Goal: Task Accomplishment & Management: Manage account settings

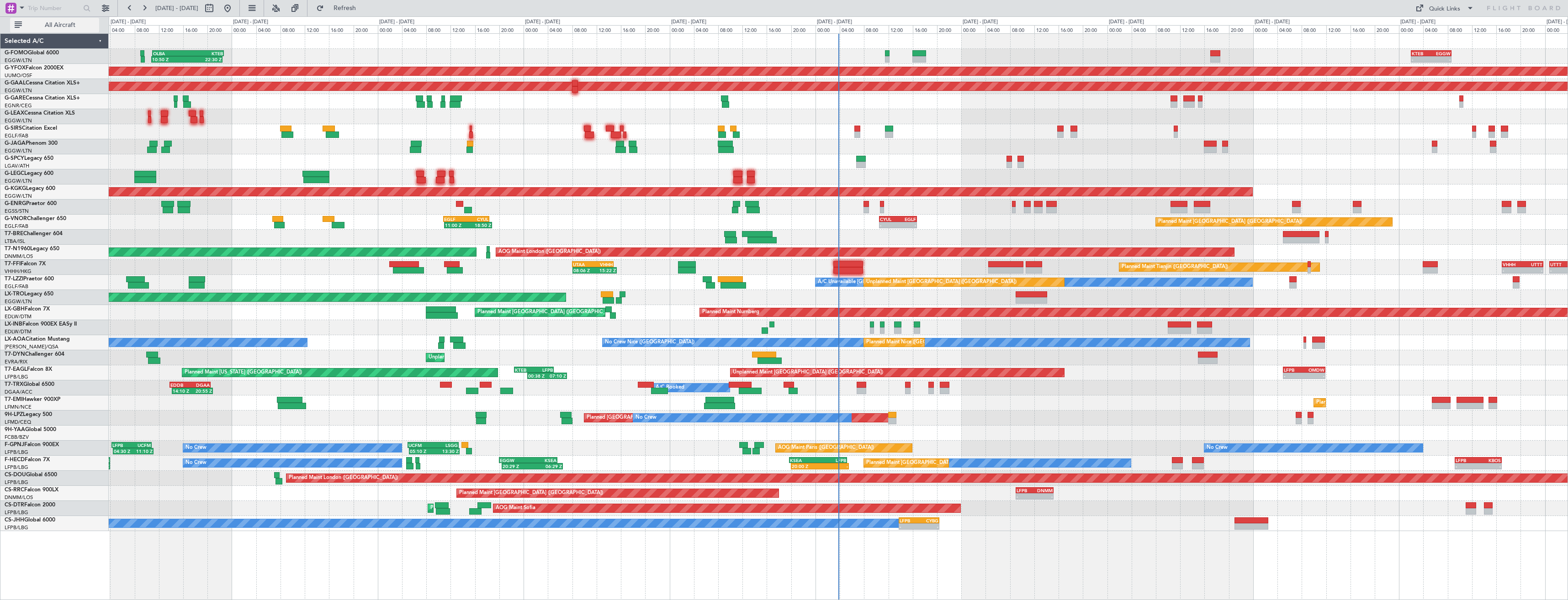
click at [55, 25] on span "All Aircraft" at bounding box center [60, 24] width 73 height 6
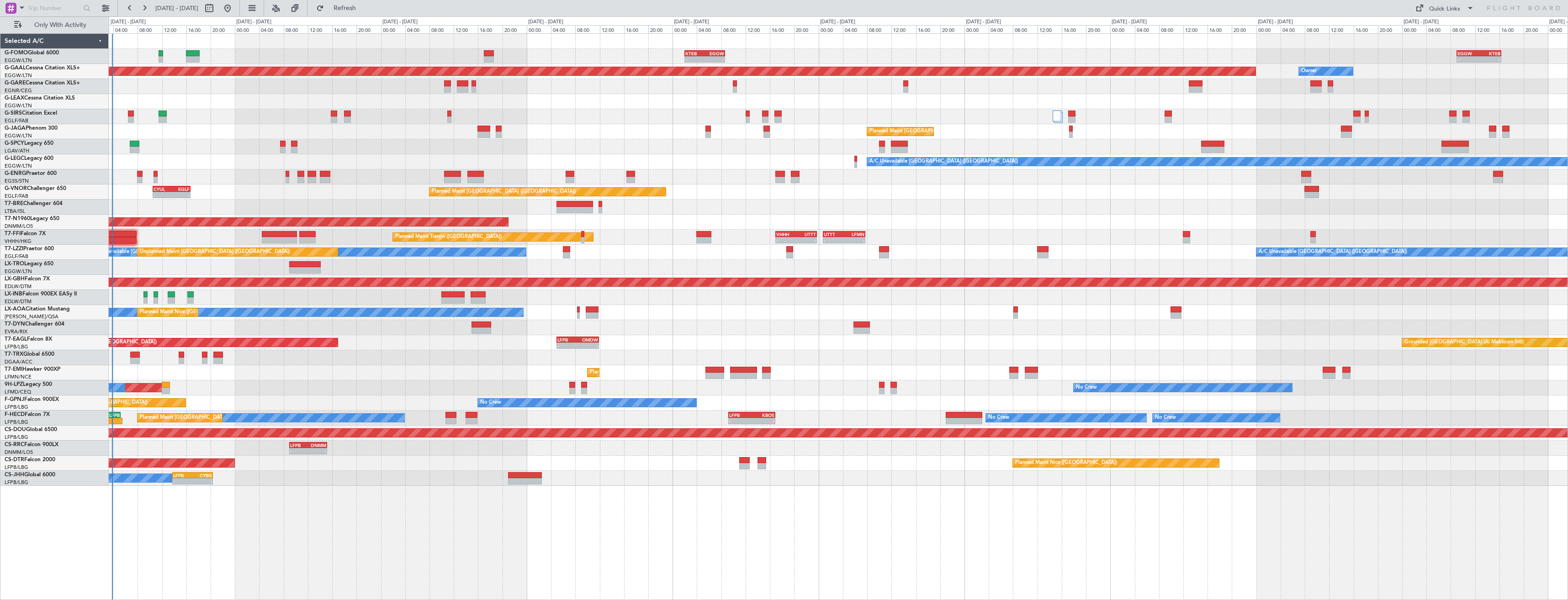
click at [434, 169] on div "- - KTEB 02:00 Z EGGW 08:40 Z - - EGGW 09:00 Z KTEB 16:20 Z Planned [GEOGRAPHIC…" at bounding box center [838, 260] width 1459 height 452
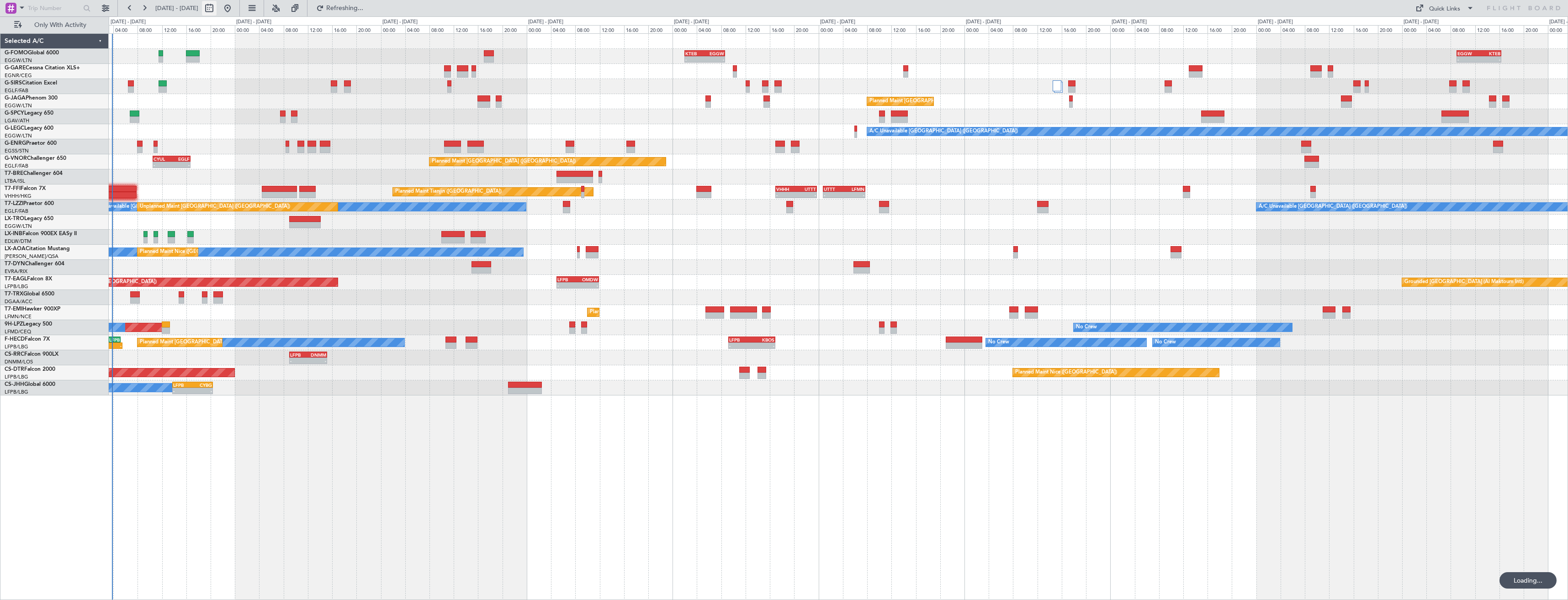
click at [216, 8] on button at bounding box center [209, 8] width 15 height 15
select select "9"
select select "2025"
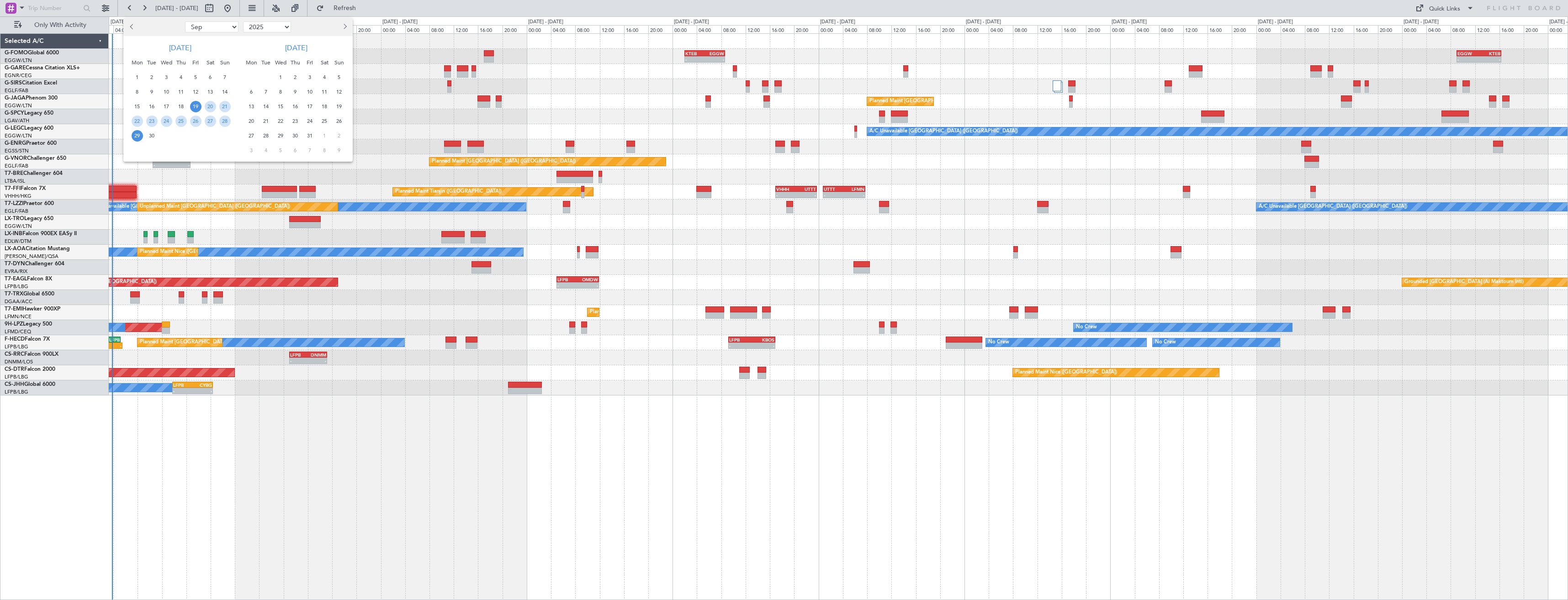
click at [199, 106] on span "19" at bounding box center [196, 106] width 11 height 11
click at [308, 75] on span "3" at bounding box center [309, 77] width 11 height 11
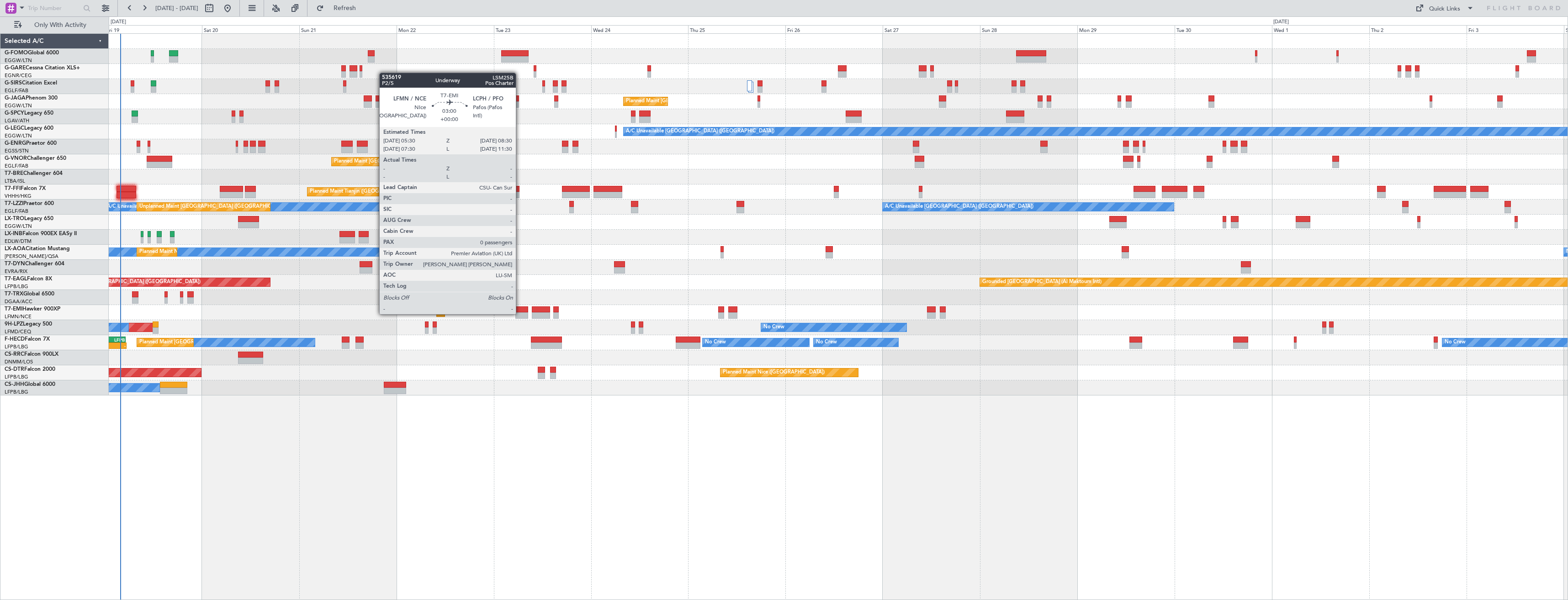
click at [520, 313] on div at bounding box center [521, 315] width 12 height 6
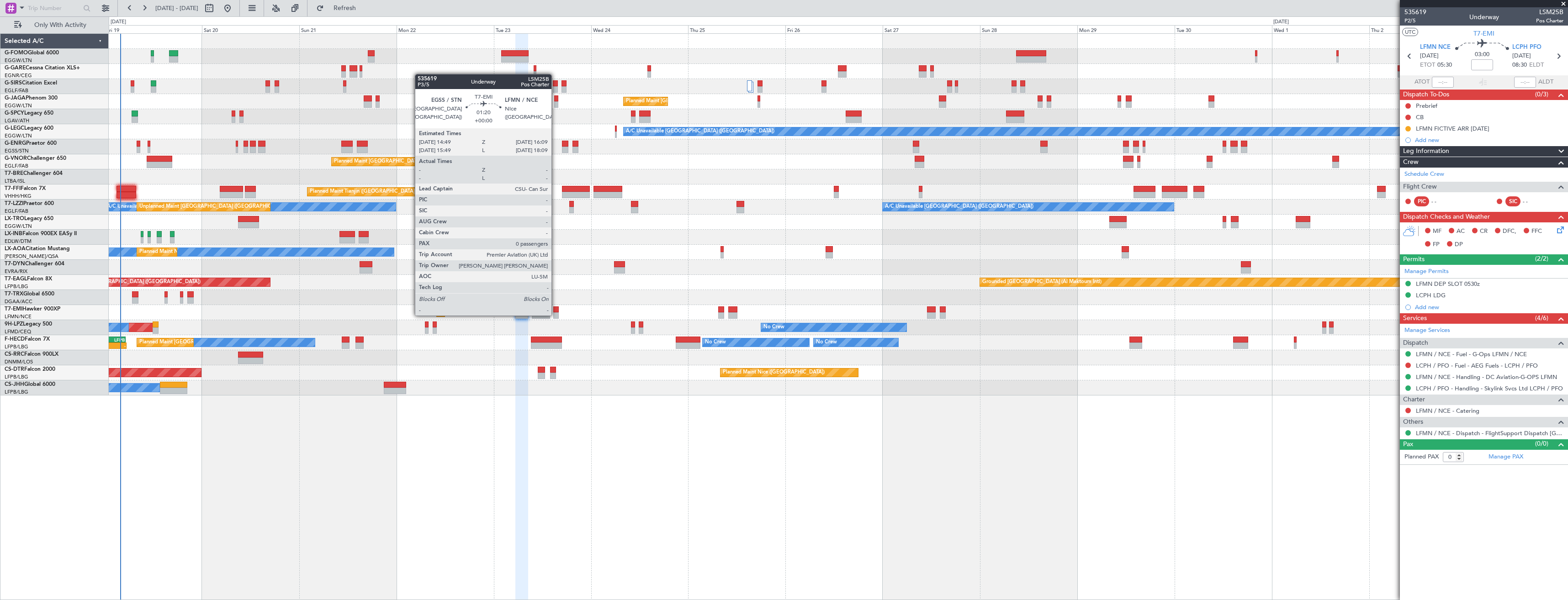
click at [556, 315] on div at bounding box center [556, 315] width 5 height 6
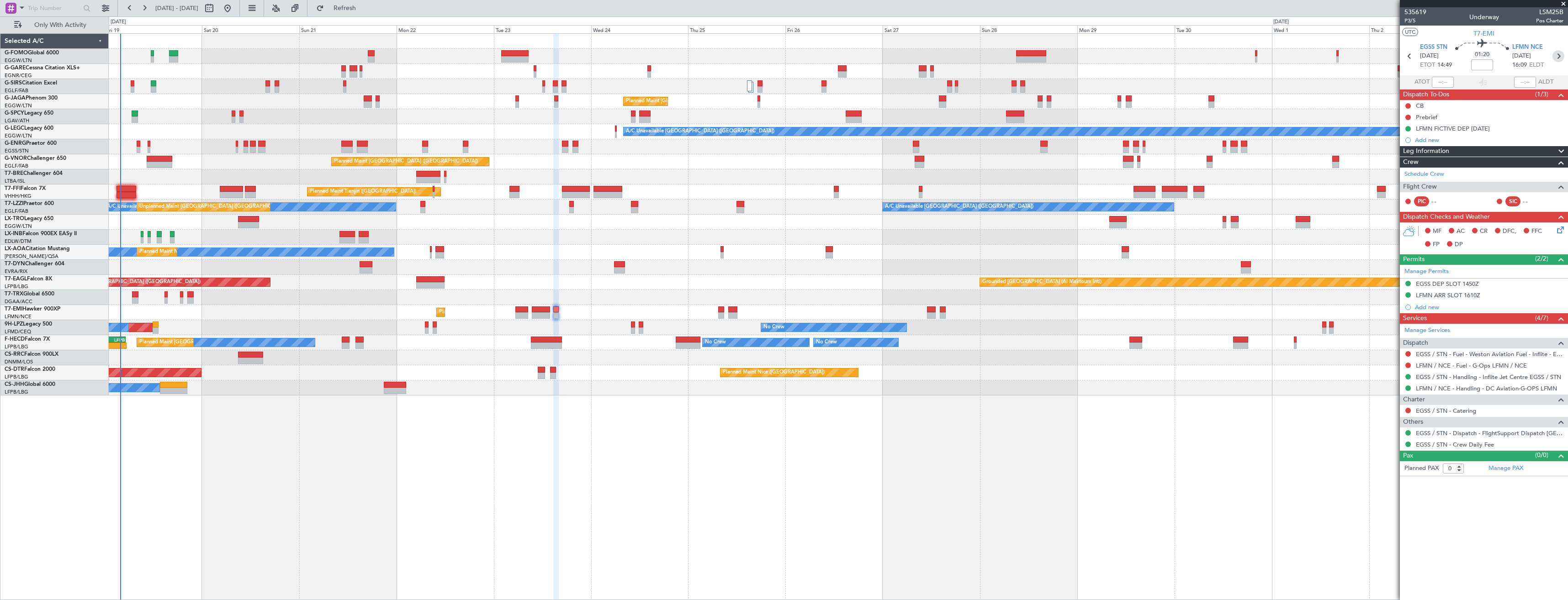
click at [1559, 60] on icon at bounding box center [1558, 56] width 12 height 12
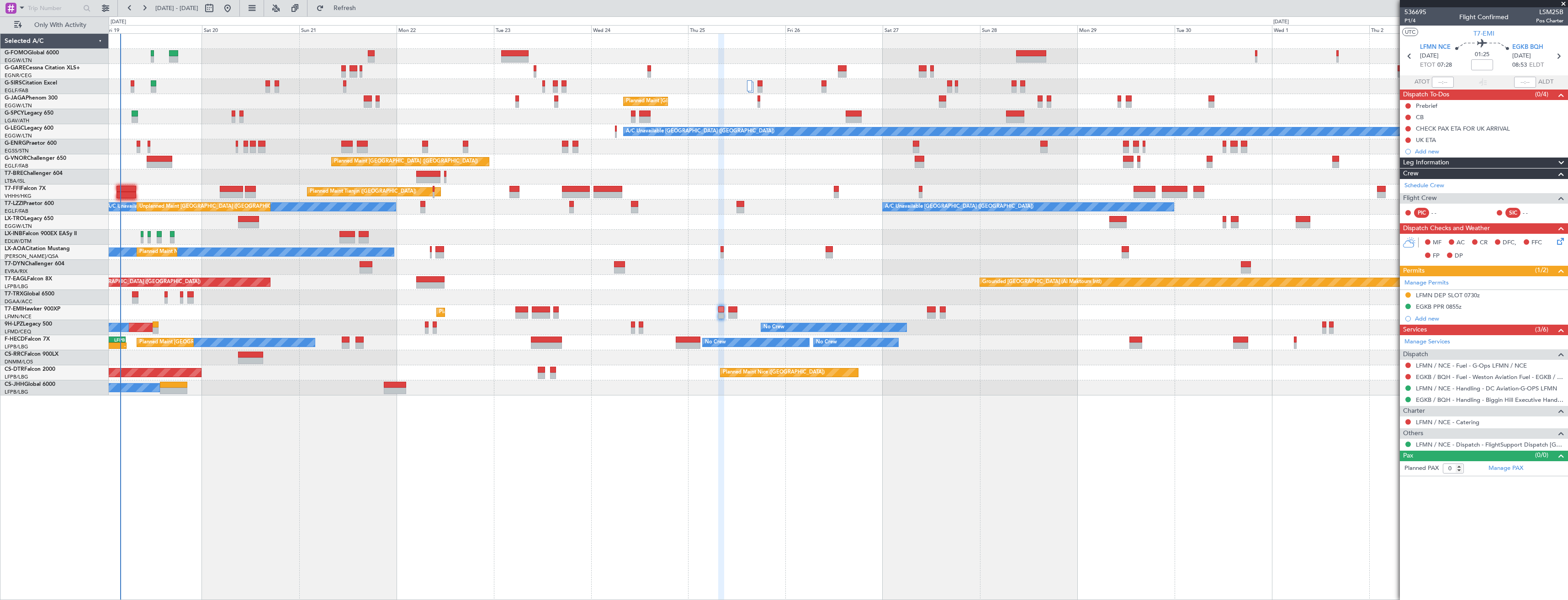
click at [1516, 295] on div "LFMN DEP SLOT 0730z" at bounding box center [1484, 295] width 168 height 11
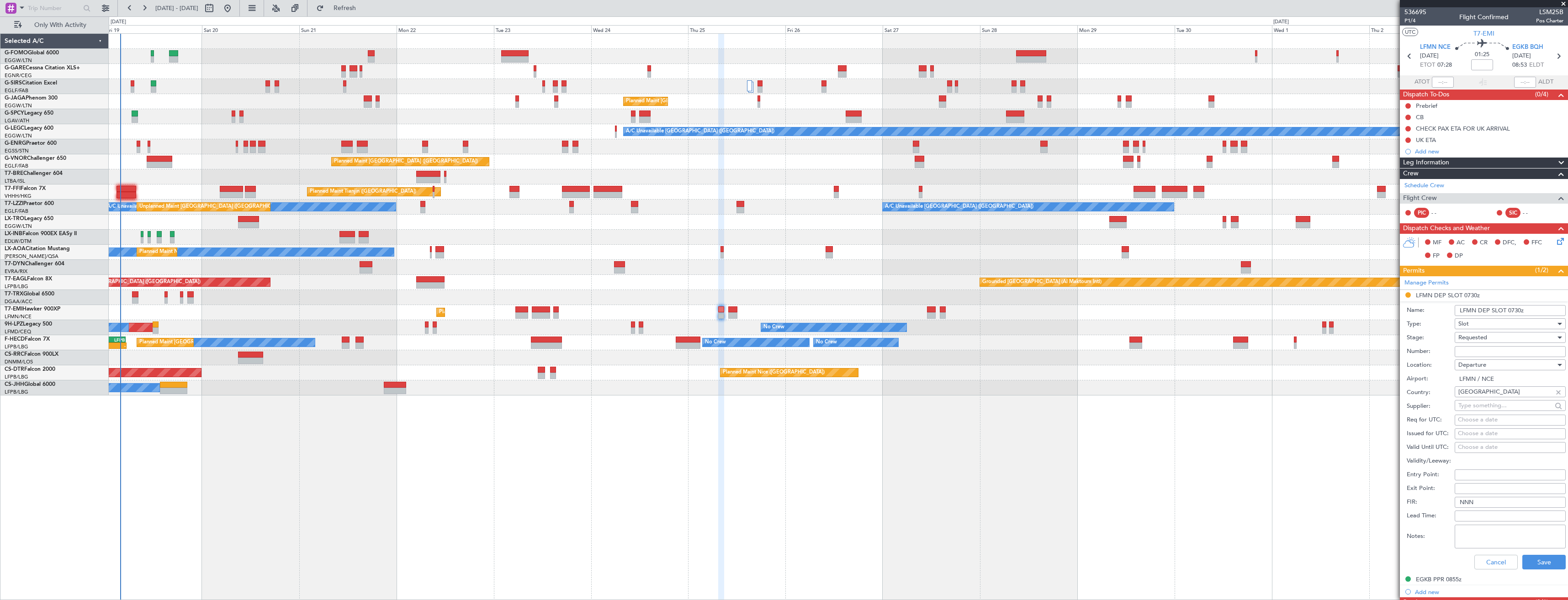
click at [1500, 349] on input "Number:" at bounding box center [1510, 352] width 111 height 11
paste input "LFMND000080543"
type input "LFMND000080543"
click at [1488, 334] on div "Requested" at bounding box center [1507, 338] width 97 height 14
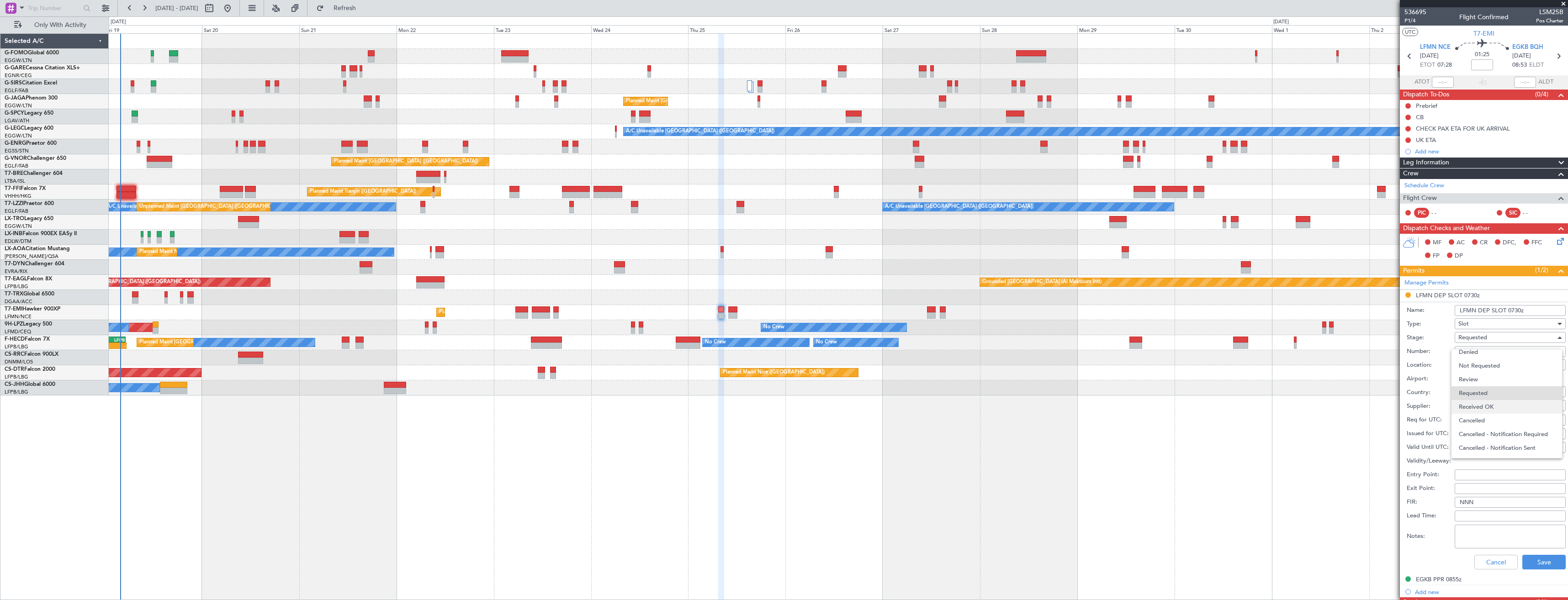
click at [1494, 402] on span "Received OK" at bounding box center [1507, 407] width 96 height 14
click at [1534, 563] on button "Save" at bounding box center [1545, 562] width 43 height 15
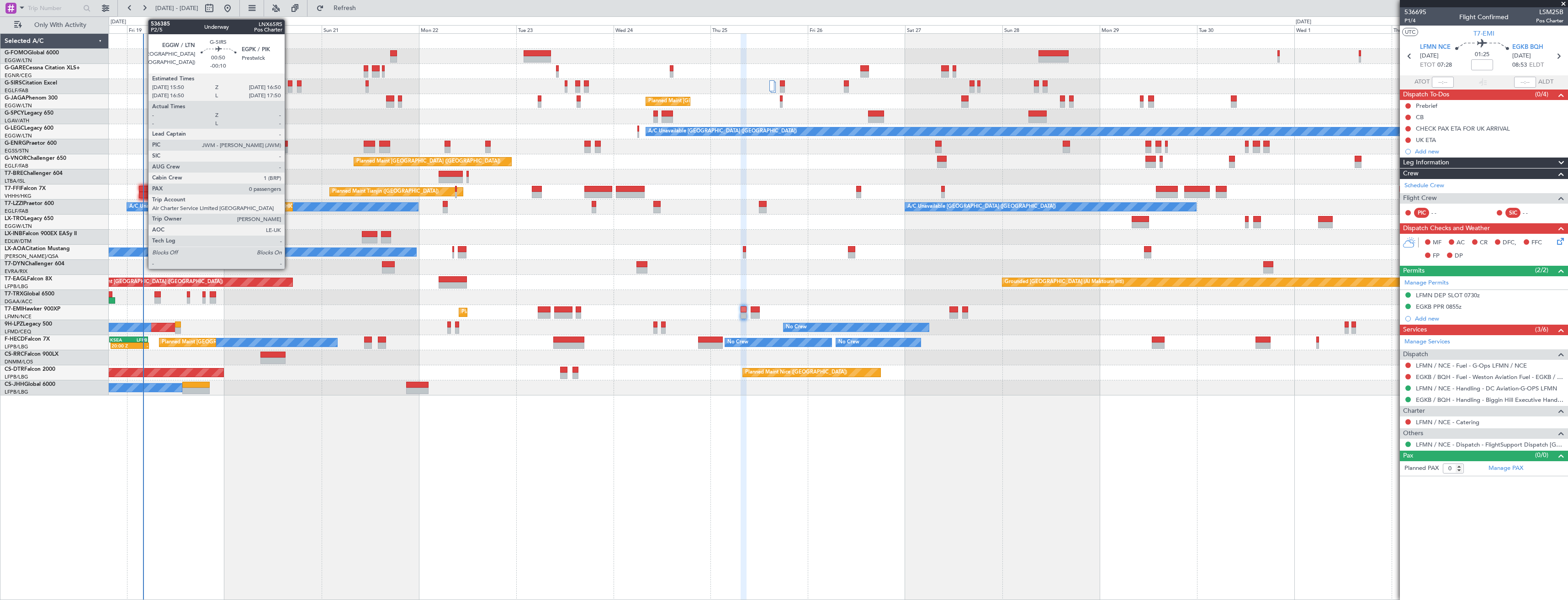
click at [289, 88] on div at bounding box center [289, 89] width 4 height 6
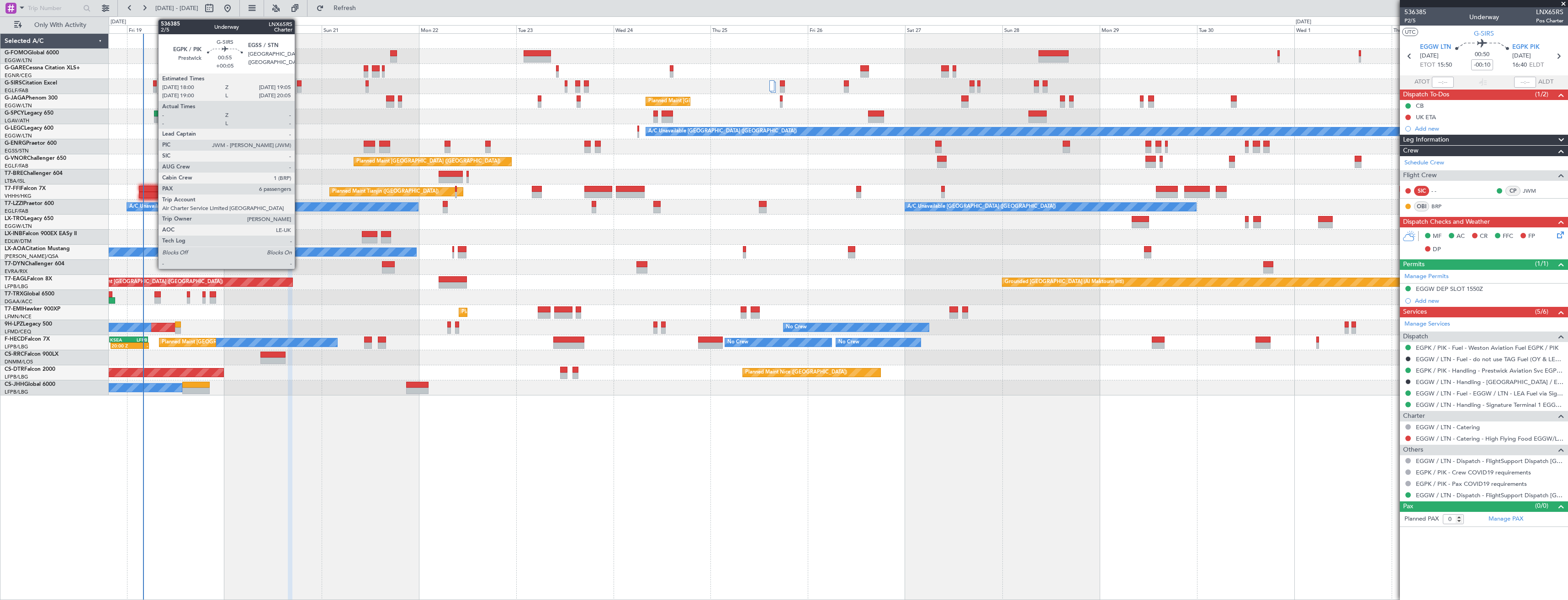
click at [299, 87] on div at bounding box center [299, 89] width 4 height 6
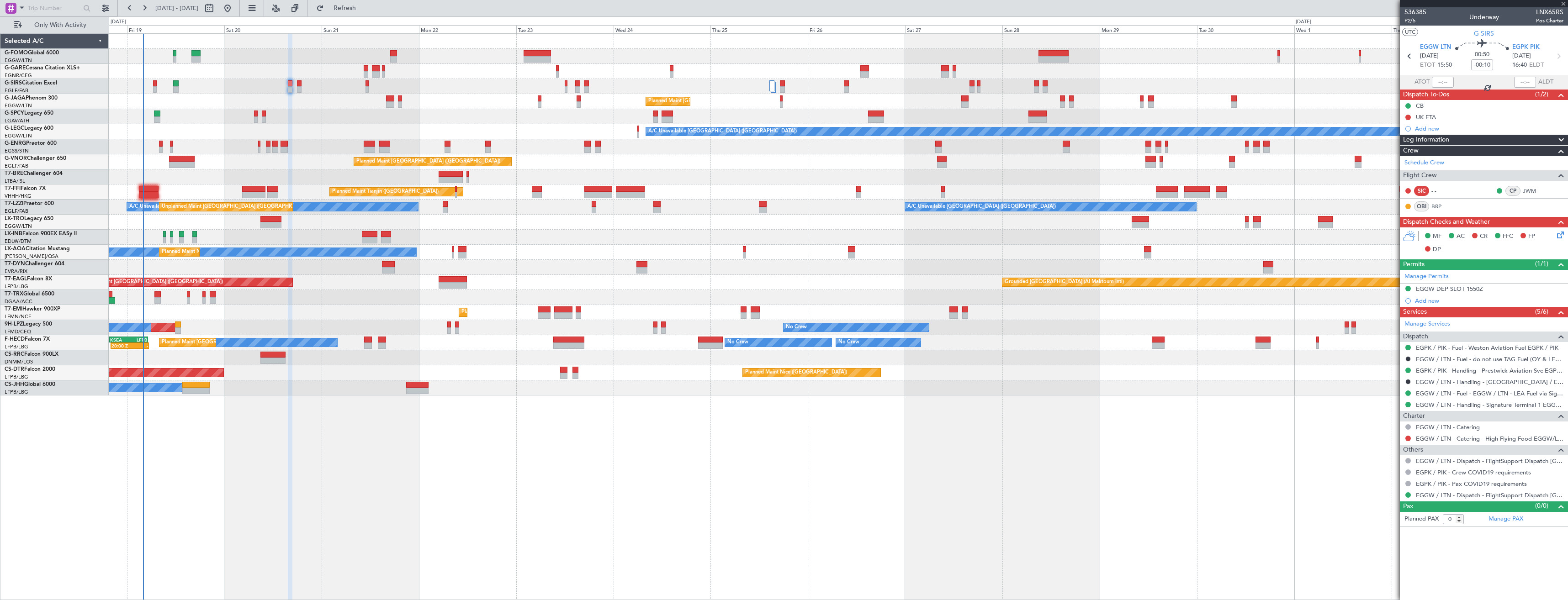
type input "+00:05"
type input "6"
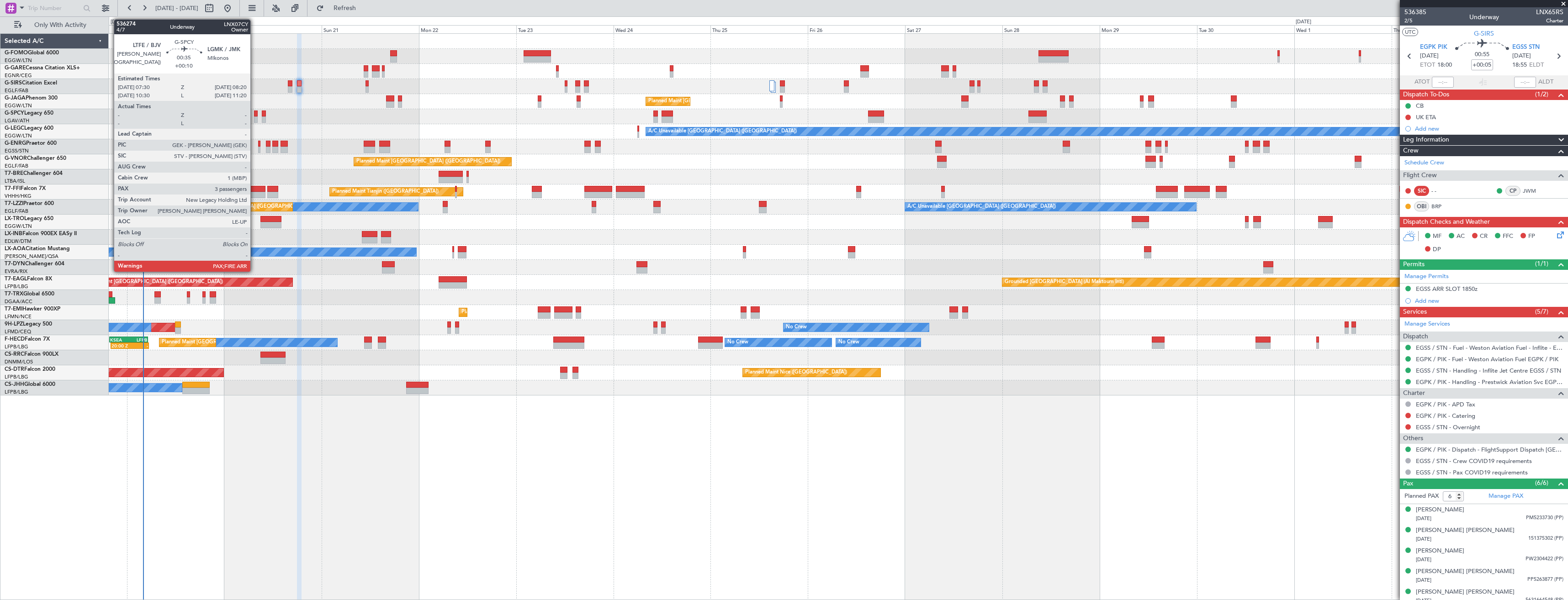
click at [255, 119] on div at bounding box center [255, 119] width 3 height 6
type input "+00:10"
type input "3"
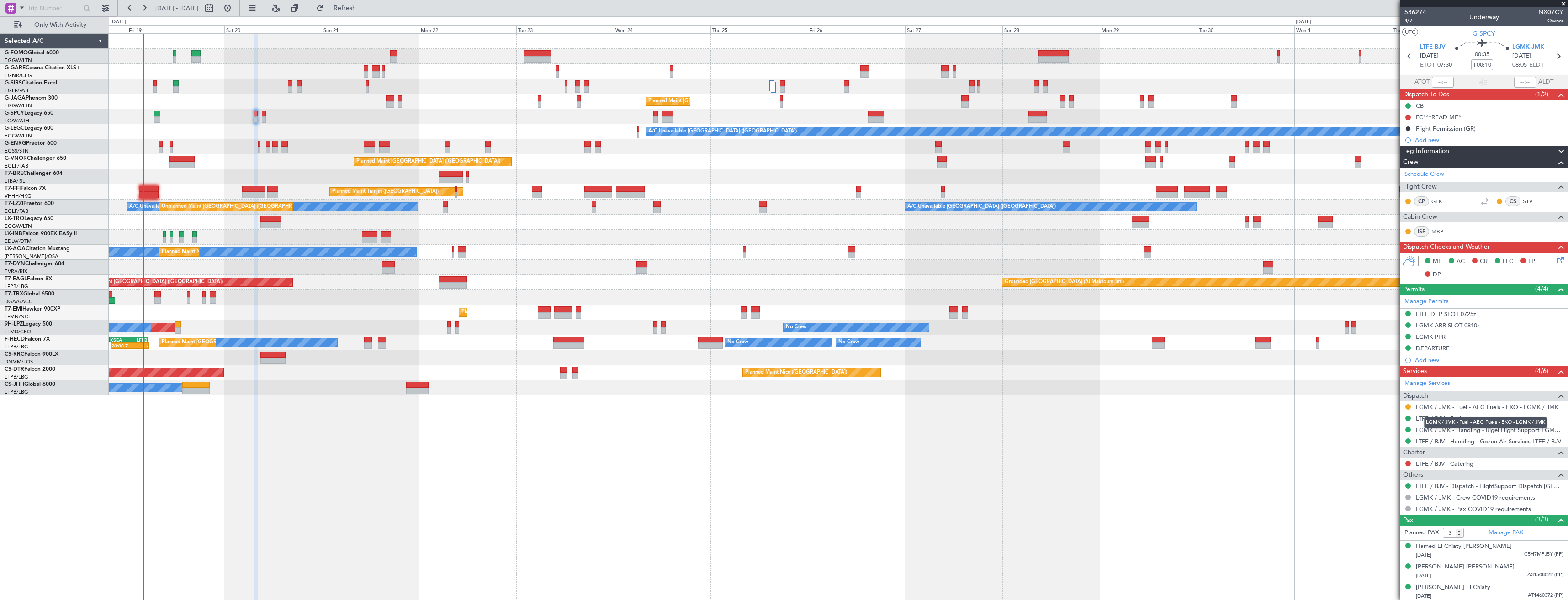
click at [1445, 407] on link "LGMK / JMK - Fuel - AEG Fuels - EKO - LGMK / JMK" at bounding box center [1487, 407] width 143 height 8
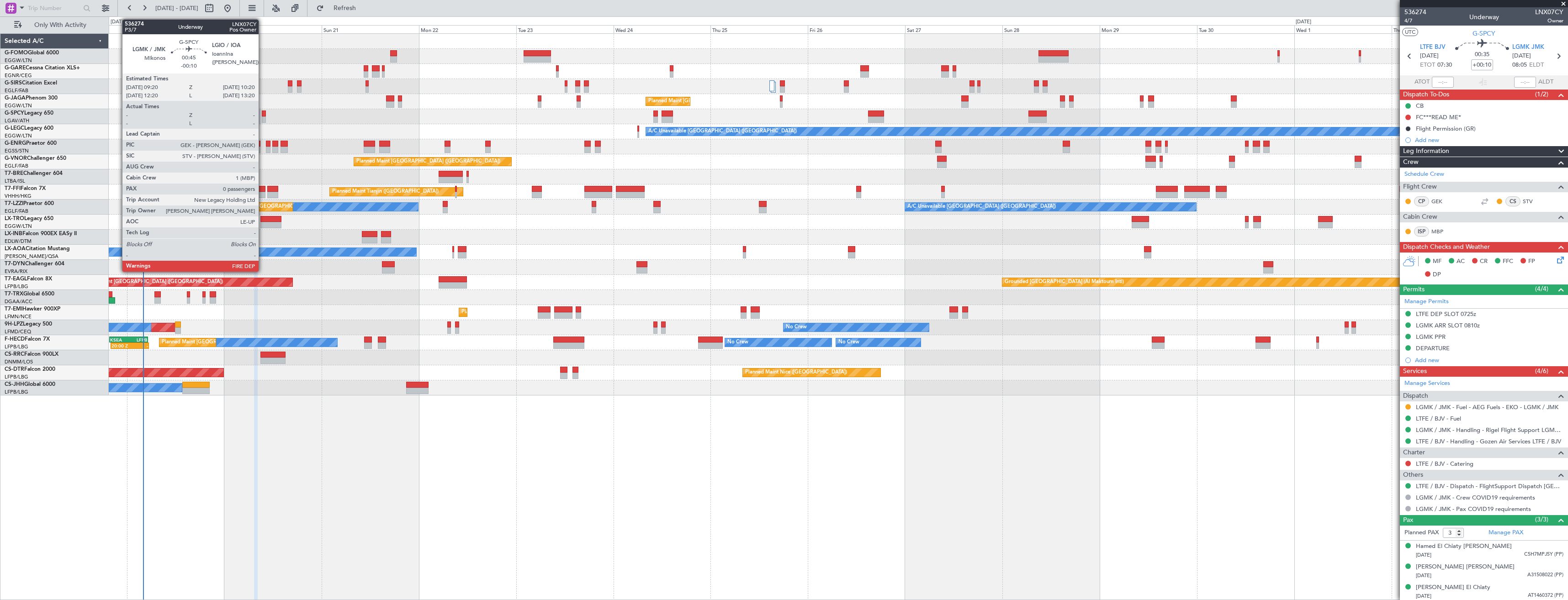
click at [262, 117] on div at bounding box center [263, 119] width 4 height 6
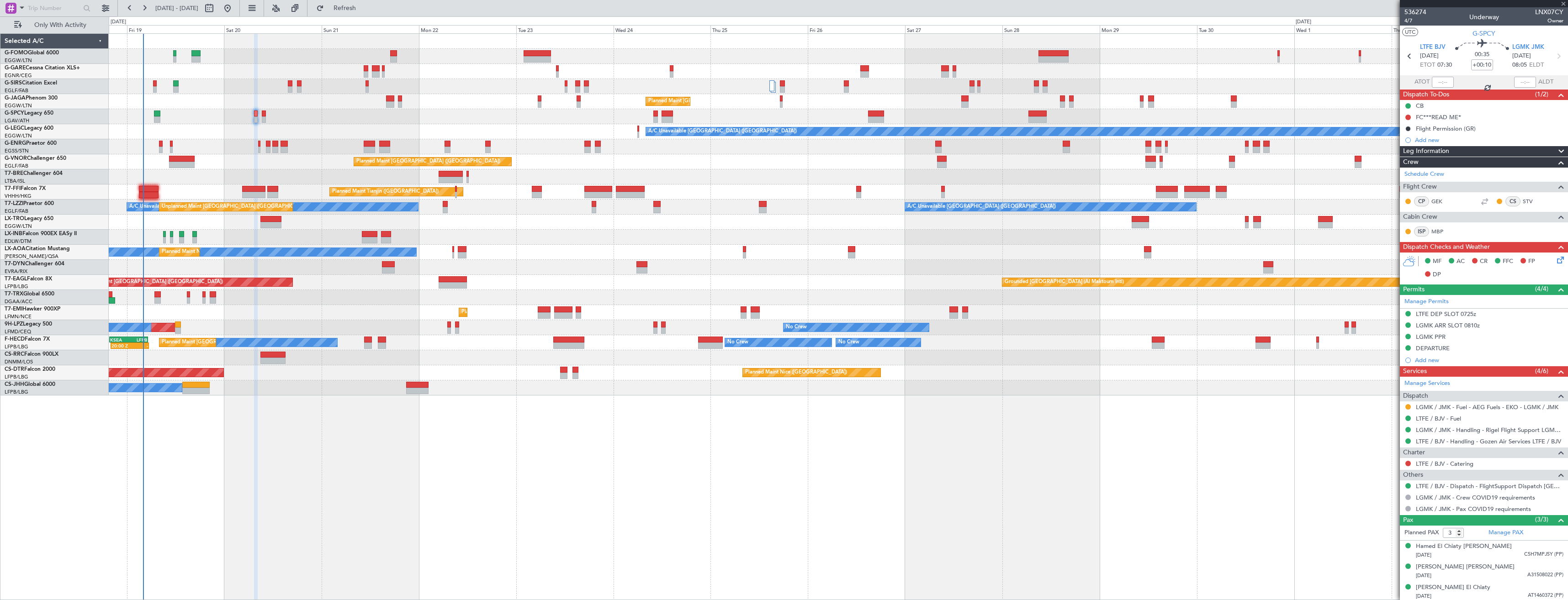
type input "-00:10"
type input "0"
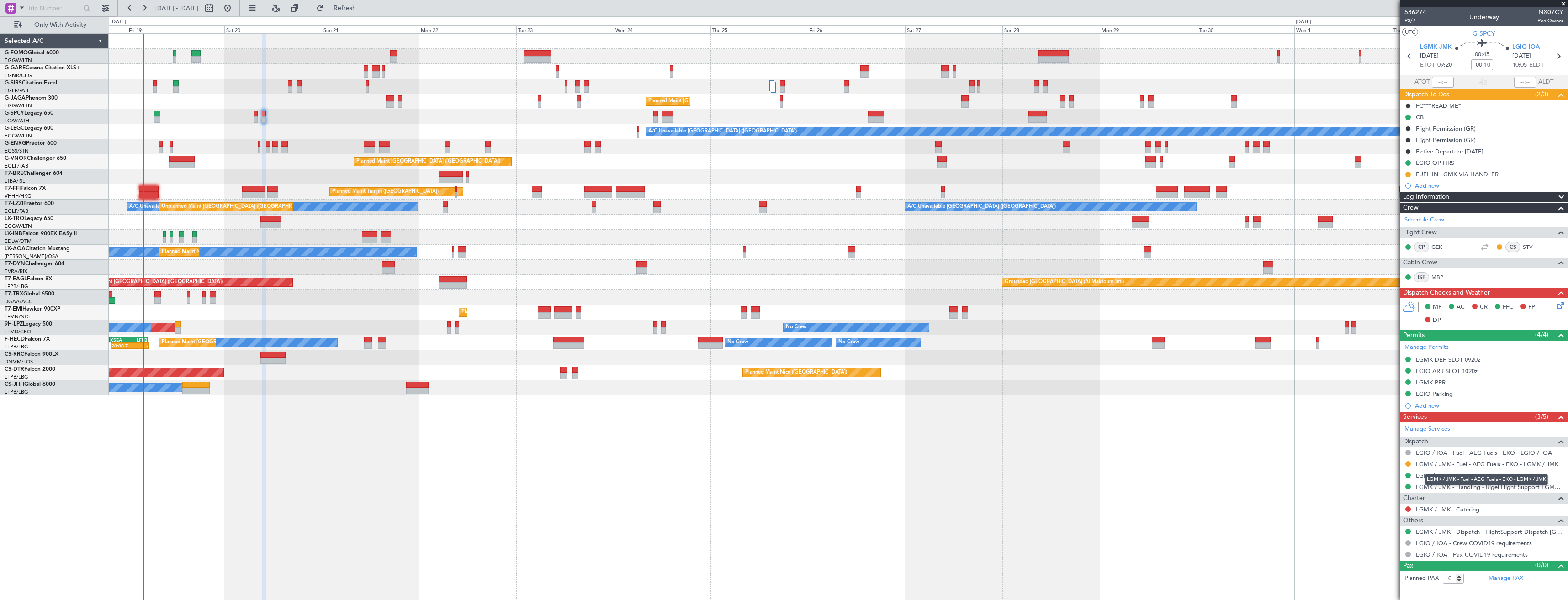
click at [1467, 465] on link "LGMK / JMK - Fuel - AEG Fuels - EKO - LGMK / JMK" at bounding box center [1487, 464] width 143 height 8
click at [367, 13] on button "Refresh" at bounding box center [339, 8] width 55 height 15
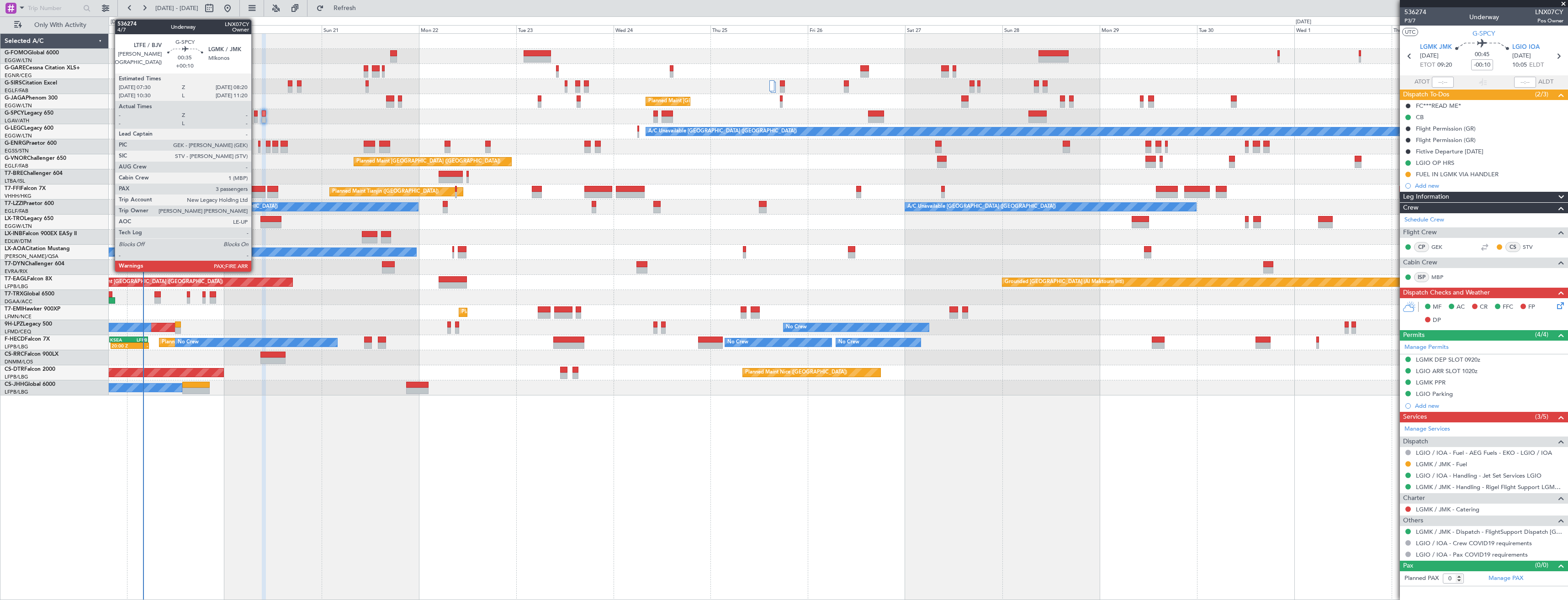
click at [255, 119] on div at bounding box center [255, 119] width 3 height 6
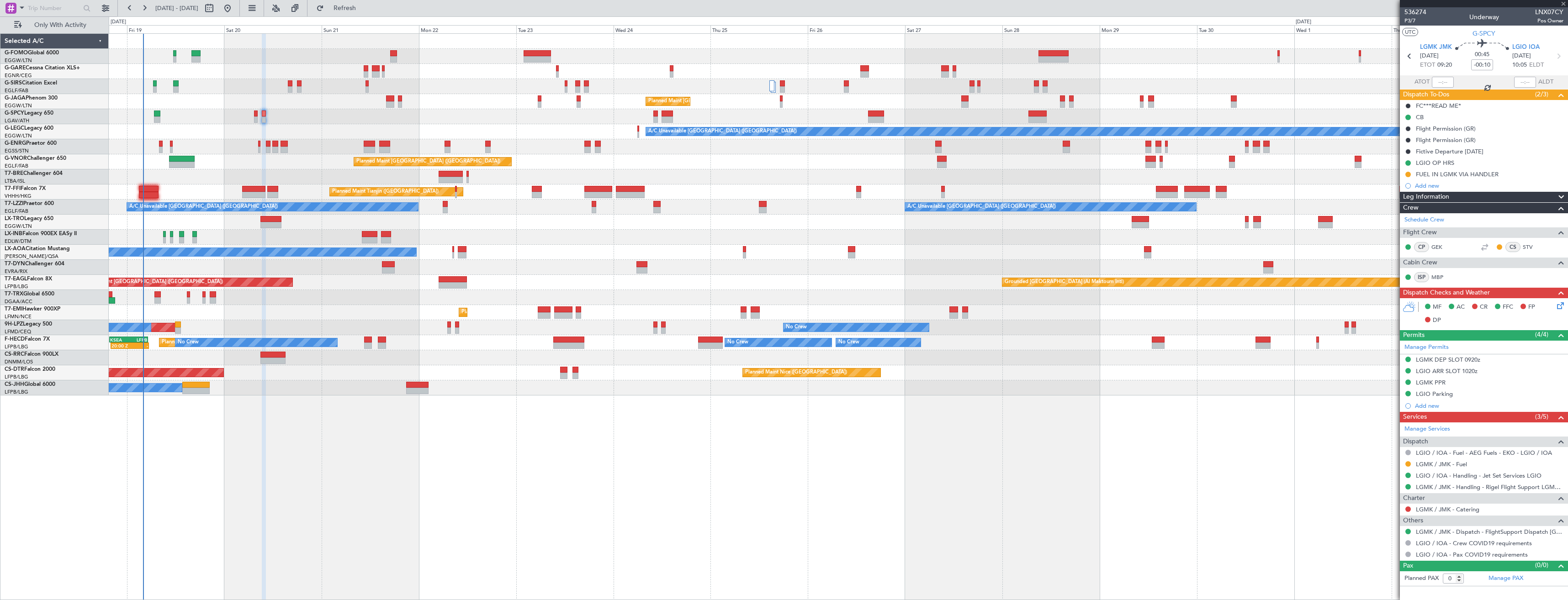
type input "+00:10"
type input "3"
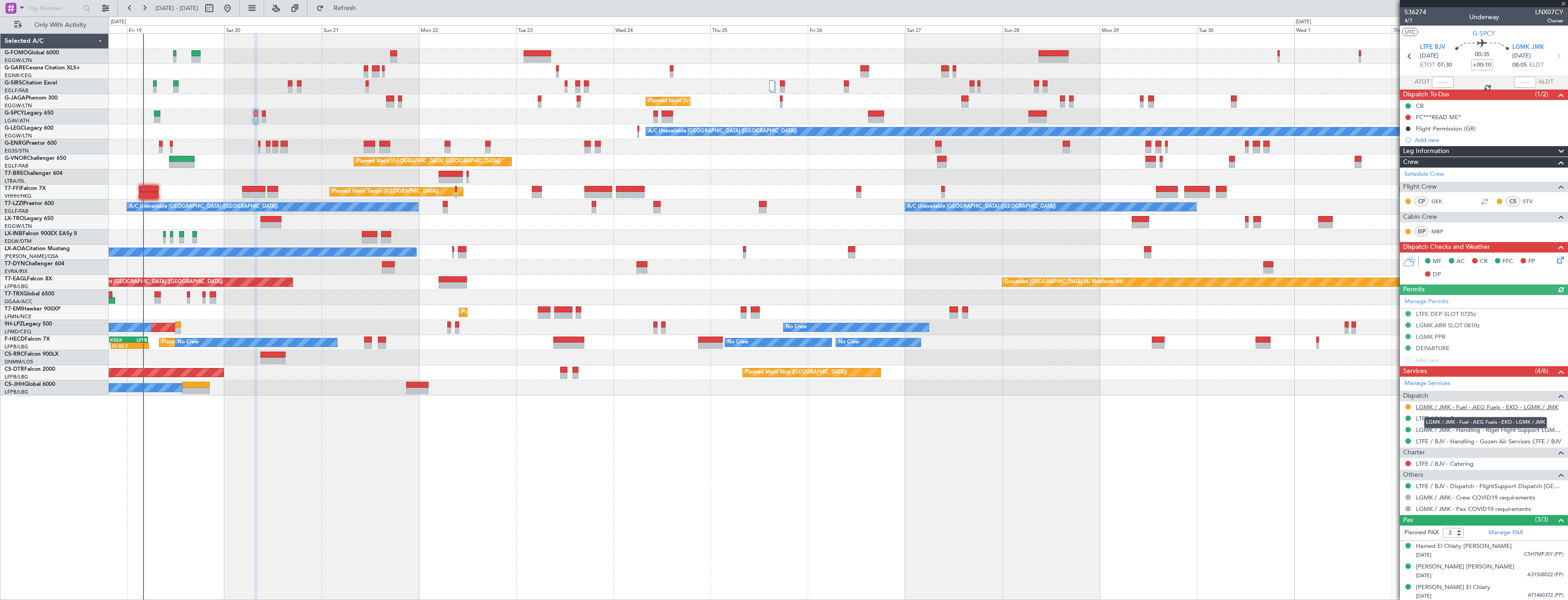
click at [1480, 410] on link "LGMK / JMK - Fuel - AEG Fuels - EKO - LGMK / JMK" at bounding box center [1487, 407] width 143 height 8
click at [365, 11] on span "Refresh" at bounding box center [345, 8] width 38 height 6
click at [1450, 143] on div "Add new" at bounding box center [1486, 139] width 140 height 8
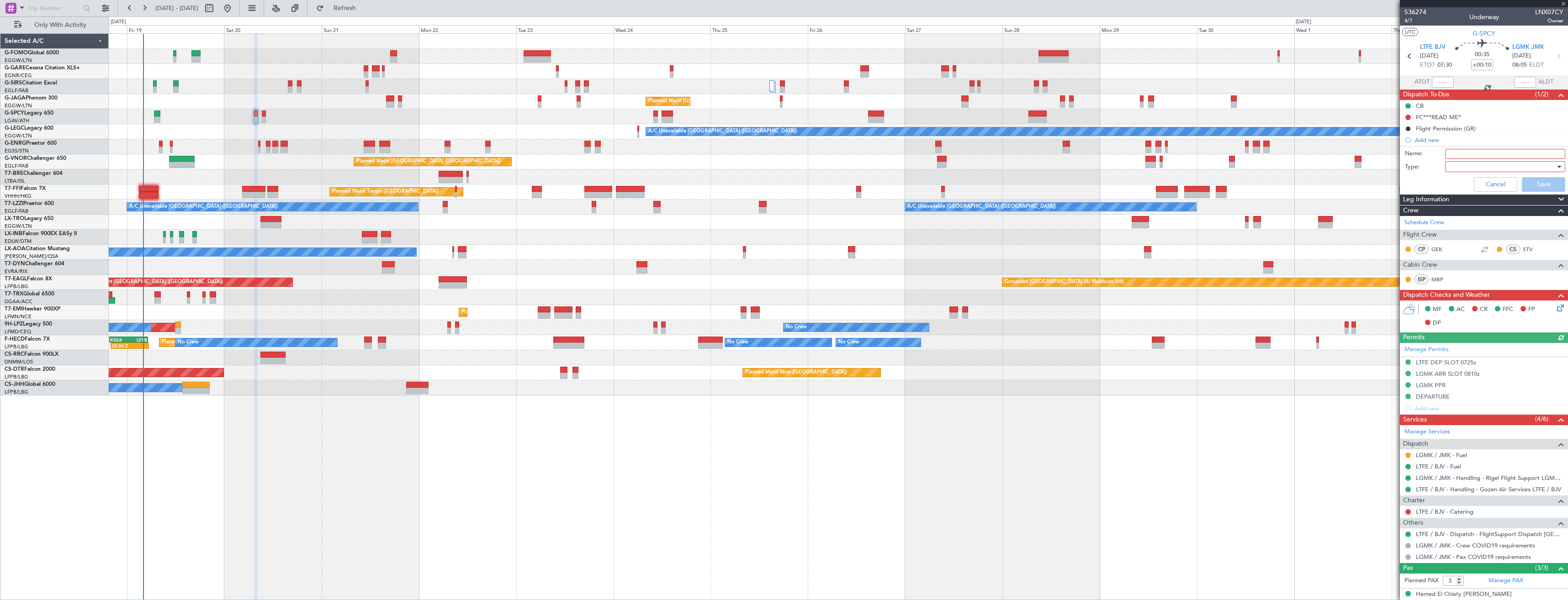
click at [1473, 153] on input "Name:" at bounding box center [1505, 154] width 120 height 10
type input "LGMK FUEL VIA HANDLER"
click at [1480, 168] on div at bounding box center [1502, 167] width 106 height 14
click at [1470, 182] on span "Generic" at bounding box center [1500, 185] width 106 height 14
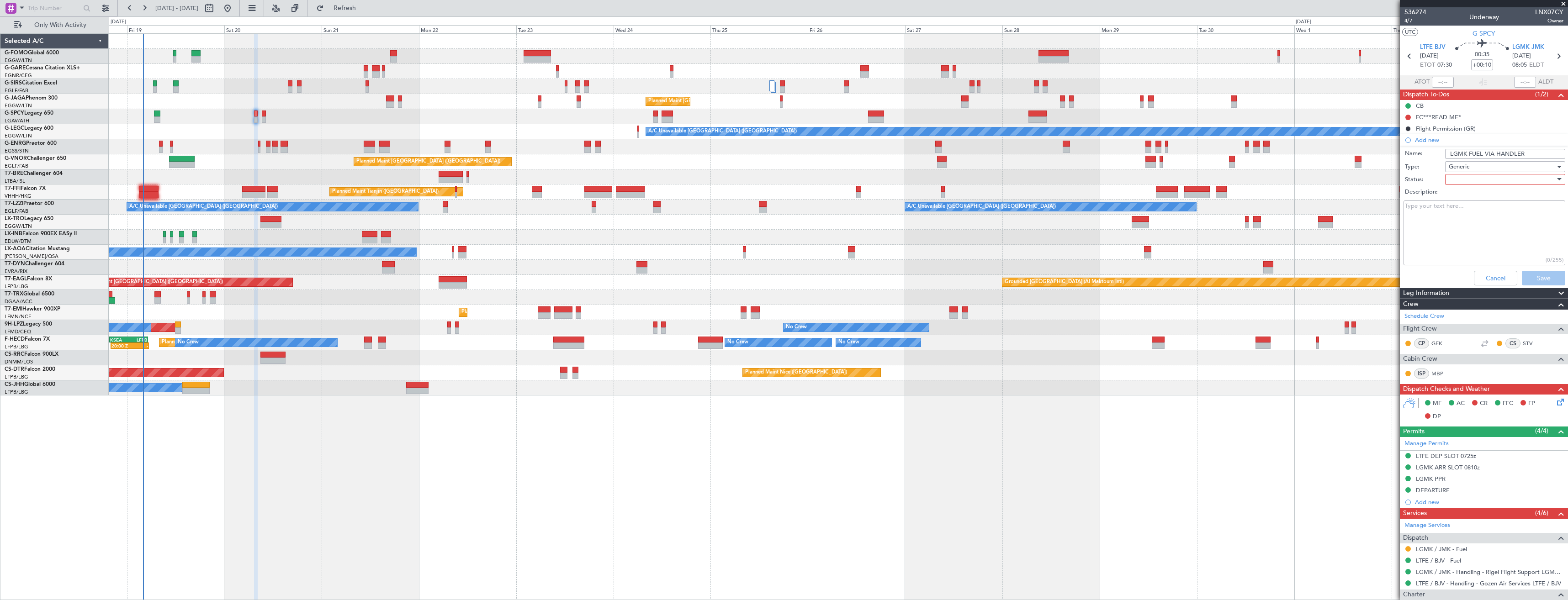
click at [1470, 181] on div at bounding box center [1502, 179] width 106 height 14
click at [1469, 208] on span "In Progress" at bounding box center [1500, 211] width 106 height 14
click at [1522, 272] on button "Save" at bounding box center [1544, 278] width 43 height 15
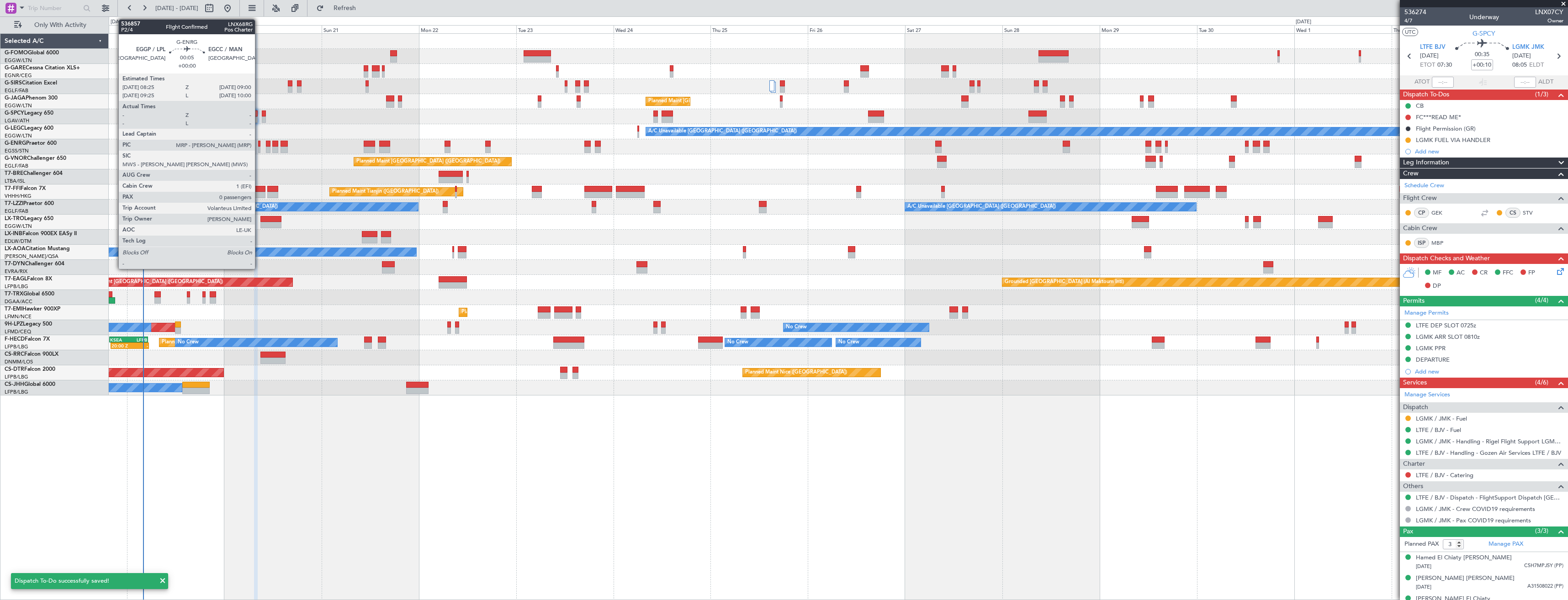
click at [259, 146] on div at bounding box center [259, 144] width 3 height 6
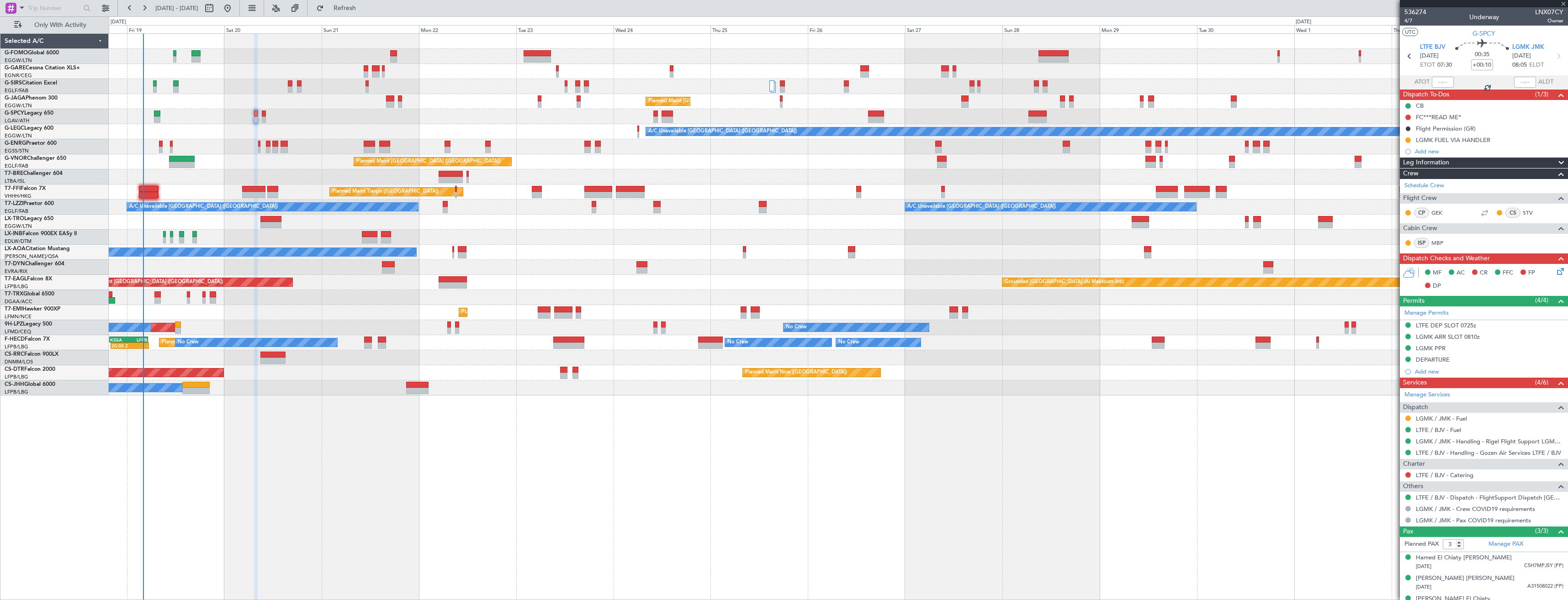
type input "0"
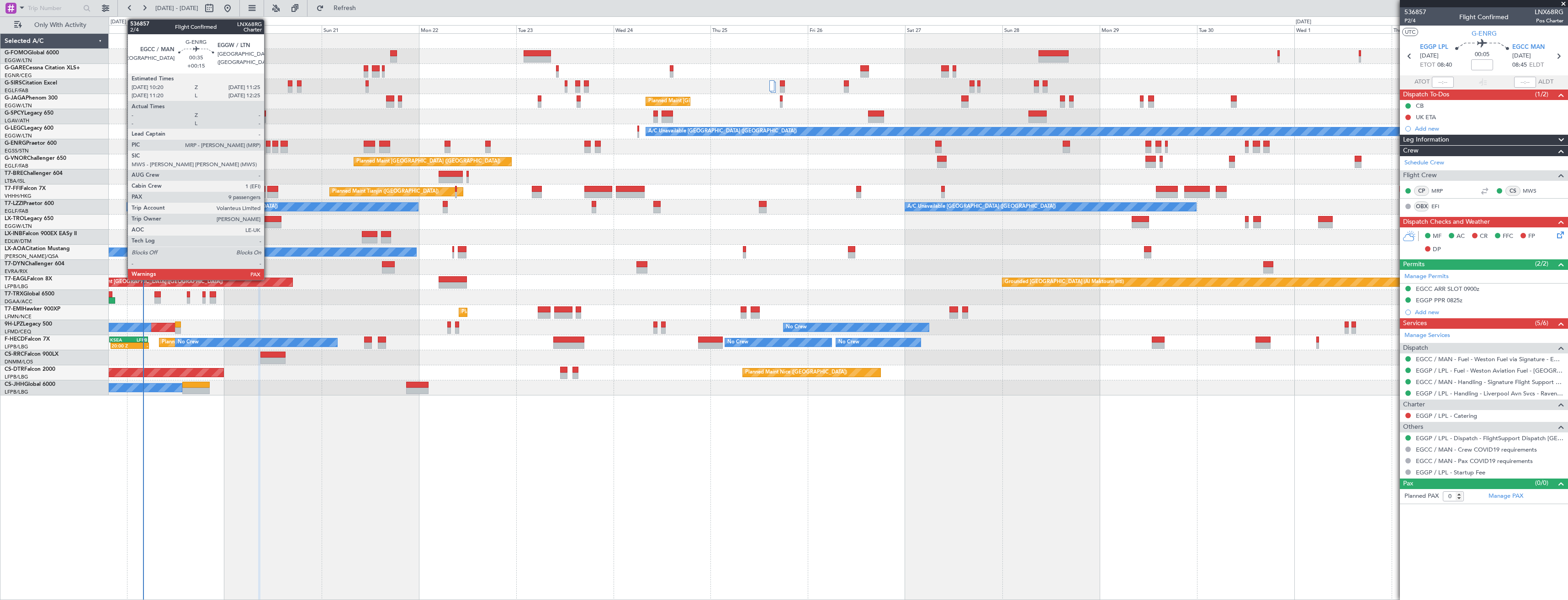
click at [268, 146] on div at bounding box center [268, 144] width 4 height 6
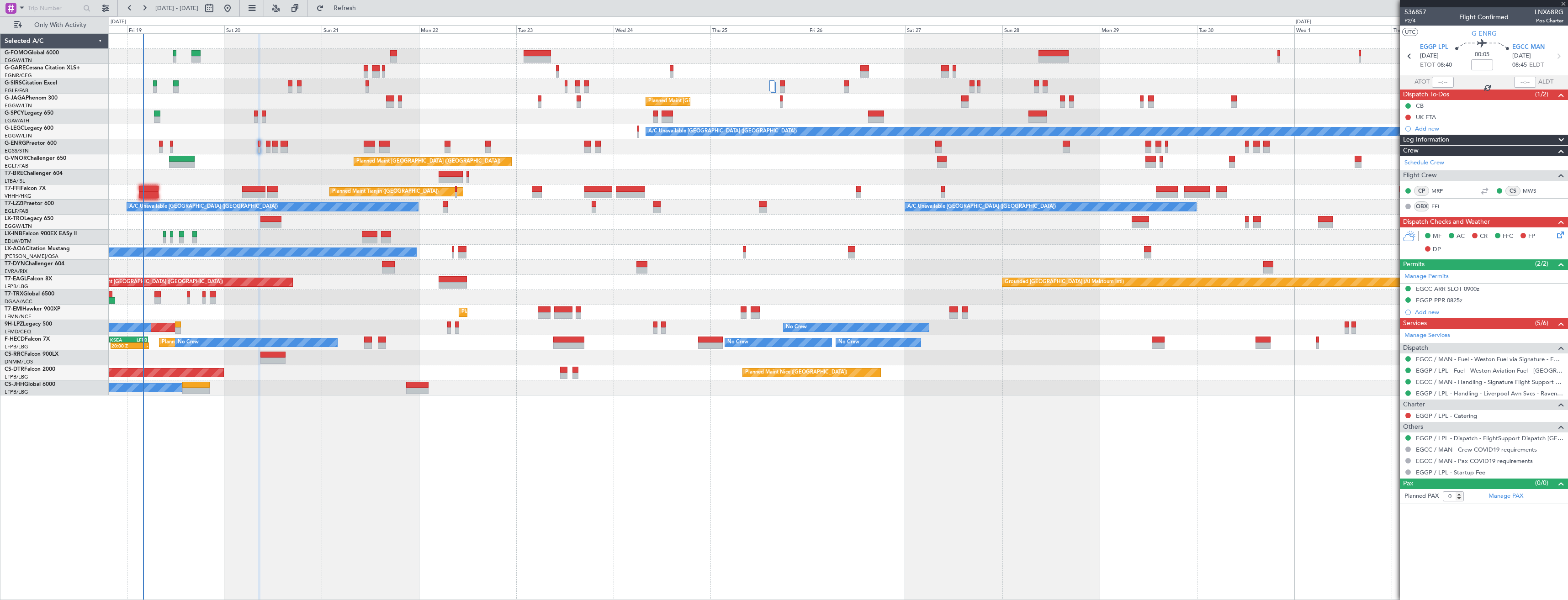
type input "+00:15"
type input "9"
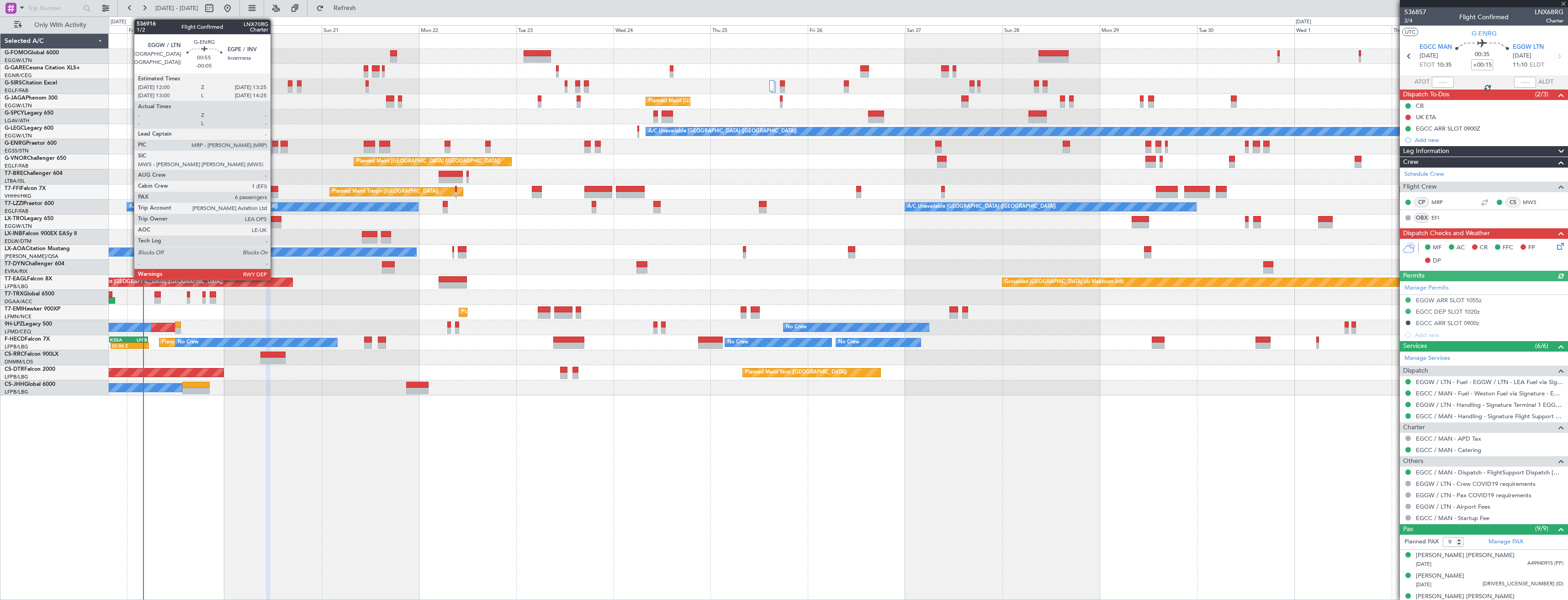
click at [274, 145] on div at bounding box center [275, 144] width 6 height 6
type input "-00:05"
type input "6"
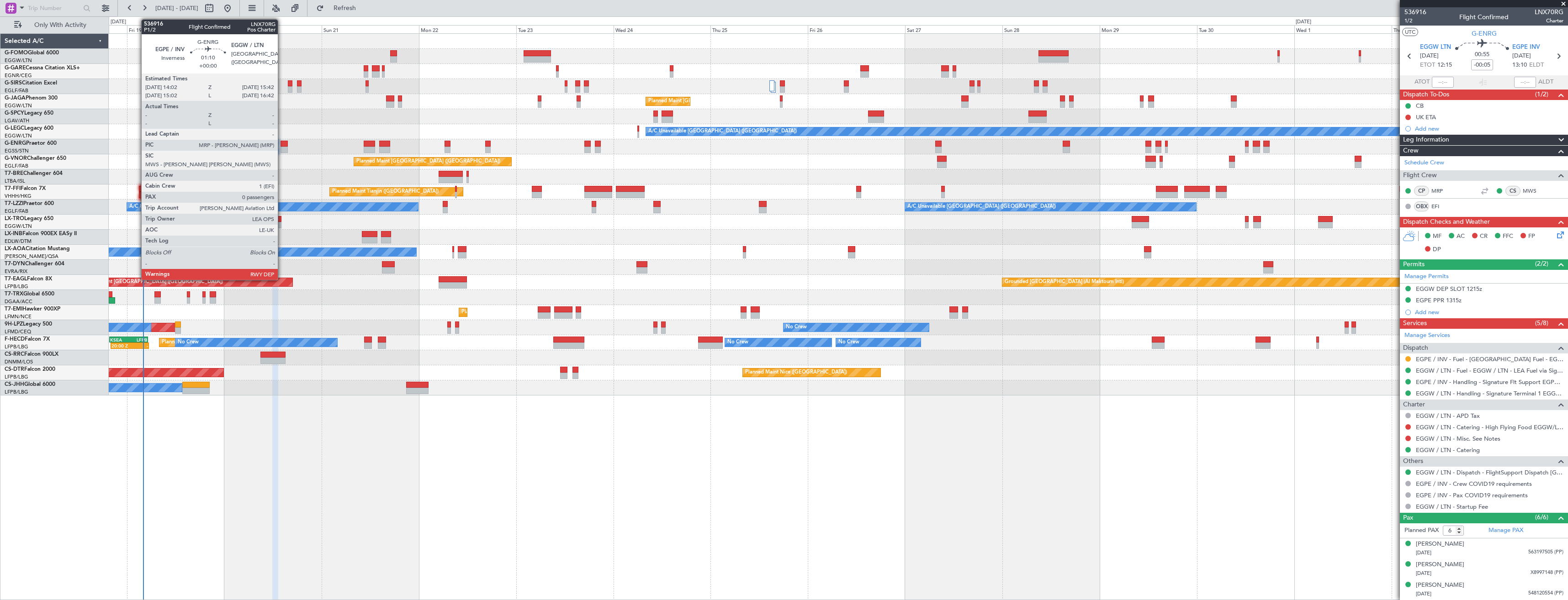
click at [282, 150] on div at bounding box center [284, 149] width 7 height 6
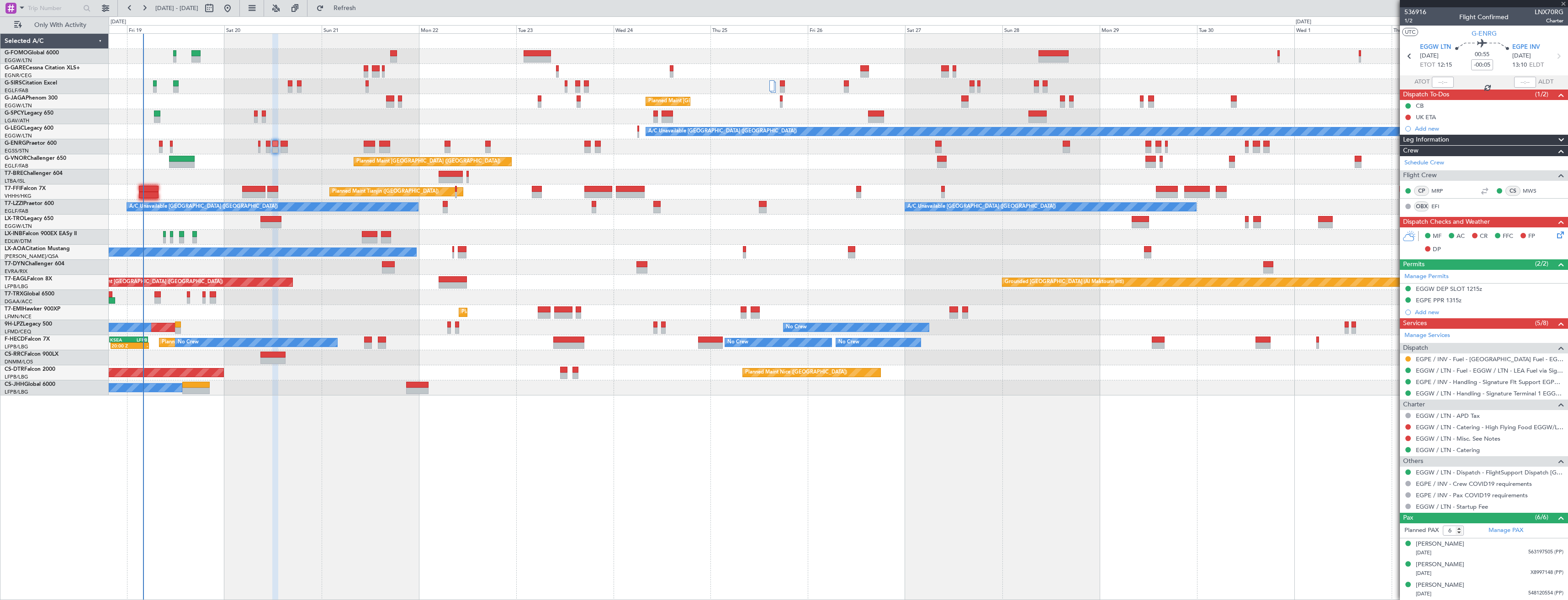
type input "0"
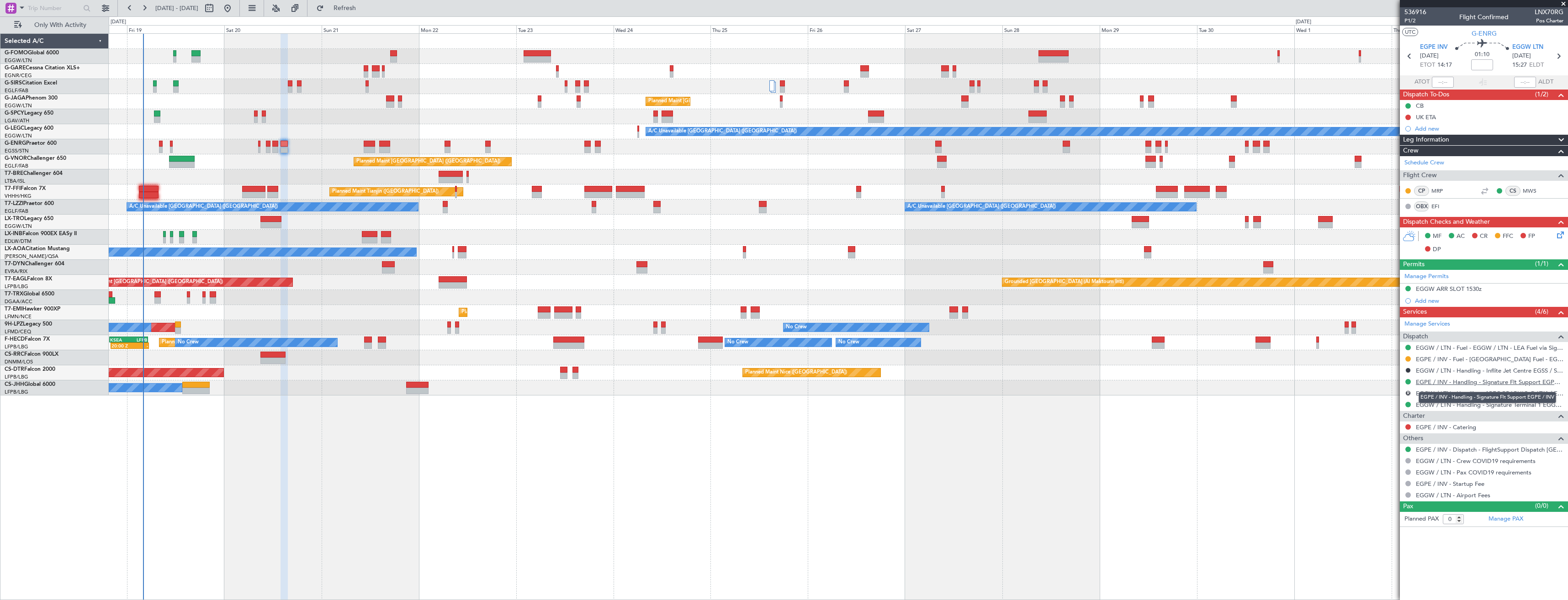
click at [1457, 383] on link "EGPE / INV - Handling - Signature Flt Support EGPE / INV" at bounding box center [1490, 382] width 147 height 8
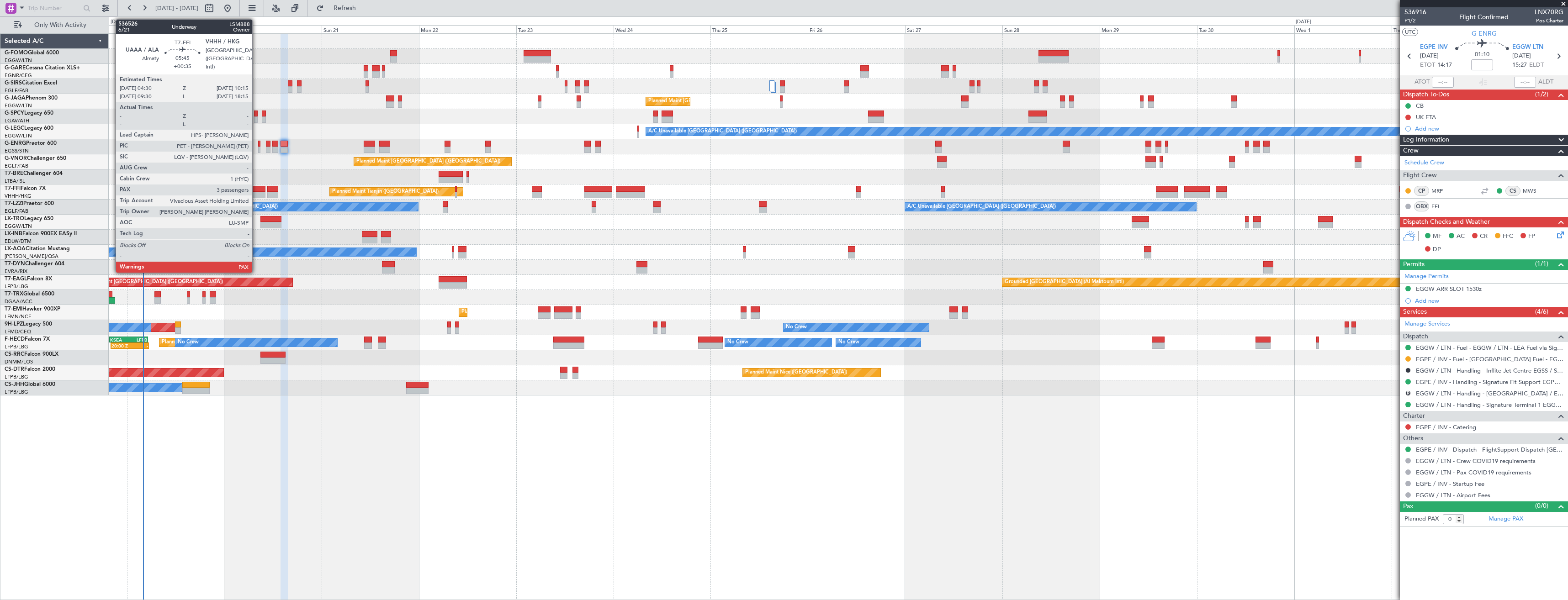
click at [256, 190] on div at bounding box center [254, 189] width 23 height 6
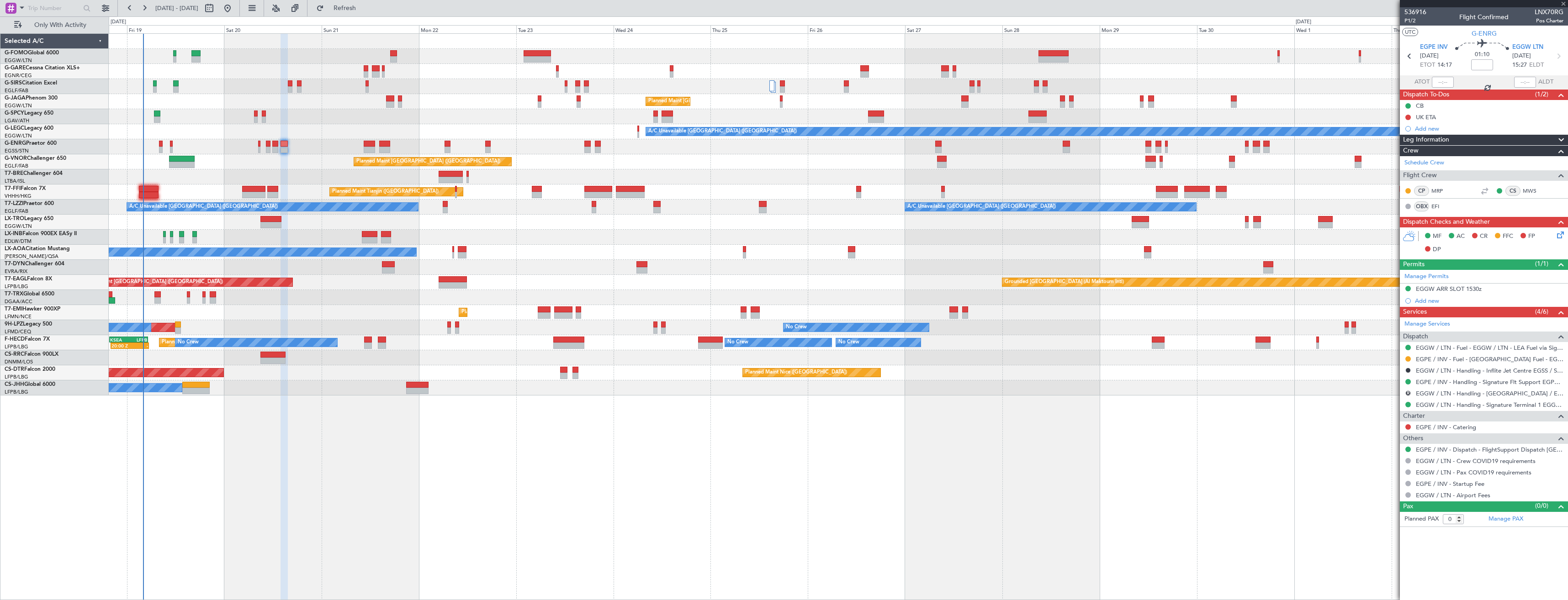
type input "+00:35"
type input "3"
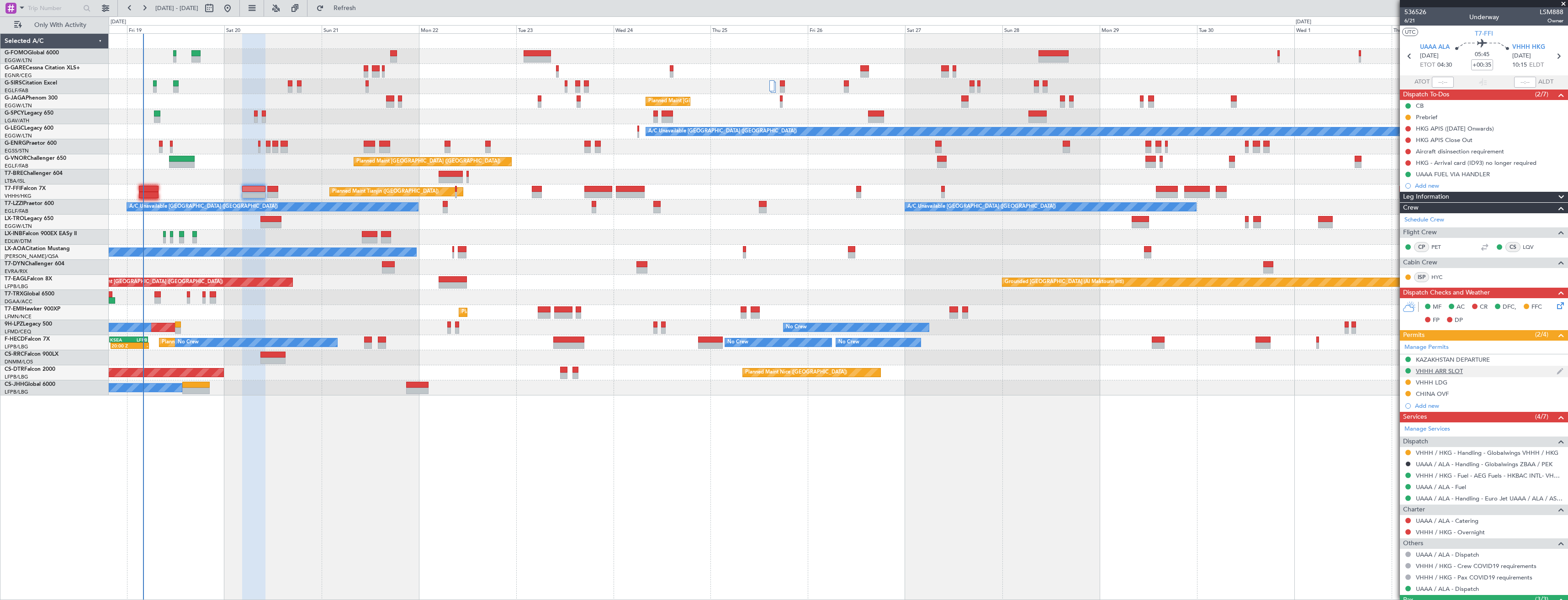
click at [1491, 370] on div "VHHH ARR SLOT" at bounding box center [1484, 371] width 168 height 11
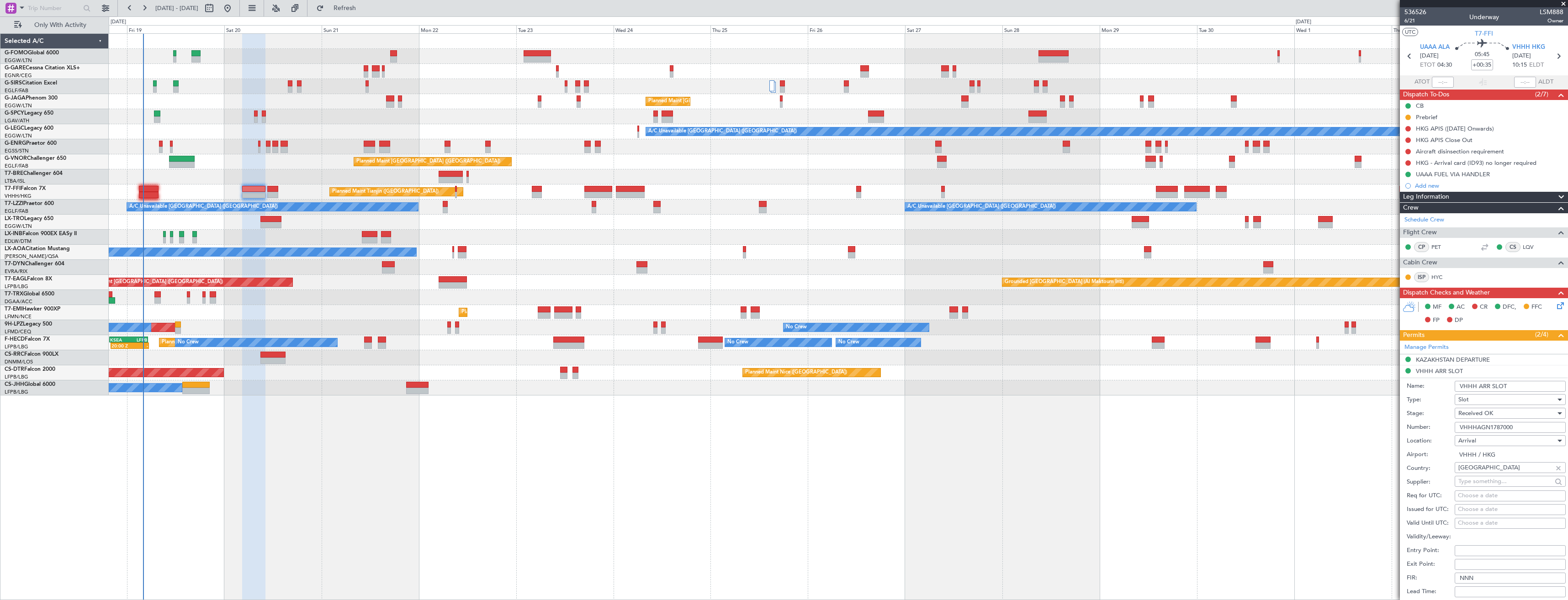
click at [1524, 386] on input "VHHH ARR SLOT" at bounding box center [1510, 386] width 111 height 11
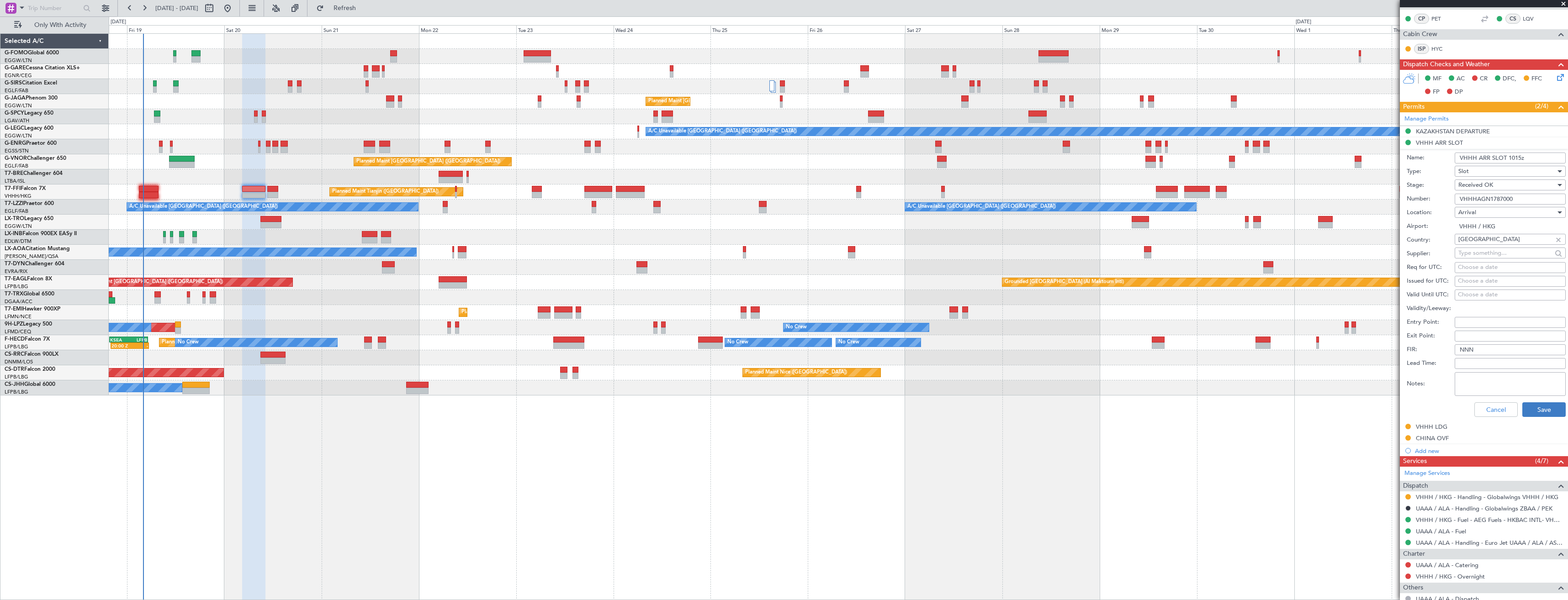
type input "VHHH ARR SLOT 1015z"
click at [1533, 410] on button "Save" at bounding box center [1545, 410] width 43 height 15
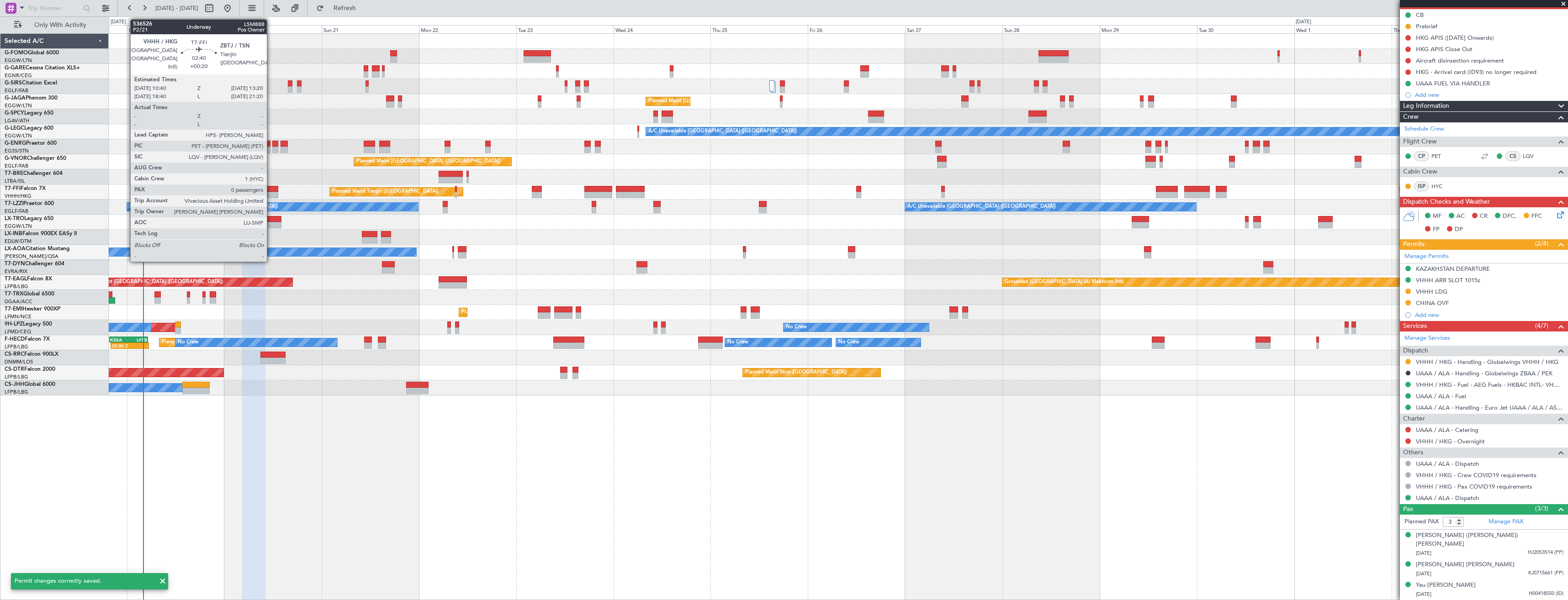
scroll to position [81, 0]
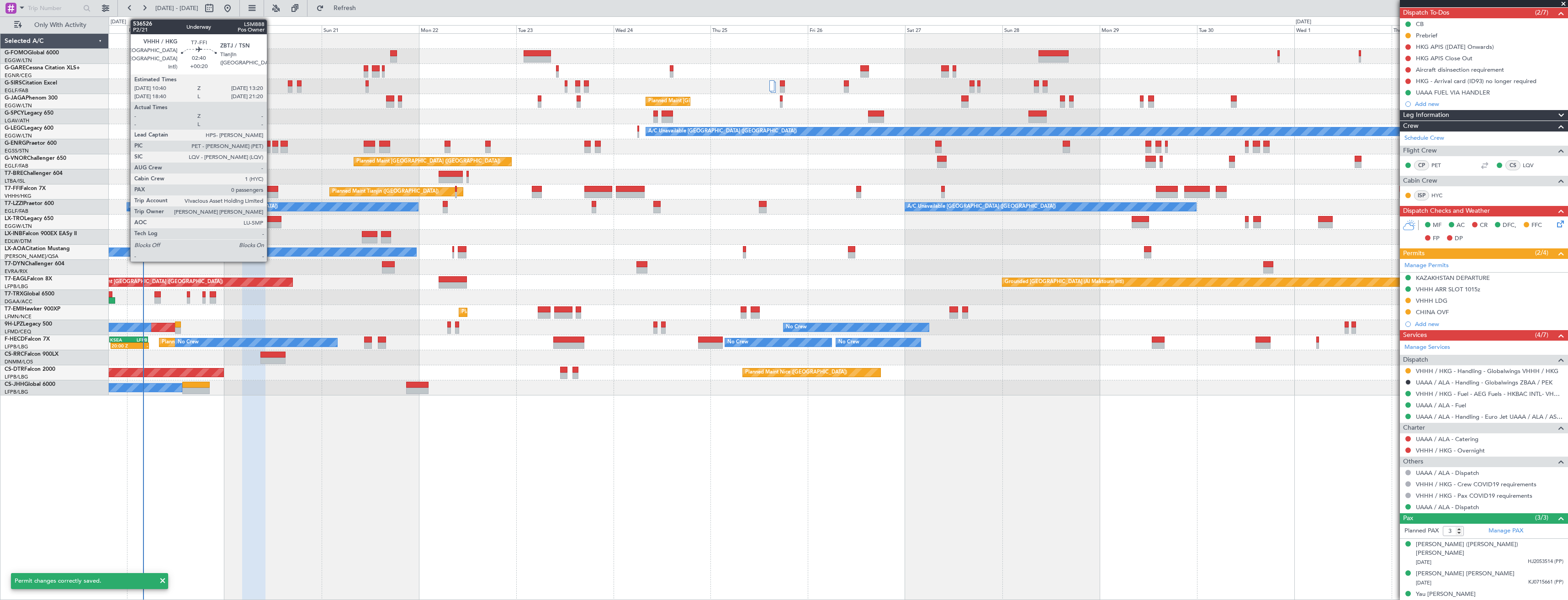
click at [271, 192] on div at bounding box center [273, 195] width 11 height 6
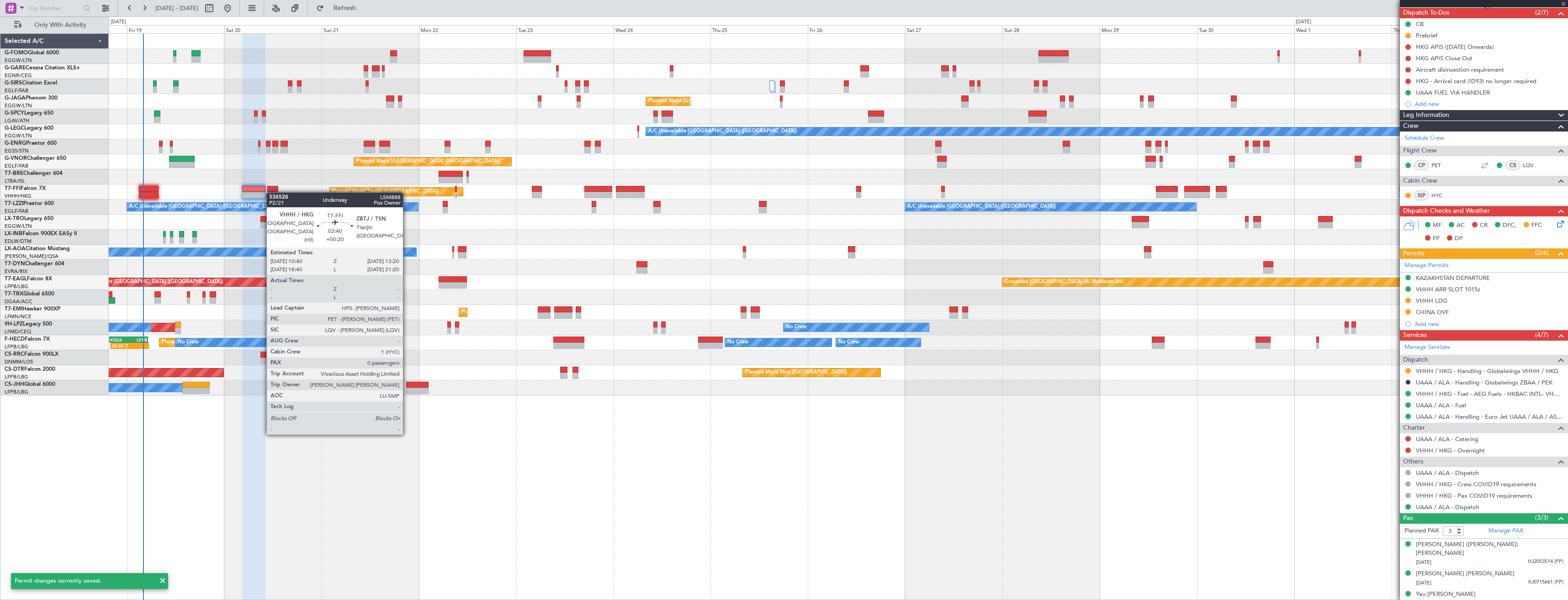
type input "+00:20"
type input "0"
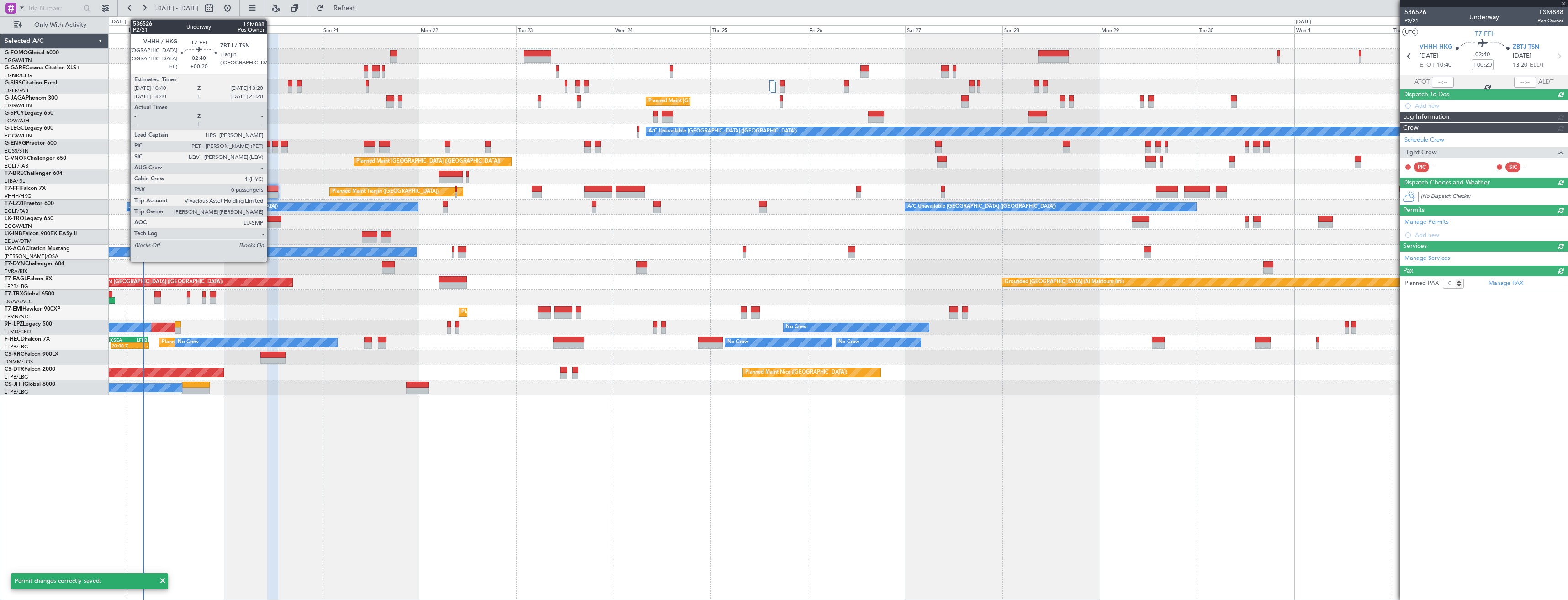
scroll to position [0, 0]
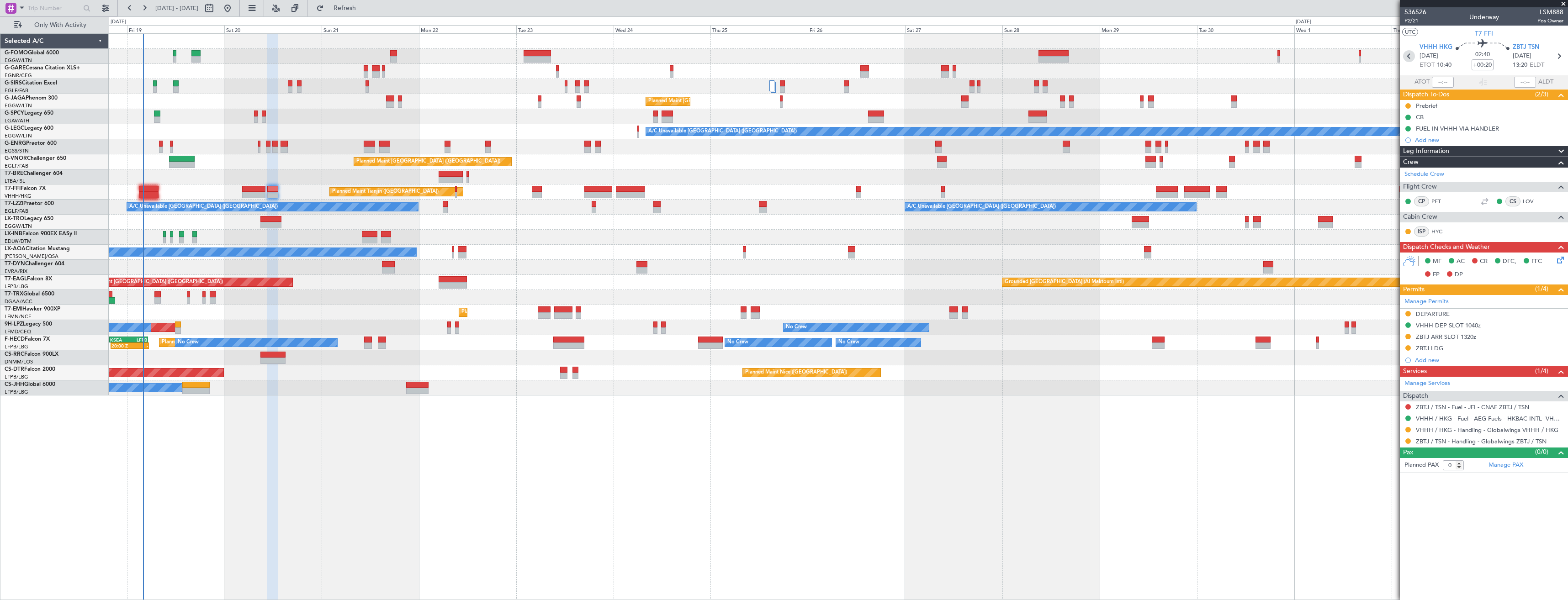
click at [1411, 55] on icon at bounding box center [1410, 56] width 12 height 12
type input "+00:35"
type input "3"
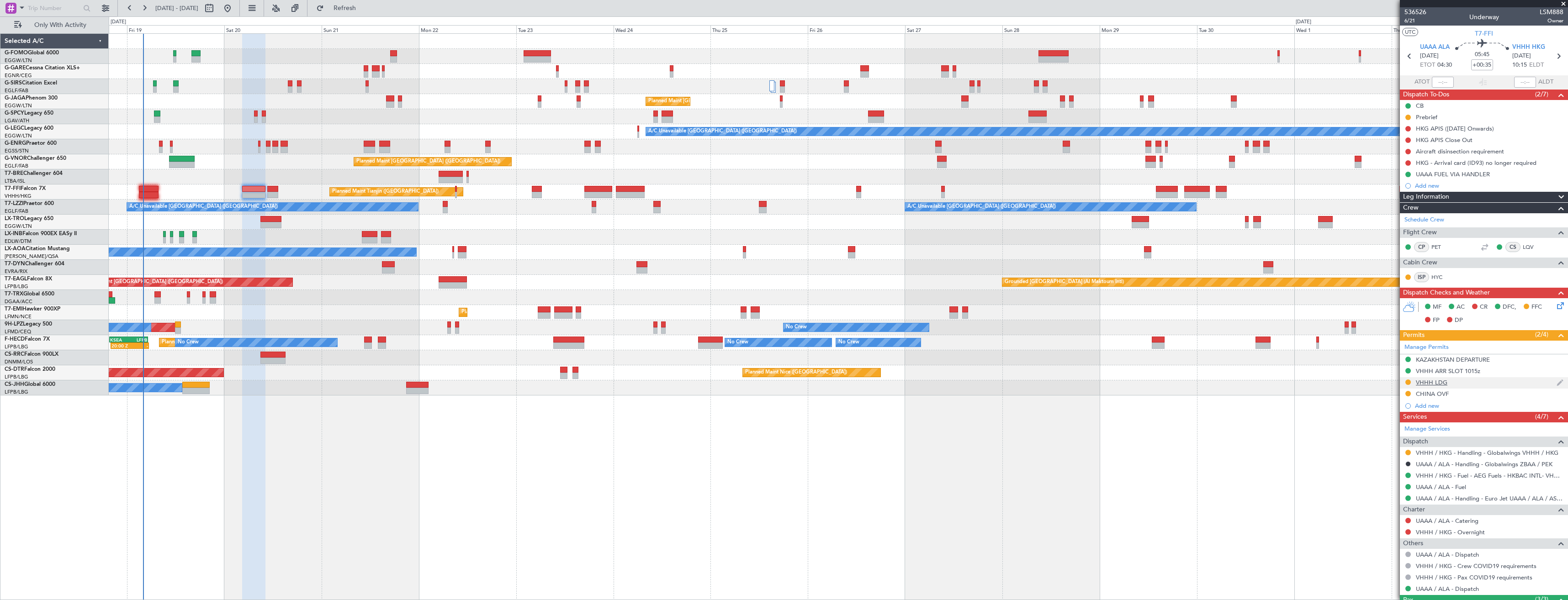
click at [1487, 385] on div "VHHH LDG" at bounding box center [1484, 383] width 168 height 11
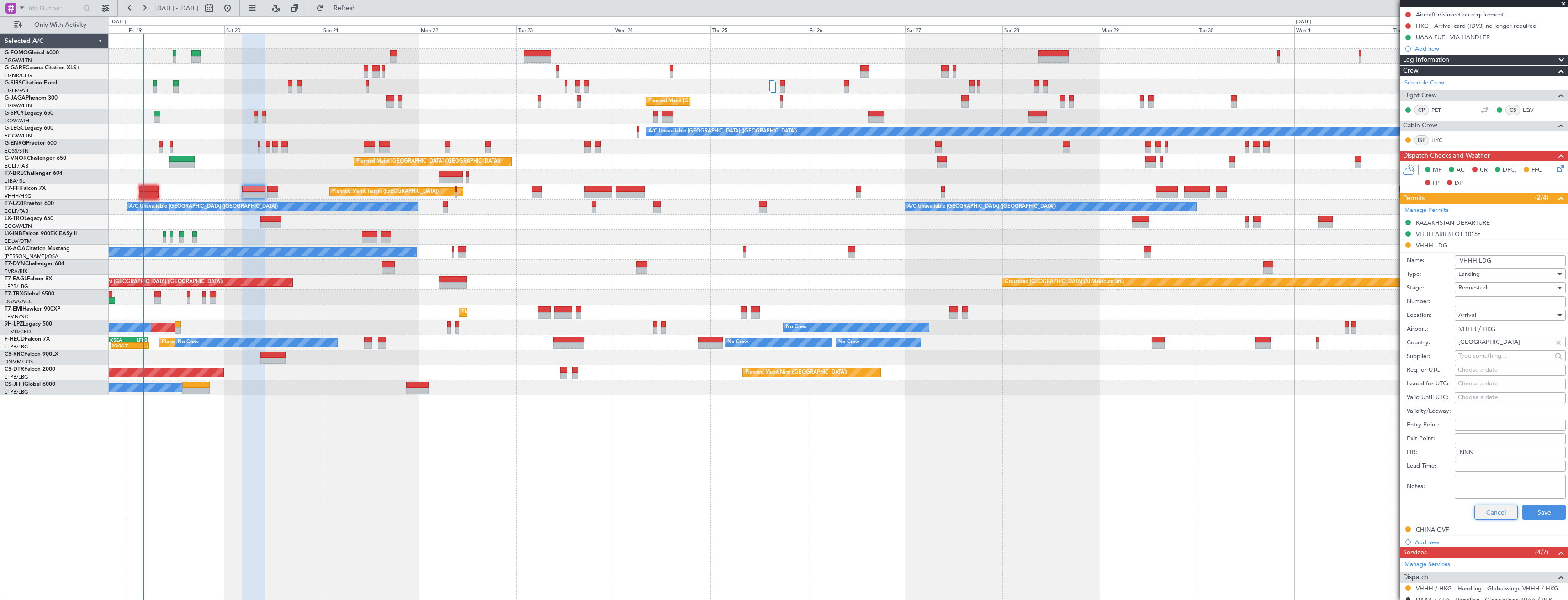
click at [1481, 507] on button "Cancel" at bounding box center [1496, 513] width 43 height 15
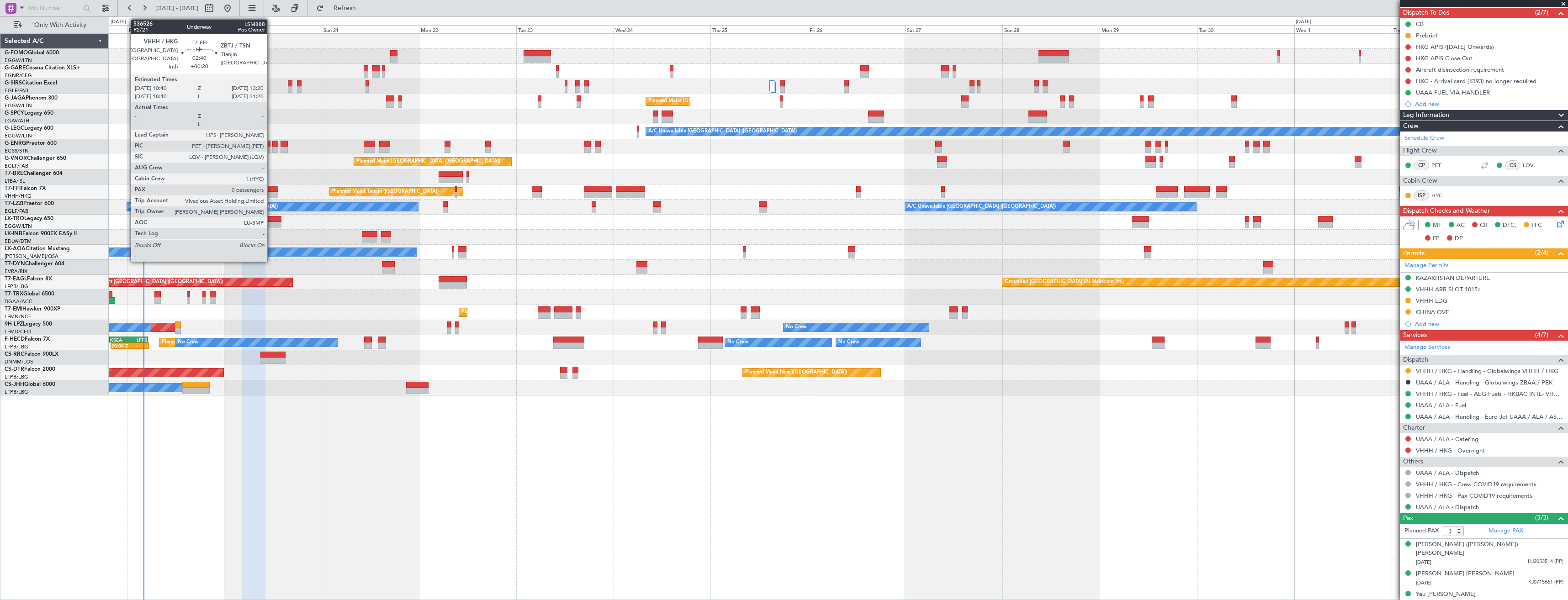
click at [271, 195] on div at bounding box center [273, 195] width 11 height 6
type input "+00:20"
type input "0"
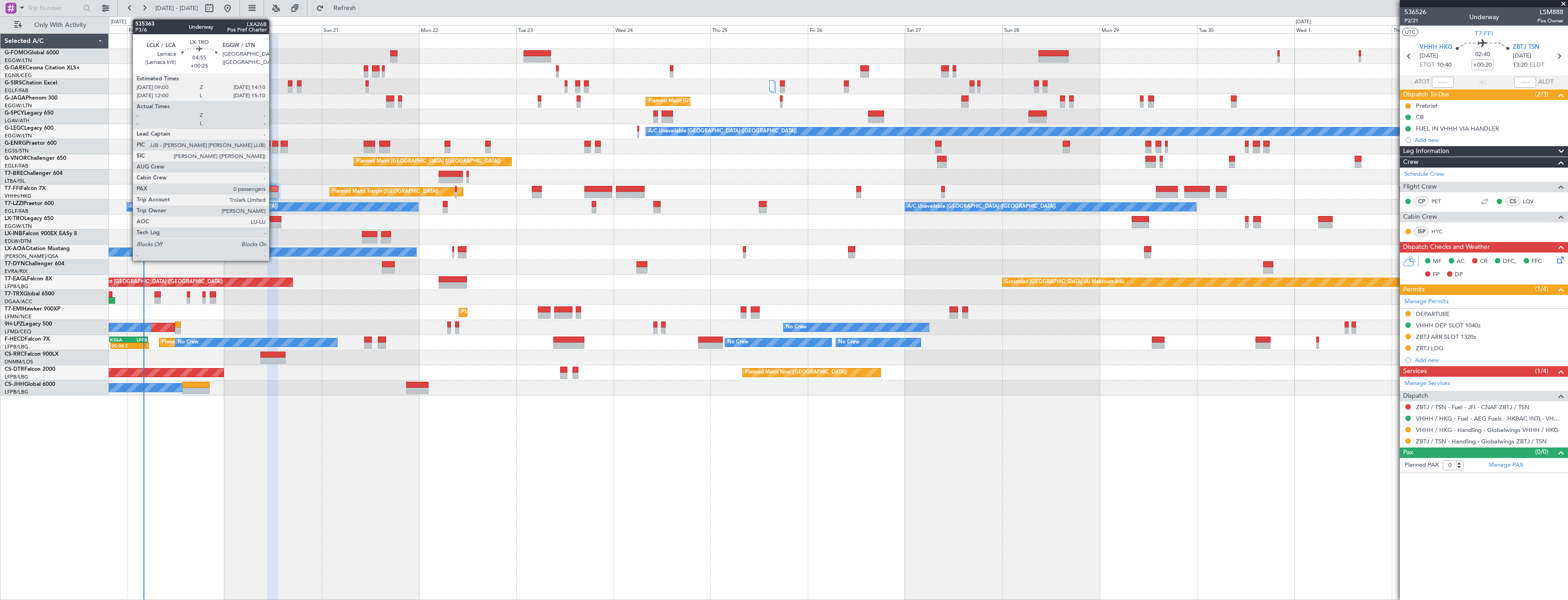
click at [274, 225] on div at bounding box center [271, 224] width 21 height 6
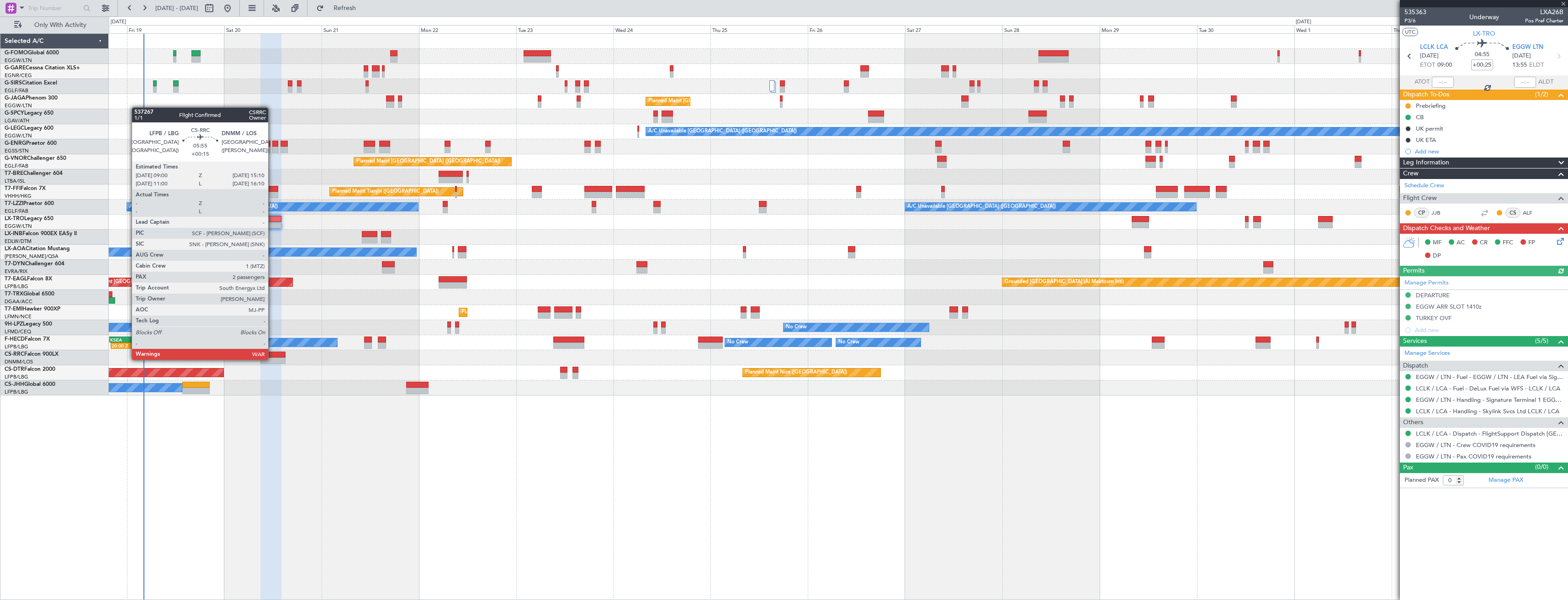
click at [273, 359] on div at bounding box center [273, 360] width 25 height 6
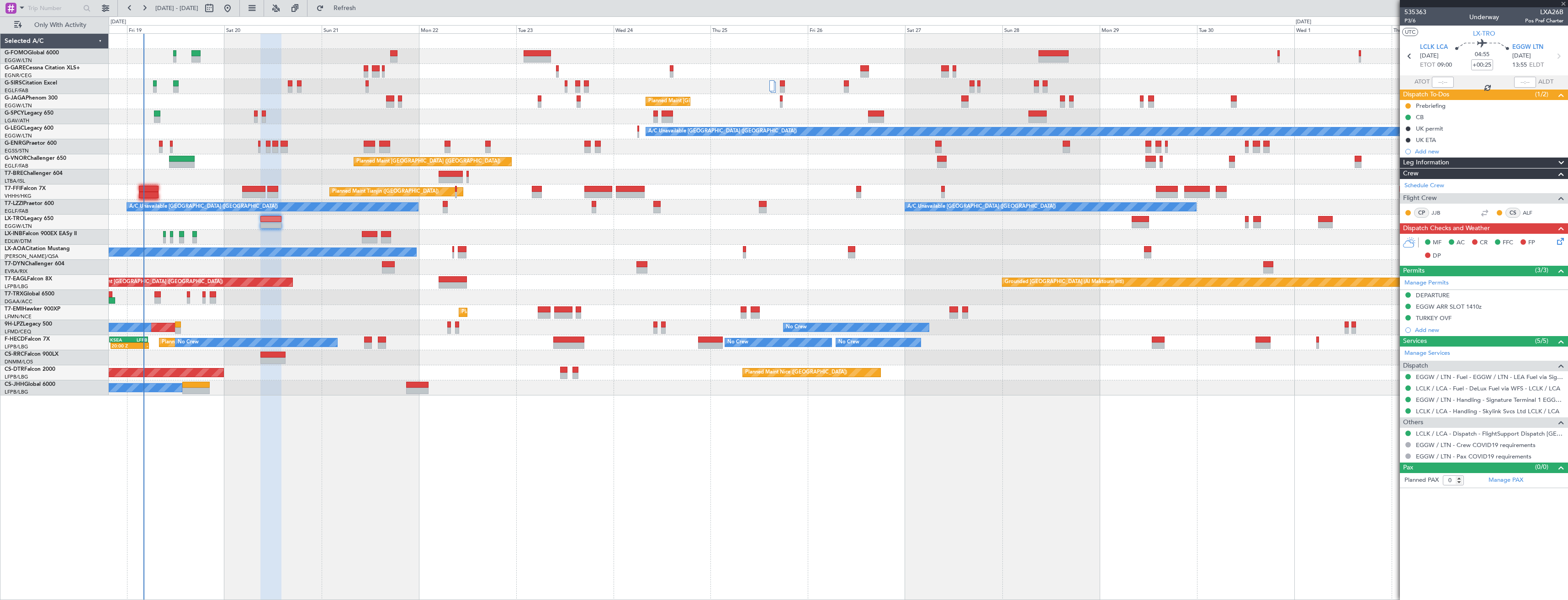
type input "+00:15"
type input "2"
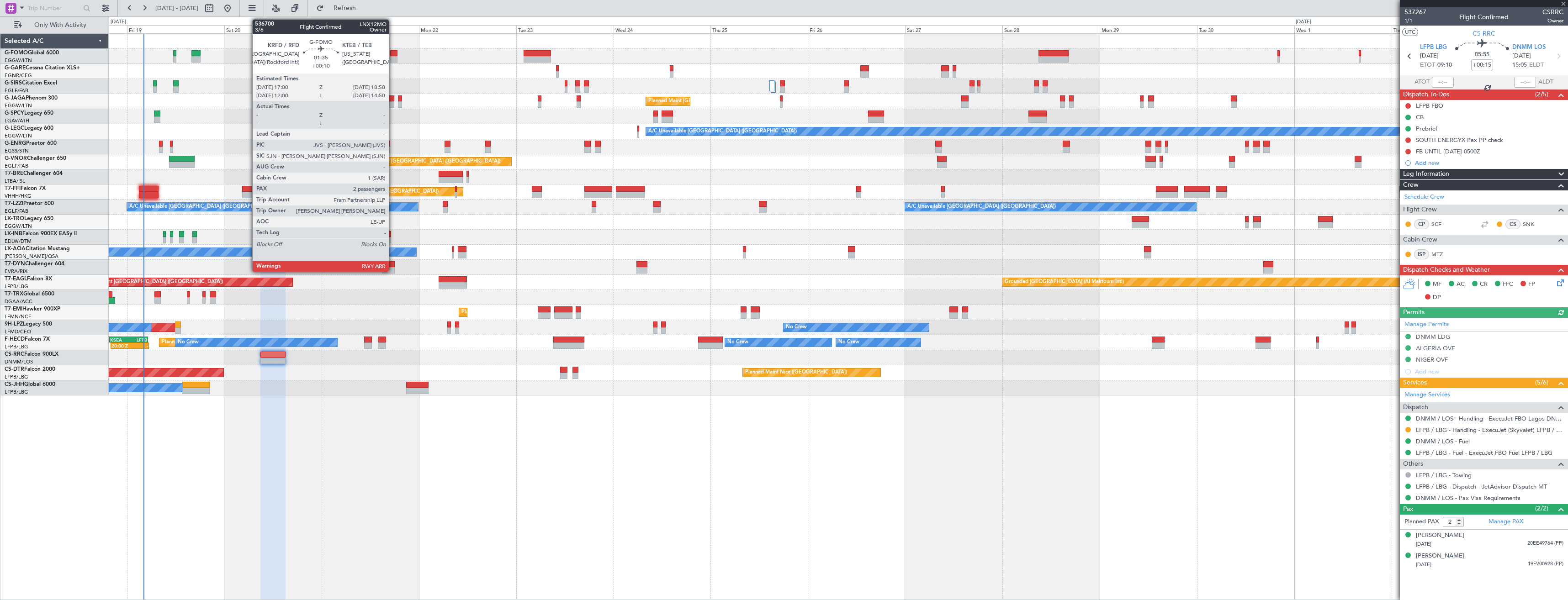
click at [393, 57] on div at bounding box center [394, 59] width 8 height 6
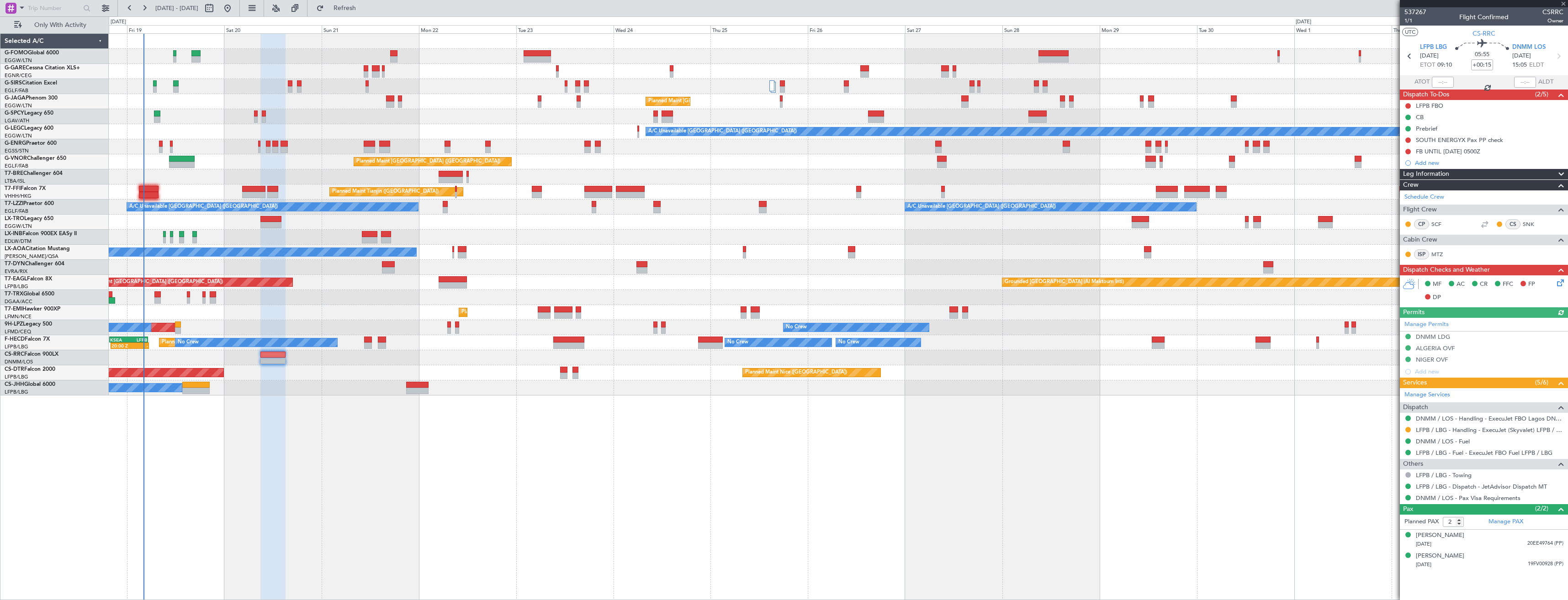
type input "+00:10"
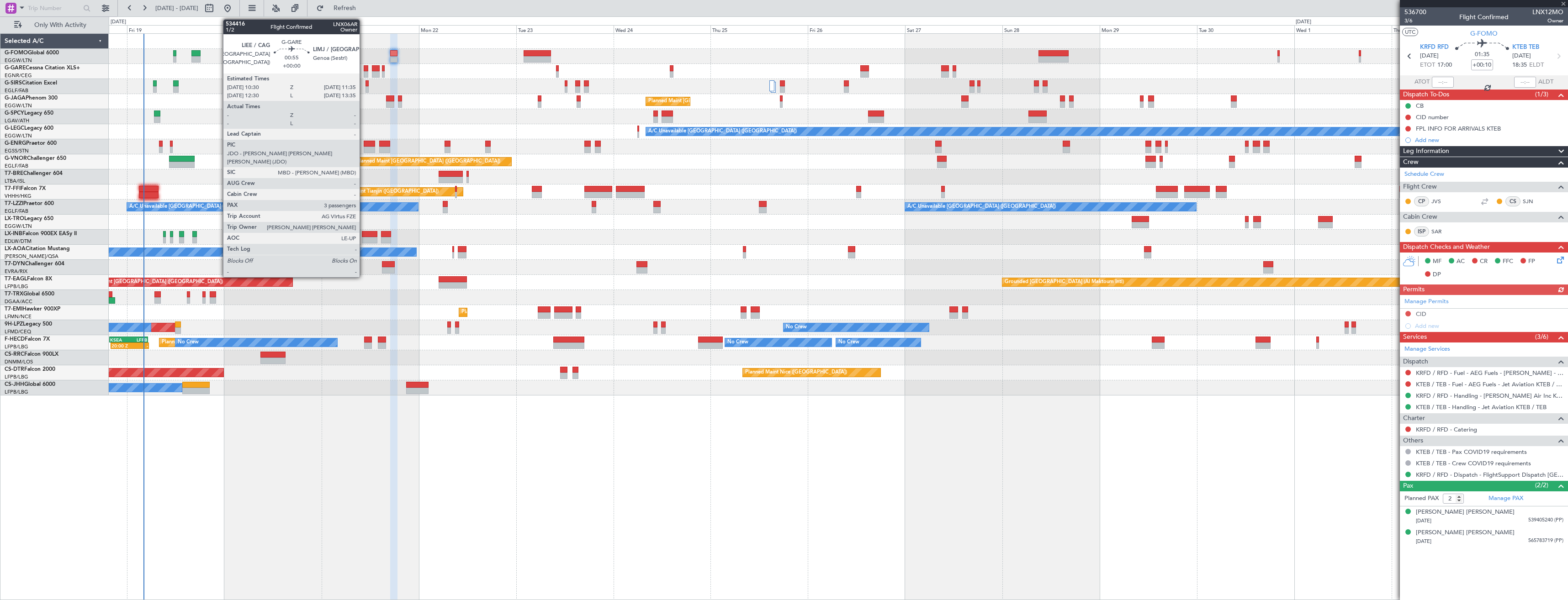
click at [364, 71] on div at bounding box center [365, 74] width 4 height 6
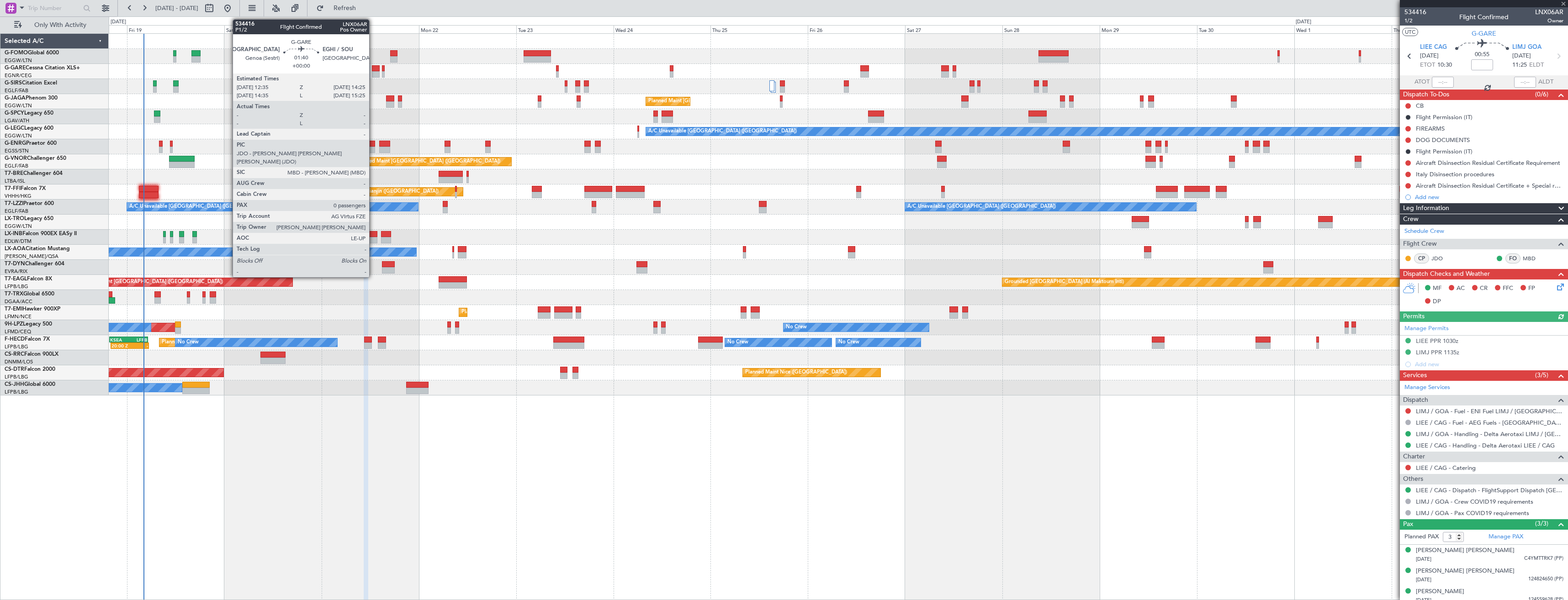
click at [373, 72] on div at bounding box center [376, 74] width 8 height 6
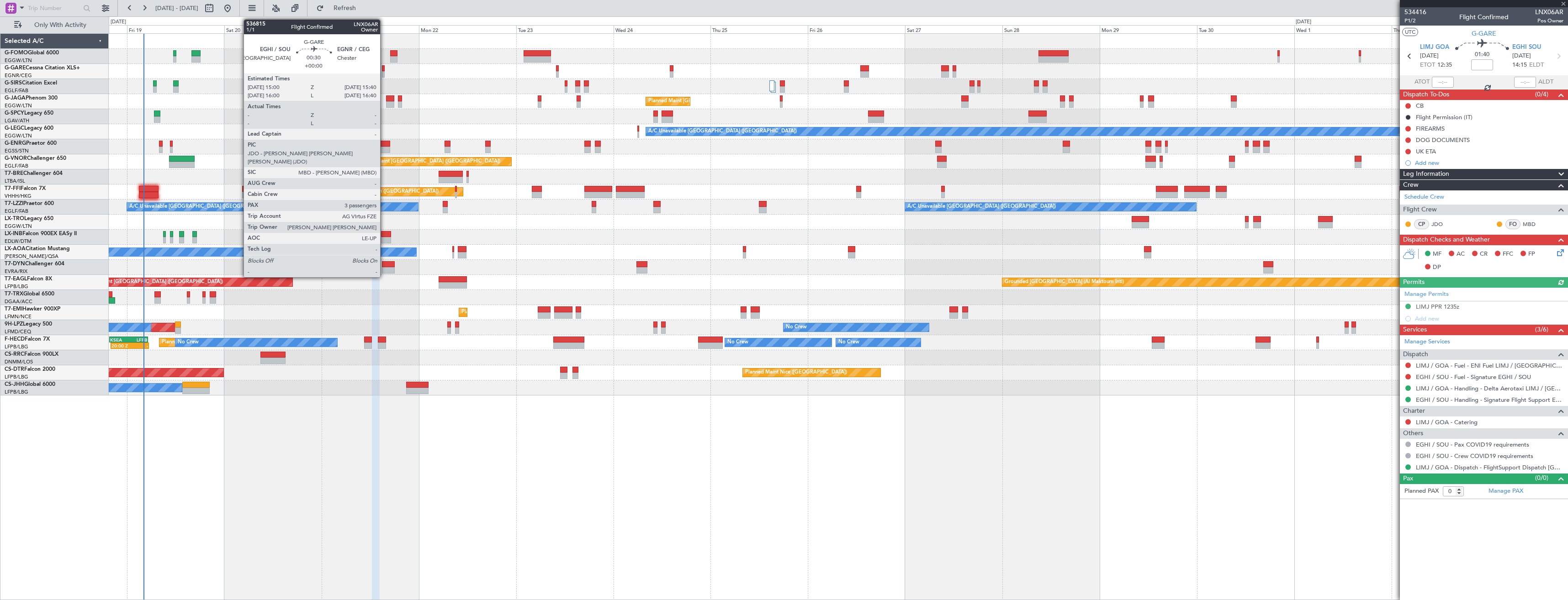
click at [384, 72] on div at bounding box center [383, 74] width 3 height 6
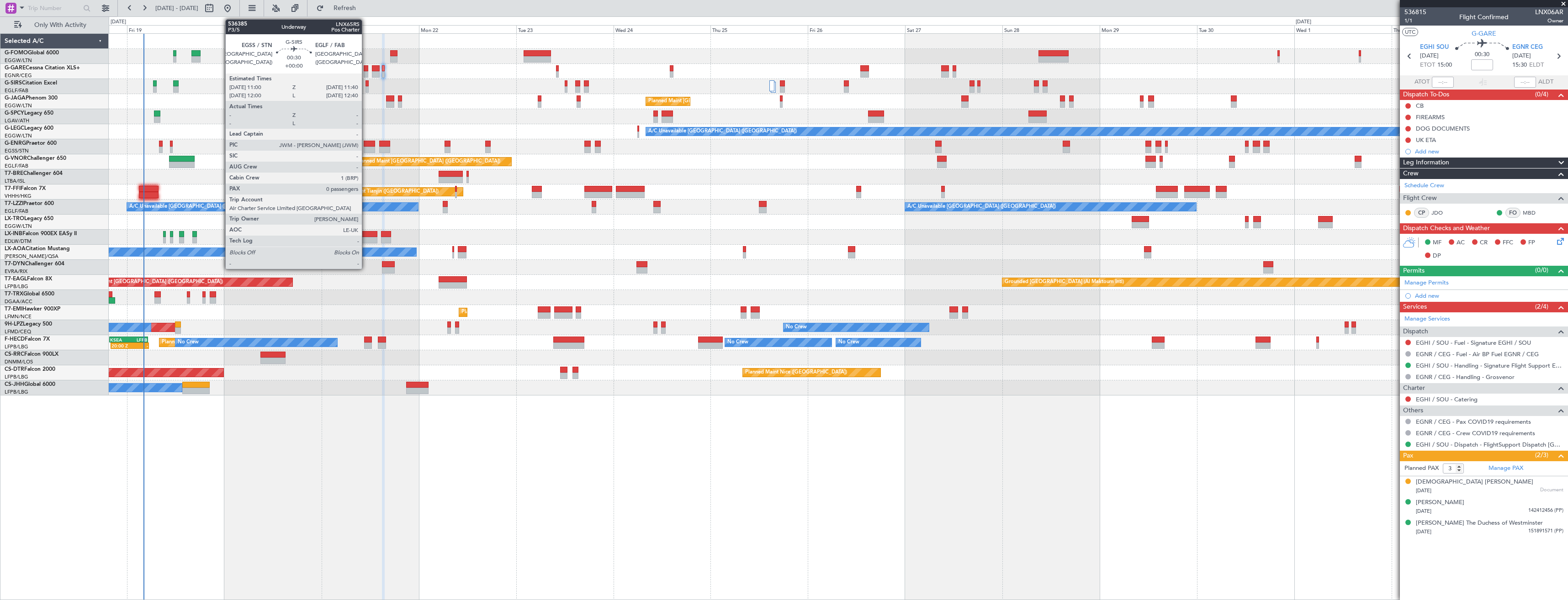
click at [366, 89] on div at bounding box center [366, 89] width 3 height 6
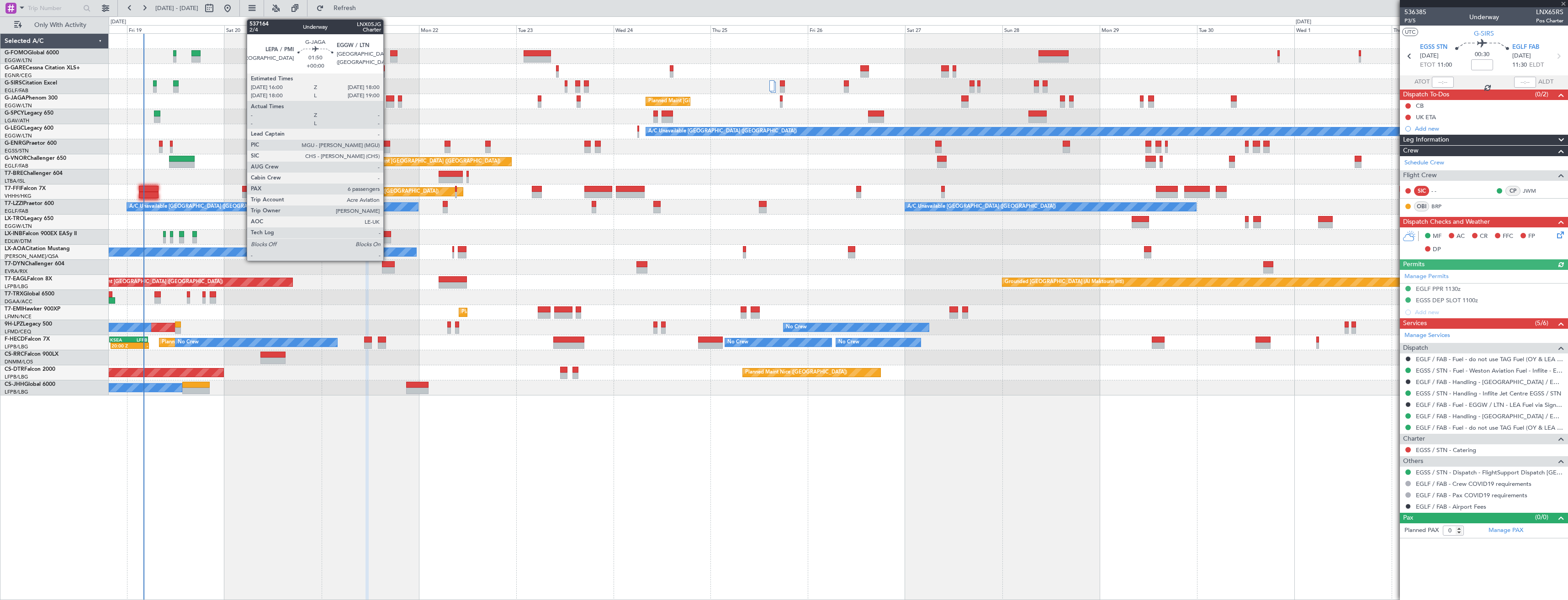
click at [388, 101] on div at bounding box center [390, 98] width 8 height 6
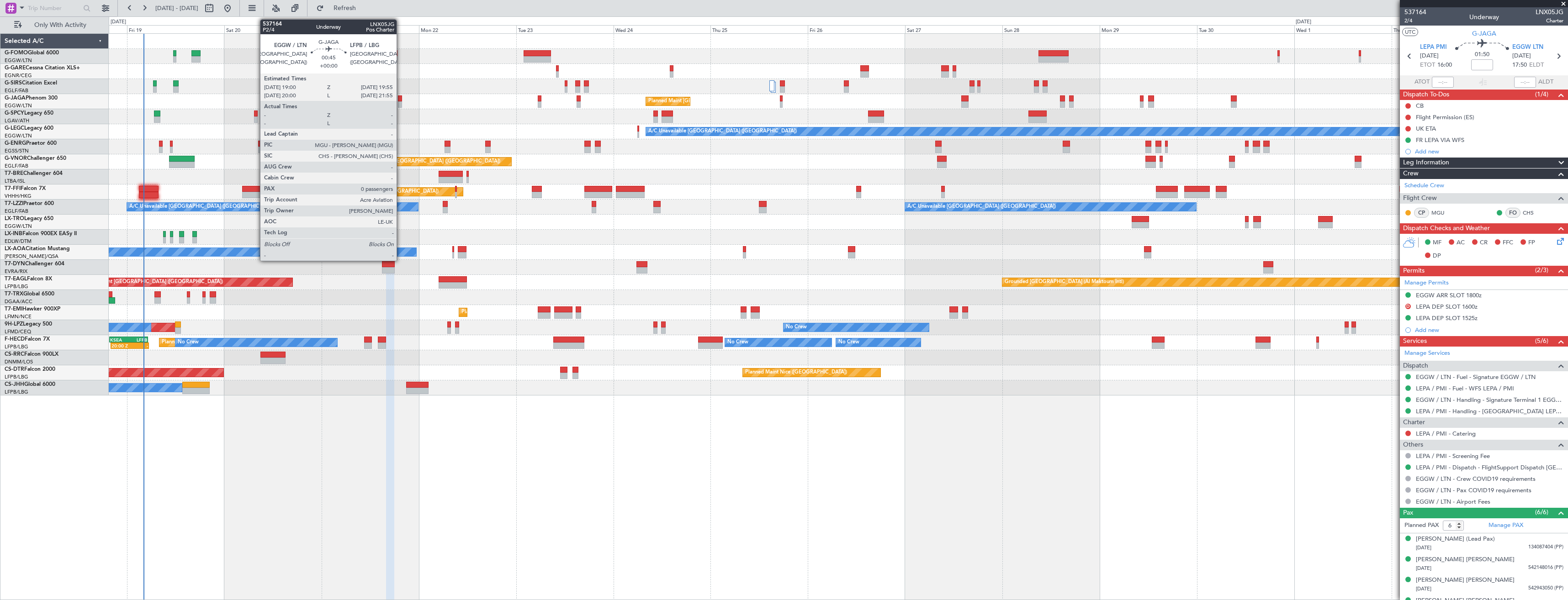
click at [401, 101] on div at bounding box center [400, 104] width 4 height 6
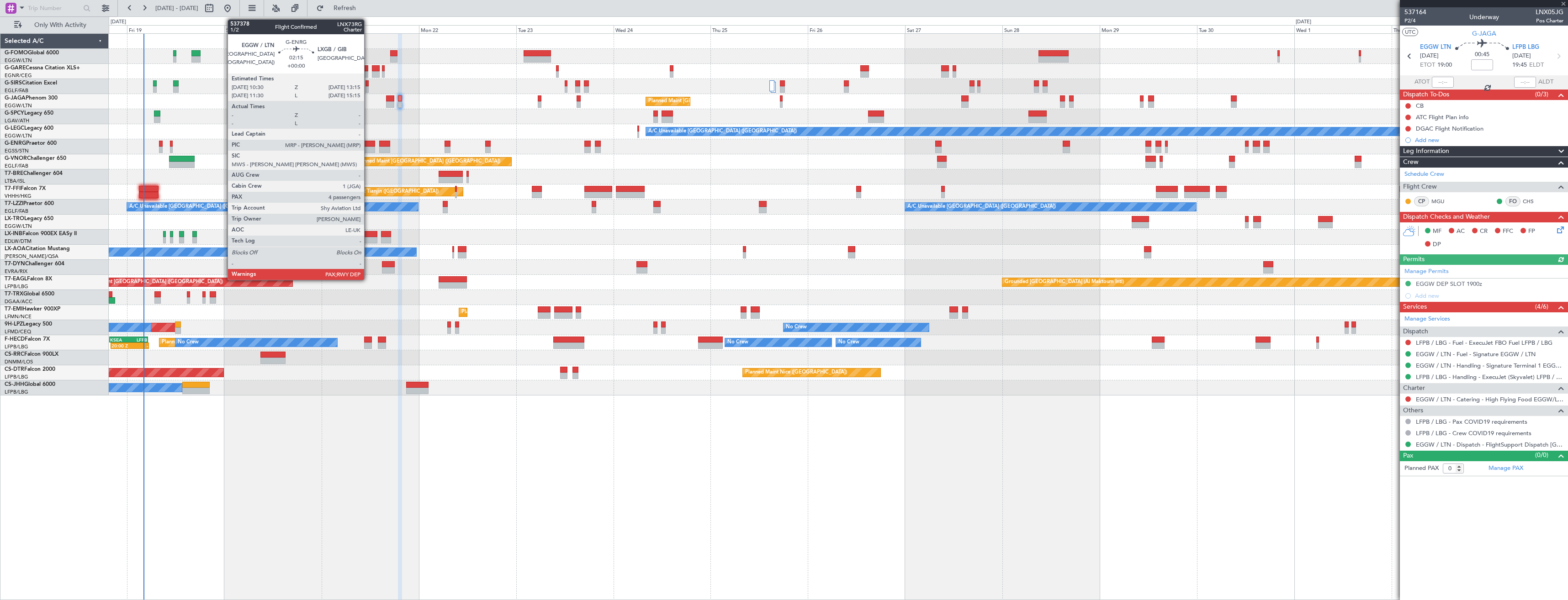
click at [368, 143] on div at bounding box center [369, 144] width 11 height 6
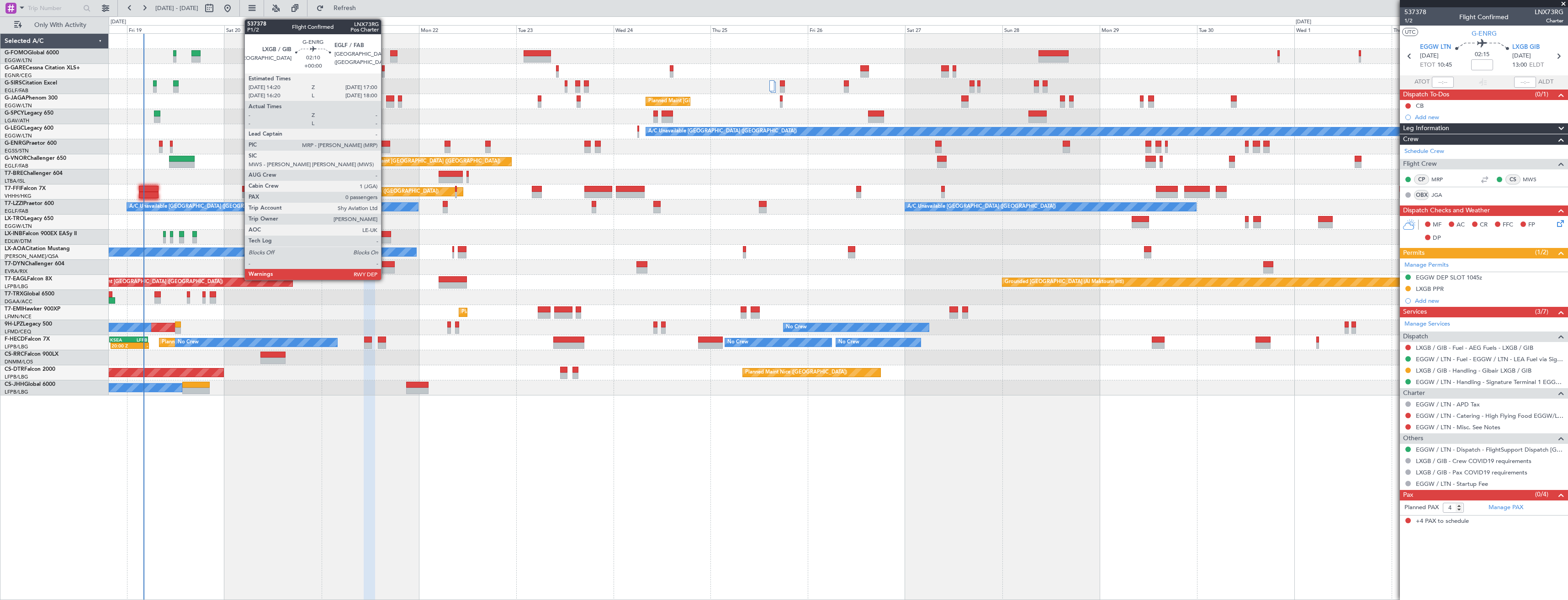
click at [385, 147] on div at bounding box center [384, 149] width 11 height 6
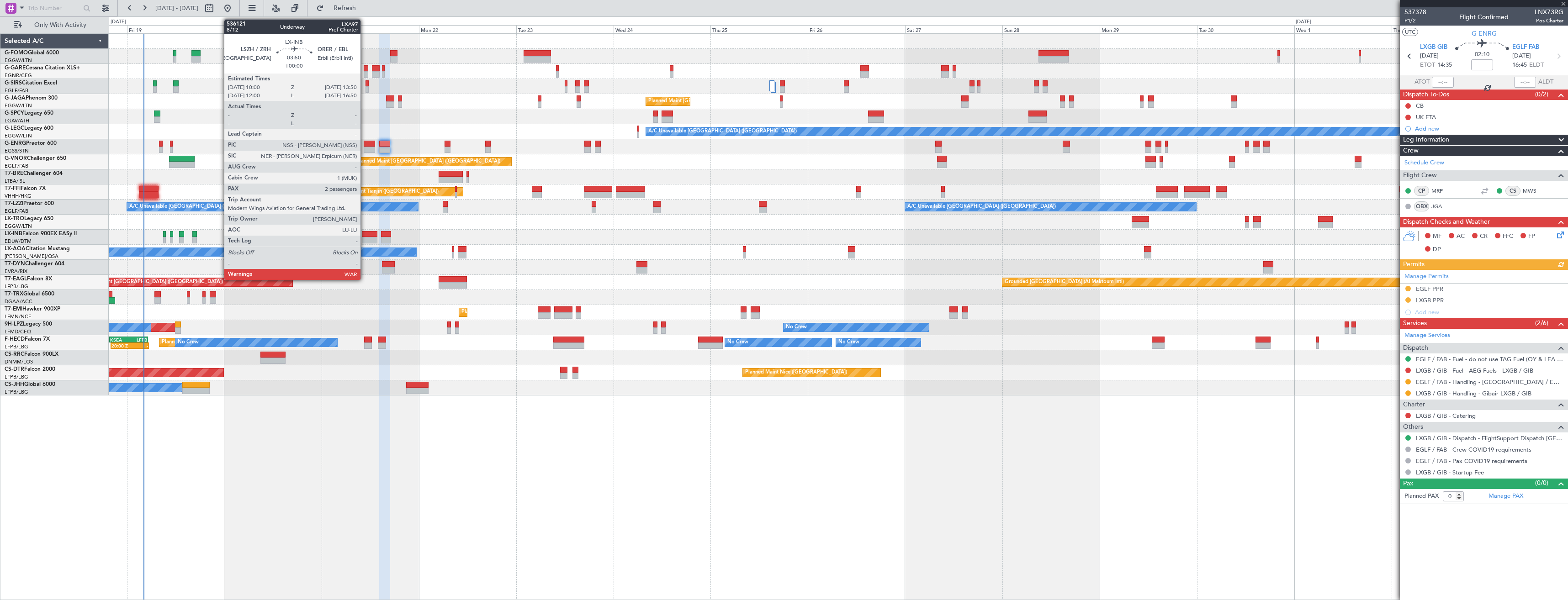
click at [365, 241] on div at bounding box center [370, 240] width 16 height 6
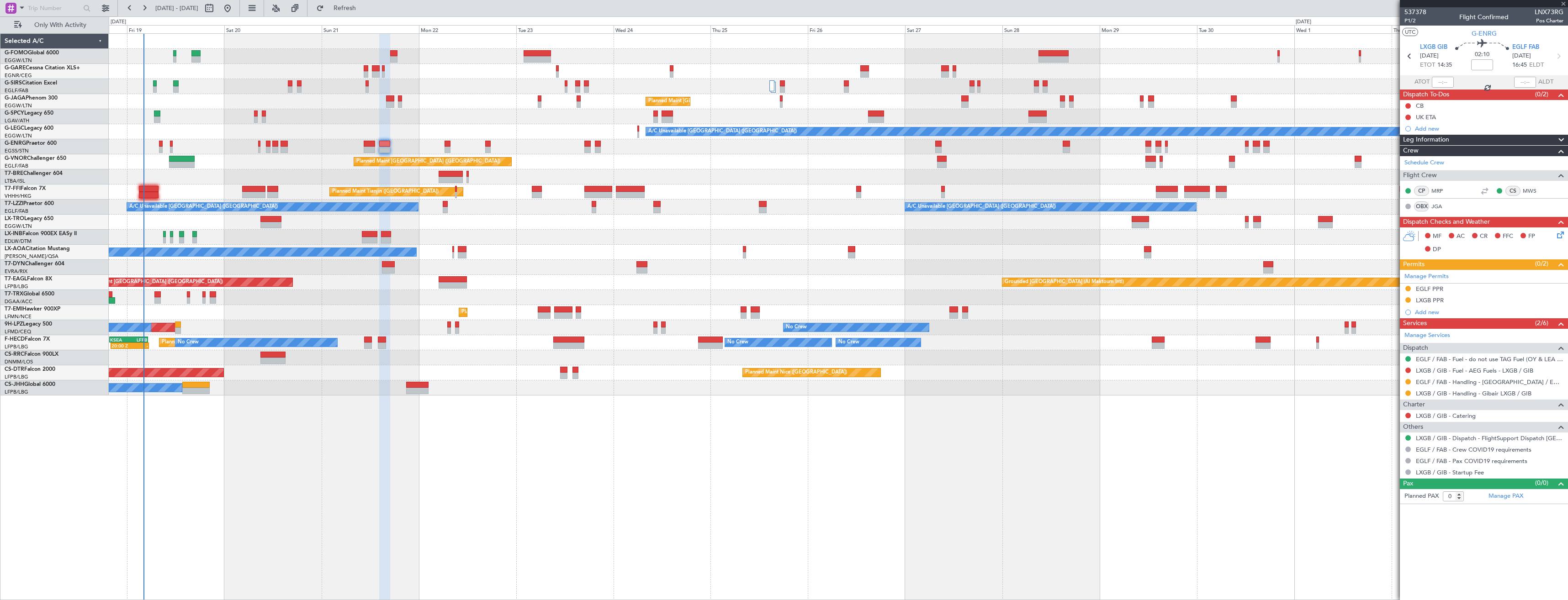
type input "2"
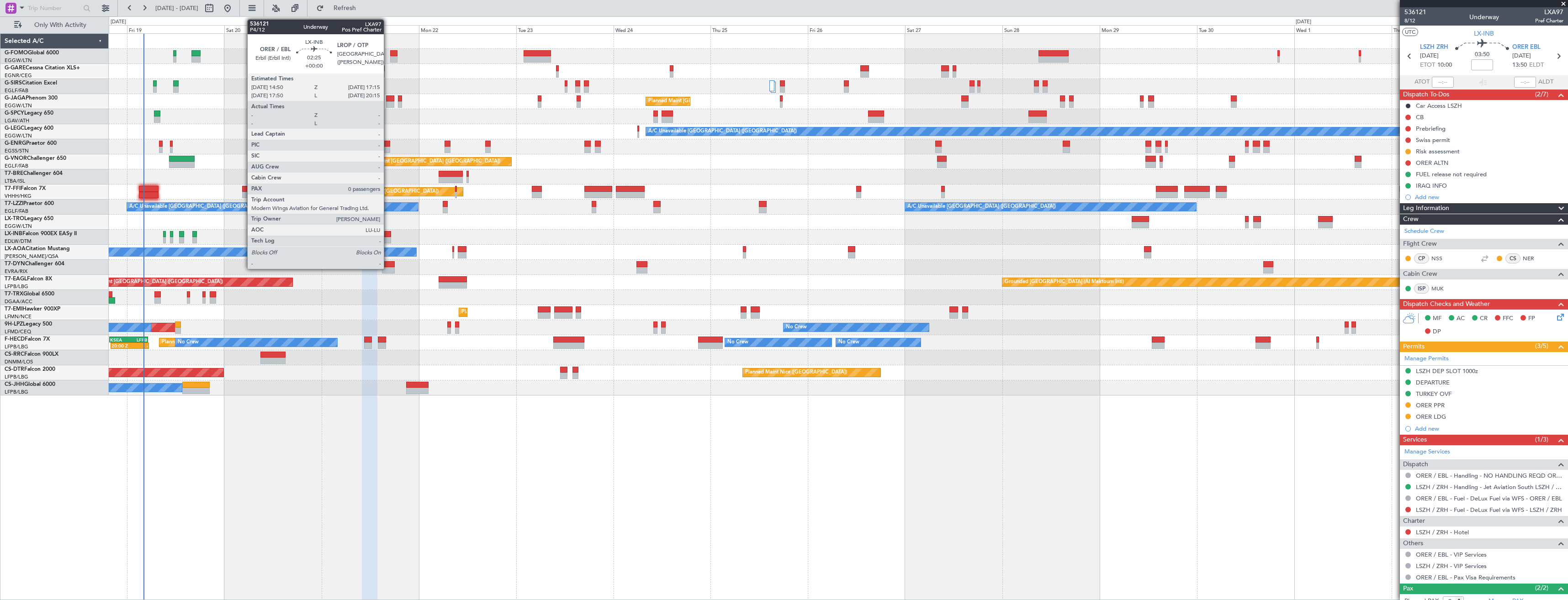
click at [388, 237] on div at bounding box center [386, 240] width 10 height 6
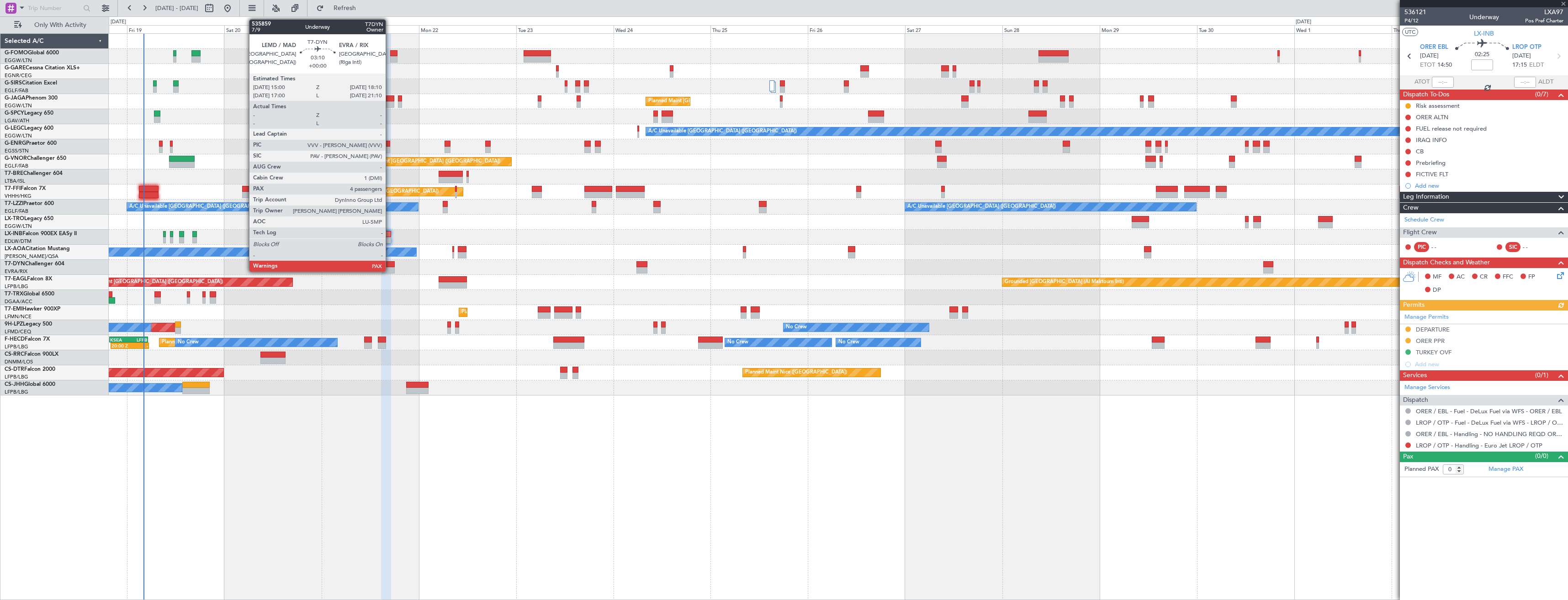
click at [390, 268] on div at bounding box center [388, 270] width 13 height 6
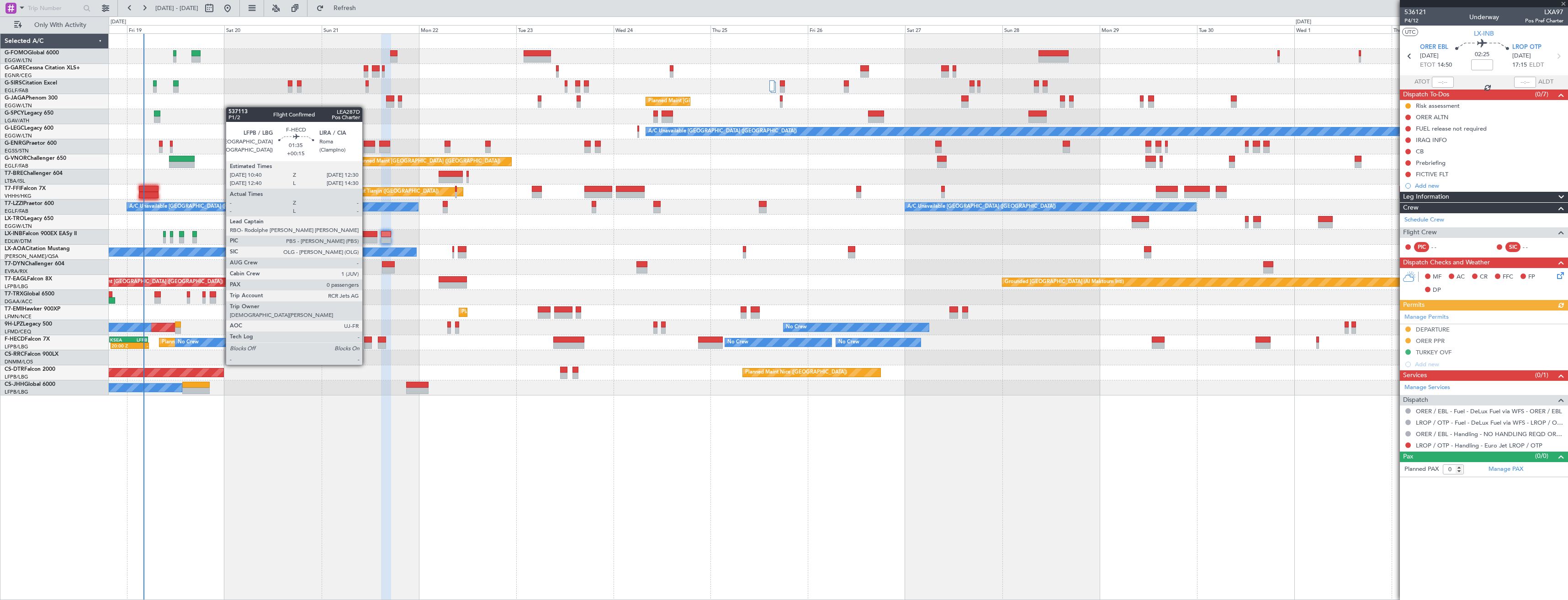
type input "4"
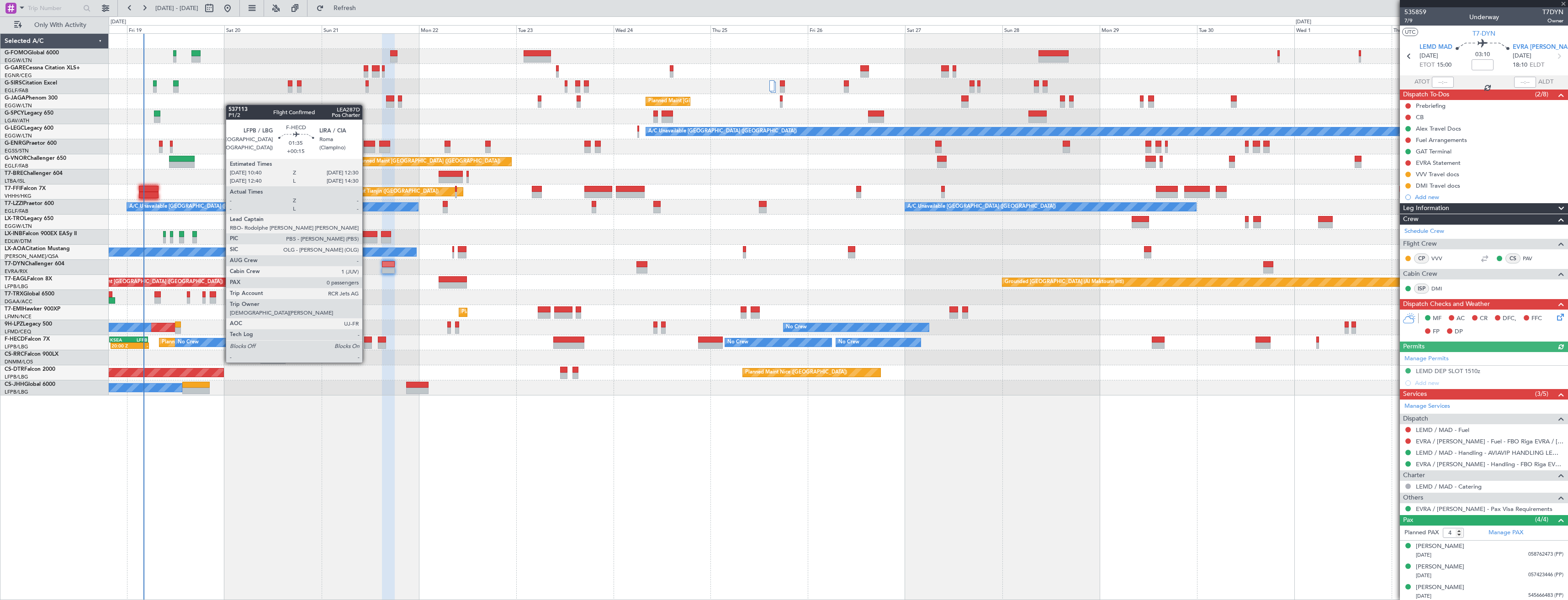
click at [366, 345] on div at bounding box center [368, 345] width 8 height 6
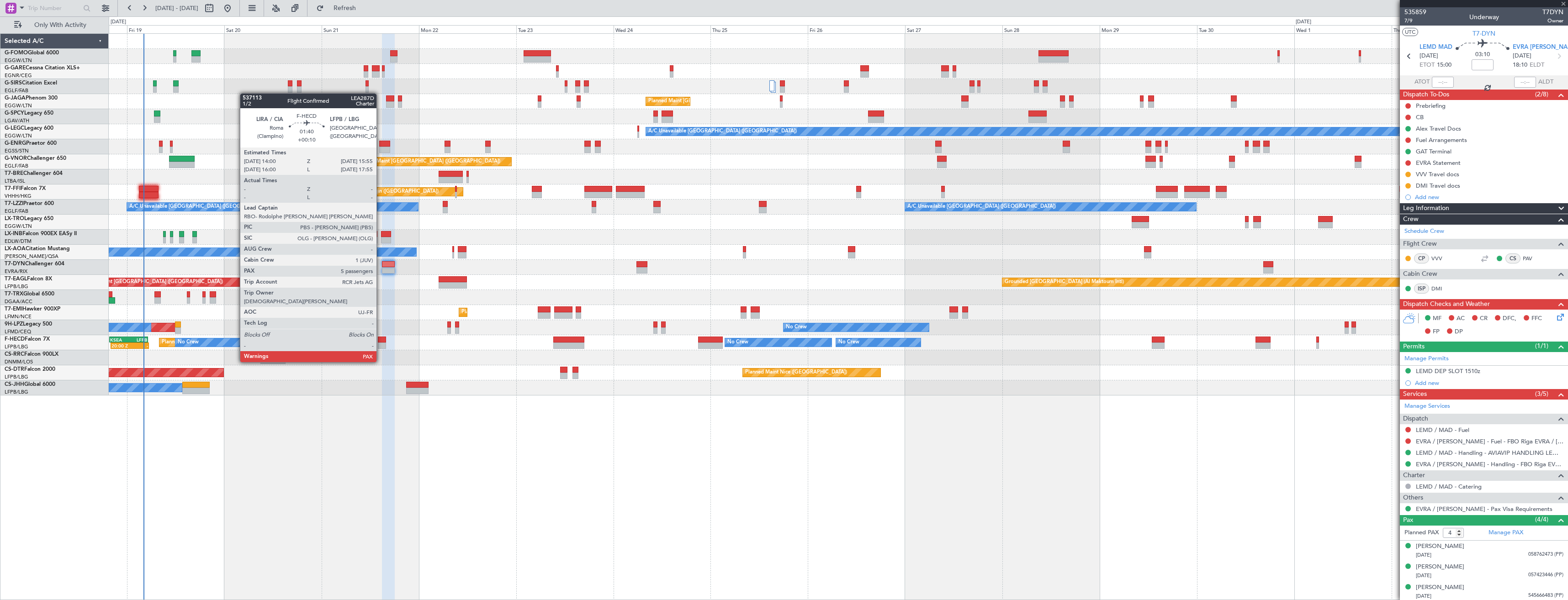
type input "+00:15"
type input "0"
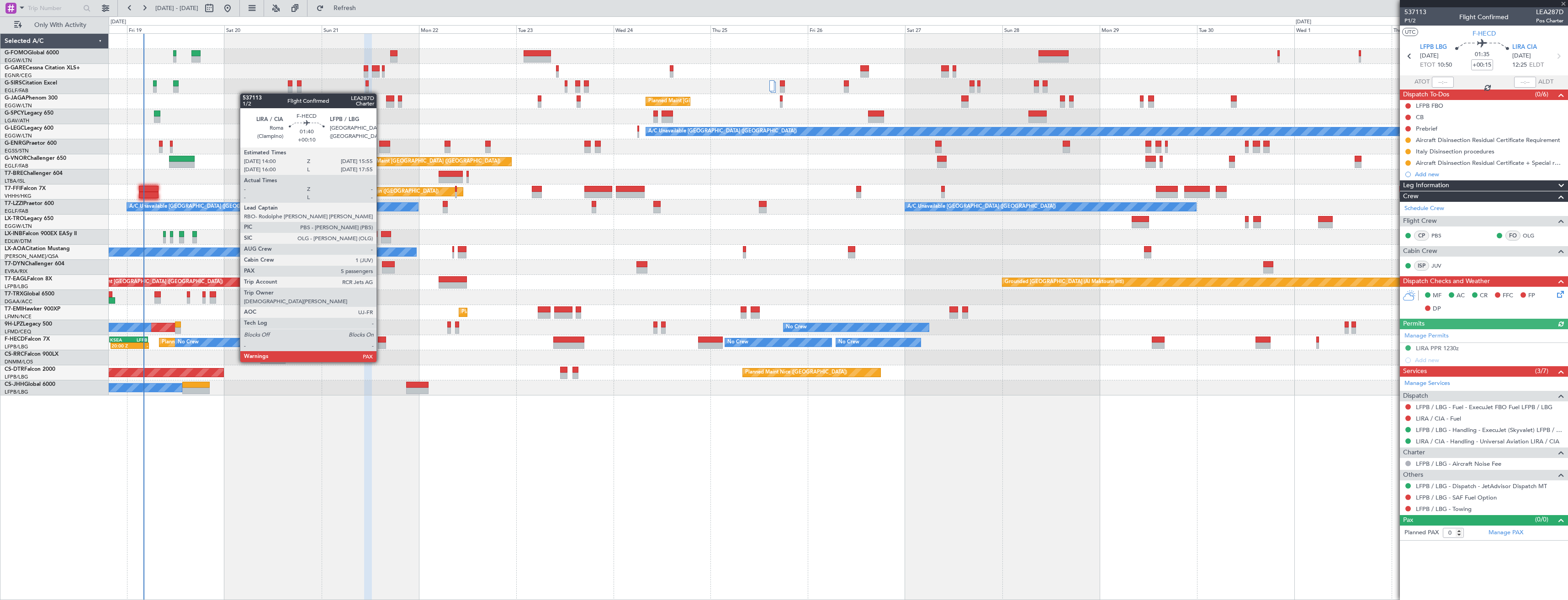
click at [381, 345] on div at bounding box center [381, 345] width 8 height 6
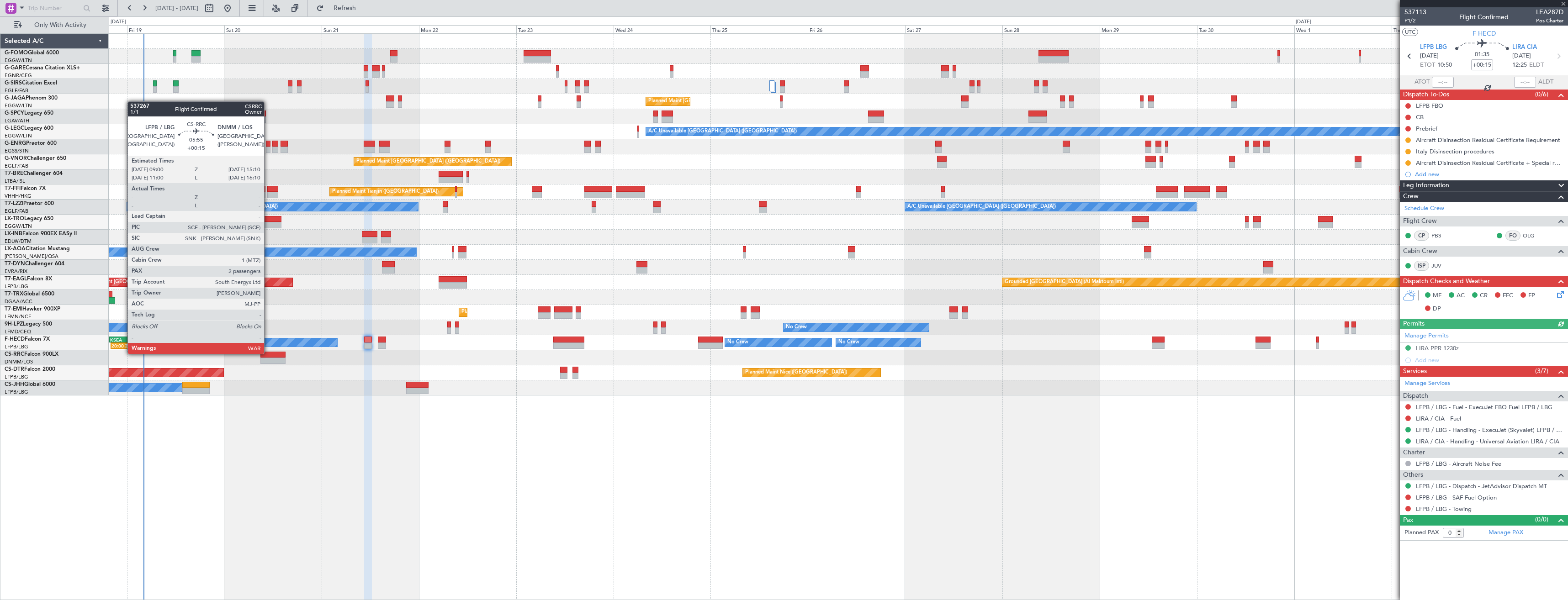
type input "+00:10"
type input "7"
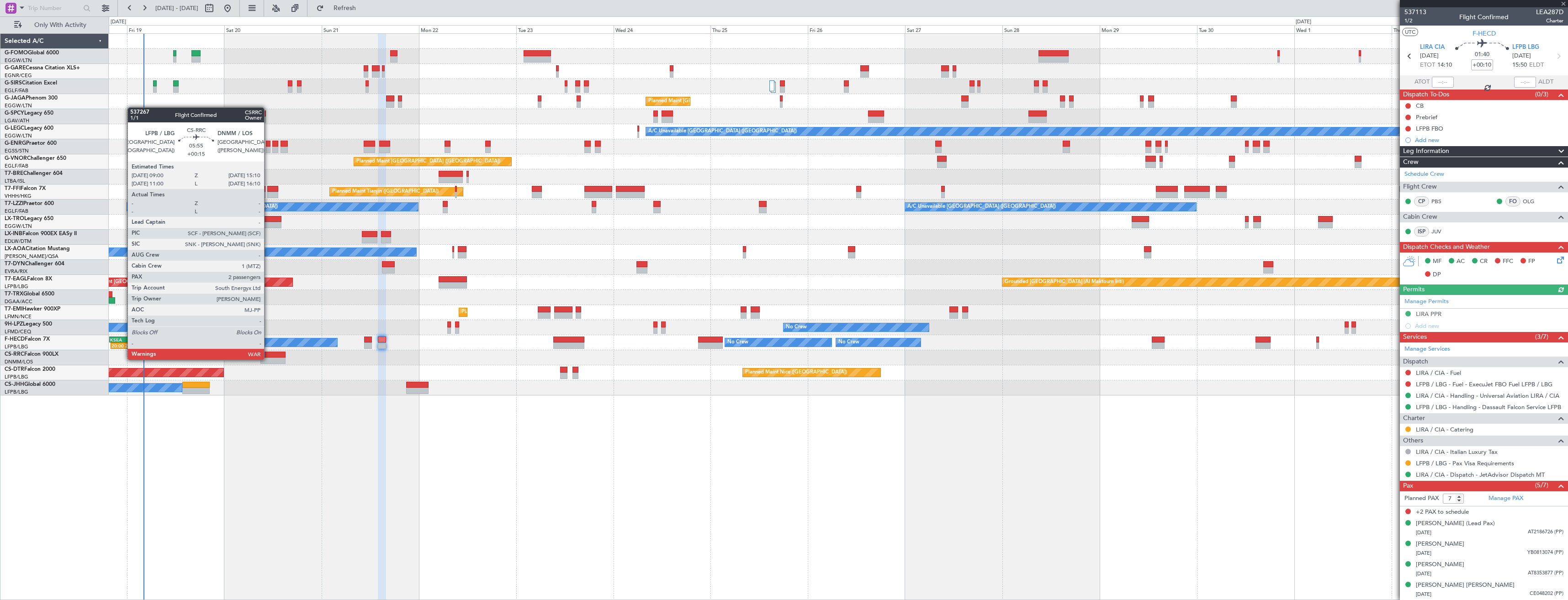
click at [268, 359] on div at bounding box center [273, 360] width 25 height 6
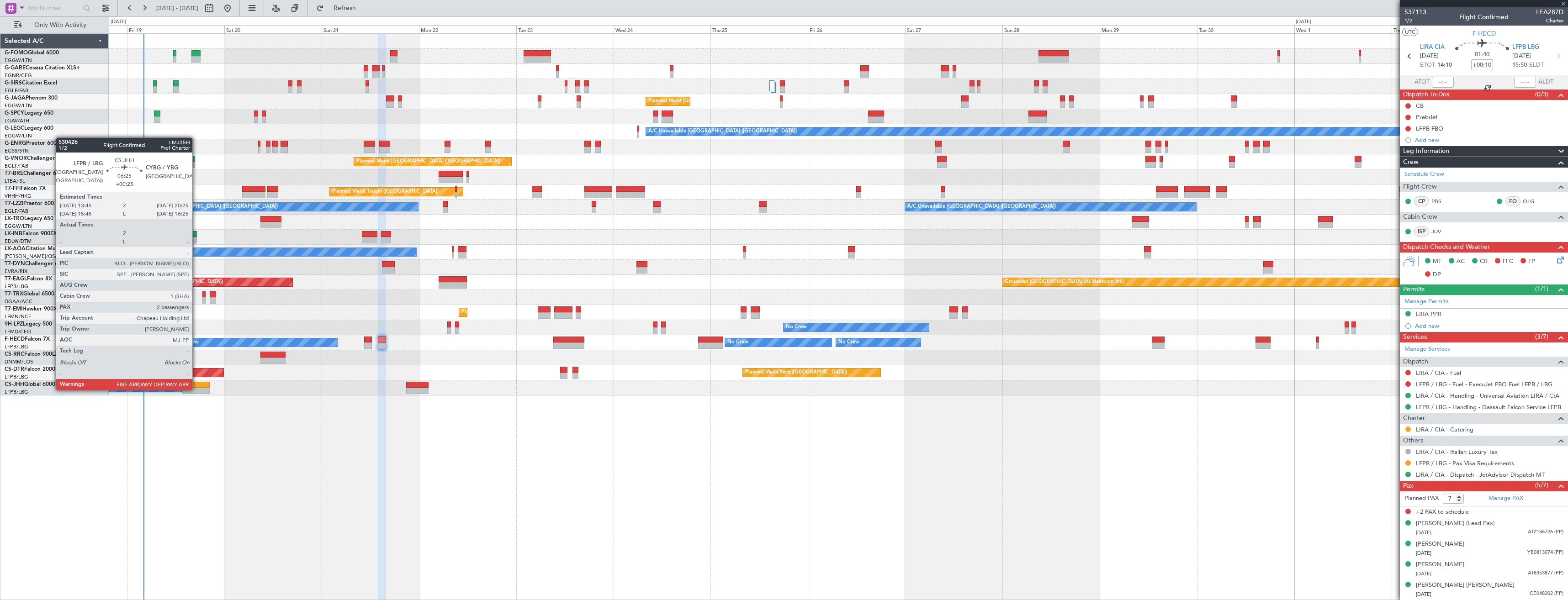
type input "+00:15"
type input "2"
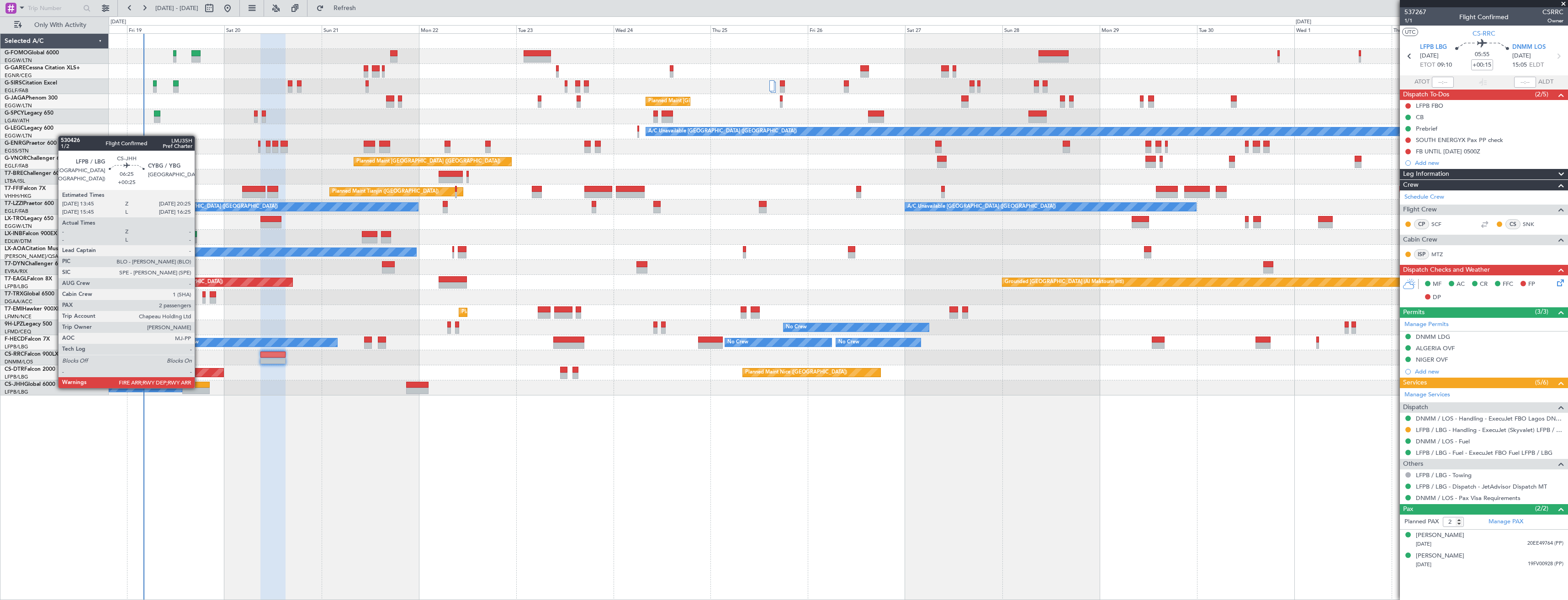
click at [199, 388] on div at bounding box center [197, 384] width 28 height 6
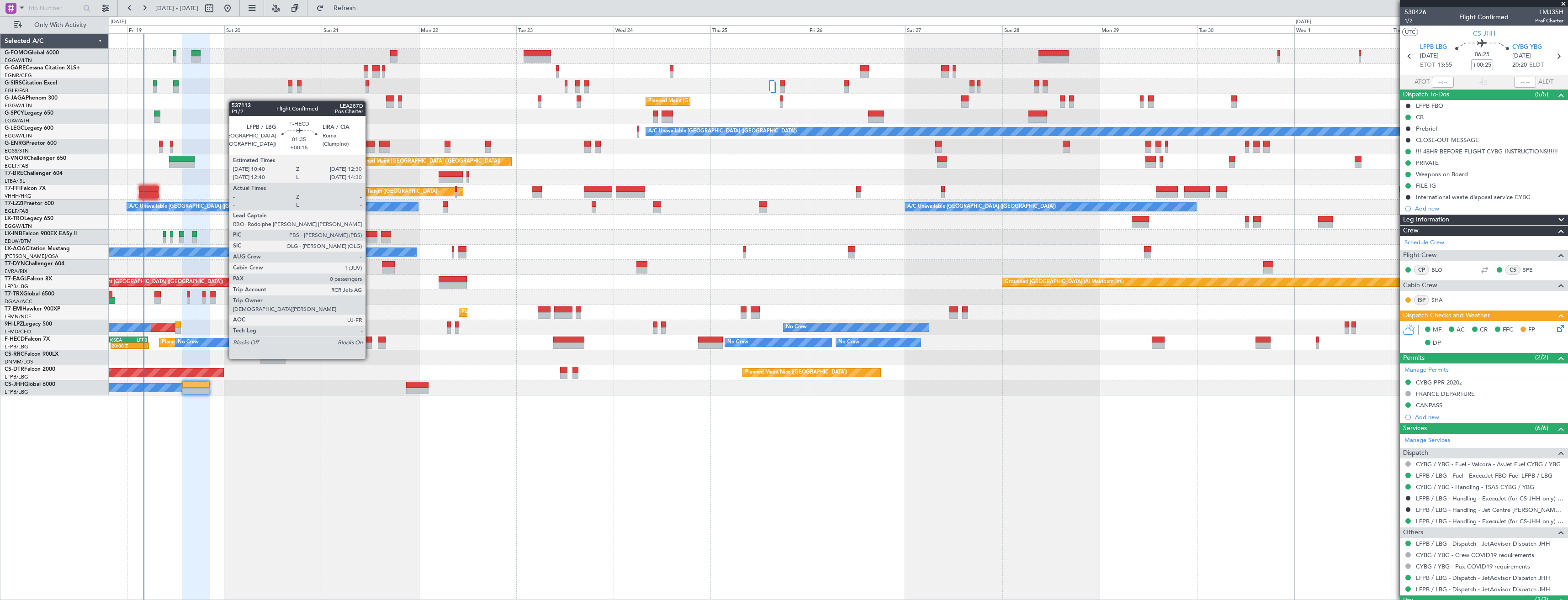
click at [370, 342] on div at bounding box center [368, 339] width 8 height 6
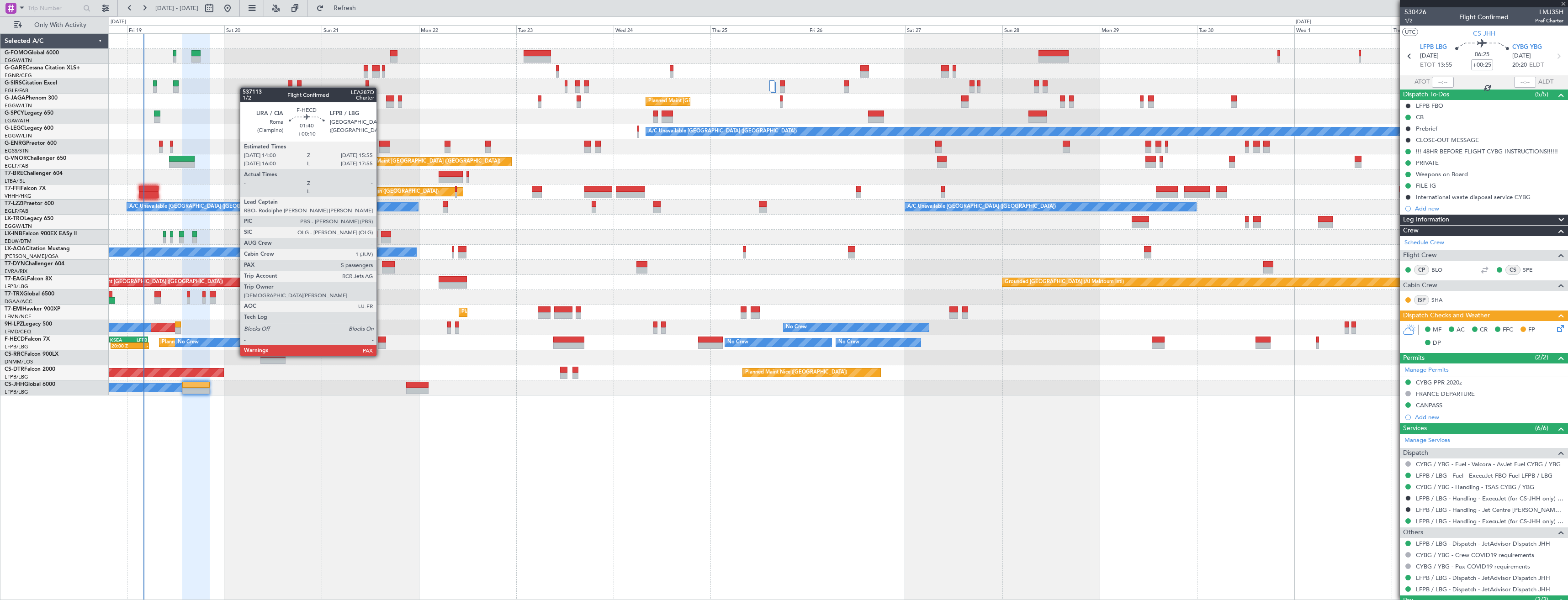
type input "+00:15"
type input "0"
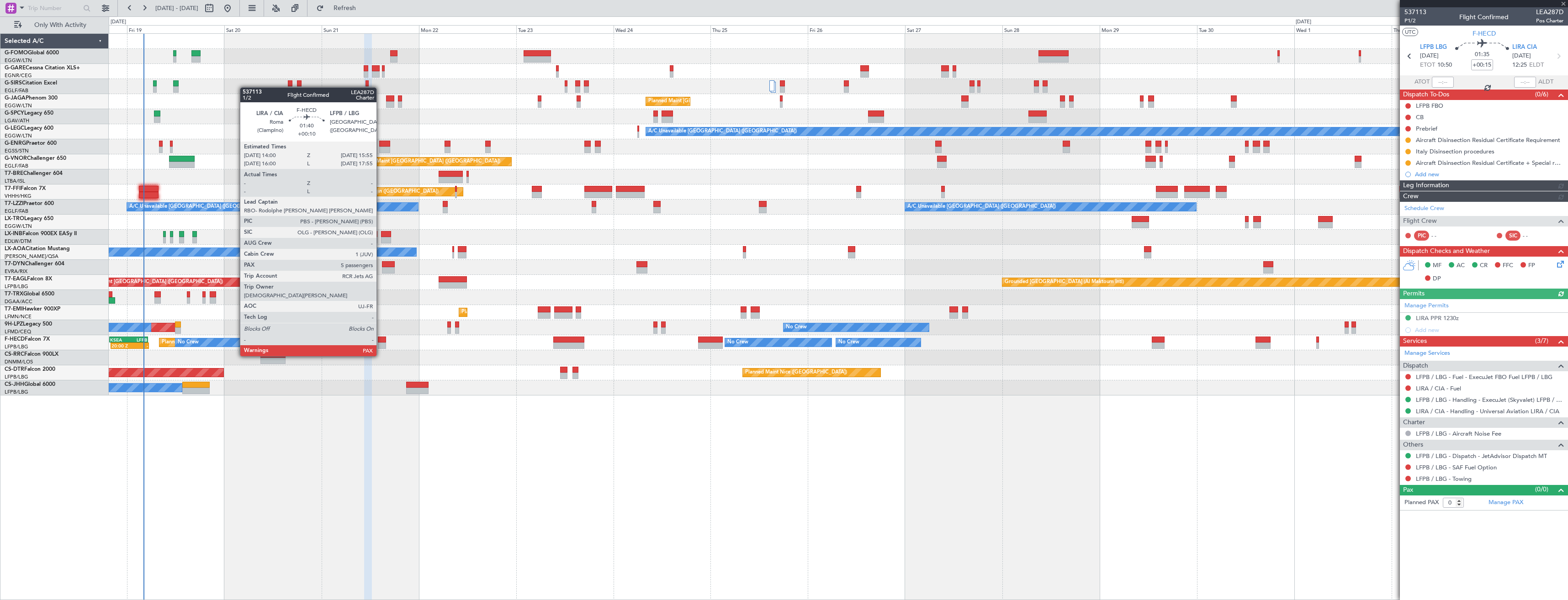
click at [381, 339] on div at bounding box center [381, 339] width 8 height 6
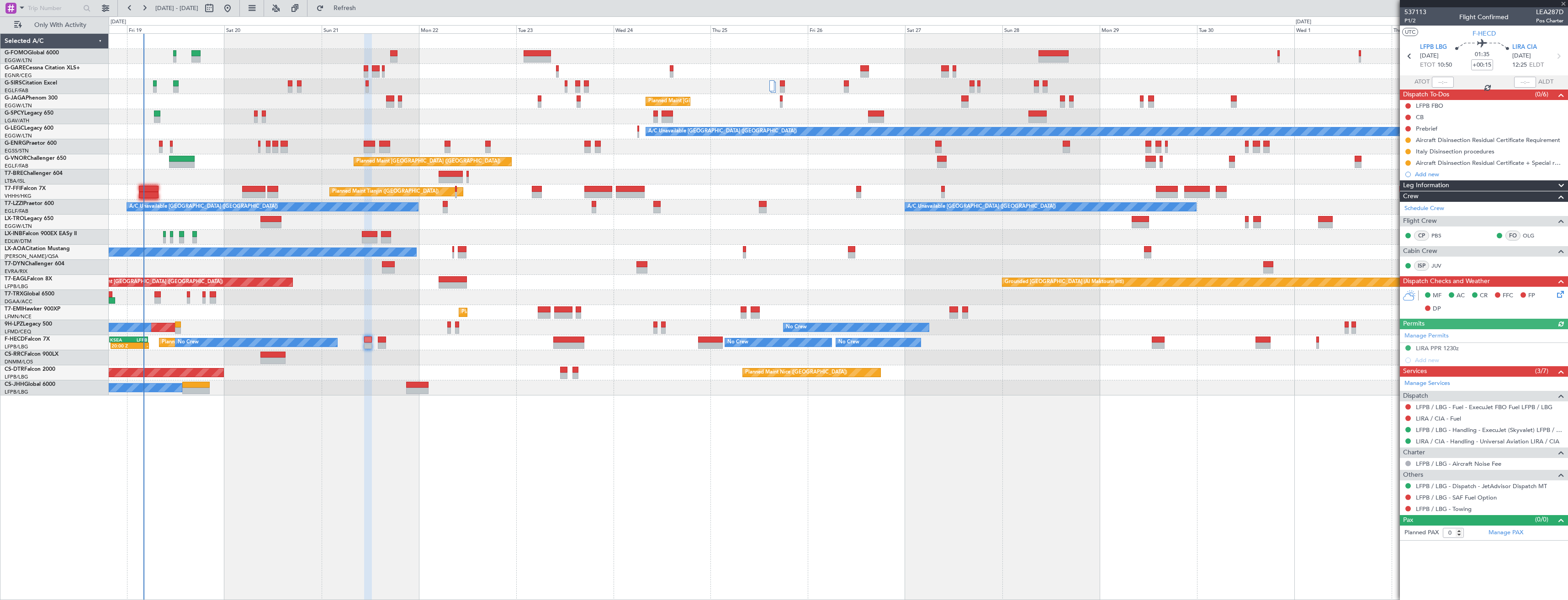
type input "+00:10"
type input "7"
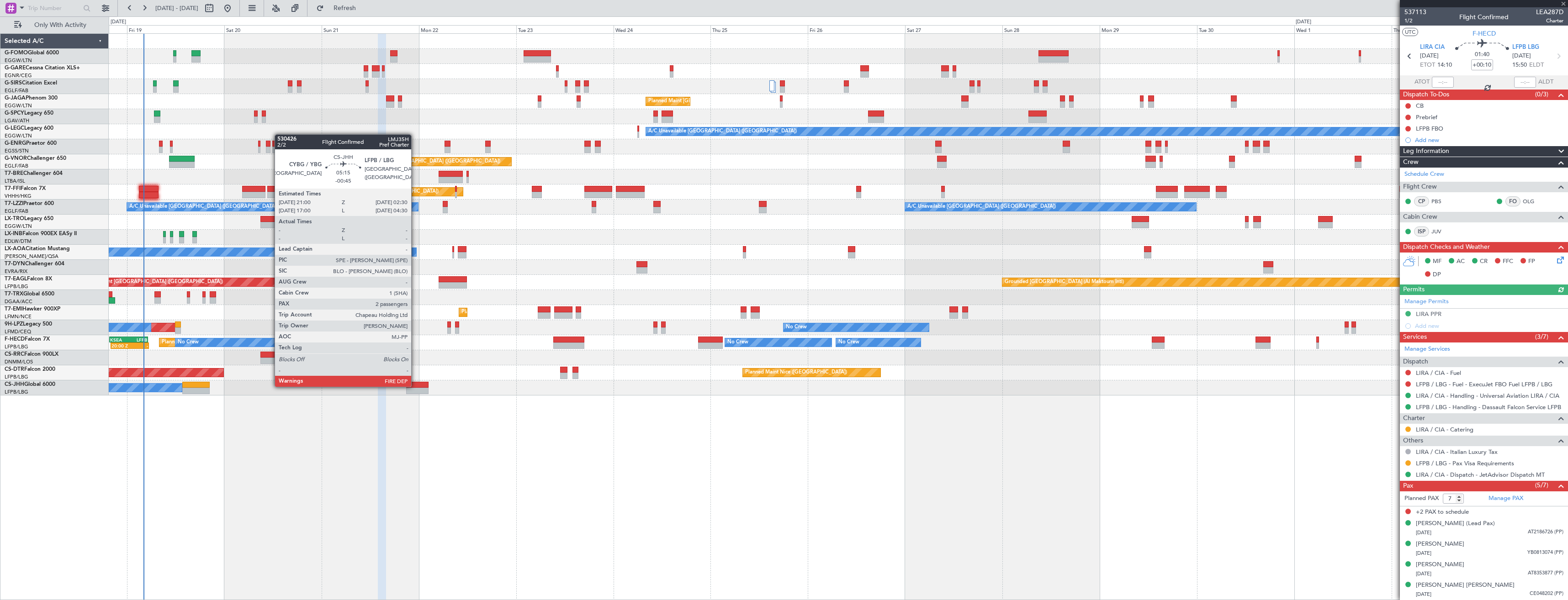
click at [416, 386] on div at bounding box center [417, 384] width 23 height 6
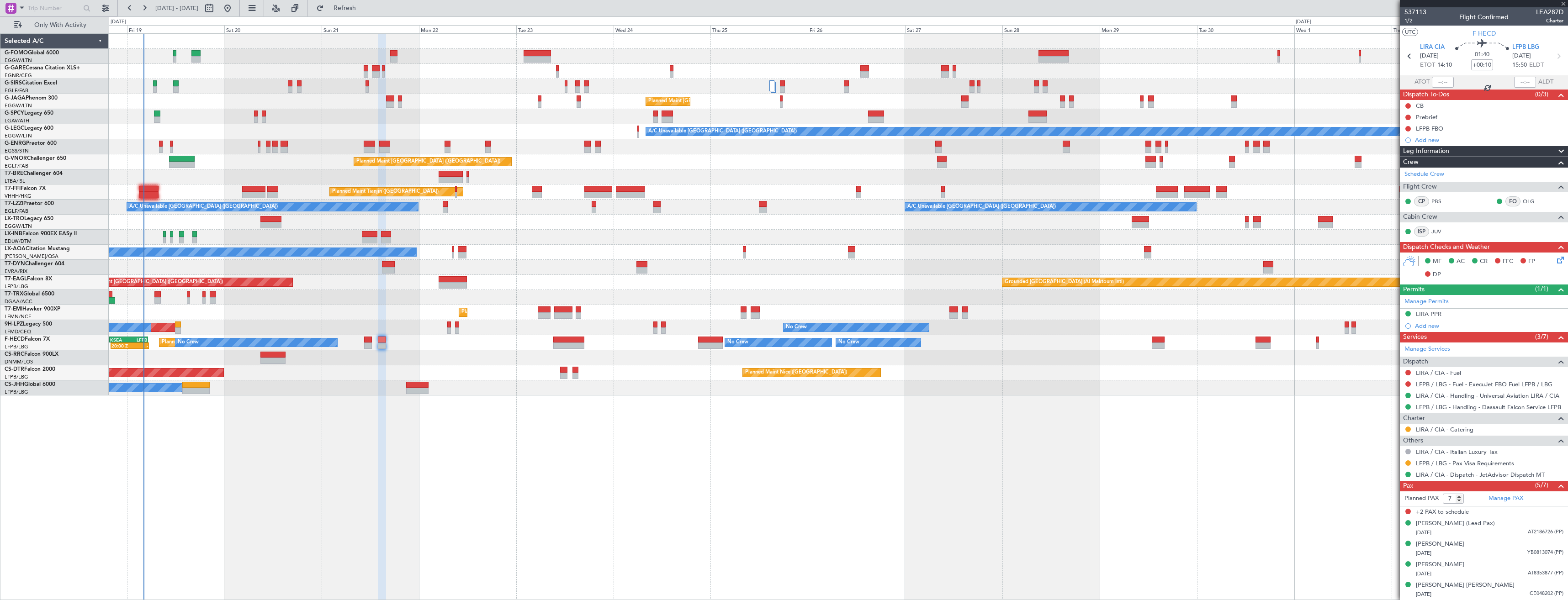
type input "-00:45"
type input "2"
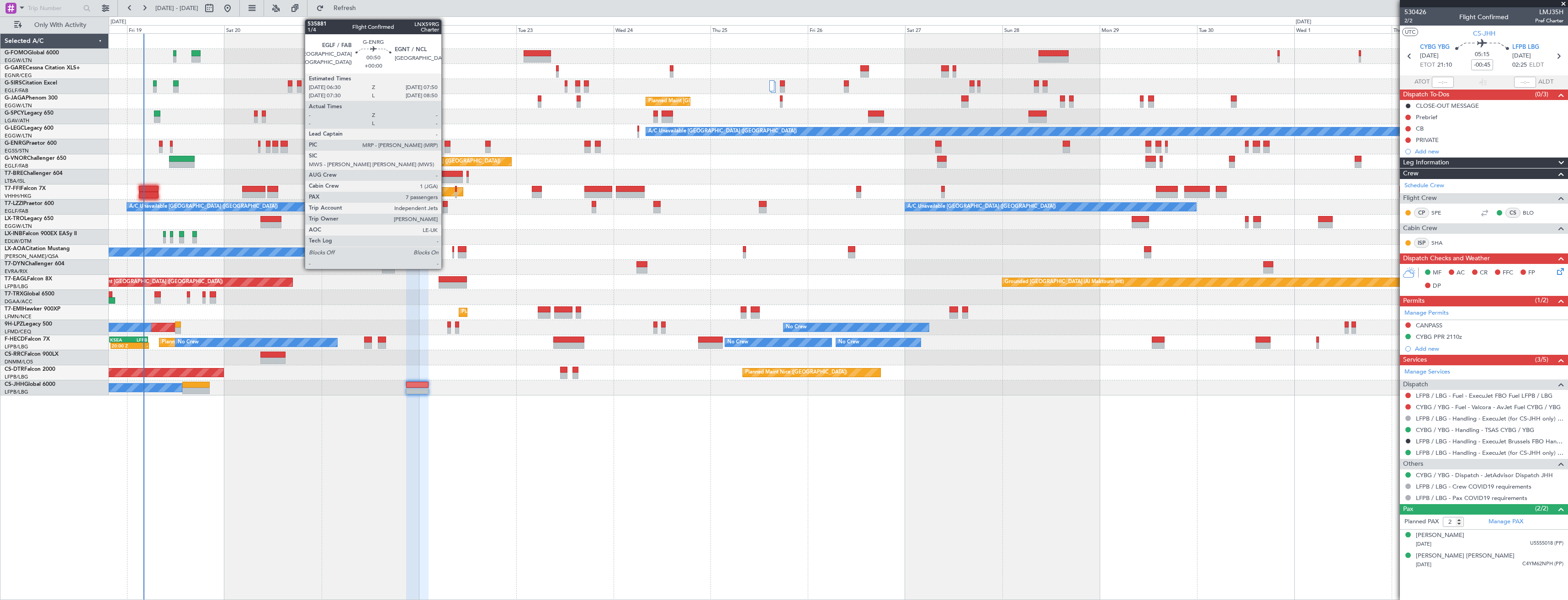
click at [446, 150] on div at bounding box center [448, 149] width 5 height 6
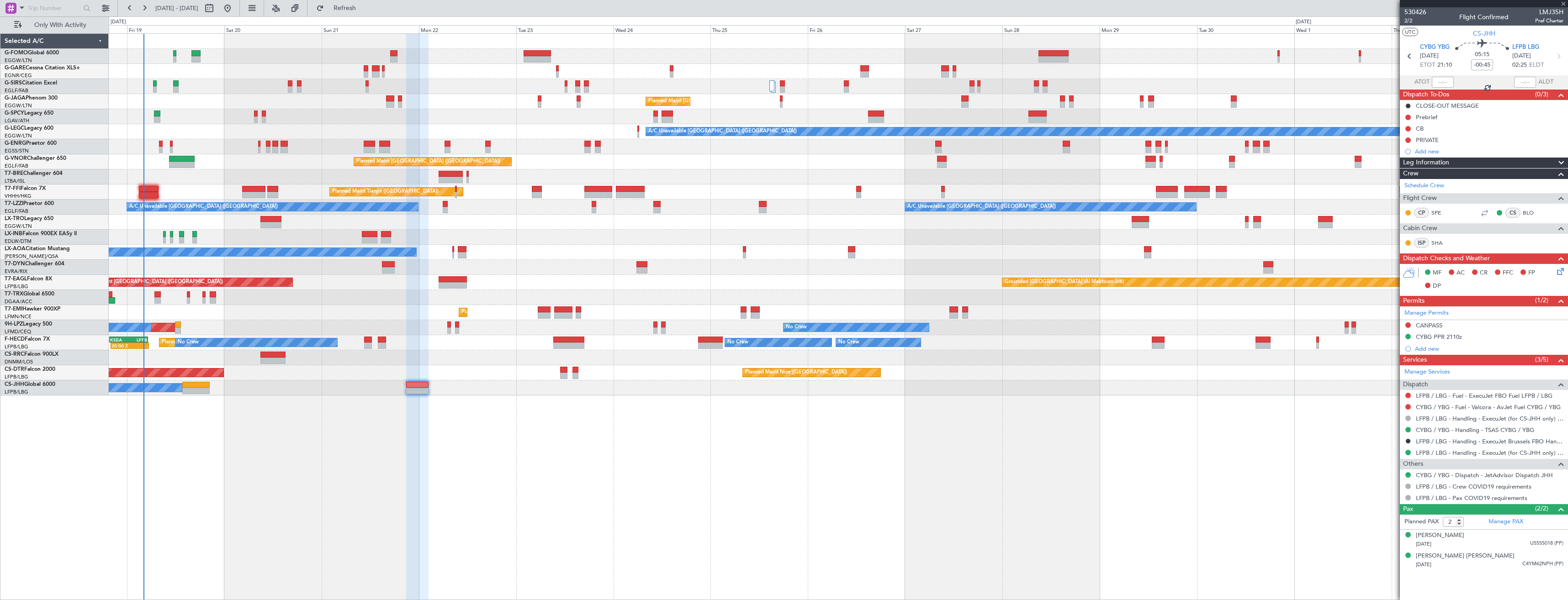
type input "7"
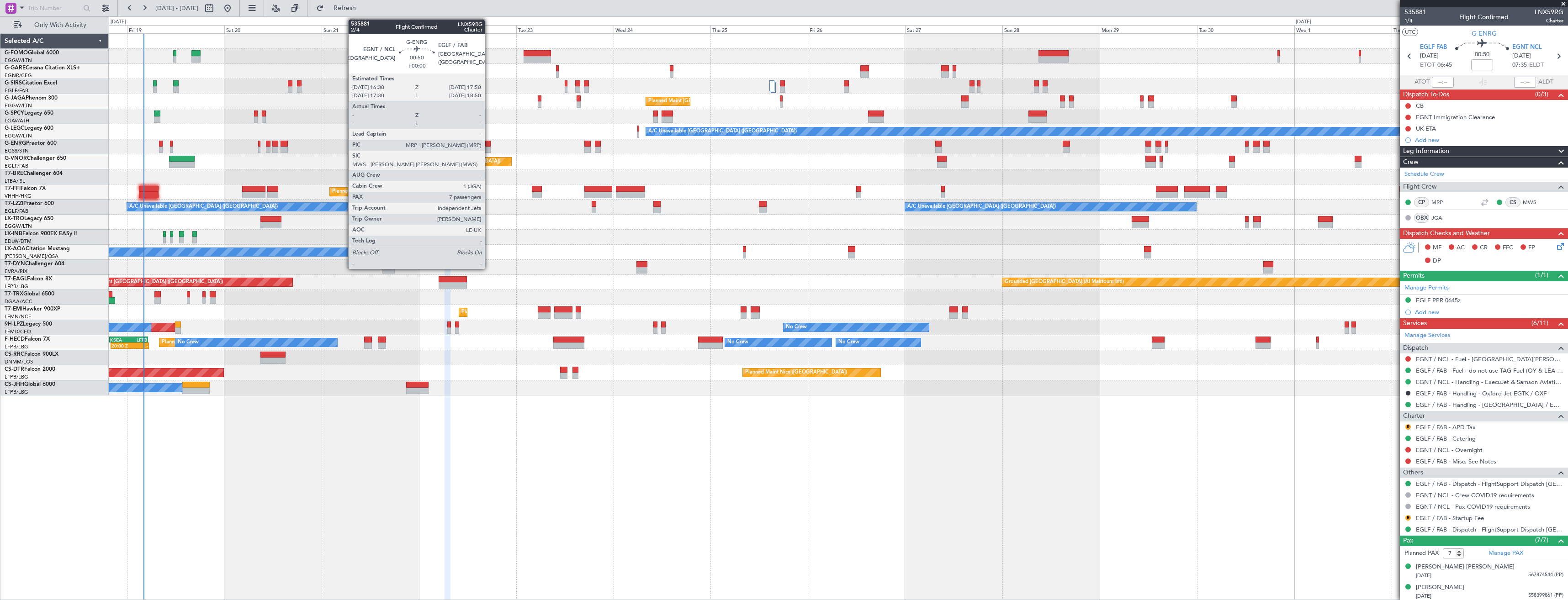
click at [489, 150] on div at bounding box center [487, 149] width 5 height 6
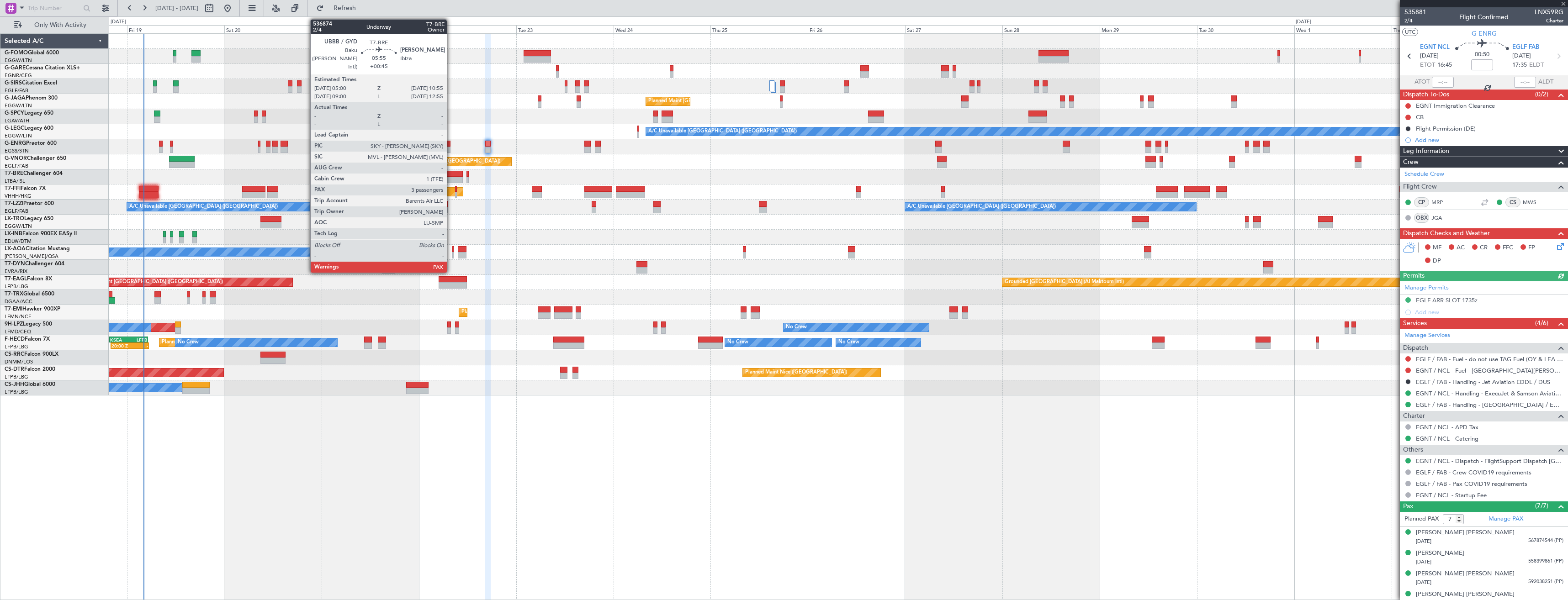
click at [451, 174] on div at bounding box center [451, 173] width 24 height 6
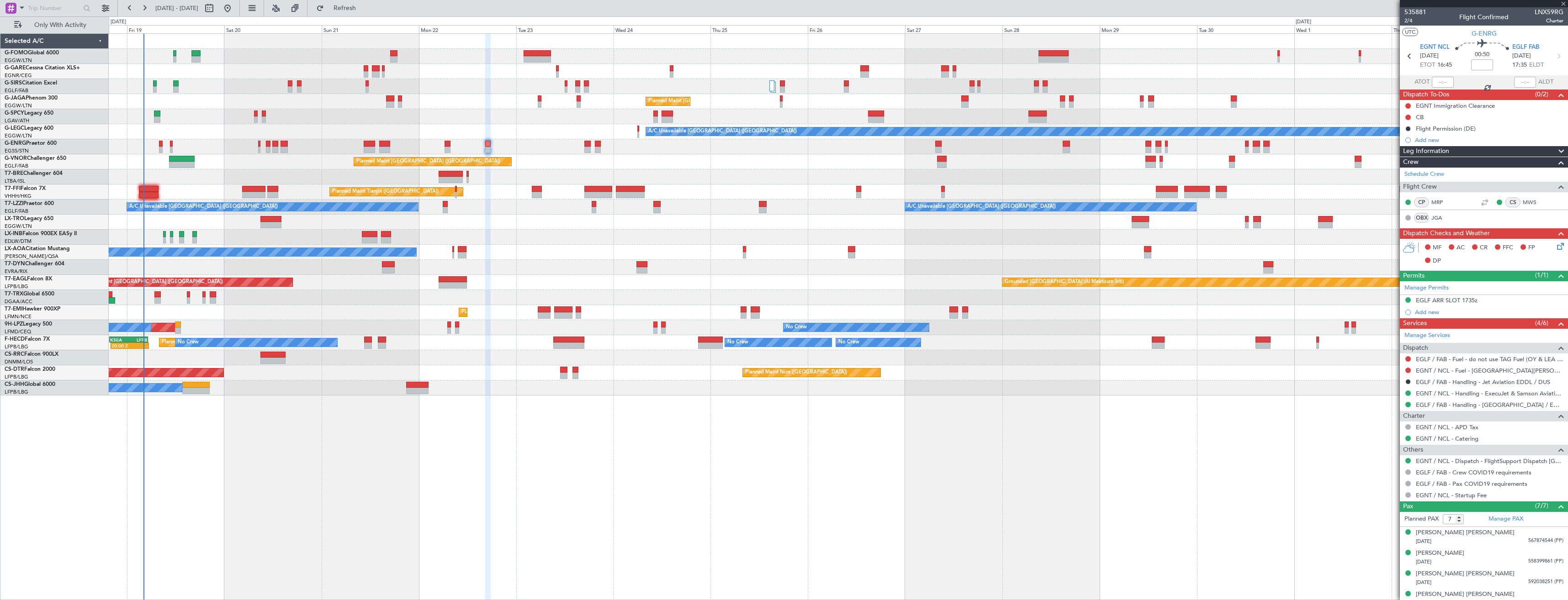
type input "+00:45"
type input "3"
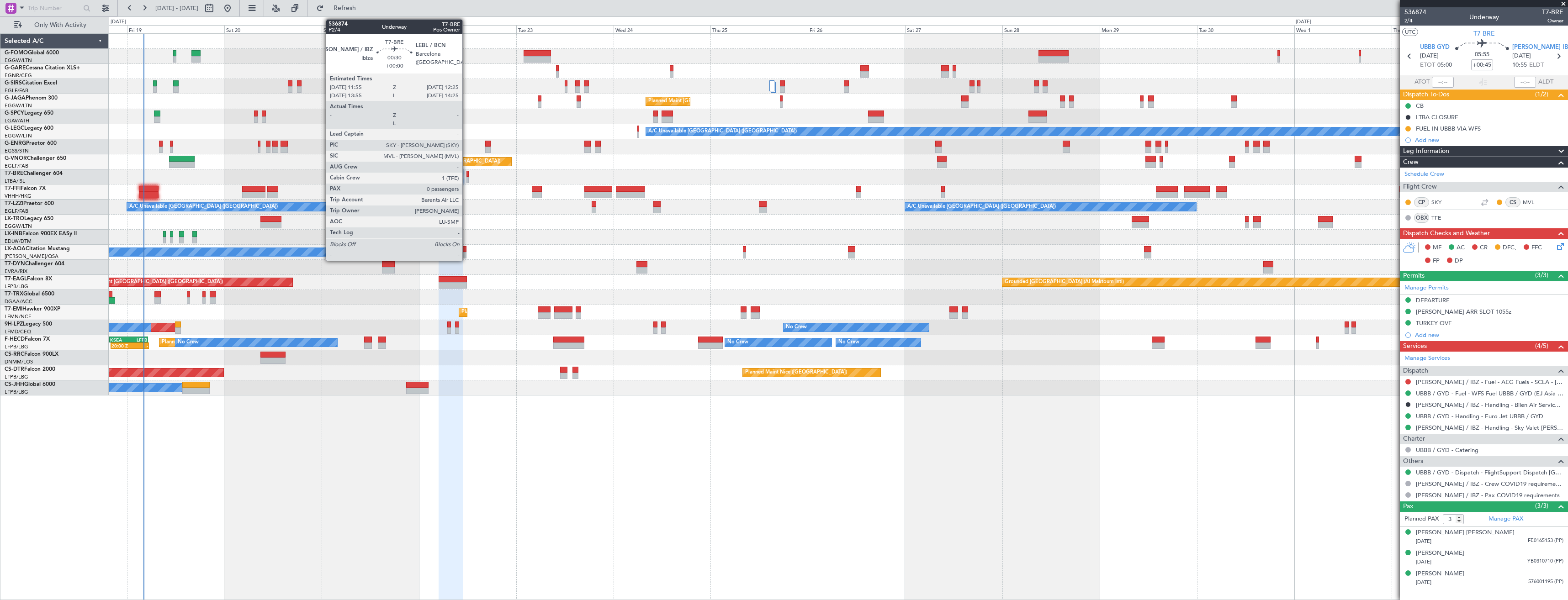
click at [467, 176] on div at bounding box center [468, 173] width 3 height 6
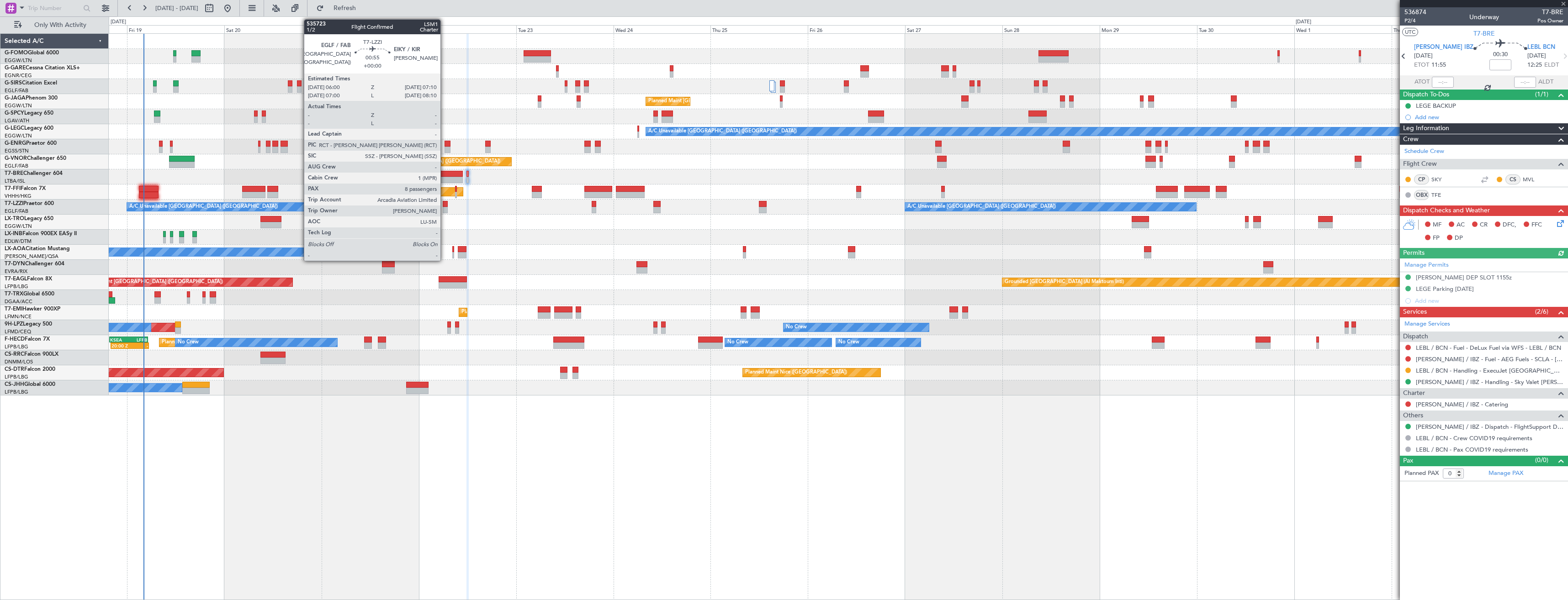
click at [445, 206] on div at bounding box center [445, 203] width 5 height 6
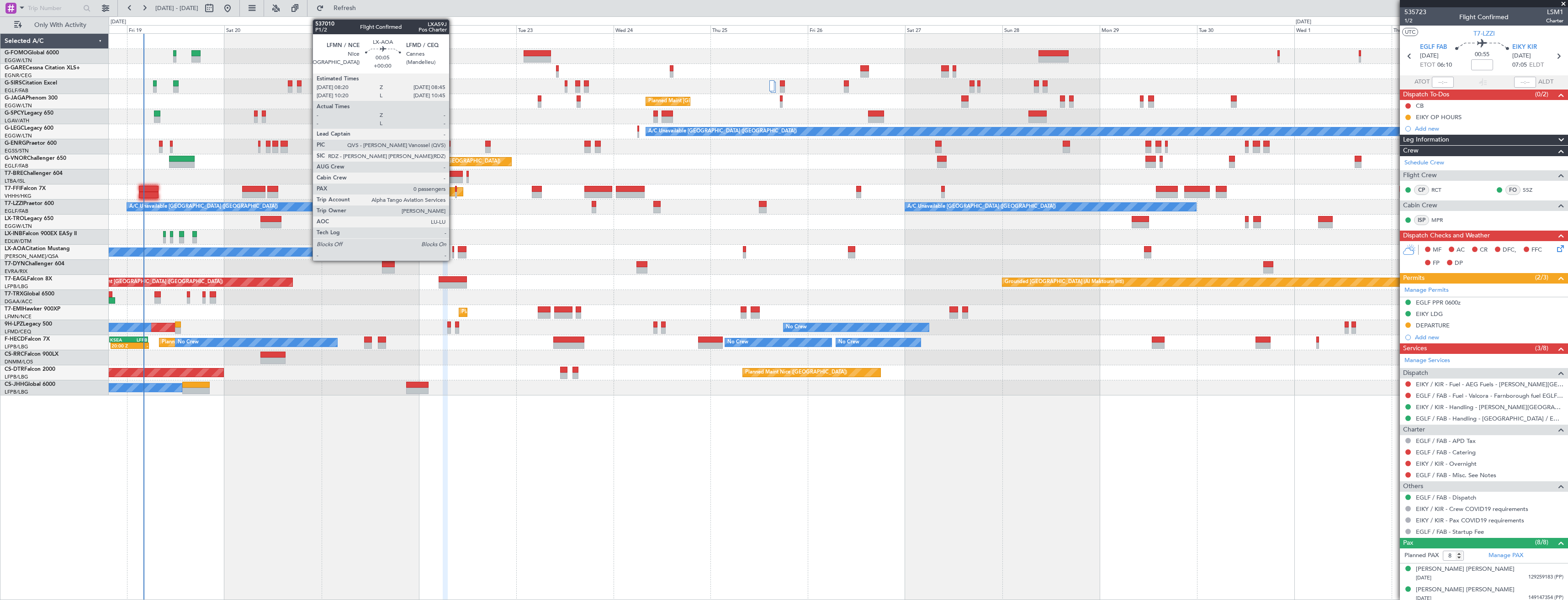
click at [454, 250] on div at bounding box center [453, 248] width 2 height 6
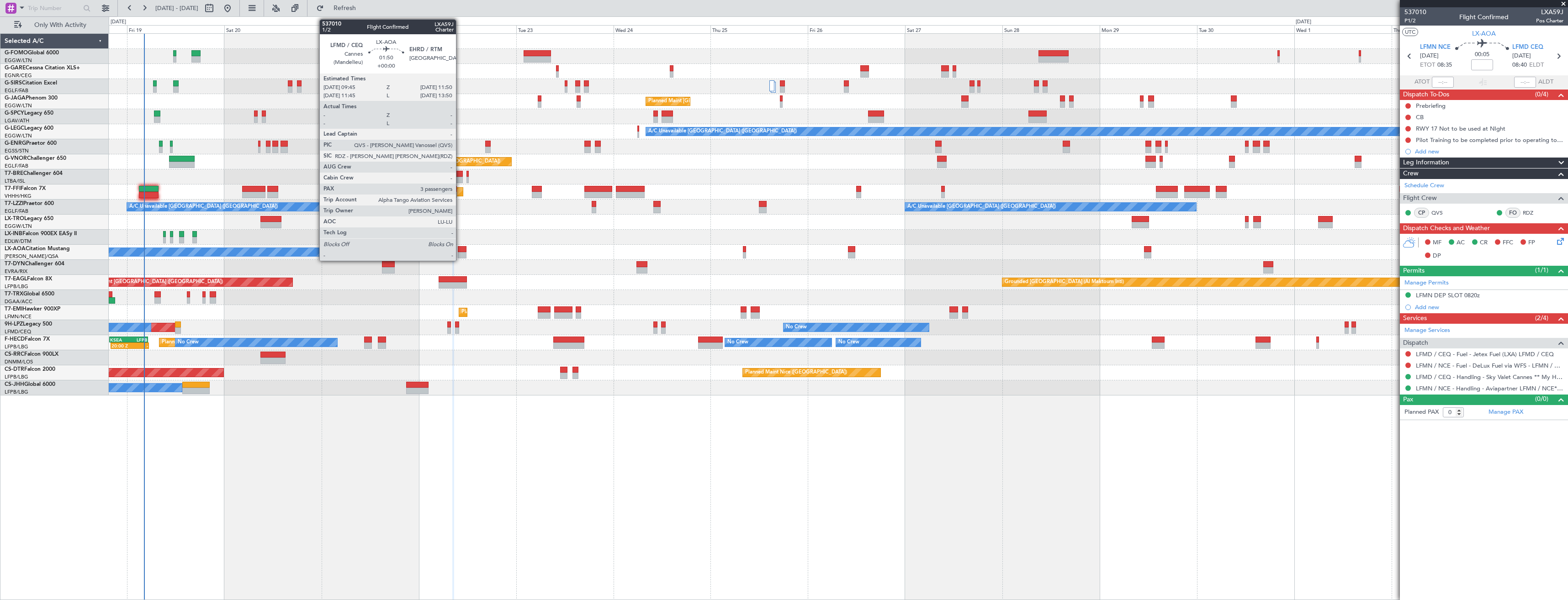
click at [460, 251] on div at bounding box center [462, 248] width 9 height 6
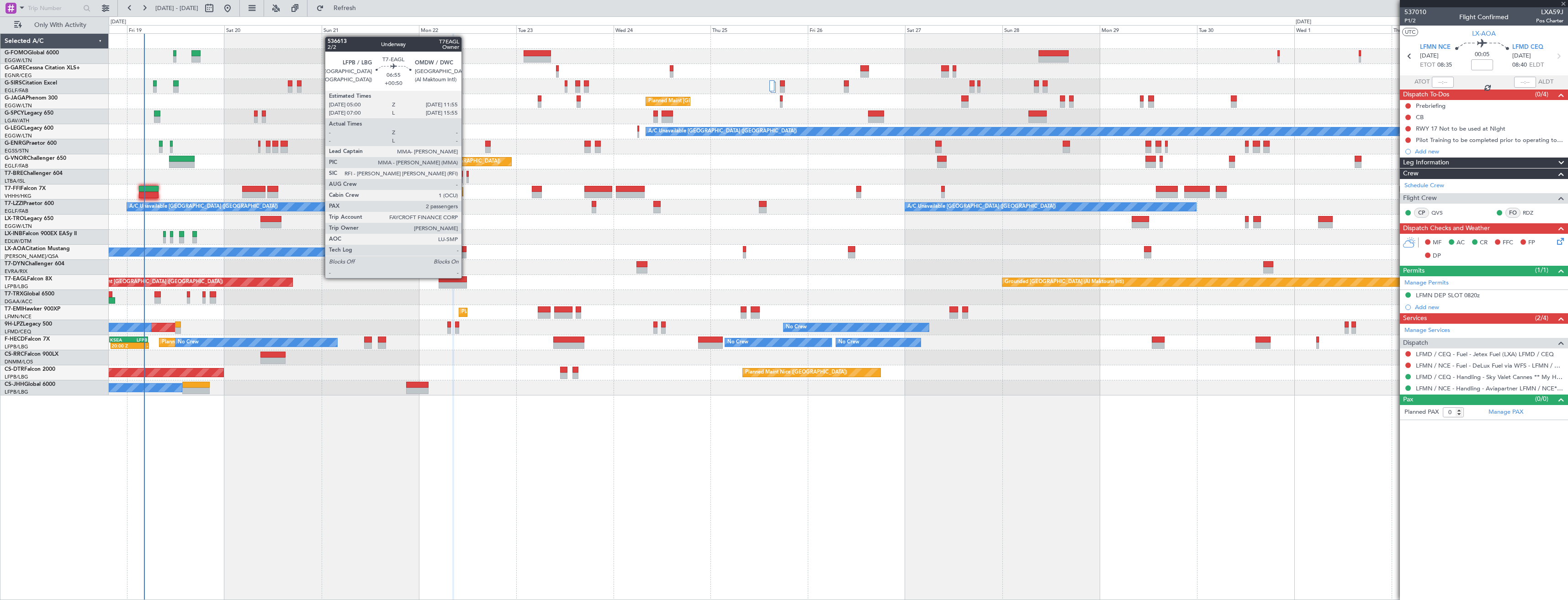
type input "3"
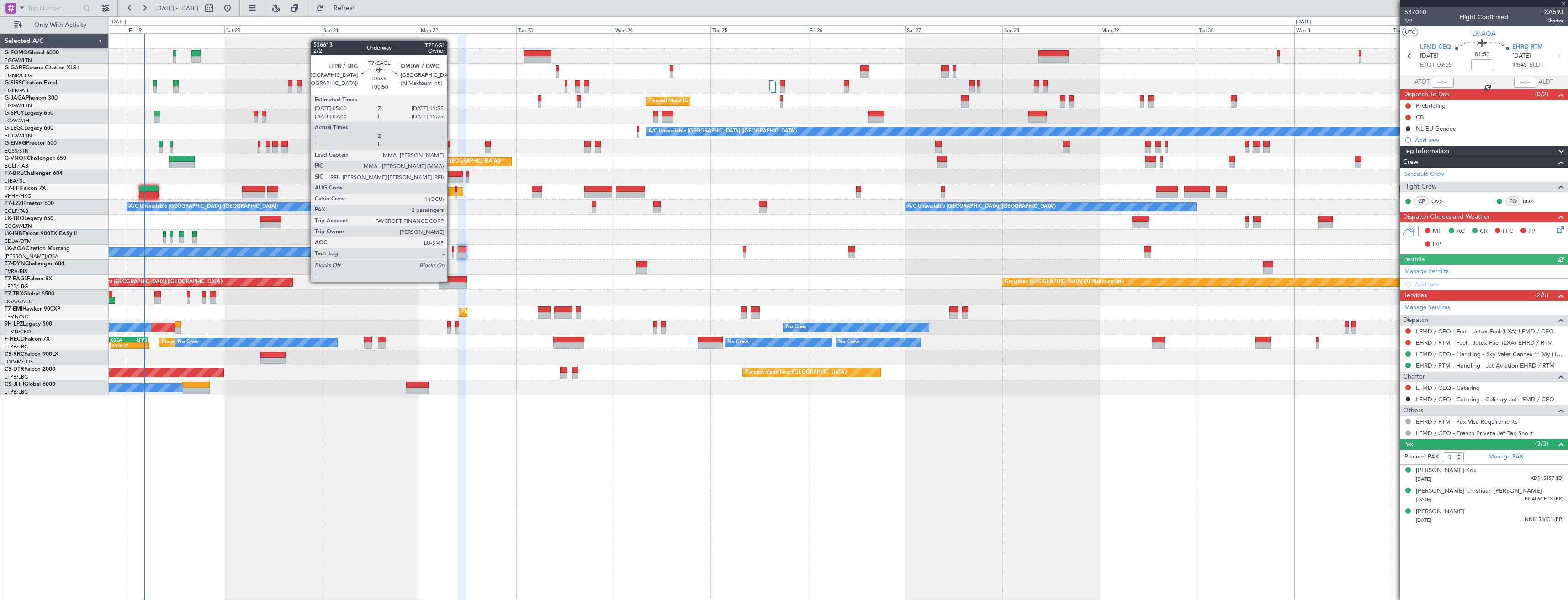
click at [451, 281] on div at bounding box center [453, 279] width 29 height 6
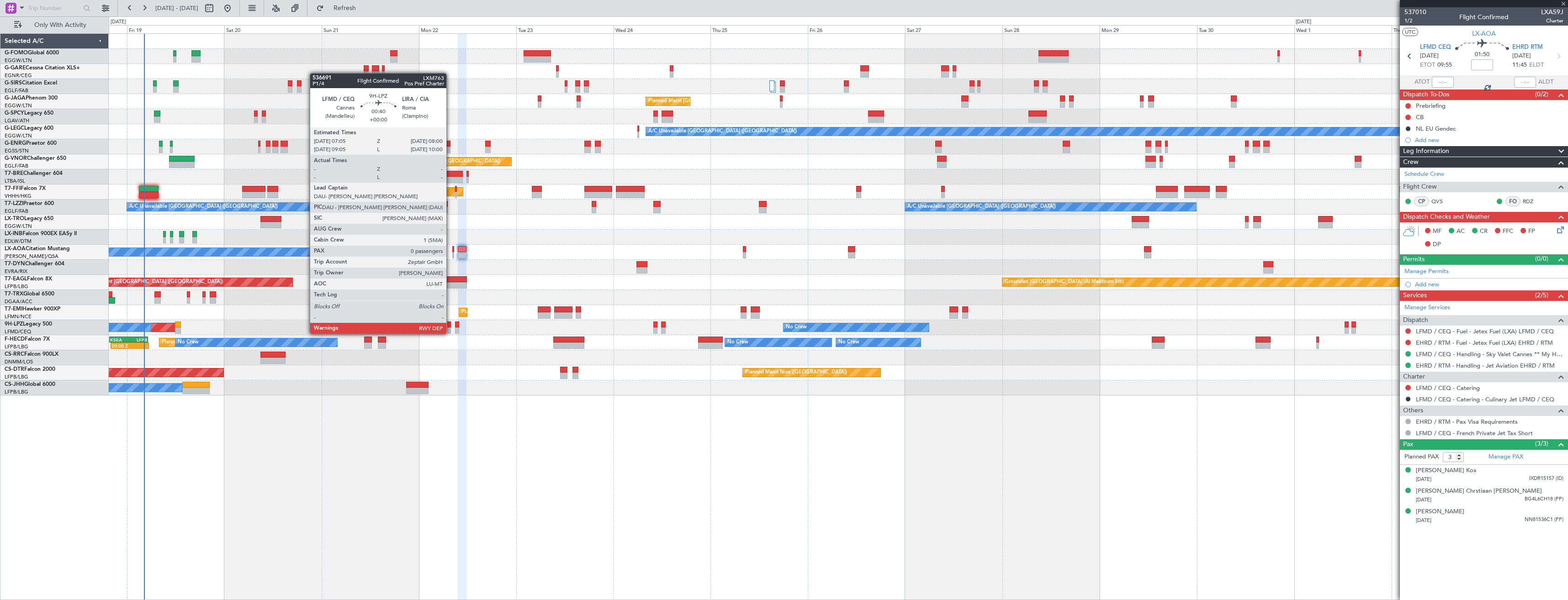
type input "+00:50"
type input "2"
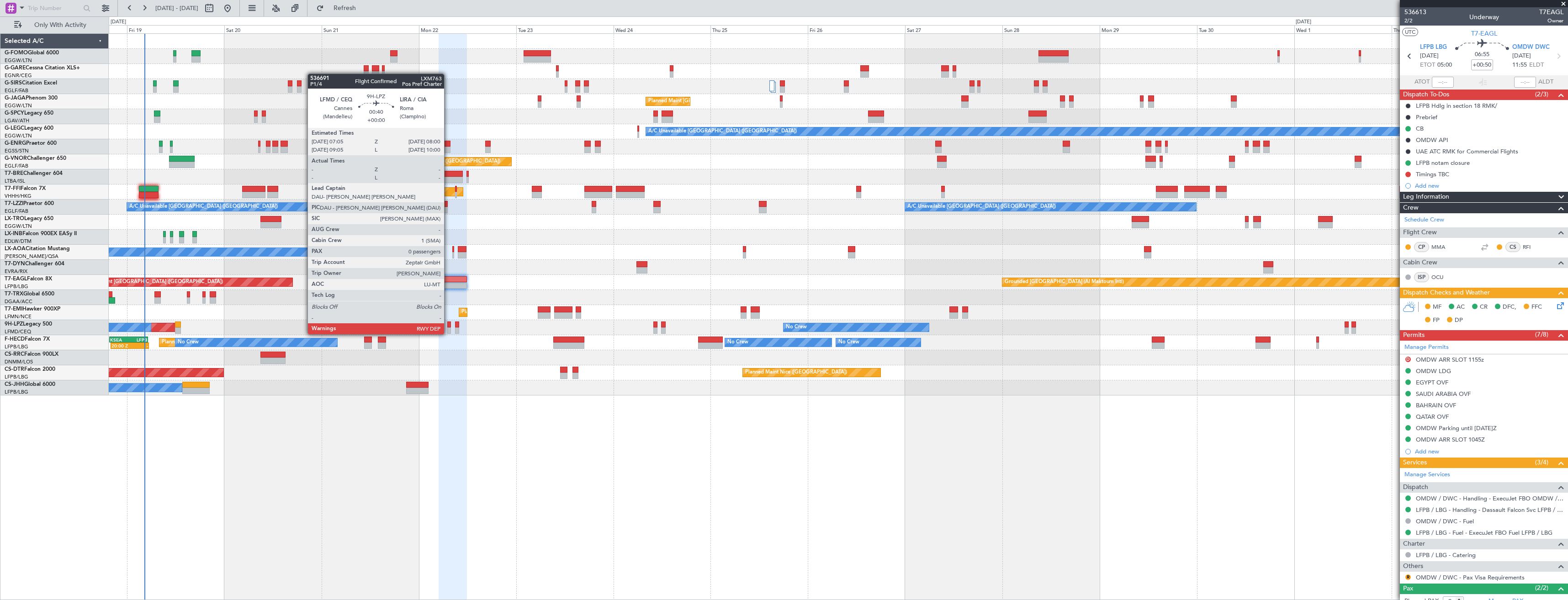
click at [448, 326] on div at bounding box center [449, 325] width 4 height 6
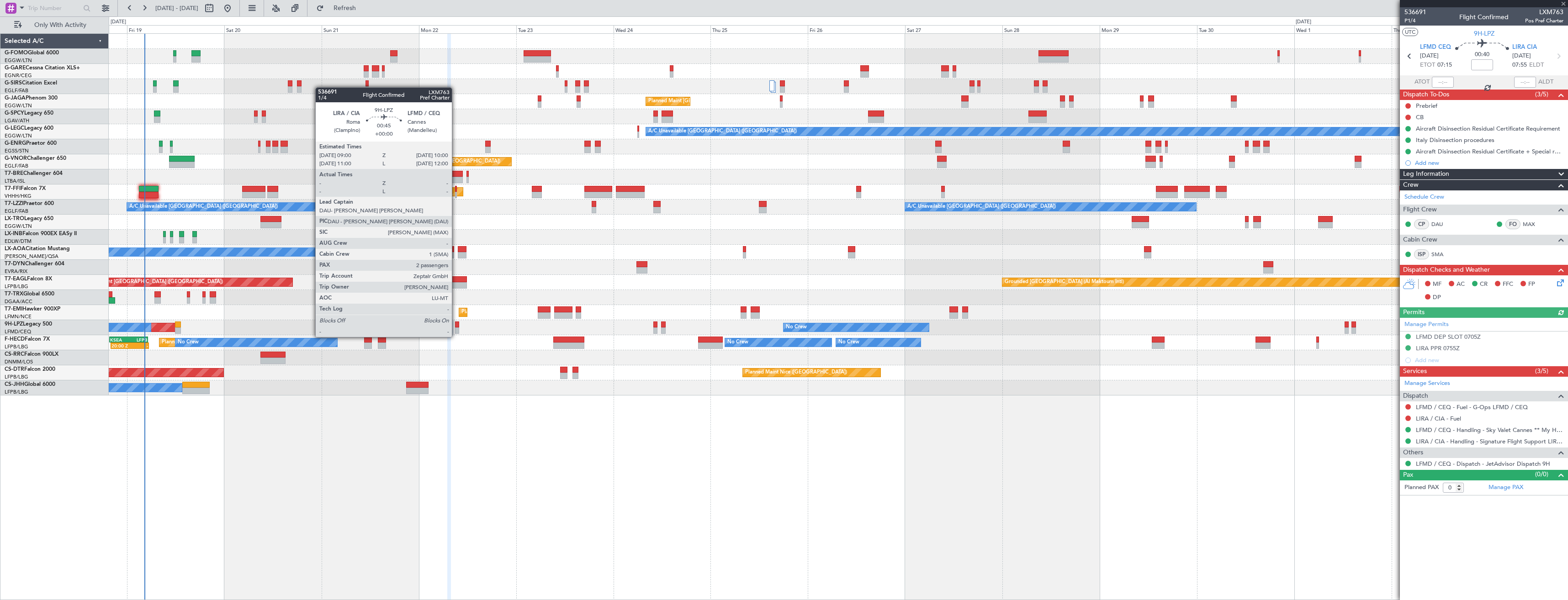
click at [456, 328] on div at bounding box center [457, 330] width 4 height 6
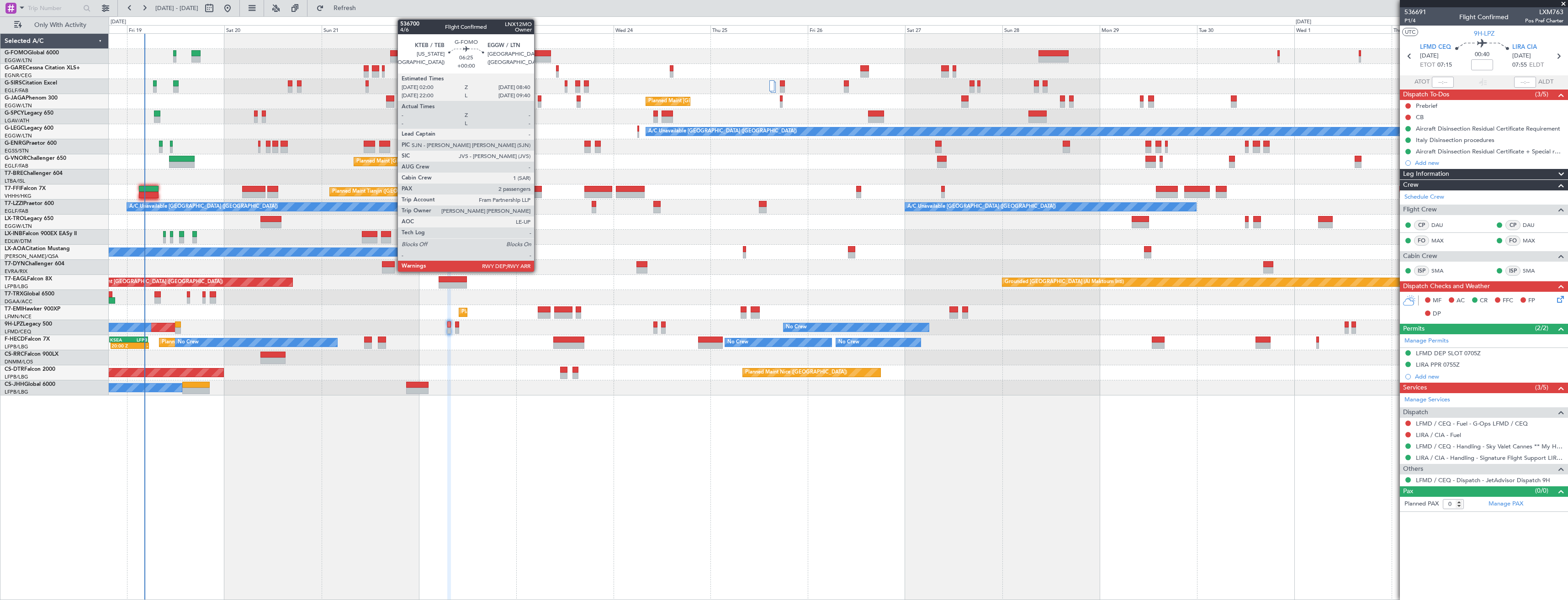
click at [539, 60] on div at bounding box center [538, 59] width 28 height 6
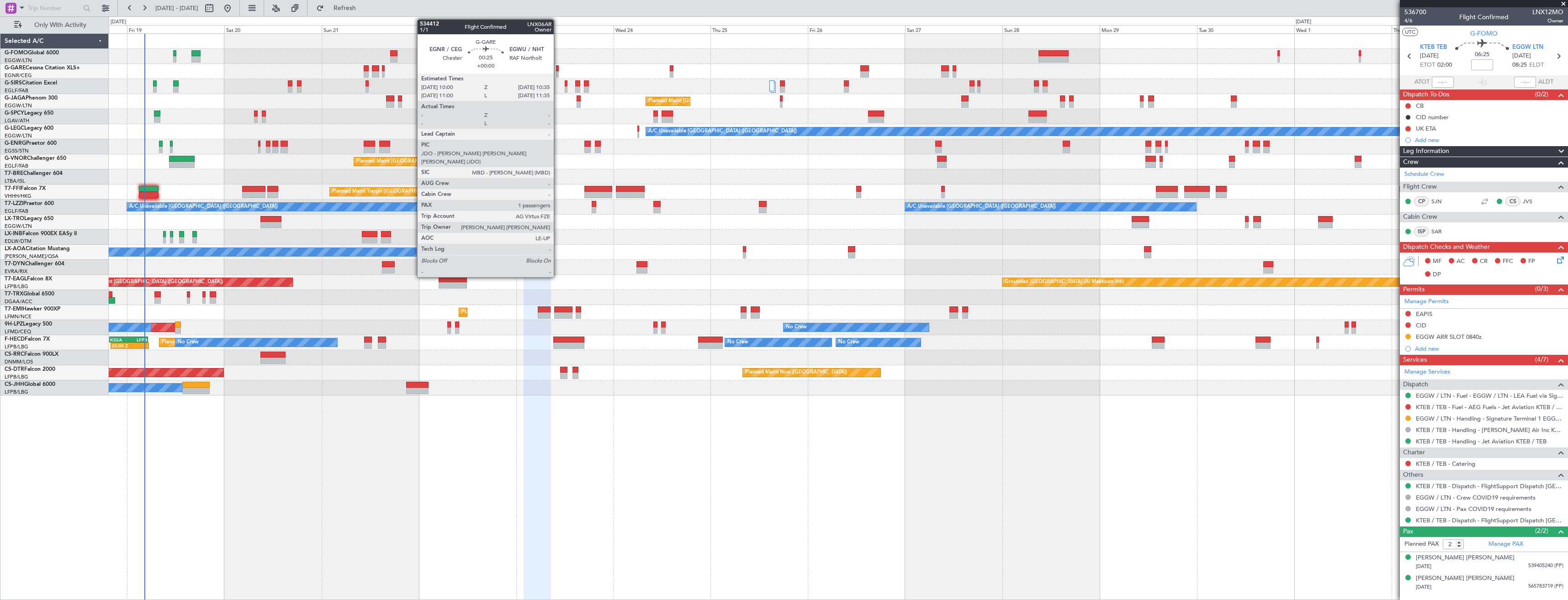
click at [558, 74] on div at bounding box center [557, 74] width 3 height 6
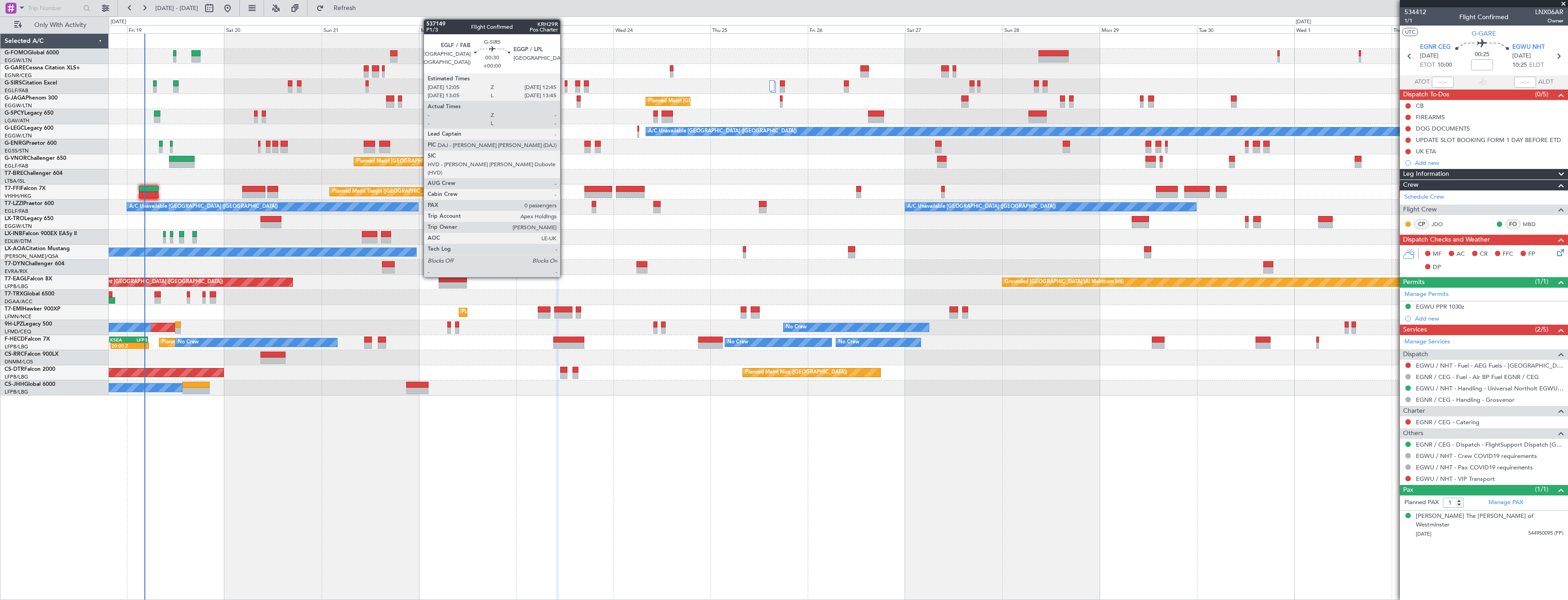
click at [565, 89] on div at bounding box center [565, 89] width 3 height 6
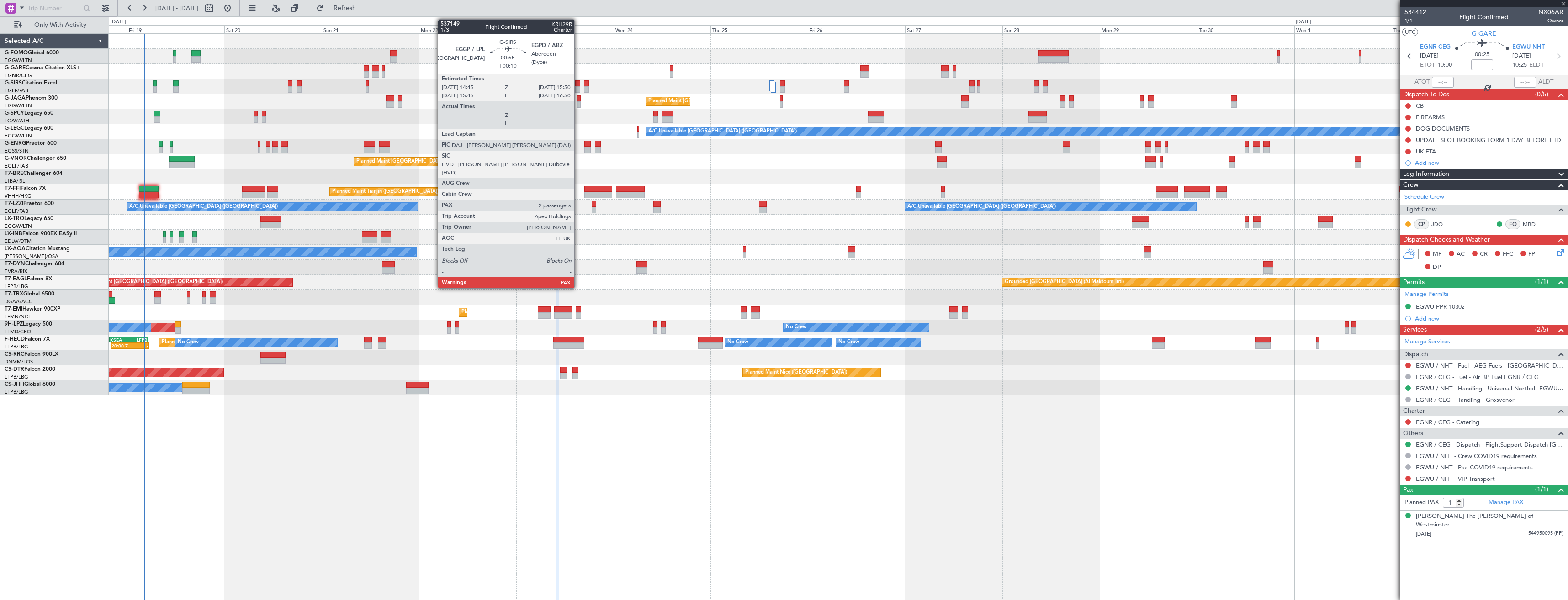
type input "0"
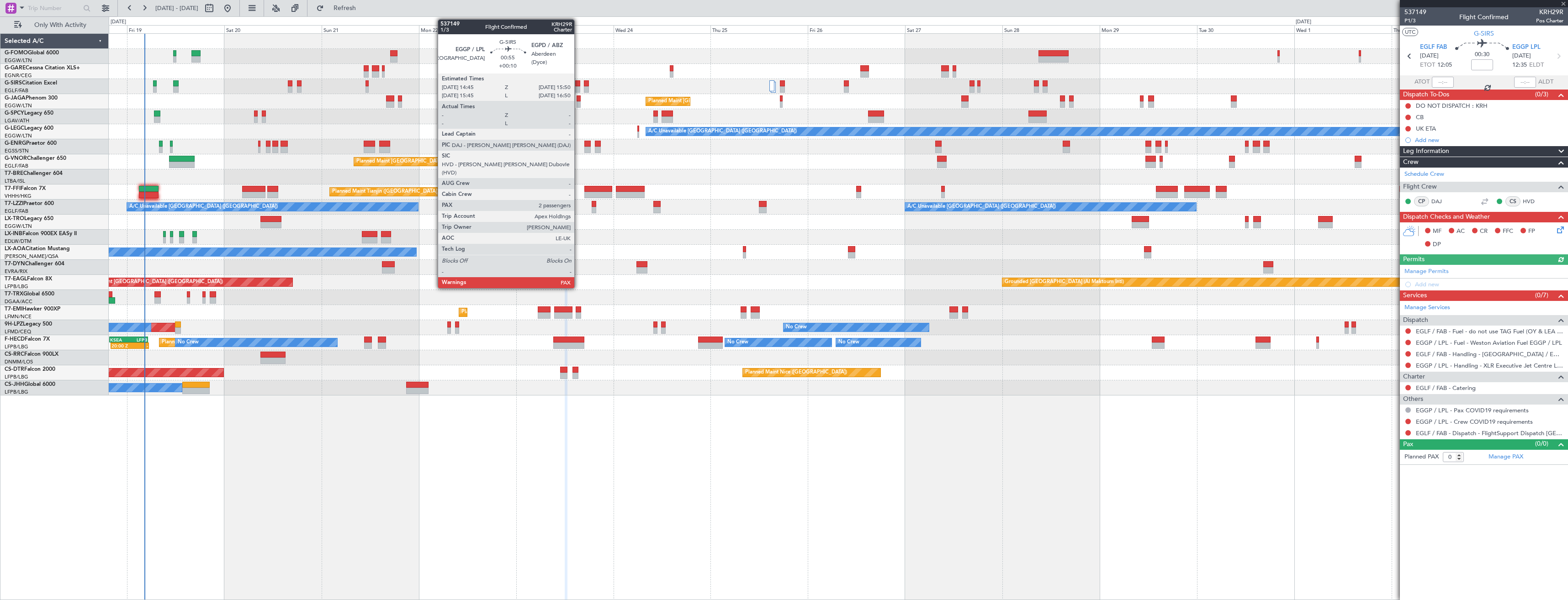
click at [578, 89] on div at bounding box center [577, 89] width 4 height 6
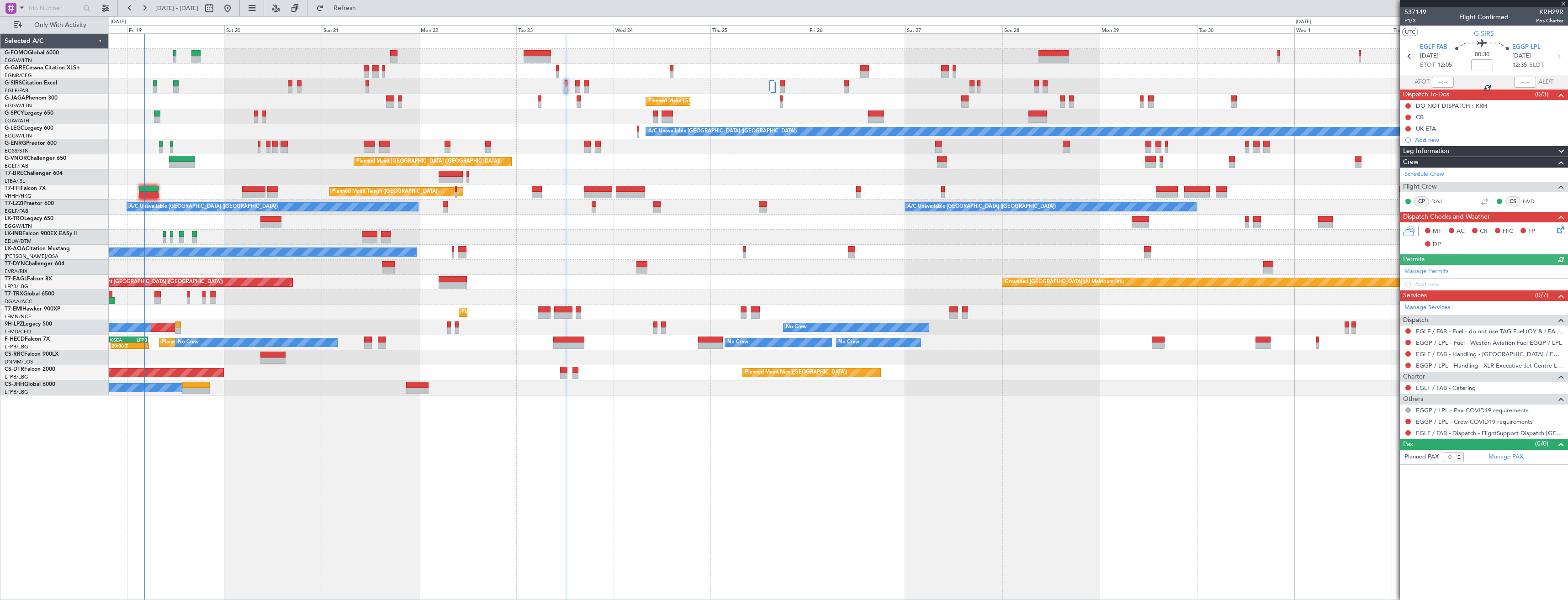
type input "+00:10"
type input "2"
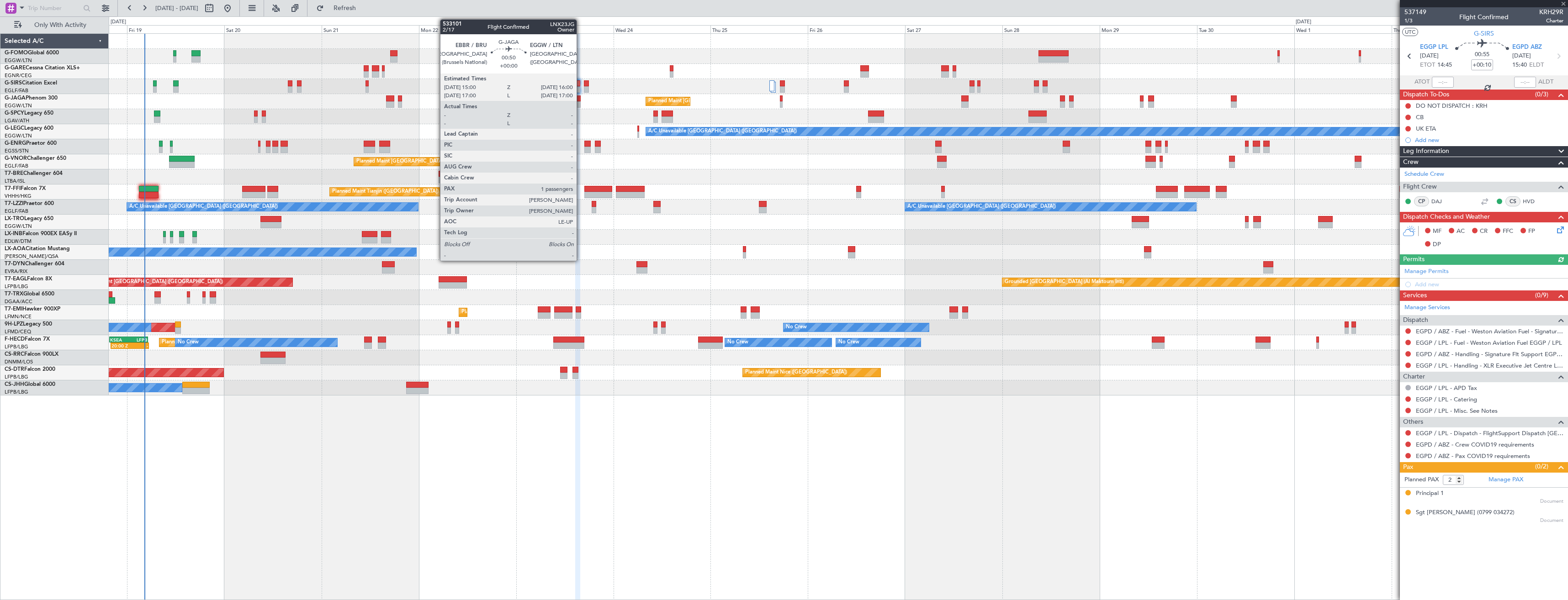
click at [581, 105] on div at bounding box center [578, 104] width 4 height 6
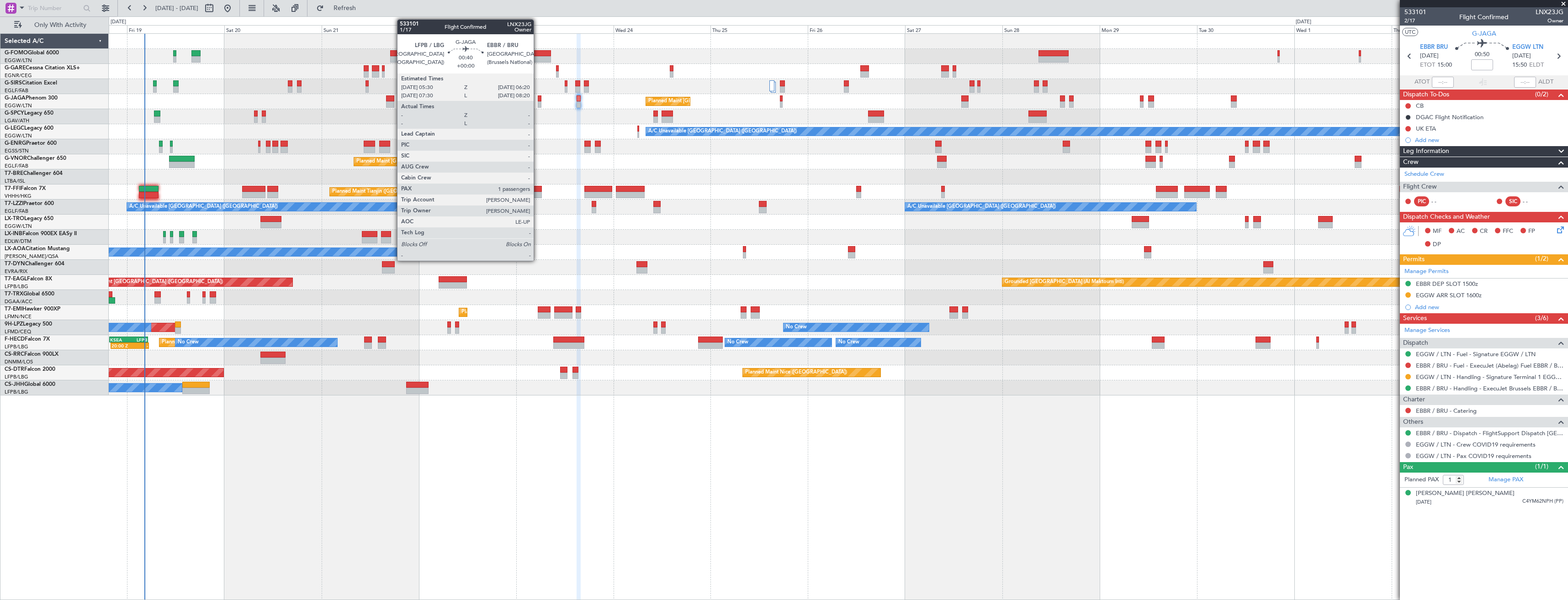
click at [538, 103] on div at bounding box center [539, 104] width 3 height 6
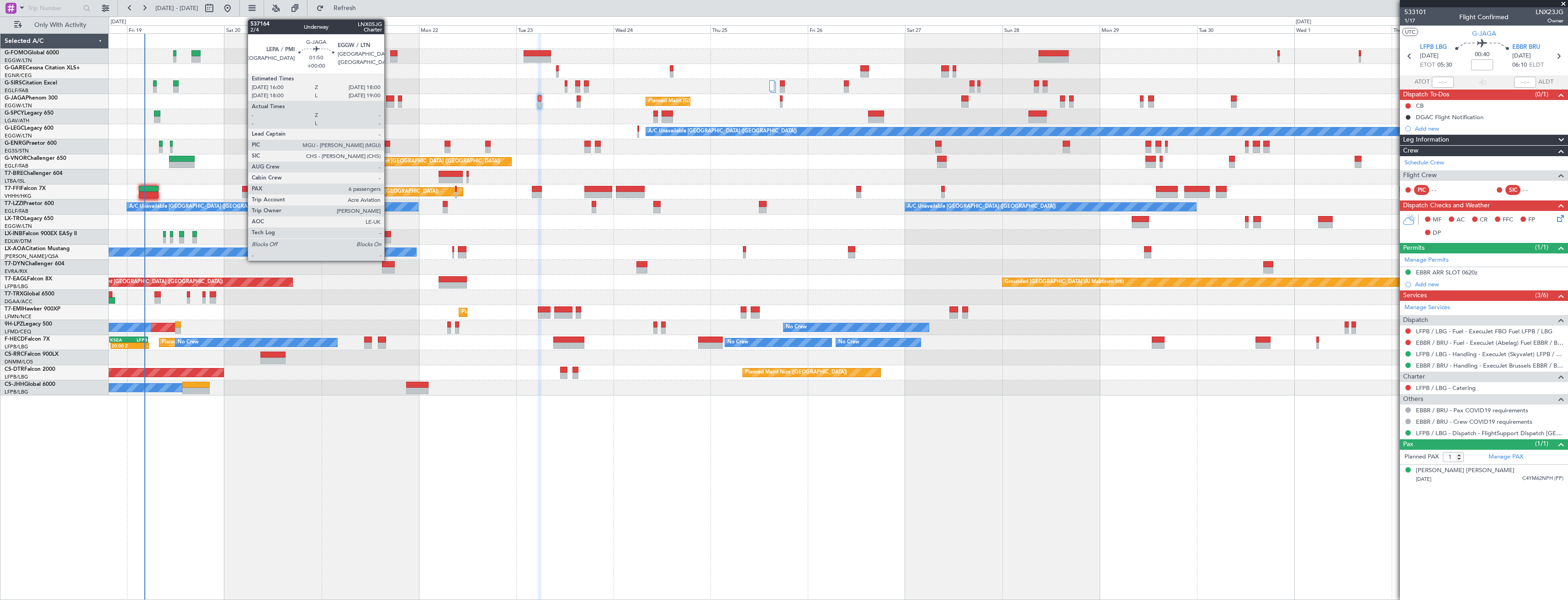
click at [389, 100] on div at bounding box center [390, 98] width 8 height 6
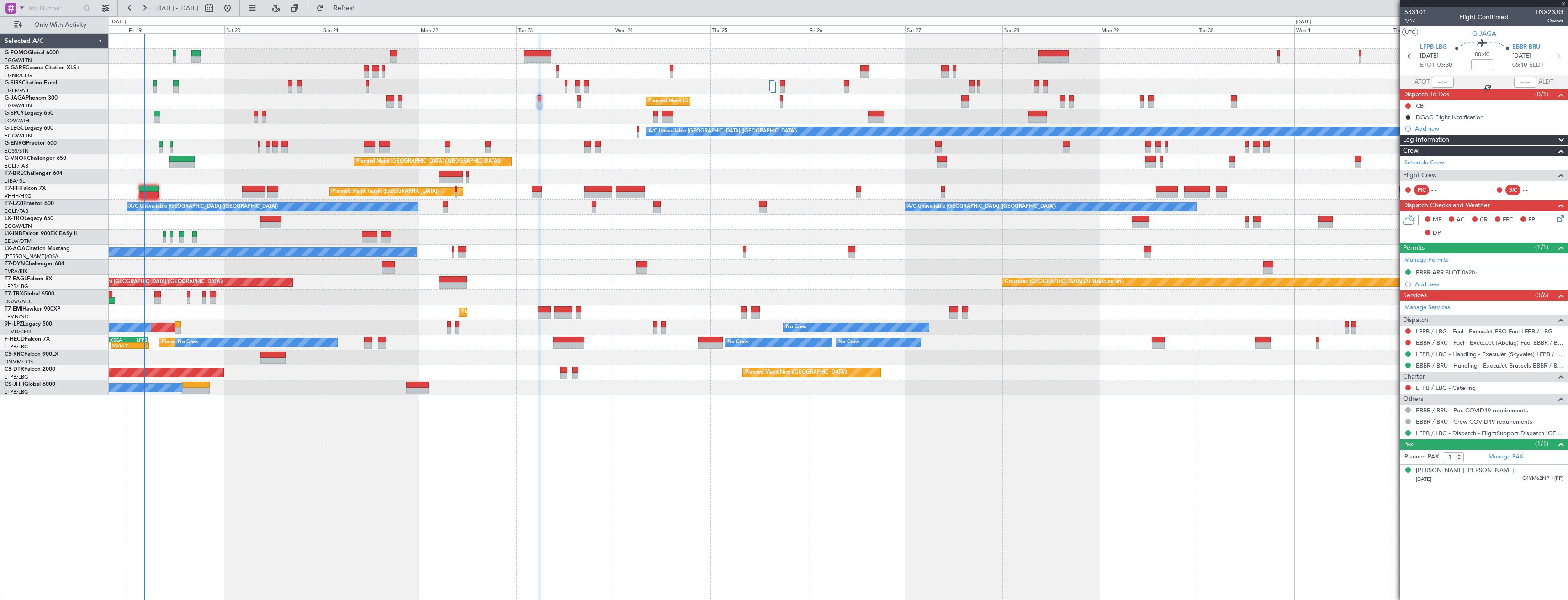
type input "6"
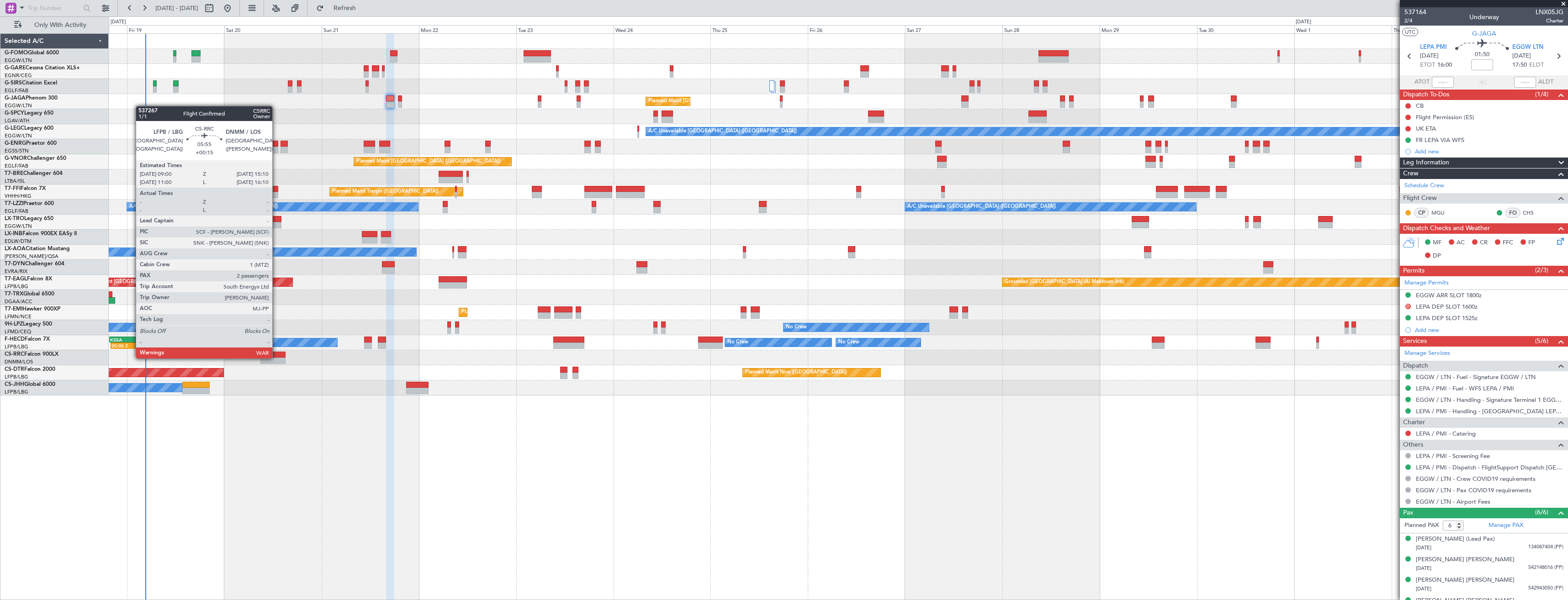
click at [276, 358] on div at bounding box center [273, 360] width 25 height 6
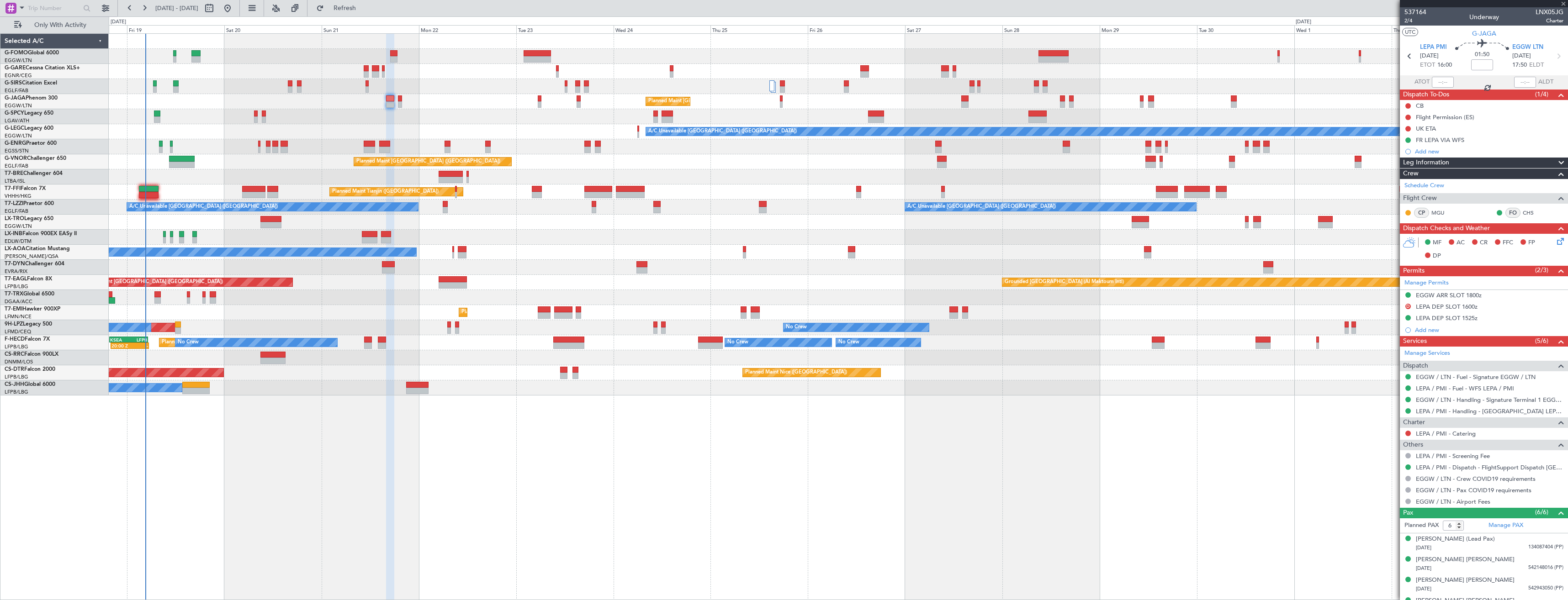
type input "+00:15"
type input "2"
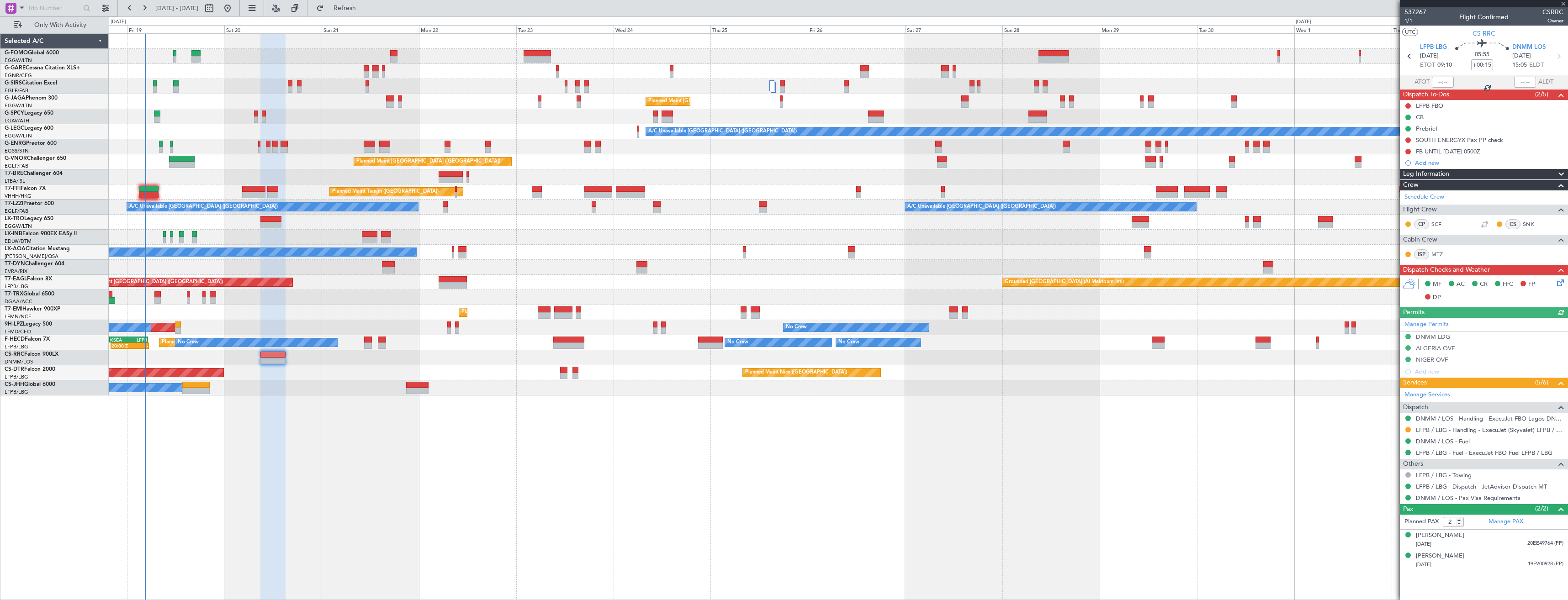
click at [1407, 426] on div at bounding box center [1408, 429] width 7 height 7
click at [1409, 429] on button at bounding box center [1408, 429] width 5 height 5
click at [1389, 544] on li "Confirmed" at bounding box center [1408, 539] width 106 height 14
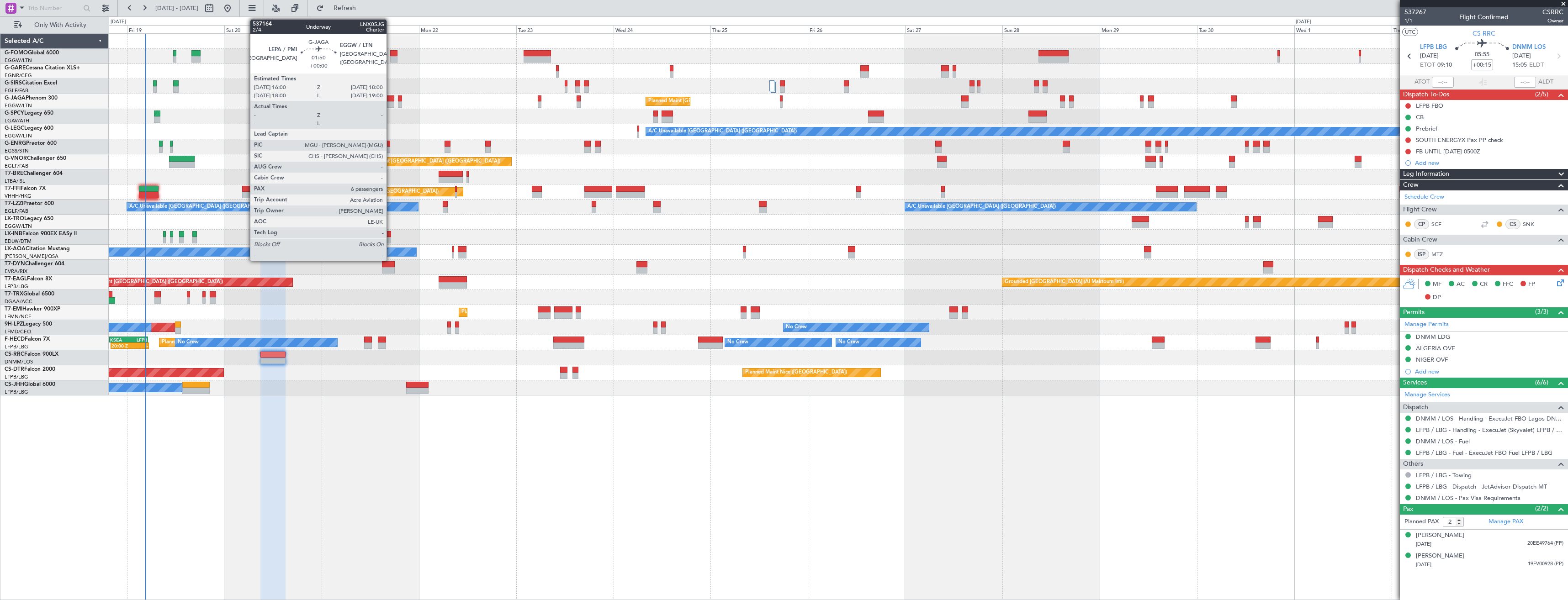
click at [390, 104] on div at bounding box center [390, 104] width 8 height 6
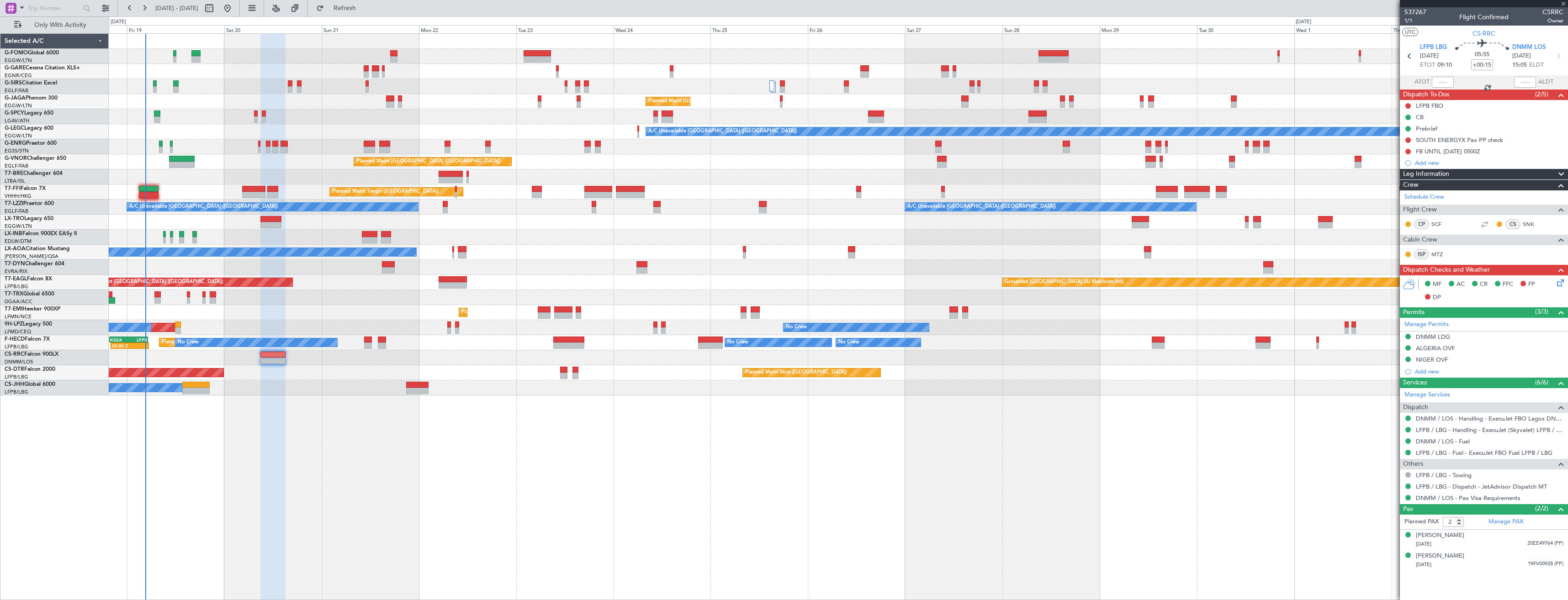
type input "6"
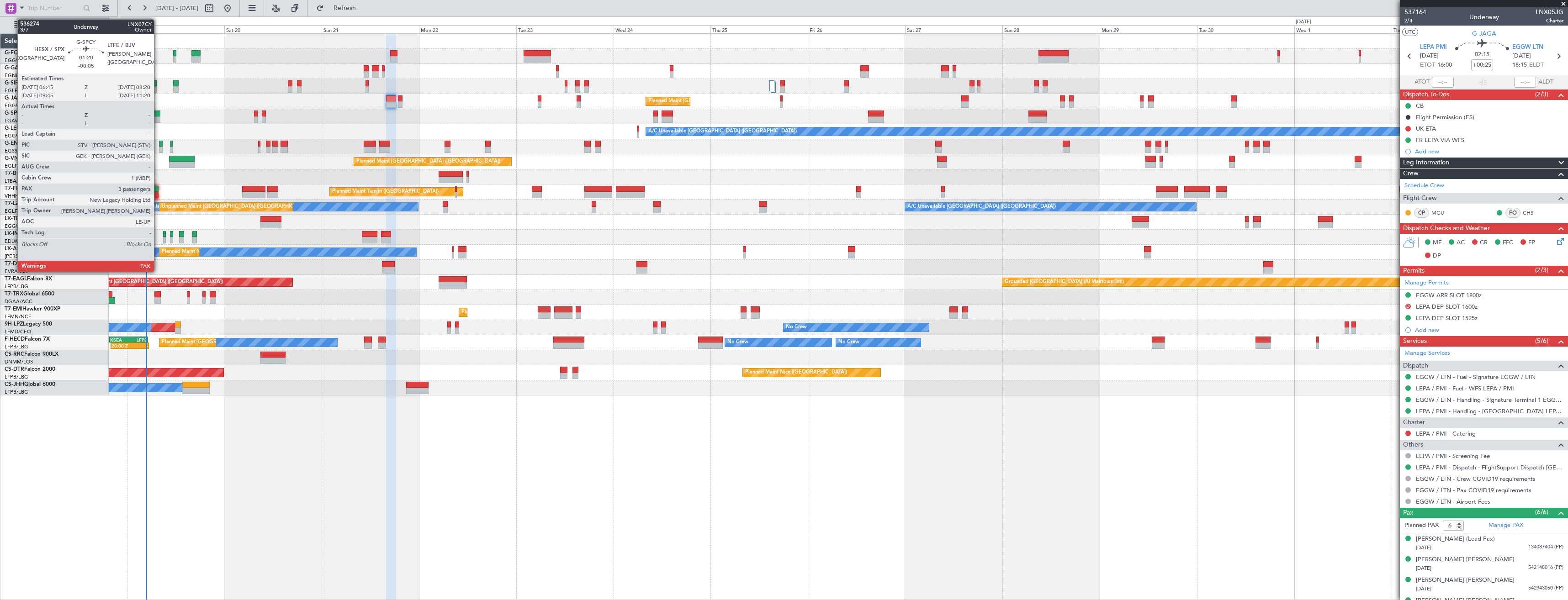
click at [158, 117] on div at bounding box center [158, 119] width 7 height 6
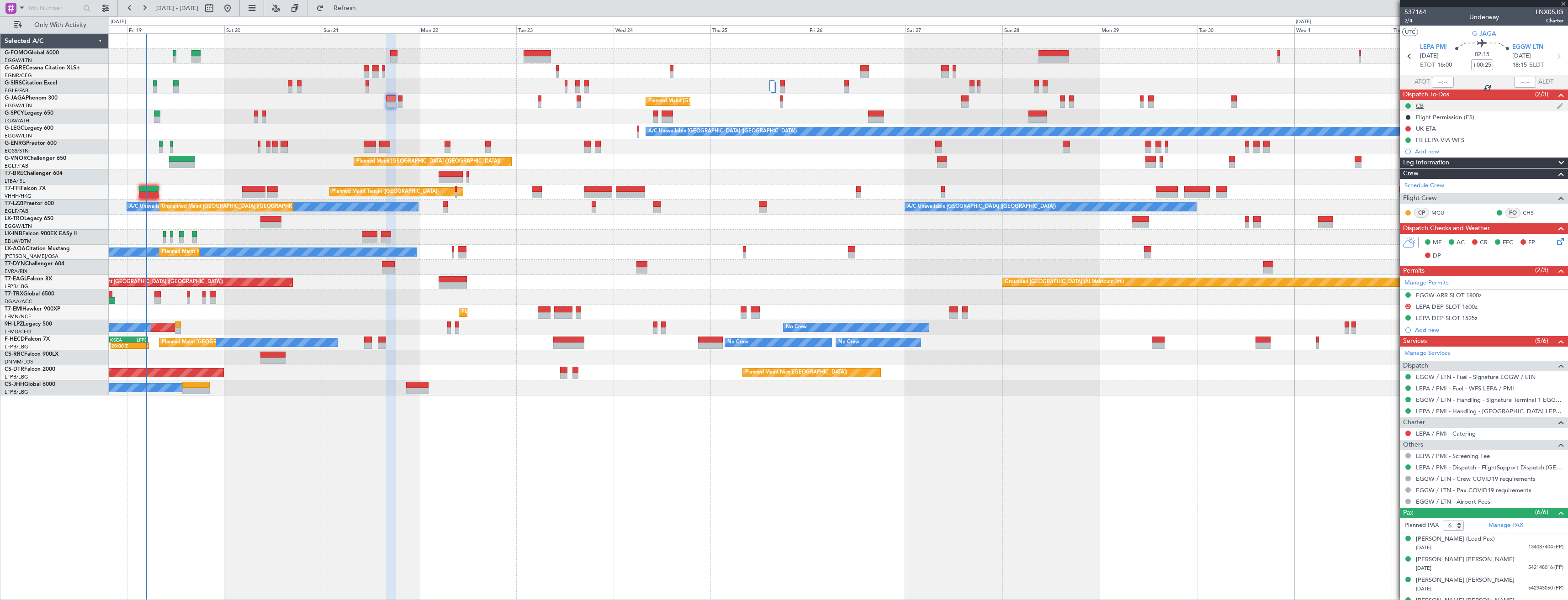
type input "-00:05"
type input "3"
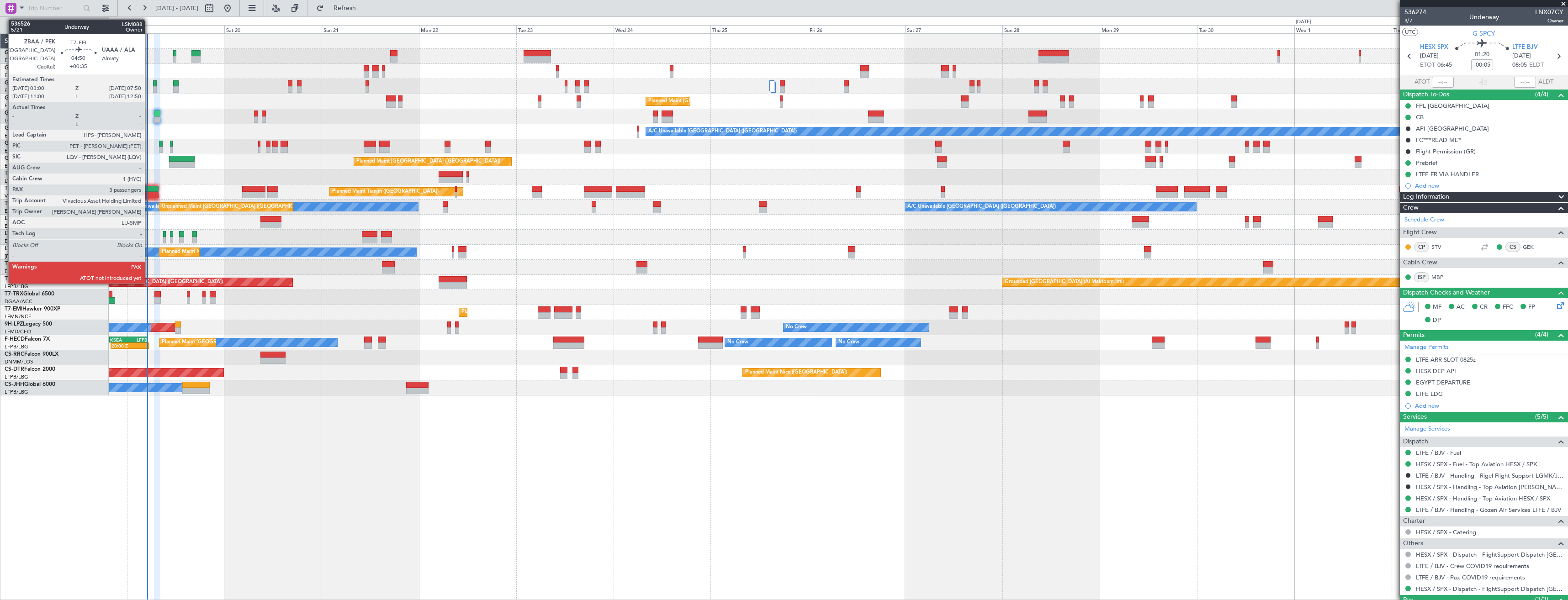
click at [149, 194] on div at bounding box center [148, 195] width 20 height 6
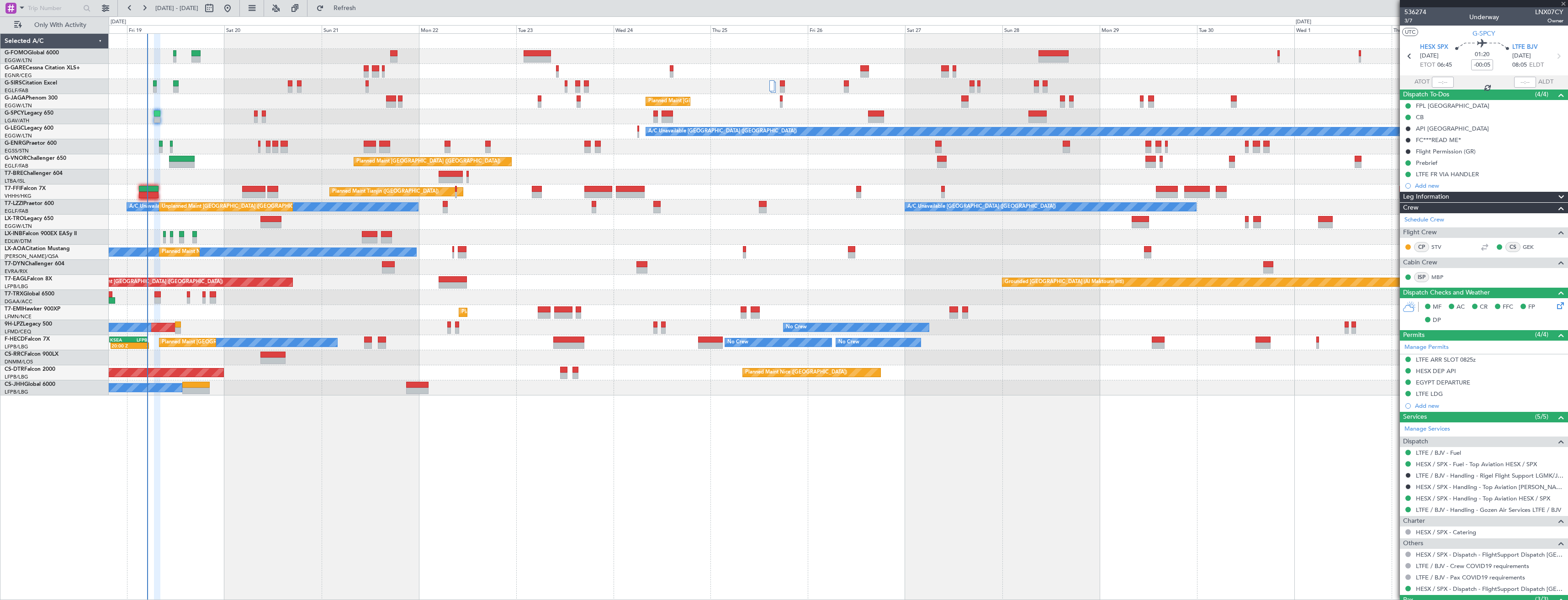
type input "+00:35"
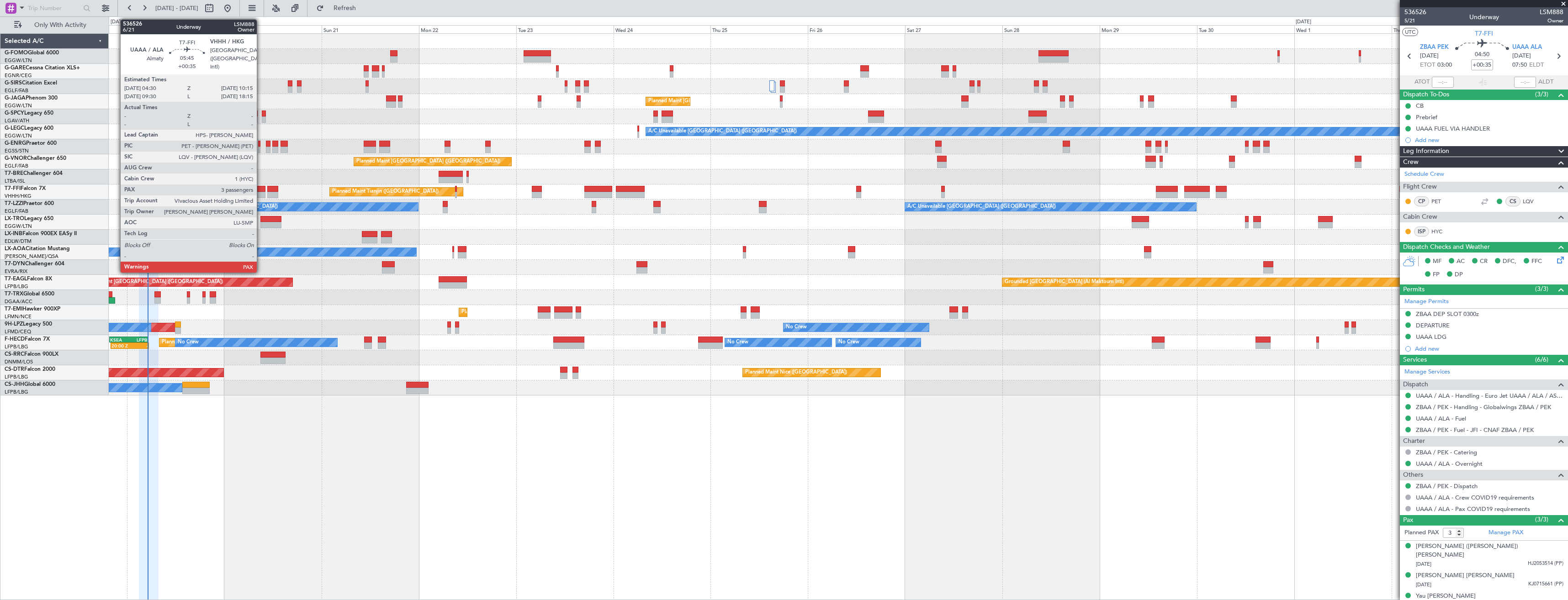
click at [261, 197] on div at bounding box center [254, 195] width 23 height 6
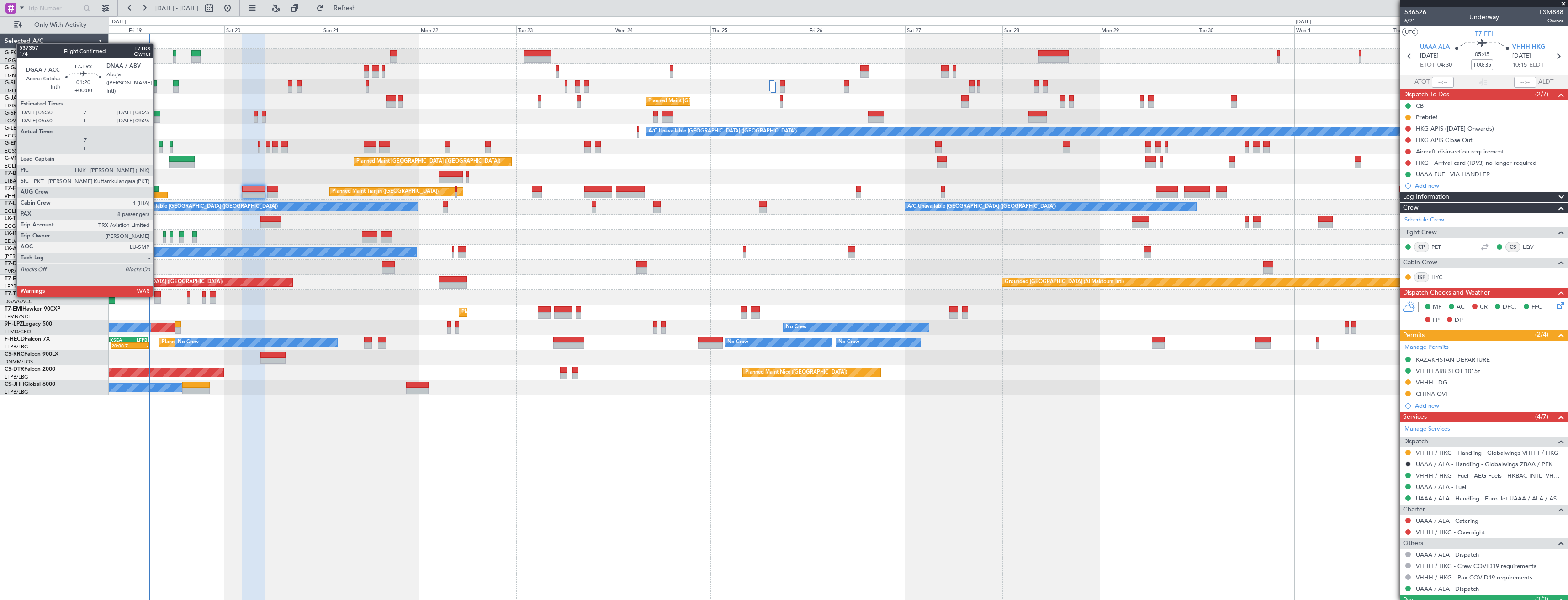
click at [158, 295] on div at bounding box center [158, 294] width 7 height 6
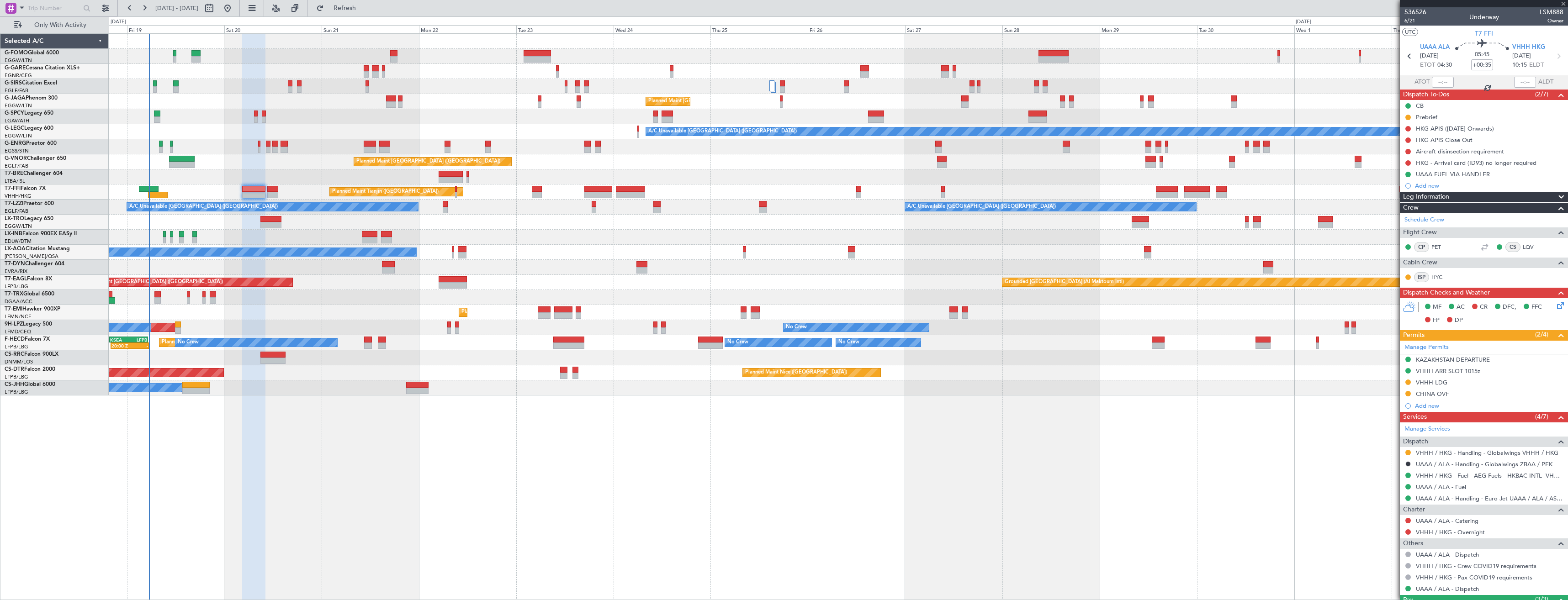
type input "8"
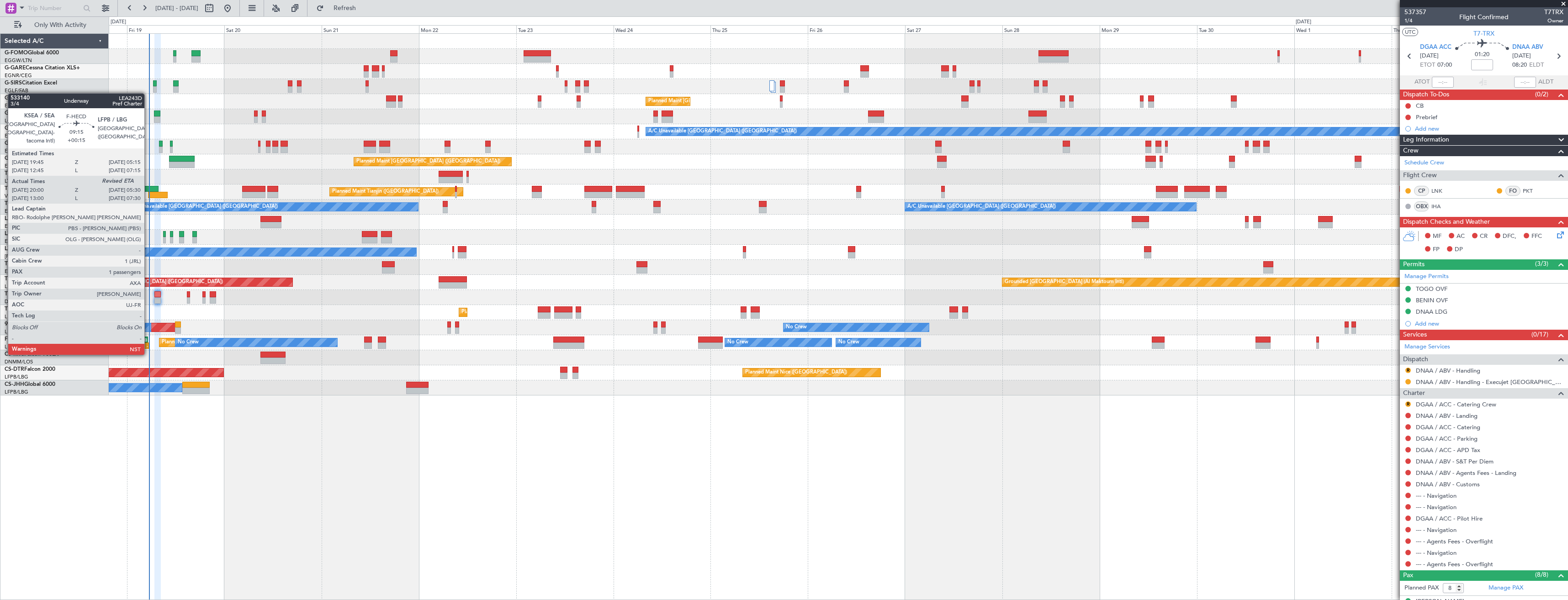
click at [149, 345] on div "-" at bounding box center [139, 345] width 19 height 5
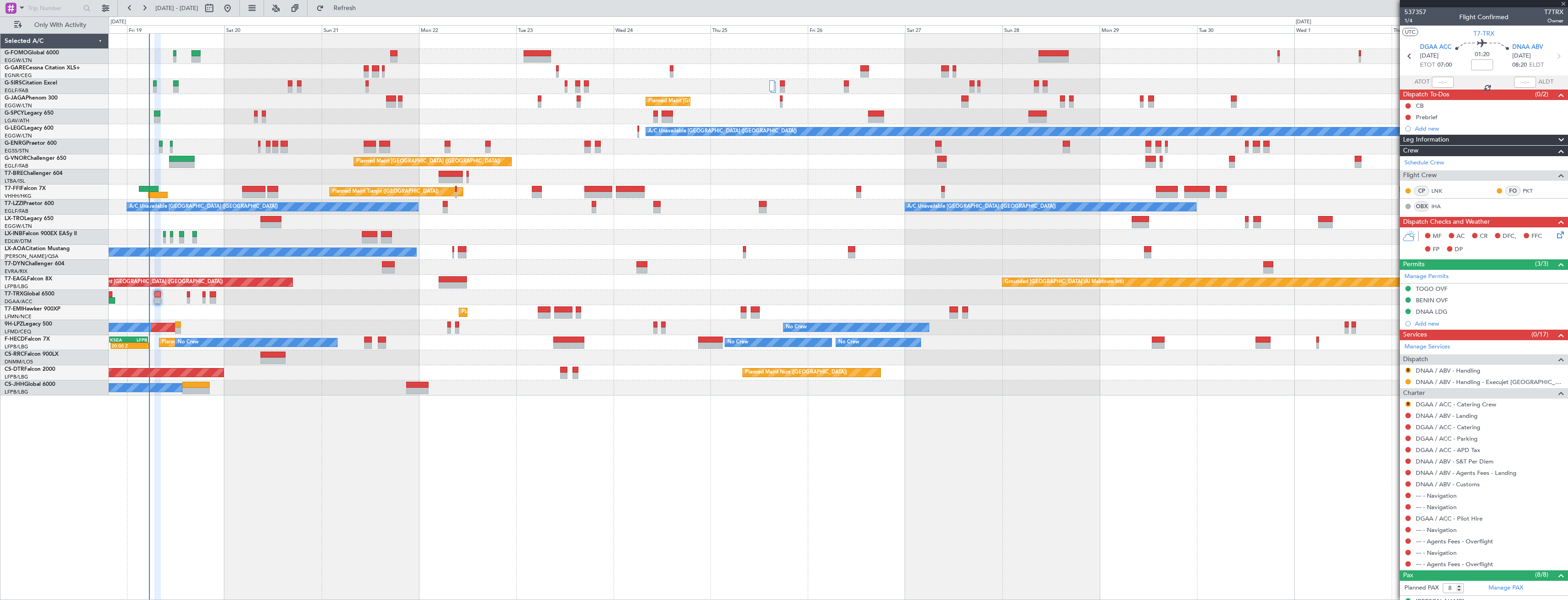
type input "+00:15"
type input "20:10"
type input "1"
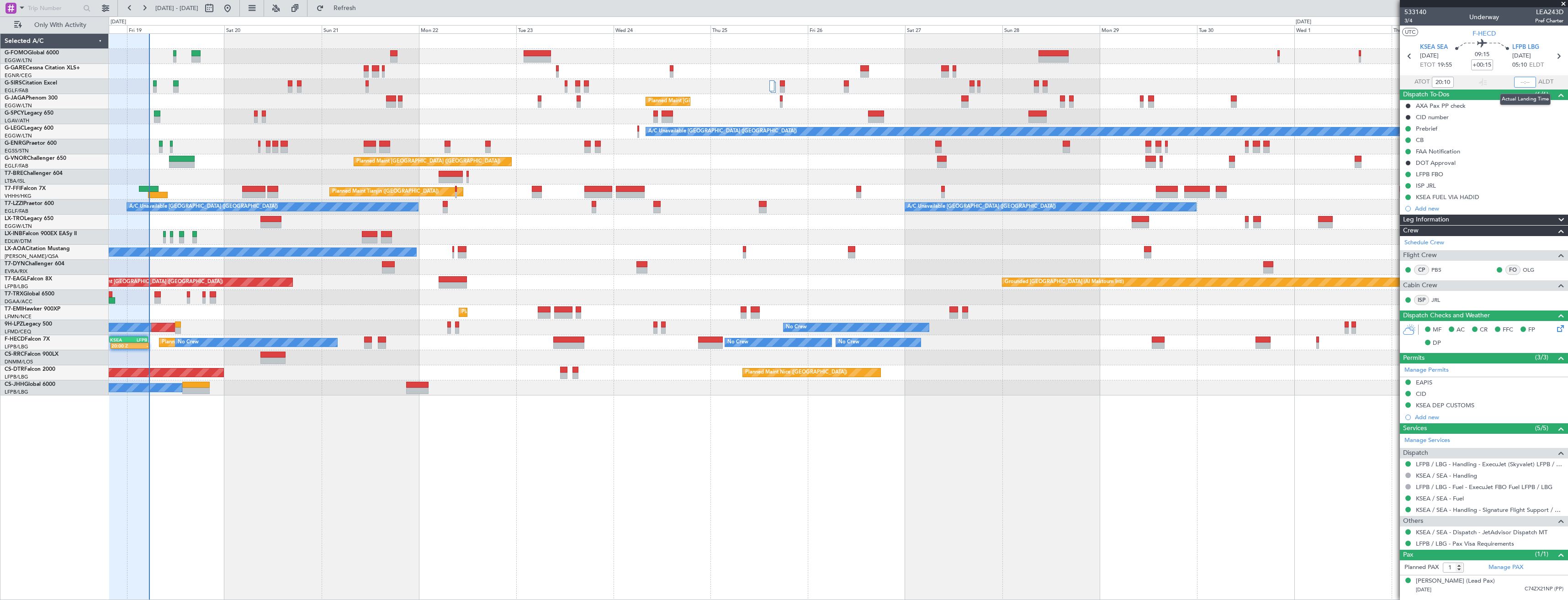
click at [1525, 81] on input "text" at bounding box center [1525, 82] width 22 height 11
type input "05:24"
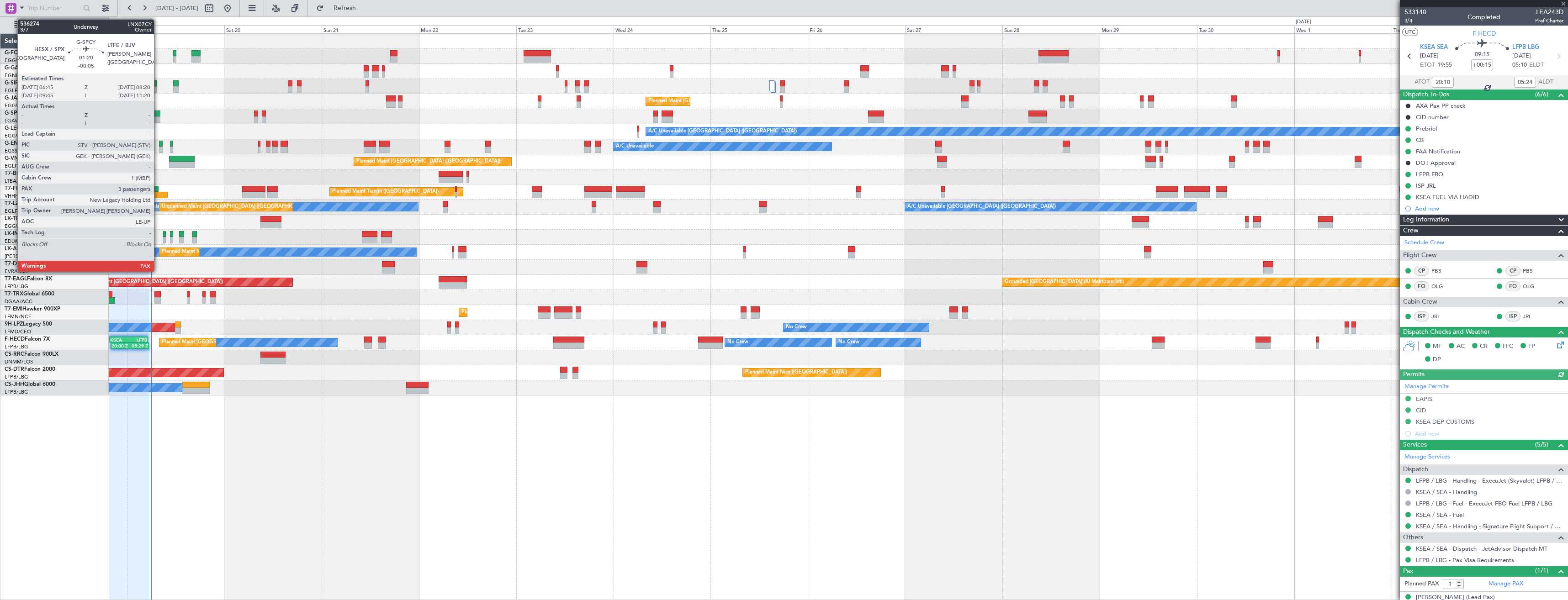
click at [158, 114] on div at bounding box center [158, 113] width 7 height 6
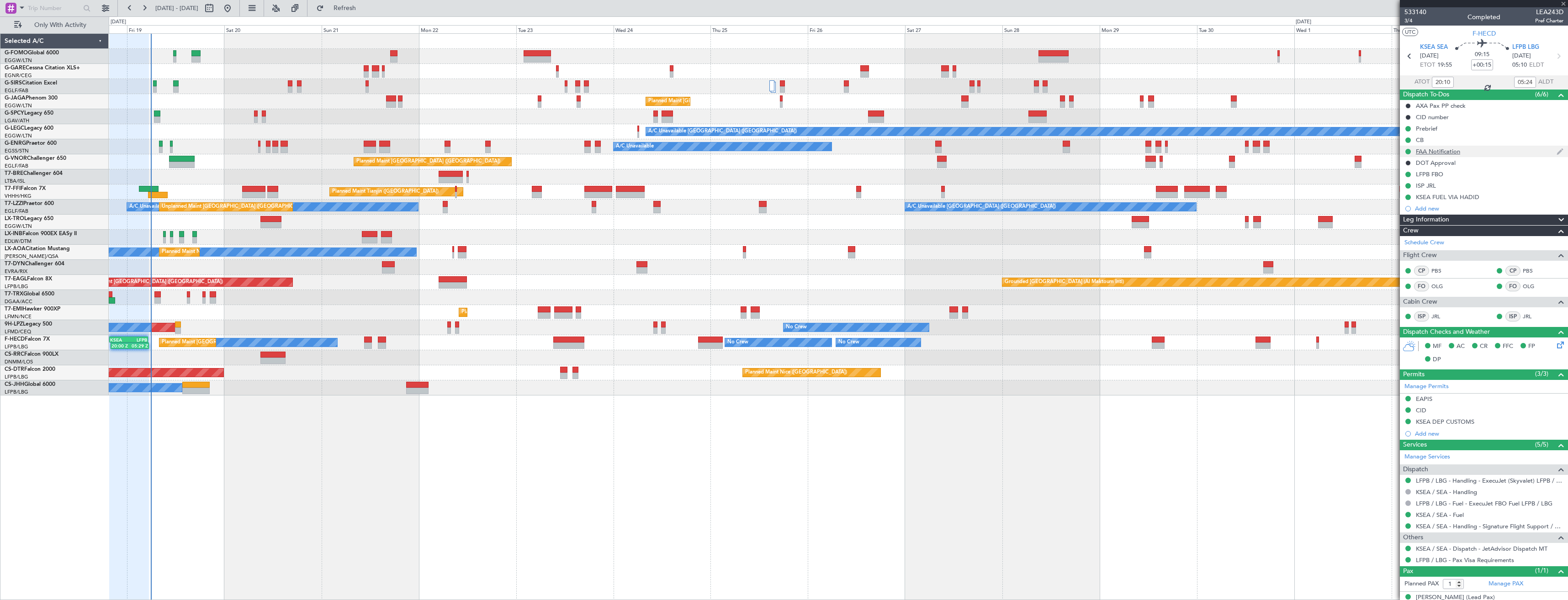
type input "-00:05"
type input "3"
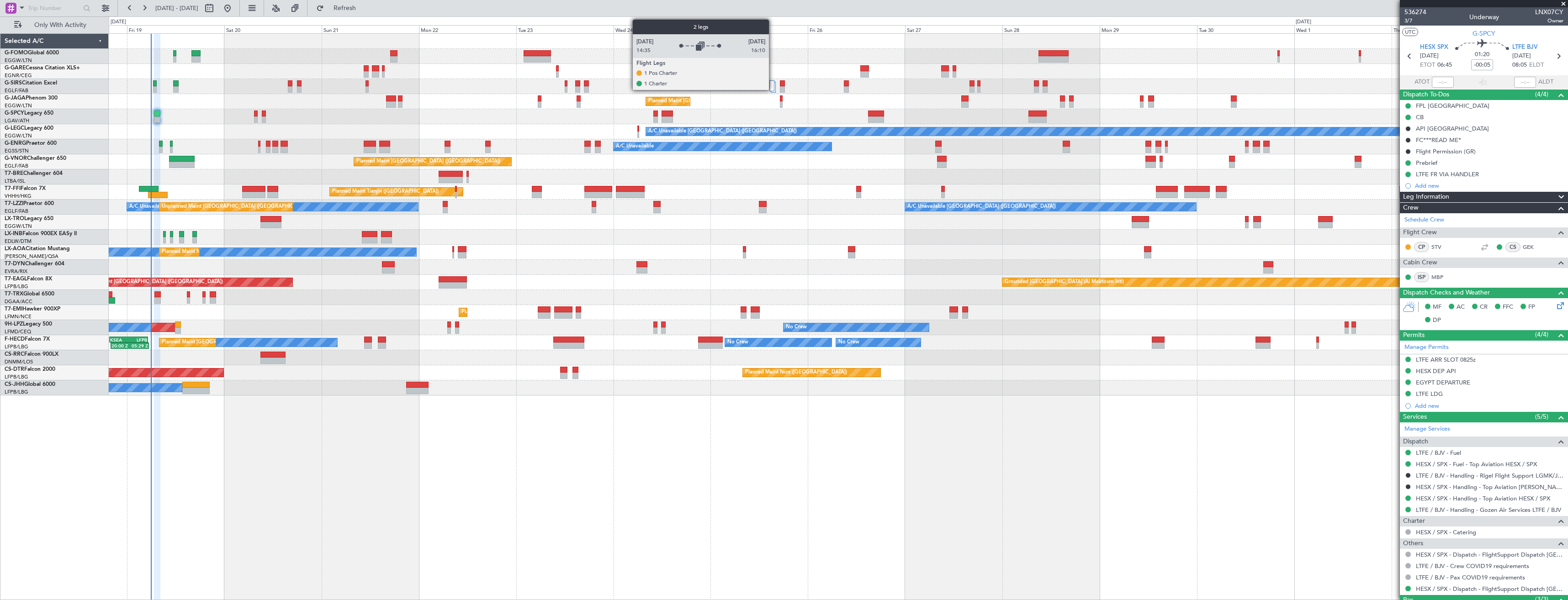
click at [773, 87] on div at bounding box center [772, 86] width 5 height 11
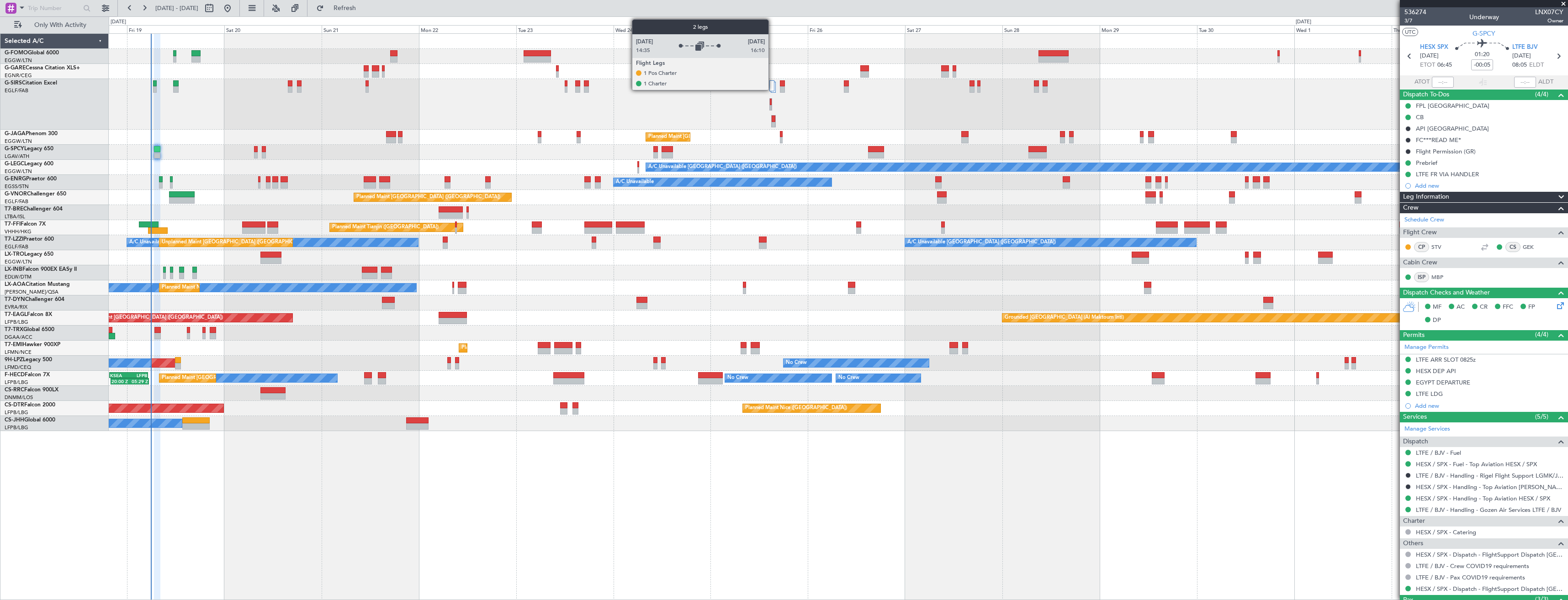
click at [772, 83] on div at bounding box center [772, 86] width 5 height 11
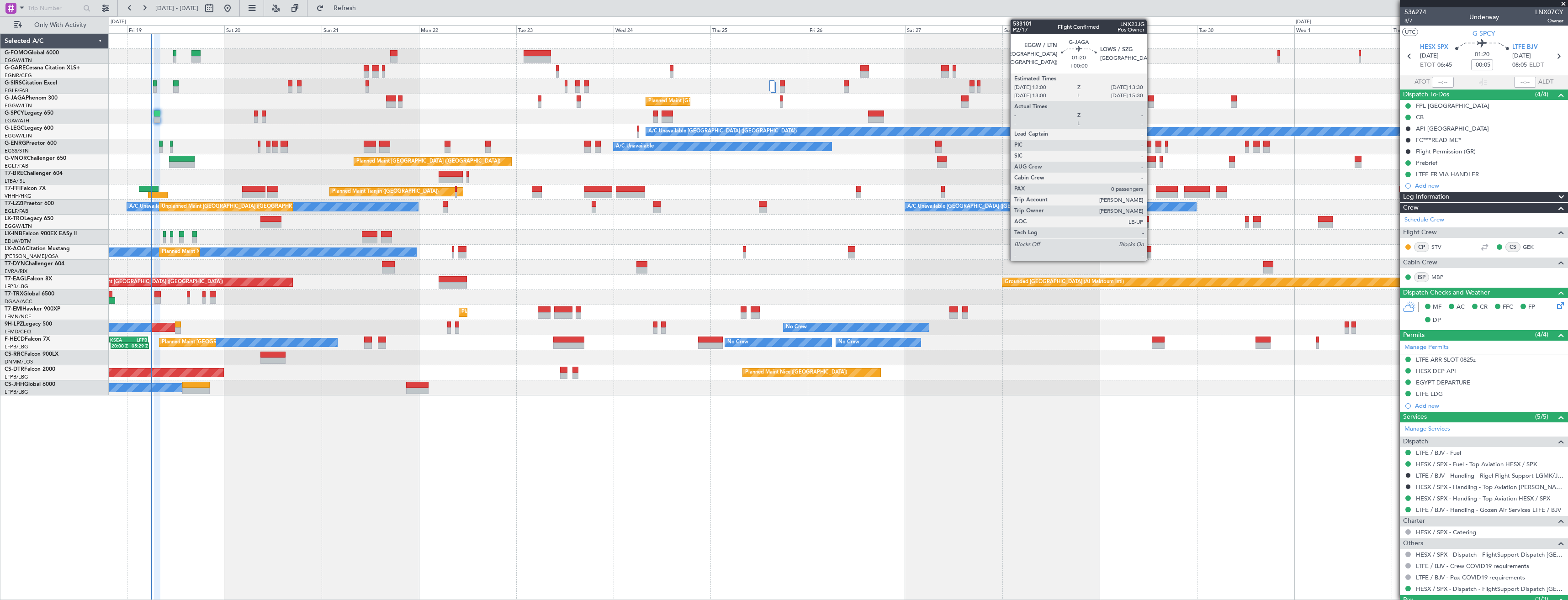
click at [1151, 102] on div at bounding box center [1151, 104] width 6 height 6
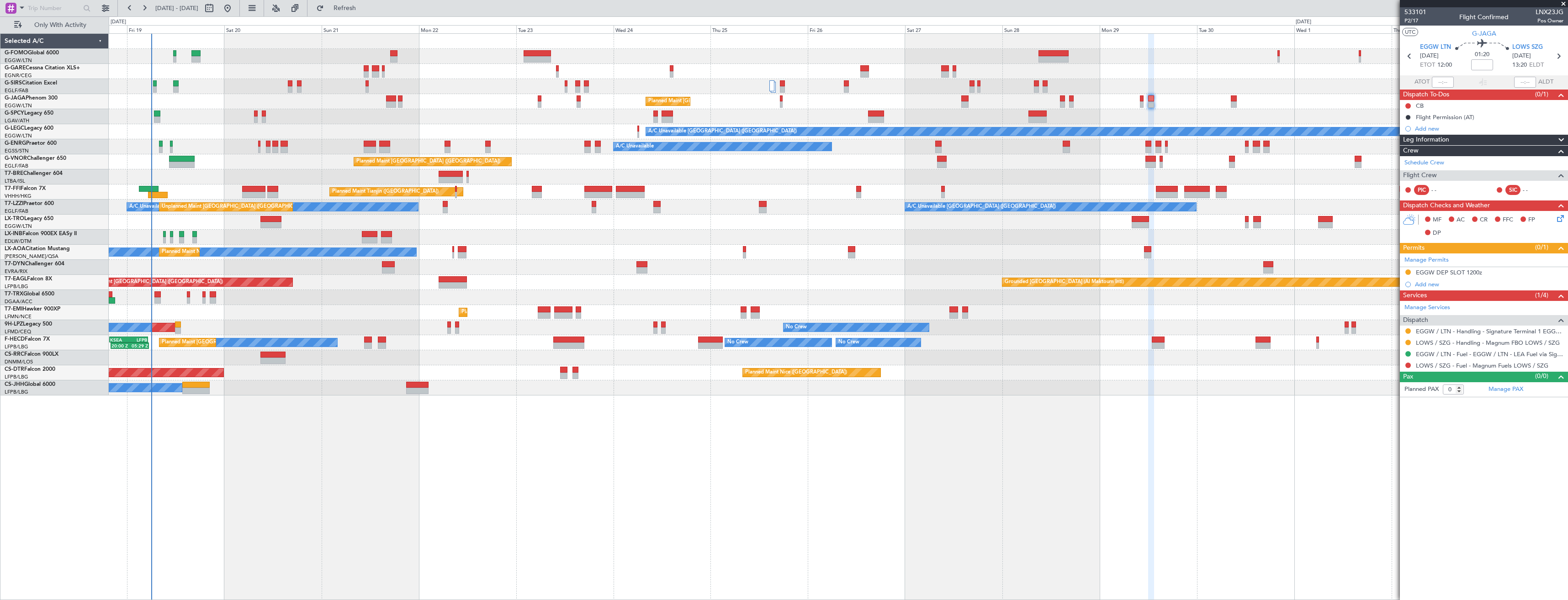
drag, startPoint x: 1408, startPoint y: 340, endPoint x: 1391, endPoint y: 418, distance: 79.8
click at [1408, 339] on div at bounding box center [1408, 343] width 7 height 7
click button
click span "Confirmed"
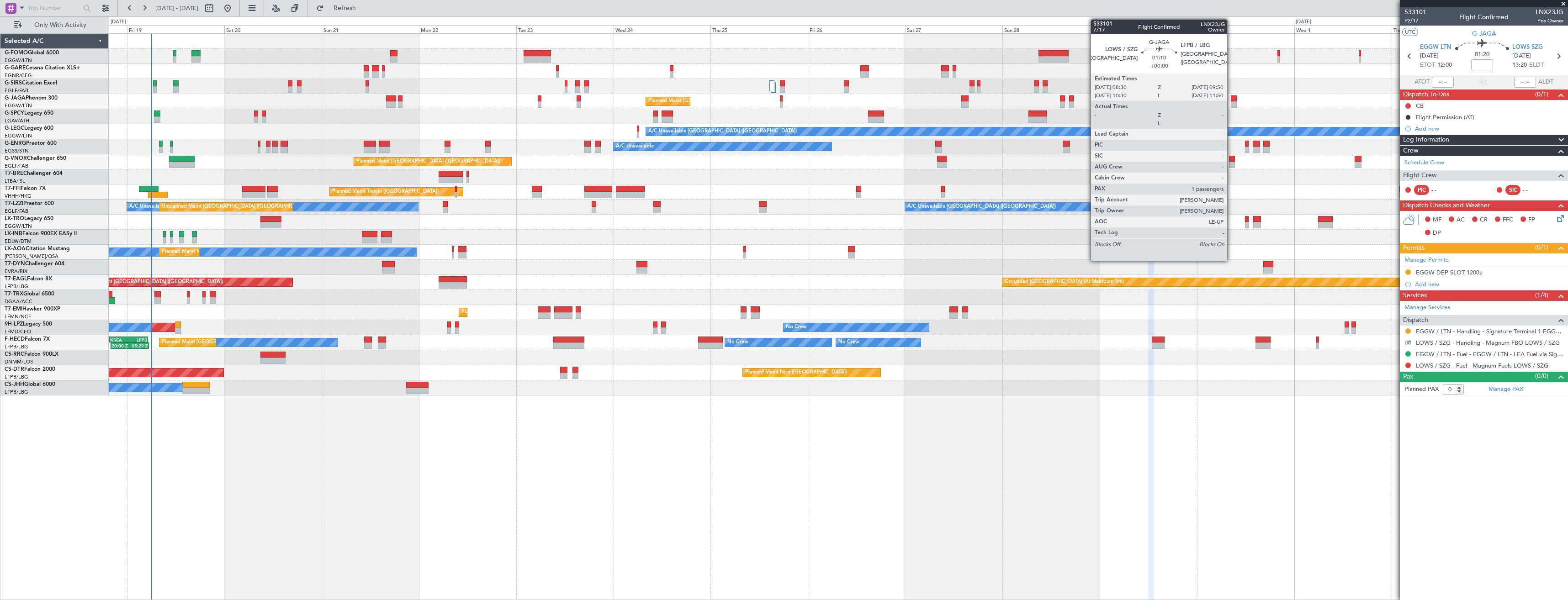
click div
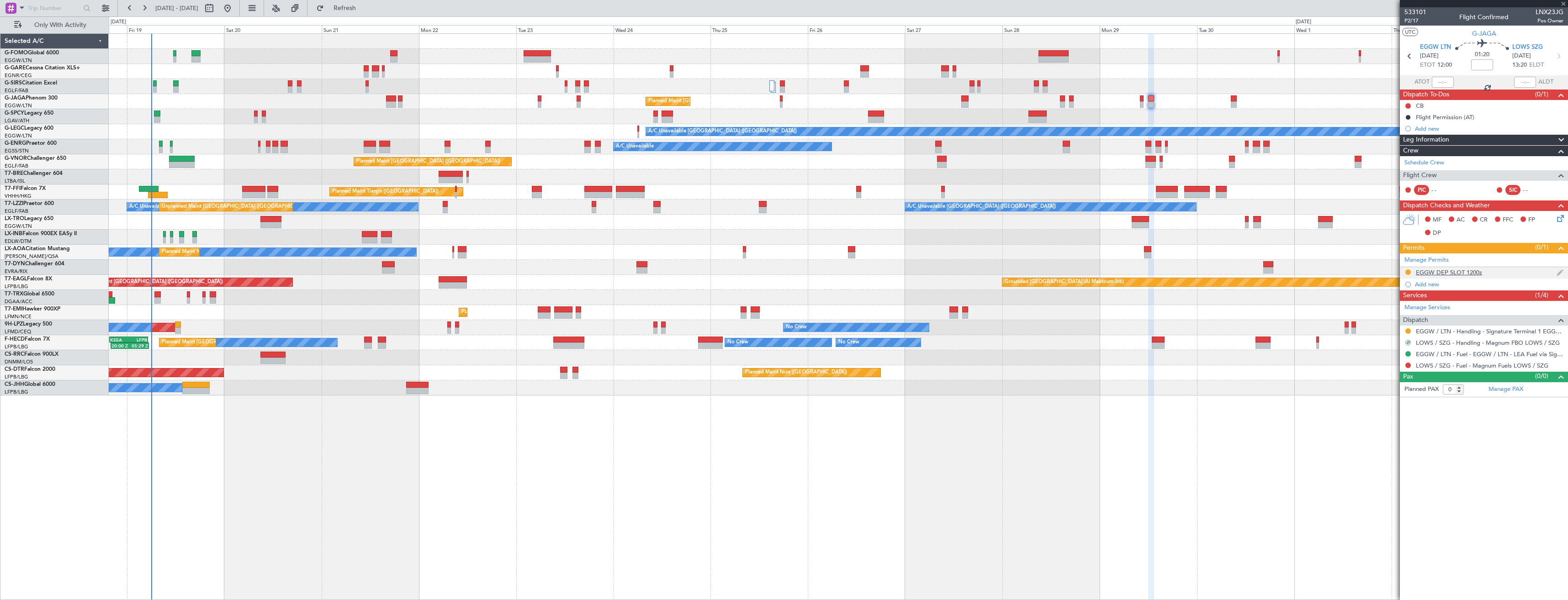
type input "1"
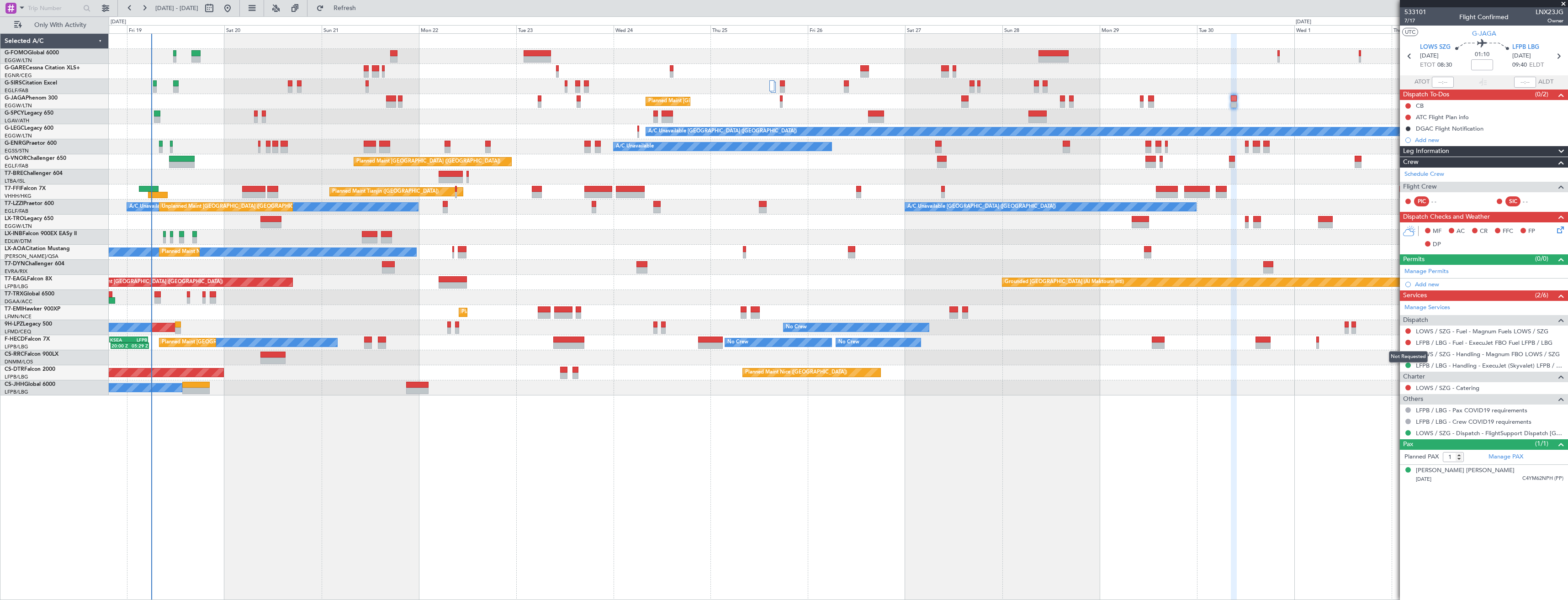
click div "Not Requested"
click button
click span "Confirmed"
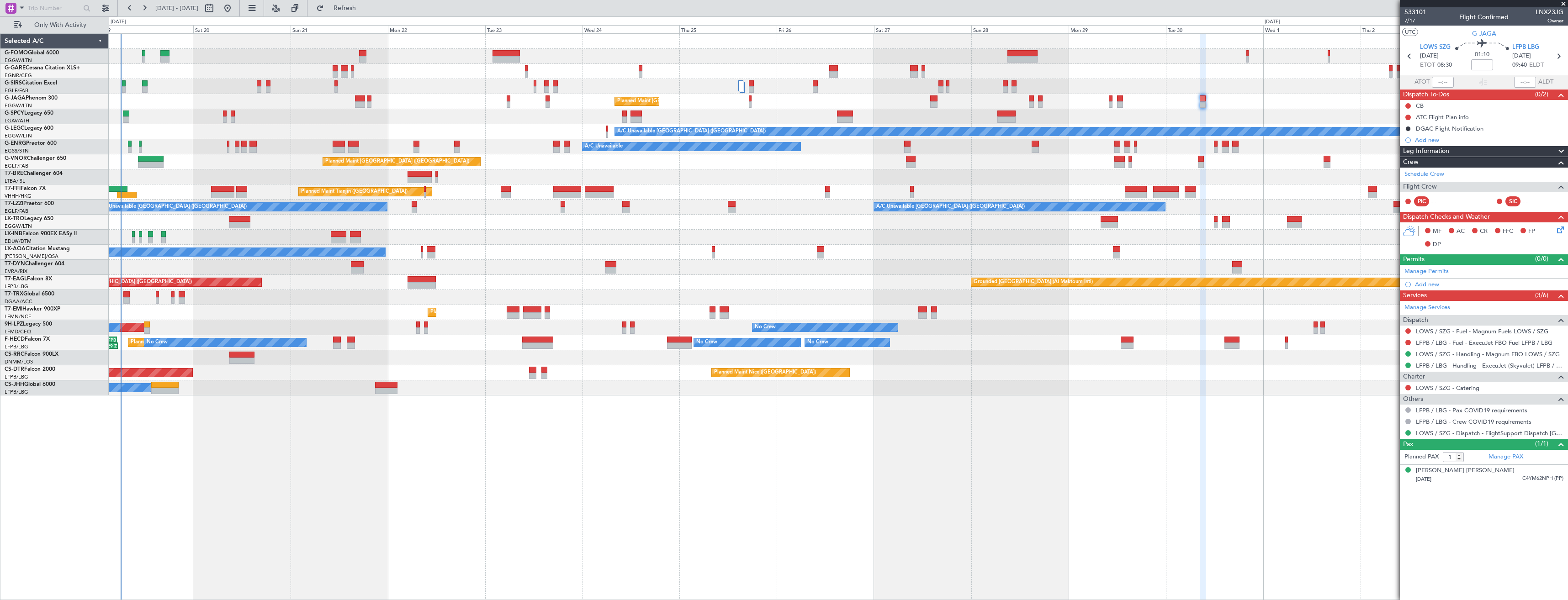
click div "Planned Maint [GEOGRAPHIC_DATA] ([GEOGRAPHIC_DATA])"
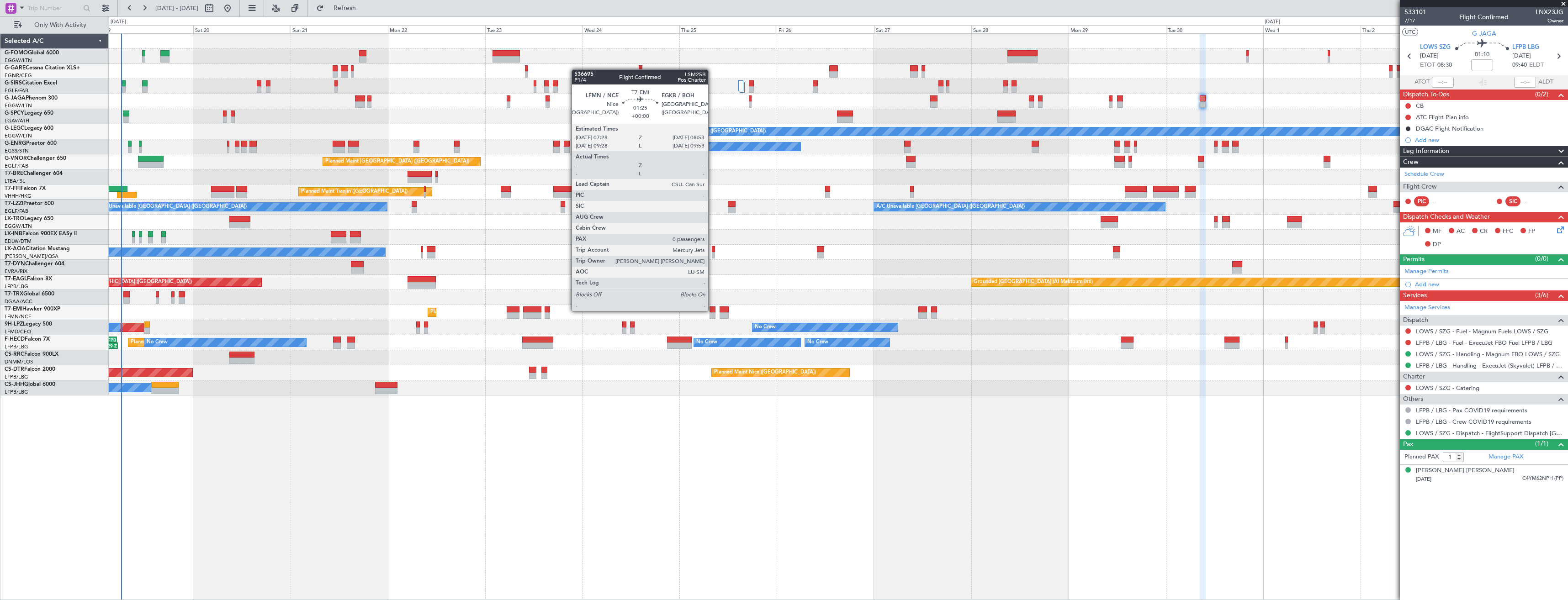
click at [713, 310] on div at bounding box center [713, 309] width 6 height 6
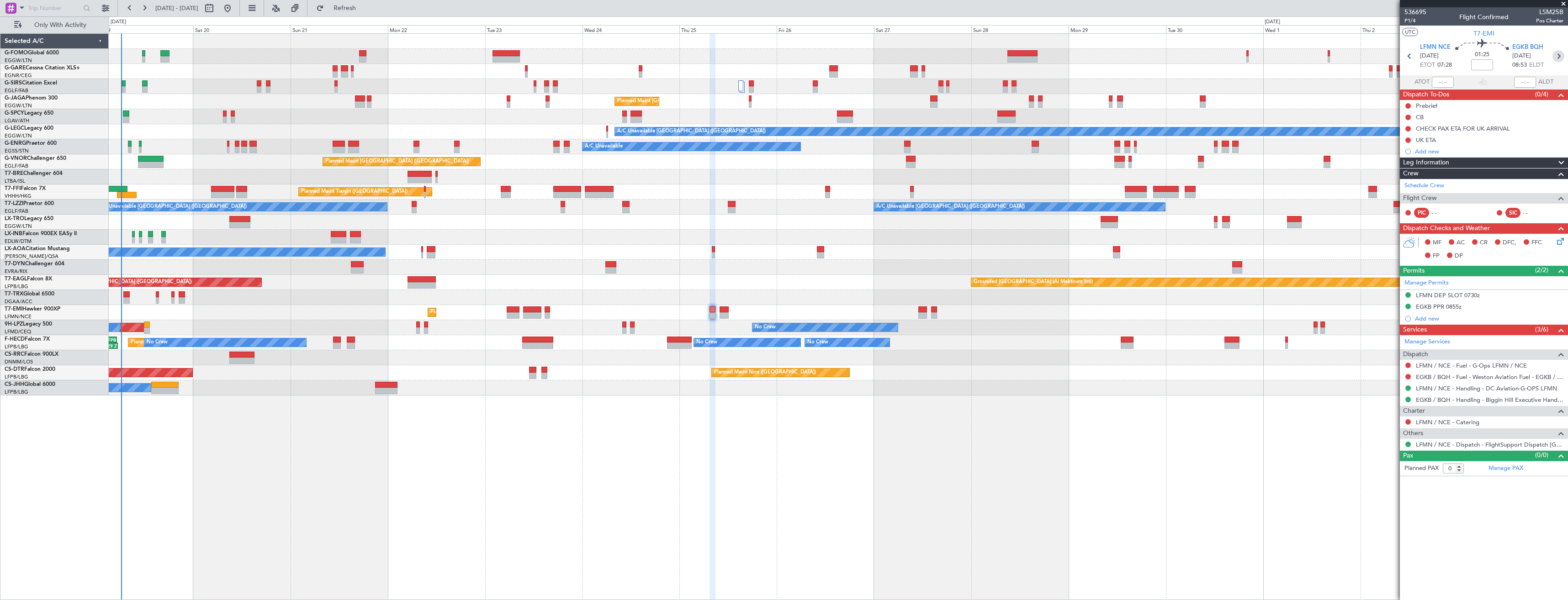
click at [1564, 59] on icon at bounding box center [1558, 56] width 12 height 12
type input "6"
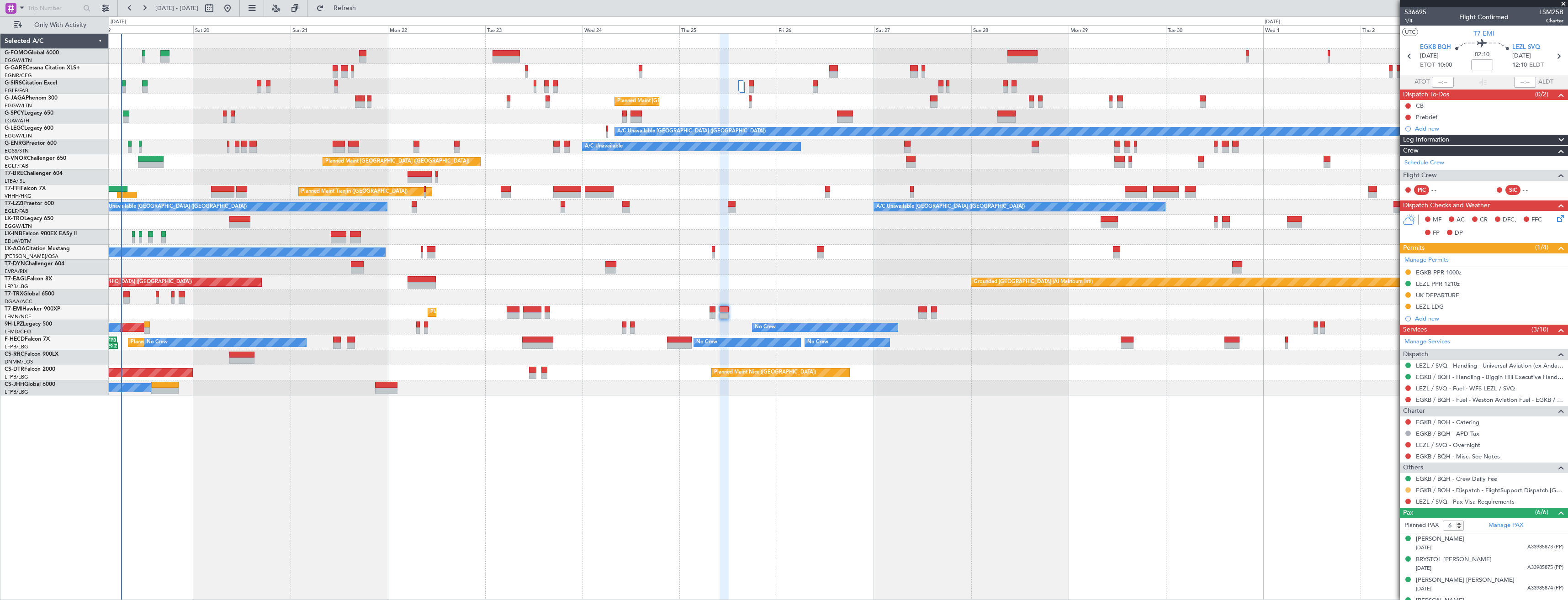
click at [1408, 487] on button at bounding box center [1408, 490] width 5 height 5
click at [1397, 475] on li "Confirmed" at bounding box center [1408, 477] width 106 height 14
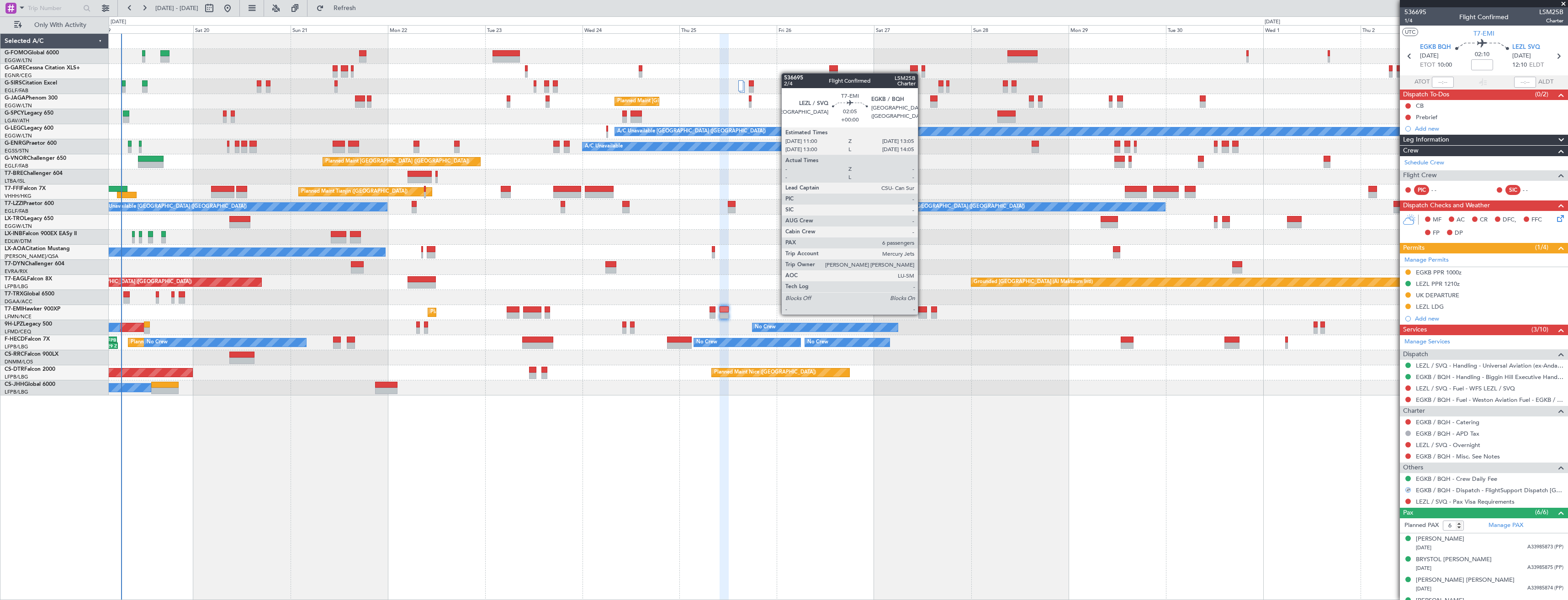
click at [922, 314] on div at bounding box center [923, 315] width 9 height 6
click at [922, 318] on div at bounding box center [923, 315] width 9 height 6
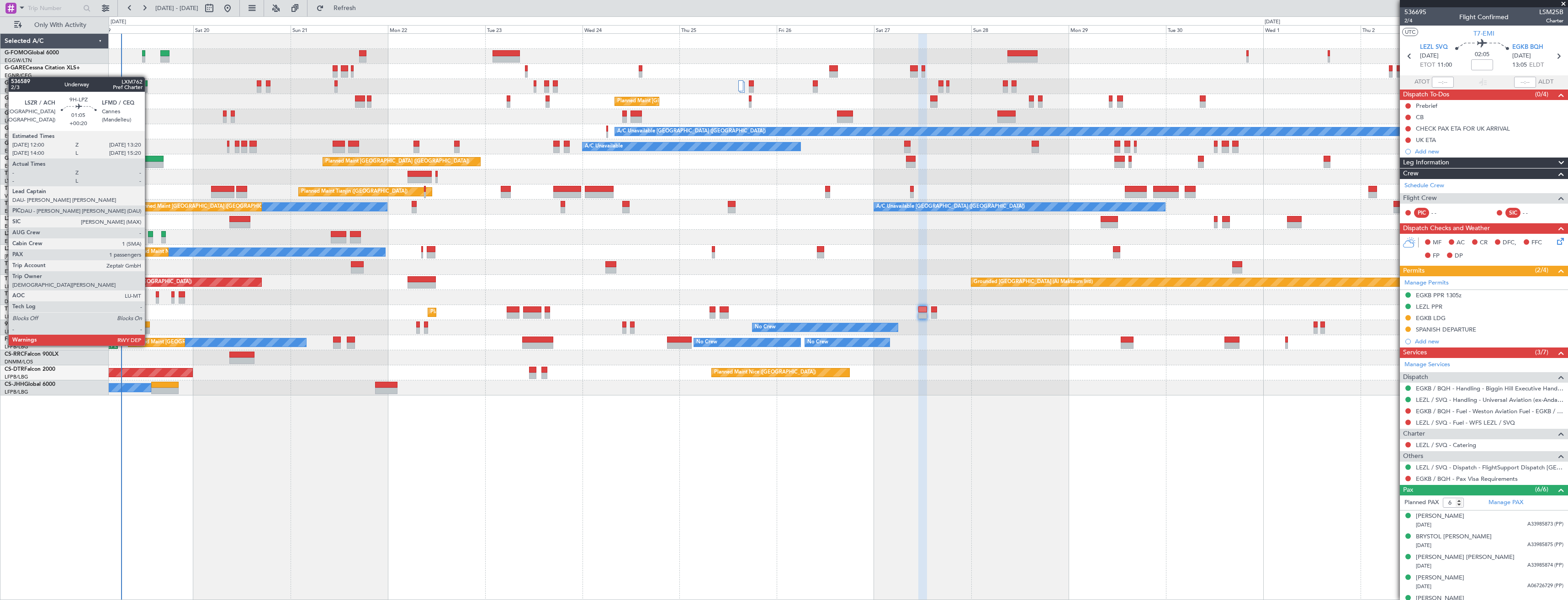
click at [149, 328] on div at bounding box center [146, 330] width 5 height 6
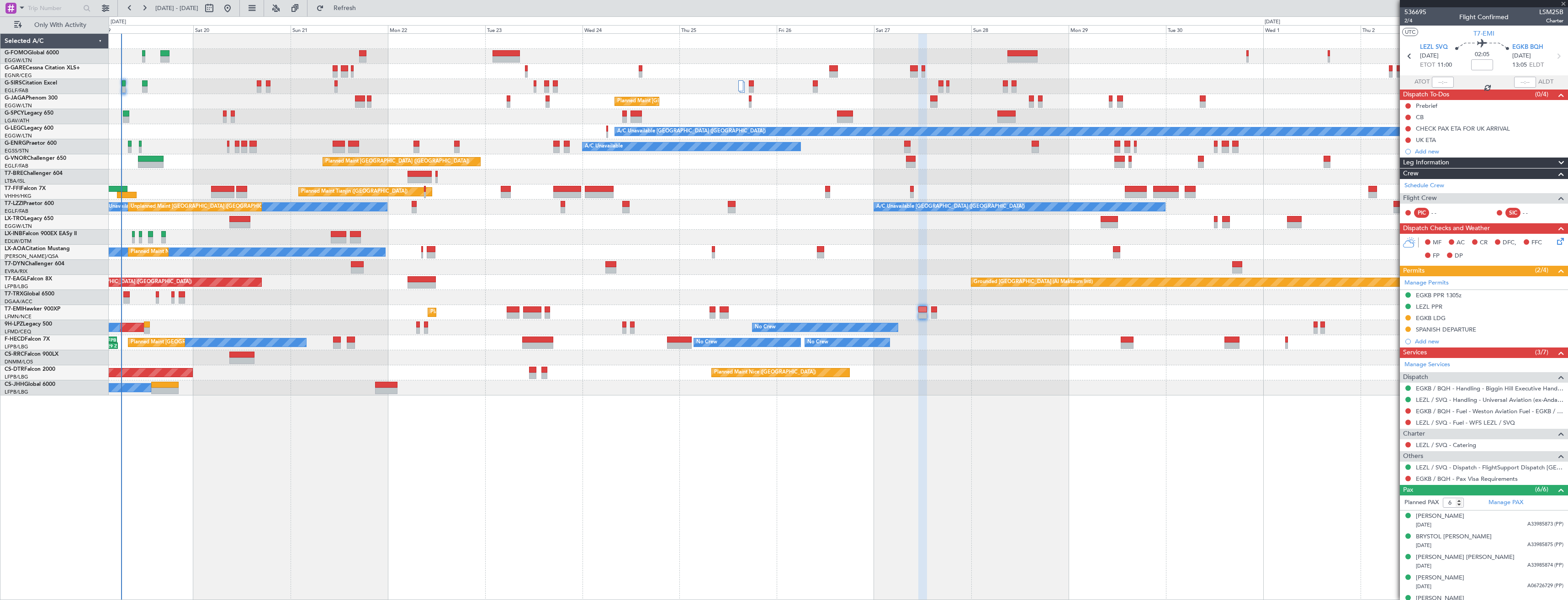
type input "+00:20"
type input "1"
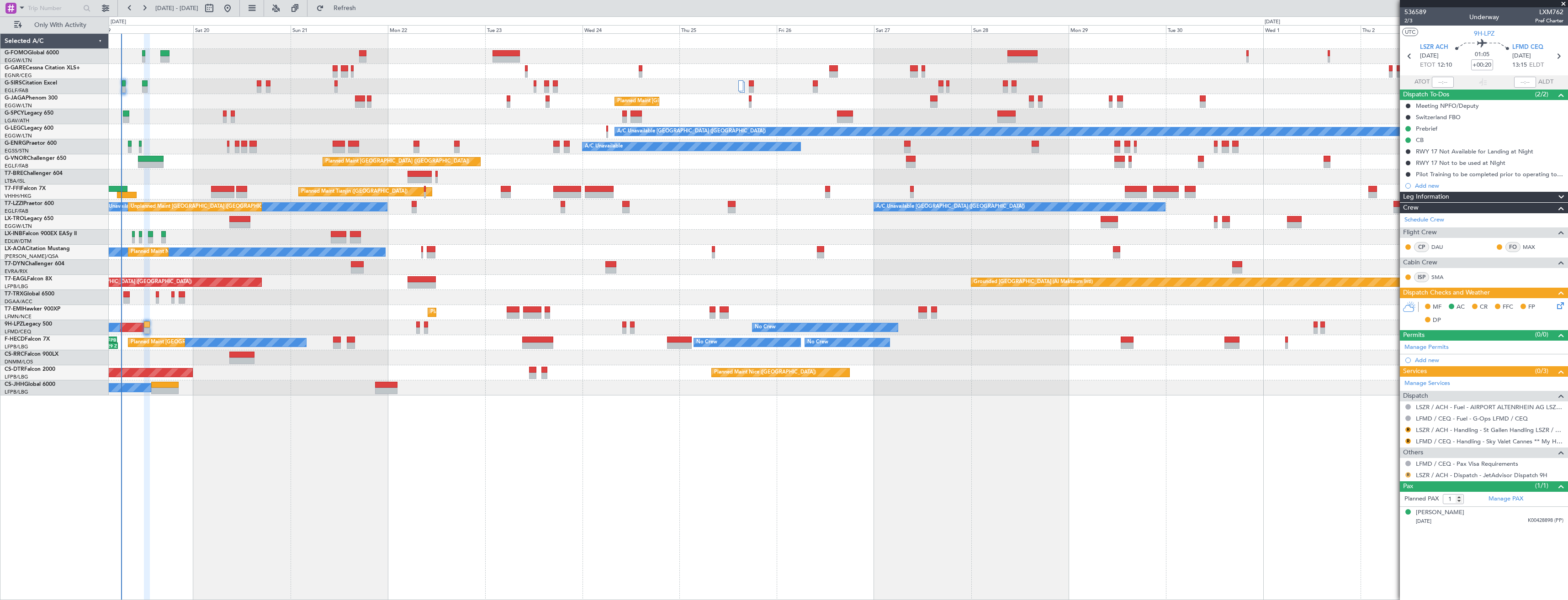
click at [1409, 473] on button "R" at bounding box center [1408, 475] width 5 height 5
click at [1393, 584] on span "Confirmed" at bounding box center [1382, 584] width 29 height 10
click at [1424, 431] on link "LSZR / ACH - Handling - St Gallen Handling LSZR / ACH" at bounding box center [1490, 429] width 147 height 8
click at [367, 13] on button "Refresh" at bounding box center [339, 8] width 55 height 15
click at [1407, 441] on button "R" at bounding box center [1408, 442] width 5 height 5
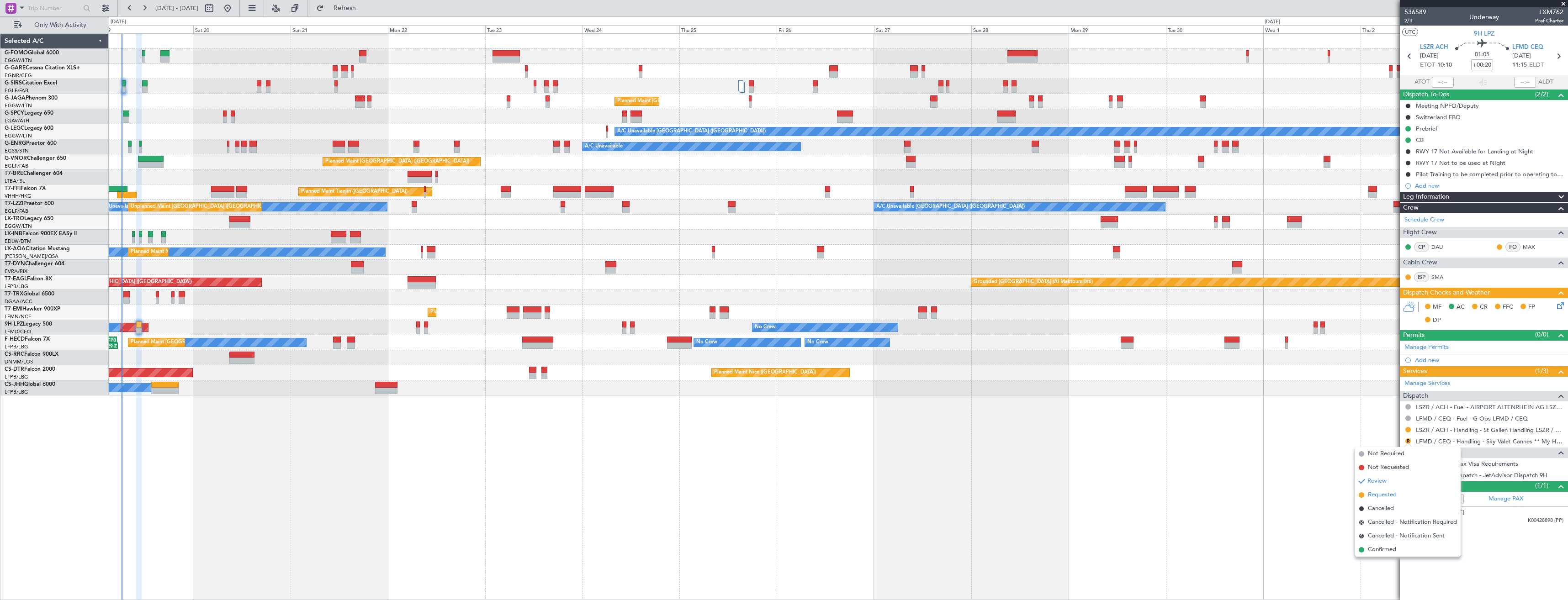
click at [1377, 497] on span "Requested" at bounding box center [1382, 495] width 29 height 10
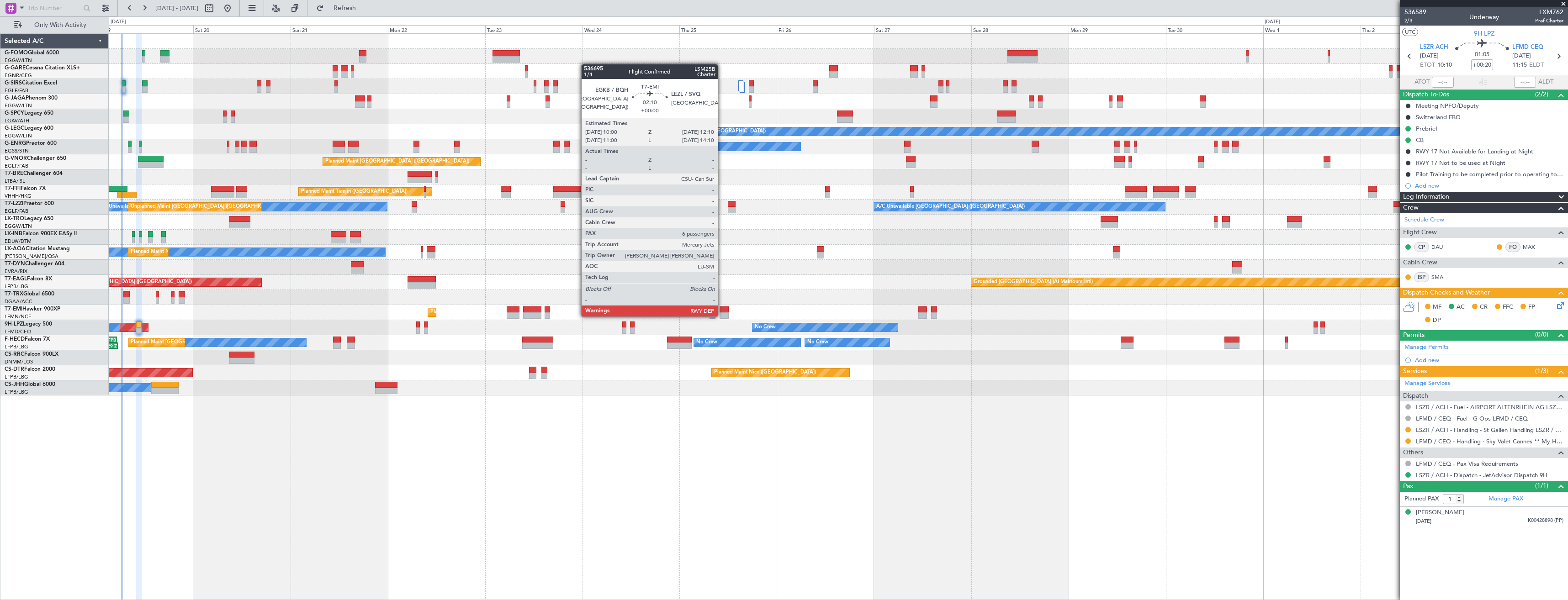
click at [722, 316] on div at bounding box center [724, 315] width 10 height 6
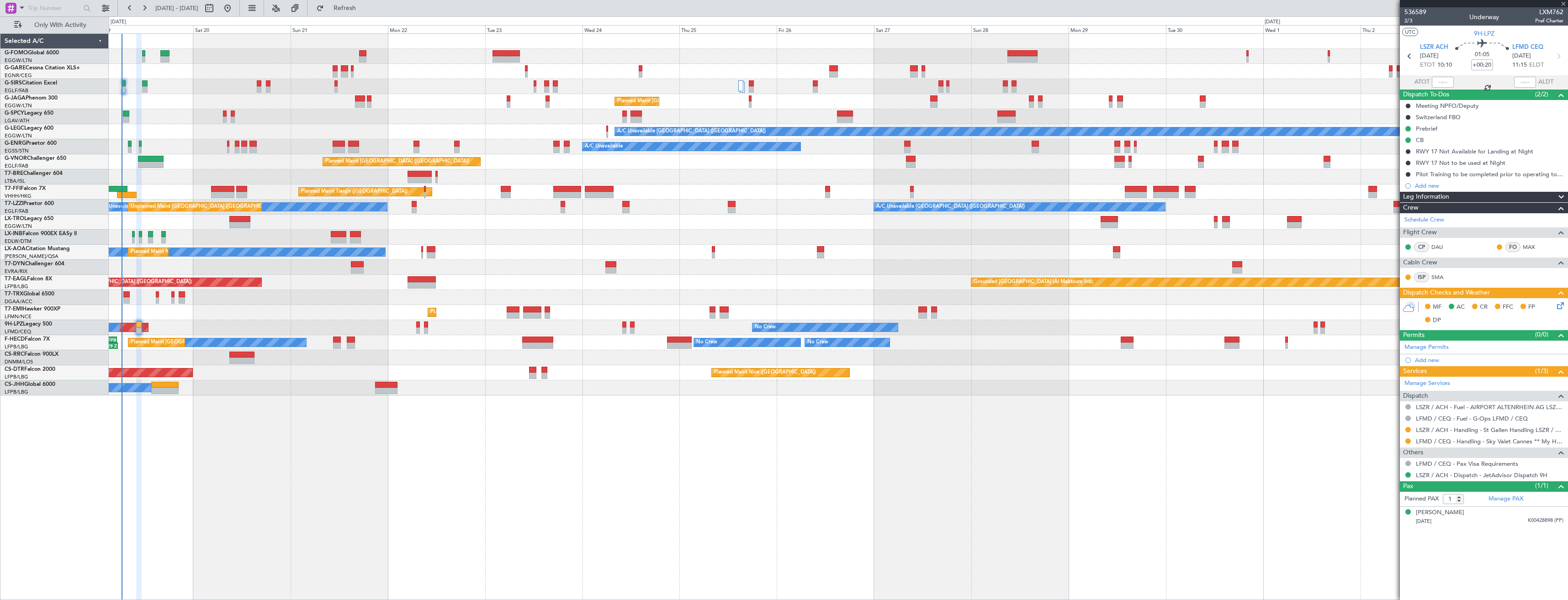
type input "6"
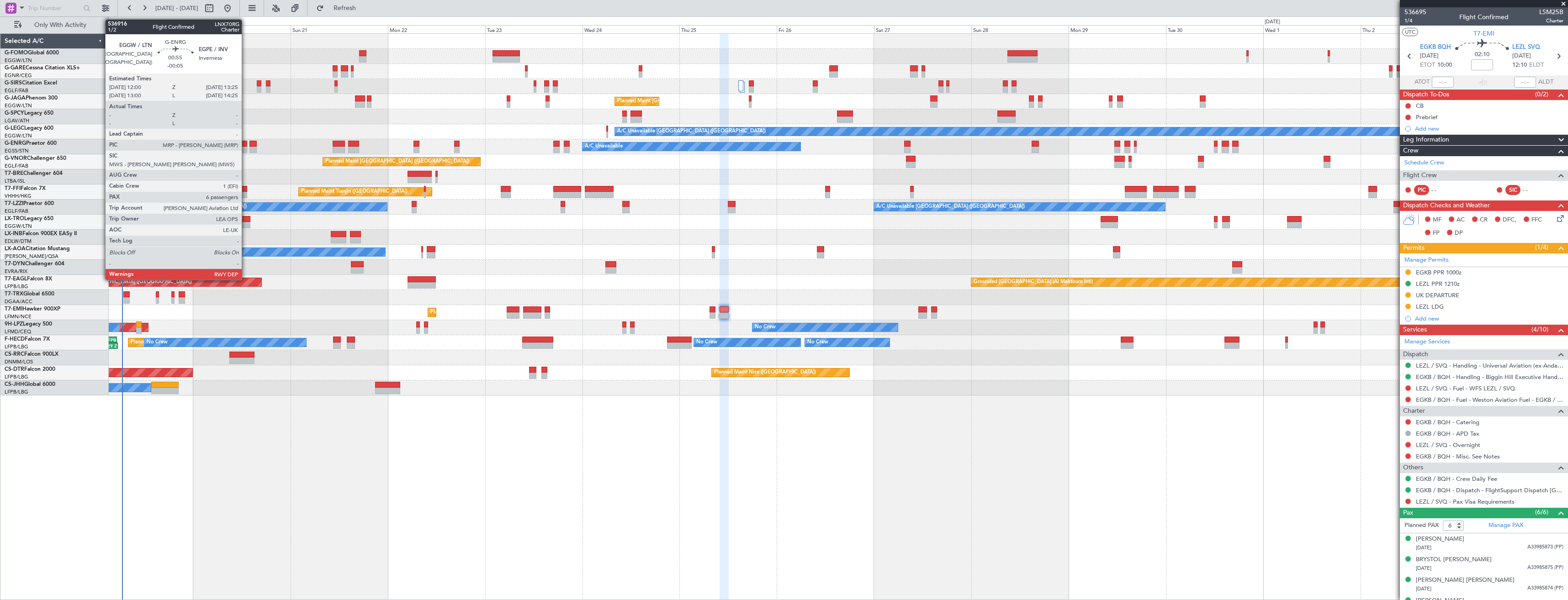
click at [246, 151] on div at bounding box center [244, 149] width 6 height 6
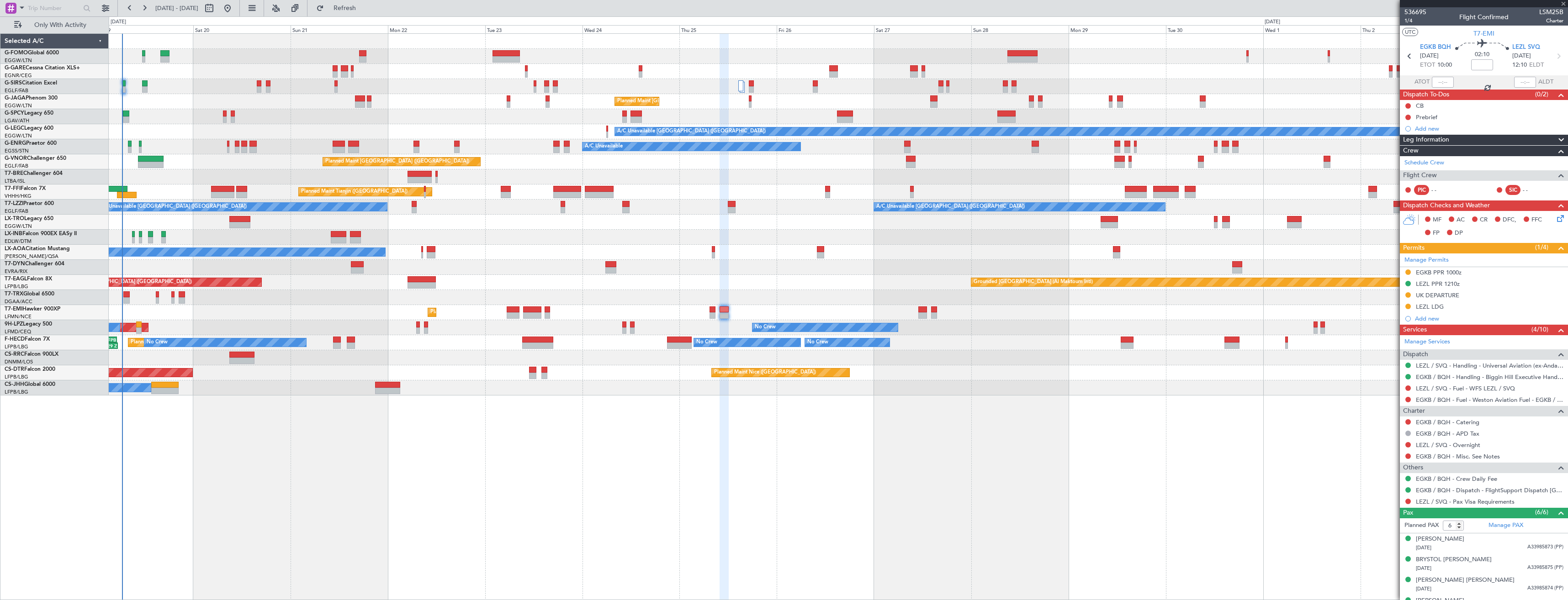
type input "-00:05"
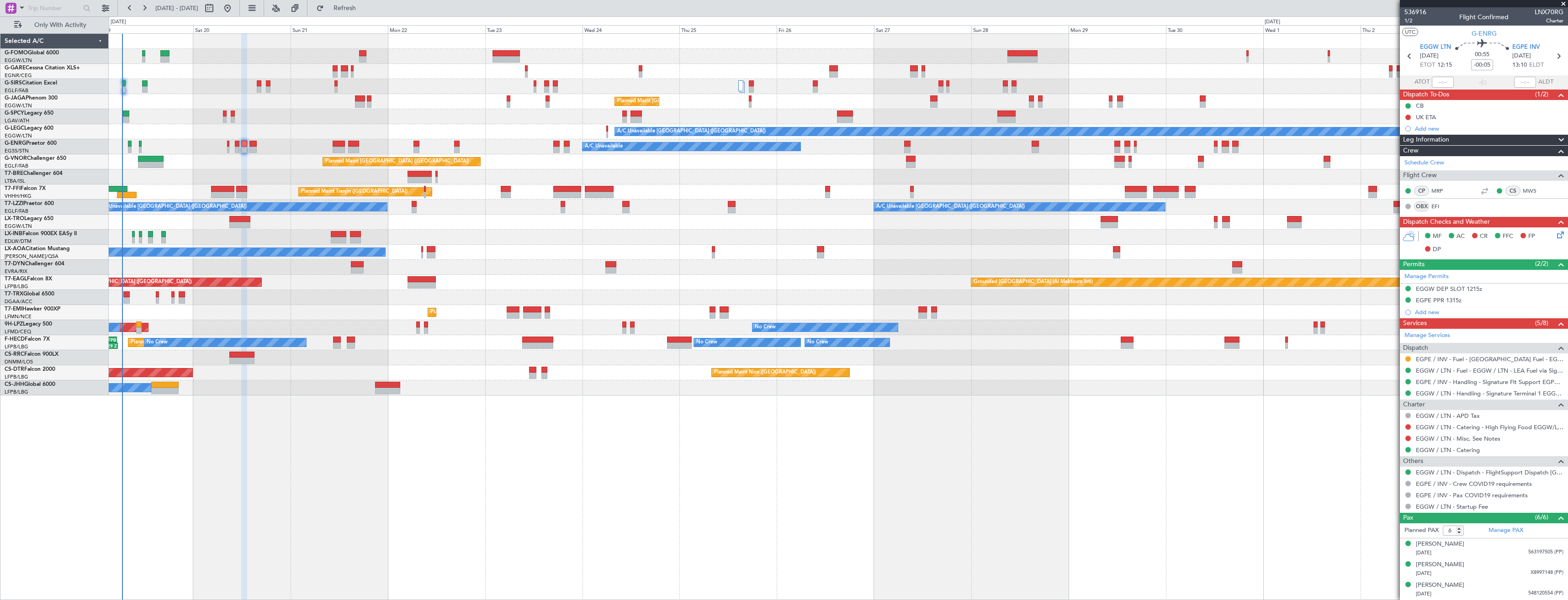
click at [1410, 361] on div at bounding box center [1408, 359] width 7 height 7
click at [1407, 359] on button at bounding box center [1408, 359] width 5 height 5
drag, startPoint x: 1393, startPoint y: 470, endPoint x: 1475, endPoint y: 285, distance: 202.4
click at [1394, 468] on span "Confirmed" at bounding box center [1382, 468] width 29 height 10
click at [1552, 57] on icon at bounding box center [1558, 56] width 12 height 12
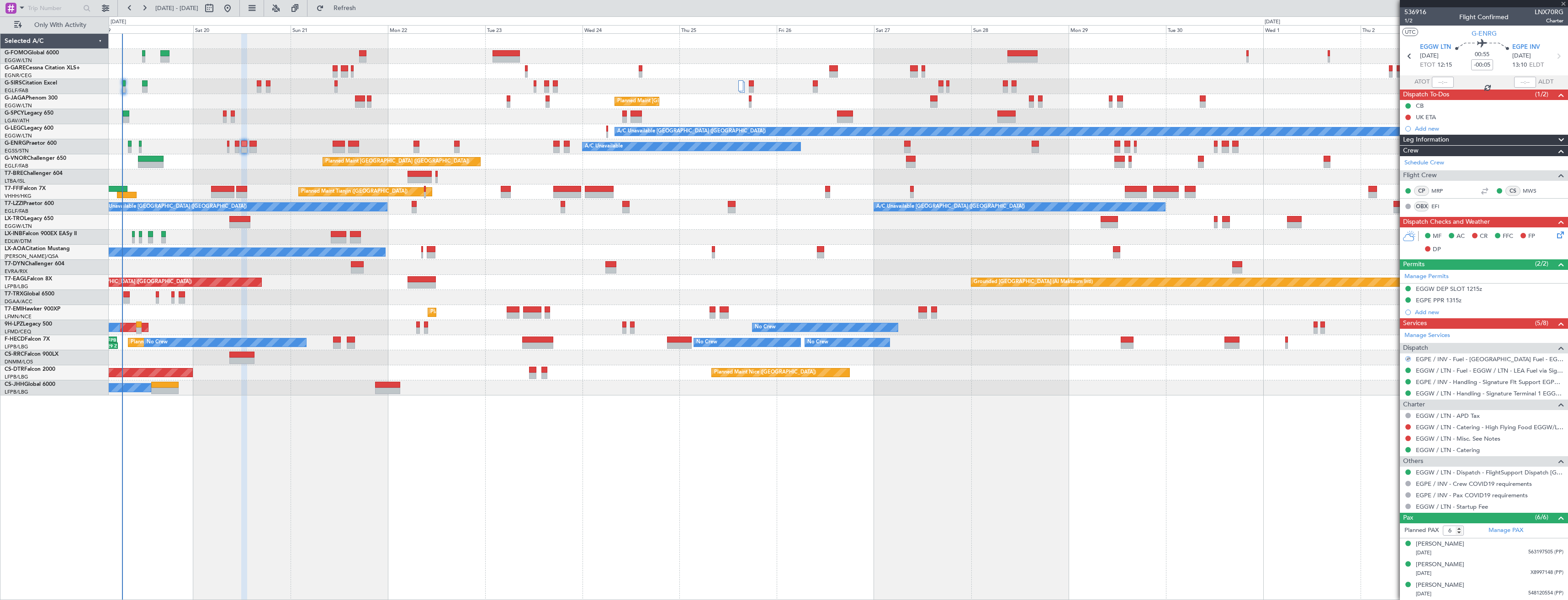
type input "0"
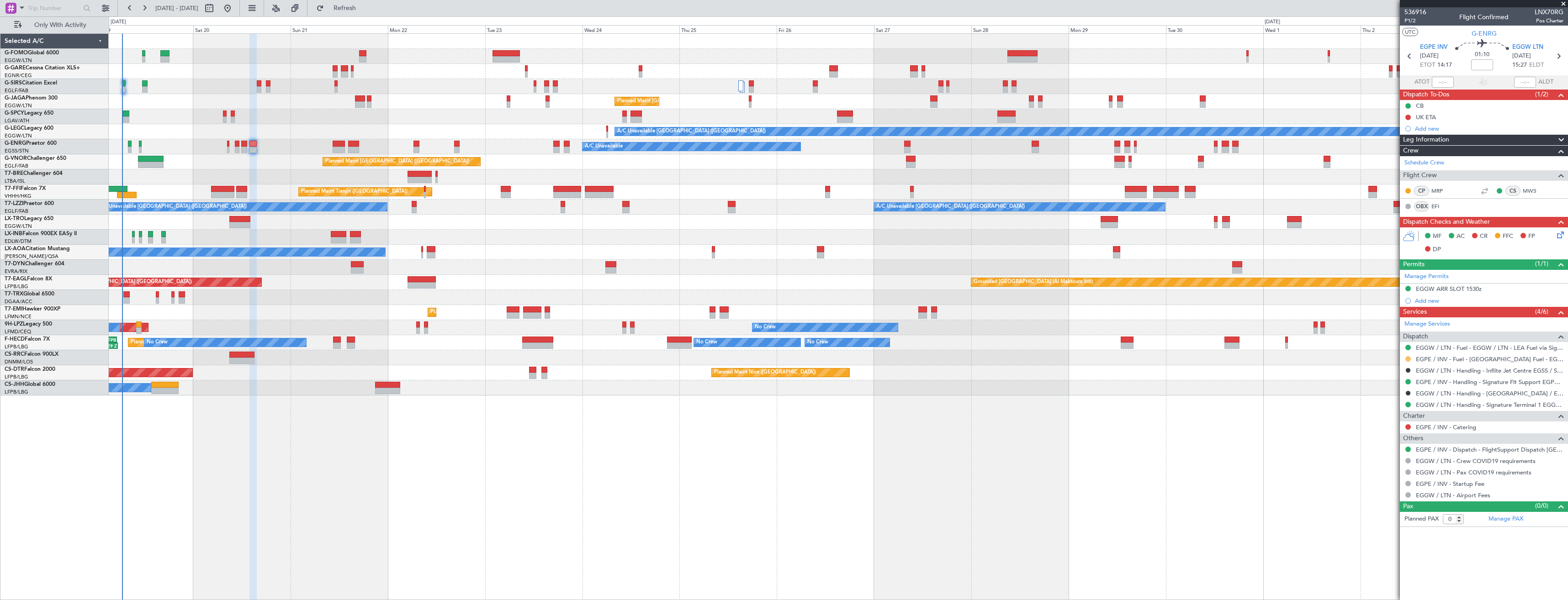
click at [1407, 359] on button at bounding box center [1408, 359] width 5 height 5
click at [1387, 468] on span "Confirmed" at bounding box center [1382, 468] width 29 height 10
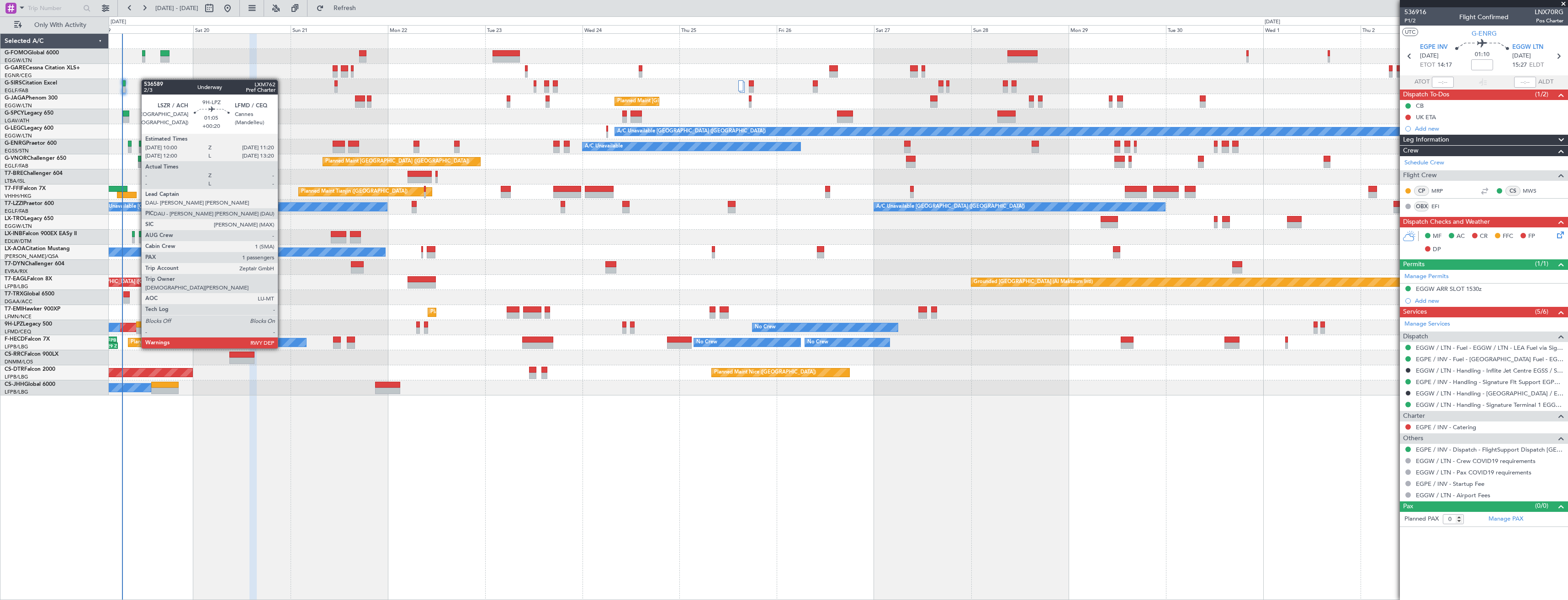
click at [137, 332] on div at bounding box center [139, 330] width 5 height 6
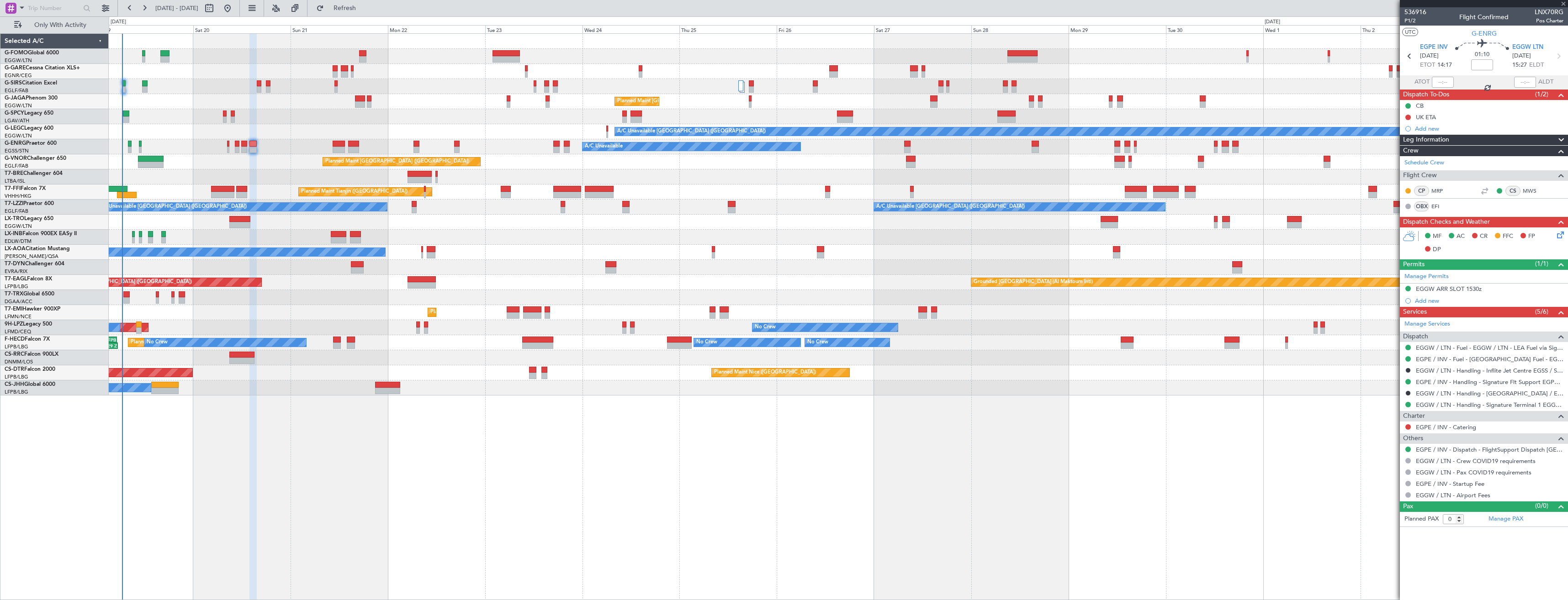
type input "+00:20"
type input "1"
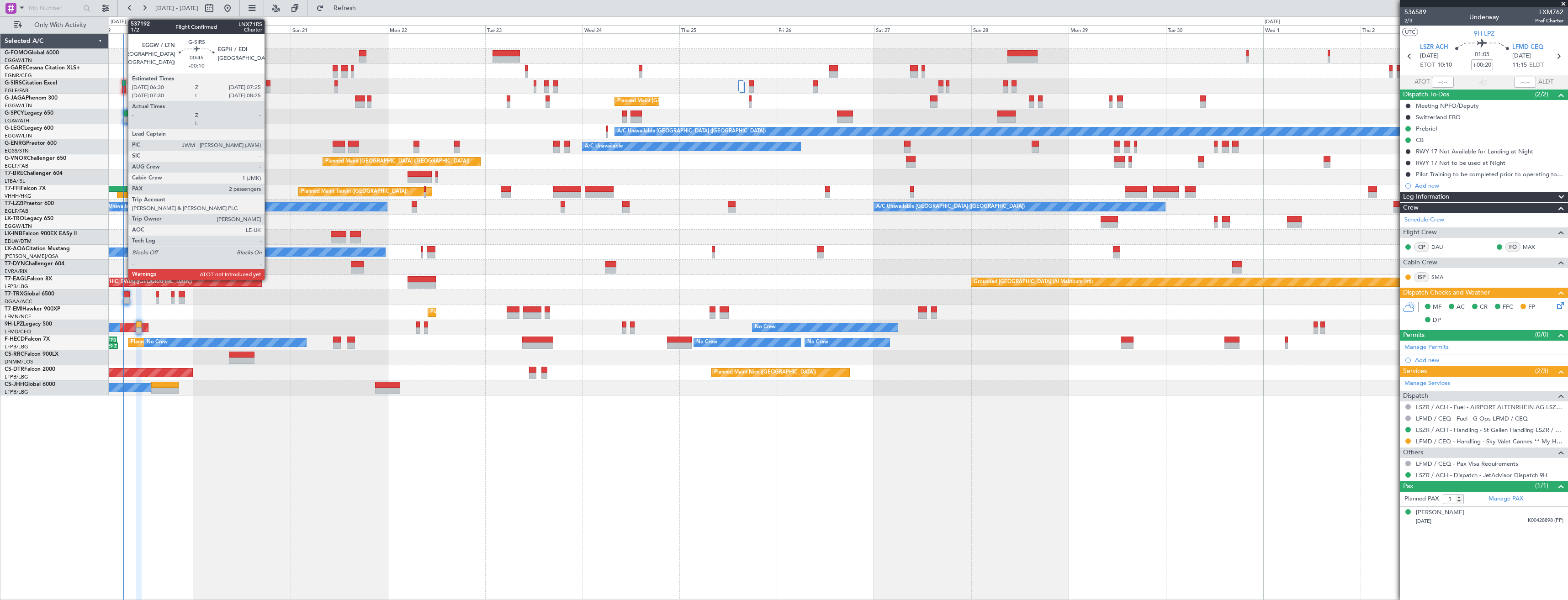
click at [123, 87] on div at bounding box center [124, 89] width 4 height 6
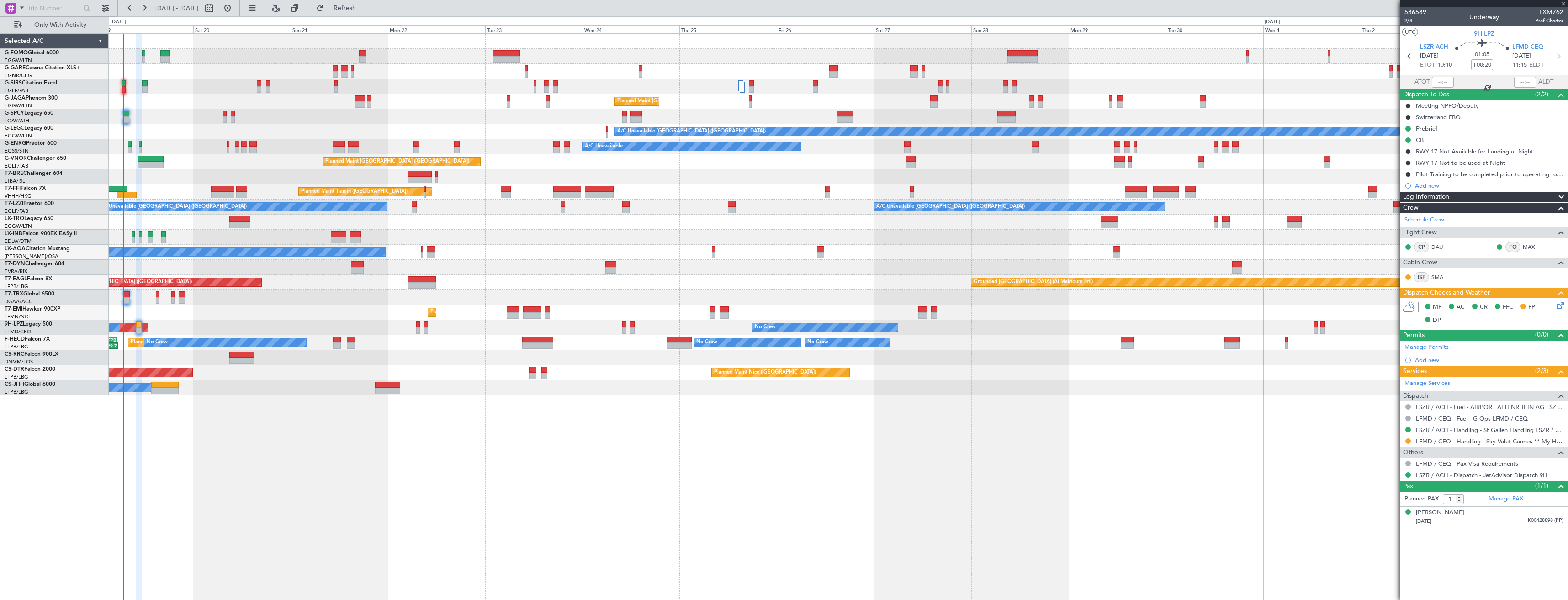
type input "-00:10"
type input "2"
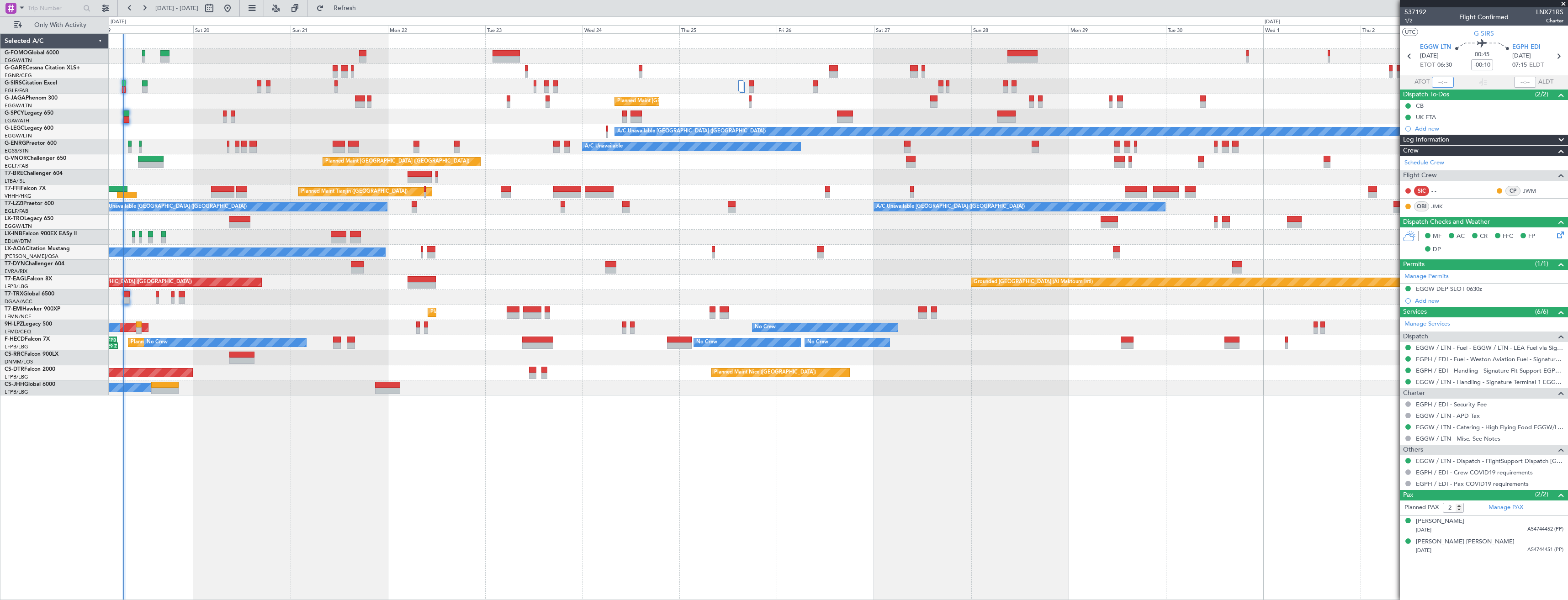
click at [1441, 82] on input "text" at bounding box center [1442, 82] width 22 height 11
type input "06:44"
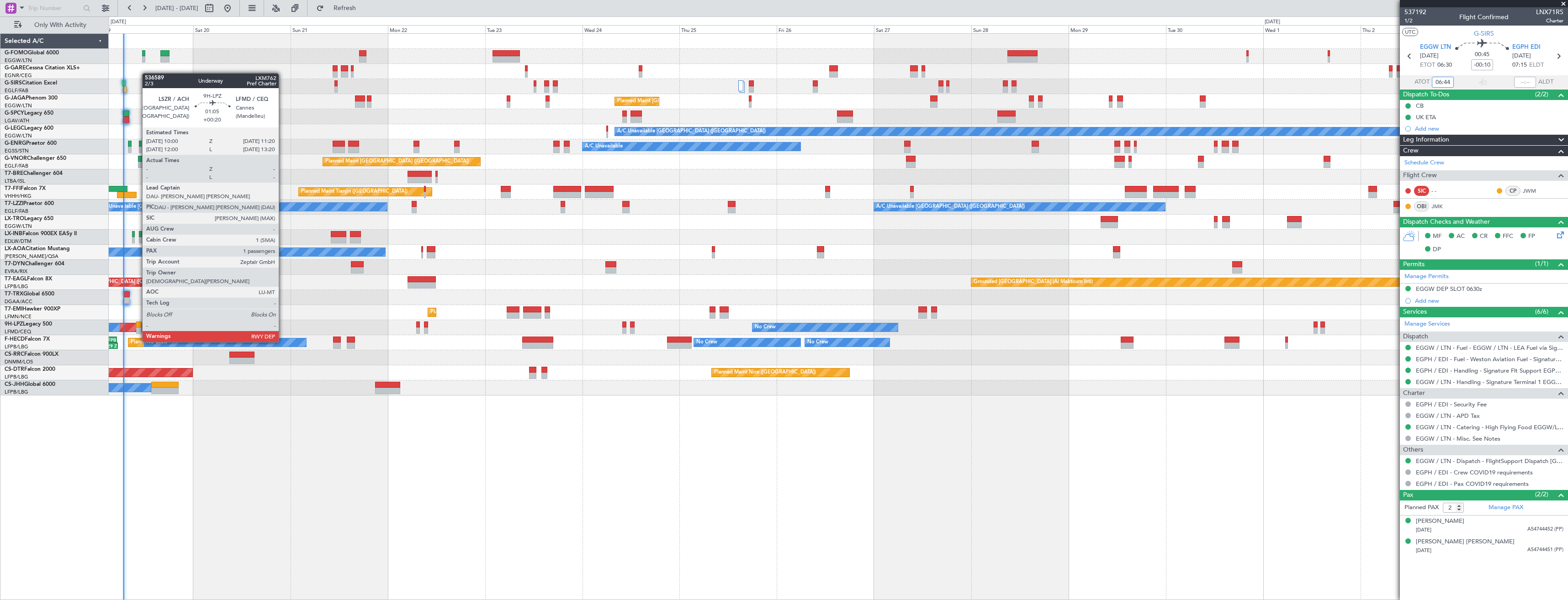
click at [138, 325] on div at bounding box center [139, 325] width 5 height 6
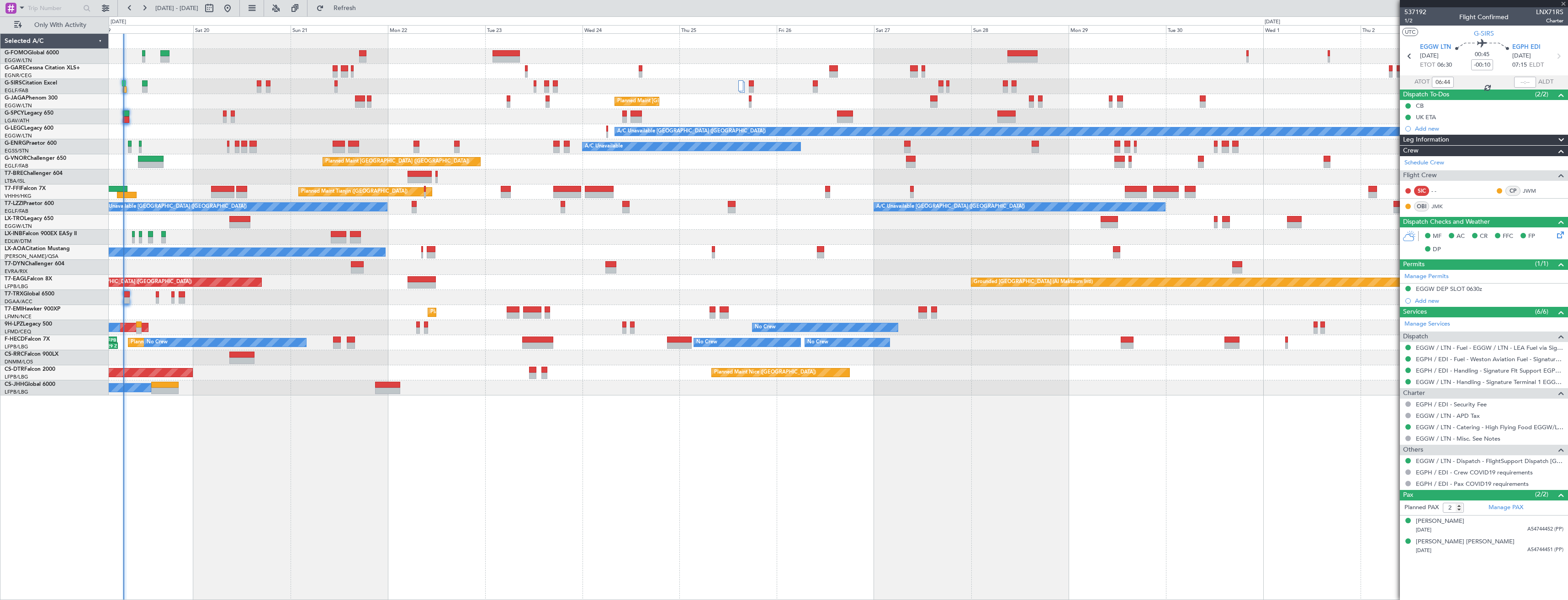
type input "+00:20"
type input "1"
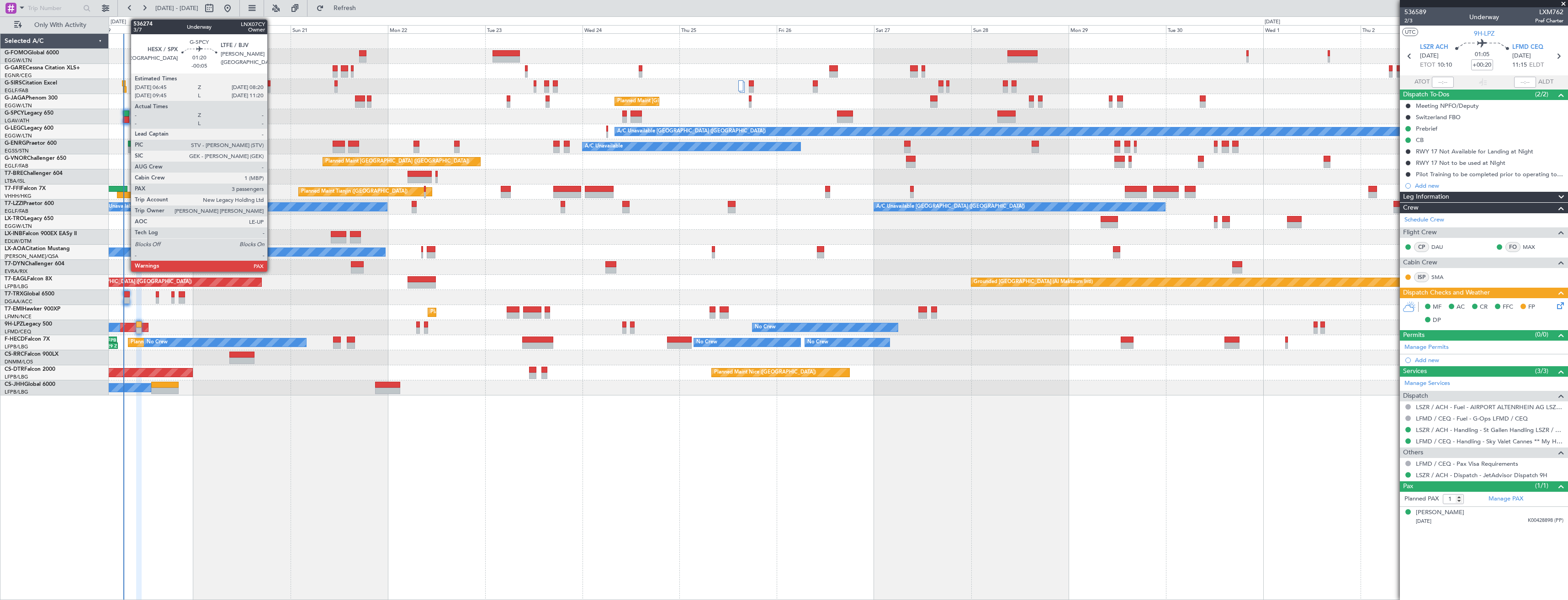
click at [126, 119] on div at bounding box center [126, 119] width 7 height 6
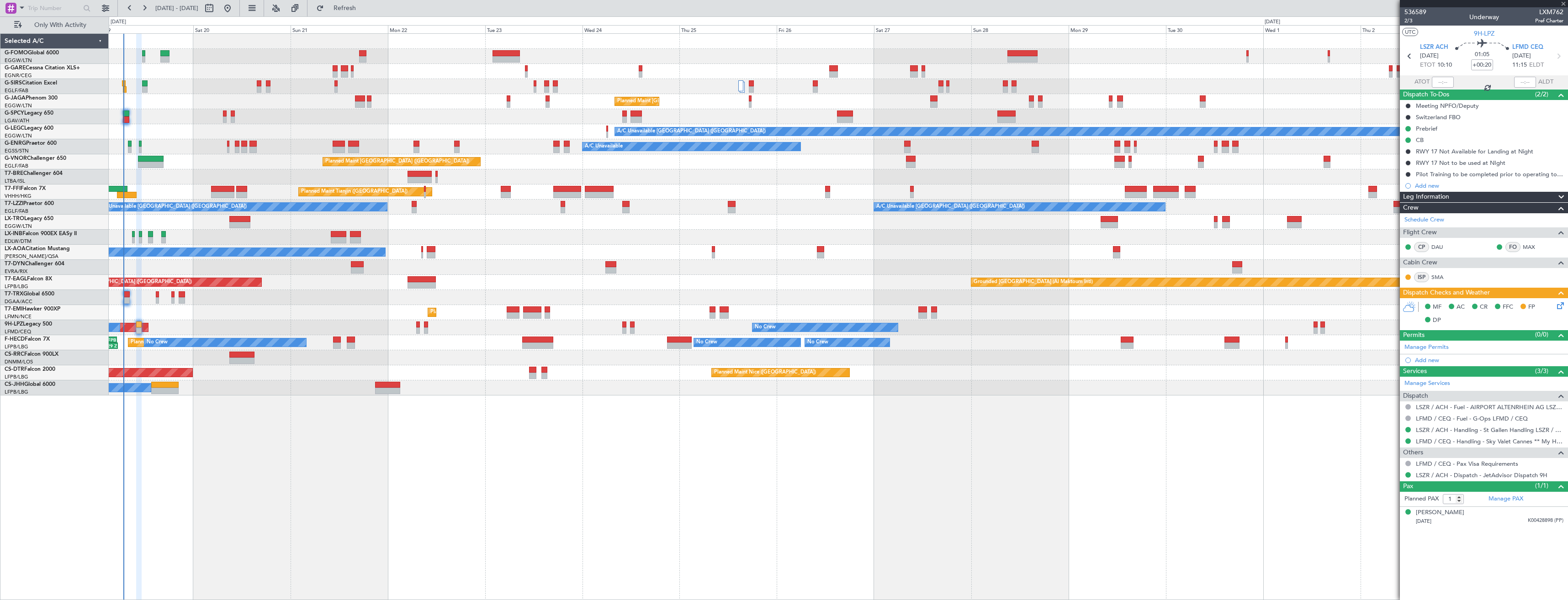
type input "-00:05"
type input "3"
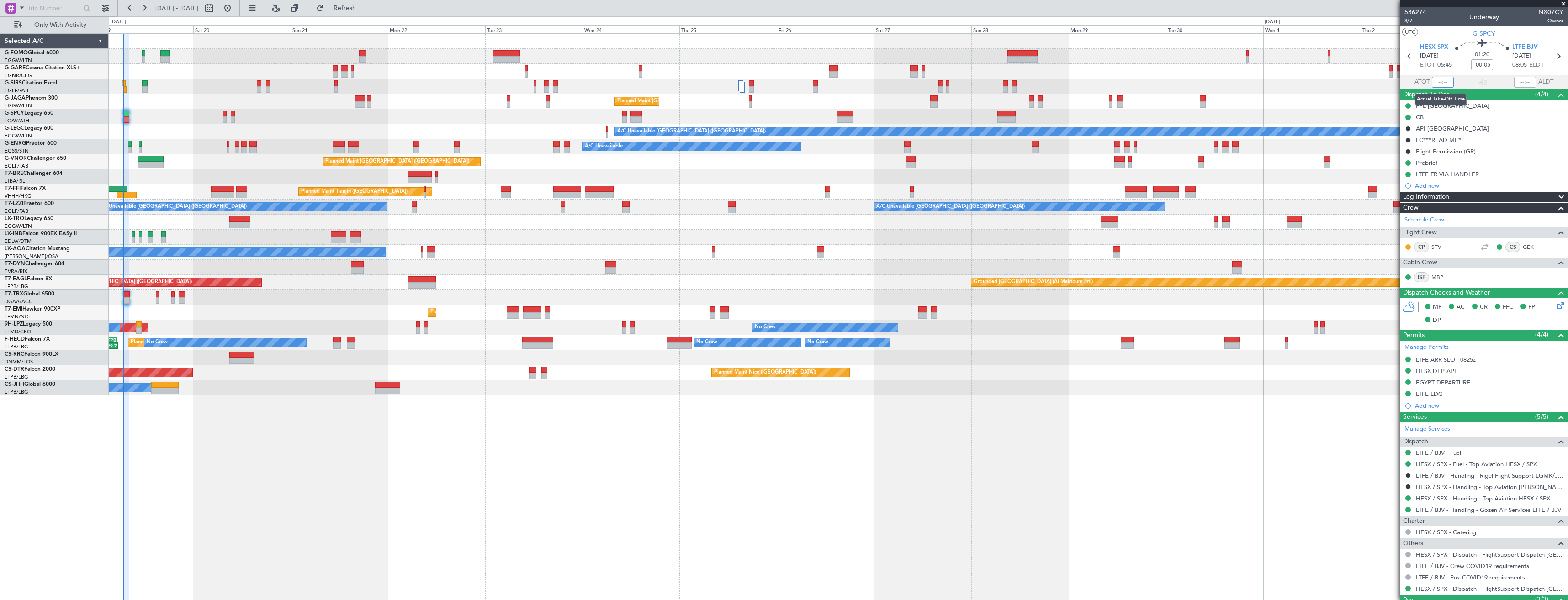
click at [1442, 85] on input "text" at bounding box center [1442, 82] width 22 height 11
type input "06:45"
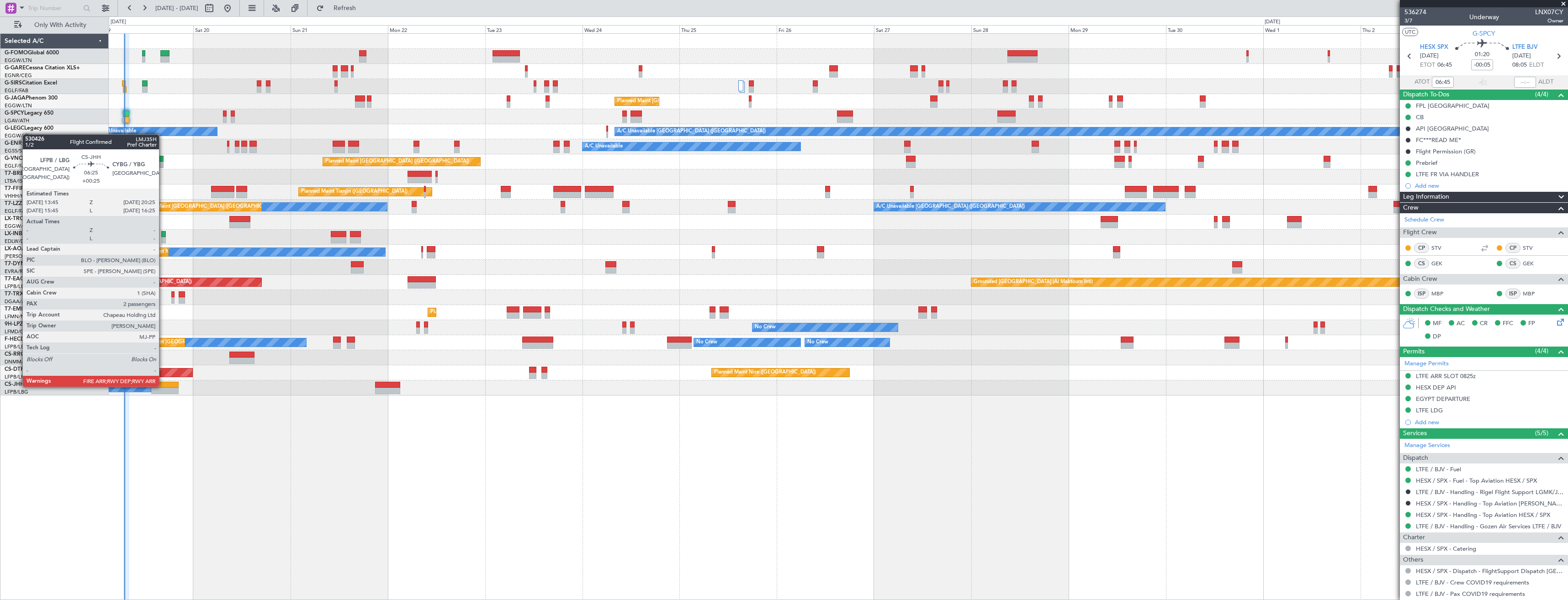
click at [163, 386] on div at bounding box center [165, 384] width 28 height 6
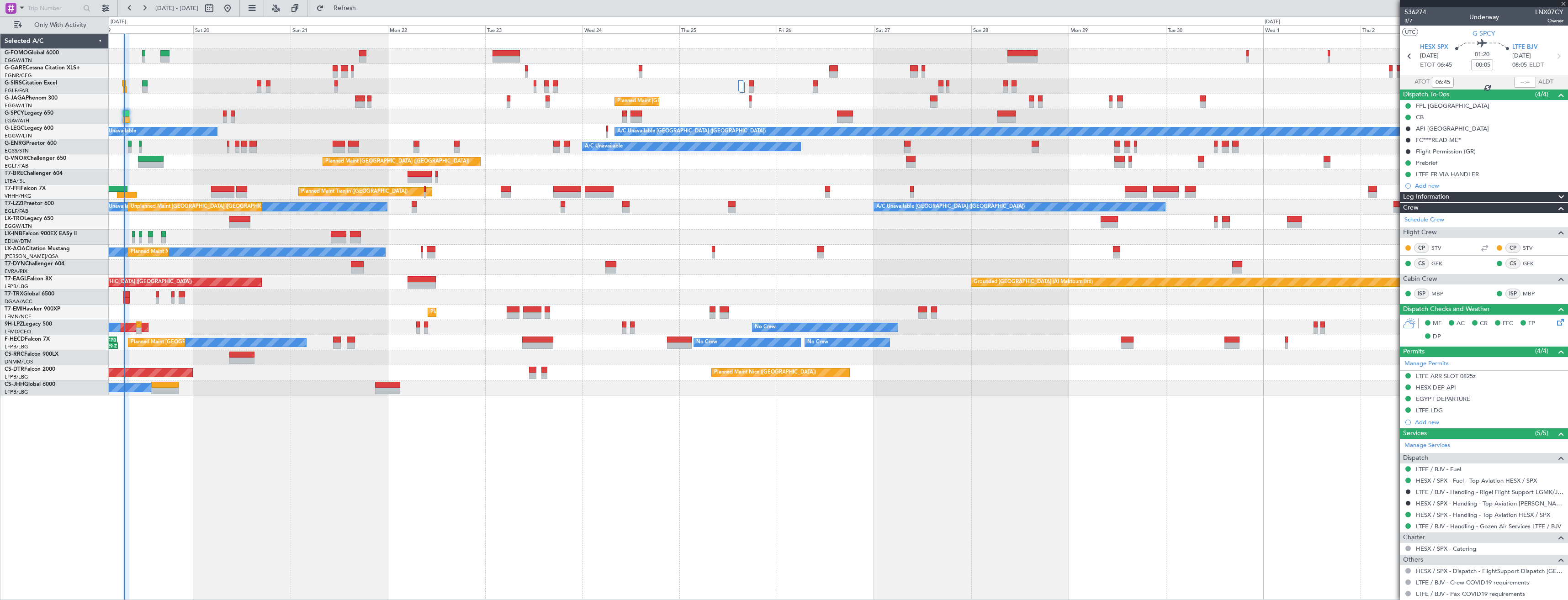
type input "+00:25"
type input "2"
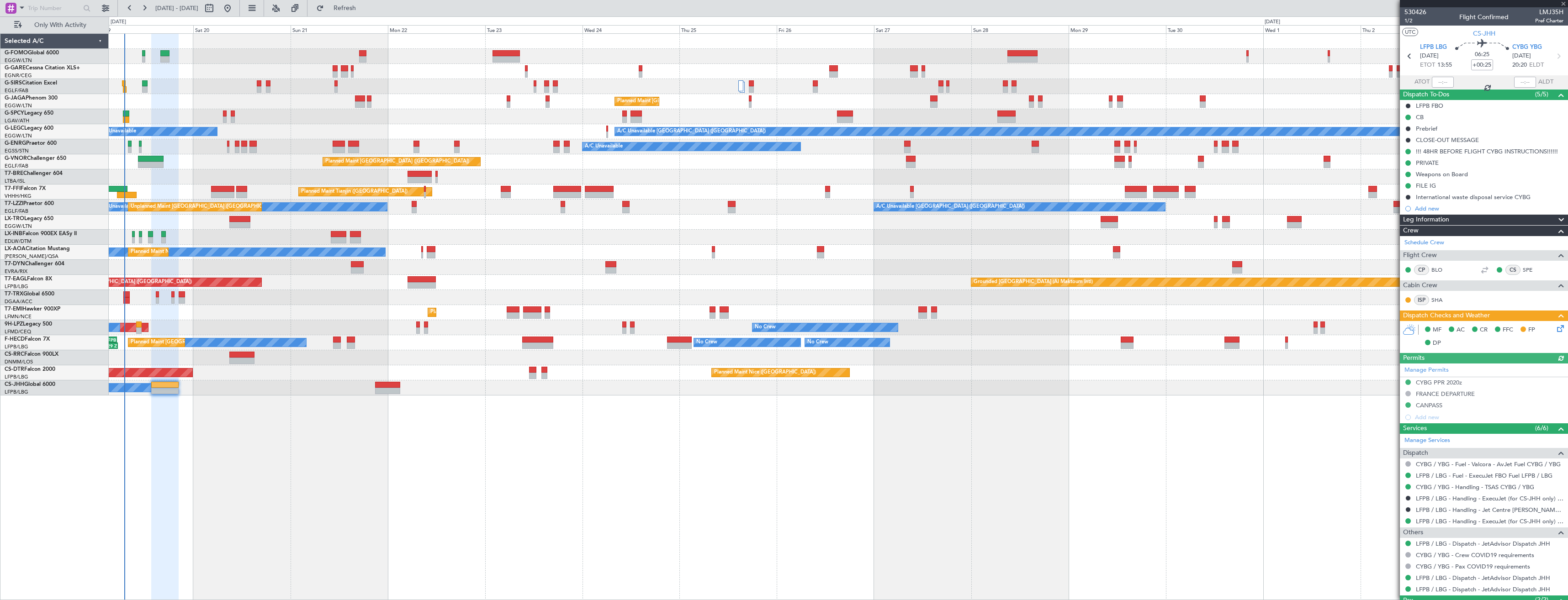
click at [1556, 331] on icon at bounding box center [1559, 327] width 7 height 7
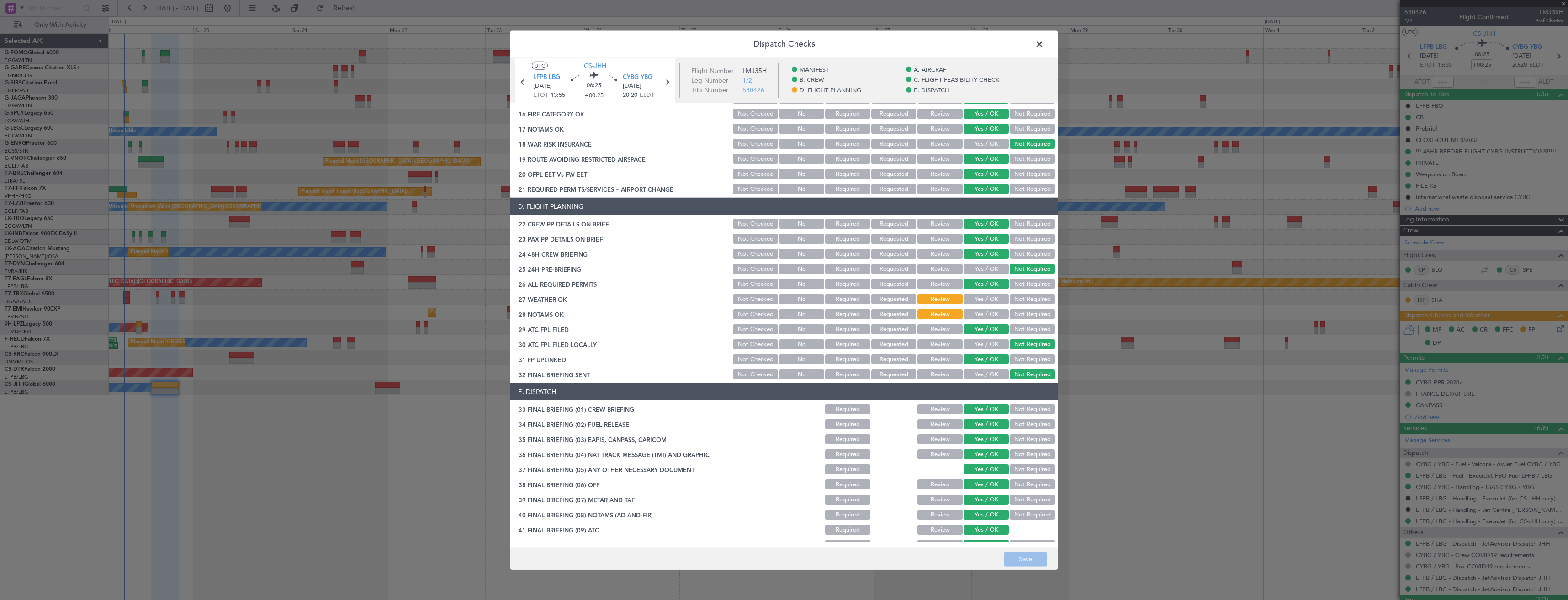
scroll to position [388, 0]
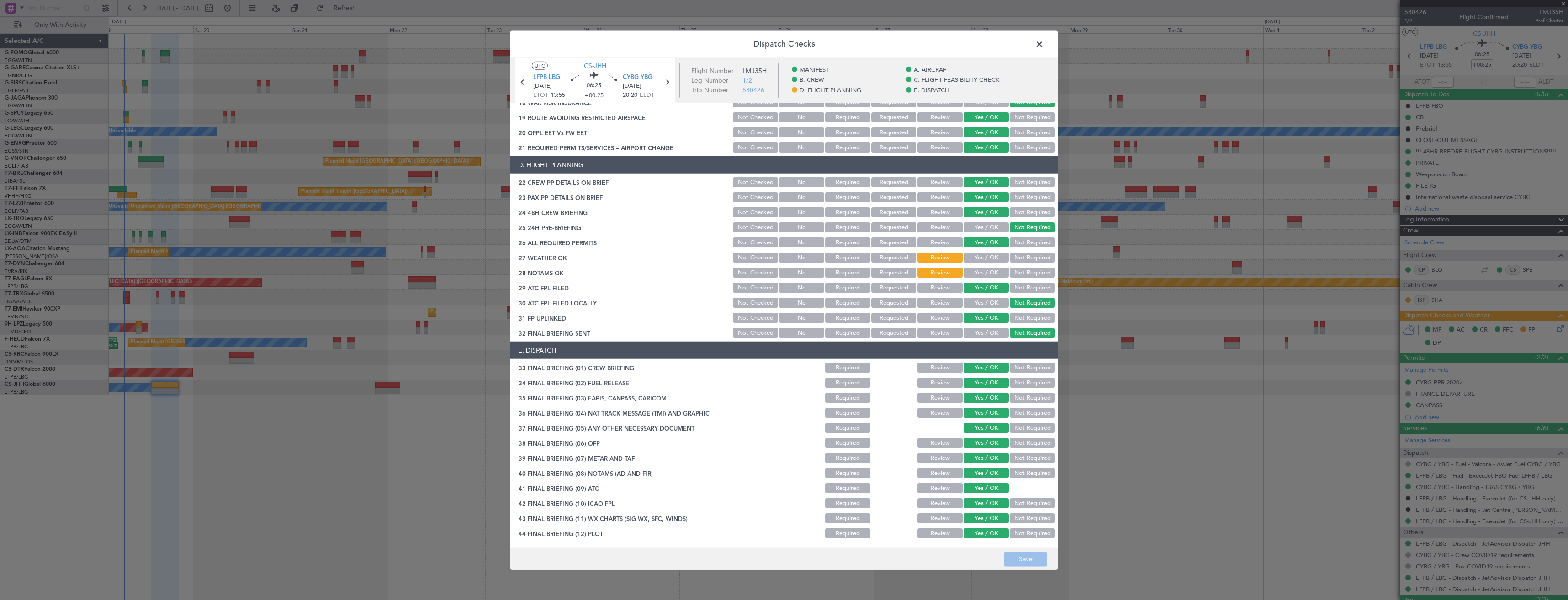
click at [1044, 48] on span at bounding box center [1044, 46] width 0 height 18
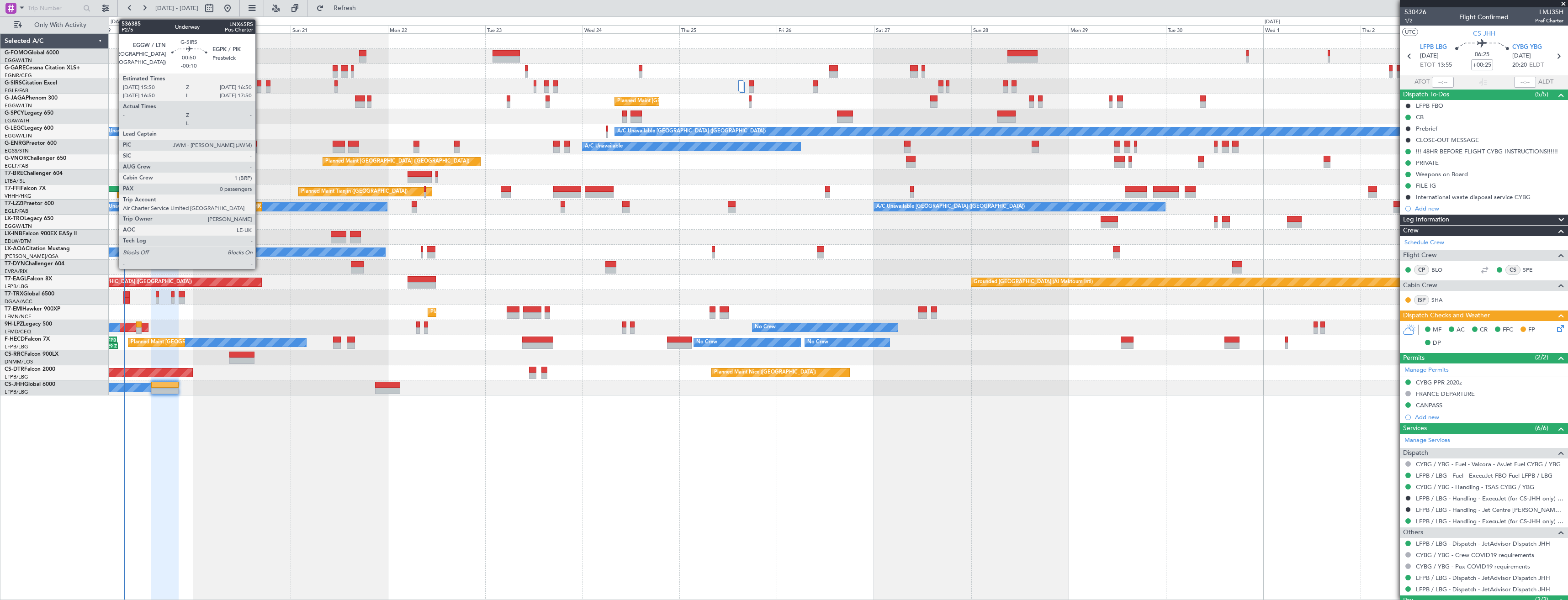
click at [260, 85] on div at bounding box center [259, 83] width 4 height 6
type input "-00:10"
type input "0"
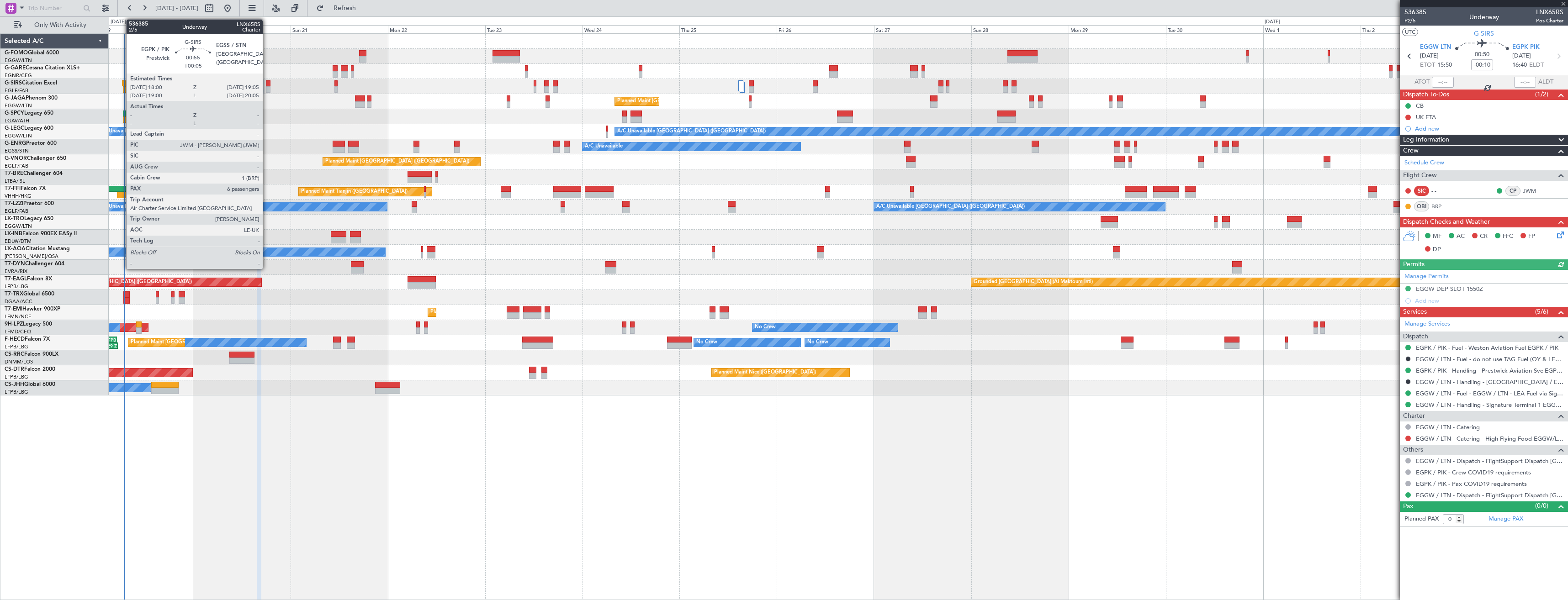
click at [267, 86] on div at bounding box center [268, 83] width 4 height 6
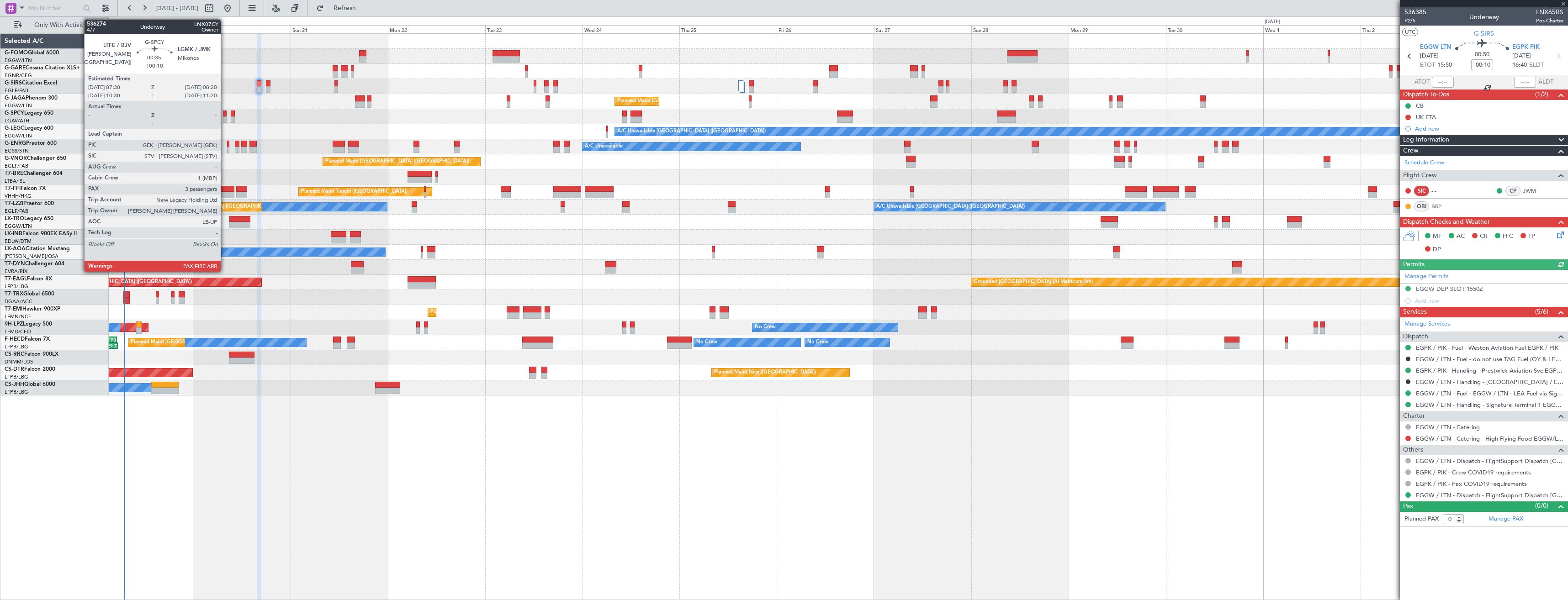
type input "+00:05"
type input "6"
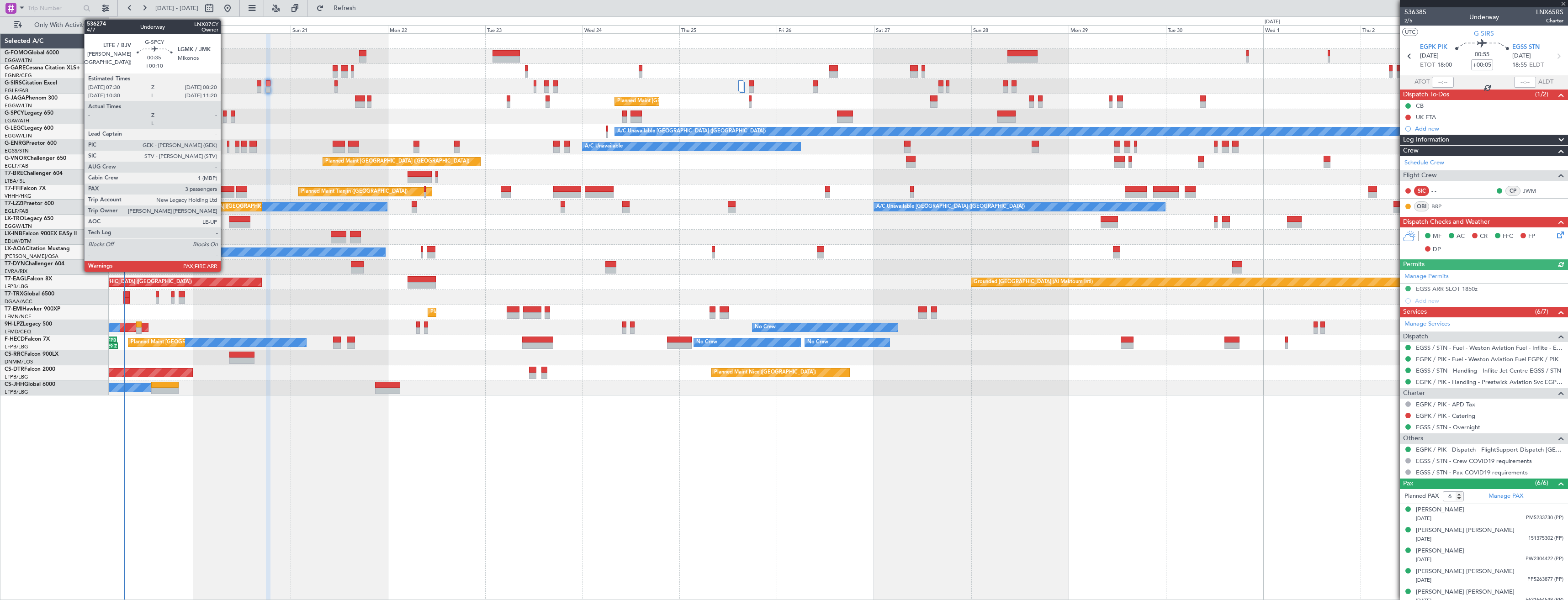
click at [225, 117] on div at bounding box center [225, 119] width 3 height 6
type input "+00:10"
type input "3"
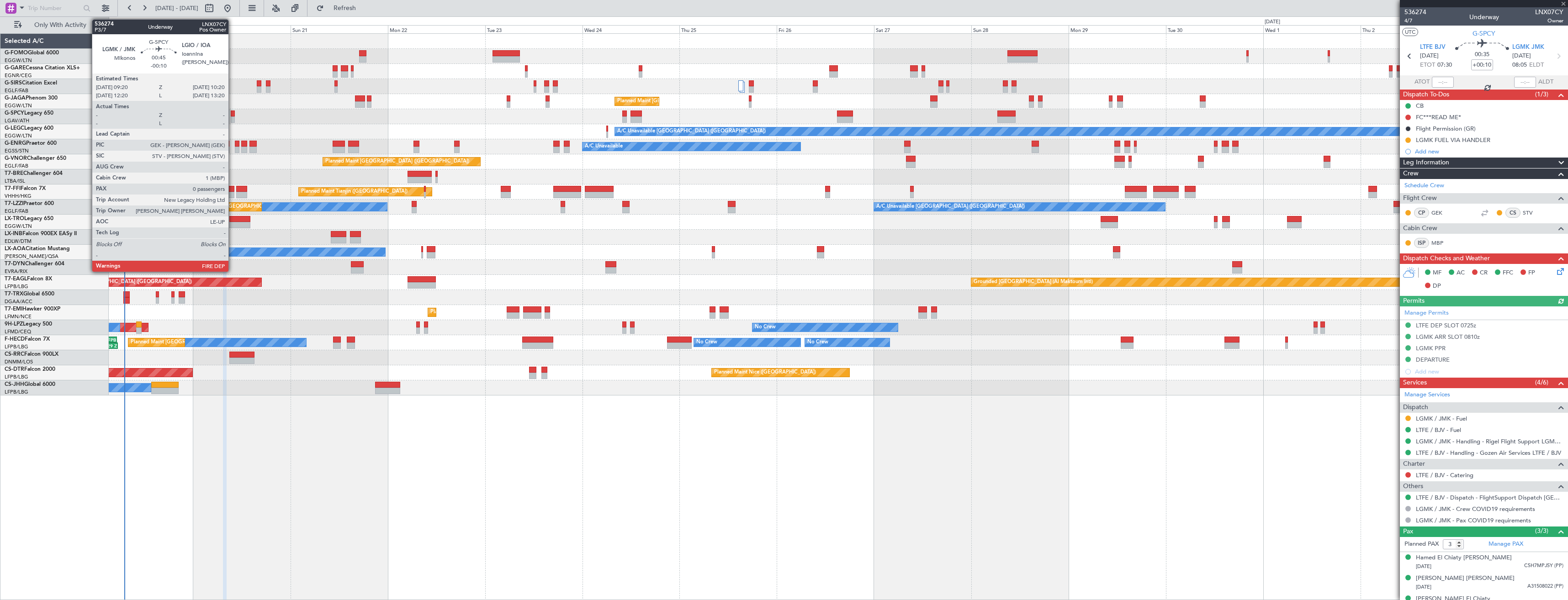
click at [233, 116] on div at bounding box center [233, 113] width 4 height 6
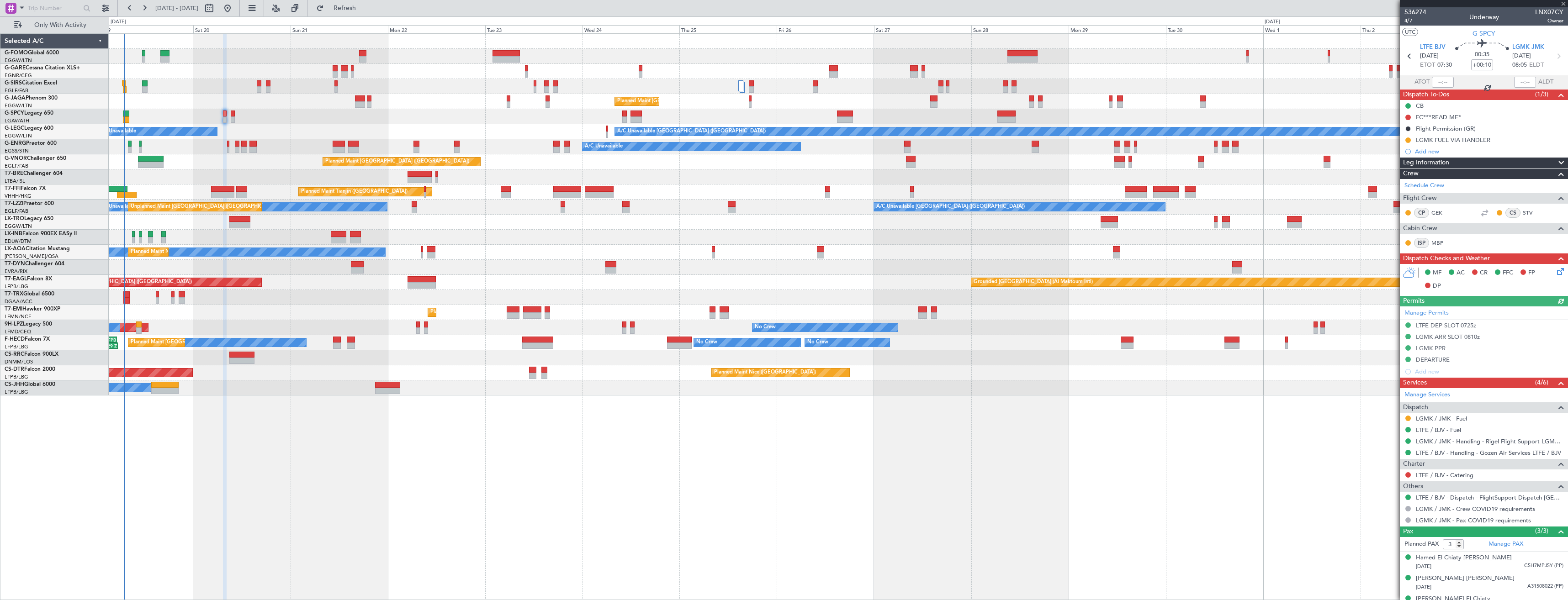
type input "-00:10"
type input "0"
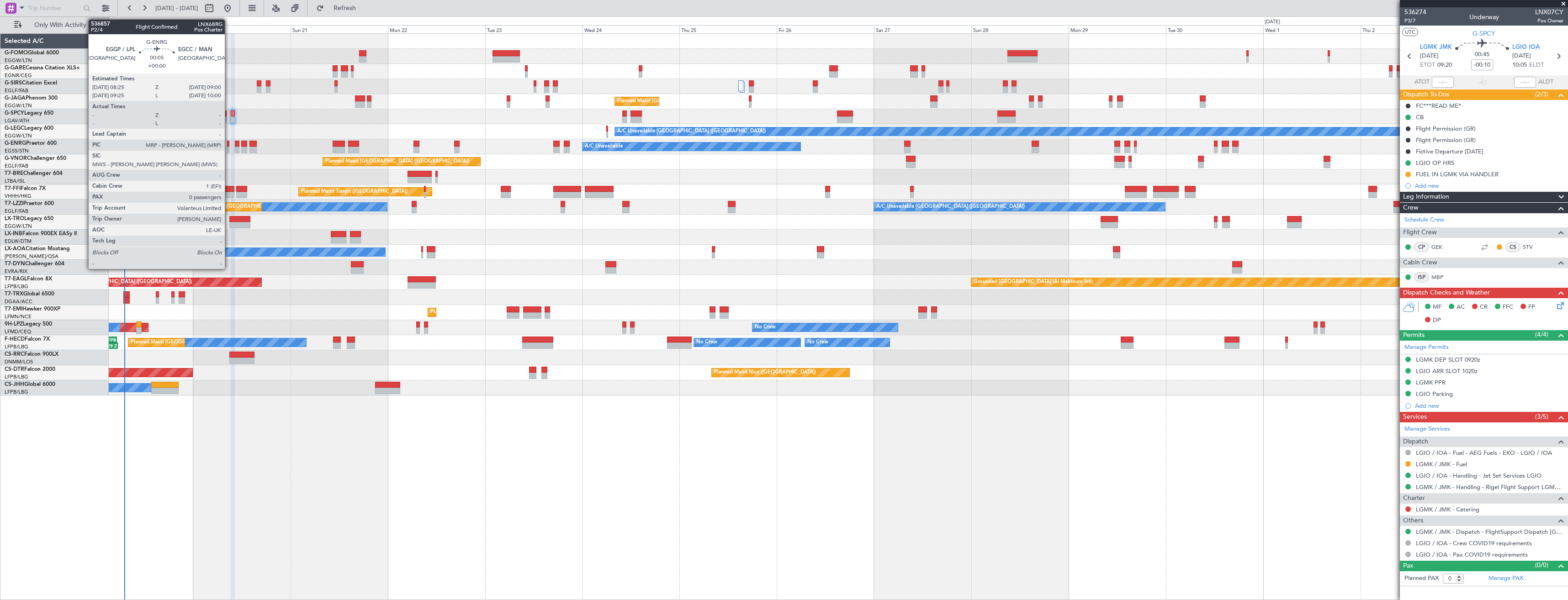
click at [229, 148] on div at bounding box center [228, 149] width 3 height 6
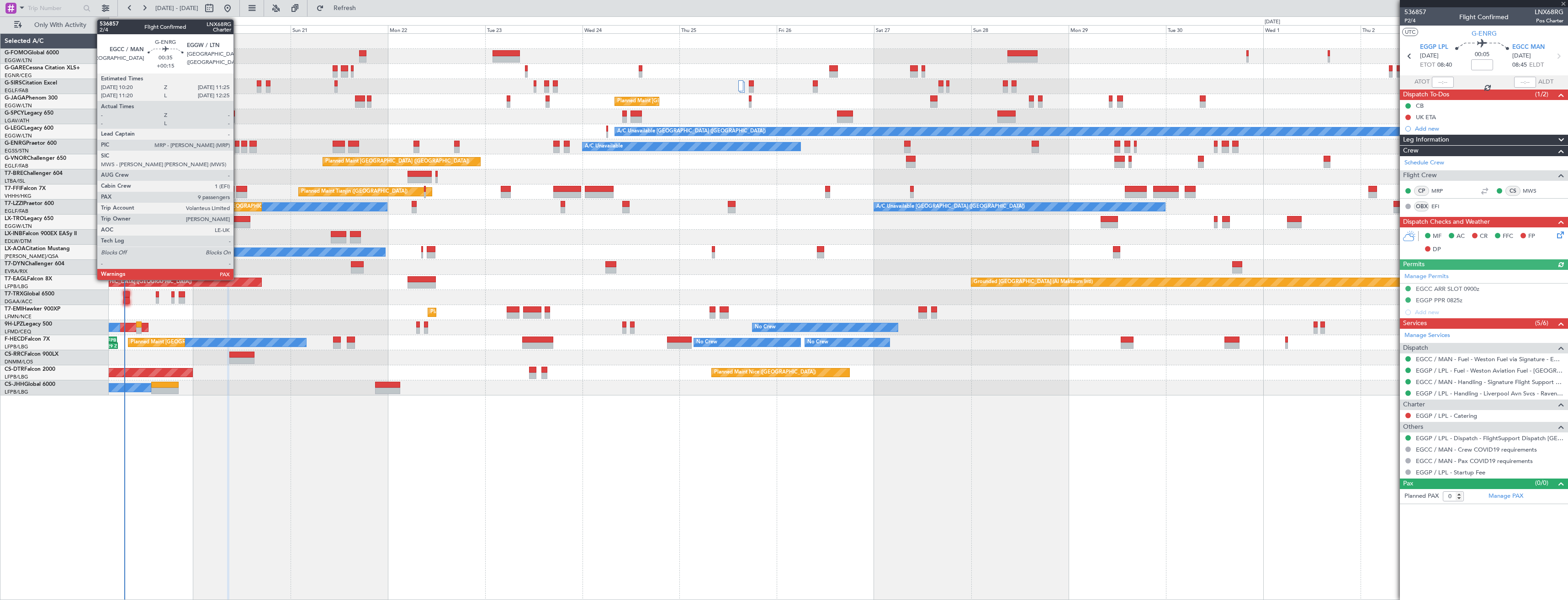
click at [237, 147] on div at bounding box center [236, 149] width 4 height 6
type input "+00:15"
type input "9"
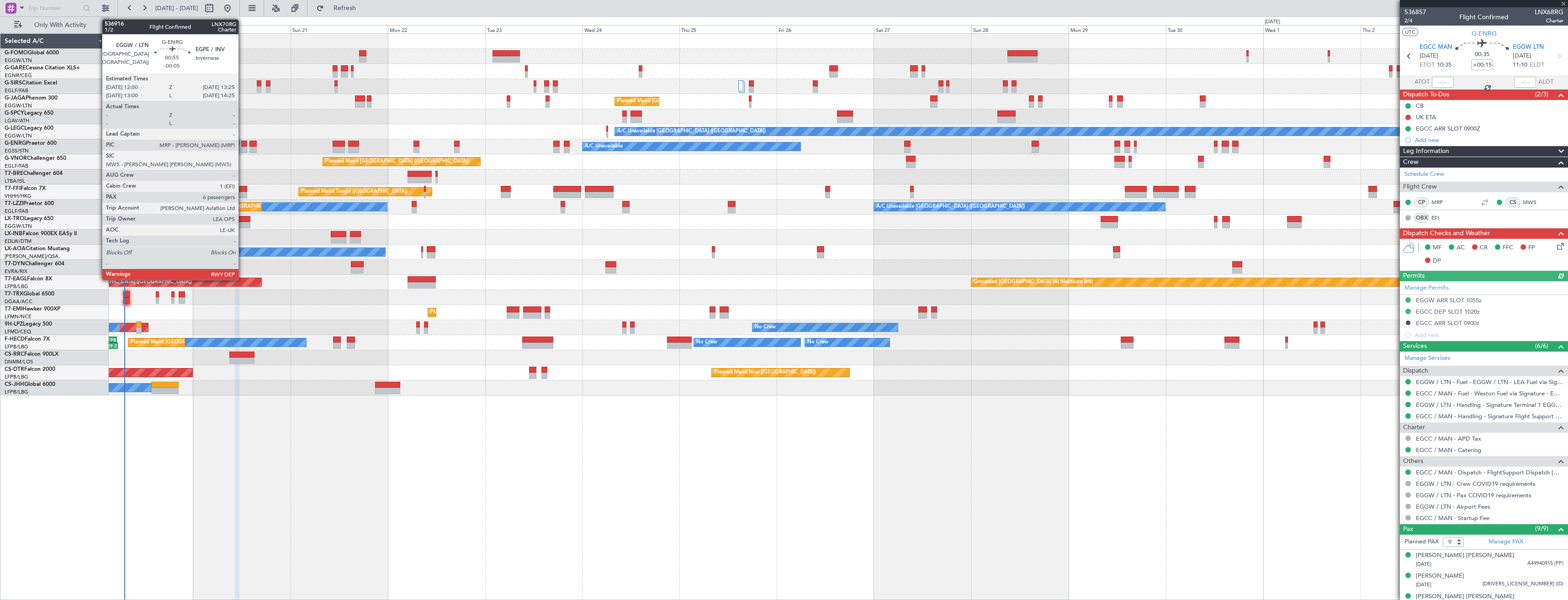
click at [242, 147] on div at bounding box center [244, 149] width 6 height 6
type input "-00:05"
type input "6"
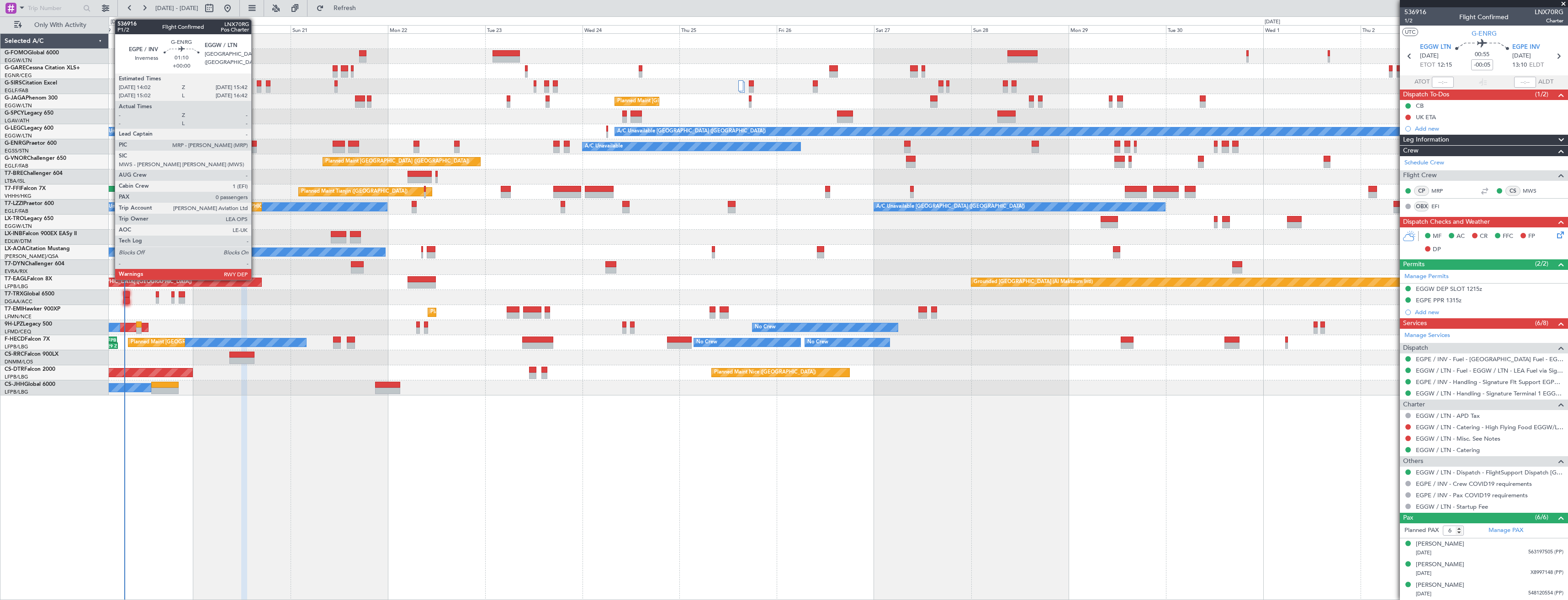
click at [255, 145] on div at bounding box center [253, 144] width 7 height 6
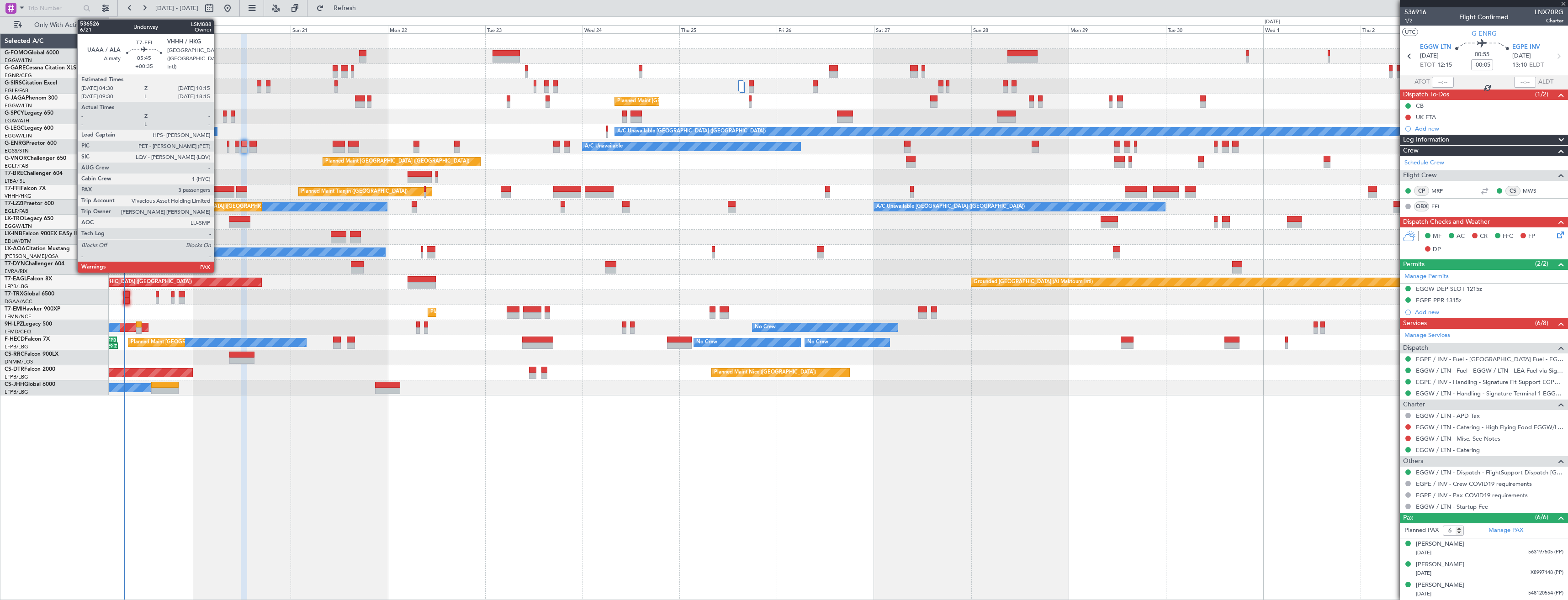
type input "0"
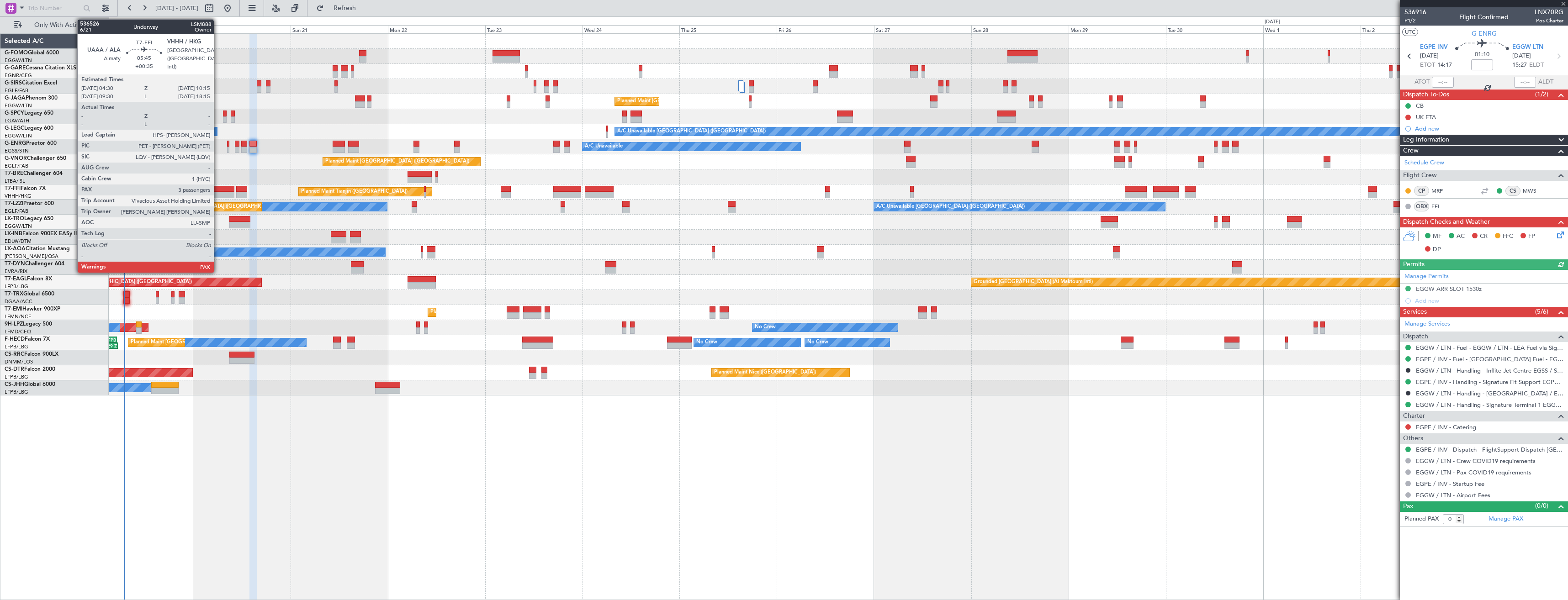
click at [218, 191] on div at bounding box center [223, 189] width 23 height 6
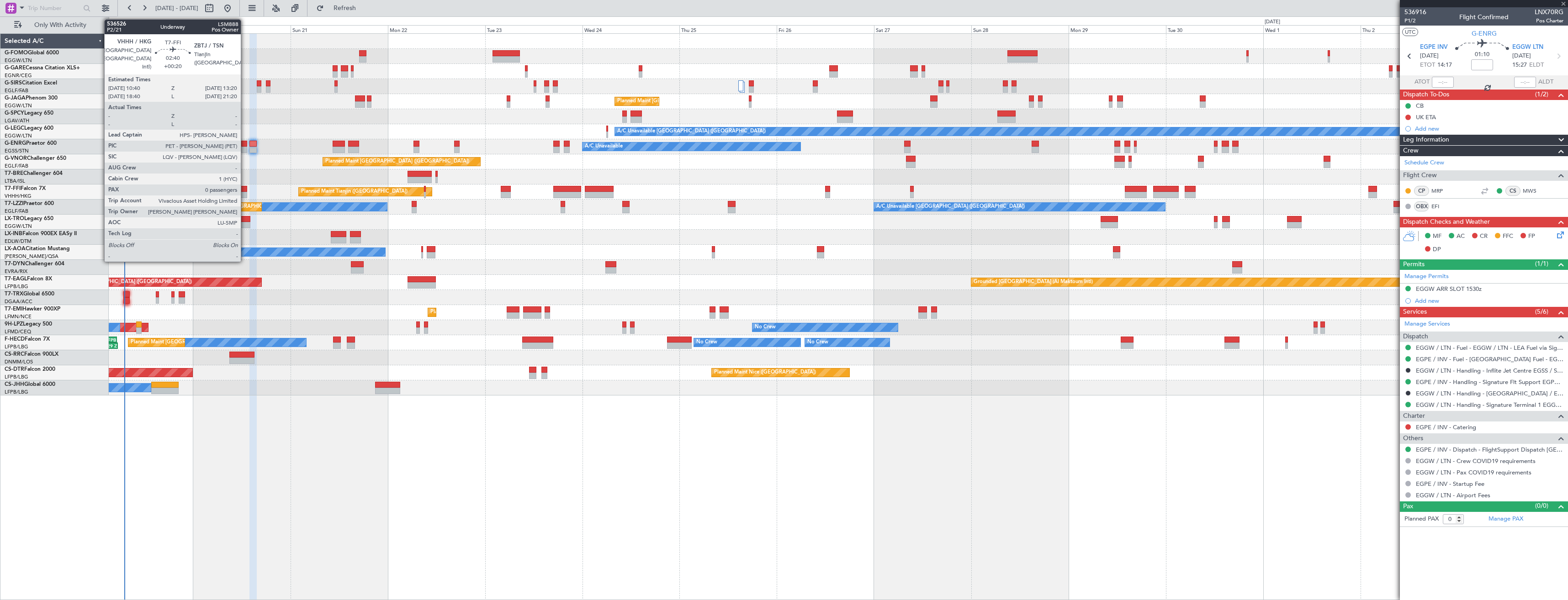
type input "+00:35"
type input "3"
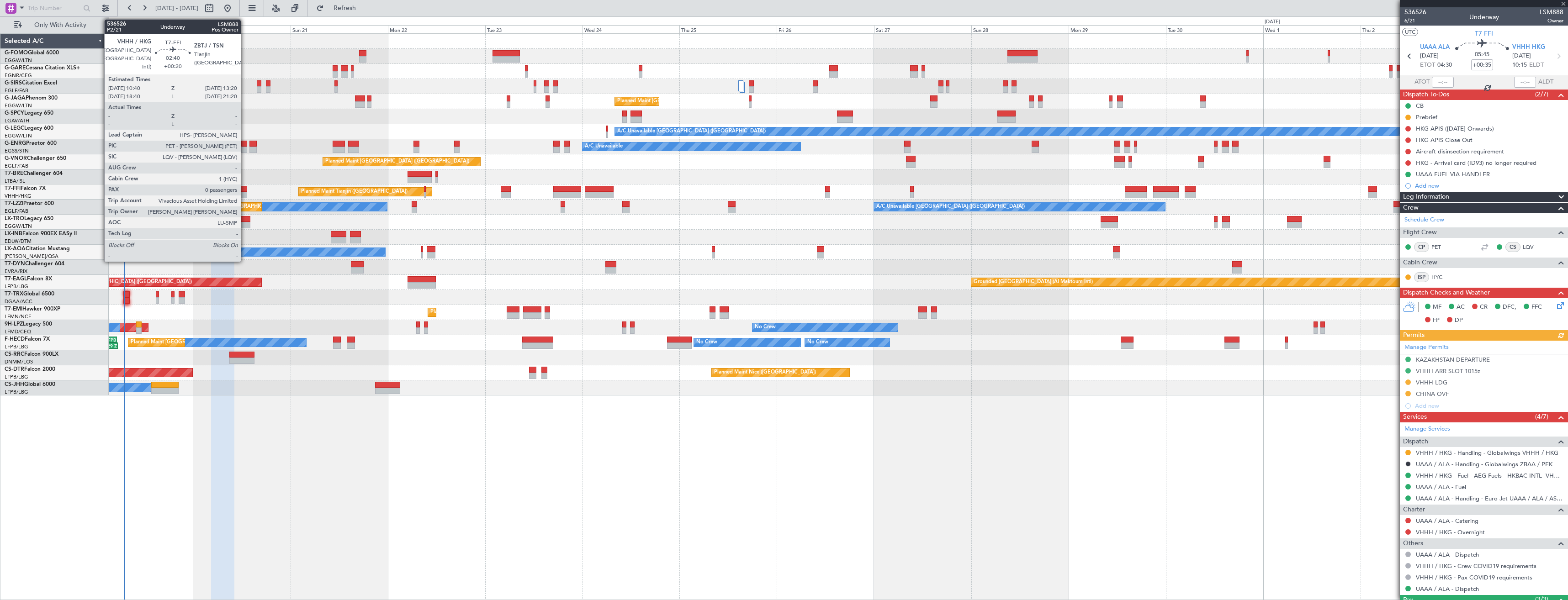
click at [245, 190] on div at bounding box center [242, 189] width 11 height 6
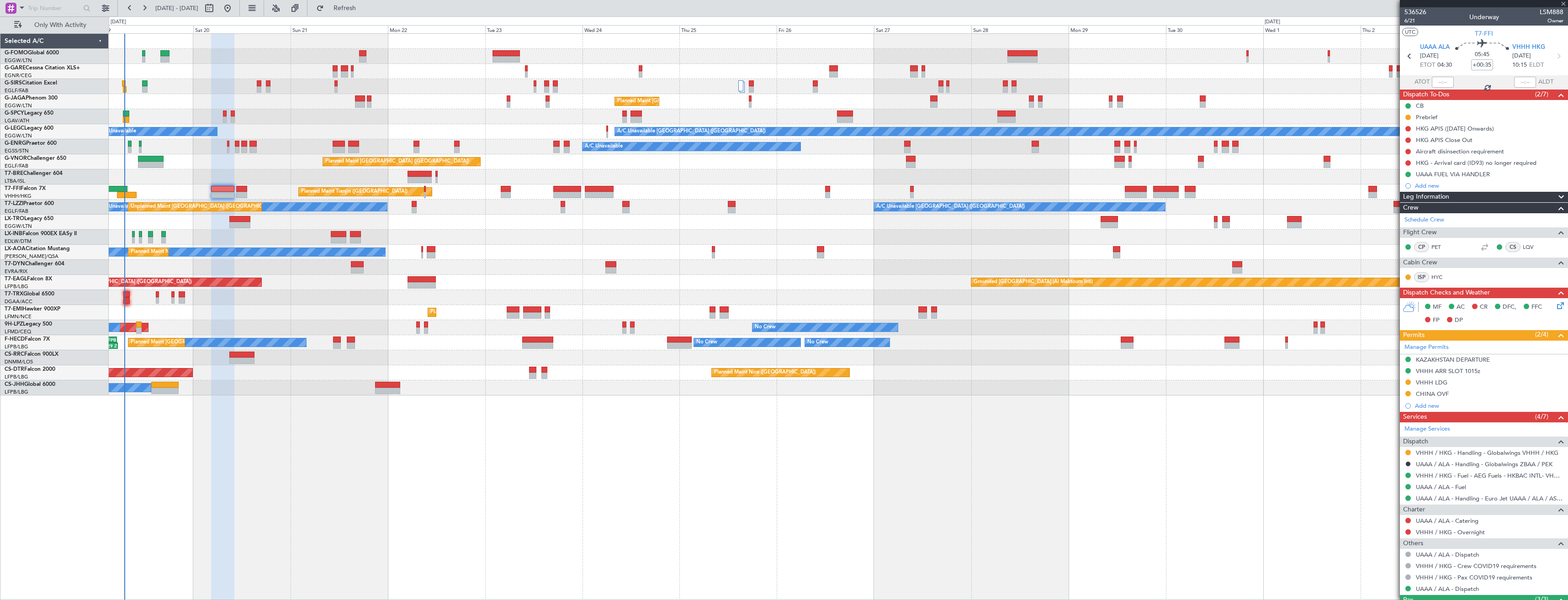
type input "+00:20"
type input "0"
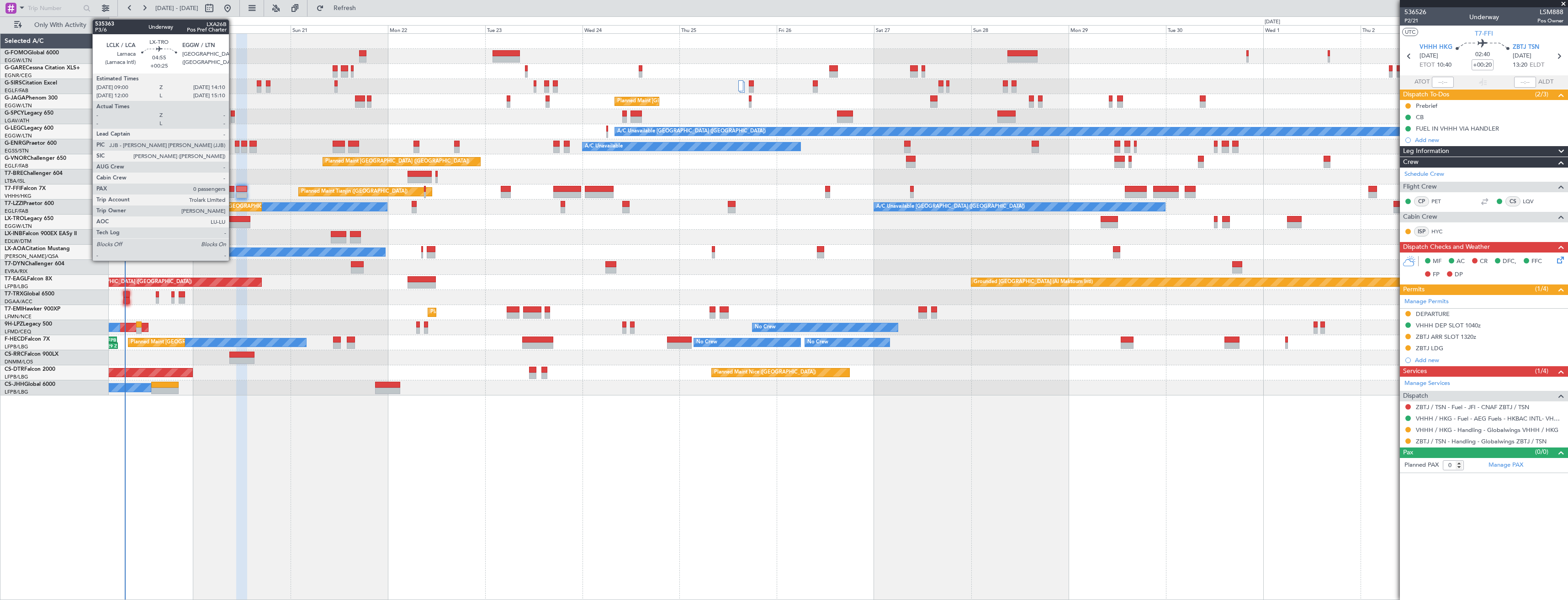
click at [233, 222] on div at bounding box center [240, 224] width 21 height 6
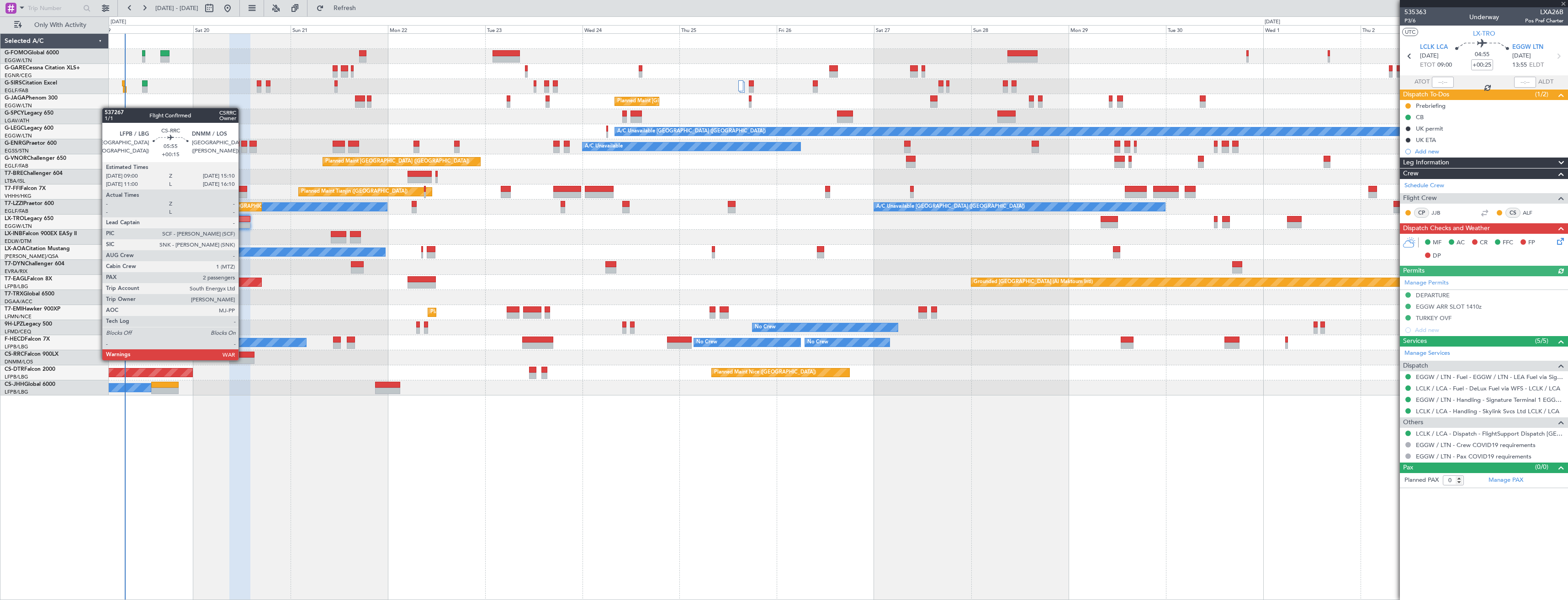
click at [242, 359] on div at bounding box center [242, 360] width 25 height 6
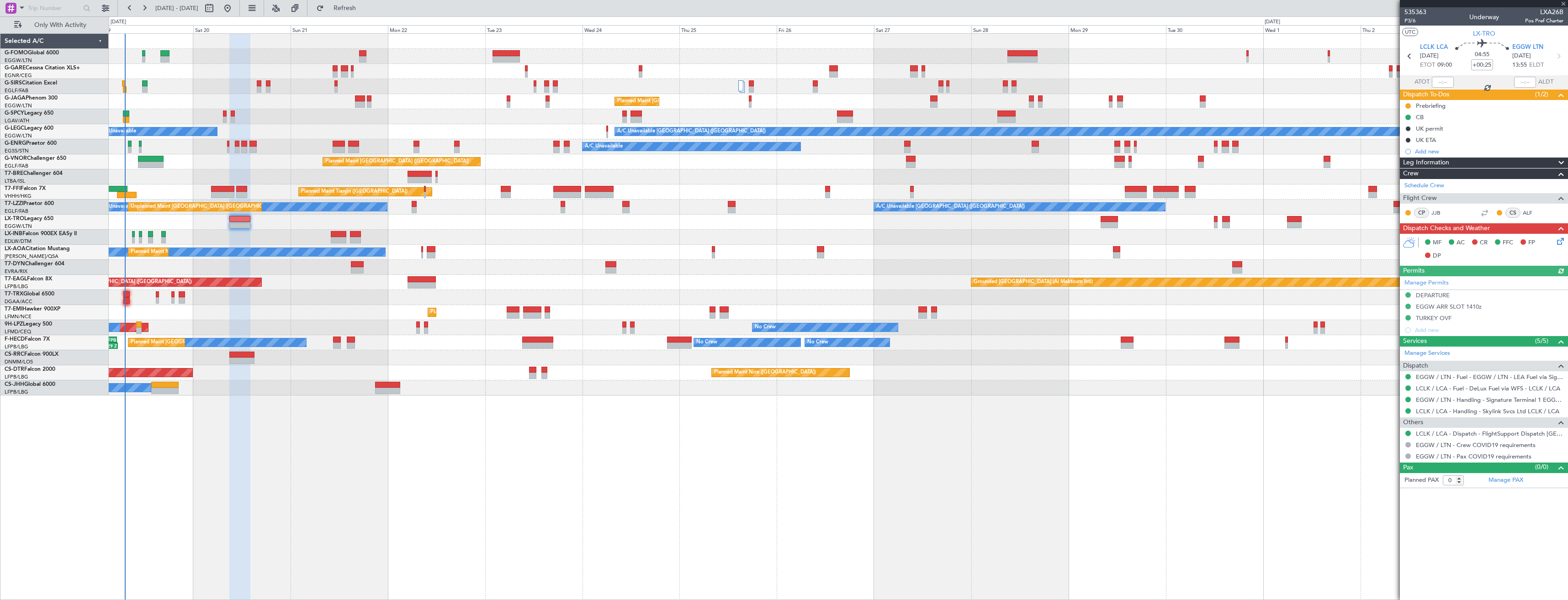
type input "+00:15"
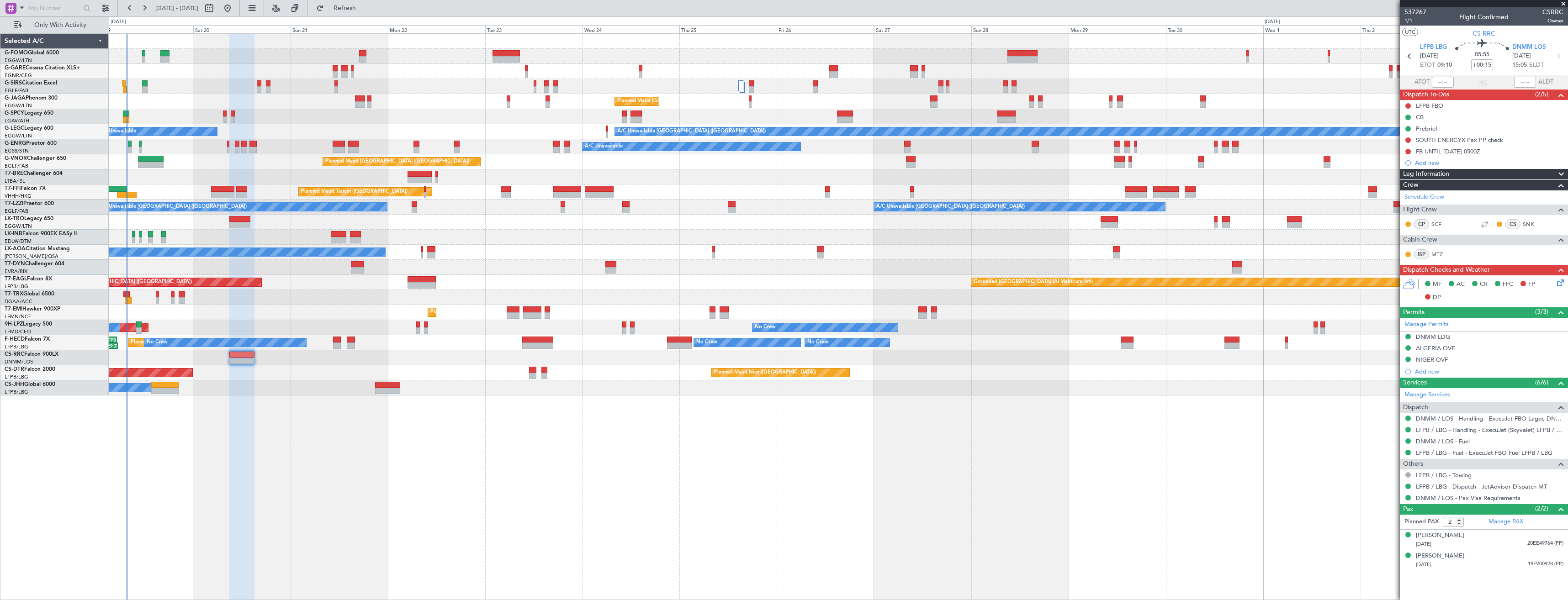
click at [1194, 312] on div "Planned Maint [GEOGRAPHIC_DATA]" at bounding box center [838, 313] width 1459 height 15
click at [365, 11] on span "Refresh" at bounding box center [345, 8] width 38 height 6
click at [1567, 3] on span at bounding box center [1564, 3] width 10 height 8
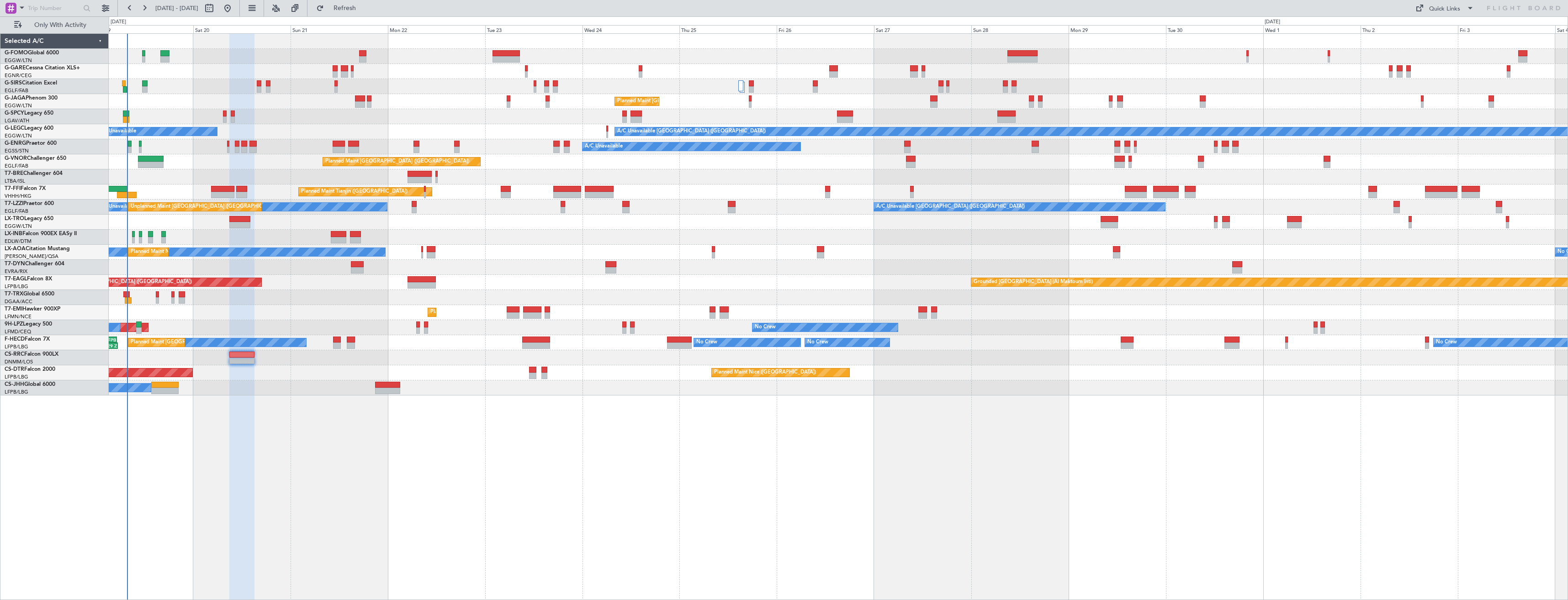
type input "0"
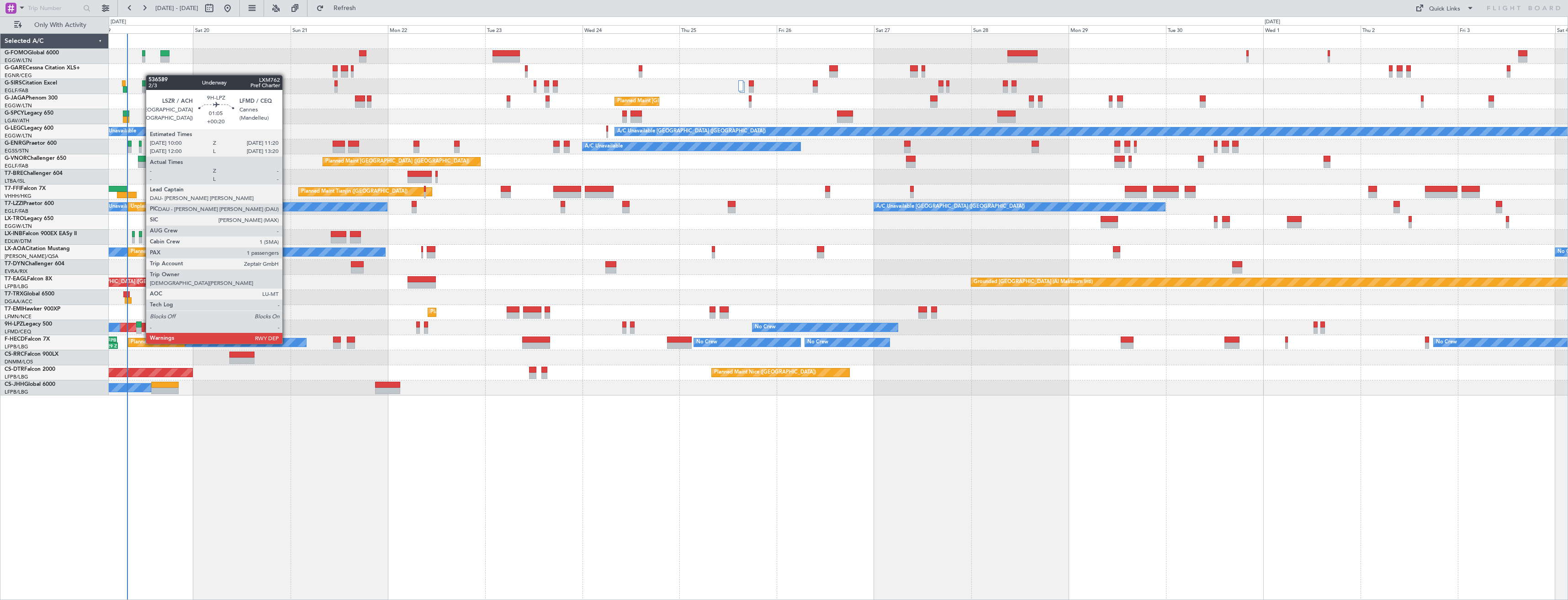
click at [141, 326] on div at bounding box center [139, 325] width 5 height 6
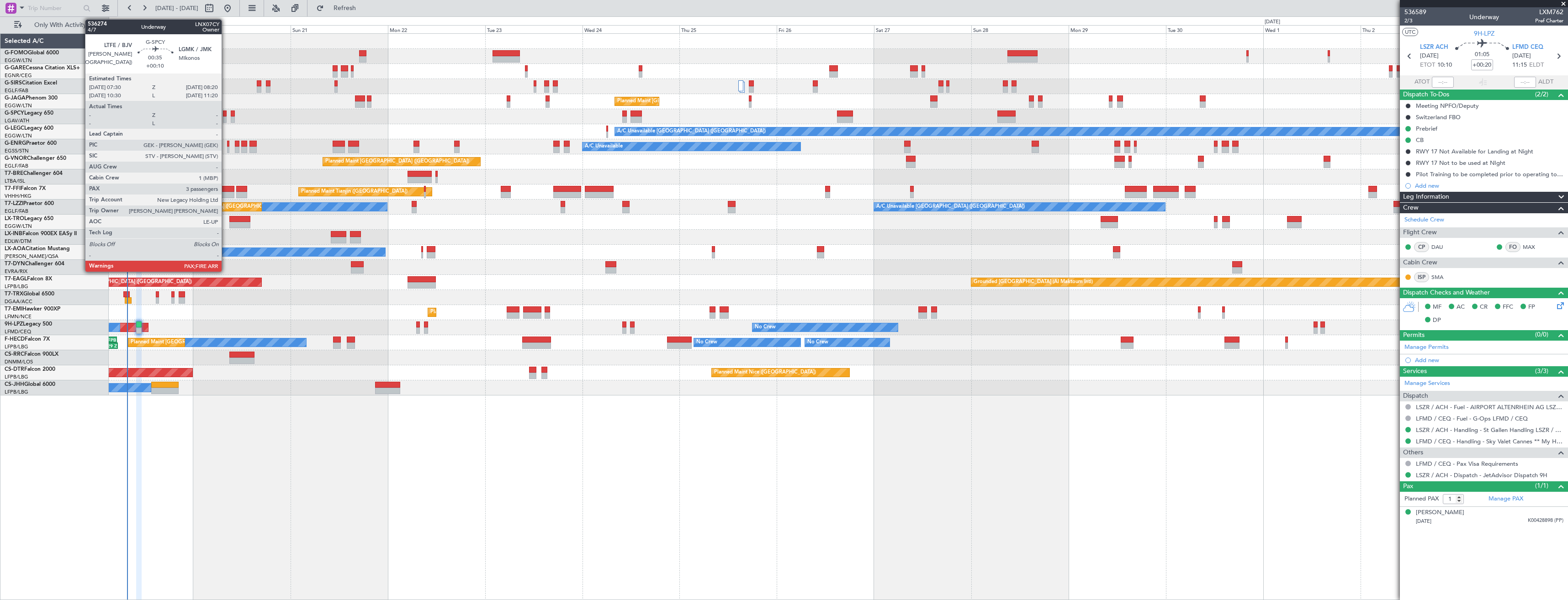
click at [226, 120] on div at bounding box center [225, 119] width 3 height 6
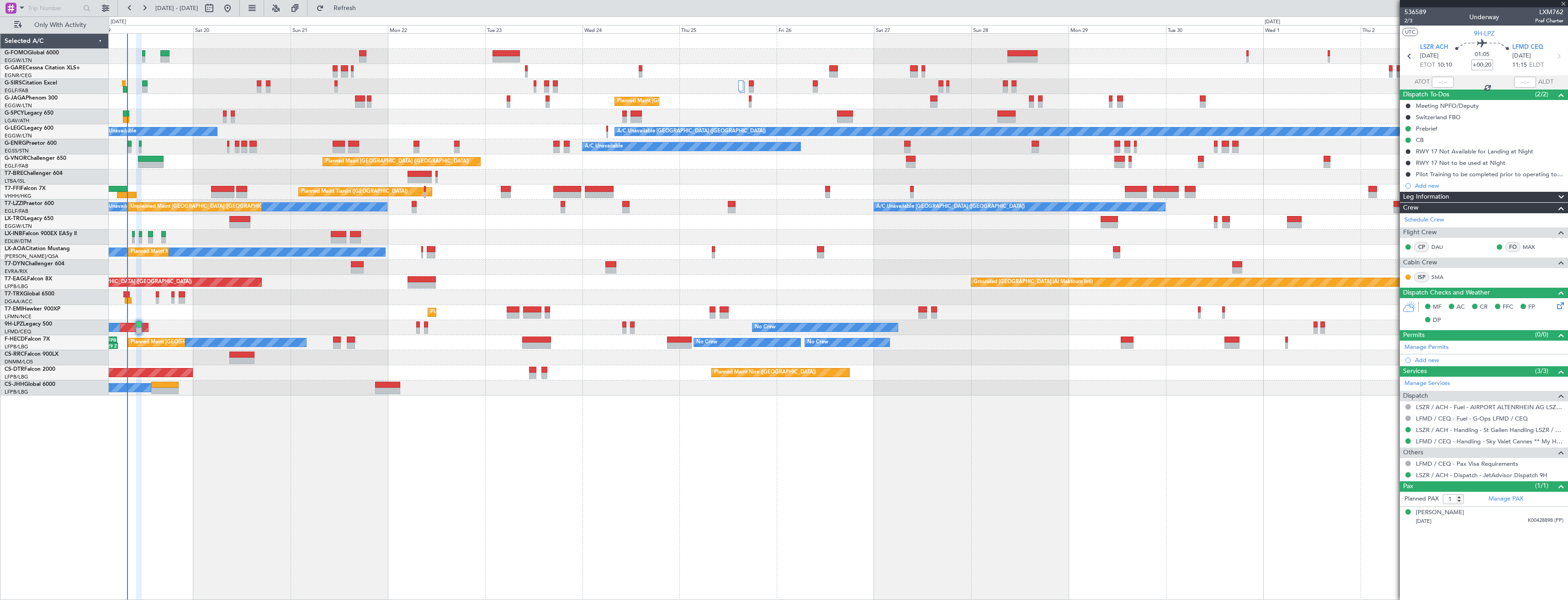
type input "+00:10"
type input "3"
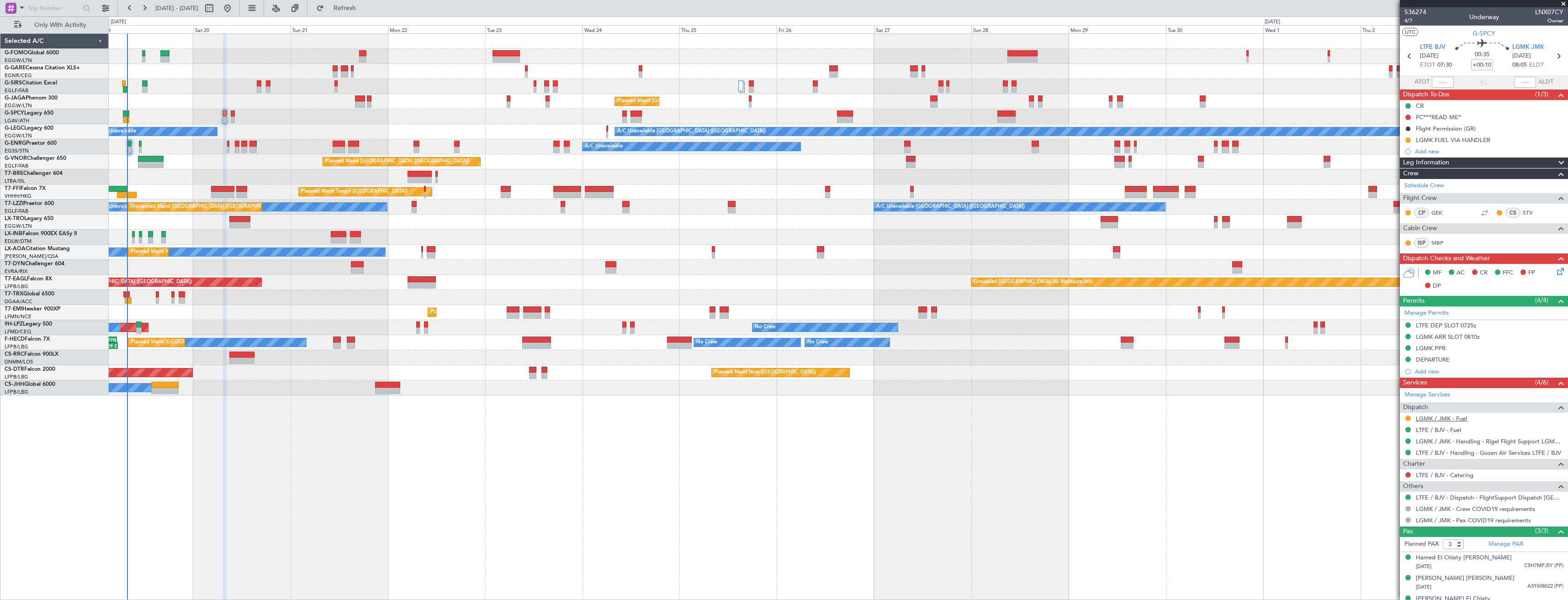
click at [1418, 416] on link "LGMK / JMK - Fuel" at bounding box center [1442, 418] width 51 height 8
click at [1504, 144] on div "LGMK FUEL VIA HANDLER" at bounding box center [1484, 139] width 168 height 11
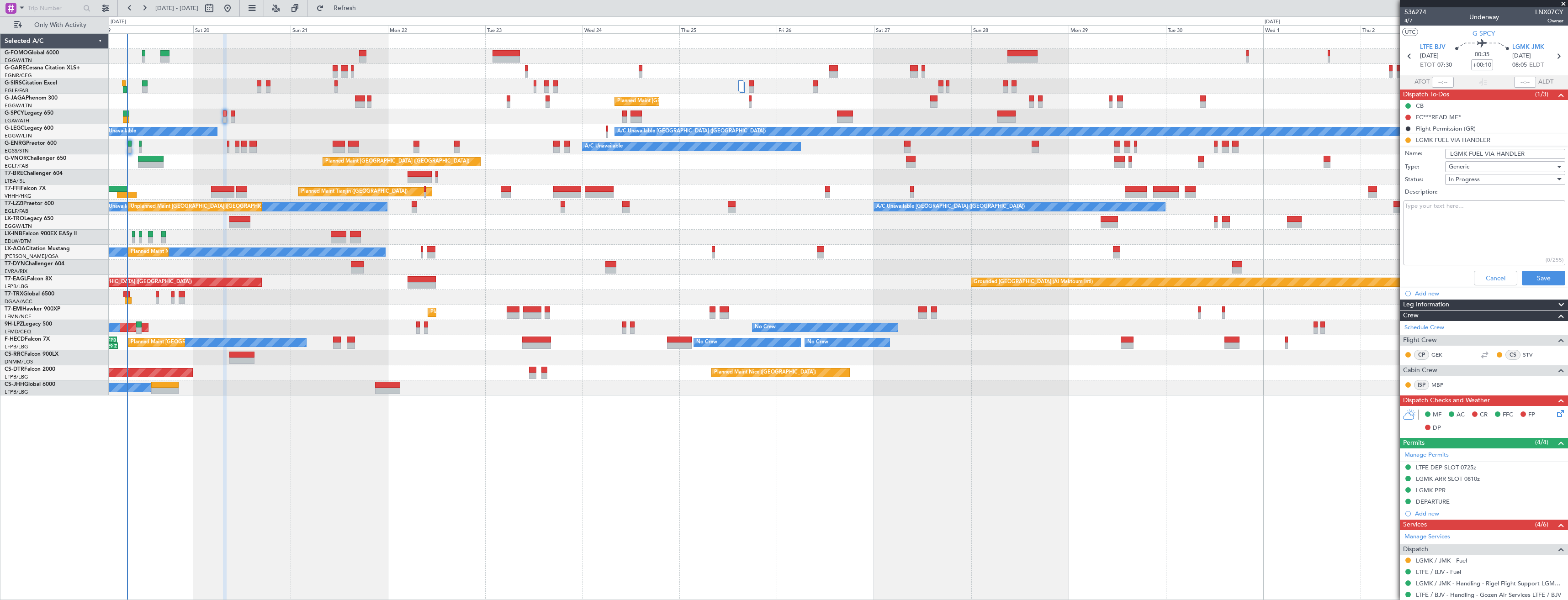
click at [1509, 154] on input "LGMK FUEL VIA HANDLER" at bounding box center [1505, 154] width 120 height 10
click at [1520, 154] on input "LGMK FUEL VIA HANDLER" at bounding box center [1505, 154] width 120 height 10
type input "LGMK FUEL VIA WFS"
click at [1535, 272] on button "Save" at bounding box center [1544, 278] width 43 height 15
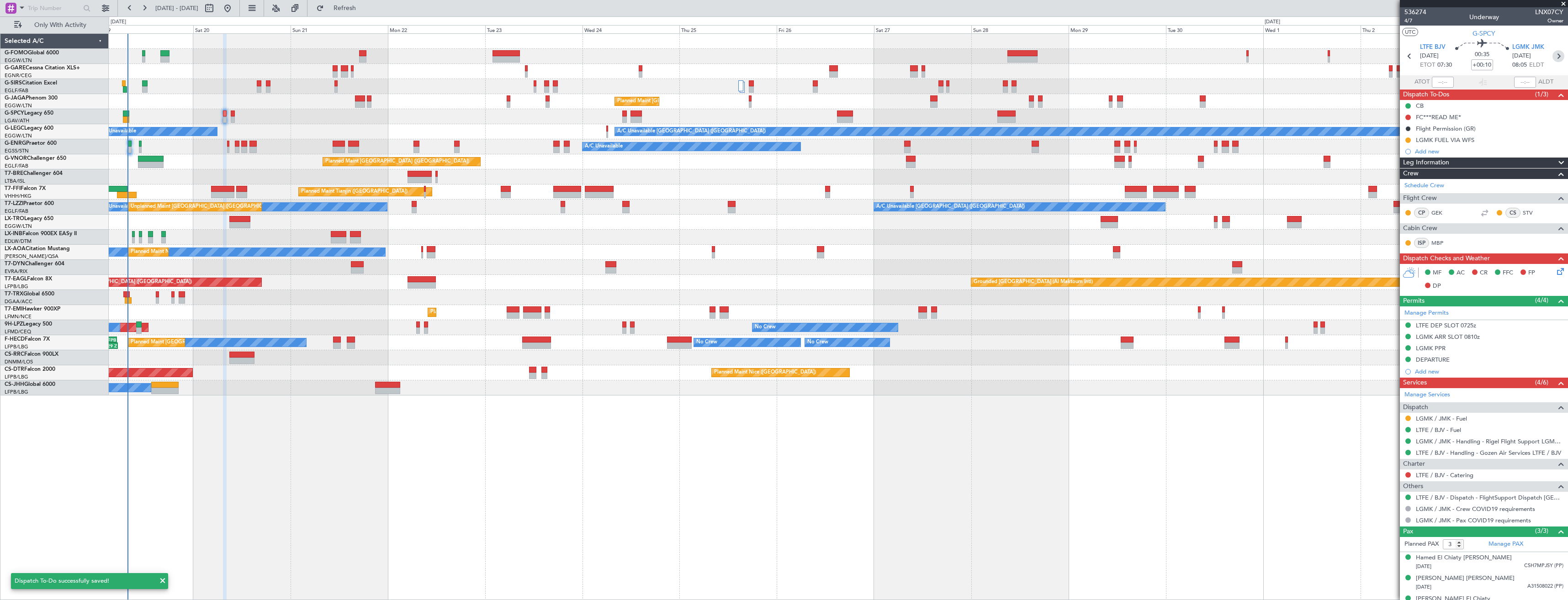
click at [1558, 53] on icon at bounding box center [1558, 56] width 12 height 12
type input "-00:10"
type input "0"
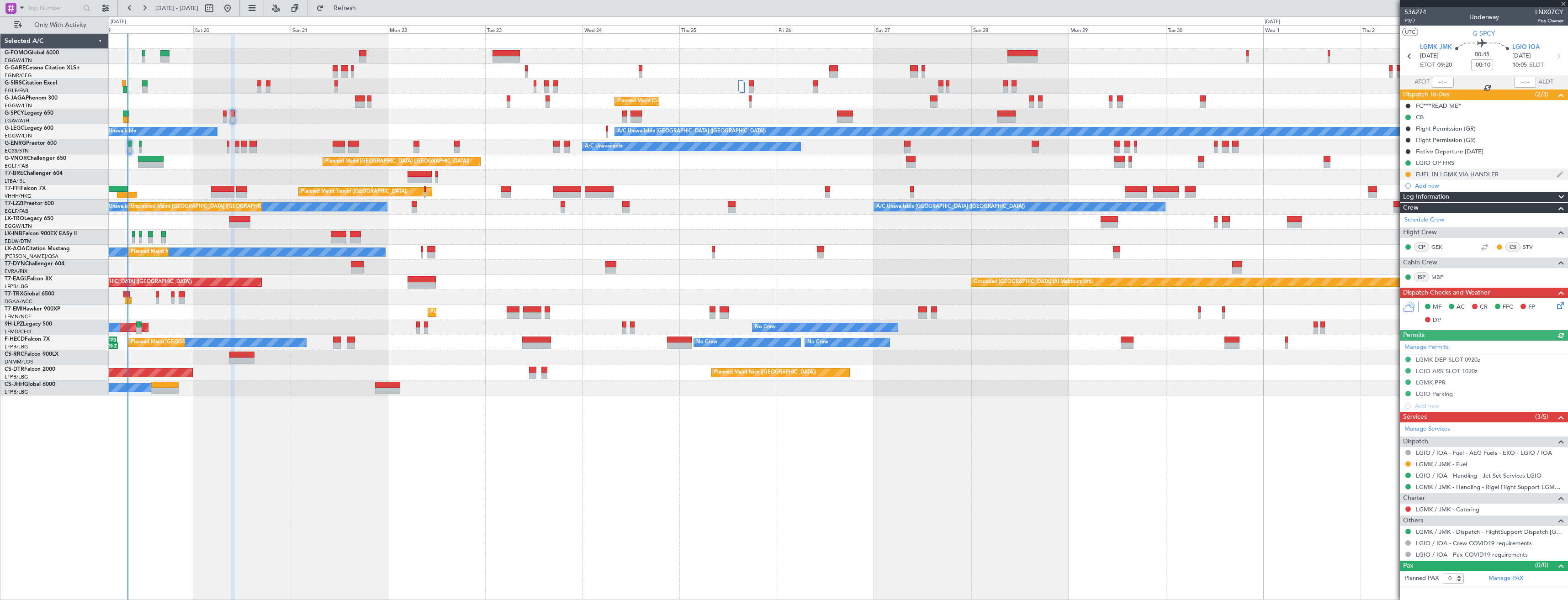
click at [1526, 176] on div "FUEL IN LGMK VIA HANDLER" at bounding box center [1484, 174] width 168 height 11
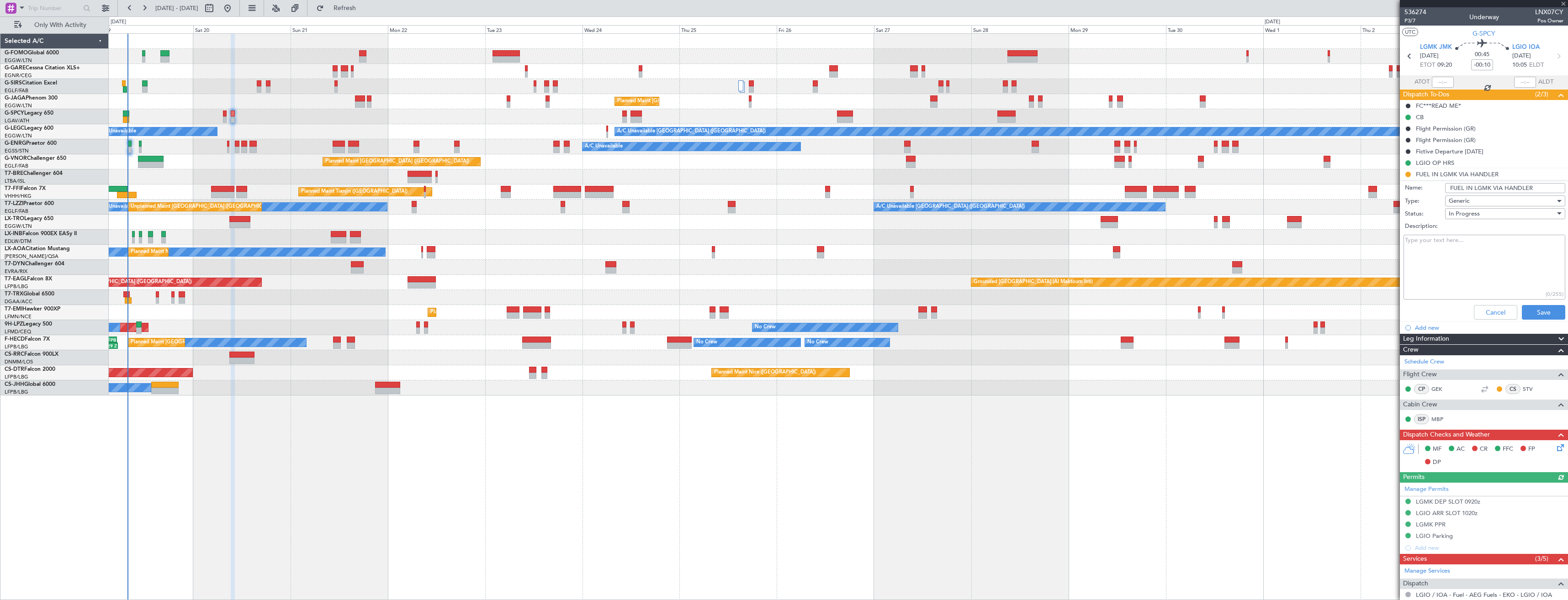
click at [1518, 187] on input "FUEL IN LGMK VIA HANDLER" at bounding box center [1505, 189] width 120 height 10
type input "FUEL IN LGMK VIA WFS"
click at [1529, 309] on button "Save" at bounding box center [1544, 313] width 43 height 15
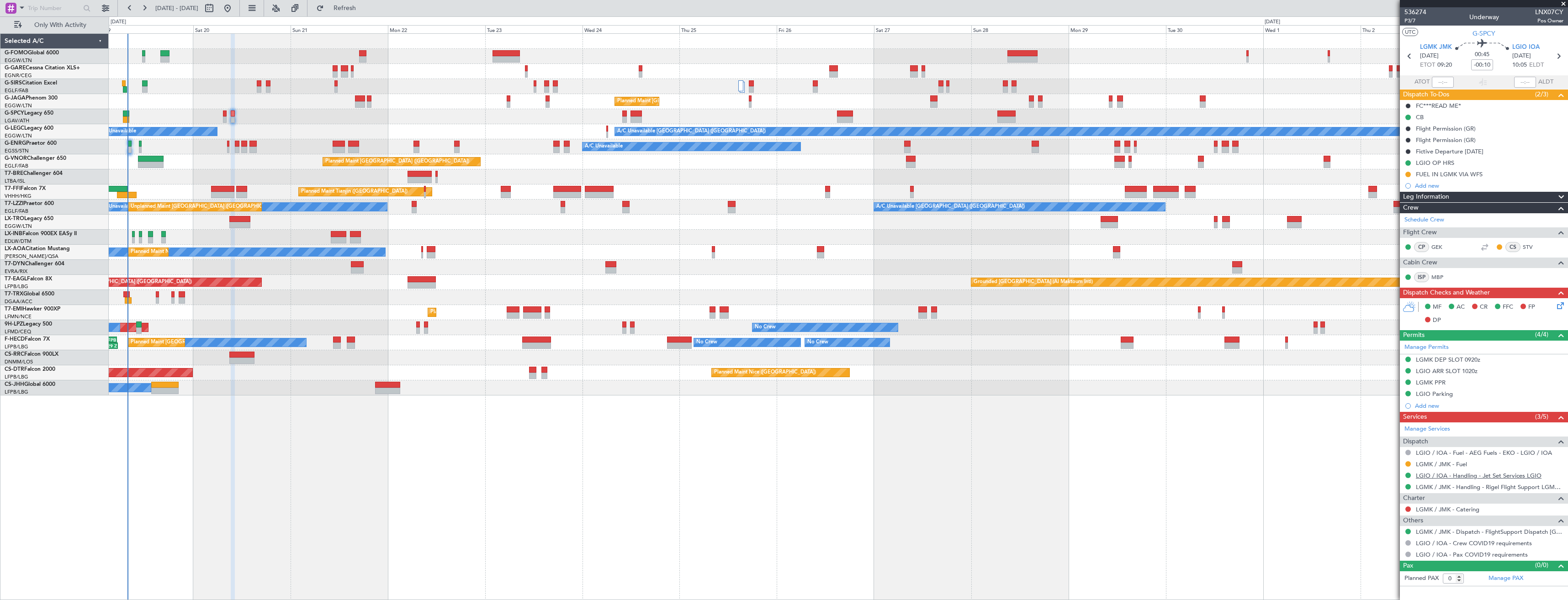
click at [1425, 477] on link "LGIO / IOA - Handling - Jet Set Services LGIO" at bounding box center [1479, 475] width 126 height 8
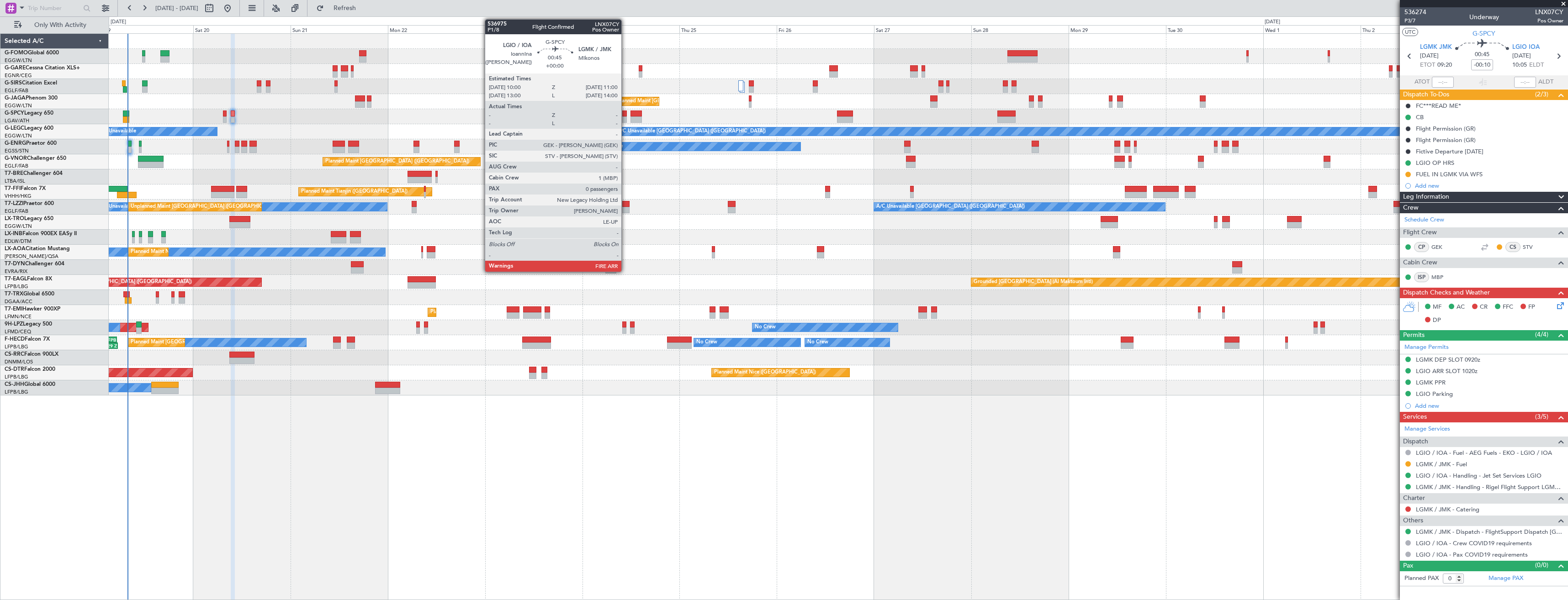
click at [626, 115] on div at bounding box center [624, 113] width 4 height 6
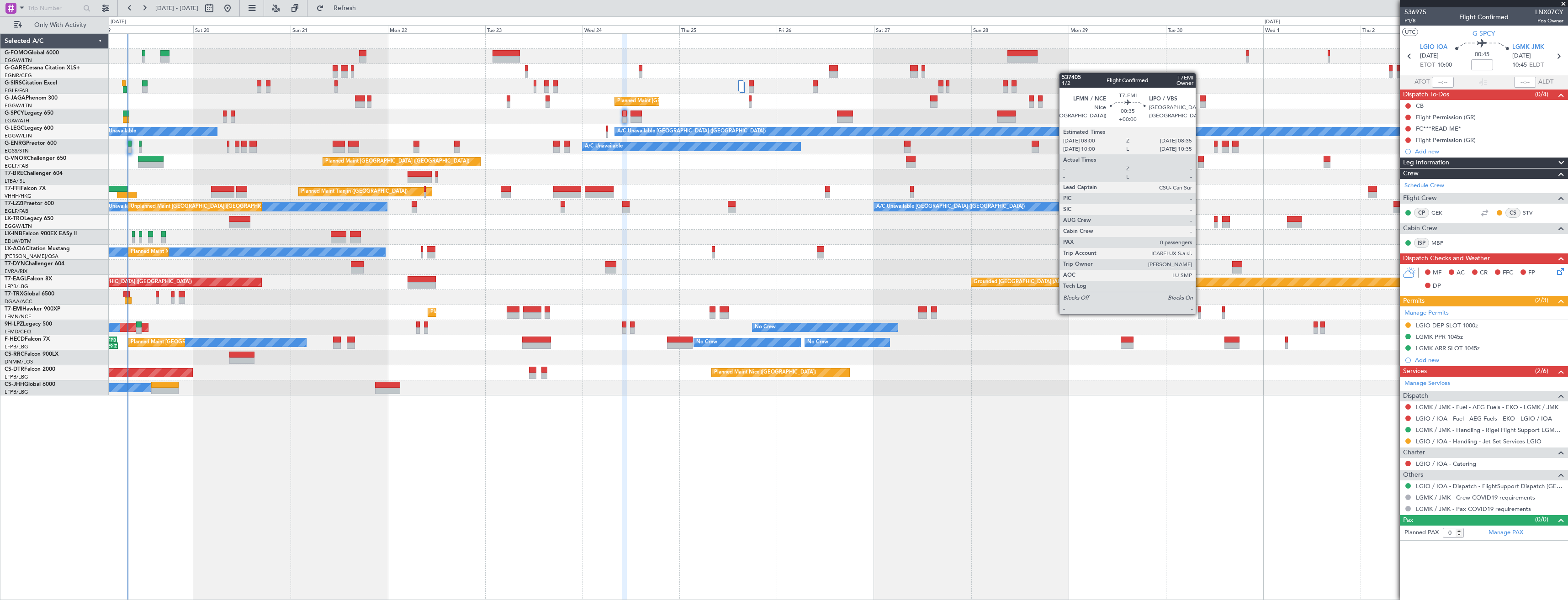
click at [1200, 313] on div at bounding box center [1199, 315] width 3 height 6
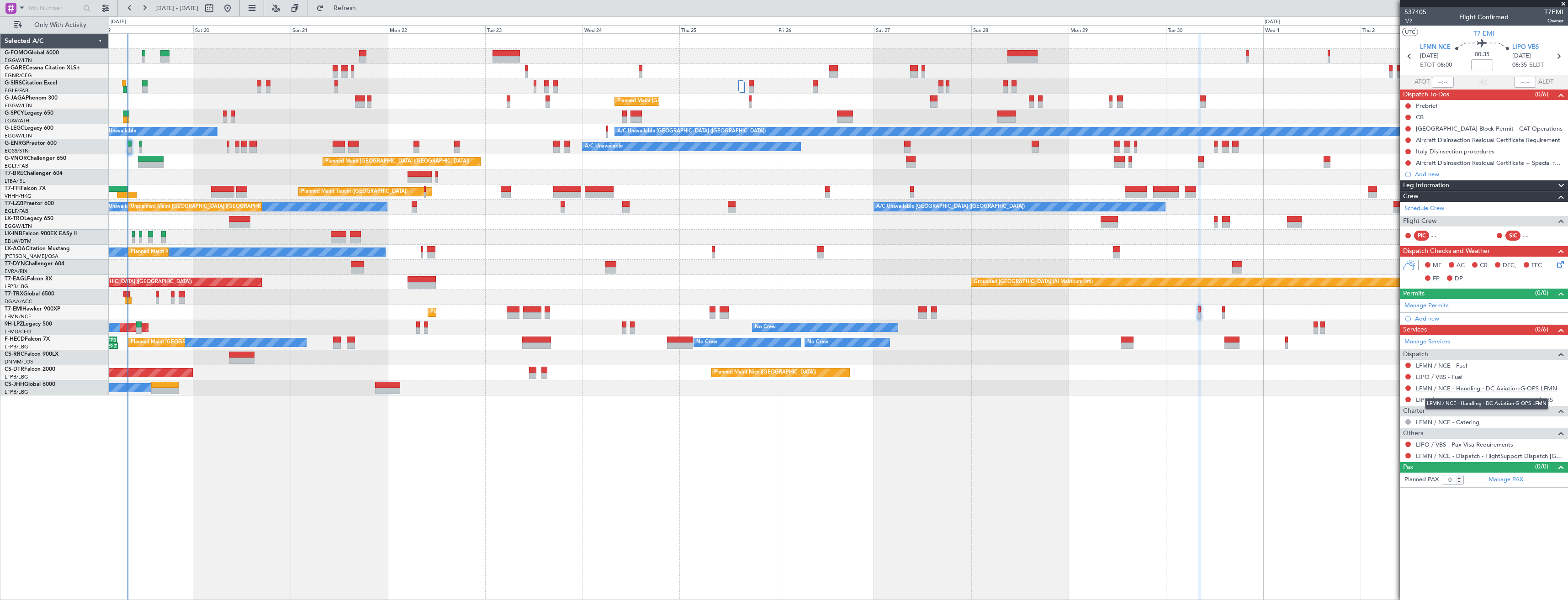
click at [1430, 389] on link "LFMN / NCE - Handling - DC Aviation-G-OPS LFMN" at bounding box center [1487, 388] width 141 height 8
click at [351, 14] on button "Refresh" at bounding box center [339, 8] width 55 height 15
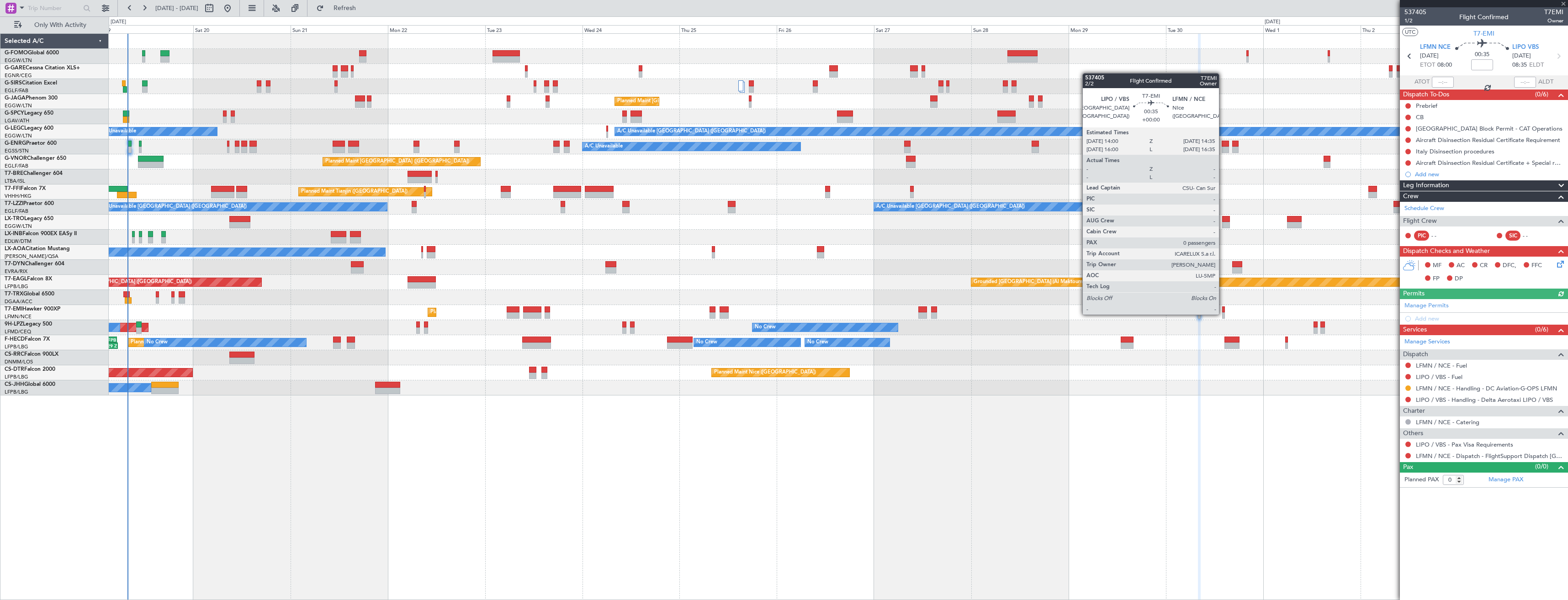
click at [1223, 314] on div at bounding box center [1223, 315] width 3 height 6
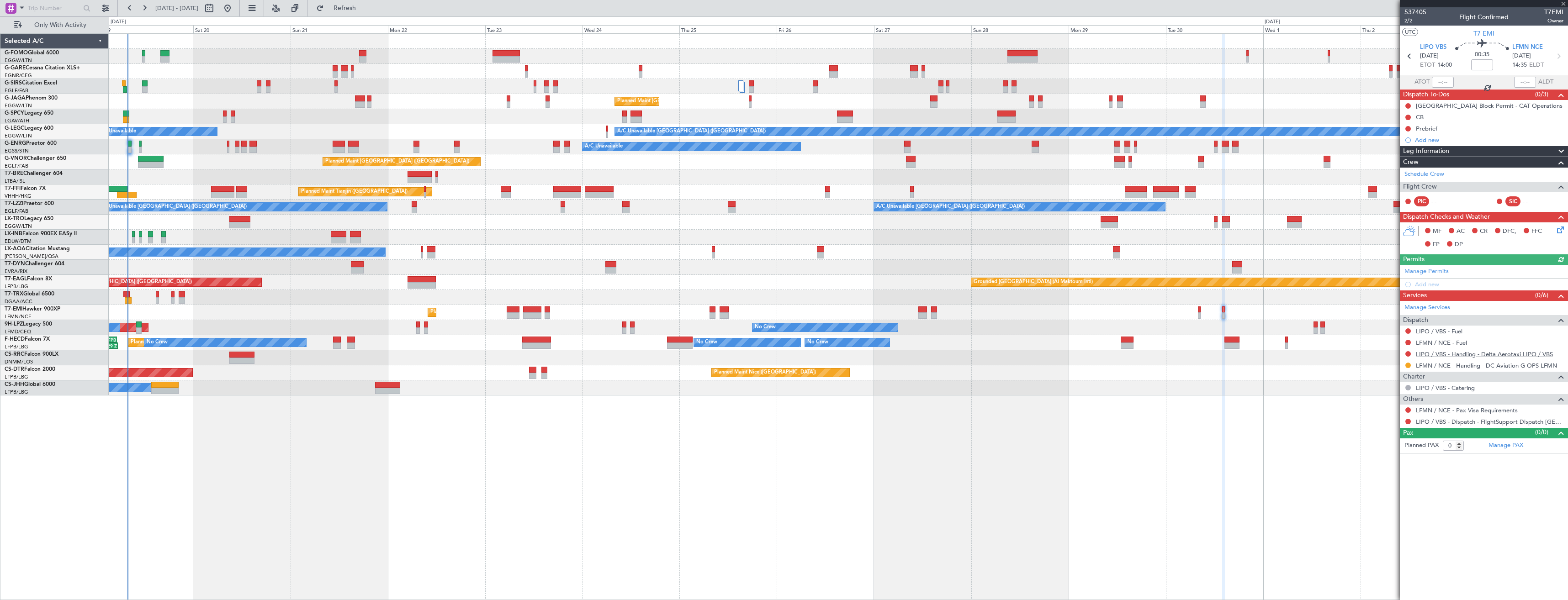
click at [1456, 355] on link "LIPO / VBS - Handling - Delta Aerotaxi LIPO / VBS" at bounding box center [1485, 354] width 137 height 8
click at [352, 8] on button "Refresh" at bounding box center [339, 8] width 55 height 15
click at [1410, 52] on icon at bounding box center [1410, 56] width 12 height 12
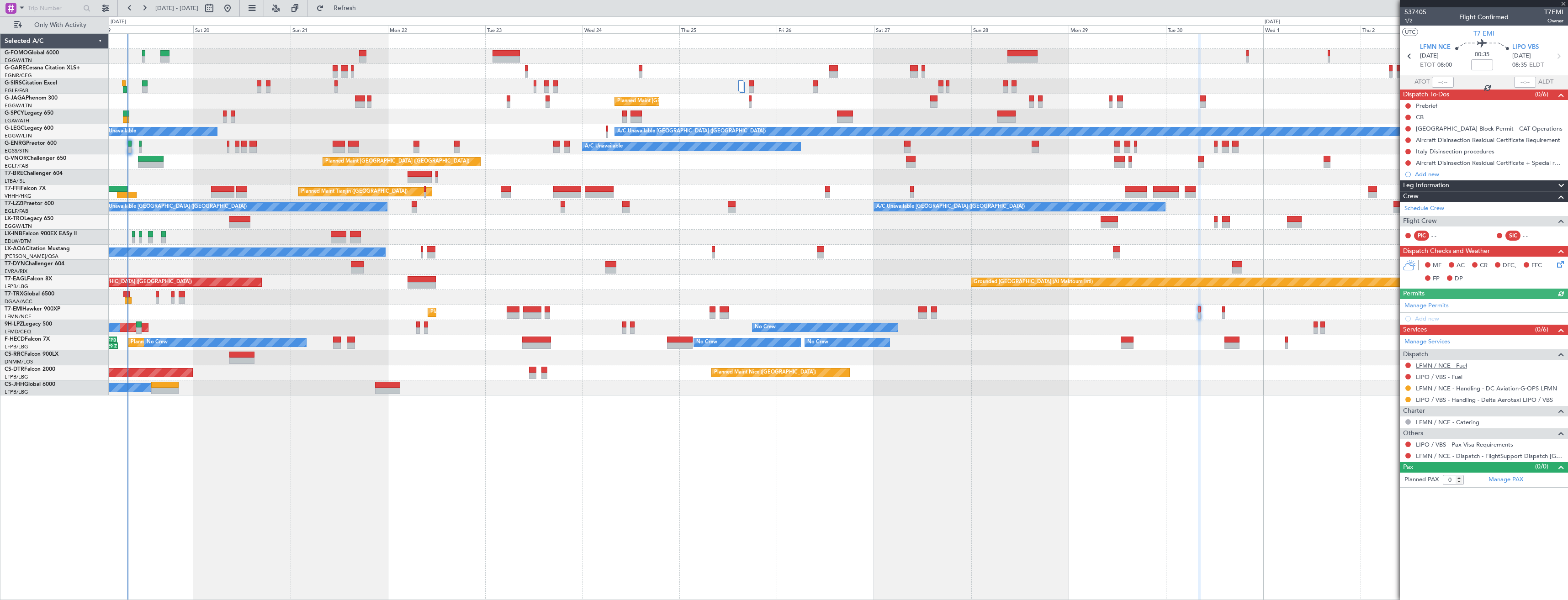
click at [1440, 367] on link "LFMN / NCE - Fuel" at bounding box center [1442, 365] width 51 height 8
click at [367, 3] on button "Refresh" at bounding box center [339, 8] width 55 height 15
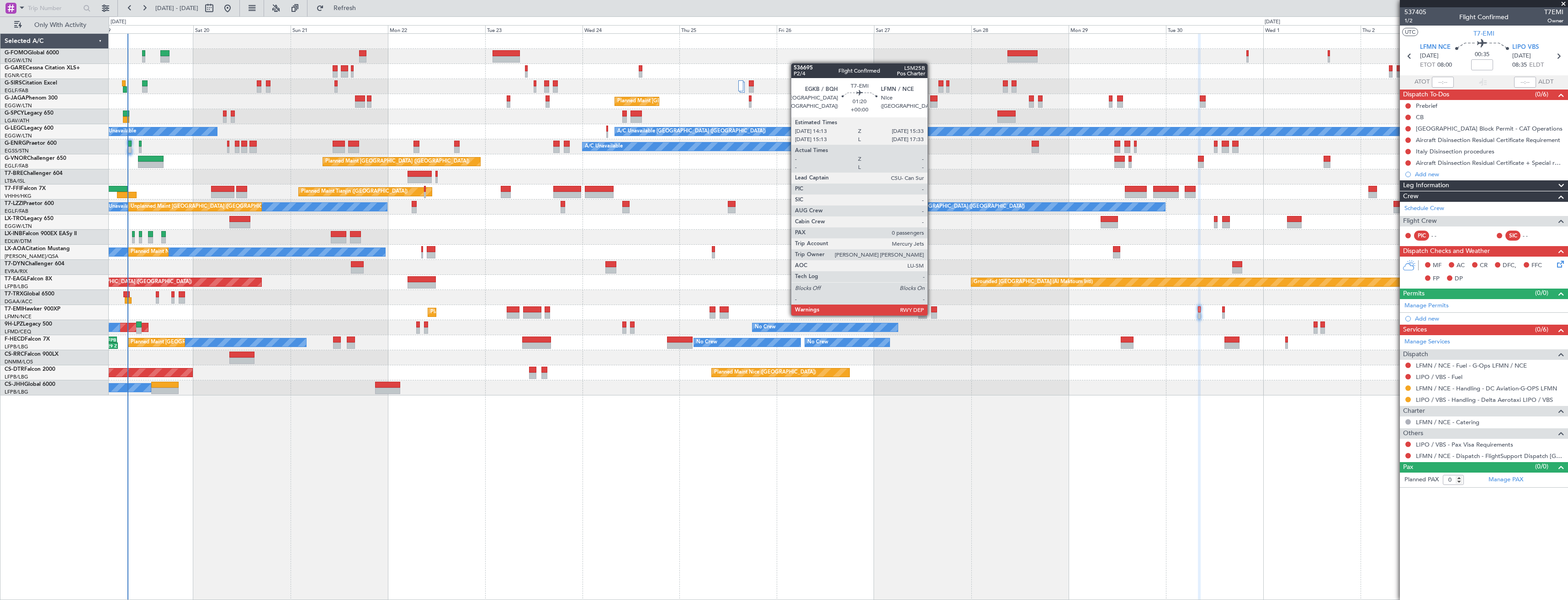
click at [932, 315] on div at bounding box center [934, 315] width 5 height 6
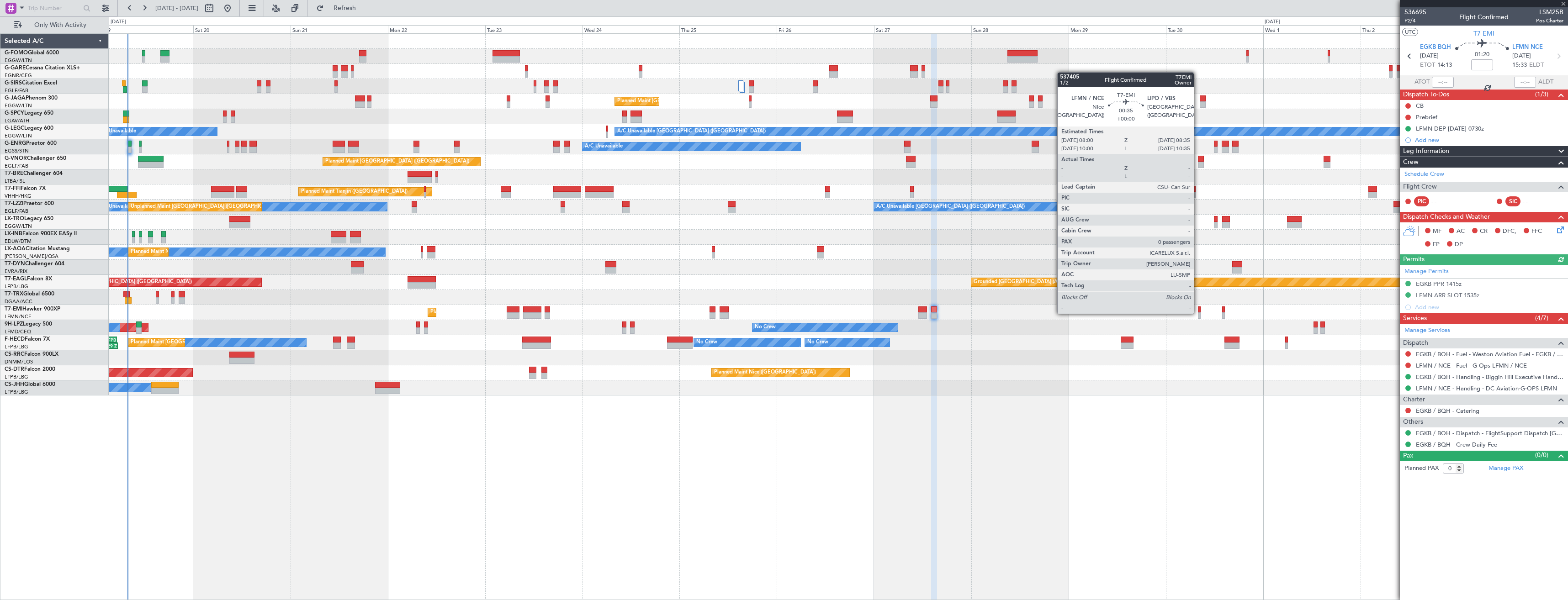
click at [1198, 313] on div at bounding box center [1199, 315] width 3 height 6
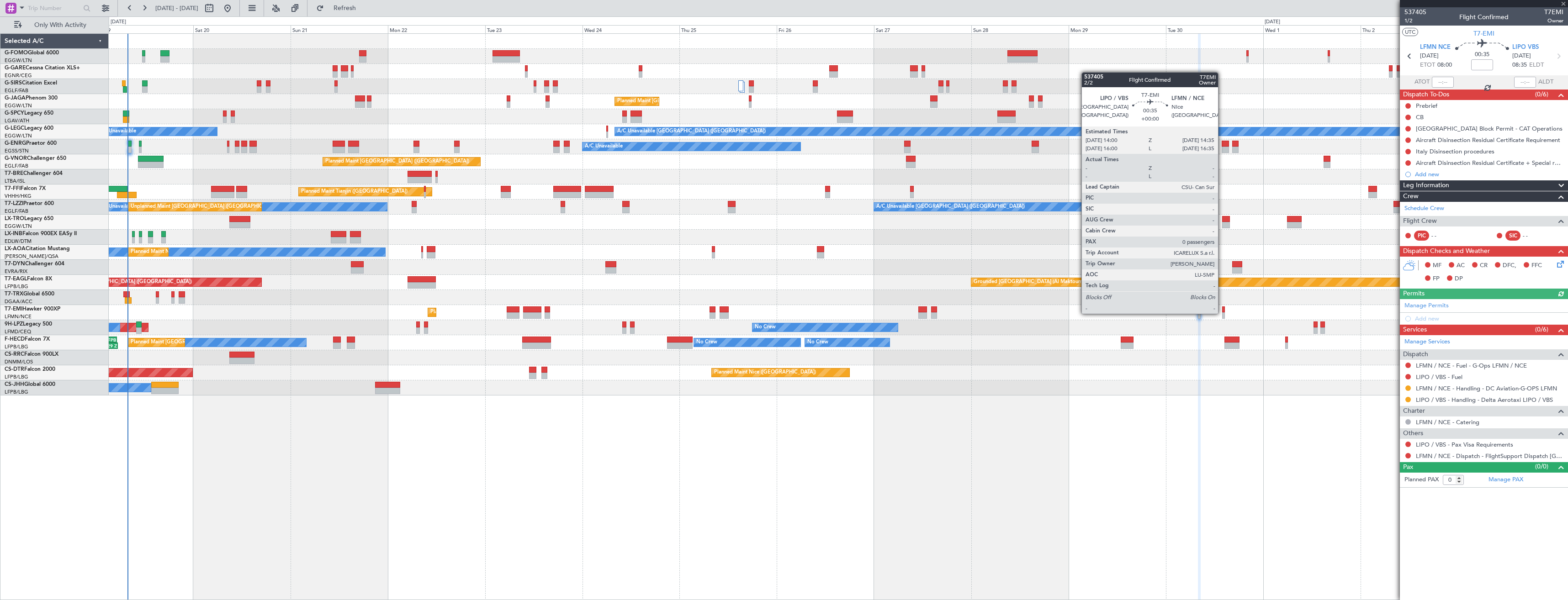
click at [1223, 313] on div at bounding box center [1223, 315] width 3 height 6
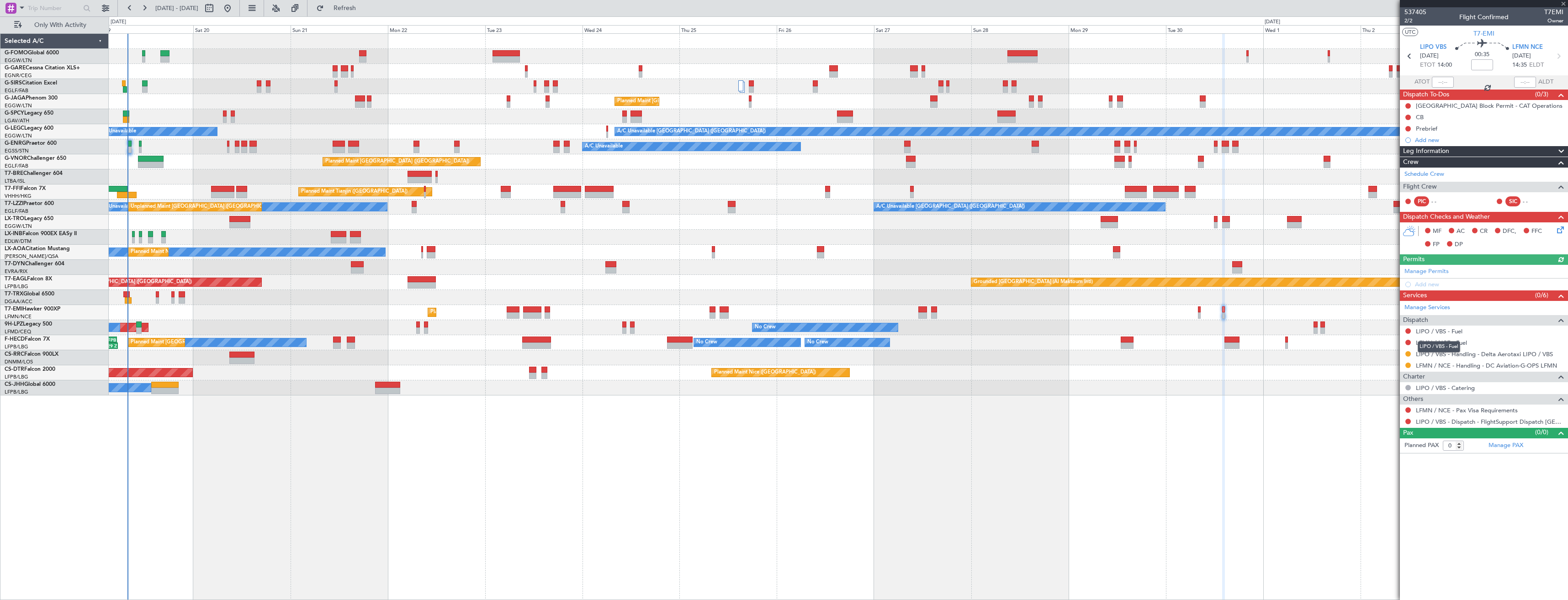
click at [1422, 344] on div "LIPO / VBS - Fuel" at bounding box center [1439, 346] width 42 height 11
click at [1422, 340] on link "LFMN / NCE - Fuel" at bounding box center [1442, 343] width 51 height 8
click at [361, 10] on span "Refresh" at bounding box center [345, 8] width 38 height 6
click at [1429, 334] on link "LIPO / VBS - Fuel" at bounding box center [1440, 331] width 47 height 8
click at [362, 10] on span "Refresh" at bounding box center [345, 8] width 38 height 6
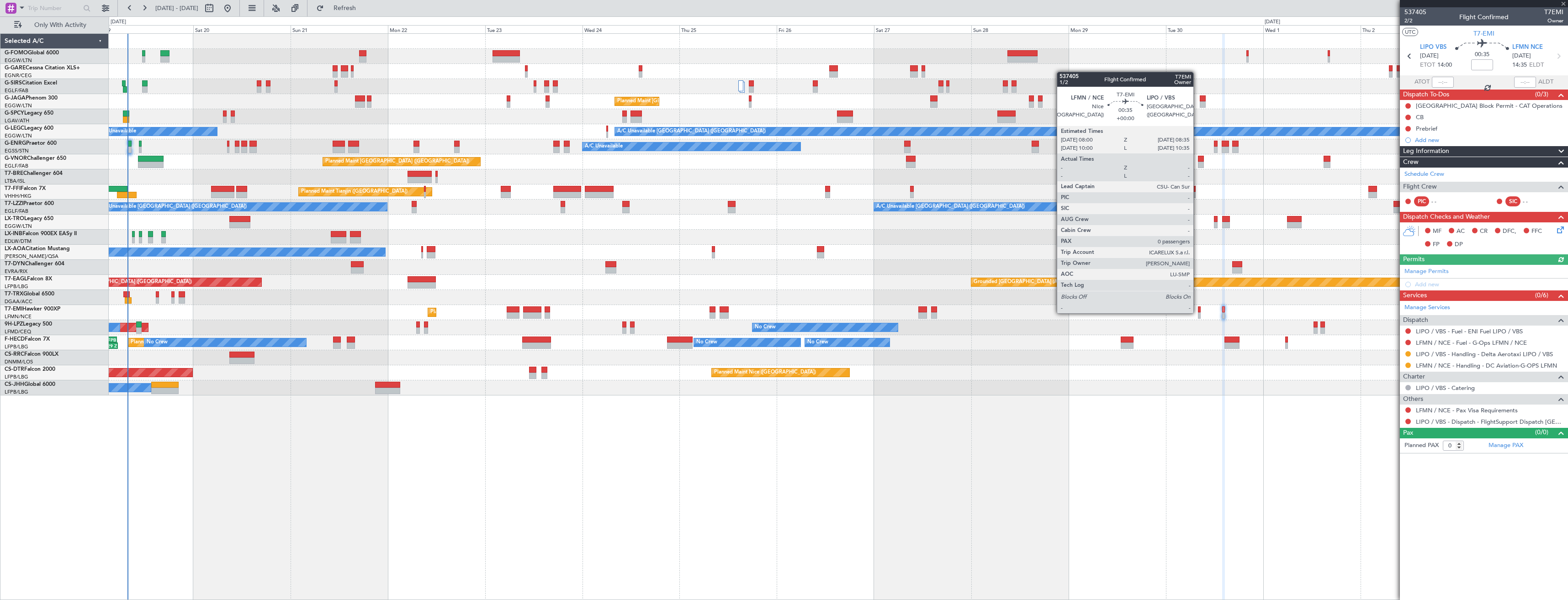
click at [1198, 313] on div at bounding box center [1199, 315] width 3 height 6
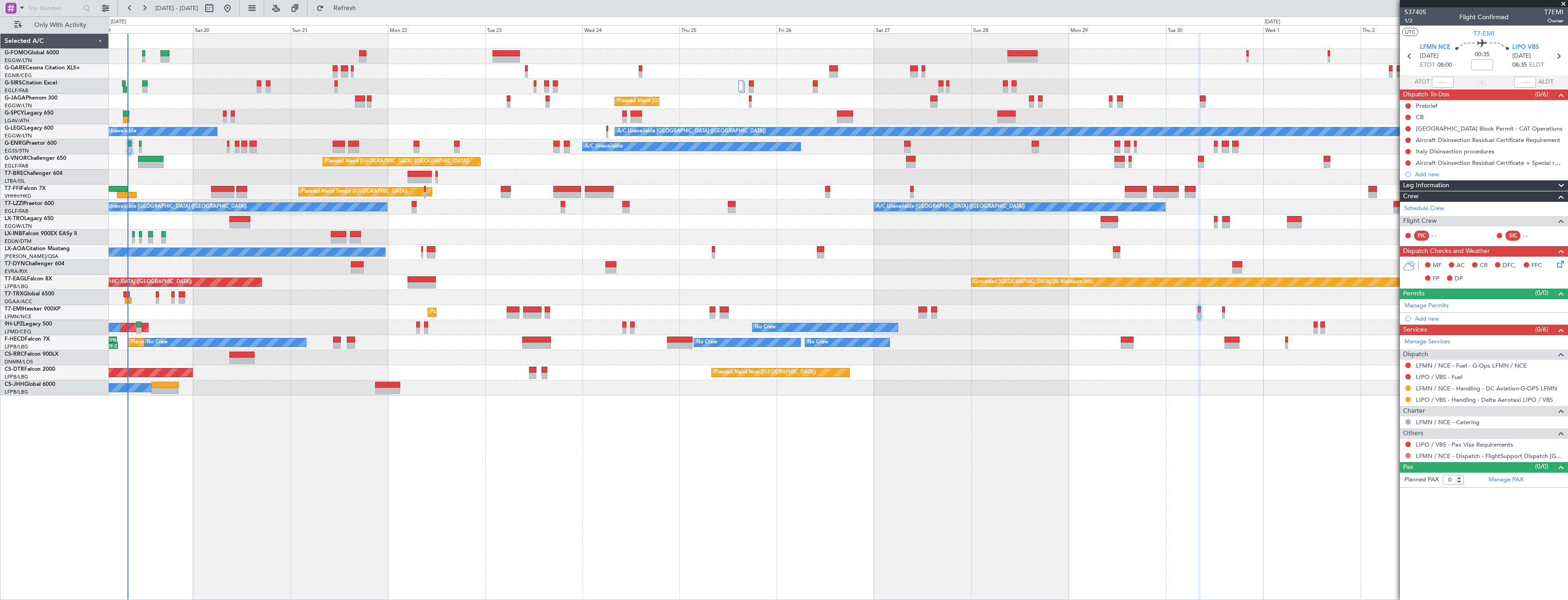
click at [1408, 455] on button at bounding box center [1408, 456] width 5 height 5
click at [1384, 565] on span "Confirmed" at bounding box center [1382, 565] width 29 height 10
click at [1434, 375] on link "LIPO / VBS - Fuel" at bounding box center [1440, 377] width 47 height 8
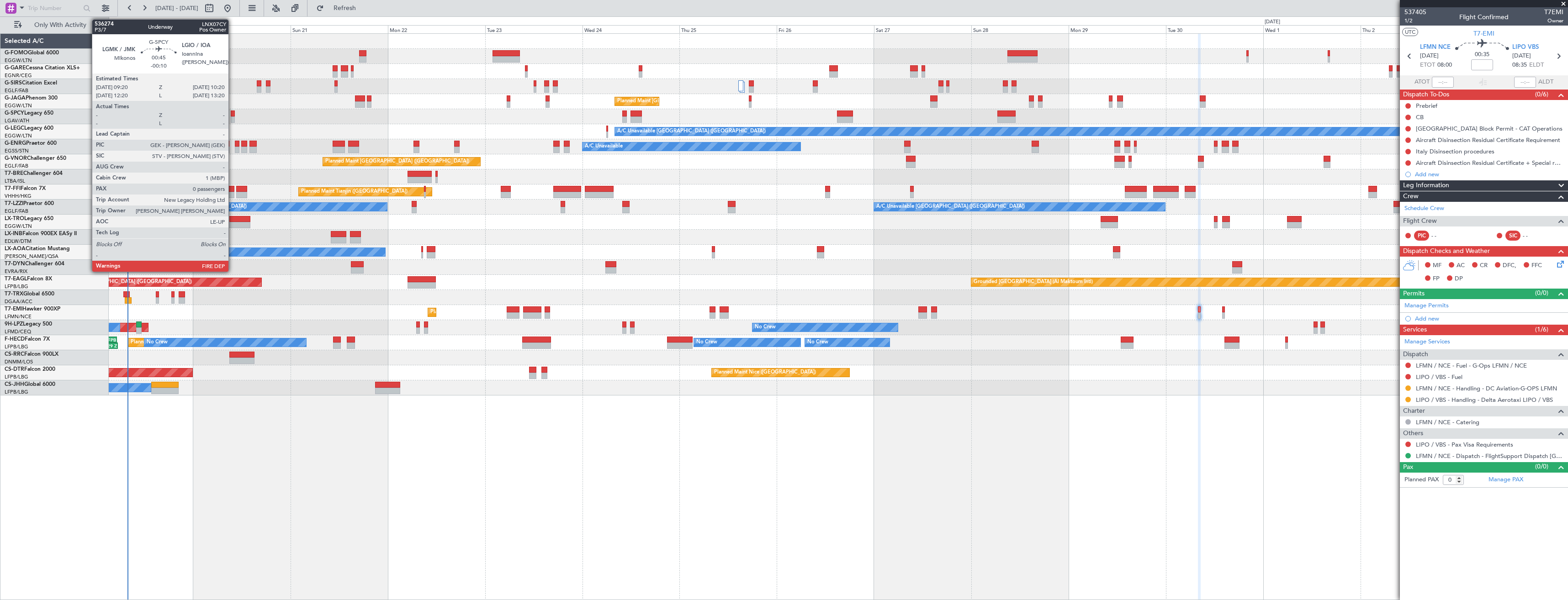
click at [233, 114] on div at bounding box center [233, 113] width 4 height 6
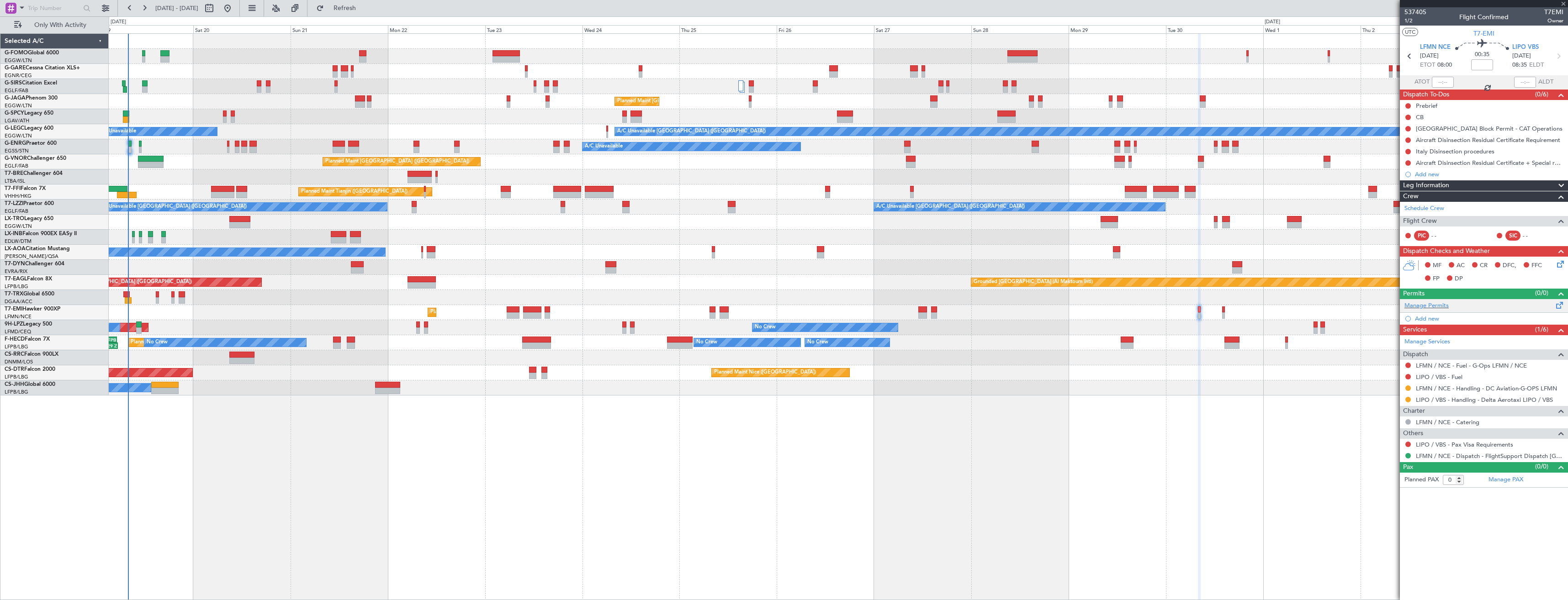
type input "-00:10"
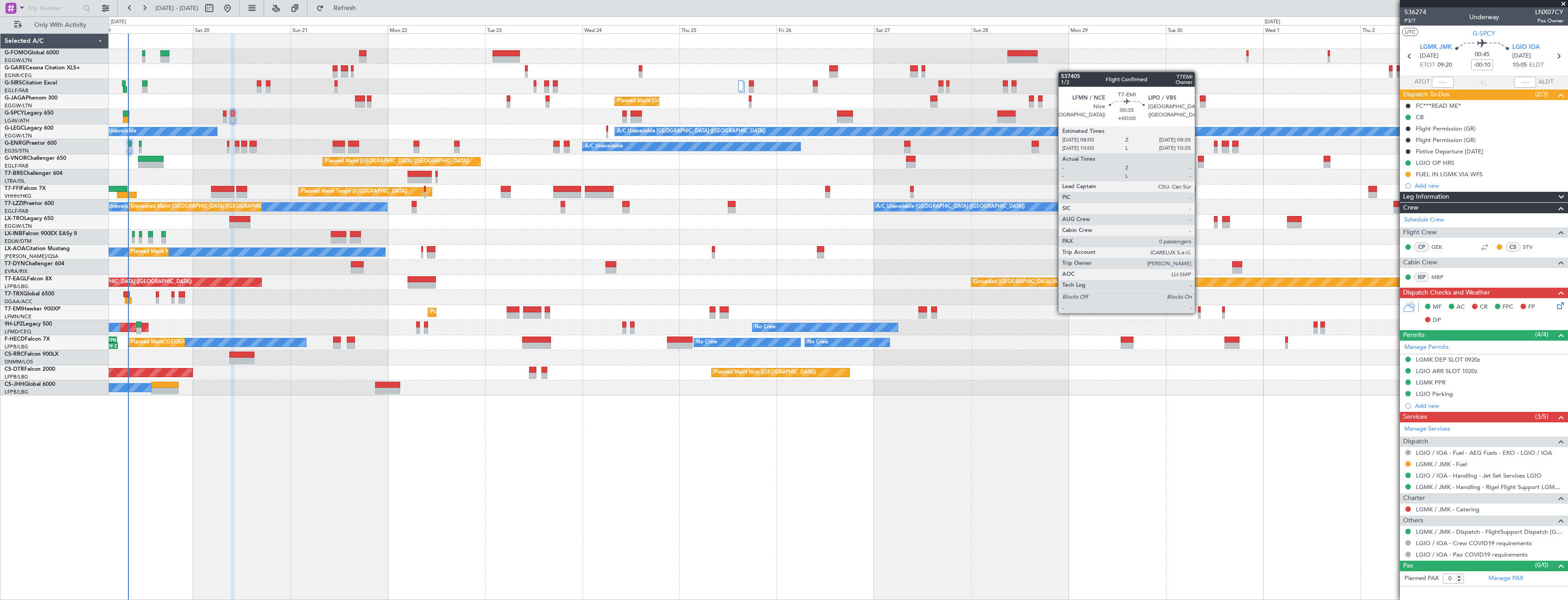
click at [1199, 313] on div at bounding box center [1199, 315] width 3 height 6
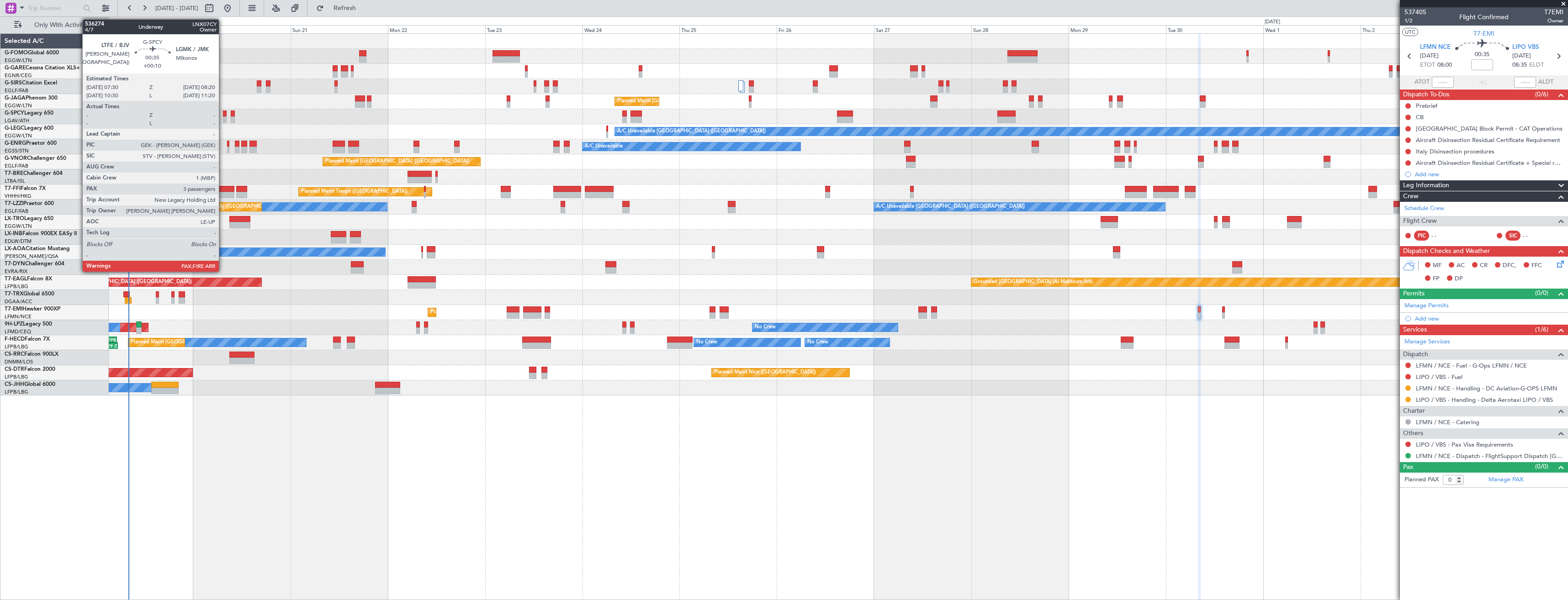
click at [223, 118] on div at bounding box center [225, 119] width 3 height 6
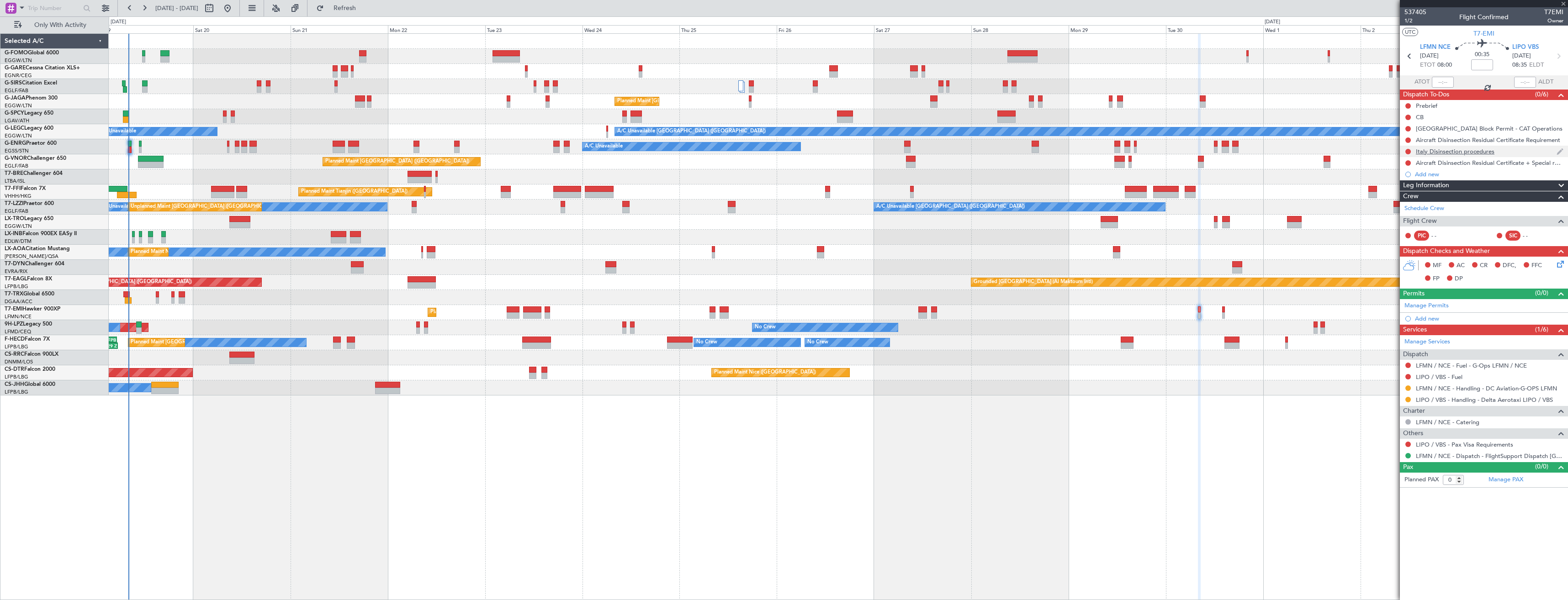
type input "+00:10"
type input "3"
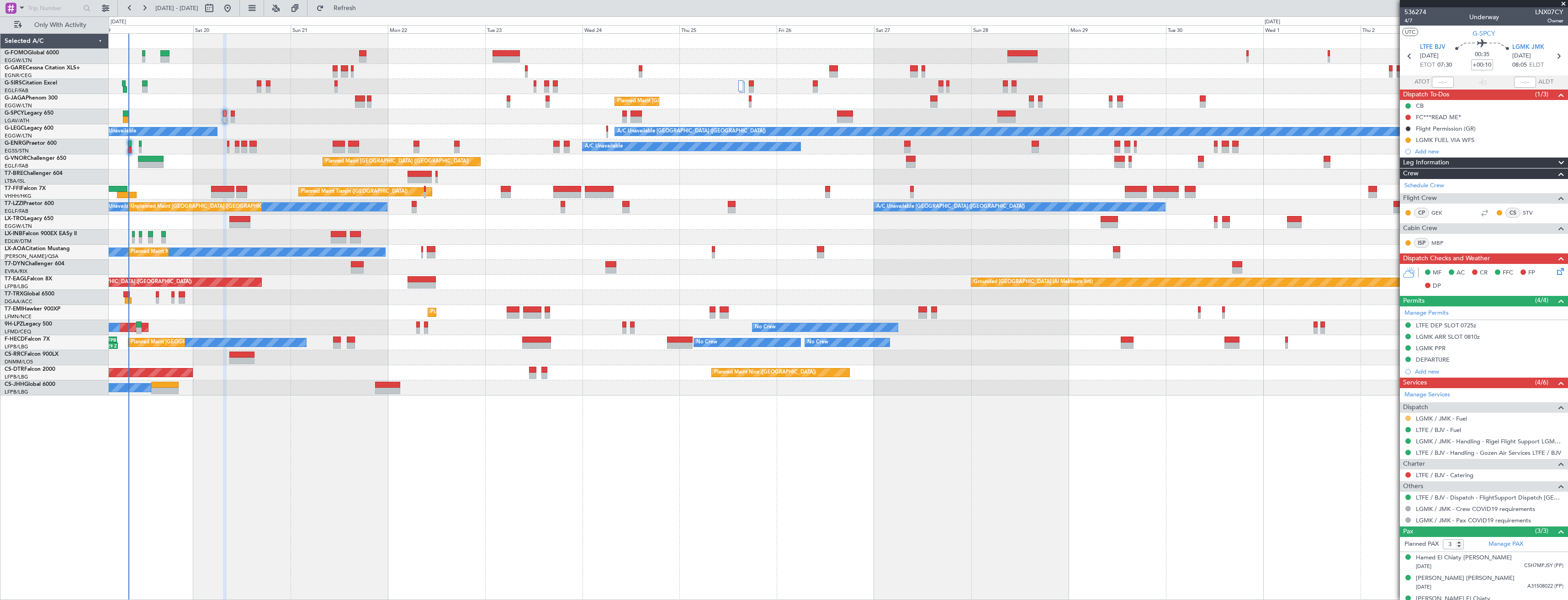
click at [1410, 417] on button at bounding box center [1408, 418] width 5 height 5
drag, startPoint x: 1385, startPoint y: 526, endPoint x: 1383, endPoint y: 331, distance: 195.0
click at [1385, 526] on span "Confirmed" at bounding box center [1382, 527] width 29 height 10
click at [1404, 139] on div at bounding box center [1408, 140] width 7 height 7
click at [1409, 142] on button at bounding box center [1408, 140] width 5 height 5
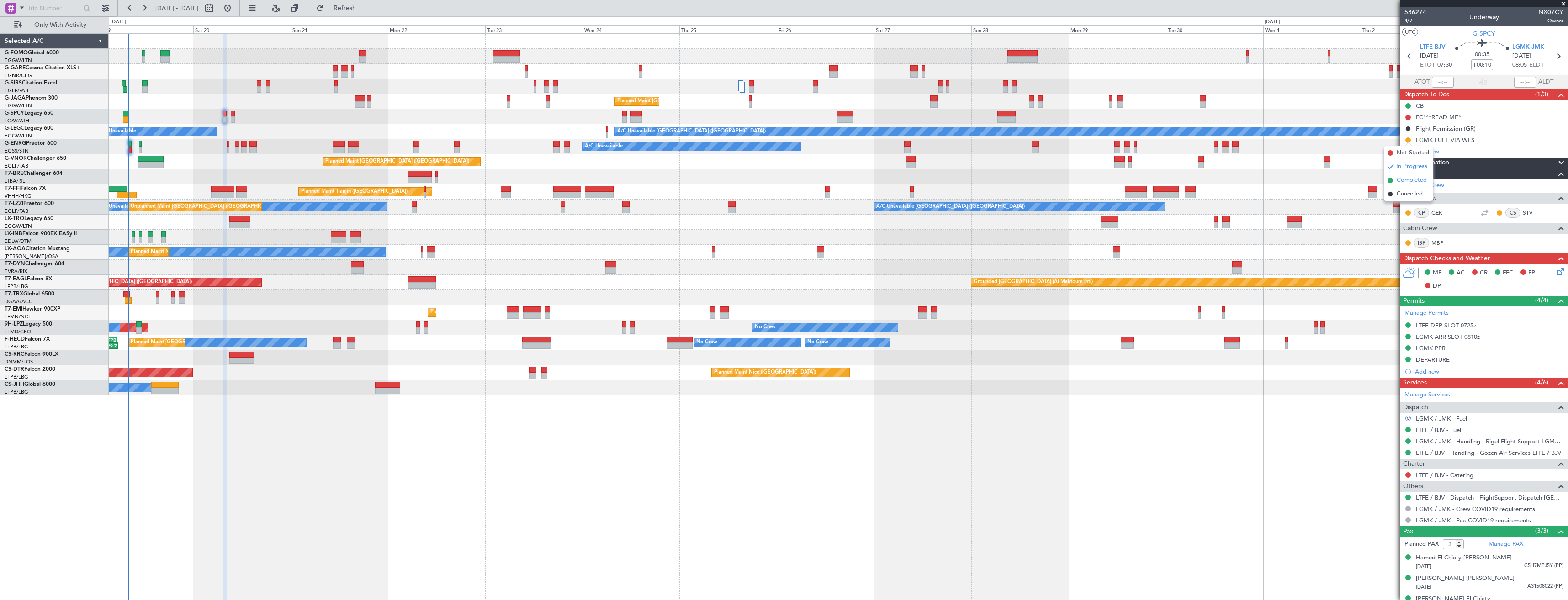
click at [1404, 181] on span "Completed" at bounding box center [1411, 180] width 30 height 10
click at [1553, 54] on icon at bounding box center [1558, 56] width 12 height 12
type input "-00:10"
type input "0"
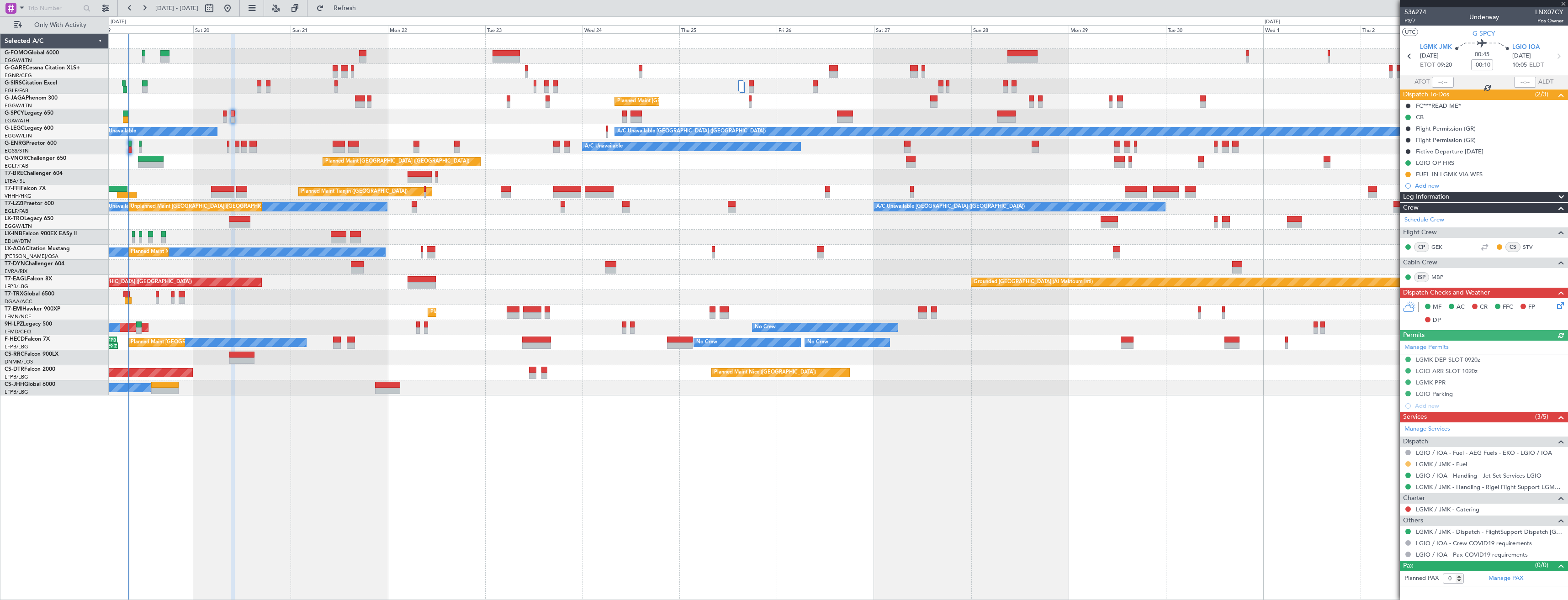
click at [1408, 464] on button at bounding box center [1408, 464] width 5 height 5
click at [1389, 570] on span "Confirmed" at bounding box center [1382, 573] width 29 height 10
click at [1406, 172] on button at bounding box center [1408, 174] width 5 height 5
click at [1403, 214] on span "Completed" at bounding box center [1411, 215] width 30 height 10
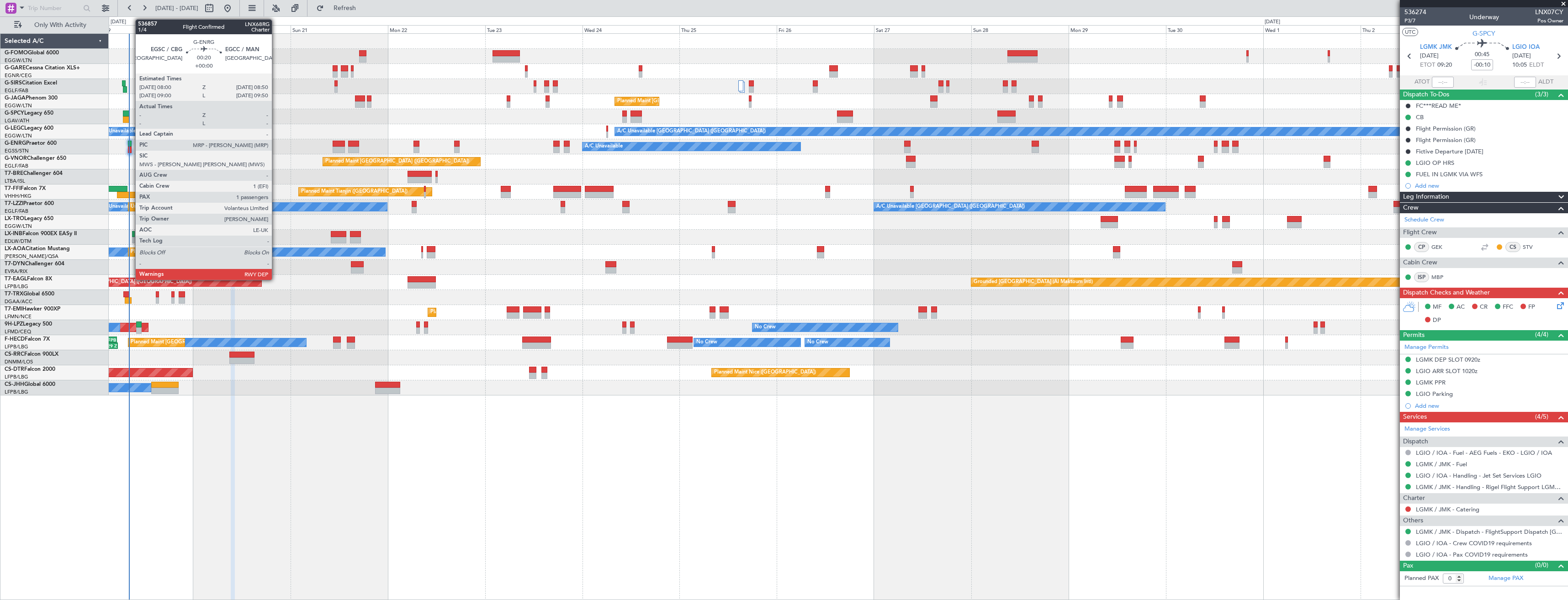
click at [131, 145] on div at bounding box center [130, 144] width 3 height 6
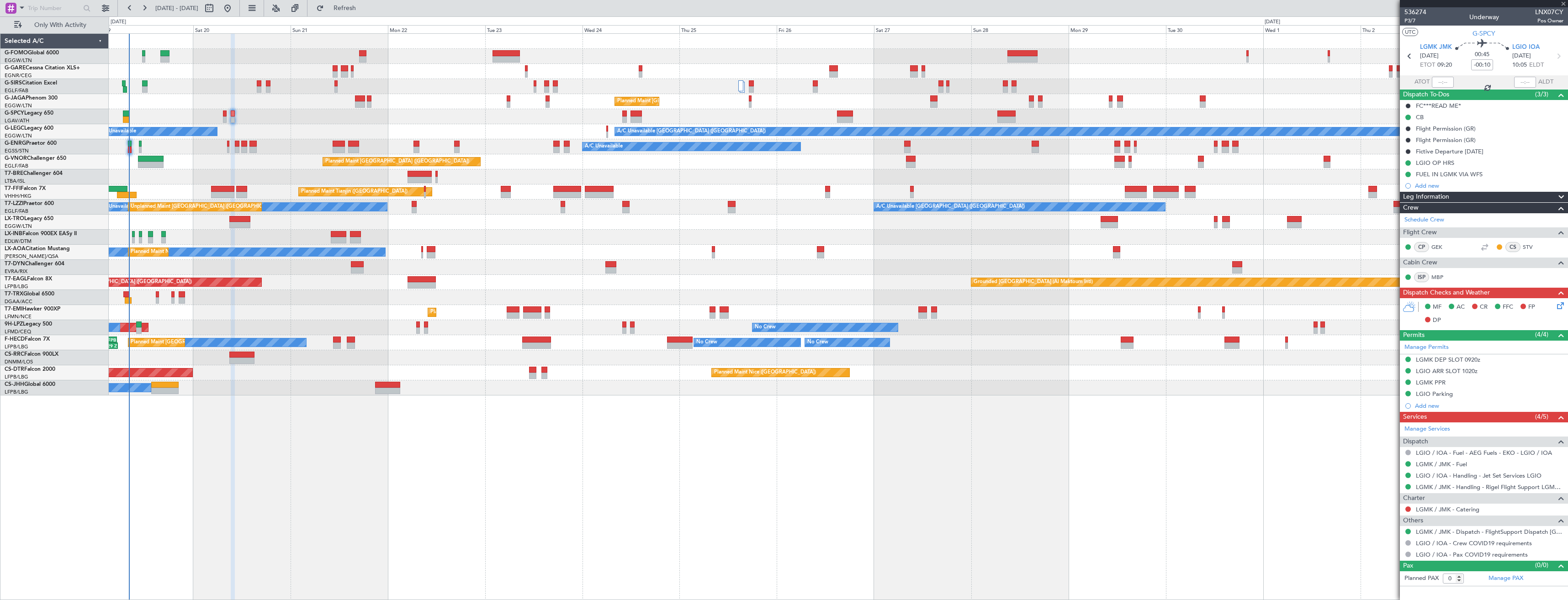
type input "1"
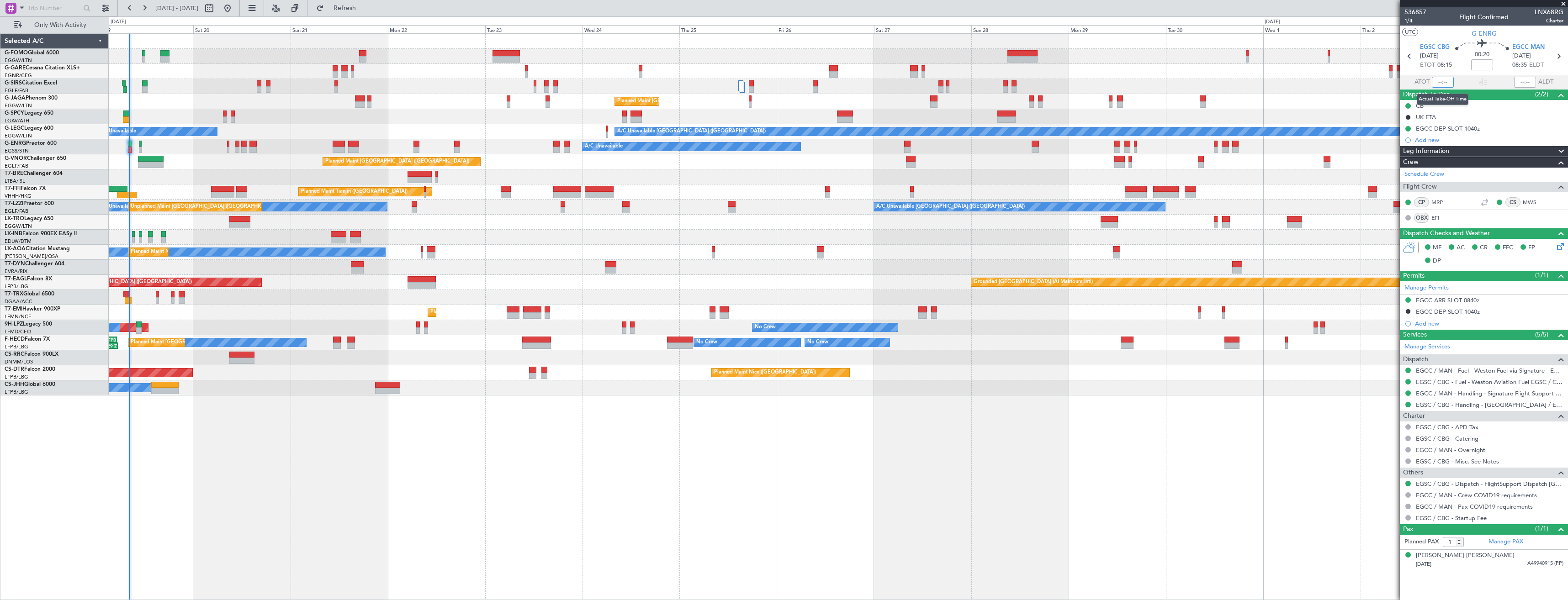
click at [1446, 81] on input "text" at bounding box center [1442, 82] width 22 height 11
type input "08:07"
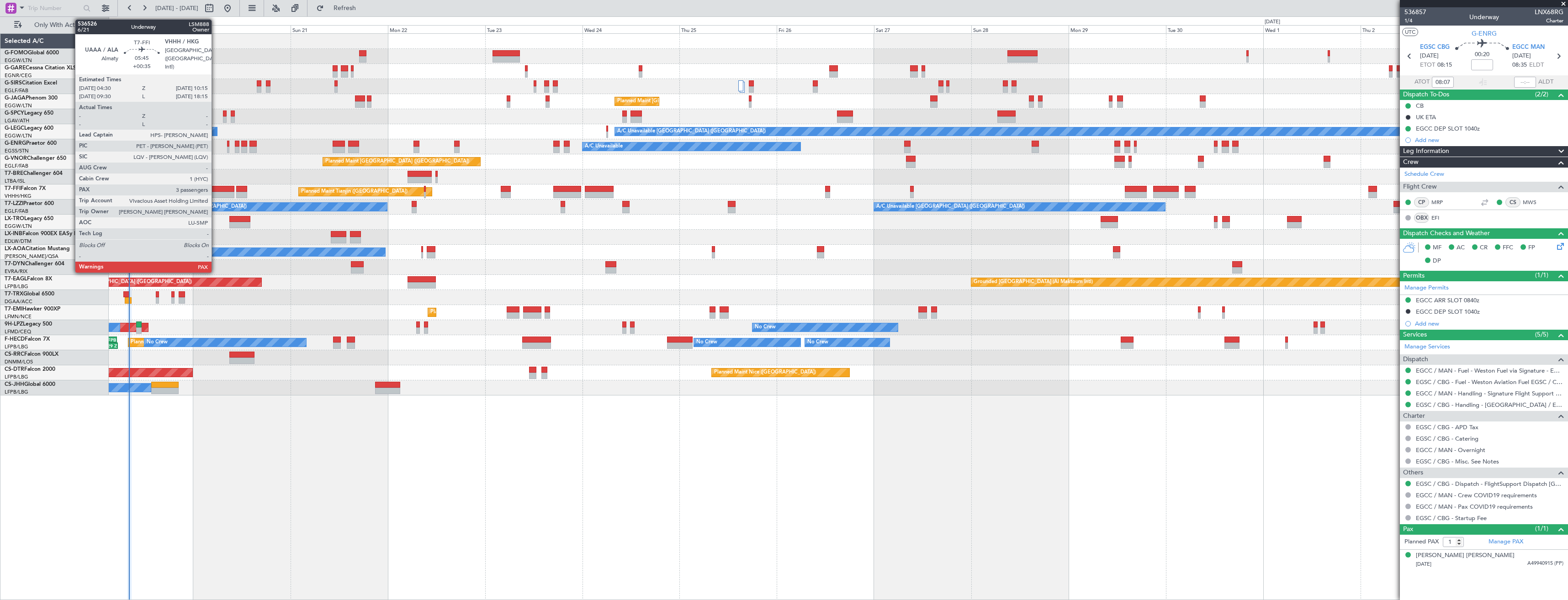
click at [216, 192] on div at bounding box center [223, 195] width 23 height 6
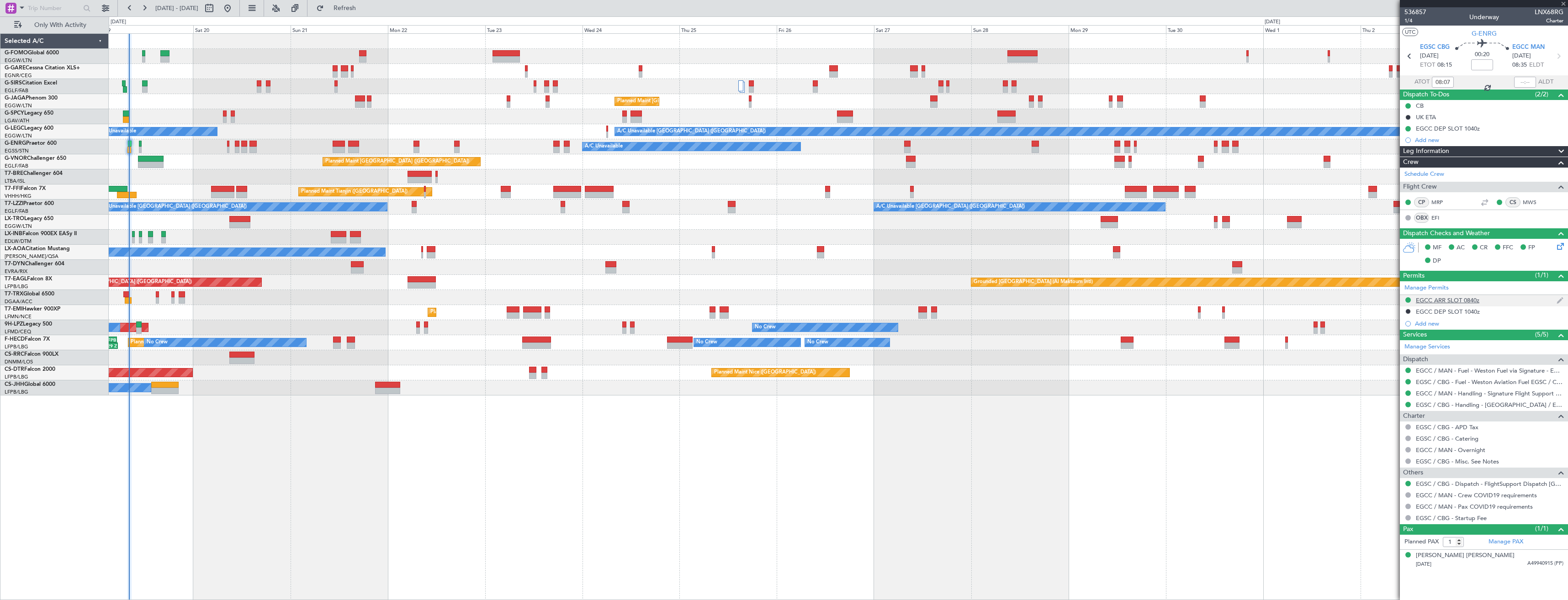
type input "+00:35"
type input "3"
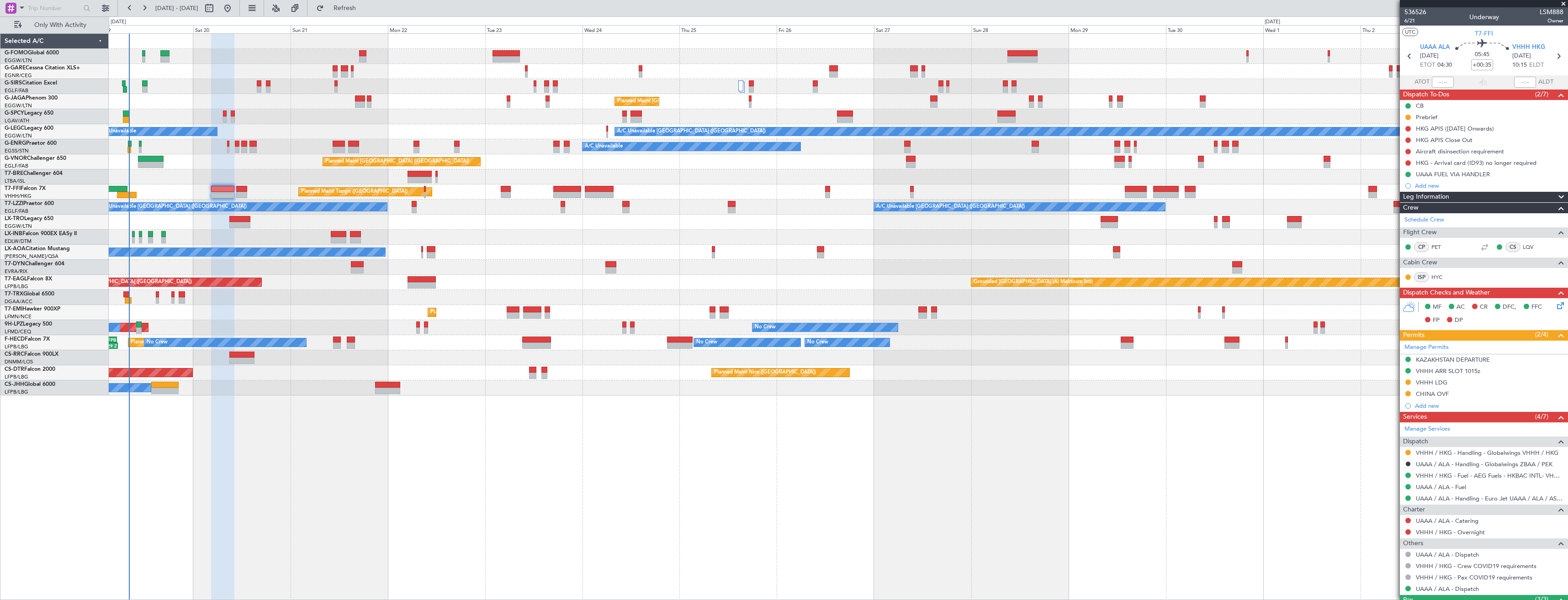
click at [1479, 384] on div "VHHH LDG" at bounding box center [1484, 383] width 168 height 11
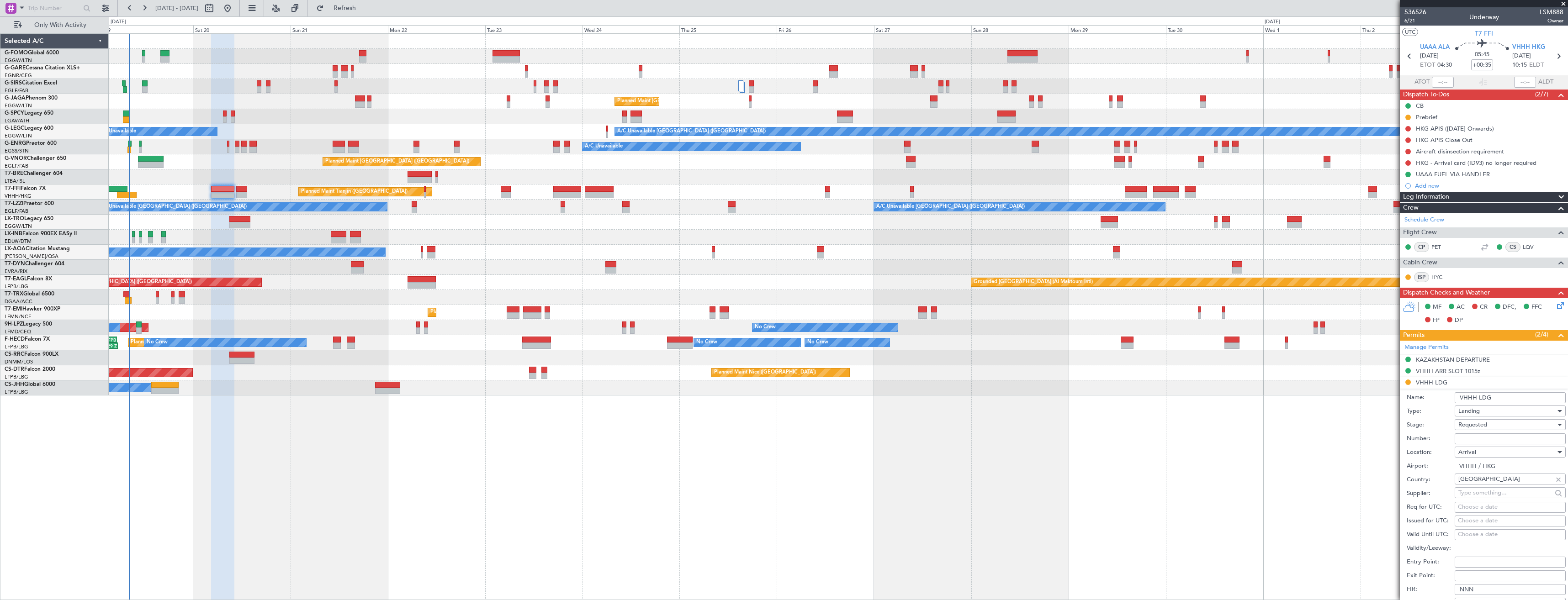
click at [1487, 438] on input "Number:" at bounding box center [1510, 439] width 111 height 11
paste input "CAD/B252423"
type input "CAD/B252423"
click at [1488, 425] on div "Requested" at bounding box center [1507, 425] width 97 height 14
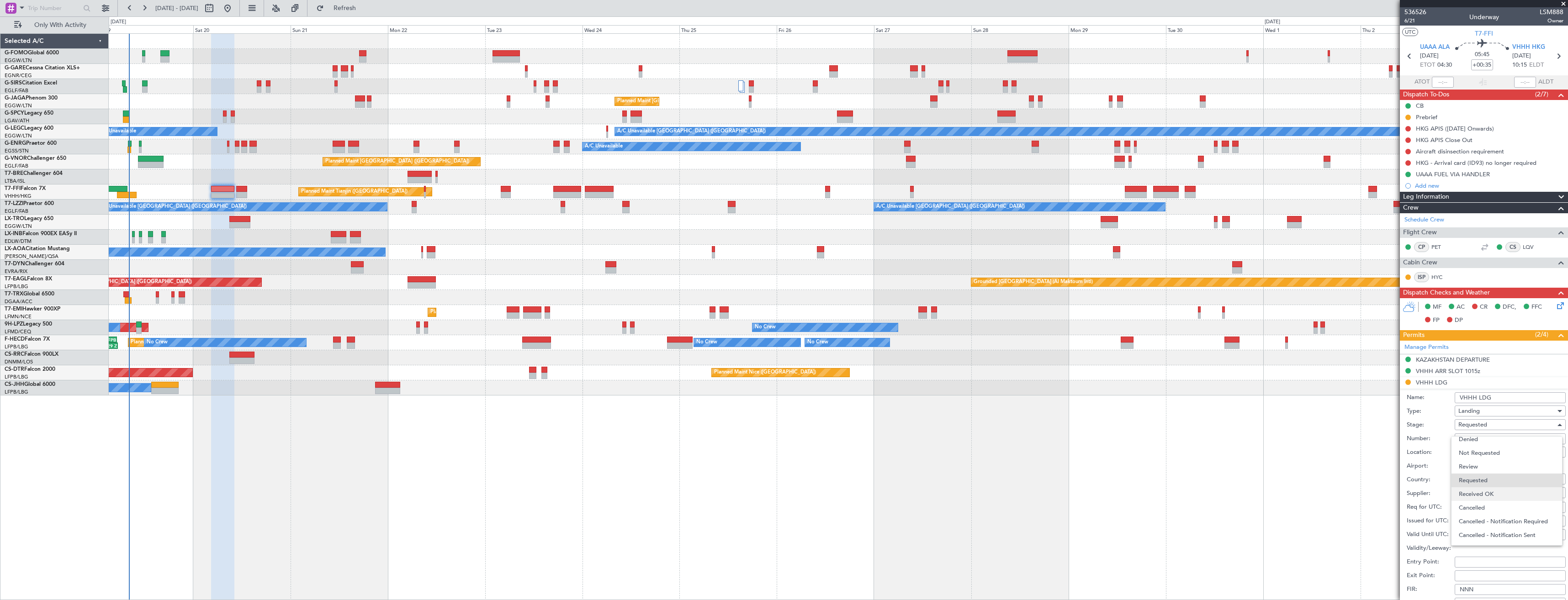
click at [1494, 490] on span "Received OK" at bounding box center [1507, 494] width 96 height 14
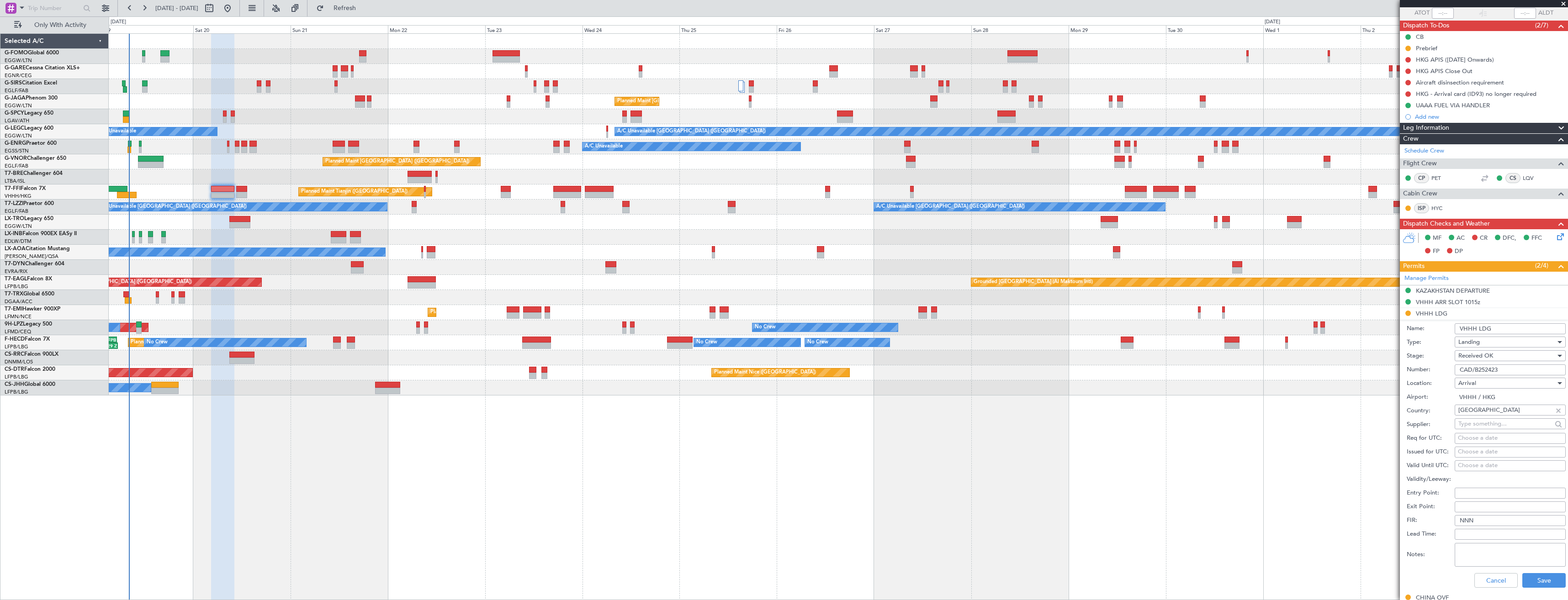
scroll to position [137, 0]
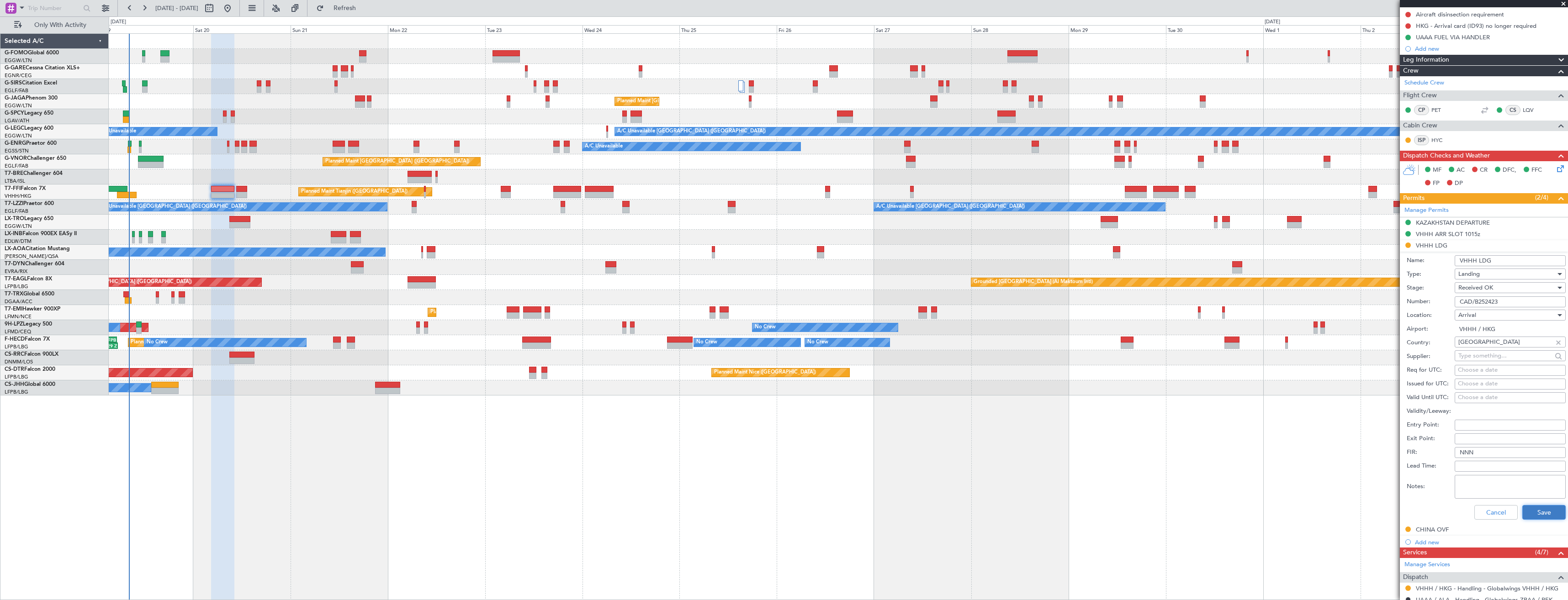
click at [1532, 511] on button "Save" at bounding box center [1545, 513] width 43 height 15
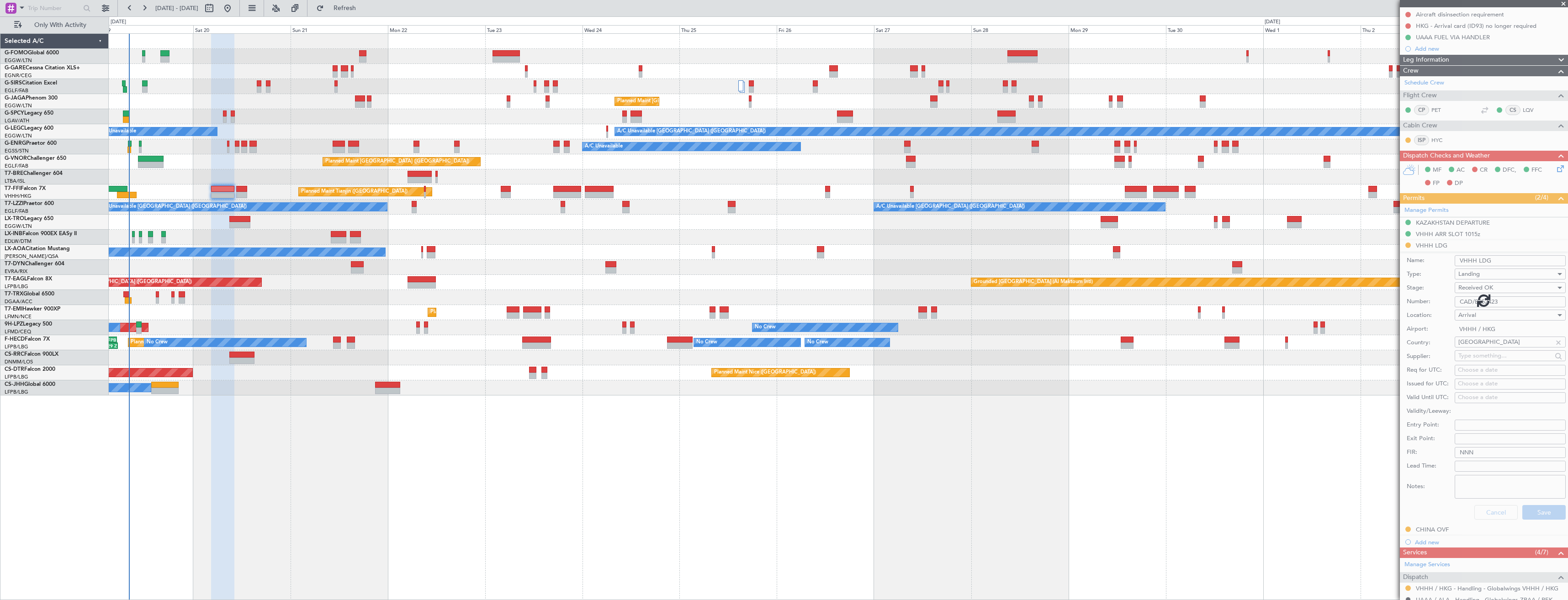
scroll to position [81, 0]
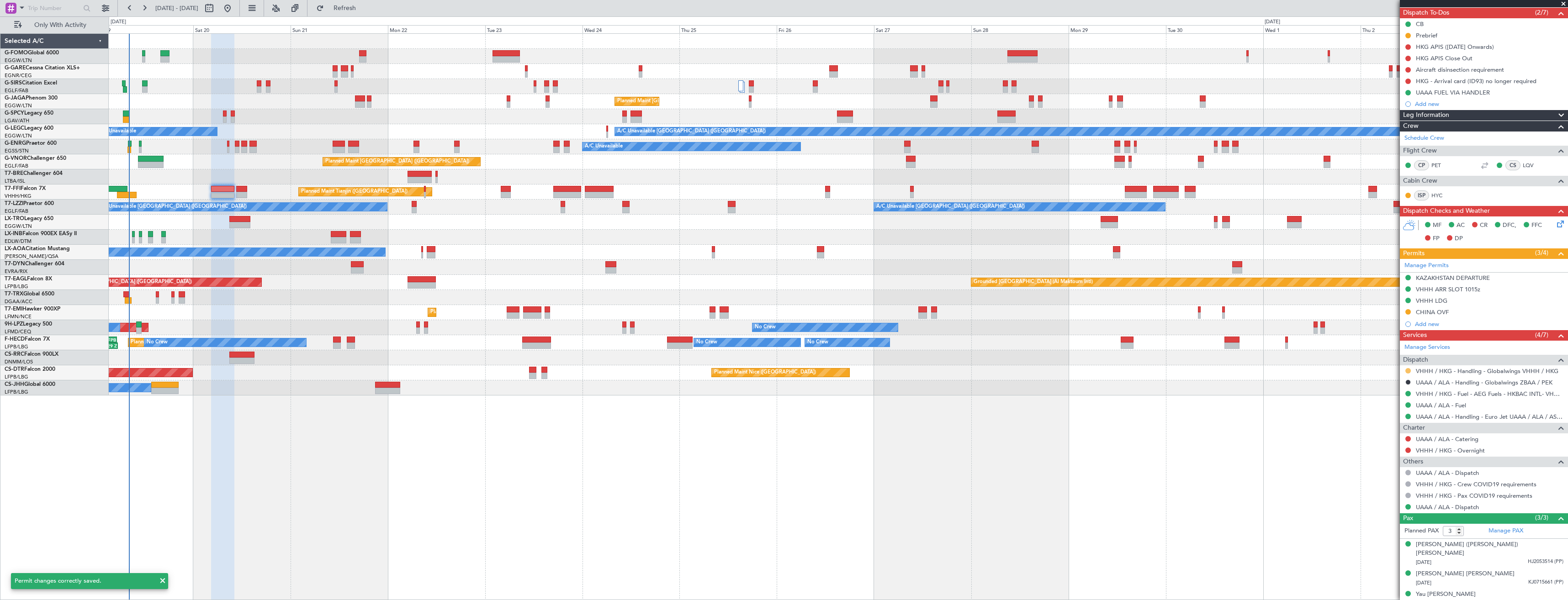
click at [1409, 371] on button at bounding box center [1408, 371] width 5 height 5
click at [1408, 481] on li "Confirmed" at bounding box center [1408, 480] width 106 height 14
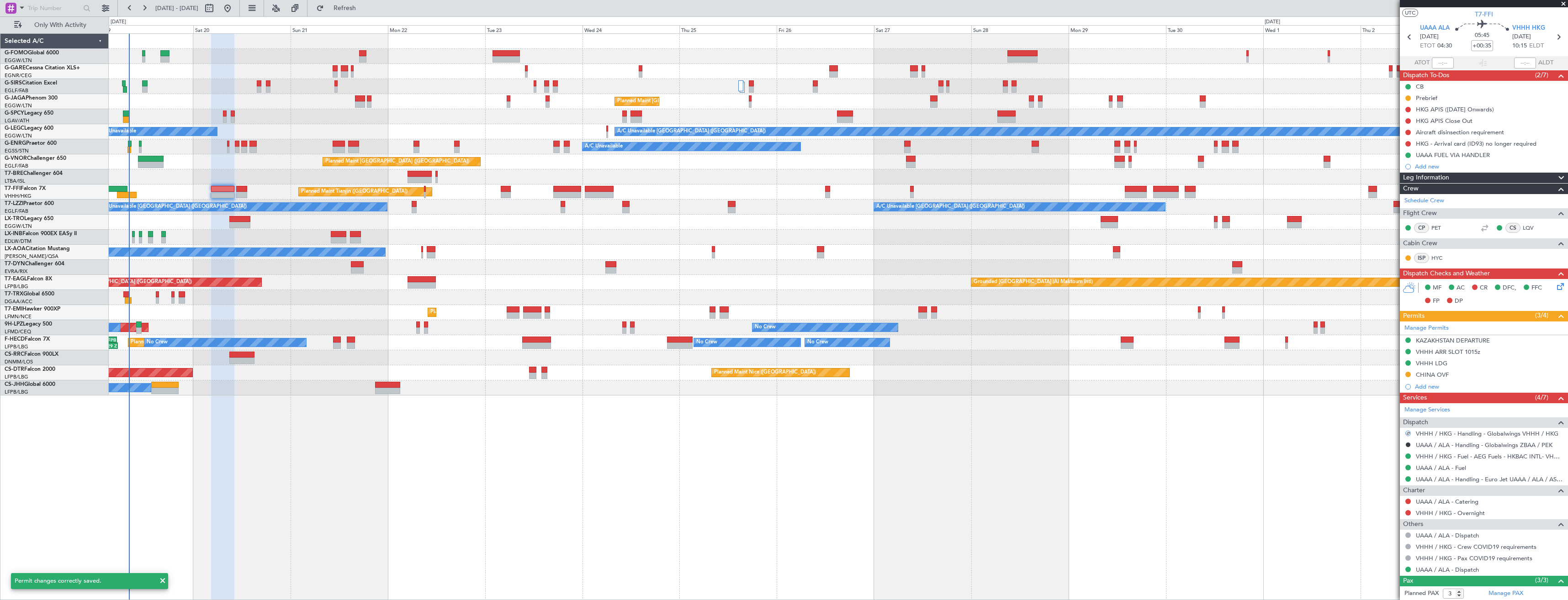
scroll to position [0, 0]
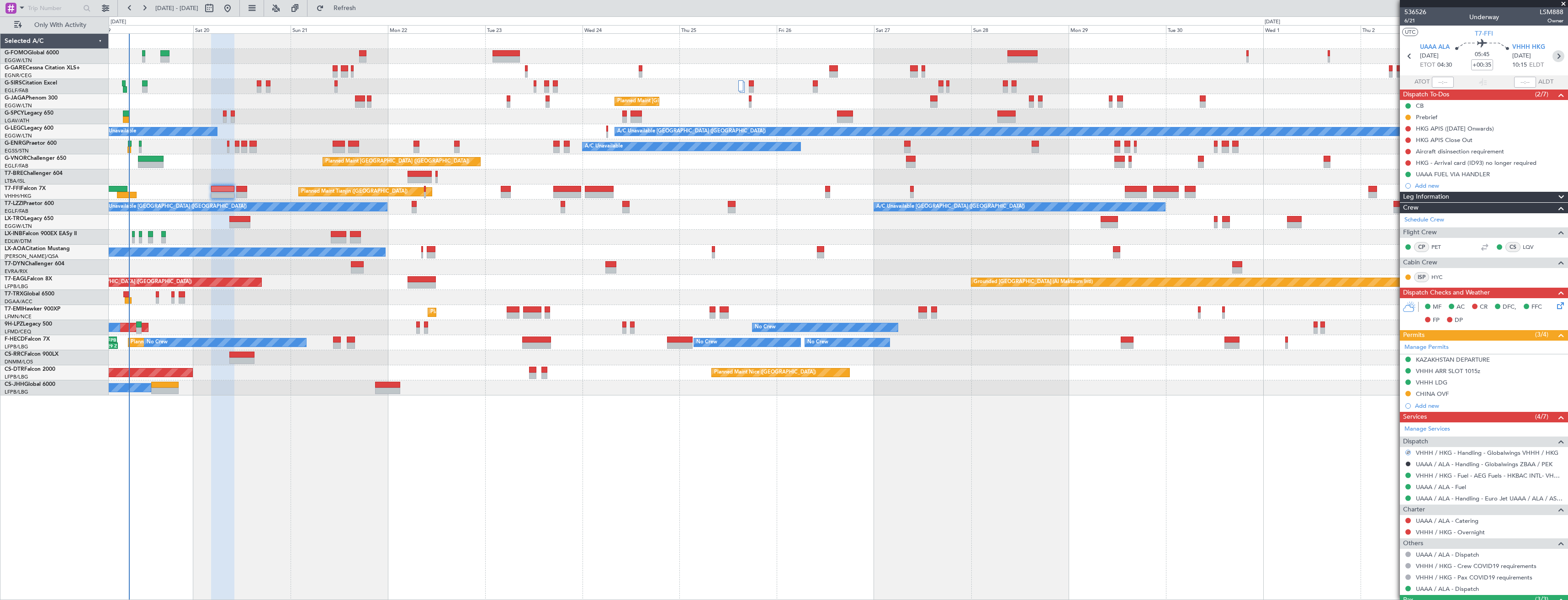
click at [1556, 54] on icon at bounding box center [1558, 56] width 12 height 12
type input "+00:20"
type input "0"
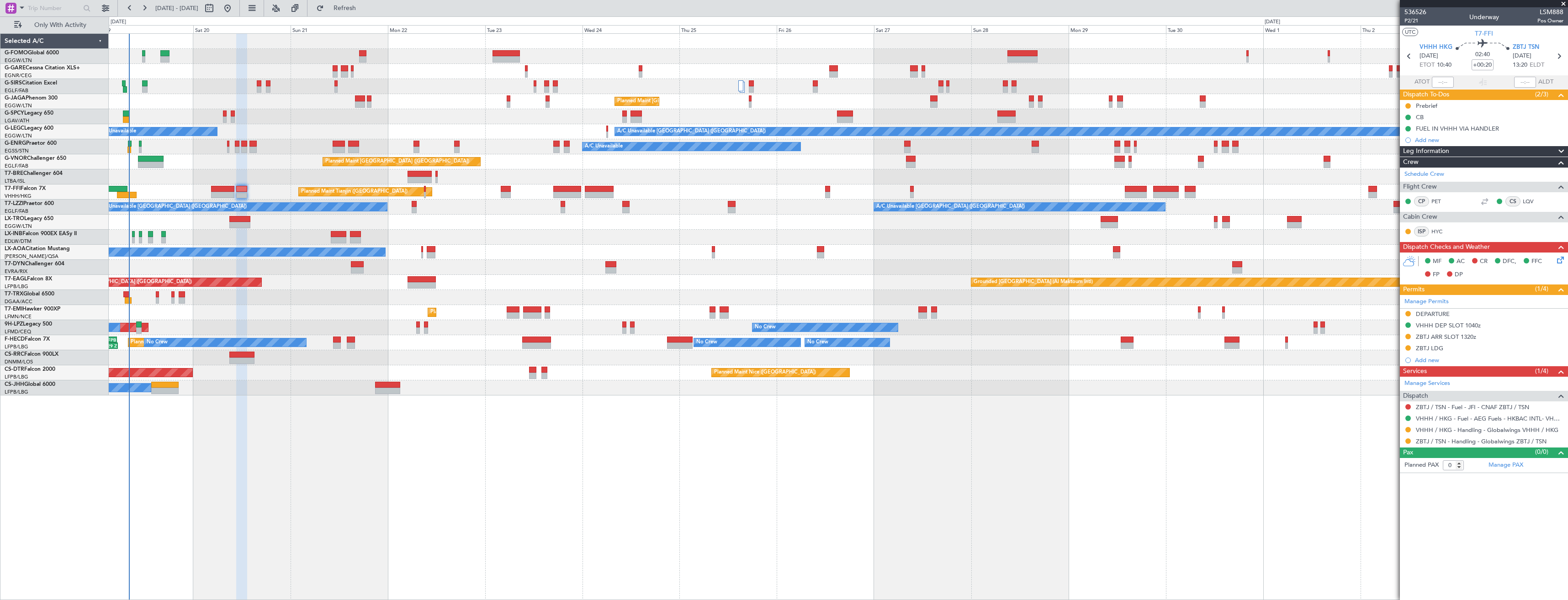
drag, startPoint x: 1410, startPoint y: 314, endPoint x: 1410, endPoint y: 331, distance: 17.0
click at [1410, 314] on button at bounding box center [1408, 313] width 5 height 5
click at [1478, 314] on div "DEPARTURE" at bounding box center [1484, 314] width 168 height 11
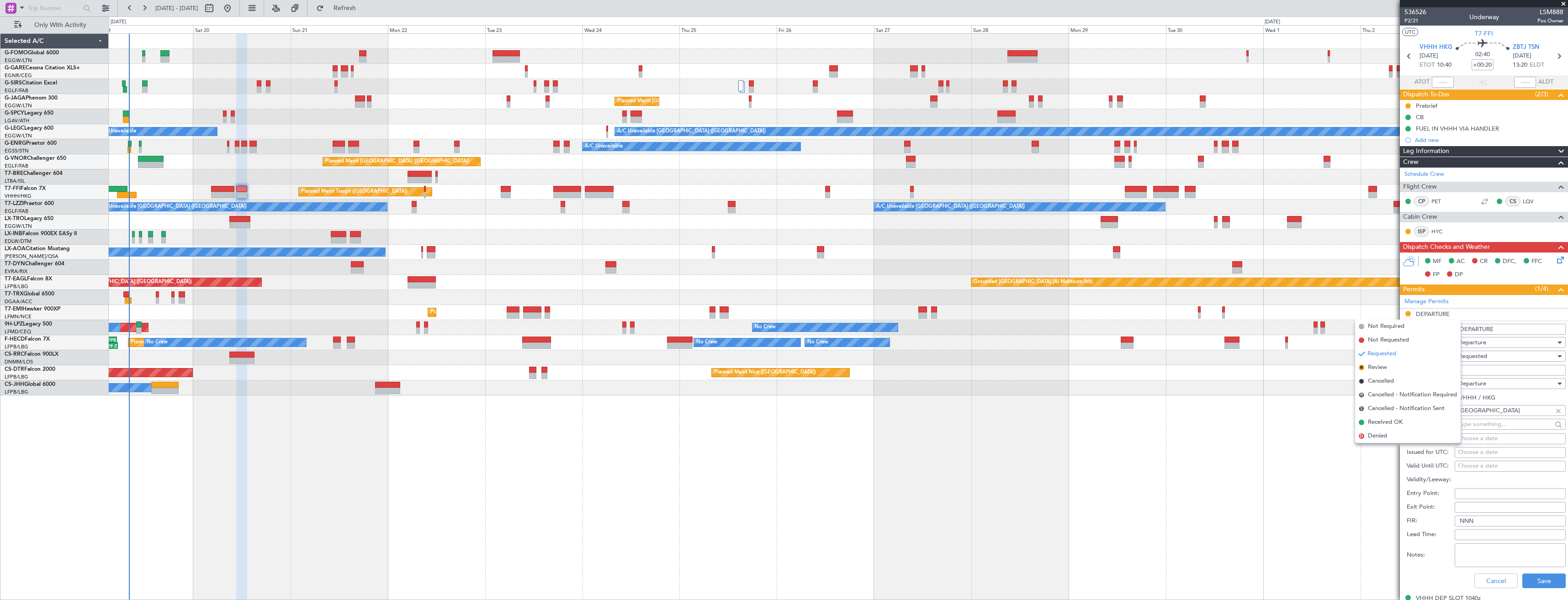
click at [1480, 367] on input "Number:" at bounding box center [1510, 371] width 111 height 11
paste input "CAD/B252423"
type input "CAD/B252423"
click at [1487, 352] on span "Requested" at bounding box center [1473, 356] width 29 height 8
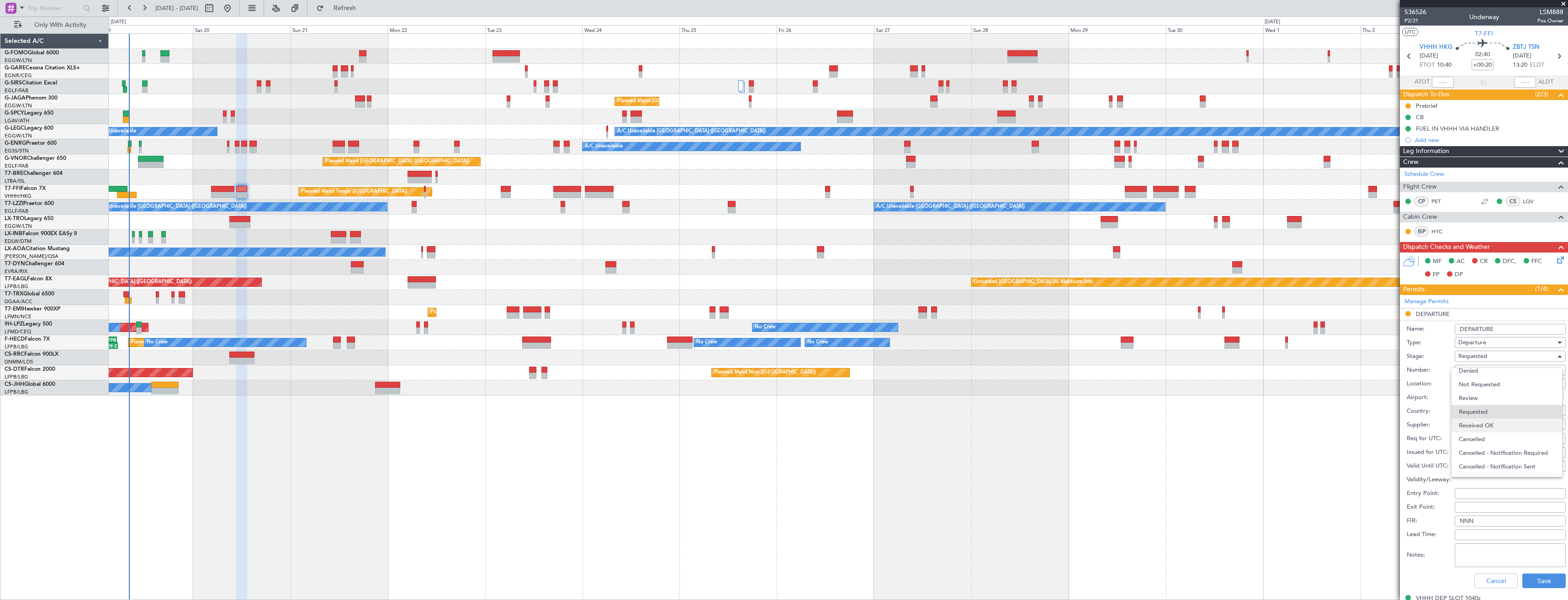
click at [1495, 425] on span "Received OK" at bounding box center [1507, 426] width 96 height 14
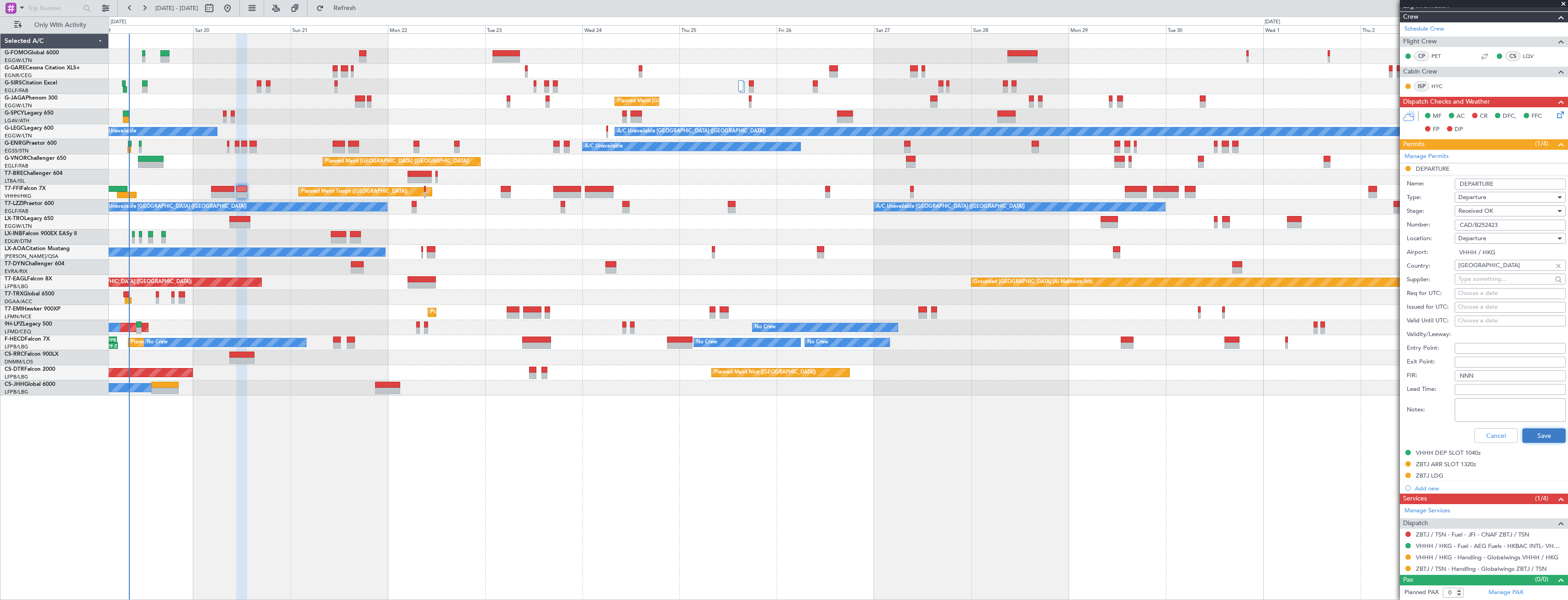
click at [1526, 432] on button "Save" at bounding box center [1545, 435] width 43 height 15
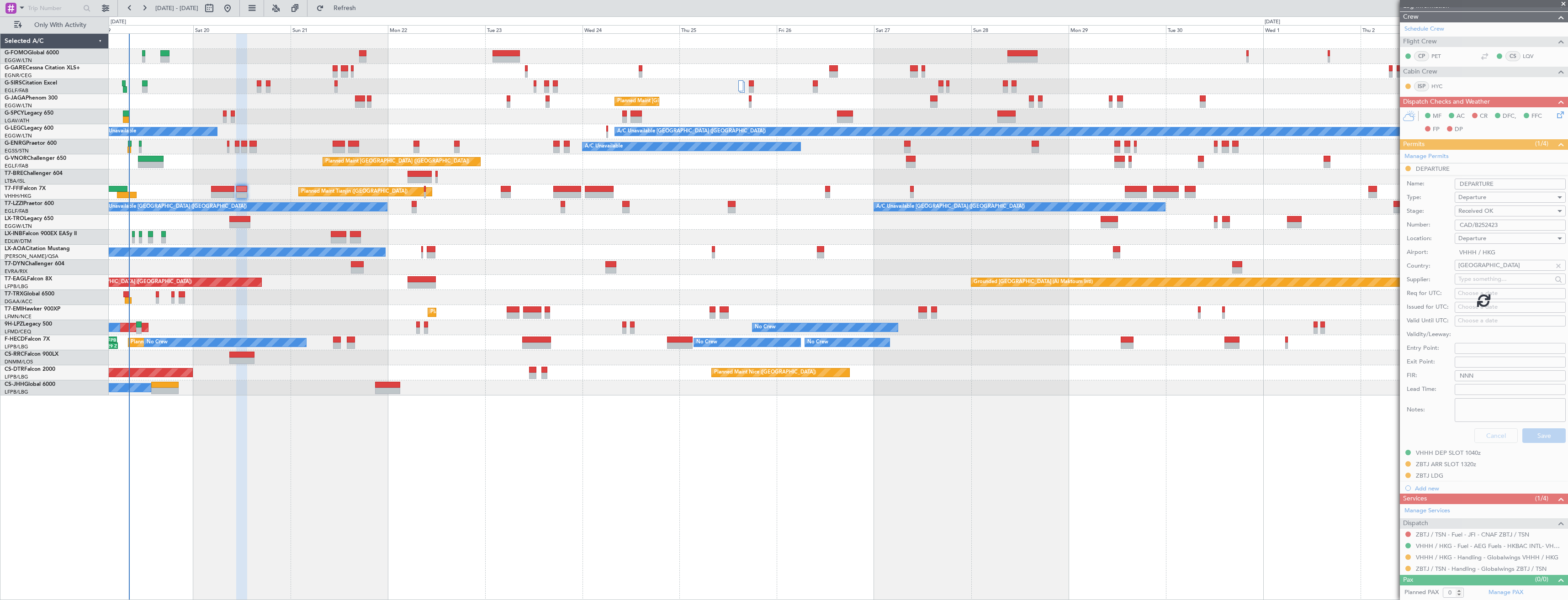
scroll to position [0, 0]
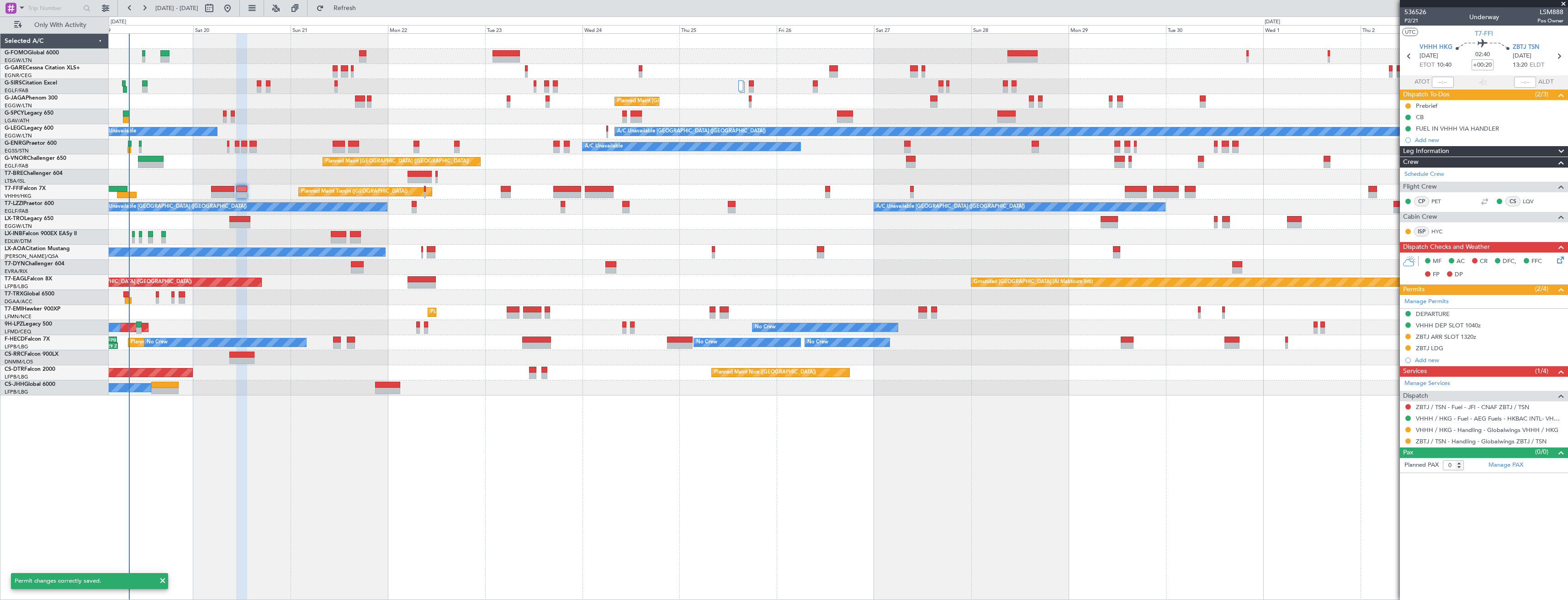
click at [1405, 426] on div at bounding box center [1408, 429] width 7 height 7
click at [1410, 429] on button at bounding box center [1408, 429] width 5 height 5
click at [1389, 534] on span "Confirmed" at bounding box center [1382, 539] width 29 height 10
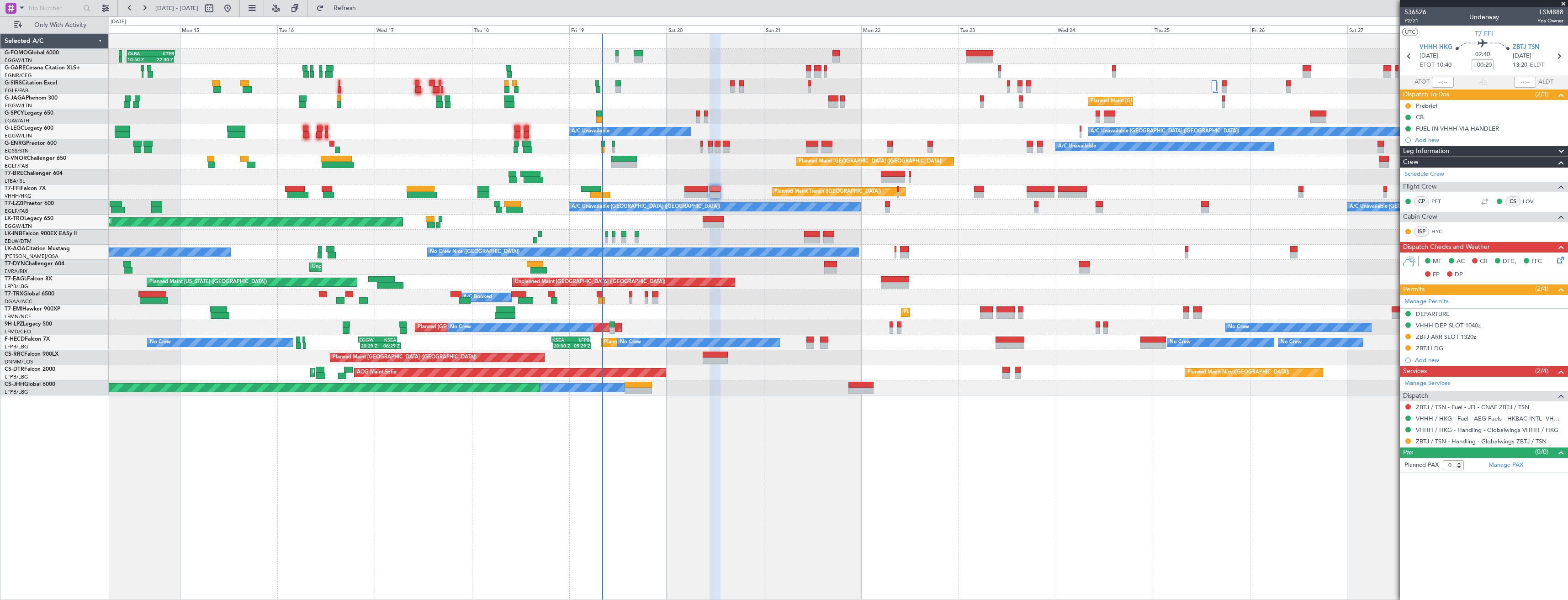
click at [896, 226] on div "Unplanned Maint [GEOGRAPHIC_DATA] ([PERSON_NAME] Intl)" at bounding box center [838, 222] width 1459 height 15
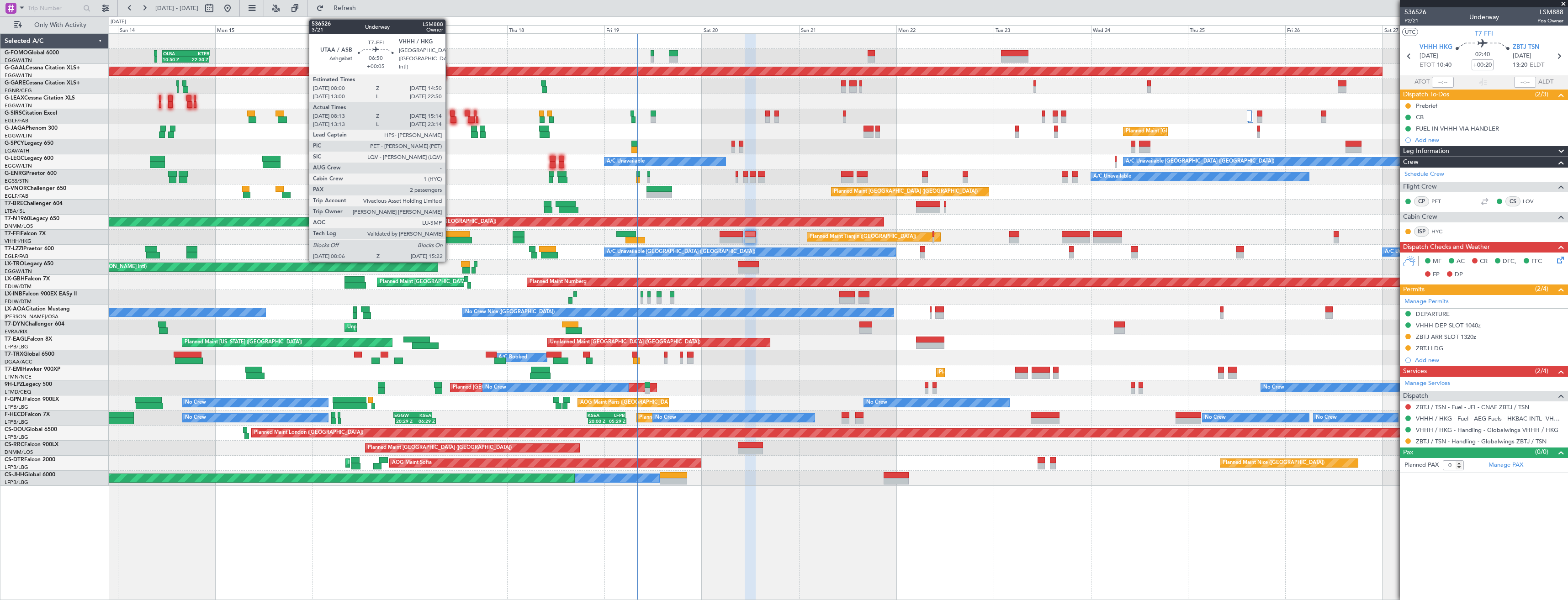
click at [449, 239] on div at bounding box center [457, 240] width 29 height 6
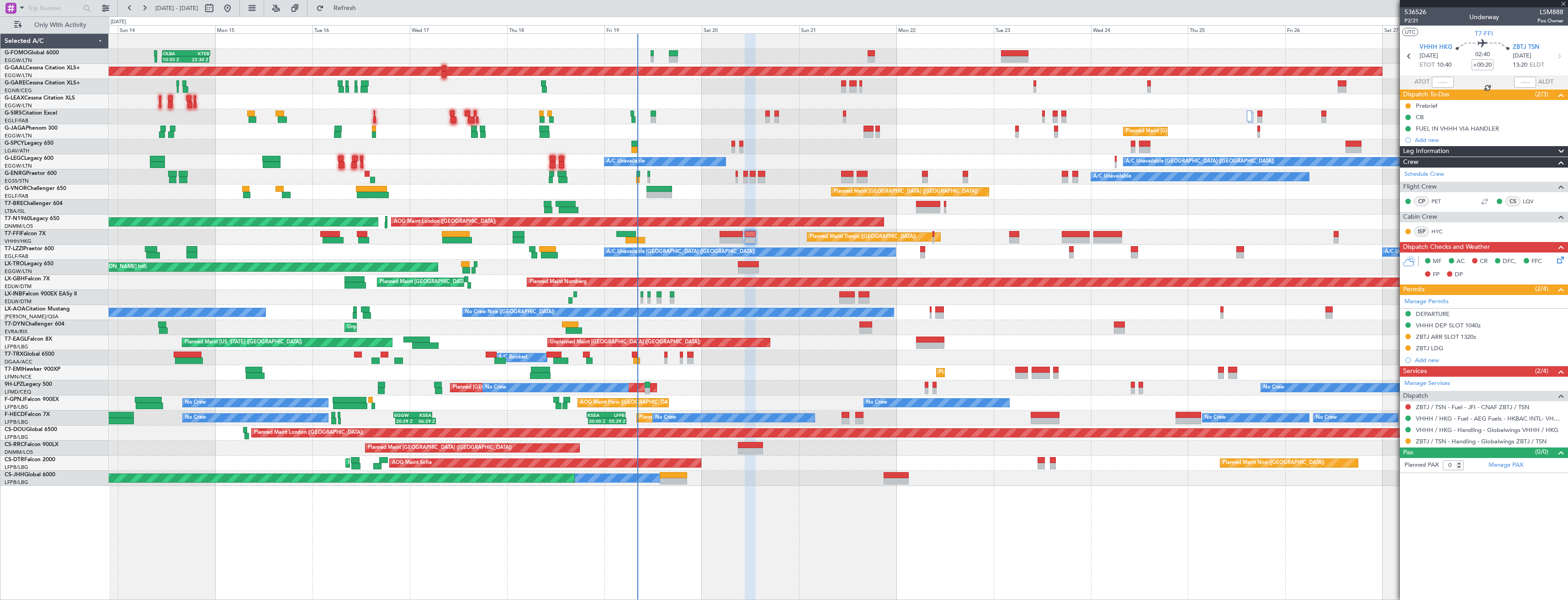
type input "+00:05"
type input "08:13"
type input "15:14"
type input "2"
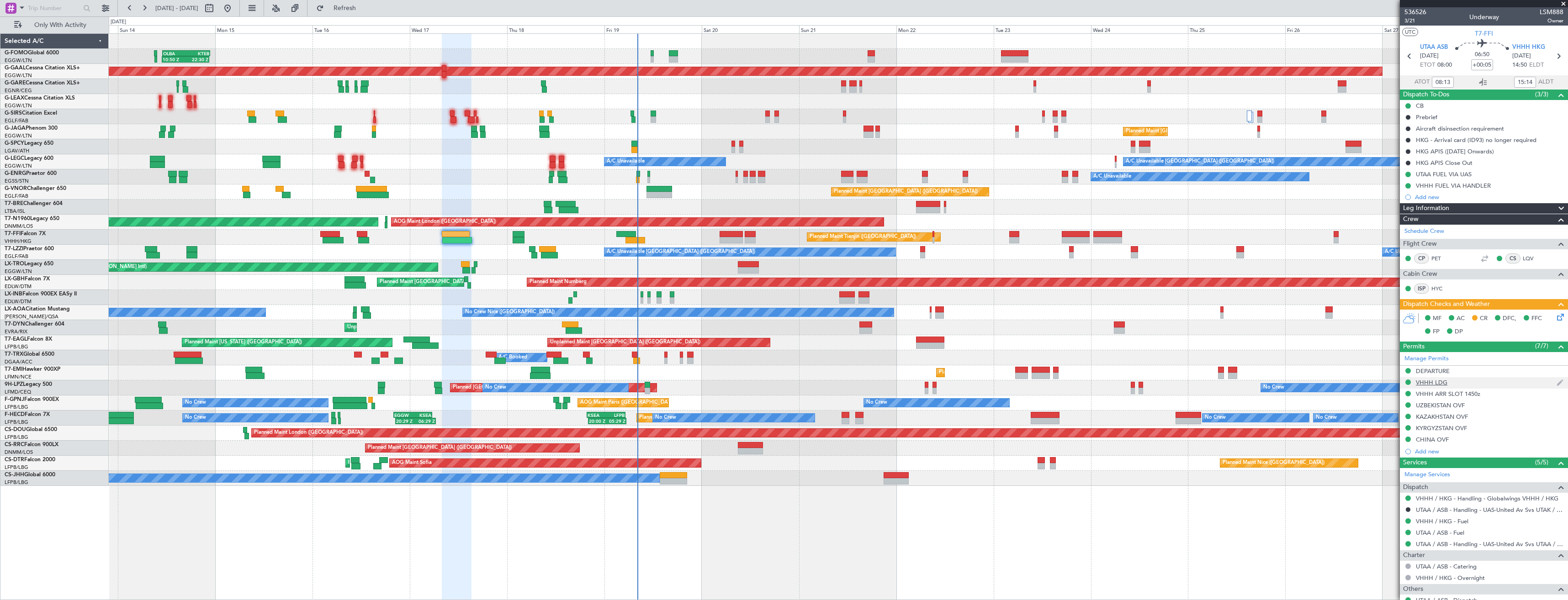
click at [1468, 383] on div "VHHH LDG" at bounding box center [1484, 383] width 168 height 11
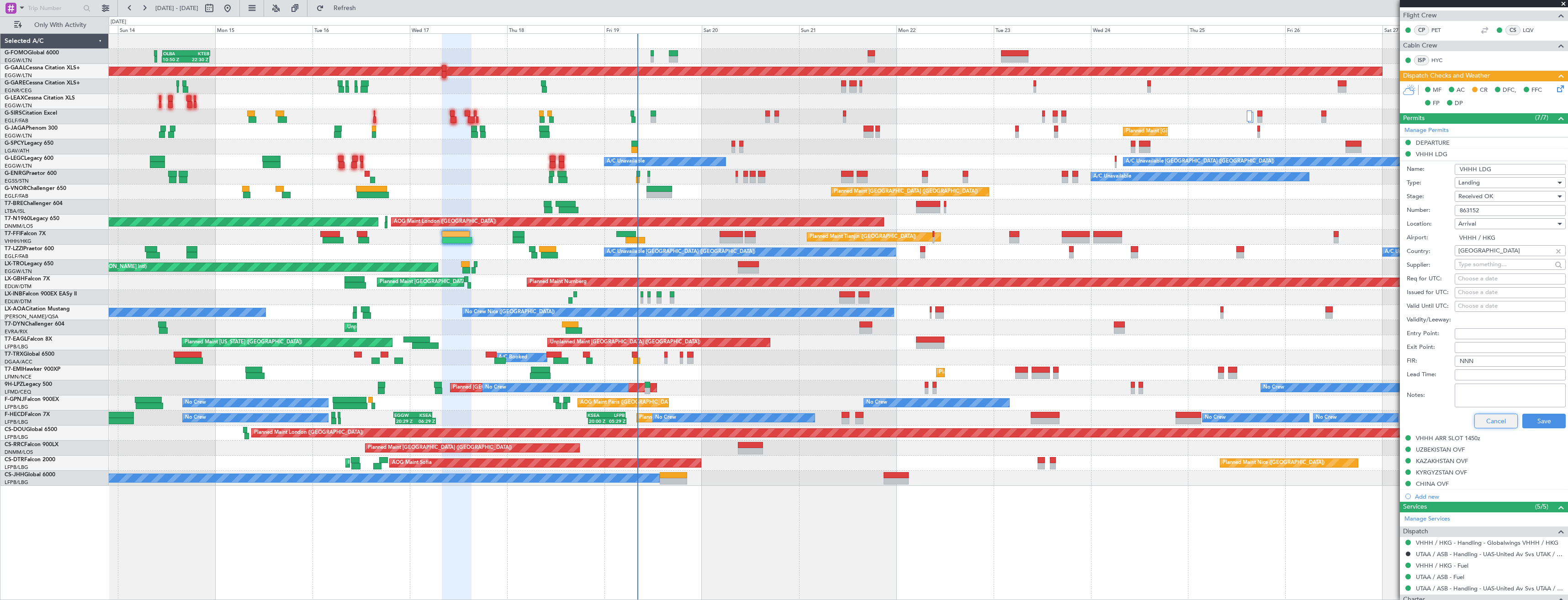
click at [1487, 424] on button "Cancel" at bounding box center [1496, 421] width 43 height 15
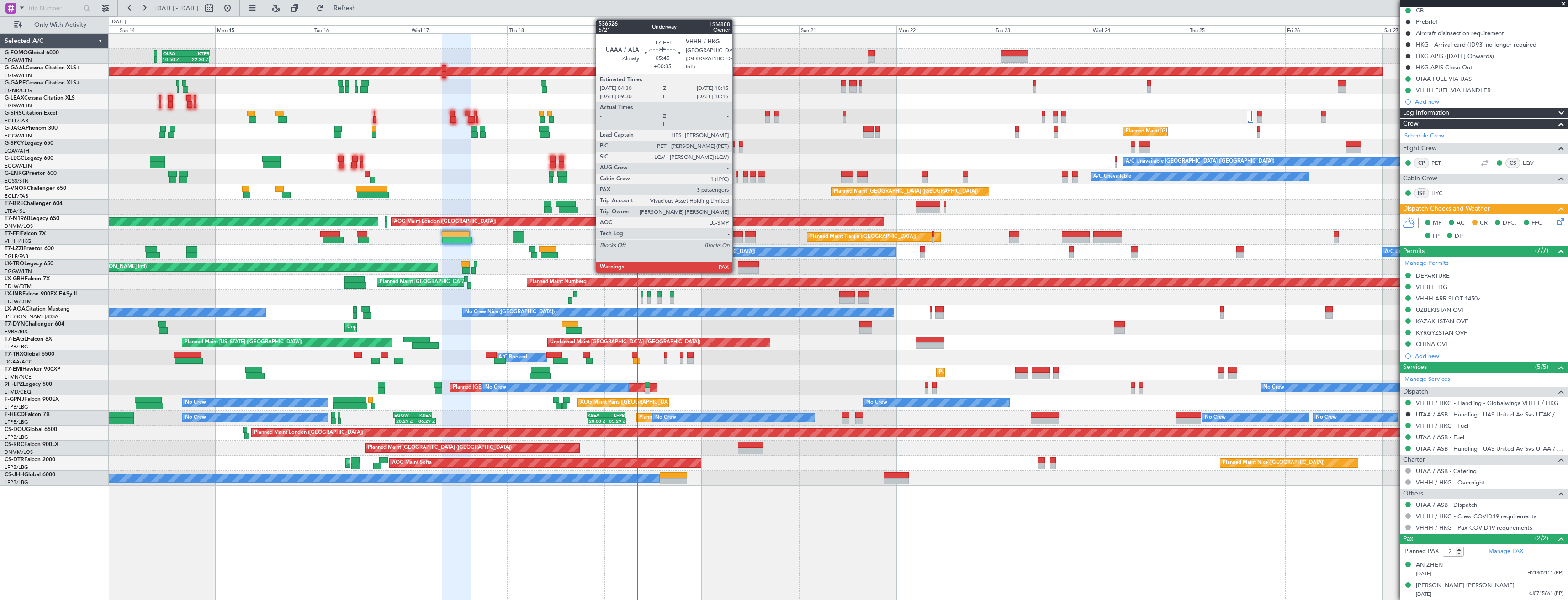
click at [737, 232] on div at bounding box center [731, 234] width 23 height 6
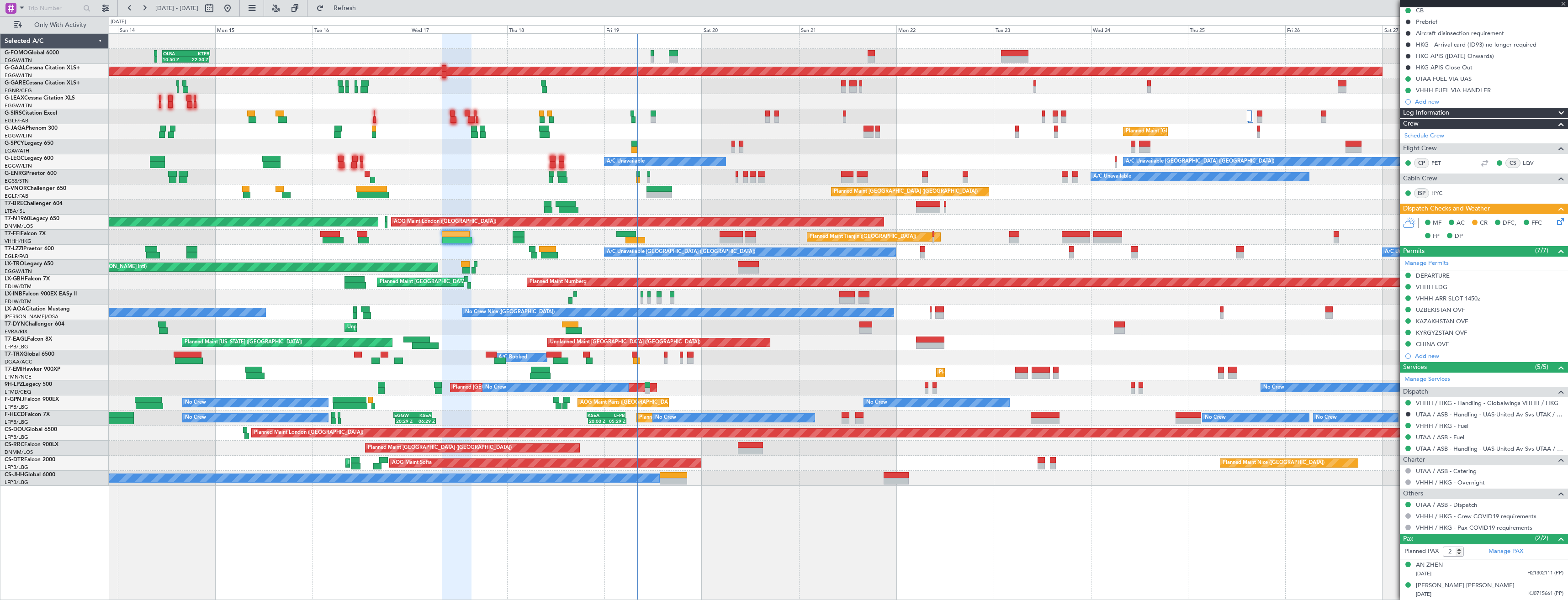
type input "+00:35"
type input "3"
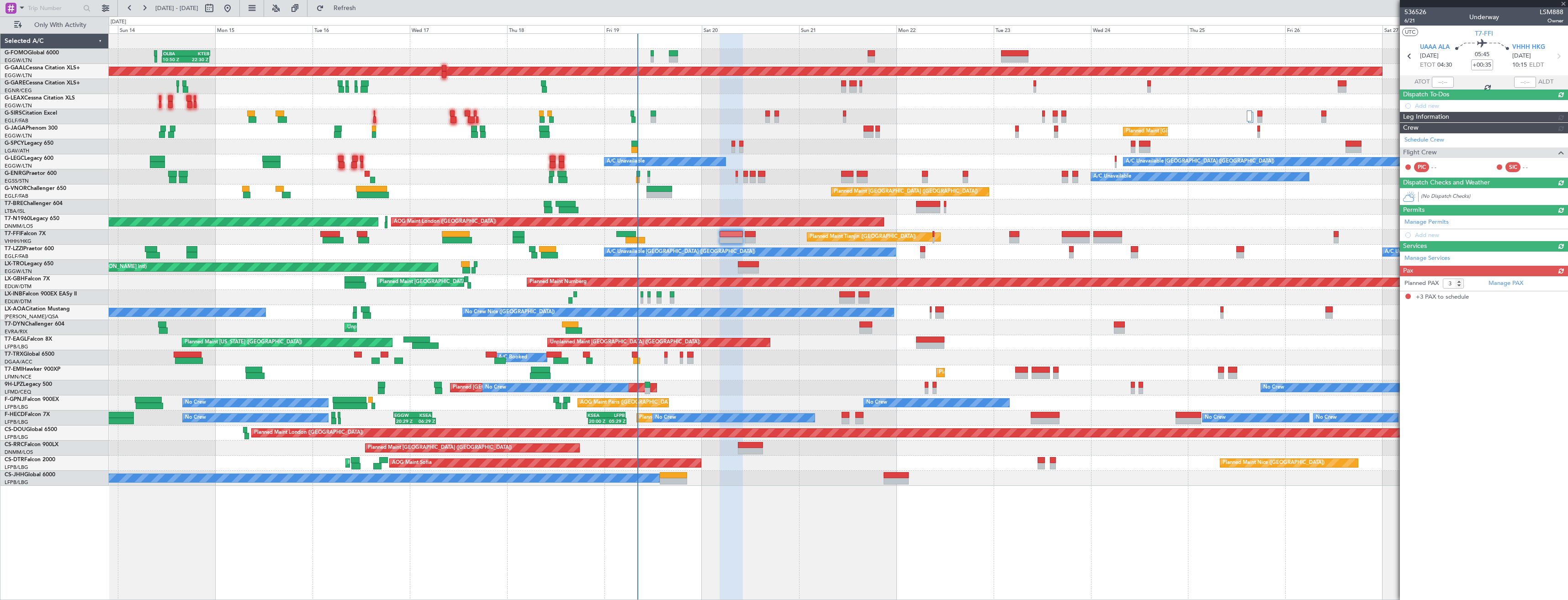
scroll to position [0, 0]
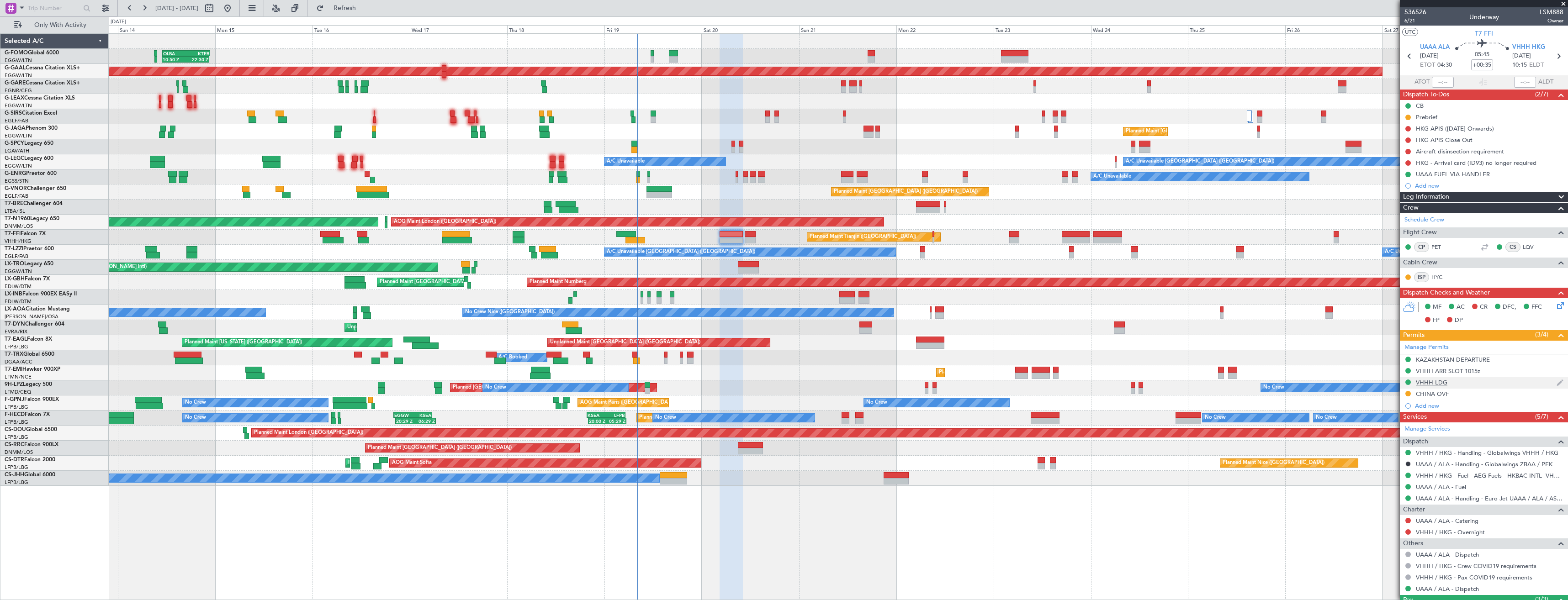
click at [1481, 384] on div "VHHH LDG" at bounding box center [1484, 383] width 168 height 11
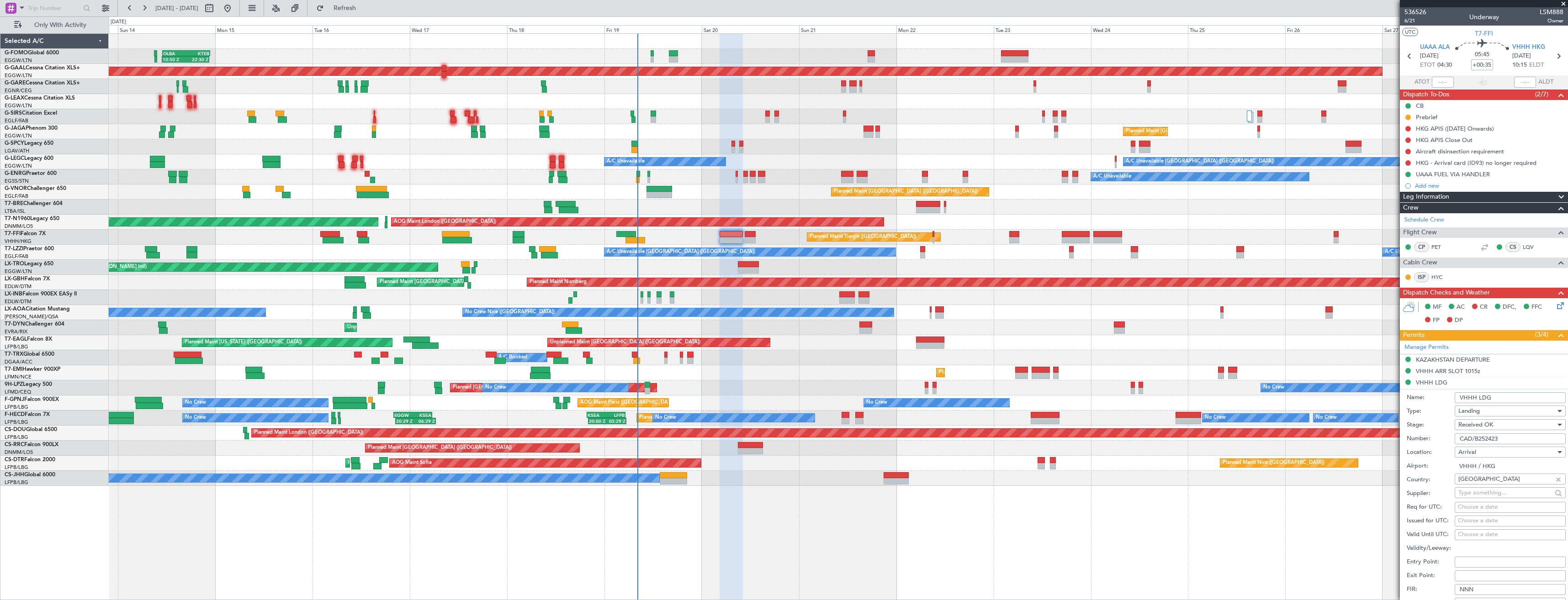
click at [1502, 435] on input "CAD/B252423" at bounding box center [1510, 439] width 111 height 11
click at [1507, 438] on input "CAD/B252423" at bounding box center [1510, 439] width 111 height 11
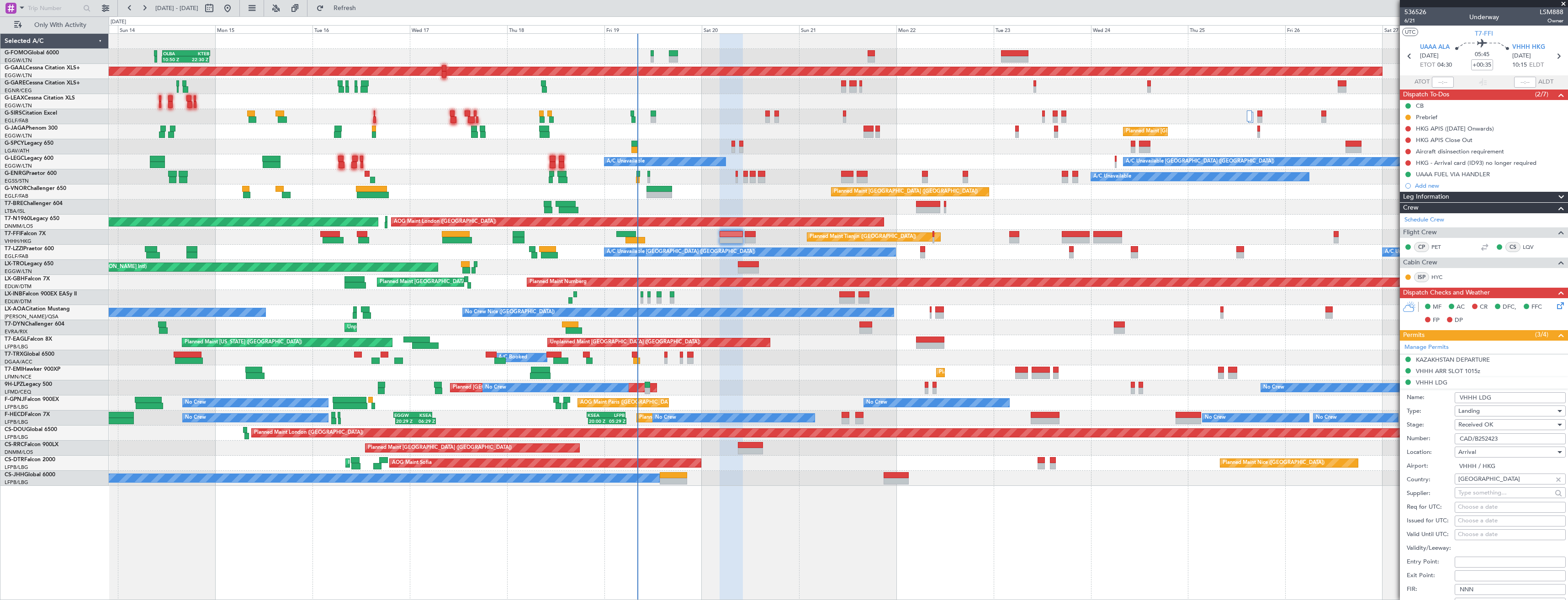
paste input "863275"
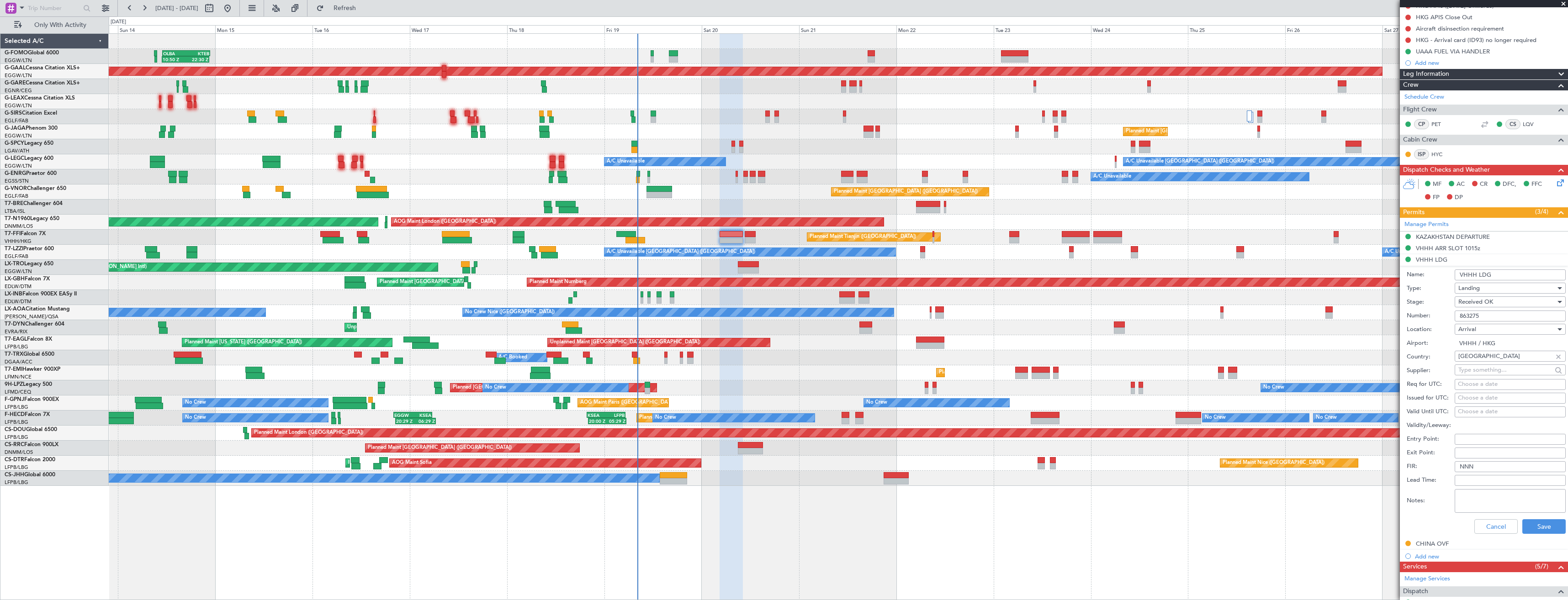
scroll to position [183, 0]
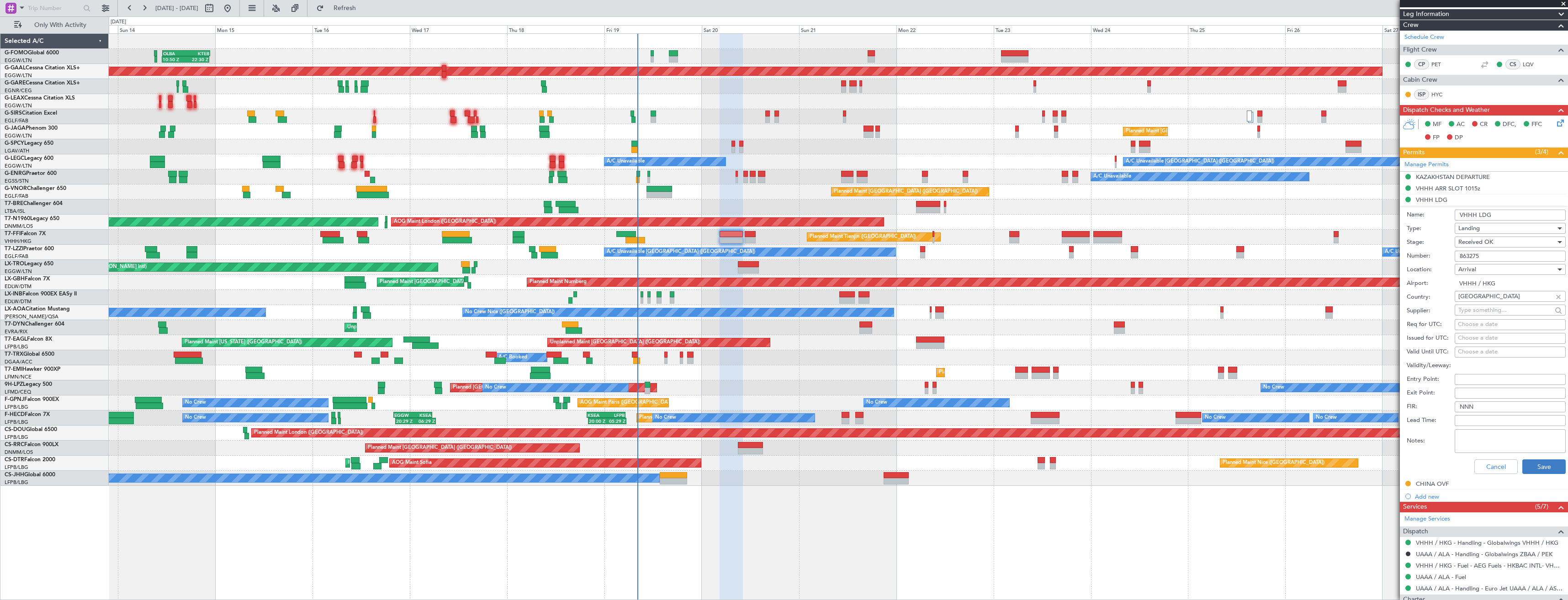
type input "863275"
click at [1537, 462] on button "Save" at bounding box center [1545, 467] width 43 height 15
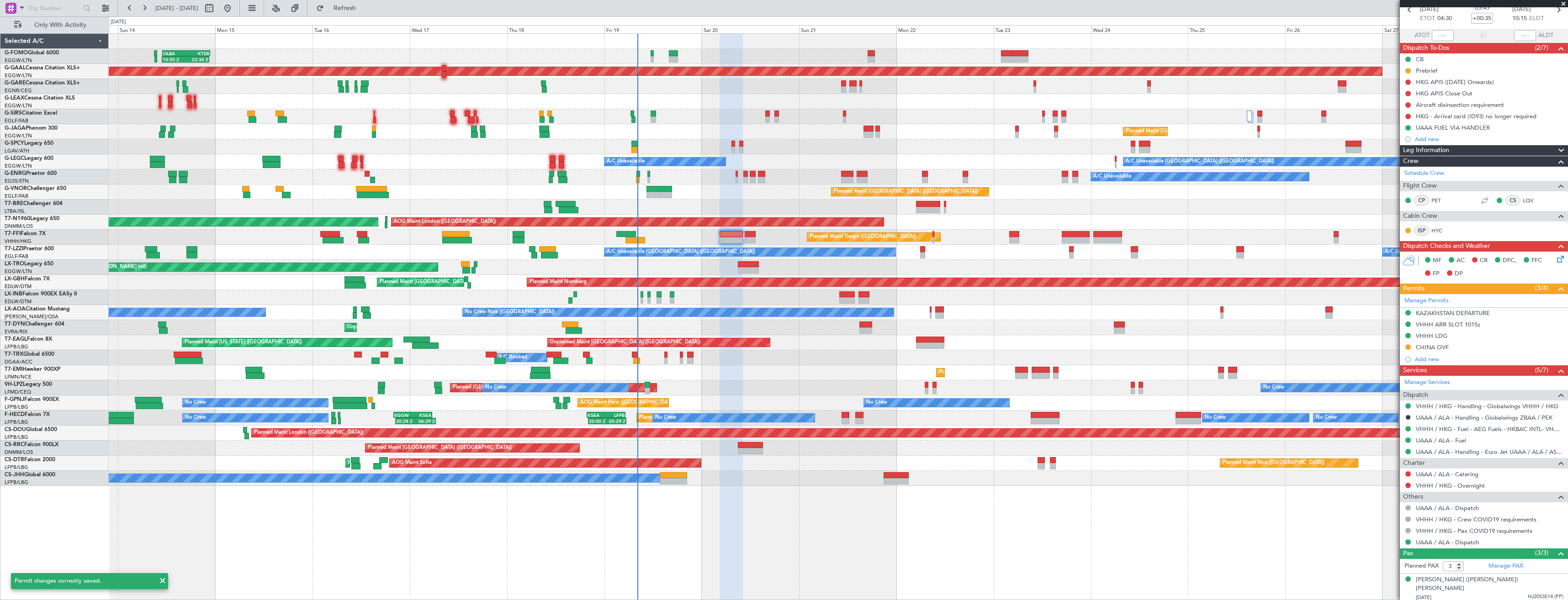
scroll to position [0, 0]
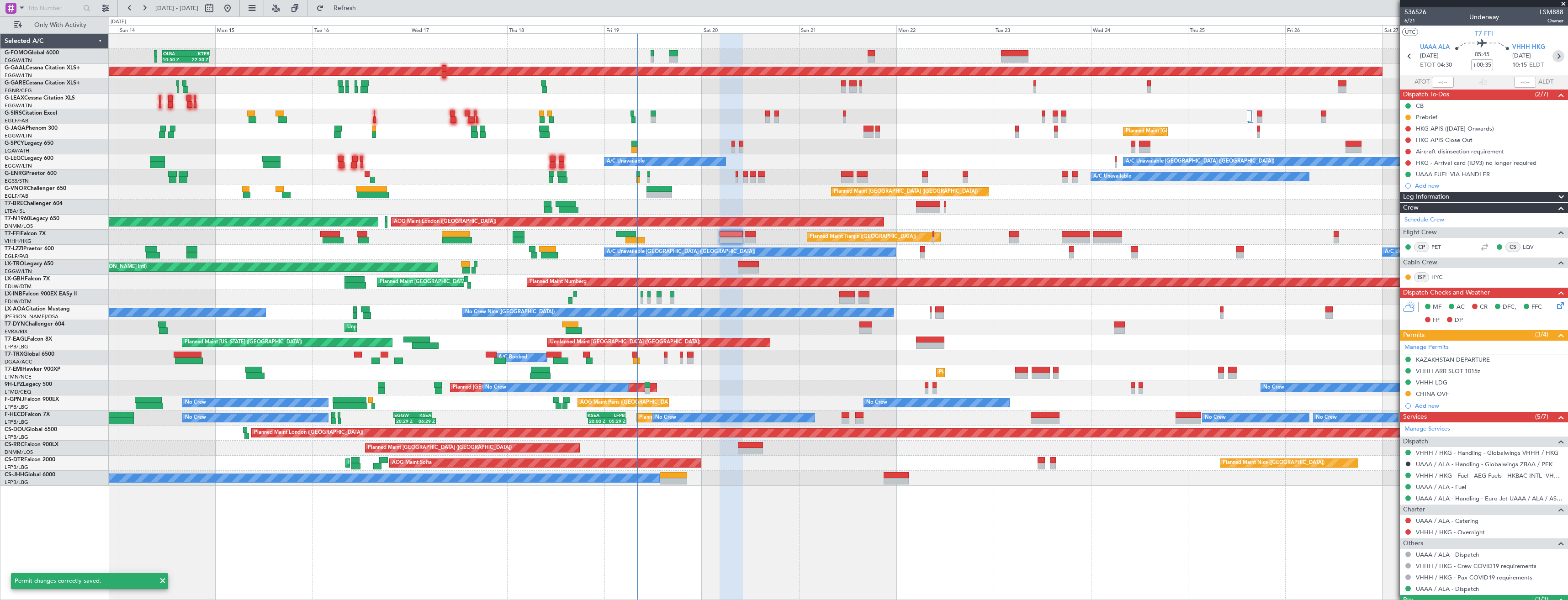
click at [1552, 58] on icon at bounding box center [1558, 56] width 12 height 12
type input "+00:20"
type input "0"
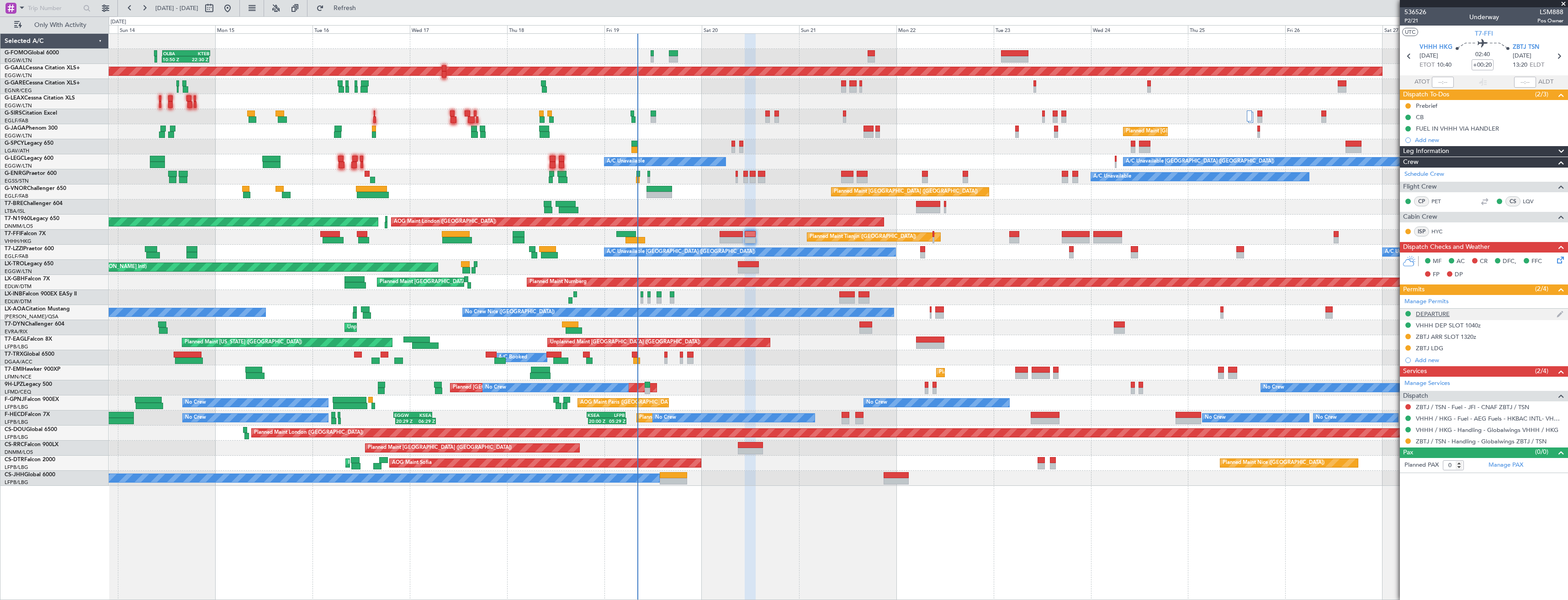
click at [1473, 315] on div "DEPARTURE" at bounding box center [1484, 314] width 168 height 11
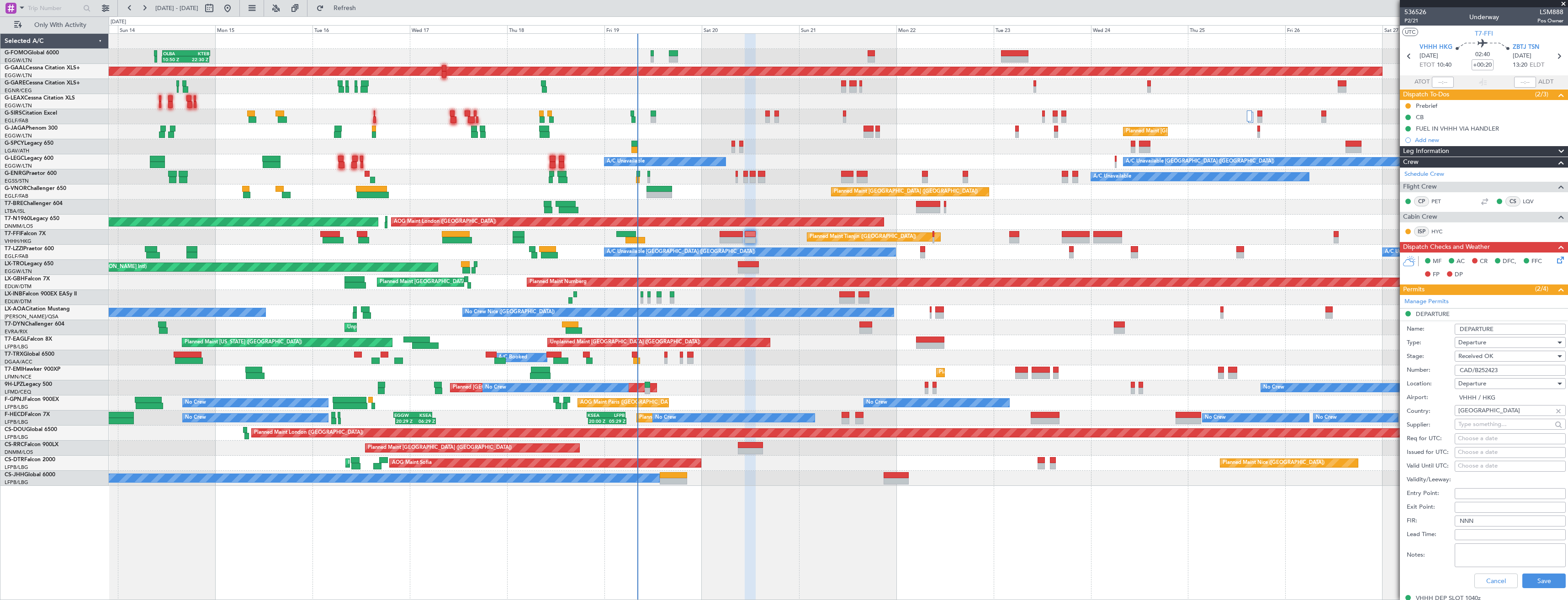
click at [1504, 372] on input "CAD/B252423" at bounding box center [1510, 371] width 111 height 11
paste input "863275"
type input "863275"
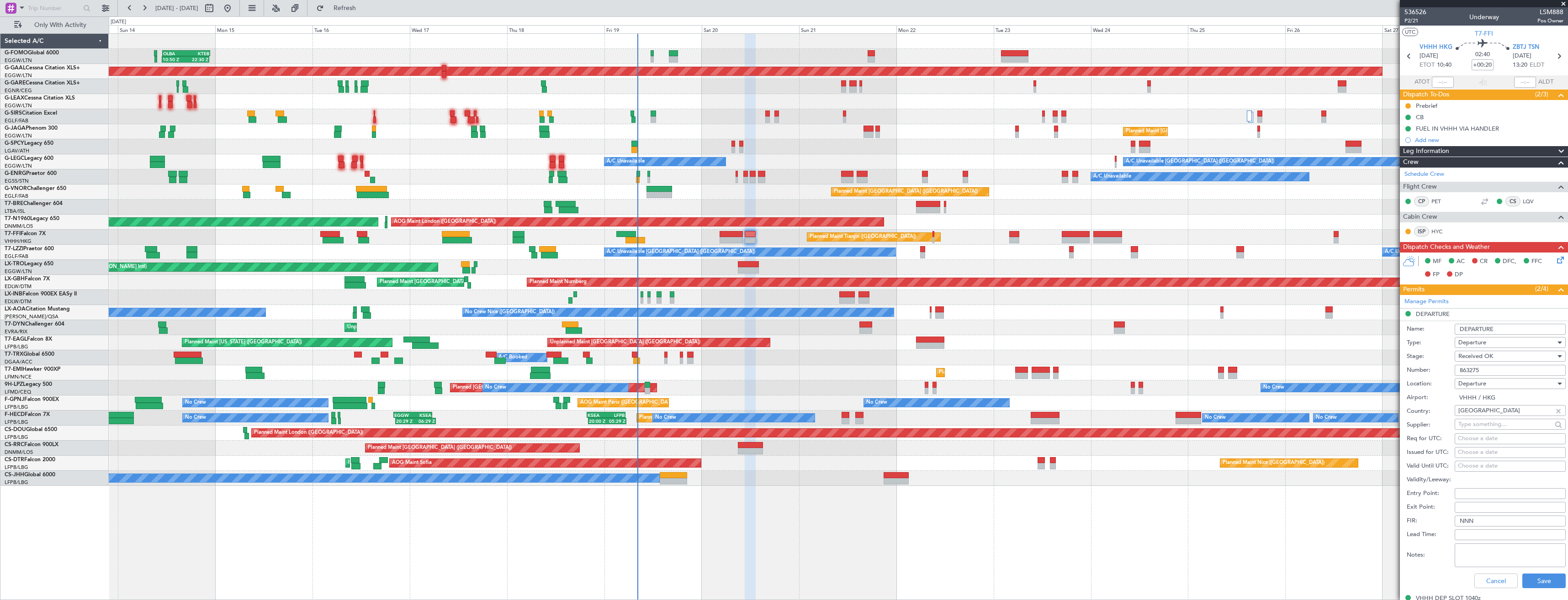
click at [1492, 358] on span "Received OK" at bounding box center [1476, 356] width 35 height 8
click at [1491, 357] on div at bounding box center [784, 300] width 1568 height 600
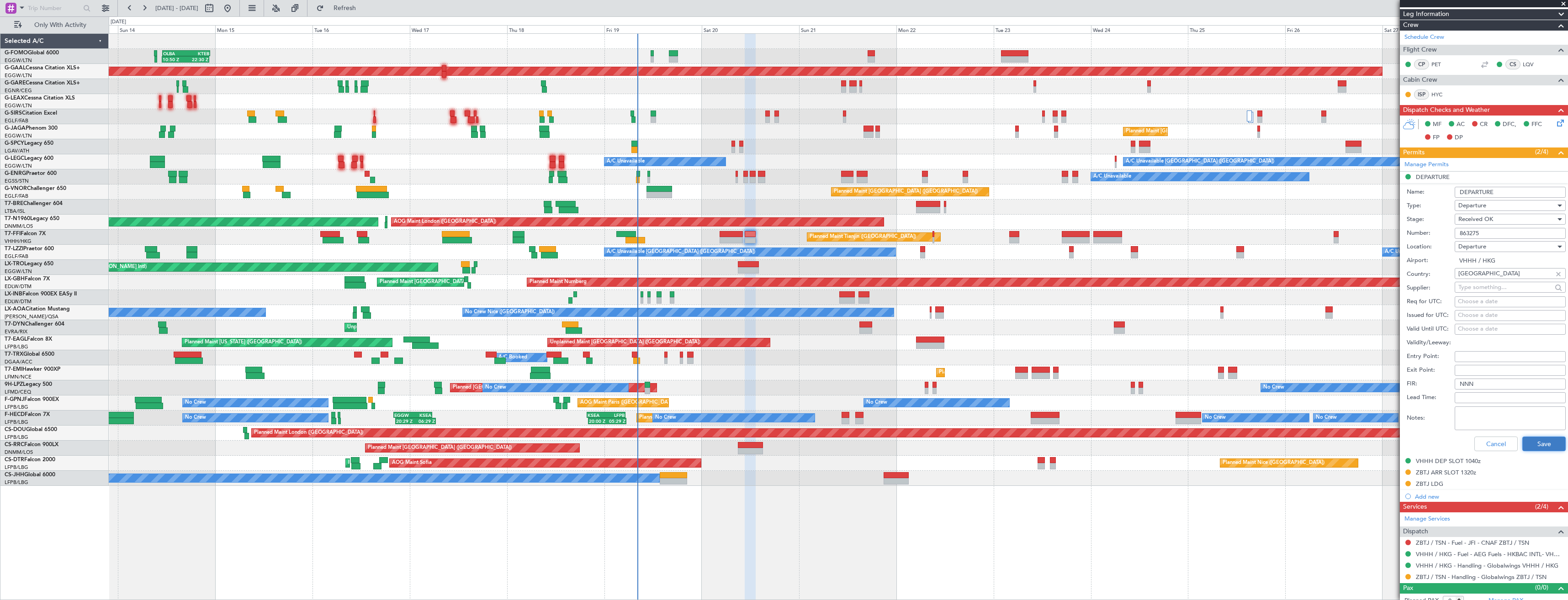
click at [1535, 448] on button "Save" at bounding box center [1545, 444] width 43 height 15
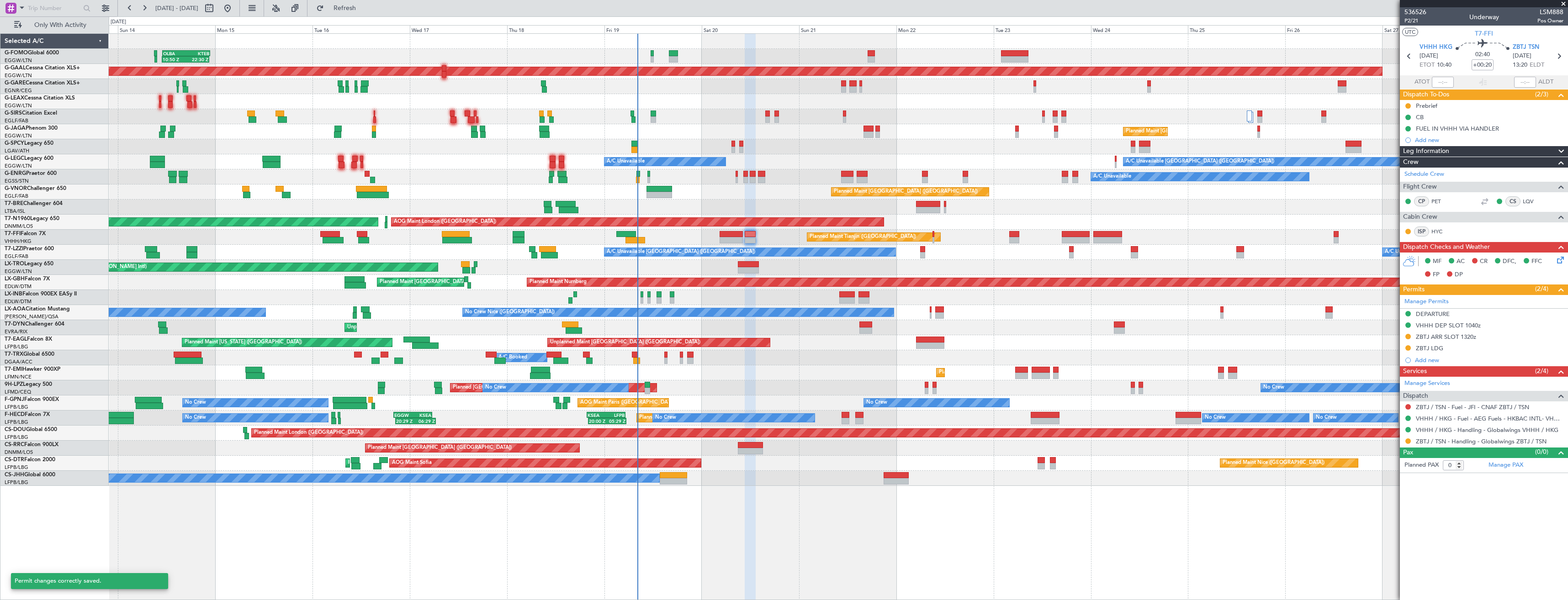
scroll to position [0, 0]
click at [1498, 339] on div "ZBTJ ARR SLOT 1320z" at bounding box center [1484, 337] width 168 height 11
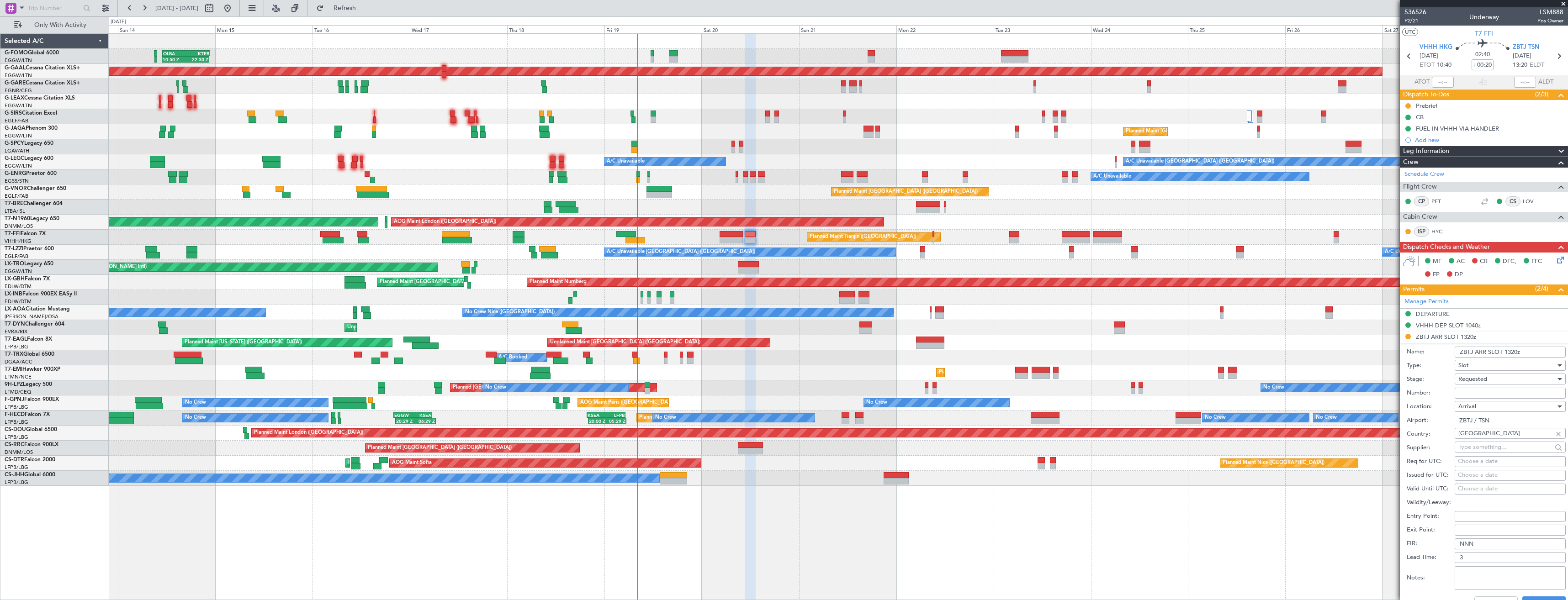
click at [1508, 339] on li "ZBTJ ARR SLOT 1320z Name: ZBTJ ARR SLOT 1320z Type: Slot Stage: Requested Numbe…" at bounding box center [1484, 474] width 168 height 284
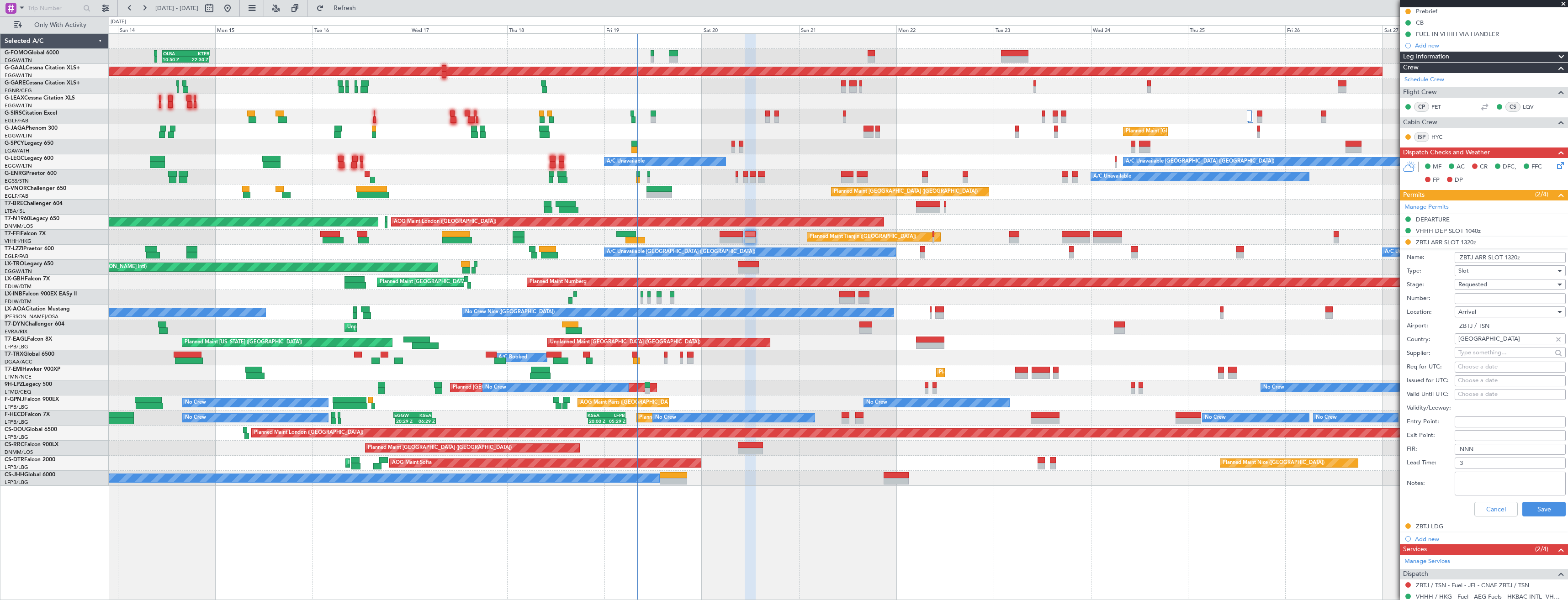
scroll to position [145, 0]
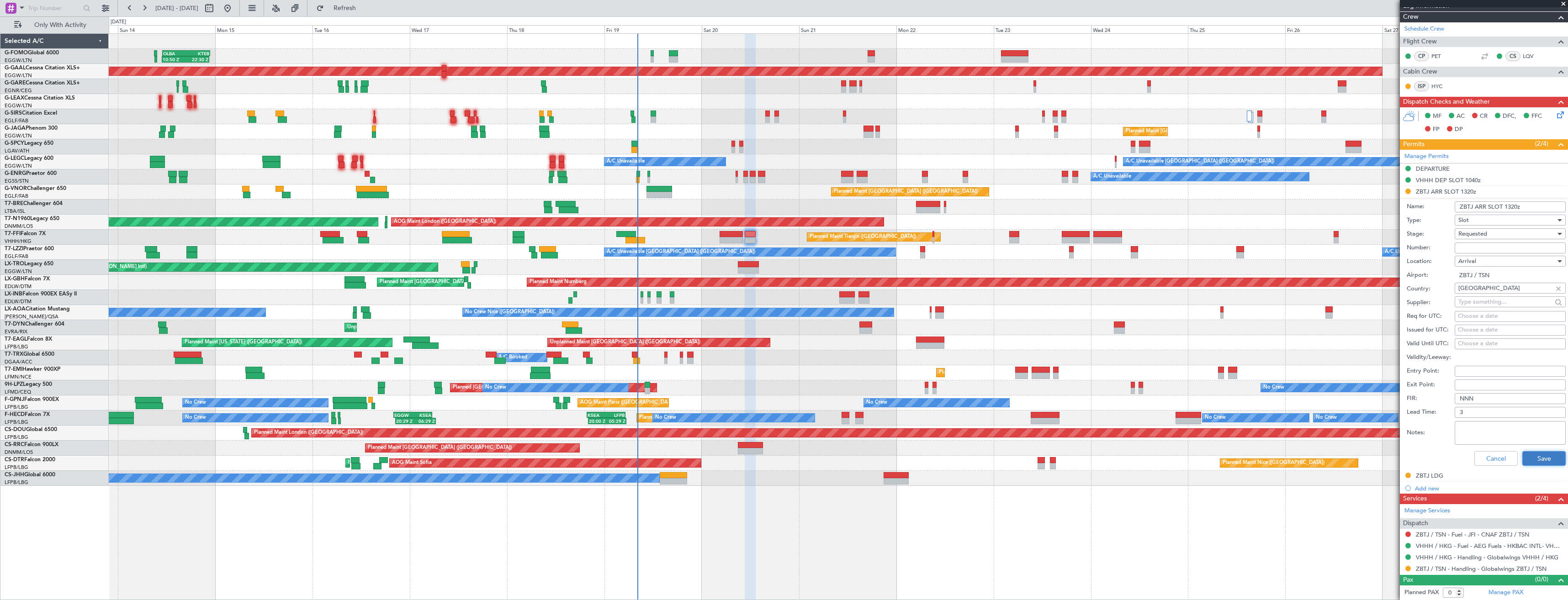
click at [1528, 455] on button "Save" at bounding box center [1545, 458] width 43 height 15
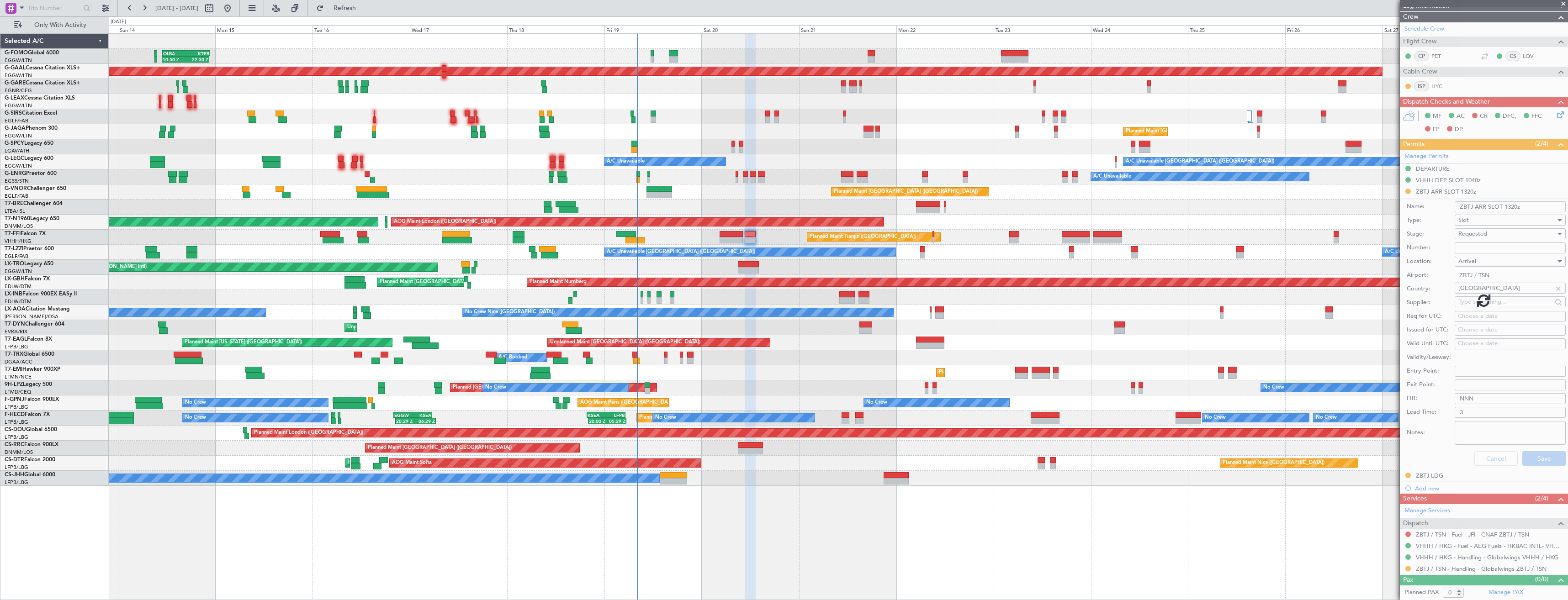
scroll to position [0, 0]
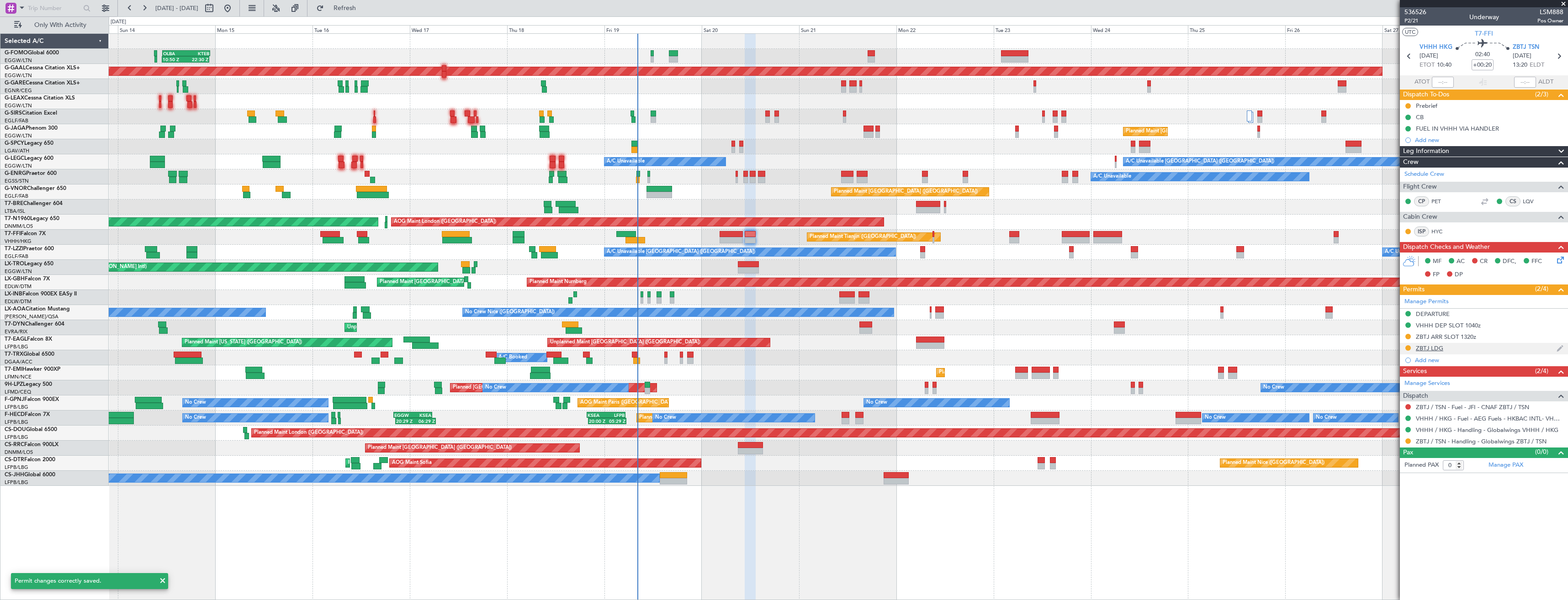
click at [1461, 346] on div "ZBTJ LDG" at bounding box center [1484, 348] width 168 height 11
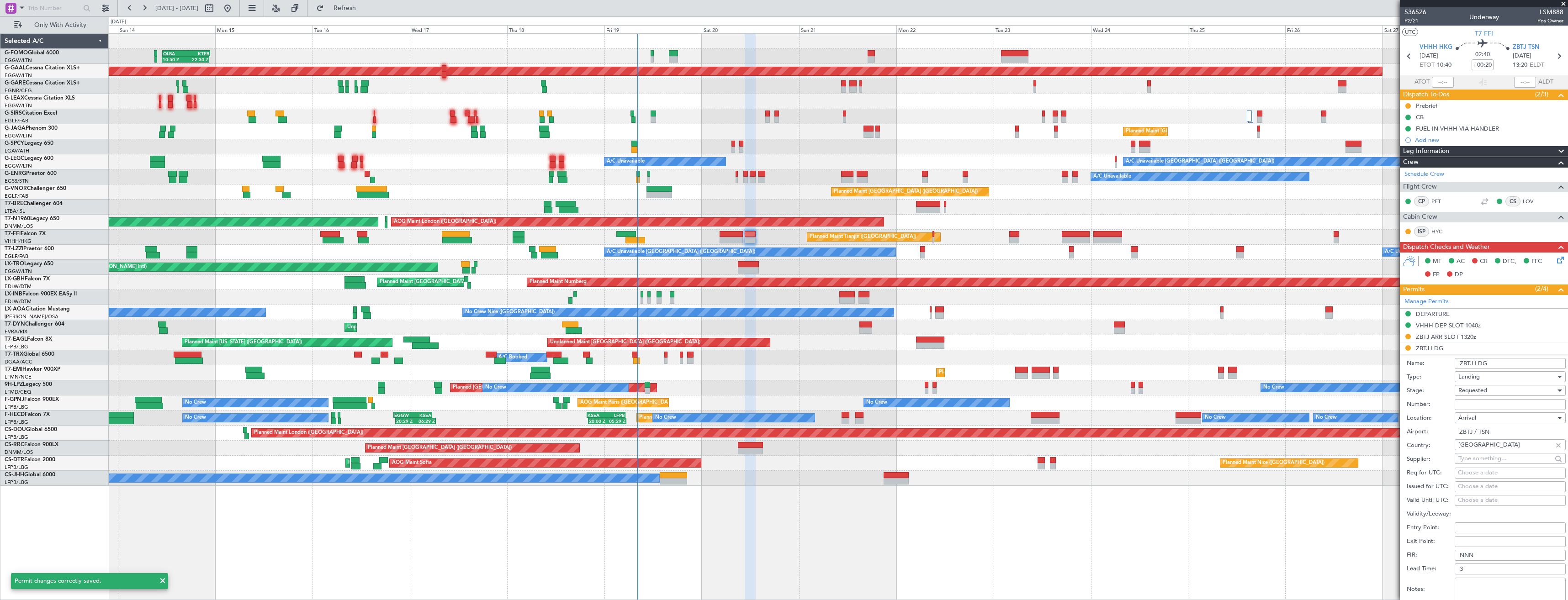
click at [1478, 403] on input "Number:" at bounding box center [1510, 404] width 111 height 11
paste input "CAD/B252423"
type input "CAD/B252423"
click at [1476, 387] on span "Requested" at bounding box center [1473, 390] width 29 height 8
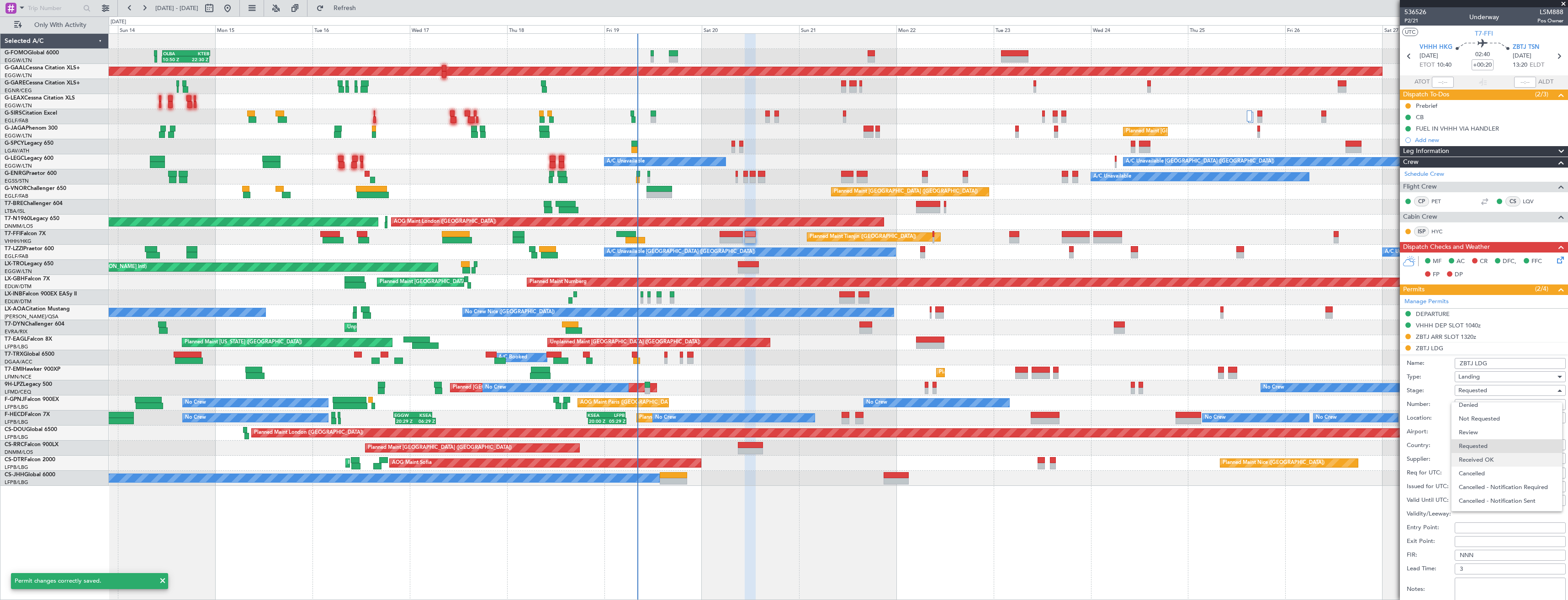
click at [1488, 455] on span "Received OK" at bounding box center [1507, 461] width 96 height 14
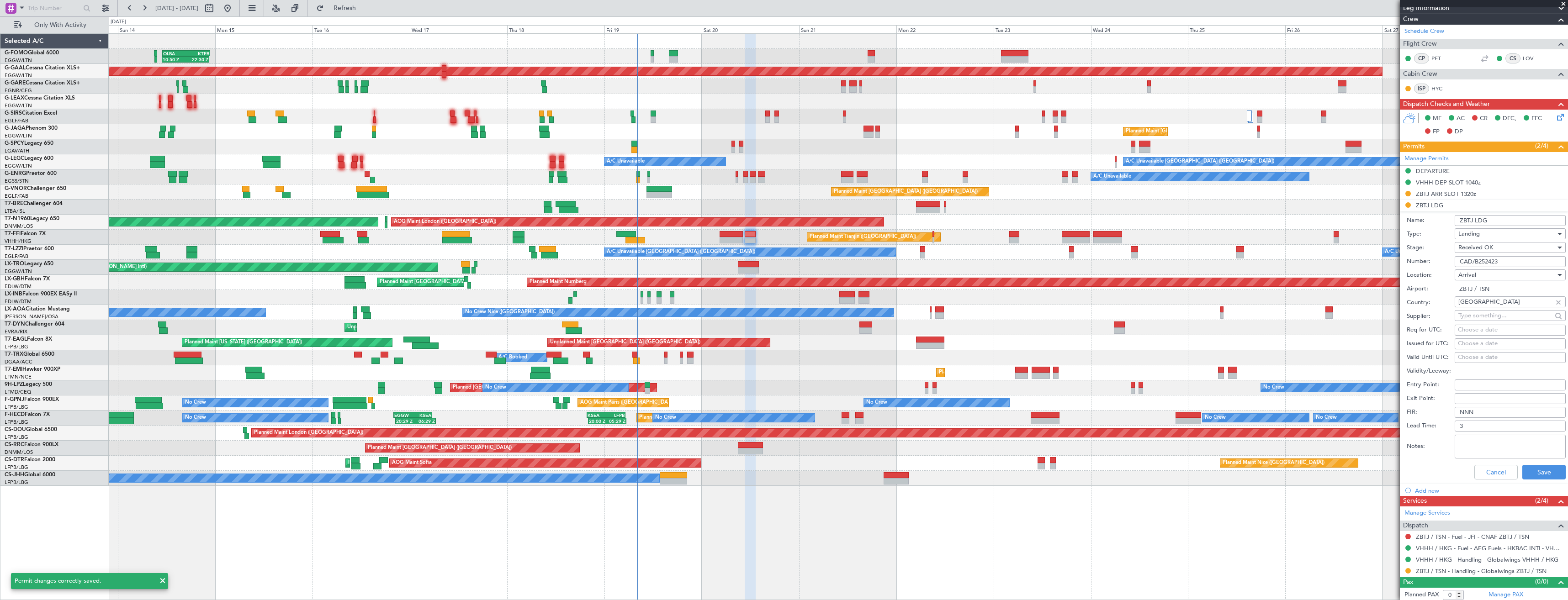
scroll to position [145, 0]
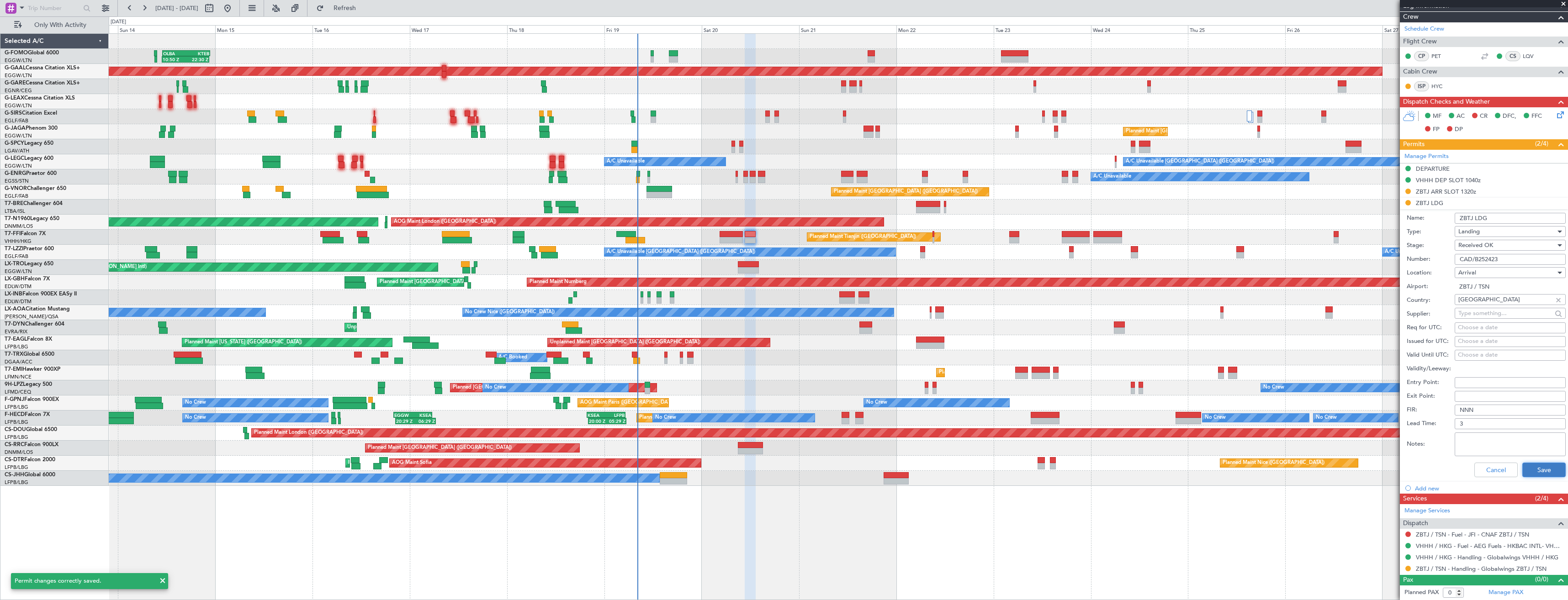
click at [1533, 466] on button "Save" at bounding box center [1545, 470] width 43 height 15
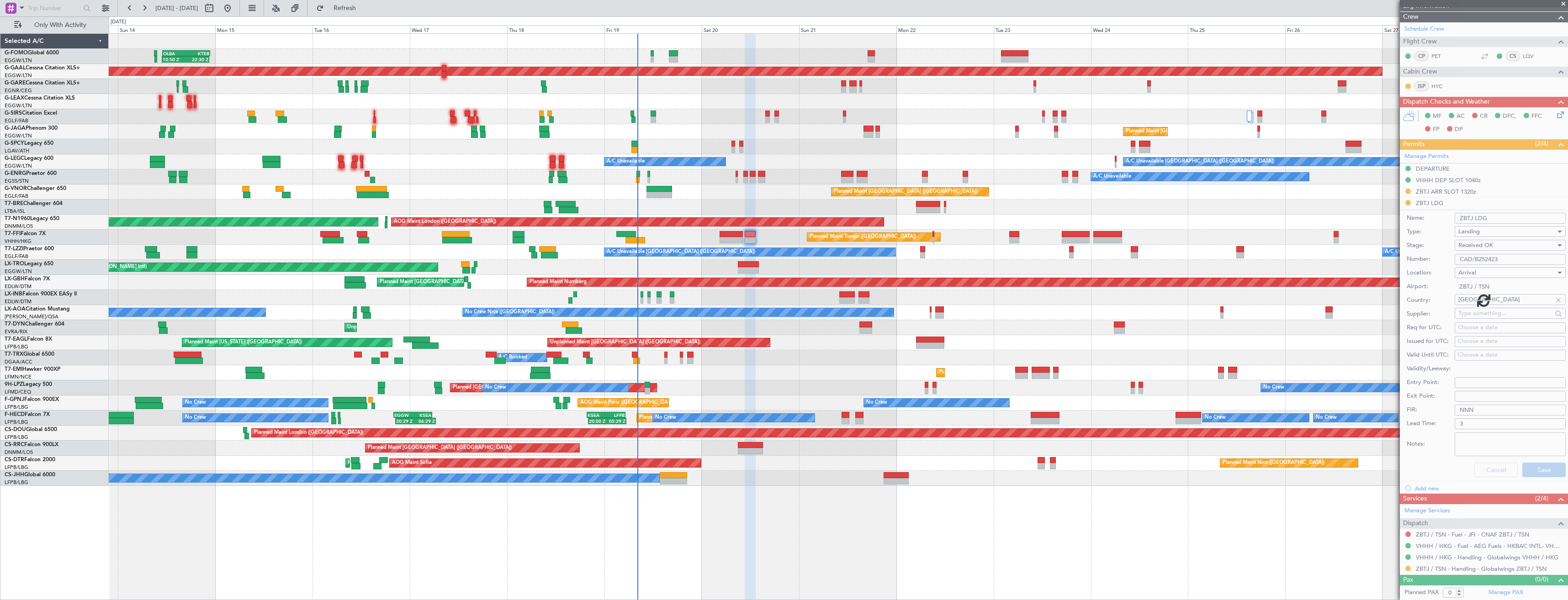
scroll to position [0, 0]
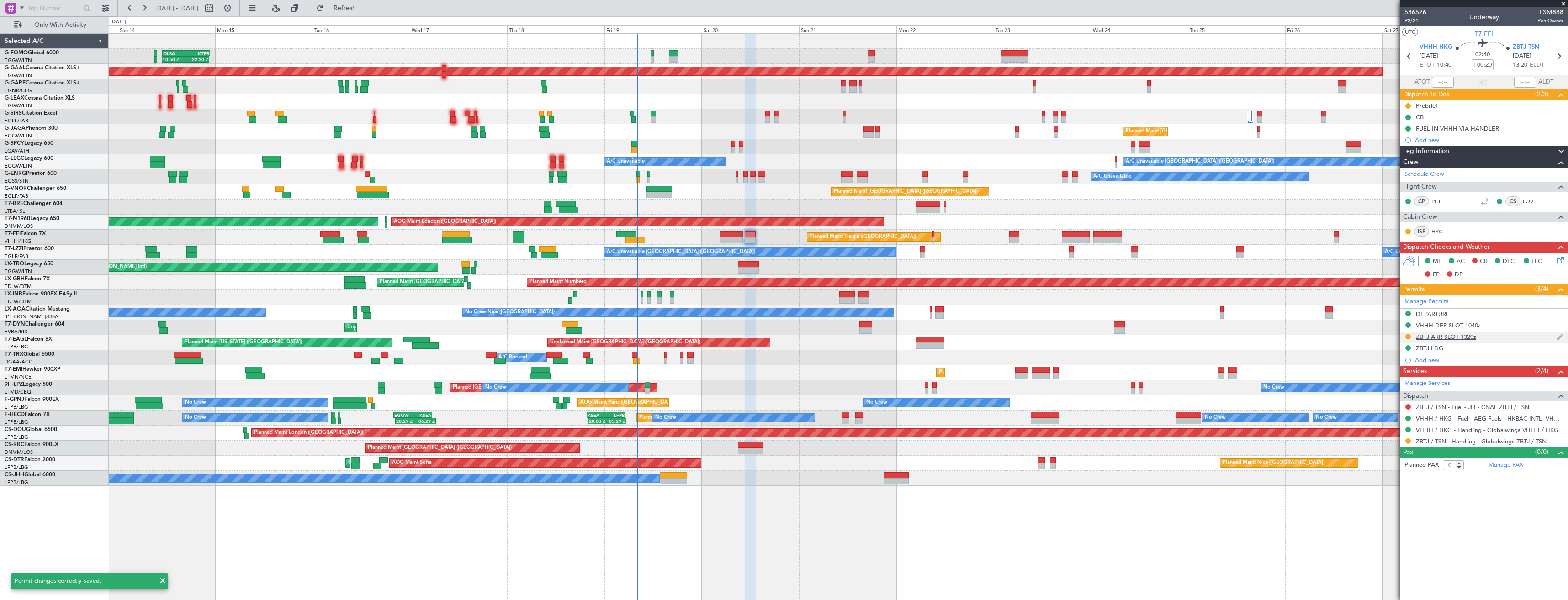
click at [1487, 339] on div "ZBTJ ARR SLOT 1320z" at bounding box center [1484, 337] width 168 height 11
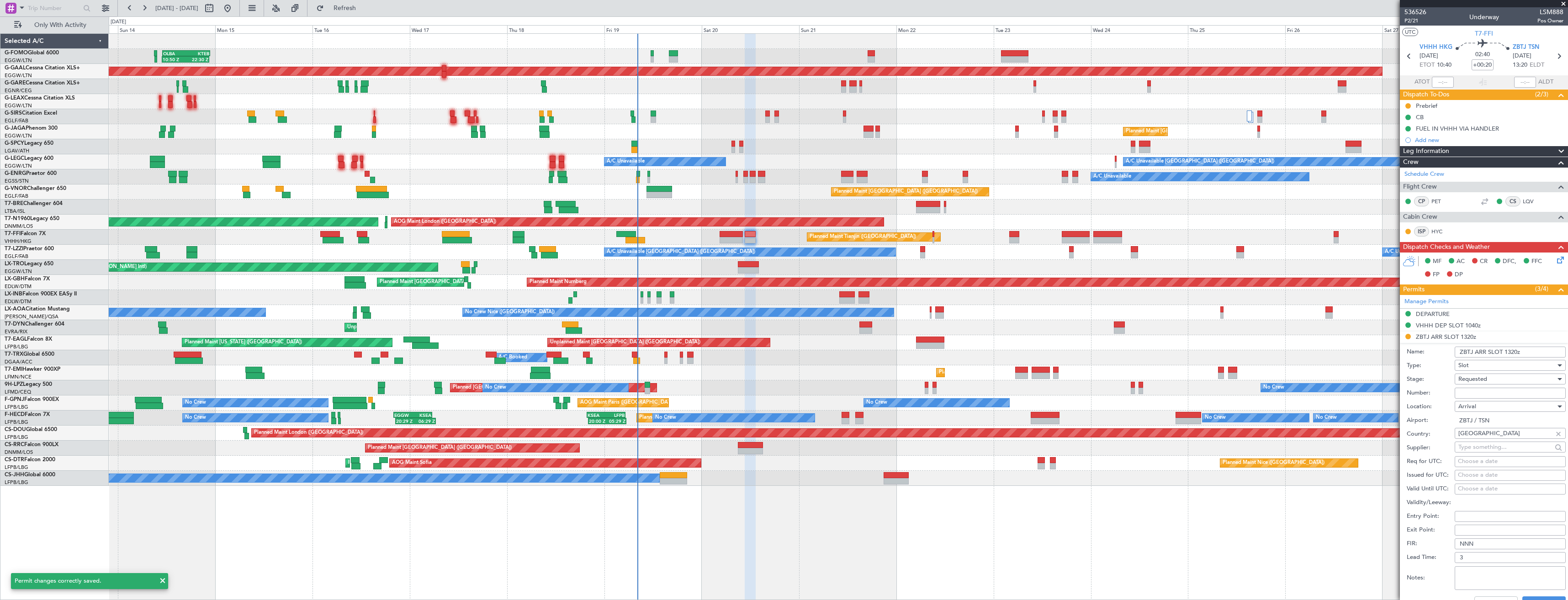
click at [1489, 391] on input "Number:" at bounding box center [1510, 393] width 111 height 11
click at [1500, 379] on div "Requested" at bounding box center [1507, 379] width 97 height 14
click at [1481, 446] on span "Received OK" at bounding box center [1507, 448] width 96 height 14
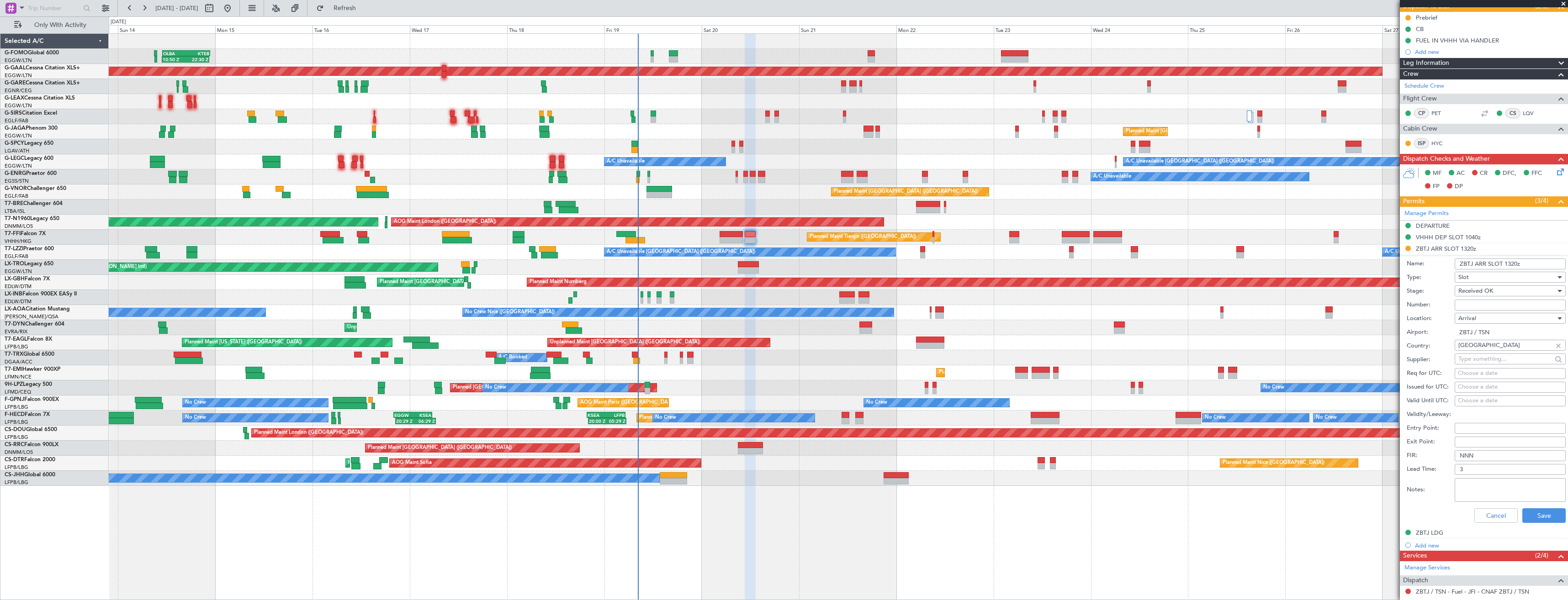
scroll to position [145, 0]
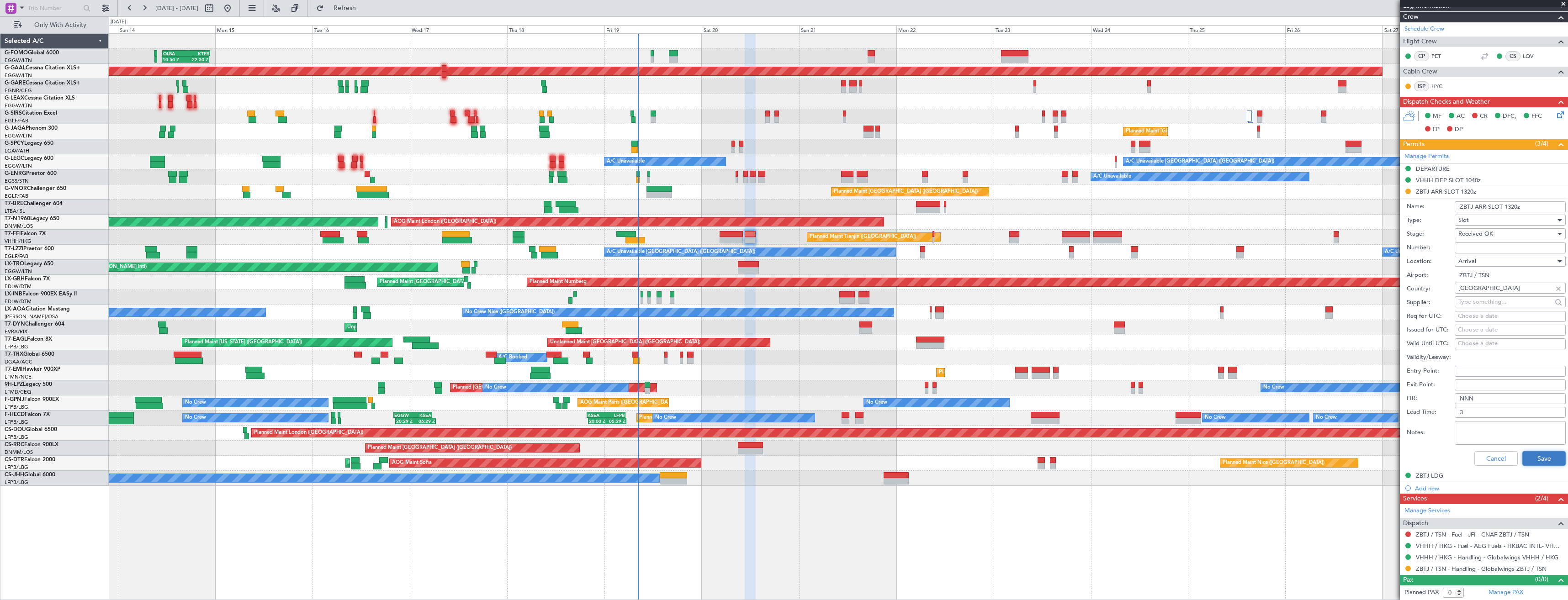
click at [1544, 455] on button "Save" at bounding box center [1545, 458] width 43 height 15
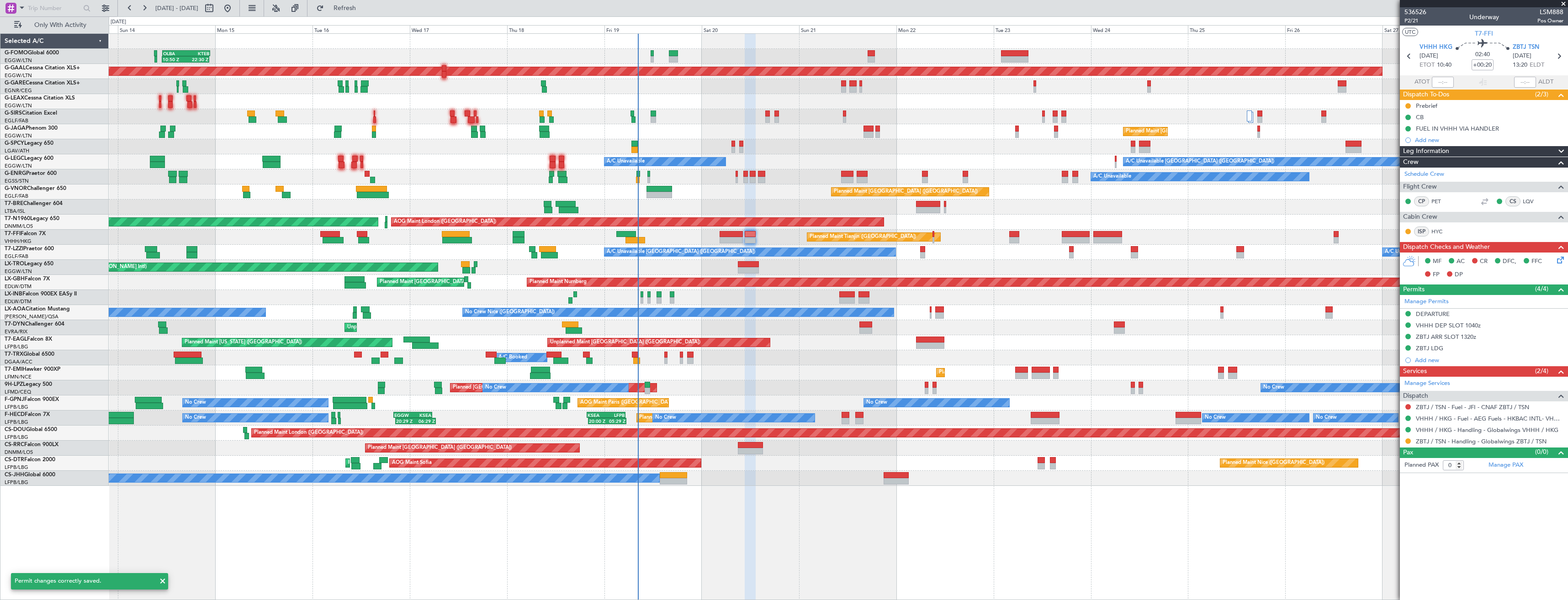
scroll to position [0, 0]
click at [1563, 2] on span at bounding box center [1564, 3] width 10 height 8
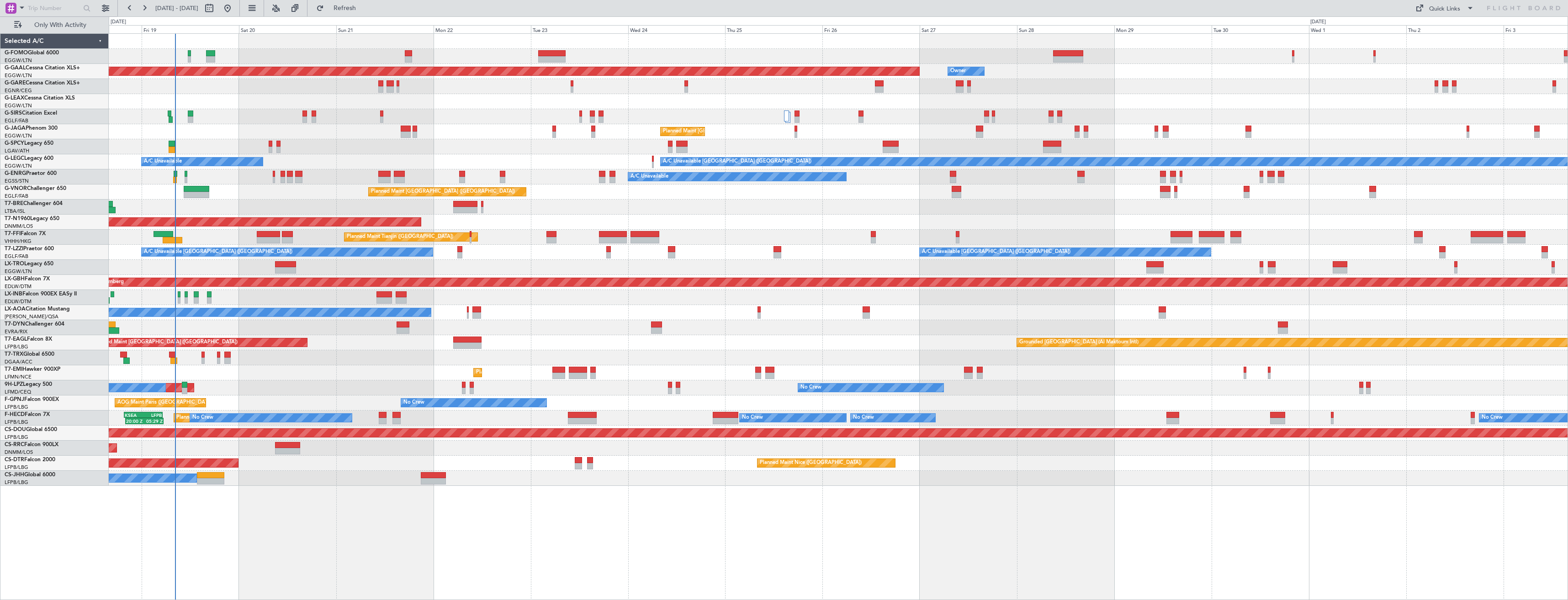
click at [887, 177] on div "OLBA 11:00 Z KTEB 22:45 Z 10:50 Z 22:30 Z Planned Maint Dusseldorf Owner Owner …" at bounding box center [838, 260] width 1459 height 452
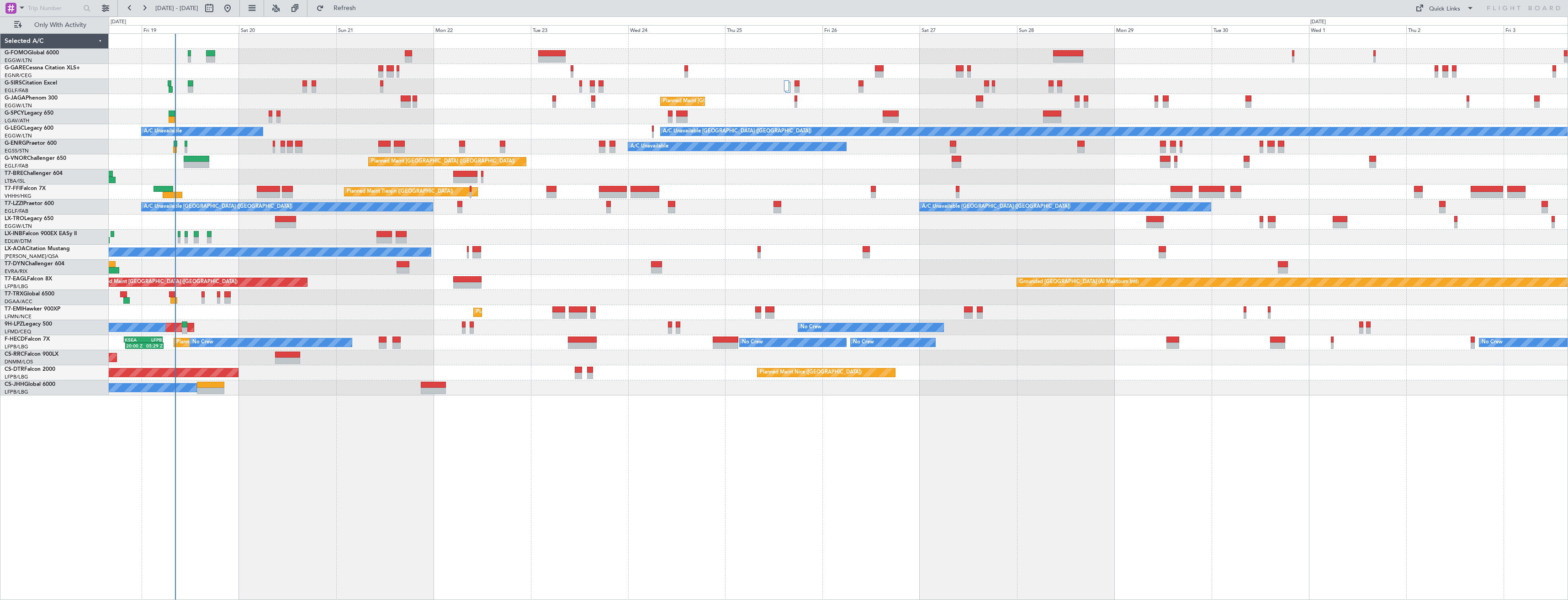
click at [1174, 62] on div "OLBA 11:00 Z KTEB 22:45 Z 10:50 Z 22:30 Z Planned Maint London (Luton) A/C Unav…" at bounding box center [838, 215] width 1459 height 362
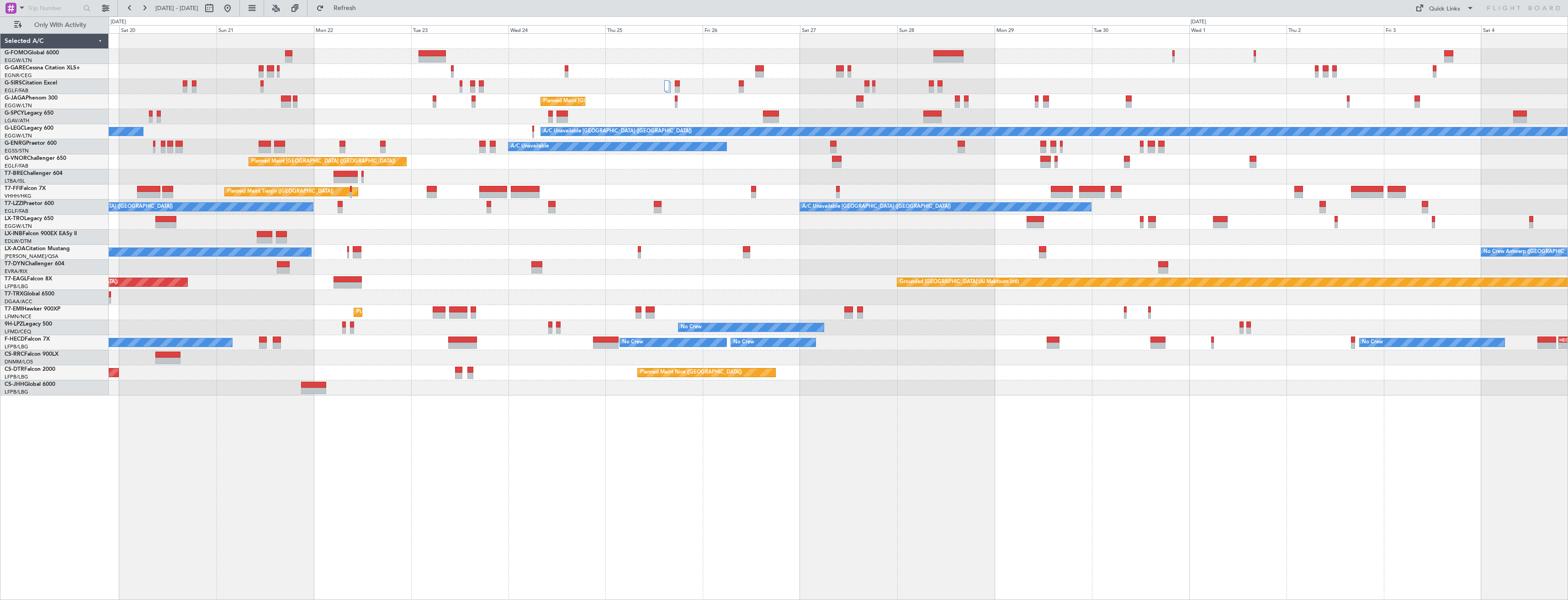
click at [1081, 81] on div at bounding box center [838, 86] width 1459 height 15
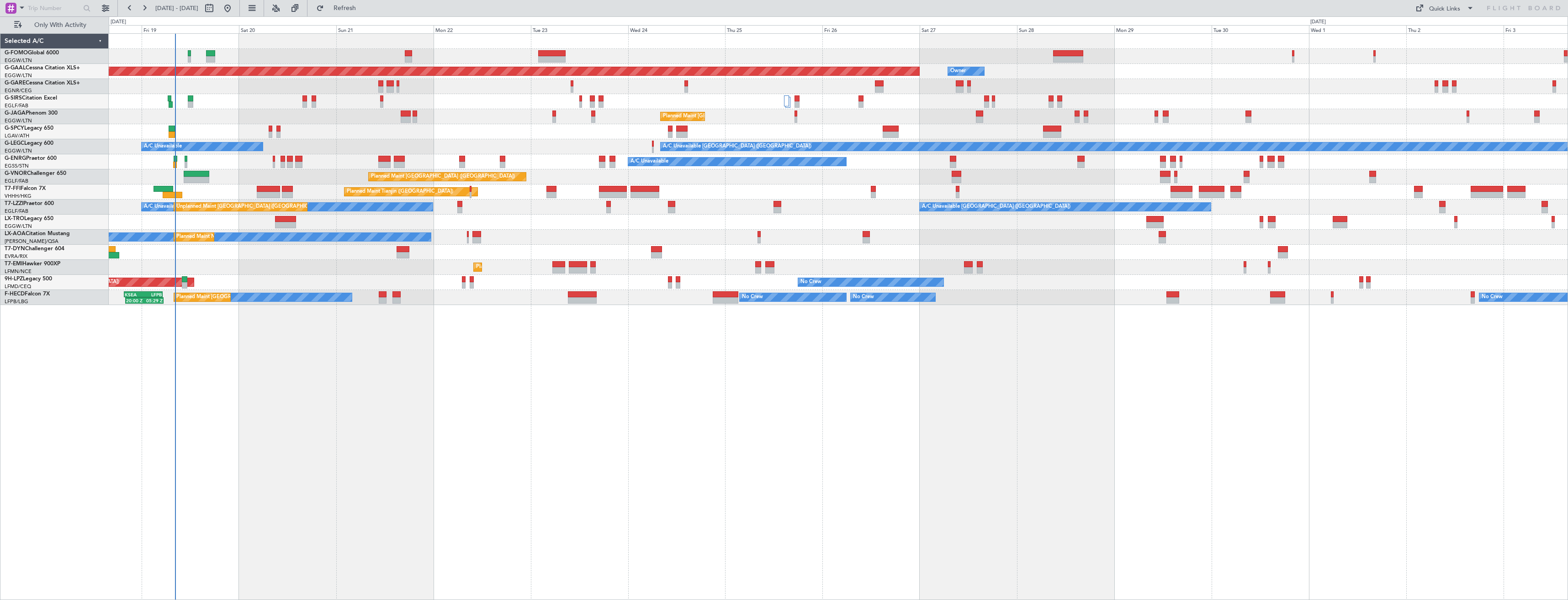
click at [1217, 203] on div "OLBA 11:00 Z KTEB 22:45 Z 10:50 Z 22:30 Z Planned Maint Dusseldorf Owner Owner …" at bounding box center [838, 169] width 1459 height 271
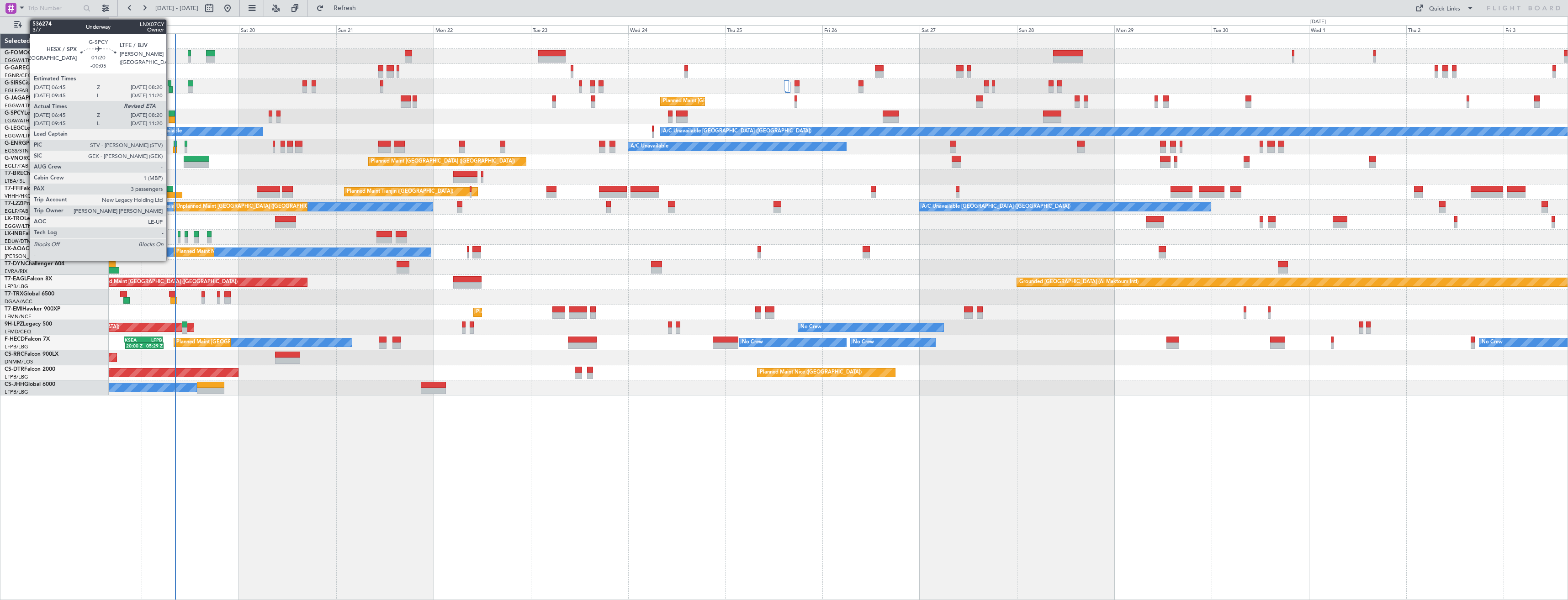
click at [171, 119] on div at bounding box center [172, 119] width 7 height 6
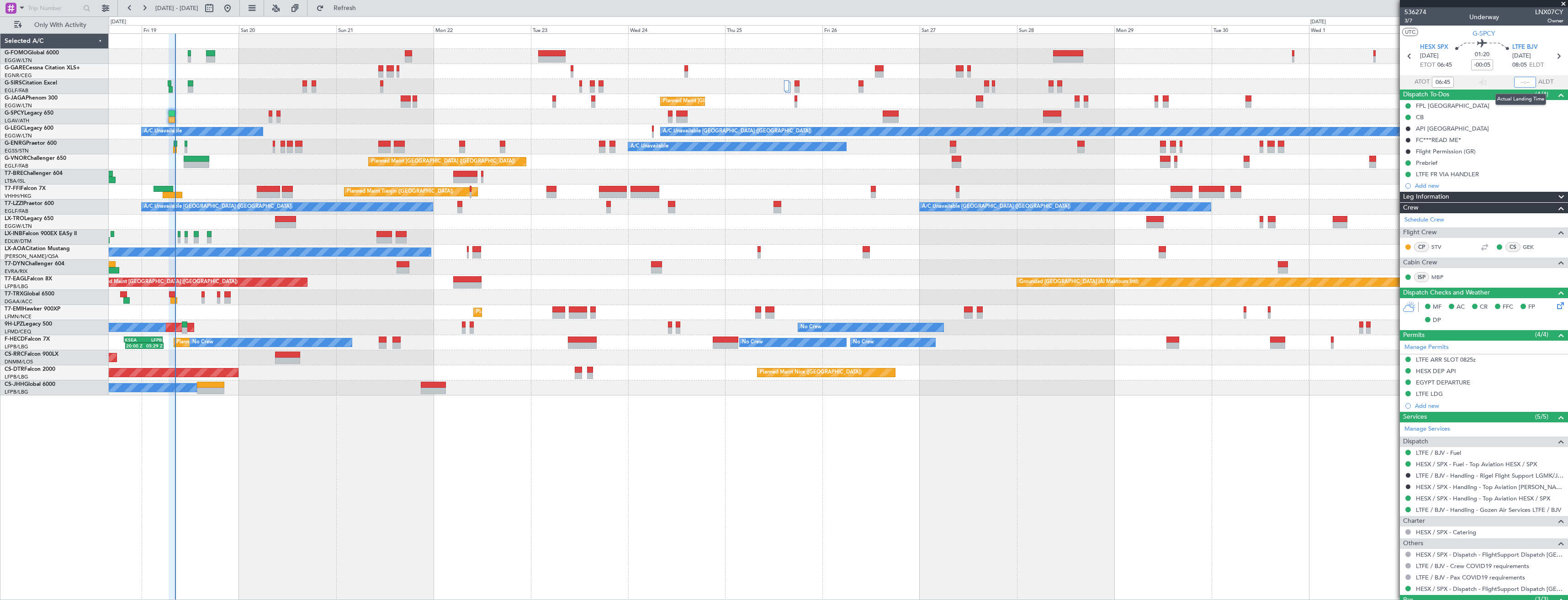
click at [1523, 81] on input "text" at bounding box center [1525, 82] width 22 height 11
type input "08:14"
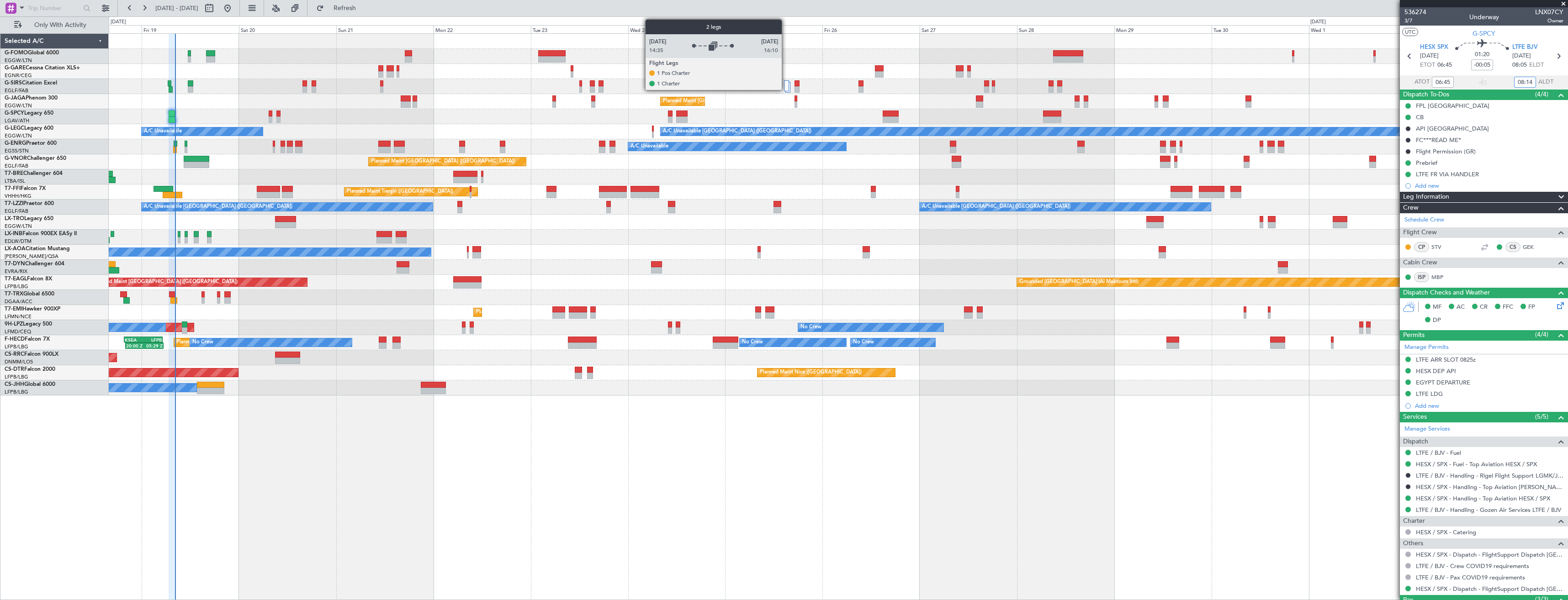
click at [786, 87] on div at bounding box center [787, 86] width 5 height 11
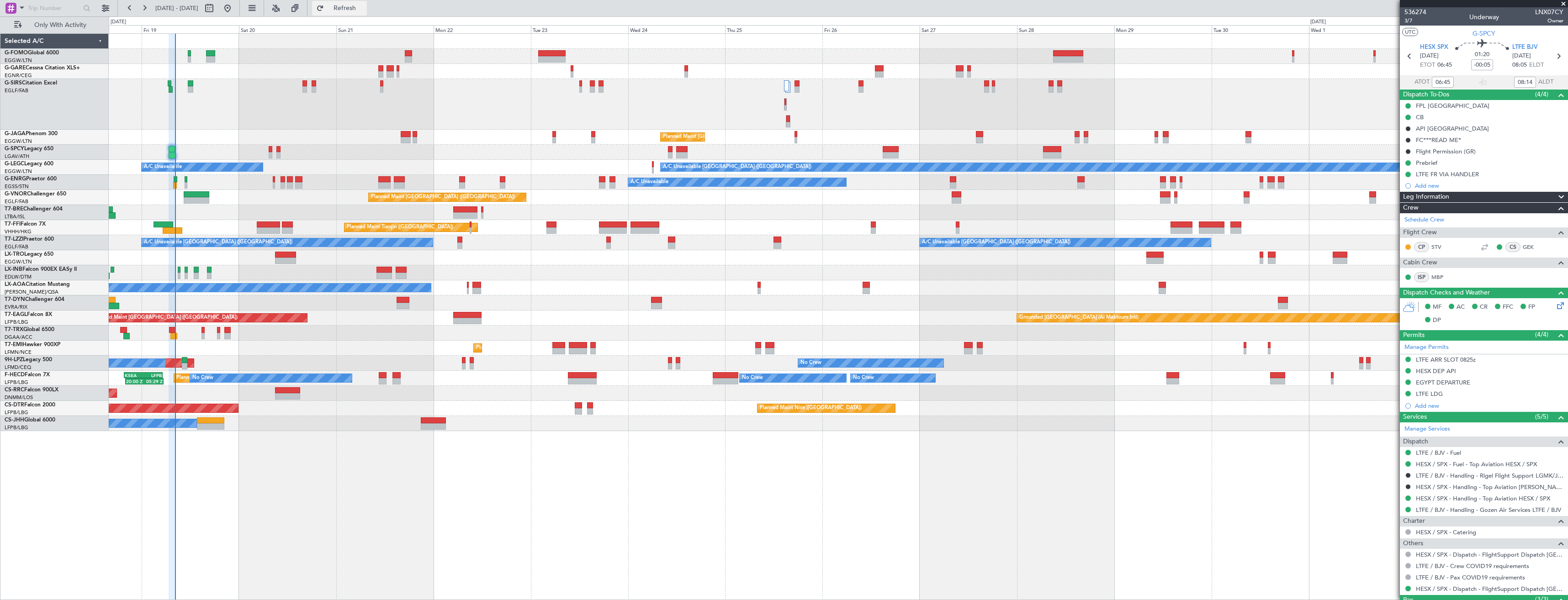
click at [355, 8] on span "Refresh" at bounding box center [345, 8] width 38 height 6
type input "09:45"
type input "11:14"
type input "06:45"
type input "08:14"
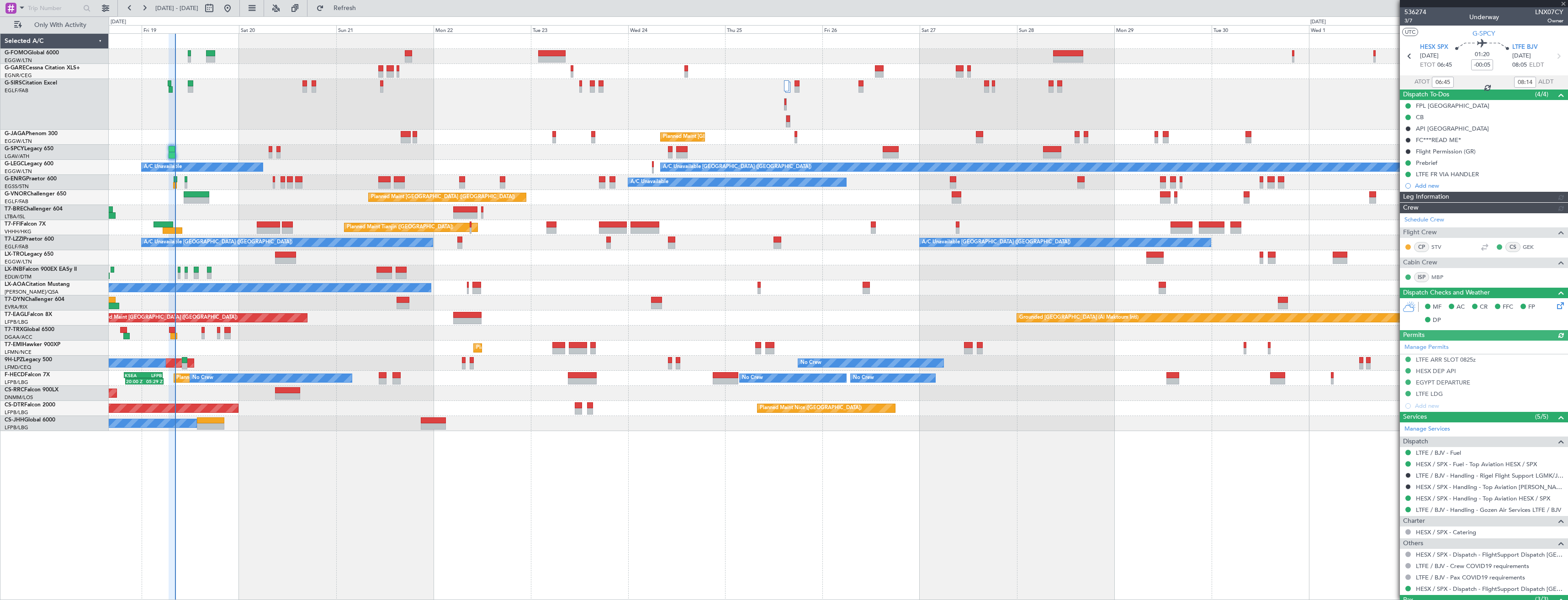
click at [1564, 3] on div at bounding box center [1484, 3] width 168 height 7
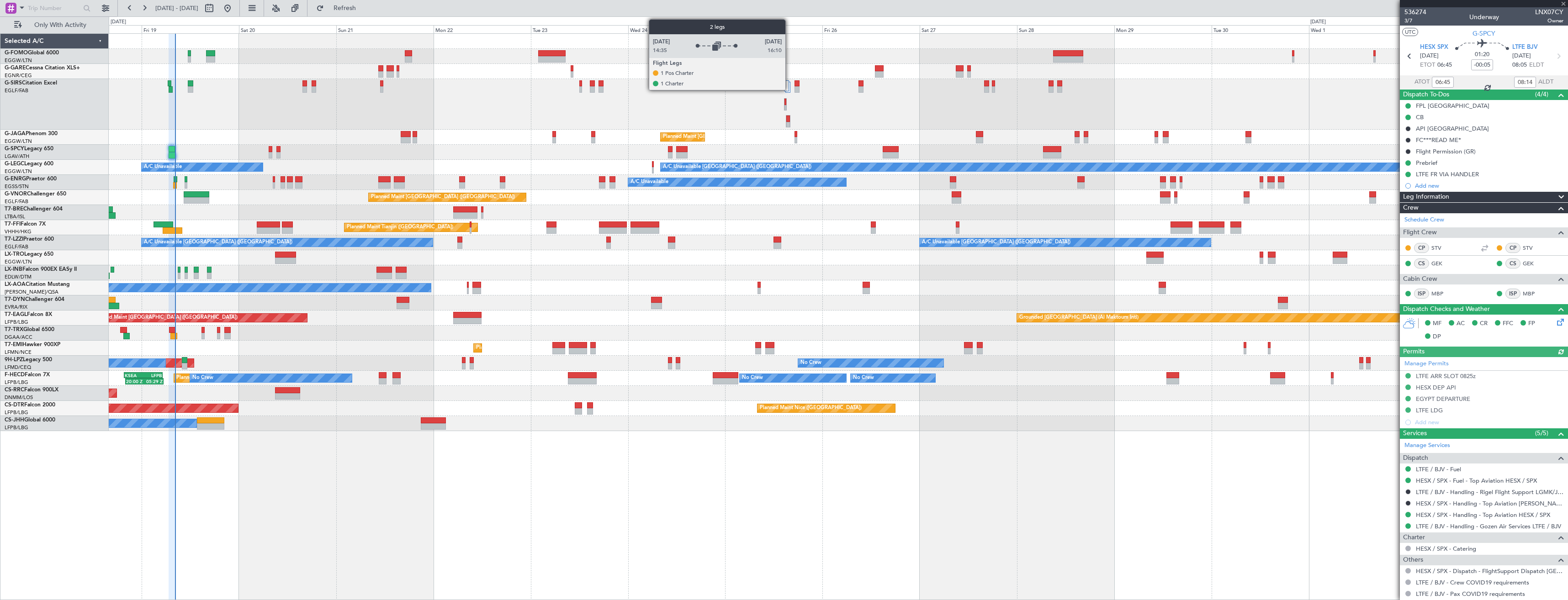
click at [790, 89] on div at bounding box center [788, 87] width 5 height 11
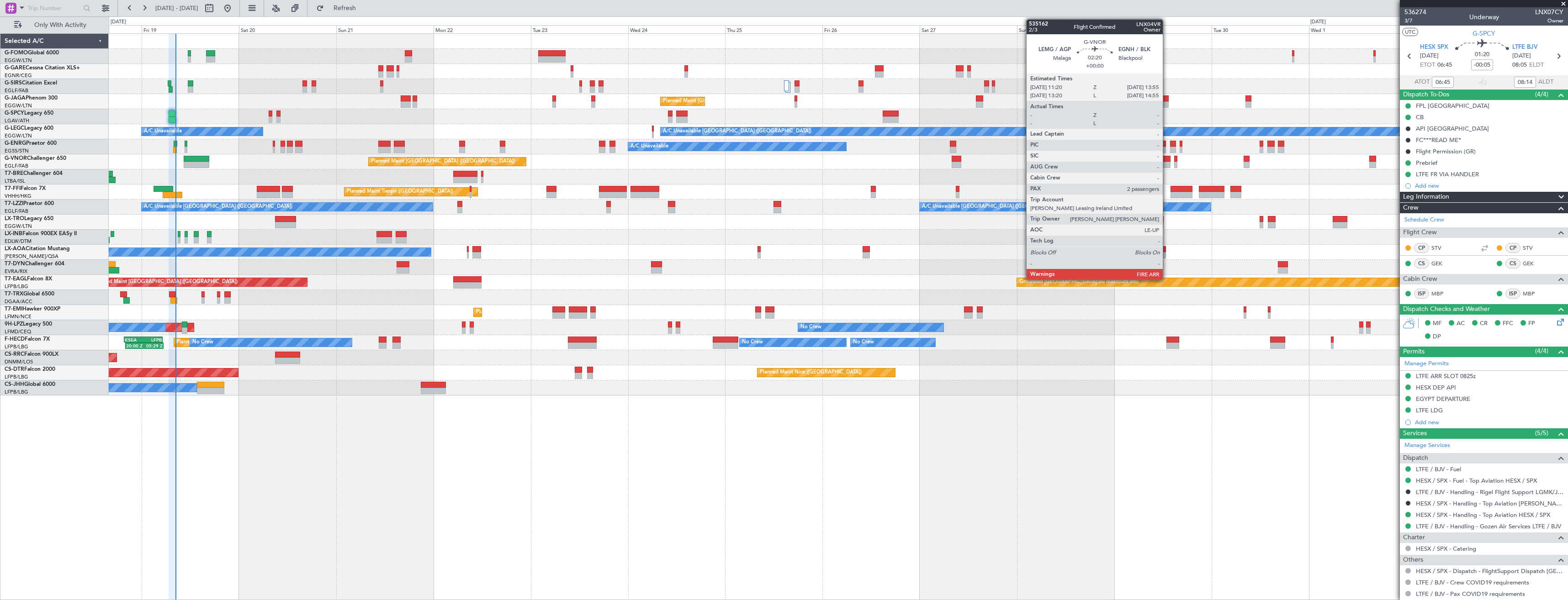
click at [1167, 165] on div at bounding box center [1165, 165] width 10 height 6
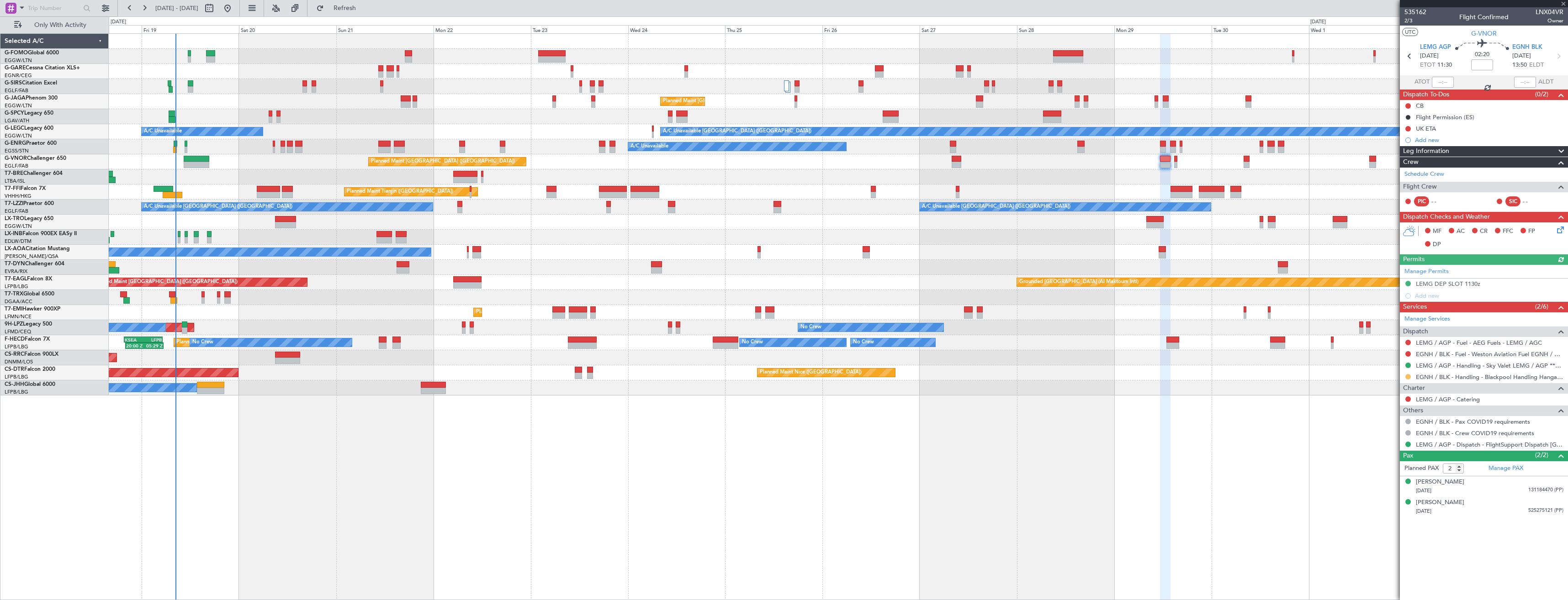
click at [1407, 375] on button at bounding box center [1408, 377] width 5 height 5
click at [1384, 485] on span "Confirmed" at bounding box center [1382, 486] width 29 height 10
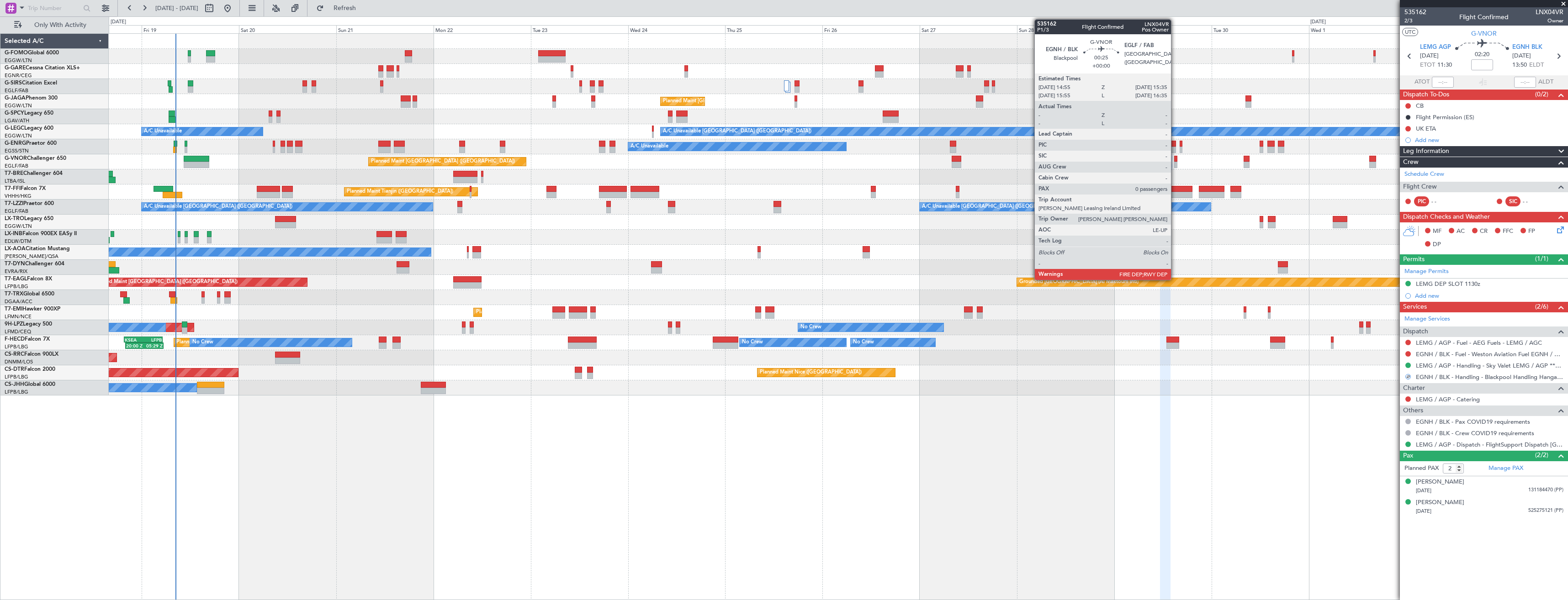
click at [1175, 161] on div at bounding box center [1175, 158] width 3 height 6
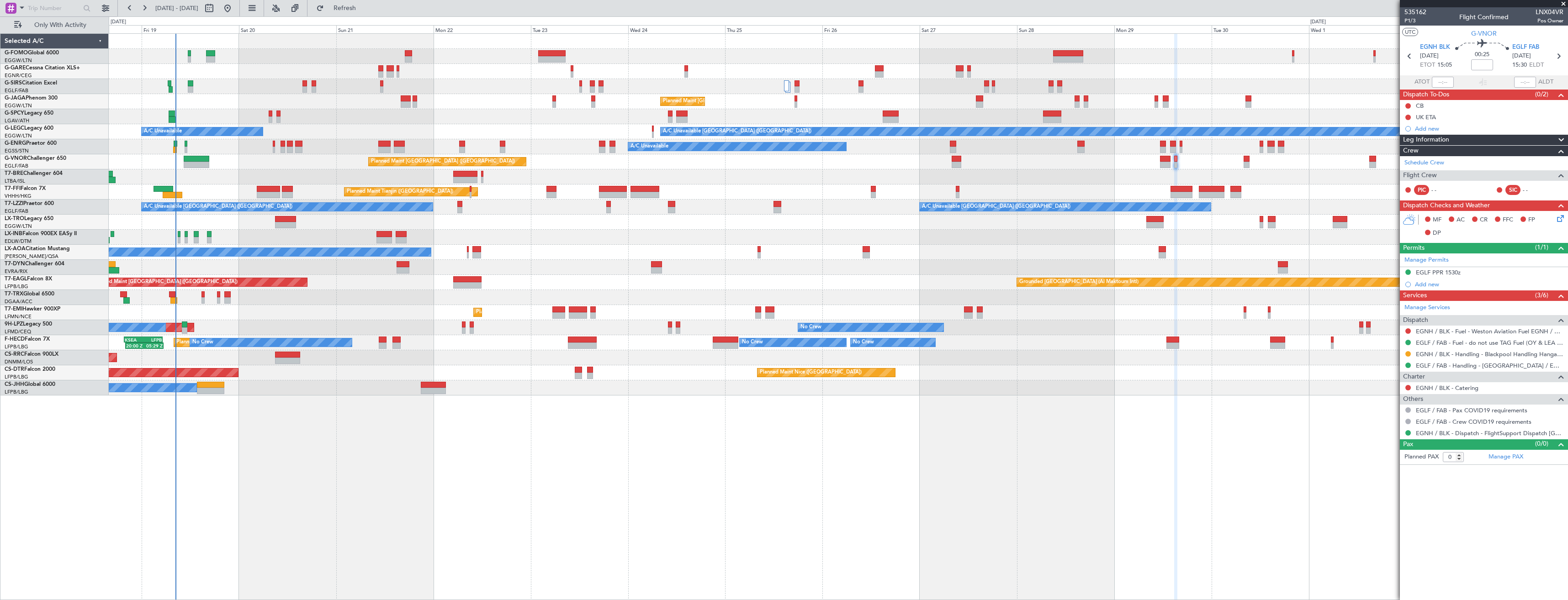
click at [1407, 357] on div at bounding box center [1408, 354] width 7 height 7
click at [1407, 353] on button at bounding box center [1408, 354] width 5 height 5
click at [1392, 462] on span "Confirmed" at bounding box center [1382, 462] width 29 height 10
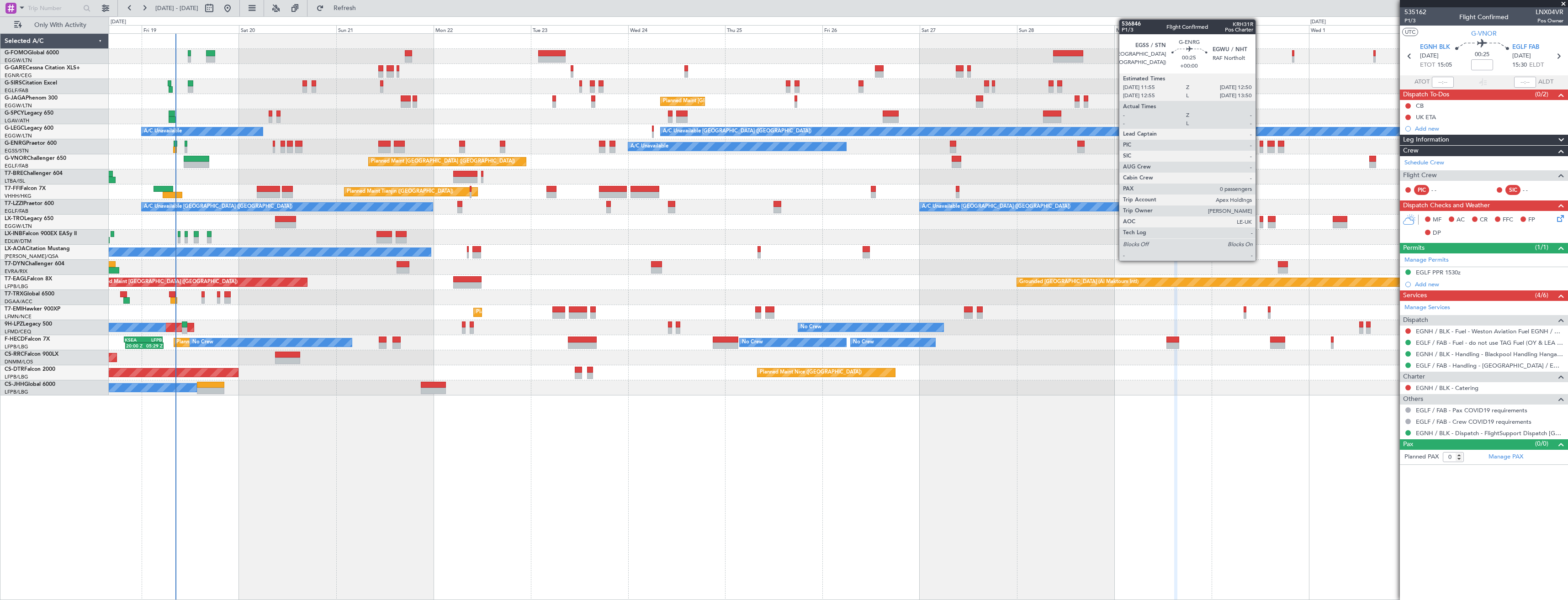
click at [978, 141] on div "A/C Unavailable" at bounding box center [838, 146] width 1459 height 15
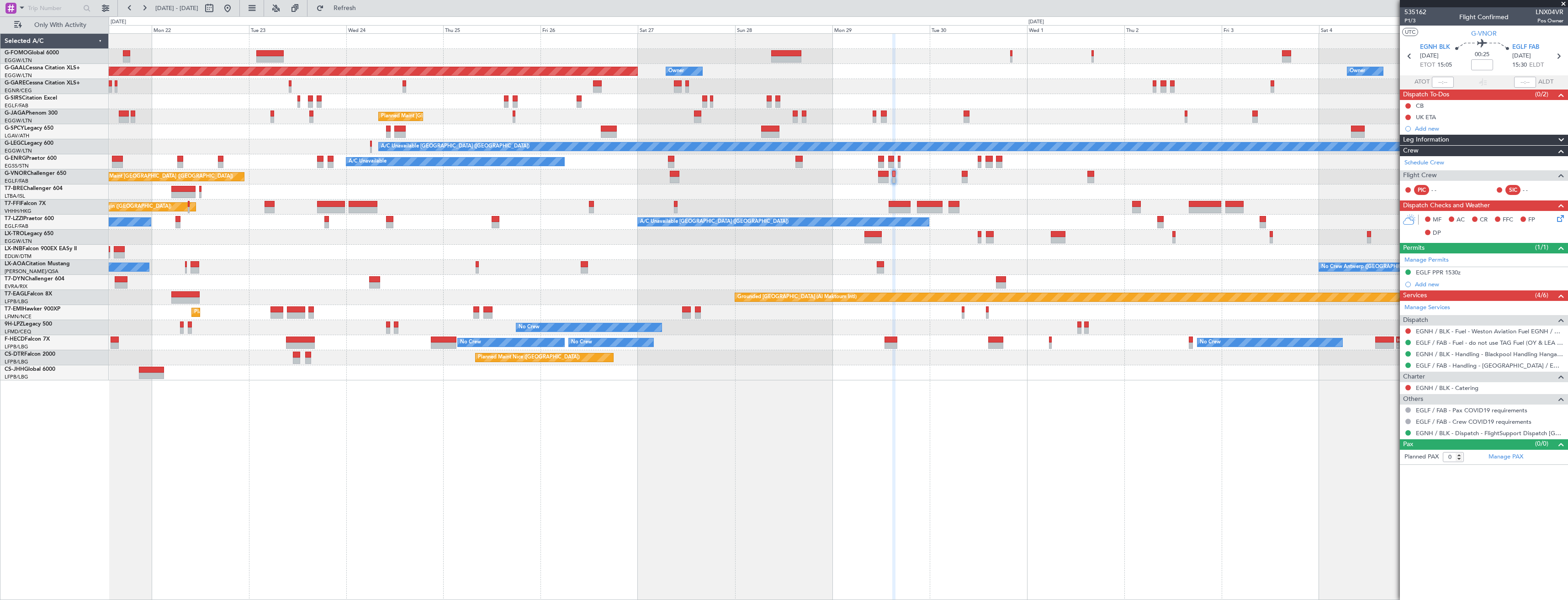
click at [1176, 85] on div at bounding box center [838, 86] width 1459 height 15
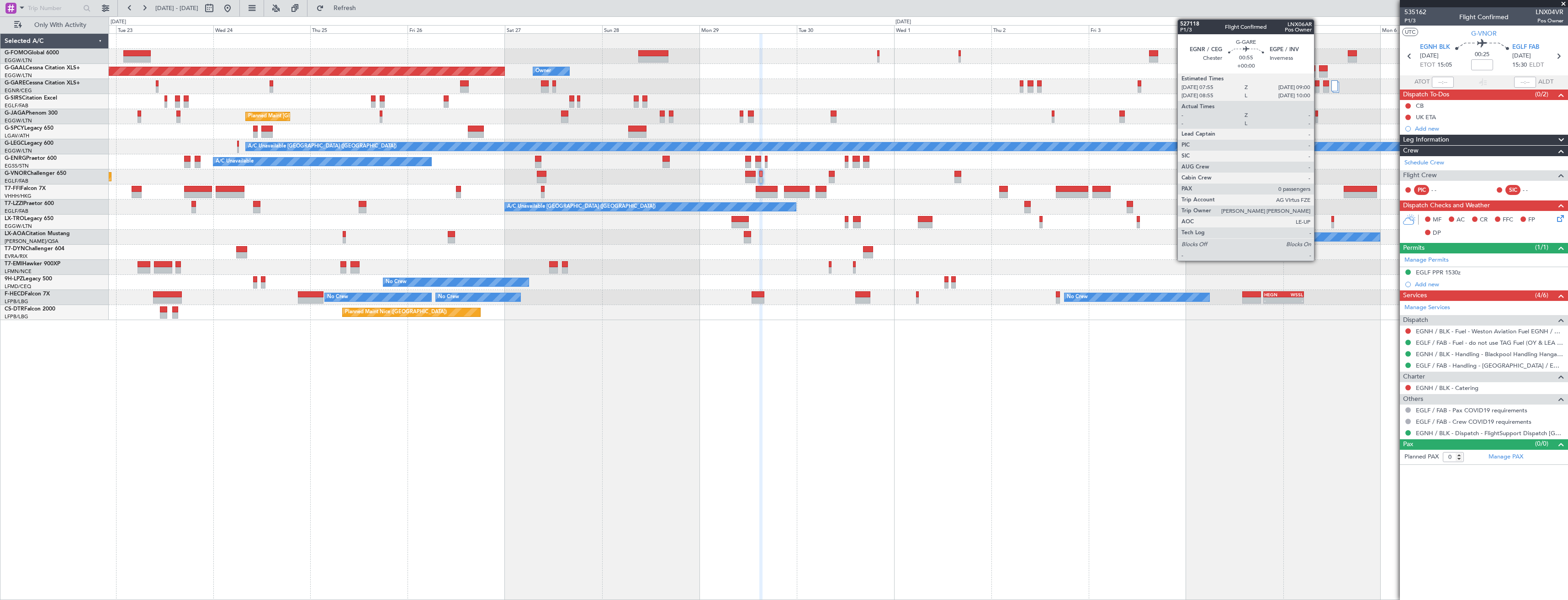
click at [1319, 86] on div at bounding box center [1317, 83] width 4 height 6
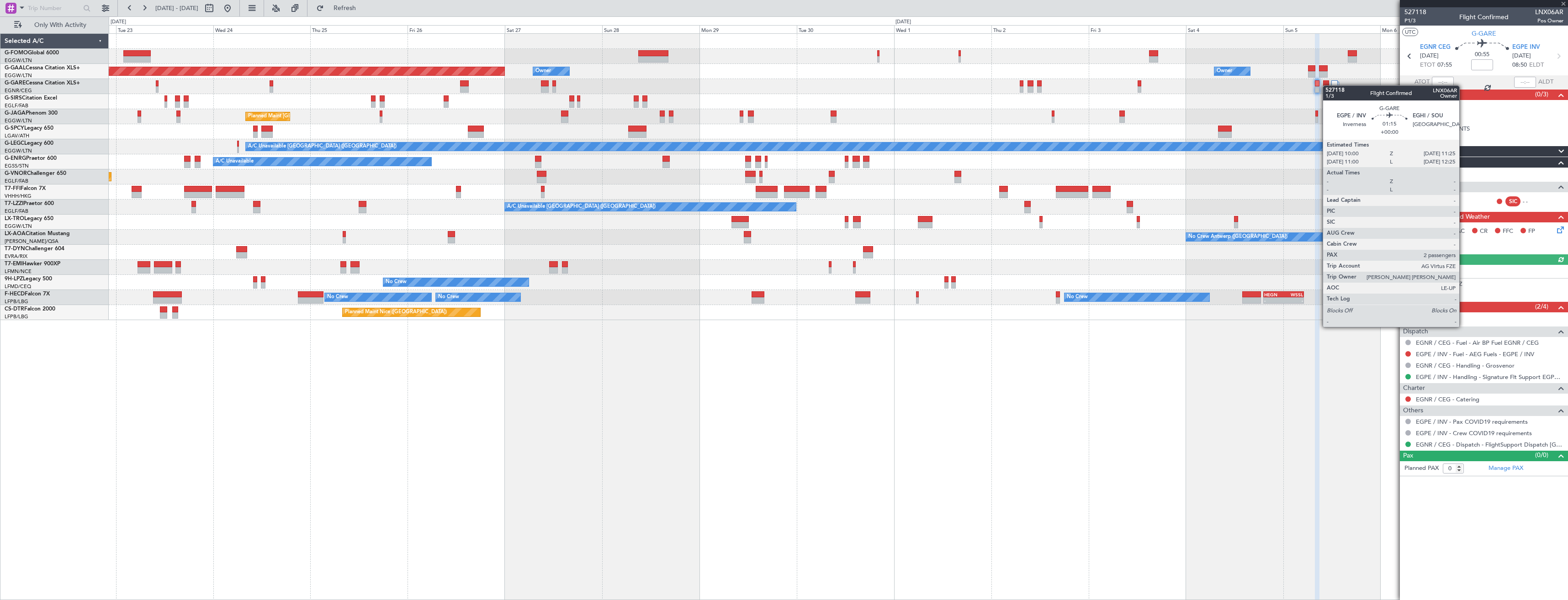
click at [1327, 86] on div at bounding box center [1326, 83] width 6 height 6
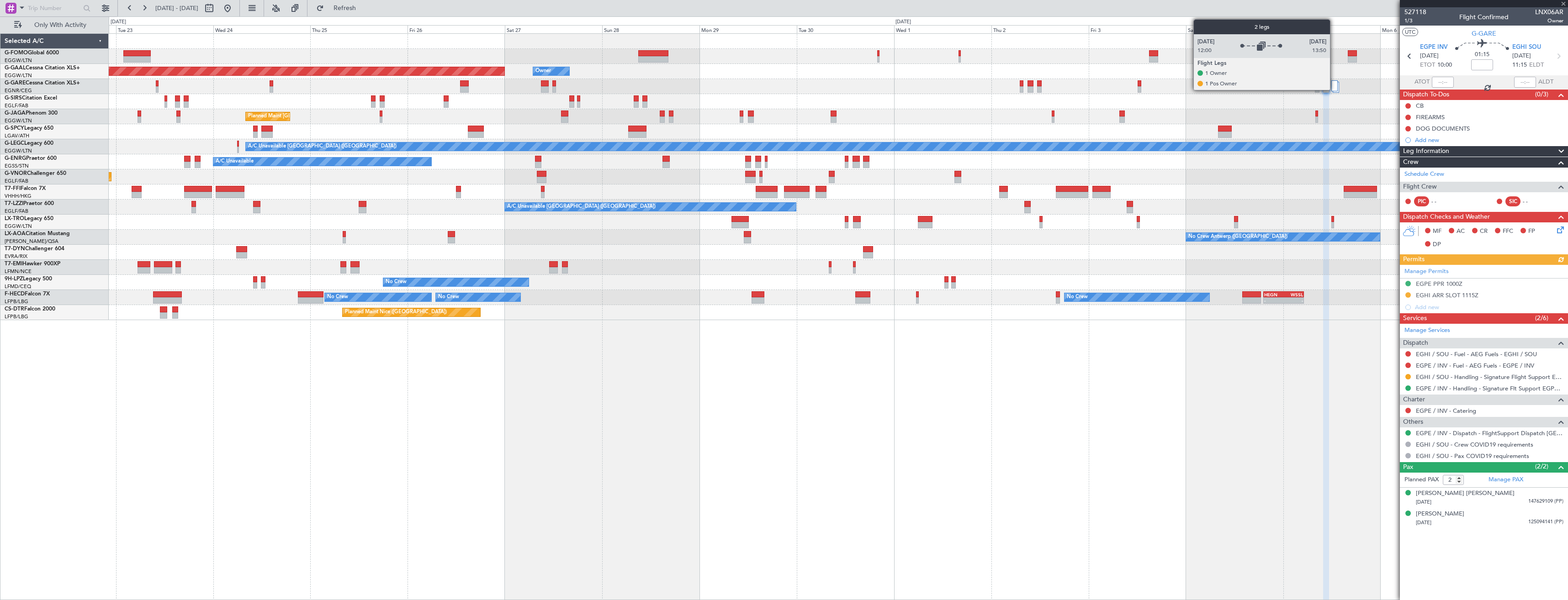
click at [1334, 87] on div at bounding box center [1334, 86] width 6 height 11
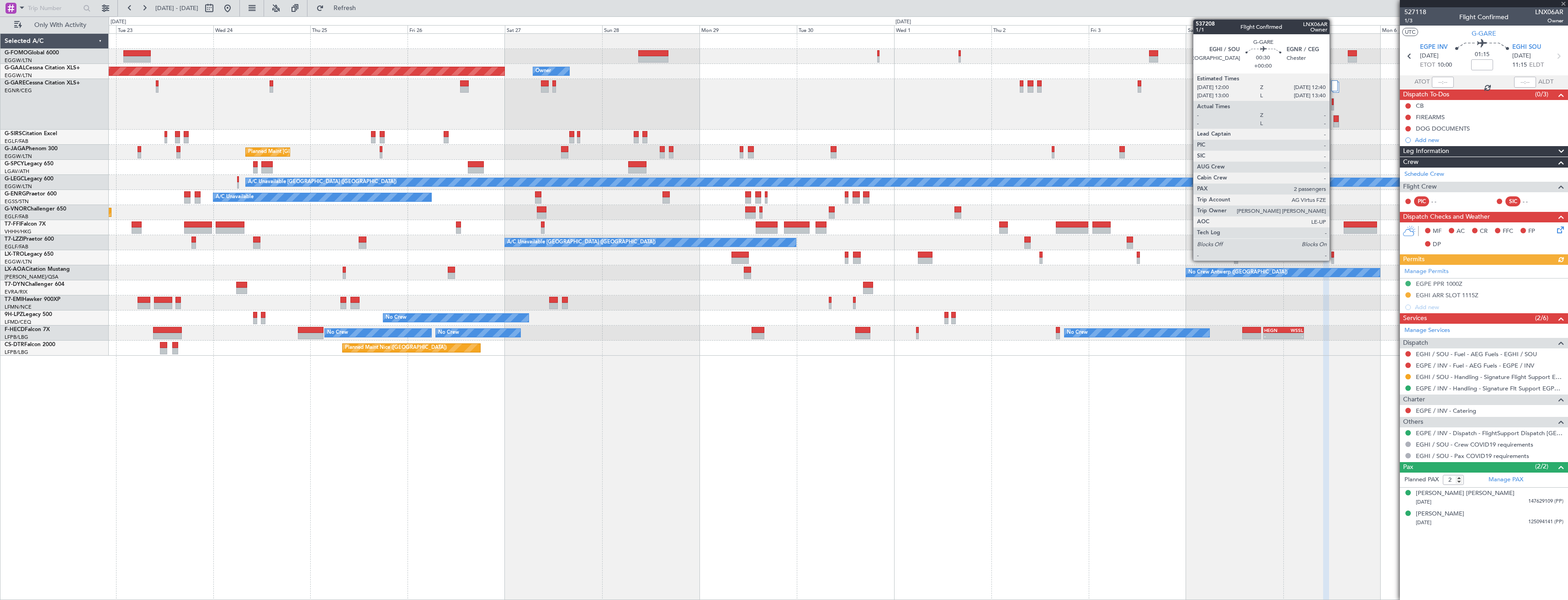
click at [1334, 106] on div at bounding box center [1332, 107] width 2 height 6
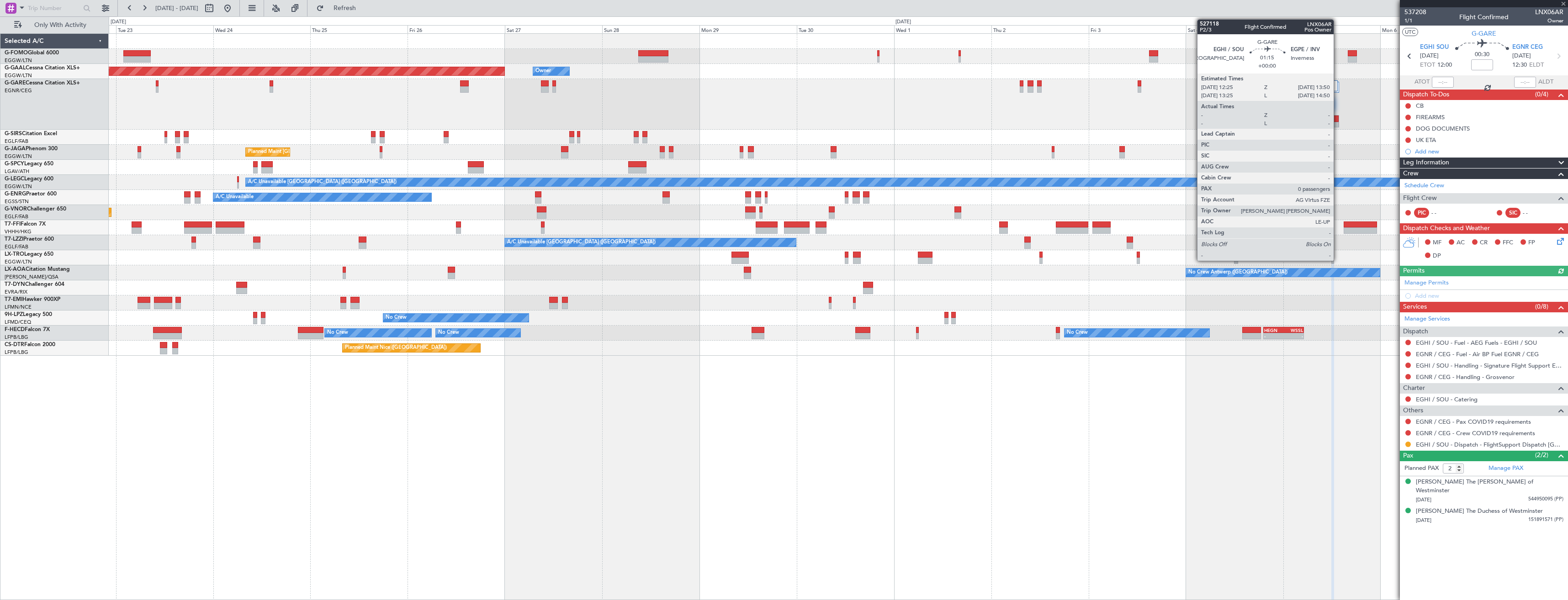
click at [1338, 120] on div at bounding box center [1337, 119] width 5 height 6
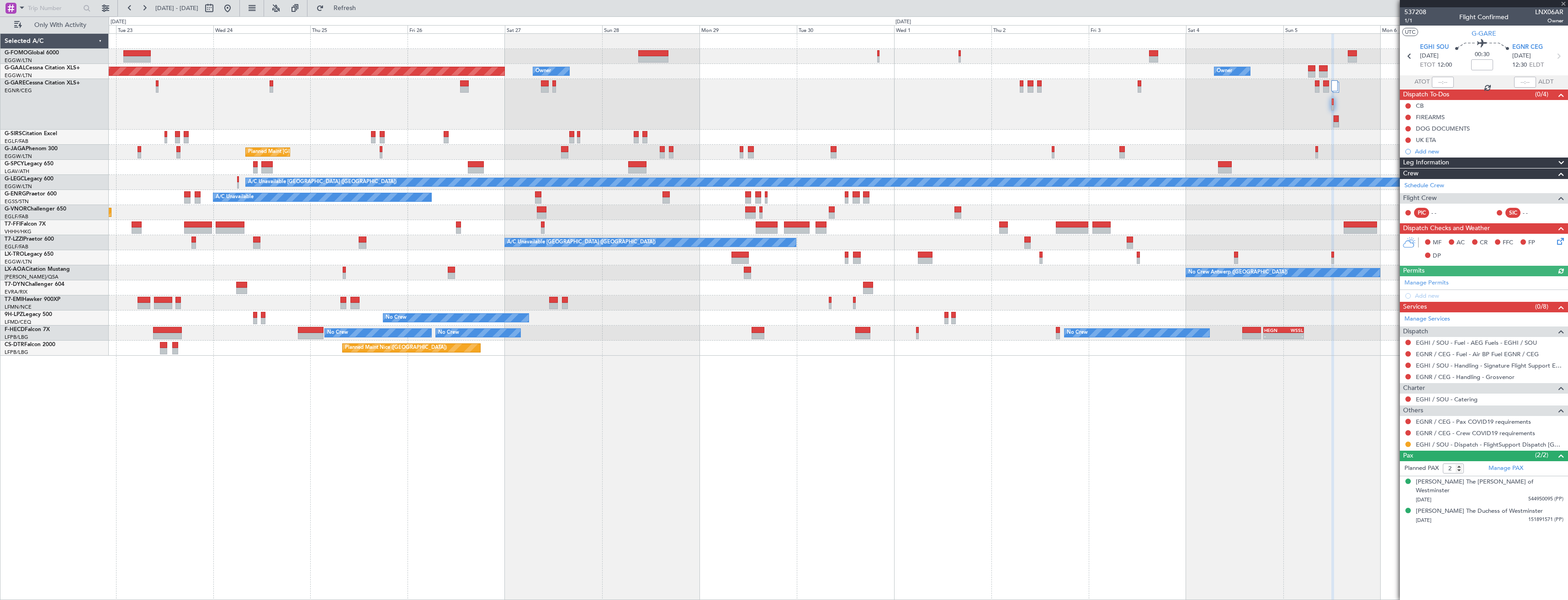
type input "0"
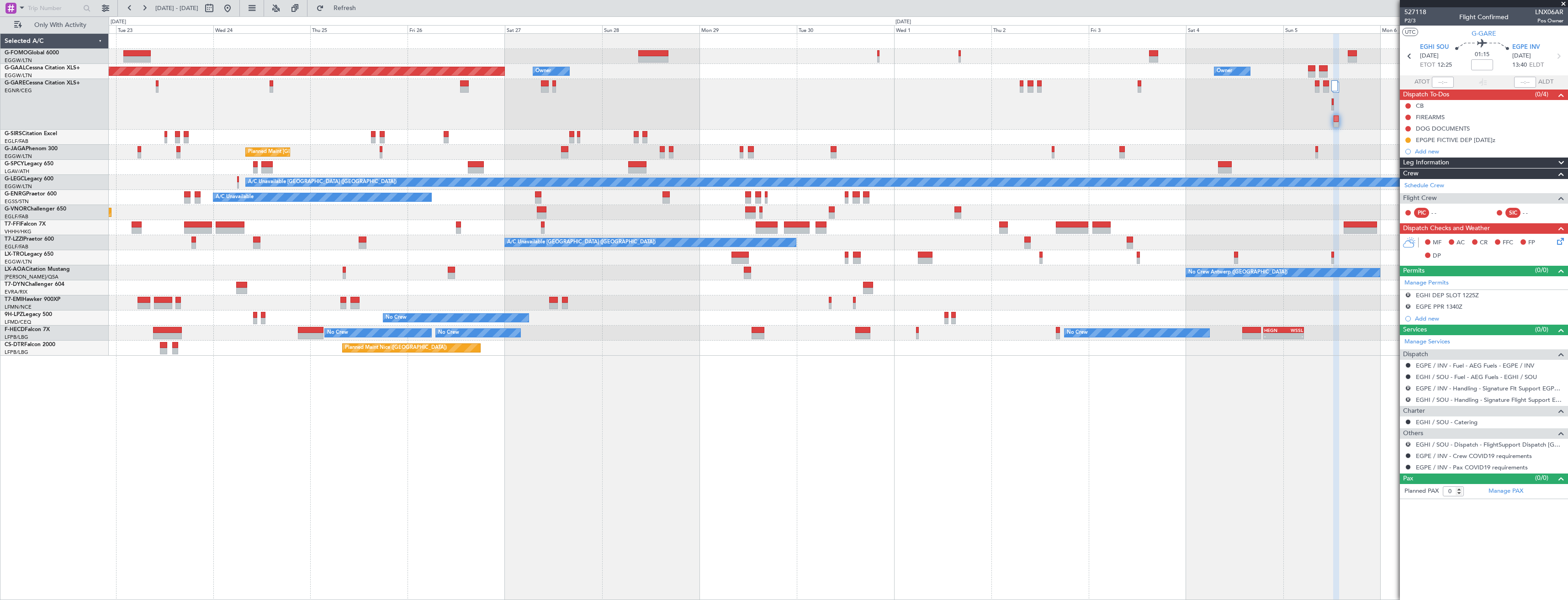
click at [364, 16] on div "Planned Maint Dusseldorf Owner Owner Owner Owner Planned Maint London (Luton) A…" at bounding box center [784, 308] width 1568 height 584
click at [364, 11] on span "Refresh" at bounding box center [345, 8] width 38 height 6
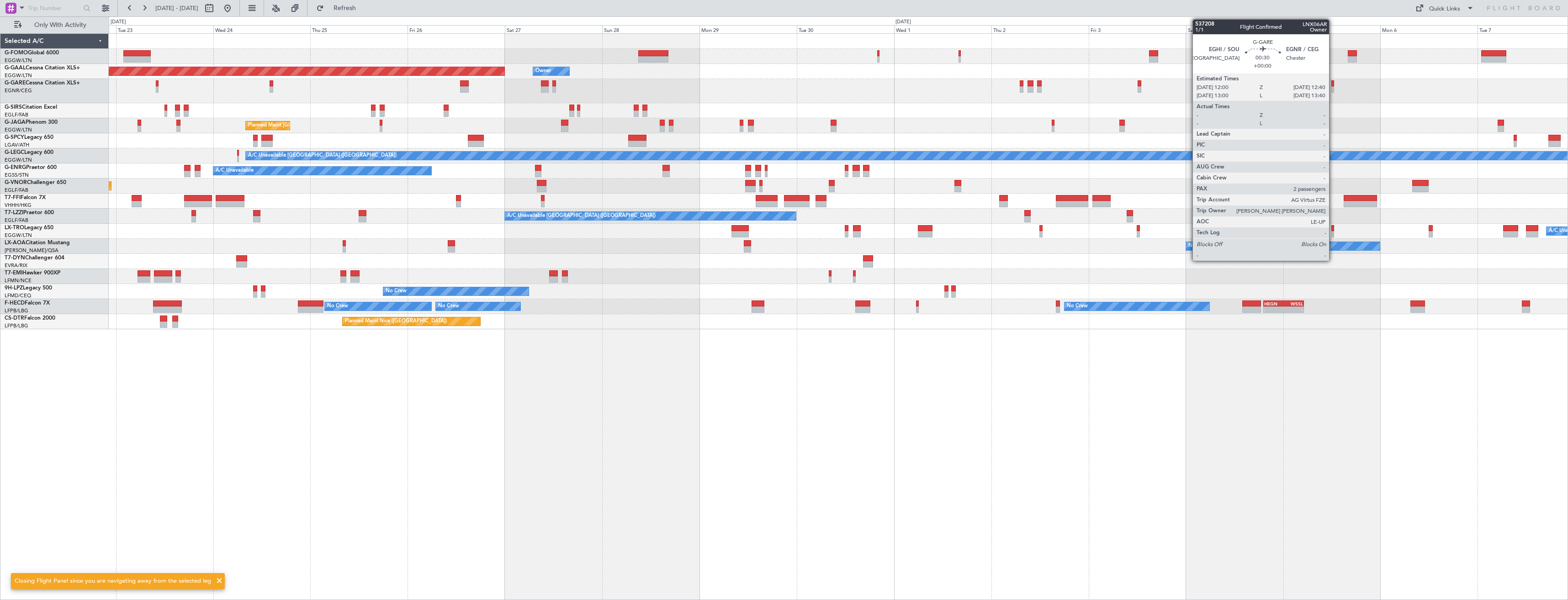
click at [1333, 92] on div at bounding box center [1332, 89] width 3 height 6
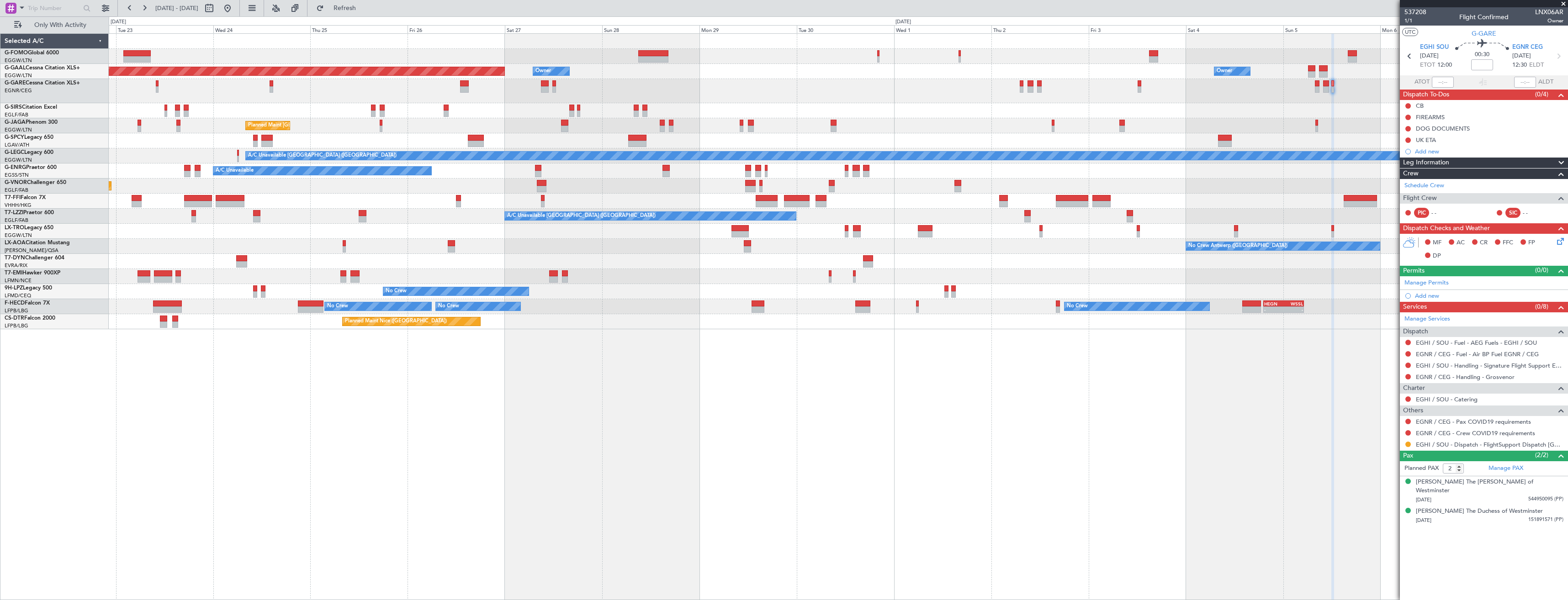
click at [1562, 3] on span at bounding box center [1564, 3] width 10 height 8
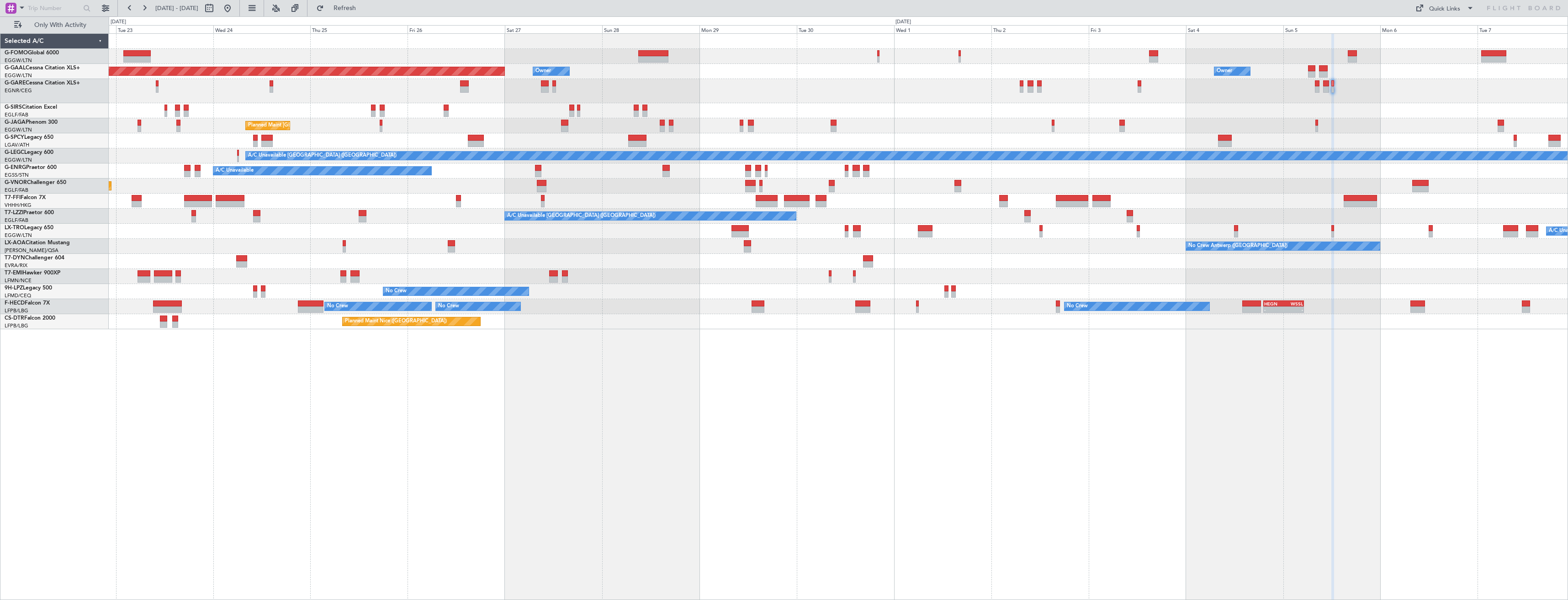
type input "0"
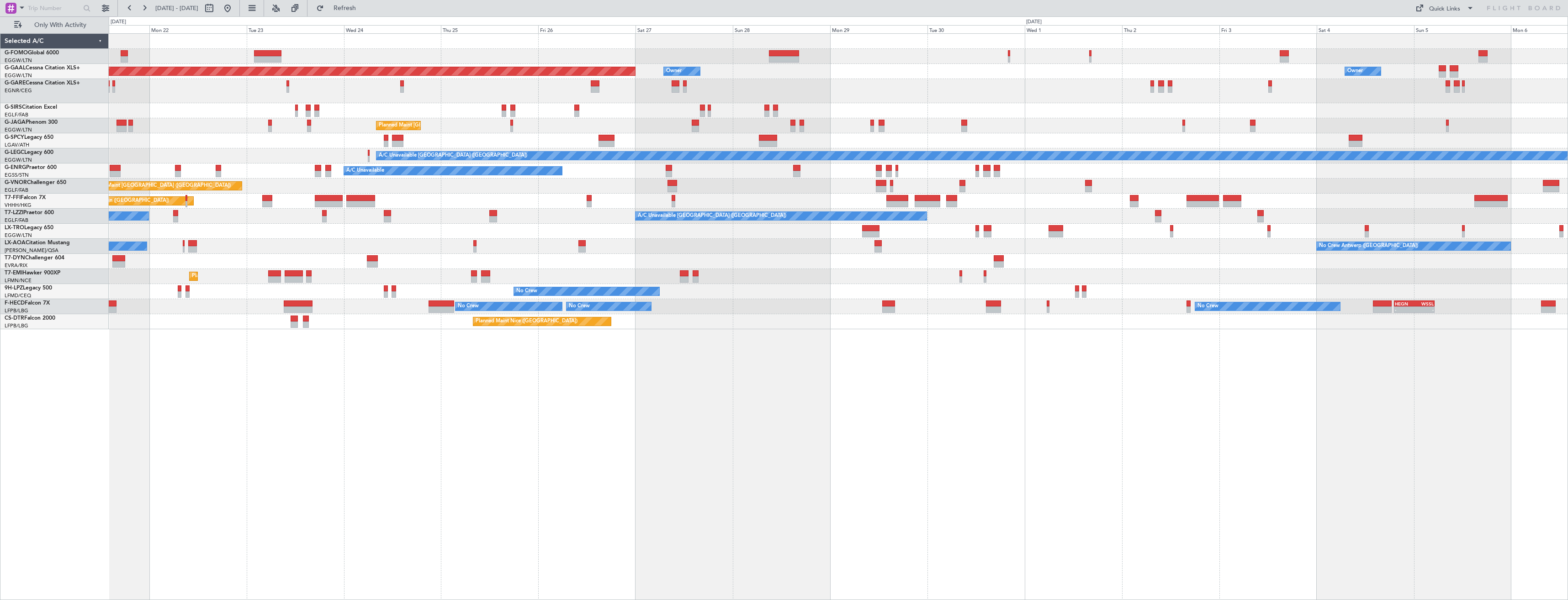
click at [1386, 110] on div at bounding box center [838, 110] width 1459 height 15
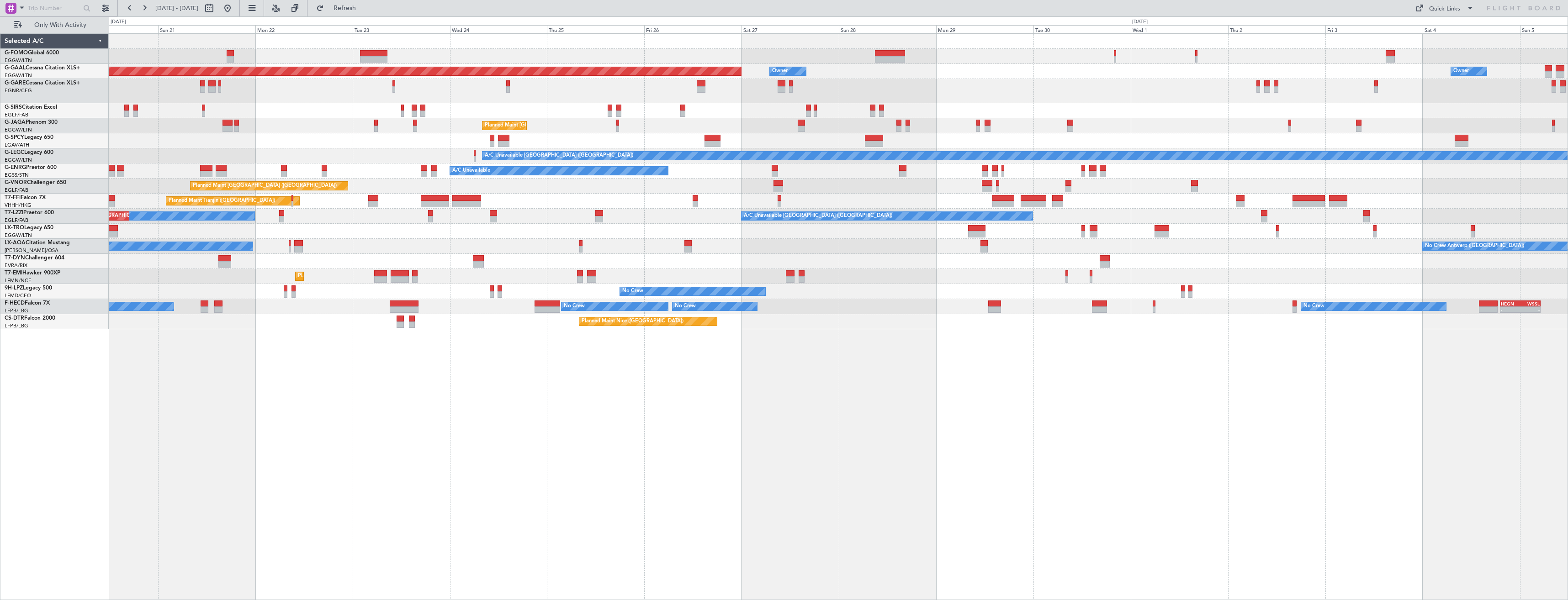
click at [1393, 117] on div at bounding box center [838, 110] width 1459 height 15
click at [1363, 108] on div at bounding box center [838, 110] width 1459 height 15
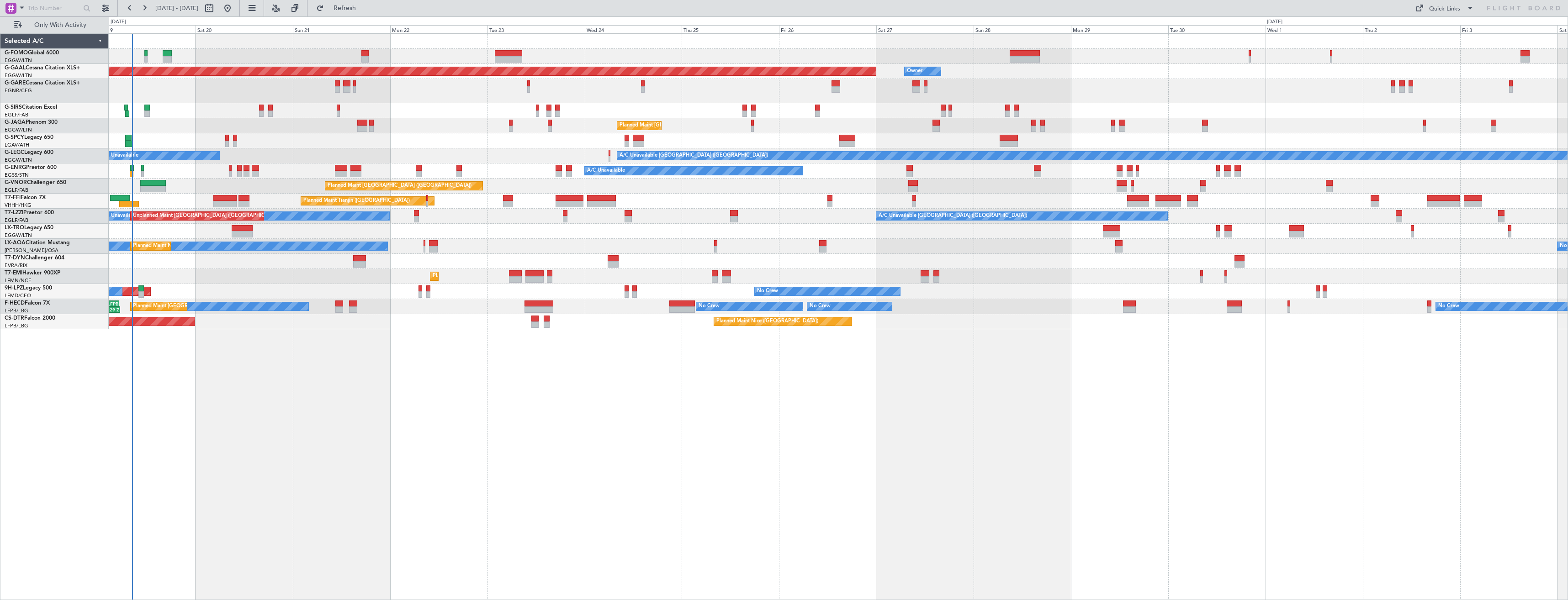
click at [1371, 109] on div at bounding box center [838, 110] width 1459 height 15
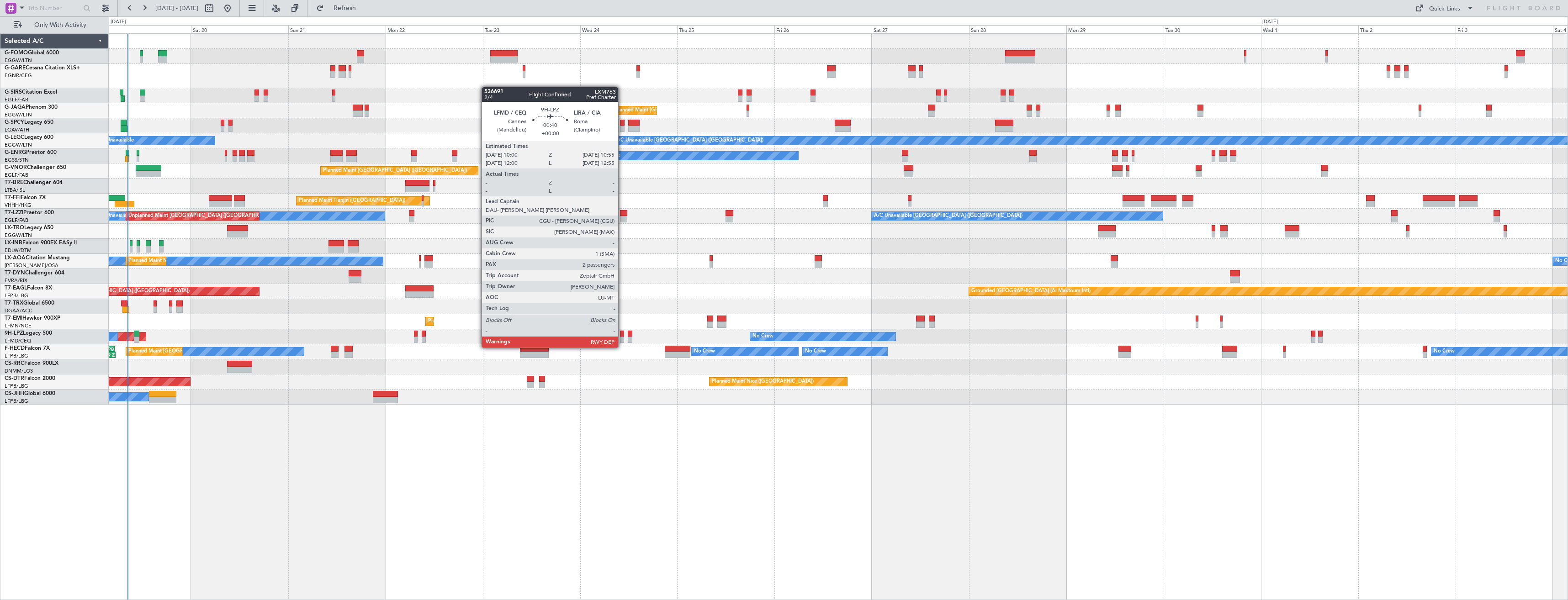
click at [623, 339] on div at bounding box center [622, 339] width 4 height 6
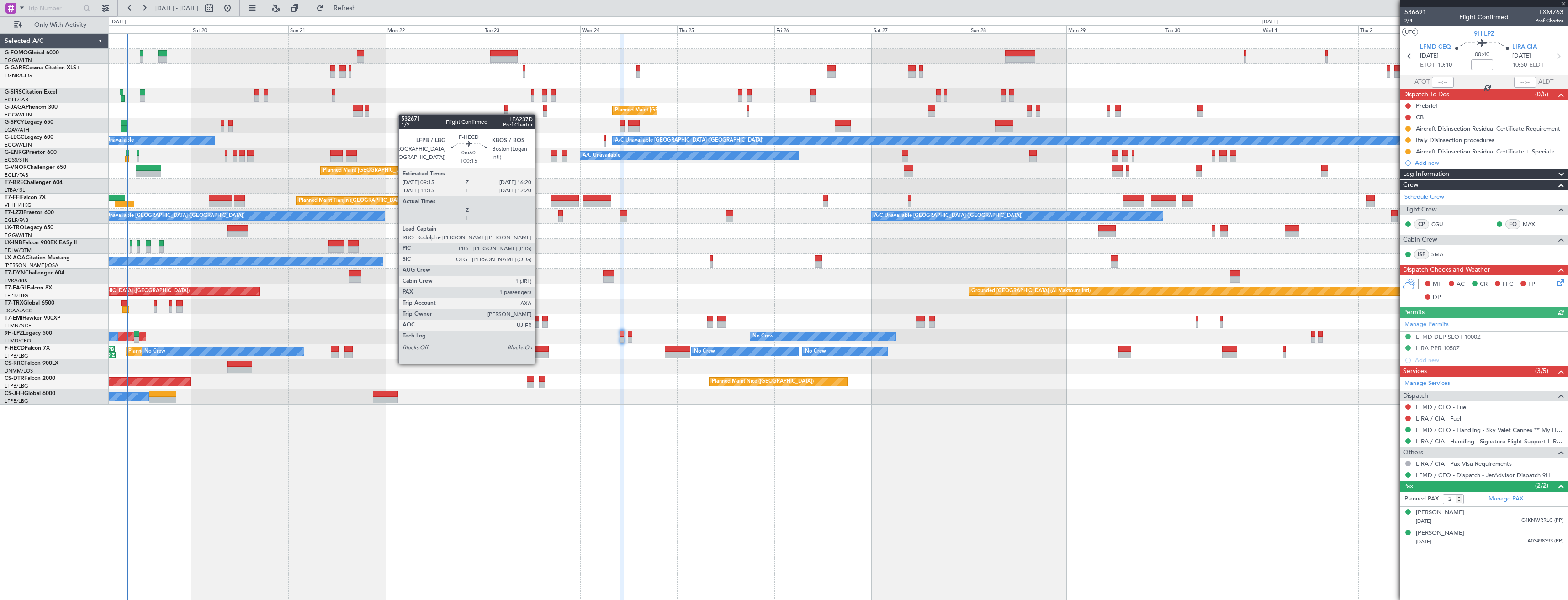
click at [539, 355] on div at bounding box center [534, 354] width 29 height 6
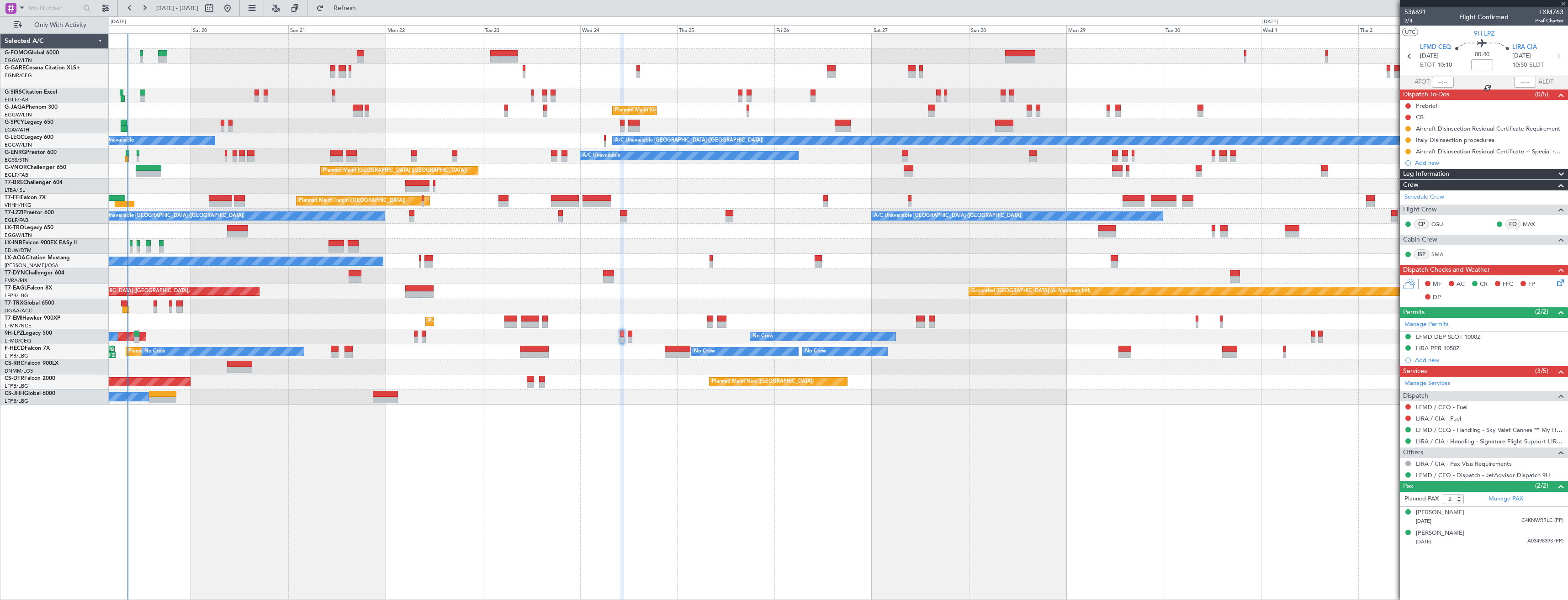
type input "+00:15"
type input "1"
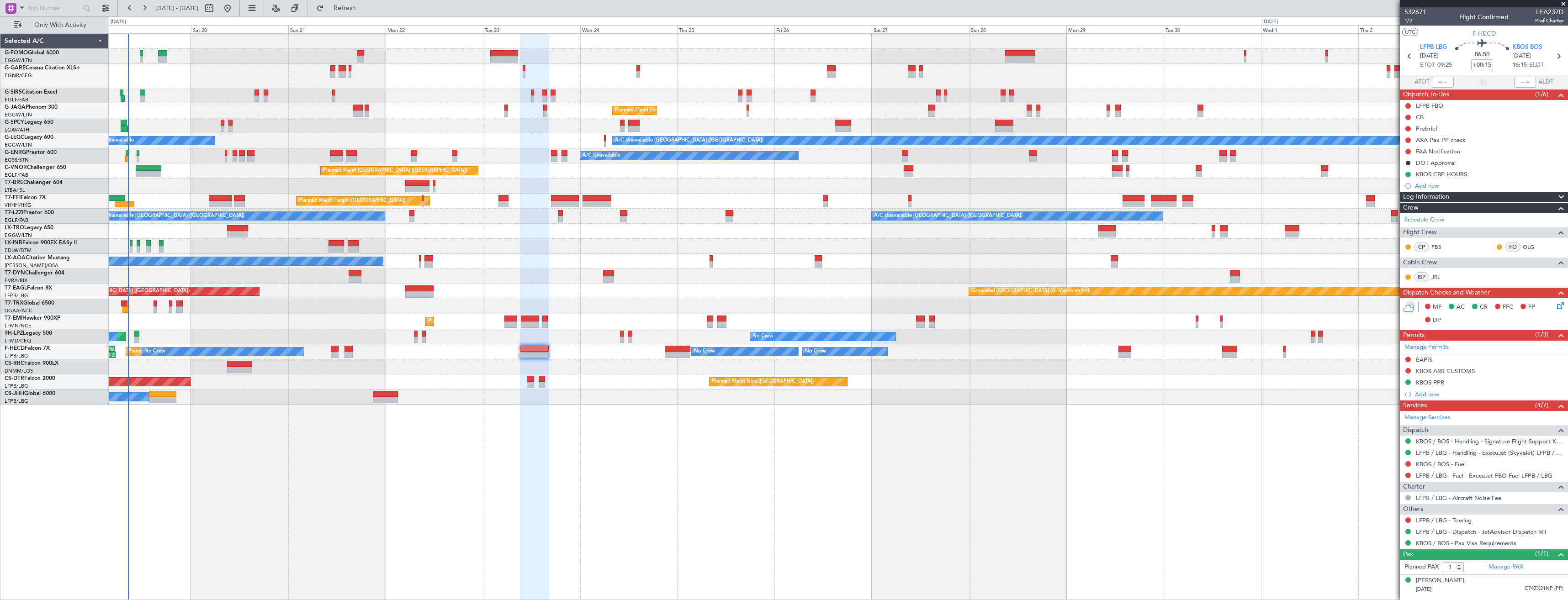
click at [1565, 4] on span at bounding box center [1564, 3] width 10 height 8
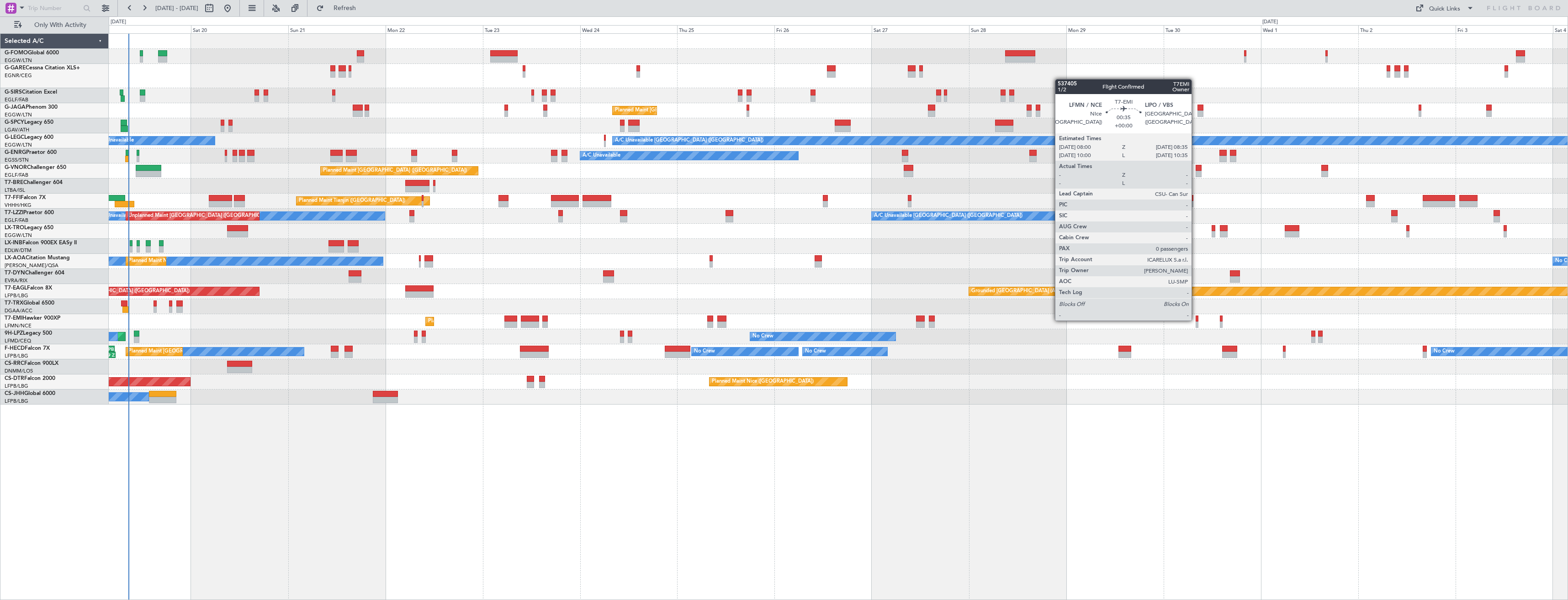
click at [1196, 319] on div at bounding box center [1197, 319] width 3 height 6
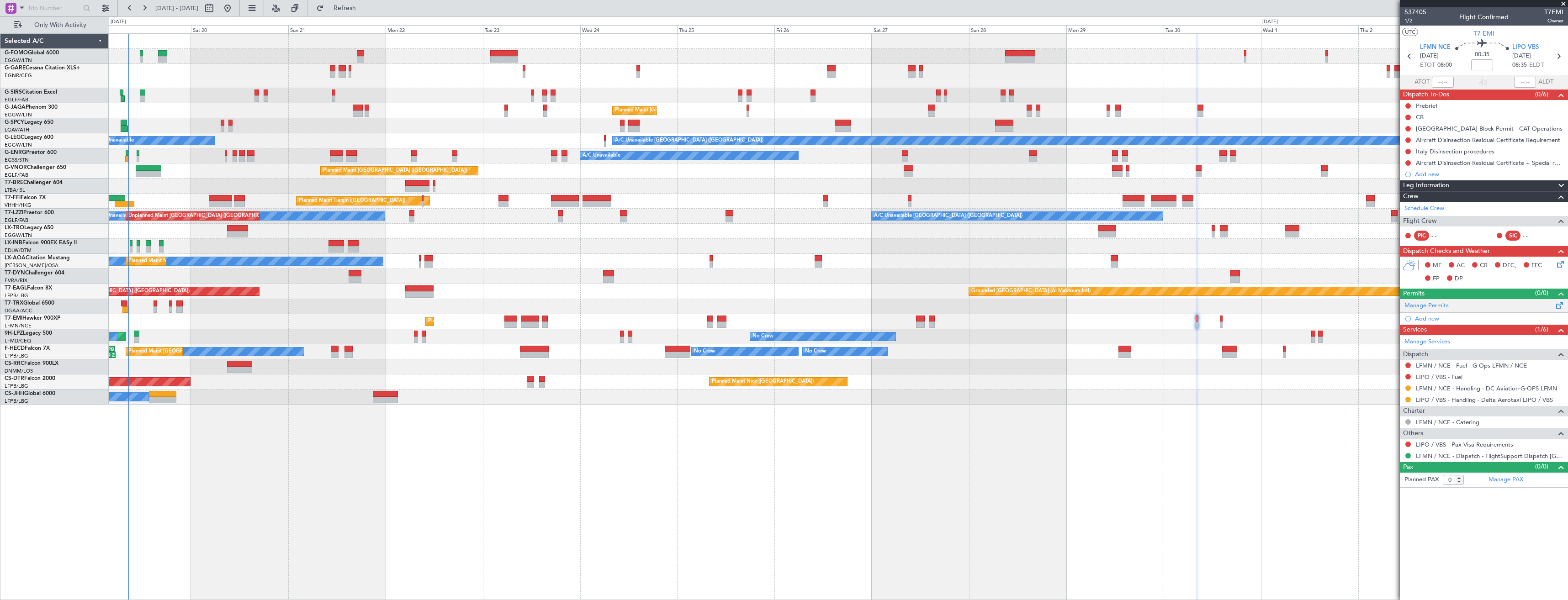
click at [1429, 302] on link "Manage Permits" at bounding box center [1426, 306] width 44 height 10
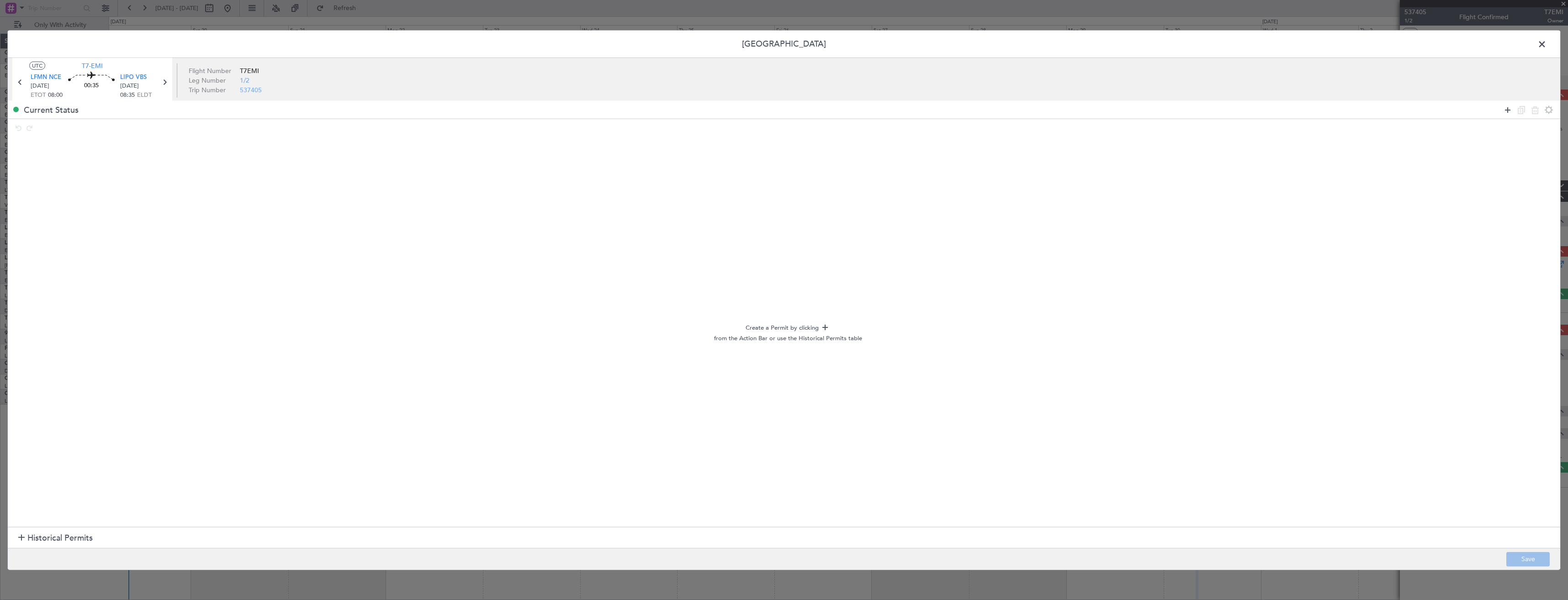
click at [1507, 111] on icon at bounding box center [1507, 109] width 11 height 11
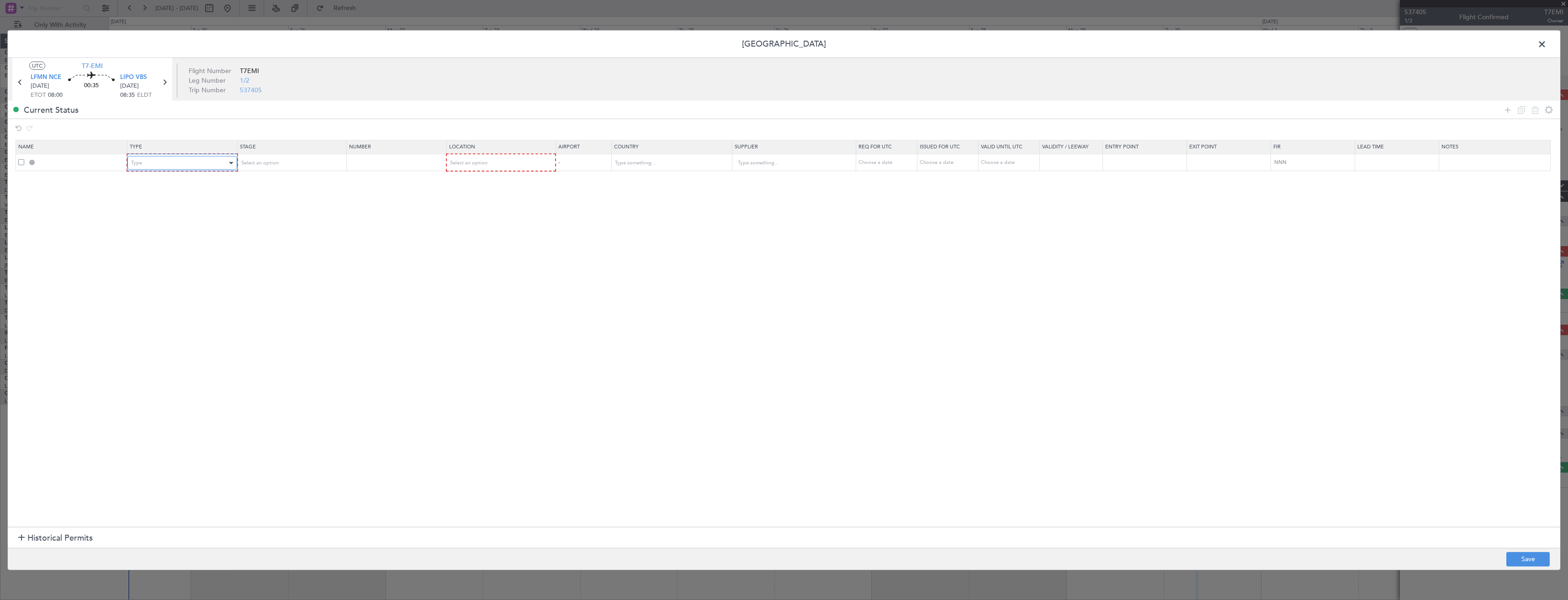
click at [190, 166] on div "Type" at bounding box center [178, 163] width 95 height 14
click at [165, 245] on span "Slot" at bounding box center [184, 250] width 102 height 14
click at [468, 169] on div "Select an option" at bounding box center [497, 163] width 96 height 14
click at [476, 184] on span "Departure" at bounding box center [506, 183] width 102 height 14
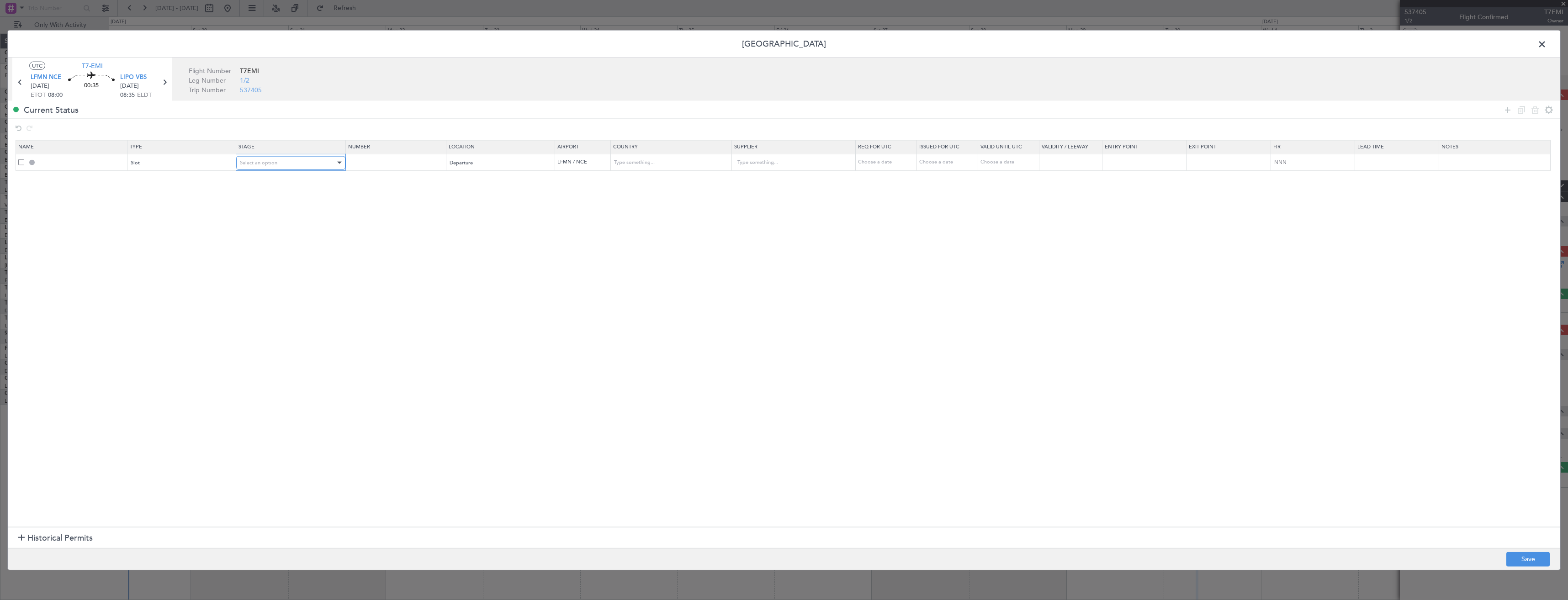
click at [297, 160] on div "Select an option" at bounding box center [287, 163] width 95 height 14
drag, startPoint x: 281, startPoint y: 233, endPoint x: 343, endPoint y: 196, distance: 72.2
click at [282, 232] on span "Received OK" at bounding box center [294, 236] width 102 height 14
click at [398, 167] on td at bounding box center [395, 163] width 100 height 17
click at [398, 161] on input "text" at bounding box center [396, 162] width 98 height 8
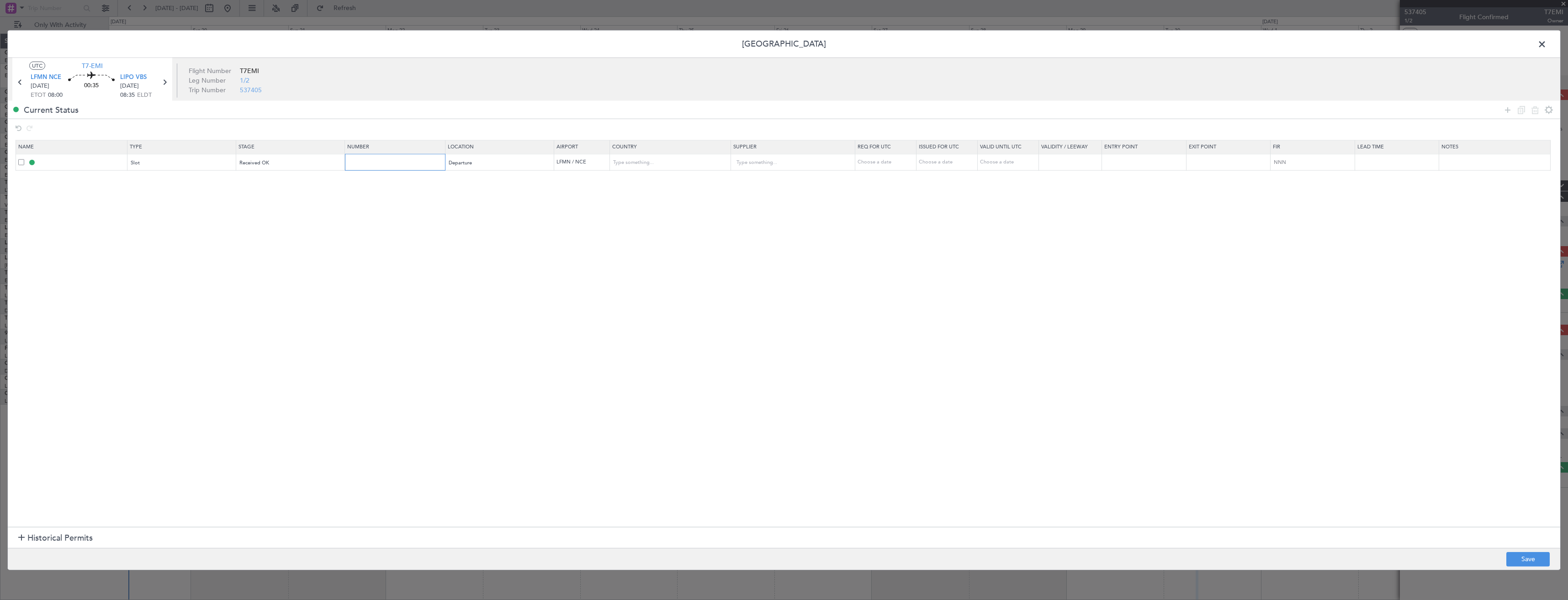
paste input "LFMND000088975"
type input "LFMND000088975"
click at [1513, 558] on button "Save" at bounding box center [1528, 559] width 43 height 15
type input "LFMN DEP SLOT"
type input "LFMND000088975"
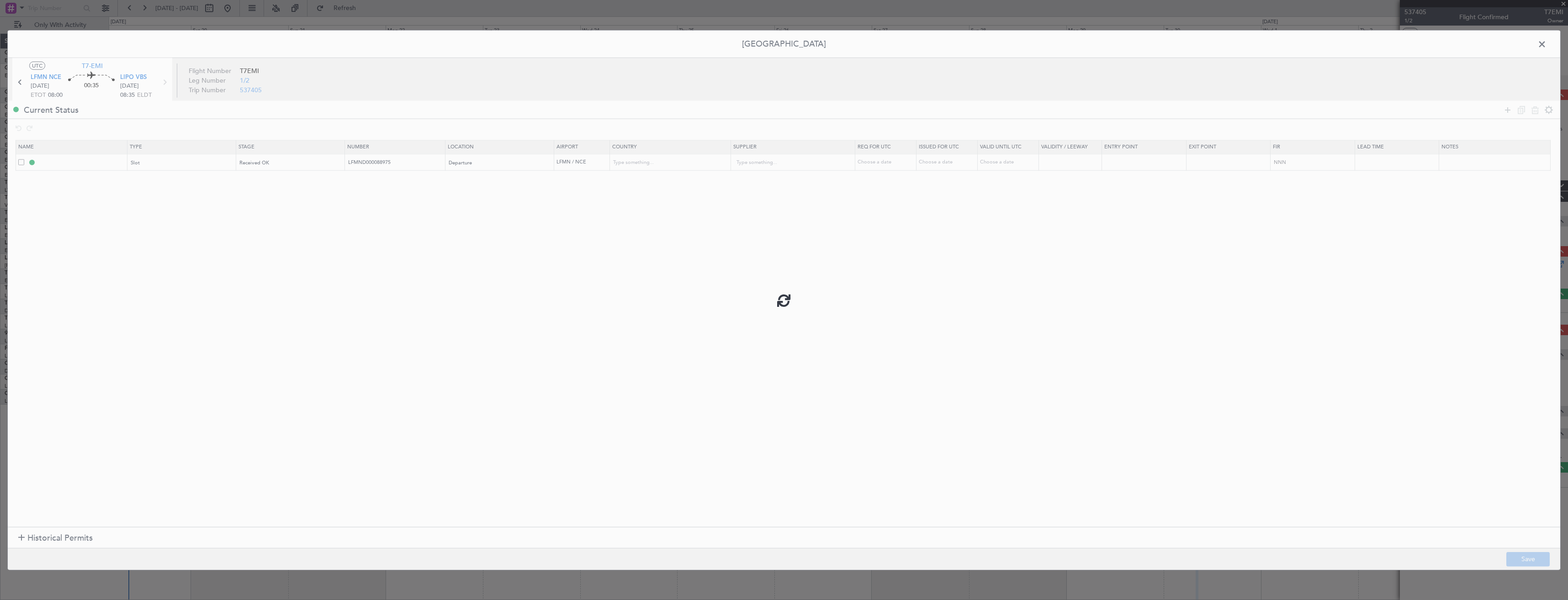
type input "France"
type input "NNN"
click at [82, 166] on input "LFMN DEP SLOT" at bounding box center [82, 162] width 88 height 8
type input "LFMN DEP SLOT 0800z"
click at [1515, 558] on button "Save" at bounding box center [1528, 559] width 43 height 15
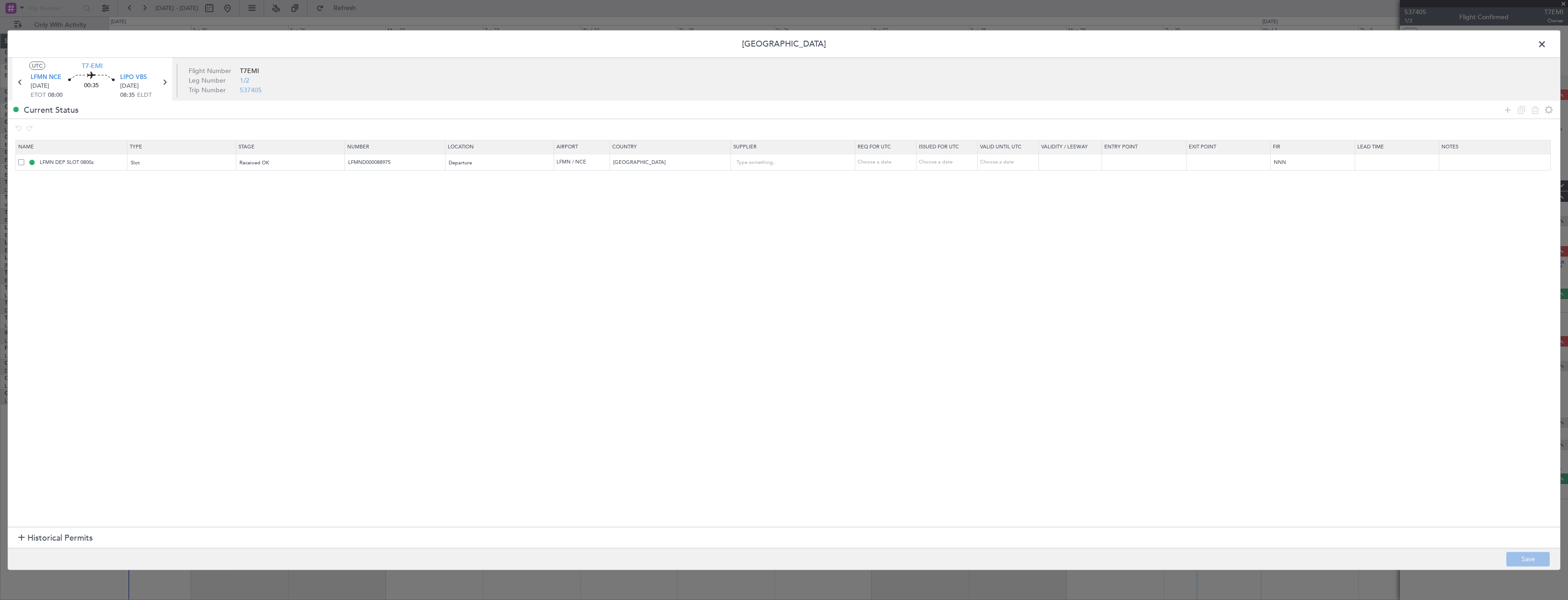
click at [1547, 43] on span at bounding box center [1547, 46] width 0 height 18
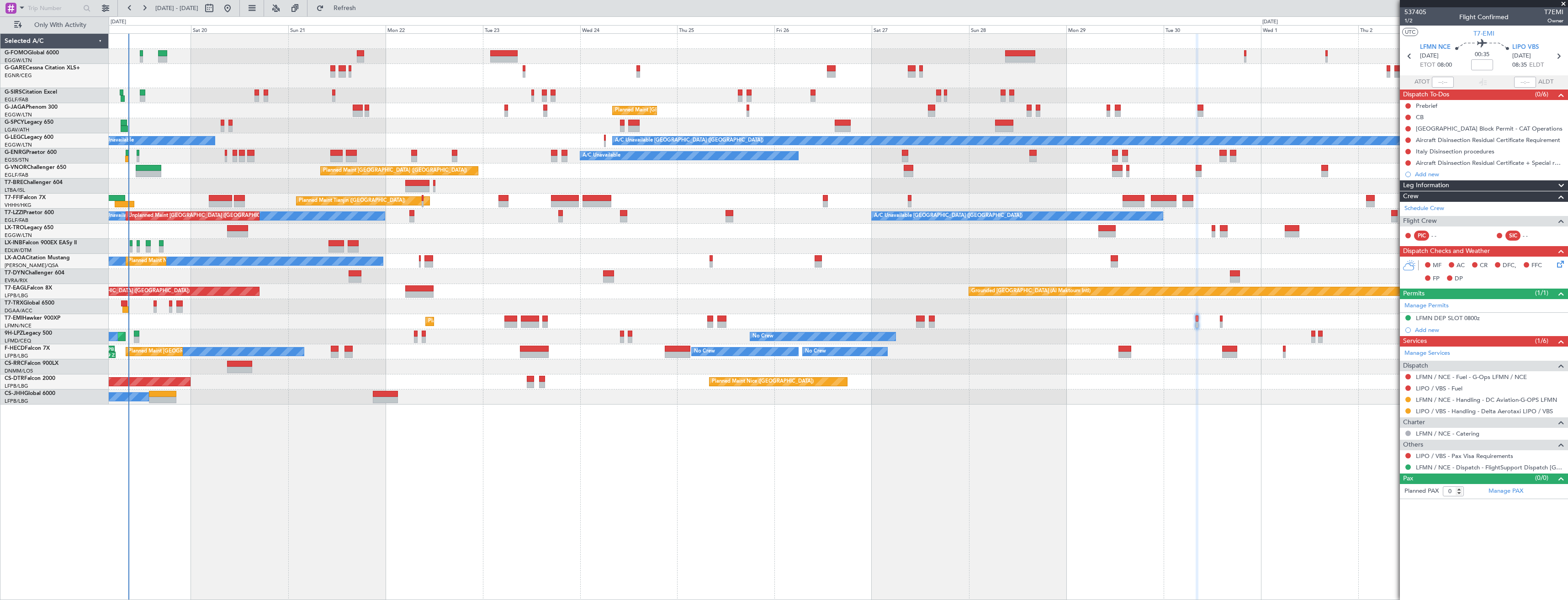
click at [1223, 319] on div "Planned Maint [GEOGRAPHIC_DATA]" at bounding box center [838, 321] width 1459 height 15
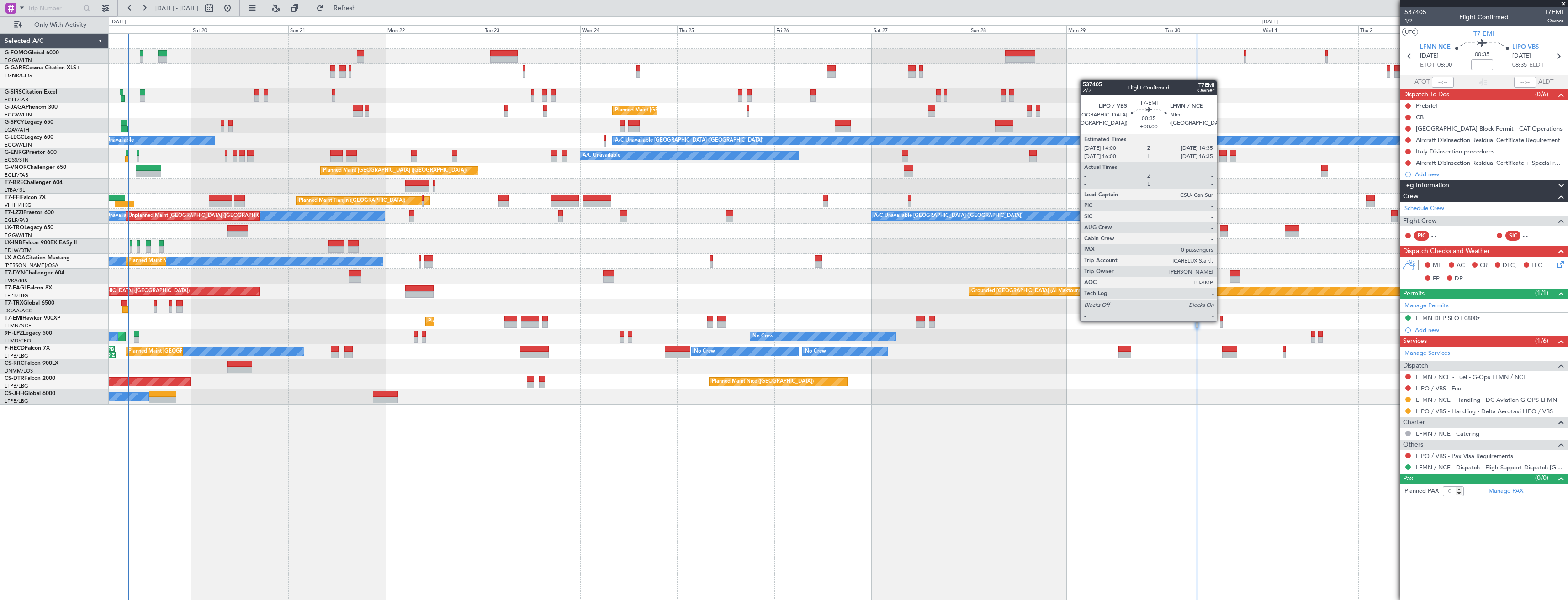
click at [1221, 320] on div at bounding box center [1221, 319] width 3 height 6
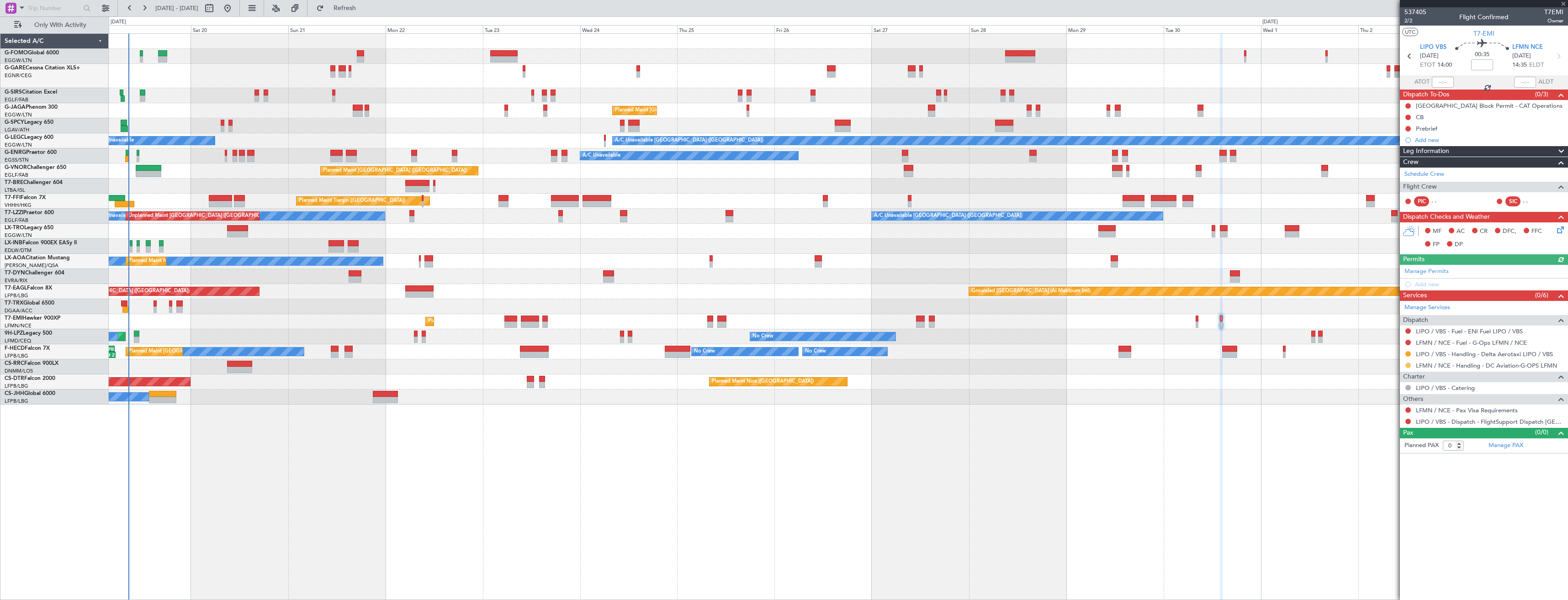
click at [1408, 365] on button at bounding box center [1408, 365] width 5 height 5
click at [1304, 349] on div "No Crew No Crew No Crew No Crew Planned Maint Paris (Le Bourget) 20:00 Z 05:29 …" at bounding box center [838, 352] width 1459 height 15
click at [1195, 322] on div "Planned Maint [GEOGRAPHIC_DATA]" at bounding box center [838, 321] width 1459 height 15
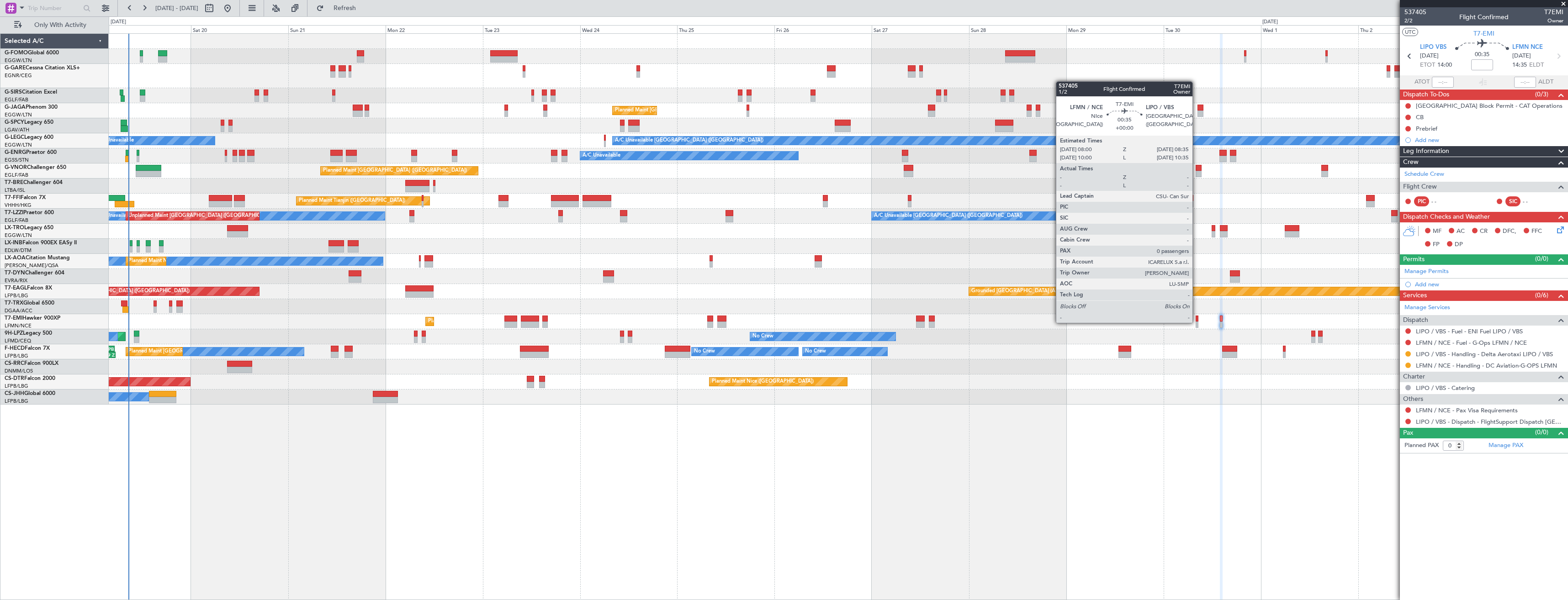
click at [1197, 322] on div at bounding box center [1197, 325] width 3 height 6
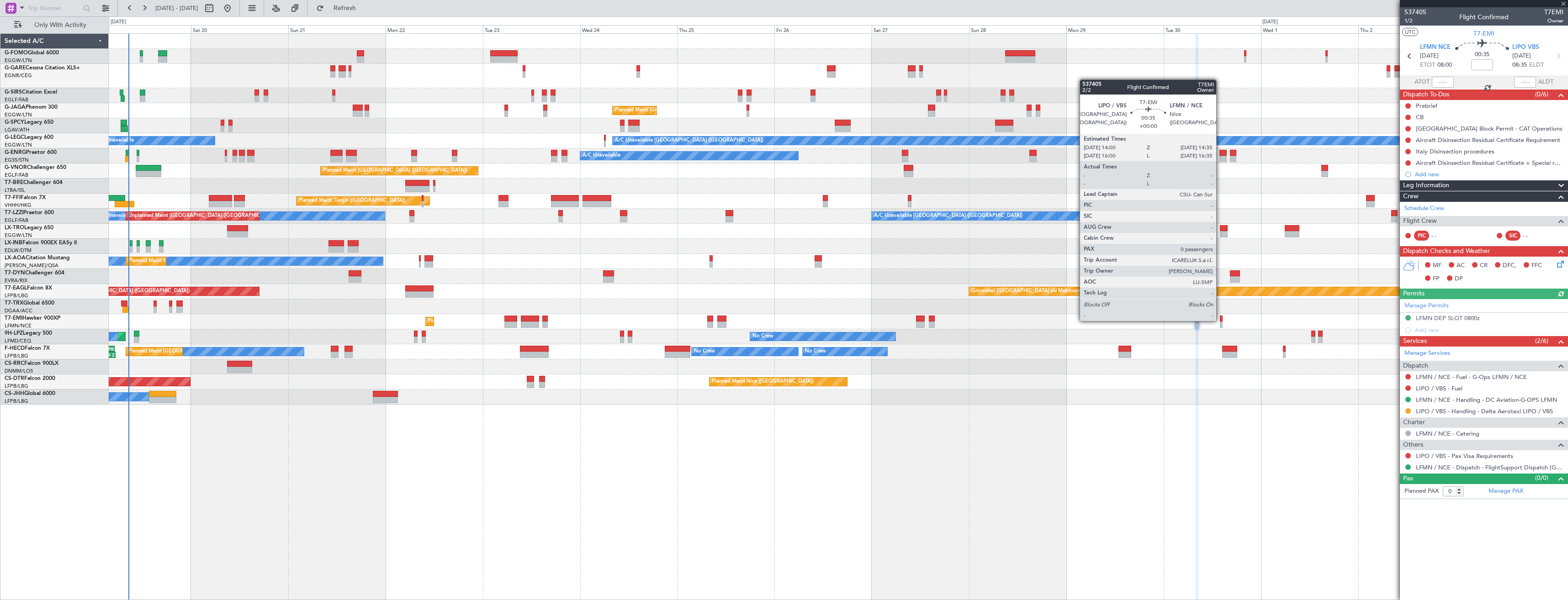
click at [1221, 320] on div at bounding box center [1221, 319] width 3 height 6
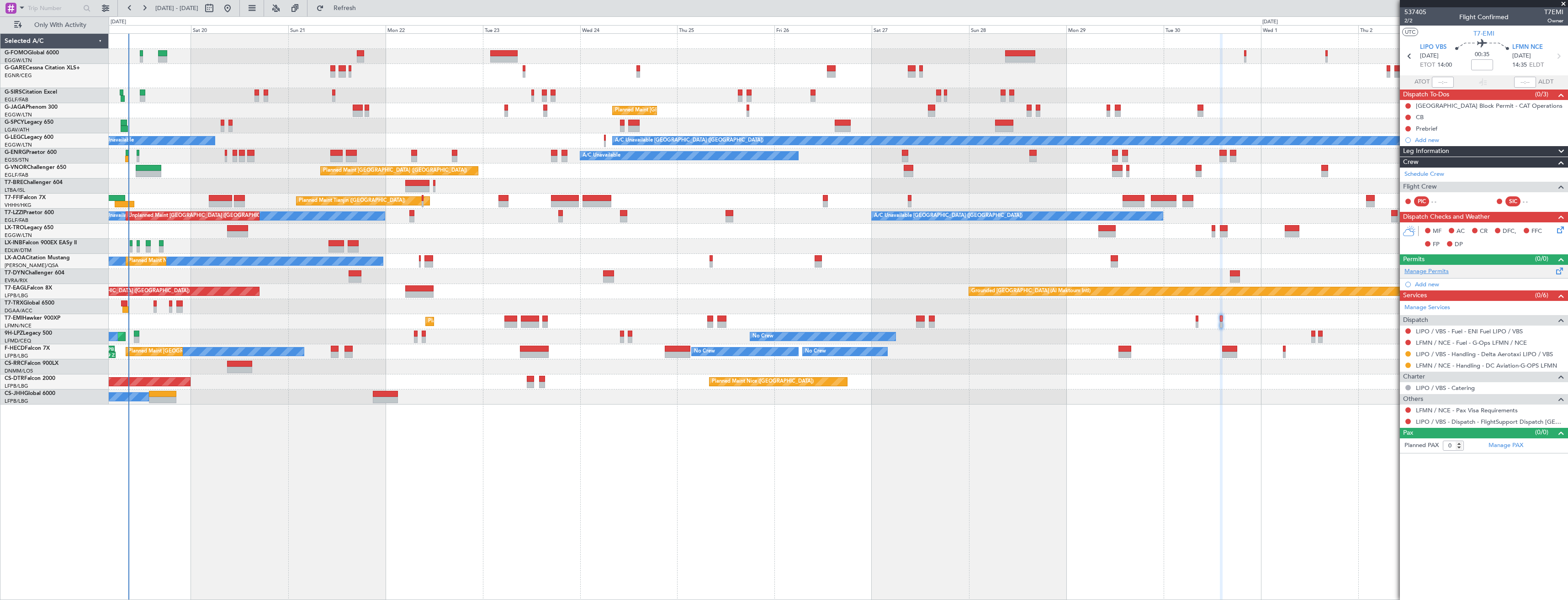
click at [1436, 272] on link "Manage Permits" at bounding box center [1426, 272] width 44 height 10
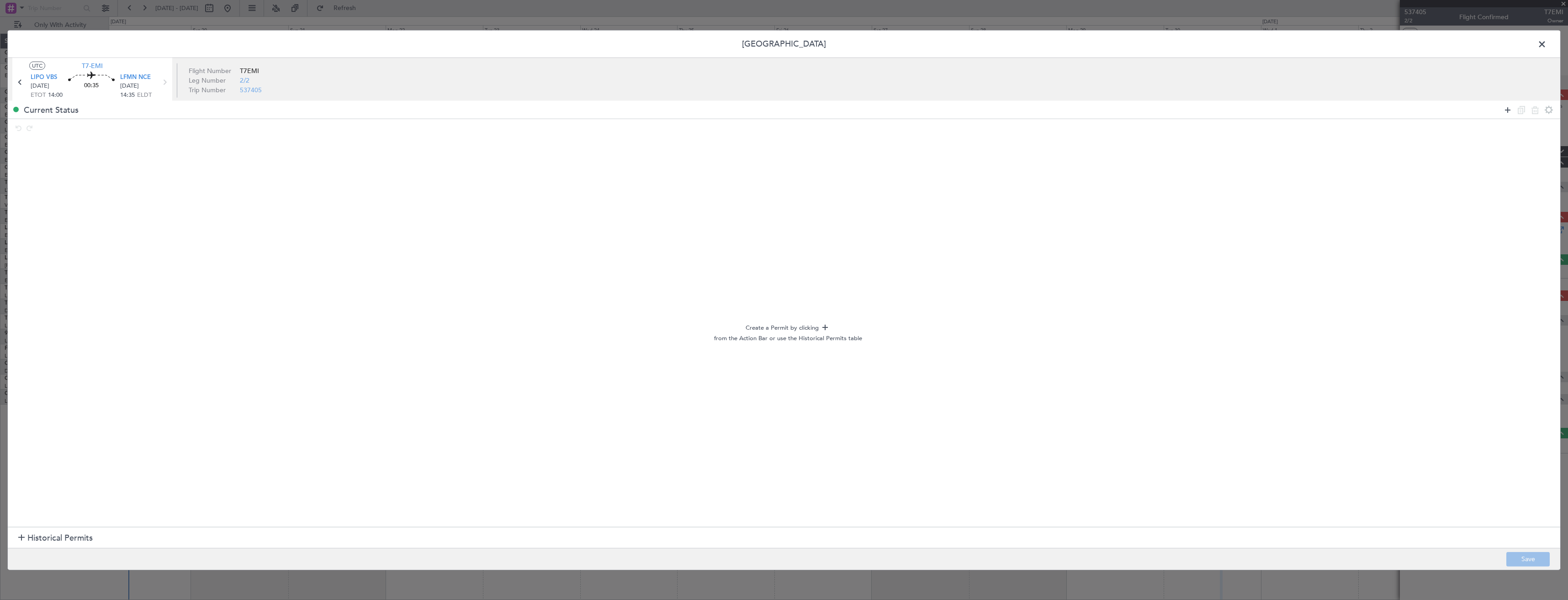
click at [1506, 109] on icon at bounding box center [1507, 109] width 11 height 11
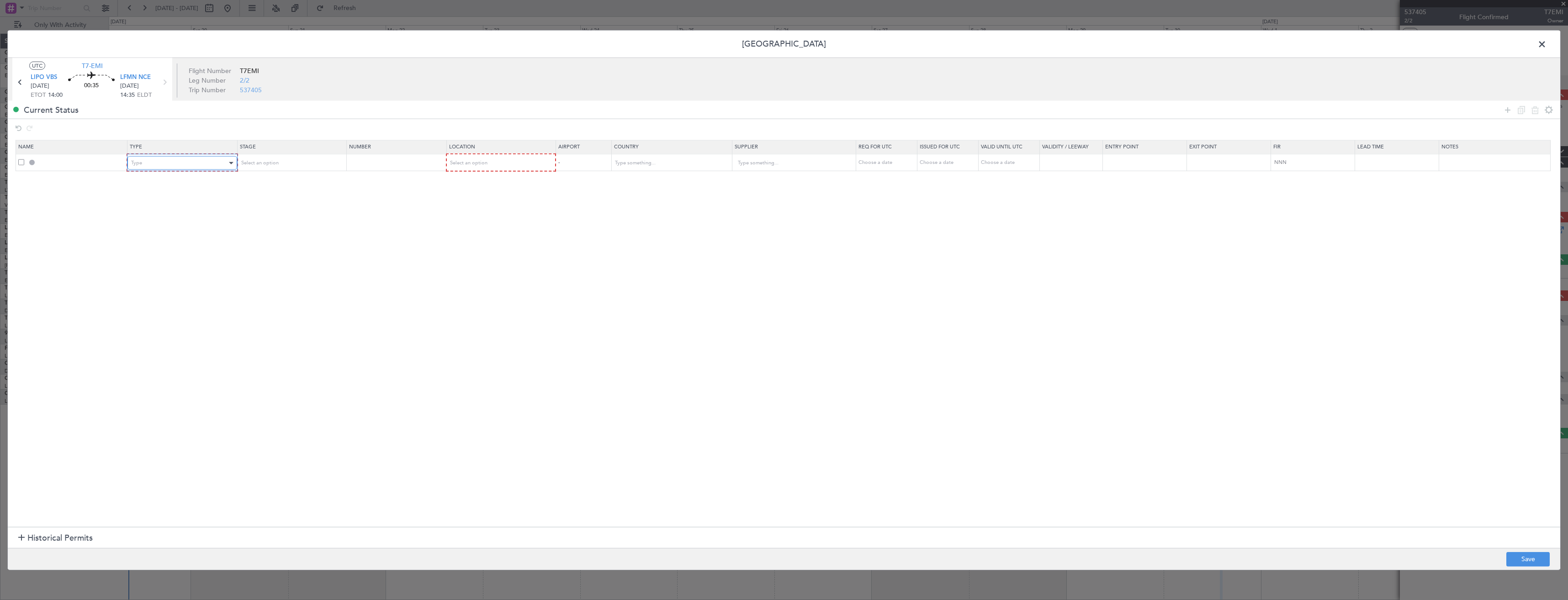
click at [171, 160] on div "Type" at bounding box center [178, 163] width 95 height 14
click at [161, 249] on span "Slot" at bounding box center [184, 250] width 102 height 14
click at [319, 159] on div "Select an option" at bounding box center [287, 163] width 95 height 14
click at [291, 220] on span "Requested" at bounding box center [294, 223] width 102 height 14
click at [492, 160] on div "Select an option" at bounding box center [497, 163] width 96 height 14
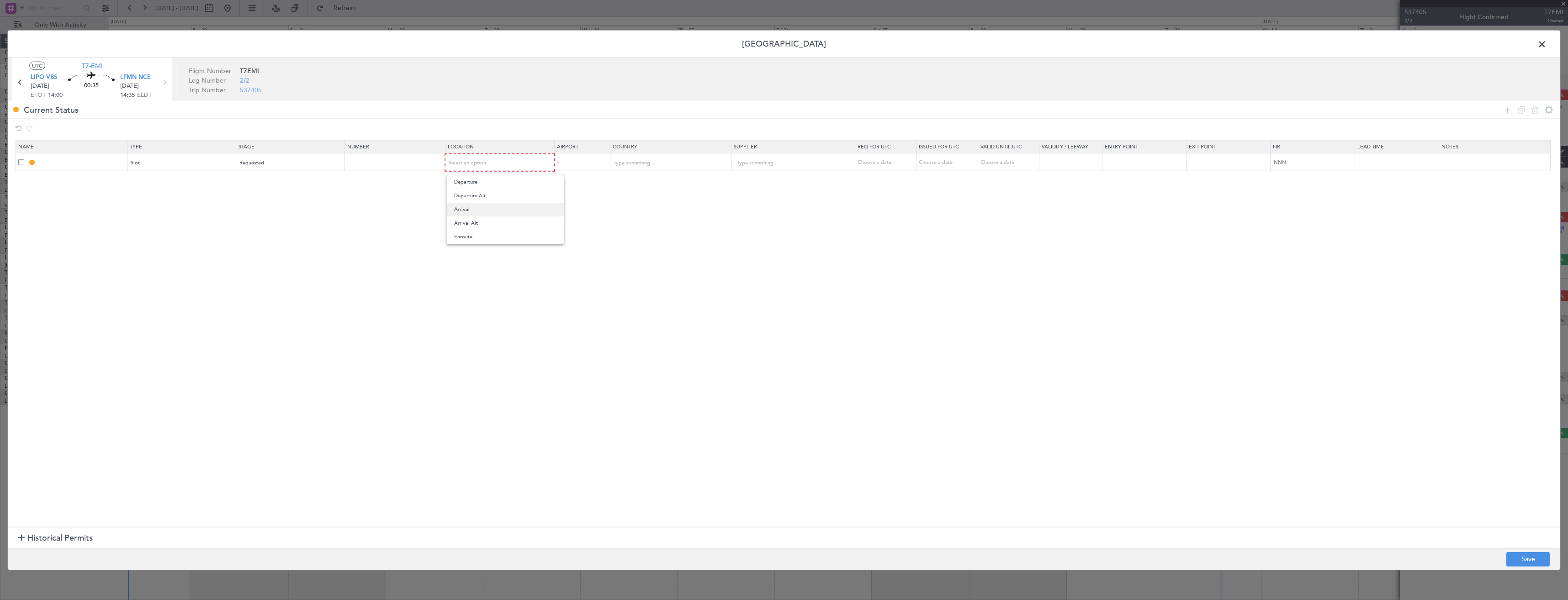
click at [468, 215] on span "Arrival" at bounding box center [506, 210] width 102 height 14
click at [1529, 558] on button "Save" at bounding box center [1528, 559] width 43 height 15
type input "LFMN ARR SLOT"
type input "France"
type input "NNN"
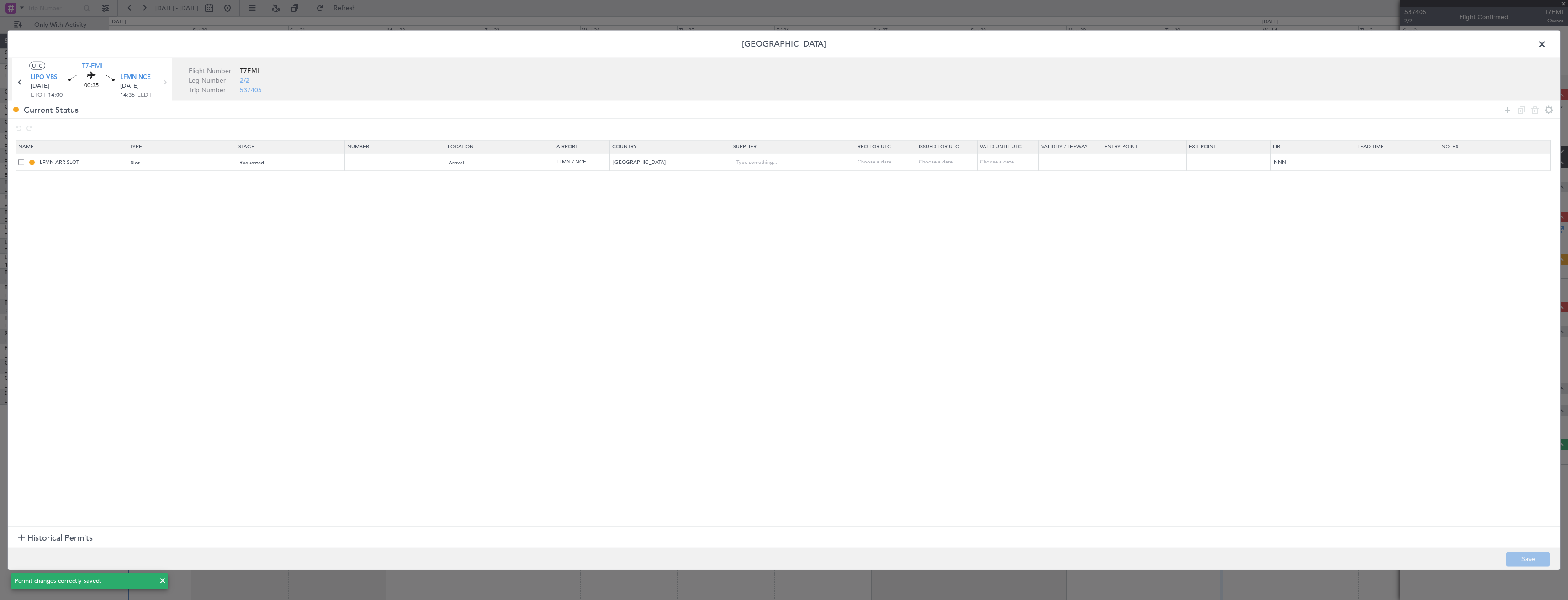
click at [98, 155] on td "LFMN ARR SLOT" at bounding box center [71, 163] width 112 height 17
click at [89, 164] on input "LFMN ARR SLOT" at bounding box center [82, 162] width 88 height 8
type input "LFMN ARR SLOT 1435a"
click at [1518, 565] on button "Save" at bounding box center [1528, 559] width 43 height 15
click at [1547, 44] on span at bounding box center [1547, 46] width 0 height 18
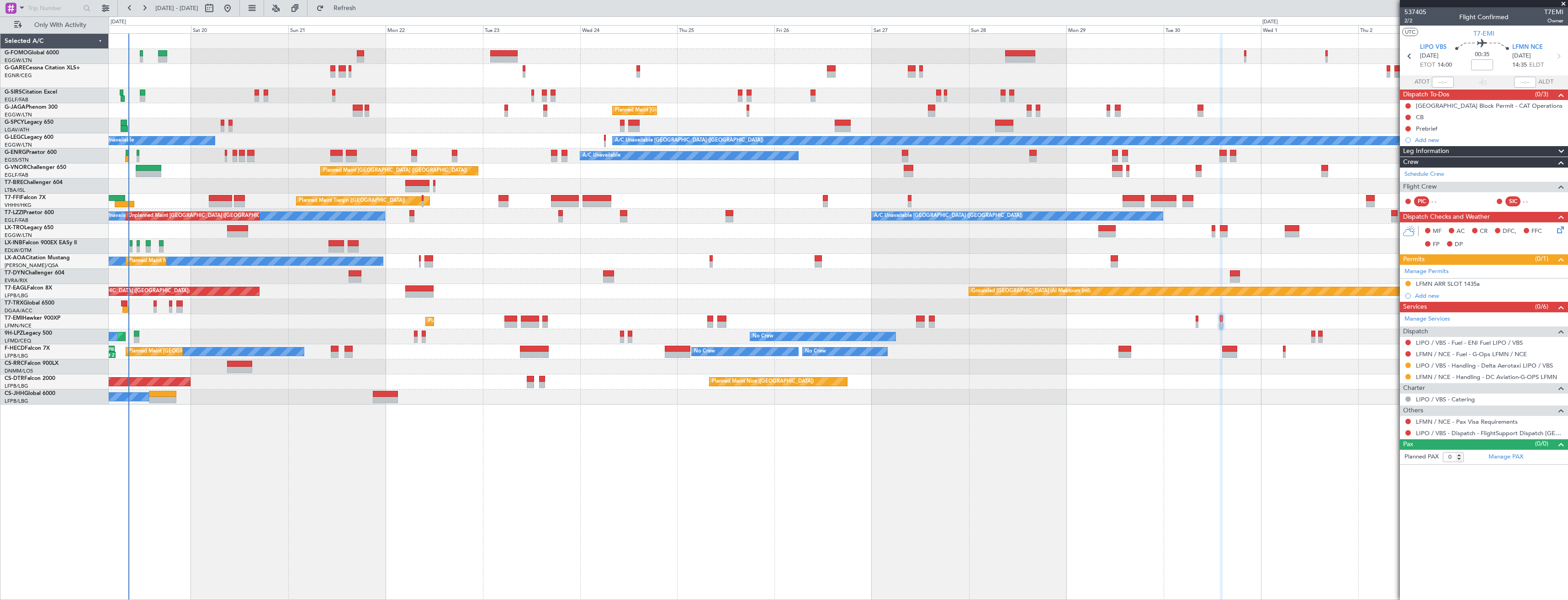
click at [1565, 3] on span at bounding box center [1564, 3] width 10 height 8
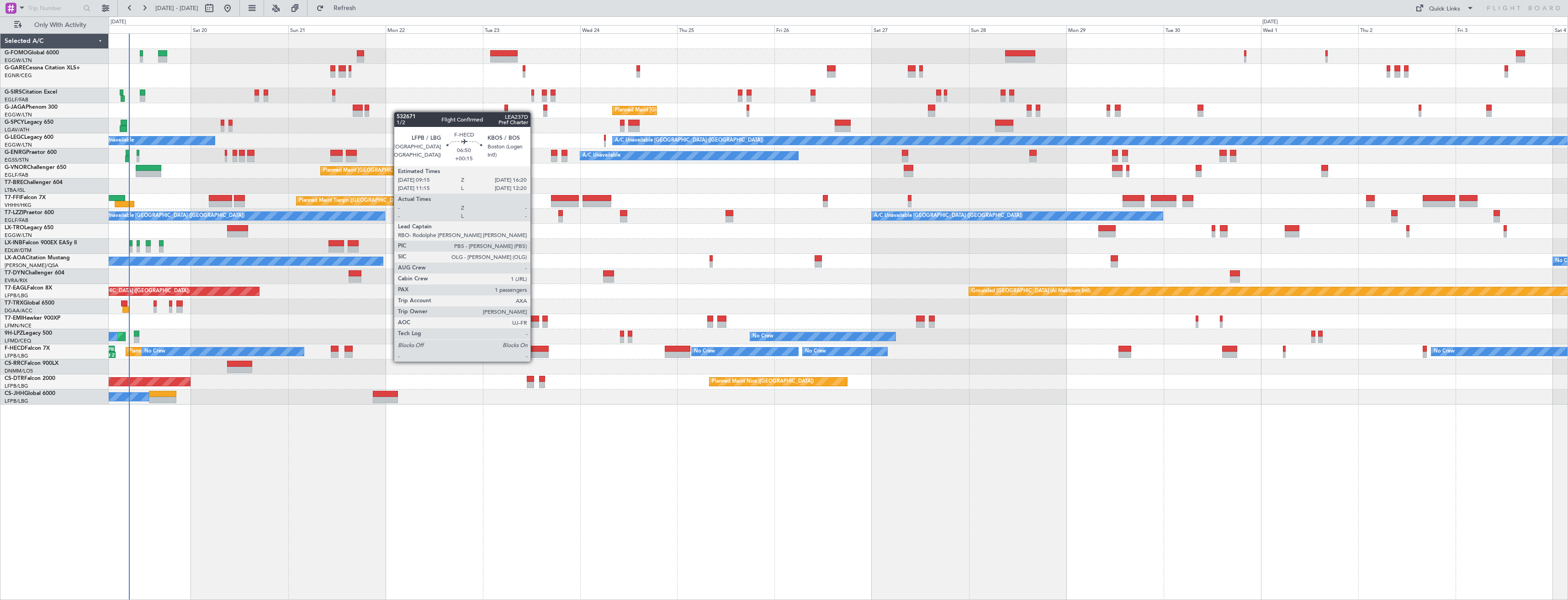
click at [535, 352] on div at bounding box center [534, 354] width 29 height 6
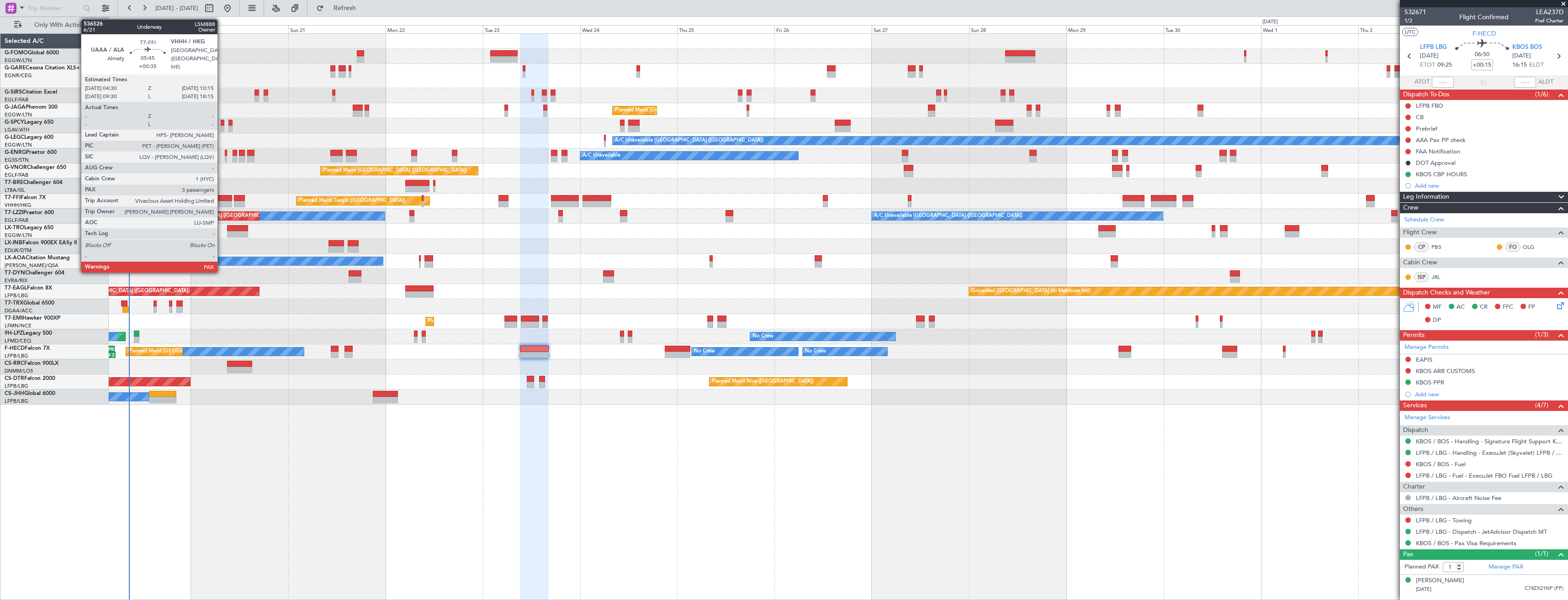
click at [222, 200] on div at bounding box center [220, 197] width 23 height 6
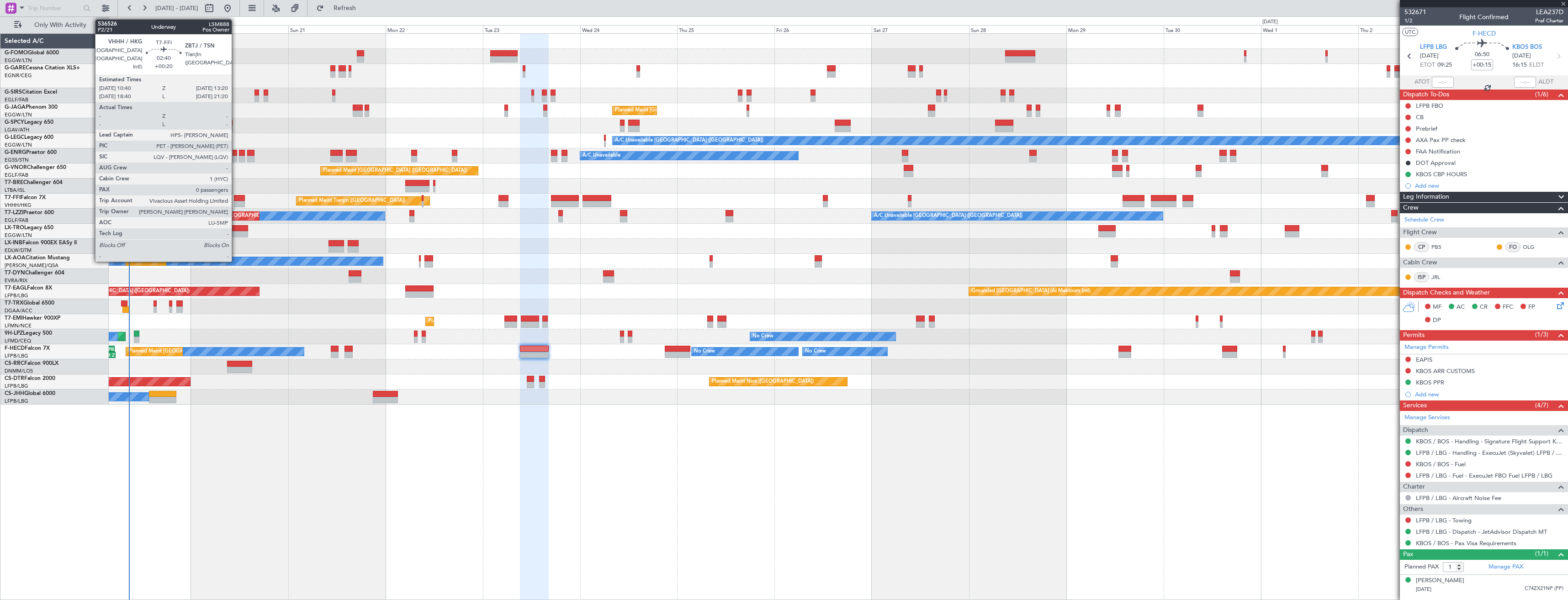
type input "+00:35"
type input "3"
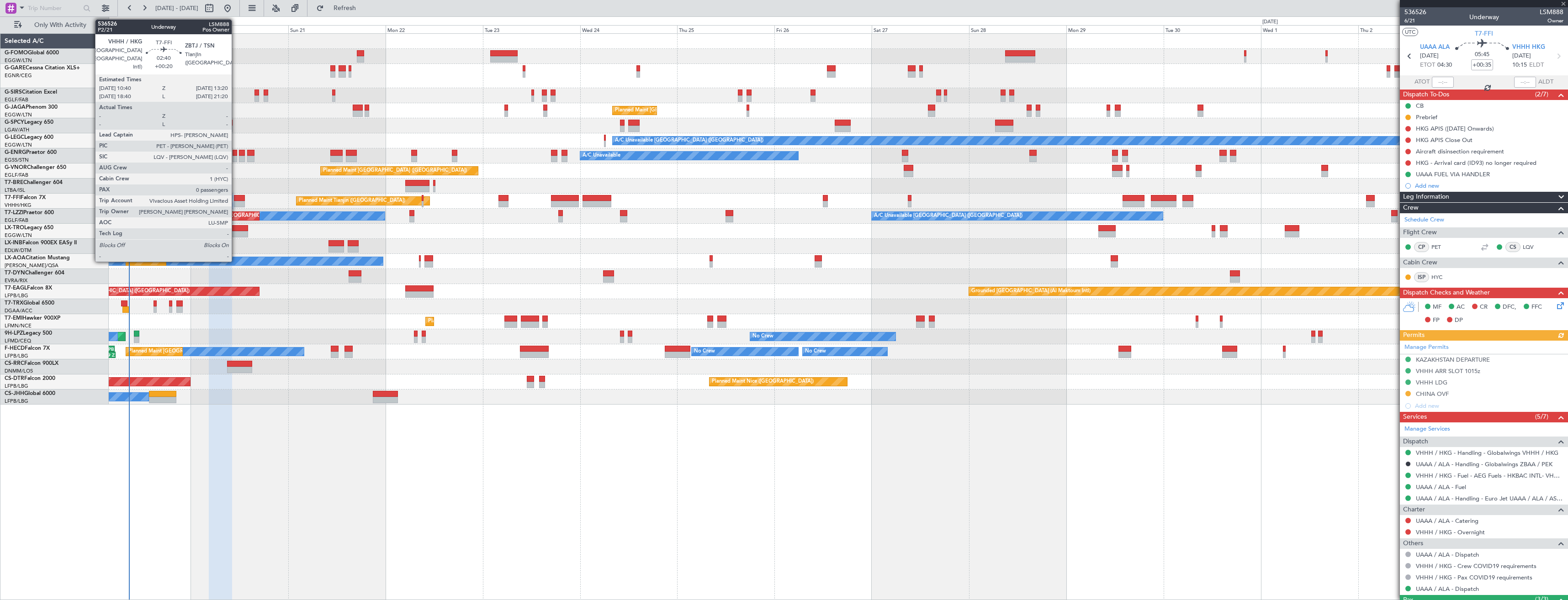
click at [236, 199] on div at bounding box center [239, 197] width 11 height 6
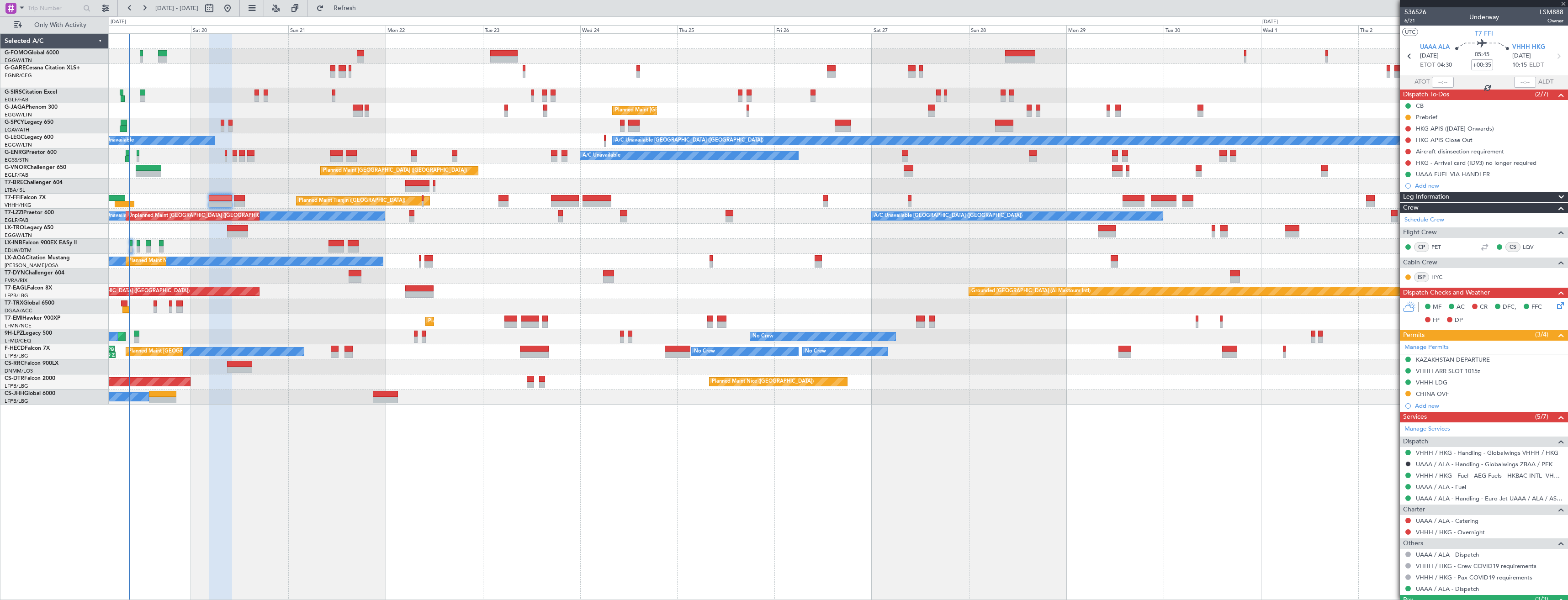
type input "+00:20"
type input "0"
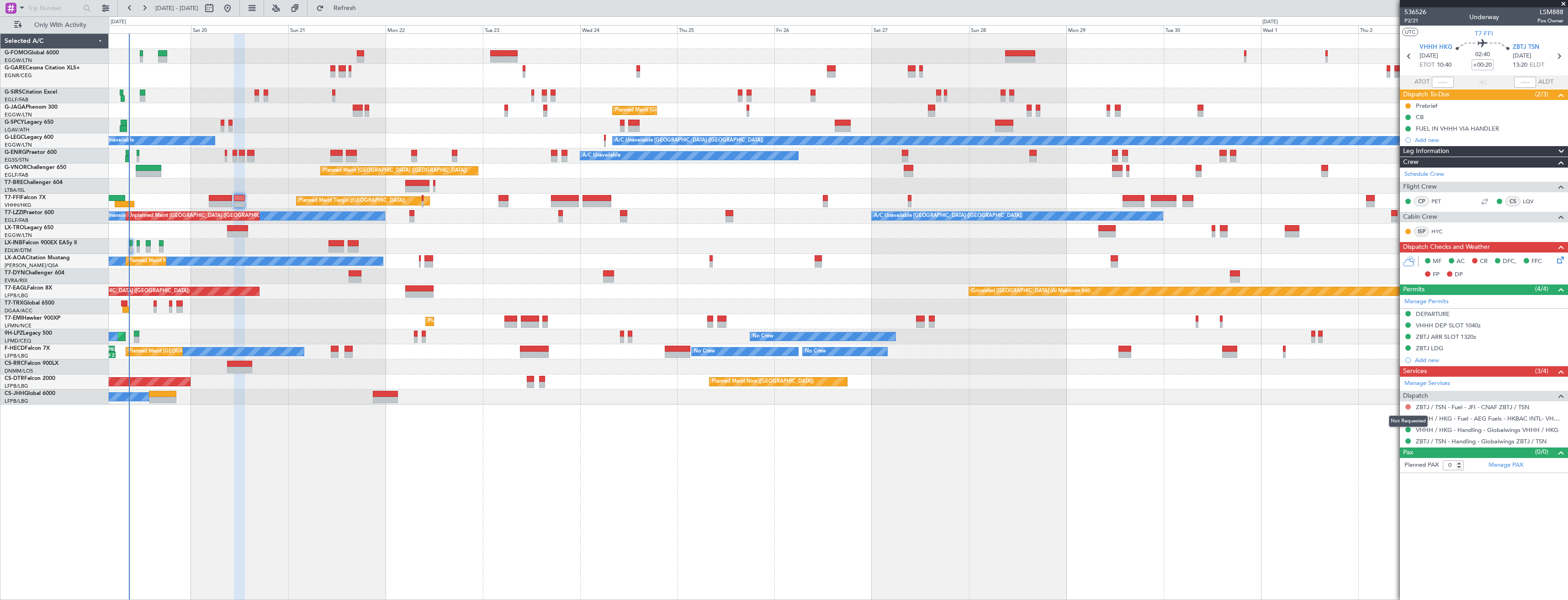
click at [1410, 408] on button at bounding box center [1408, 407] width 5 height 5
click at [1365, 420] on li "Not Required" at bounding box center [1408, 420] width 106 height 14
click at [1103, 274] on div "Planned Maint [GEOGRAPHIC_DATA] ([GEOGRAPHIC_DATA]) A/C Unavailable [GEOGRAPHIC…" at bounding box center [838, 219] width 1459 height 371
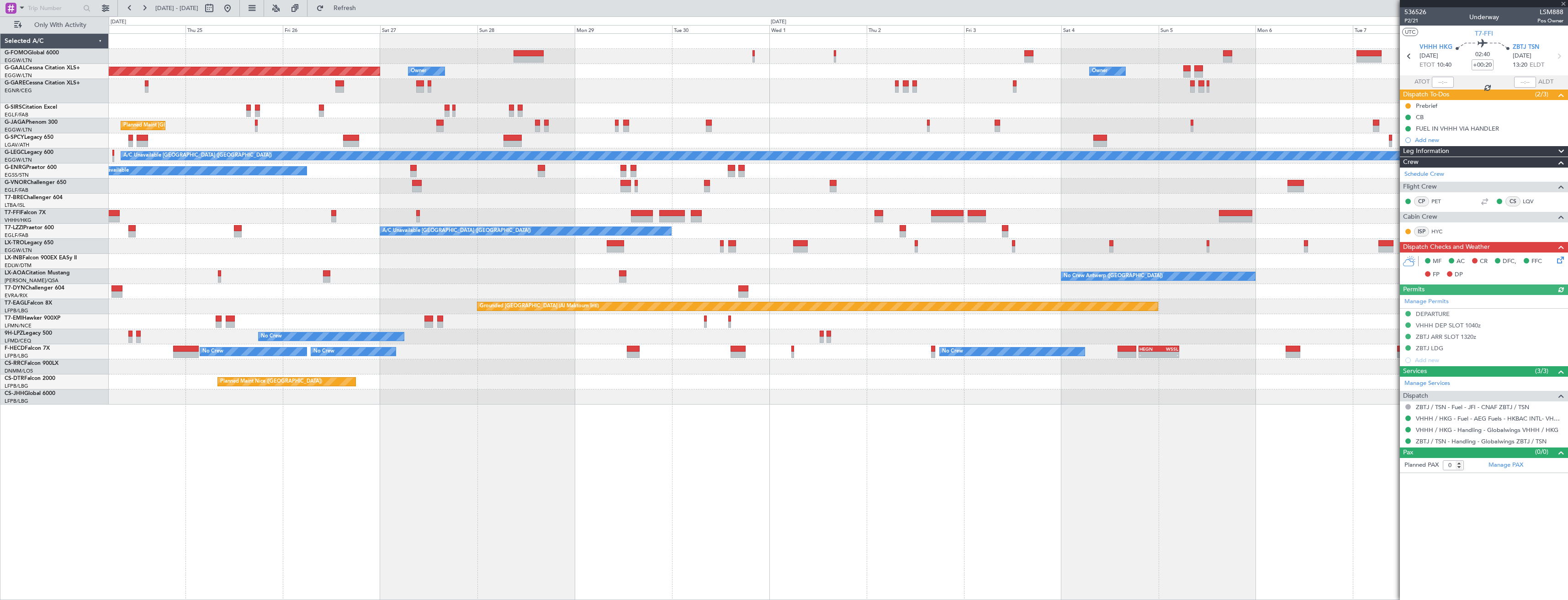
click at [1046, 246] on div "A/C Unavailable" at bounding box center [838, 246] width 1459 height 15
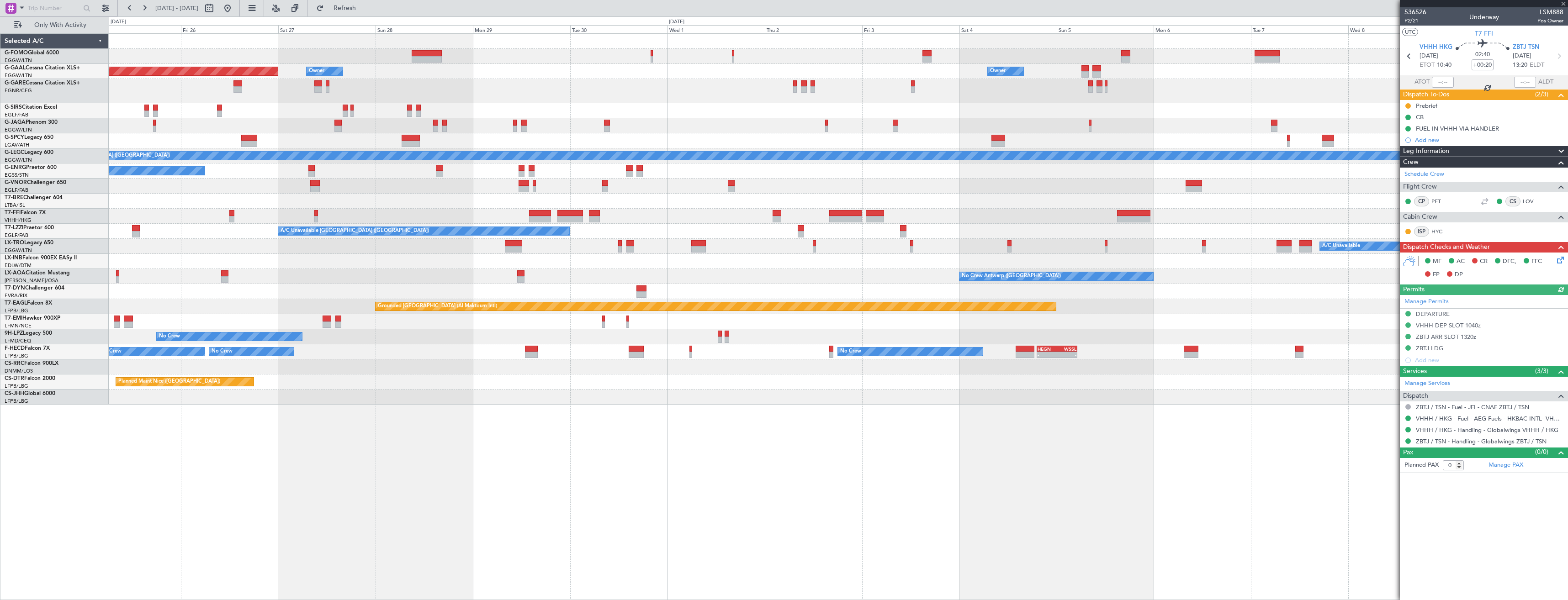
click at [1145, 199] on div "Planned Maint Dusseldorf Owner Owner Owner Owner Planned Maint [GEOGRAPHIC_DATA…" at bounding box center [838, 219] width 1459 height 371
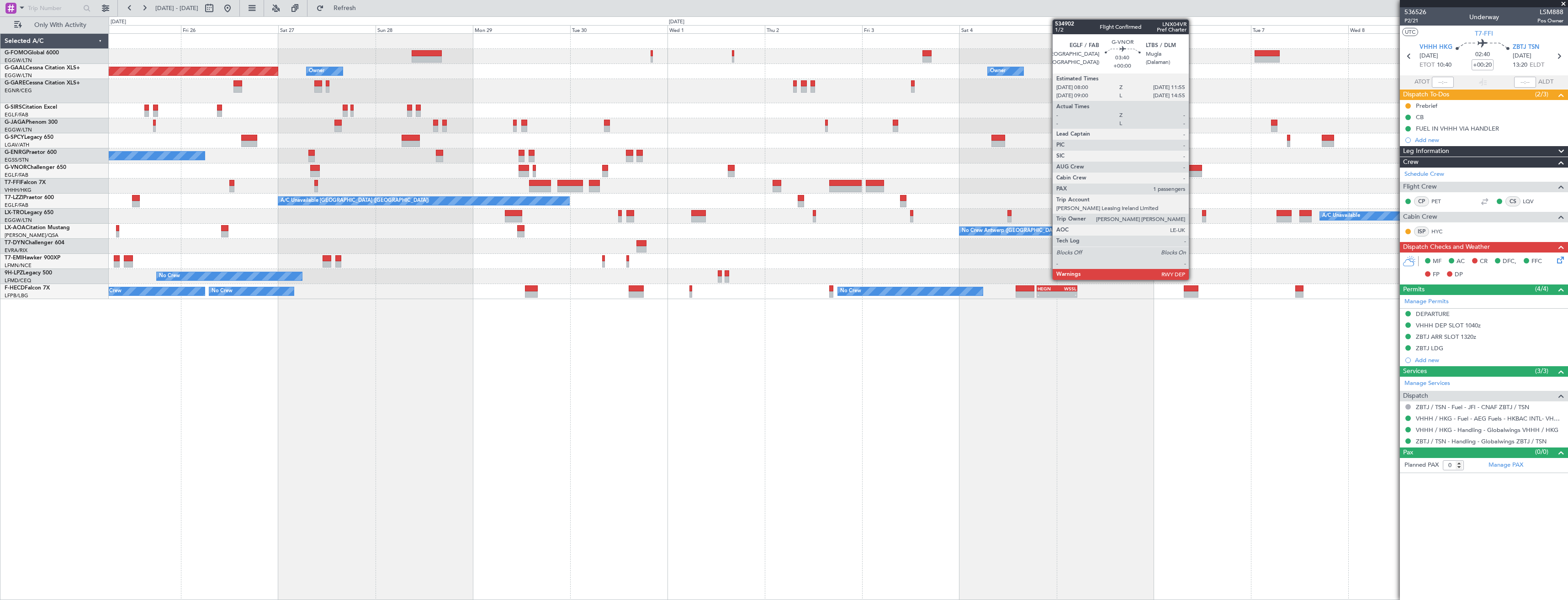
click at [1193, 170] on div at bounding box center [1194, 168] width 16 height 6
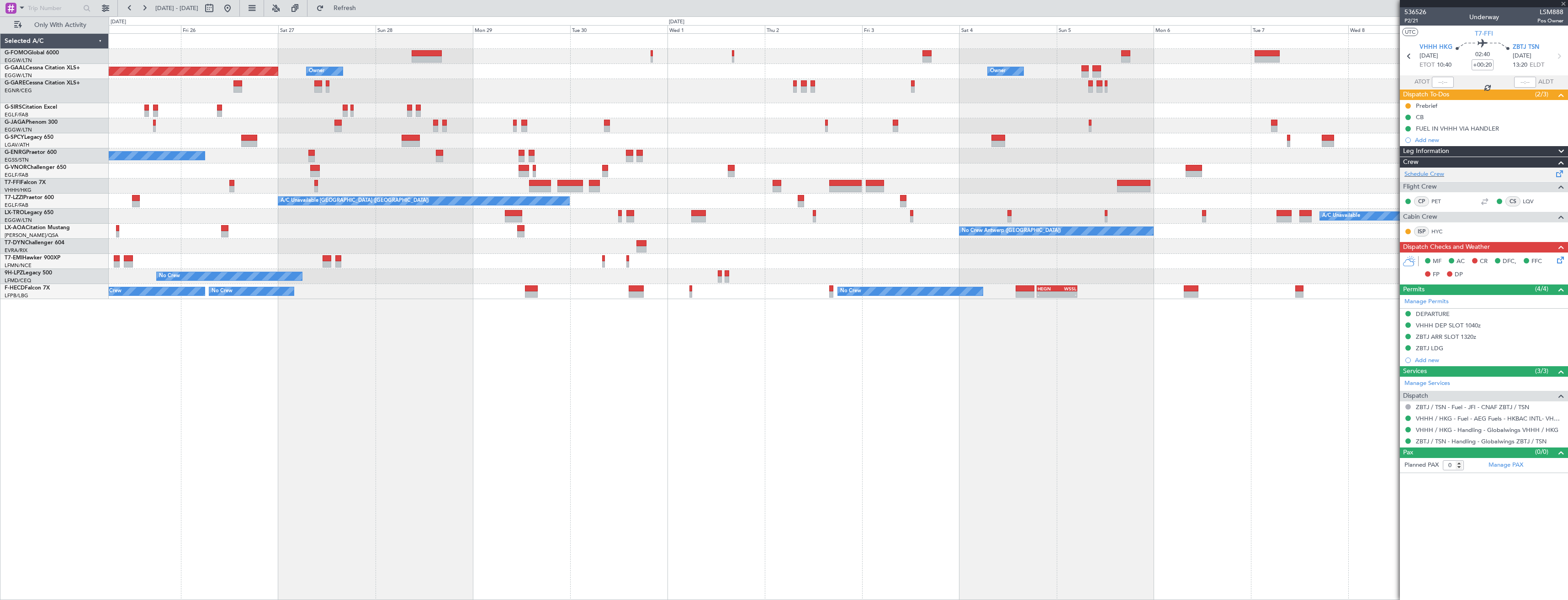
type input "1"
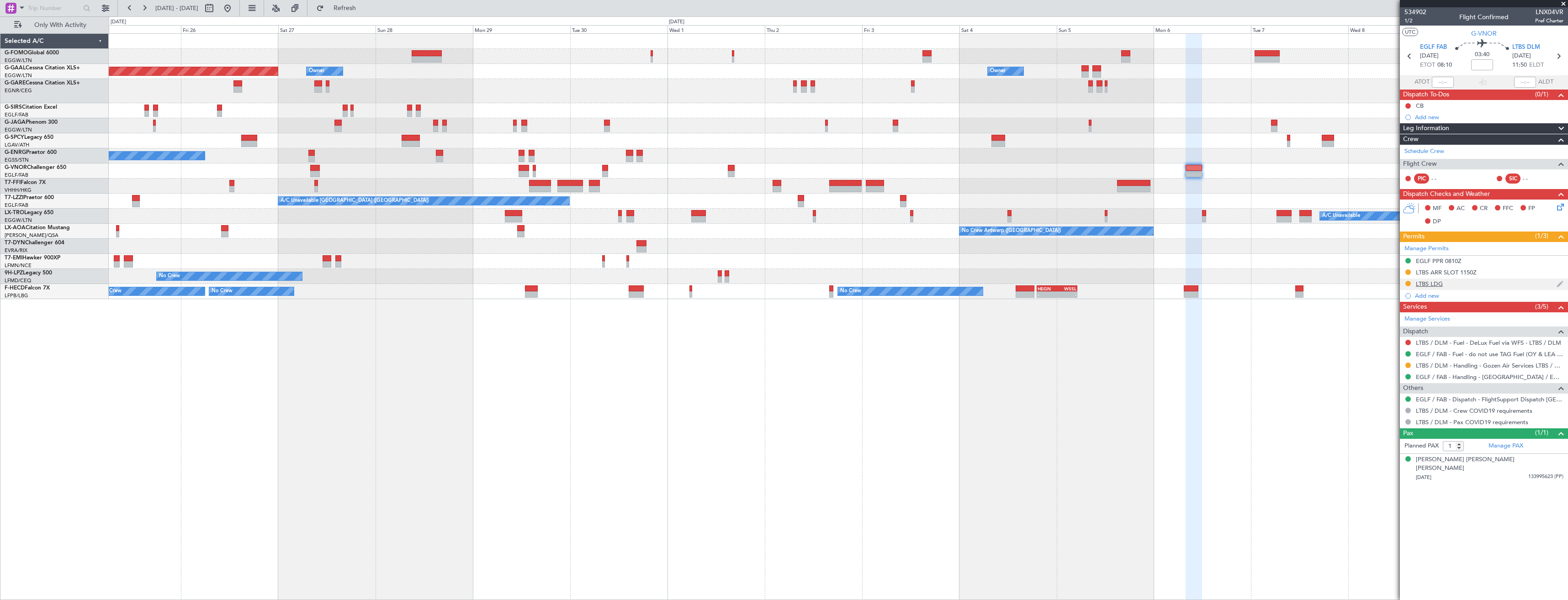
click at [1478, 288] on div "LTBS LDG" at bounding box center [1484, 284] width 168 height 11
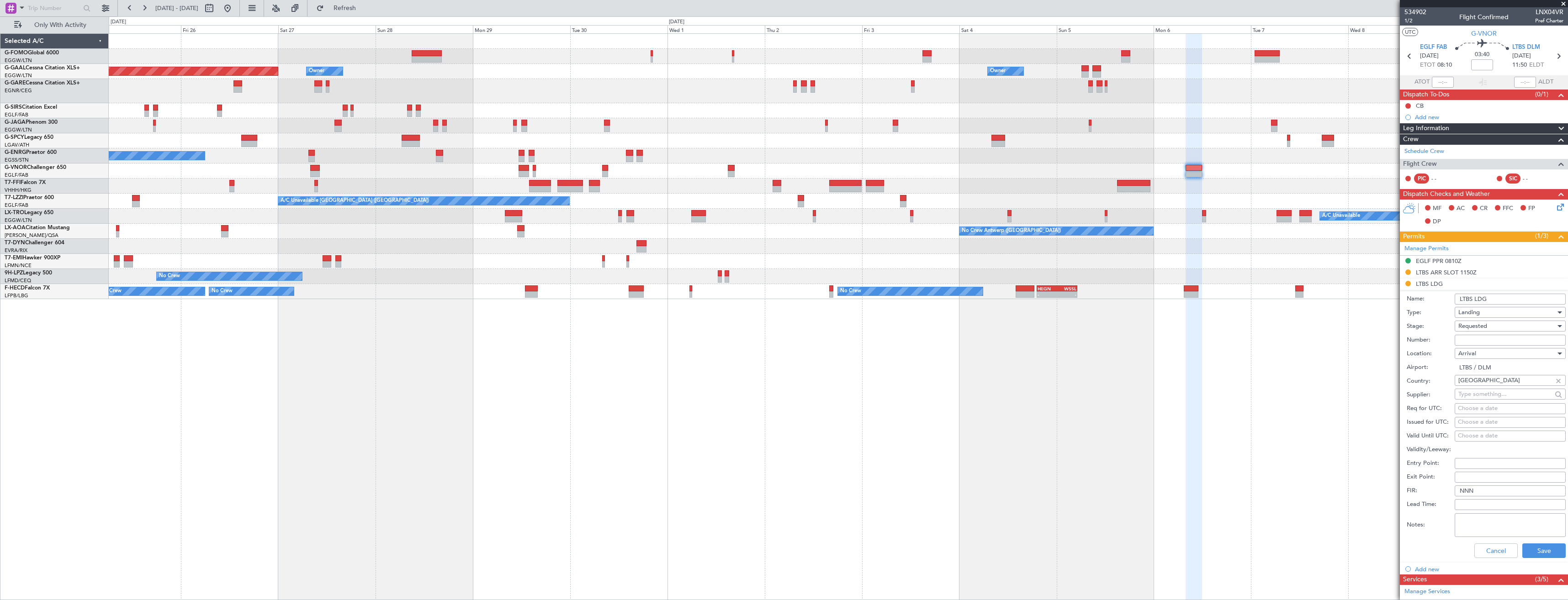
click at [1479, 339] on input "Number:" at bounding box center [1510, 340] width 111 height 11
paste input "ECAC-Business Flight"
type input "ECAC-Business Flight"
drag, startPoint x: 1478, startPoint y: 335, endPoint x: 1474, endPoint y: 326, distance: 9.8
click at [1474, 326] on span "Requested" at bounding box center [1473, 326] width 29 height 8
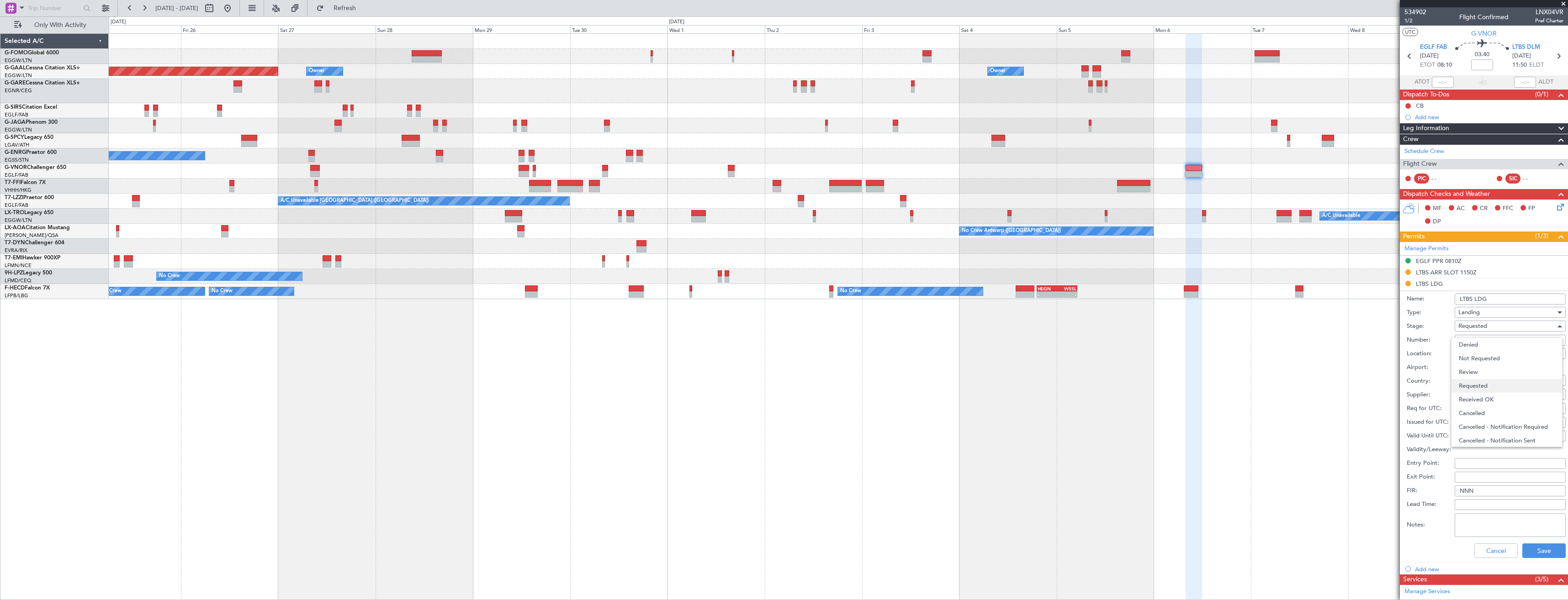
scroll to position [4, 0]
click at [1480, 392] on span "Received OK" at bounding box center [1507, 396] width 96 height 14
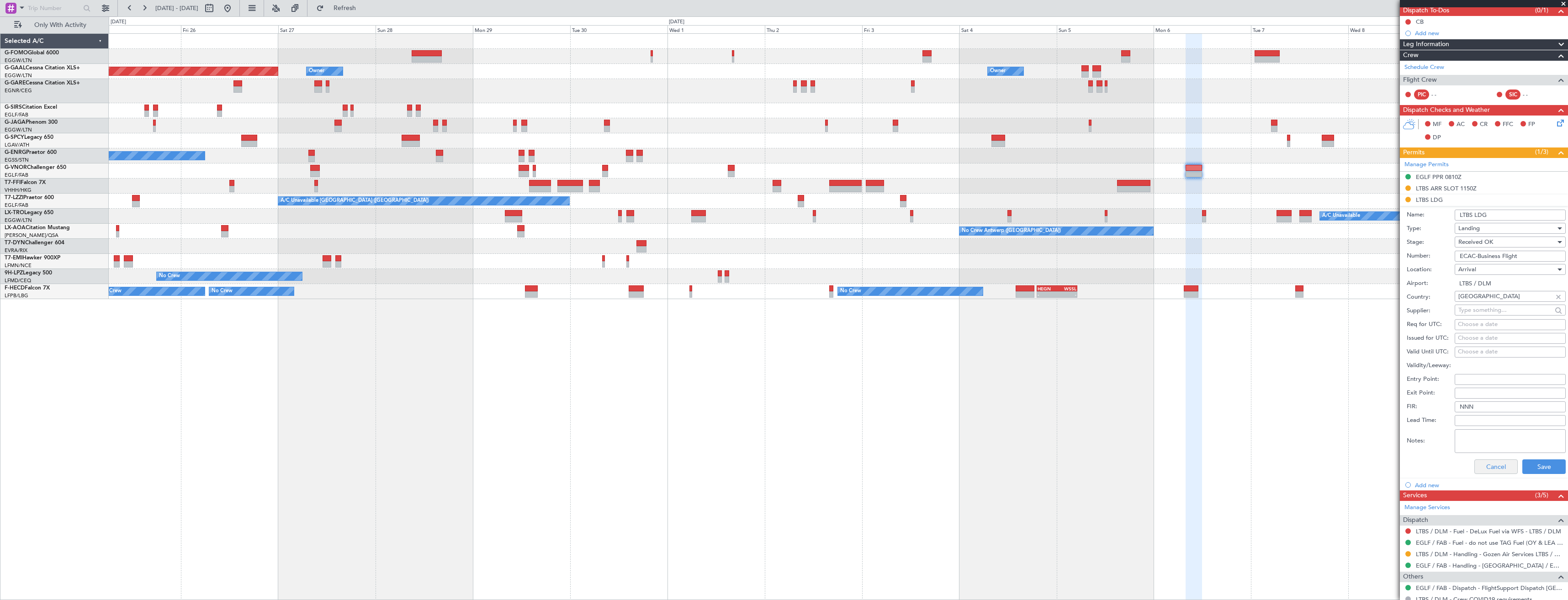
scroll to position [137, 0]
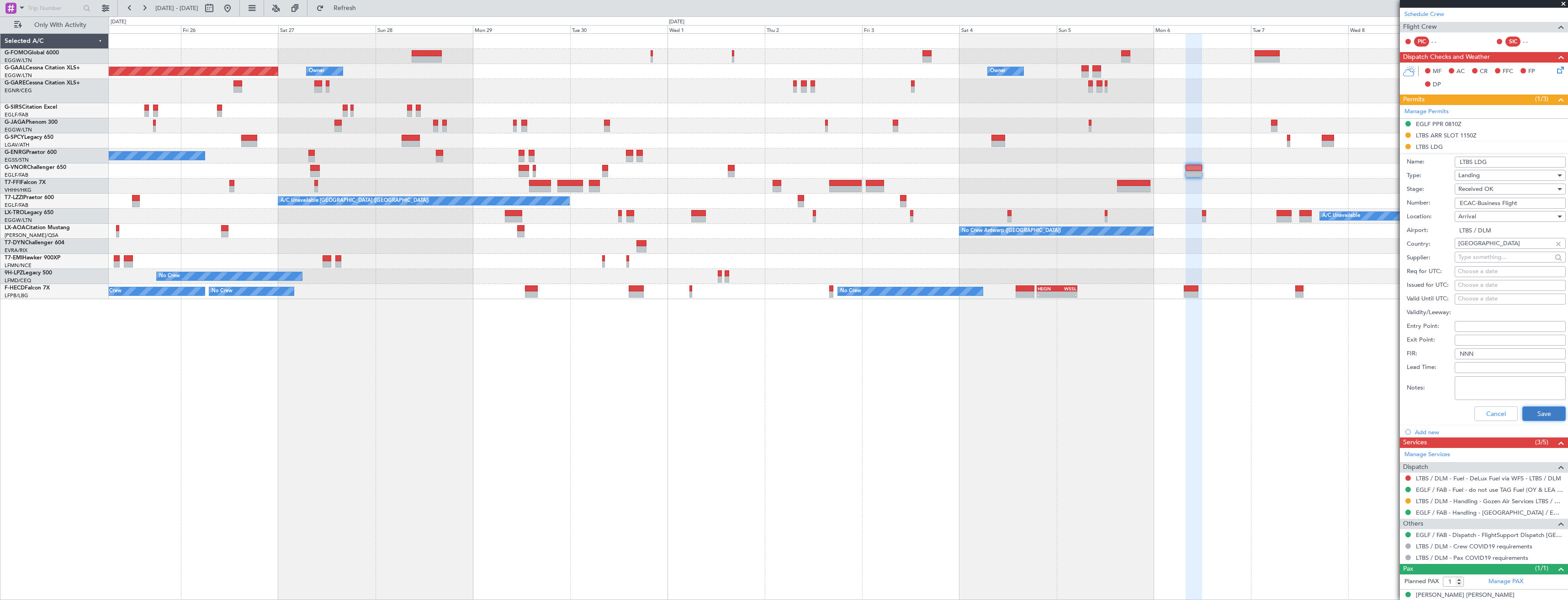
click at [1531, 414] on button "Save" at bounding box center [1545, 414] width 43 height 15
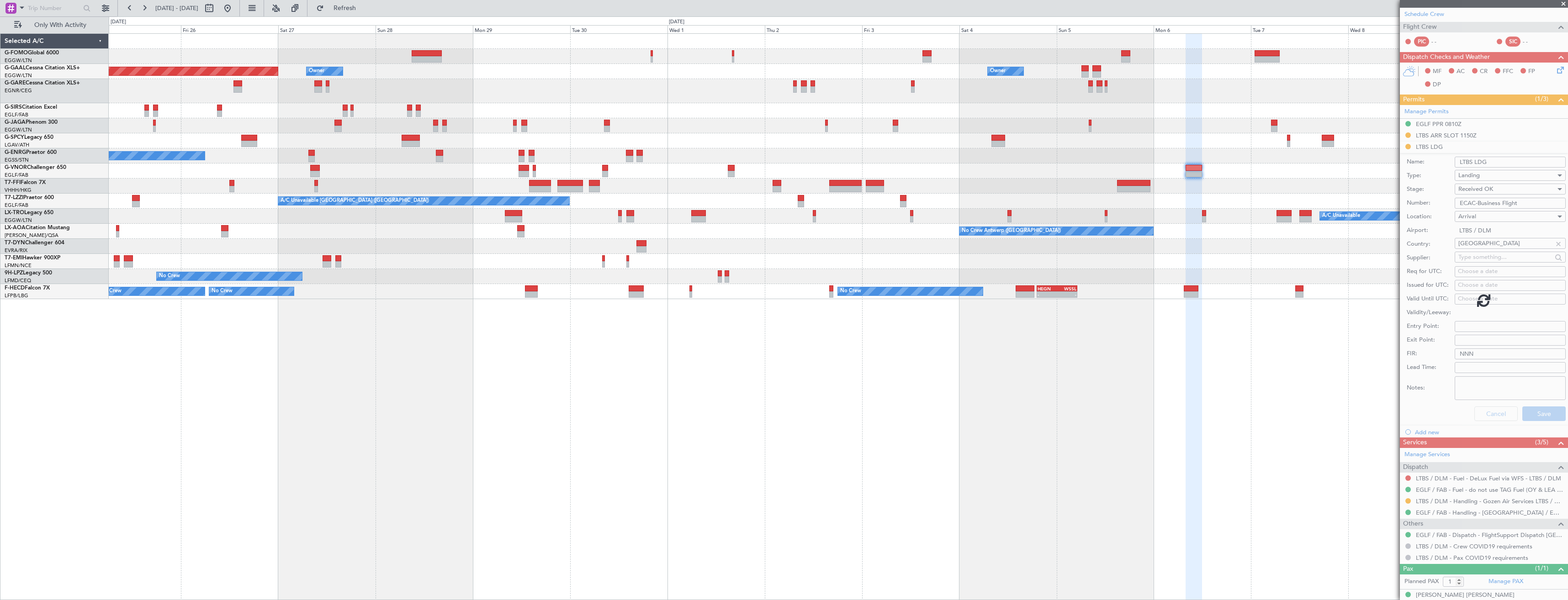
scroll to position [0, 0]
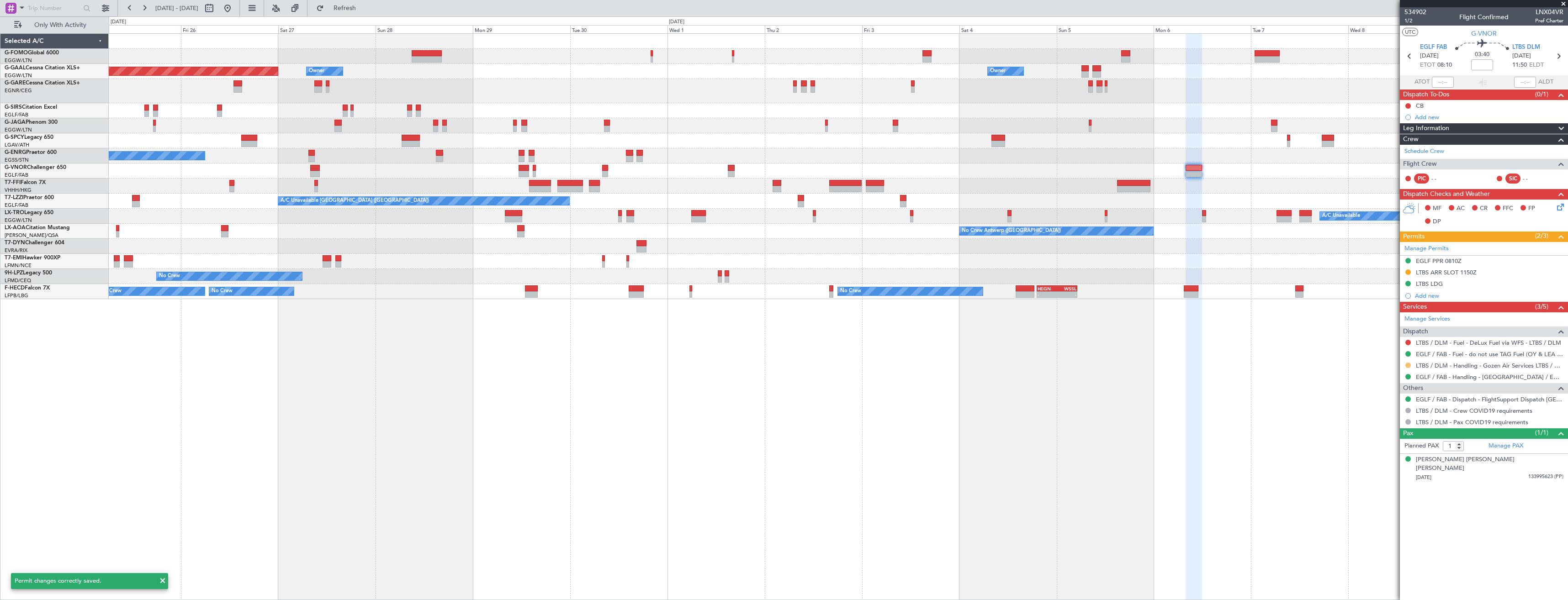
click at [1409, 365] on button at bounding box center [1408, 365] width 5 height 5
click at [1397, 475] on li "Confirmed" at bounding box center [1408, 474] width 106 height 14
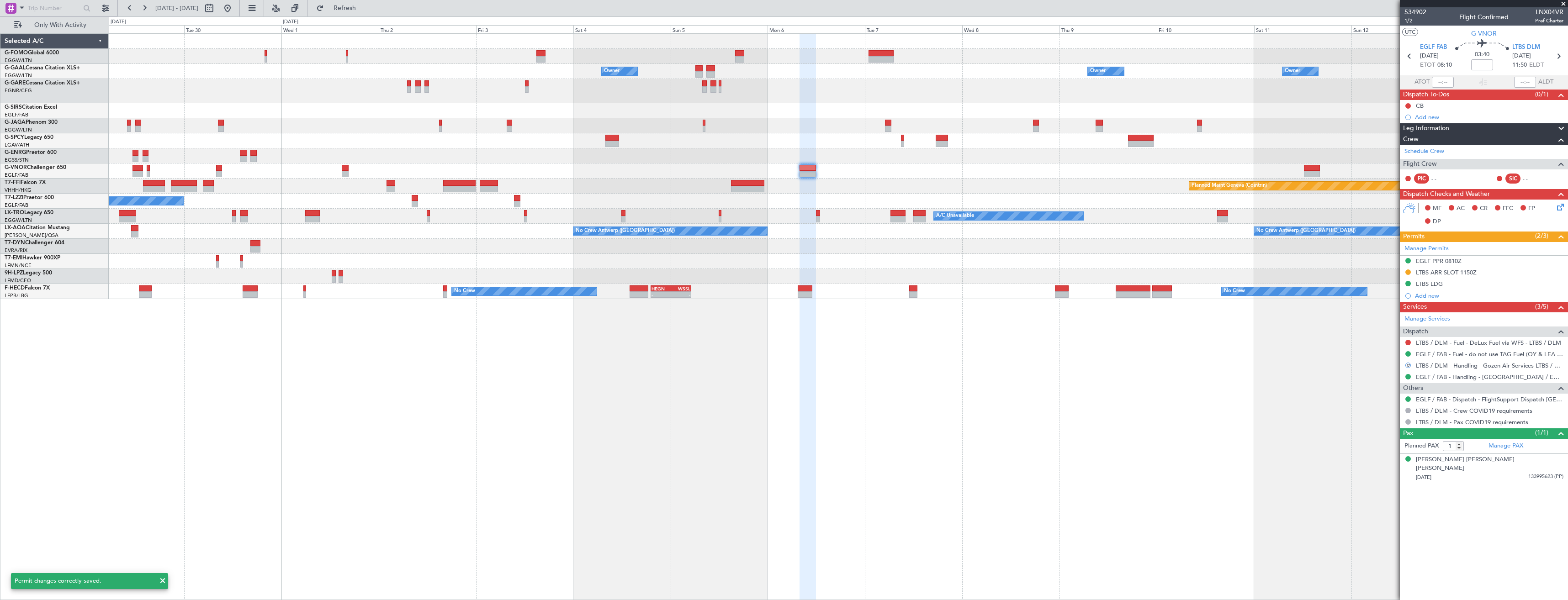
click at [831, 275] on div "Owner Owner Owner Owner Owner [GEOGRAPHIC_DATA] ([GEOGRAPHIC_DATA]) Owner Owner…" at bounding box center [838, 166] width 1459 height 266
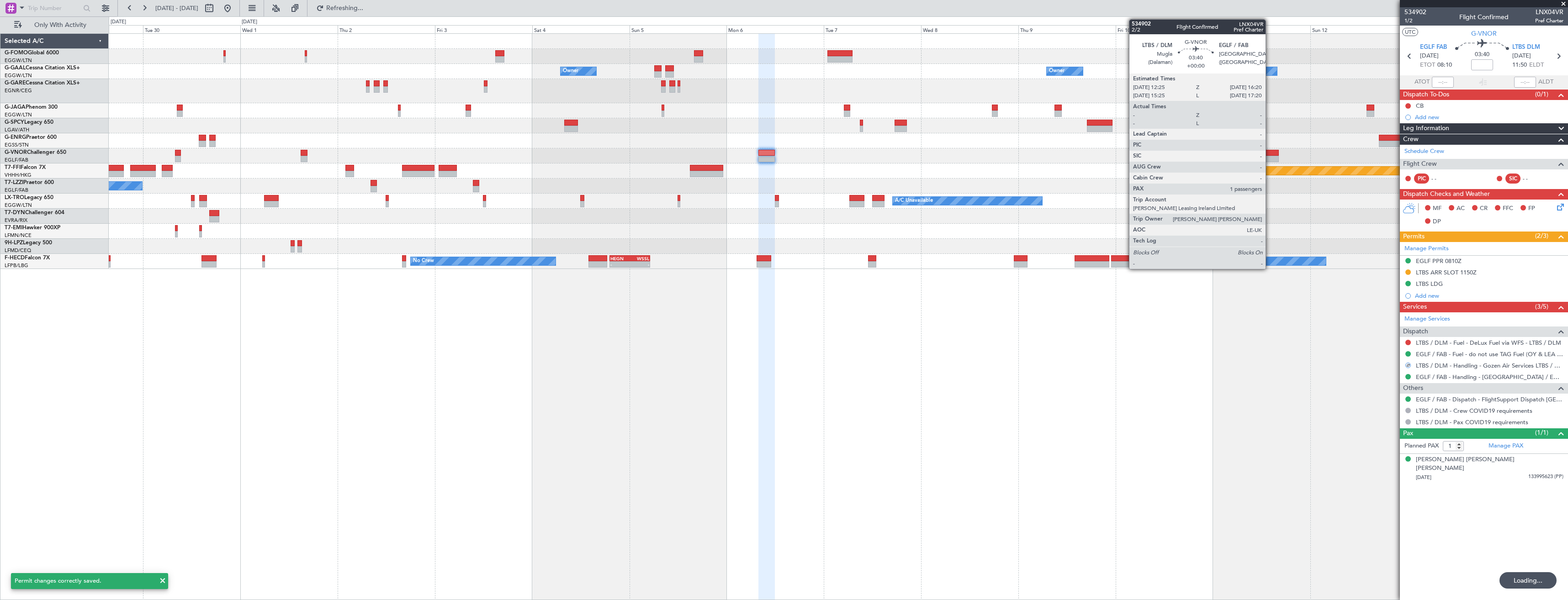
click at [1270, 152] on div at bounding box center [1271, 152] width 16 height 6
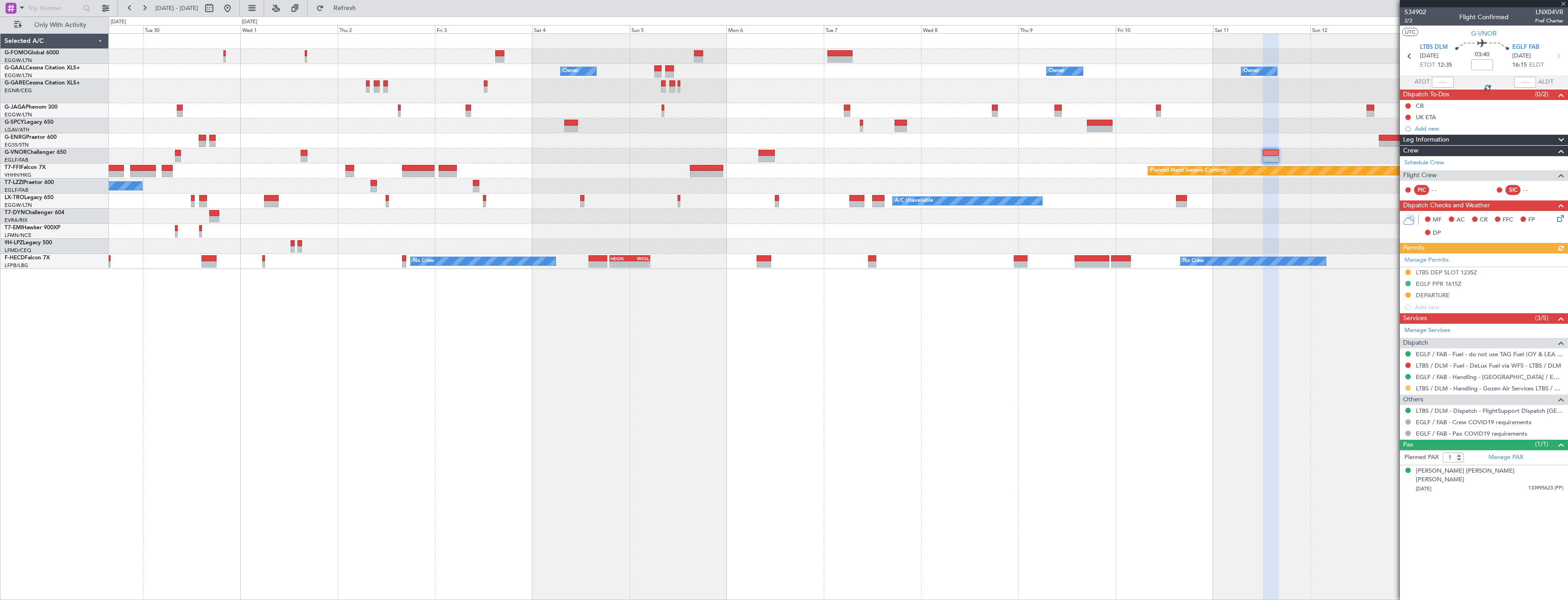
click at [1408, 390] on button at bounding box center [1408, 388] width 5 height 5
click at [1399, 504] on li "Confirmed" at bounding box center [1408, 497] width 106 height 14
click at [1488, 294] on div "DEPARTURE" at bounding box center [1484, 295] width 168 height 11
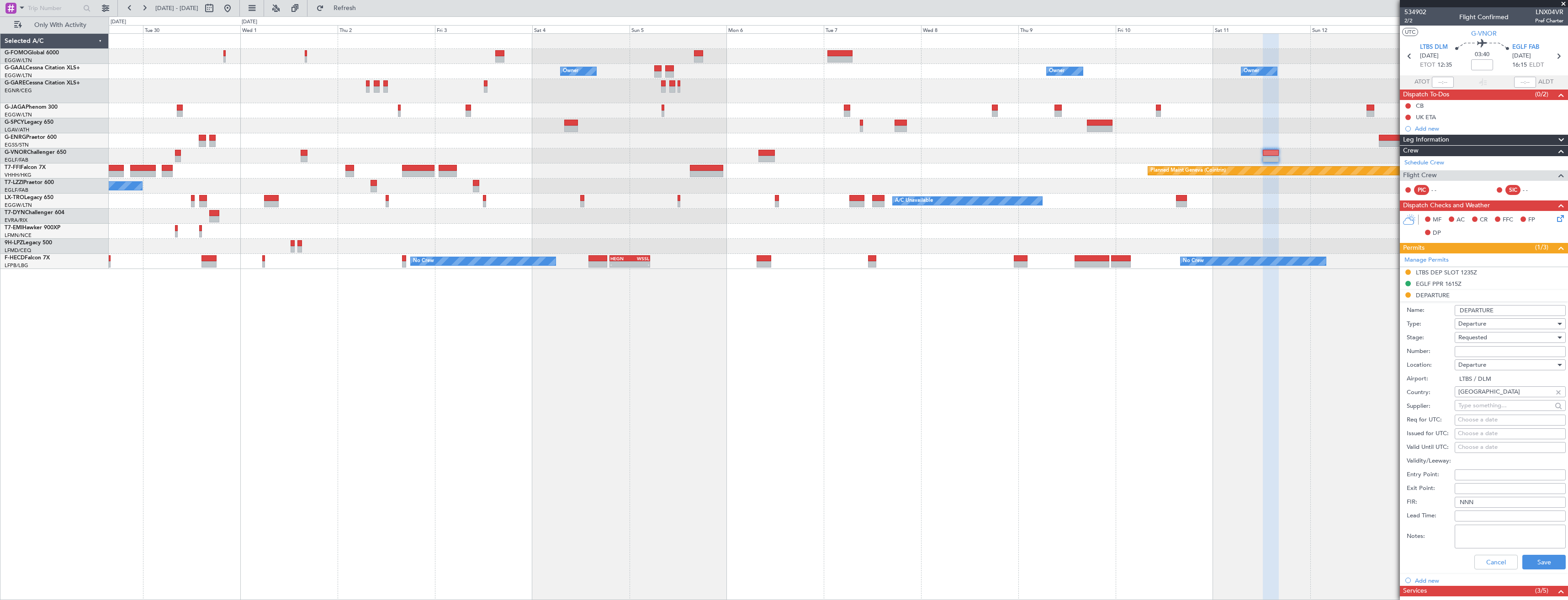
click at [1484, 352] on input "Number:" at bounding box center [1510, 352] width 111 height 11
paste input "ECAC-Business Flight"
type input "ECAC-Business Flight"
click at [1487, 339] on span "Requested" at bounding box center [1473, 337] width 29 height 8
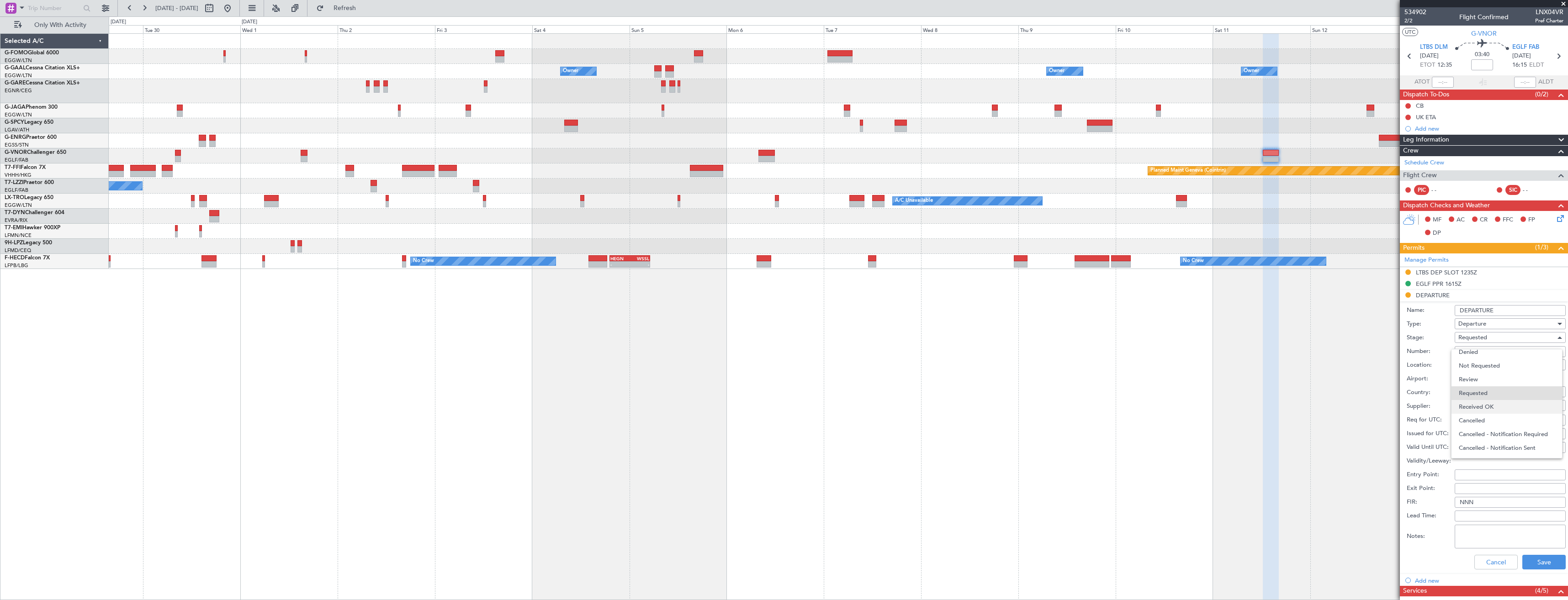
click at [1494, 405] on span "Received OK" at bounding box center [1507, 407] width 96 height 14
click at [1542, 563] on button "Save" at bounding box center [1545, 562] width 43 height 15
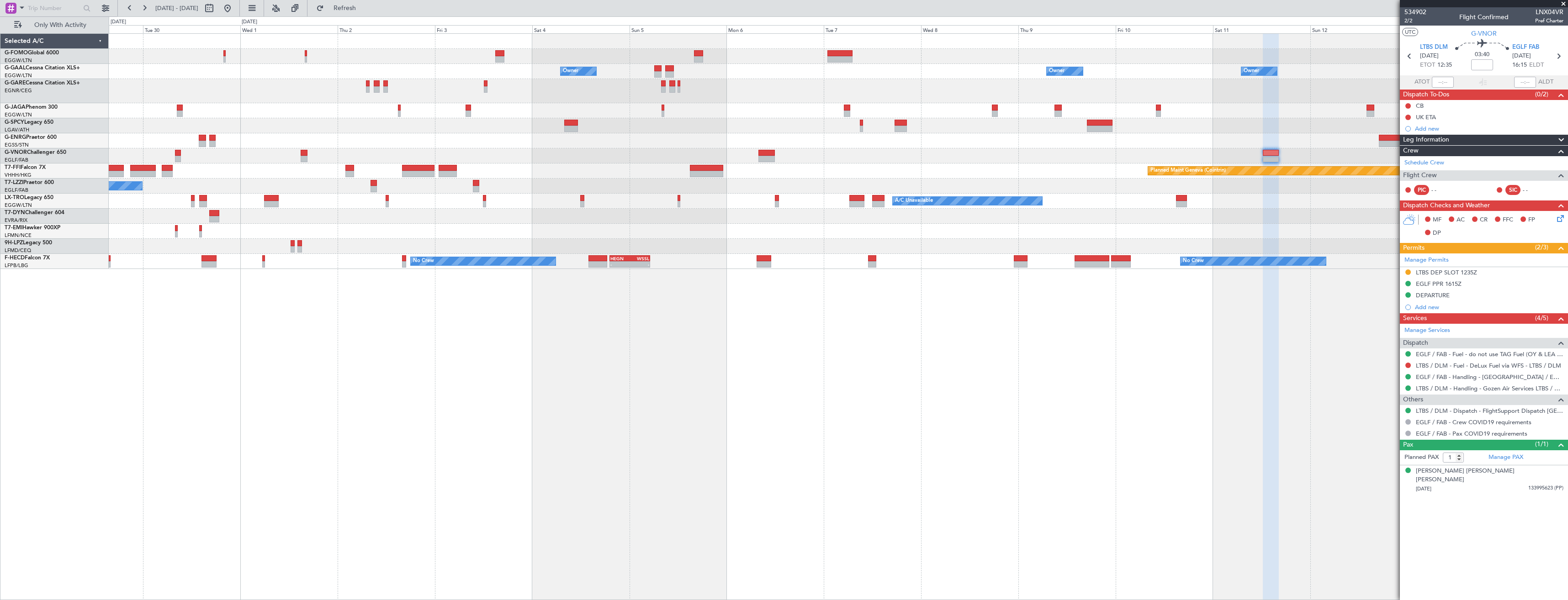
click at [1565, 3] on span at bounding box center [1564, 3] width 10 height 8
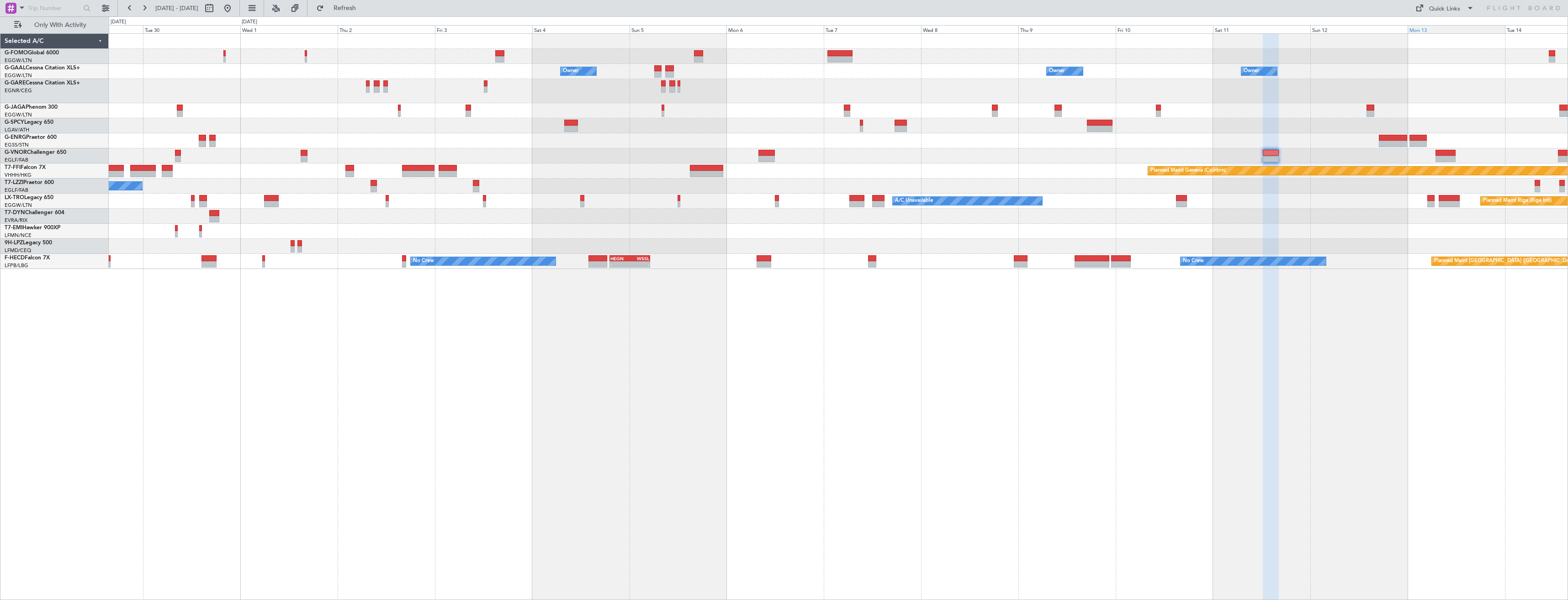
type input "0"
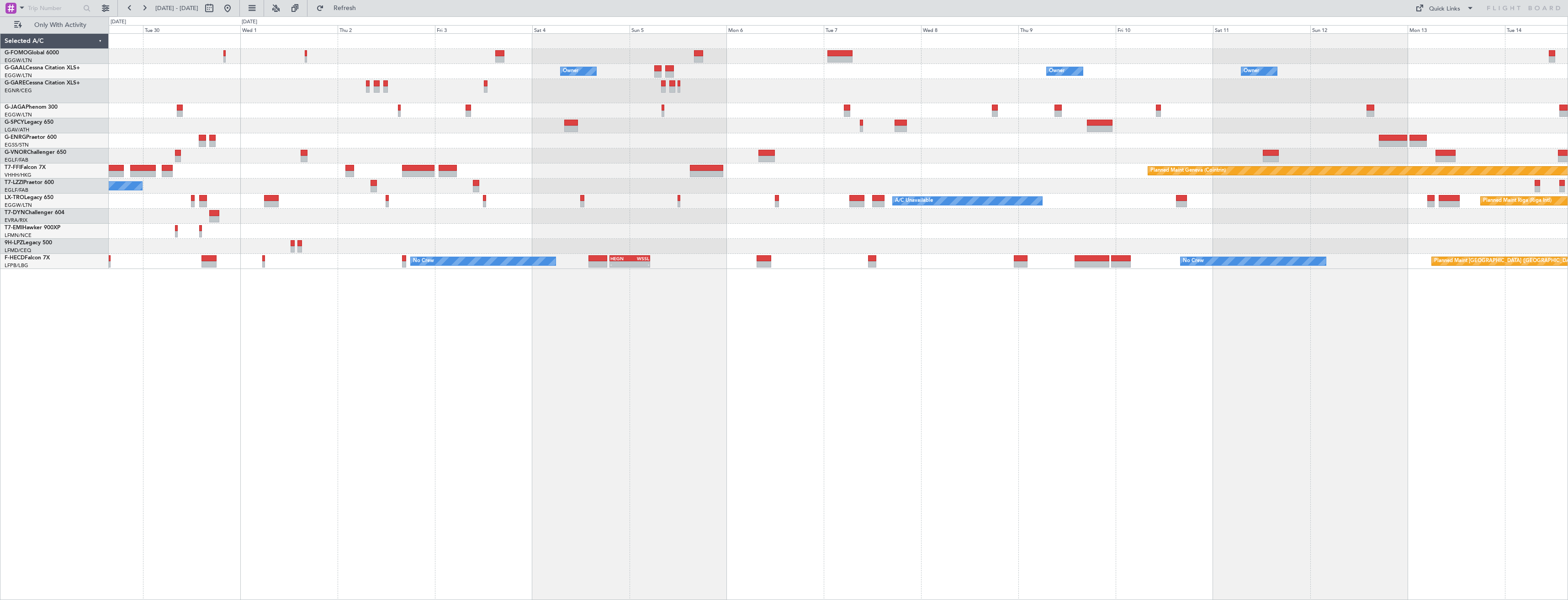
click at [1371, 188] on div "Owner Owner Owner Owner Owner [GEOGRAPHIC_DATA] ([GEOGRAPHIC_DATA]) Owner Owner…" at bounding box center [838, 152] width 1459 height 235
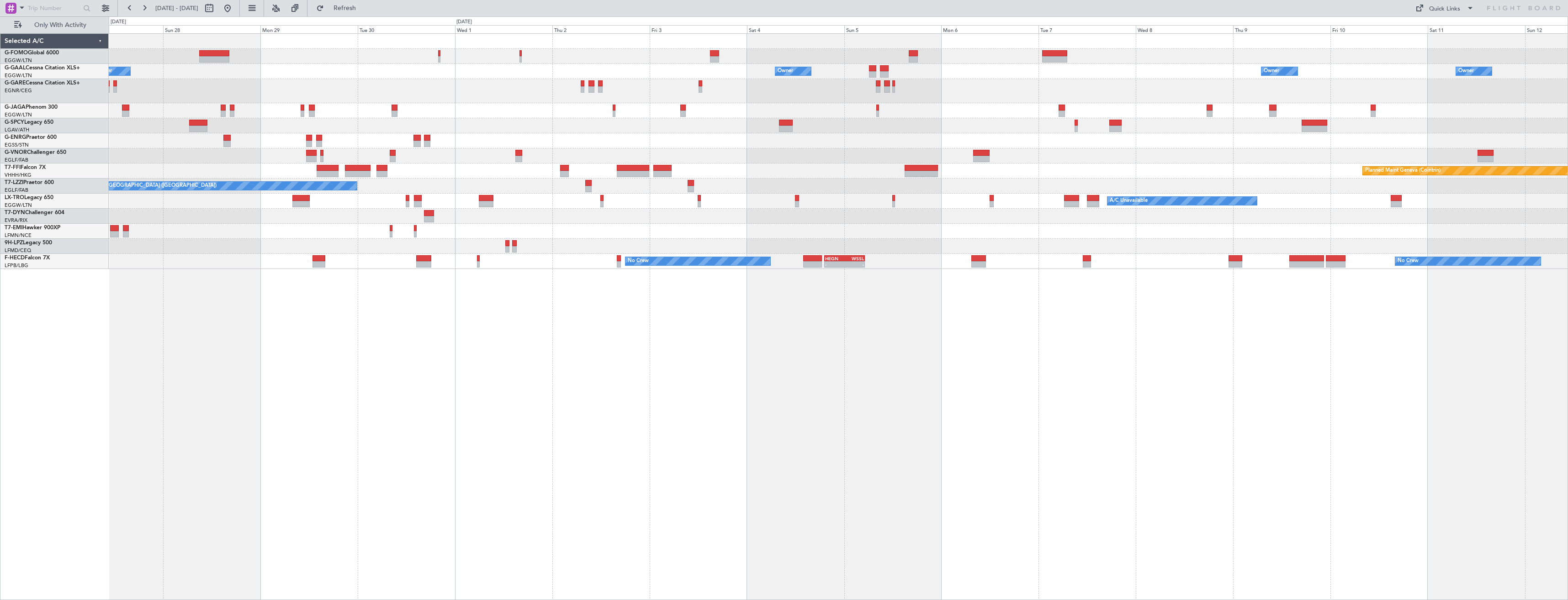
click at [1247, 205] on div "Owner Owner Owner Owner Owner [GEOGRAPHIC_DATA] ([GEOGRAPHIC_DATA]) Owner Plann…" at bounding box center [838, 152] width 1459 height 235
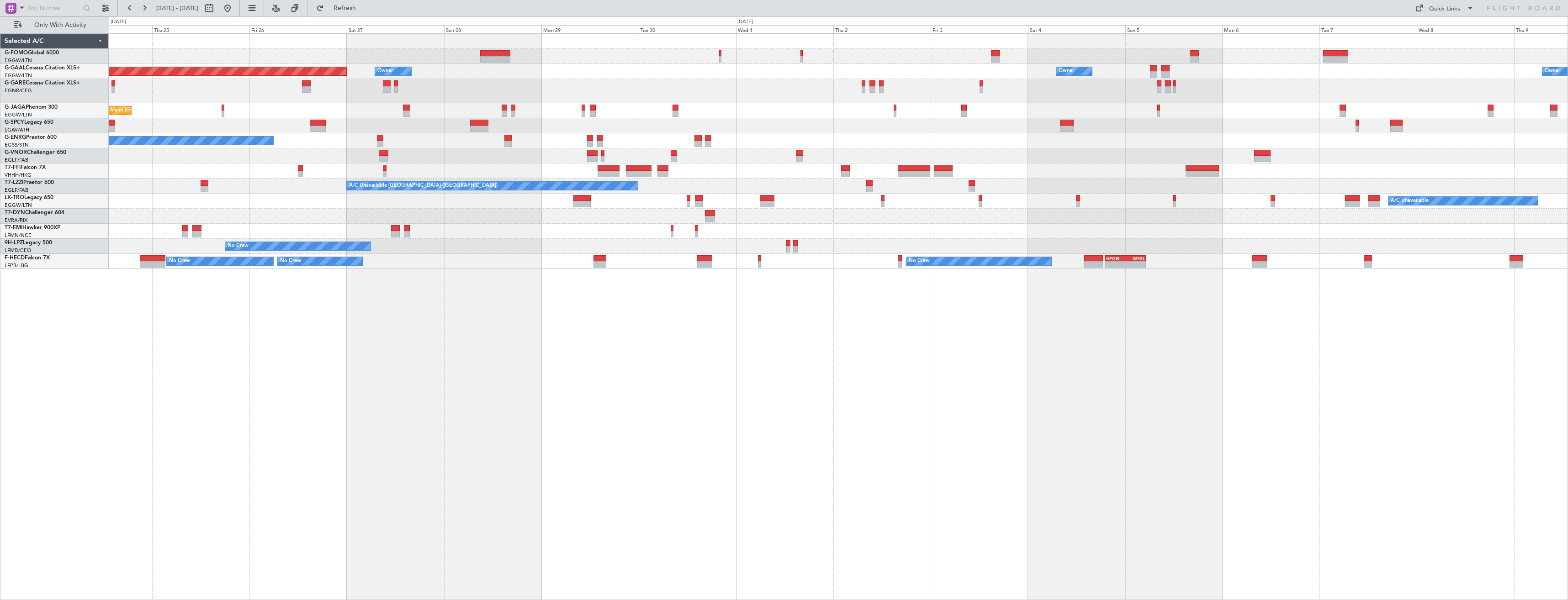
click at [1318, 225] on div "Owner Owner Owner Planned [GEOGRAPHIC_DATA] Owner Planned Maint [GEOGRAPHIC_DAT…" at bounding box center [838, 152] width 1459 height 235
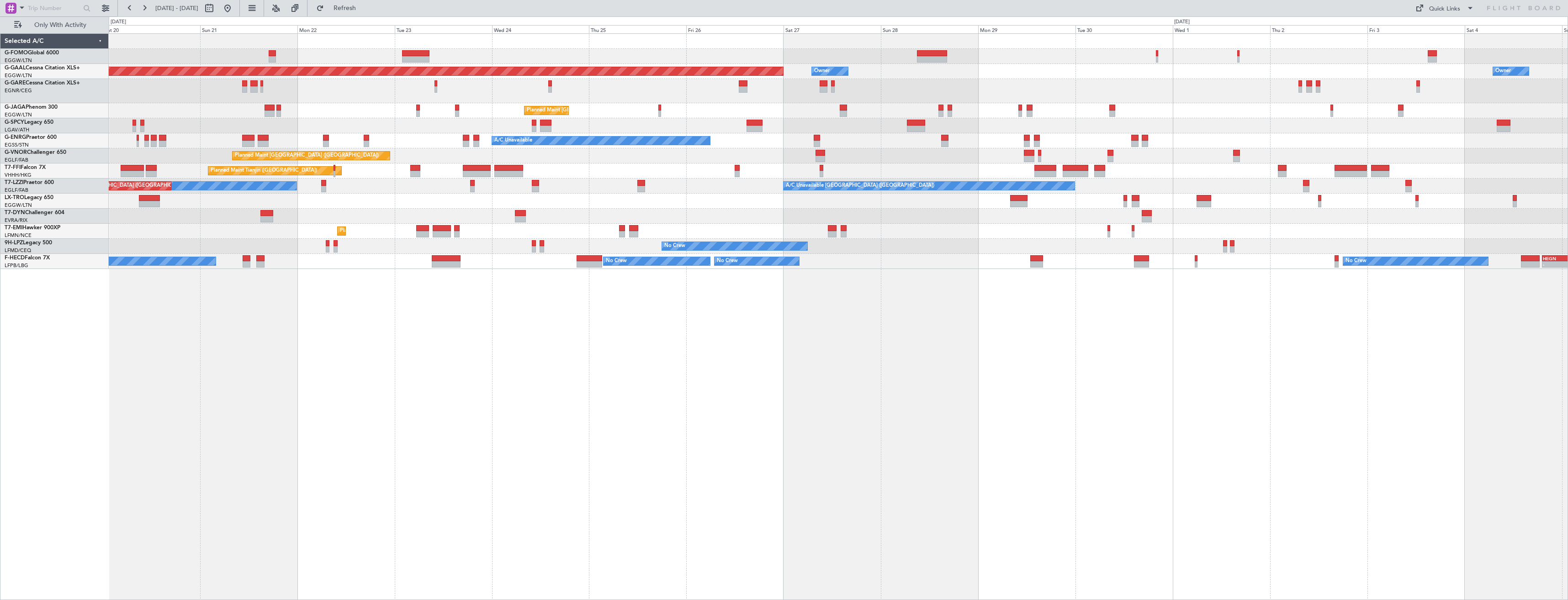
click at [979, 223] on div "Unplanned Maint [GEOGRAPHIC_DATA] (Riga Intl)" at bounding box center [838, 216] width 1459 height 15
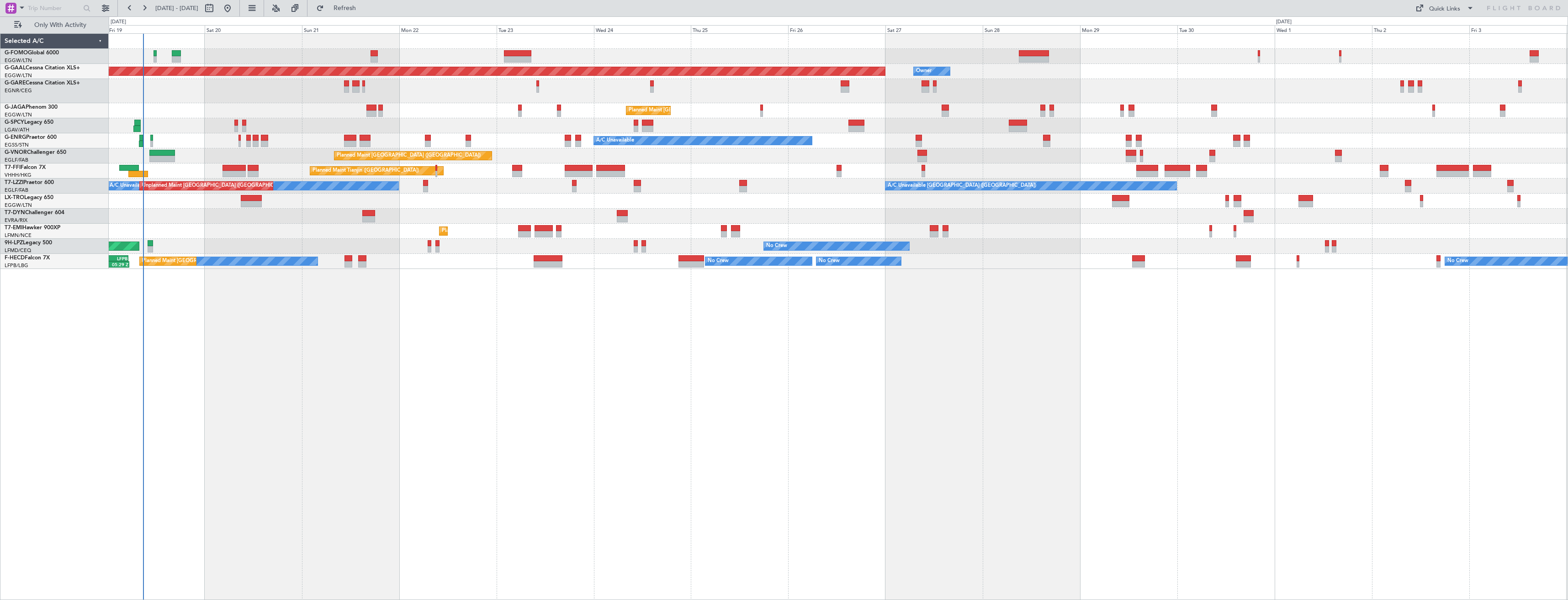
click at [524, 241] on div "Owner Planned [GEOGRAPHIC_DATA] Owner Planned Maint [GEOGRAPHIC_DATA] ([GEOGRAP…" at bounding box center [838, 152] width 1459 height 235
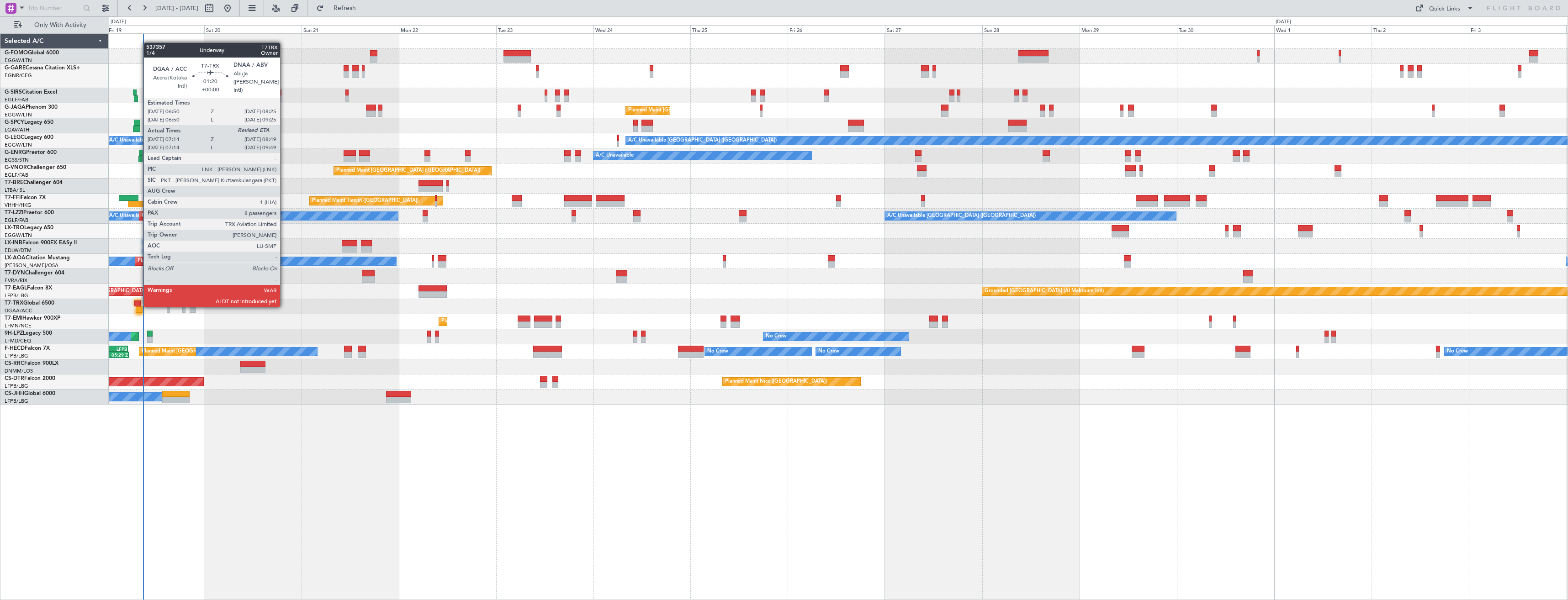
click at [139, 306] on div at bounding box center [138, 303] width 7 height 6
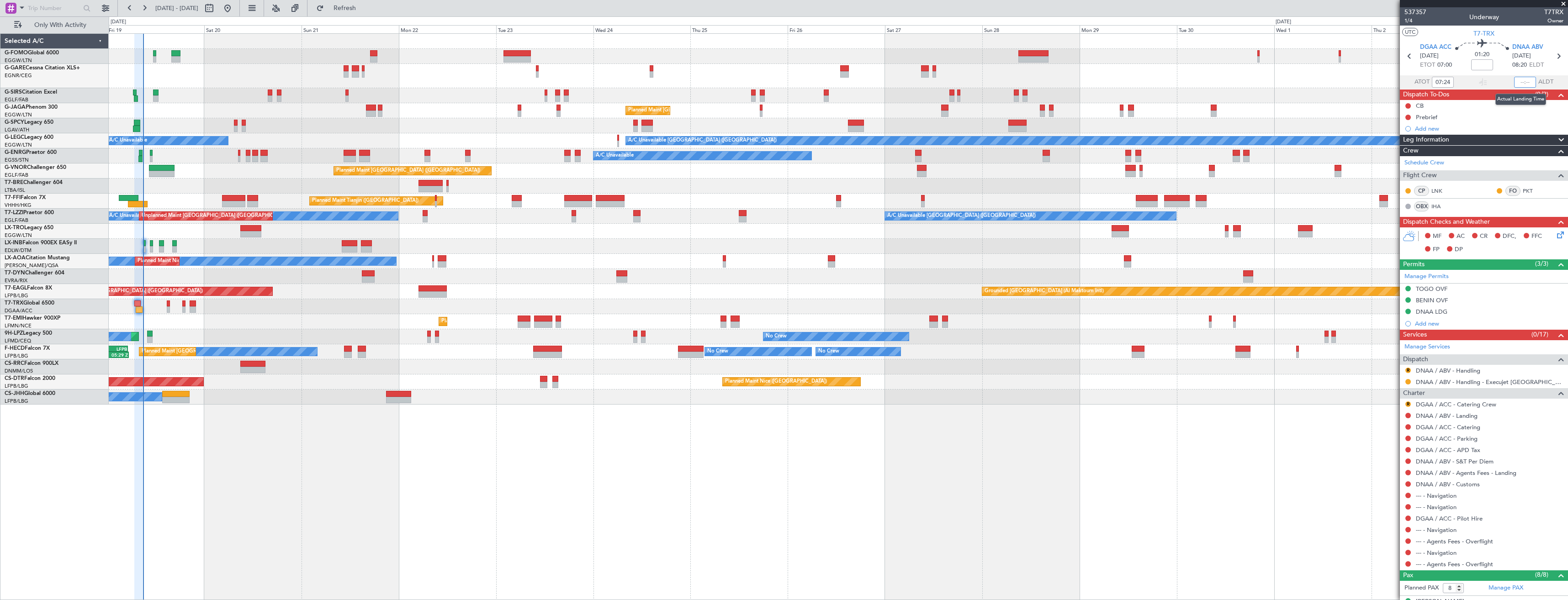
click at [1526, 82] on input "text" at bounding box center [1525, 82] width 22 height 11
type input "08:46"
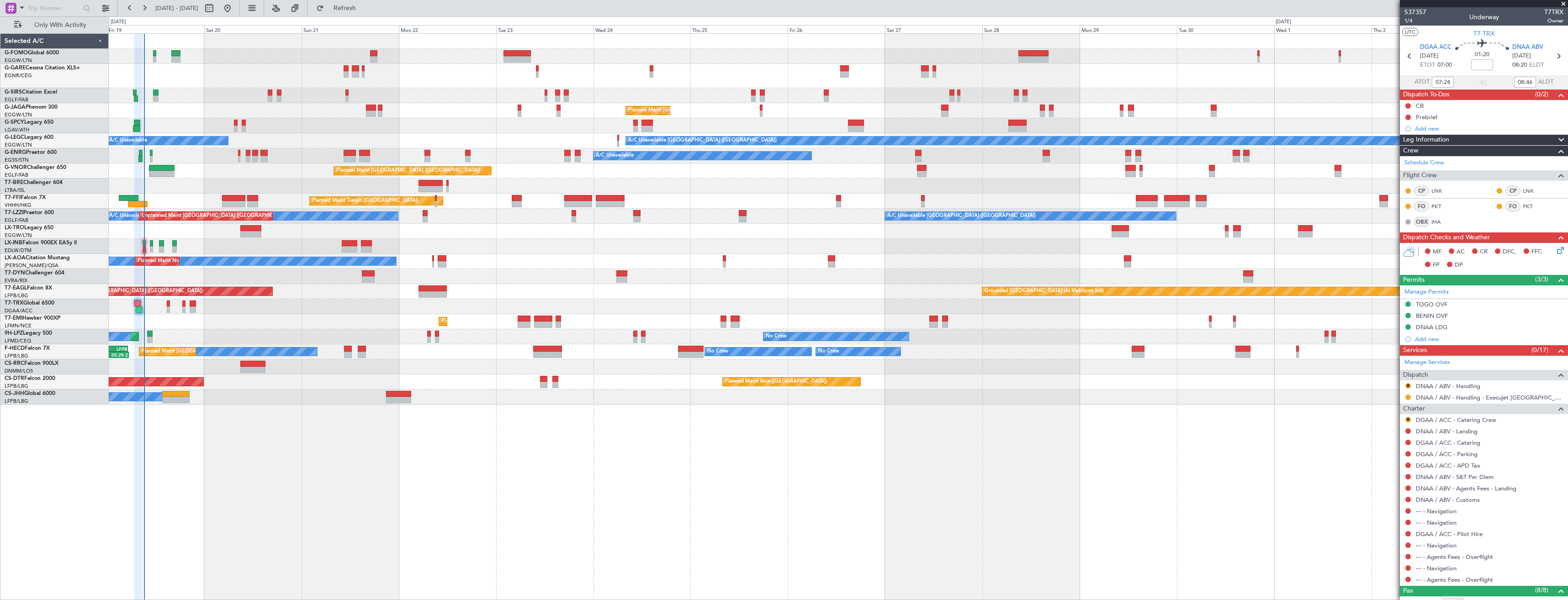
click at [1562, 5] on span at bounding box center [1564, 3] width 10 height 8
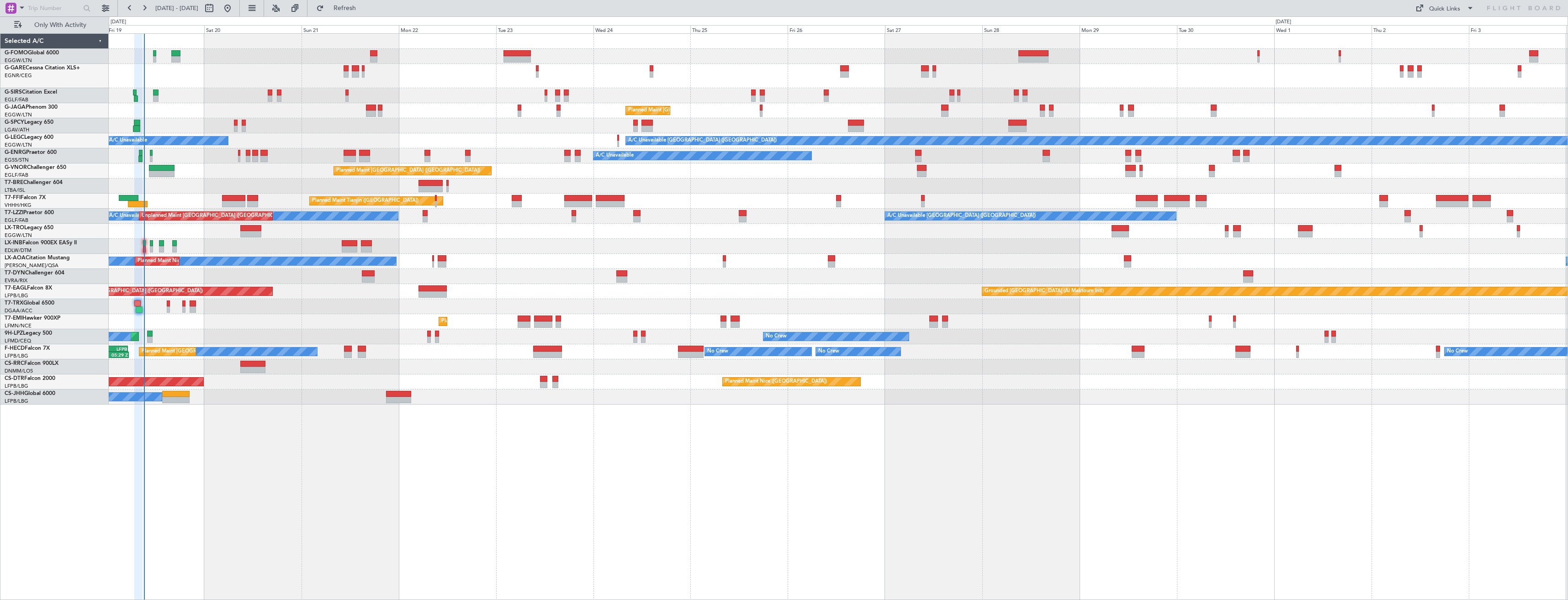
type input "0"
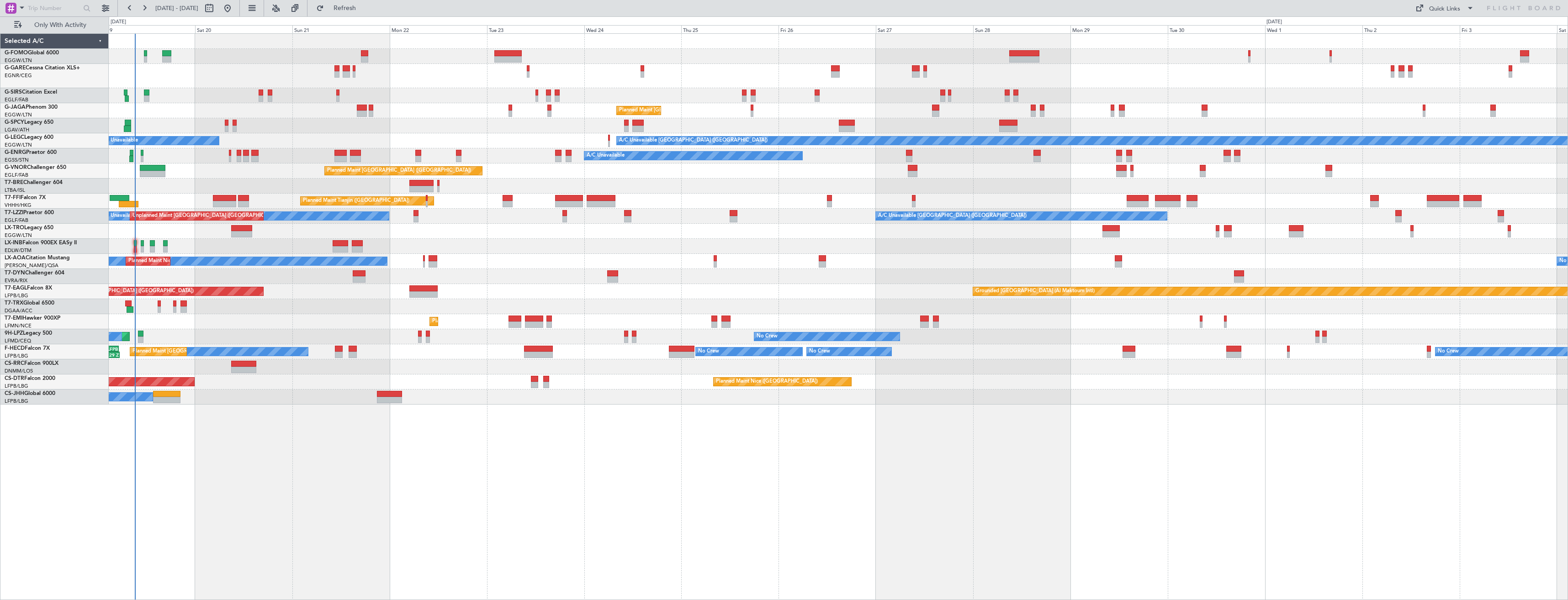
click at [1036, 190] on div at bounding box center [838, 185] width 1459 height 15
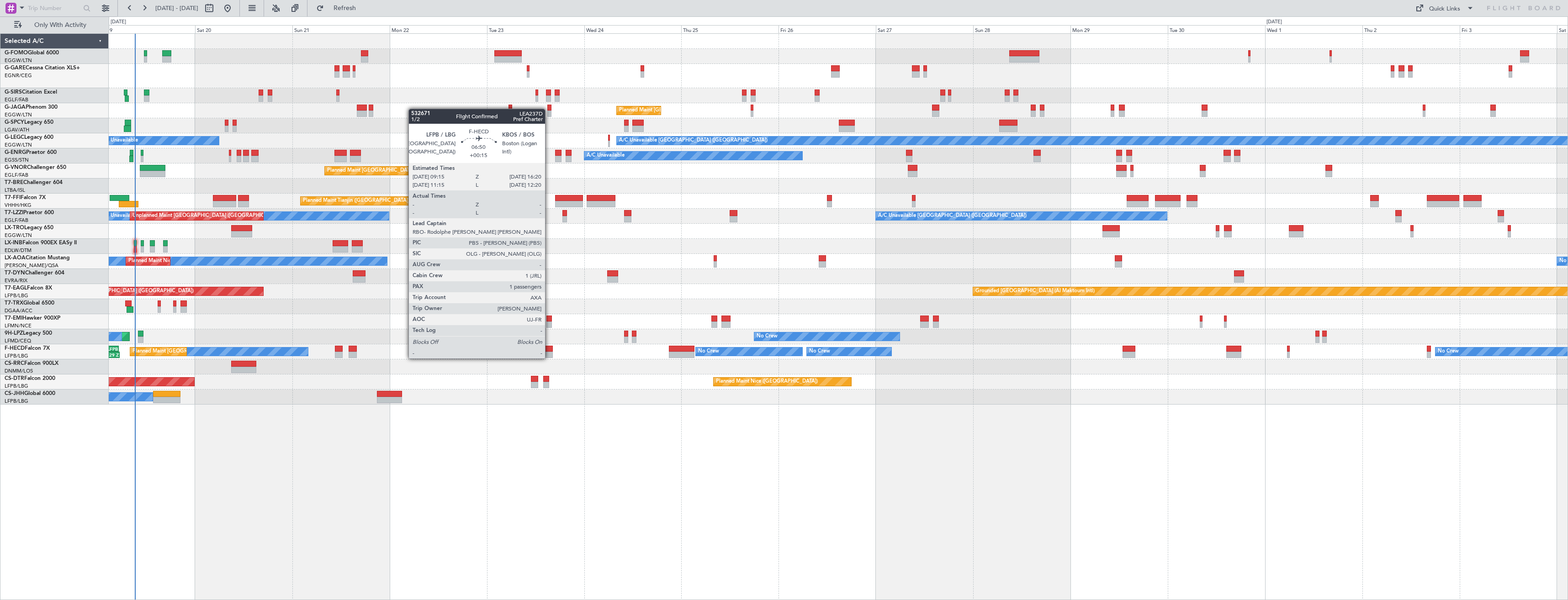
click at [549, 350] on div at bounding box center [538, 349] width 29 height 6
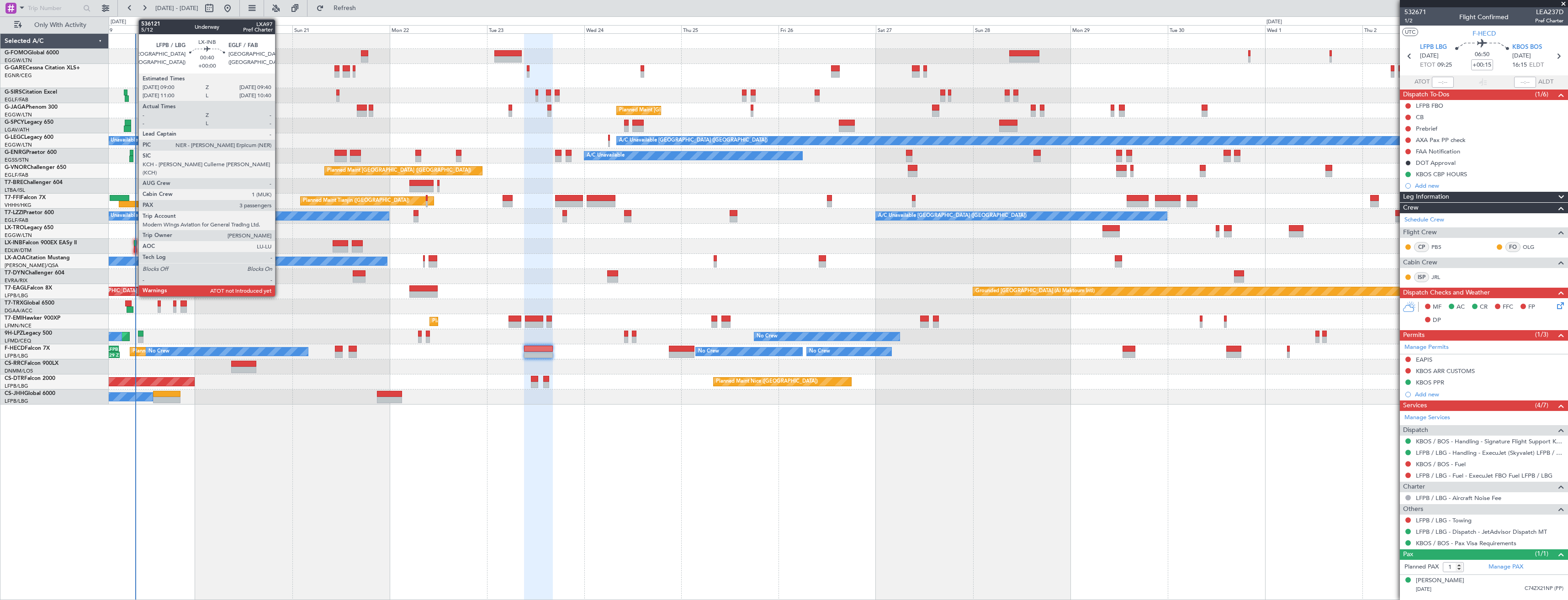
click at [134, 248] on div at bounding box center [135, 248] width 3 height 6
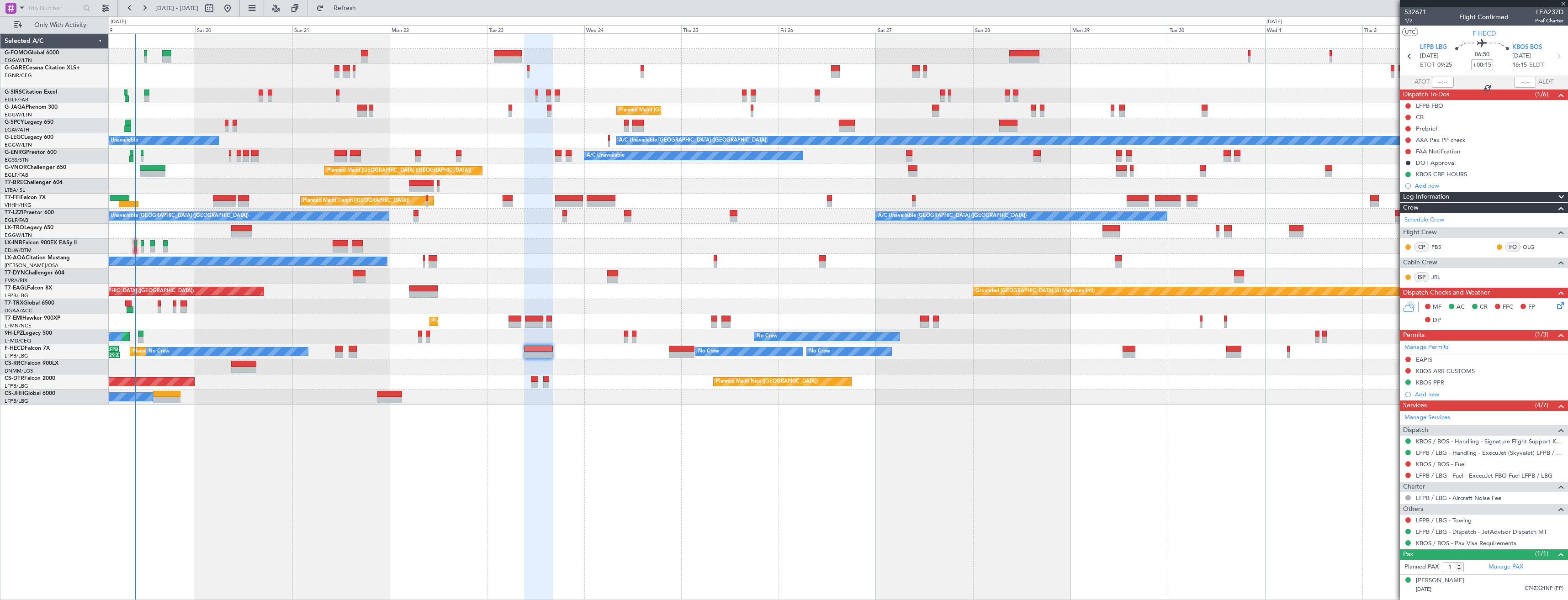
type input "3"
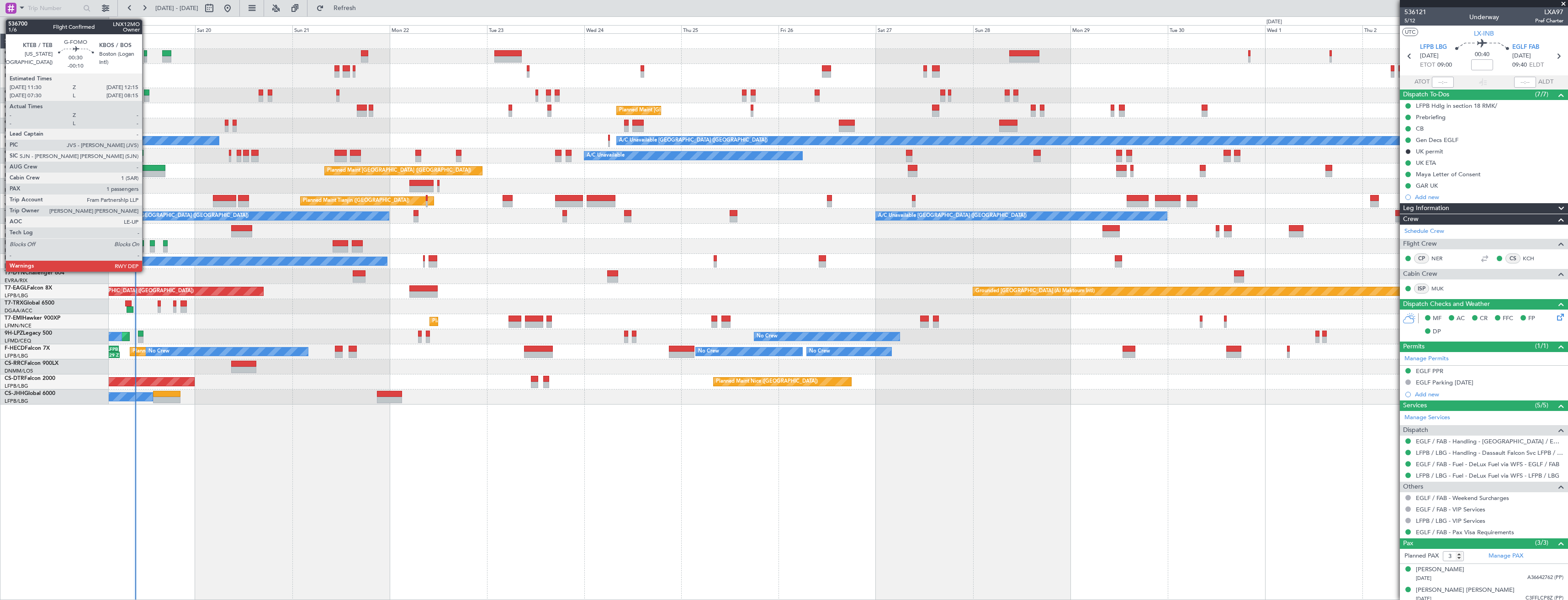
click at [146, 57] on div at bounding box center [145, 59] width 3 height 6
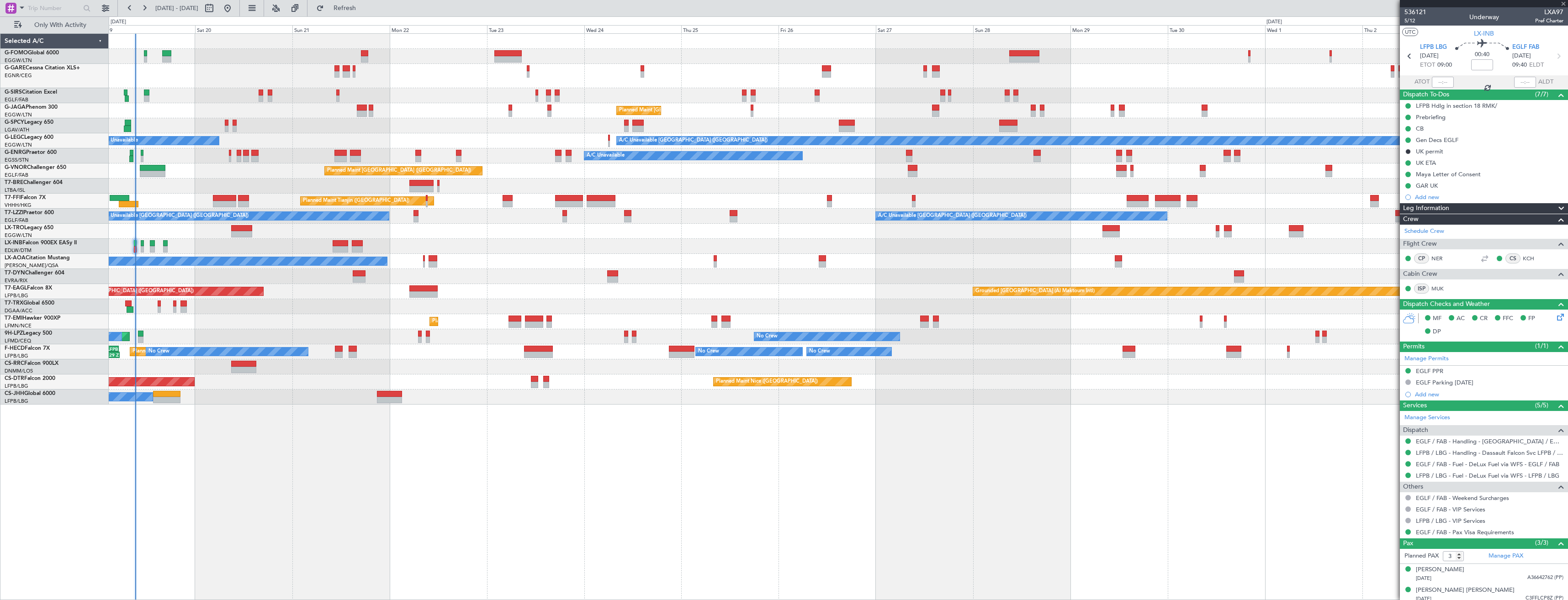
type input "-00:10"
type input "1"
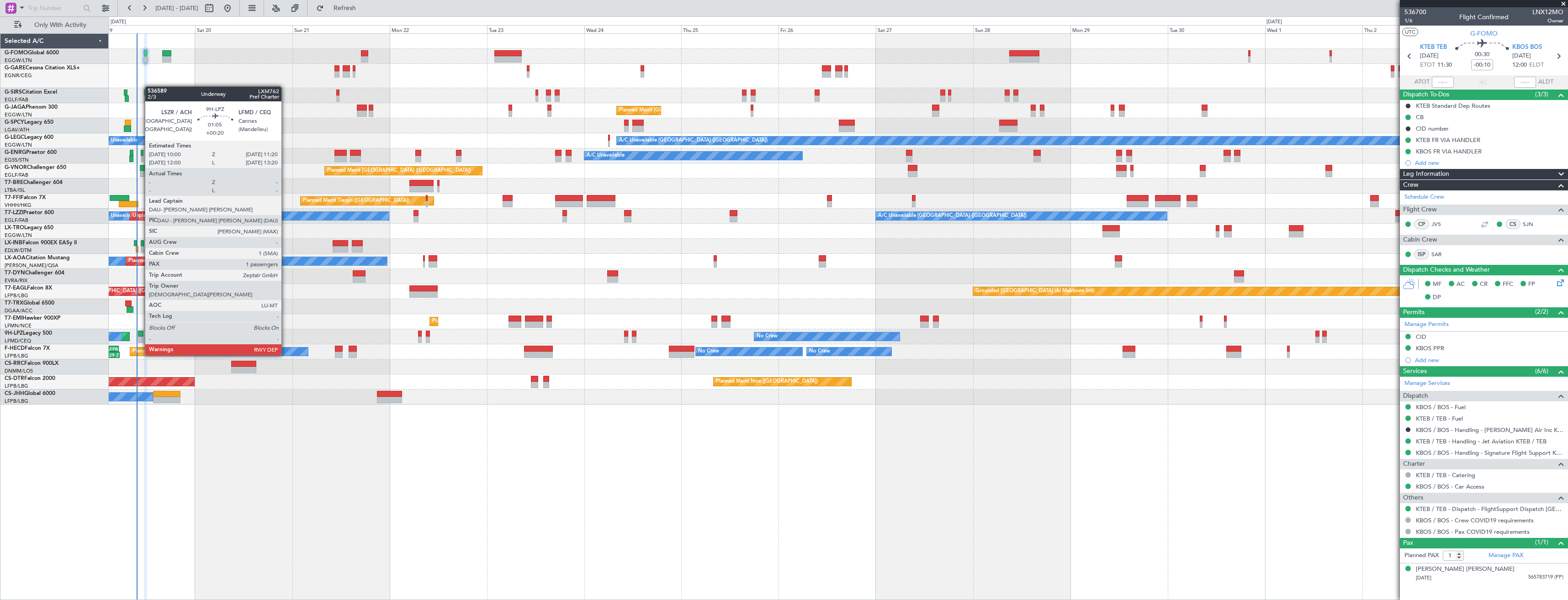
click at [140, 339] on div at bounding box center [140, 339] width 5 height 6
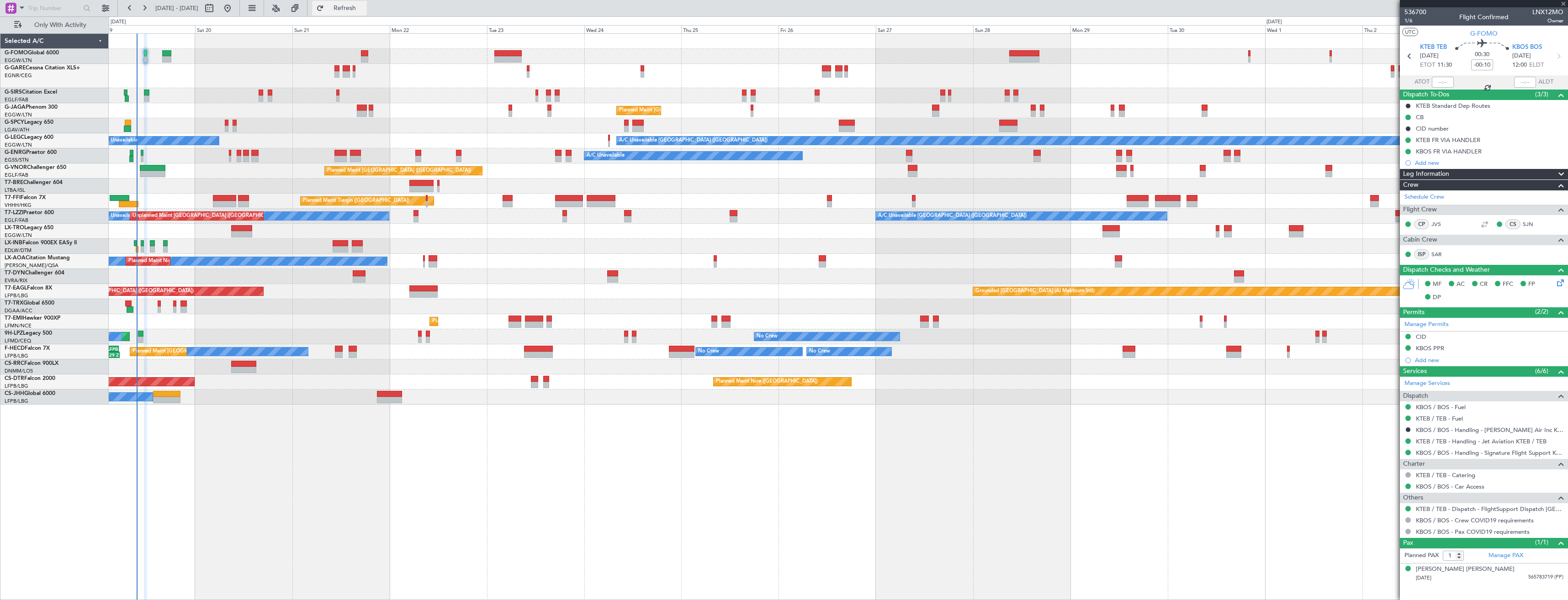
click at [363, 5] on span "Refresh" at bounding box center [345, 8] width 38 height 6
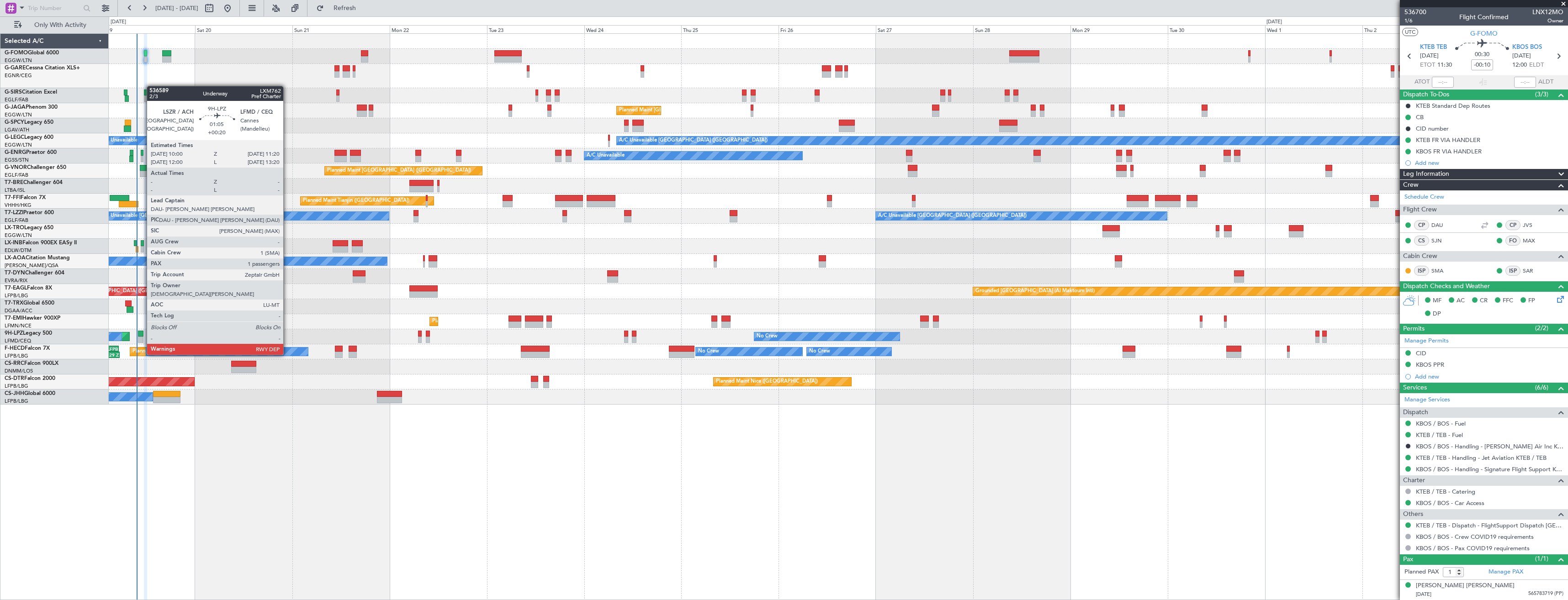
click at [142, 338] on div at bounding box center [140, 339] width 5 height 6
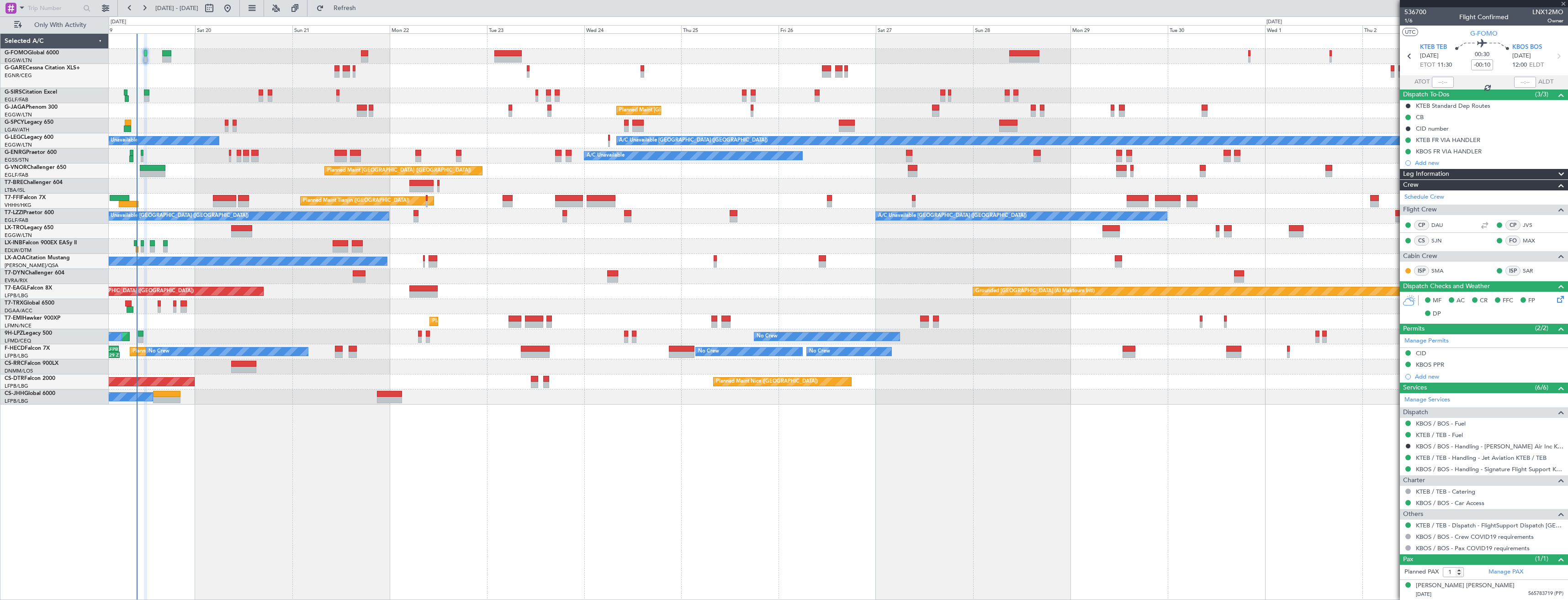
type input "+00:20"
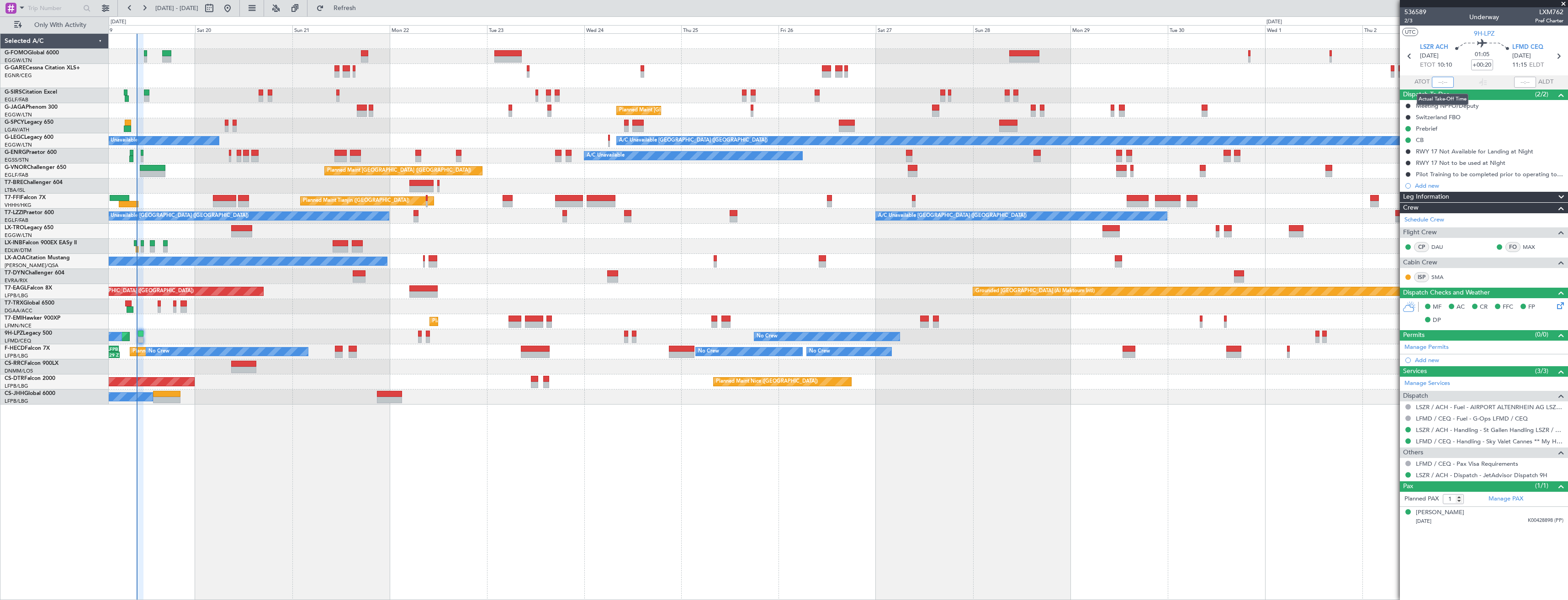
click at [1447, 84] on input "text" at bounding box center [1442, 82] width 22 height 11
type input "09:35"
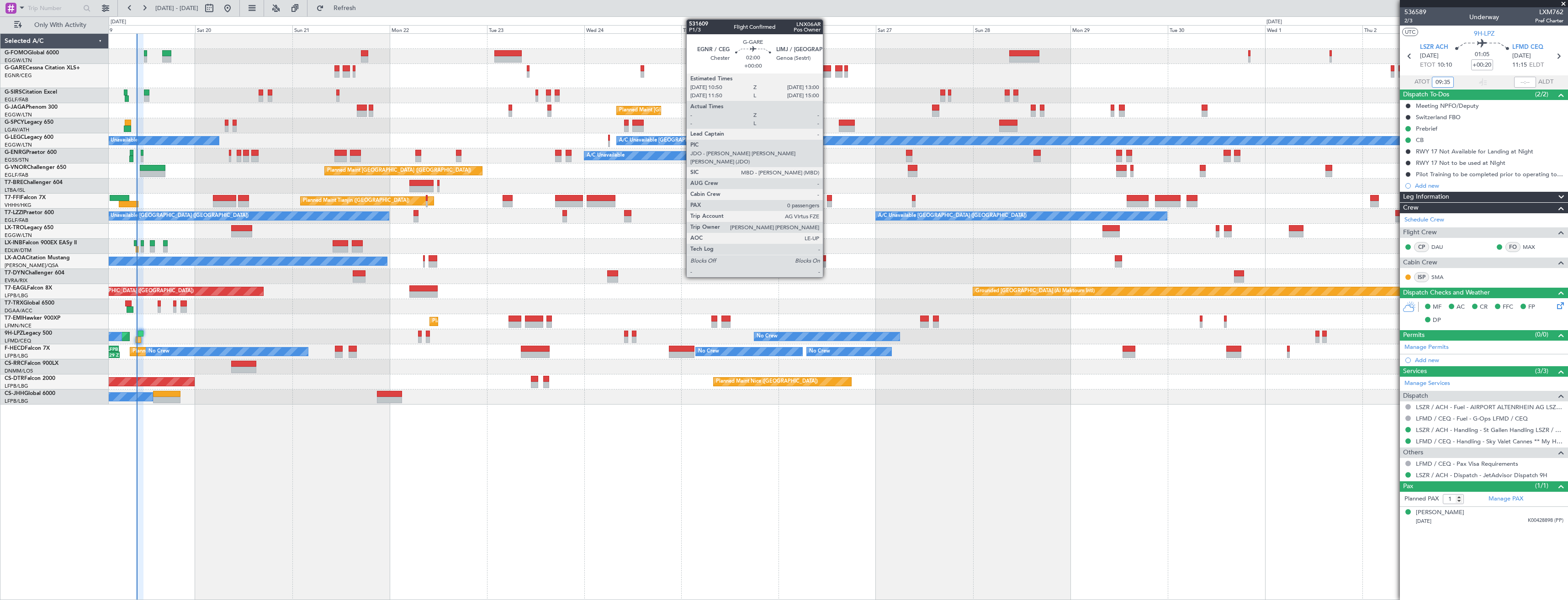
click at [827, 73] on div at bounding box center [826, 74] width 10 height 6
type input "0"
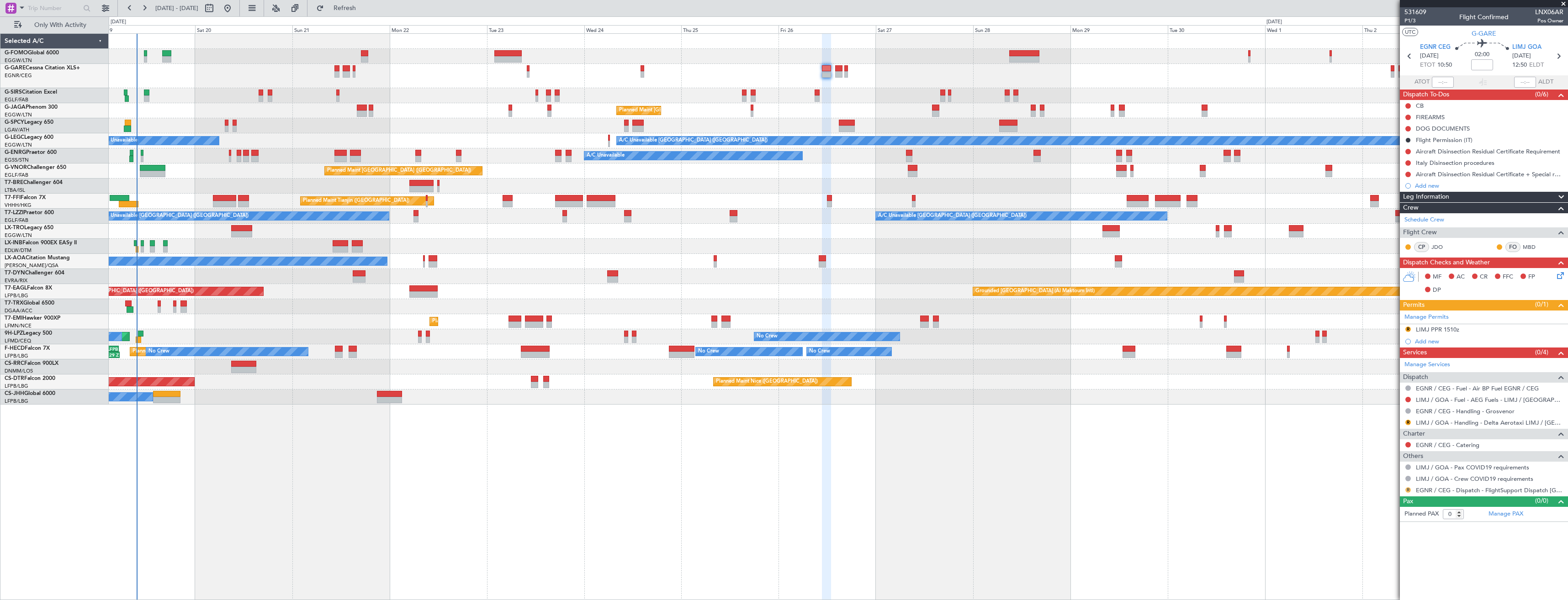
click at [1406, 489] on button "R" at bounding box center [1408, 490] width 5 height 5
click at [1392, 478] on span "Confirmed" at bounding box center [1382, 476] width 29 height 10
click at [1429, 423] on link "LIMJ / GOA - Handling - Delta Aerotaxi LIMJ / [GEOGRAPHIC_DATA]" at bounding box center [1490, 423] width 147 height 8
click at [365, 9] on span "Refresh" at bounding box center [345, 8] width 38 height 6
click at [1478, 331] on div "R LIMJ PPR 1510z" at bounding box center [1484, 330] width 168 height 11
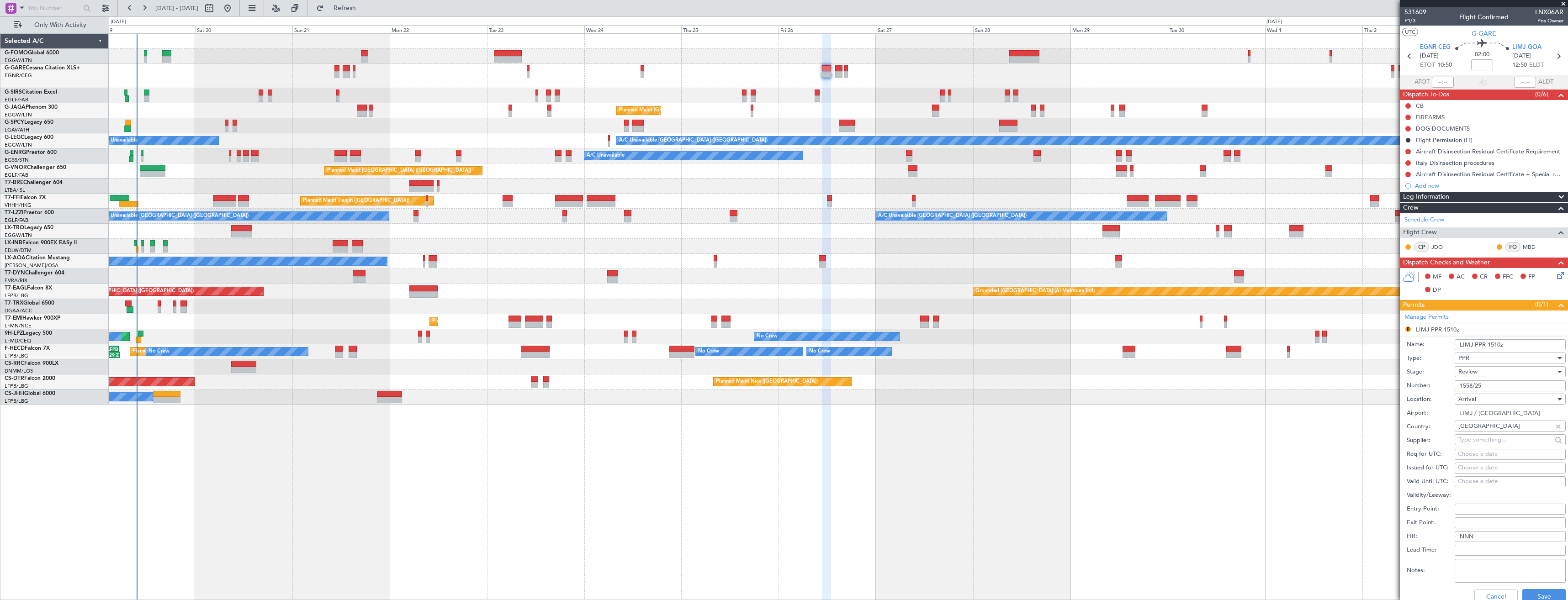
click at [1489, 344] on input "LIMJ PPR 1510z" at bounding box center [1510, 345] width 111 height 11
type input "LIMJ PPR 1250z"
click at [1493, 361] on div "PPR" at bounding box center [1507, 358] width 97 height 14
click at [1485, 351] on div at bounding box center [784, 300] width 1568 height 600
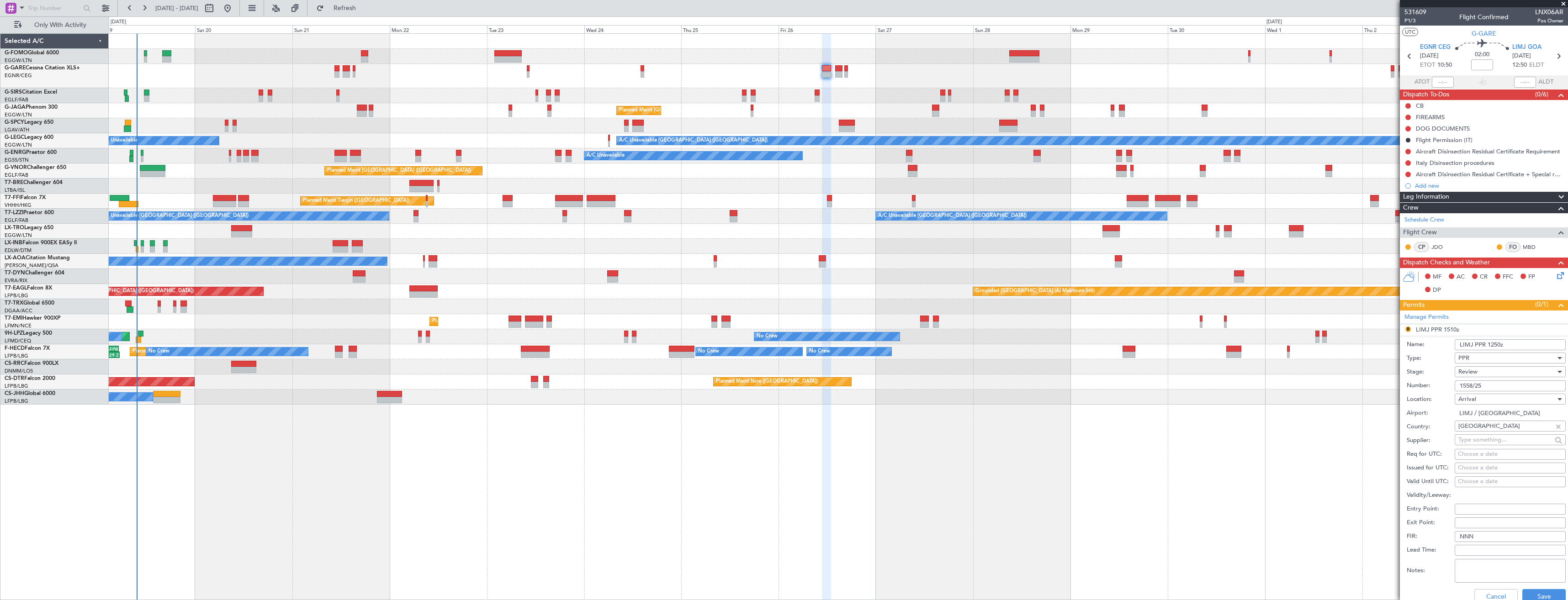
click at [1484, 369] on div "Review" at bounding box center [1507, 372] width 97 height 14
click at [1487, 429] on span "Requested" at bounding box center [1507, 432] width 96 height 14
click at [1541, 593] on button "Save" at bounding box center [1545, 597] width 43 height 15
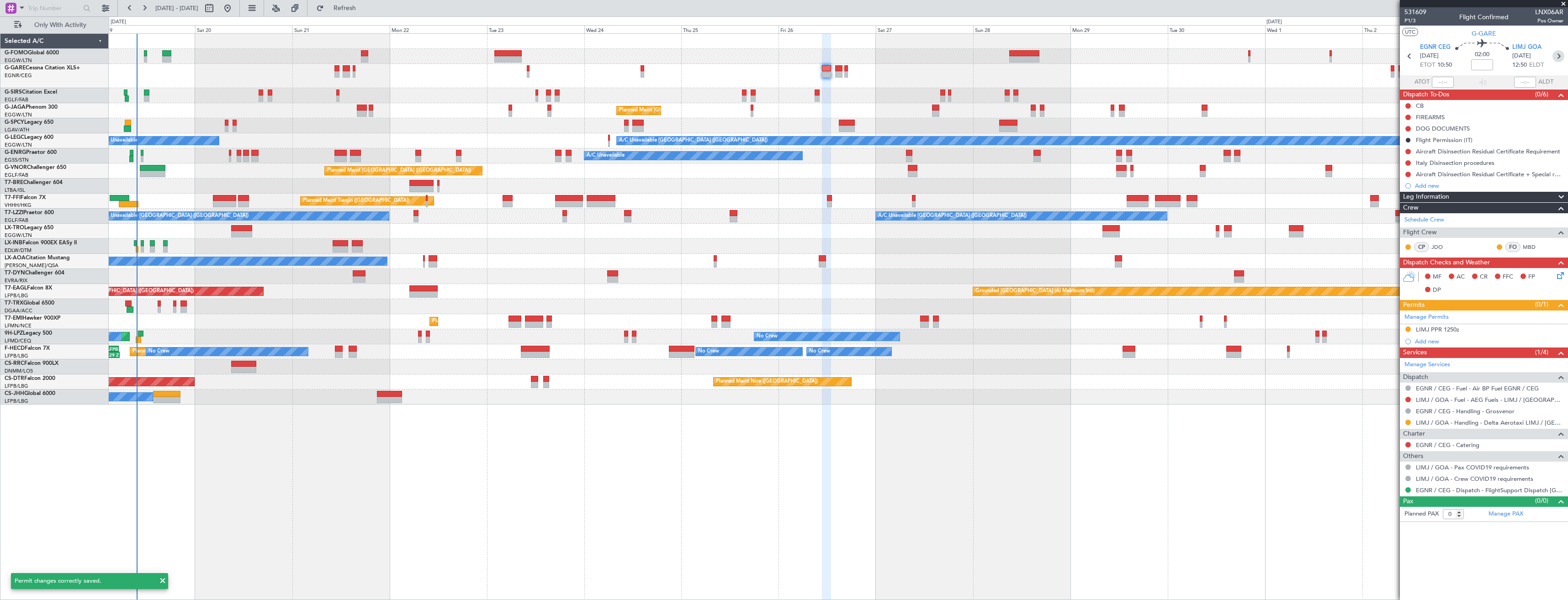
click at [1558, 56] on icon at bounding box center [1558, 56] width 12 height 12
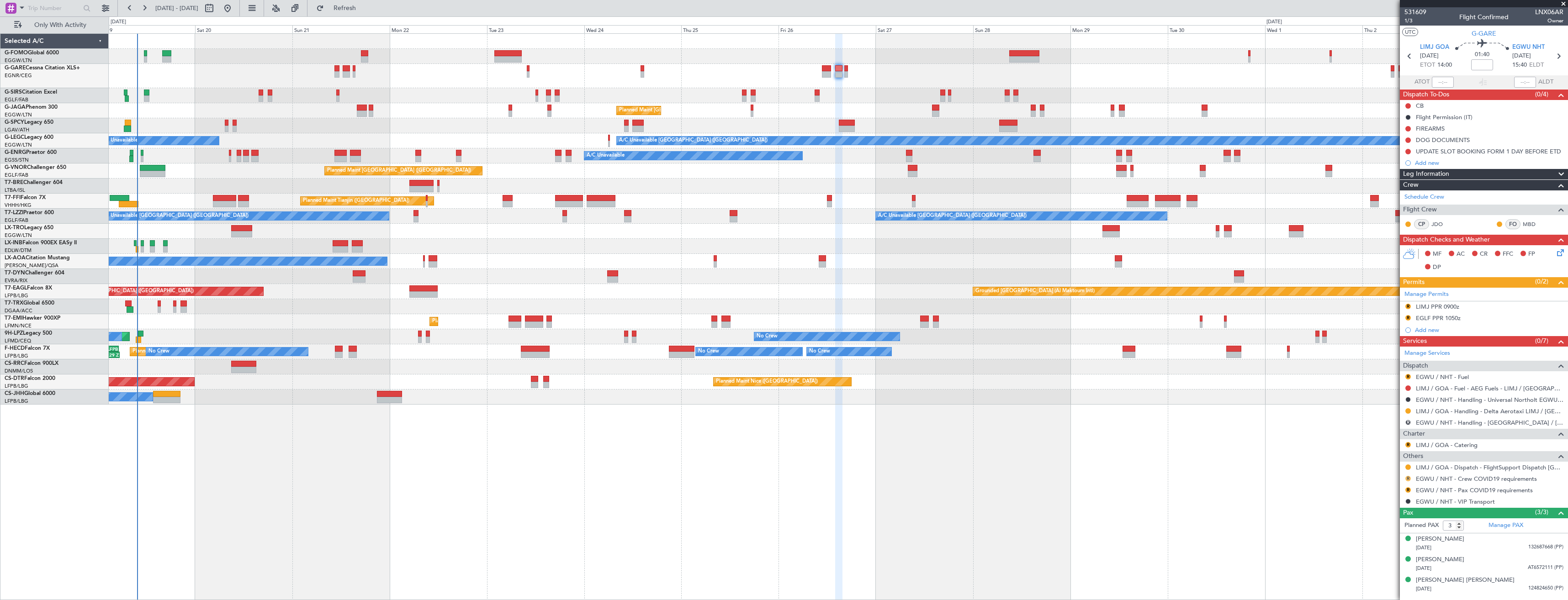
click at [1410, 479] on button "R" at bounding box center [1408, 479] width 5 height 5
click at [1371, 495] on span "Not Required" at bounding box center [1386, 492] width 36 height 10
click at [1408, 489] on button "R" at bounding box center [1408, 490] width 5 height 5
click at [1379, 383] on span "Not Required" at bounding box center [1386, 380] width 36 height 10
click at [1408, 466] on button at bounding box center [1408, 468] width 5 height 5
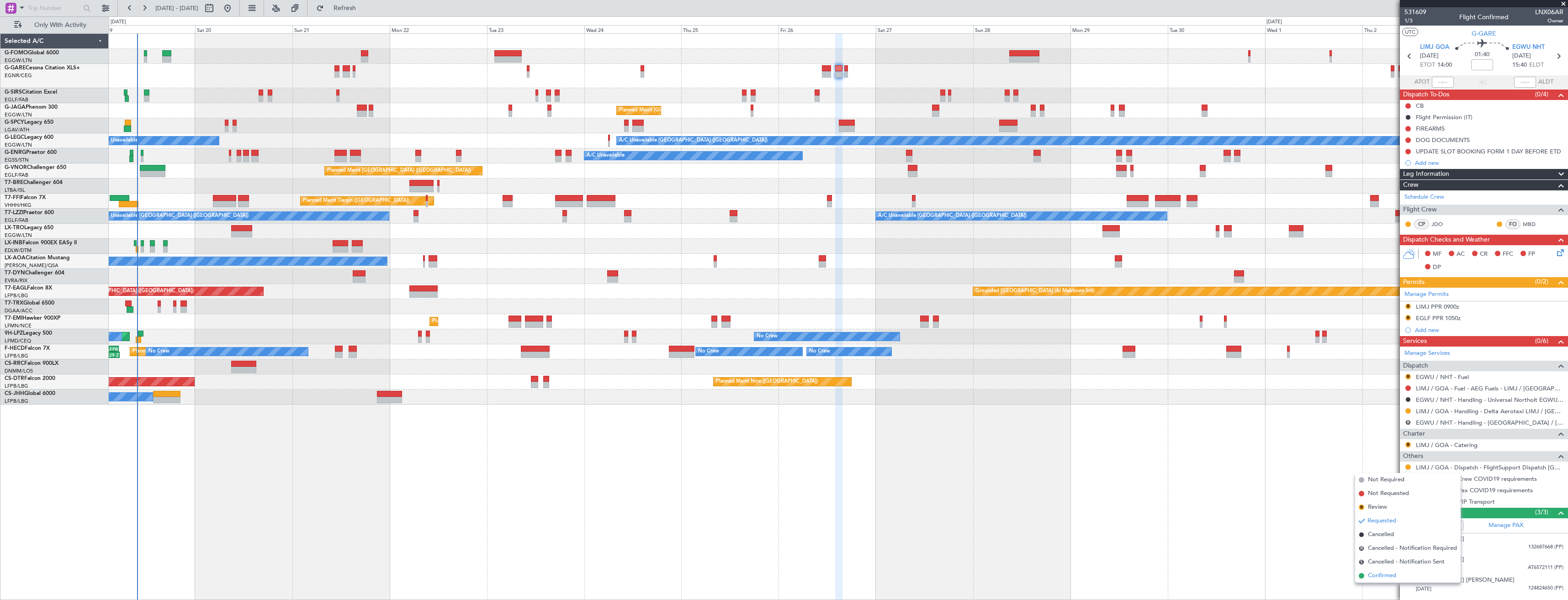
click at [1371, 578] on span "Confirmed" at bounding box center [1382, 576] width 29 height 10
click at [1410, 423] on button "R" at bounding box center [1408, 423] width 5 height 5
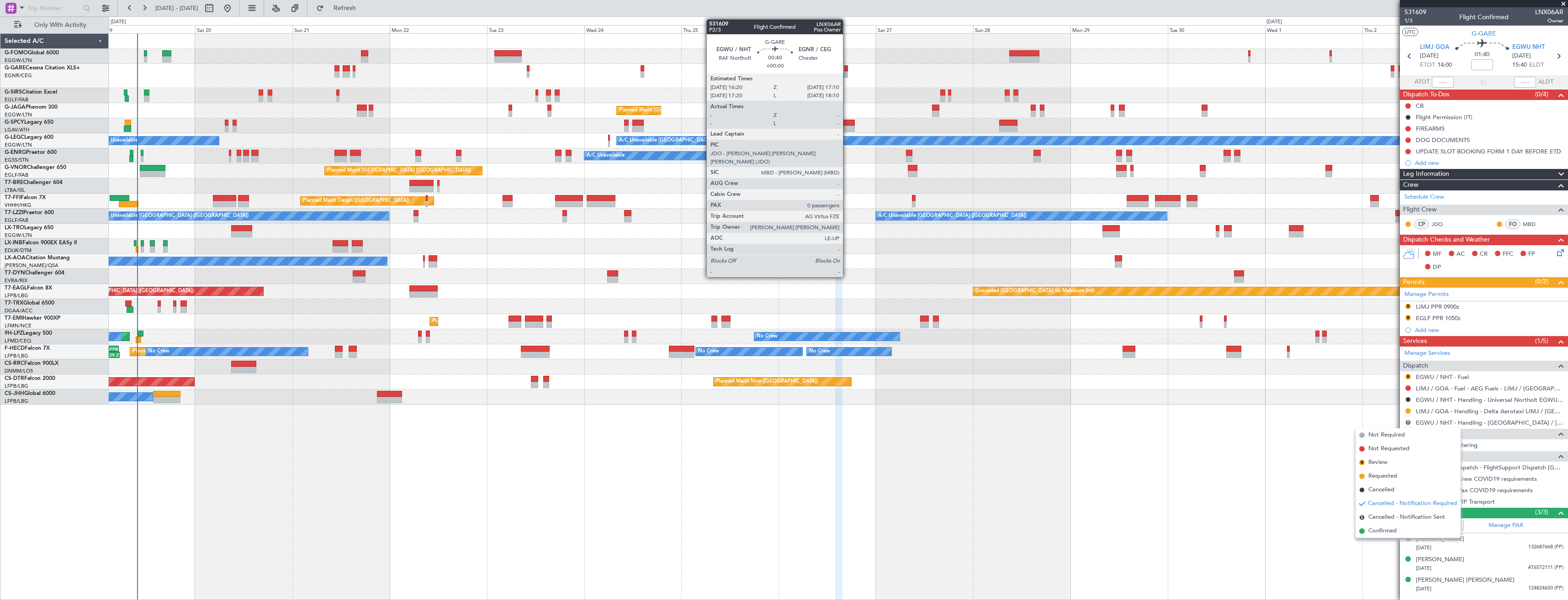
click at [847, 74] on div at bounding box center [846, 74] width 3 height 6
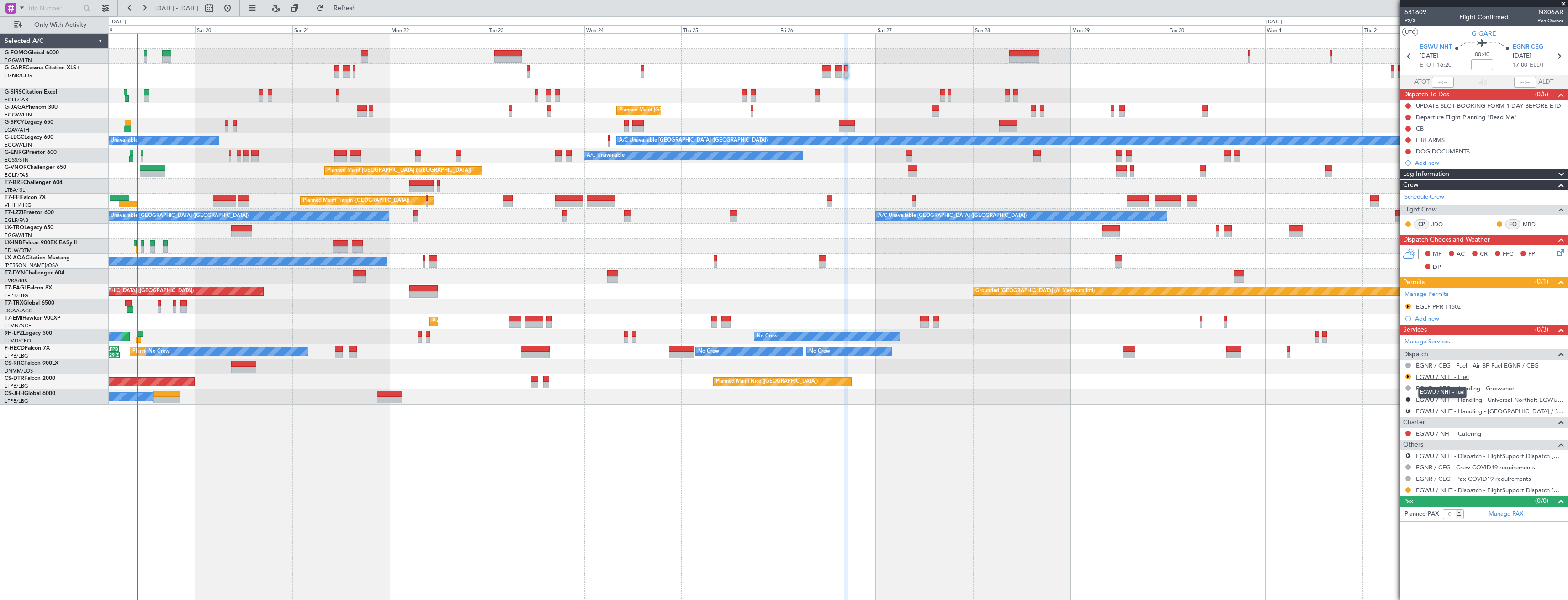
click at [1425, 376] on link "EGWU / NHT - Fuel" at bounding box center [1442, 377] width 53 height 8
click at [1432, 399] on link "EGWU / NHT - Handling - Universal Northolt EGWU / NHT" at bounding box center [1490, 400] width 147 height 8
click at [358, 8] on span "Refresh" at bounding box center [345, 8] width 38 height 6
click at [1408, 399] on button at bounding box center [1408, 400] width 5 height 5
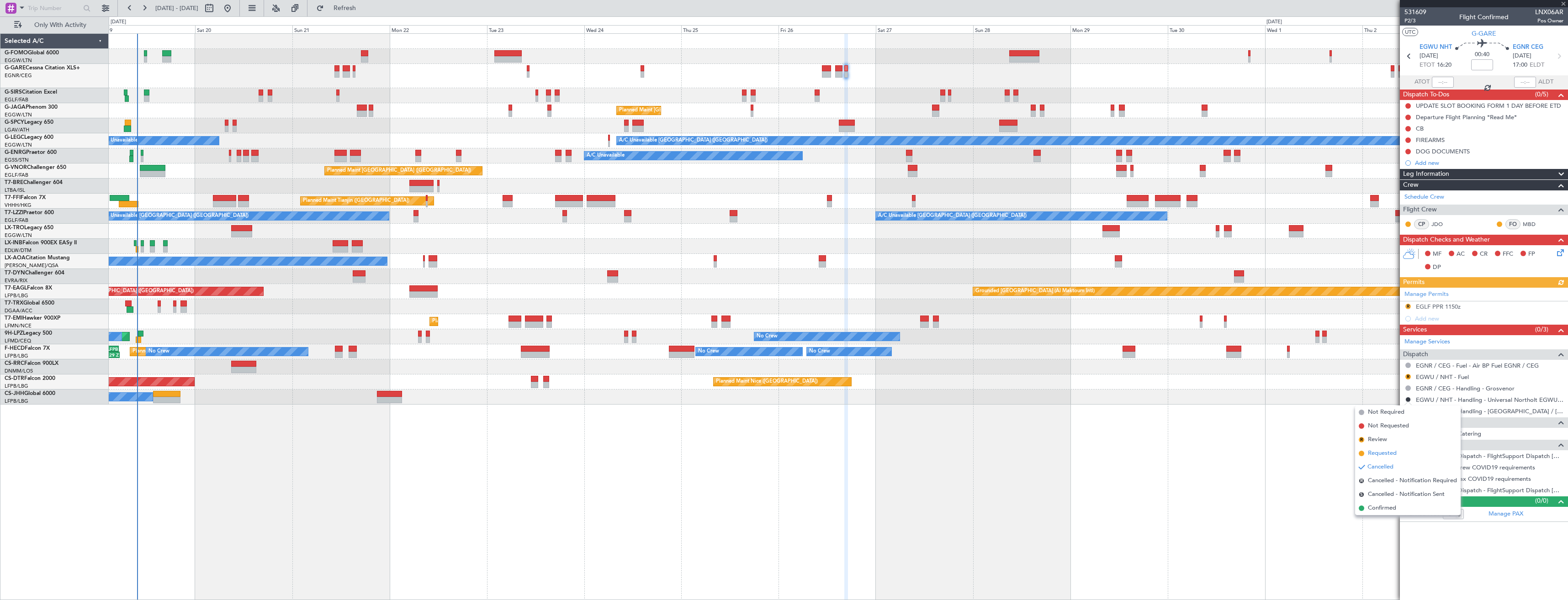
click at [1384, 452] on span "Requested" at bounding box center [1382, 454] width 29 height 10
click at [1408, 410] on button "R" at bounding box center [1408, 411] width 5 height 5
click at [1381, 478] on span "Cancelled" at bounding box center [1382, 479] width 26 height 10
click at [1435, 402] on link "EGWU / NHT - Handling - Universal Northolt EGWU / NHT" at bounding box center [1490, 400] width 147 height 8
click at [1406, 399] on button at bounding box center [1408, 400] width 5 height 5
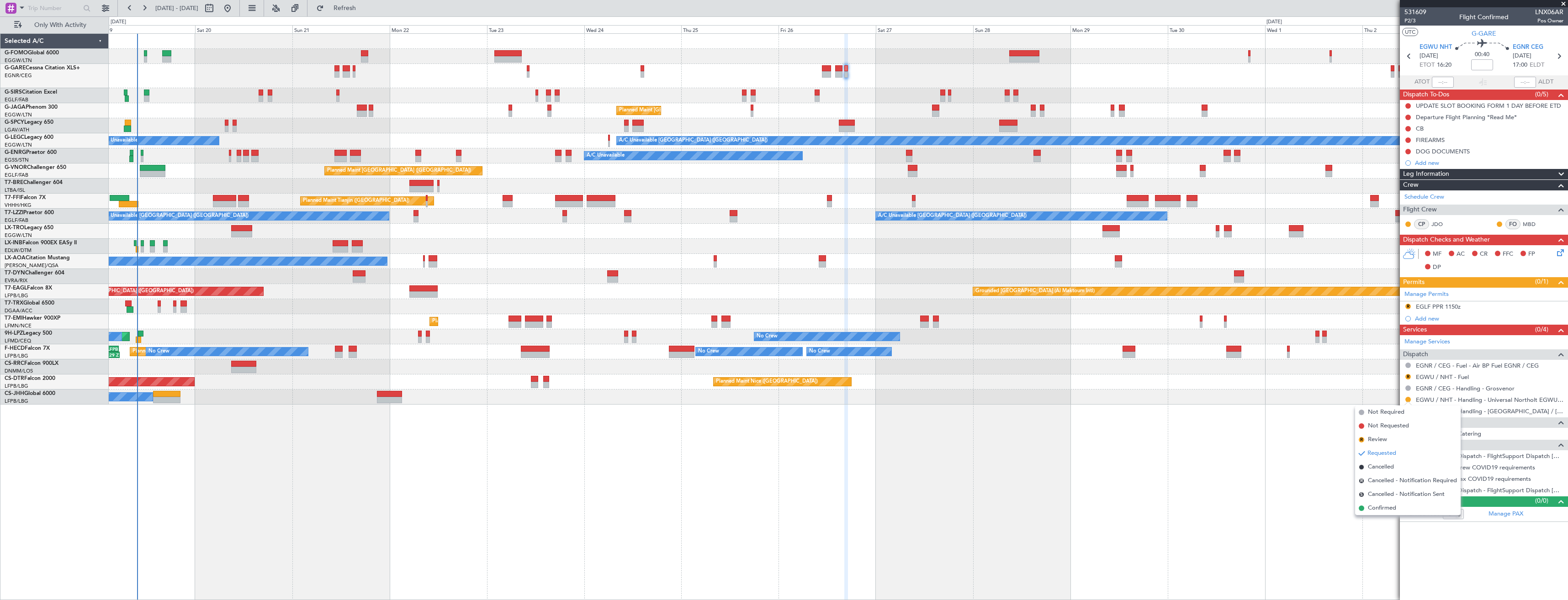
click at [1345, 374] on div "Planned Maint [GEOGRAPHIC_DATA] ([GEOGRAPHIC_DATA])" at bounding box center [838, 366] width 1459 height 15
click at [1409, 376] on button "R" at bounding box center [1408, 377] width 5 height 5
click at [1385, 402] on span "Not Requested" at bounding box center [1388, 403] width 41 height 10
click at [1478, 295] on div "Manage Permits" at bounding box center [1484, 294] width 168 height 14
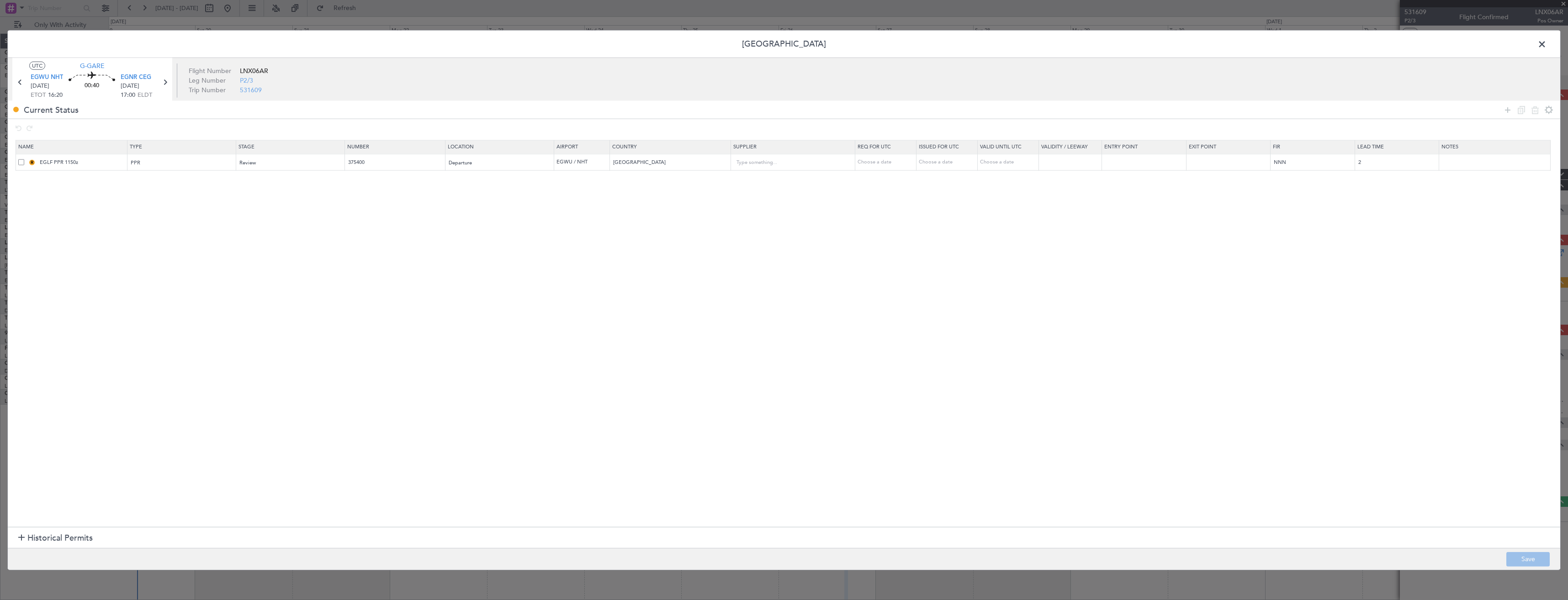
click at [23, 164] on span at bounding box center [21, 162] width 6 height 6
click at [24, 159] on input "checkbox" at bounding box center [24, 159] width 0 height 0
click at [1533, 112] on icon at bounding box center [1535, 109] width 11 height 11
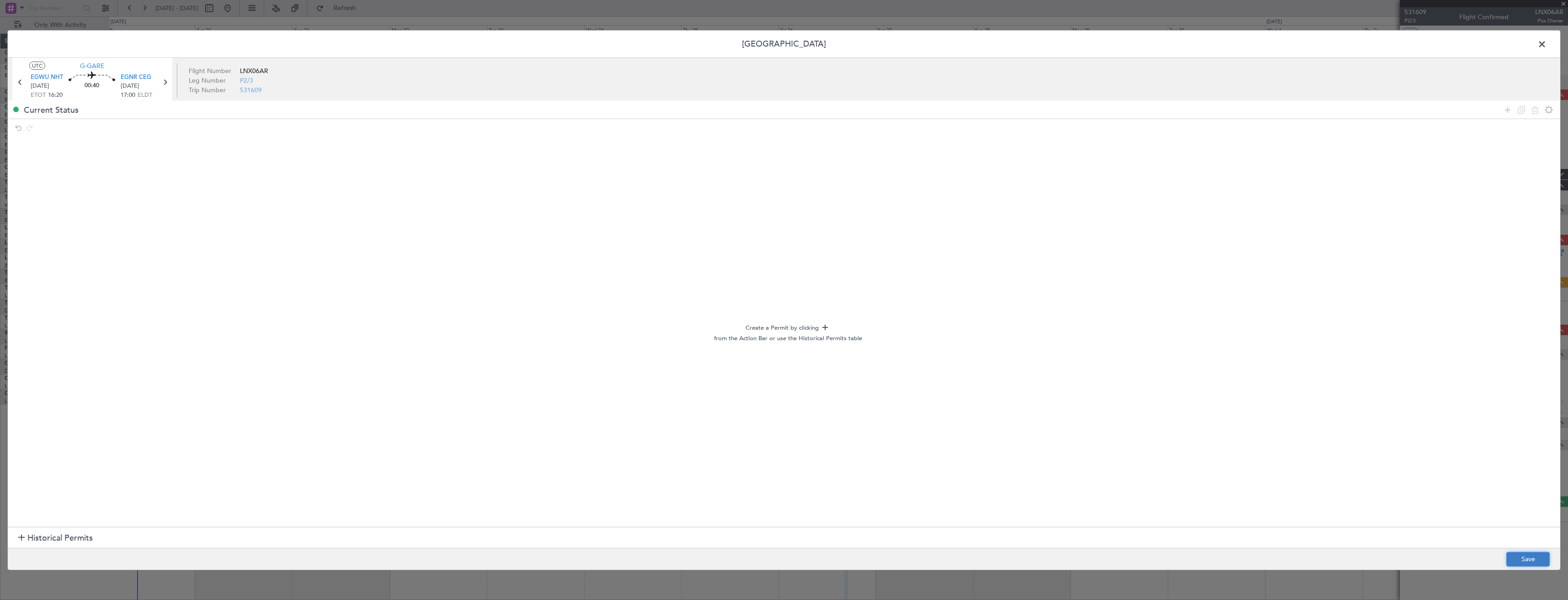
click at [1535, 558] on button "Save" at bounding box center [1528, 559] width 43 height 15
click at [1547, 44] on span at bounding box center [1547, 46] width 0 height 18
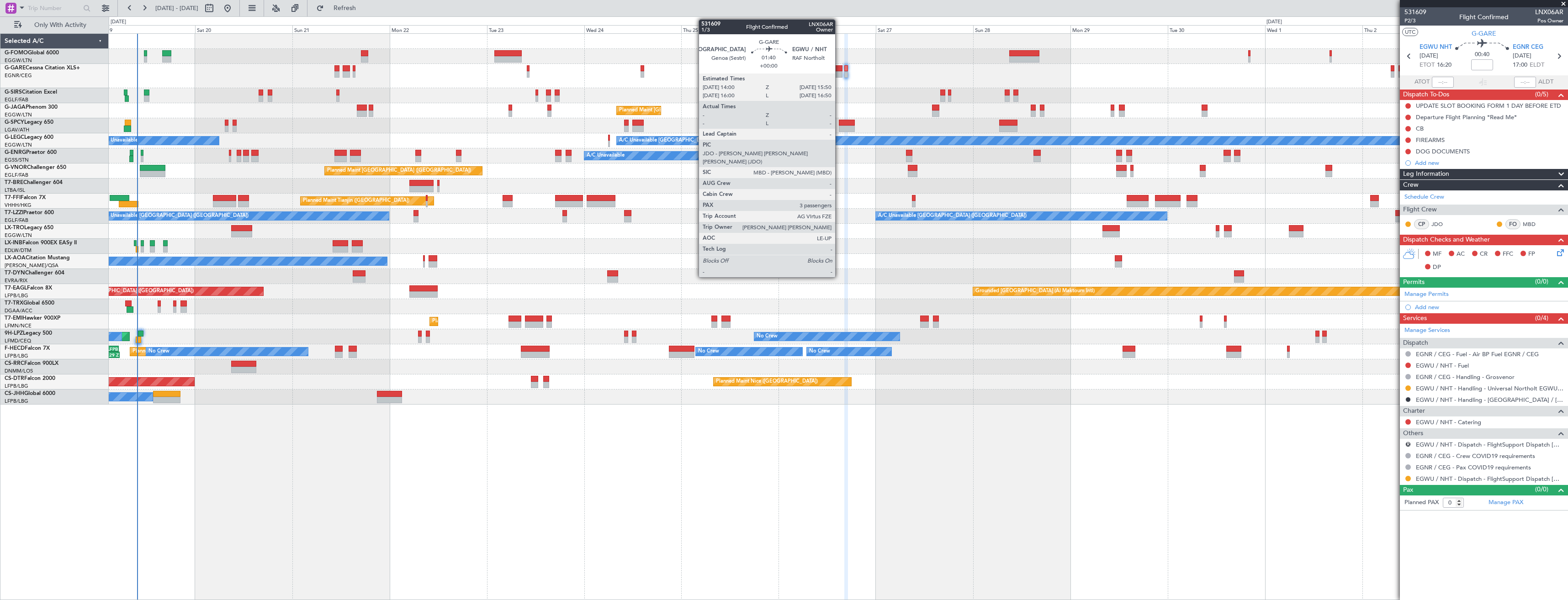
click at [840, 67] on div at bounding box center [839, 68] width 8 height 6
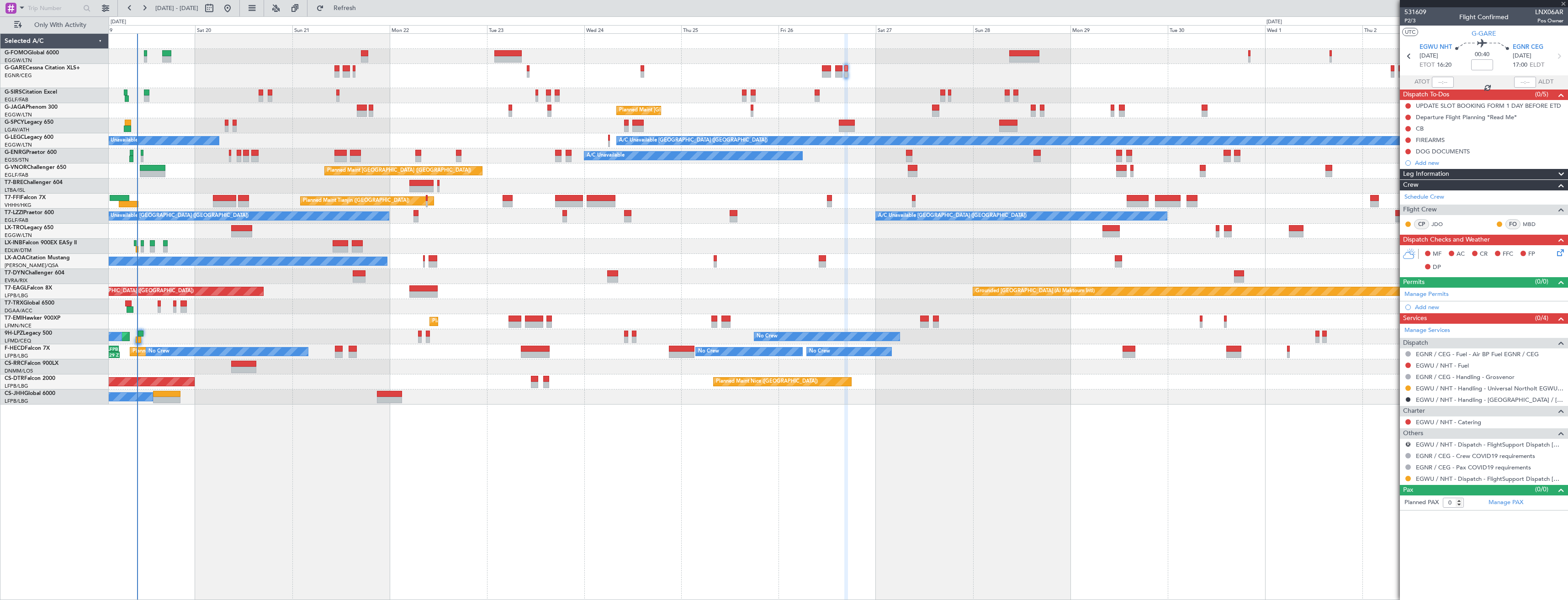
type input "3"
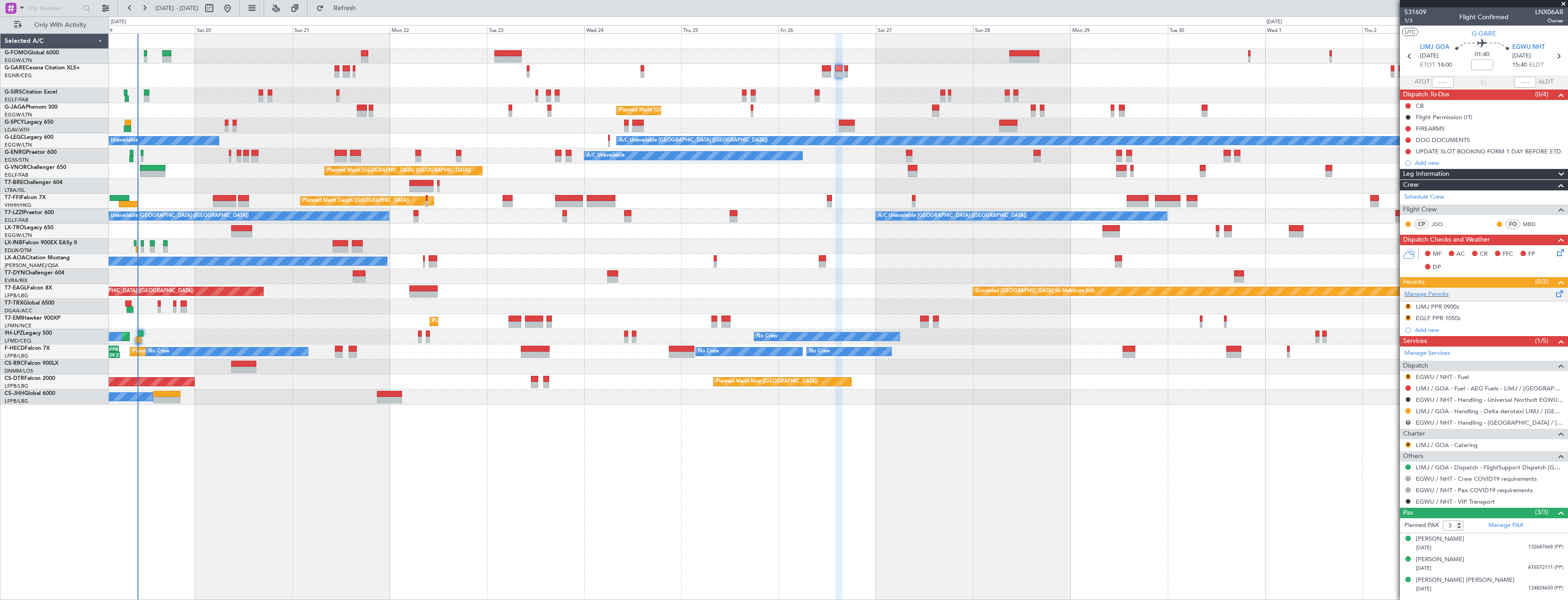
click at [1476, 298] on div "Manage Permits" at bounding box center [1484, 294] width 168 height 14
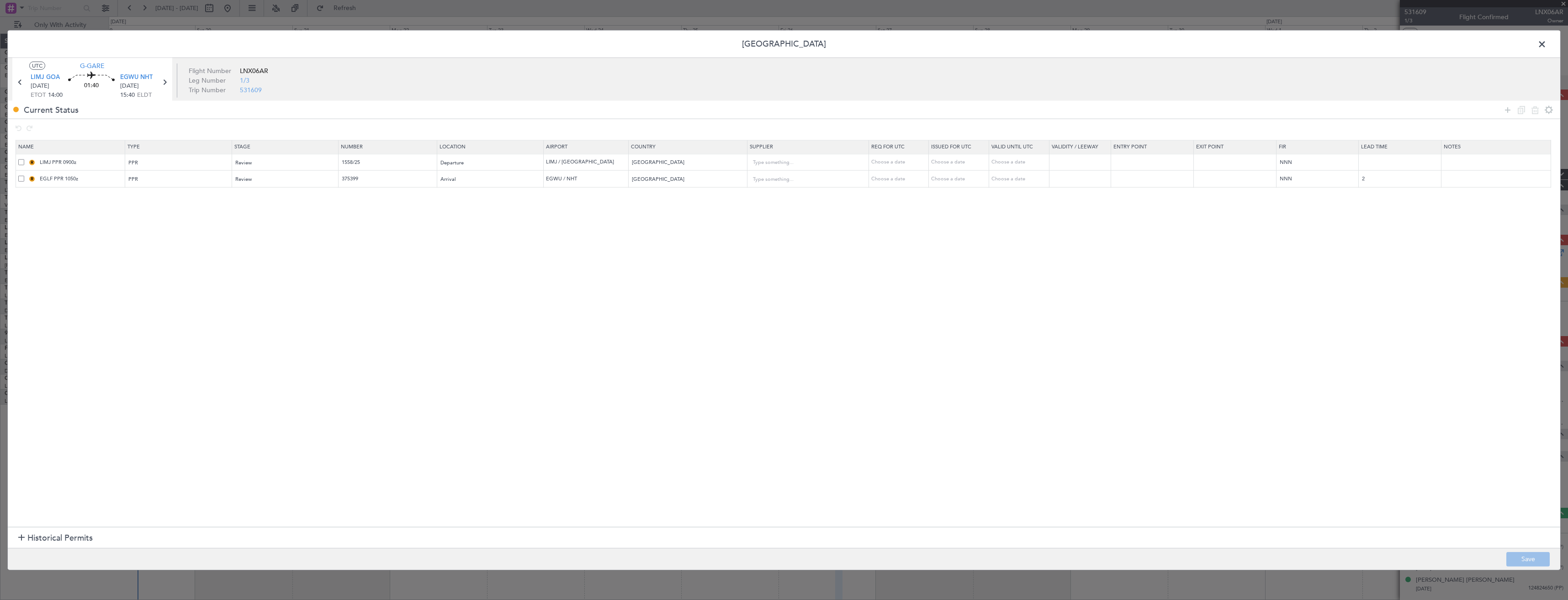
click at [22, 179] on span at bounding box center [21, 178] width 6 height 6
click at [24, 176] on input "checkbox" at bounding box center [24, 176] width 0 height 0
click at [1528, 112] on div at bounding box center [1528, 109] width 55 height 13
click at [1533, 112] on icon at bounding box center [1535, 109] width 11 height 11
click at [1533, 555] on button "Save" at bounding box center [1528, 559] width 43 height 15
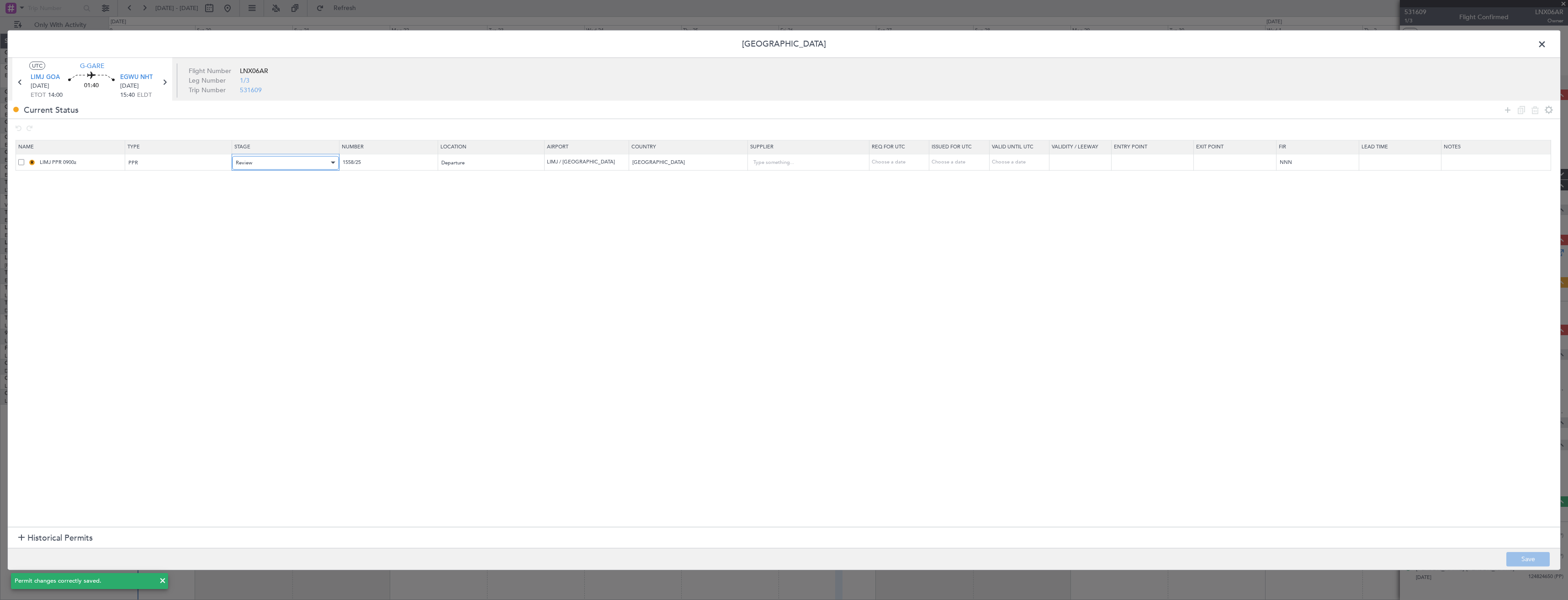
click at [326, 161] on div "Review" at bounding box center [282, 163] width 94 height 14
click at [314, 226] on span "Requested" at bounding box center [294, 223] width 102 height 14
click at [66, 162] on input "LIMJ PPR 0900z" at bounding box center [81, 162] width 87 height 8
type input "LIMJ PPR 1400z"
click at [1512, 112] on icon at bounding box center [1507, 109] width 11 height 11
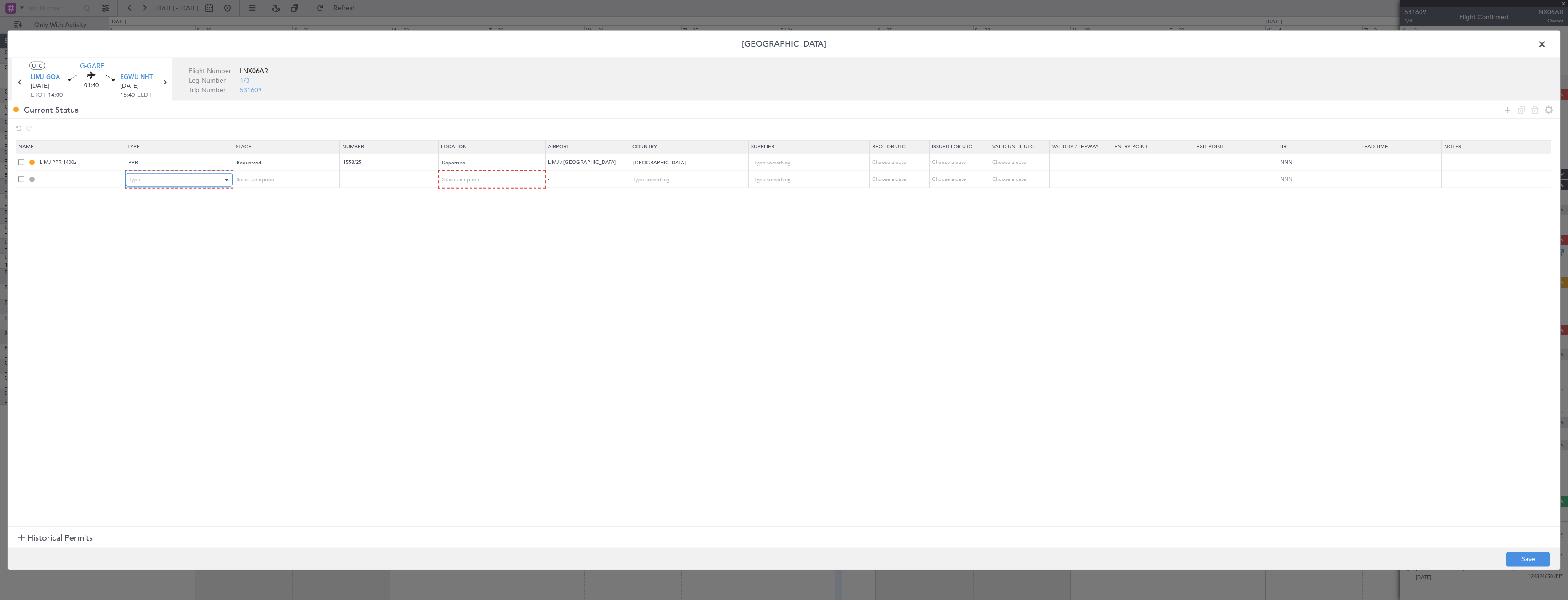
click at [181, 178] on div "Type" at bounding box center [176, 180] width 94 height 14
click at [145, 227] on span "PPR" at bounding box center [184, 226] width 102 height 14
click at [467, 184] on div "Select an option" at bounding box center [487, 180] width 94 height 14
click at [462, 229] on span "Arrival" at bounding box center [506, 227] width 102 height 14
click at [306, 179] on div "Select an option" at bounding box center [282, 179] width 94 height 14
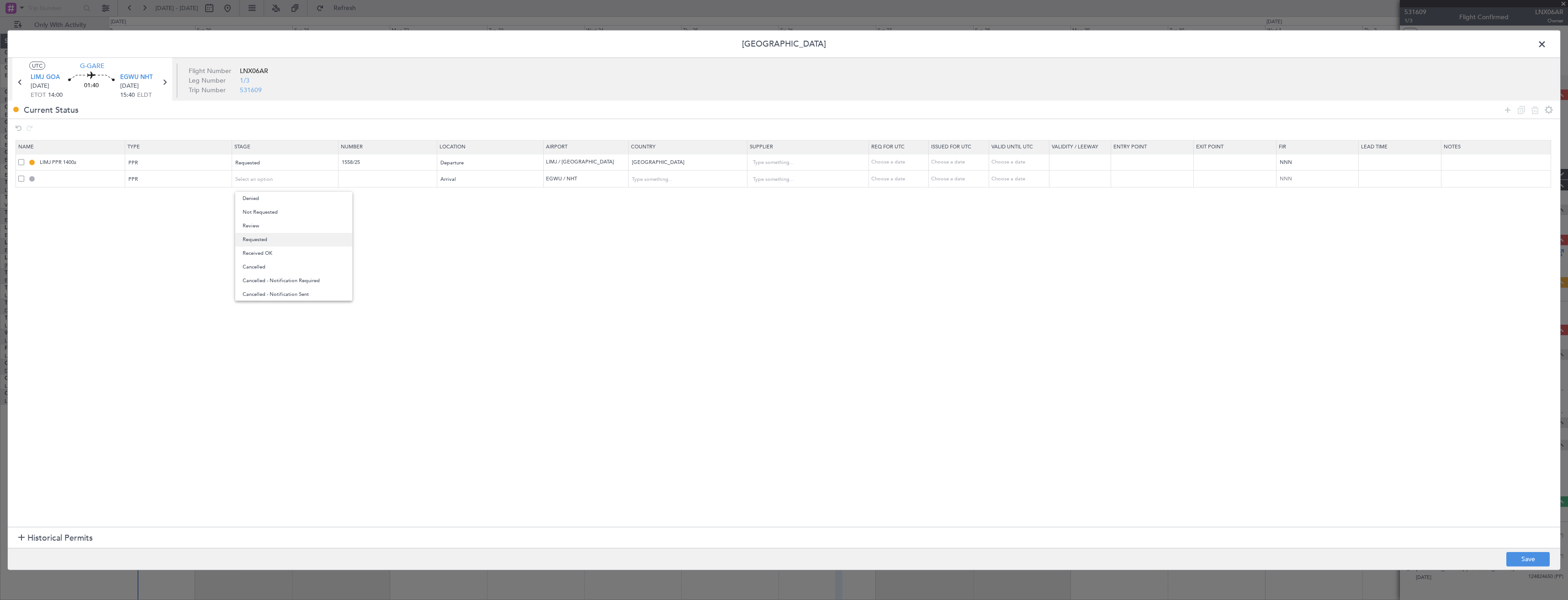
click at [294, 241] on span "Requested" at bounding box center [294, 240] width 102 height 14
click at [1525, 565] on button "Save" at bounding box center [1528, 559] width 43 height 15
type input "EGWU PPR"
type input "United Kingdom"
type input "NNN"
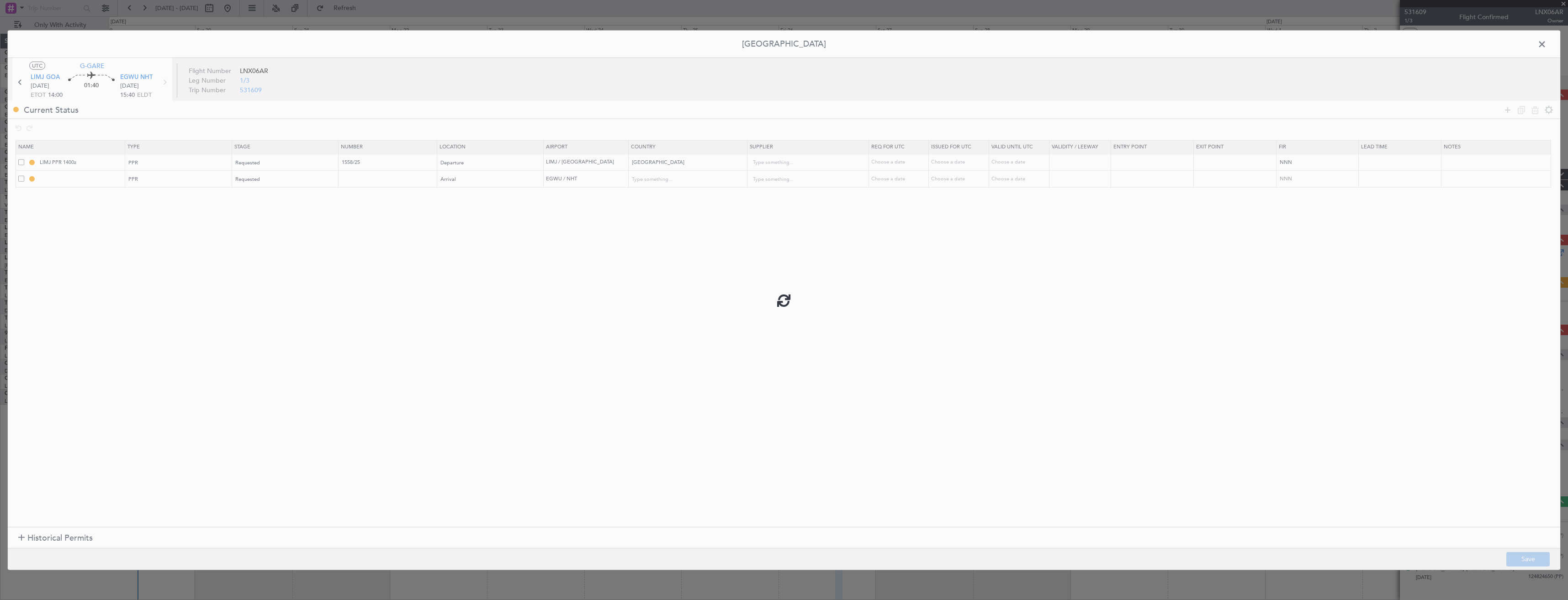
type input "2"
click at [1507, 112] on icon at bounding box center [1507, 109] width 11 height 11
click at [144, 199] on div "Type" at bounding box center [176, 197] width 94 height 14
click at [152, 246] on span "PPR" at bounding box center [184, 242] width 102 height 14
click at [278, 177] on div "Requested" at bounding box center [282, 179] width 94 height 14
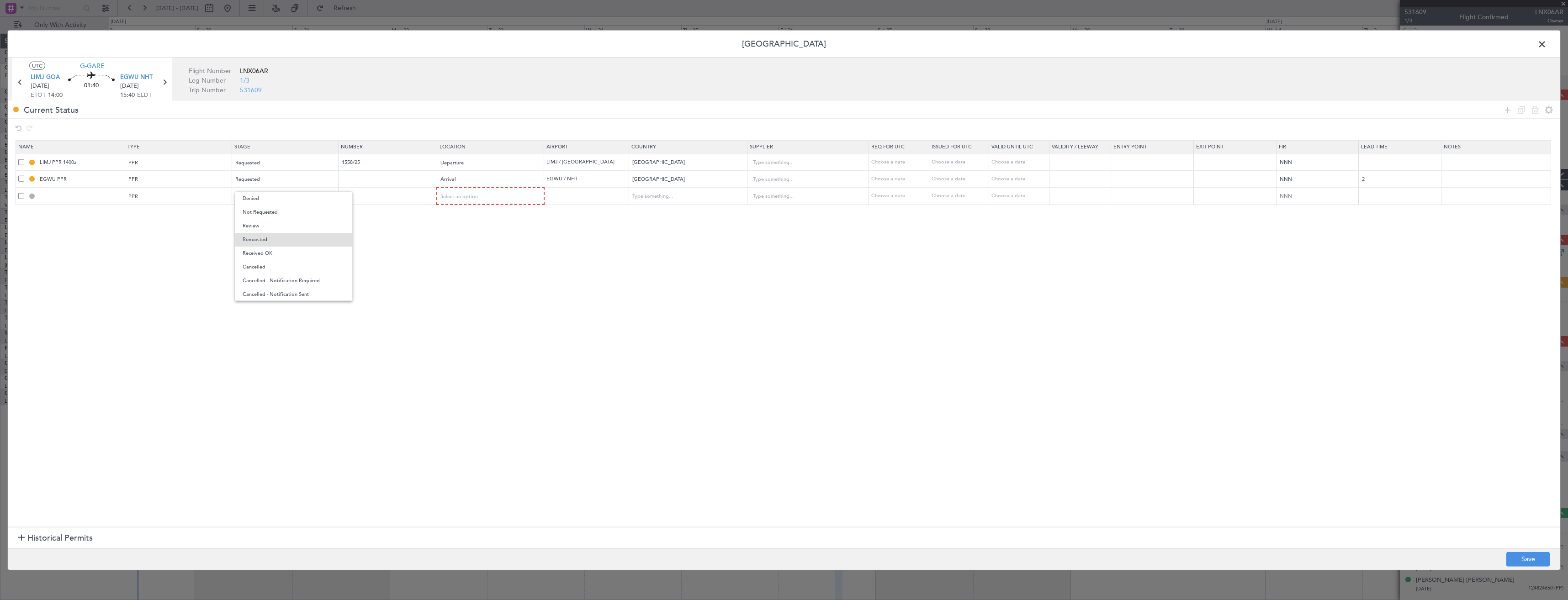
click at [255, 192] on span "Denied" at bounding box center [294, 199] width 102 height 14
click at [257, 192] on div "Select an option" at bounding box center [282, 197] width 94 height 14
click at [288, 260] on span "Requested" at bounding box center [294, 257] width 102 height 14
click at [252, 194] on span "Requested" at bounding box center [248, 197] width 24 height 7
click at [251, 271] on span "Received OK" at bounding box center [294, 271] width 102 height 14
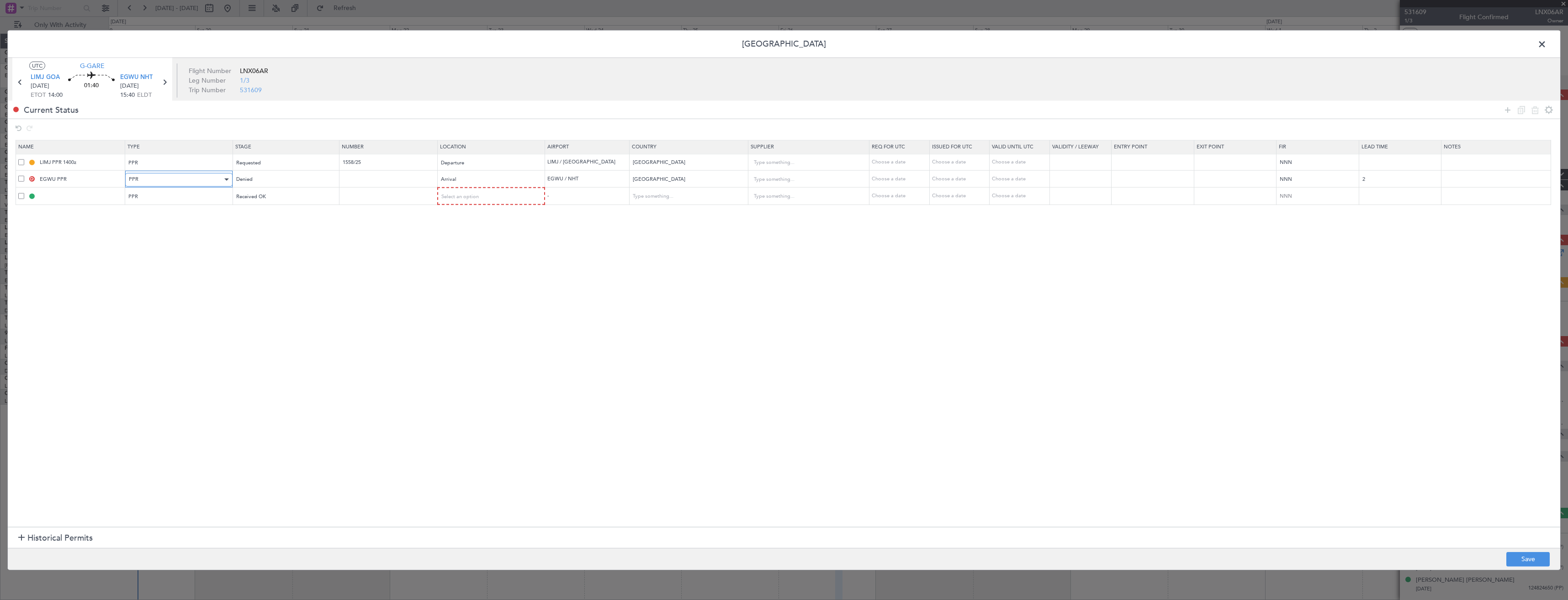
click at [176, 184] on div "PPR" at bounding box center [176, 179] width 94 height 14
click at [152, 268] on span "Slot" at bounding box center [184, 267] width 102 height 14
click at [165, 200] on div "PPR" at bounding box center [176, 197] width 94 height 14
click at [162, 285] on span "Slot" at bounding box center [184, 283] width 102 height 14
click at [466, 199] on span "Select an option" at bounding box center [459, 197] width 37 height 7
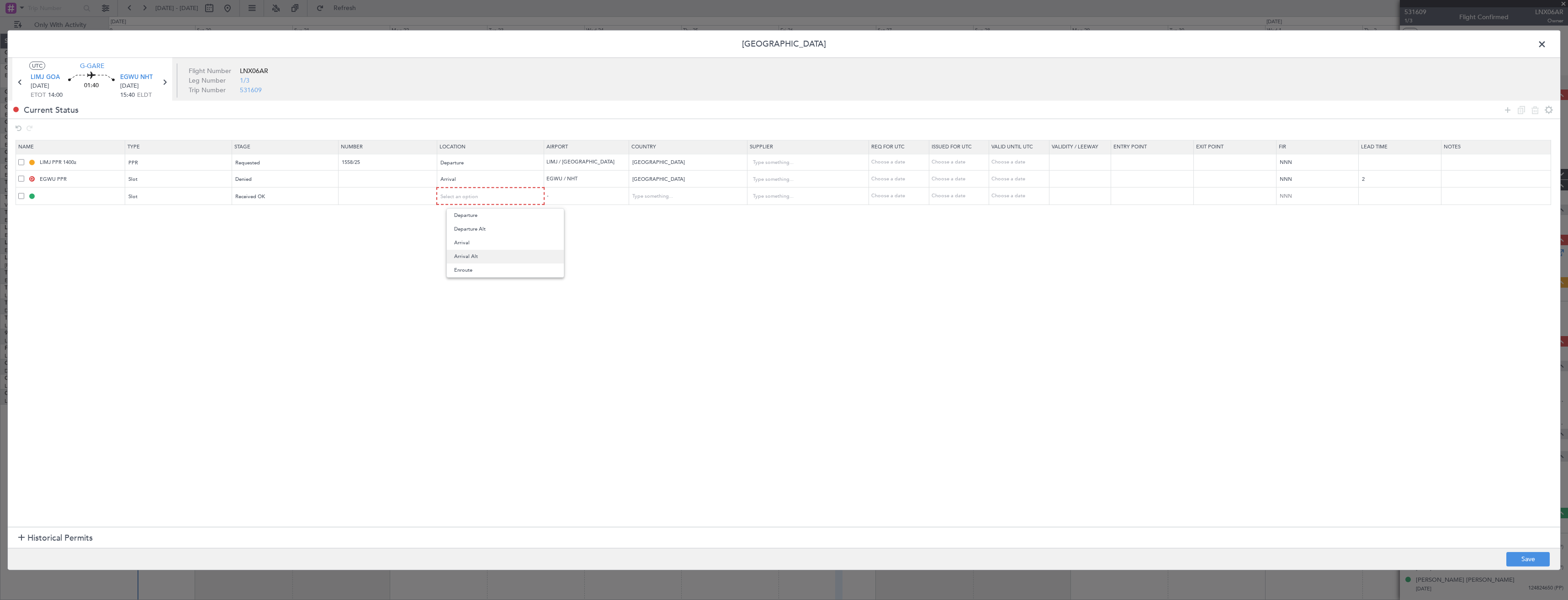
click at [465, 251] on span "Arrival Alt" at bounding box center [506, 257] width 102 height 14
click at [464, 201] on div "Arrival Alt" at bounding box center [487, 196] width 94 height 14
click at [473, 245] on span "Arrival" at bounding box center [506, 242] width 102 height 14
click at [1515, 554] on button "Save" at bounding box center [1528, 559] width 43 height 15
type input "EGWU ARR SLOT"
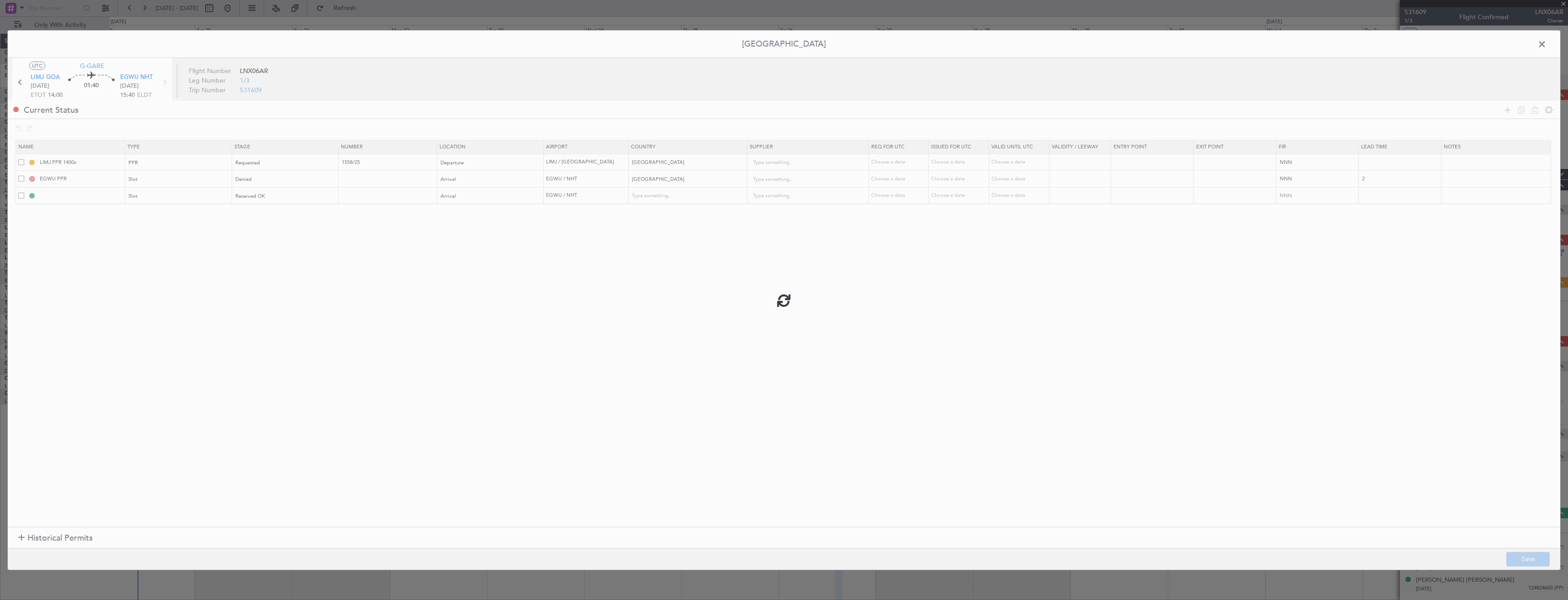
type input "EGWU ARR SLOT"
type input "United Kingdom"
type input "NNN"
type input "2"
click at [117, 178] on input "EGWU ARR SLOT" at bounding box center [81, 178] width 87 height 8
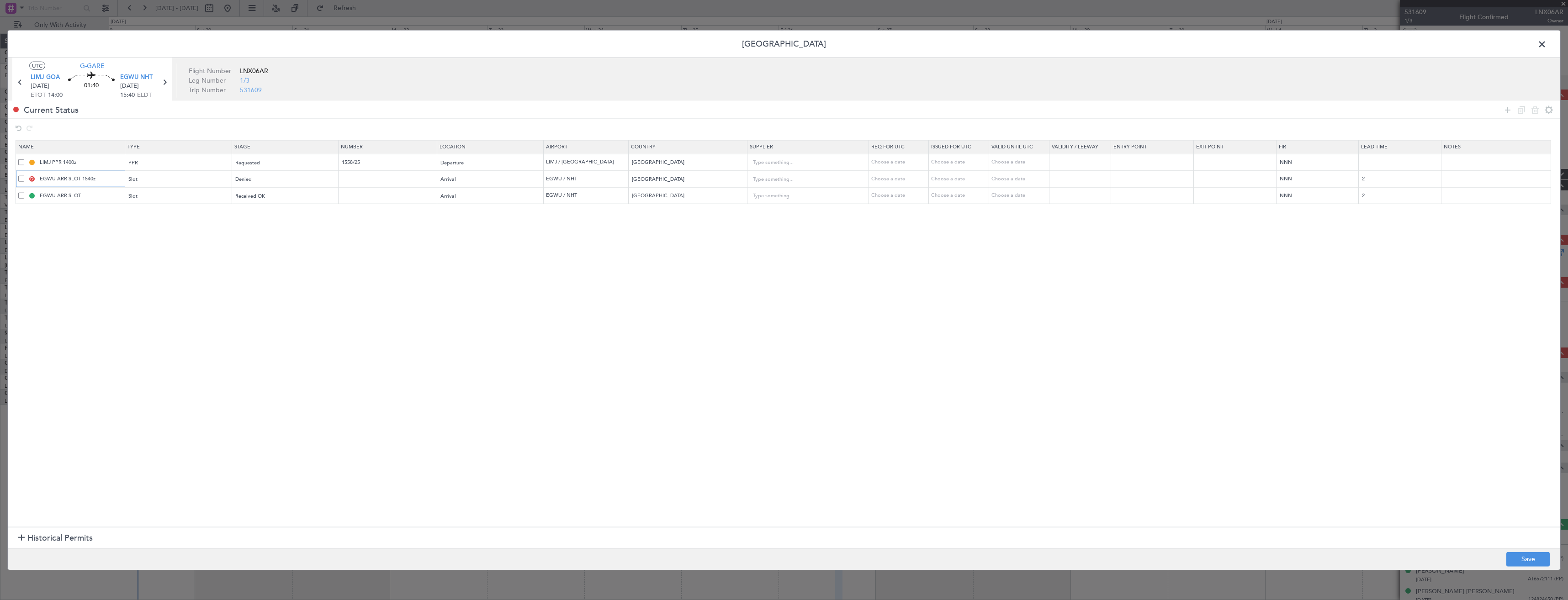
type input "EGWU ARR SLOT 1540z"
click at [113, 199] on input "EGWU ARR SLOT" at bounding box center [81, 196] width 87 height 8
type input "EGWU ARR SLOT 1330z"
click at [1537, 555] on button "Save" at bounding box center [1528, 559] width 43 height 15
click at [1547, 43] on span at bounding box center [1547, 46] width 0 height 18
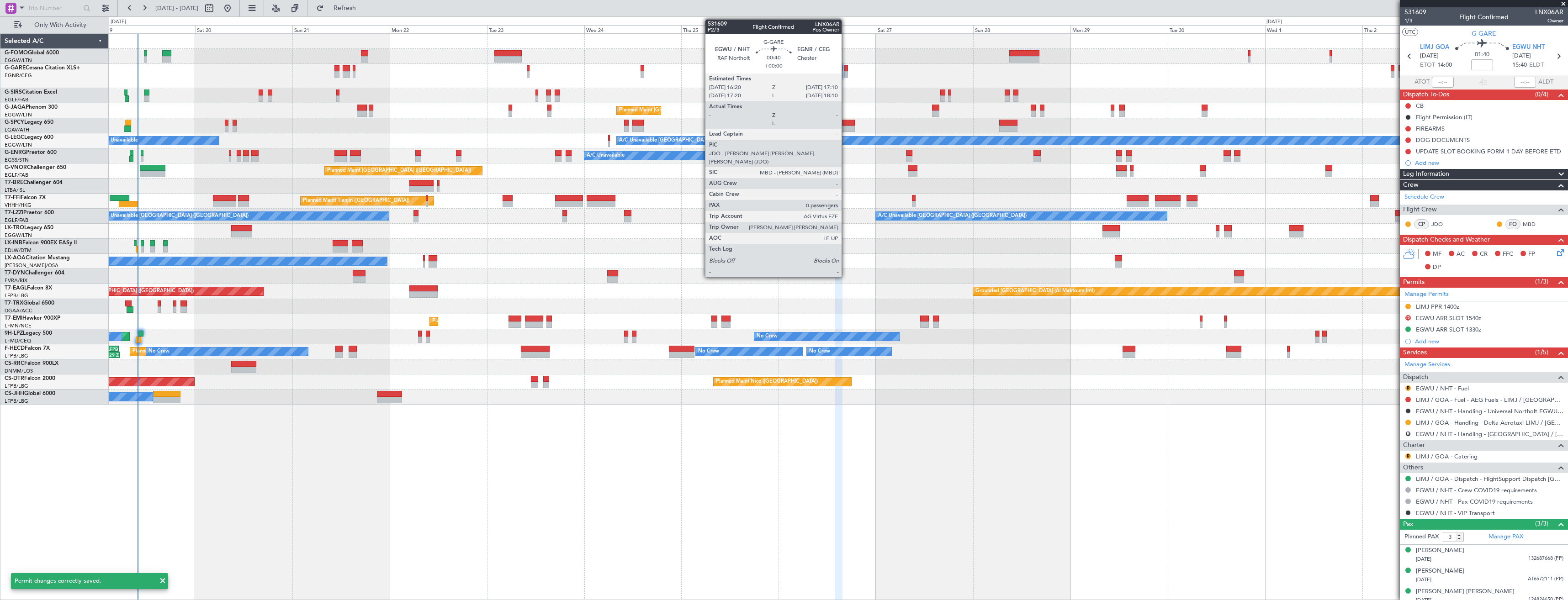
click at [846, 65] on div at bounding box center [846, 68] width 3 height 6
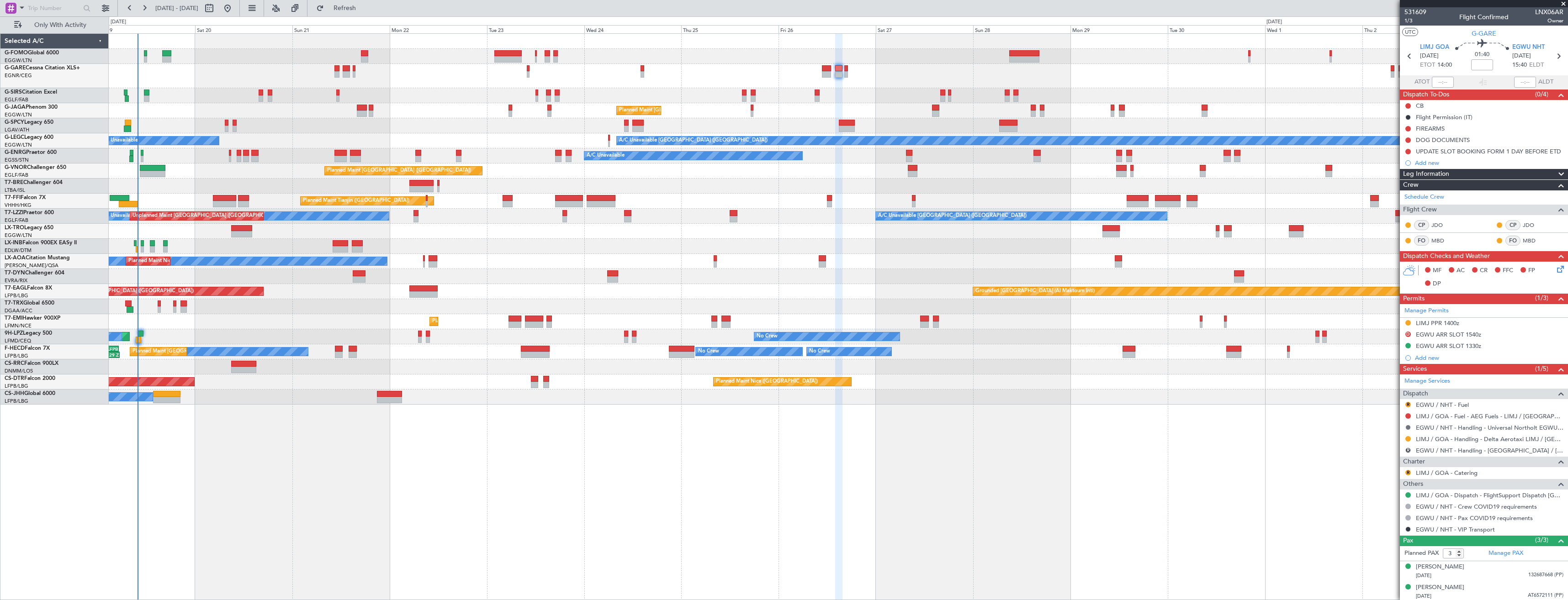
click at [1410, 426] on button at bounding box center [1408, 428] width 5 height 5
click at [1381, 535] on span "Confirmed" at bounding box center [1382, 536] width 29 height 10
click at [1408, 451] on button "R" at bounding box center [1408, 450] width 5 height 5
click at [1381, 516] on span "Cancelled" at bounding box center [1382, 518] width 26 height 10
click at [1406, 405] on button "R" at bounding box center [1408, 404] width 5 height 5
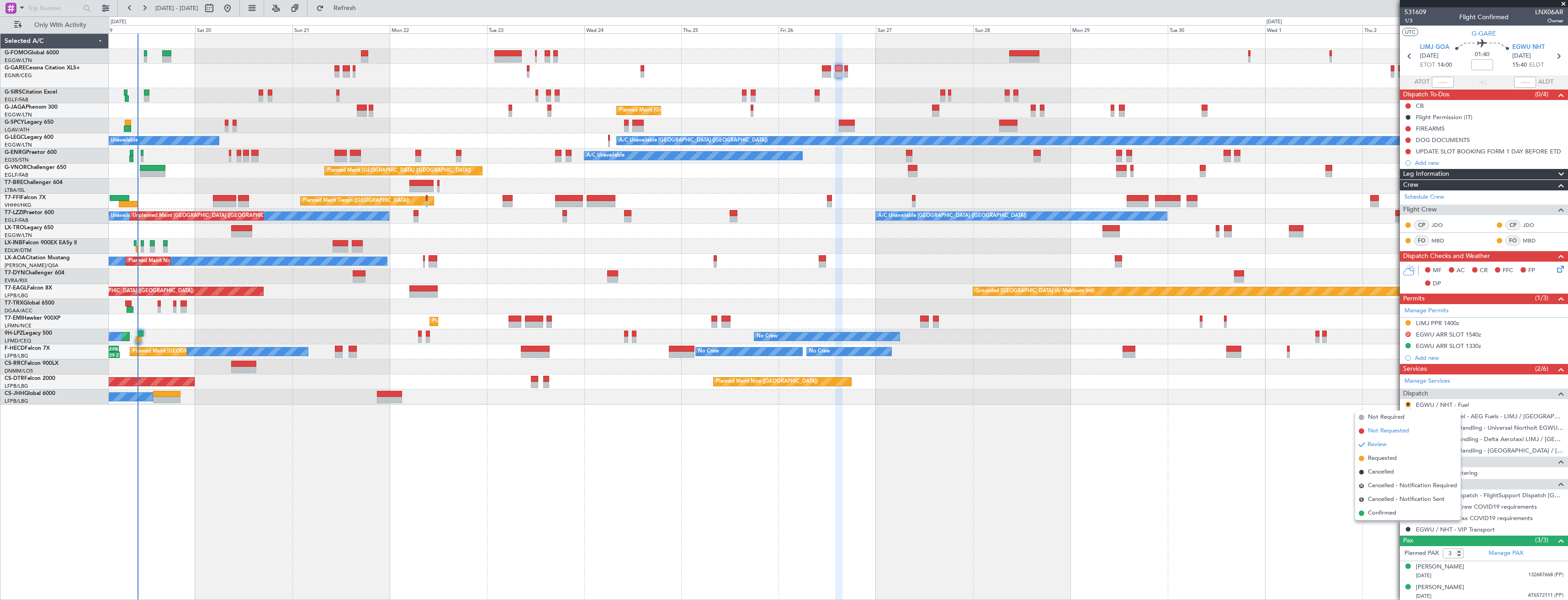
click at [1377, 427] on span "Not Requested" at bounding box center [1388, 431] width 41 height 10
click at [1552, 58] on icon at bounding box center [1558, 56] width 12 height 12
type input "0"
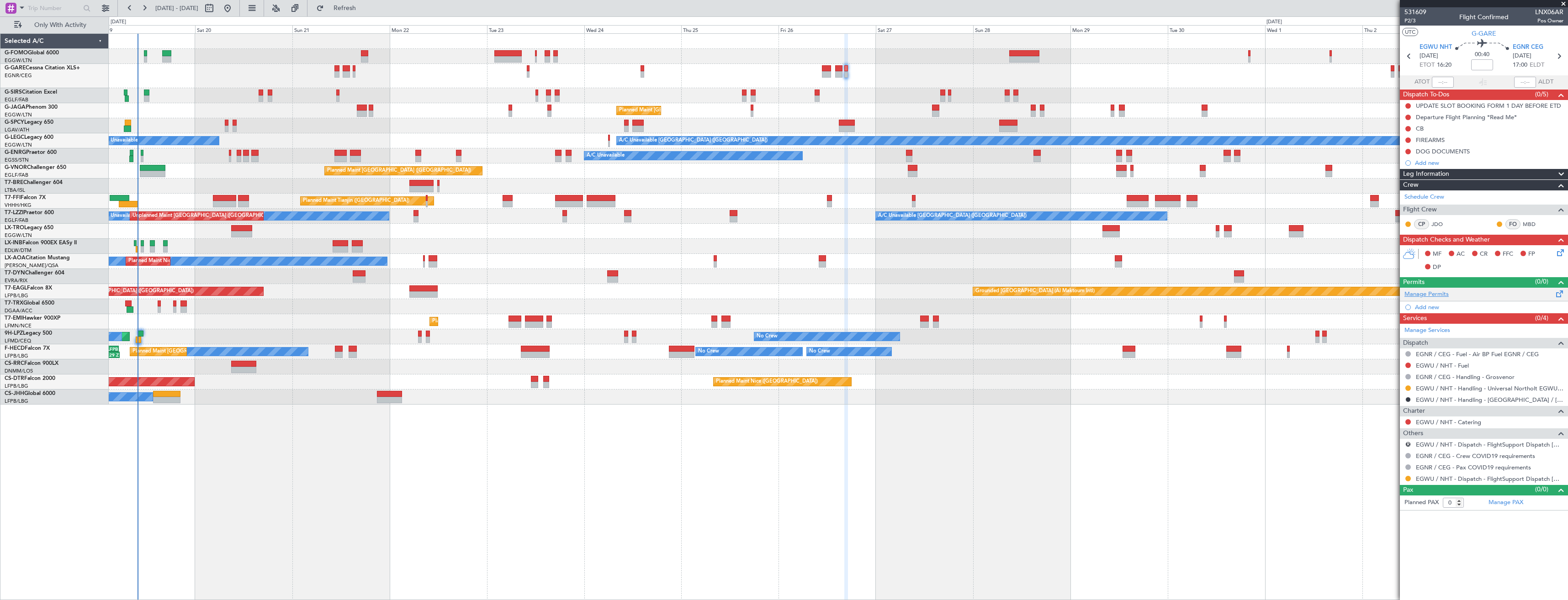
click at [1420, 296] on link "Manage Permits" at bounding box center [1426, 294] width 44 height 10
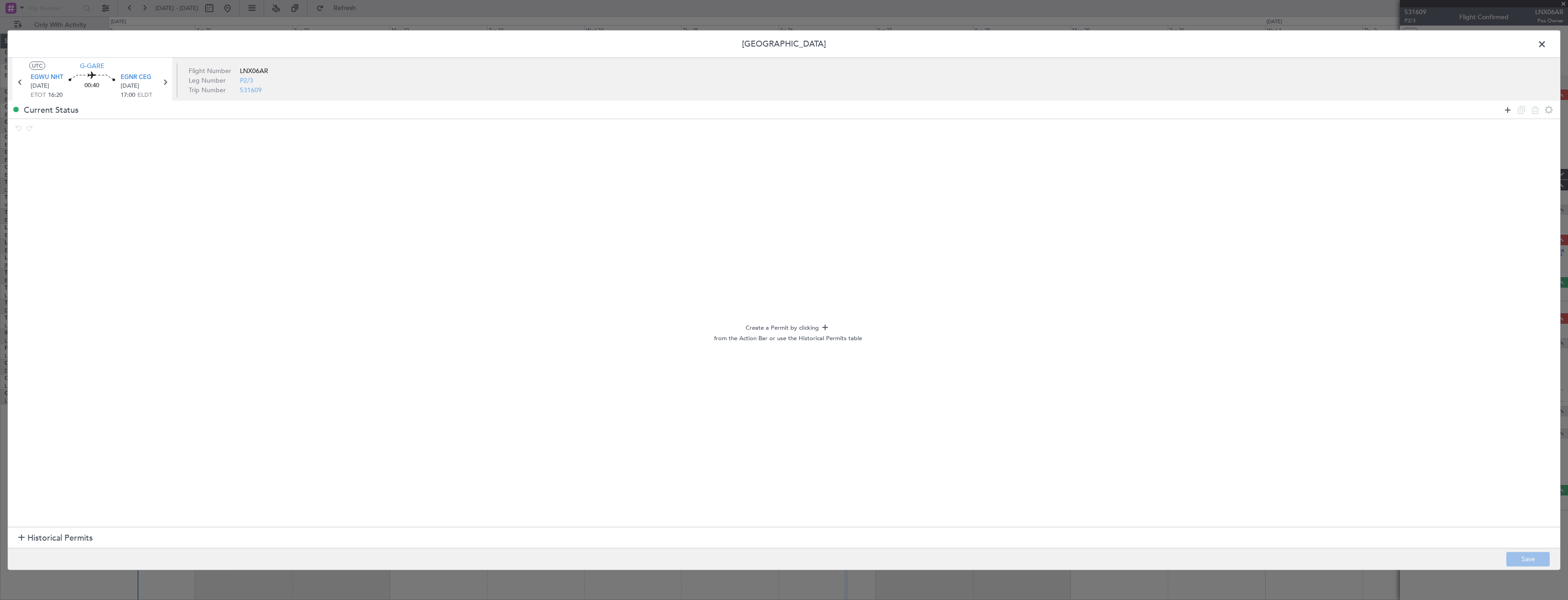
click at [1506, 112] on icon at bounding box center [1507, 109] width 11 height 11
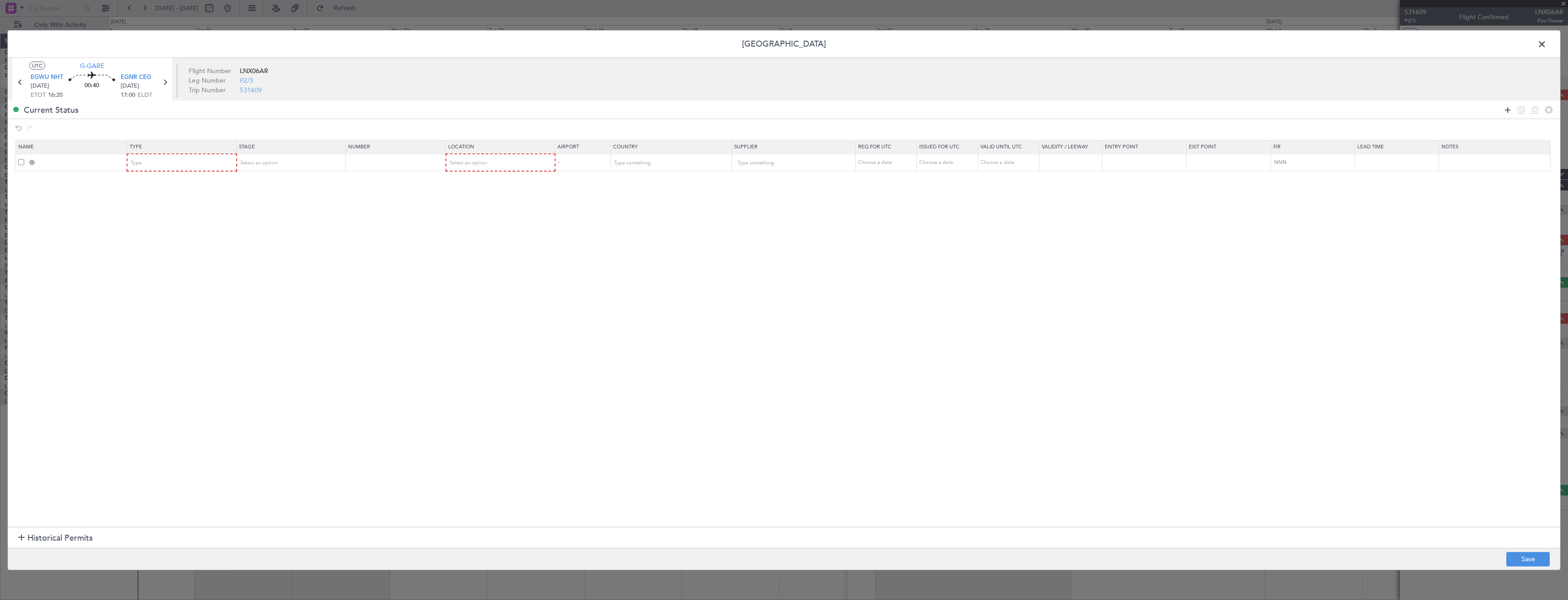
click at [1506, 112] on icon at bounding box center [1507, 109] width 11 height 11
click at [184, 172] on mat-form-field "Type" at bounding box center [181, 179] width 108 height 16
click at [184, 159] on div "Type" at bounding box center [178, 163] width 95 height 14
click at [171, 244] on span "Slot" at bounding box center [184, 250] width 102 height 14
click at [182, 189] on section "Name Type Stage Number Location Airport Country Supplier Req For Utc Issued For…" at bounding box center [784, 332] width 1552 height 390
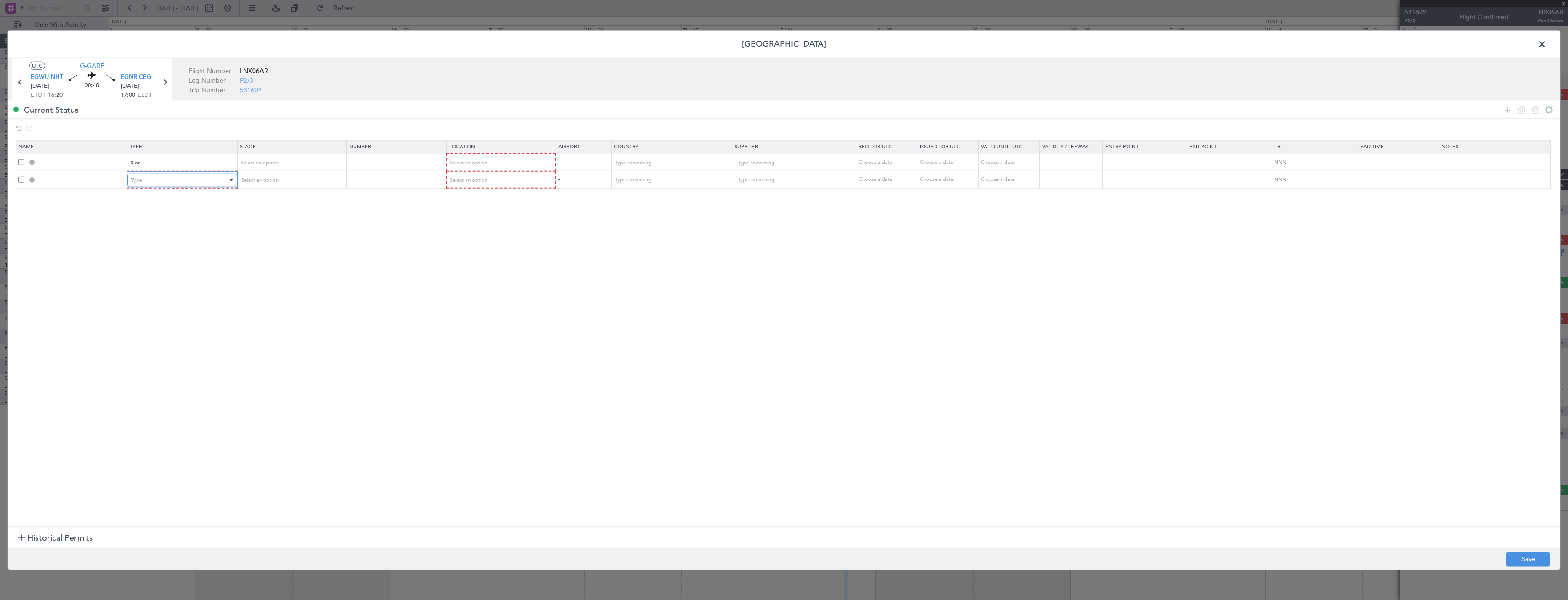
click at [179, 175] on div "Type" at bounding box center [178, 180] width 95 height 14
click at [165, 261] on span "Slot" at bounding box center [184, 267] width 102 height 14
click at [256, 164] on span "Select an option" at bounding box center [258, 163] width 37 height 7
click at [257, 177] on span "Denied" at bounding box center [294, 183] width 102 height 14
click at [255, 177] on span "Select an option" at bounding box center [258, 180] width 37 height 7
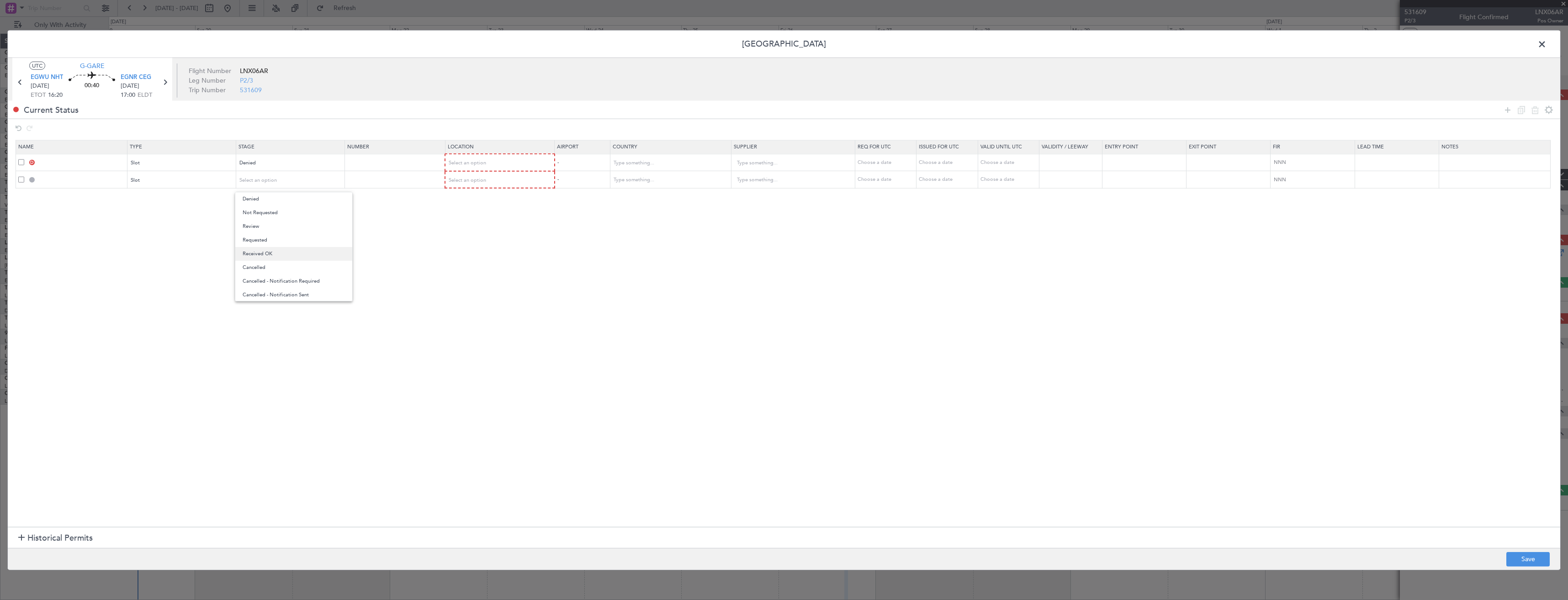
click at [262, 249] on span "Received OK" at bounding box center [294, 255] width 102 height 14
click at [465, 161] on span "Select an option" at bounding box center [468, 163] width 37 height 7
click at [459, 177] on span "Departure" at bounding box center [506, 183] width 102 height 14
click at [462, 180] on span "Select an option" at bounding box center [468, 180] width 37 height 7
click at [464, 196] on span "Departure" at bounding box center [506, 199] width 102 height 14
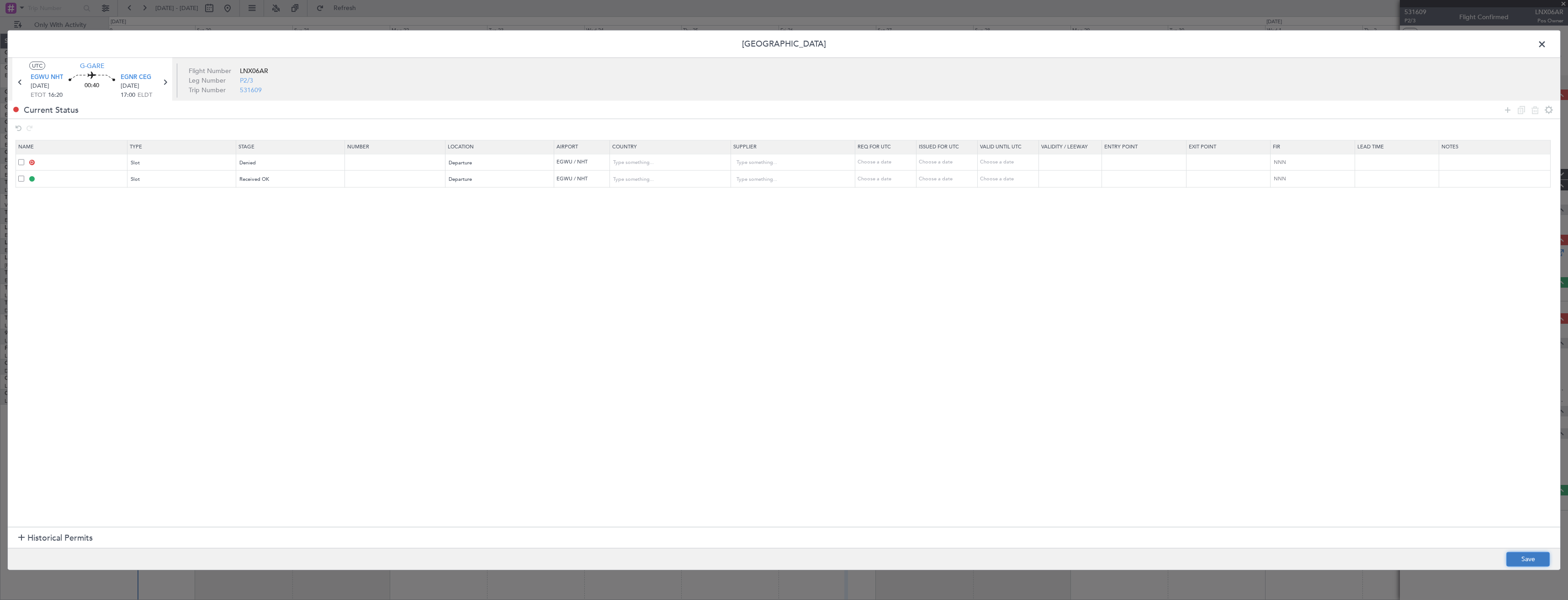
click at [1544, 553] on button "Save" at bounding box center [1528, 559] width 43 height 15
type input "EGWU DEP SLOT"
type input "United Kingdom"
type input "NNN"
type input "2"
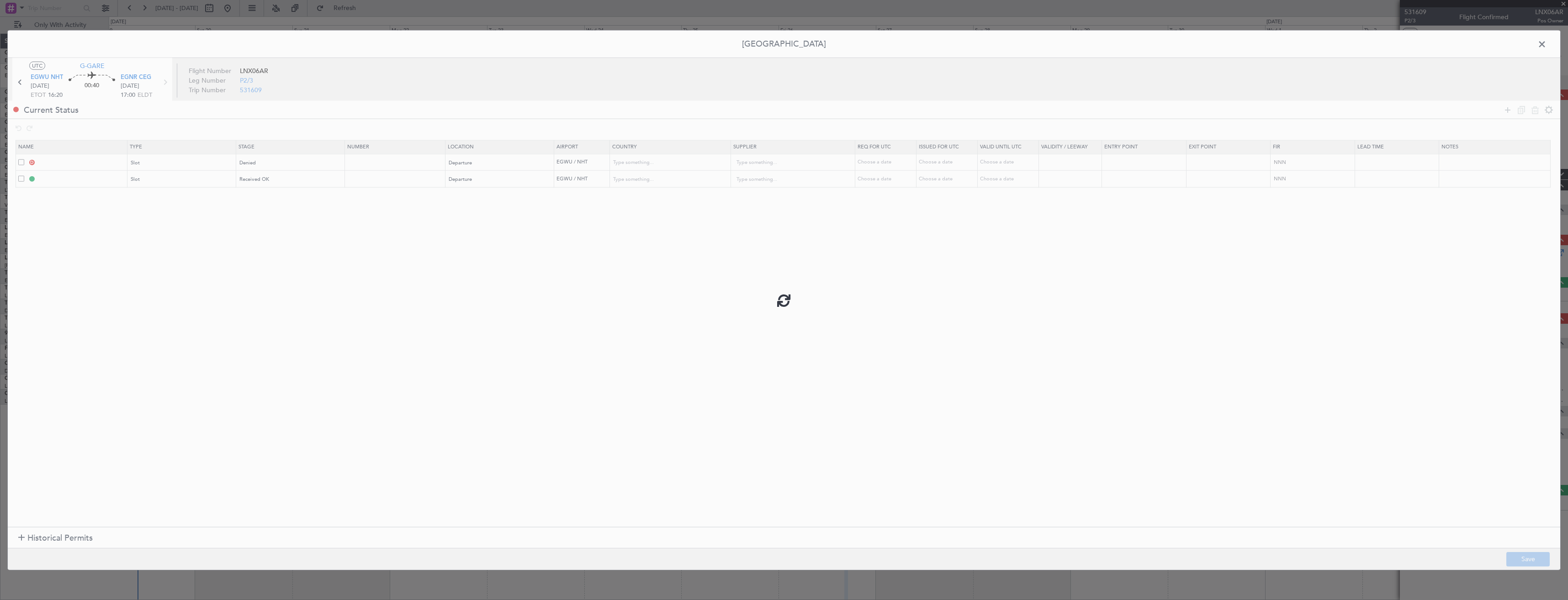
type input "EGWU DEP SLOT"
type input "United Kingdom"
type input "NNN"
type input "2"
click at [116, 162] on input "EGWU DEP SLOT" at bounding box center [82, 162] width 88 height 8
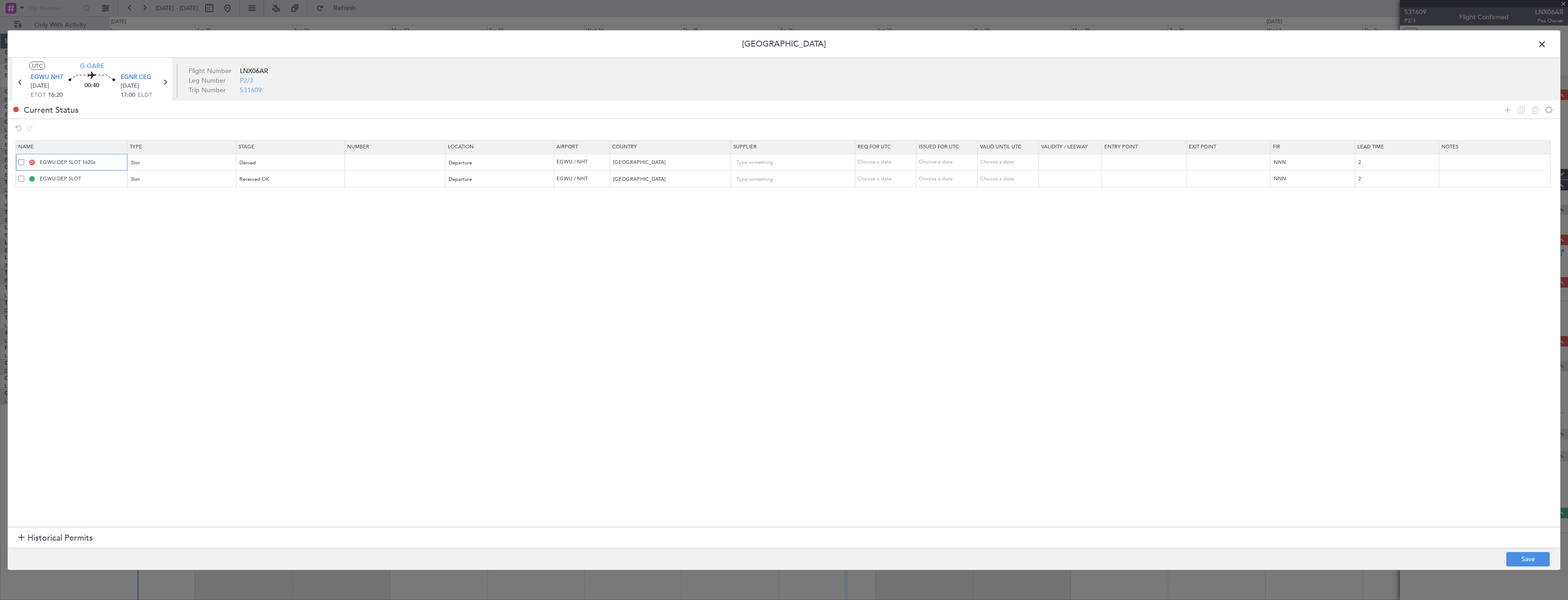
type input "EGWU DEP SLOT 1620z"
click at [97, 180] on div "EGWU DEP SLOT 1620z" at bounding box center [83, 177] width 60 height 11
click at [97, 180] on input "EGWU DEP SLOT" at bounding box center [82, 178] width 88 height 8
type input "EGWU DEP SLOT 1440z"
click at [1518, 557] on button "Save" at bounding box center [1528, 559] width 43 height 15
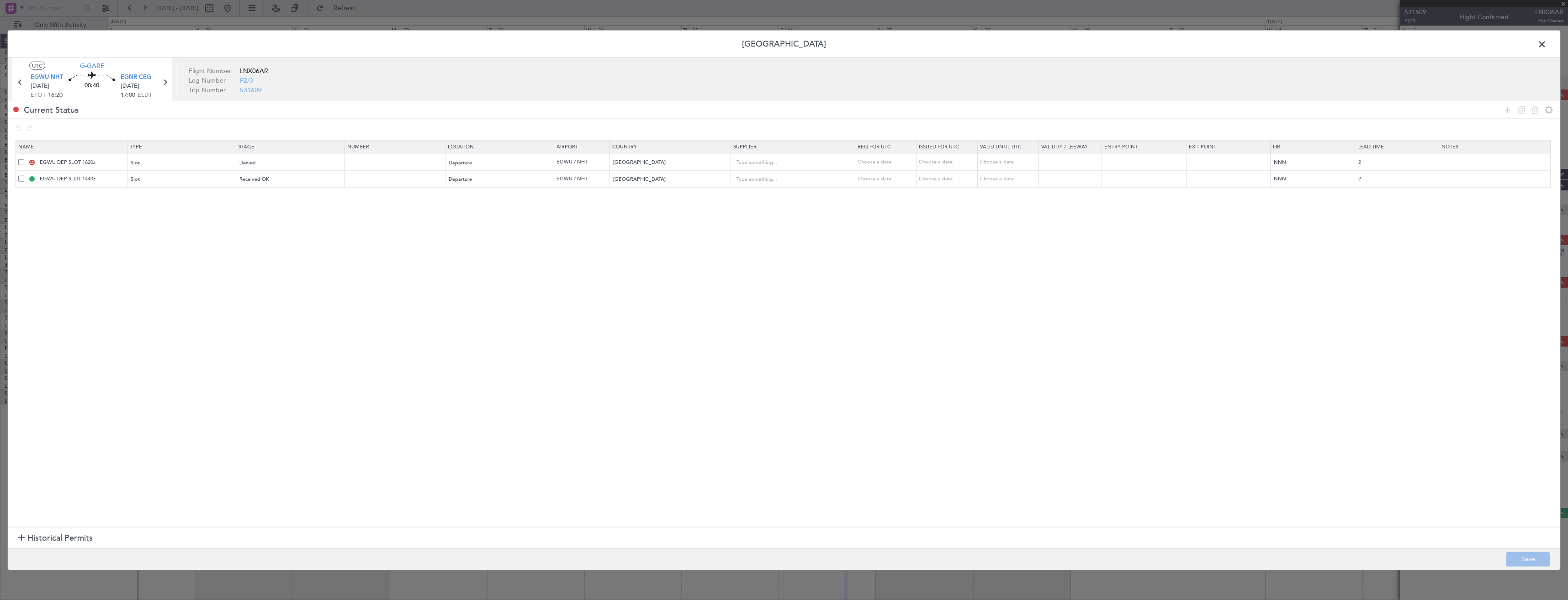
click at [1547, 44] on span at bounding box center [1547, 46] width 0 height 18
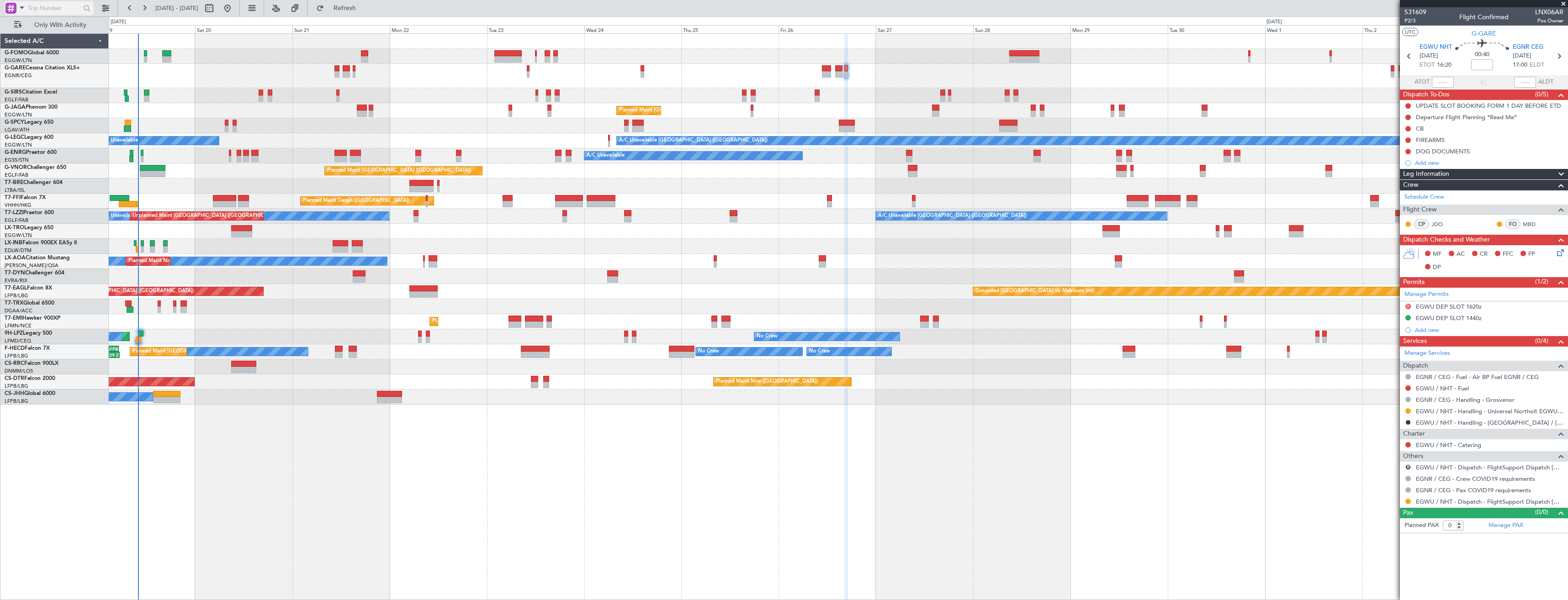
click at [8, 10] on div at bounding box center [10, 8] width 11 height 11
click at [34, 73] on span "Airport" at bounding box center [30, 73] width 20 height 10
click at [38, 9] on input "text" at bounding box center [54, 9] width 53 height 14
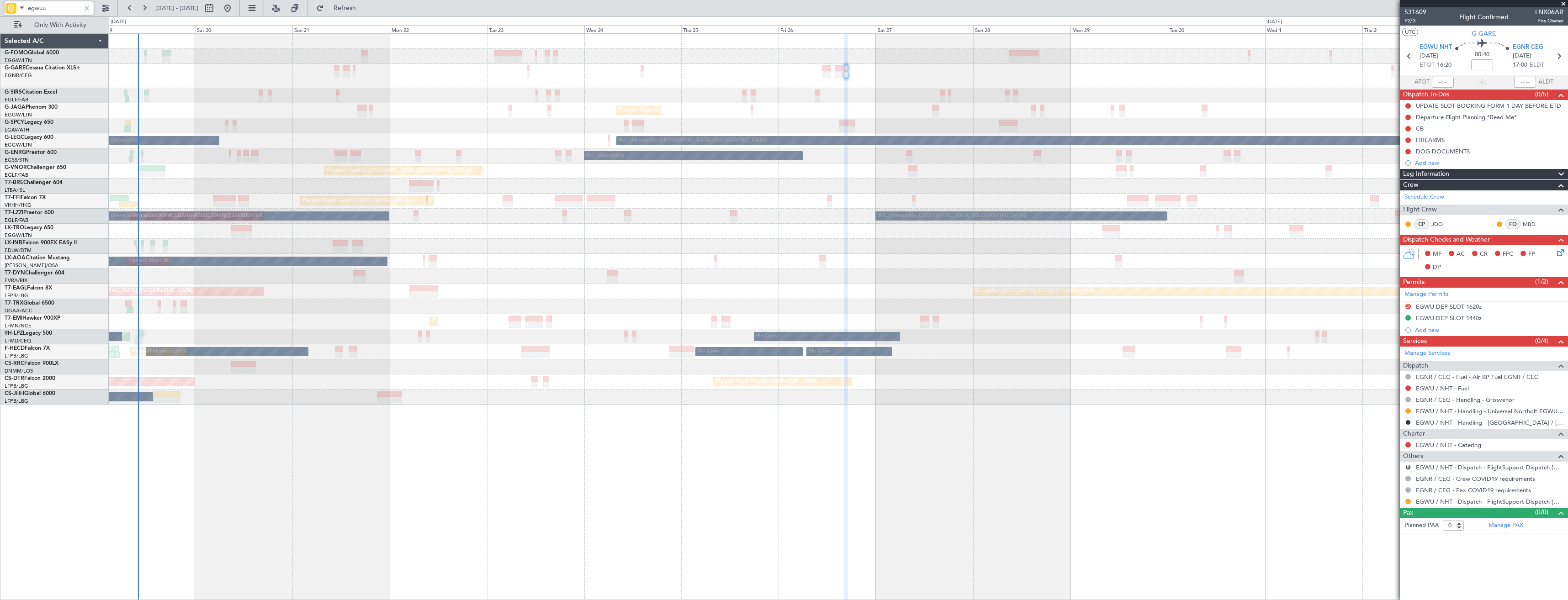
click at [1037, 136] on div "Planned Maint London (Luton) A/C Unavailable London (Luton) A/C Unavailable A/C…" at bounding box center [838, 219] width 1459 height 371
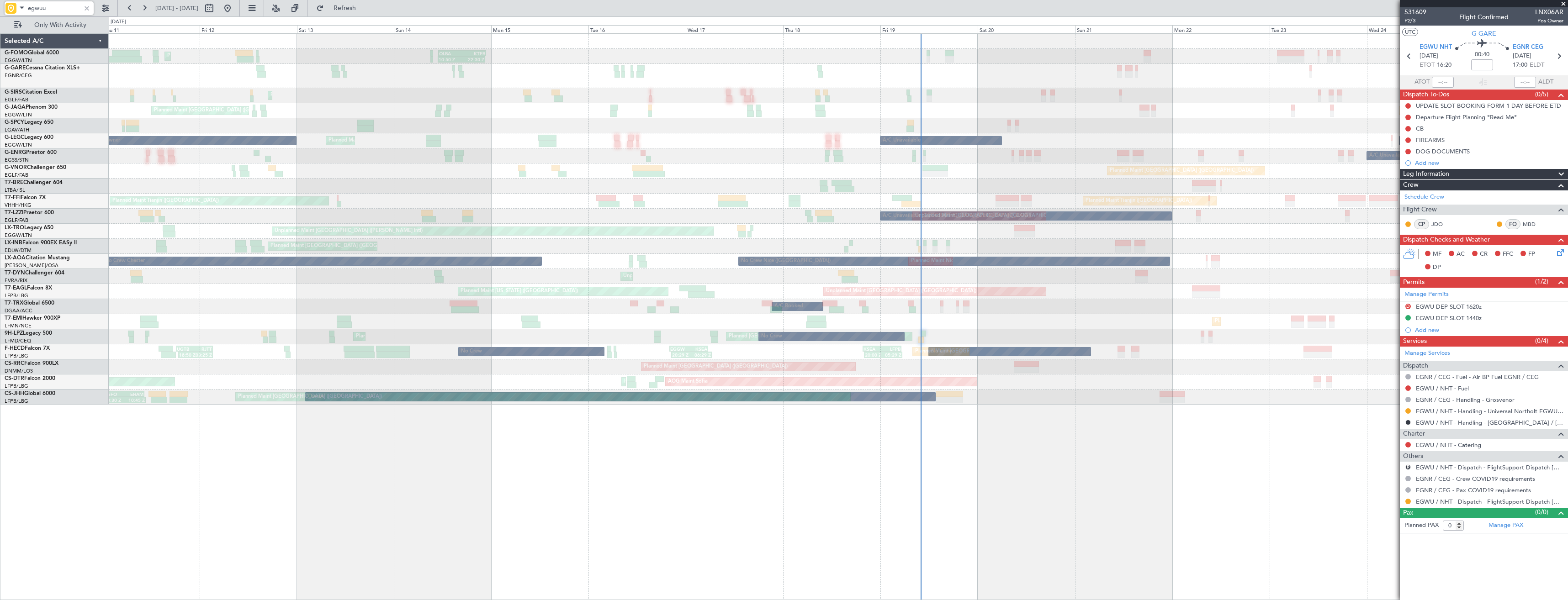
click at [1026, 131] on div "OLBA 11:00 Z KTEB 22:45 Z 10:50 Z 22:30 Z Planned Maint London (Luton) Planned …" at bounding box center [838, 219] width 1459 height 371
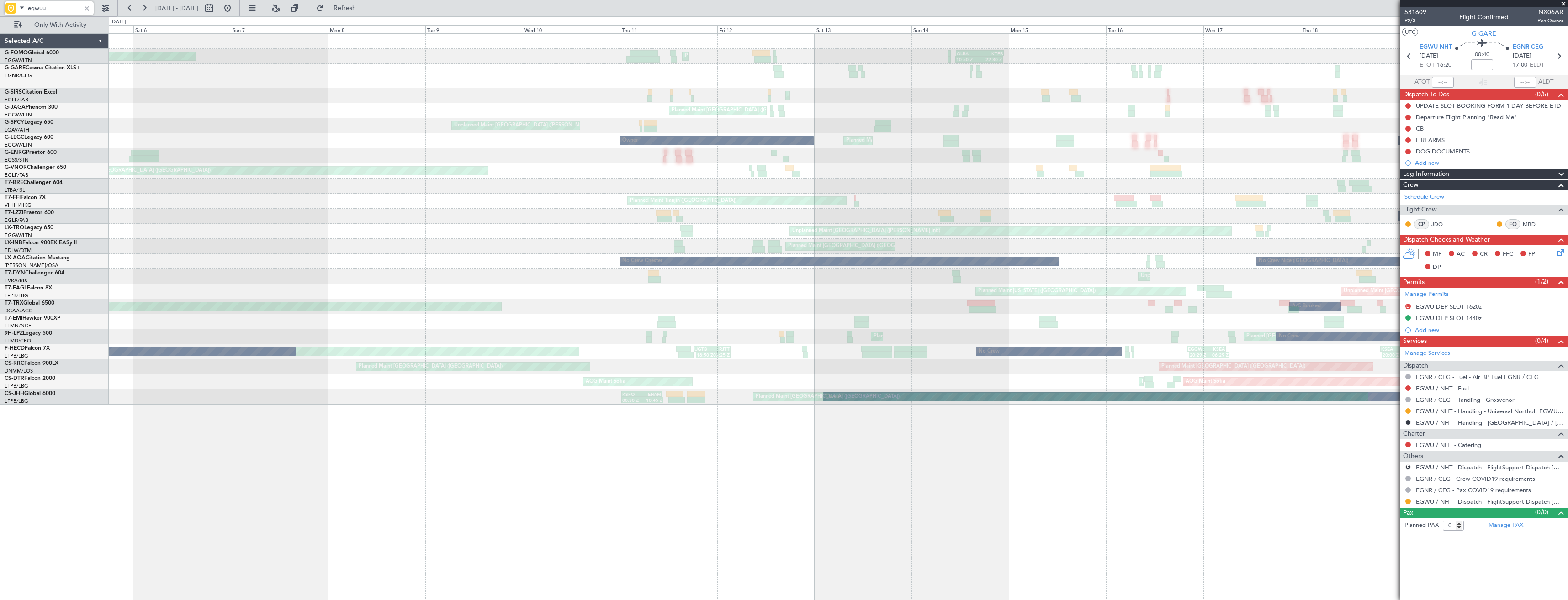
click at [1016, 119] on div "Unplanned Maint [GEOGRAPHIC_DATA] ([PERSON_NAME] Intl)" at bounding box center [838, 126] width 1459 height 15
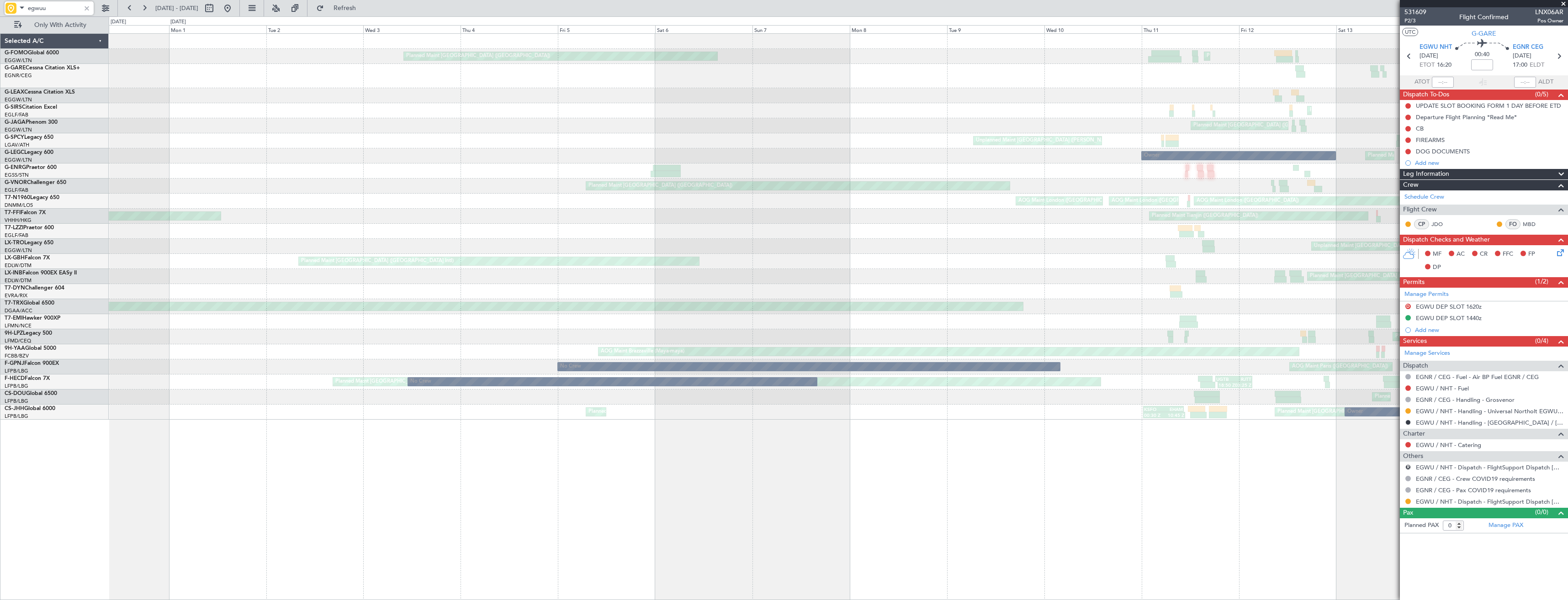
type input "egwu"
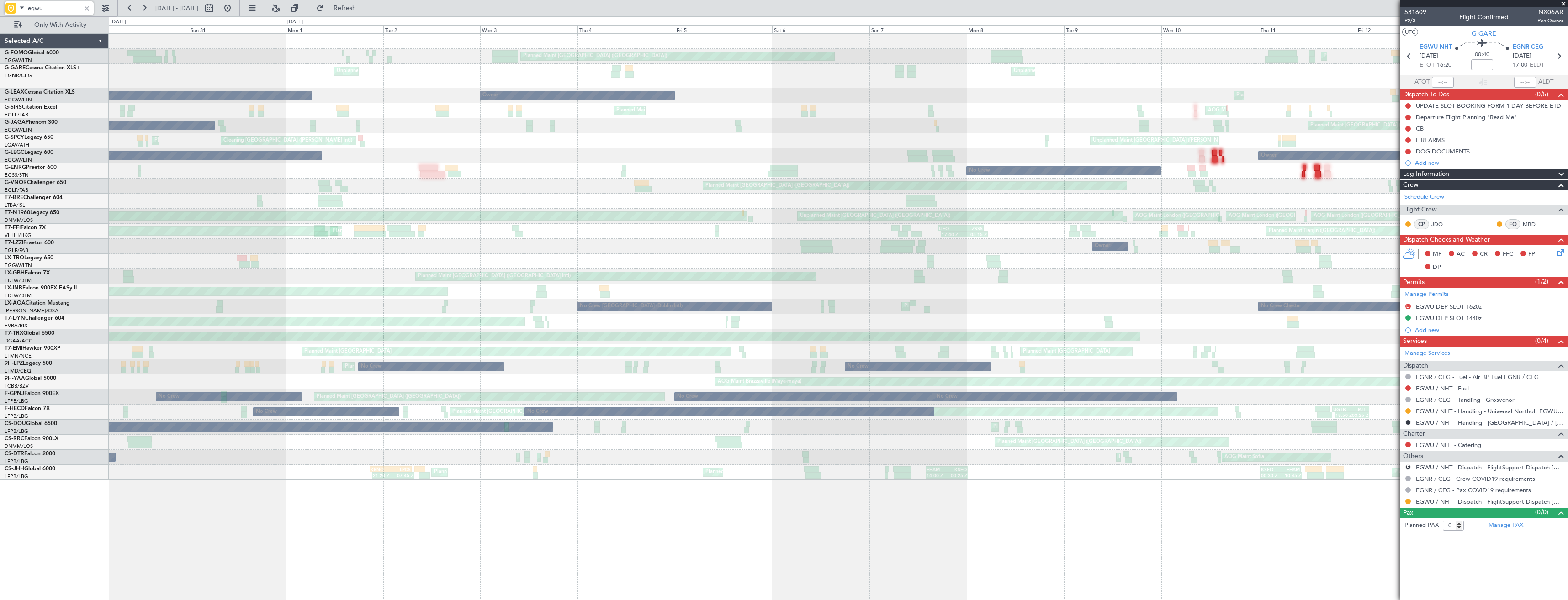
click at [1126, 189] on div "Planned Maint [GEOGRAPHIC_DATA] ([GEOGRAPHIC_DATA])" at bounding box center [915, 186] width 424 height 10
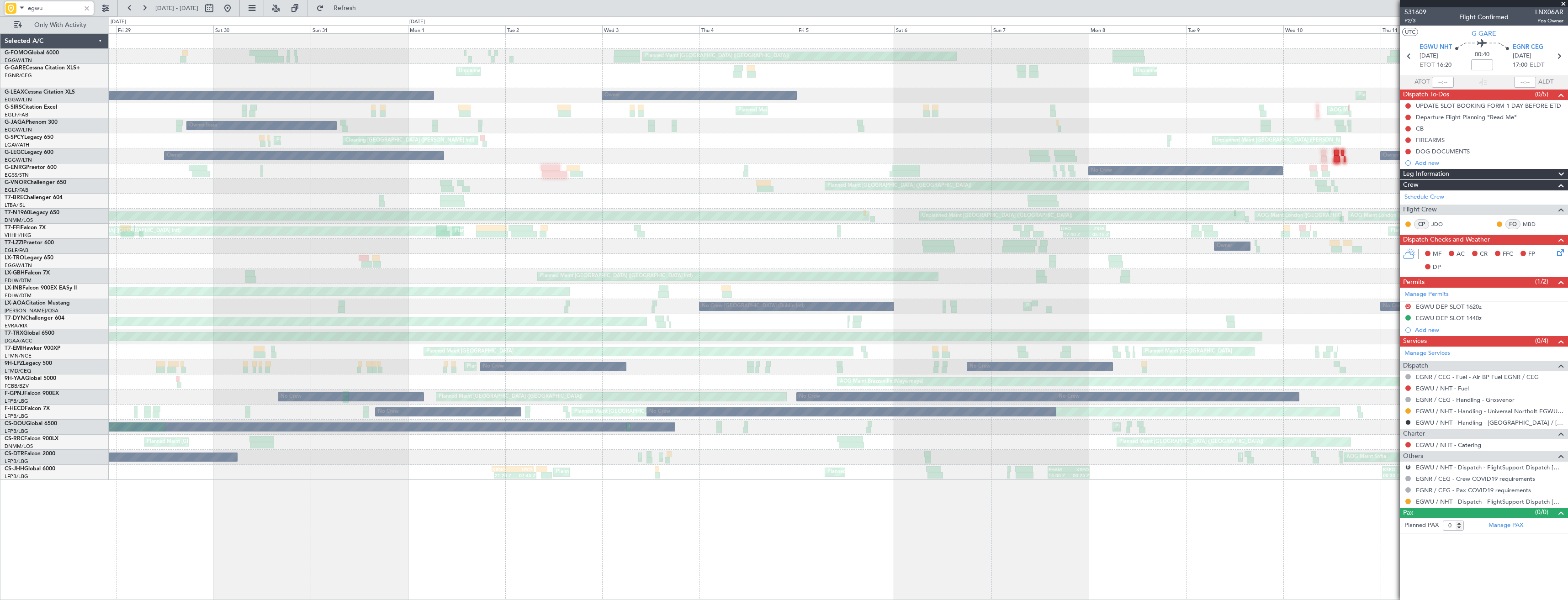
click at [1084, 184] on div "Planned Maint [GEOGRAPHIC_DATA] ([GEOGRAPHIC_DATA])" at bounding box center [838, 185] width 1459 height 15
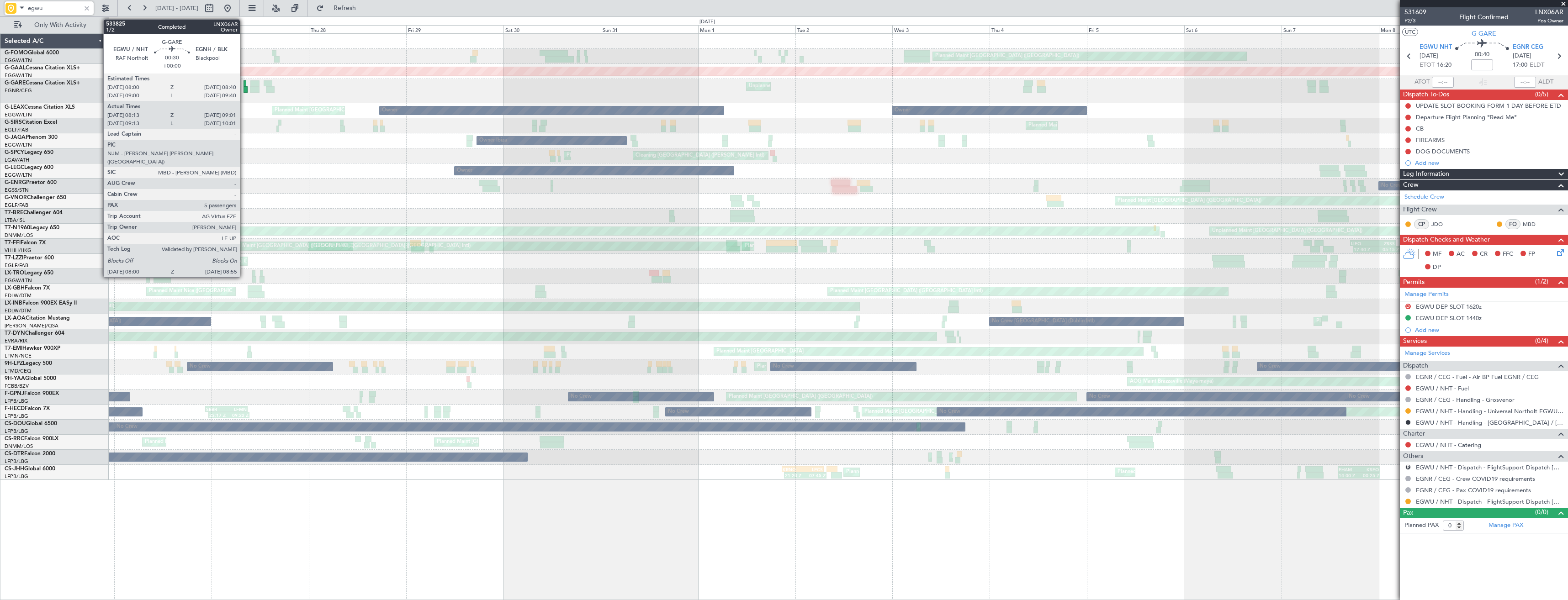
click at [244, 84] on div at bounding box center [244, 83] width 3 height 6
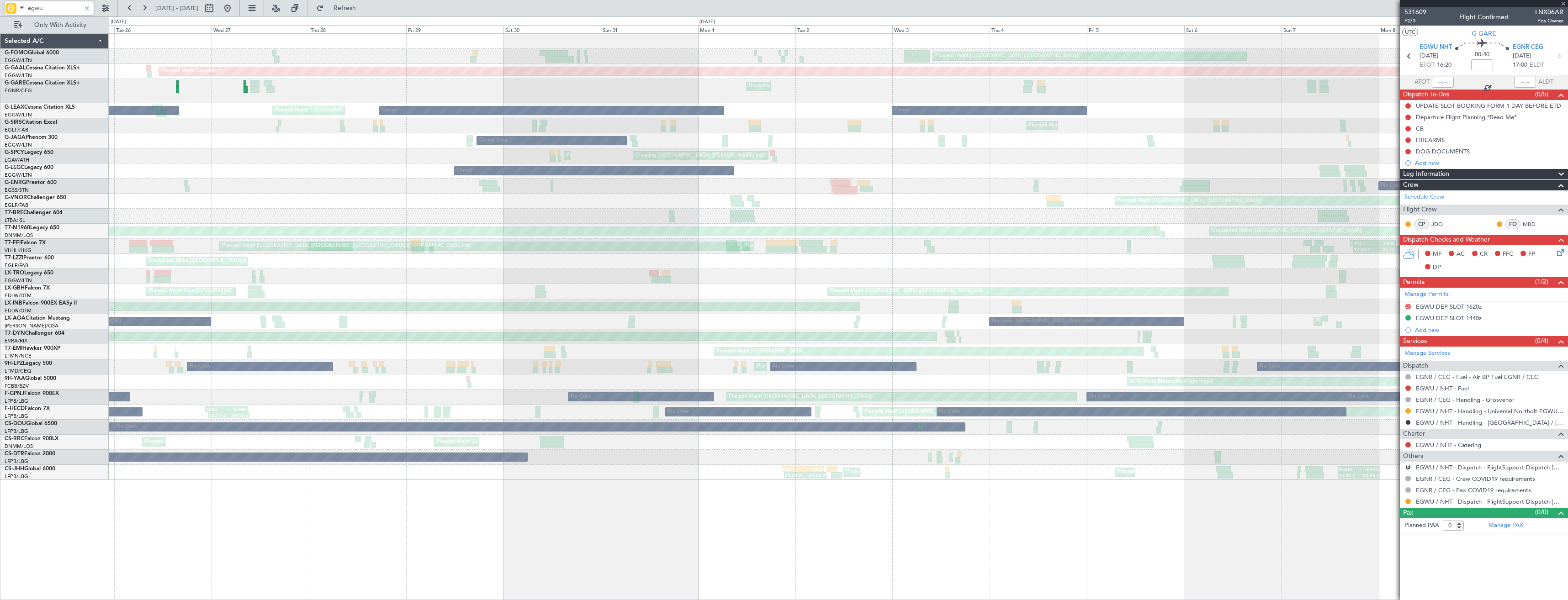
type input "08:13"
type input "08:51"
type input "5"
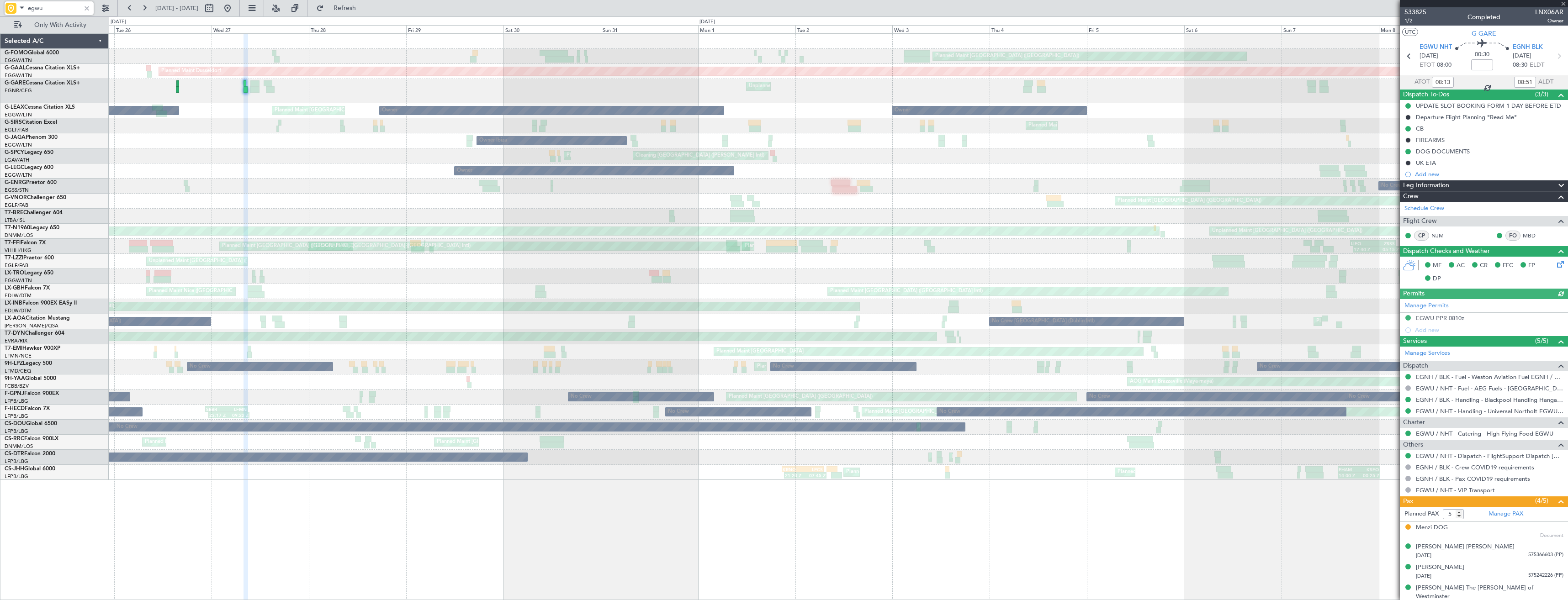
click at [636, 154] on div "Cleaning Athens (Eleftherios Venizelos Intl)" at bounding box center [700, 156] width 129 height 14
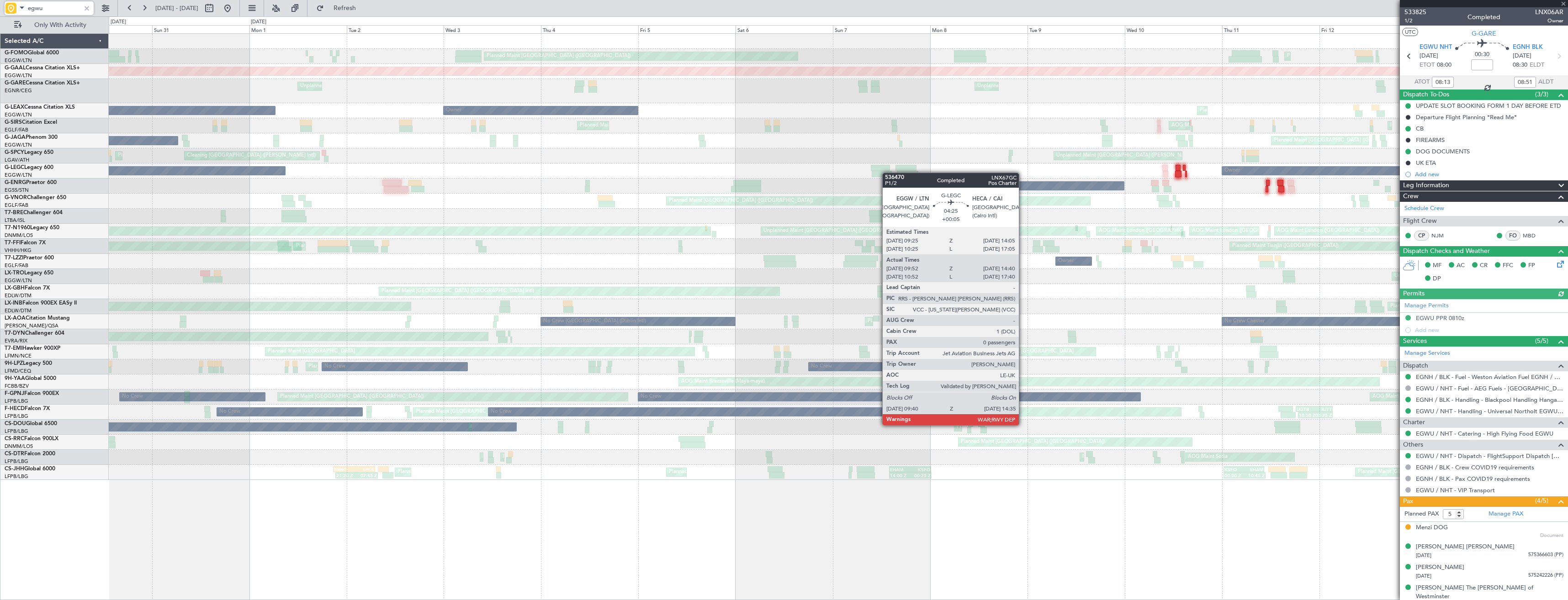
click at [451, 172] on div "Owner Owner Planned Maint London (Luton)" at bounding box center [838, 171] width 1459 height 15
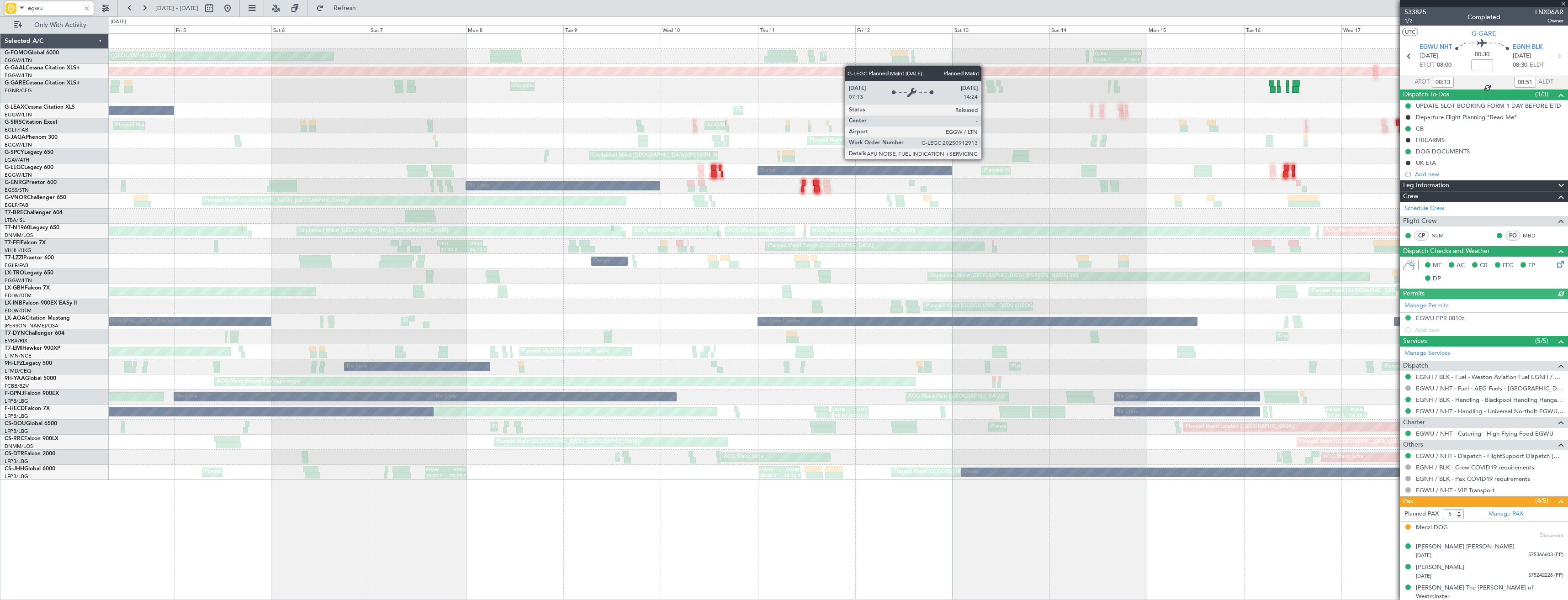
click at [758, 174] on div "Owner" at bounding box center [855, 171] width 195 height 10
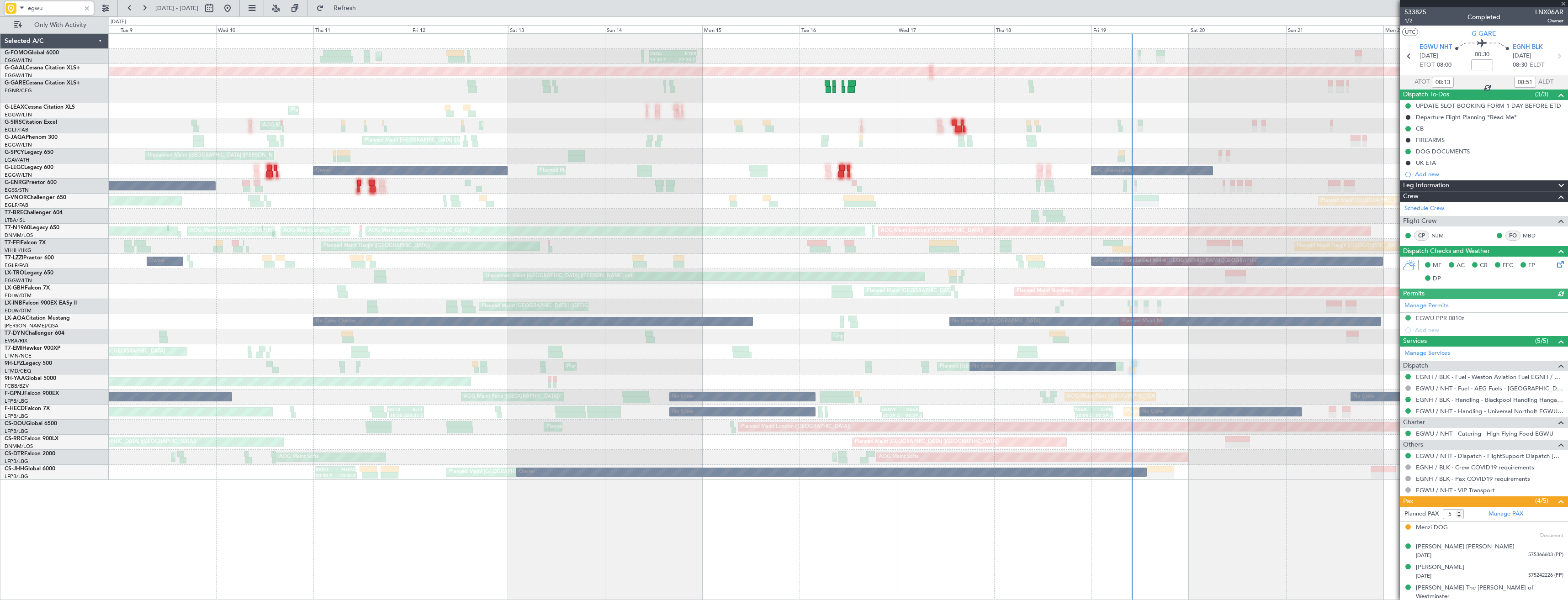
click at [559, 165] on div "Owner Planned Maint London (Luton) A/C Unavailable A/C Unavailable London (Luto…" at bounding box center [838, 171] width 1459 height 15
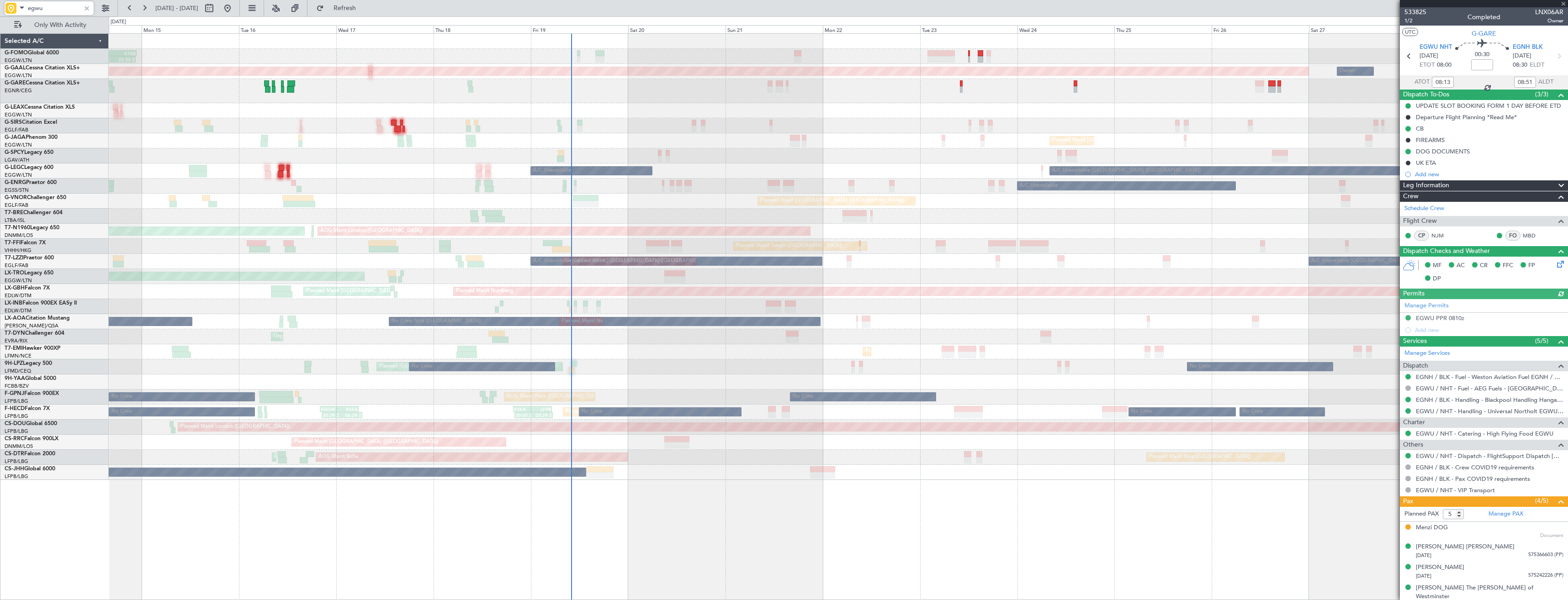
click at [538, 160] on div "10:50 Z 22:30 Z OLBA 11:00 Z KTEB 22:45 Z Planned Maint London (Luton) Planned …" at bounding box center [838, 257] width 1459 height 447
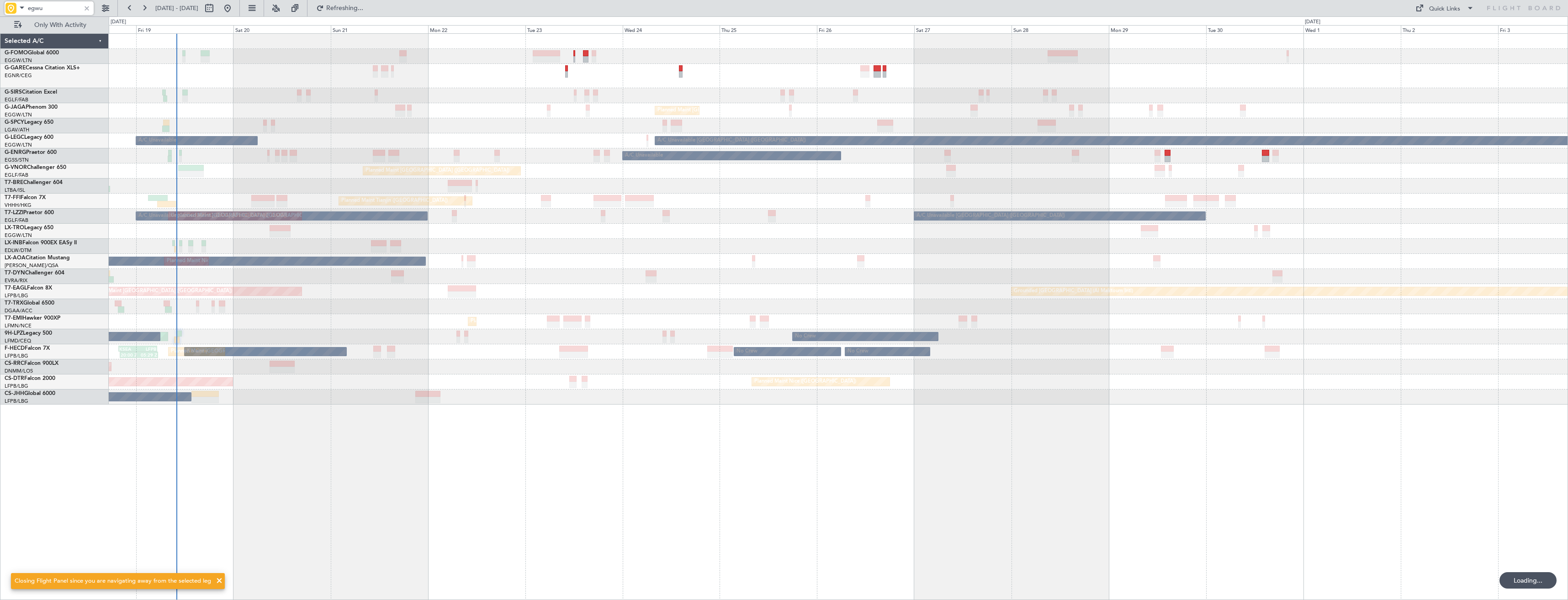
click at [876, 88] on div at bounding box center [838, 95] width 1459 height 15
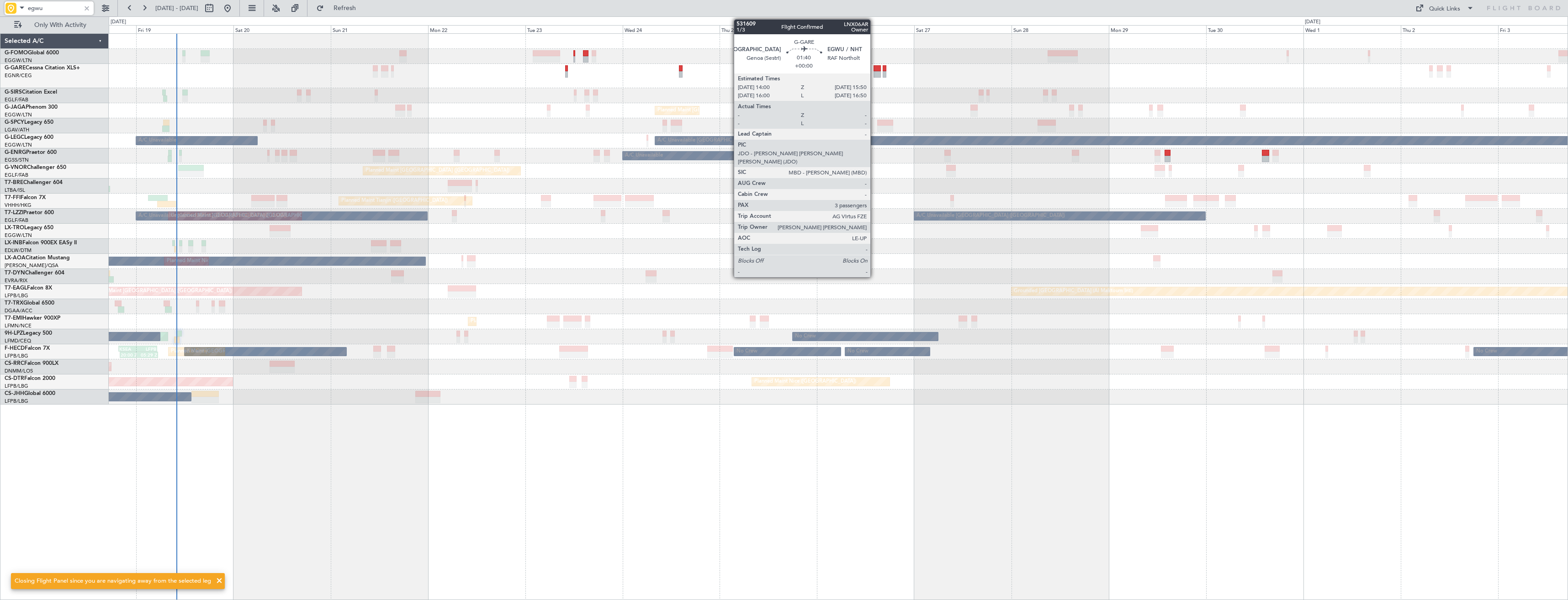
click at [874, 75] on div at bounding box center [877, 74] width 8 height 6
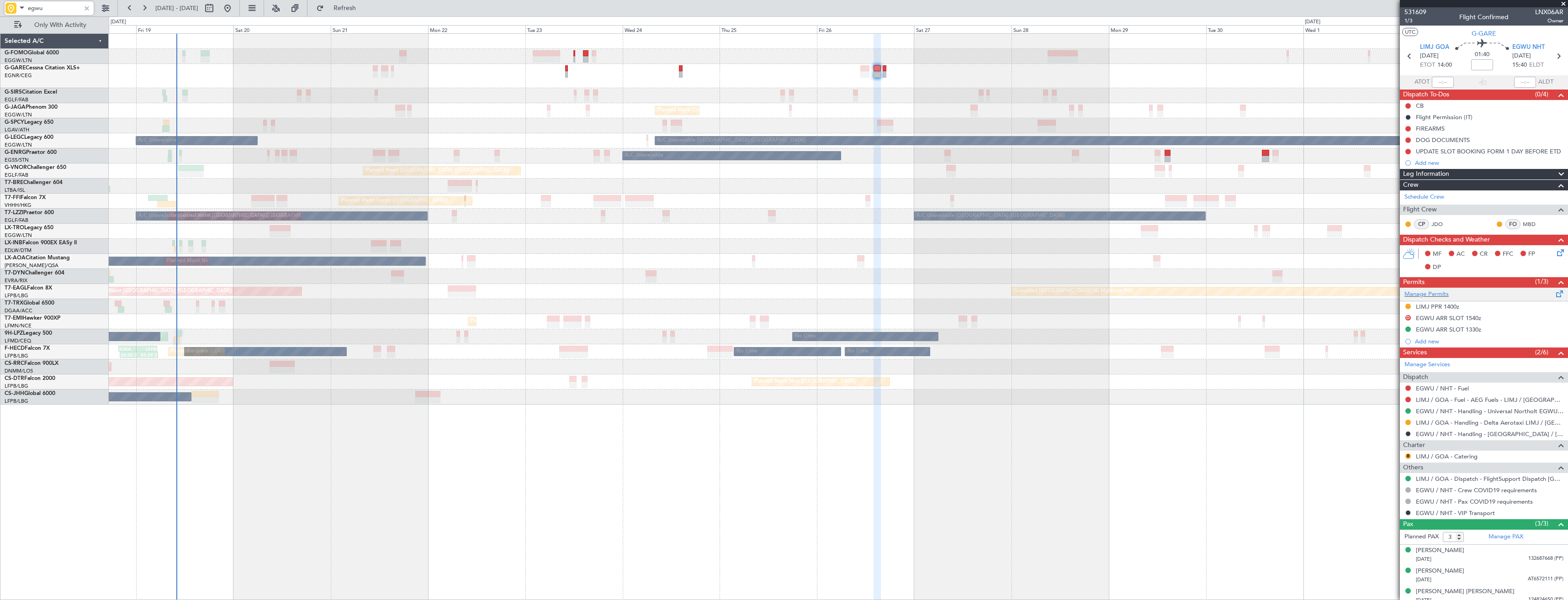
type input "egwu"
click at [1462, 293] on div "Manage Permits" at bounding box center [1484, 294] width 168 height 14
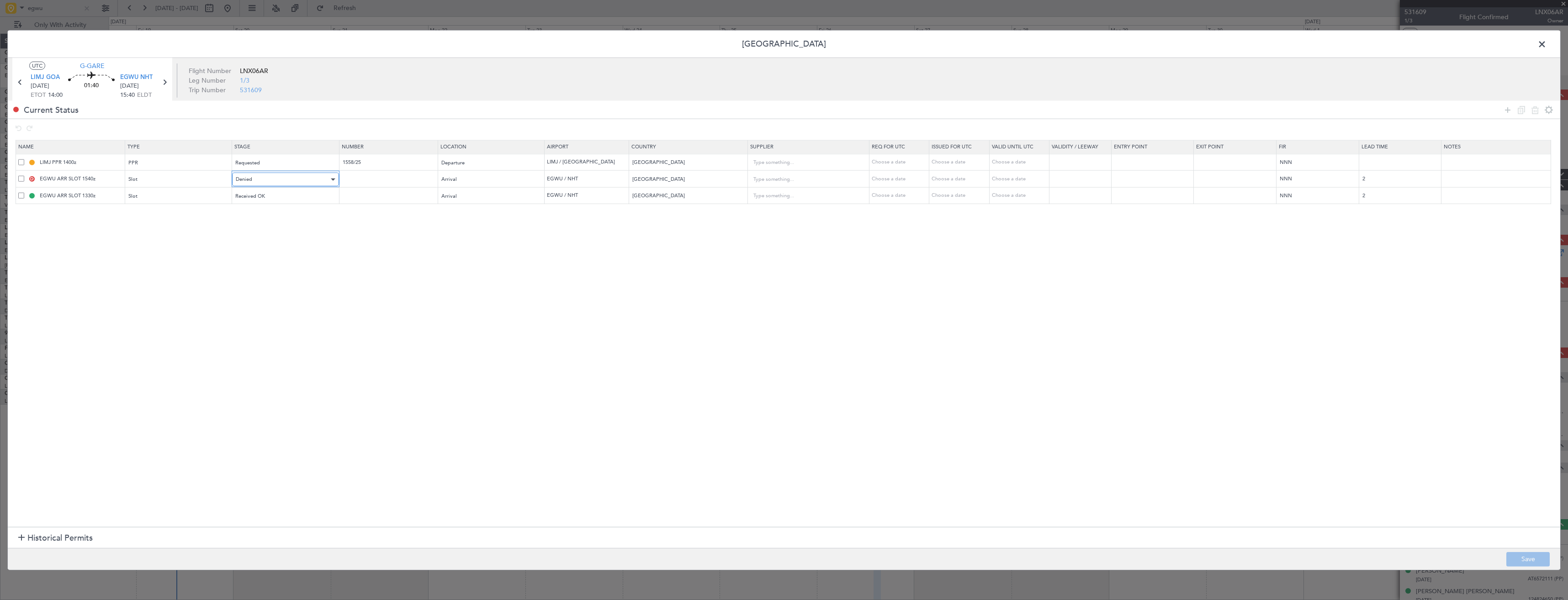
click at [268, 184] on div "Denied" at bounding box center [282, 179] width 94 height 14
click at [148, 175] on div at bounding box center [784, 300] width 1568 height 600
click at [151, 181] on div "Slot" at bounding box center [176, 179] width 94 height 14
click at [158, 227] on span "PPR" at bounding box center [184, 225] width 102 height 14
click at [155, 190] on div "Slot" at bounding box center [176, 196] width 94 height 14
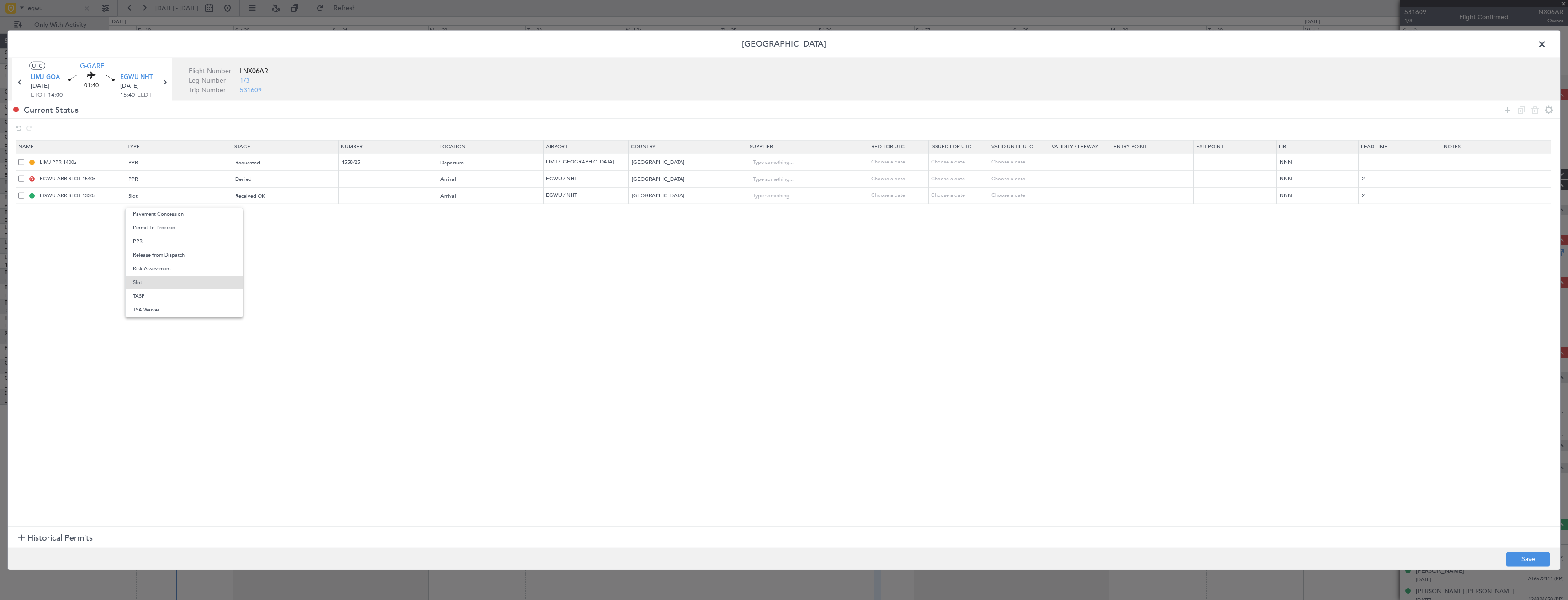
drag, startPoint x: 158, startPoint y: 239, endPoint x: 487, endPoint y: 282, distance: 331.8
click at [159, 239] on span "PPR" at bounding box center [184, 242] width 102 height 14
click at [1525, 558] on button "Save" at bounding box center [1528, 559] width 43 height 15
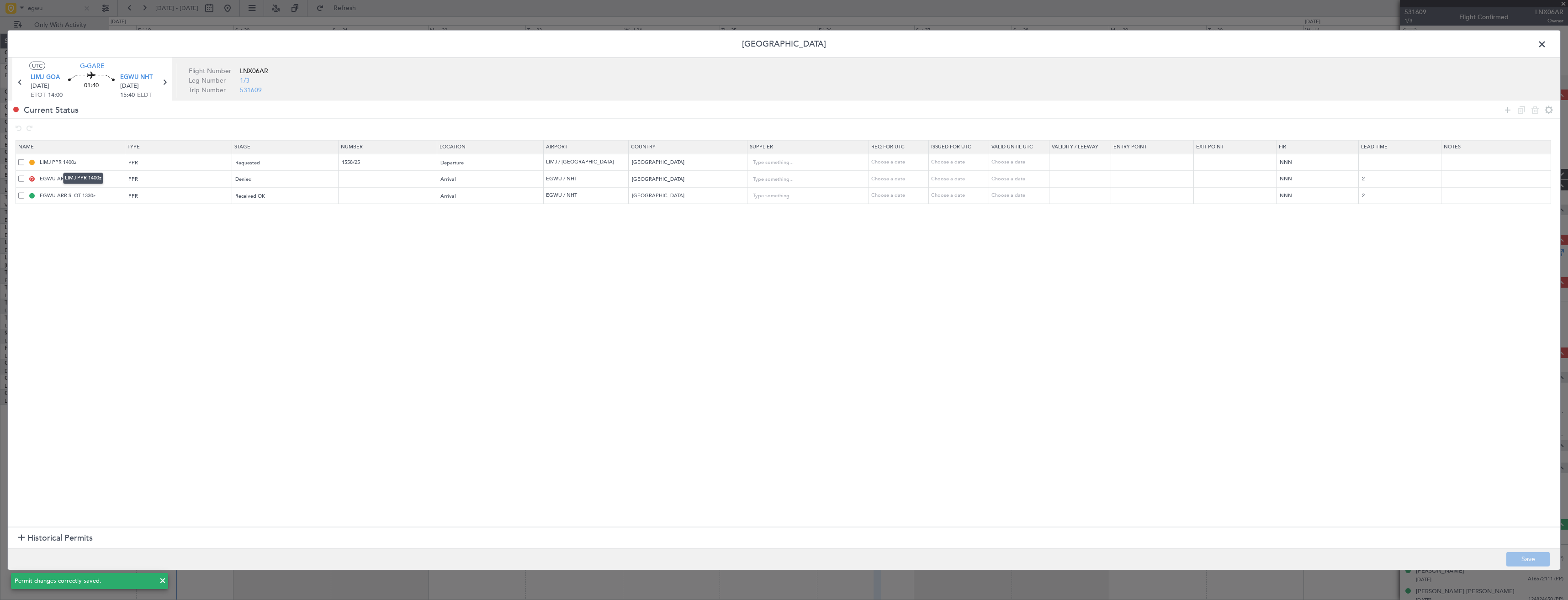
click at [76, 179] on div "LIMJ PPR 1400z" at bounding box center [83, 177] width 40 height 11
drag, startPoint x: 85, startPoint y: 199, endPoint x: 86, endPoint y: 188, distance: 11.0
click at [88, 213] on mat-tooltip-component "EGWU ARR SLOT 1330z" at bounding box center [82, 212] width 72 height 24
drag, startPoint x: 78, startPoint y: 178, endPoint x: 61, endPoint y: 178, distance: 17.0
click at [61, 178] on input "EGWU ARR SLOT 1540z" at bounding box center [81, 178] width 87 height 8
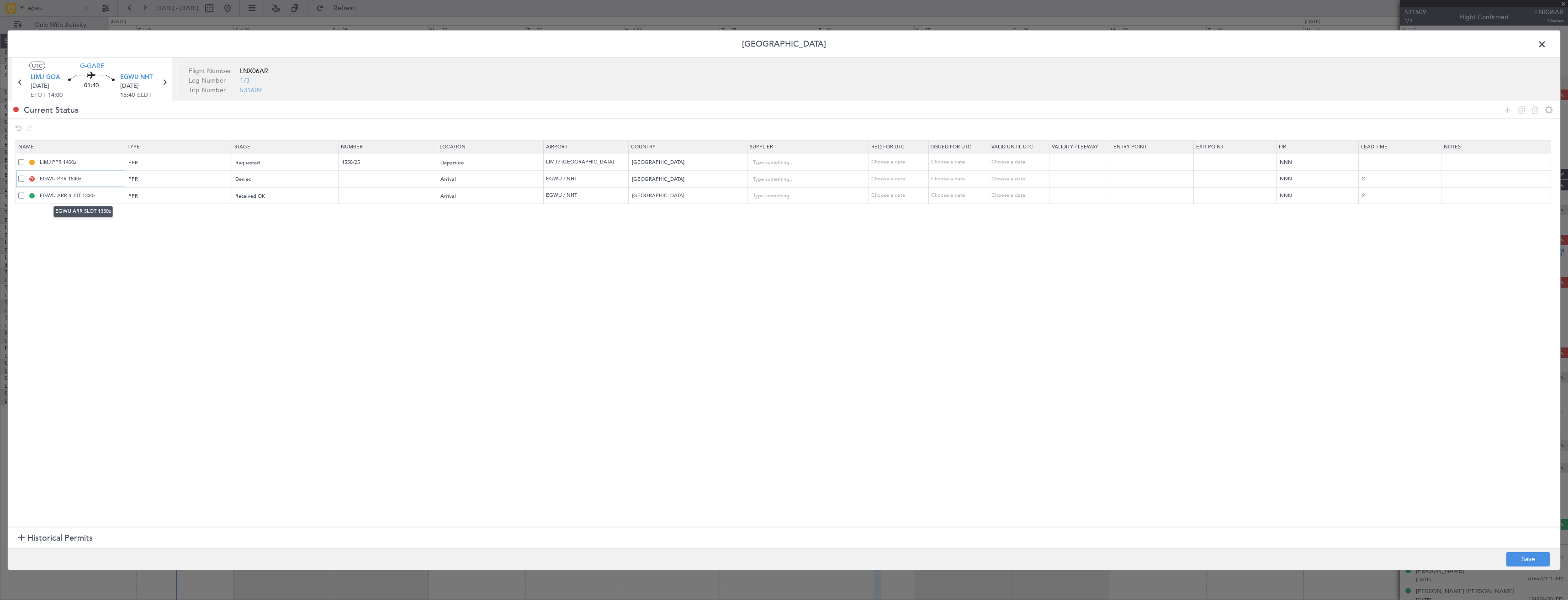
type input "EGWU PPR 1540z"
drag, startPoint x: 79, startPoint y: 196, endPoint x: 58, endPoint y: 194, distance: 21.1
click at [58, 194] on input "EGWU ARR SLOT 1330z" at bounding box center [81, 196] width 87 height 8
type input "EGWU PPR 1330z"
click at [1517, 555] on button "Save" at bounding box center [1528, 559] width 43 height 15
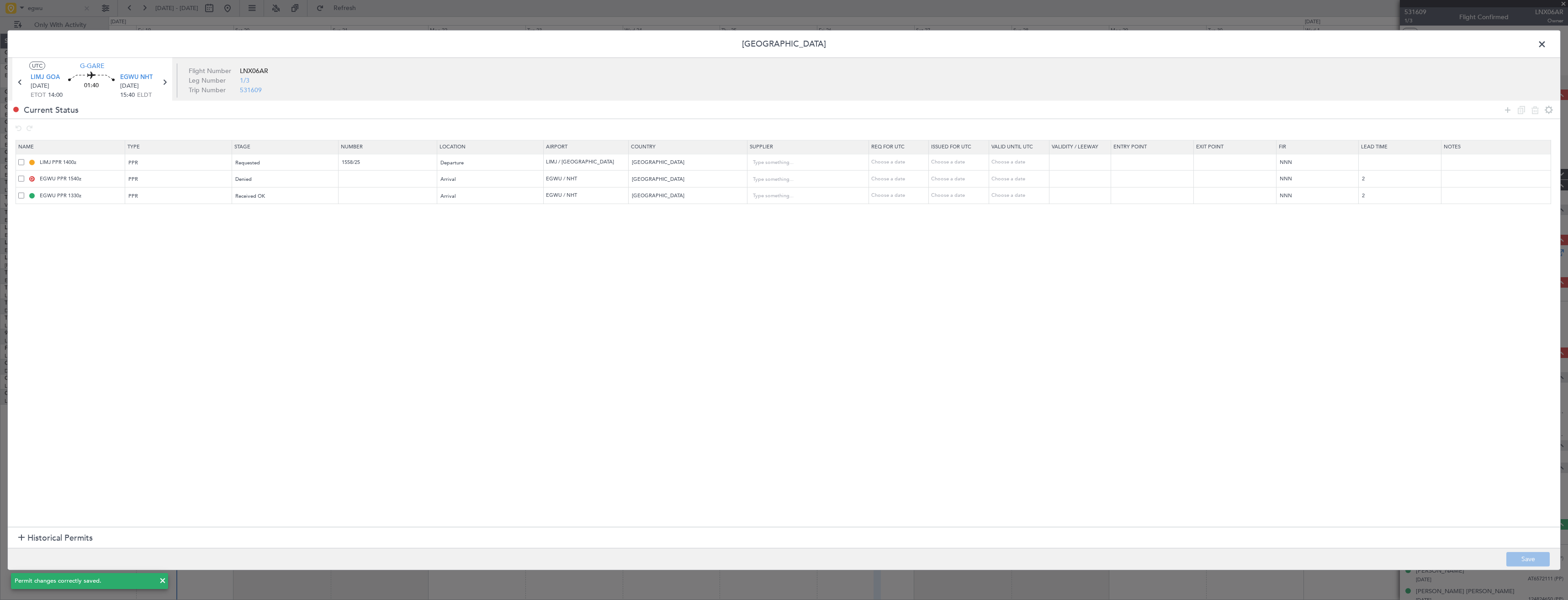
click at [1547, 43] on span at bounding box center [1547, 46] width 0 height 18
click at [62, 180] on input "EGWU DEP SLOT 1440z" at bounding box center [82, 178] width 88 height 8
type input "EGWU PPR 1440z"
click at [1512, 555] on button "Save" at bounding box center [1528, 559] width 43 height 15
click at [1547, 45] on span at bounding box center [1547, 46] width 0 height 18
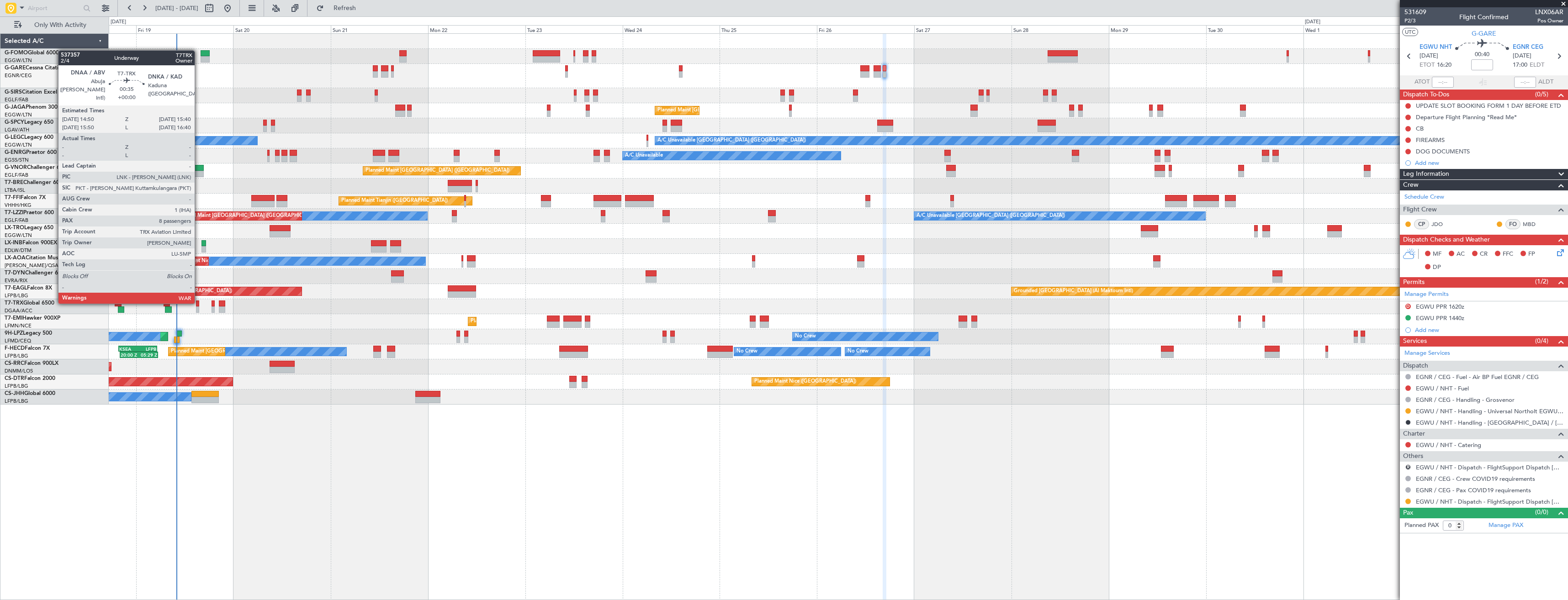
click at [198, 302] on div at bounding box center [197, 303] width 3 height 6
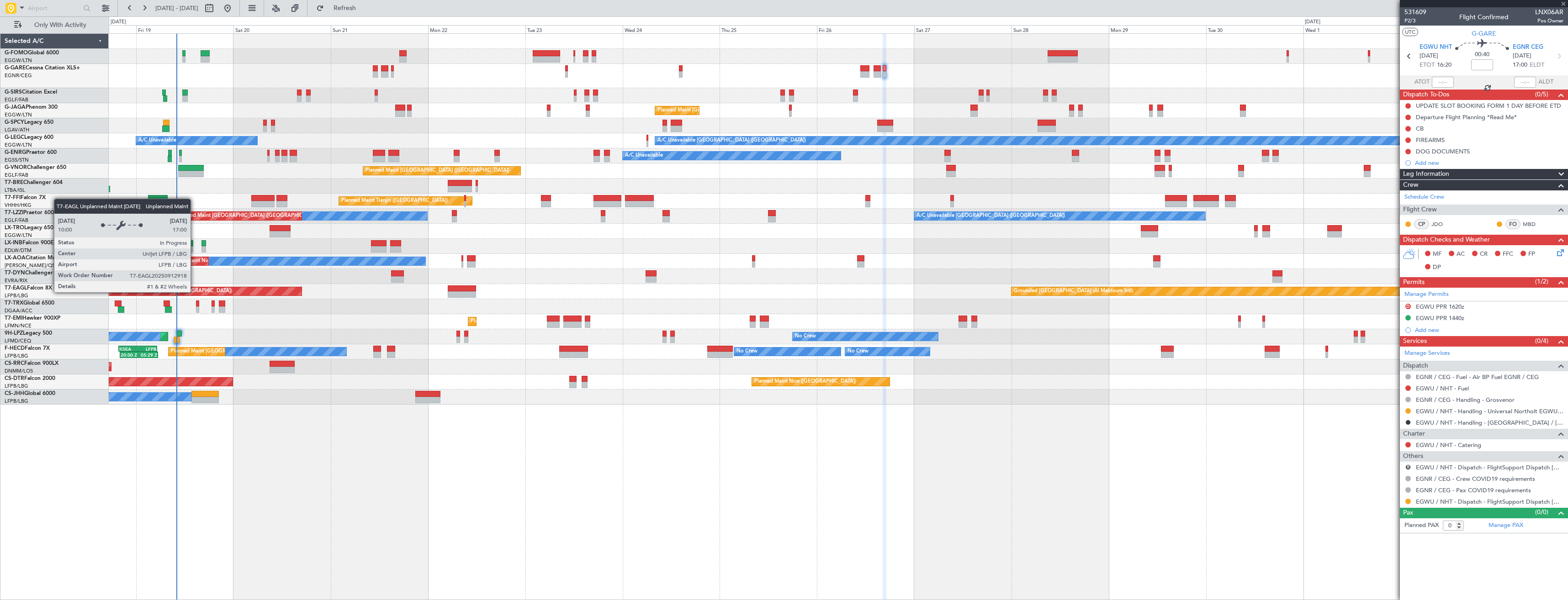
type input "8"
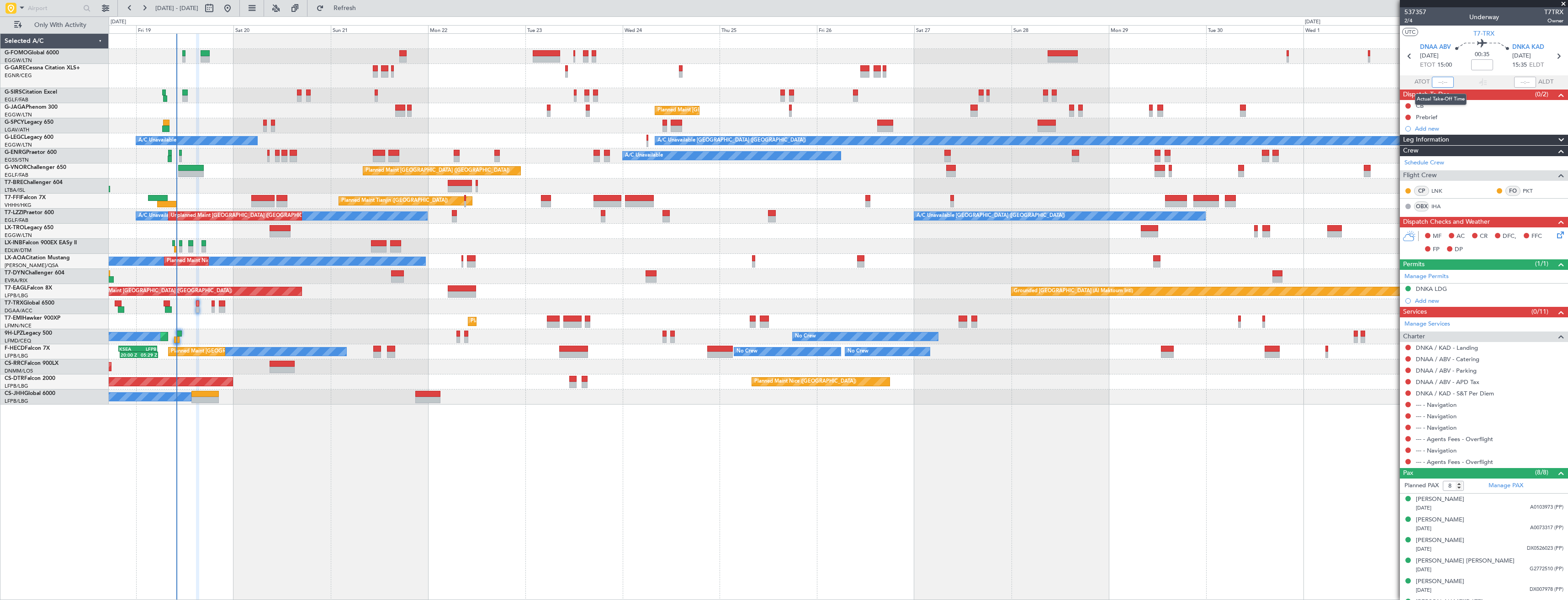
click at [1441, 83] on input "text" at bounding box center [1442, 82] width 22 height 11
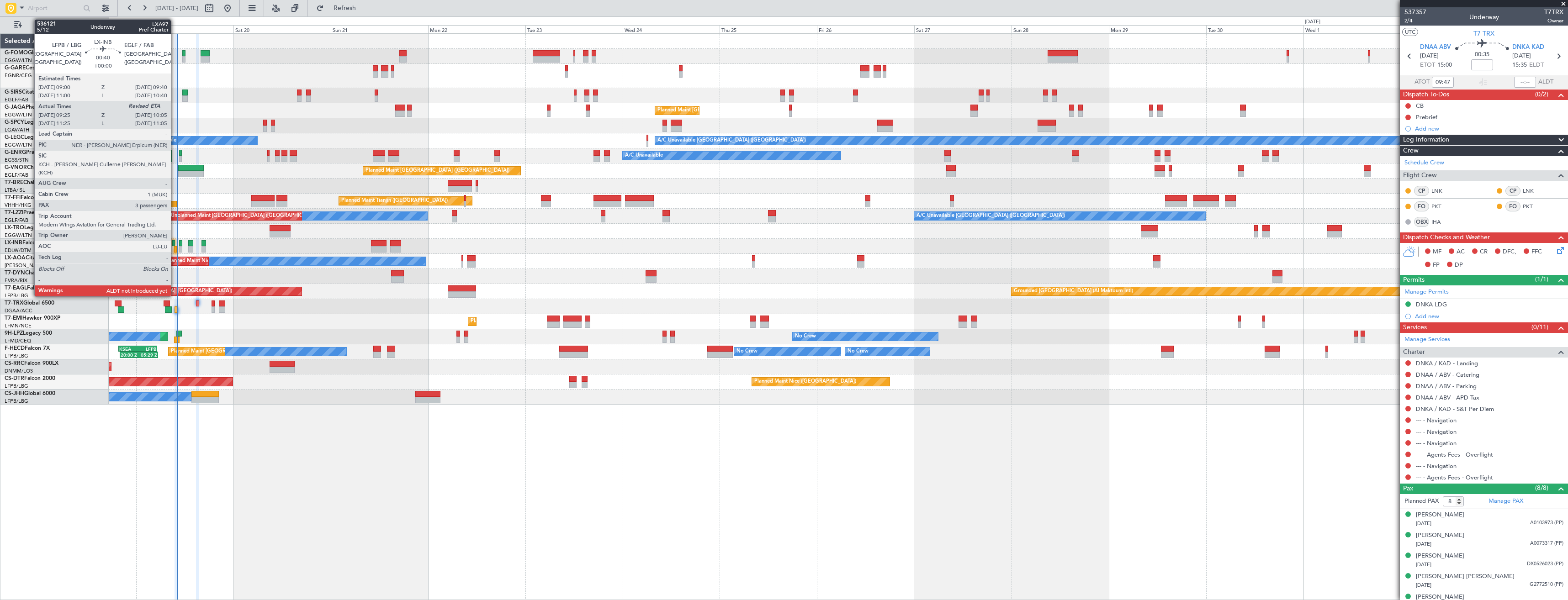
click at [175, 247] on div at bounding box center [175, 248] width 3 height 6
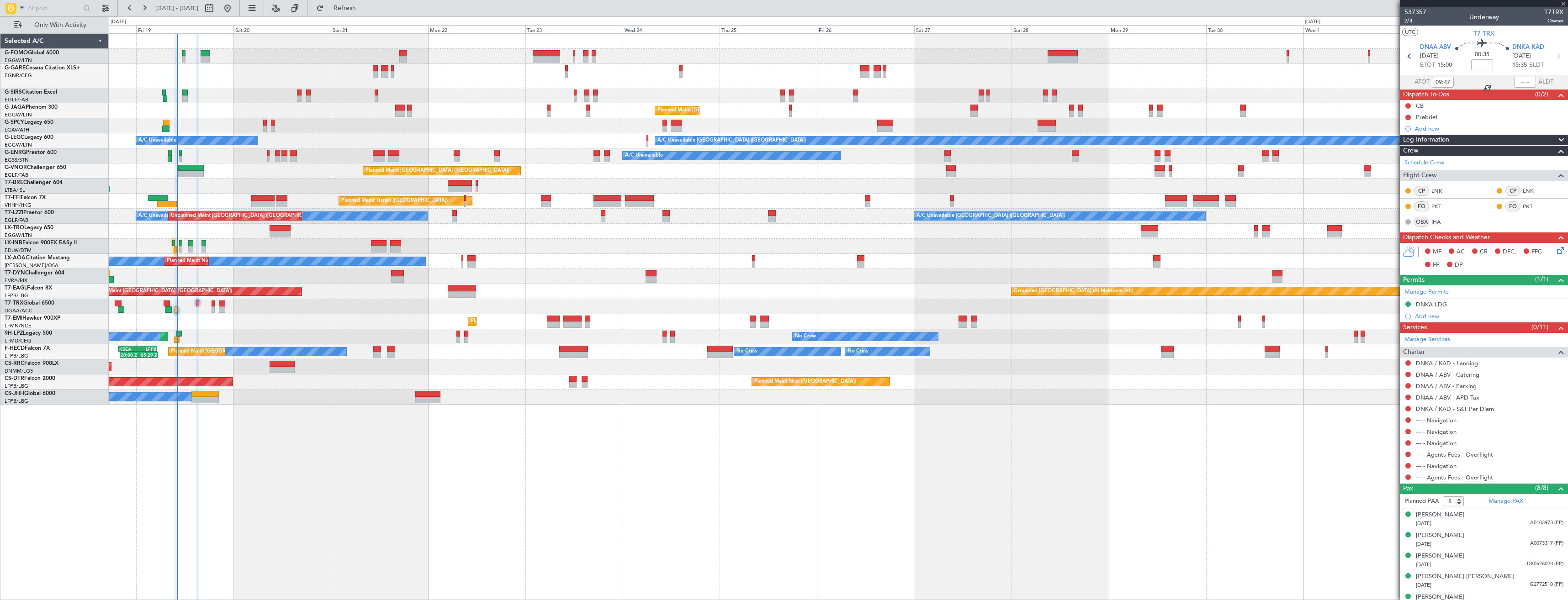
type input "09:25"
type input "3"
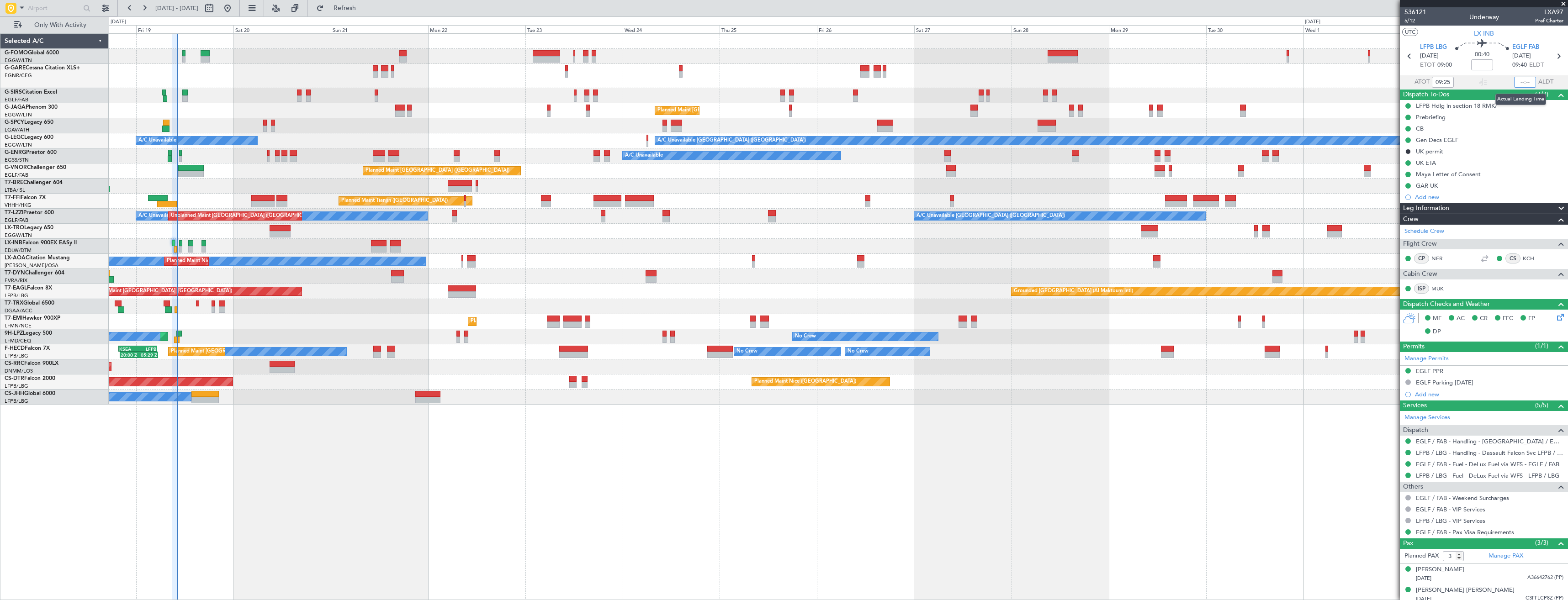
click at [1528, 83] on input "text" at bounding box center [1525, 82] width 22 height 11
type input "10:09"
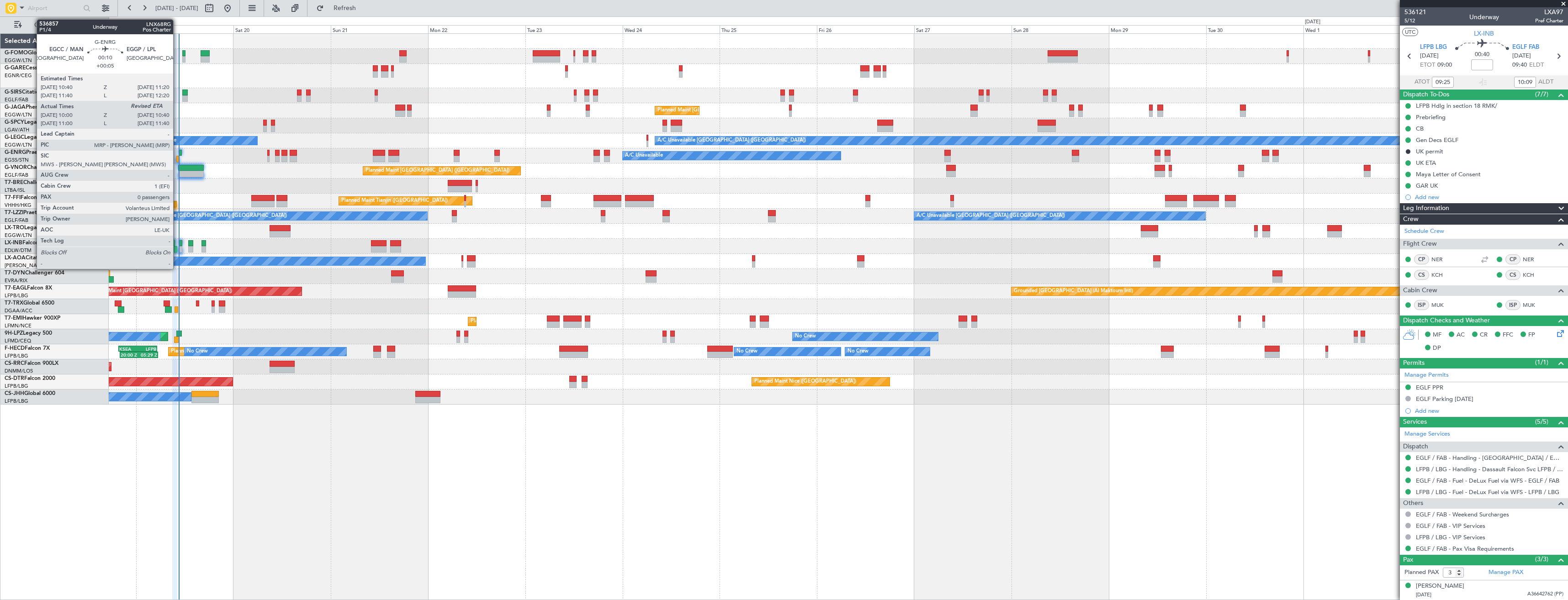
click at [177, 156] on div at bounding box center [177, 158] width 3 height 6
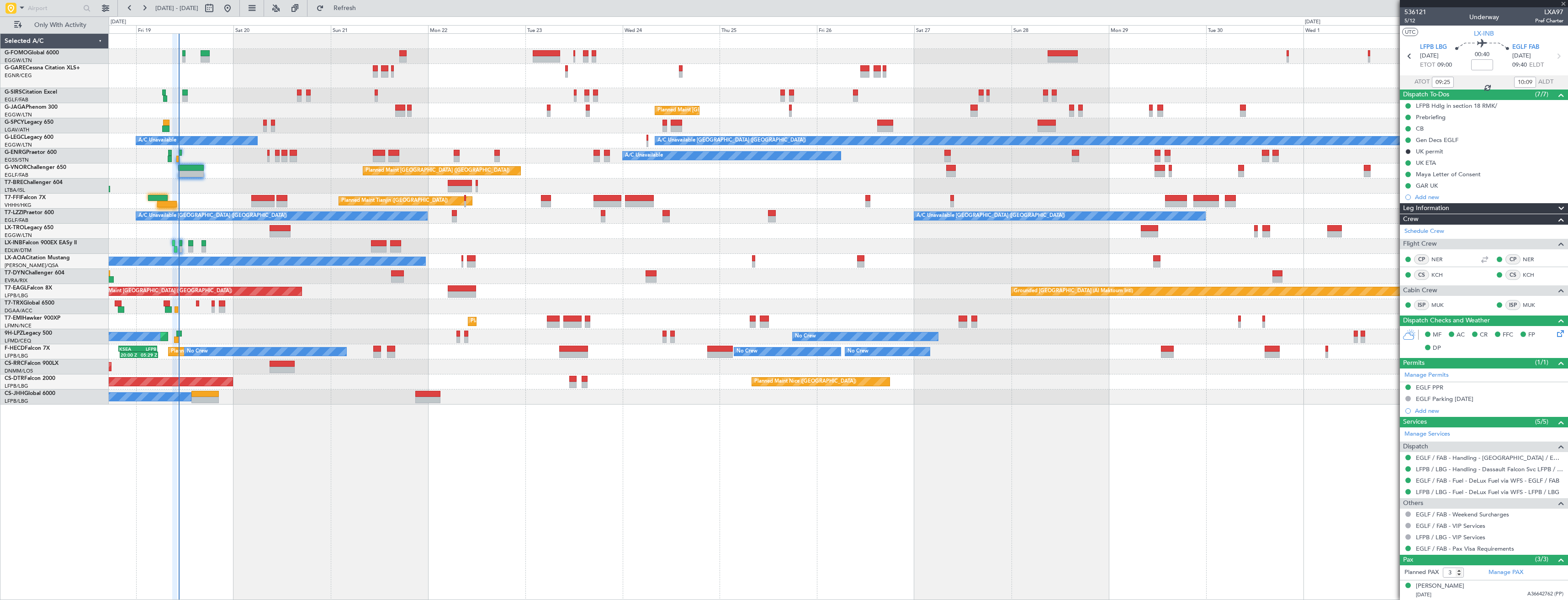
type input "+00:05"
type input "10:15"
type input "0"
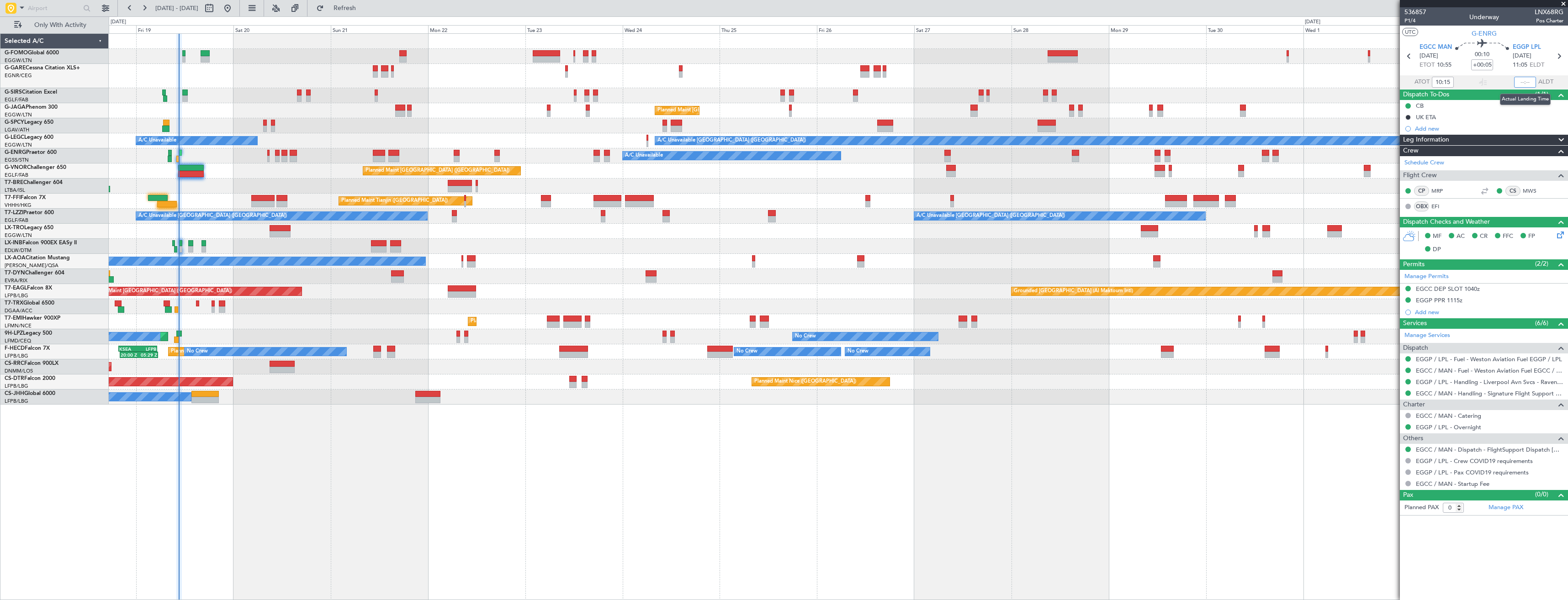
click at [1531, 81] on input "text" at bounding box center [1525, 82] width 22 height 11
type input "10:27"
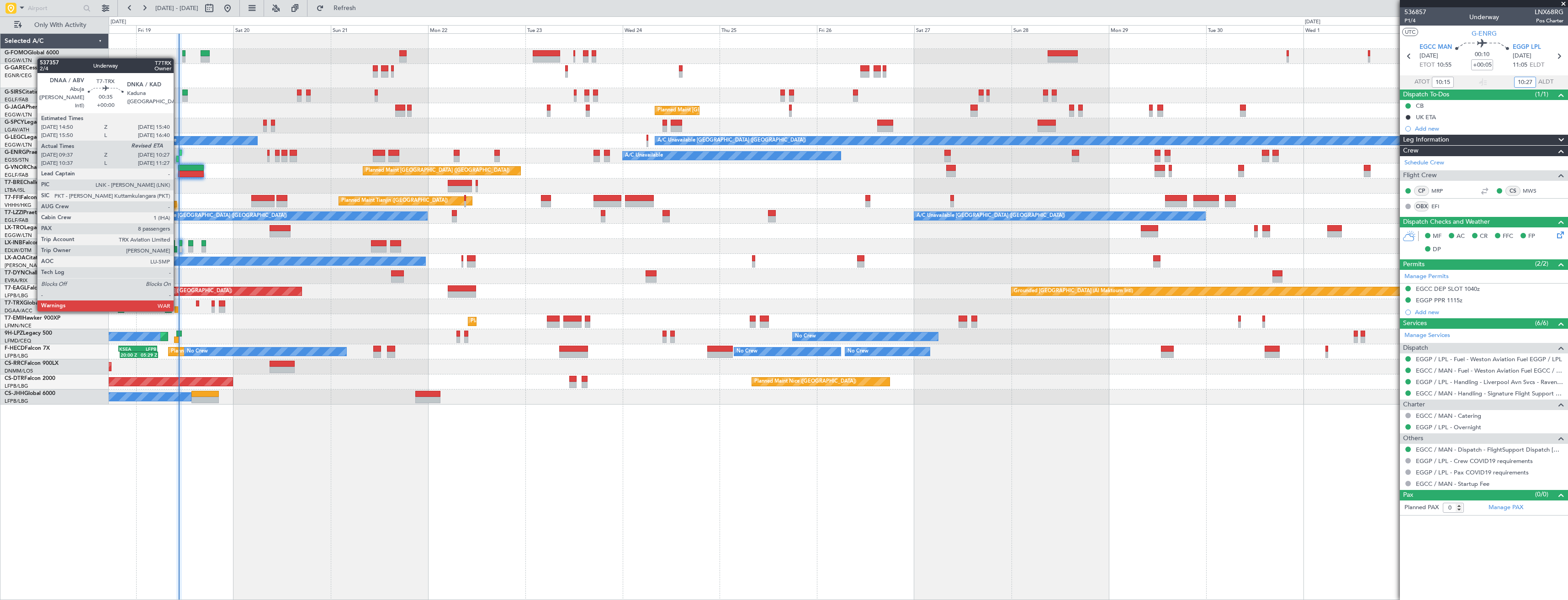
click at [177, 310] on div at bounding box center [177, 309] width 3 height 6
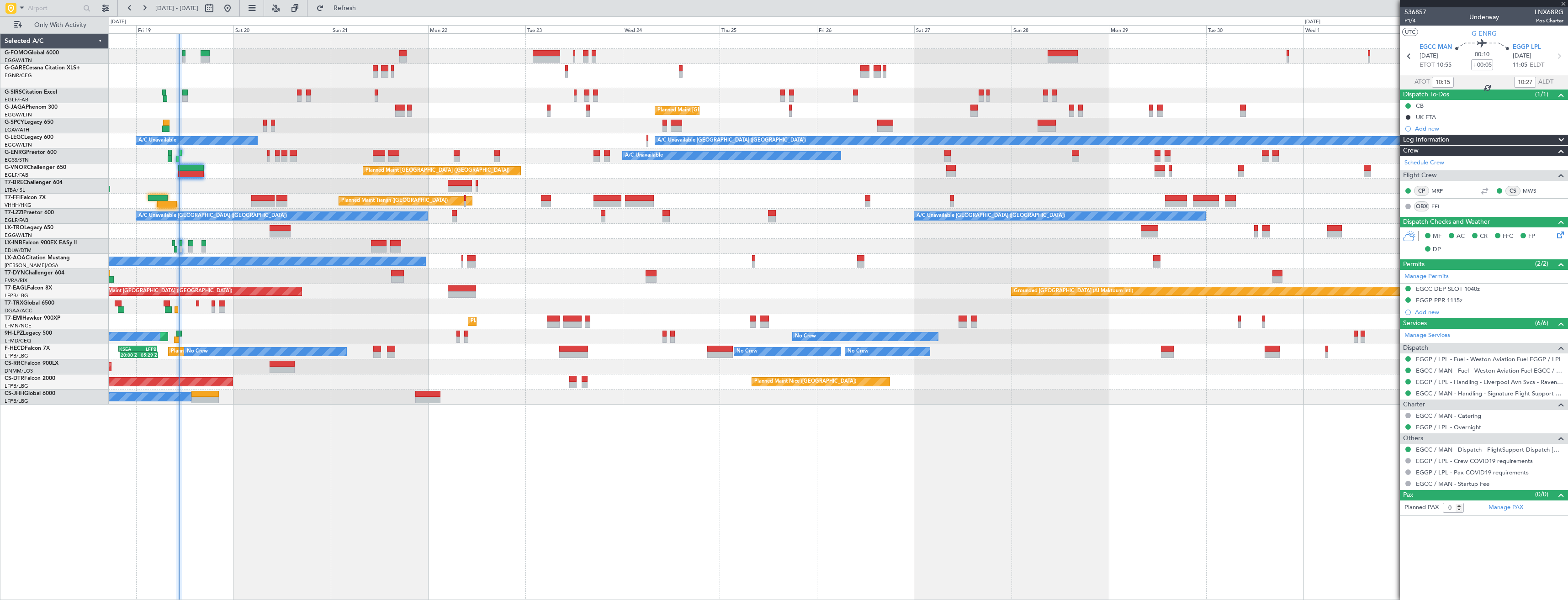
type input "09:47"
type input "8"
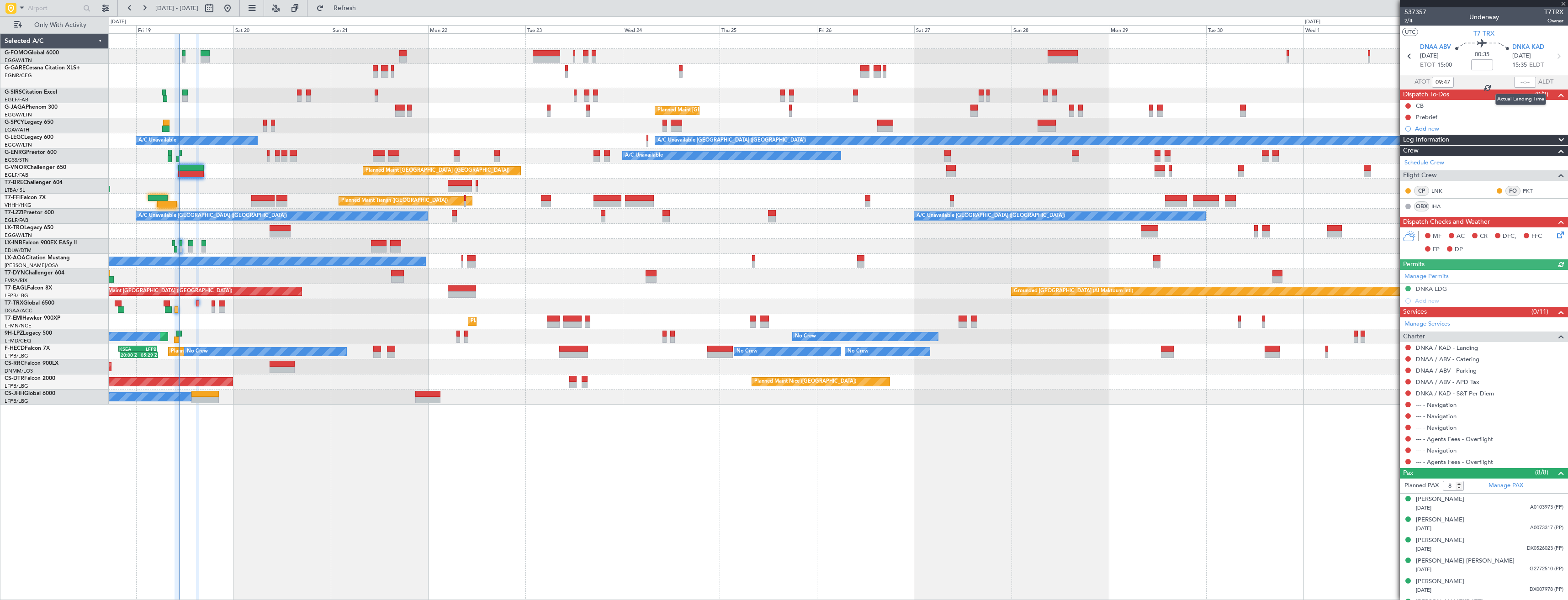
click at [1518, 83] on div at bounding box center [1525, 82] width 22 height 11
click at [1518, 81] on input "text" at bounding box center [1525, 82] width 22 height 11
type input "10:21"
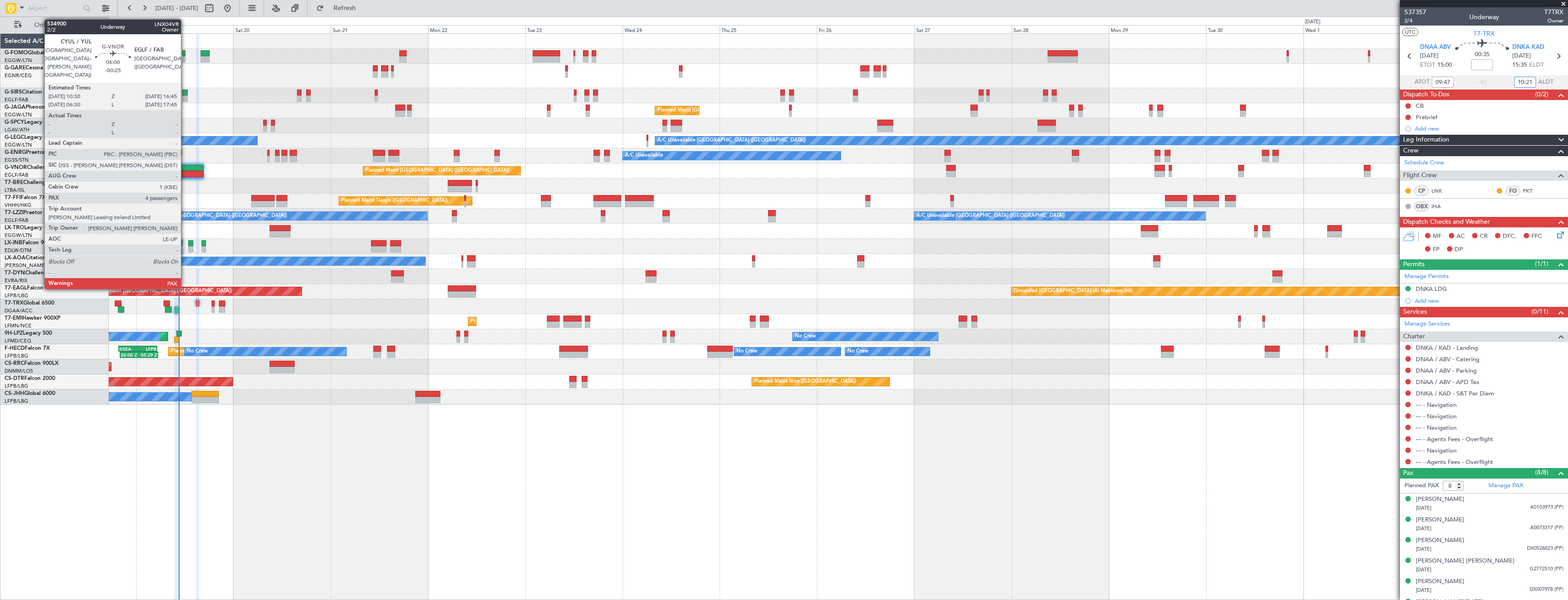
click at [185, 171] on div at bounding box center [191, 173] width 26 height 6
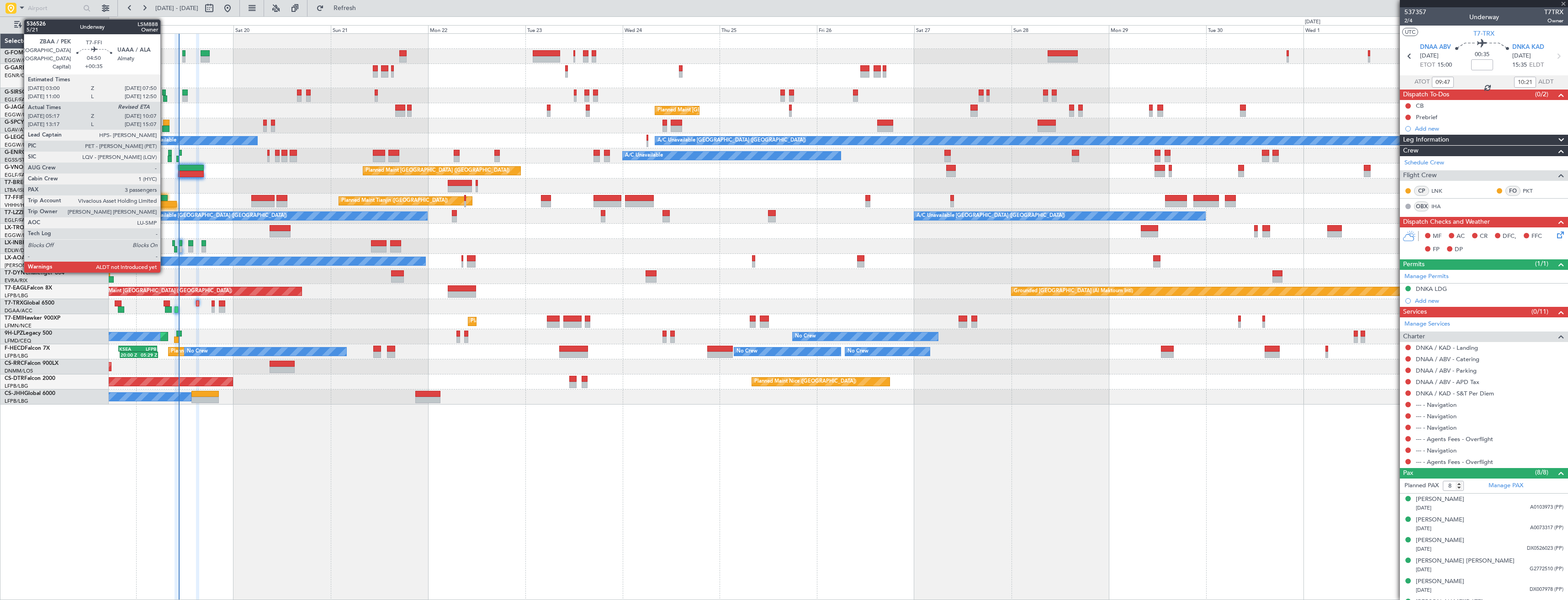
click at [165, 203] on div at bounding box center [167, 203] width 20 height 6
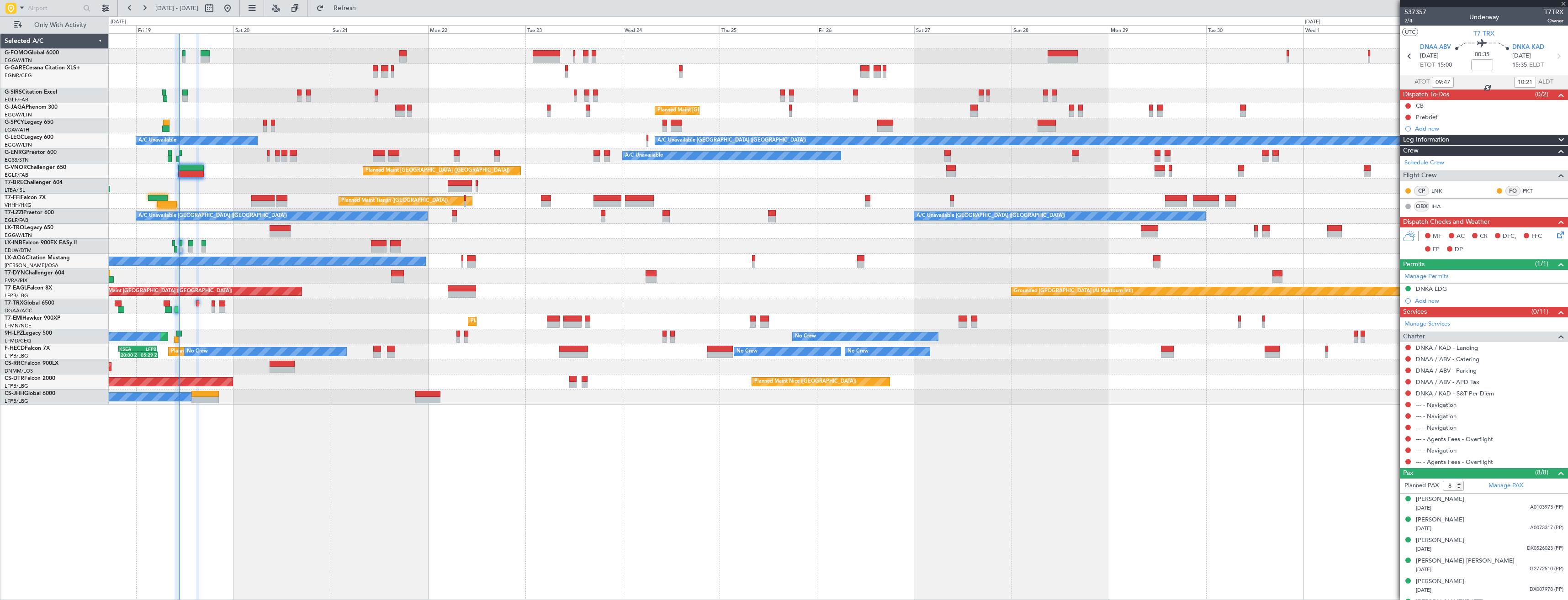
type input "+00:35"
type input "05:17"
type input "3"
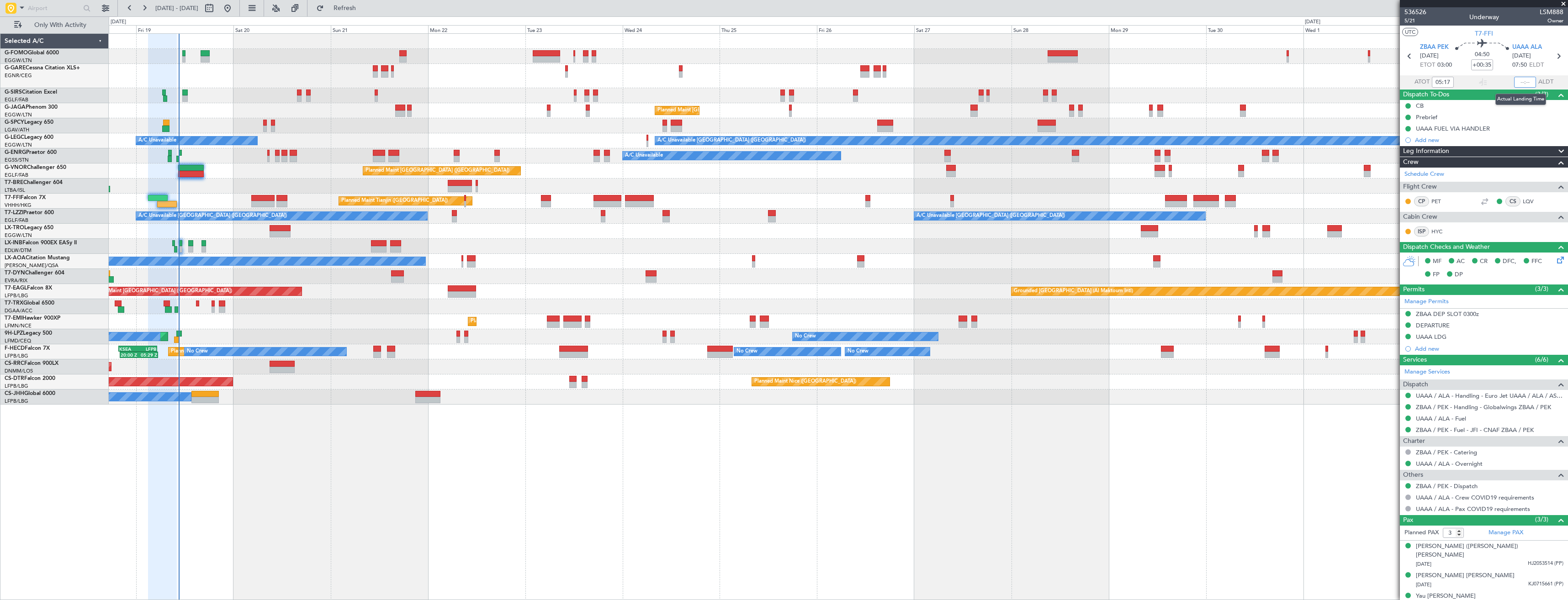
click at [1515, 81] on input "text" at bounding box center [1525, 82] width 22 height 11
type input "10:30"
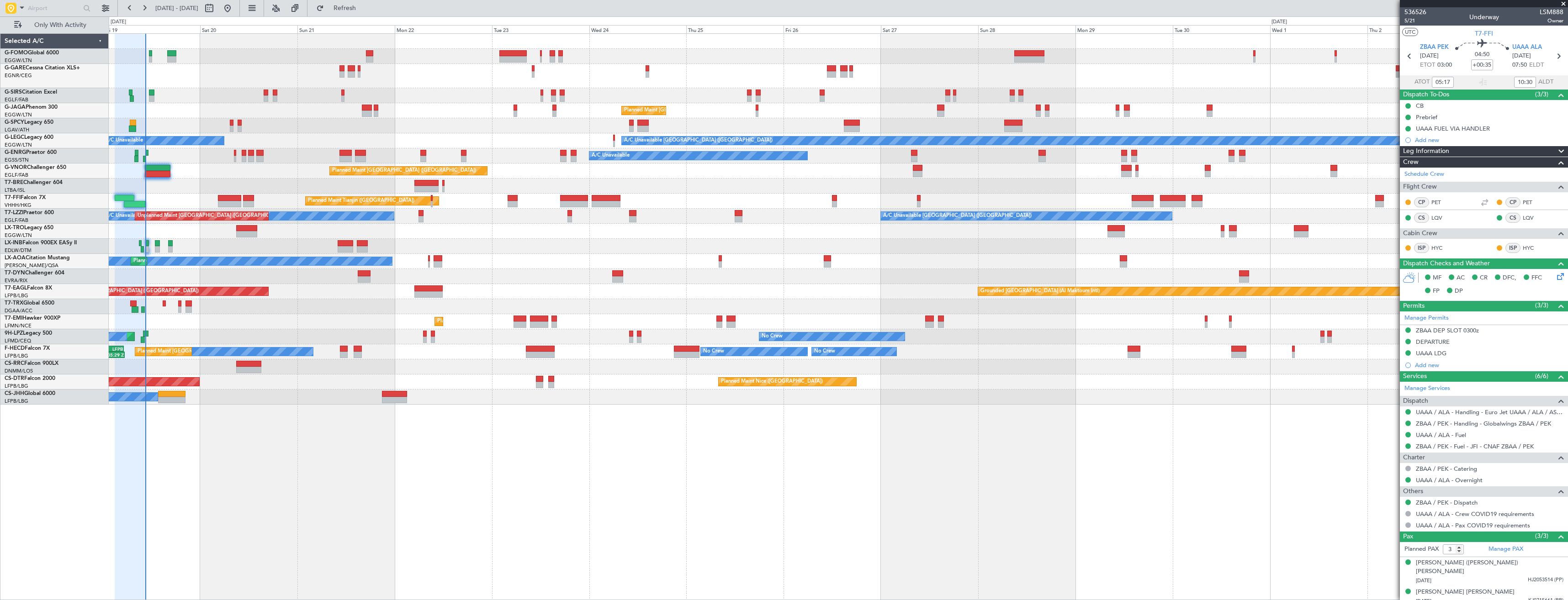
click at [206, 126] on div at bounding box center [838, 126] width 1459 height 15
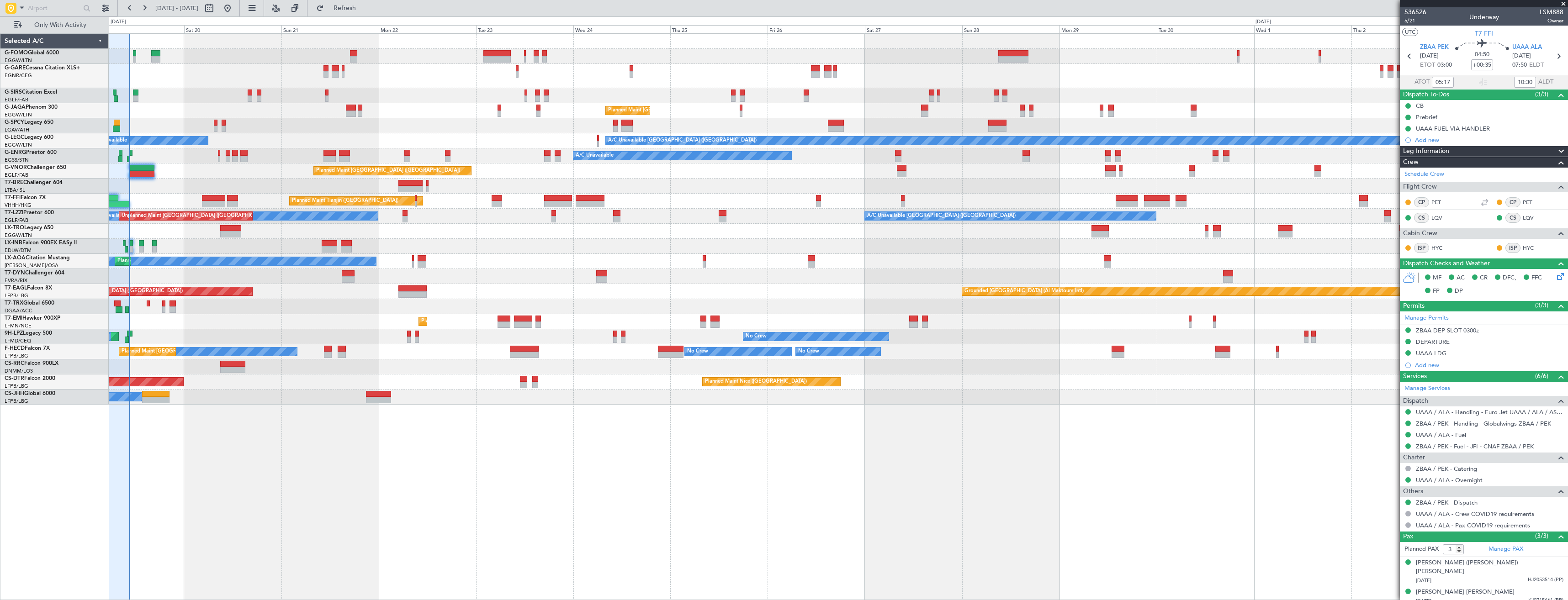
click at [197, 97] on div at bounding box center [838, 95] width 1459 height 15
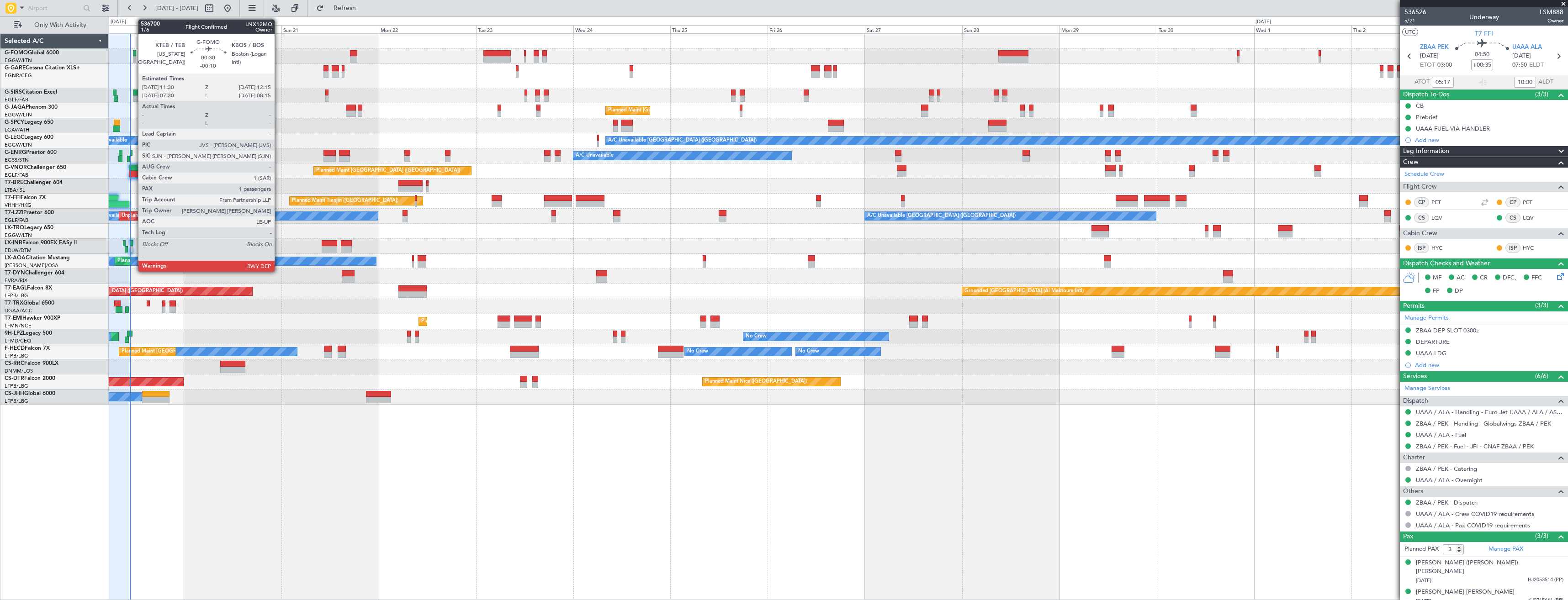
click at [133, 59] on div at bounding box center [135, 59] width 3 height 6
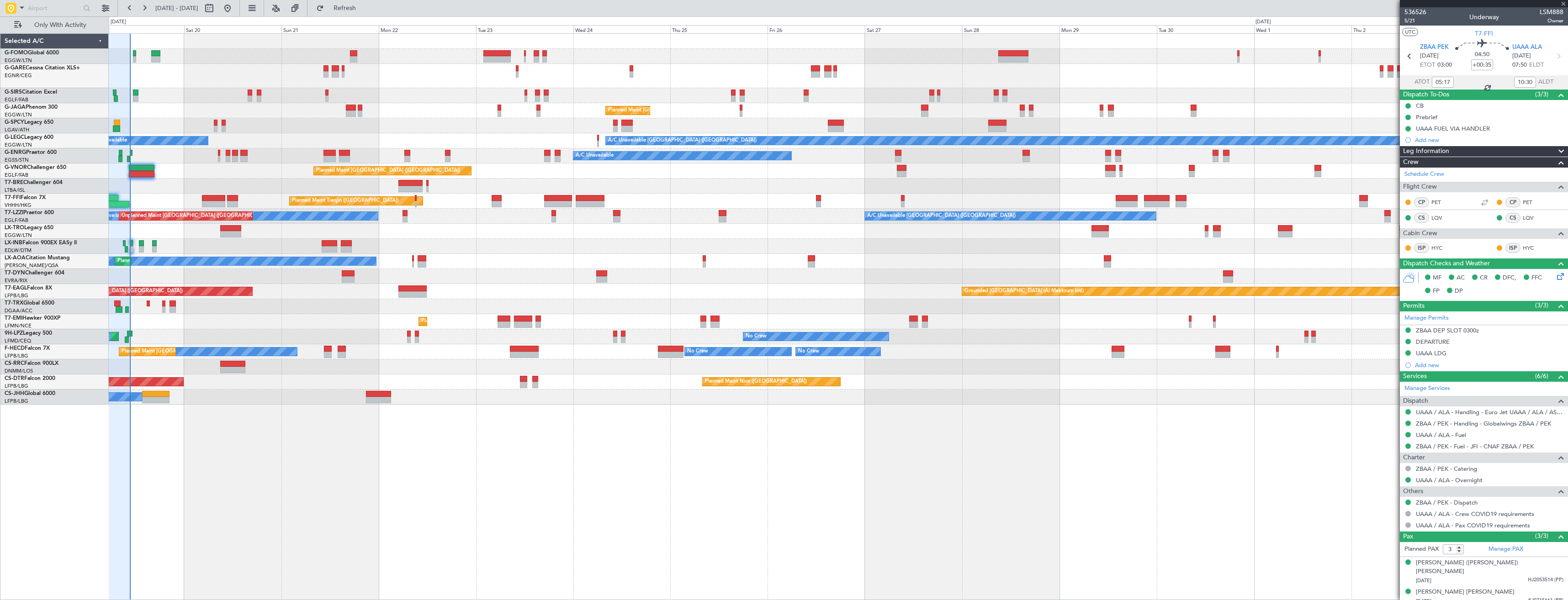
type input "-00:10"
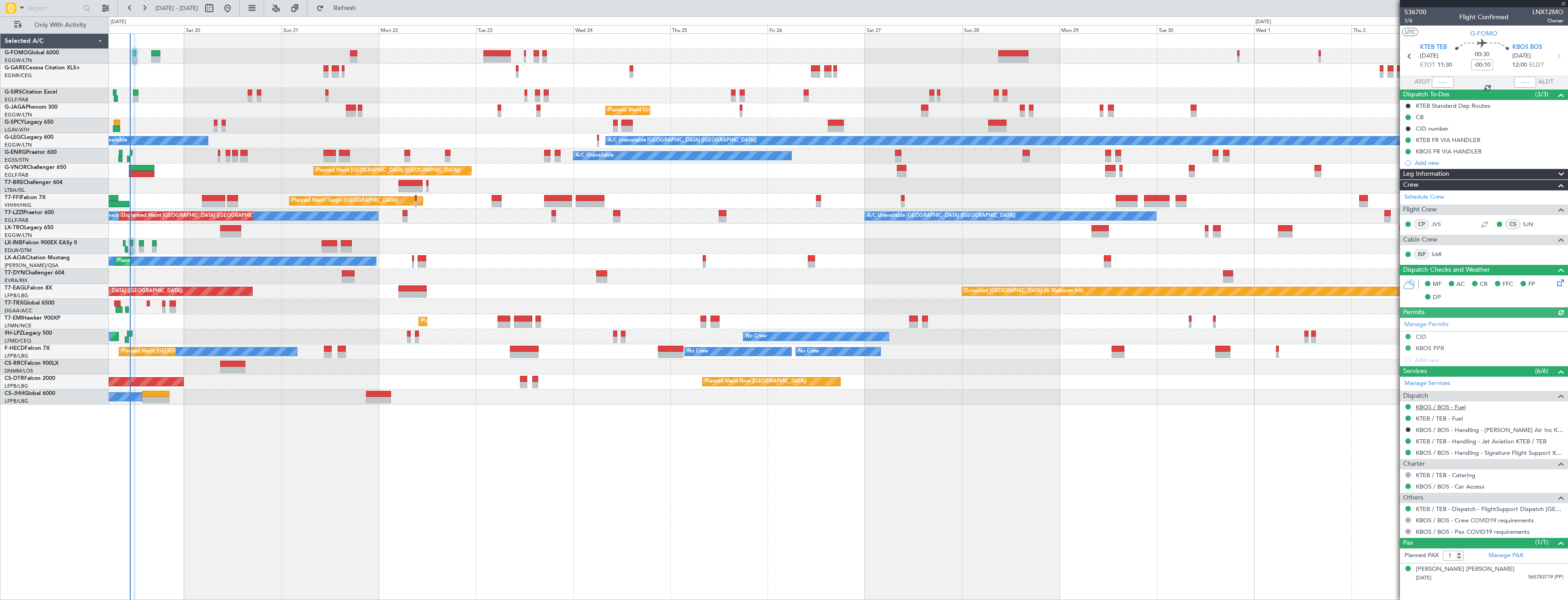
click at [1425, 407] on link "KBOS / BOS - Fuel" at bounding box center [1442, 407] width 50 height 8
click at [1485, 142] on div "KTEB FR VIA HANDLER" at bounding box center [1484, 139] width 168 height 11
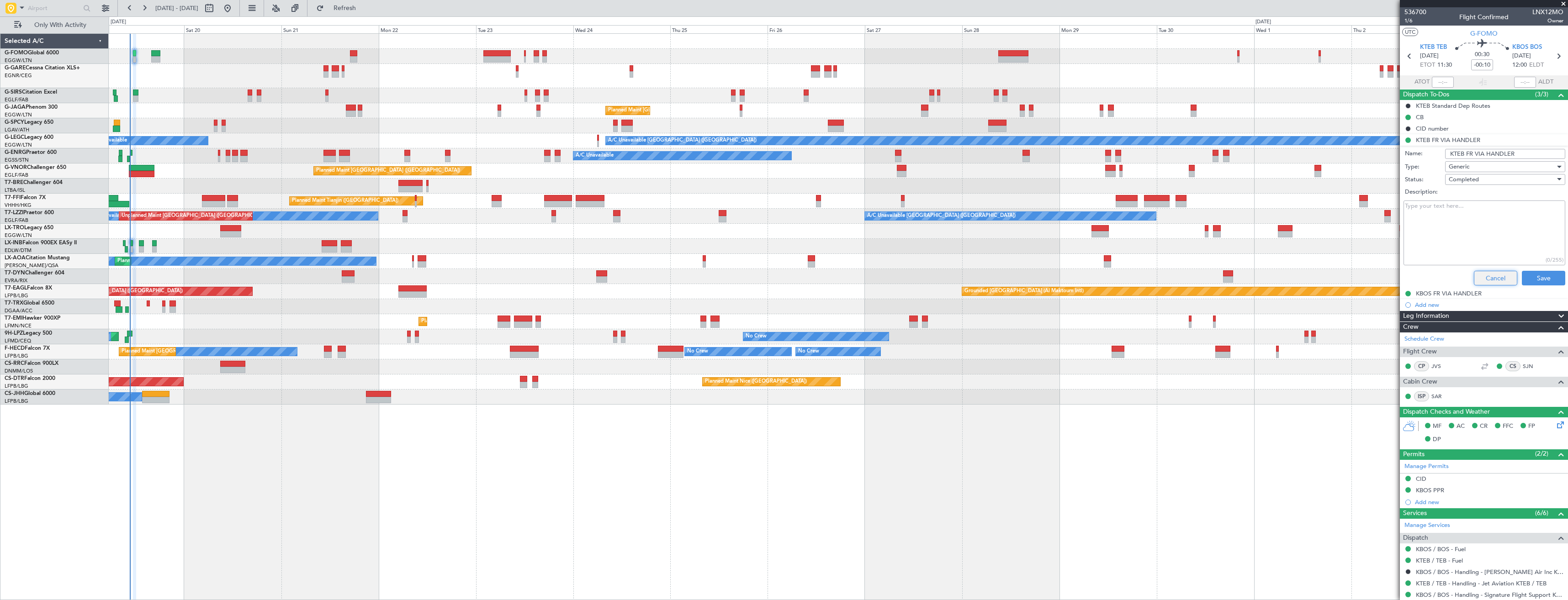
click at [1479, 281] on button "Cancel" at bounding box center [1496, 278] width 43 height 15
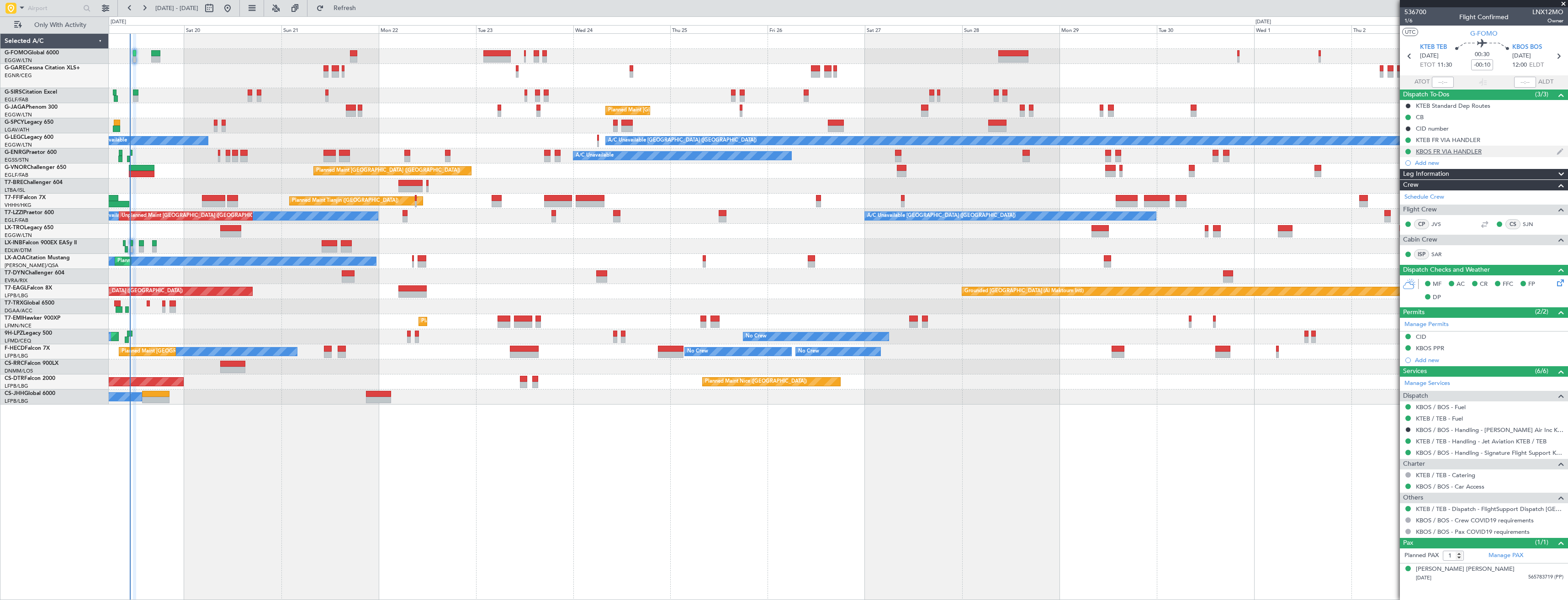
click at [1494, 152] on div "KBOS FR VIA HANDLER" at bounding box center [1484, 151] width 168 height 11
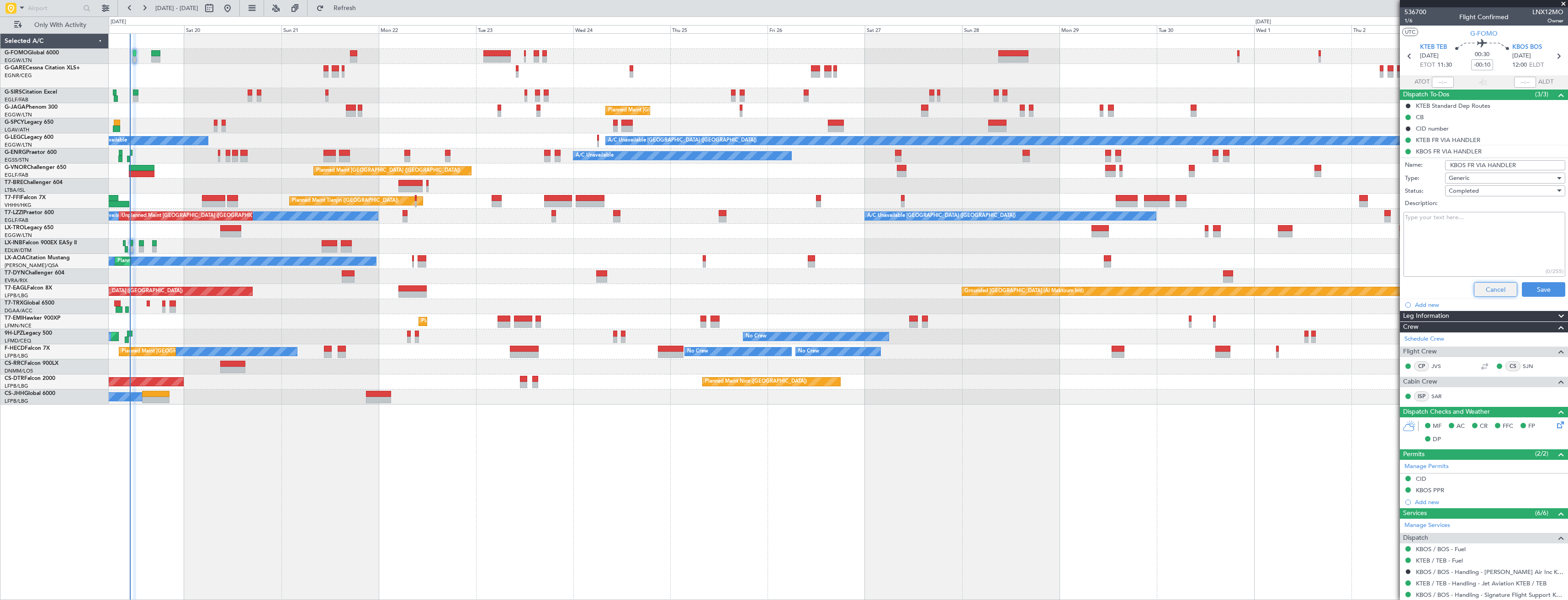
click at [1493, 293] on button "Cancel" at bounding box center [1496, 289] width 43 height 15
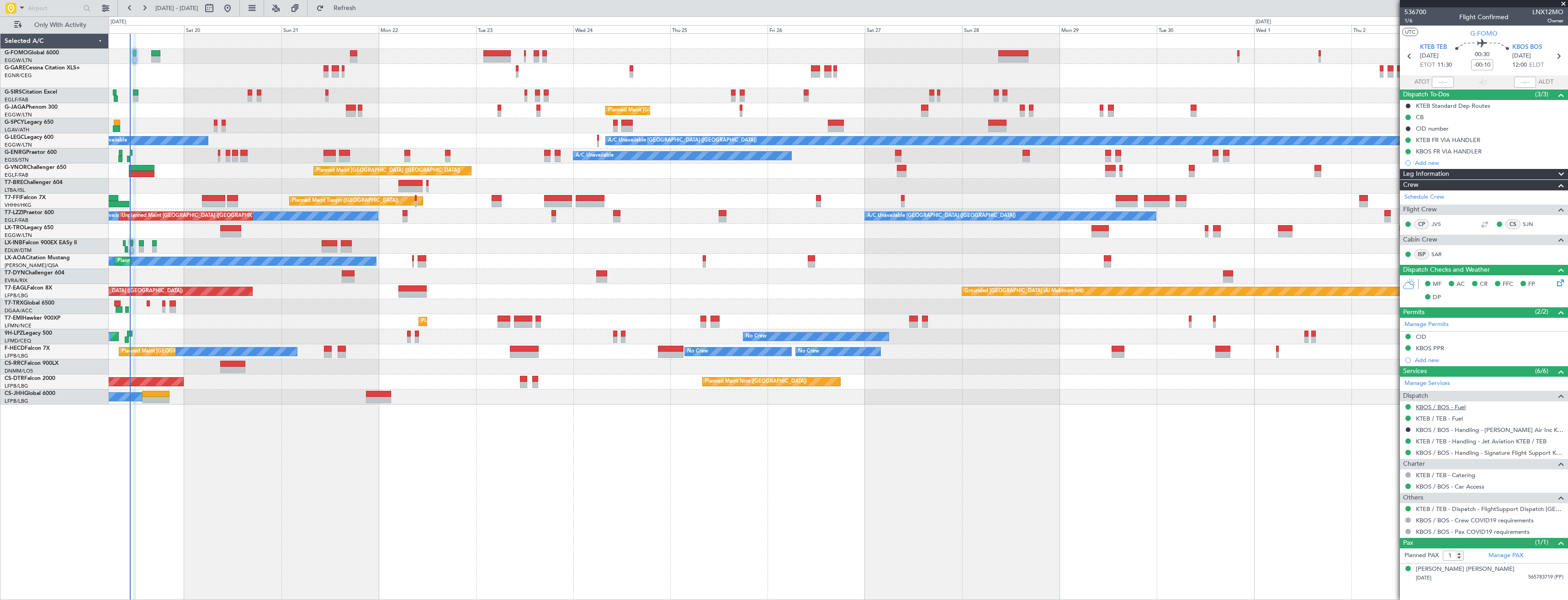
click at [1422, 408] on link "KBOS / BOS - Fuel" at bounding box center [1442, 407] width 50 height 8
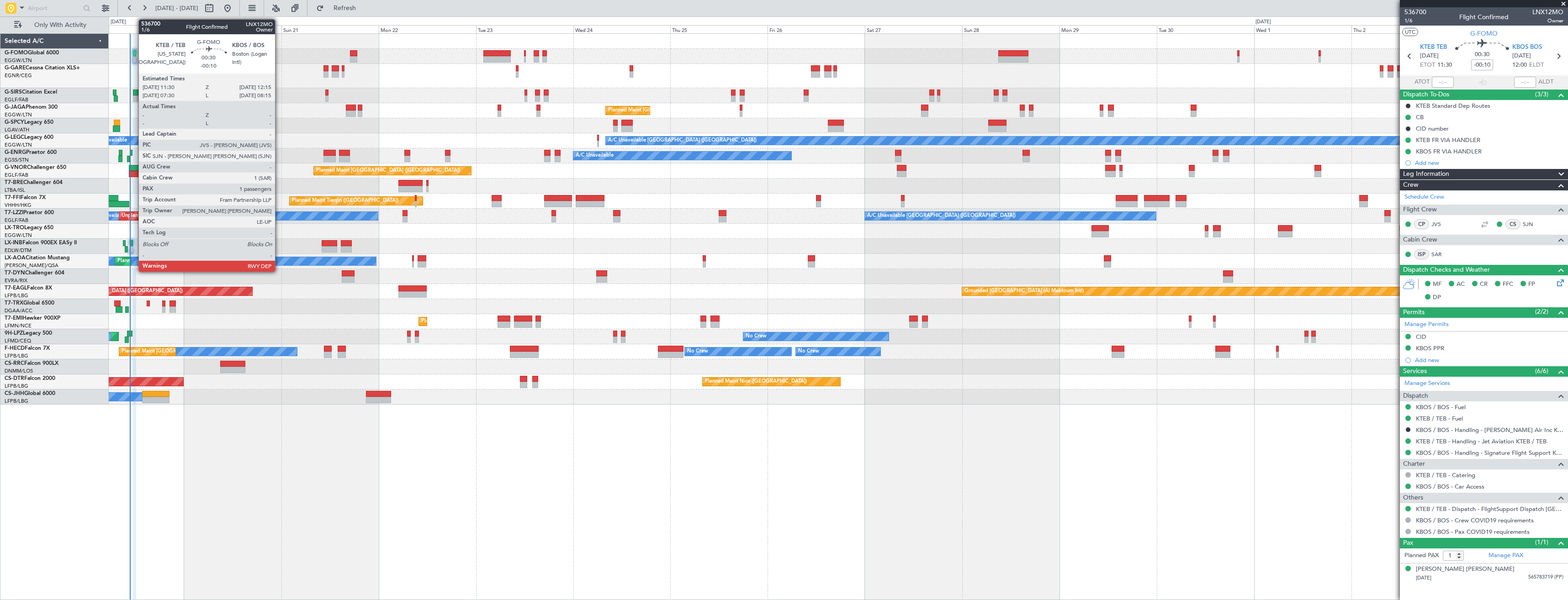
click at [134, 55] on div at bounding box center [135, 53] width 3 height 6
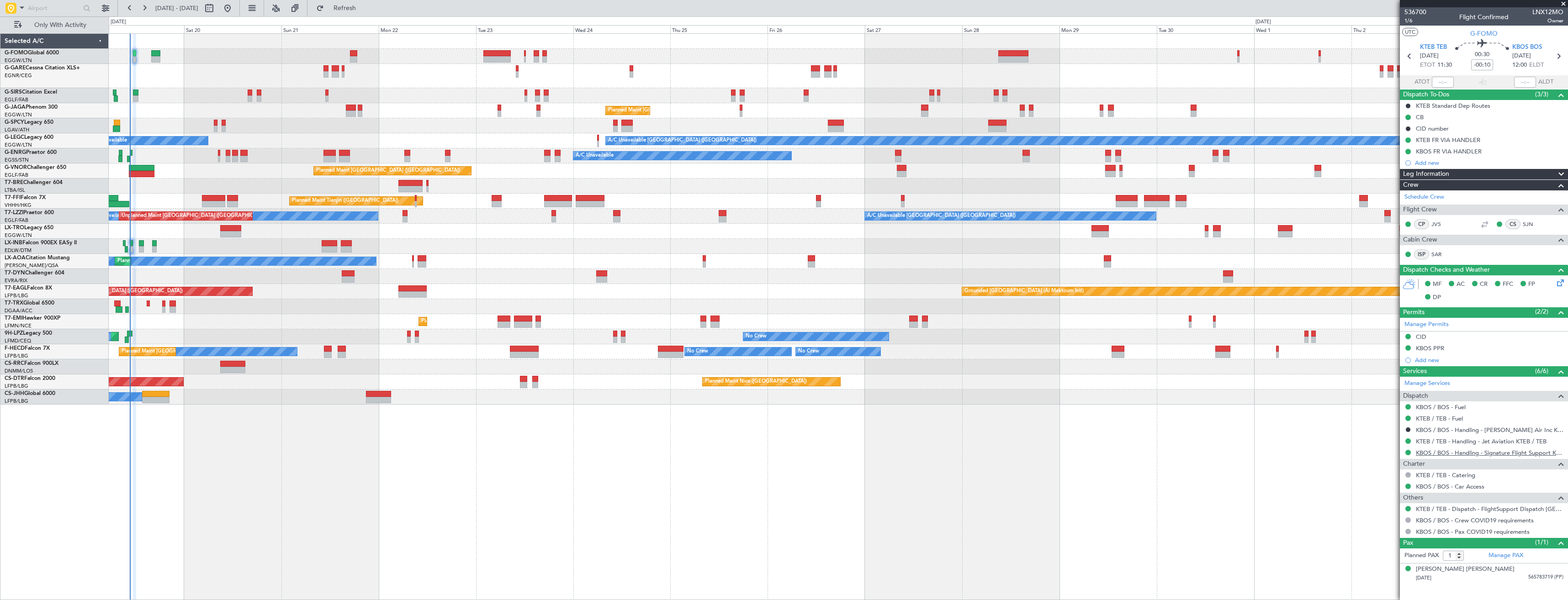
click at [1442, 452] on link "KBOS / BOS - Handling - Signature Flight Support KBOS / BOS" at bounding box center [1490, 453] width 147 height 8
click at [1414, 16] on span "536700" at bounding box center [1415, 11] width 22 height 10
click at [1412, 20] on span "1/6" at bounding box center [1415, 21] width 22 height 8
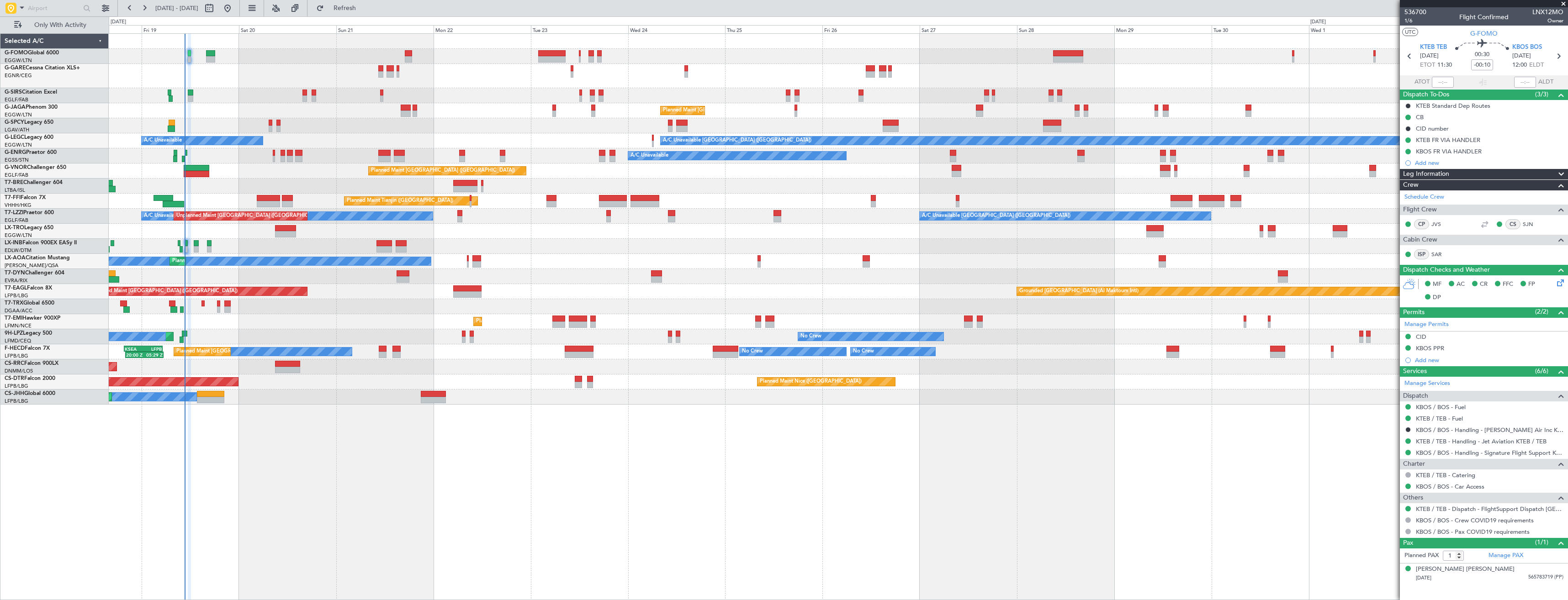
click at [232, 357] on div "OLBA 11:00 Z KTEB 22:45 Z 10:50 Z 22:30 Z Planned Maint London (Luton) A/C Unav…" at bounding box center [838, 219] width 1459 height 371
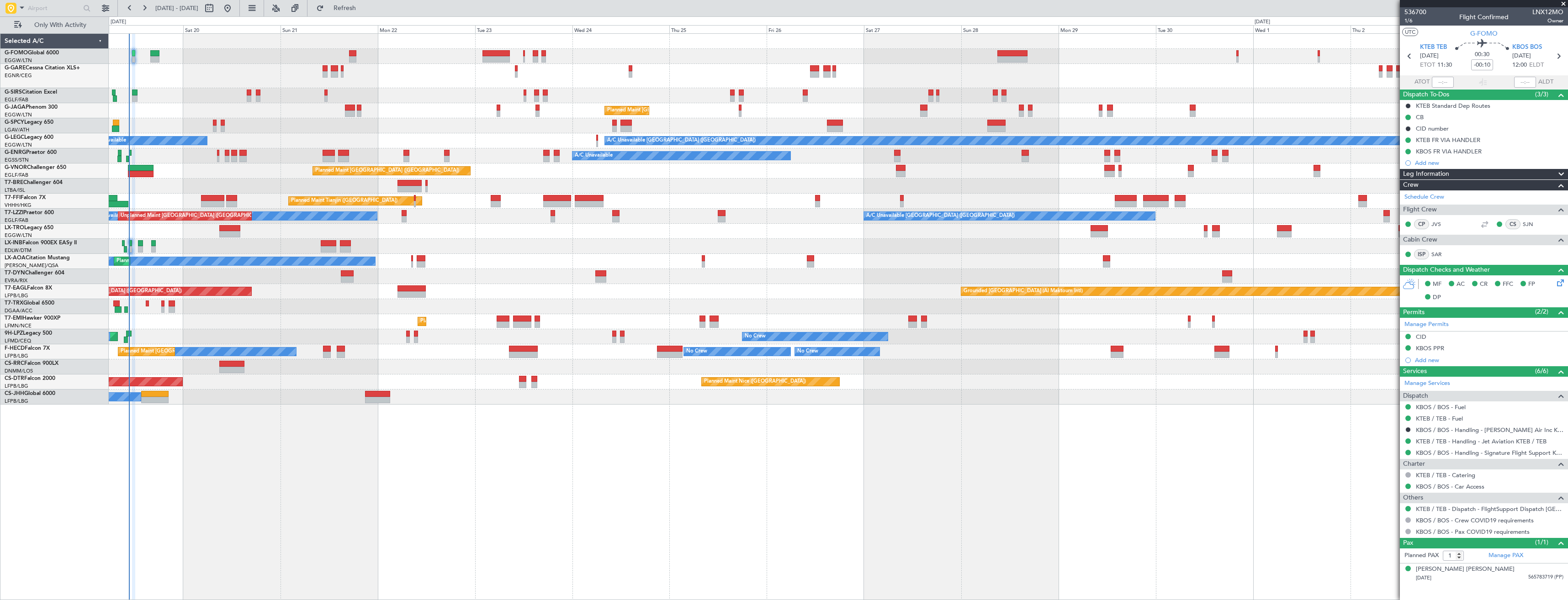
click at [197, 327] on div "Planned Maint [GEOGRAPHIC_DATA]" at bounding box center [838, 321] width 1459 height 15
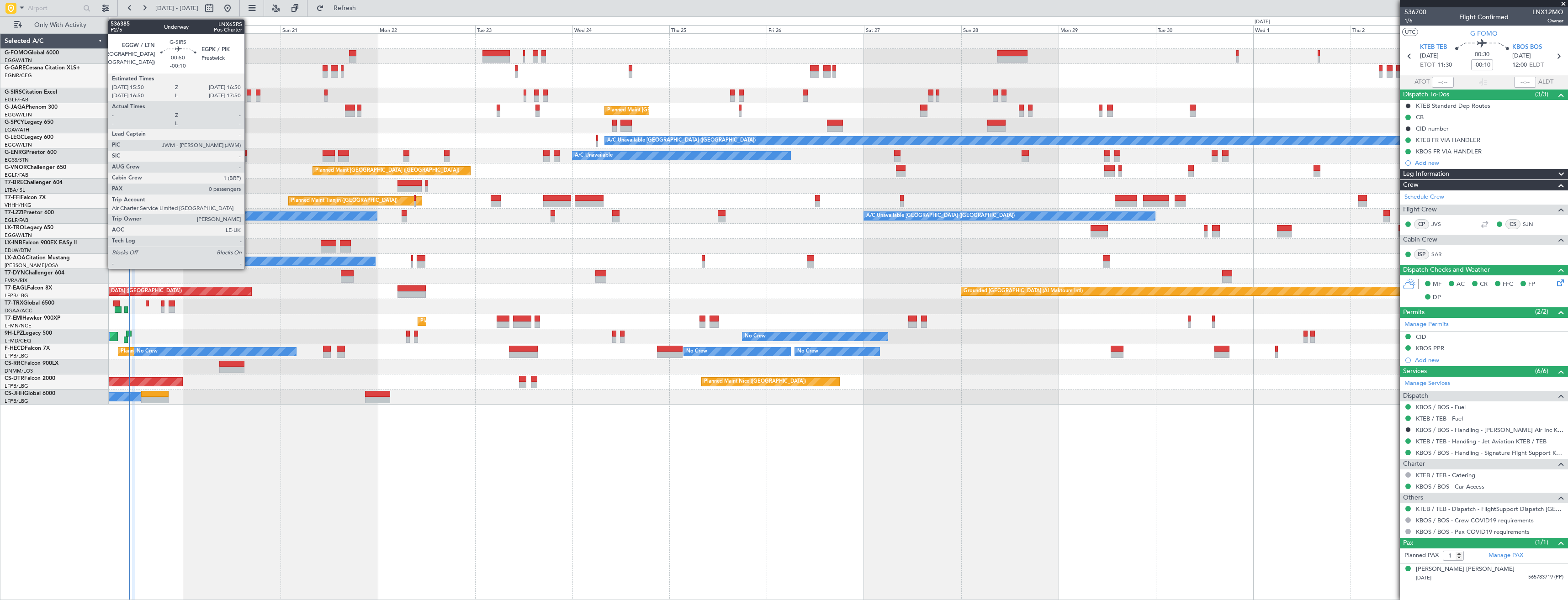
click at [249, 96] on div at bounding box center [248, 98] width 4 height 6
type input "0"
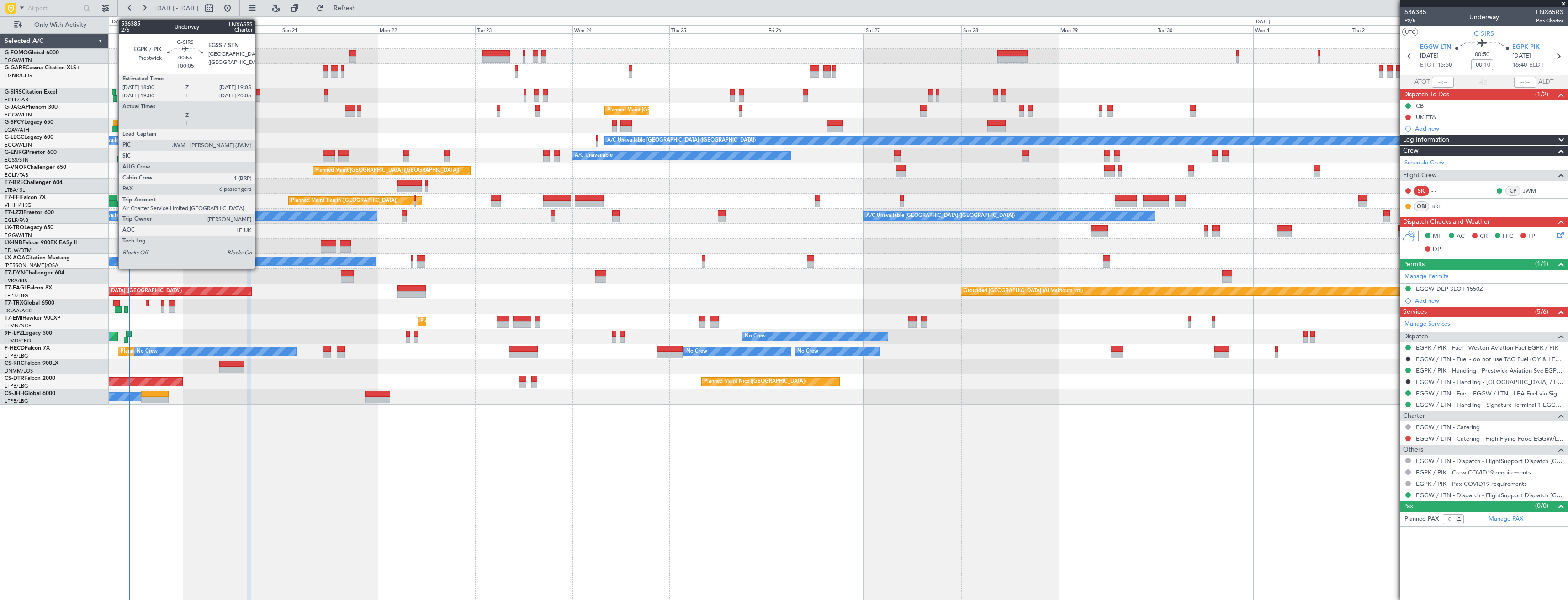
click at [259, 94] on div at bounding box center [258, 92] width 4 height 6
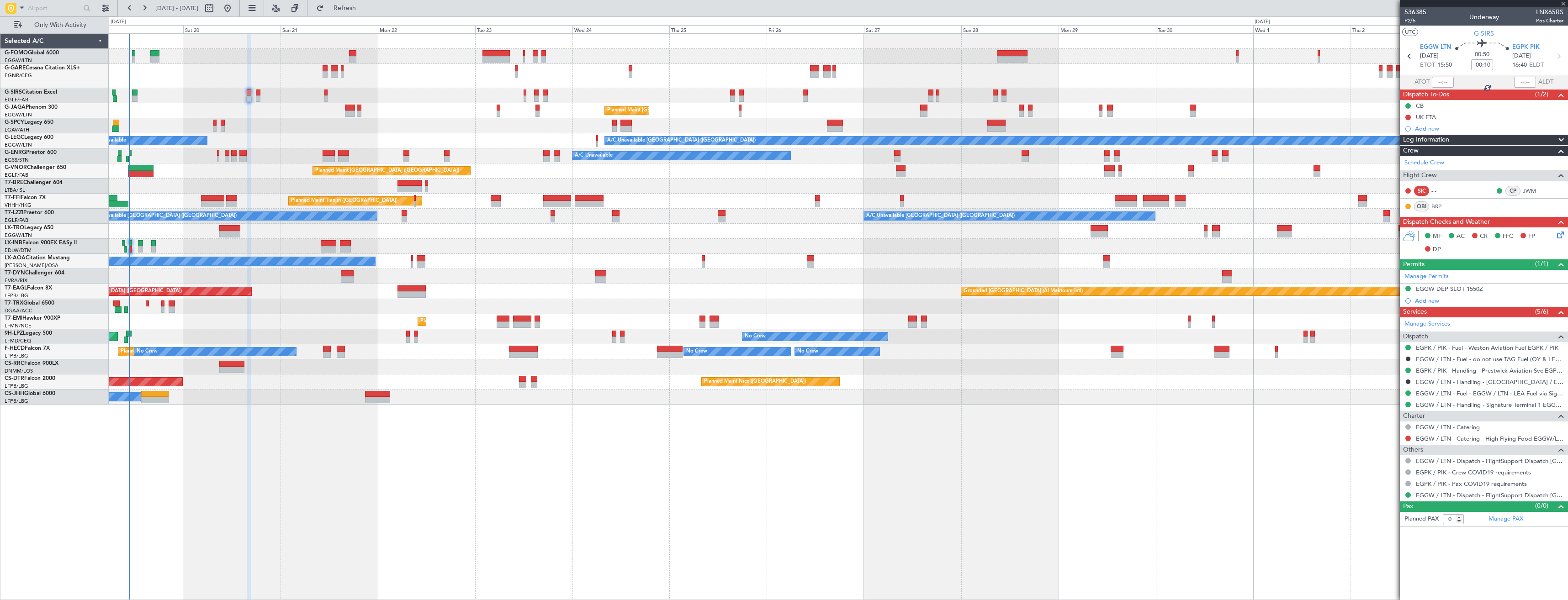
type input "+00:05"
type input "6"
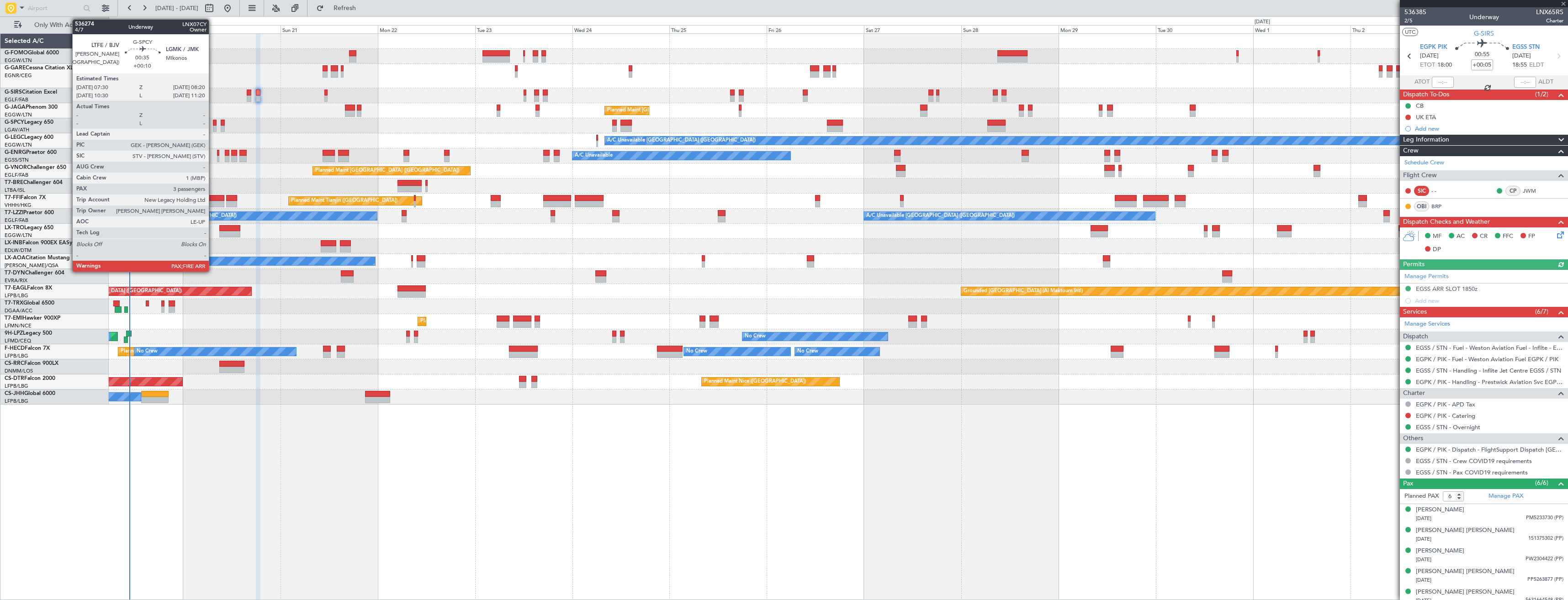
click at [213, 124] on div at bounding box center [215, 122] width 3 height 6
type input "+00:10"
type input "3"
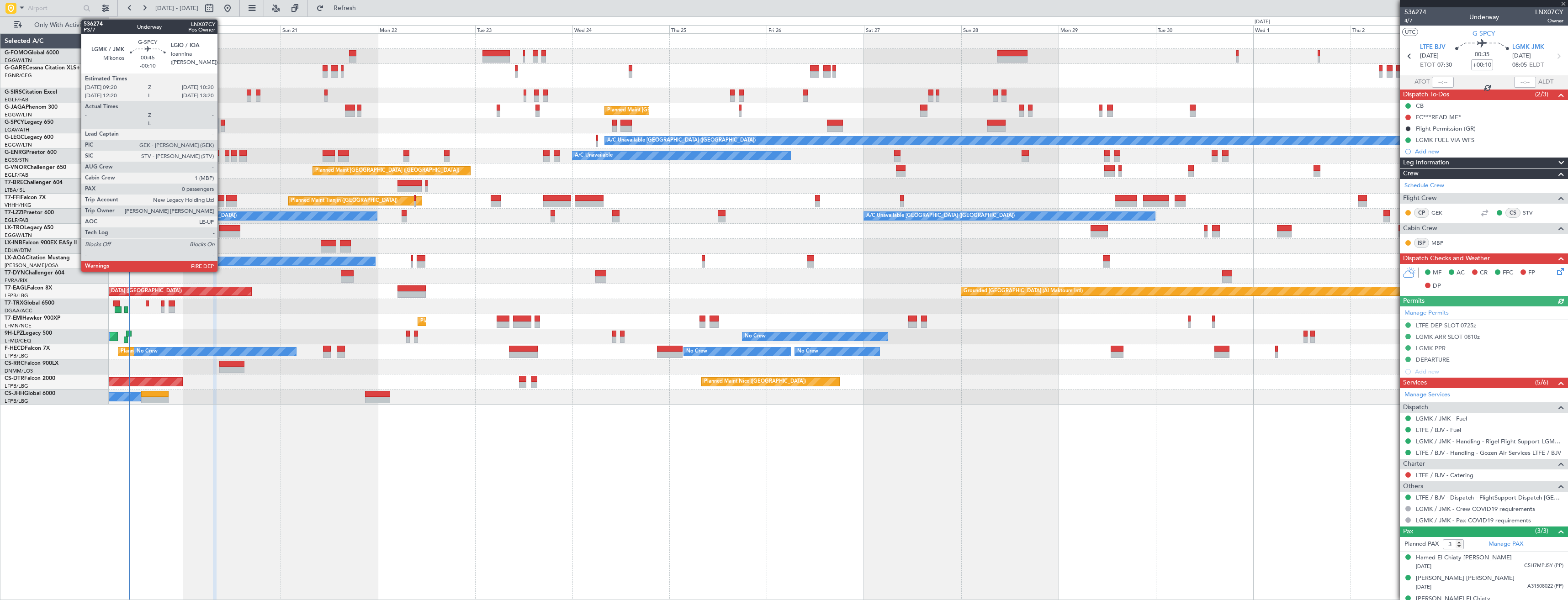
click at [222, 126] on div at bounding box center [223, 128] width 4 height 6
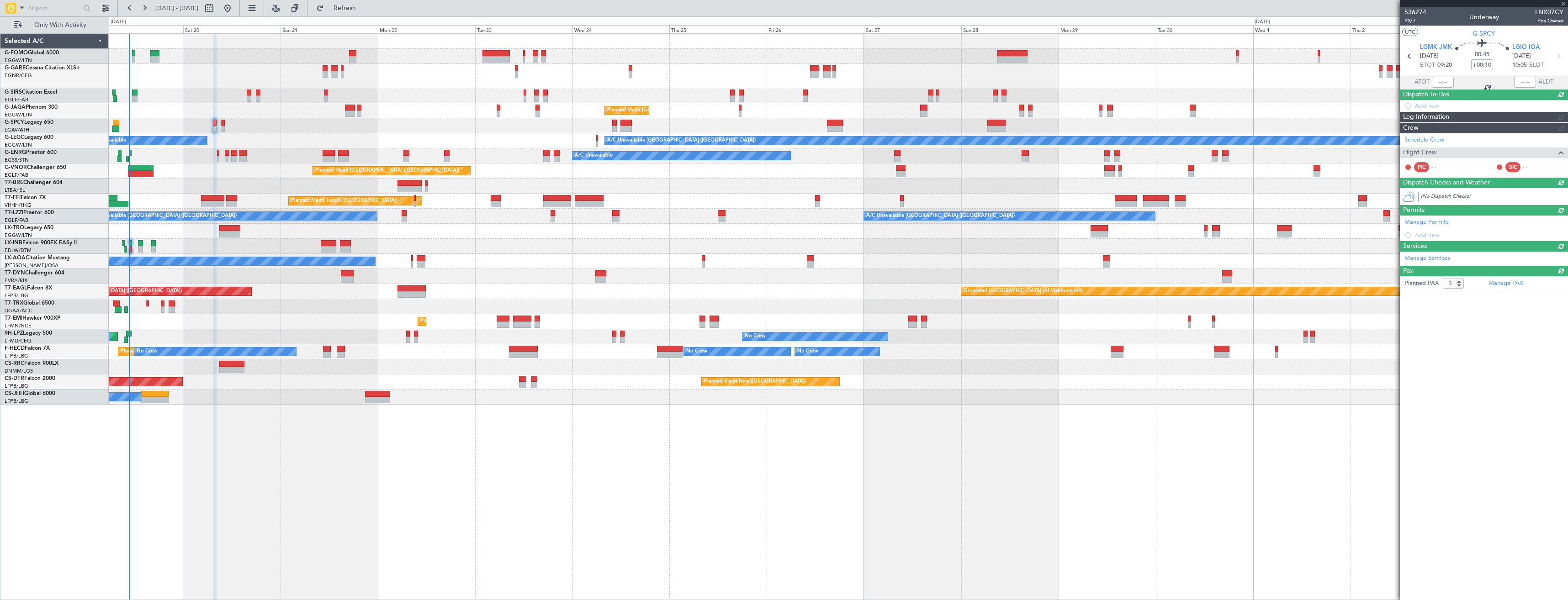
type input "-00:10"
type input "0"
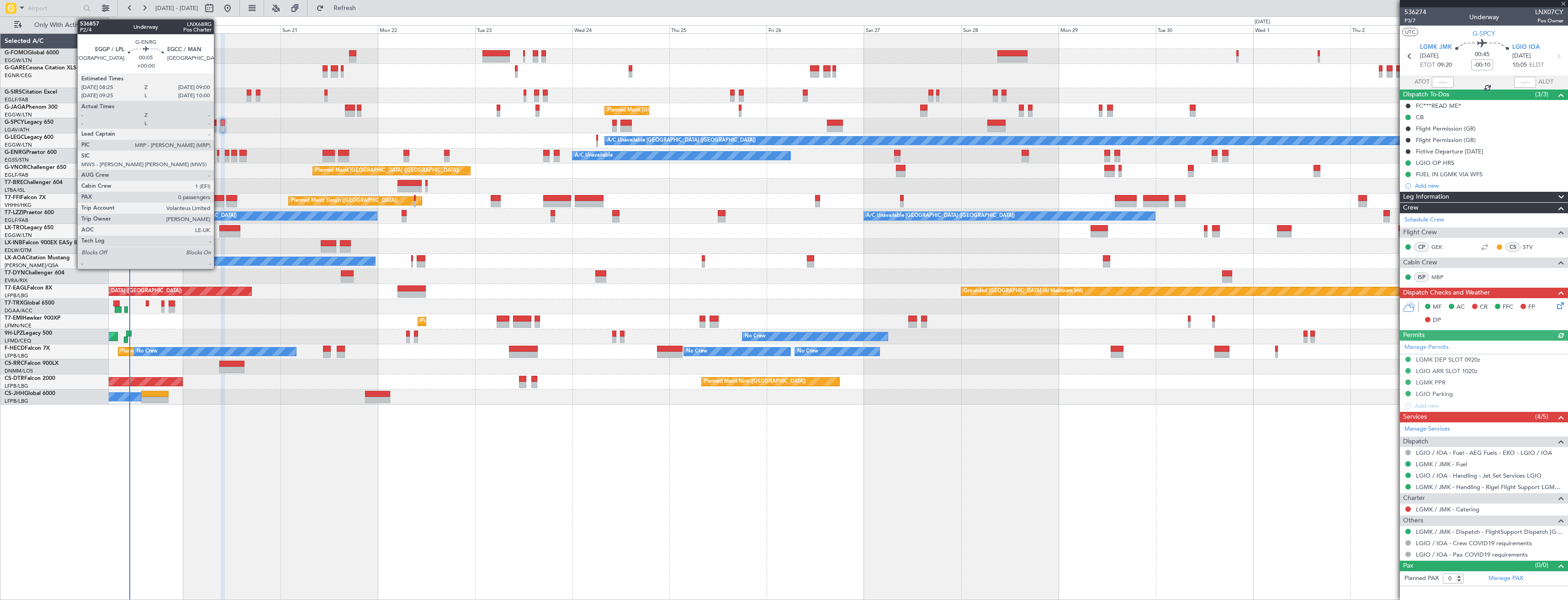
click at [218, 155] on div at bounding box center [218, 152] width 3 height 6
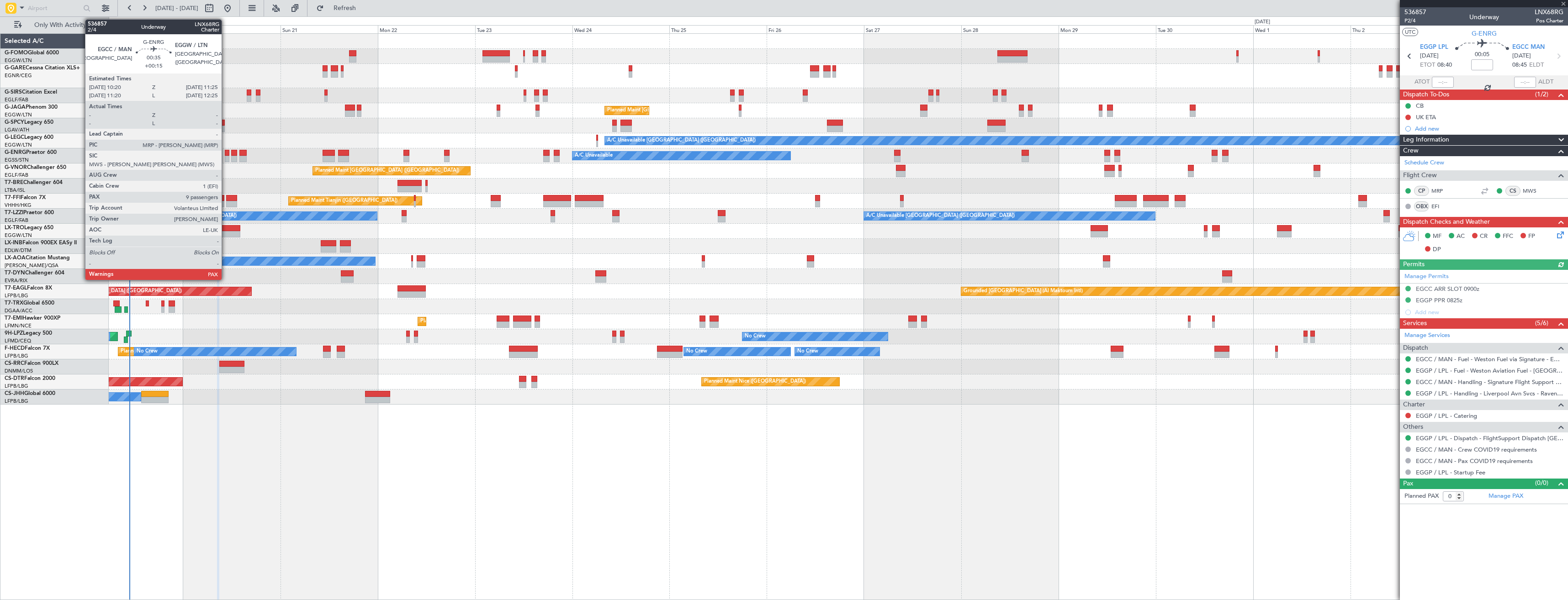
click at [226, 156] on div at bounding box center [227, 158] width 4 height 6
type input "+00:15"
type input "9"
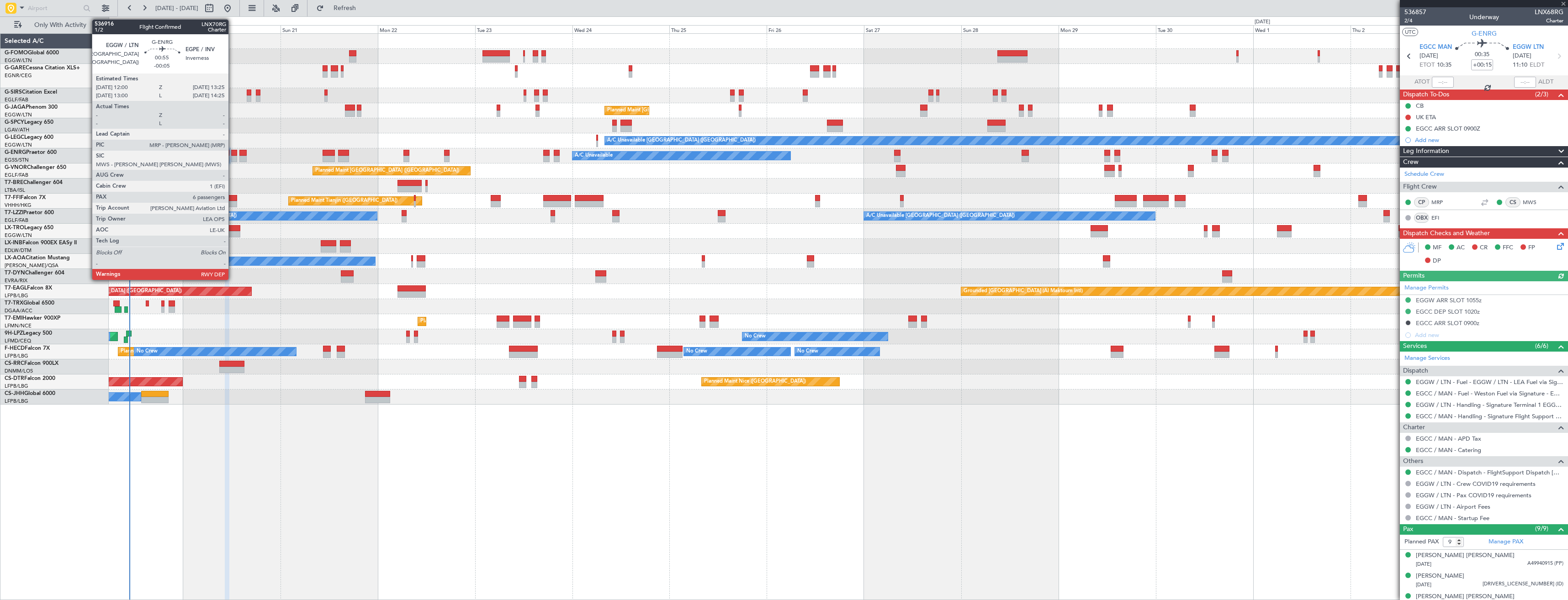
click at [233, 157] on div at bounding box center [234, 158] width 6 height 6
type input "-00:05"
type input "6"
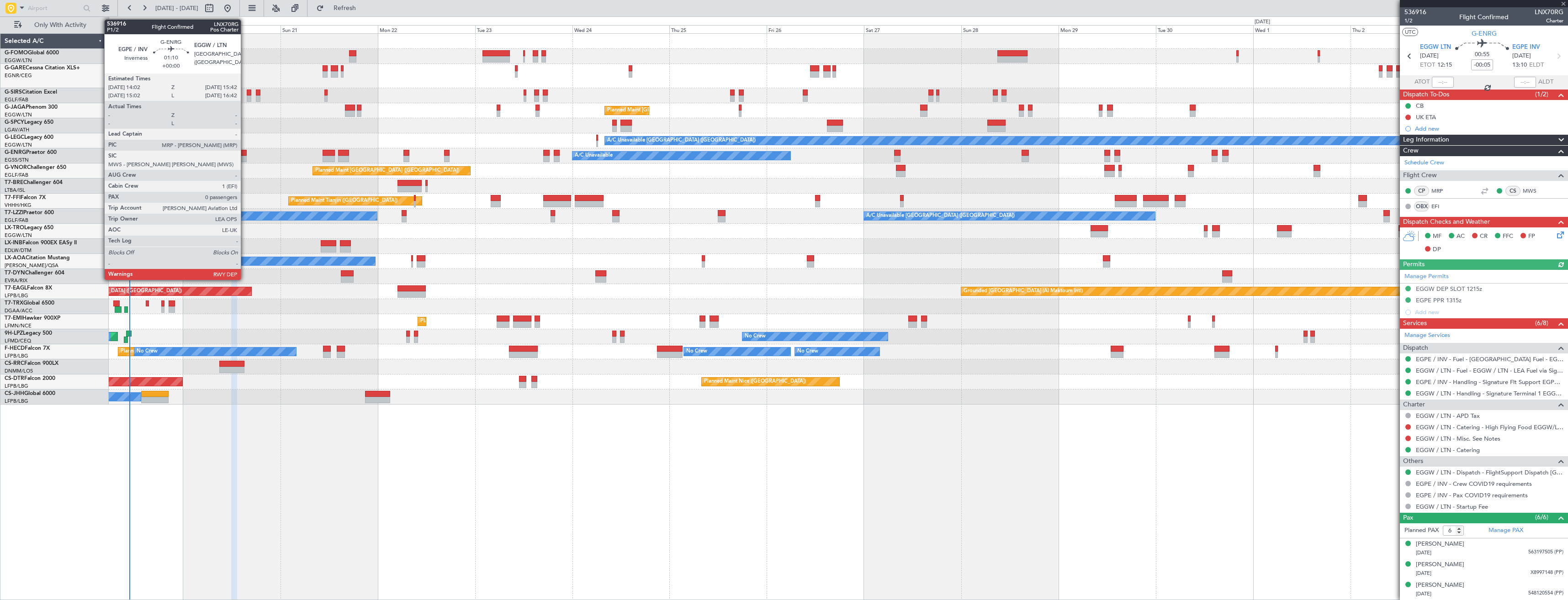
click at [245, 158] on div at bounding box center [243, 158] width 7 height 6
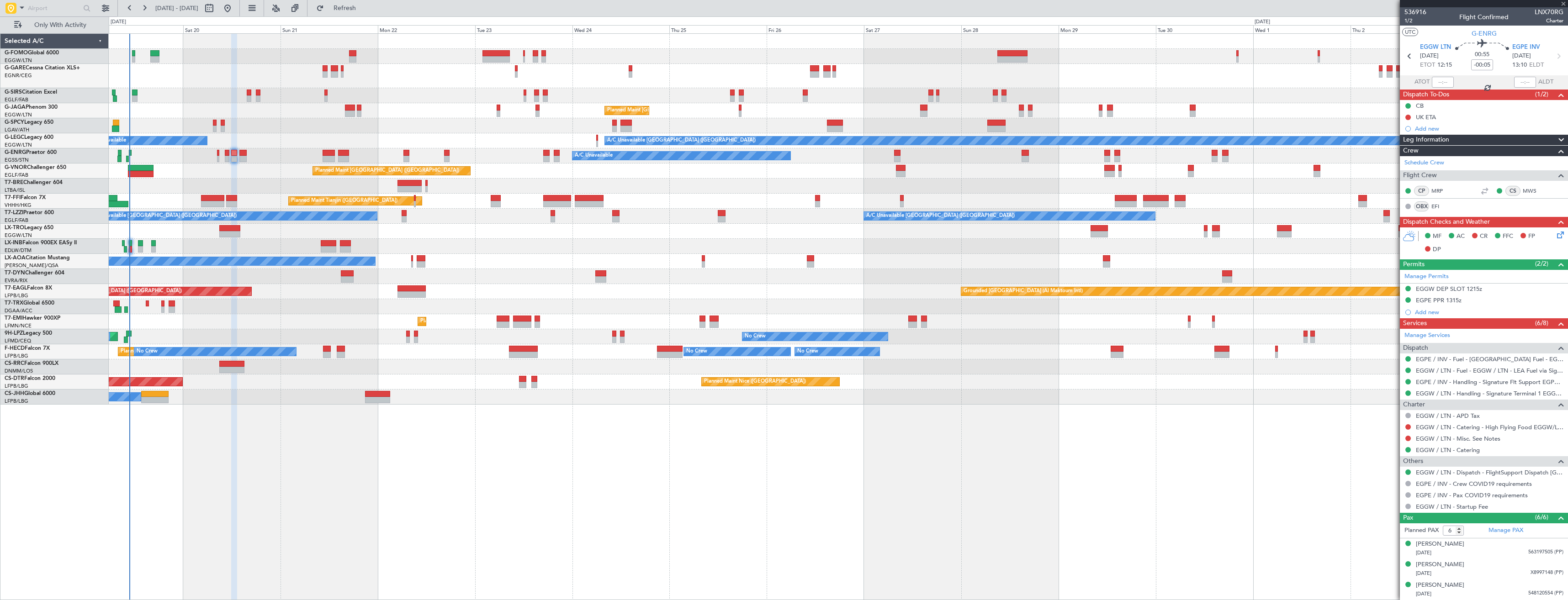
type input "0"
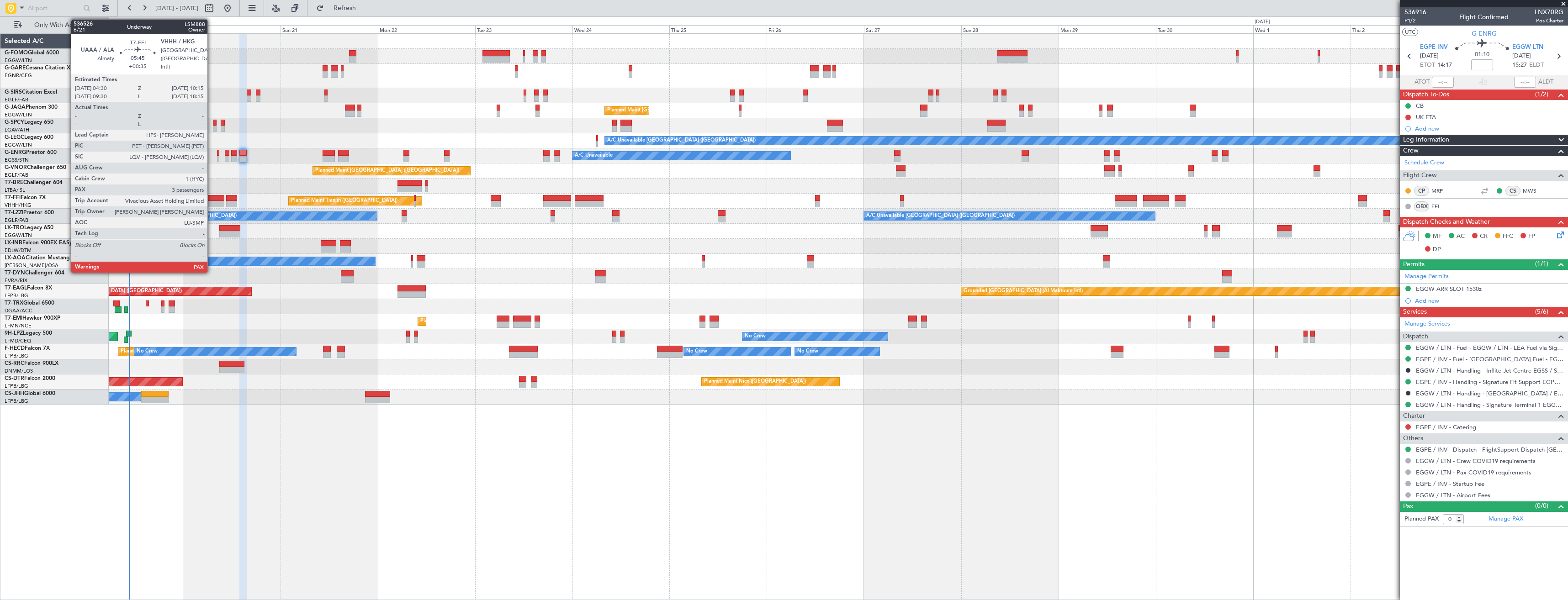
click at [211, 203] on div at bounding box center [212, 203] width 23 height 6
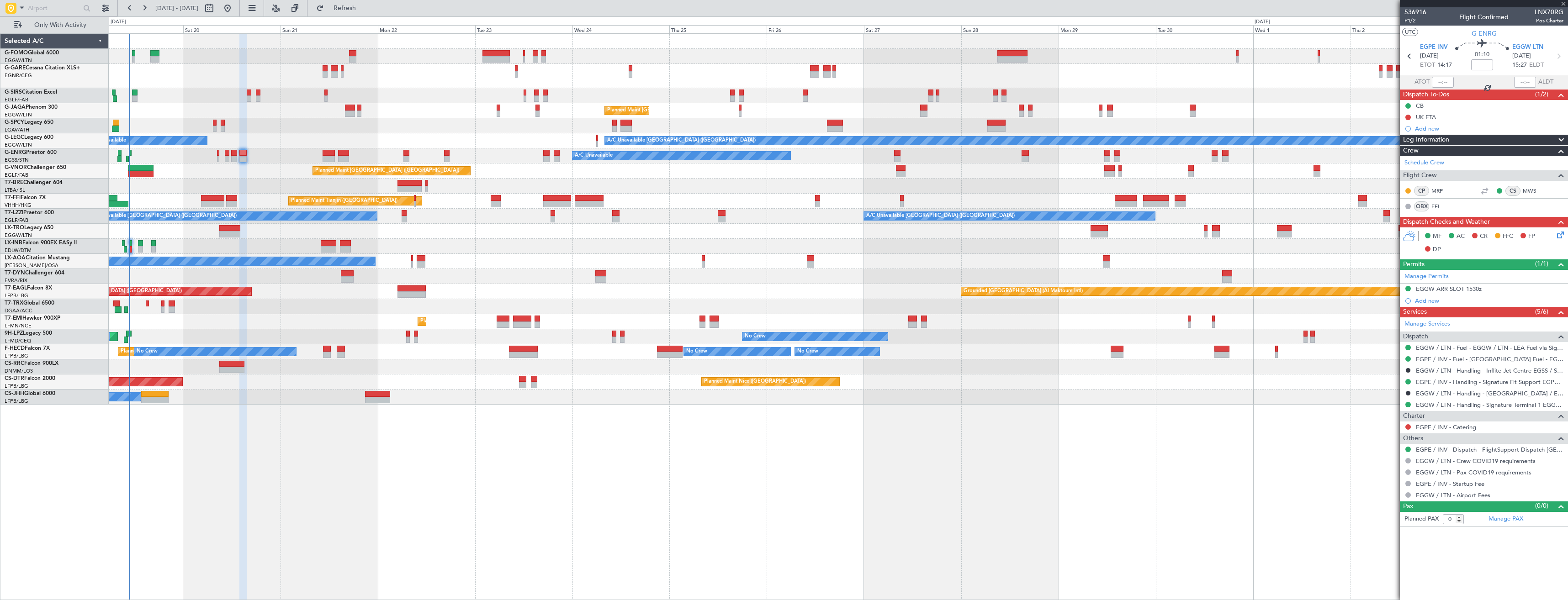
type input "+00:35"
type input "3"
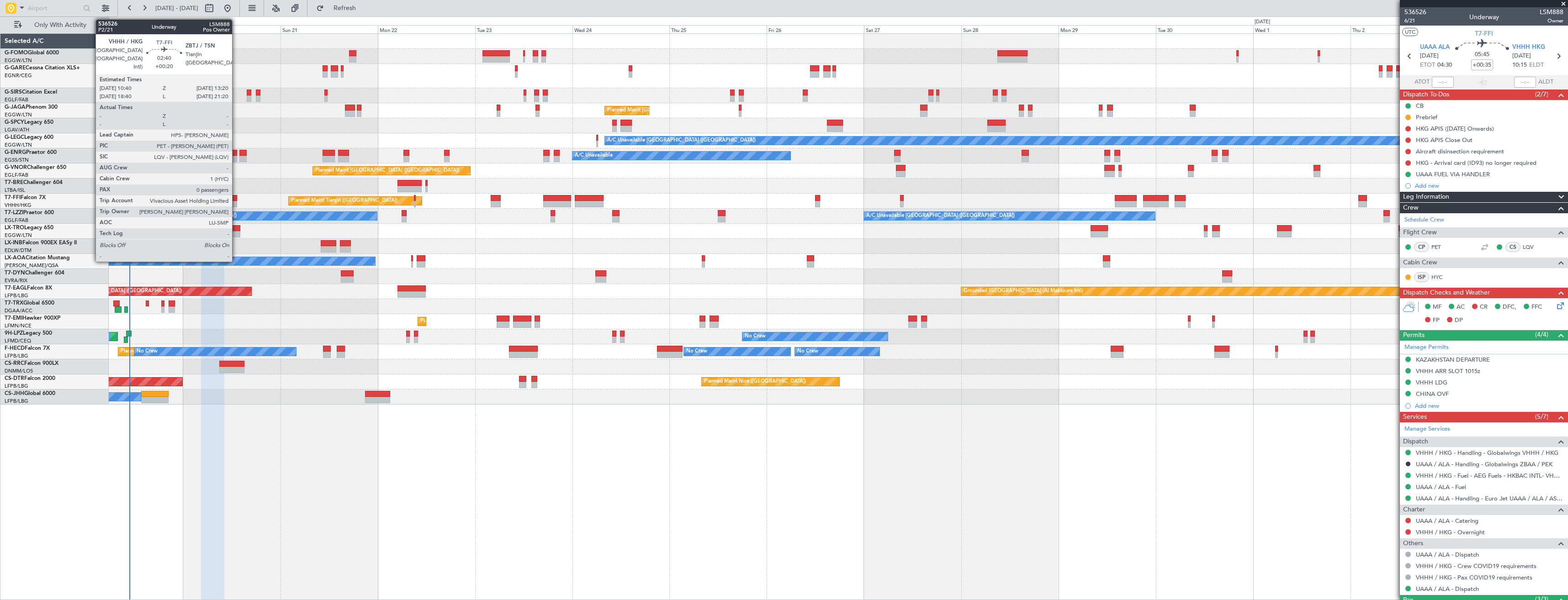
click at [236, 200] on div at bounding box center [231, 197] width 11 height 6
type input "+00:20"
type input "0"
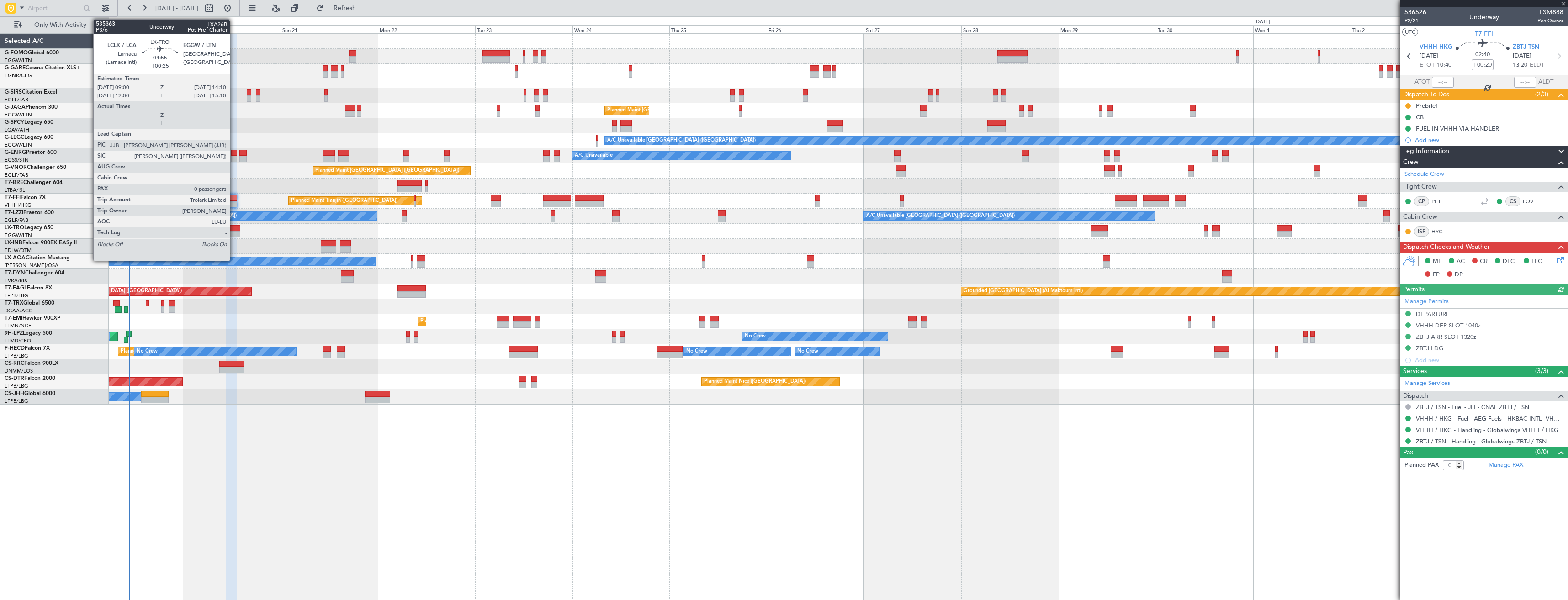
click at [234, 232] on div at bounding box center [229, 234] width 21 height 6
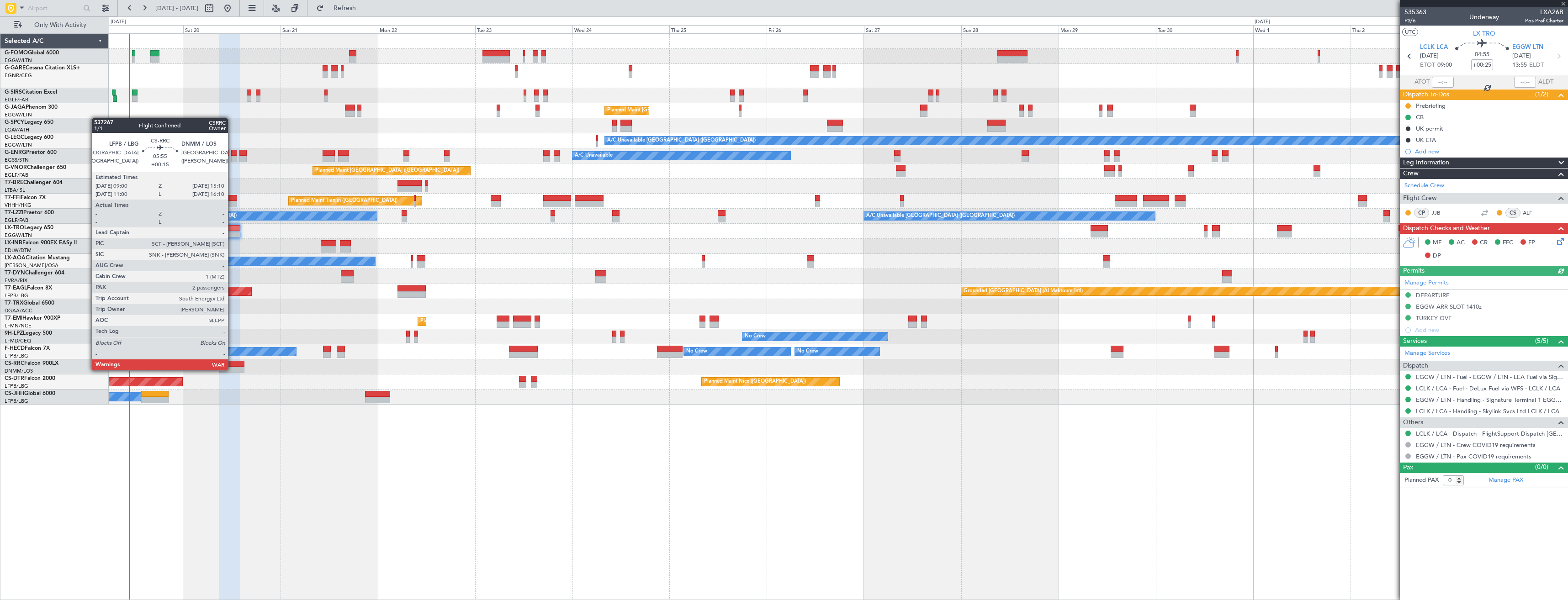
click at [232, 370] on div at bounding box center [231, 370] width 25 height 6
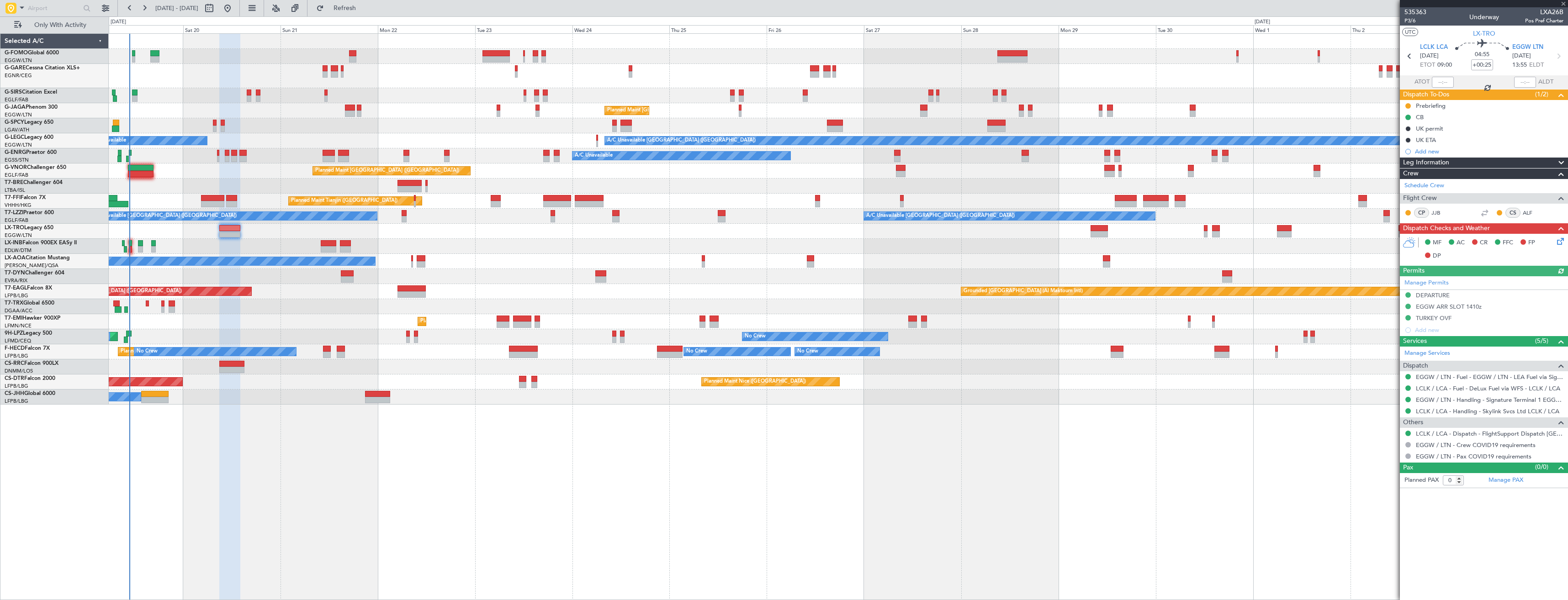
type input "+00:15"
type input "2"
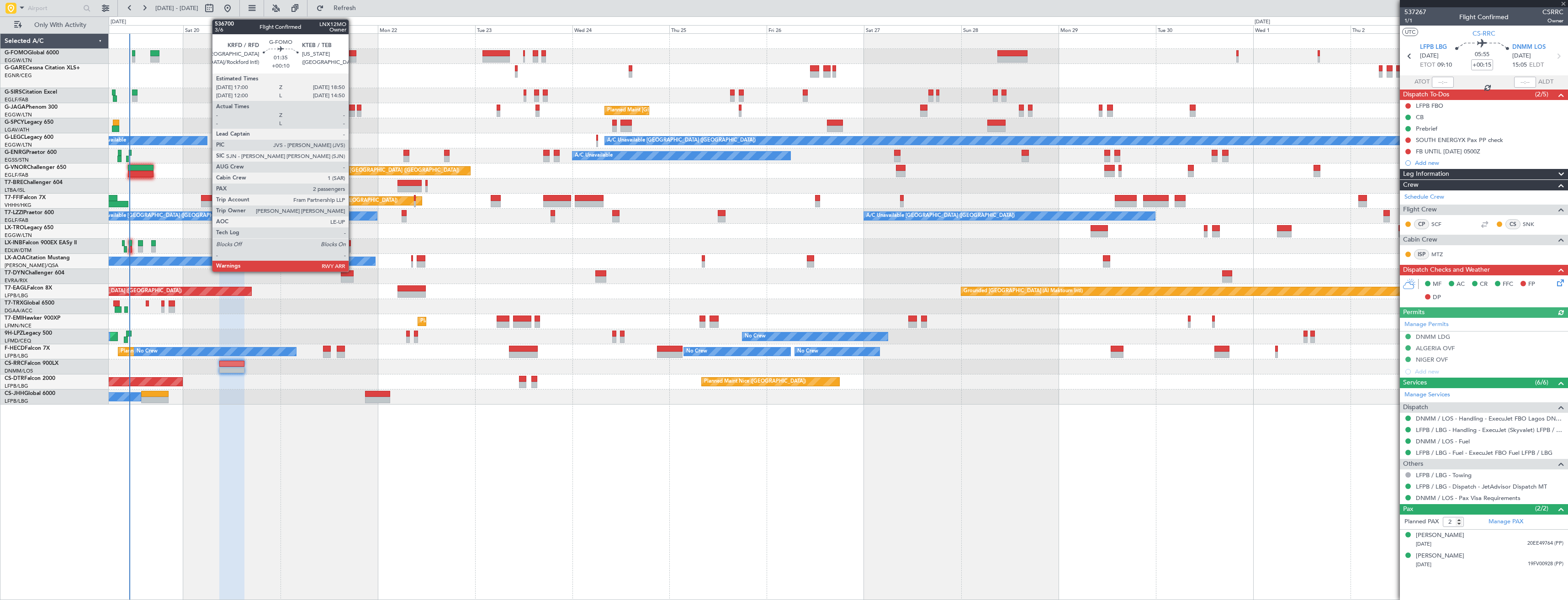
click at [352, 55] on div at bounding box center [352, 53] width 8 height 6
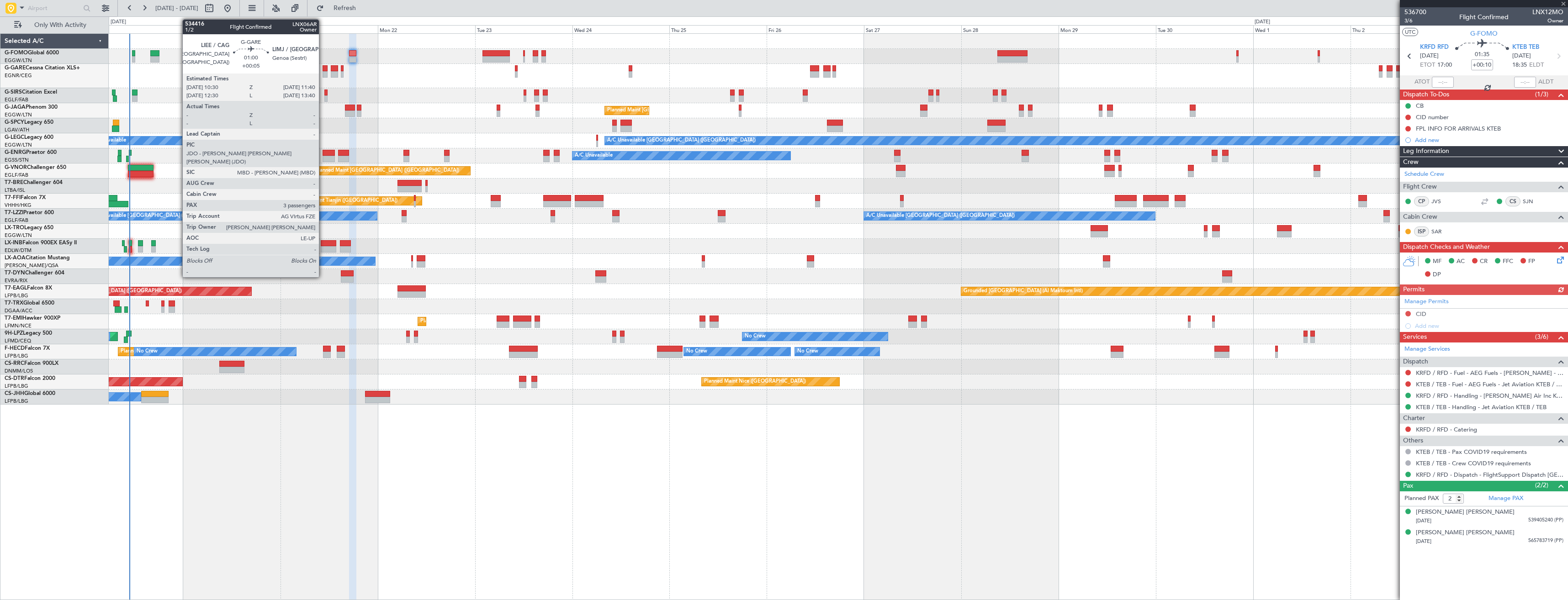
click at [323, 68] on div at bounding box center [326, 68] width 5 height 6
type input "+00:05"
type input "3"
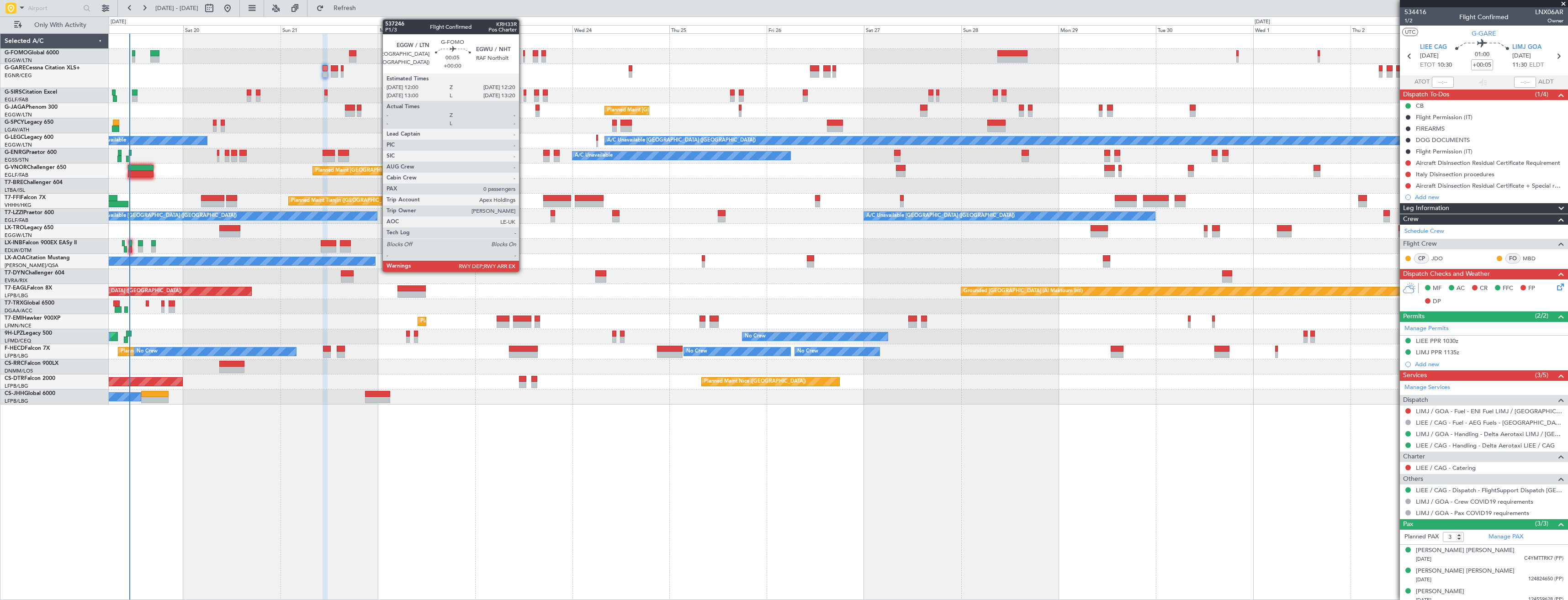
click at [523, 56] on div at bounding box center [524, 59] width 2 height 6
click at [535, 58] on div at bounding box center [535, 59] width 5 height 6
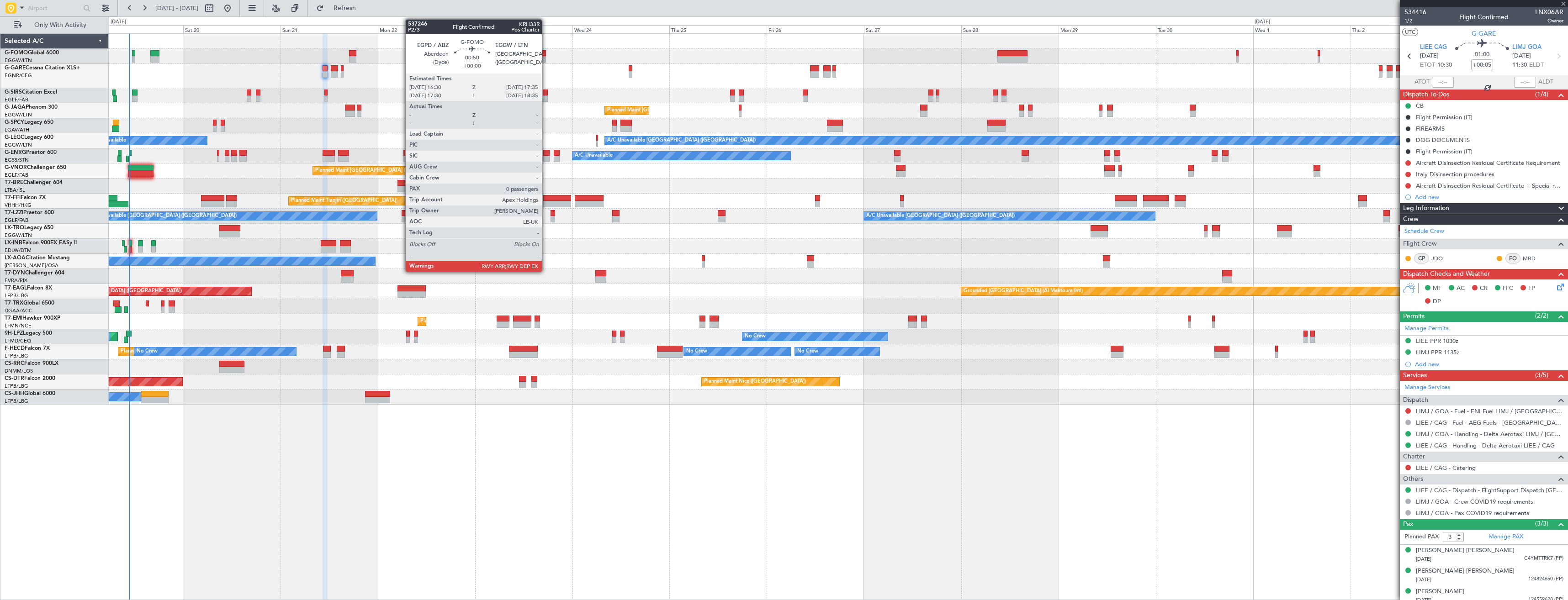
type input "+00:10"
type input "0"
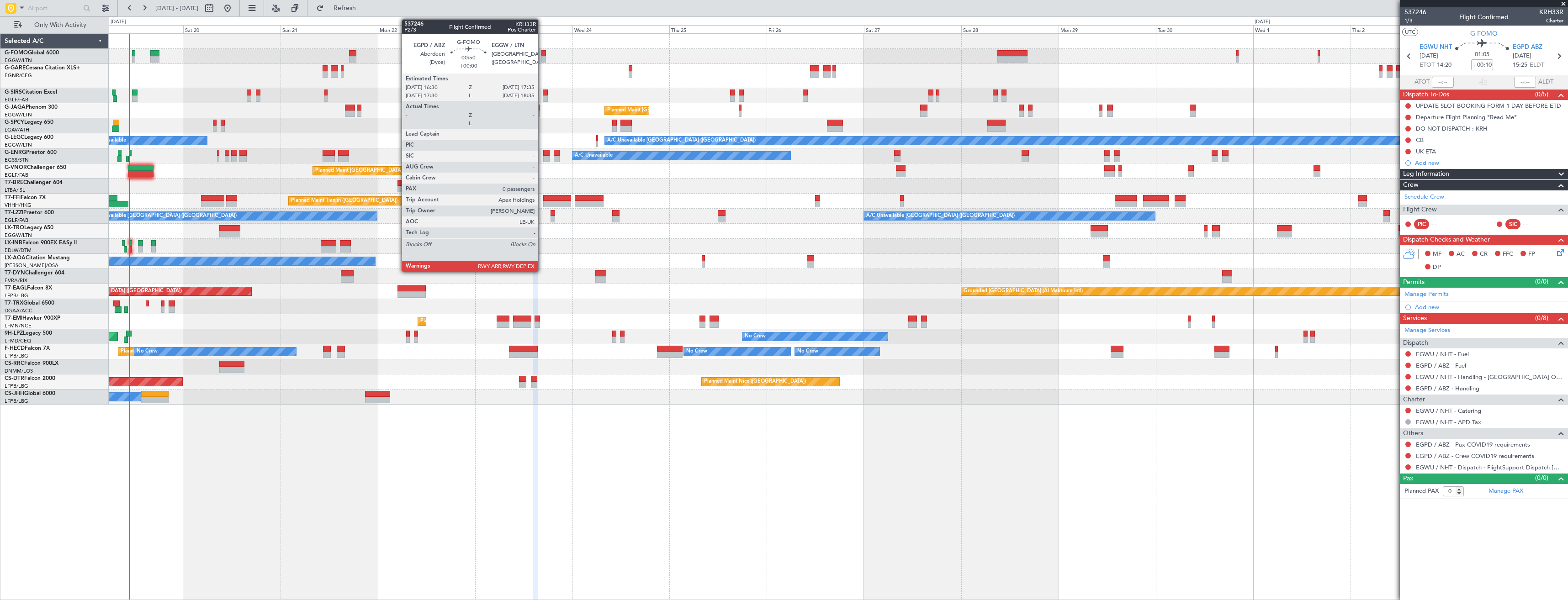
click at [542, 59] on div at bounding box center [543, 59] width 4 height 6
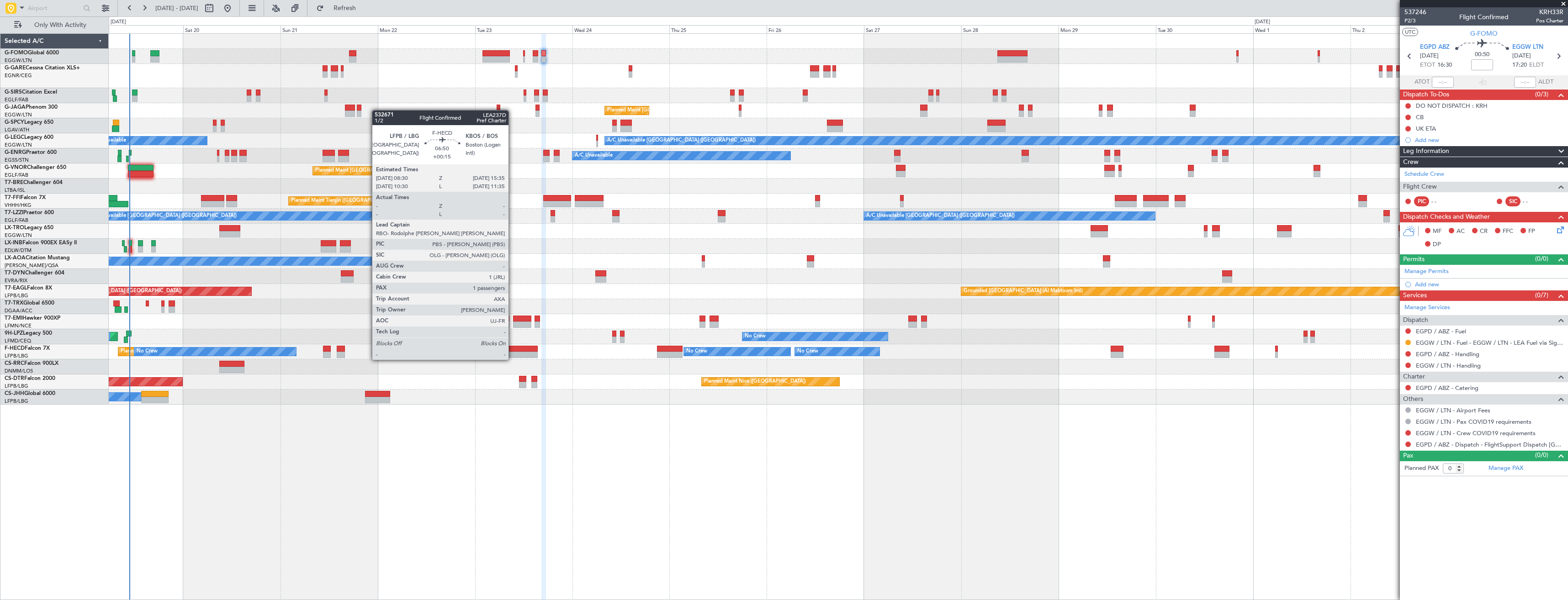
click at [513, 351] on div at bounding box center [523, 349] width 29 height 6
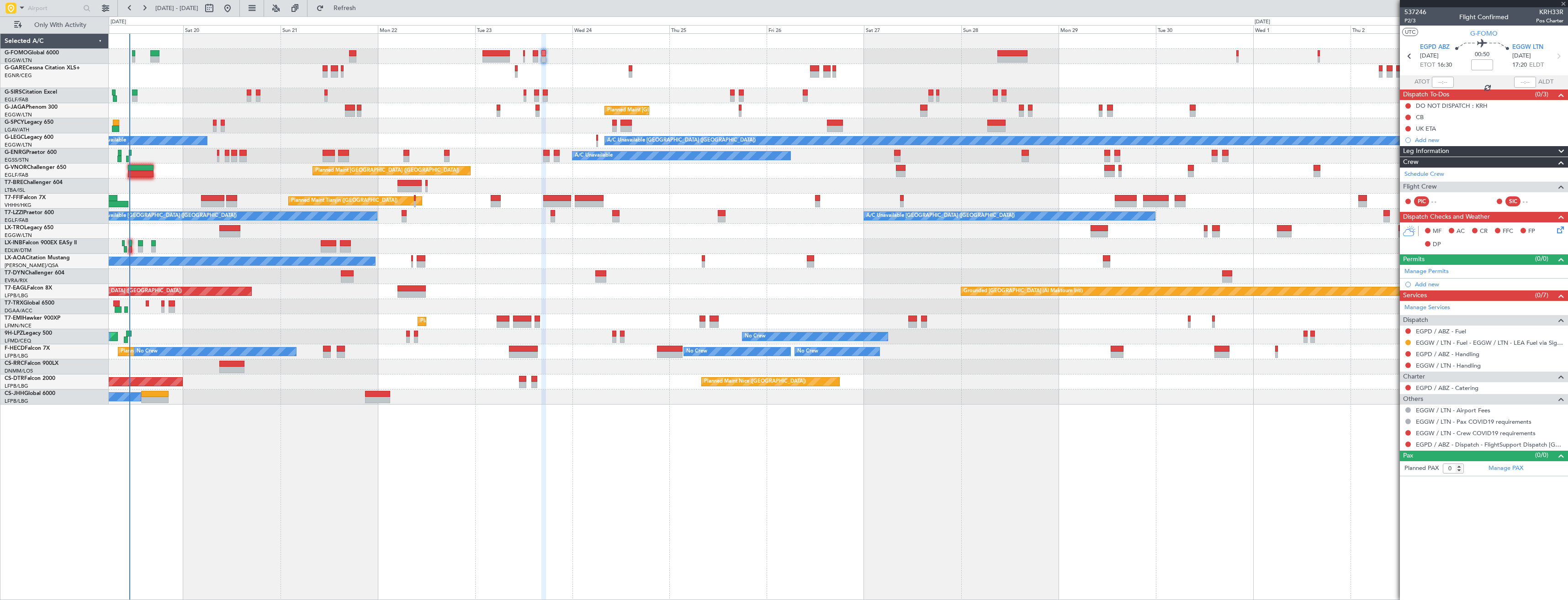
type input "+00:15"
type input "1"
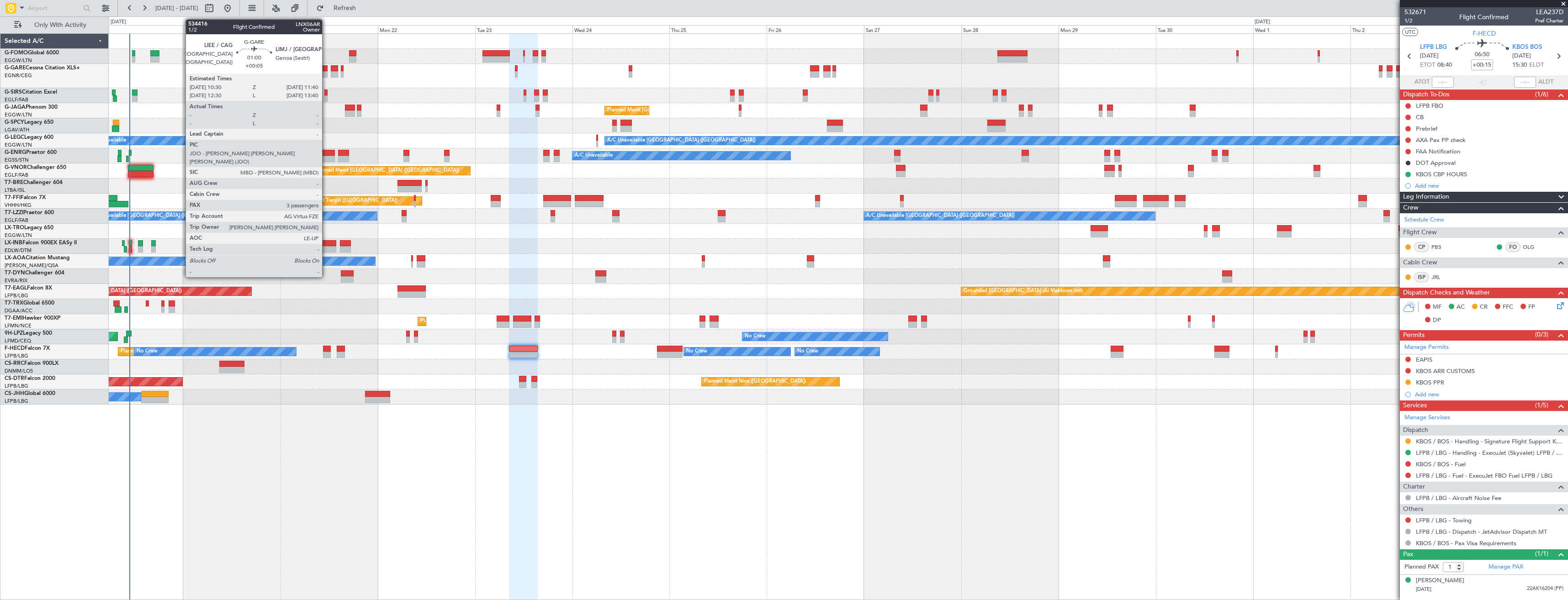
click at [326, 72] on div at bounding box center [326, 74] width 5 height 6
type input "+00:05"
type input "3"
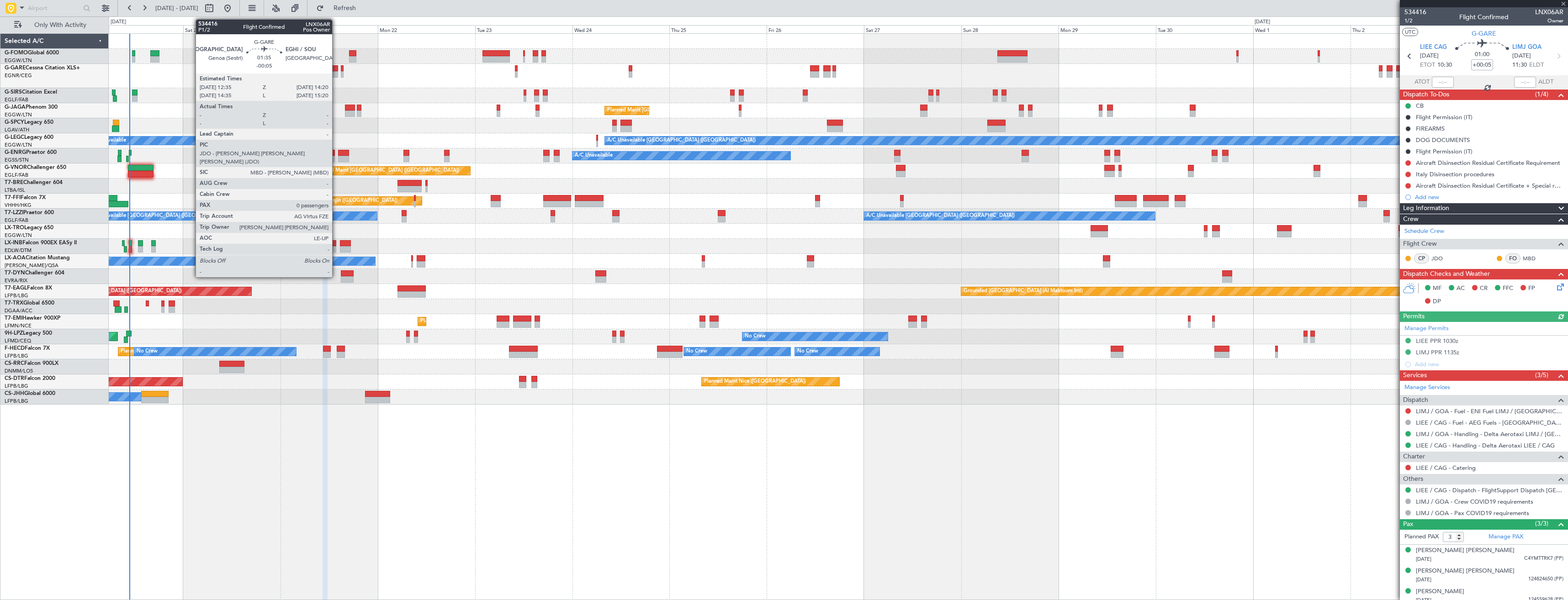
click at [336, 68] on div at bounding box center [334, 68] width 7 height 6
type input "-00:05"
type input "0"
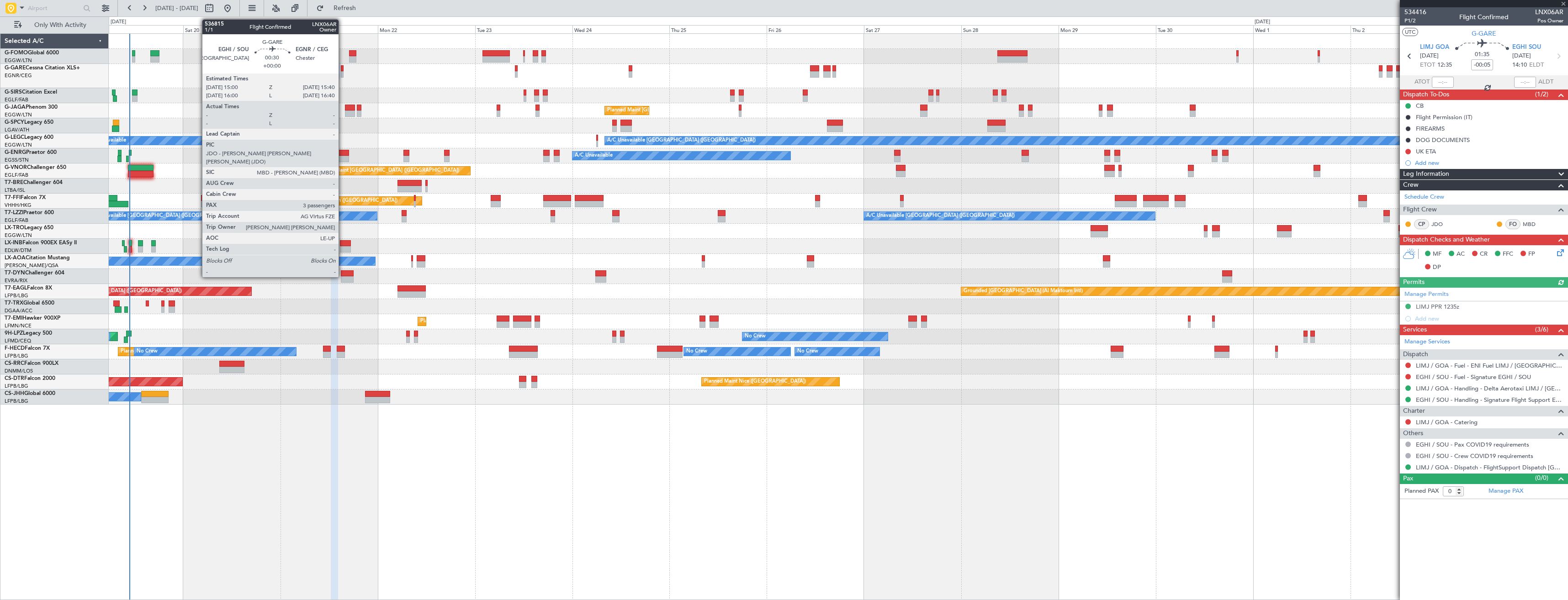
click at [343, 70] on div at bounding box center [342, 68] width 3 height 6
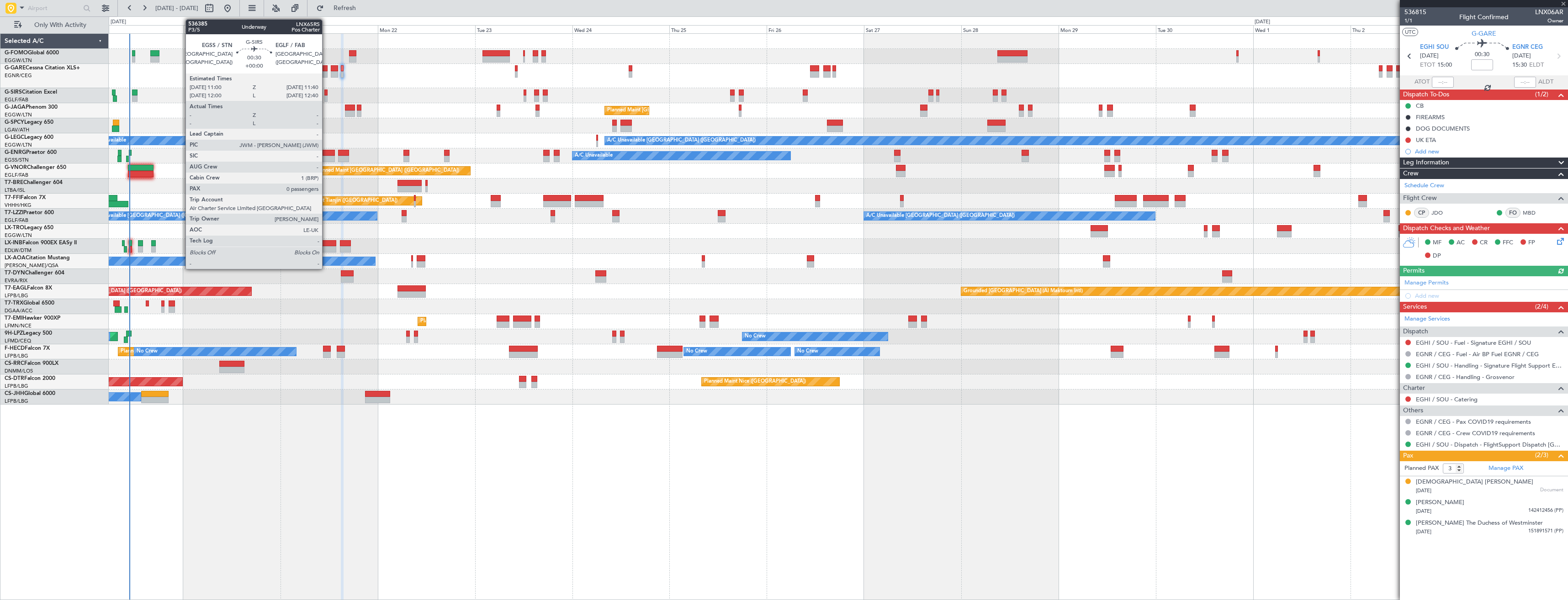
click at [326, 96] on div at bounding box center [326, 98] width 3 height 6
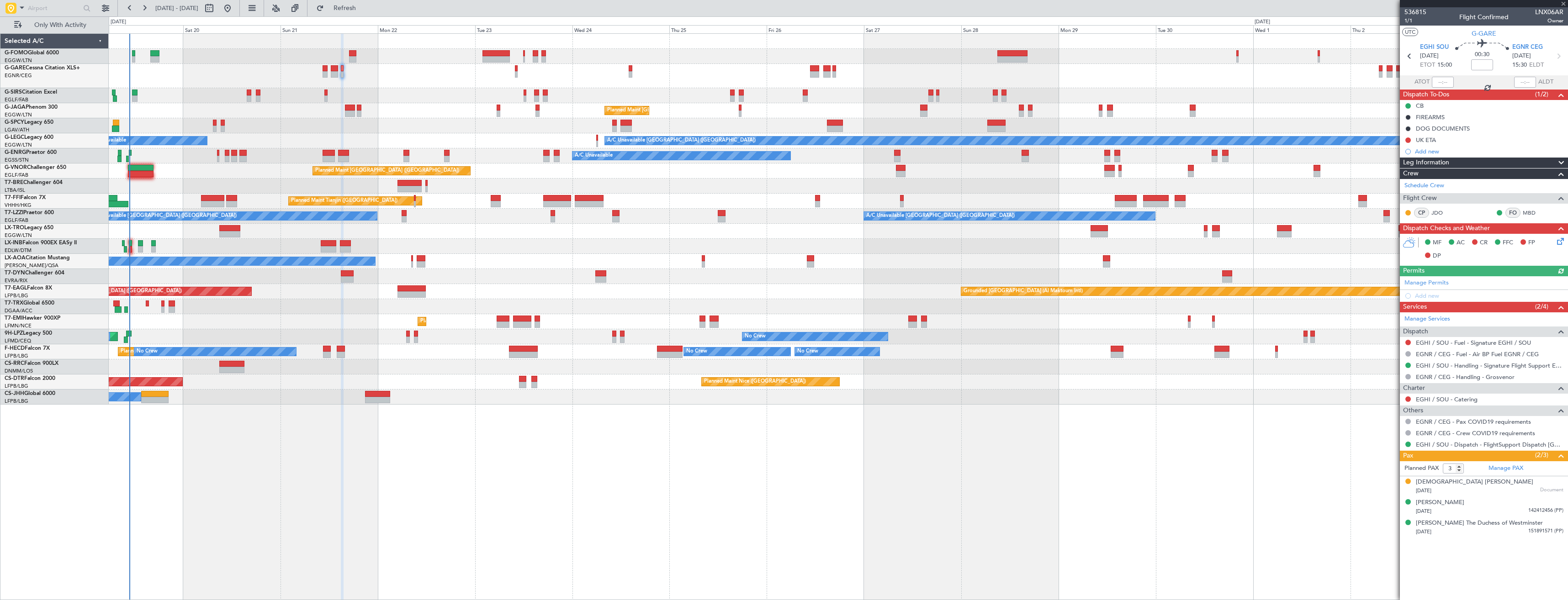
type input "0"
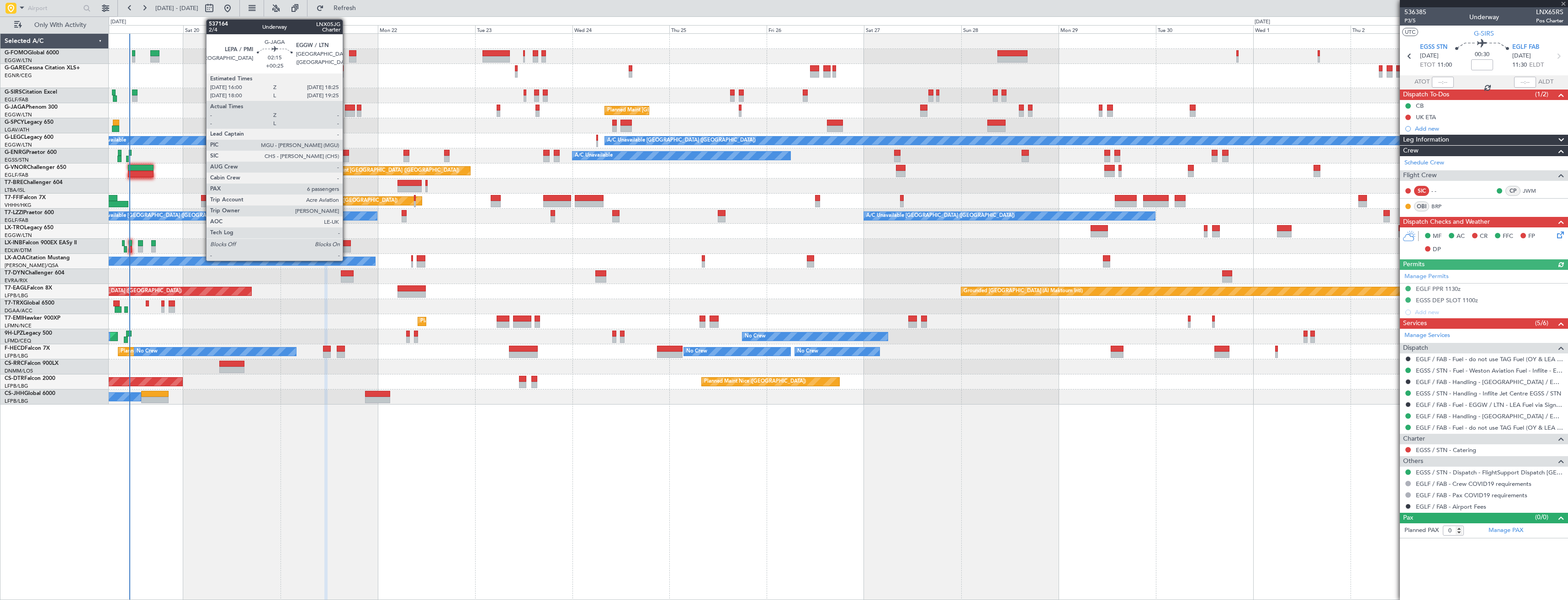
click at [347, 110] on div at bounding box center [350, 107] width 10 height 6
type input "+00:25"
type input "6"
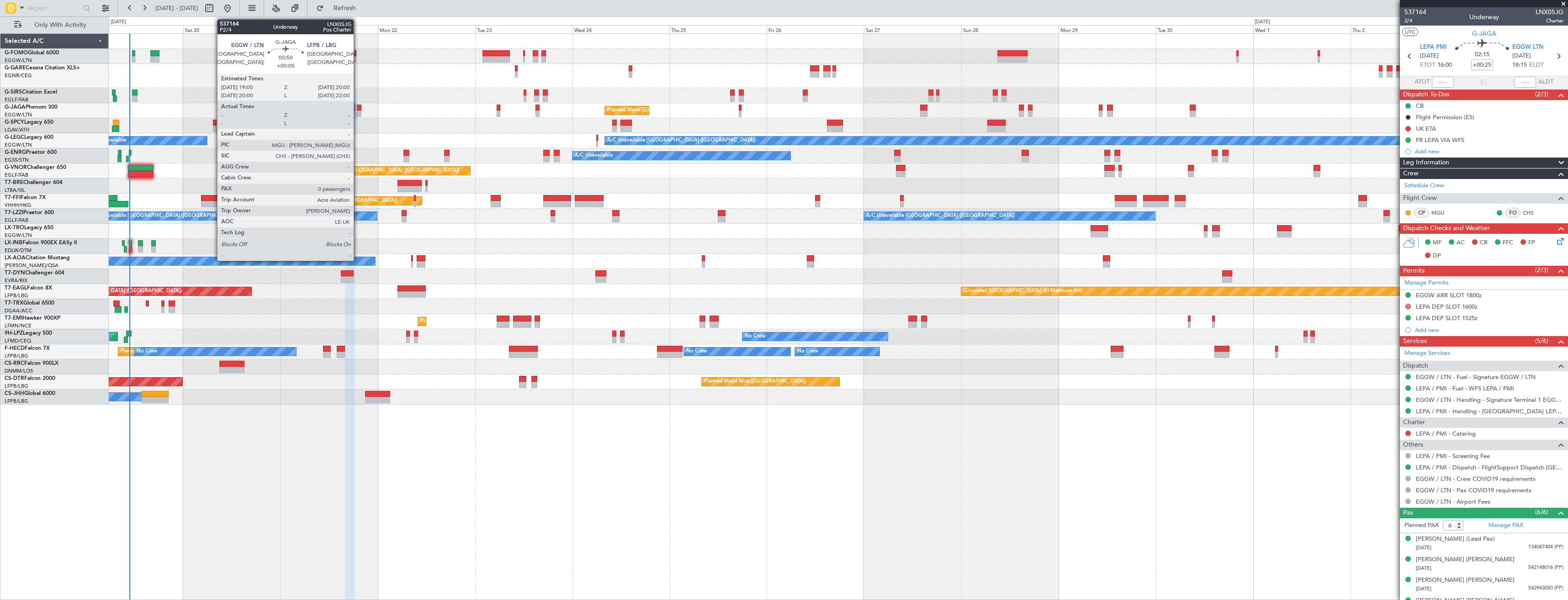
click at [358, 110] on div at bounding box center [358, 107] width 4 height 6
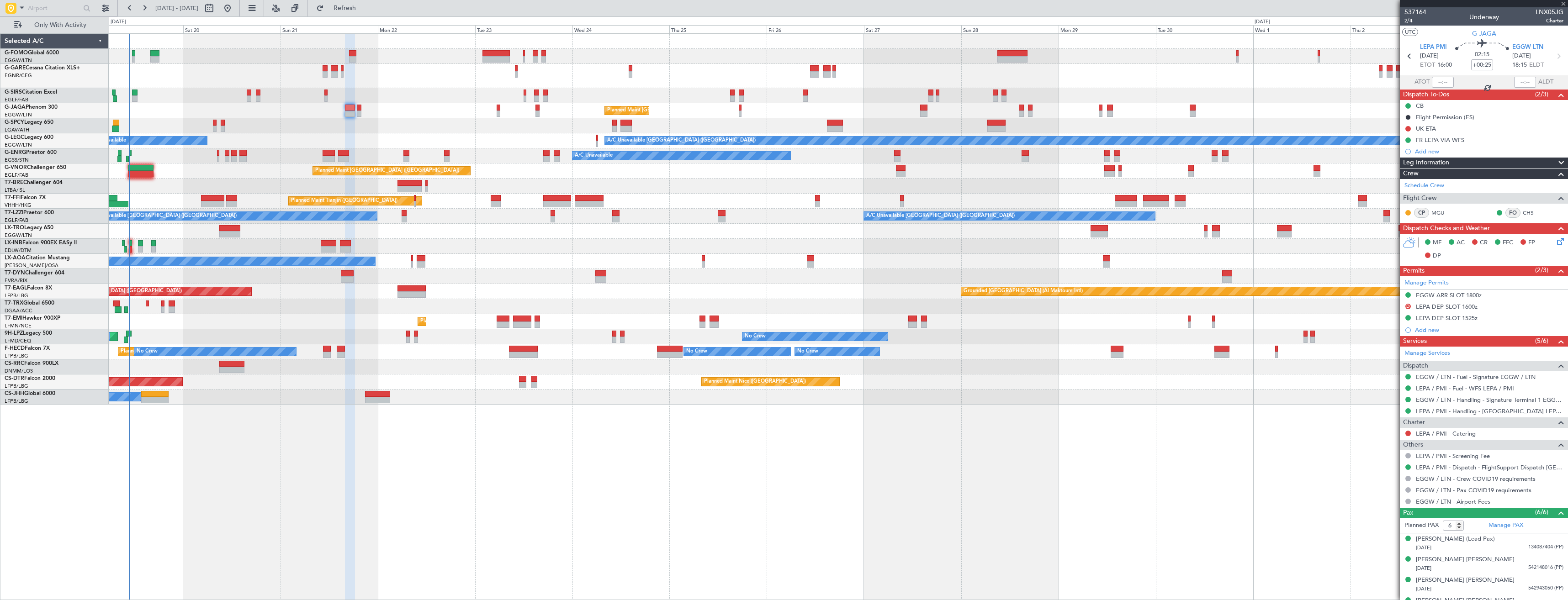
type input "+00:05"
type input "0"
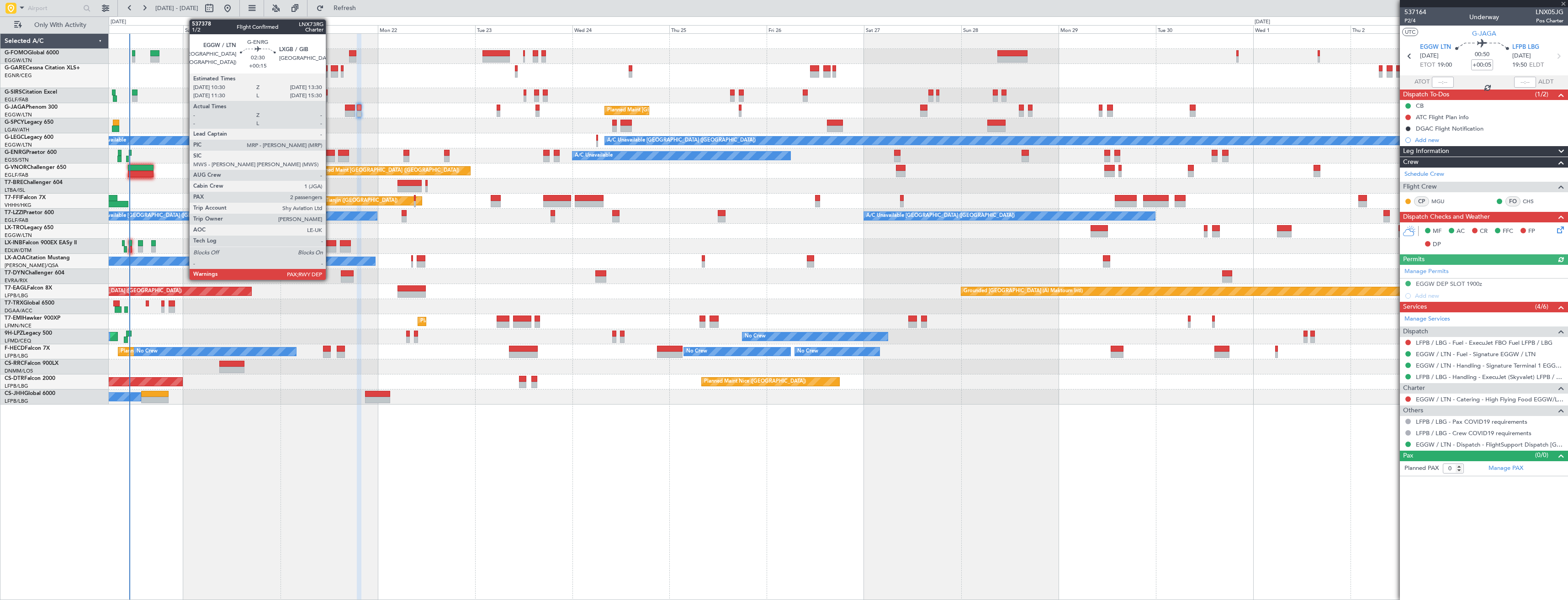
click at [330, 156] on div at bounding box center [329, 158] width 12 height 6
type input "+00:15"
type input "4"
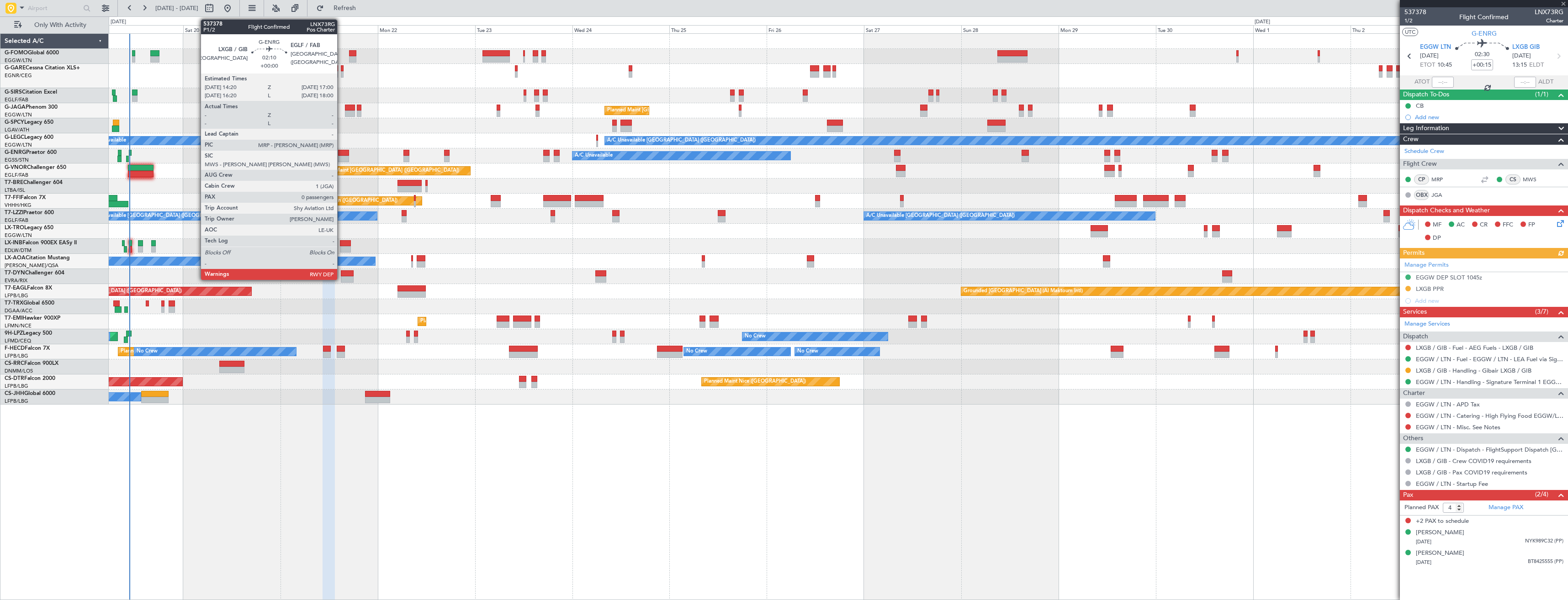
click at [341, 156] on div at bounding box center [344, 158] width 11 height 6
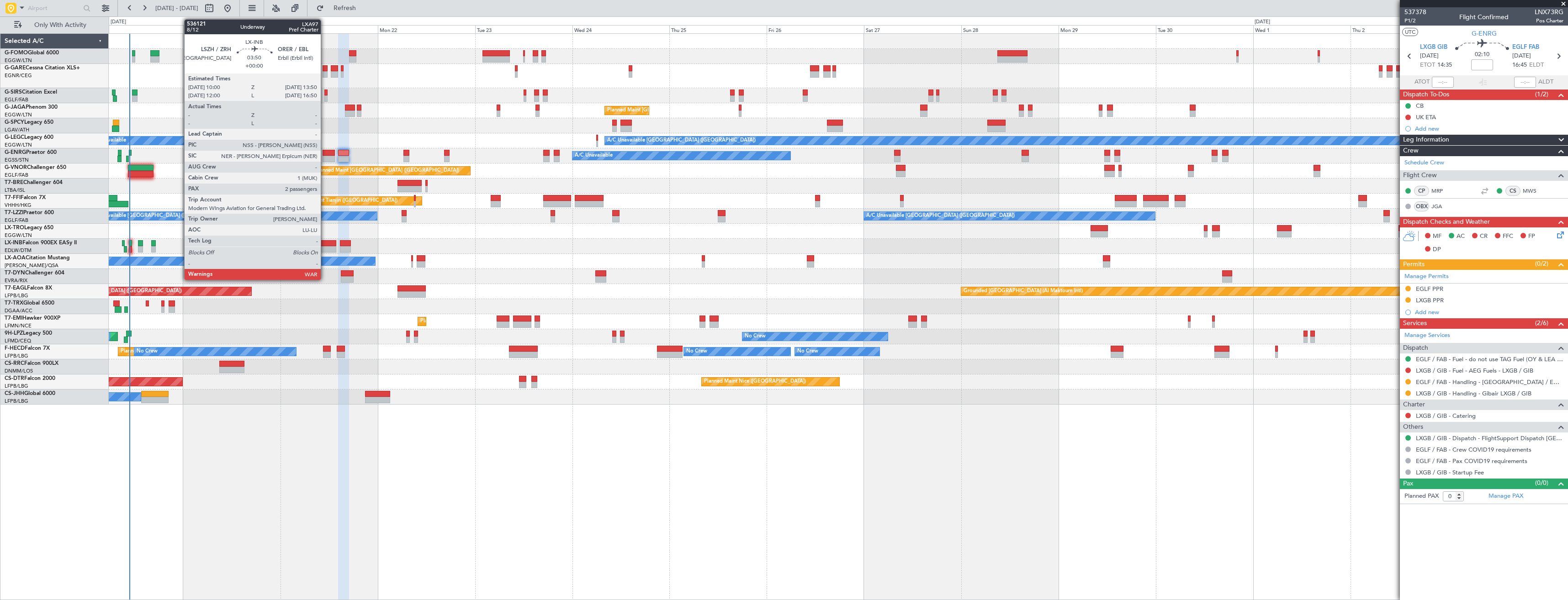
click at [325, 245] on div at bounding box center [328, 243] width 16 height 6
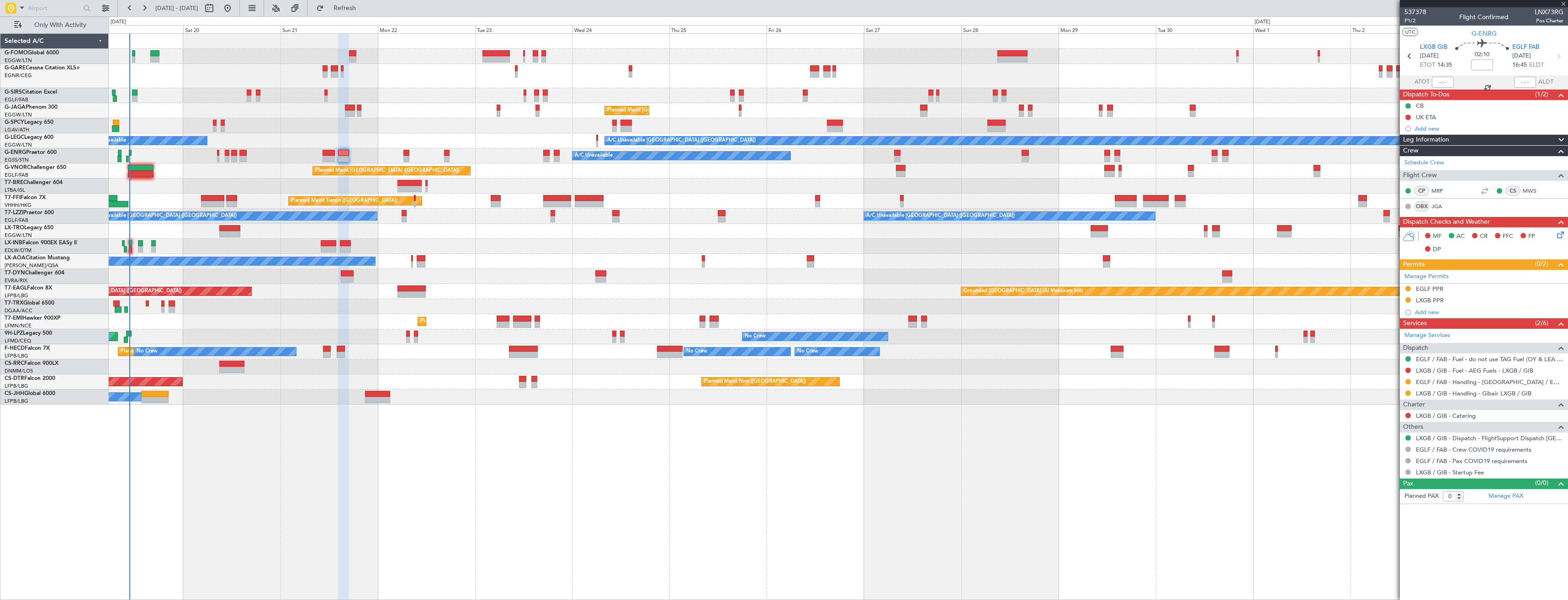
type input "2"
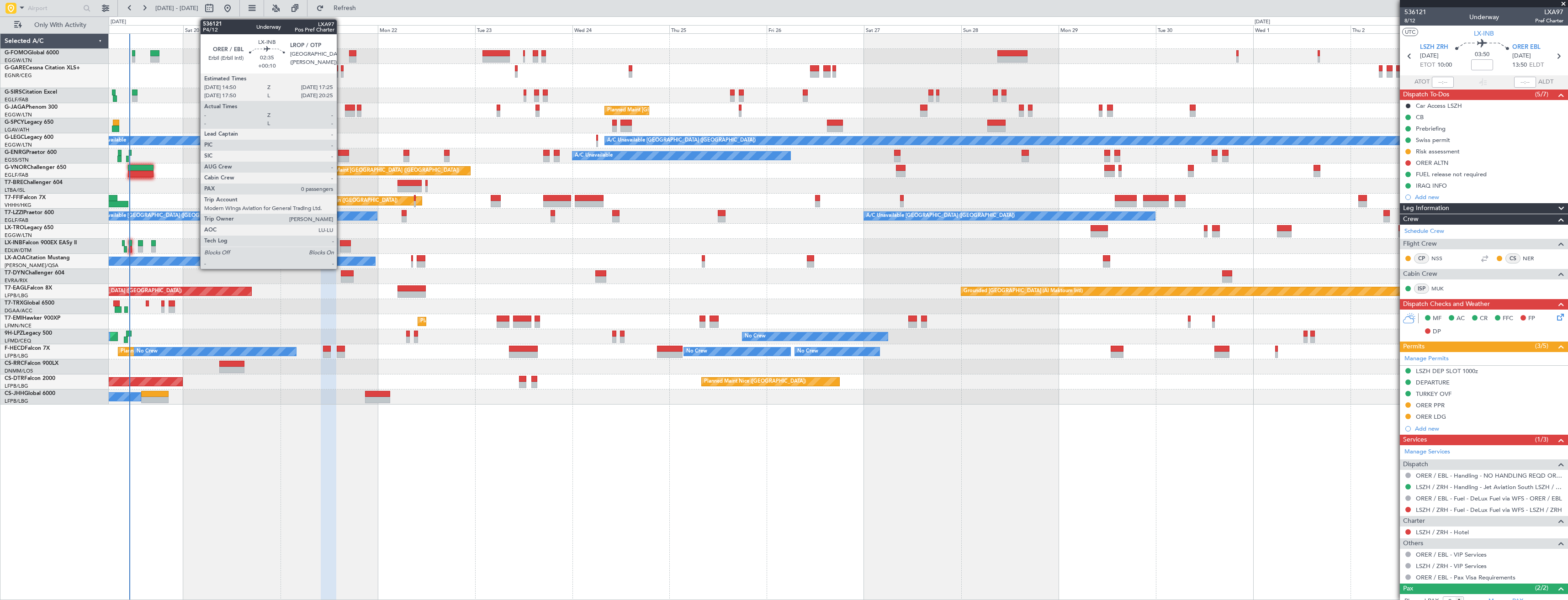
click at [378, 236] on div "A/C Unavailable Unplanned Maint [GEOGRAPHIC_DATA] ([PERSON_NAME] Intl)" at bounding box center [838, 231] width 1459 height 15
click at [345, 242] on div at bounding box center [345, 243] width 10 height 6
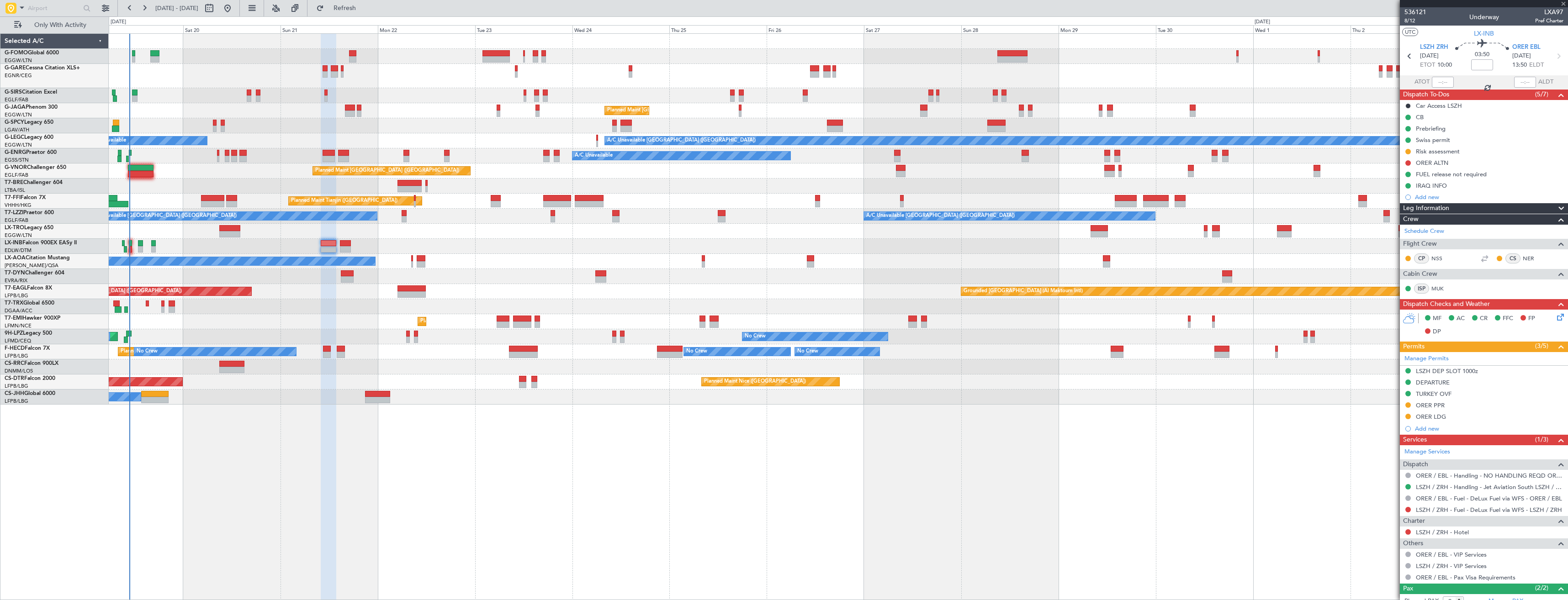
type input "+00:10"
type input "0"
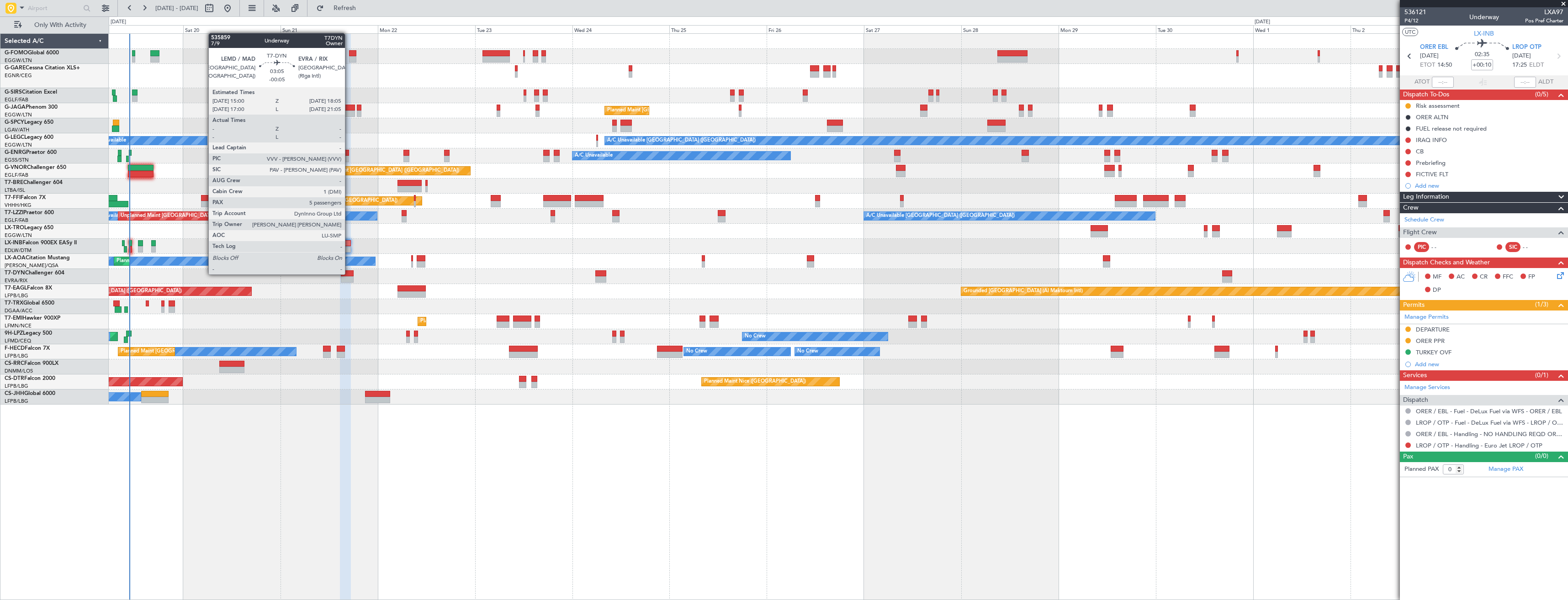
click at [349, 274] on div at bounding box center [347, 273] width 13 height 6
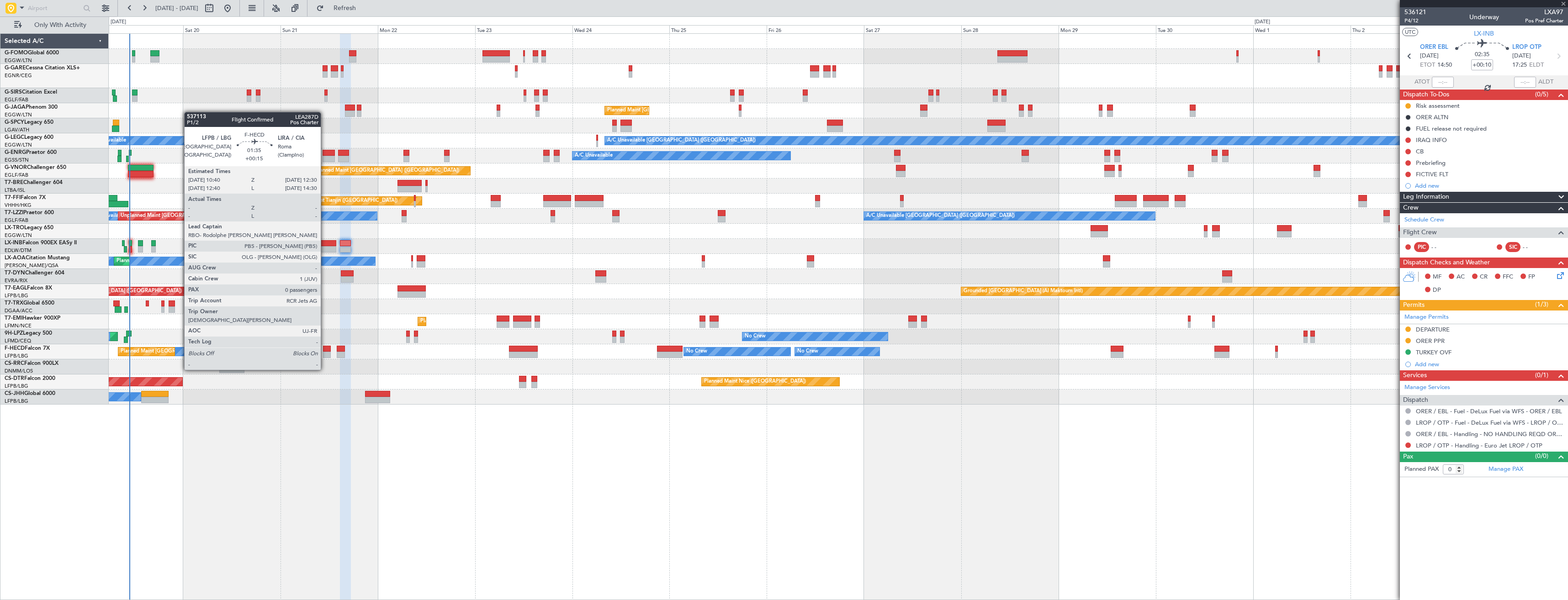
type input "-00:05"
type input "5"
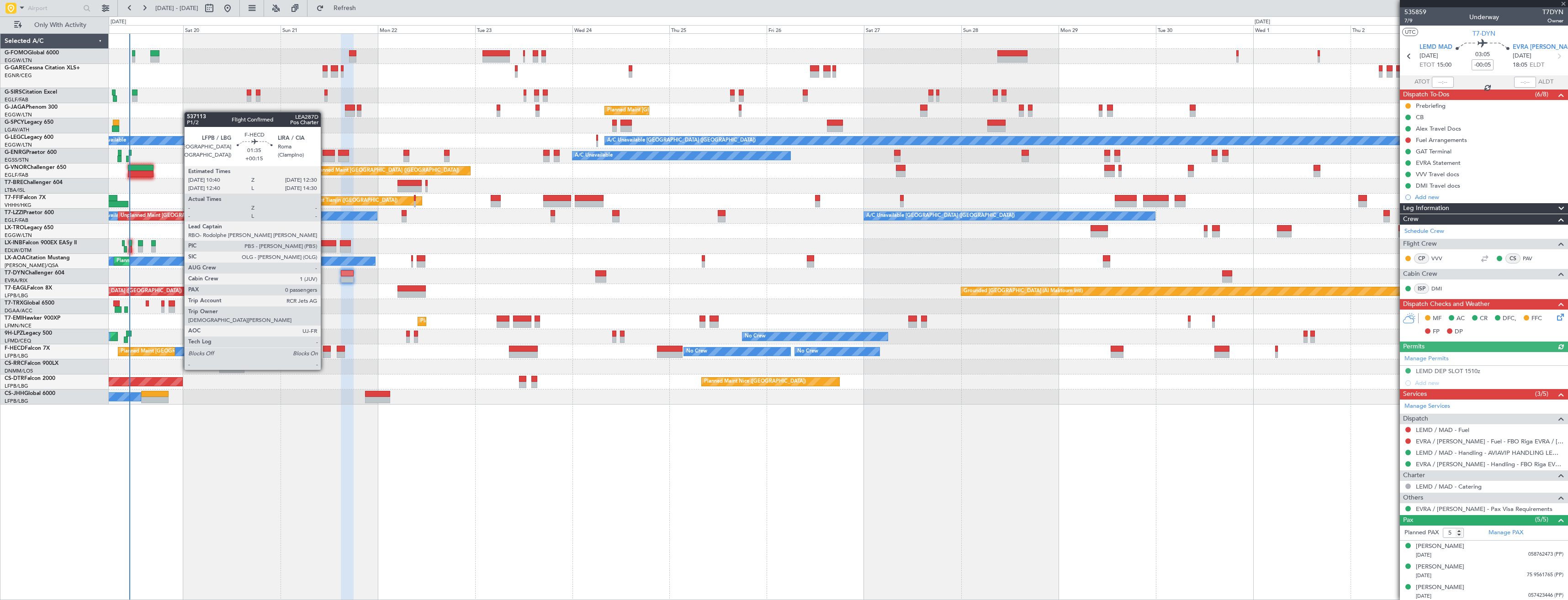
click at [325, 352] on div at bounding box center [326, 354] width 8 height 6
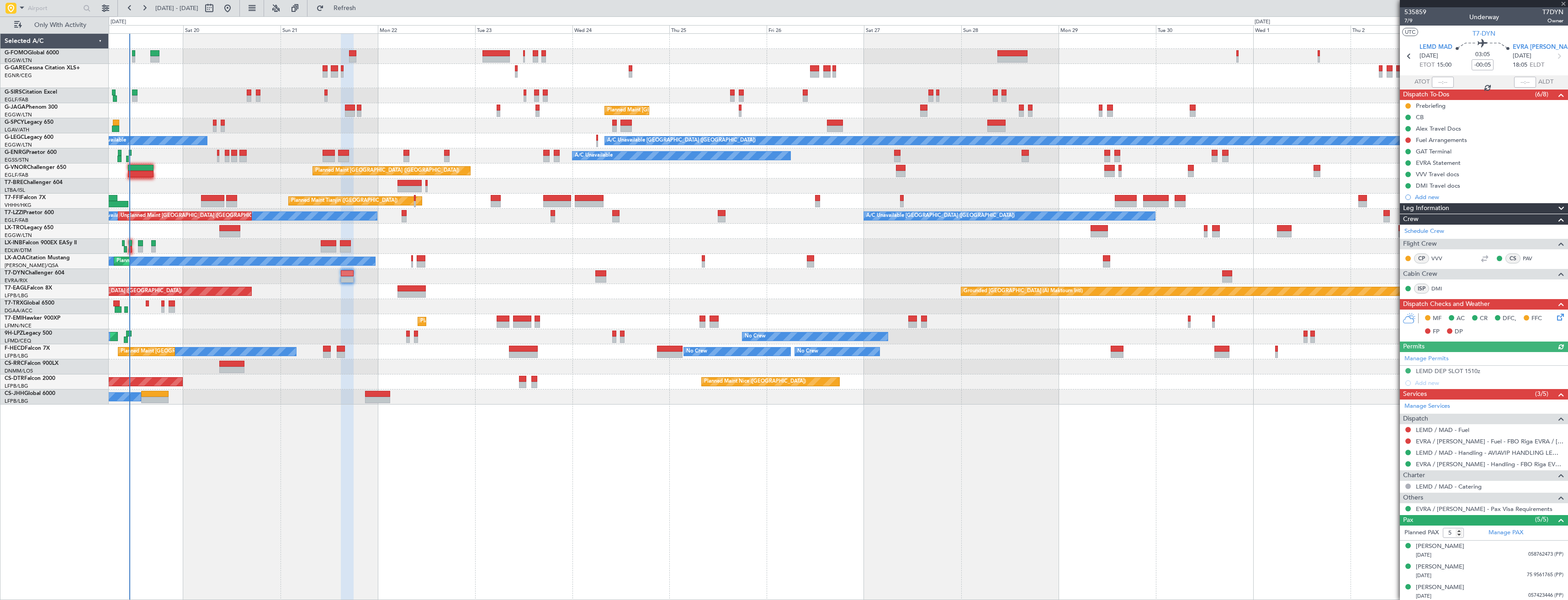
type input "+00:15"
type input "0"
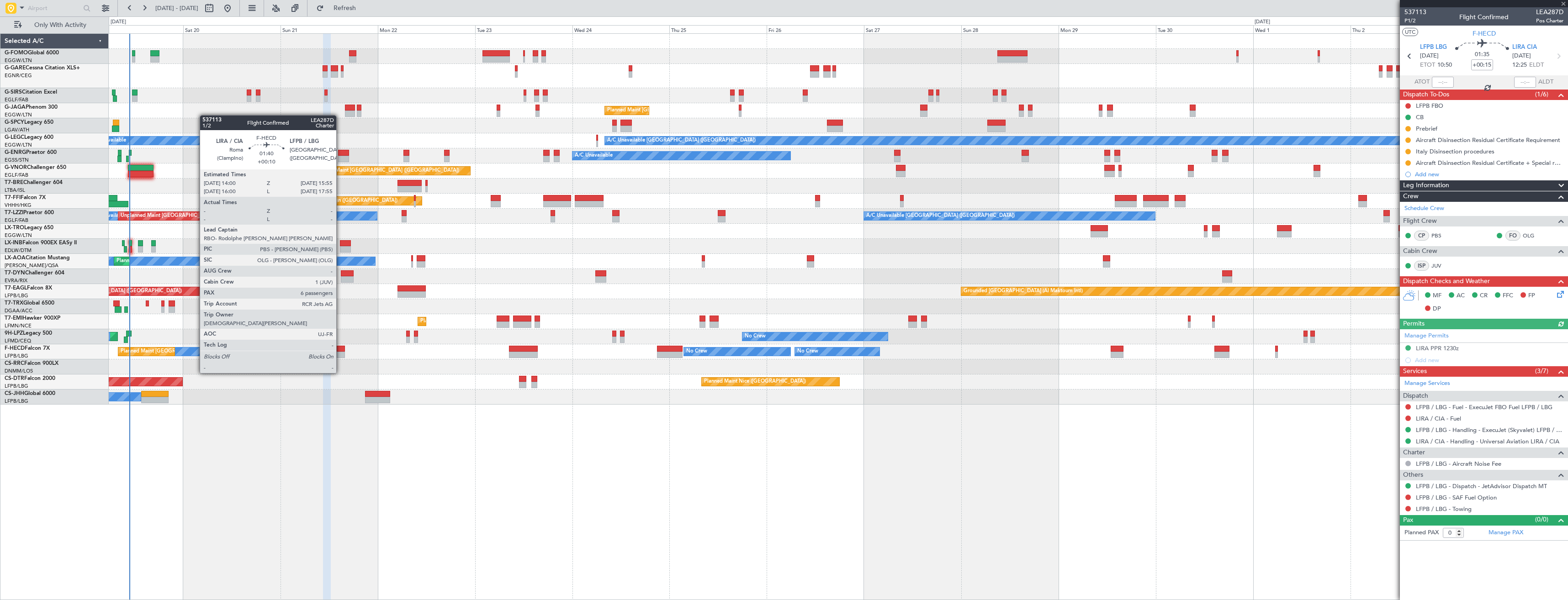
click at [340, 356] on div at bounding box center [340, 354] width 8 height 6
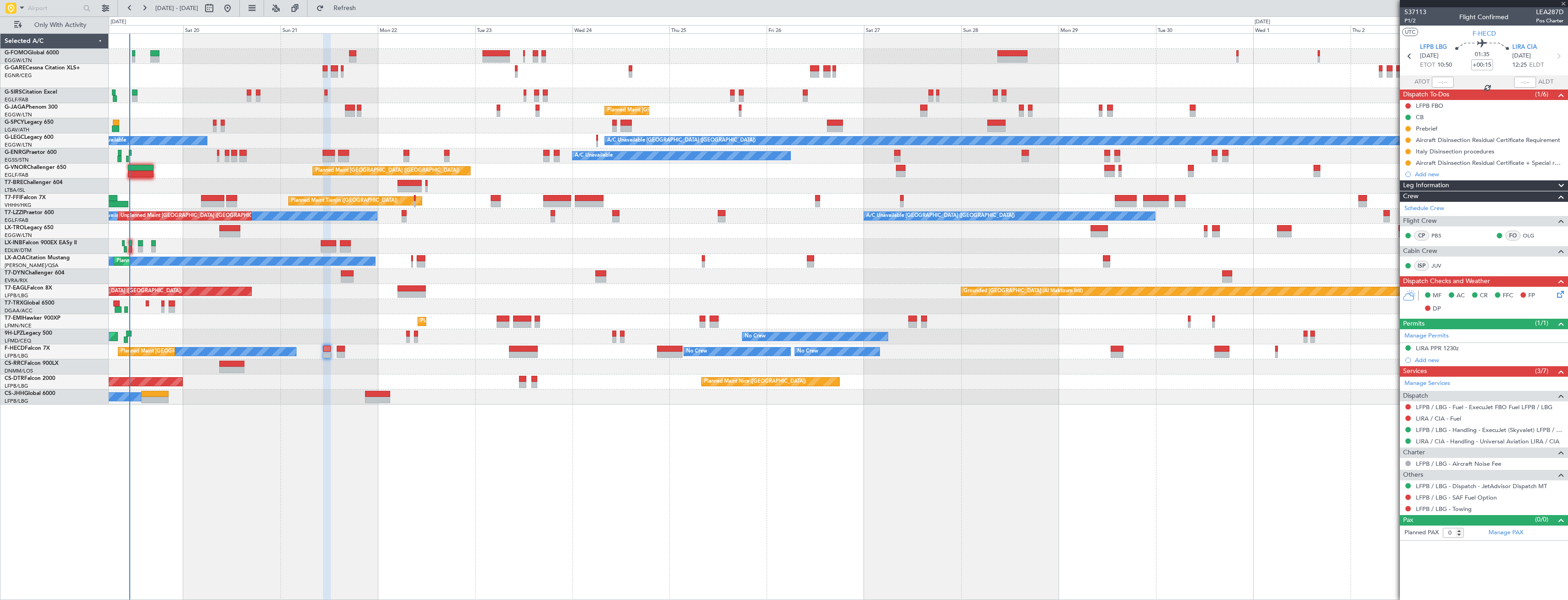
type input "+00:10"
type input "6"
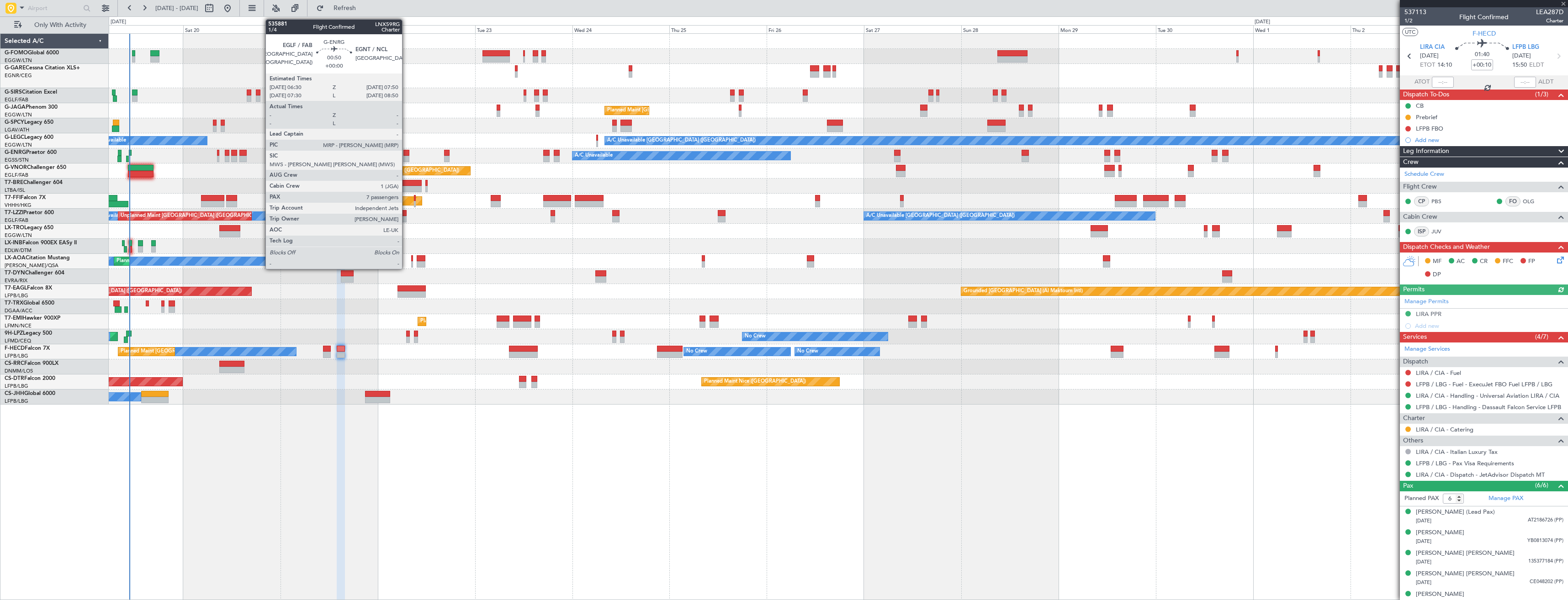
click at [406, 153] on div at bounding box center [406, 152] width 5 height 6
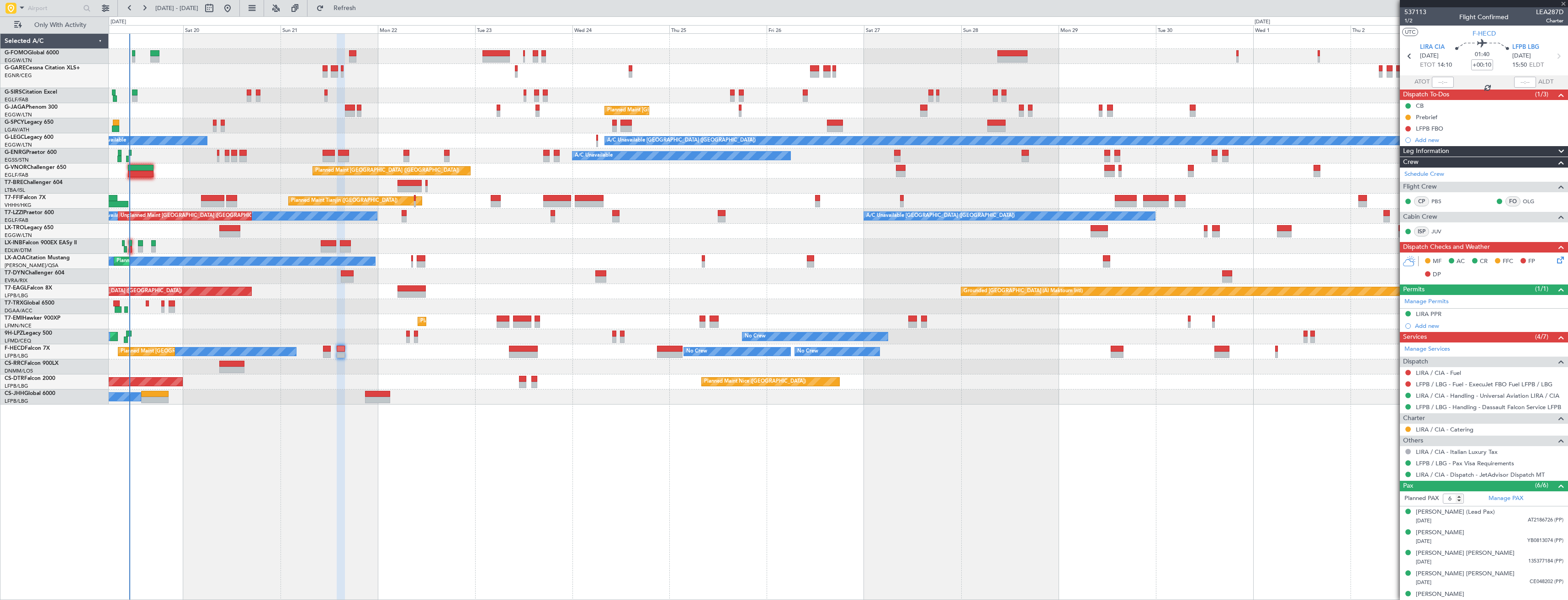
type input "7"
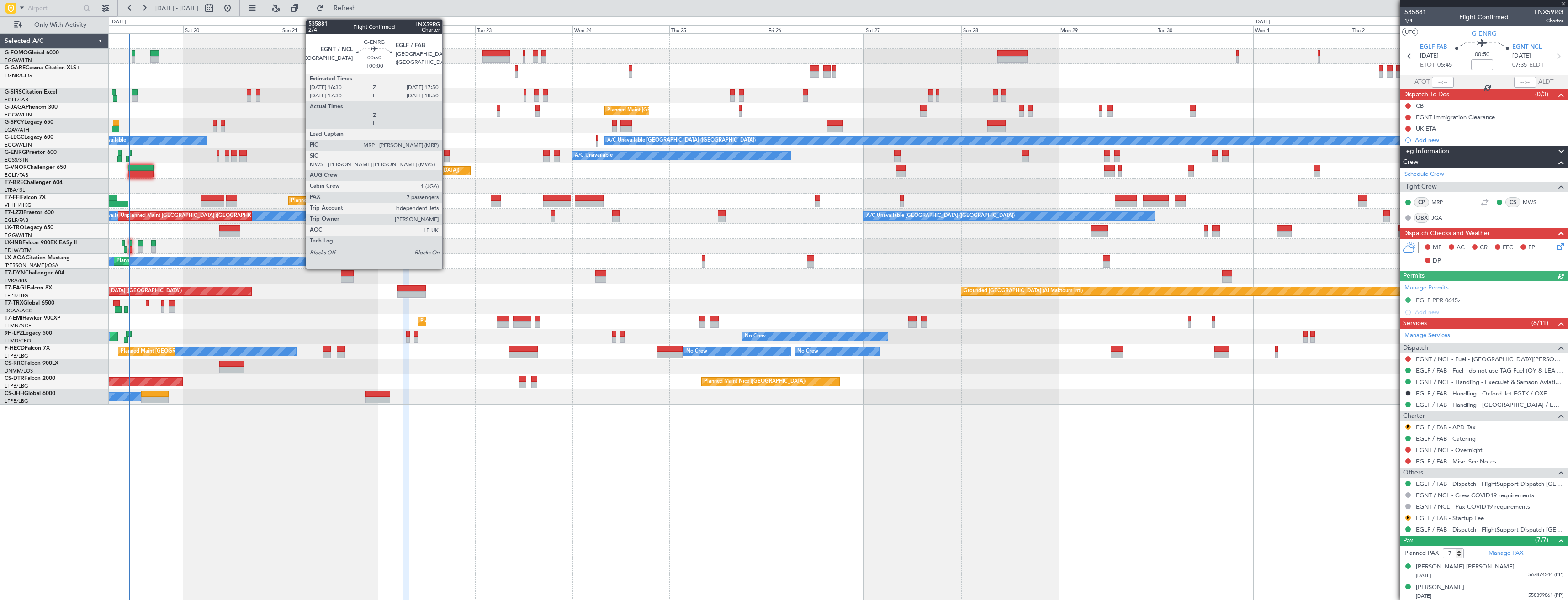
click at [447, 155] on div at bounding box center [447, 152] width 5 height 6
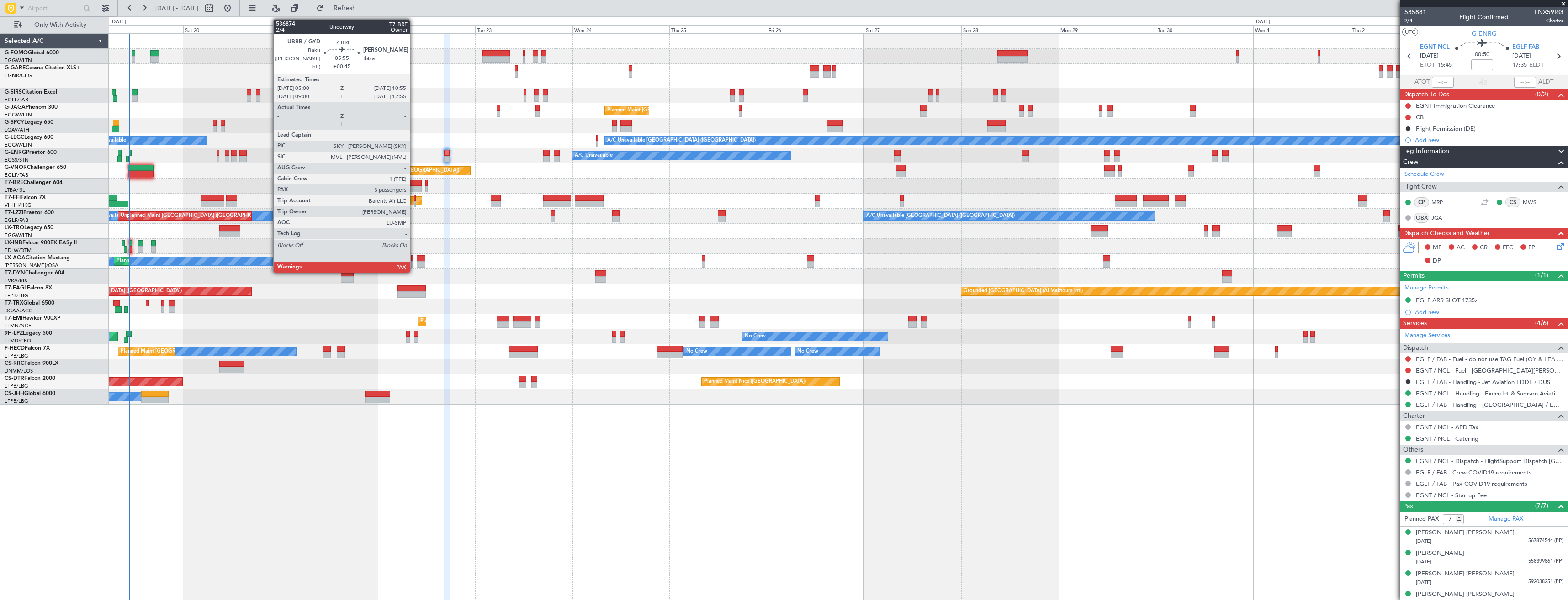
click at [414, 188] on div at bounding box center [410, 189] width 24 height 6
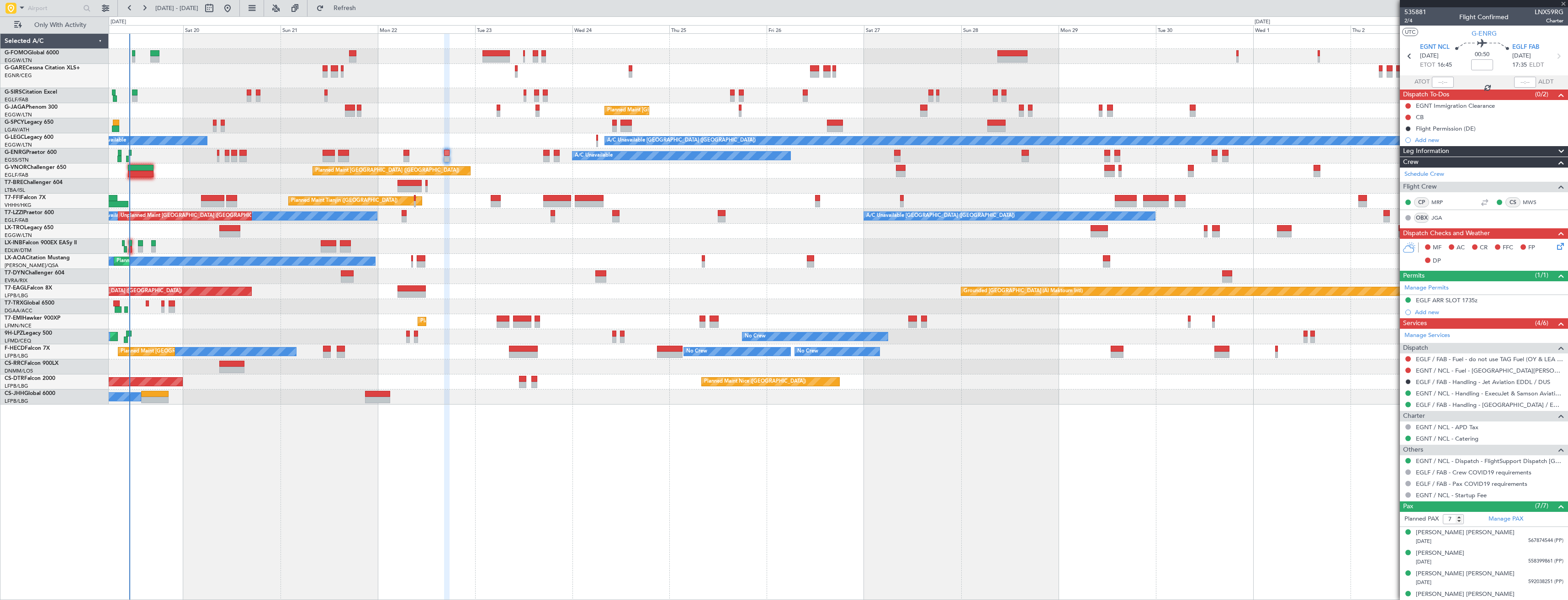
type input "+00:45"
type input "3"
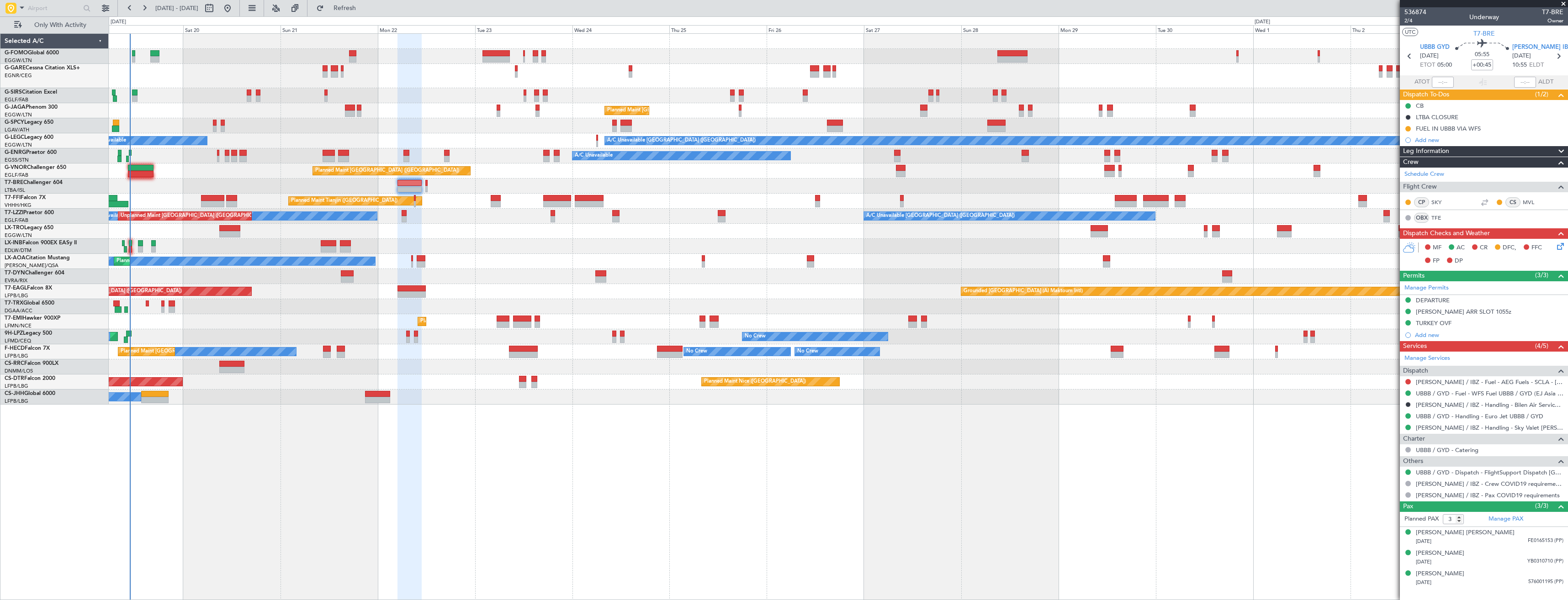
click at [1409, 126] on div "Cancelled" at bounding box center [1409, 126] width 0 height 0
click at [1408, 128] on button at bounding box center [1408, 129] width 5 height 5
click at [1401, 169] on span "Completed" at bounding box center [1411, 169] width 30 height 10
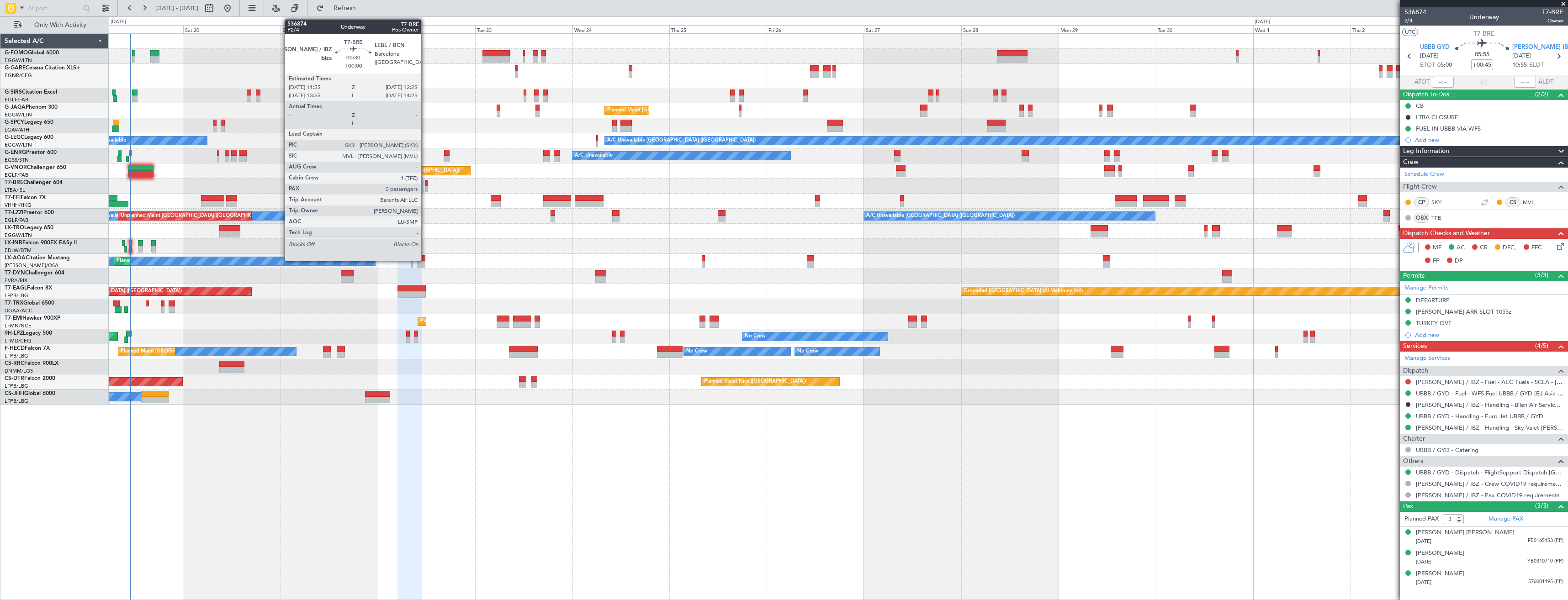
click at [425, 188] on div at bounding box center [426, 189] width 3 height 6
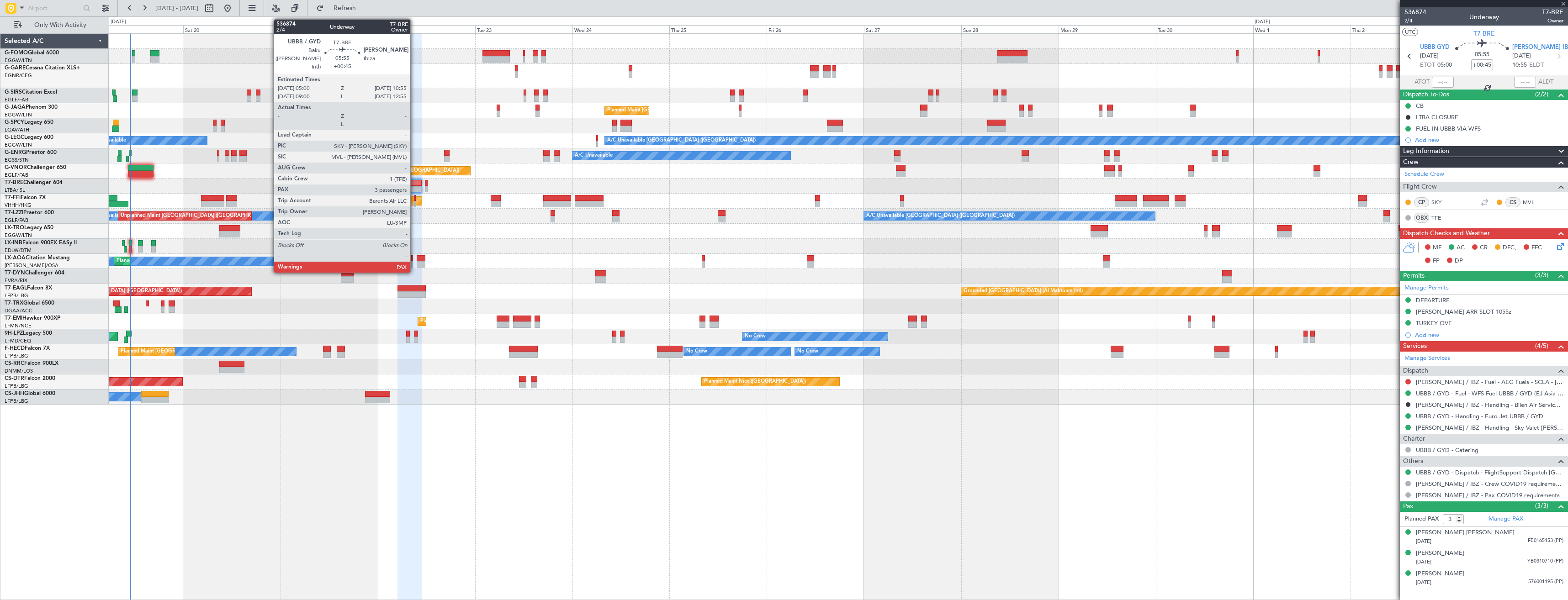
type input "0"
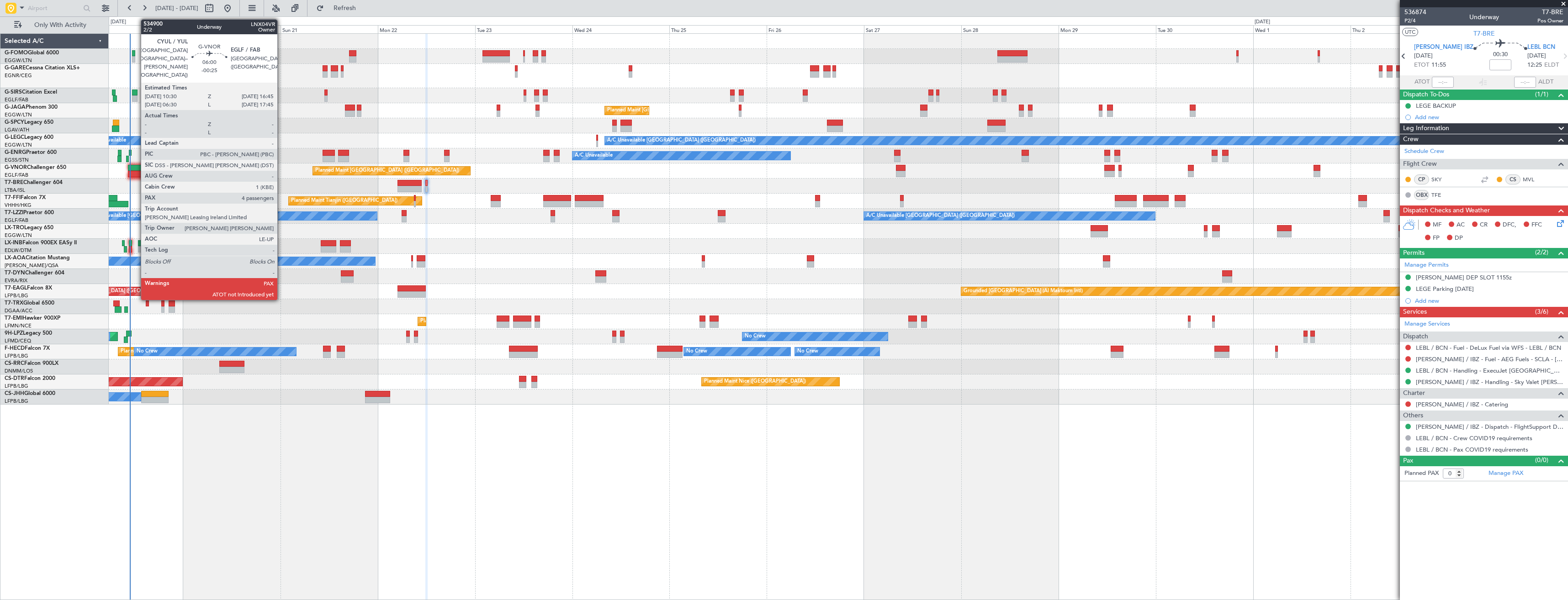
click at [136, 170] on div at bounding box center [141, 168] width 26 height 6
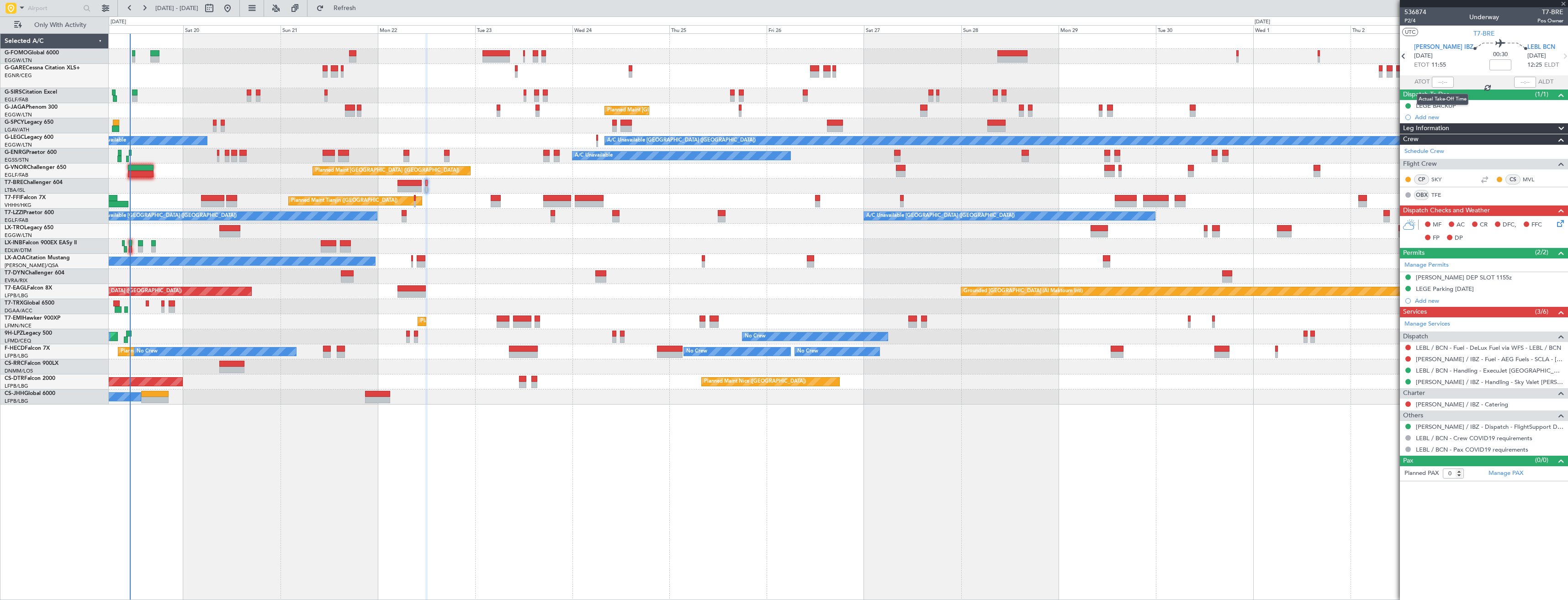
type input "-00:25"
type input "4"
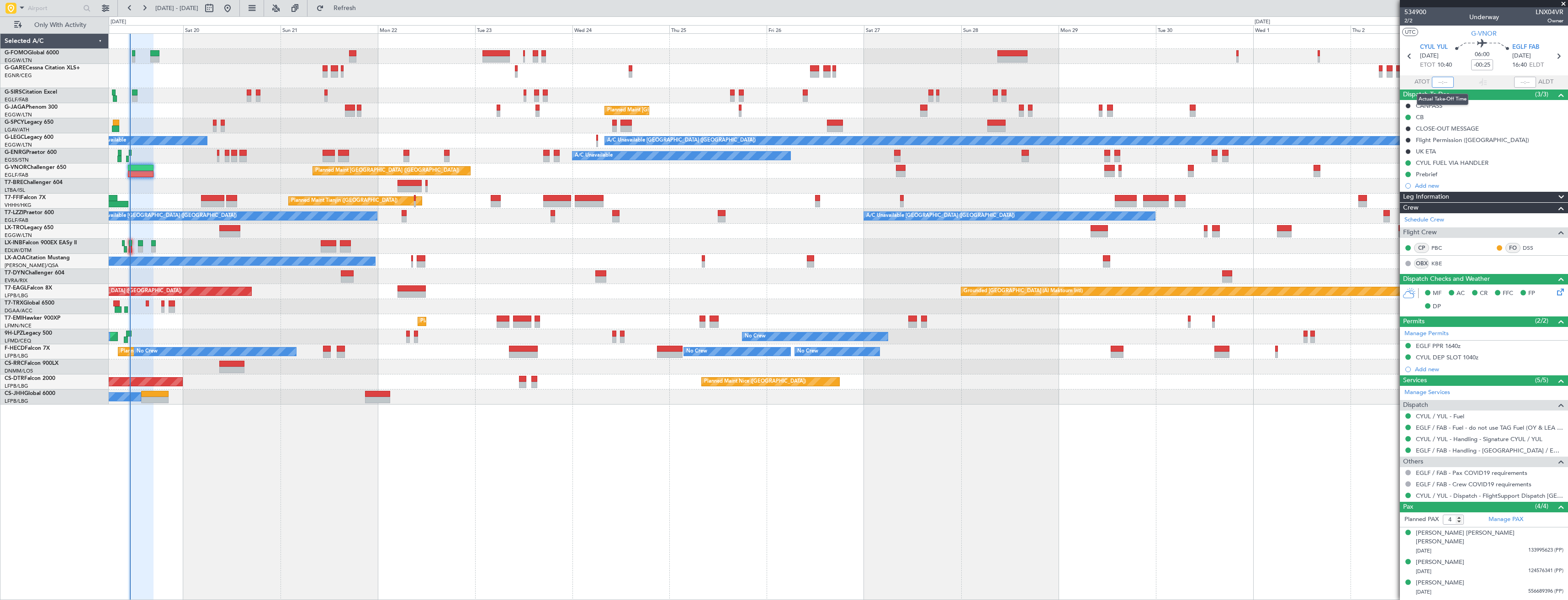
click at [1444, 82] on input "text" at bounding box center [1442, 82] width 22 height 11
type input "10:55"
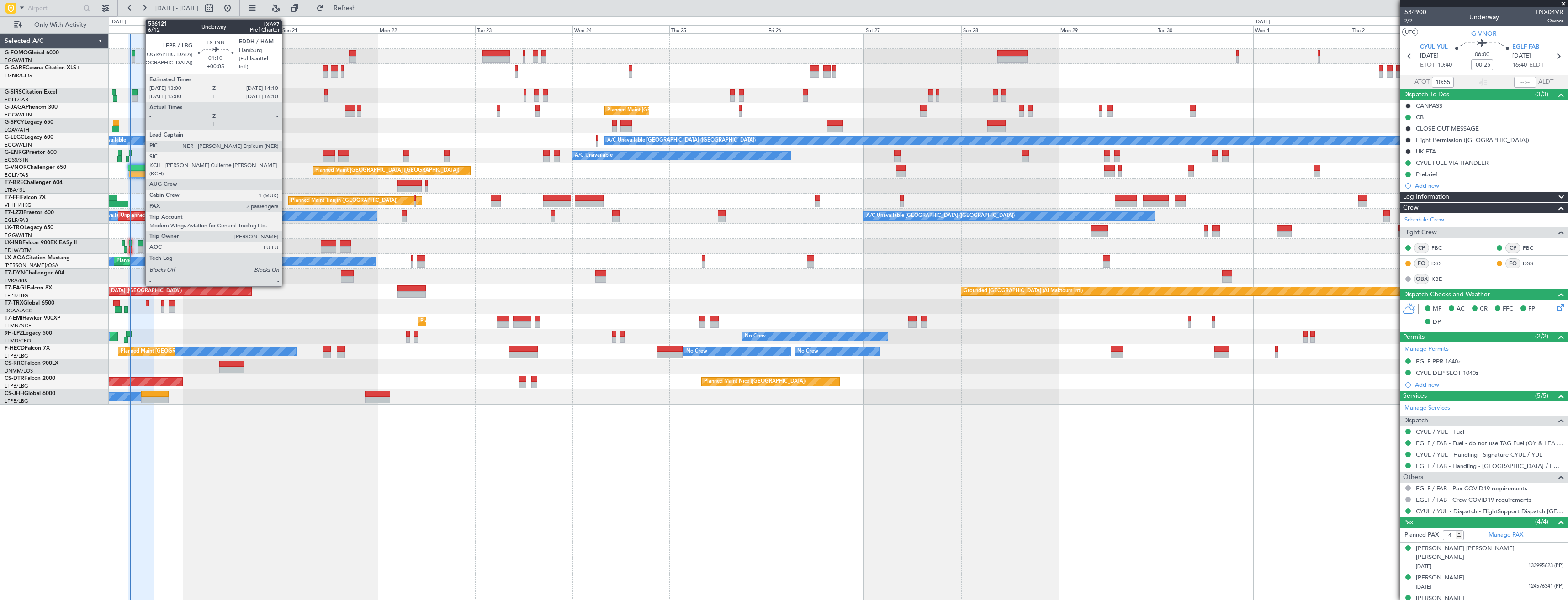
click at [141, 245] on div at bounding box center [140, 243] width 5 height 6
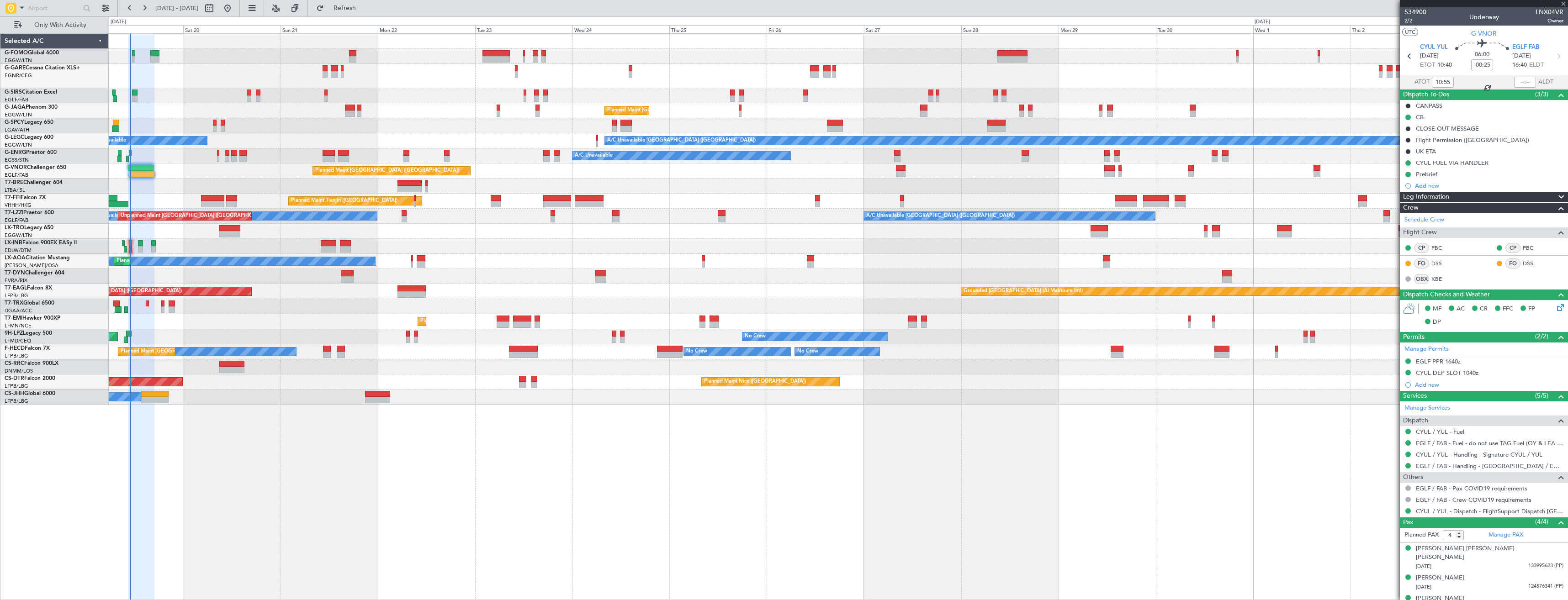
type input "+00:05"
type input "2"
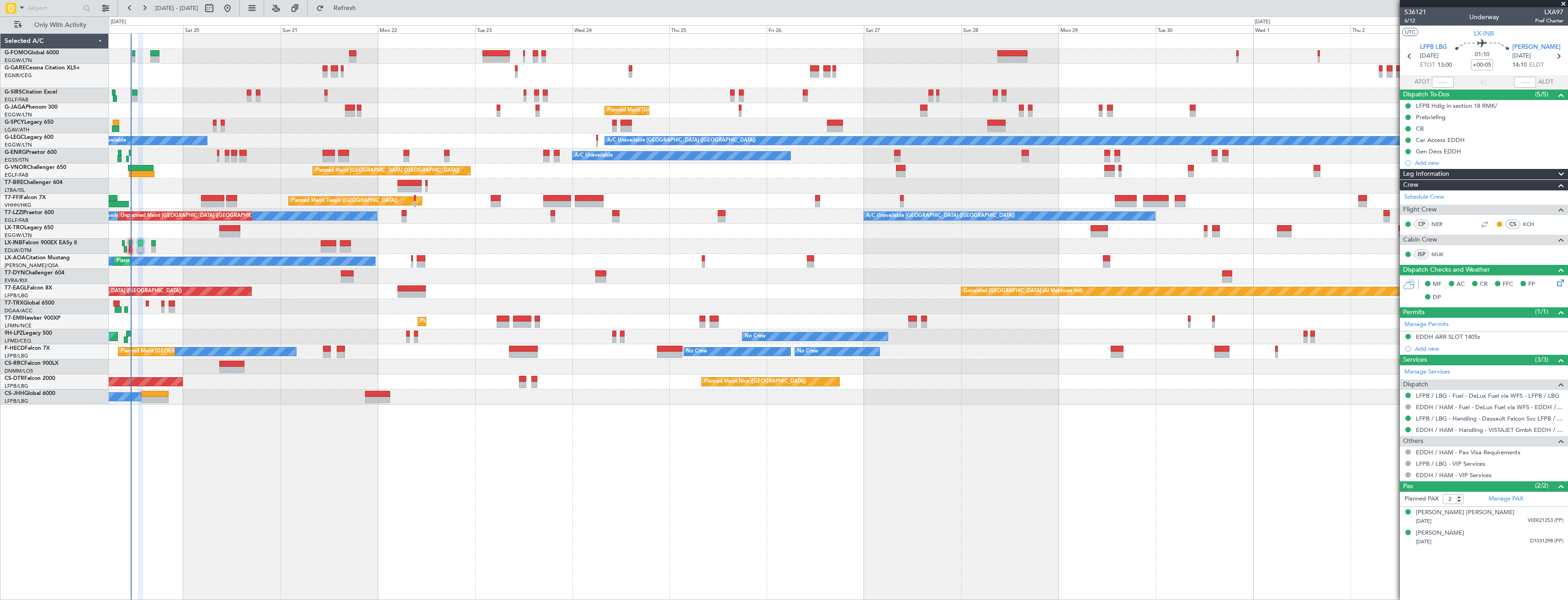
click at [879, 222] on div "Planned Maint [GEOGRAPHIC_DATA] ([GEOGRAPHIC_DATA]) A/C Unavailable [GEOGRAPHIC…" at bounding box center [838, 219] width 1459 height 371
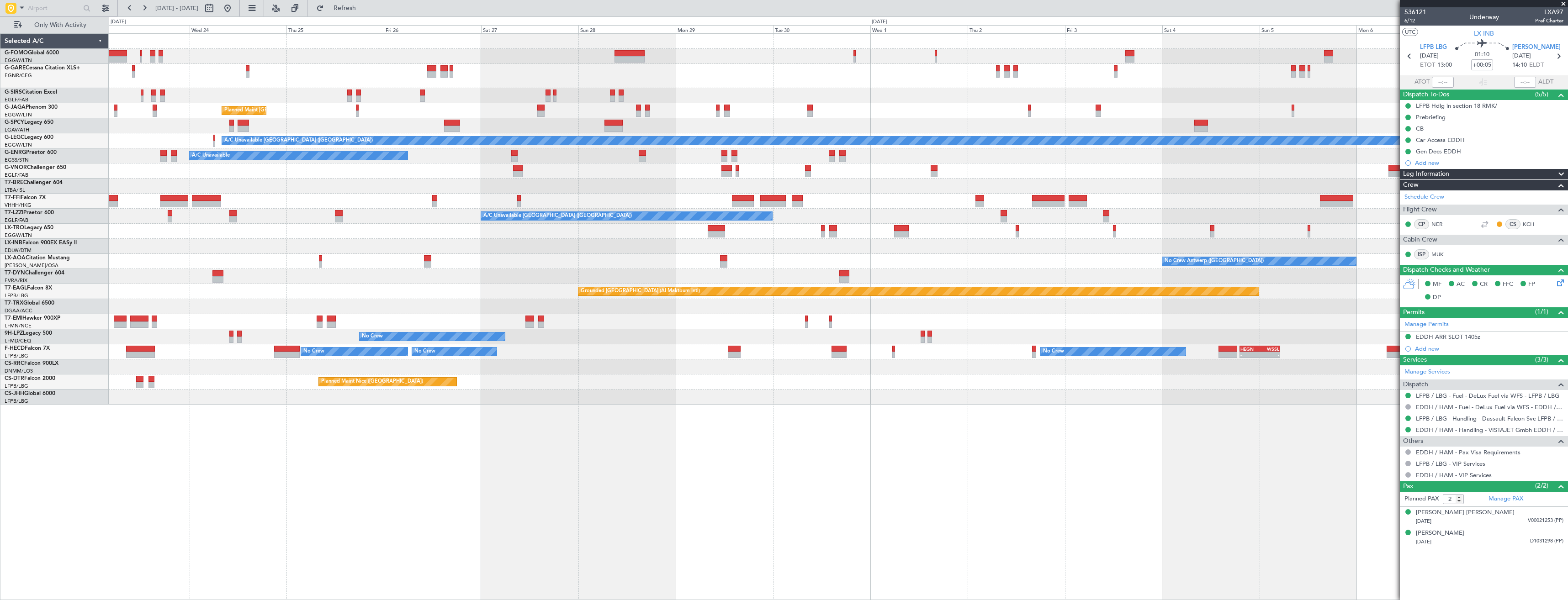
click at [534, 218] on div "Planned Maint [GEOGRAPHIC_DATA] ([GEOGRAPHIC_DATA]) A/C Unavailable [GEOGRAPHIC…" at bounding box center [838, 219] width 1459 height 371
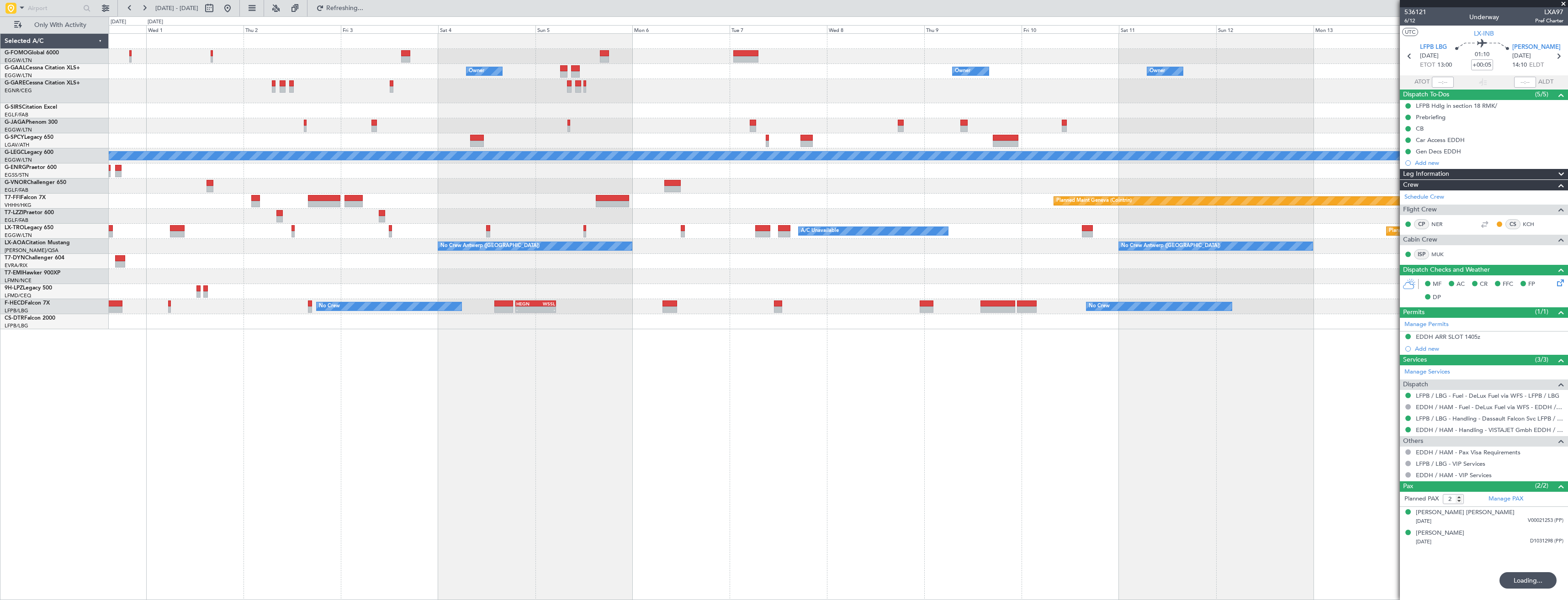
click at [423, 232] on div "Owner Owner Owner Owner Planned [GEOGRAPHIC_DATA] A/C Unavailable [GEOGRAPHIC_D…" at bounding box center [838, 181] width 1459 height 295
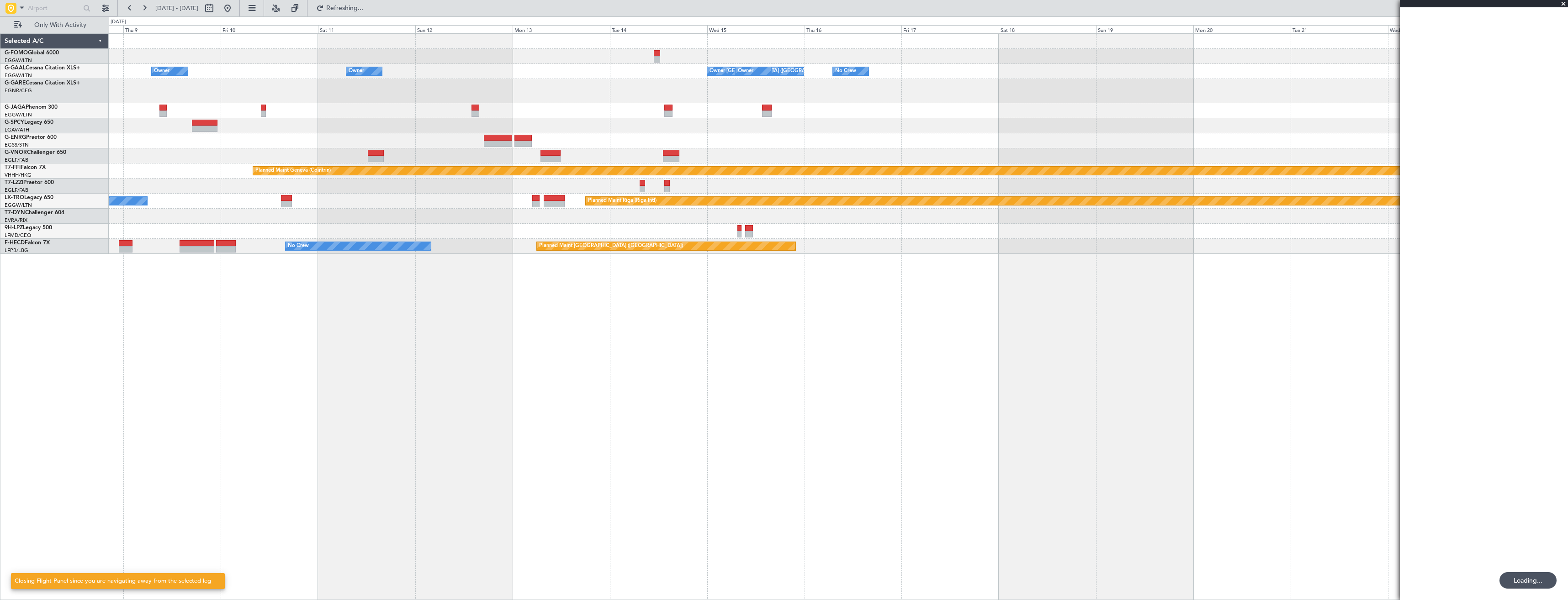
click at [694, 218] on div "Owner Owner Owner [GEOGRAPHIC_DATA] ([GEOGRAPHIC_DATA]) Owner Owner No Crew Pla…" at bounding box center [838, 144] width 1459 height 220
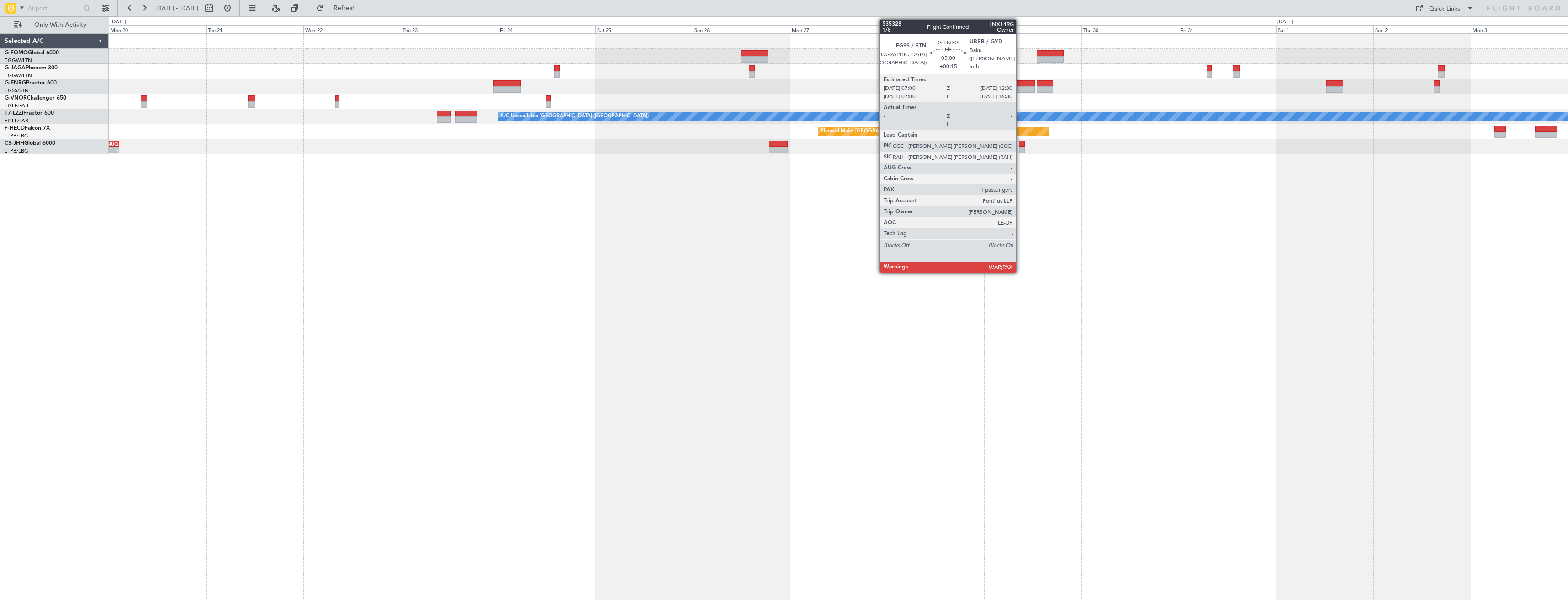
click at [1021, 93] on div at bounding box center [1023, 89] width 23 height 6
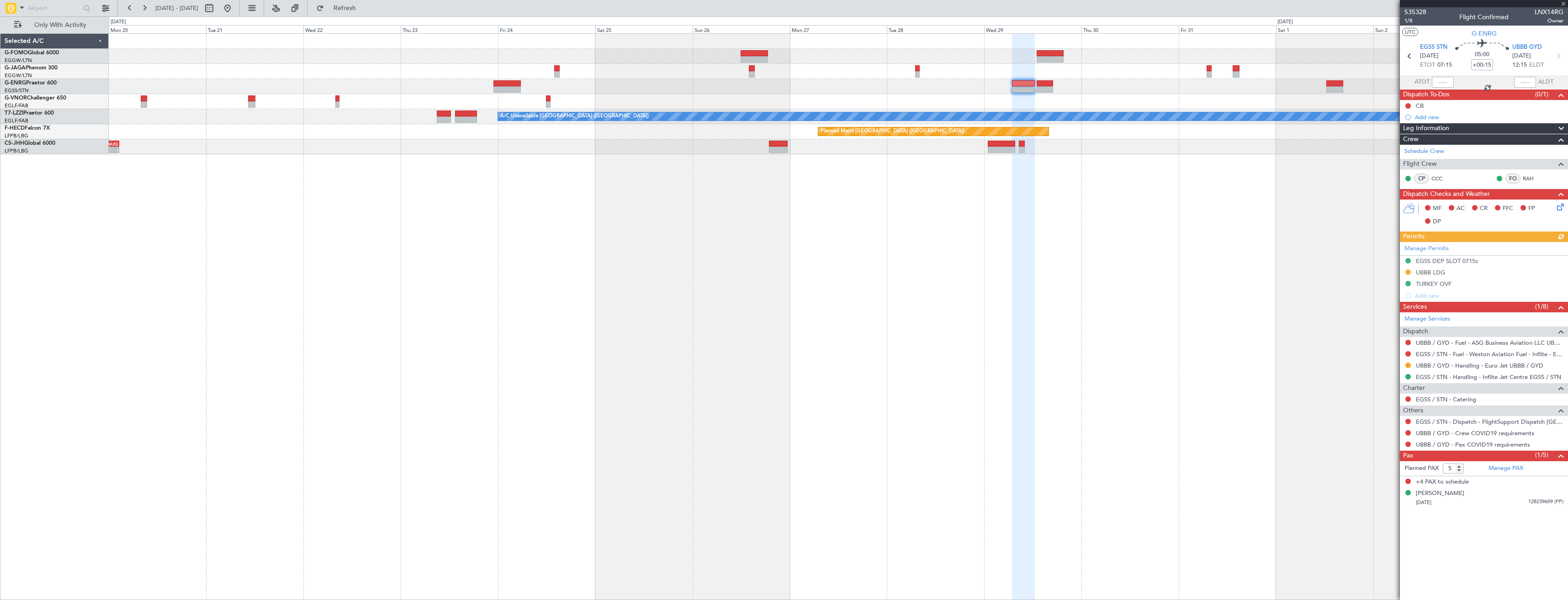
click at [1562, 4] on div at bounding box center [1484, 3] width 168 height 7
click at [235, 9] on button at bounding box center [227, 8] width 15 height 15
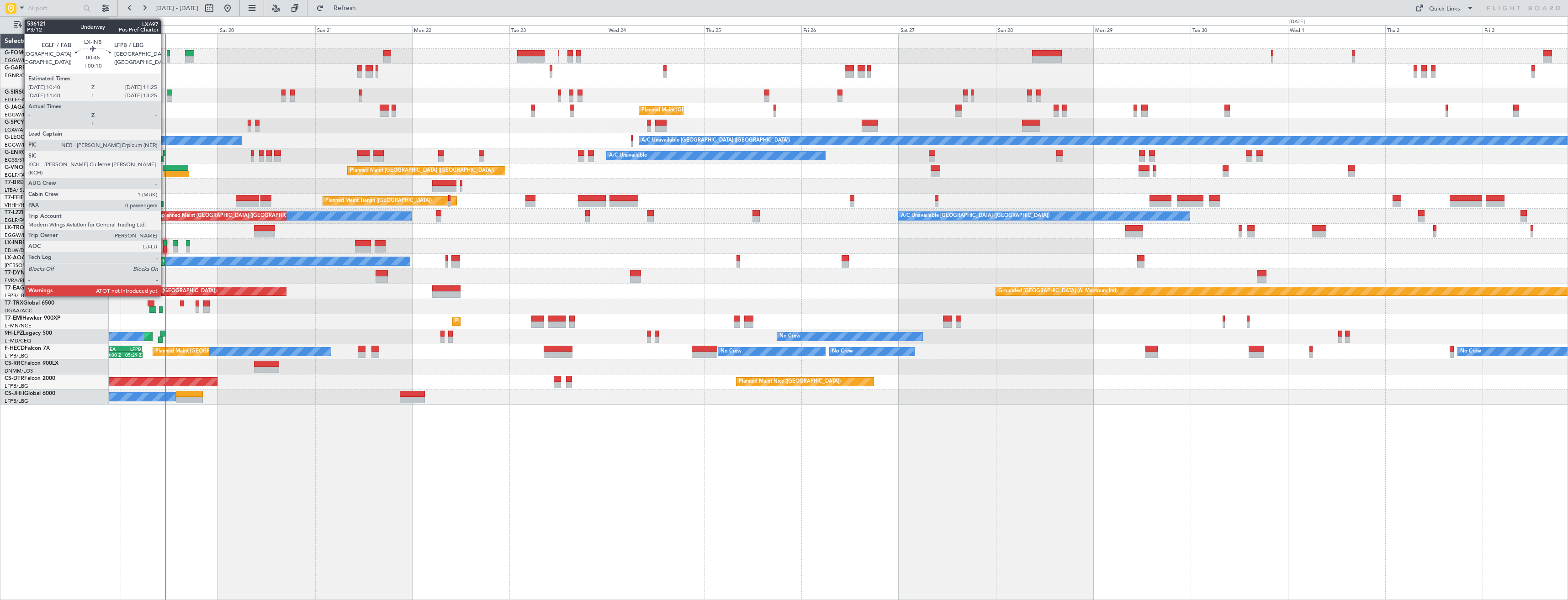
click at [165, 243] on div at bounding box center [165, 243] width 3 height 6
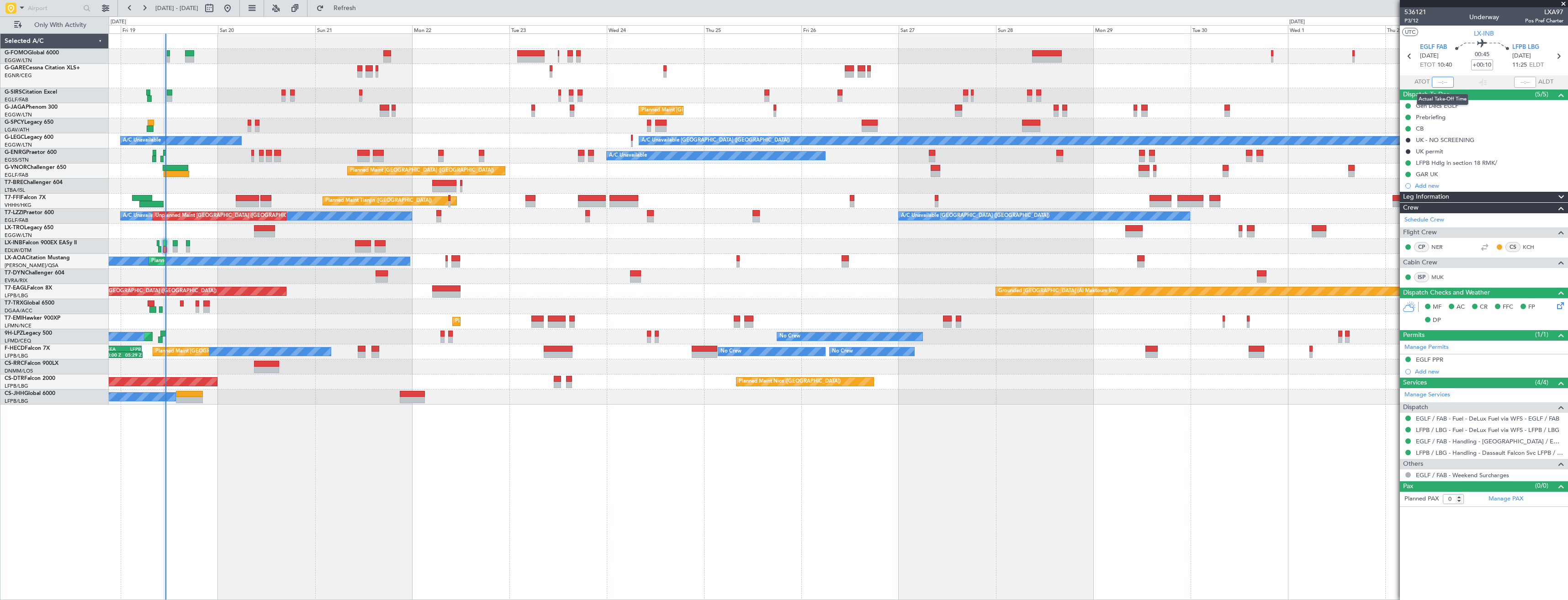
click at [1443, 84] on input "text" at bounding box center [1442, 82] width 22 height 11
type input "11:07"
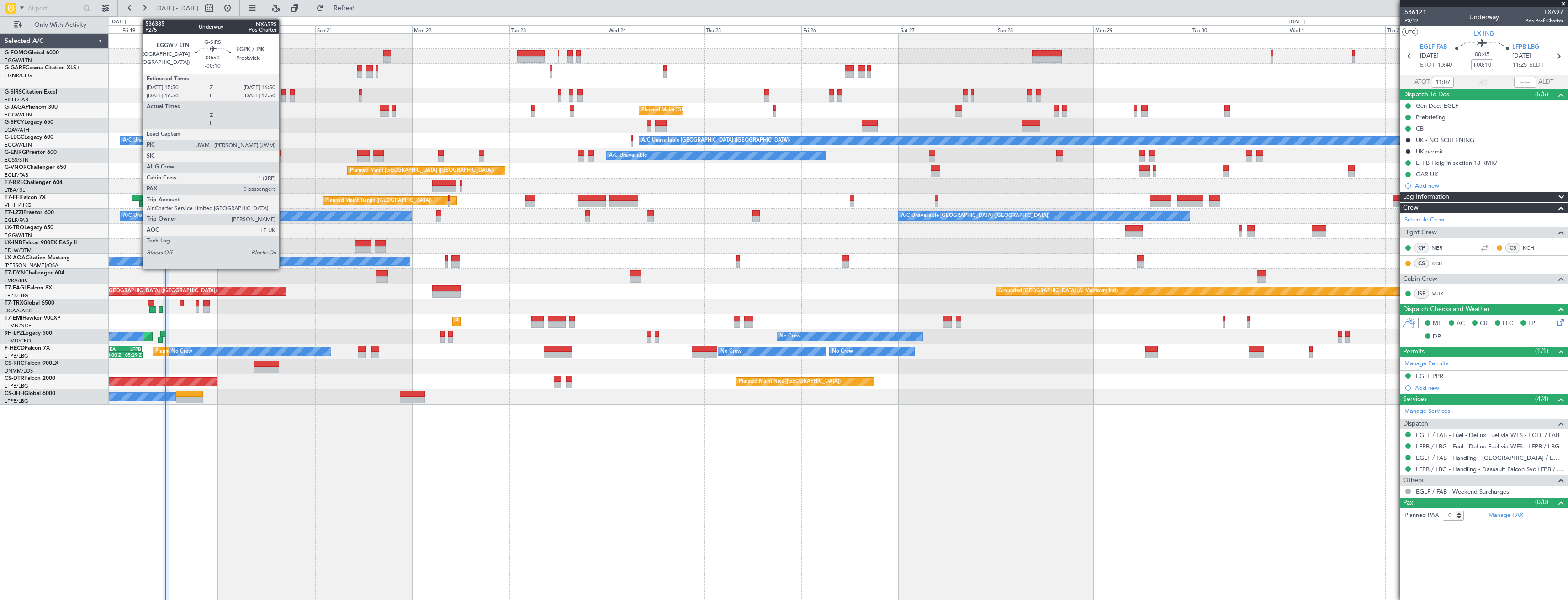
click at [283, 96] on div at bounding box center [283, 98] width 4 height 6
type input "-00:10"
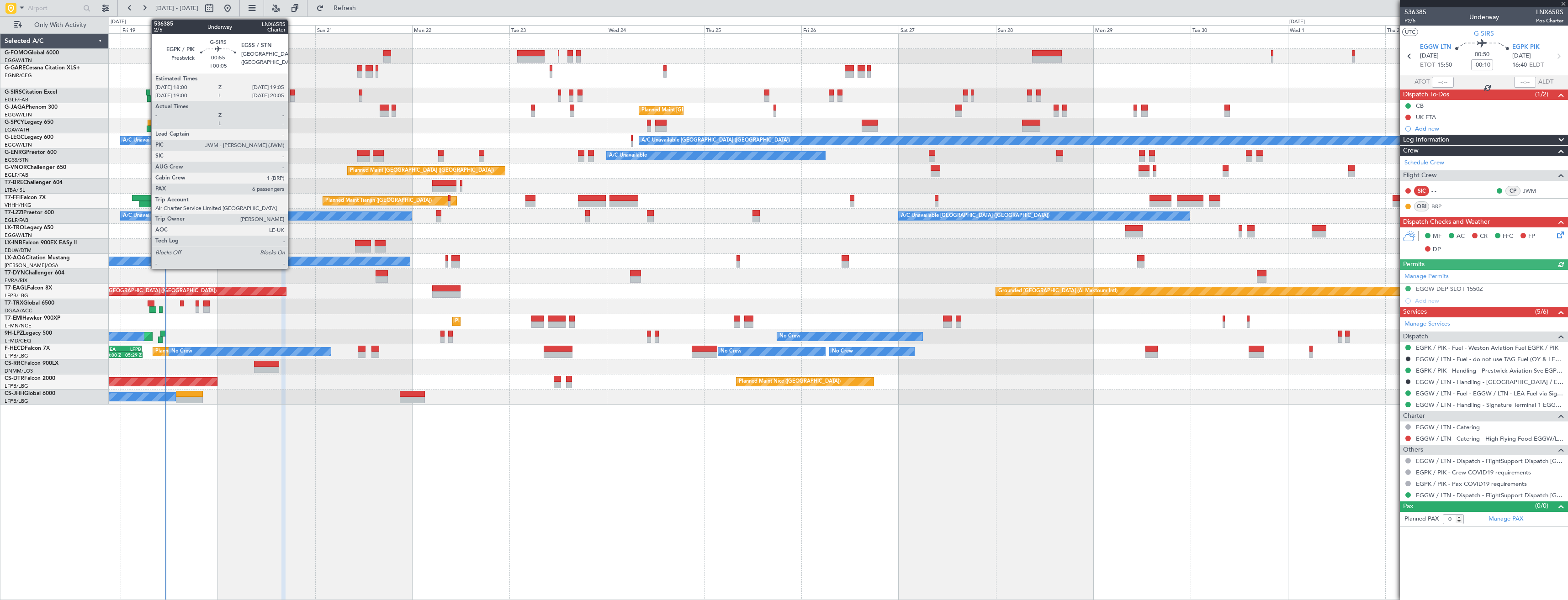
click at [292, 99] on div at bounding box center [292, 98] width 4 height 6
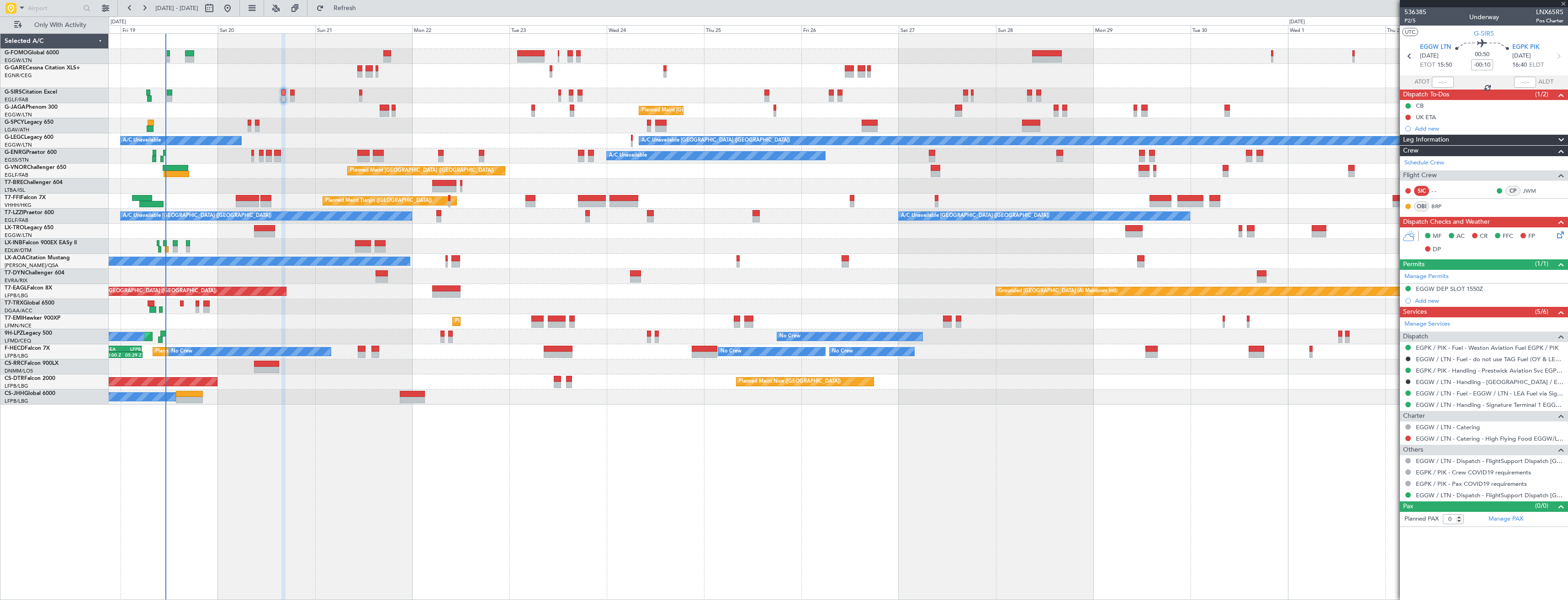
type input "+00:05"
type input "6"
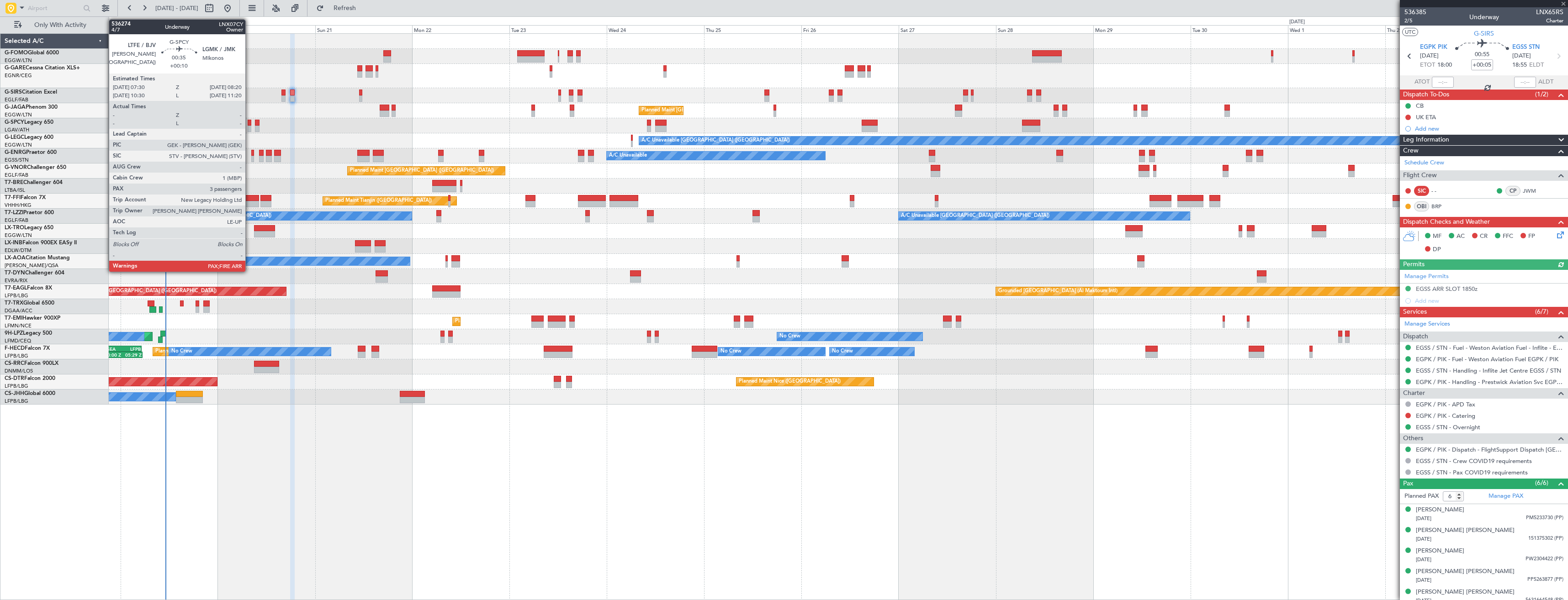
click at [249, 126] on div at bounding box center [249, 128] width 3 height 6
type input "+00:10"
type input "3"
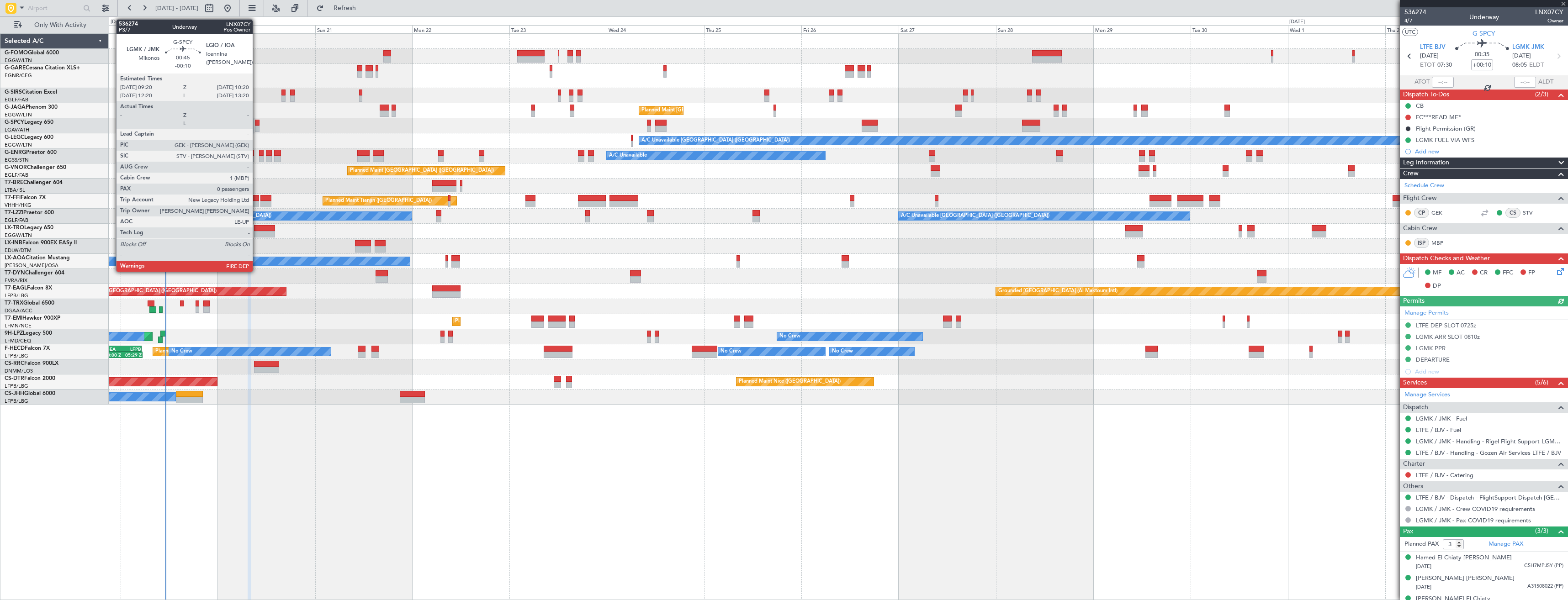
click at [257, 126] on div at bounding box center [256, 128] width 4 height 6
type input "-00:10"
type input "0"
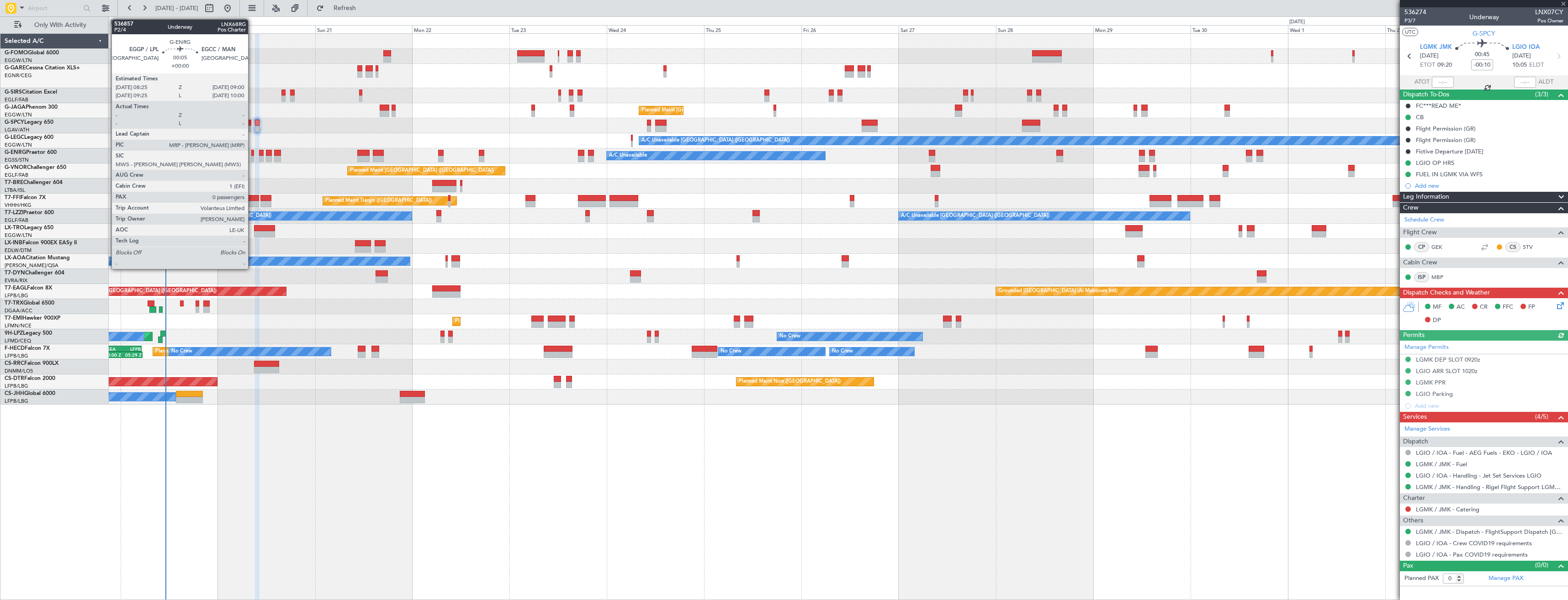
click at [252, 153] on div at bounding box center [252, 152] width 3 height 6
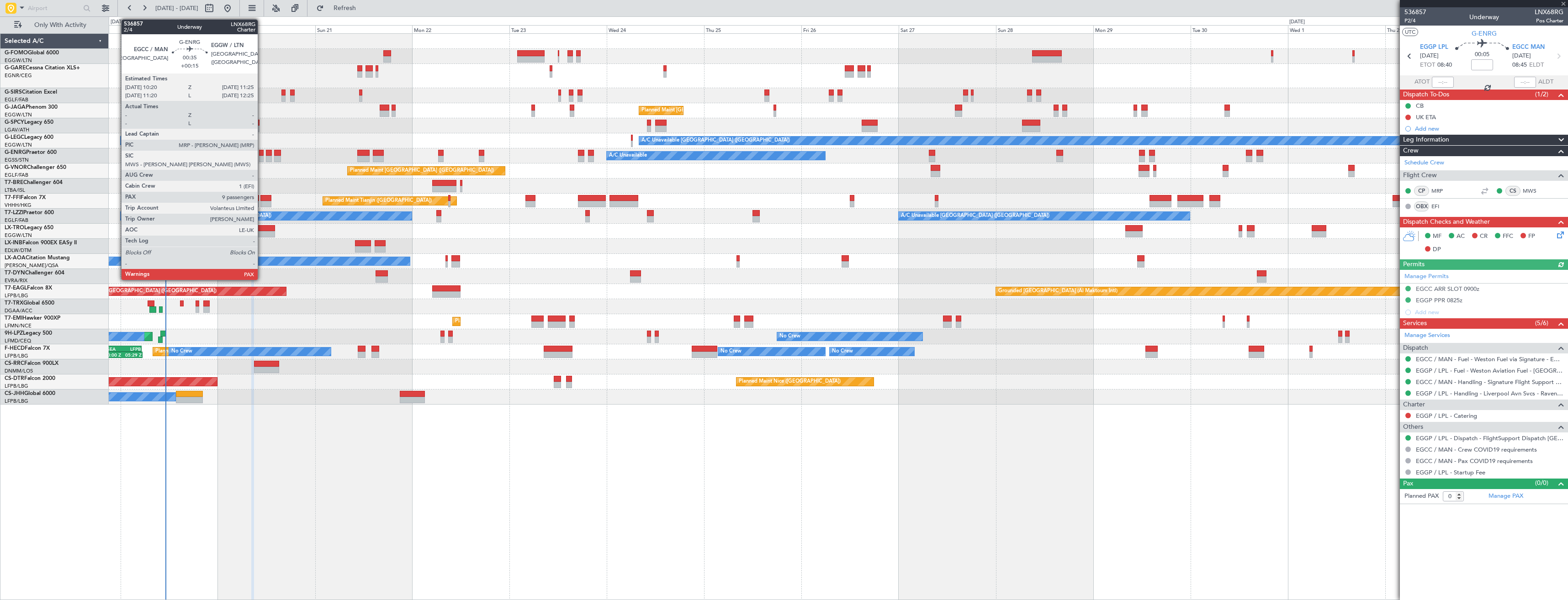
click at [261, 154] on div at bounding box center [261, 152] width 4 height 6
type input "+00:15"
type input "9"
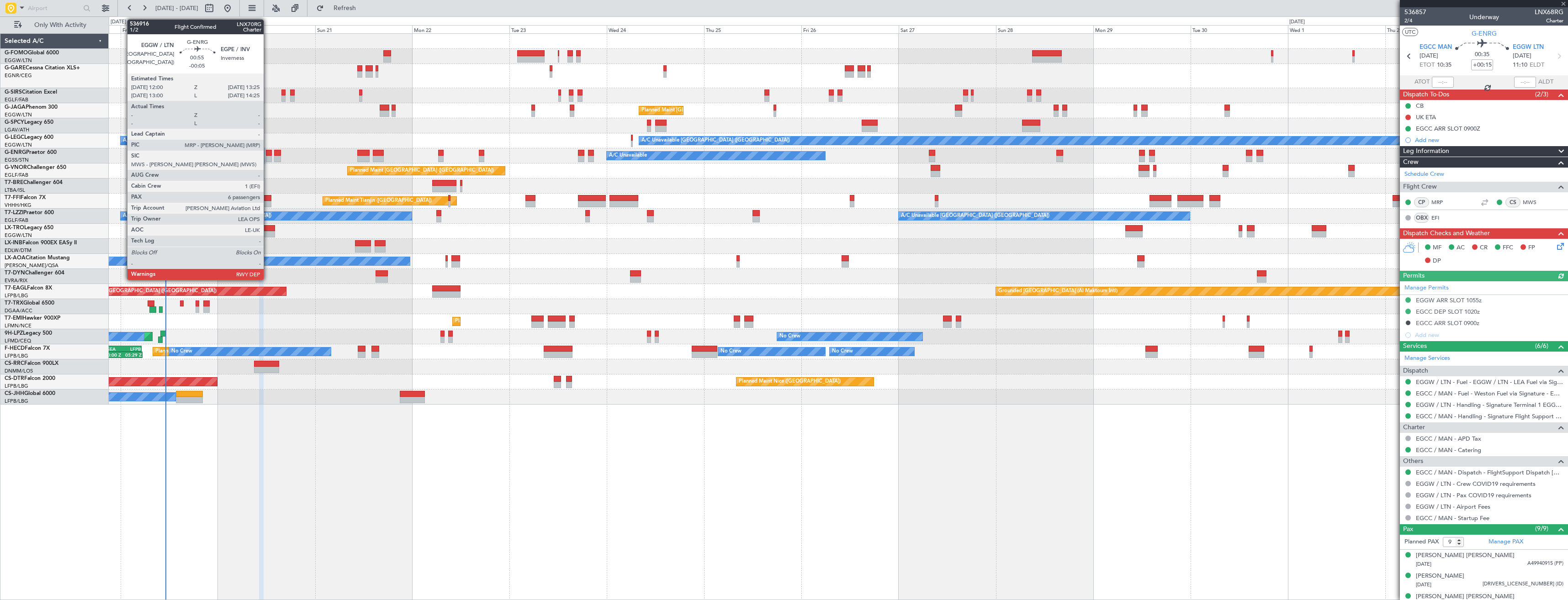
click at [268, 154] on div at bounding box center [268, 152] width 6 height 6
type input "-00:05"
type input "6"
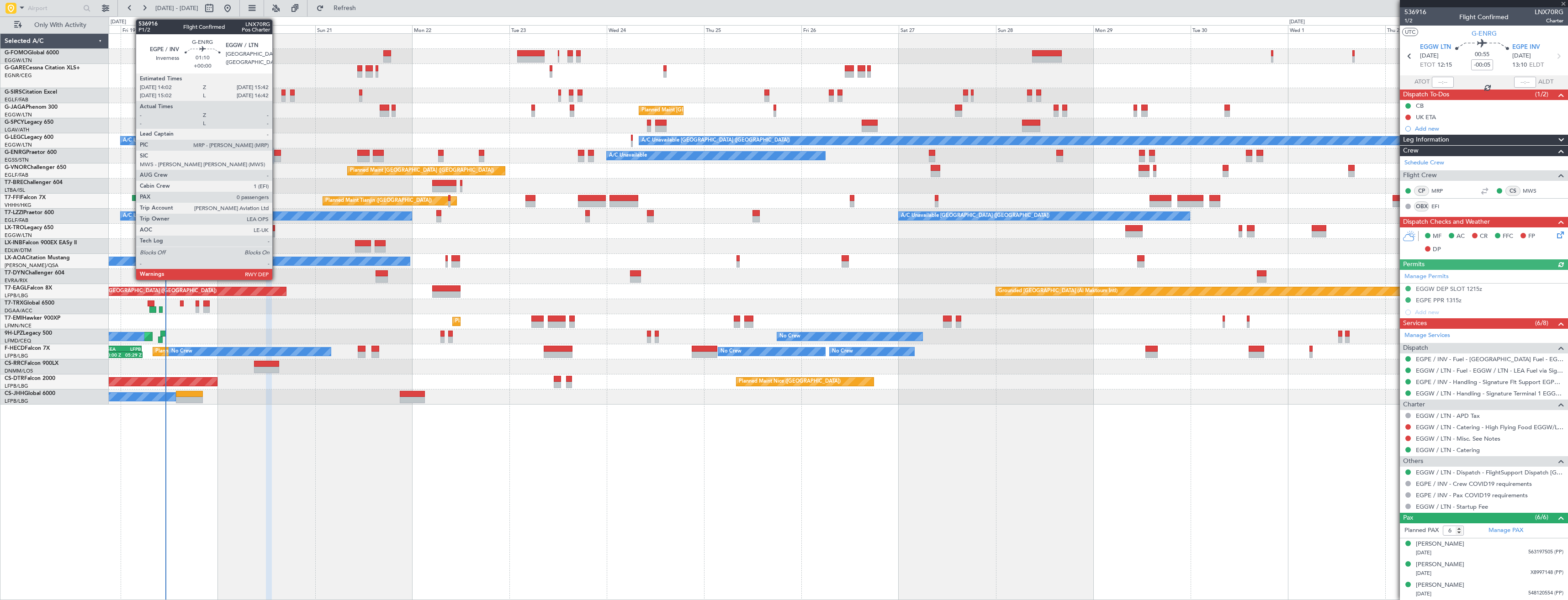
click at [276, 155] on div at bounding box center [278, 152] width 7 height 6
type input "0"
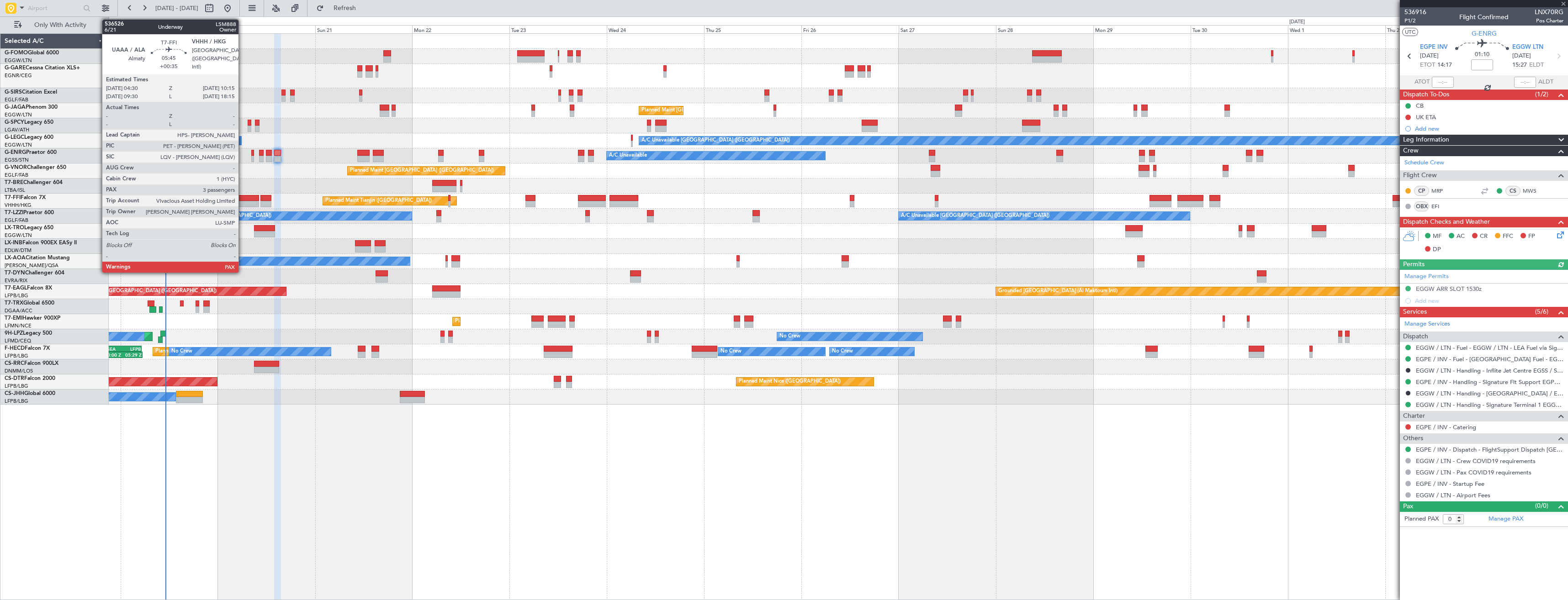
click at [242, 197] on div at bounding box center [247, 197] width 23 height 6
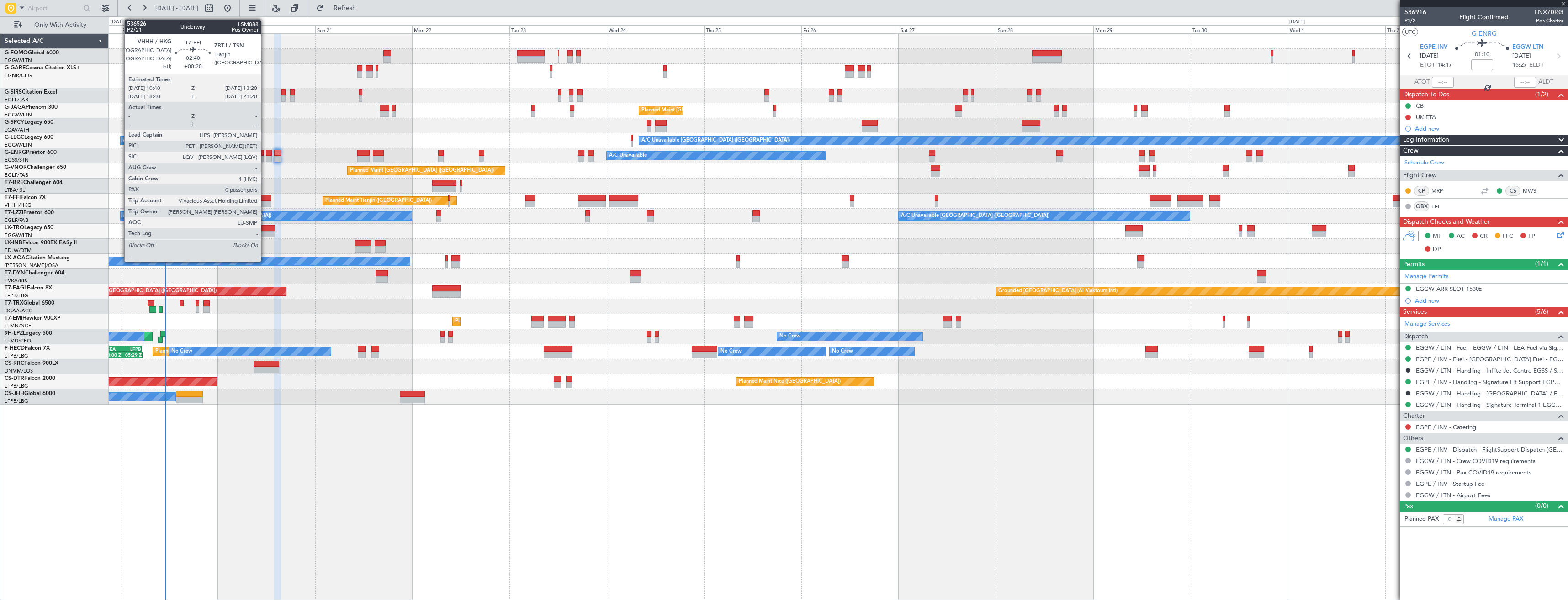
type input "+00:35"
type input "3"
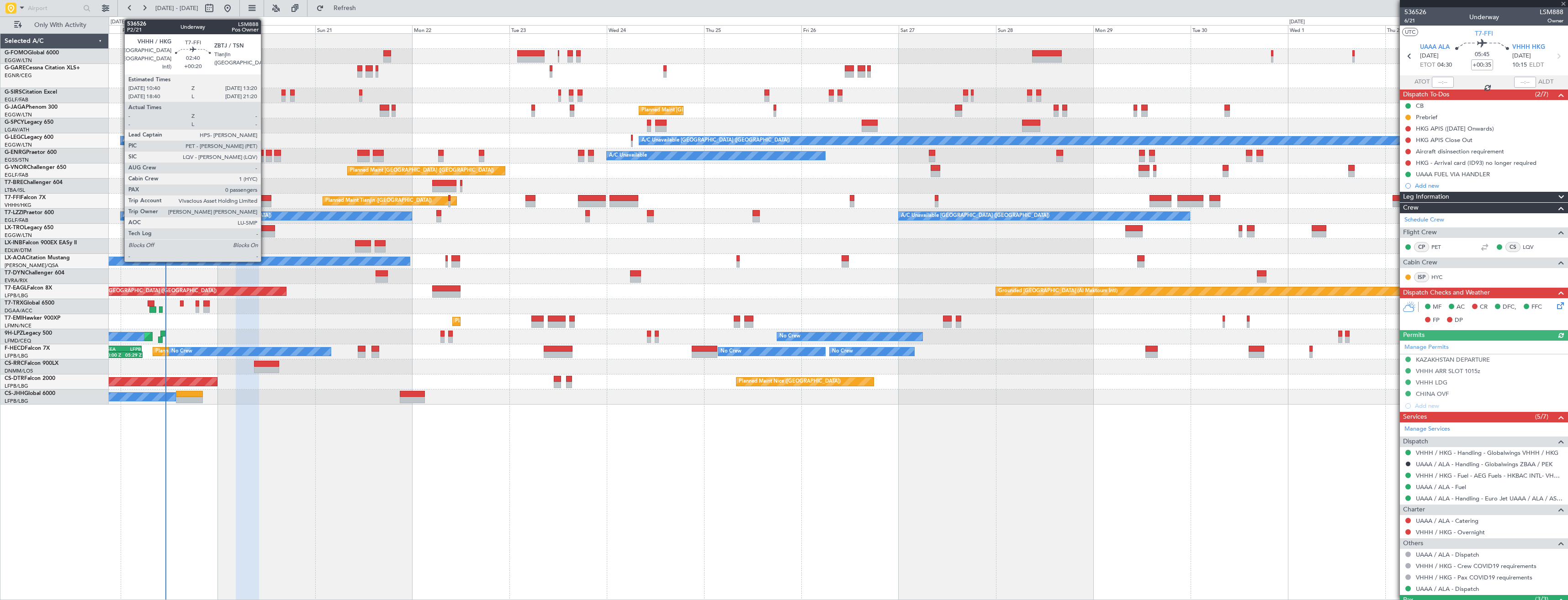
click at [265, 198] on div at bounding box center [266, 197] width 11 height 6
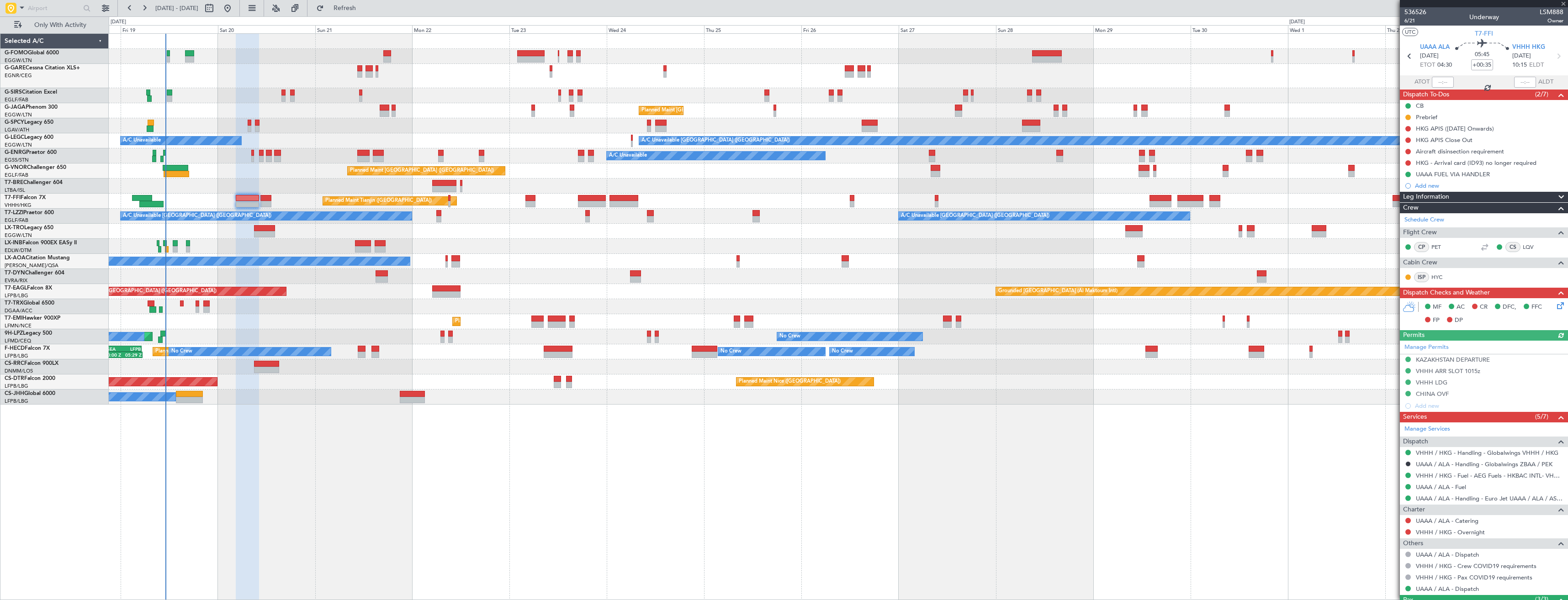
type input "+00:20"
type input "0"
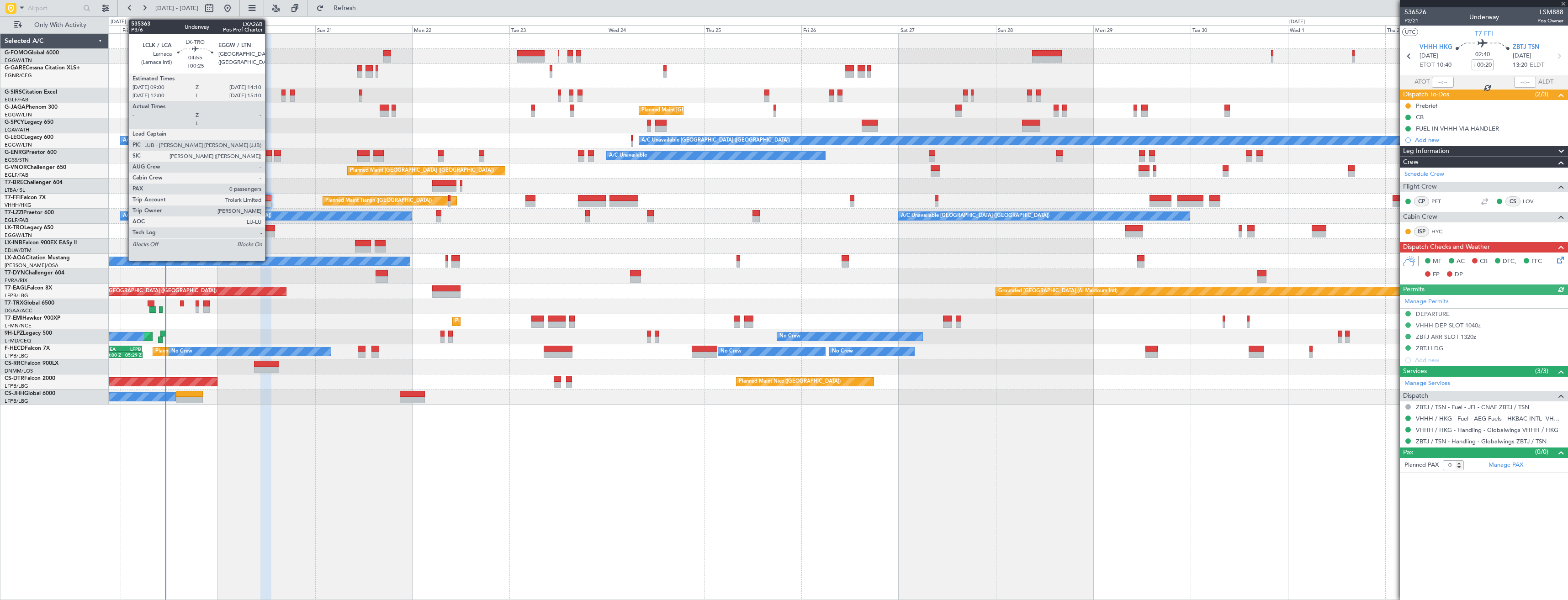
click at [269, 235] on div at bounding box center [264, 234] width 21 height 6
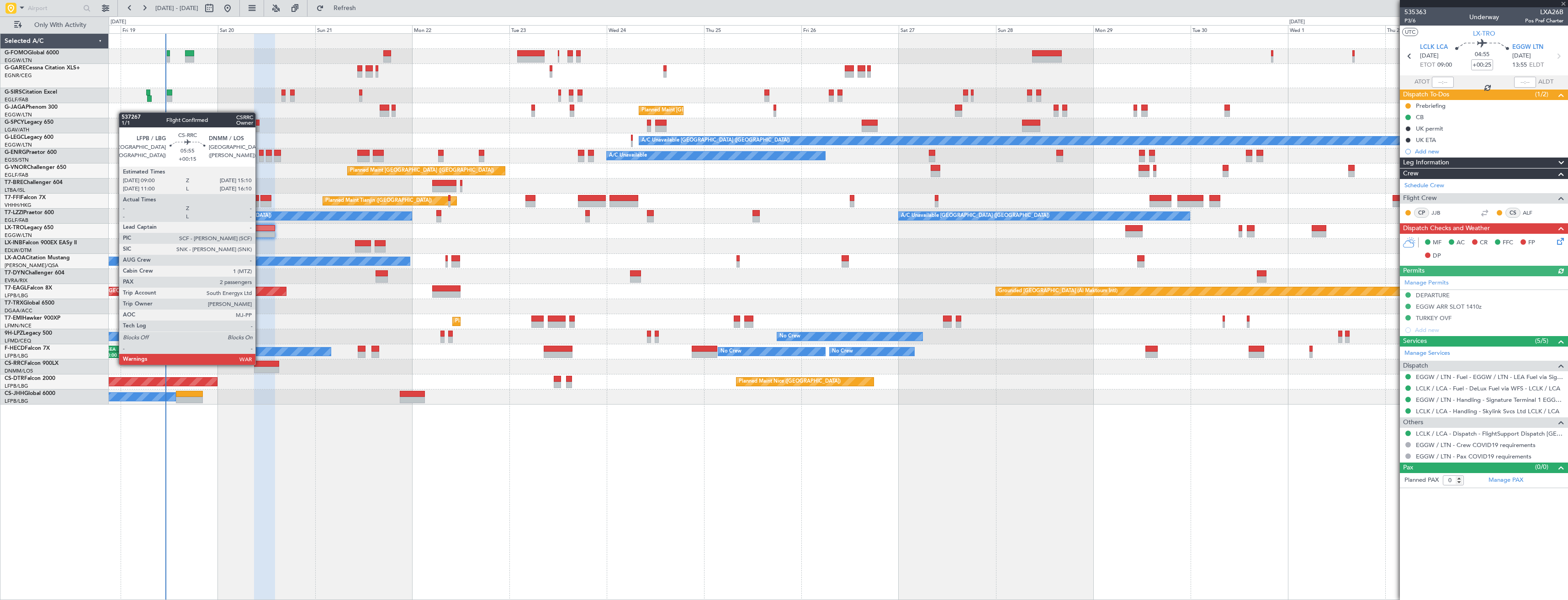
click at [260, 365] on div at bounding box center [266, 364] width 25 height 6
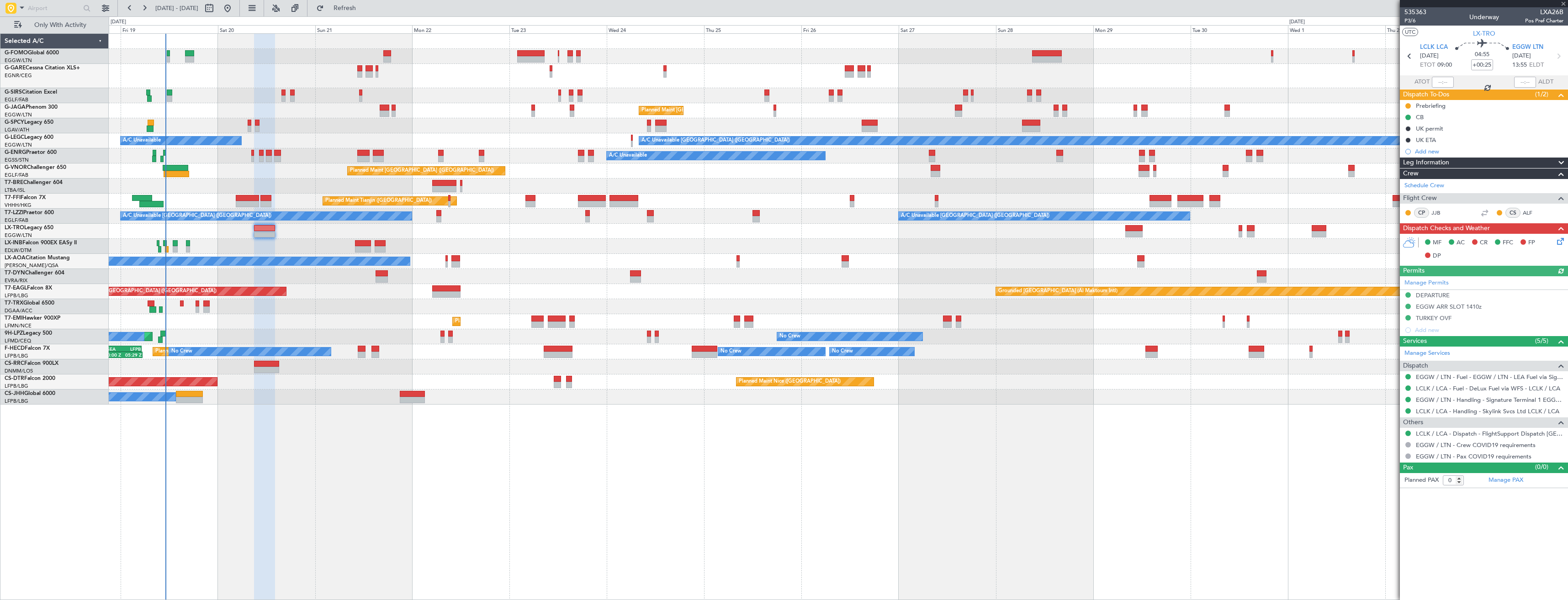
type input "+00:15"
type input "2"
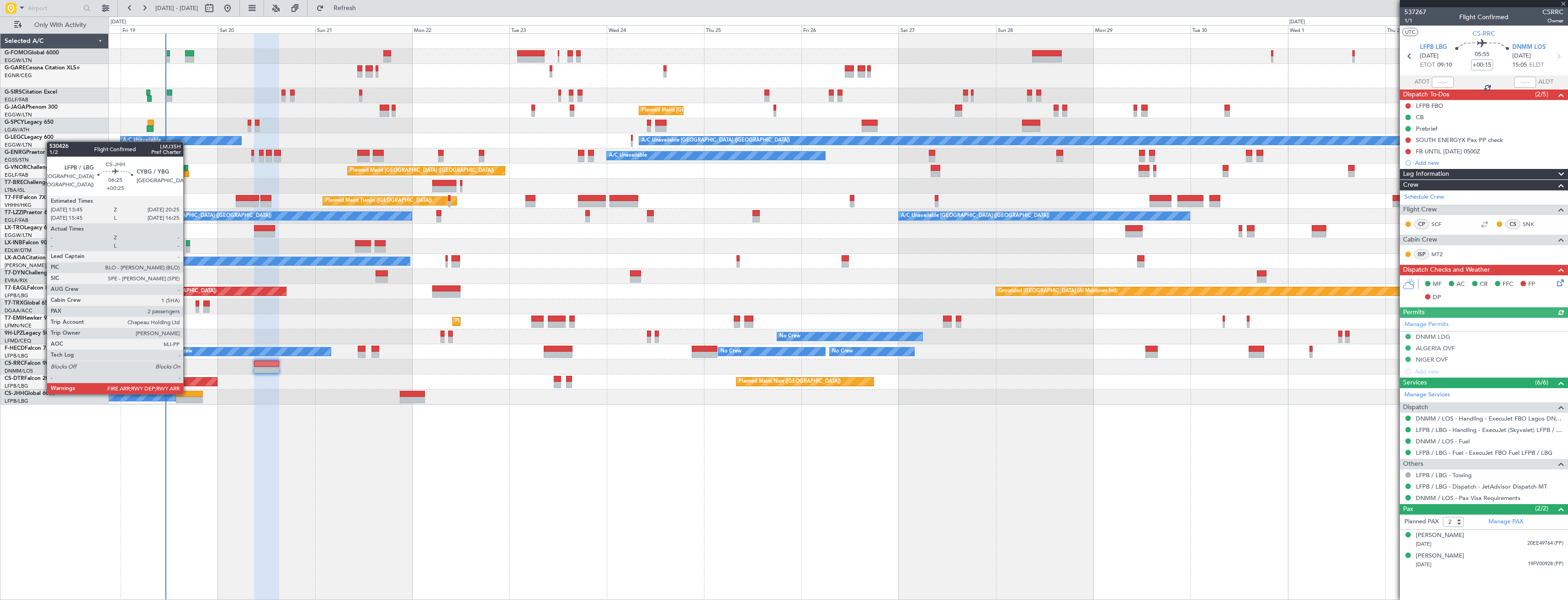
click at [187, 393] on div at bounding box center [190, 394] width 28 height 6
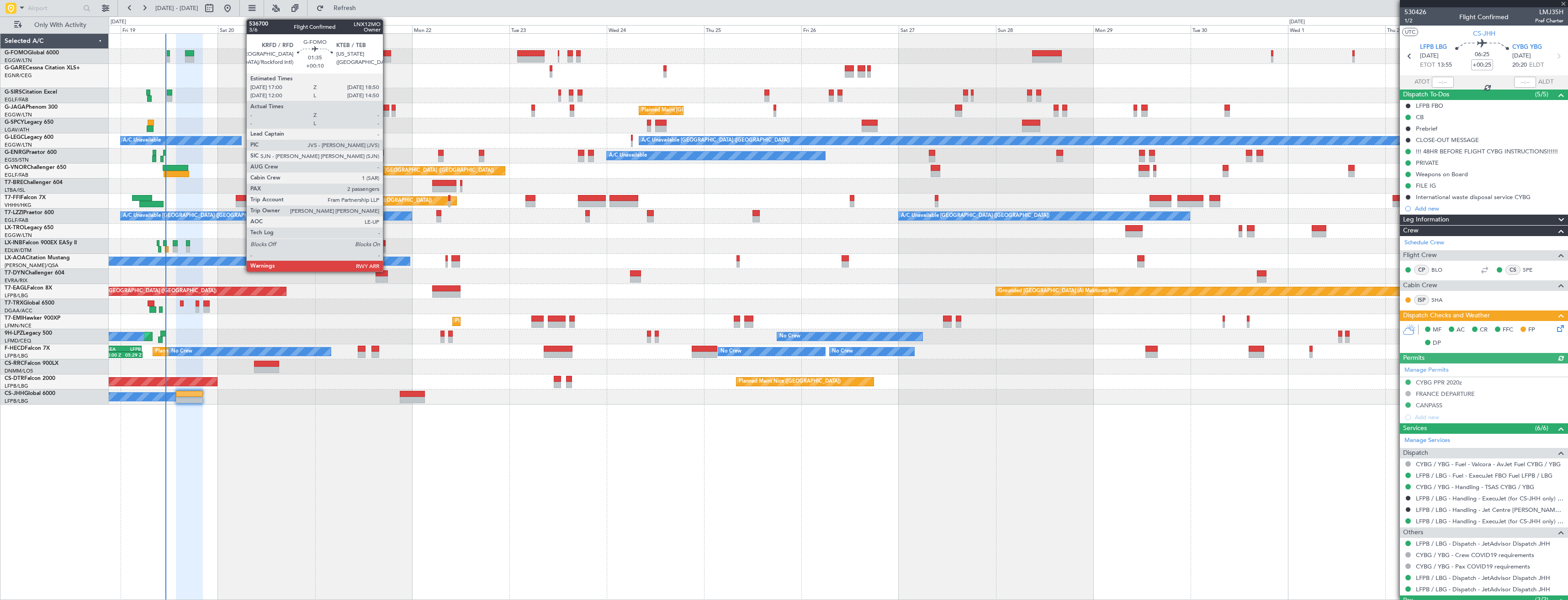
click at [387, 56] on div at bounding box center [387, 59] width 8 height 6
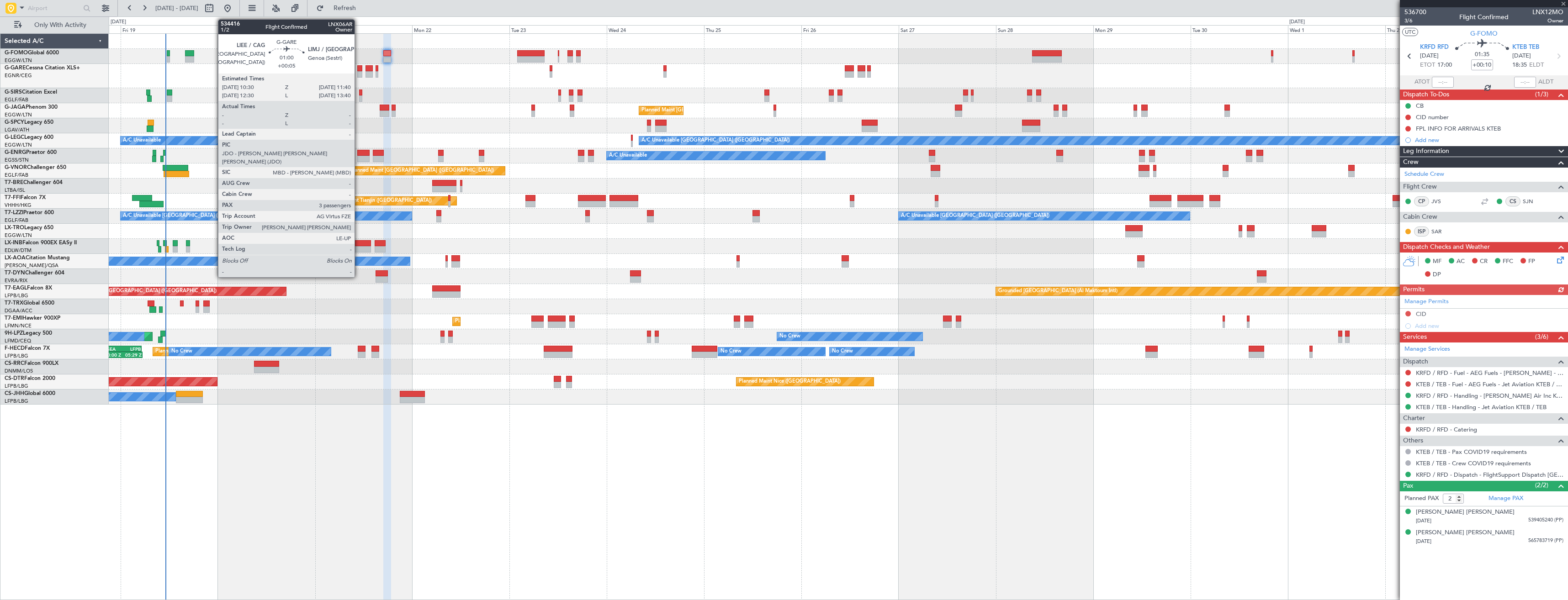
click at [358, 73] on div at bounding box center [360, 74] width 5 height 6
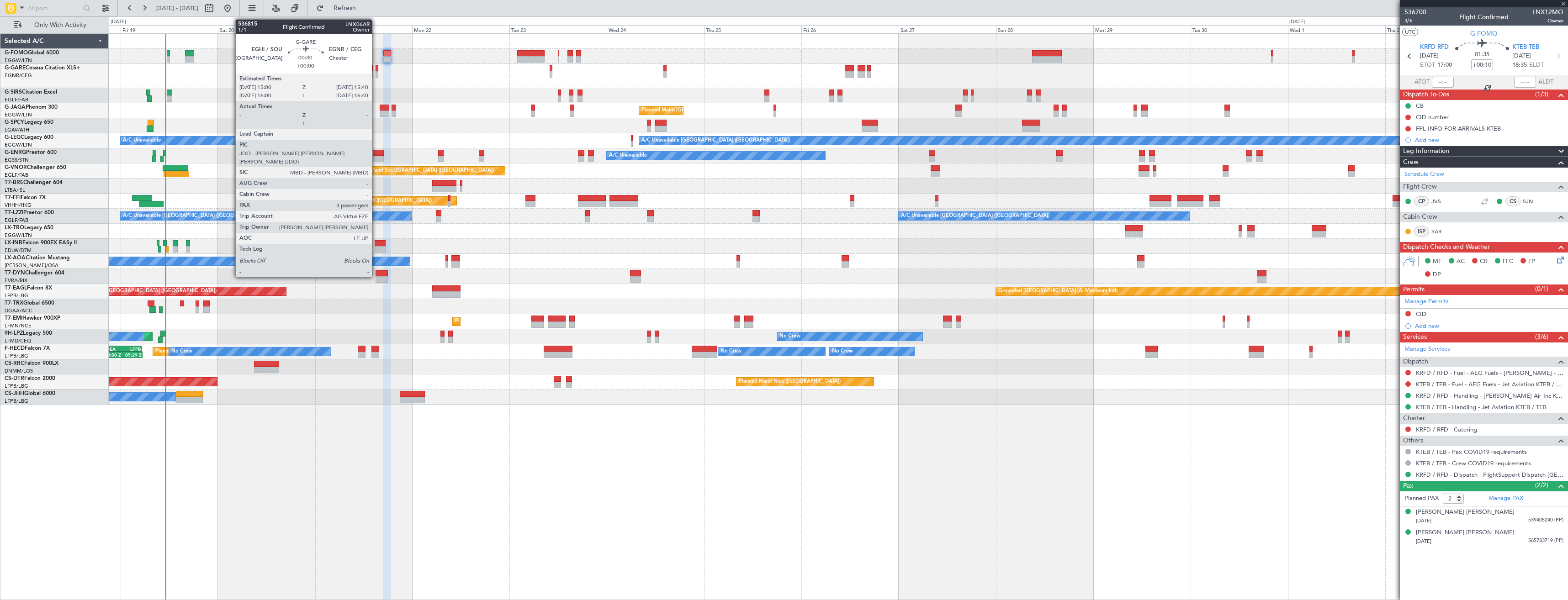
type input "+00:05"
type input "3"
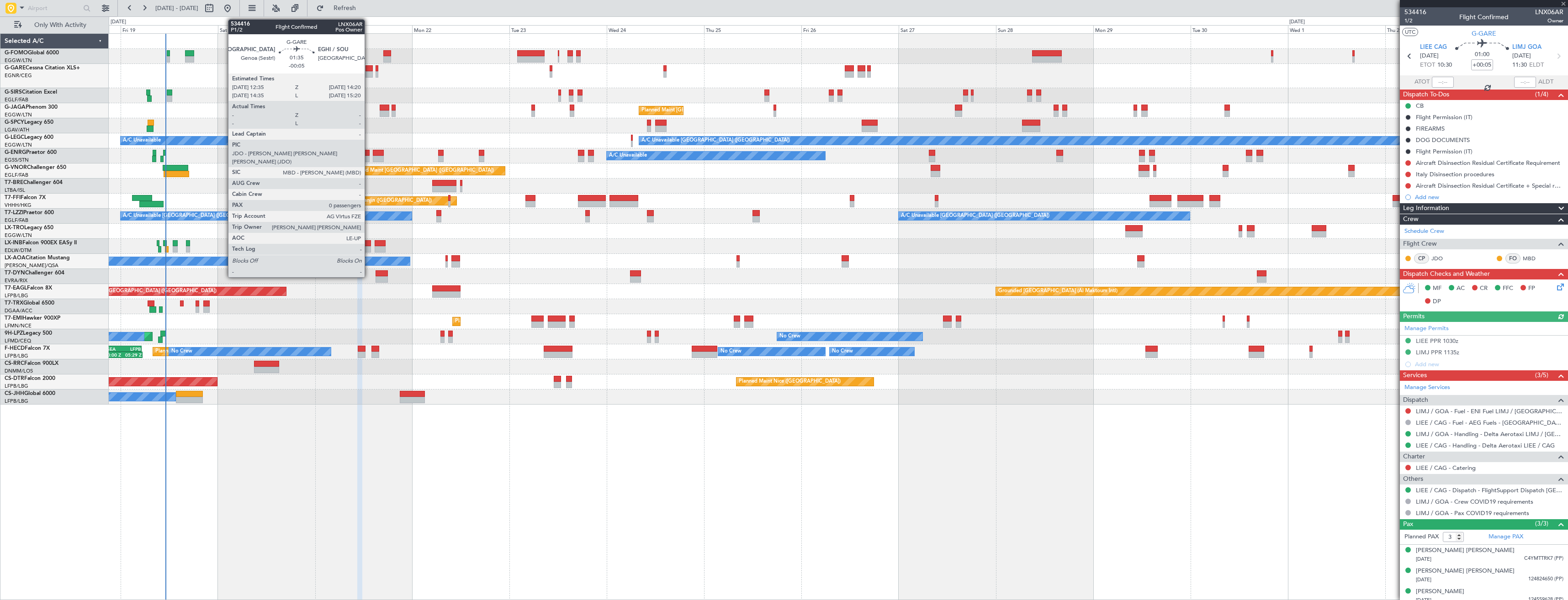
click at [369, 72] on div at bounding box center [369, 74] width 7 height 6
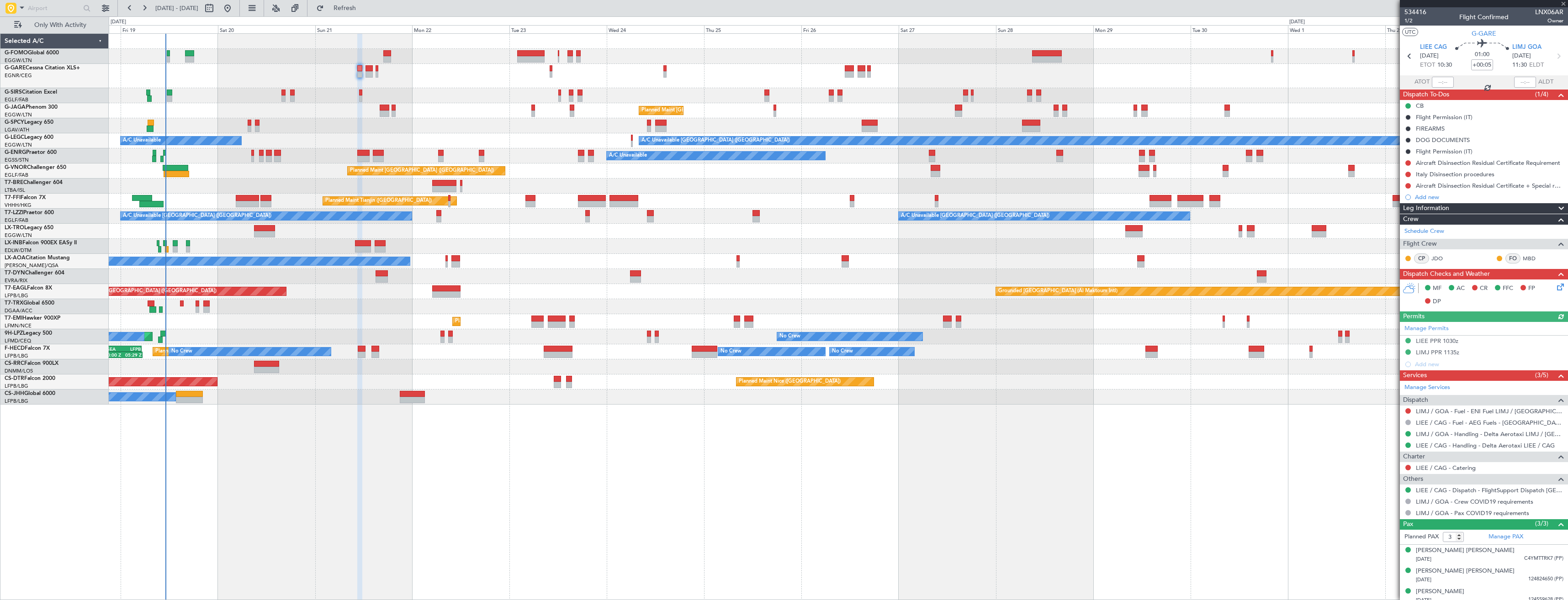
type input "-00:05"
type input "0"
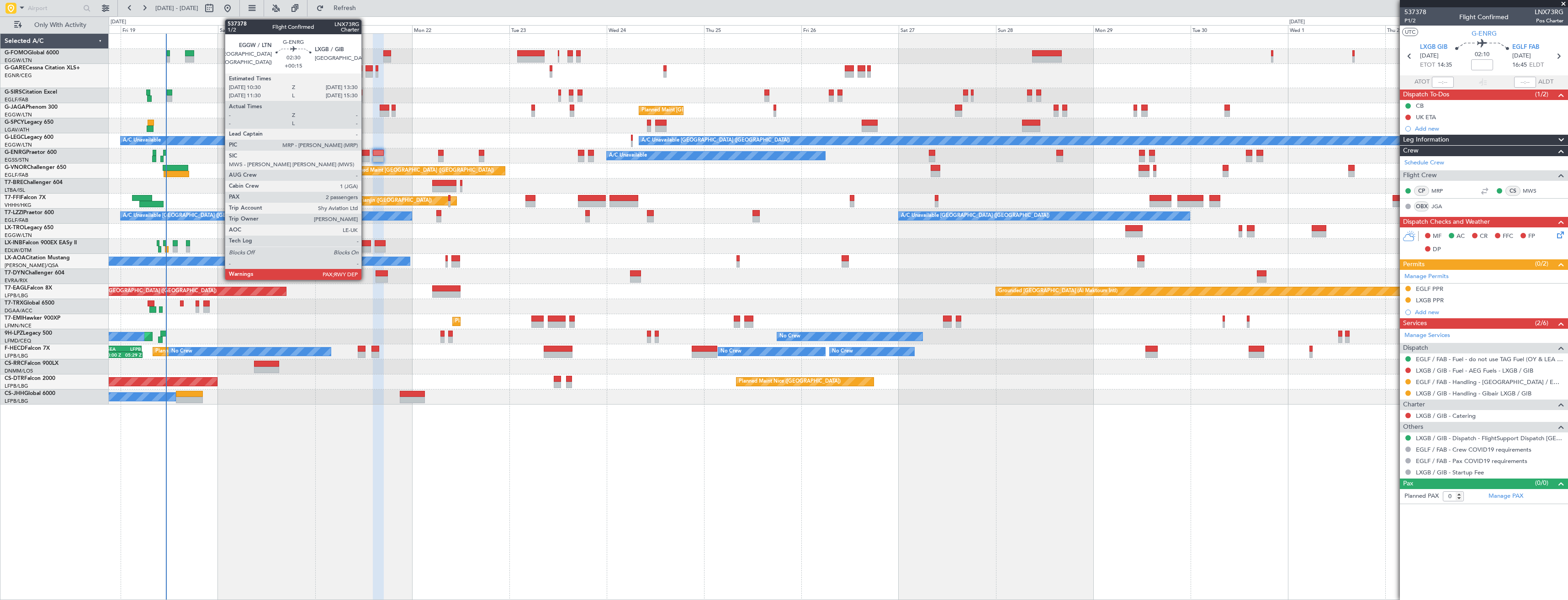
click at [365, 153] on div at bounding box center [364, 152] width 12 height 6
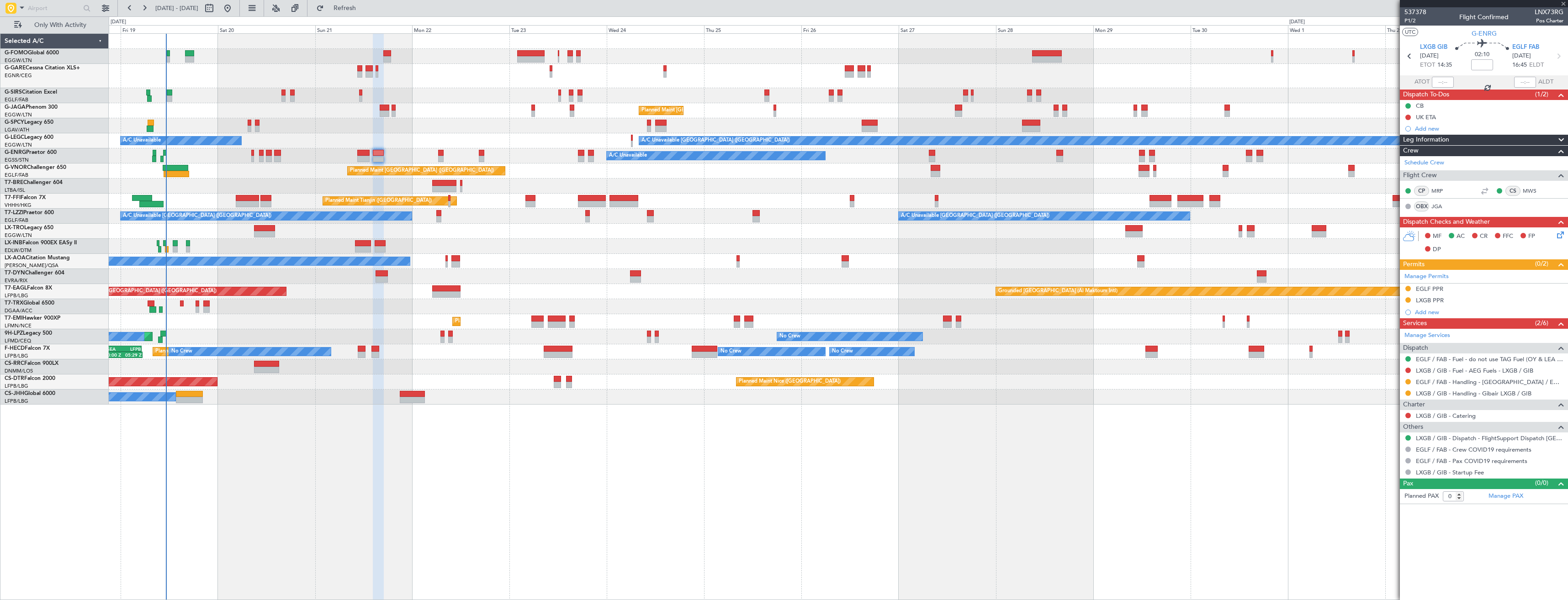
type input "+00:15"
type input "4"
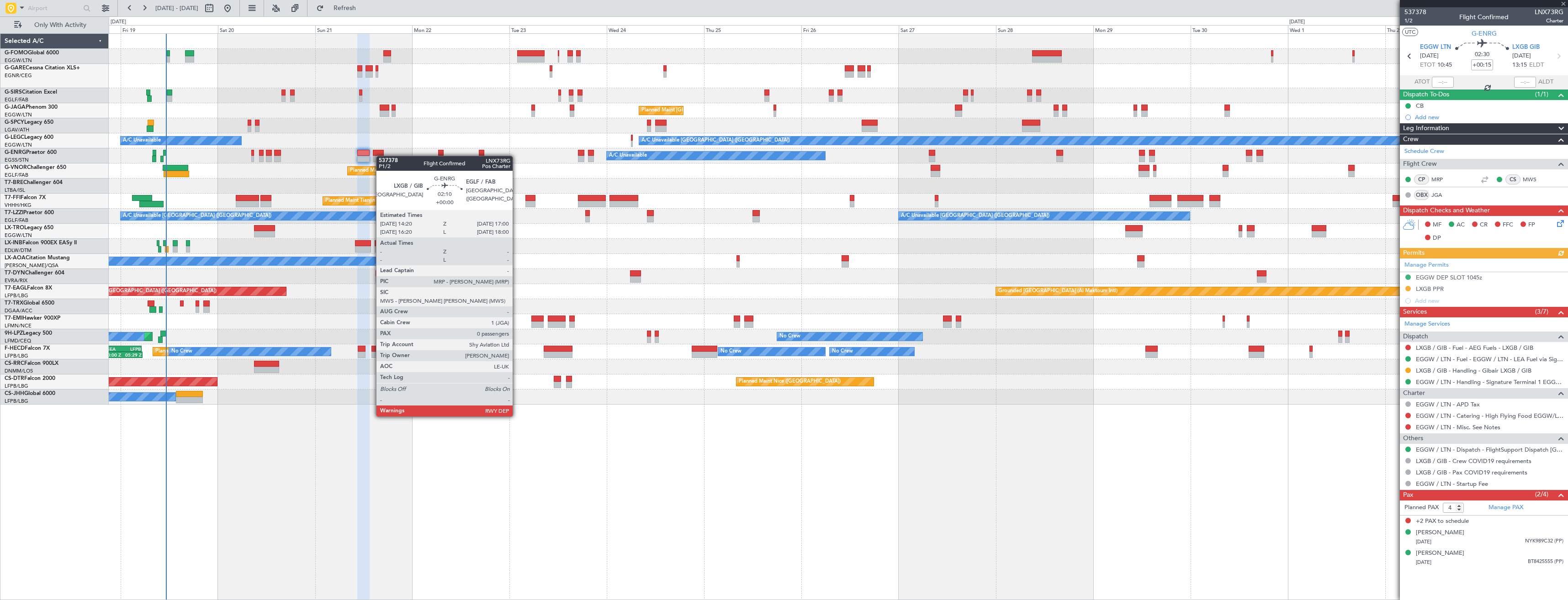
click at [381, 156] on div at bounding box center [378, 158] width 11 height 6
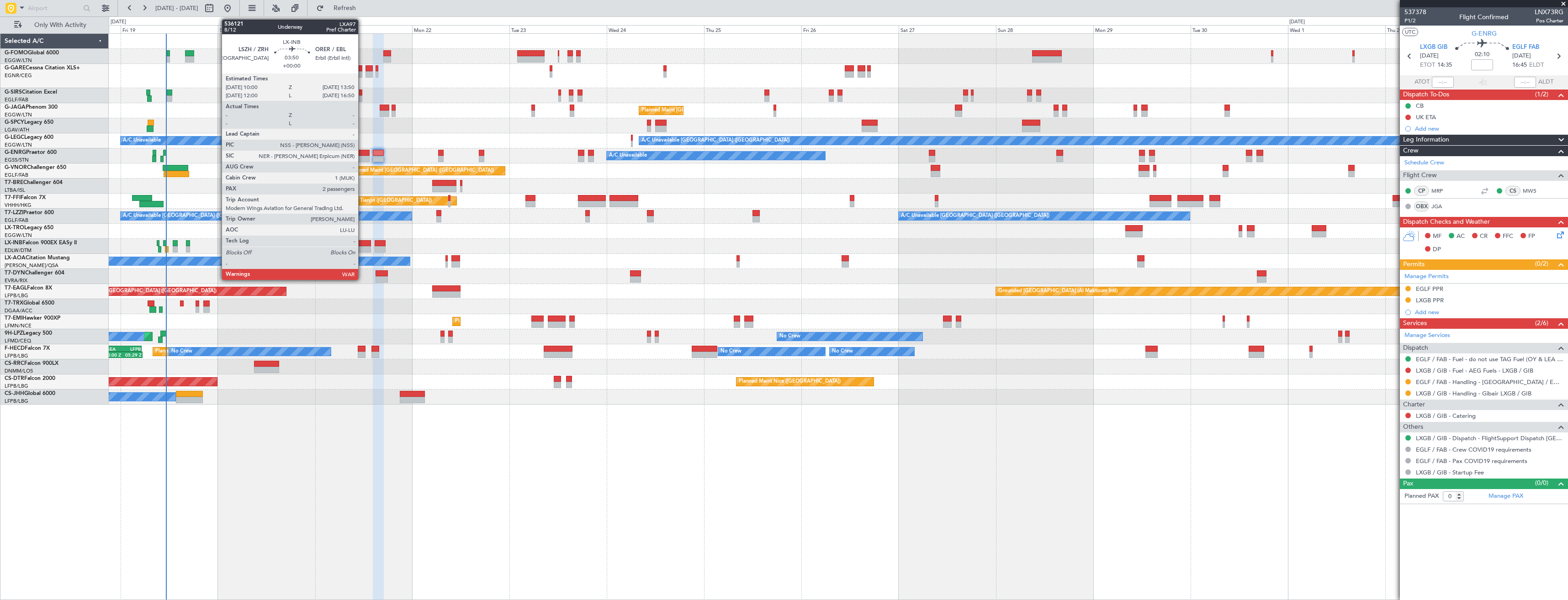
click at [363, 247] on div at bounding box center [363, 248] width 16 height 6
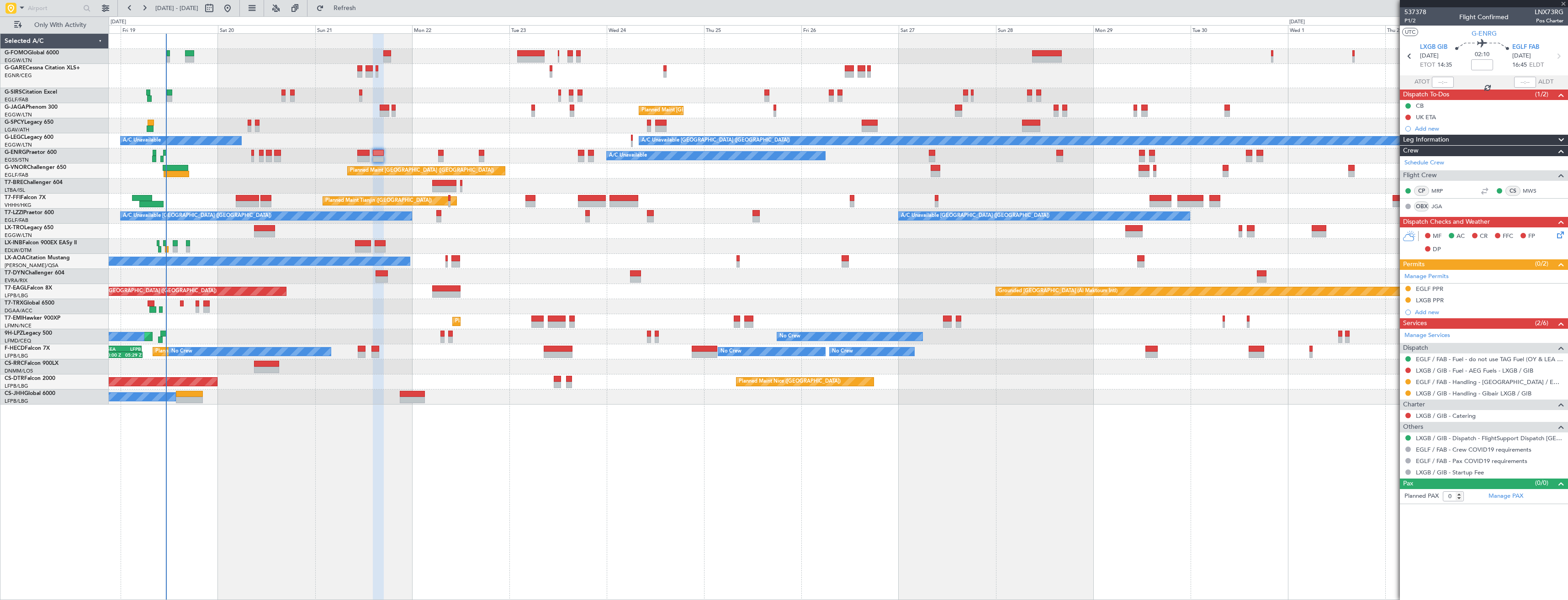
type input "2"
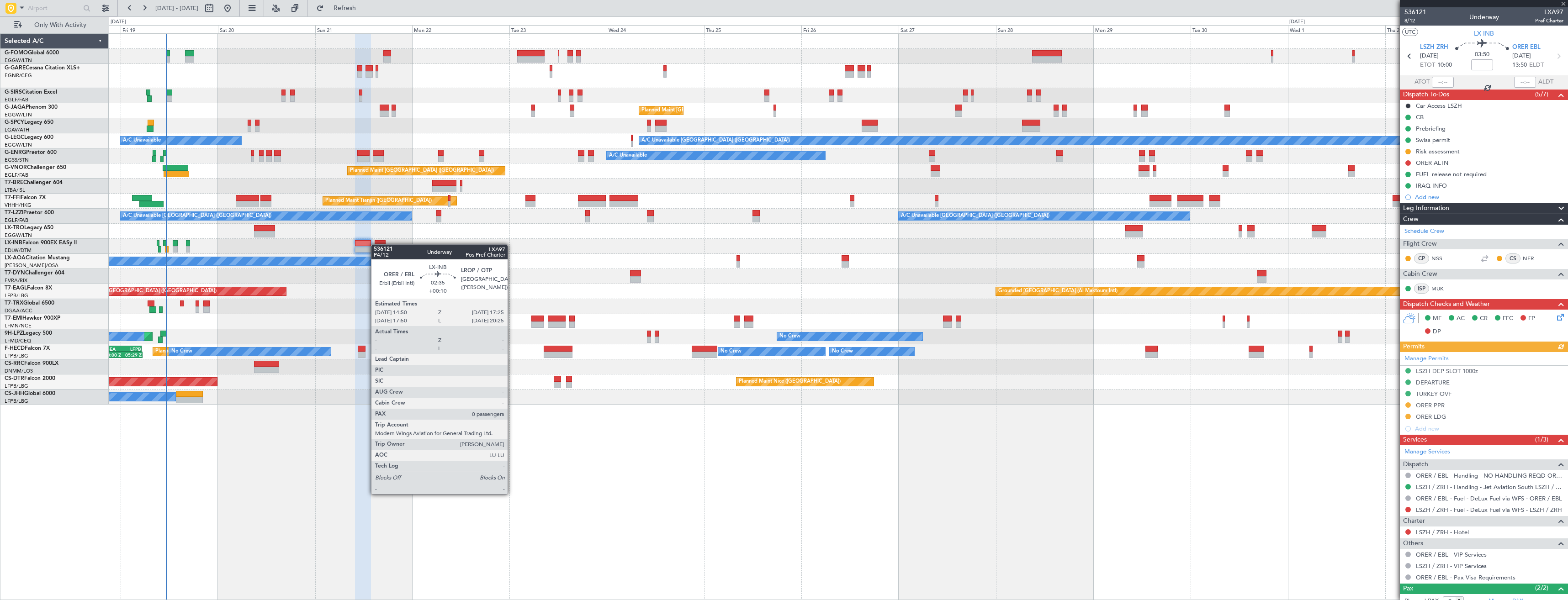
click at [376, 244] on div at bounding box center [380, 243] width 10 height 6
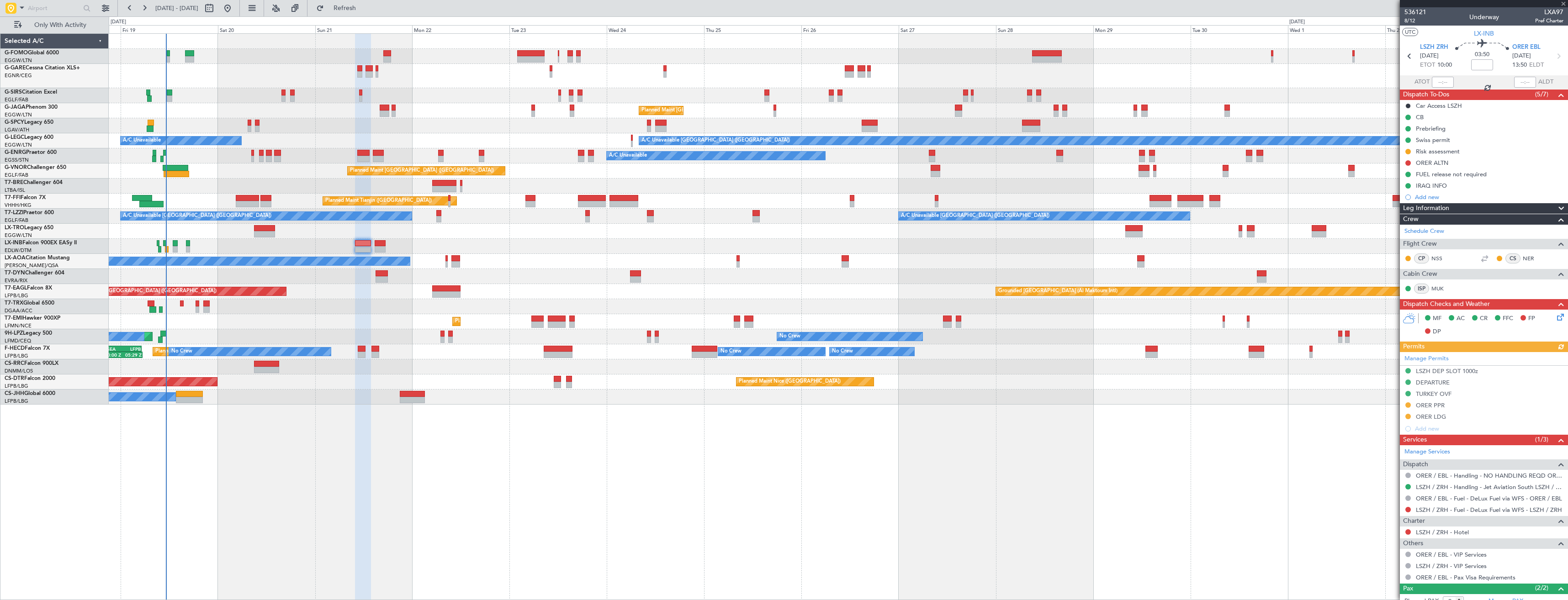
type input "+00:10"
type input "0"
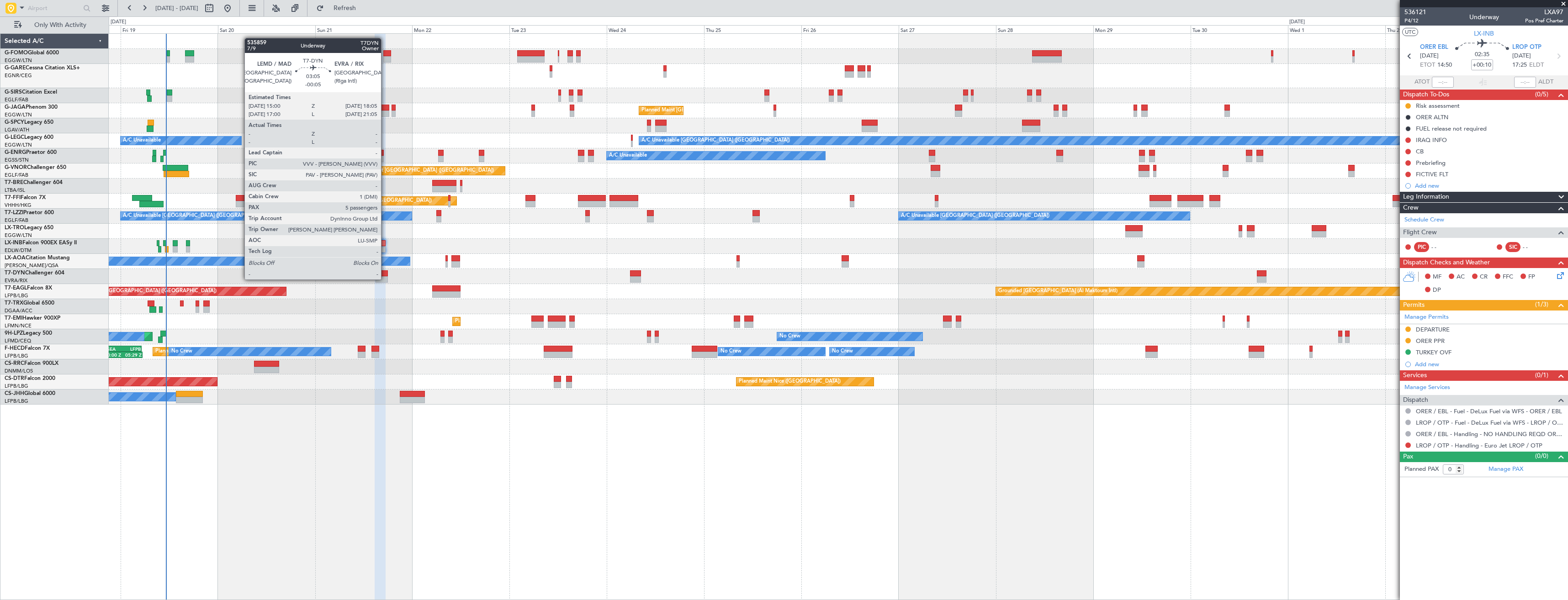
click at [385, 279] on div at bounding box center [382, 279] width 13 height 6
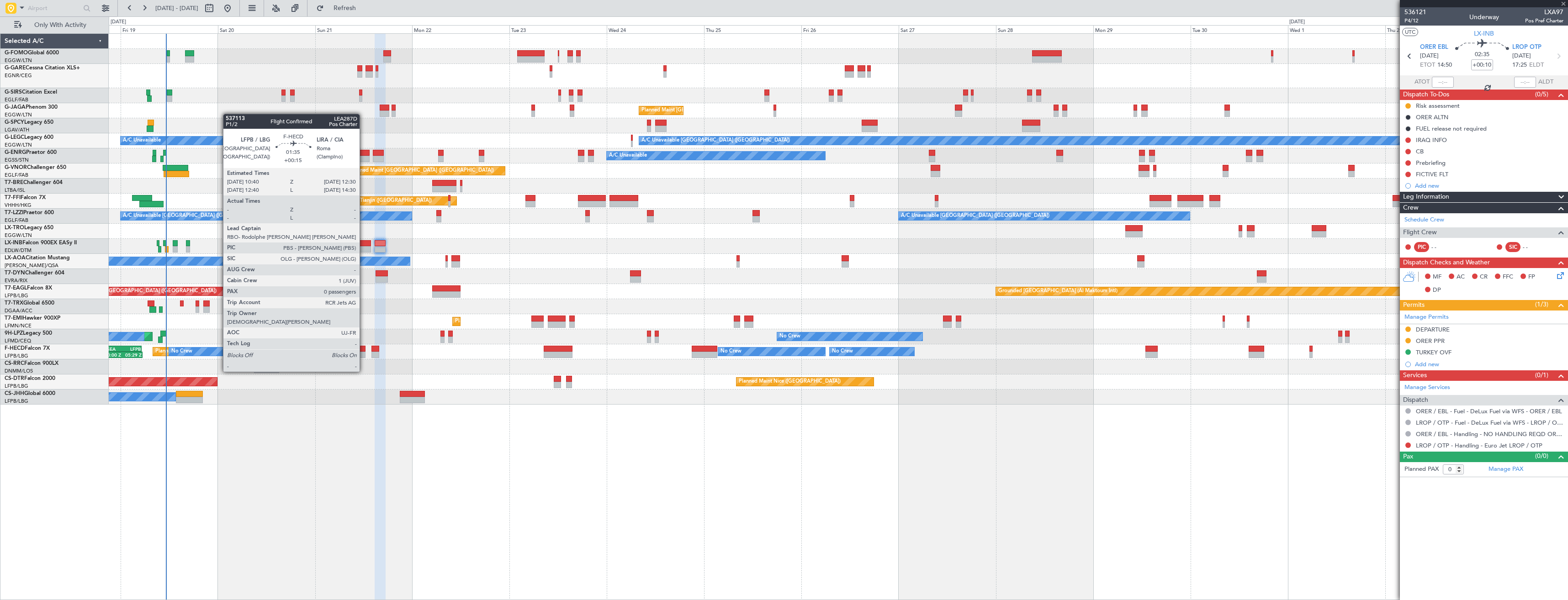
type input "-00:05"
type input "5"
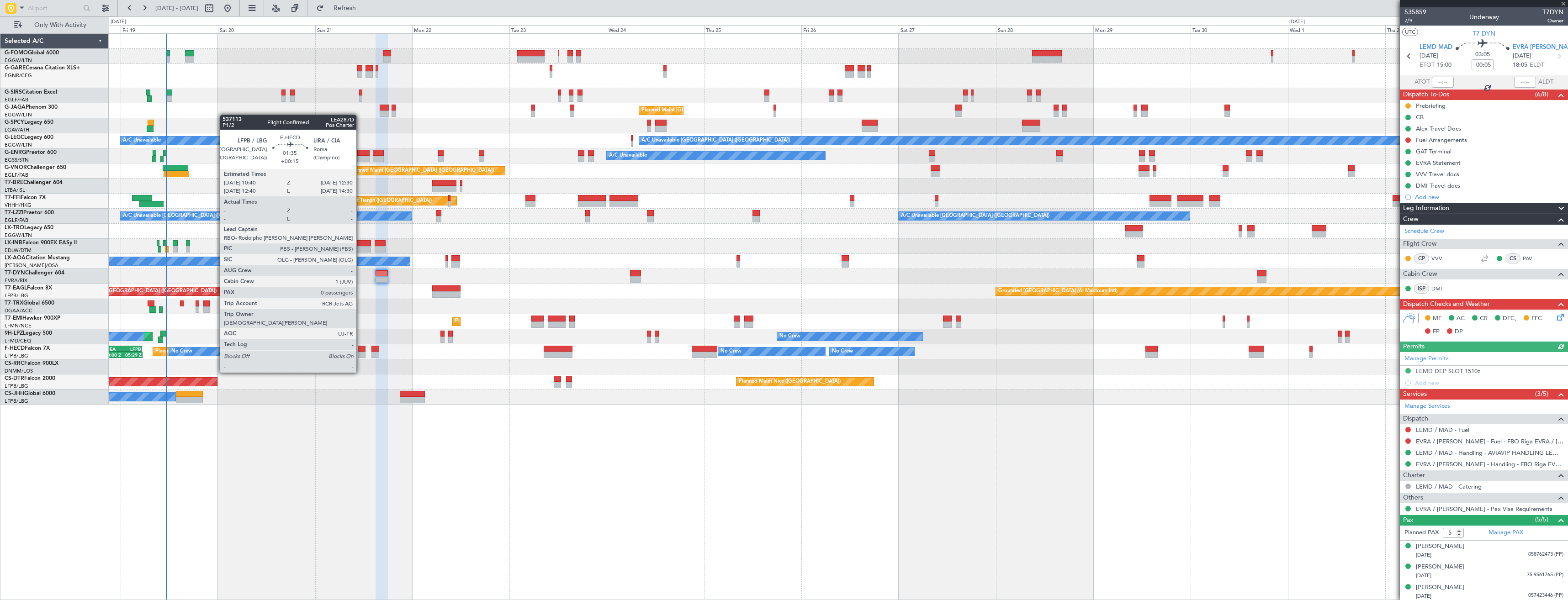
click at [360, 356] on div at bounding box center [361, 354] width 8 height 6
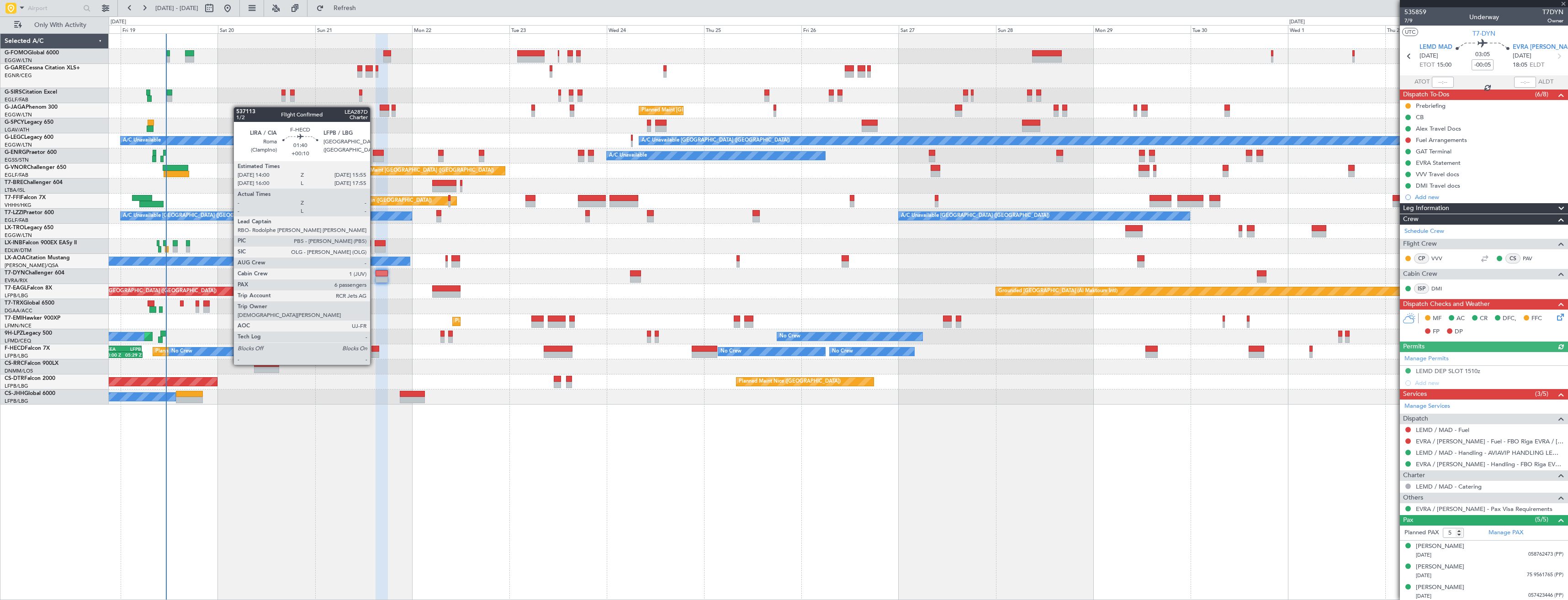
type input "+00:15"
type input "0"
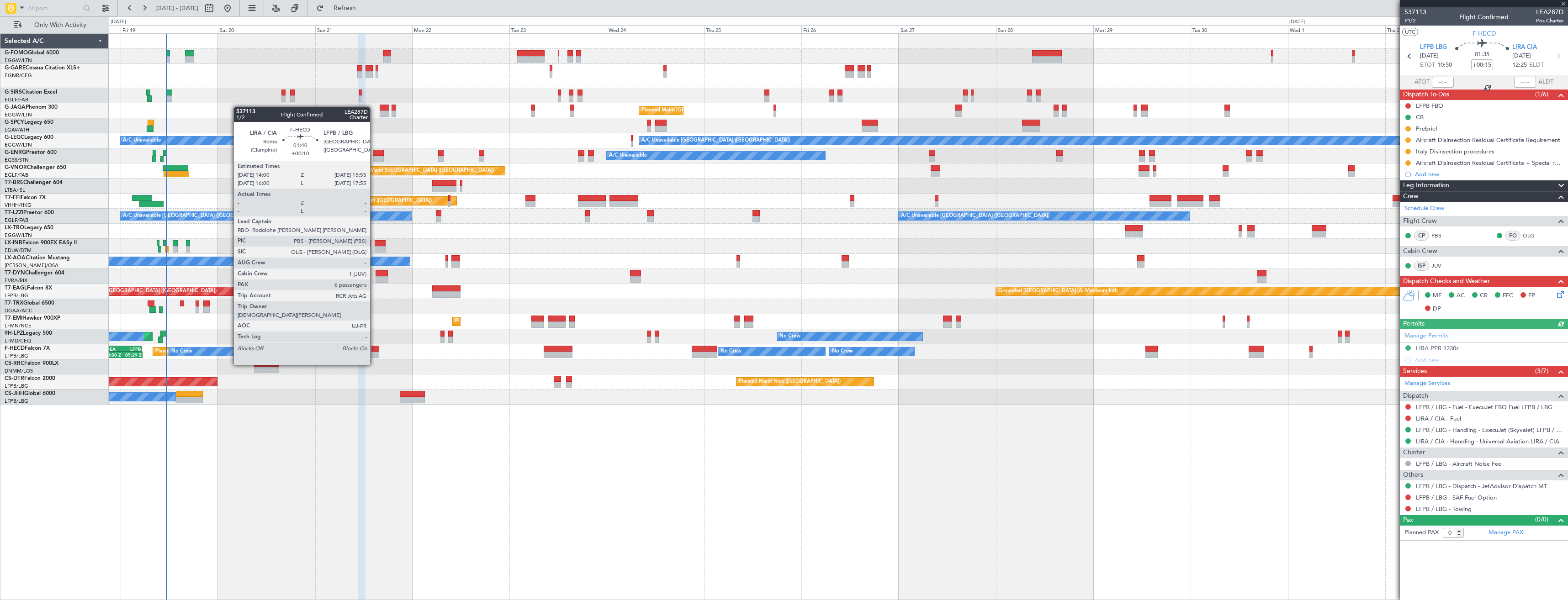
click at [374, 348] on div at bounding box center [375, 349] width 8 height 6
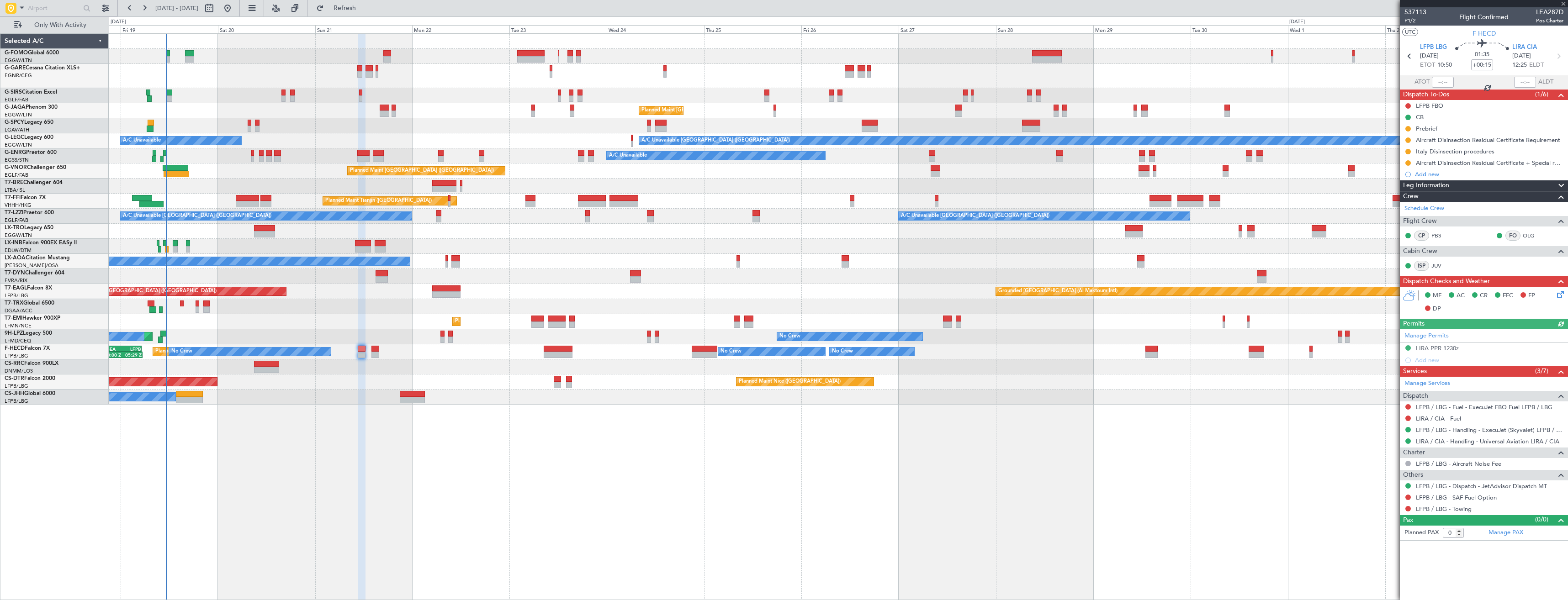
type input "+00:10"
type input "6"
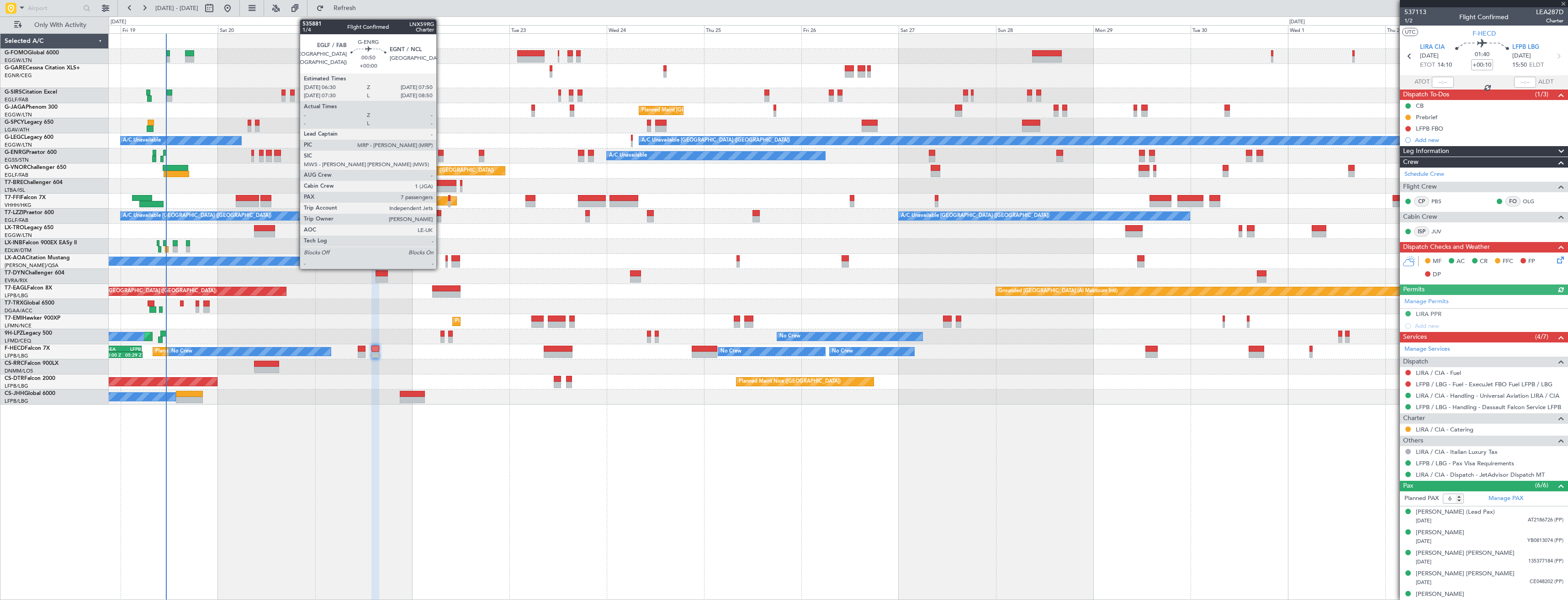
click at [441, 155] on div at bounding box center [441, 152] width 5 height 6
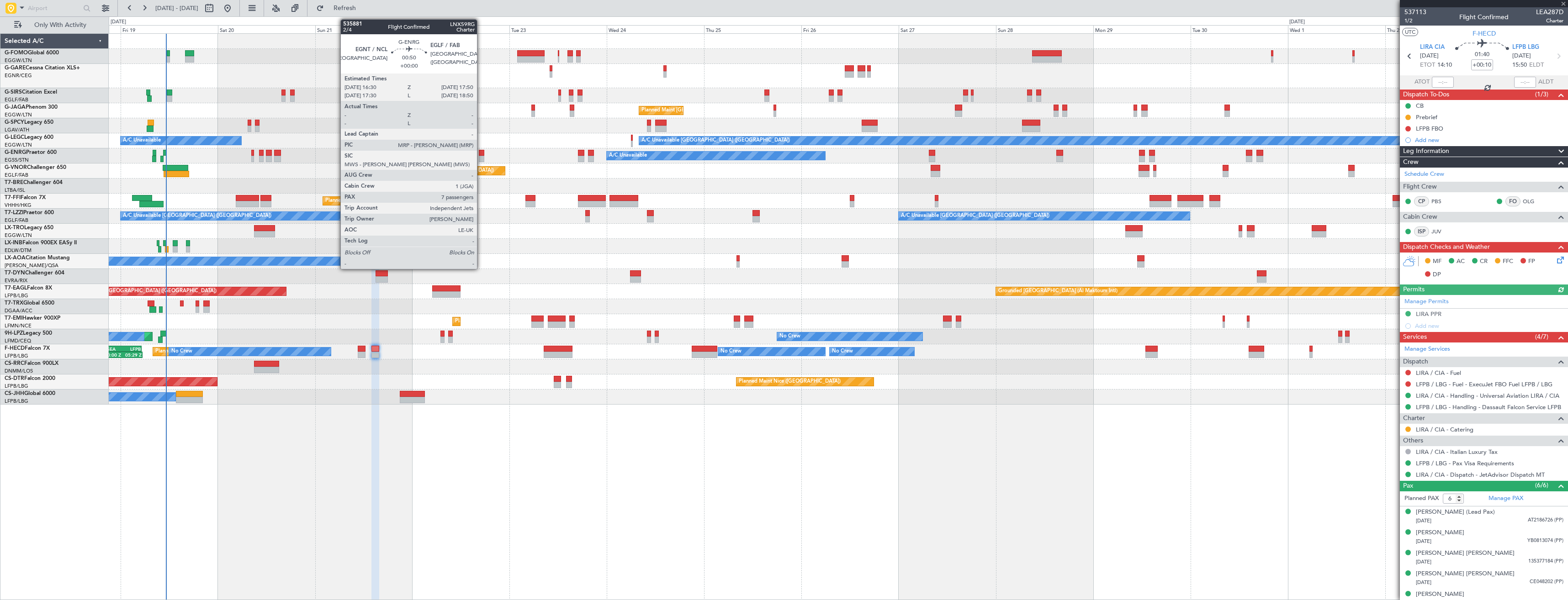
type input "7"
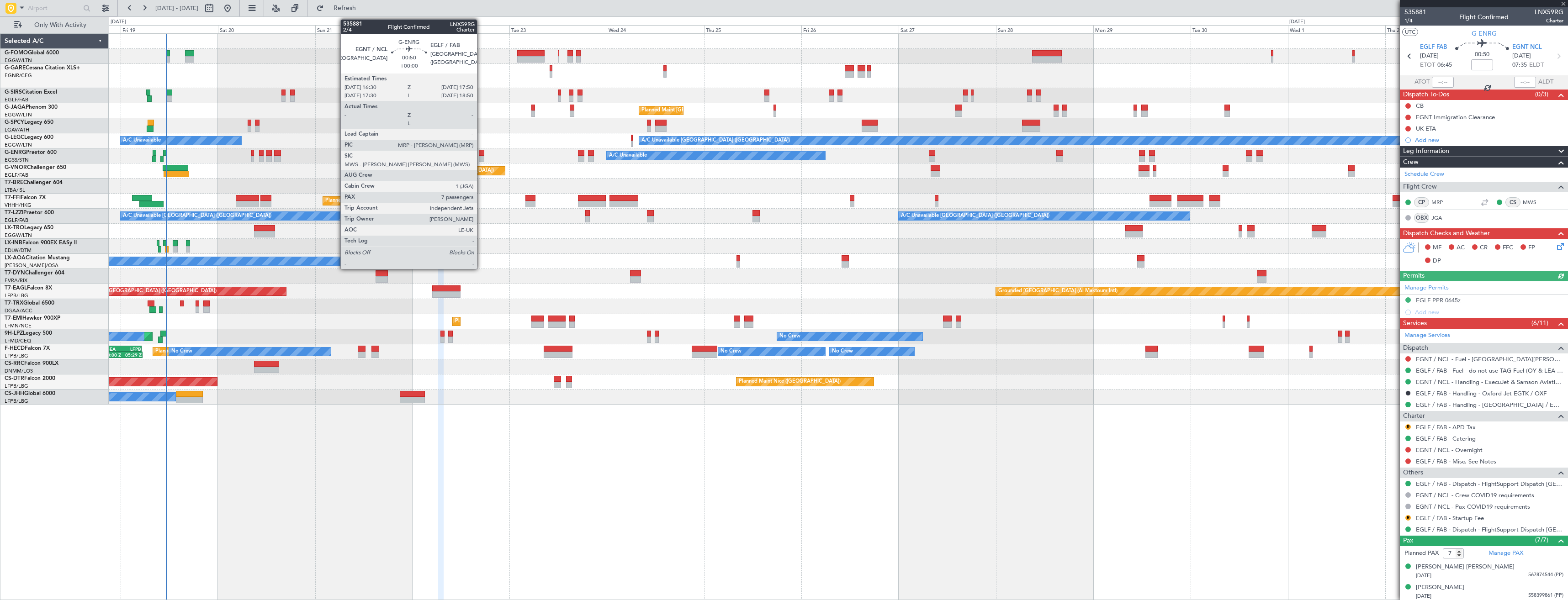
click at [481, 153] on div at bounding box center [481, 152] width 5 height 6
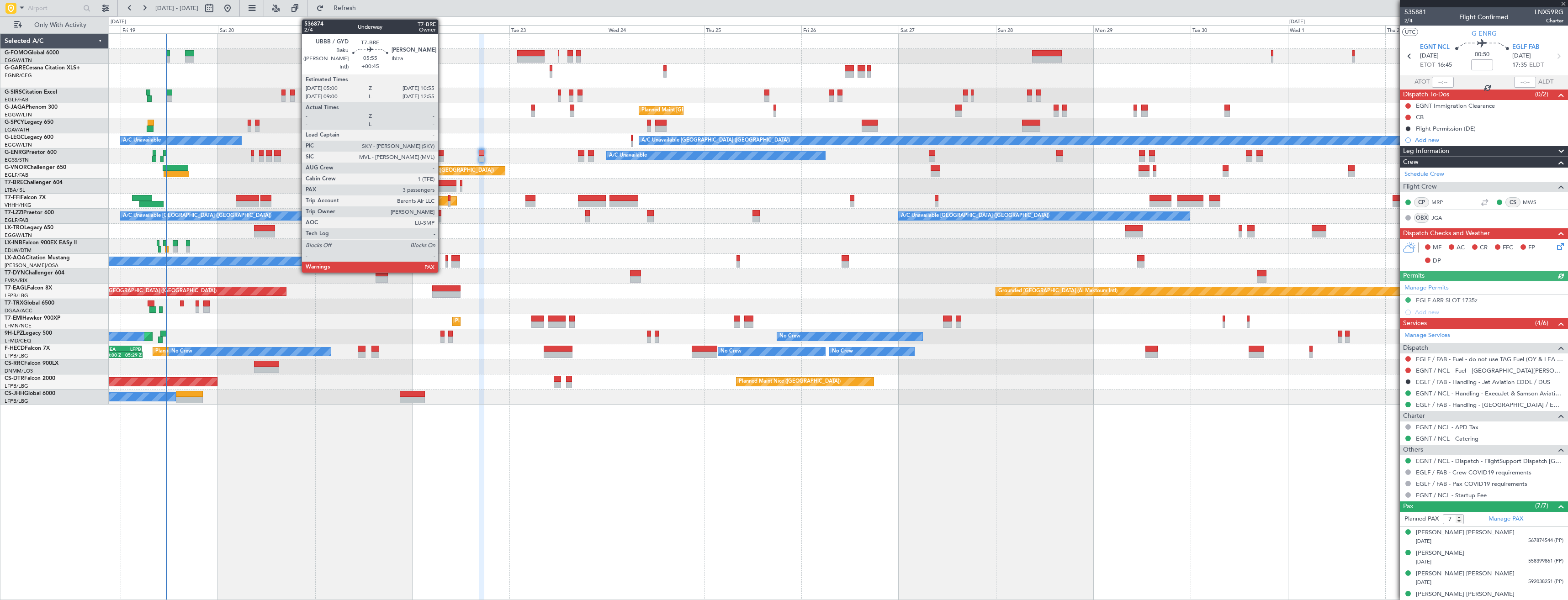
click at [442, 185] on div at bounding box center [444, 183] width 24 height 6
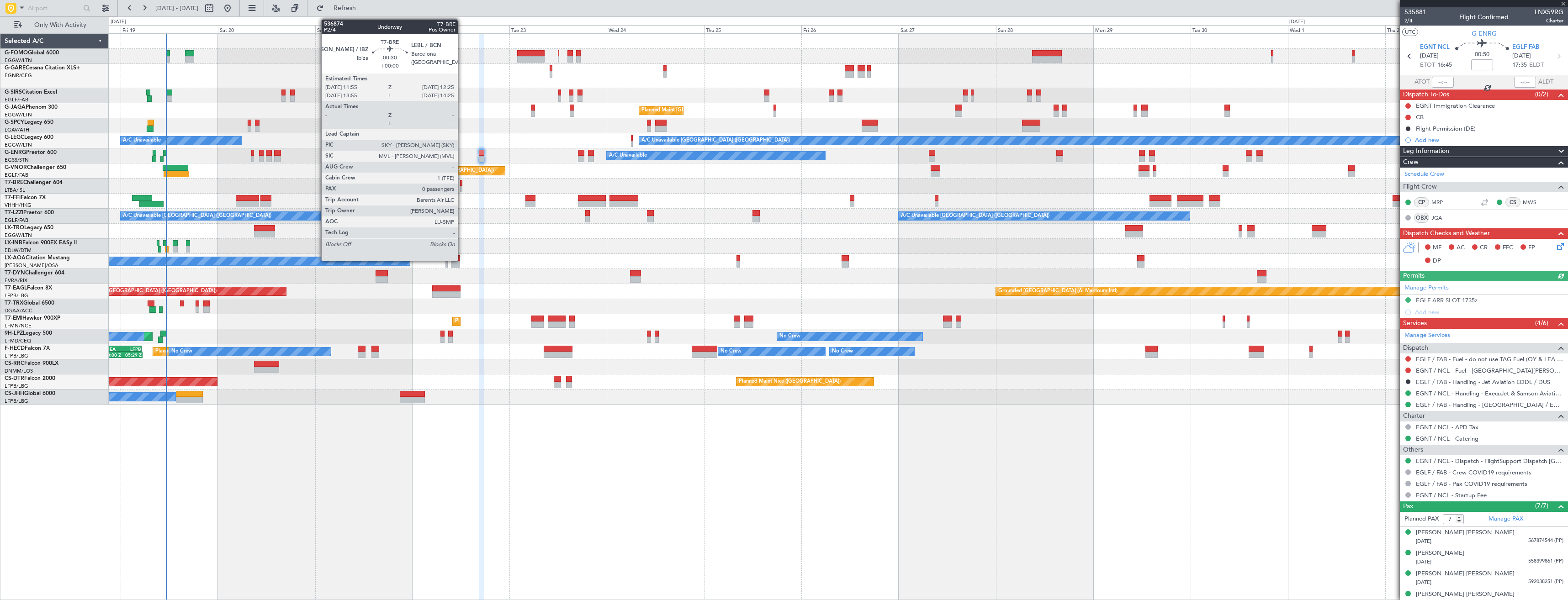
type input "+00:45"
type input "3"
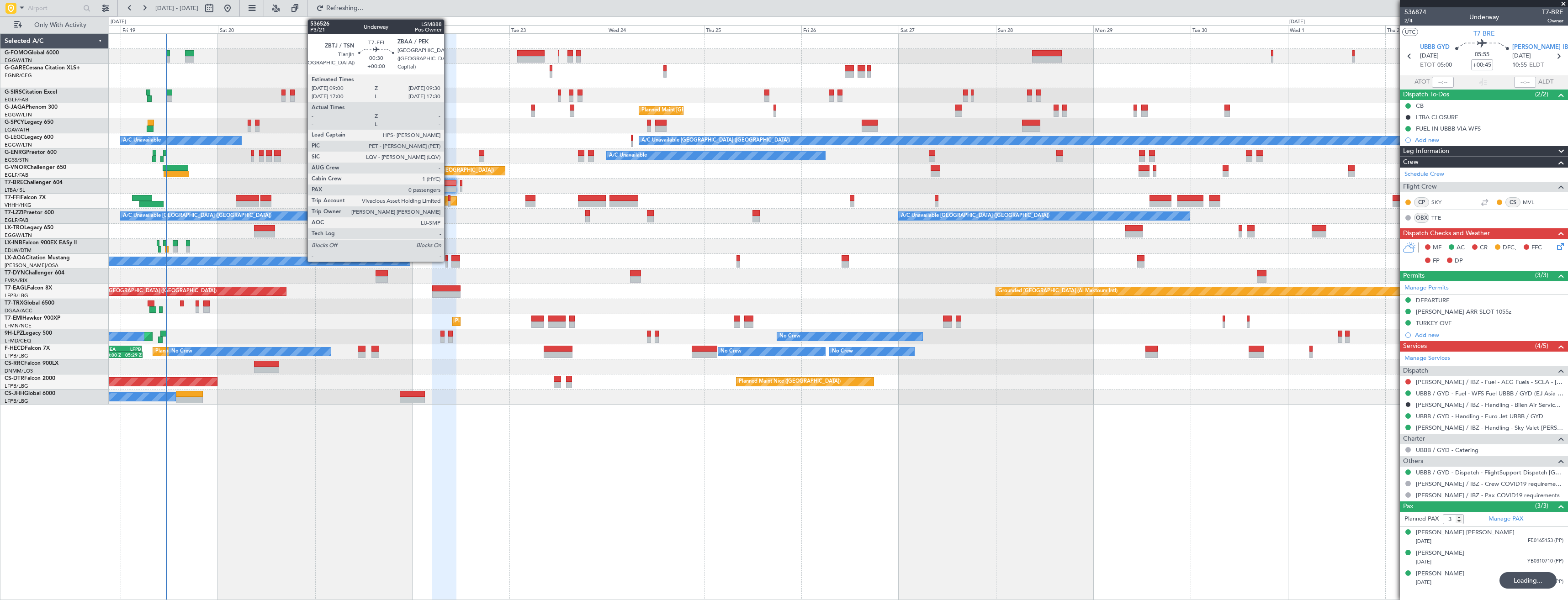
click at [448, 201] on div at bounding box center [449, 197] width 3 height 6
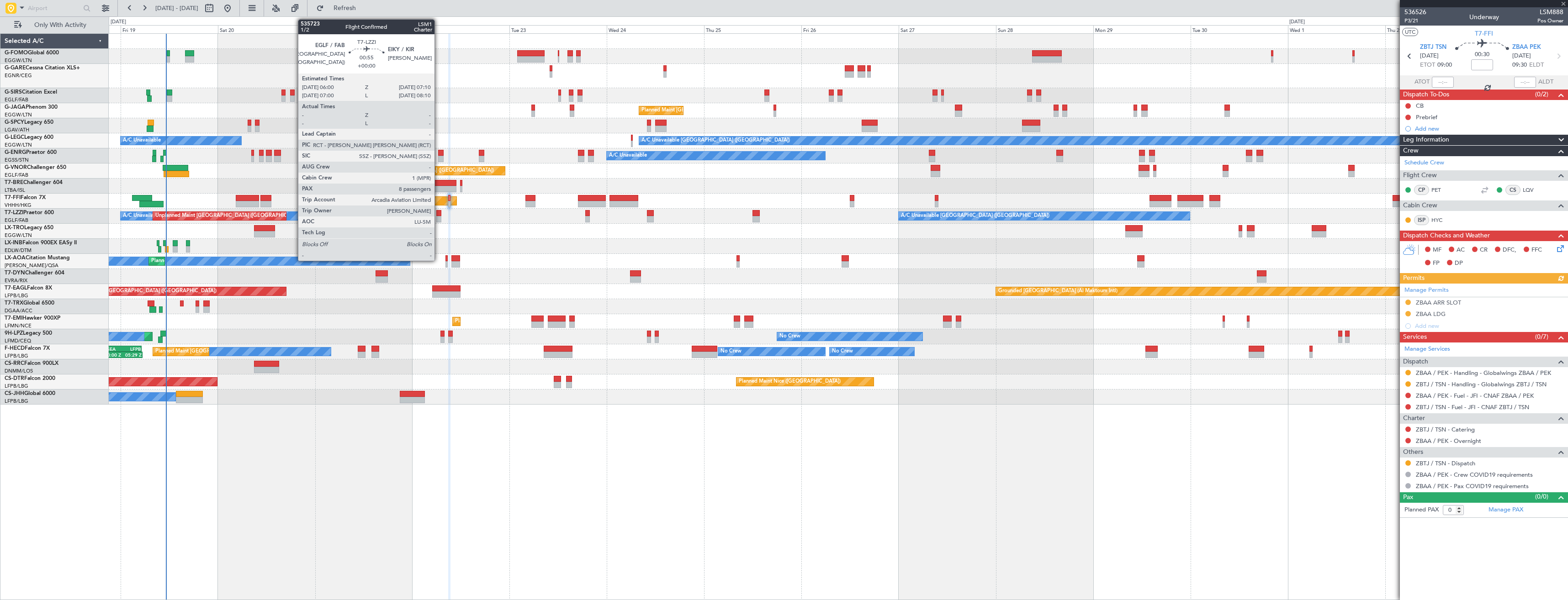
click at [439, 220] on div at bounding box center [439, 219] width 5 height 6
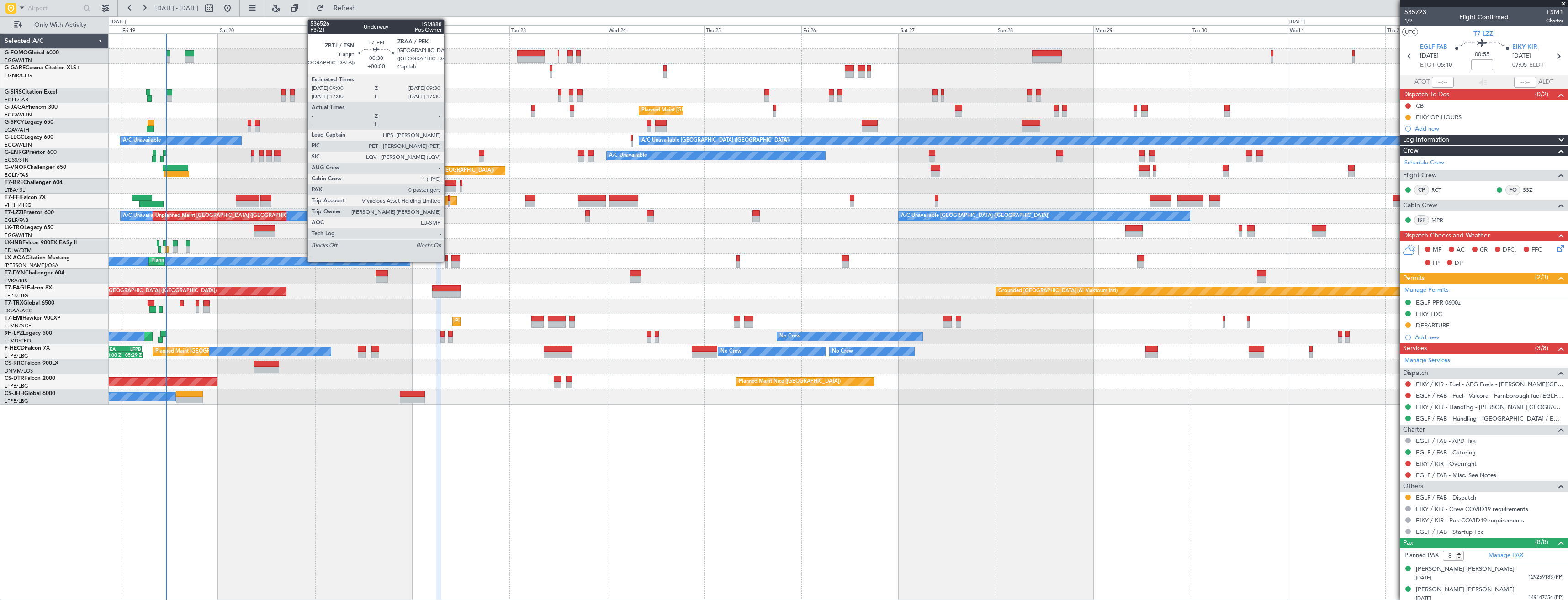
click at [448, 203] on div at bounding box center [449, 203] width 3 height 6
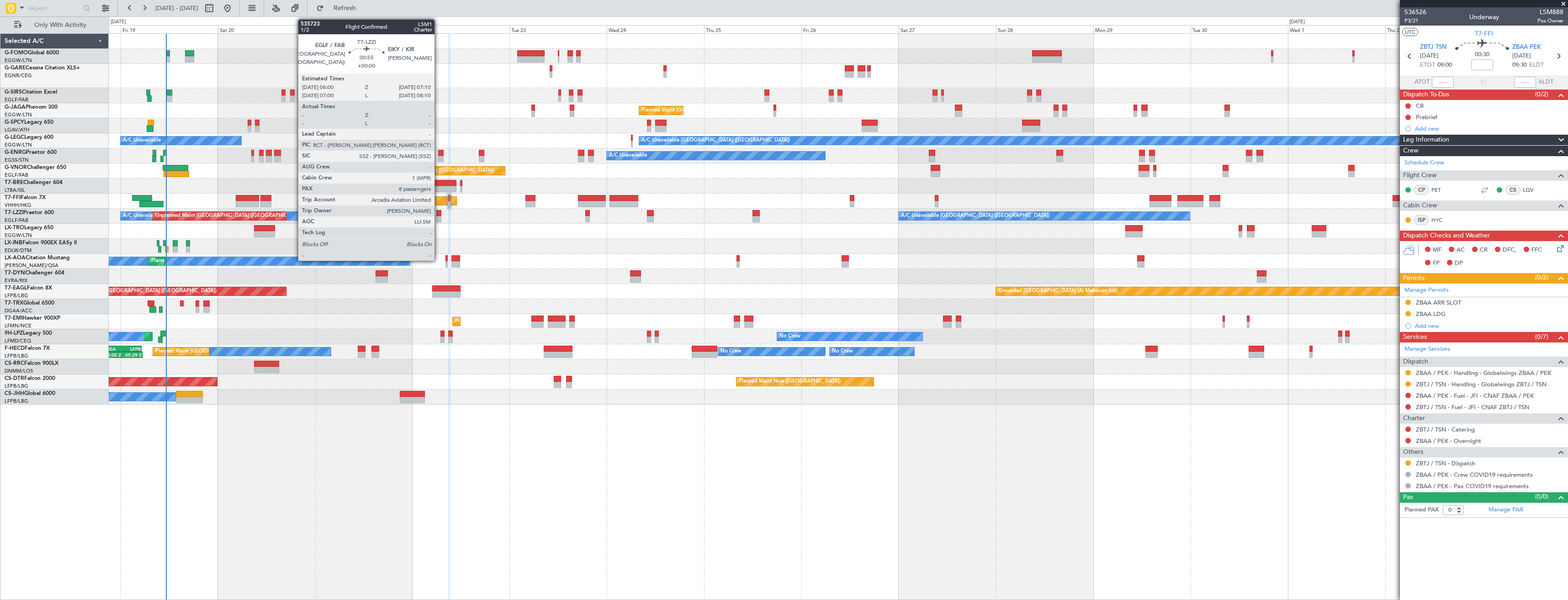
click at [439, 215] on div at bounding box center [439, 213] width 5 height 6
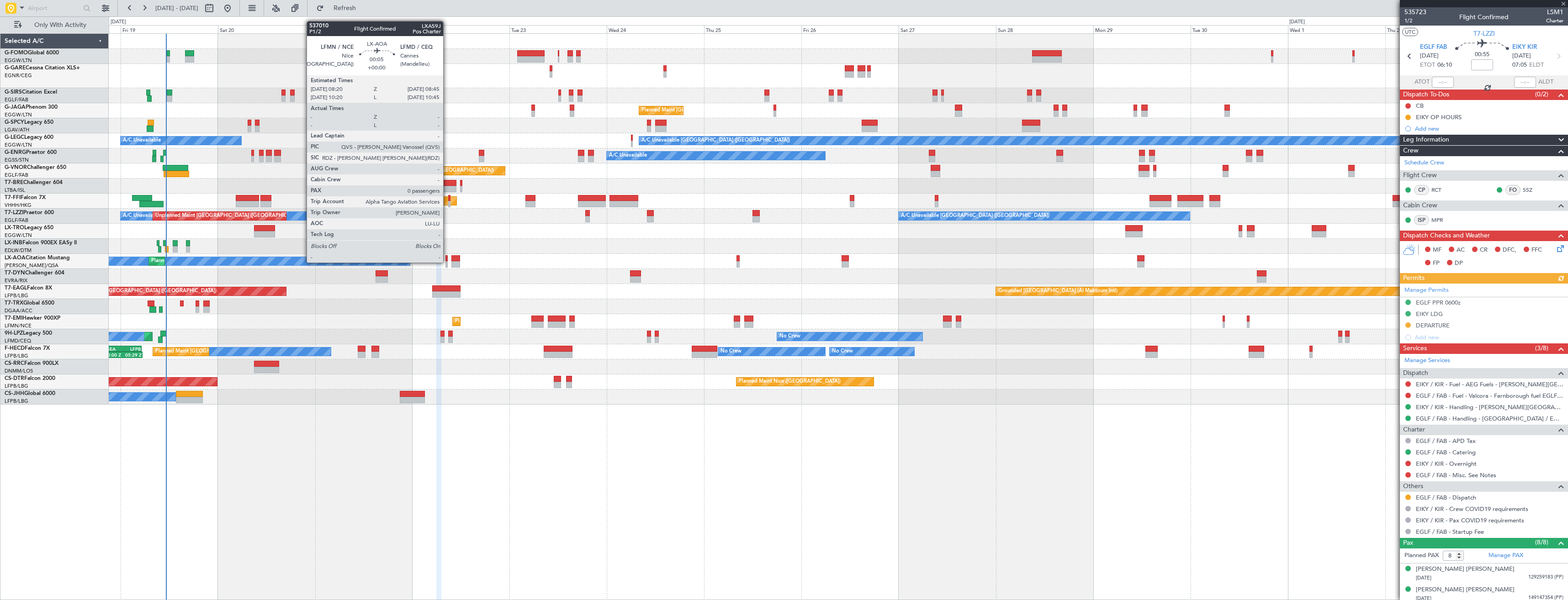
click at [448, 261] on div at bounding box center [447, 264] width 2 height 6
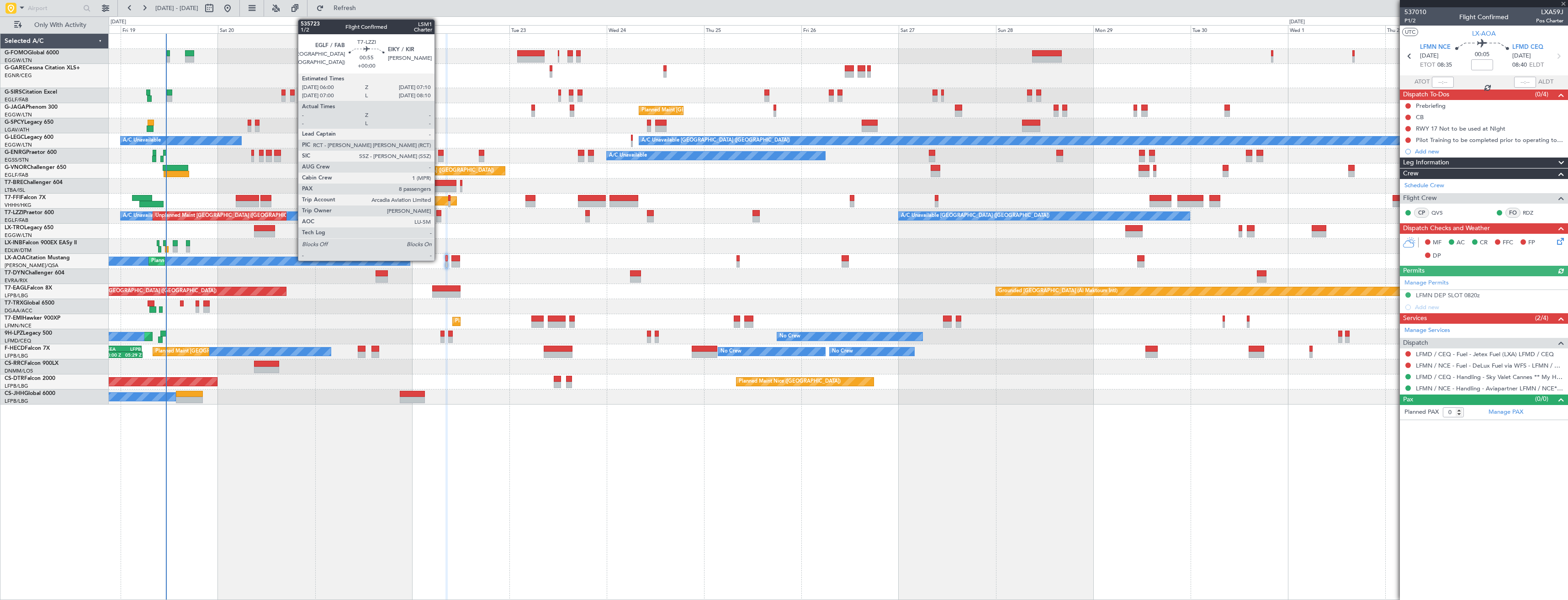
click at [439, 221] on div at bounding box center [439, 219] width 5 height 6
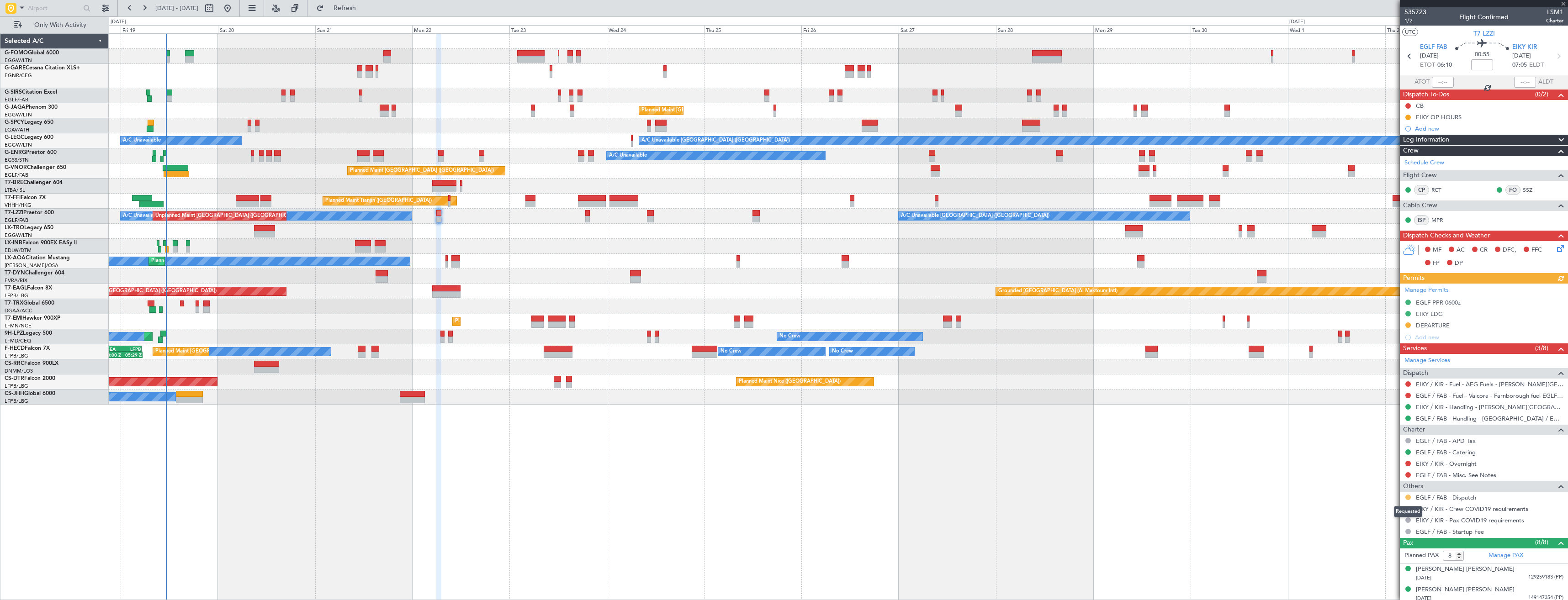
click at [1407, 496] on button at bounding box center [1408, 498] width 5 height 5
click at [1391, 488] on span "Confirmed" at bounding box center [1382, 484] width 29 height 10
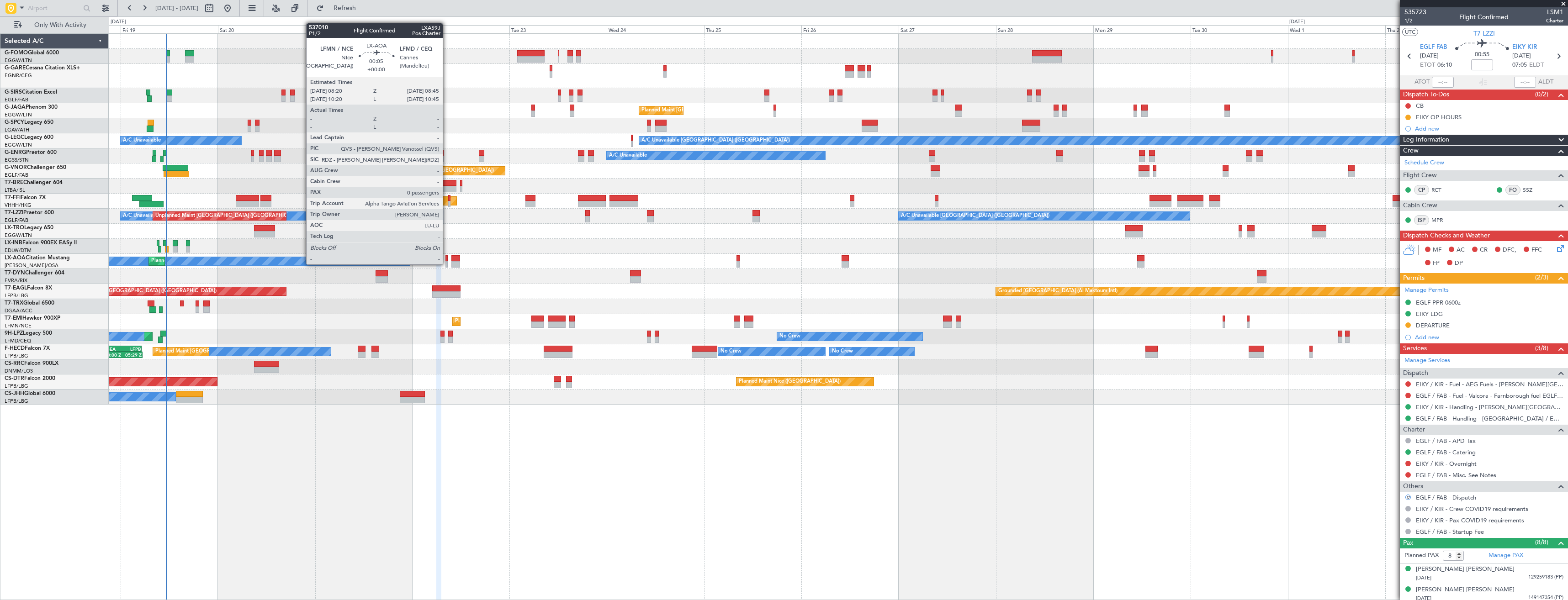
click at [447, 264] on div at bounding box center [447, 264] width 2 height 6
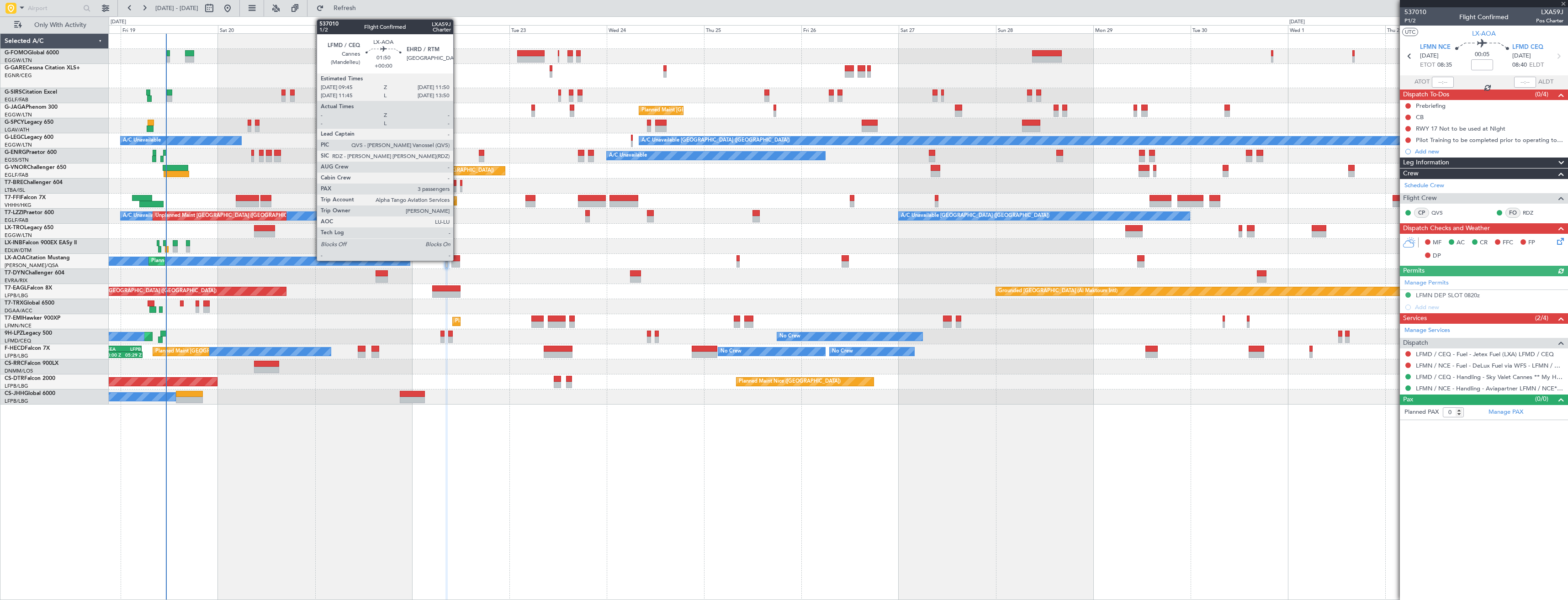
click at [457, 260] on div at bounding box center [455, 258] width 9 height 6
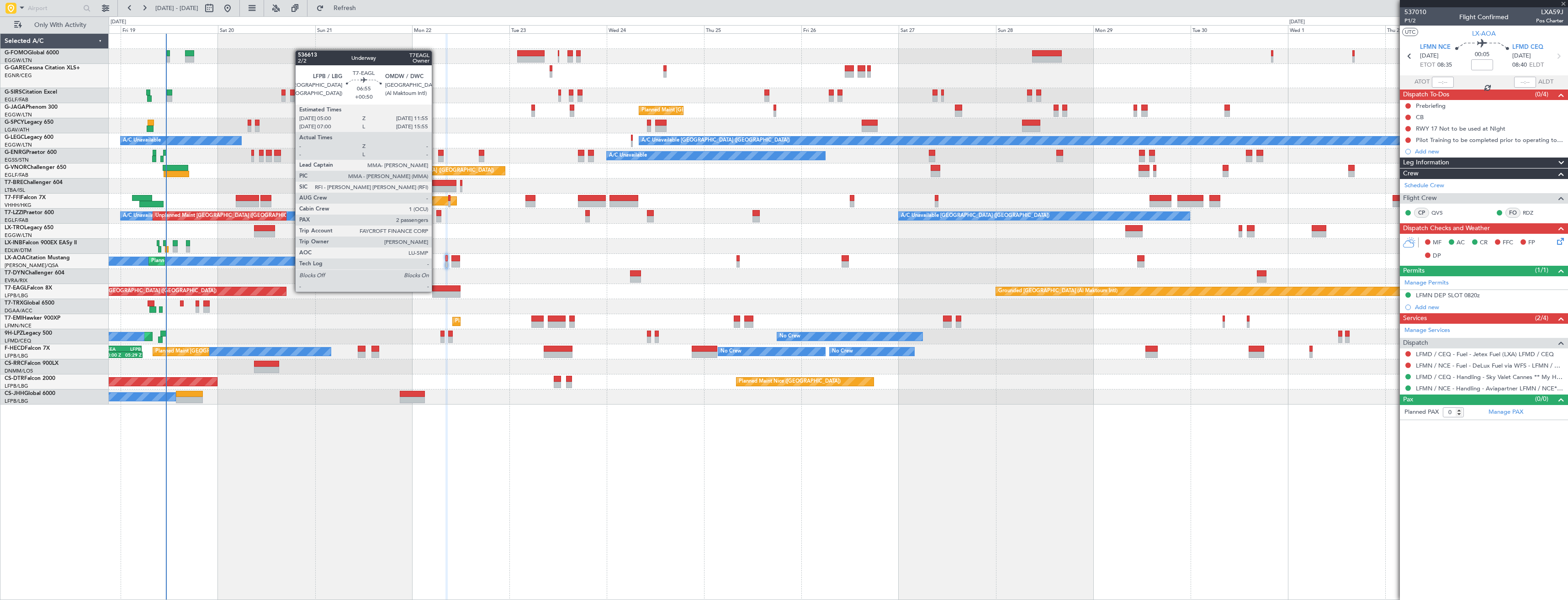
type input "3"
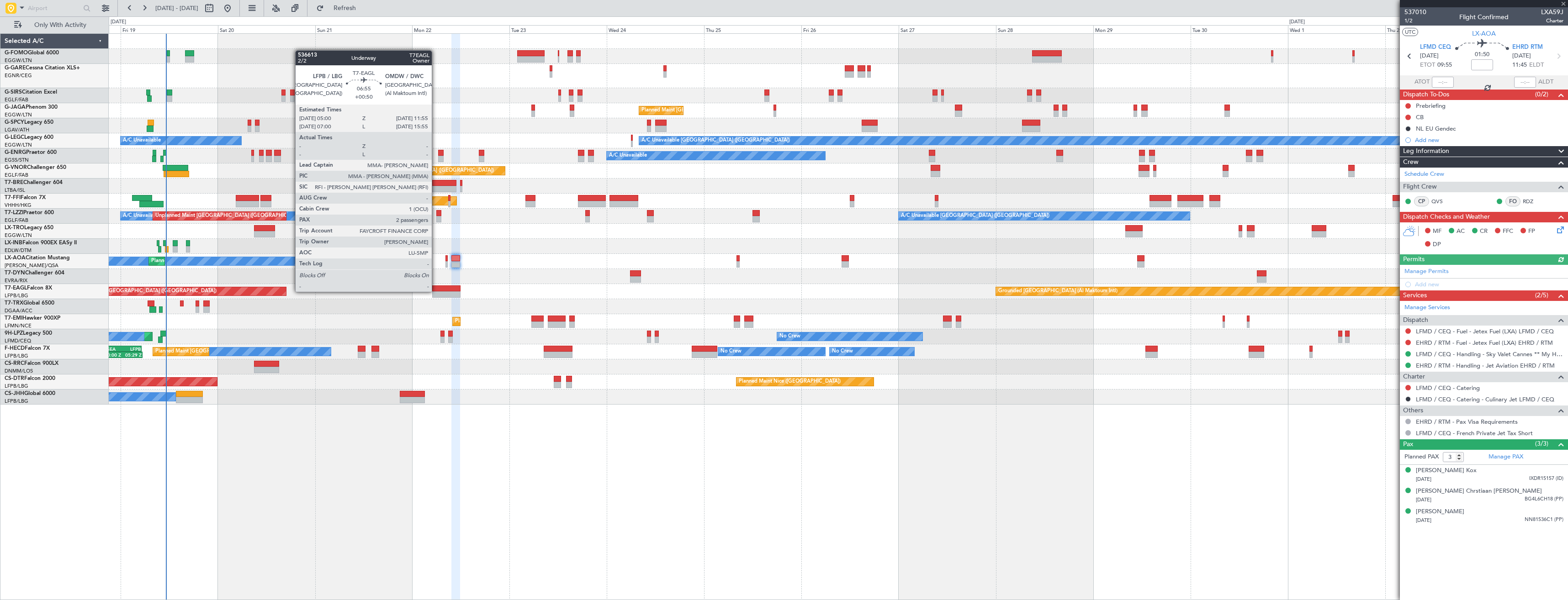
click at [436, 291] on div at bounding box center [446, 288] width 29 height 6
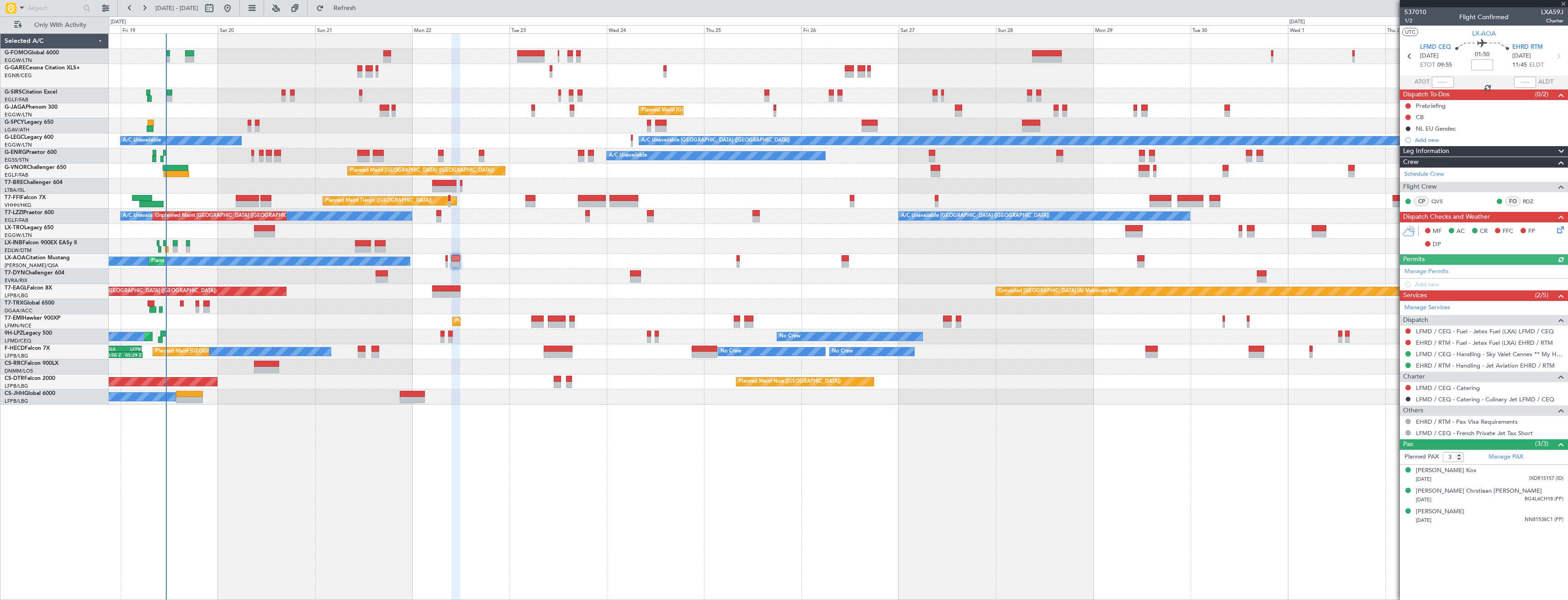
type input "+00:50"
type input "2"
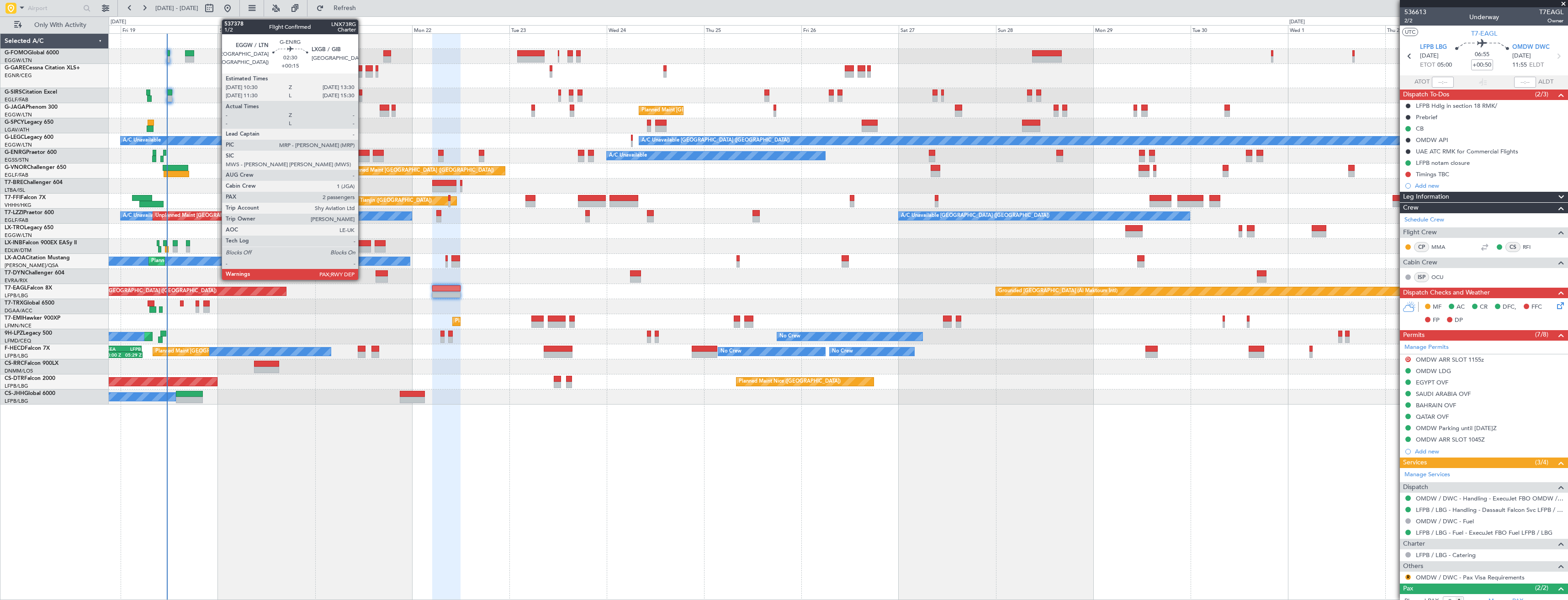
click at [363, 158] on div at bounding box center [364, 158] width 12 height 6
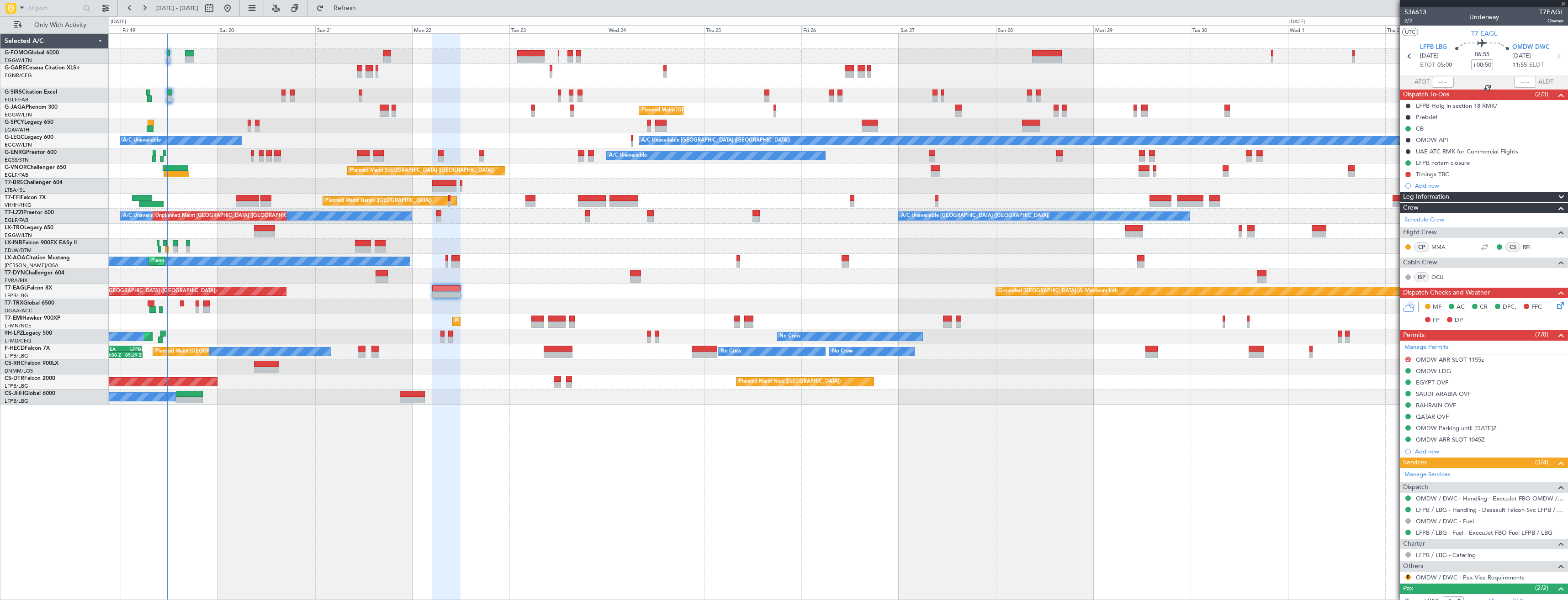
type input "+00:15"
type input "4"
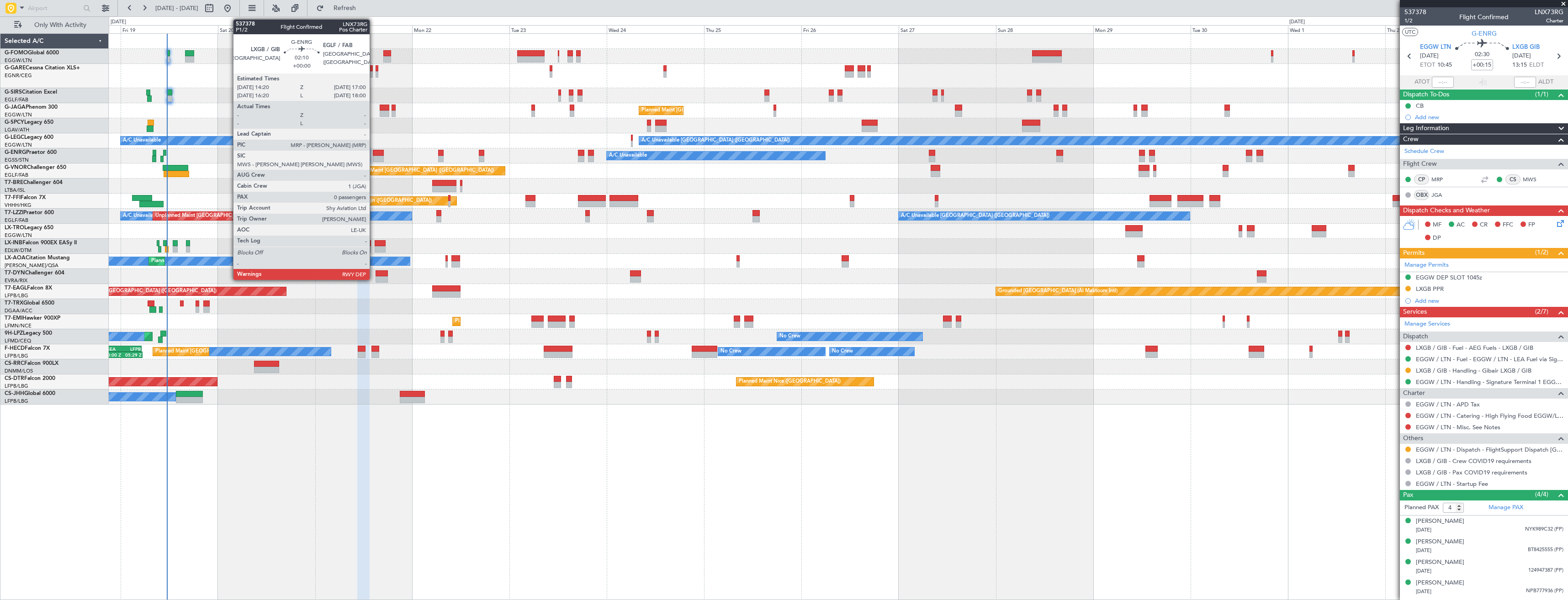
click at [374, 151] on div at bounding box center [378, 152] width 11 height 6
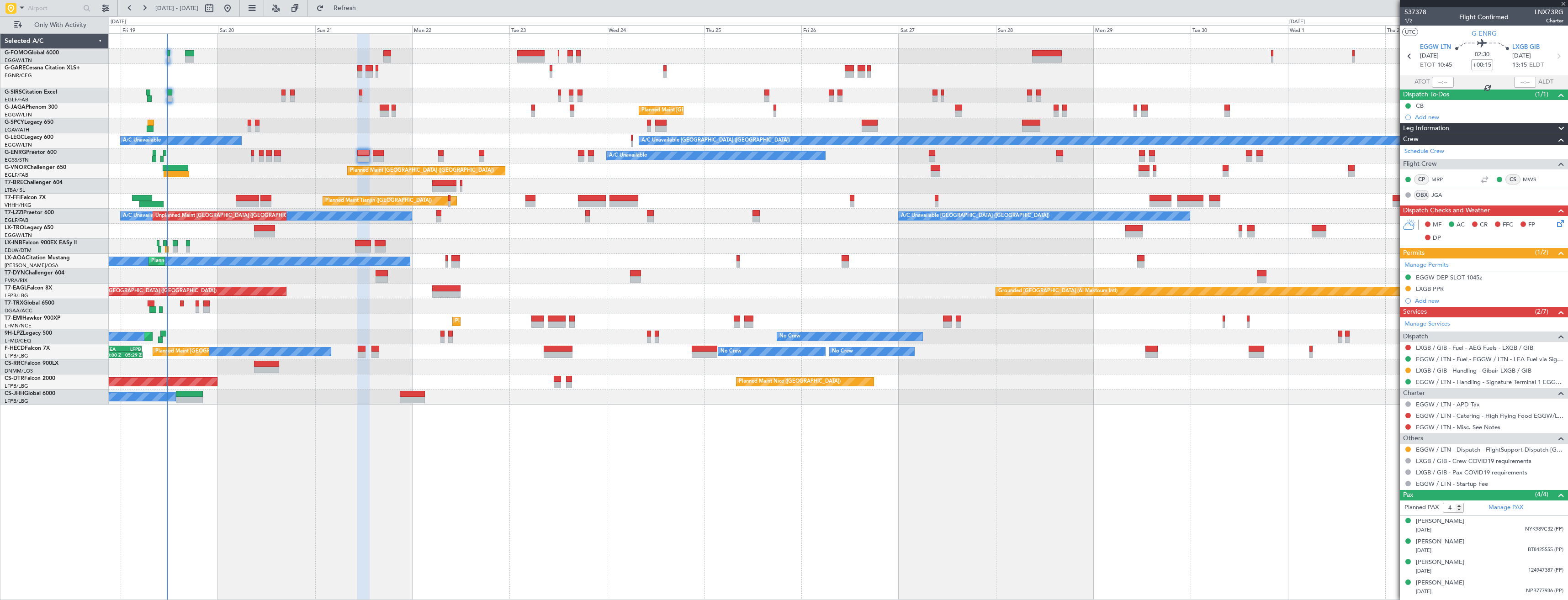
type input "0"
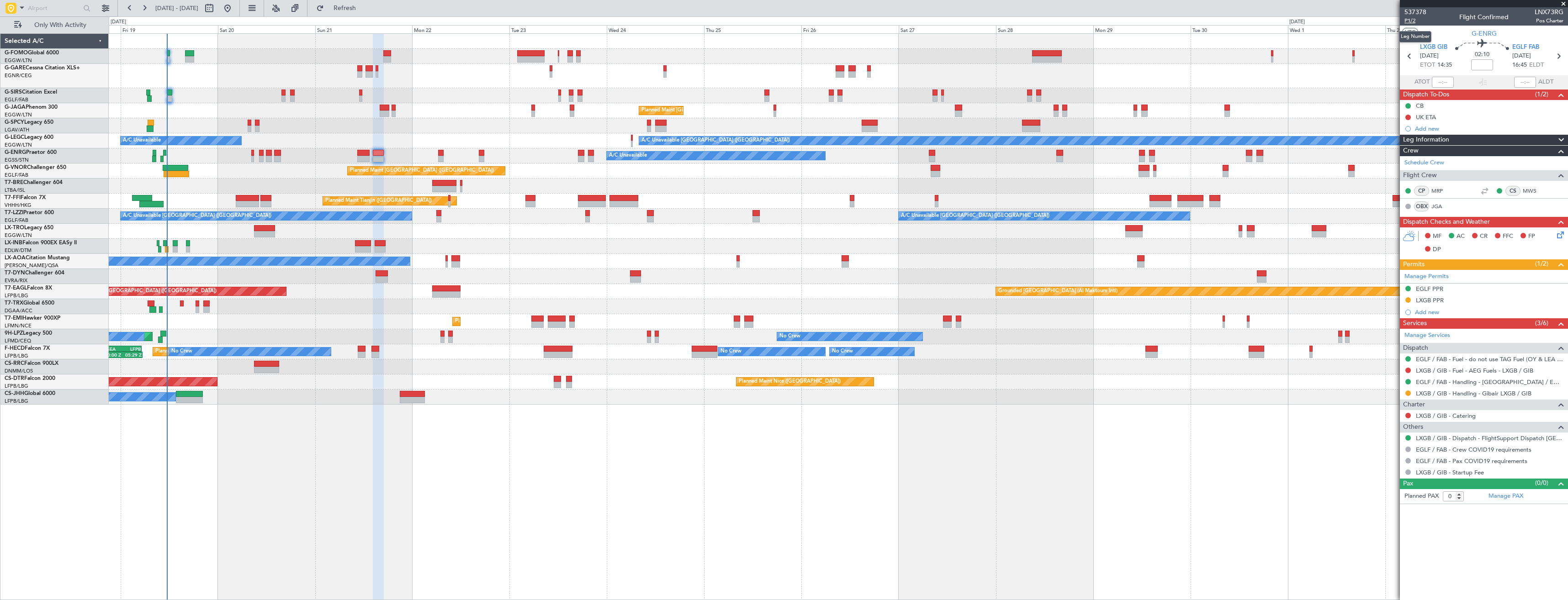
click at [1410, 21] on span "P1/2" at bounding box center [1415, 21] width 22 height 8
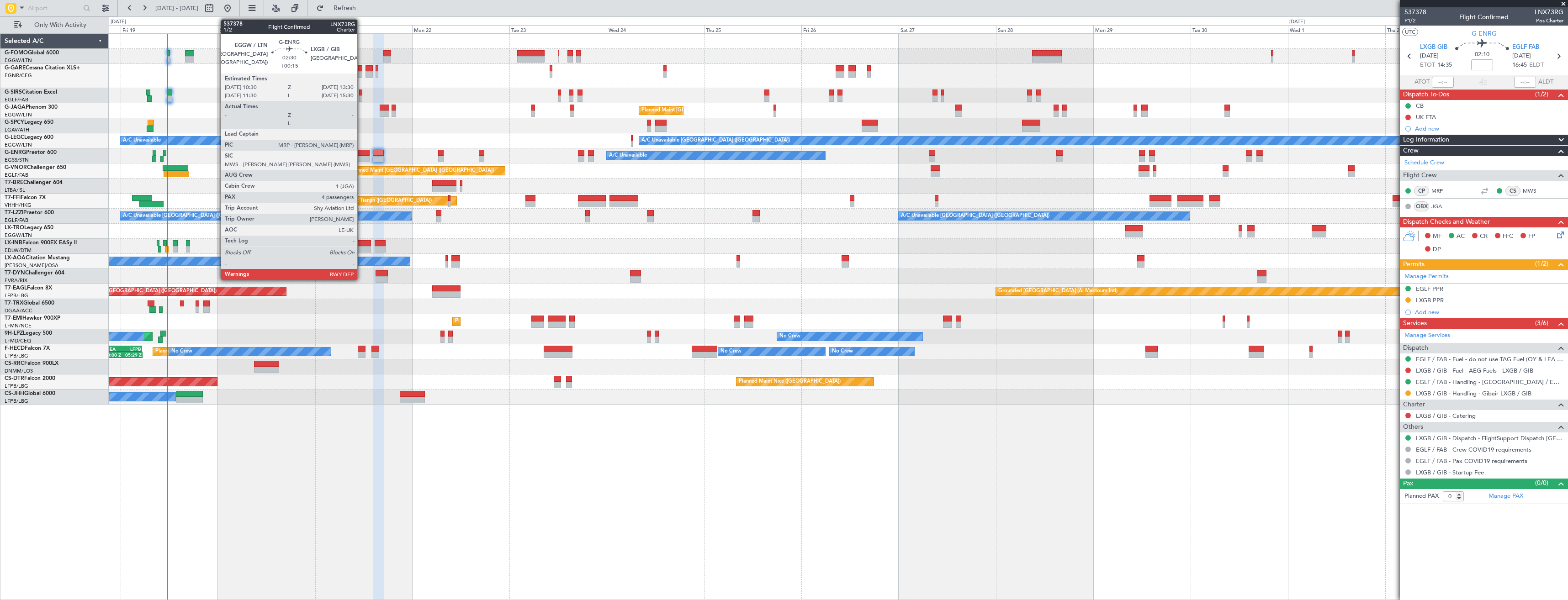
click at [361, 155] on div at bounding box center [364, 152] width 12 height 6
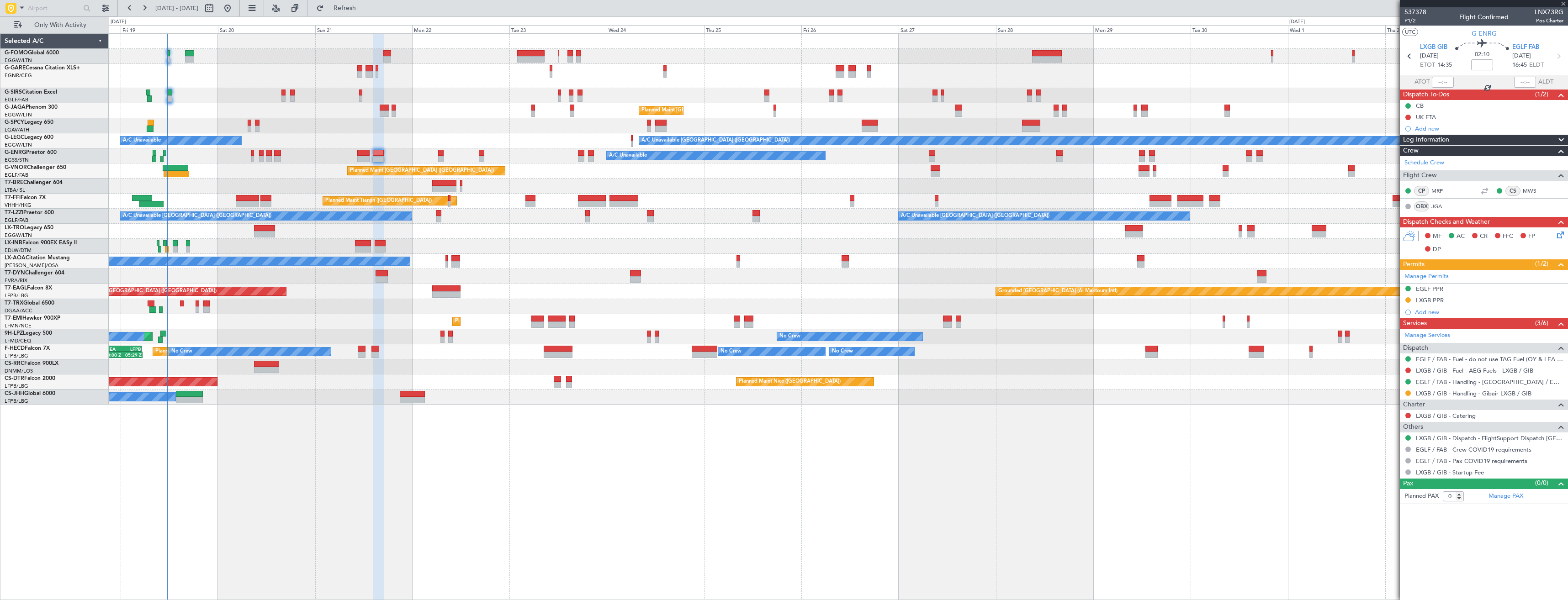
type input "+00:15"
type input "4"
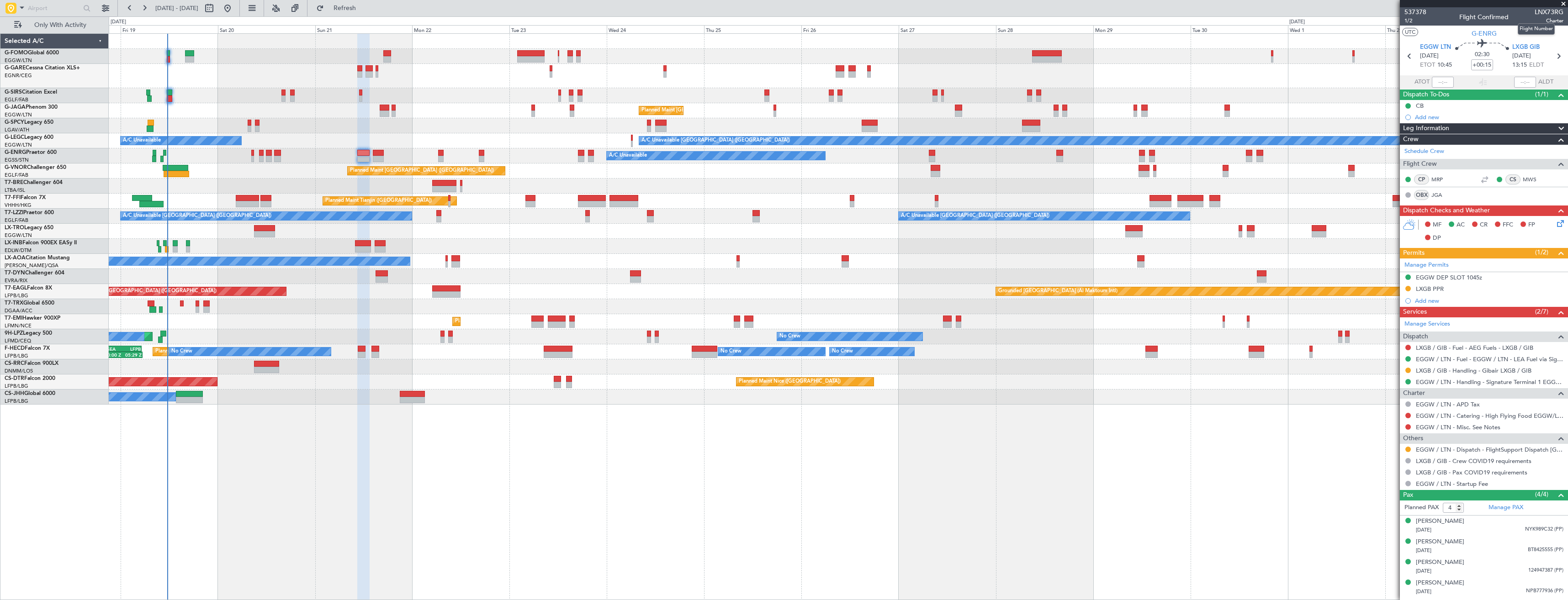
click at [1539, 13] on span "LNX73RG" at bounding box center [1549, 11] width 29 height 10
copy span "LNX73RG"
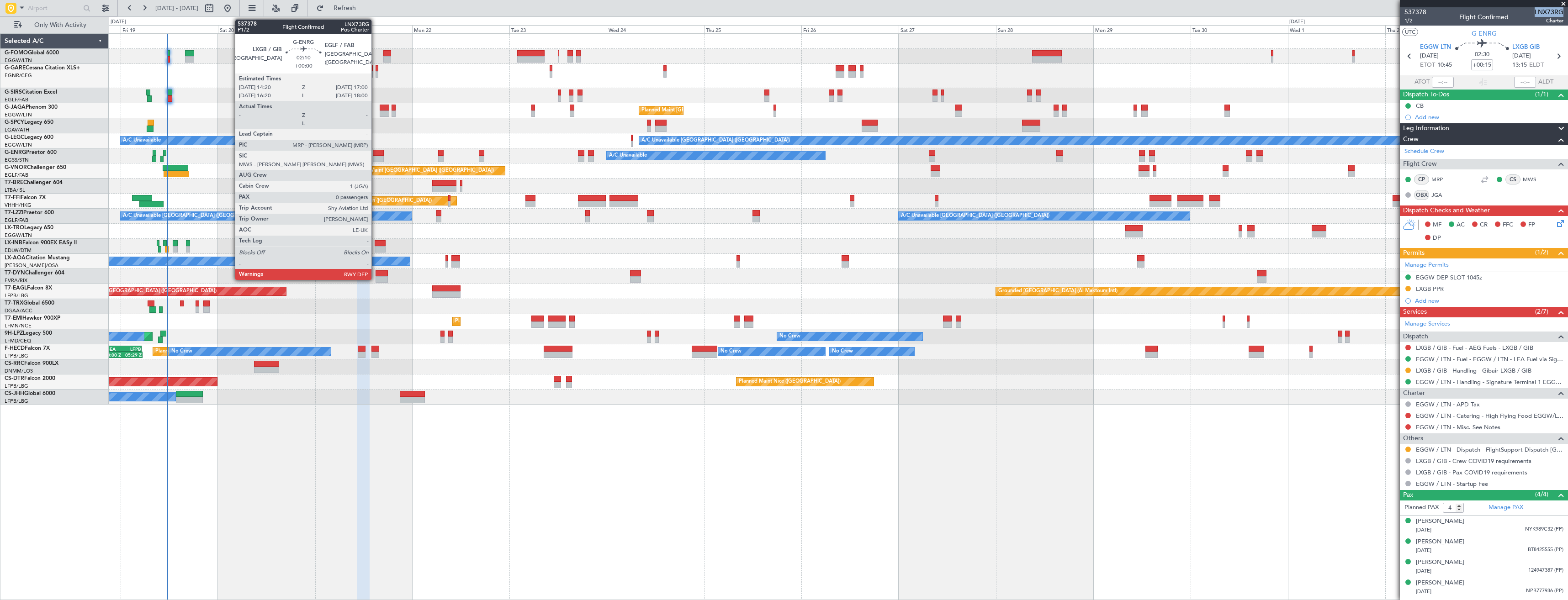
click at [376, 156] on div at bounding box center [378, 158] width 11 height 6
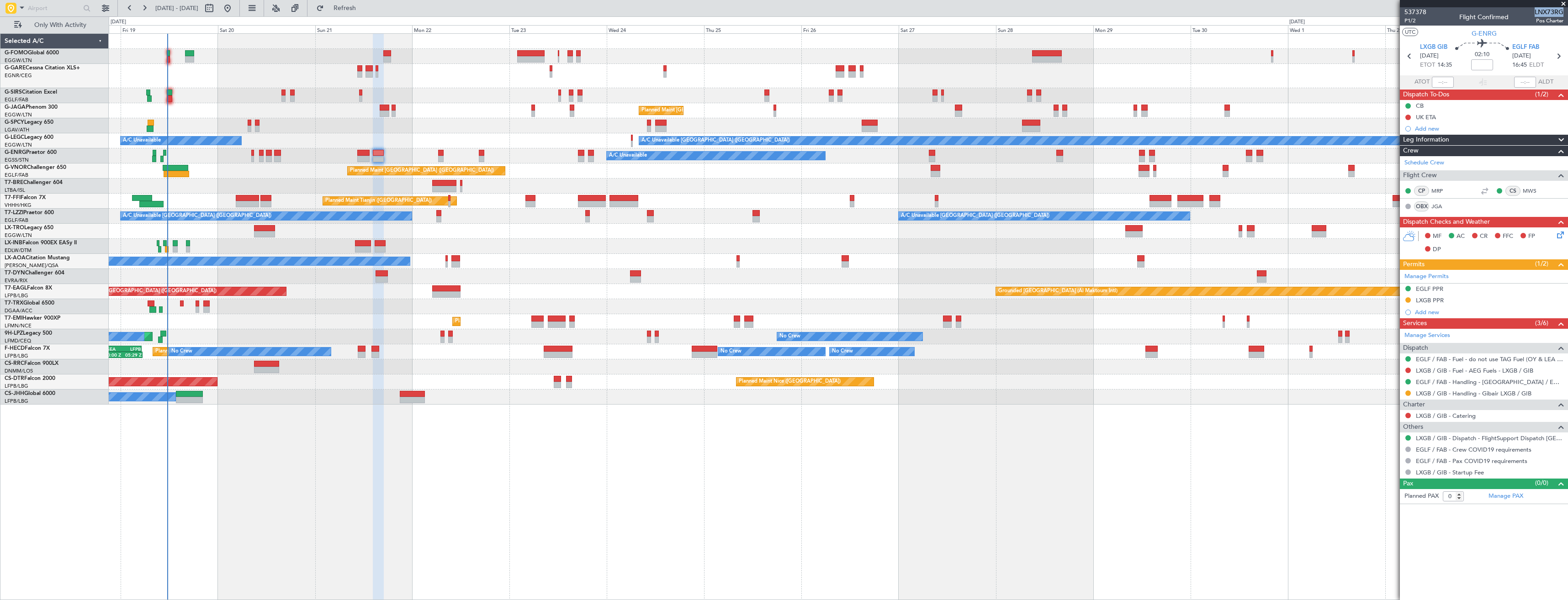
click at [1549, 11] on span "LNX73RG" at bounding box center [1549, 11] width 29 height 10
click at [1475, 27] on mat-tooltip-component "Trip Stage" at bounding box center [1485, 34] width 40 height 24
click at [1479, 31] on div "Trip Stage" at bounding box center [1484, 34] width 27 height 11
click at [1479, 35] on span "G-ENRG" at bounding box center [1484, 33] width 25 height 10
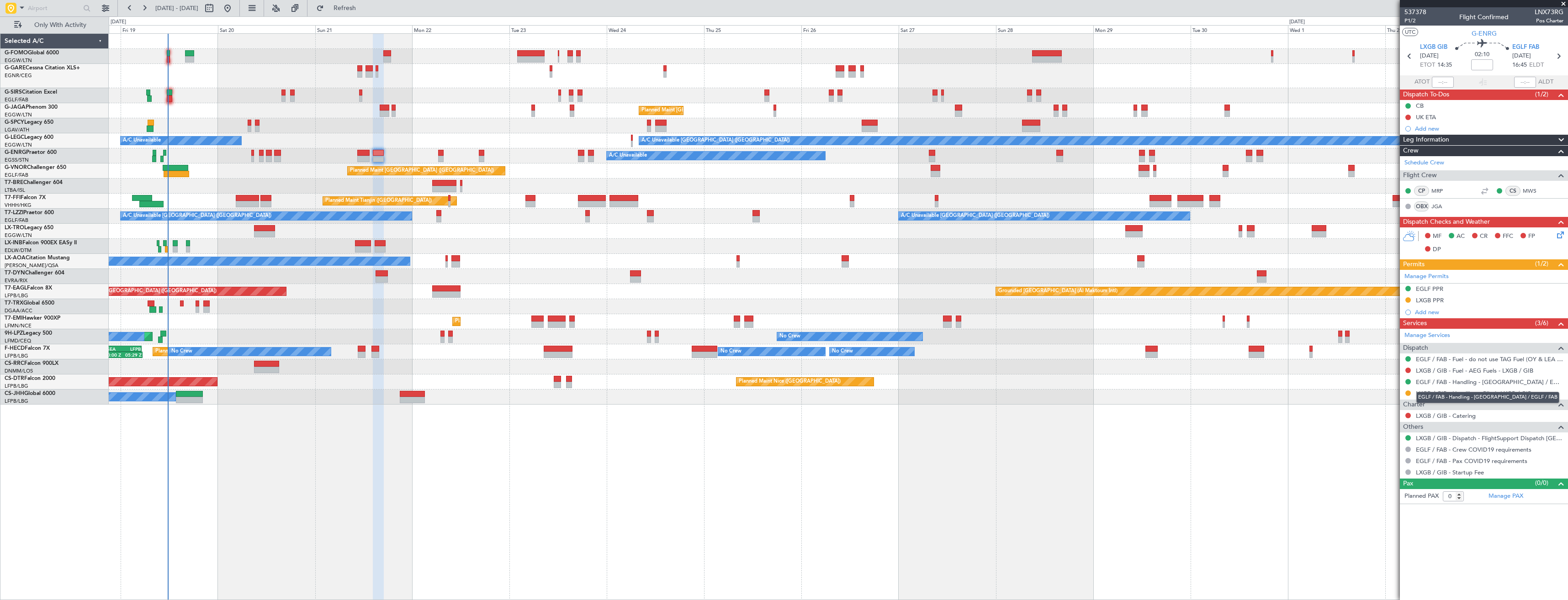
click at [1455, 392] on div "EGLF / FAB - Handling - [GEOGRAPHIC_DATA] / EGLF / FAB" at bounding box center [1487, 397] width 143 height 11
click at [1425, 392] on link "LXGB / GIB - Handling - Gibair LXGB / GIB" at bounding box center [1474, 393] width 116 height 8
click at [1550, 16] on span "LNX73RG" at bounding box center [1549, 11] width 29 height 10
click at [1549, 13] on span "LNX73RG" at bounding box center [1549, 11] width 29 height 10
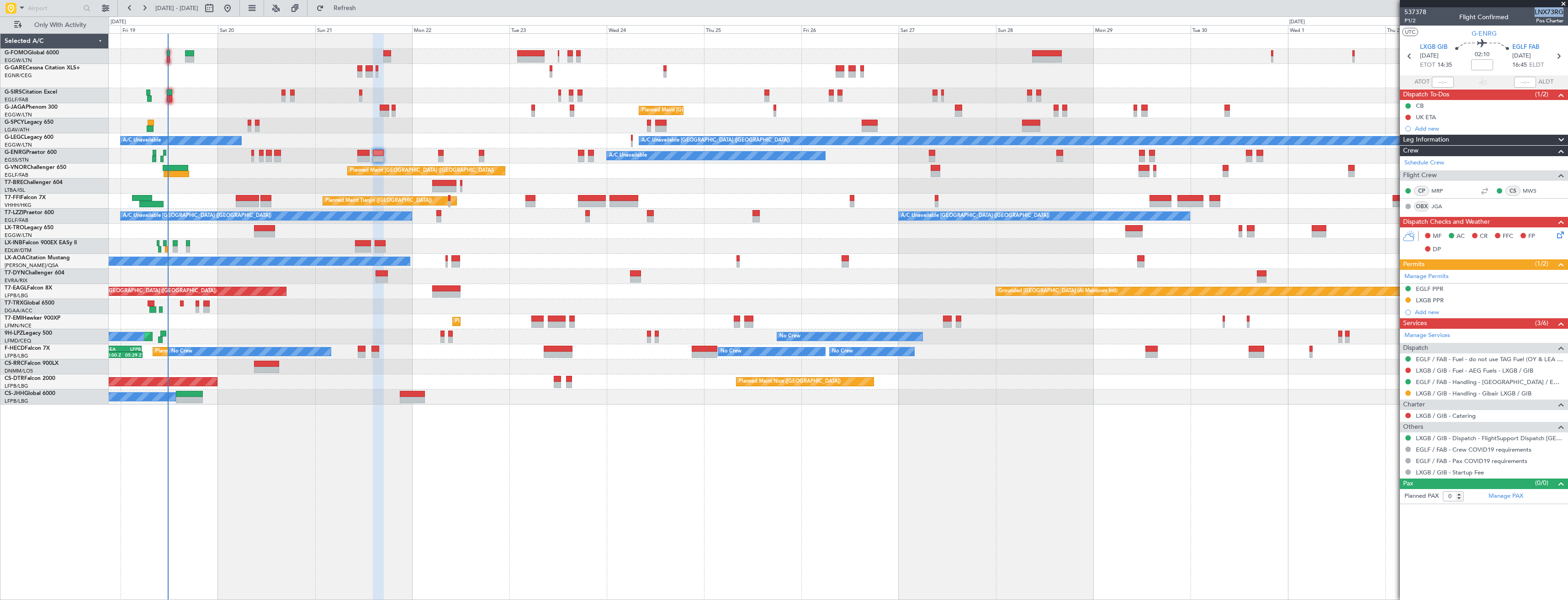
copy span "LNX73RG"
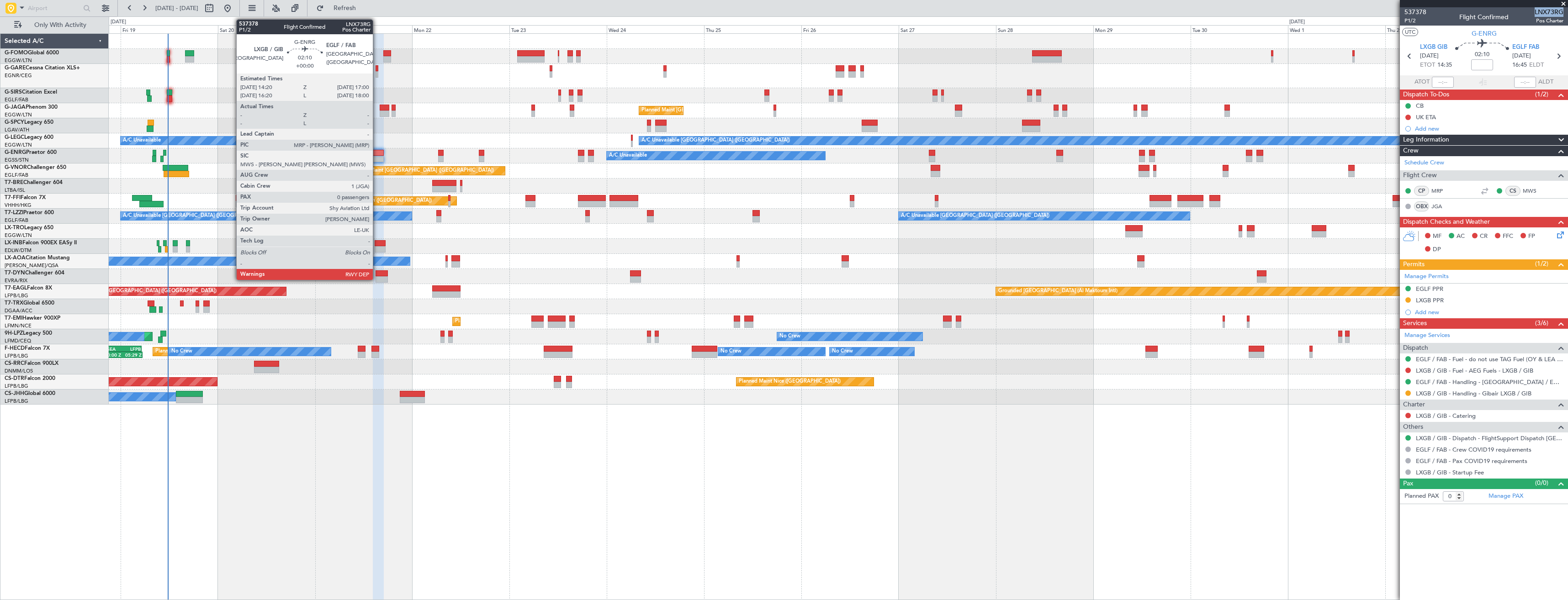
click at [377, 155] on div at bounding box center [378, 152] width 11 height 6
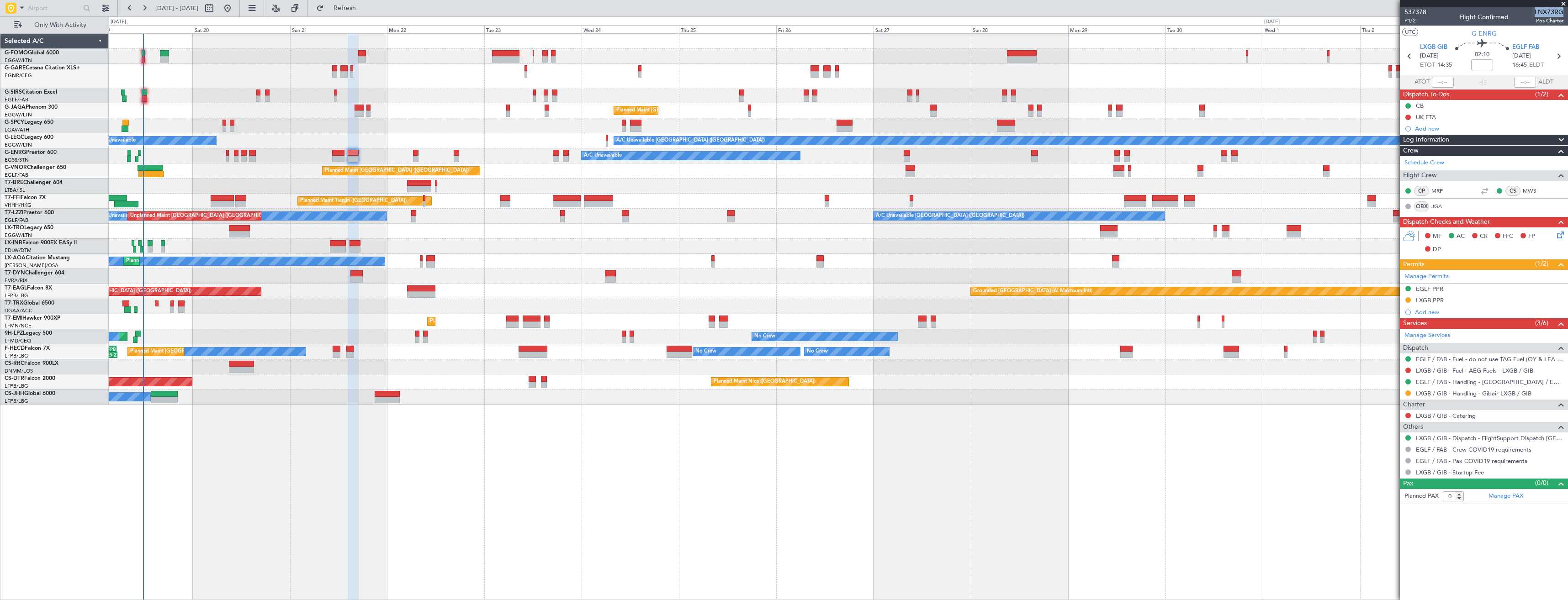
click at [215, 172] on div "Planned Maint [GEOGRAPHIC_DATA] ([GEOGRAPHIC_DATA])" at bounding box center [838, 171] width 1459 height 15
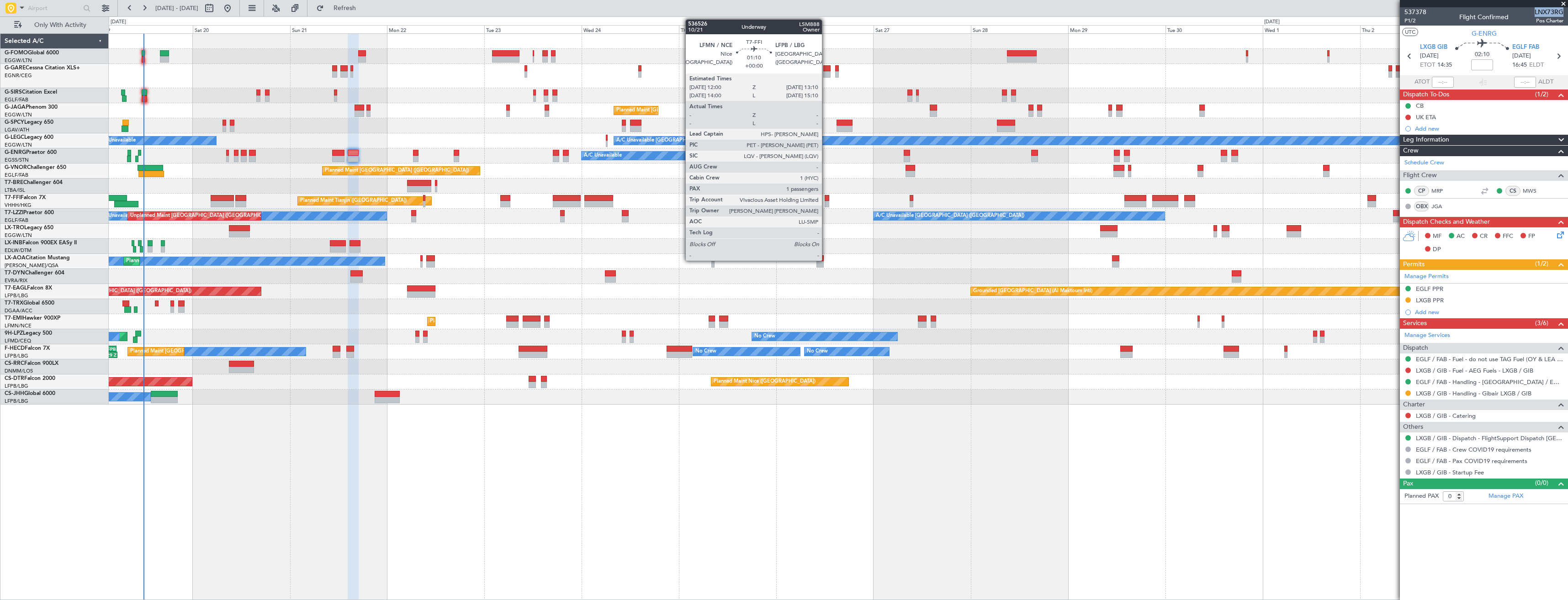
click at [826, 204] on div at bounding box center [828, 203] width 5 height 6
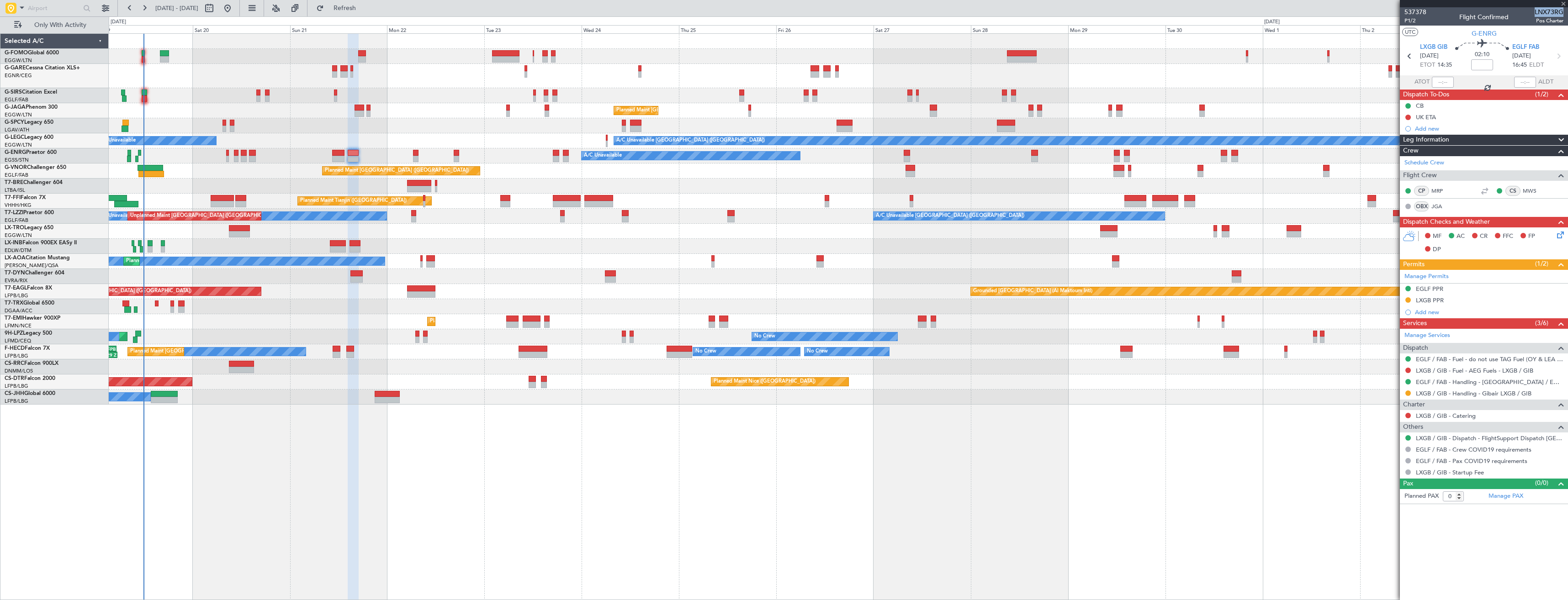
type input "1"
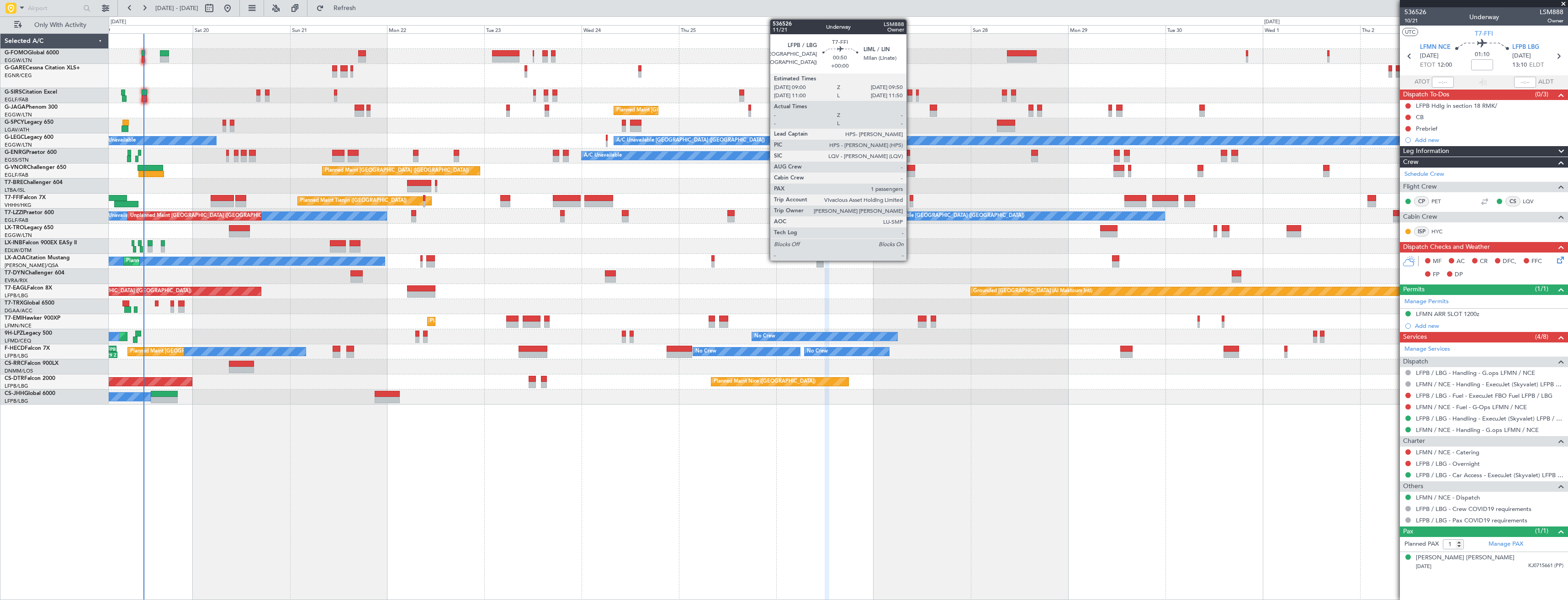
click at [911, 203] on div at bounding box center [912, 203] width 3 height 6
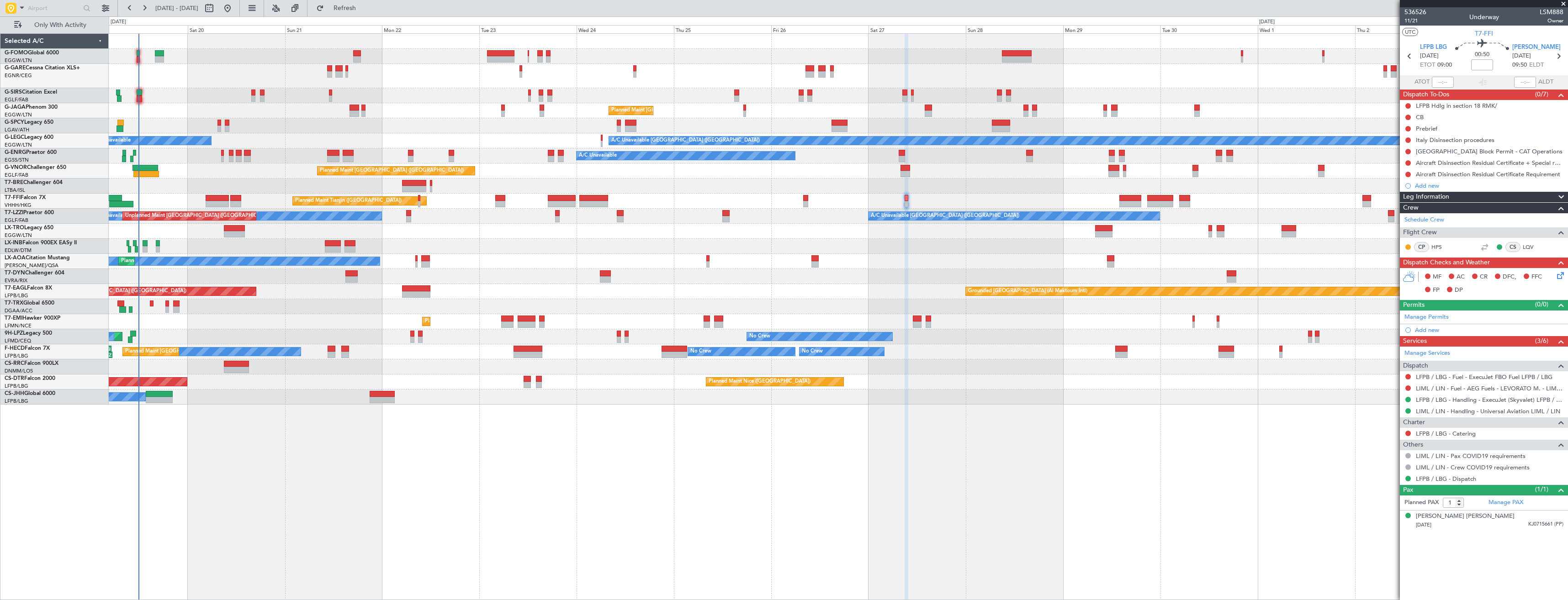
click at [324, 139] on div "A/C Unavailable London (Luton) A/C Unavailable" at bounding box center [838, 140] width 1459 height 15
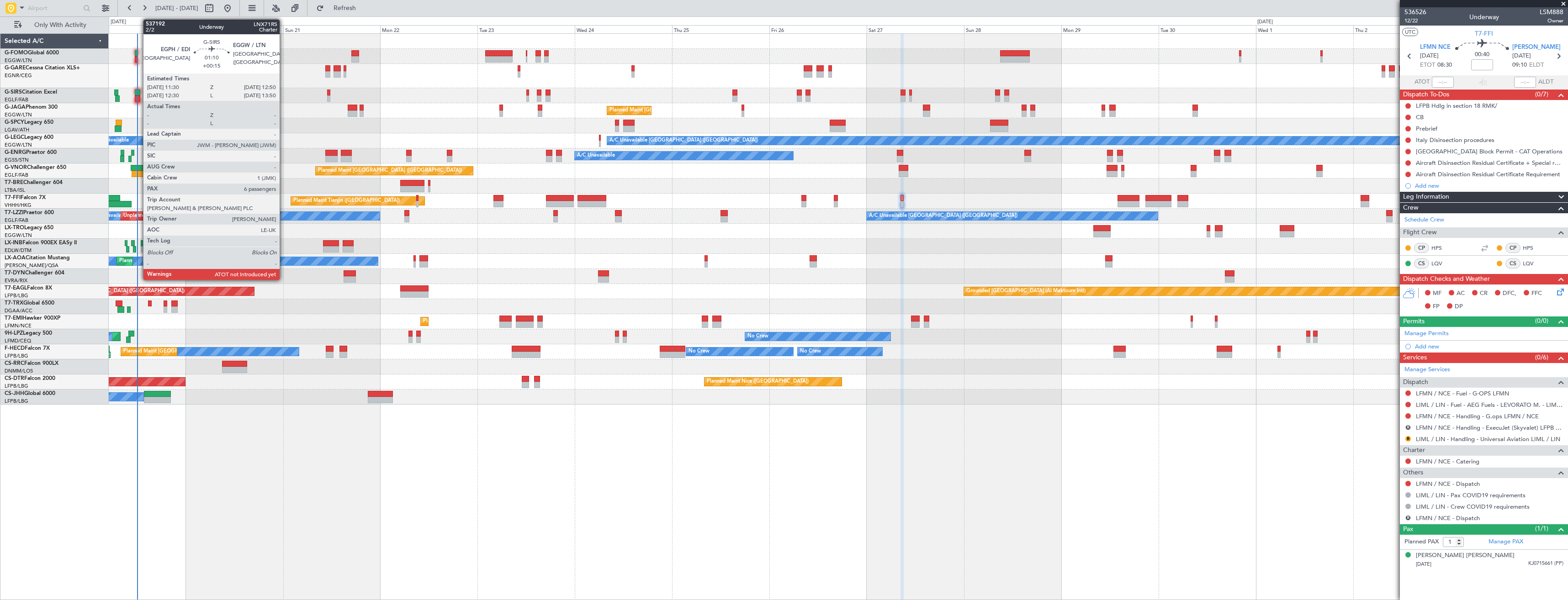
click at [139, 89] on div at bounding box center [138, 92] width 5 height 6
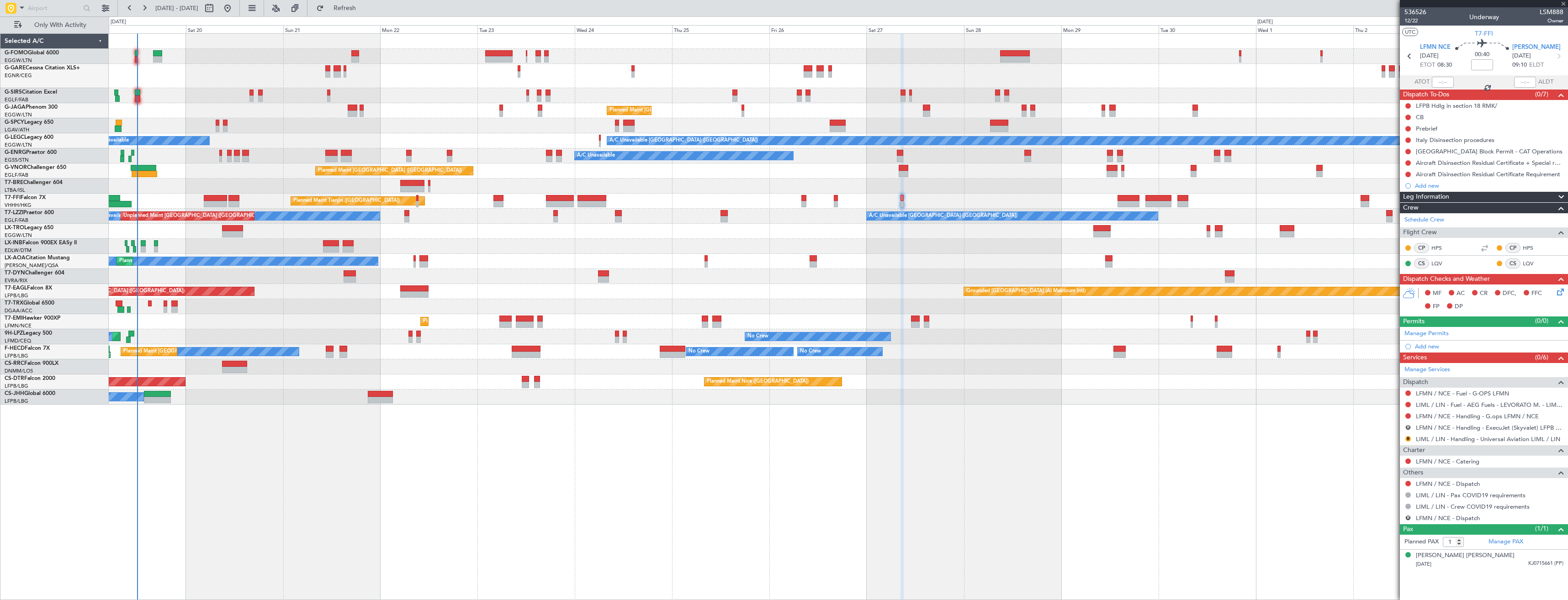
type input "+00:15"
type input "6"
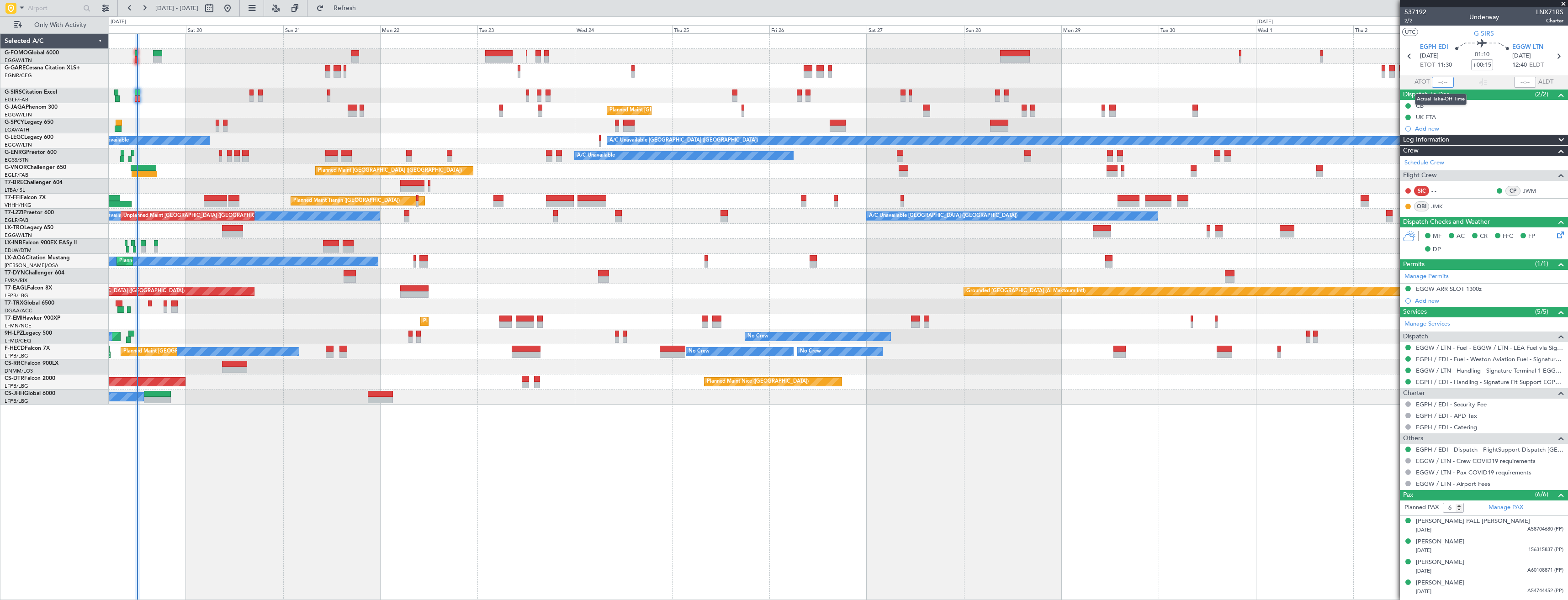
click at [1443, 82] on input "text" at bounding box center [1442, 82] width 22 height 11
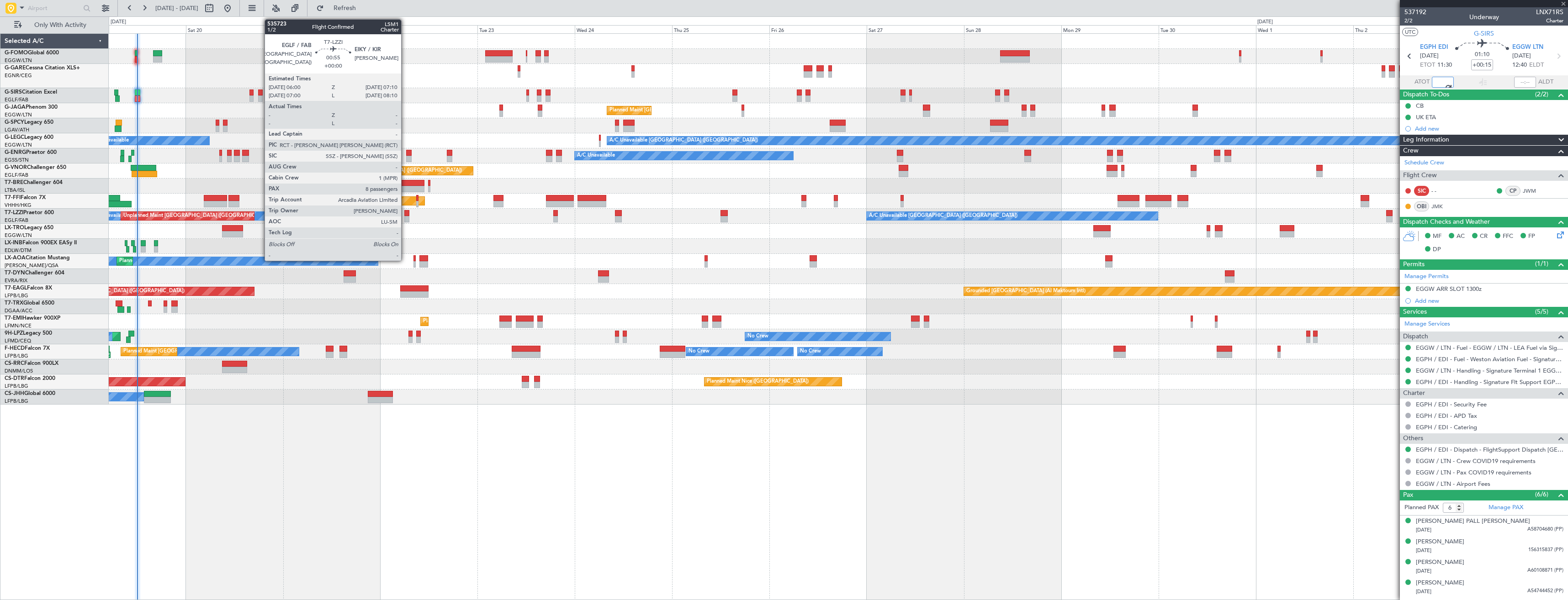
click at [405, 217] on div at bounding box center [407, 219] width 5 height 6
type input "11:59"
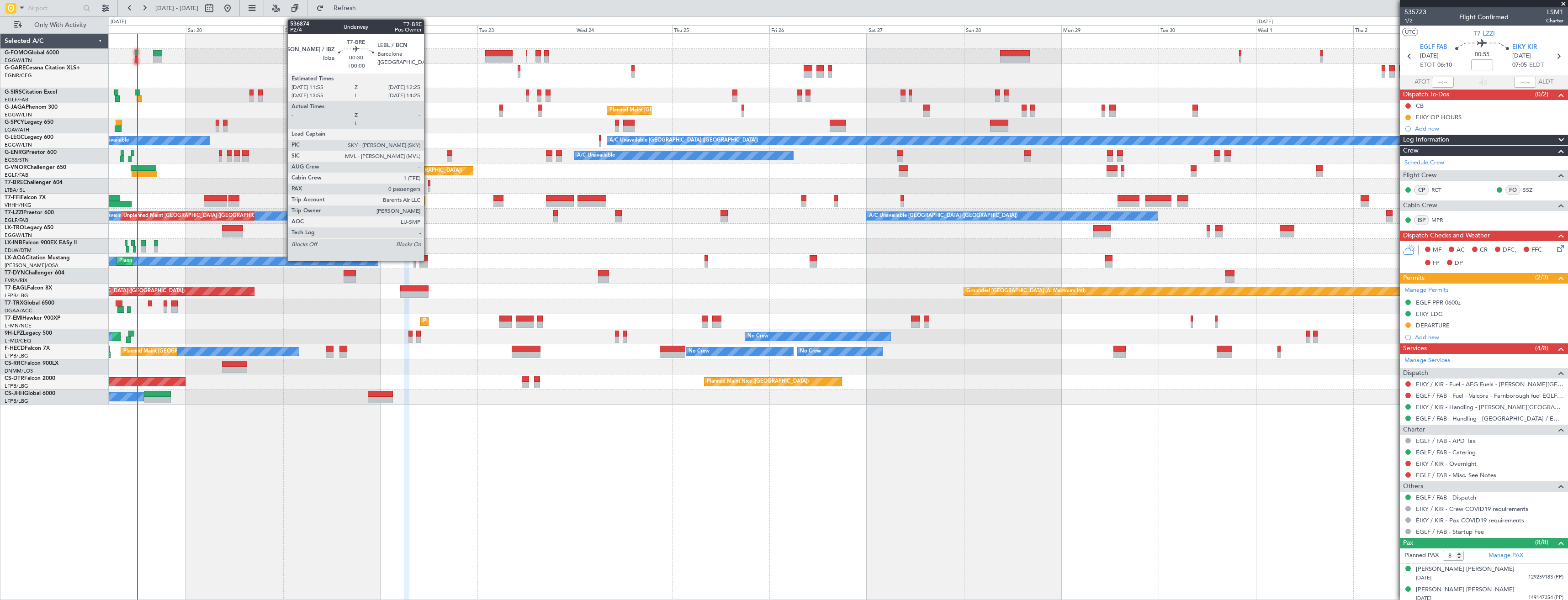
click at [429, 187] on div at bounding box center [429, 189] width 3 height 6
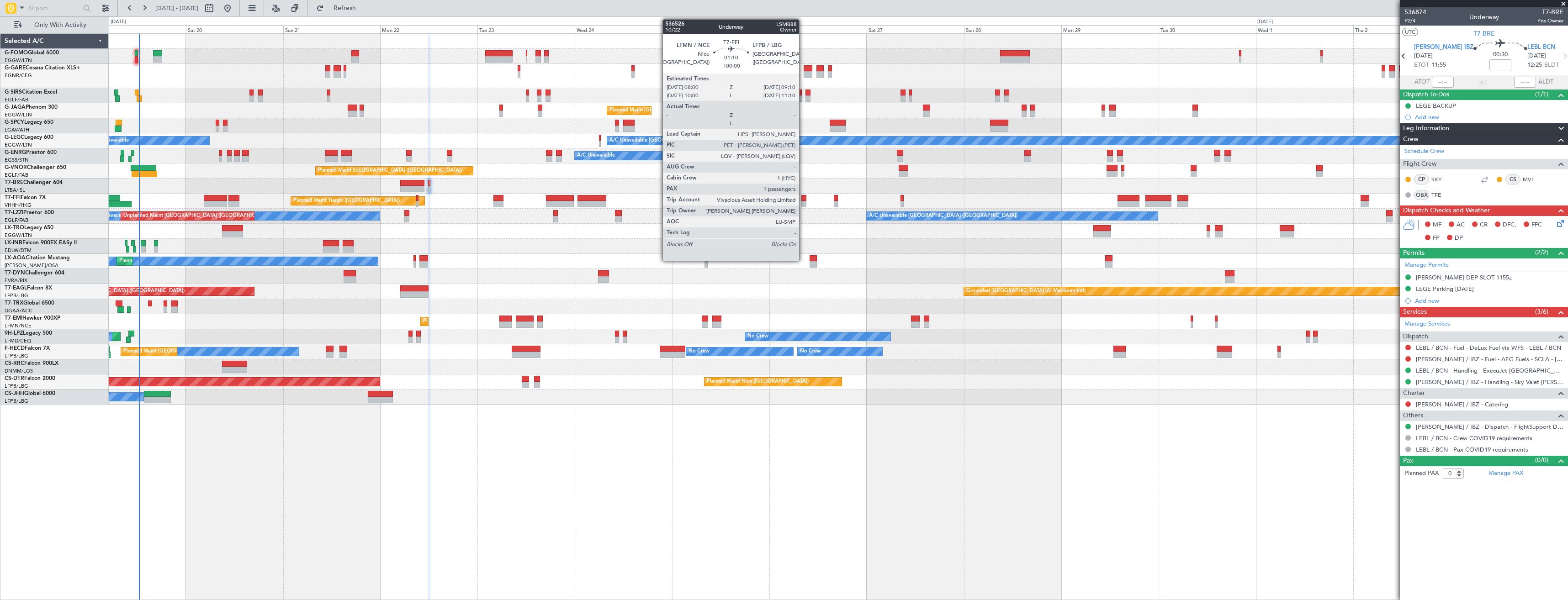
click at [803, 202] on div at bounding box center [804, 203] width 5 height 6
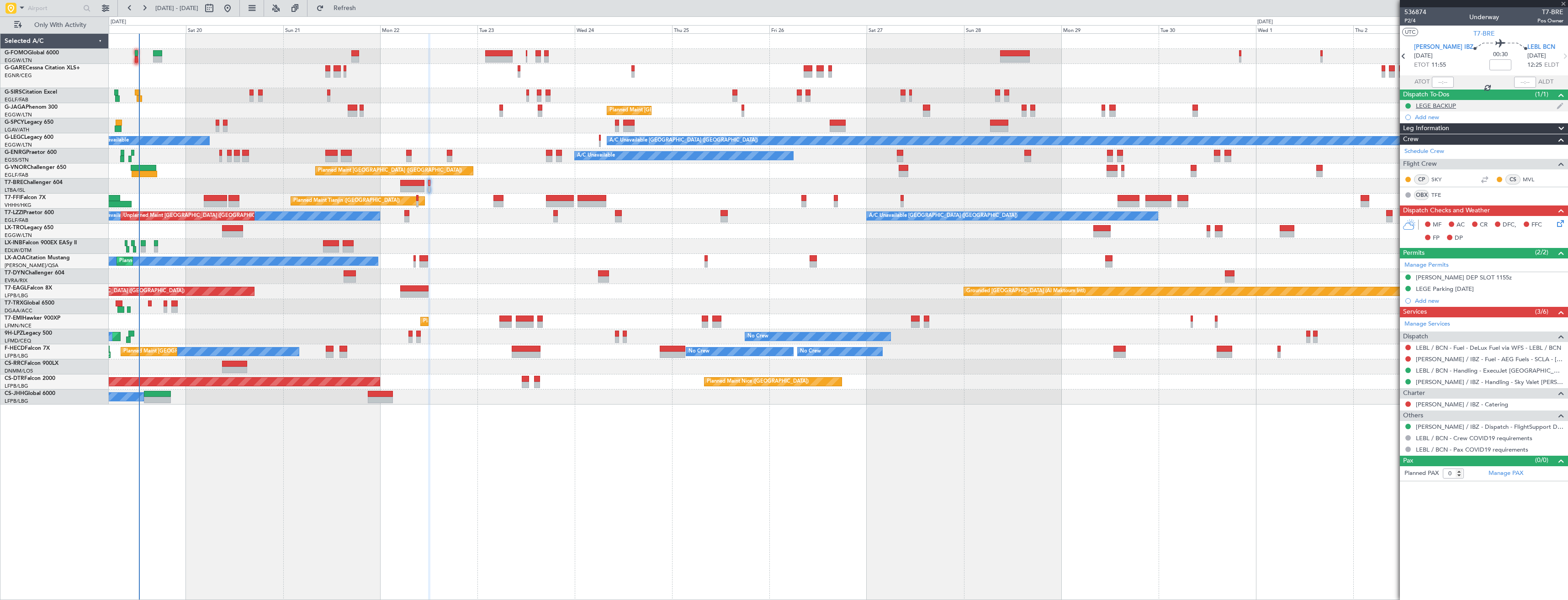
type input "1"
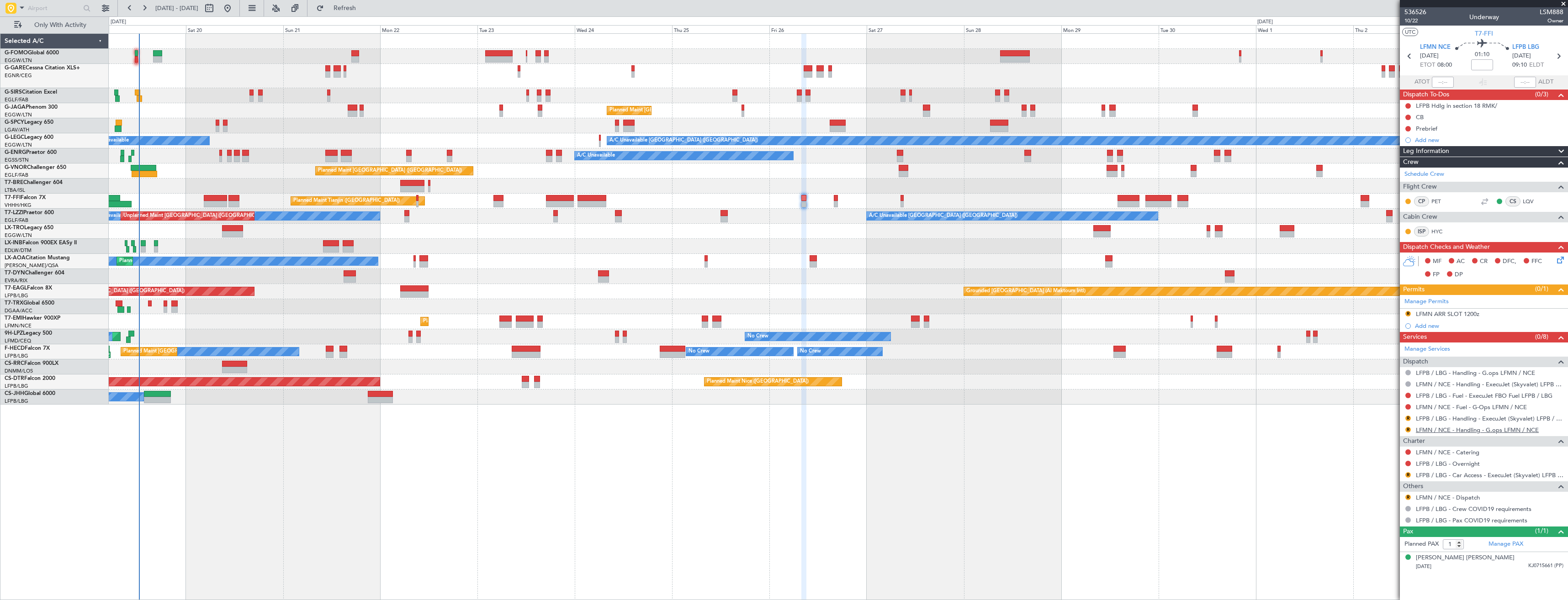
click at [1450, 430] on link "LFMN / NCE - Handling - G.ops LFMN / NCE" at bounding box center [1478, 429] width 123 height 8
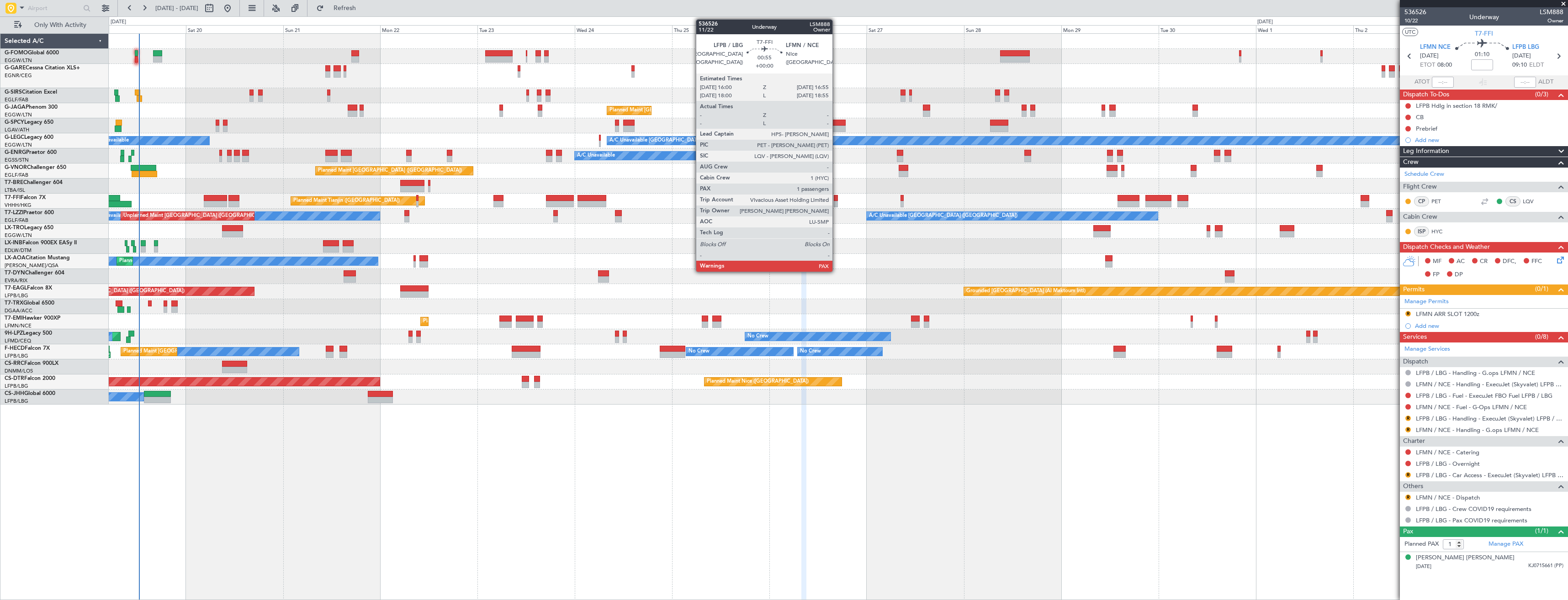
click at [836, 202] on div at bounding box center [836, 203] width 4 height 6
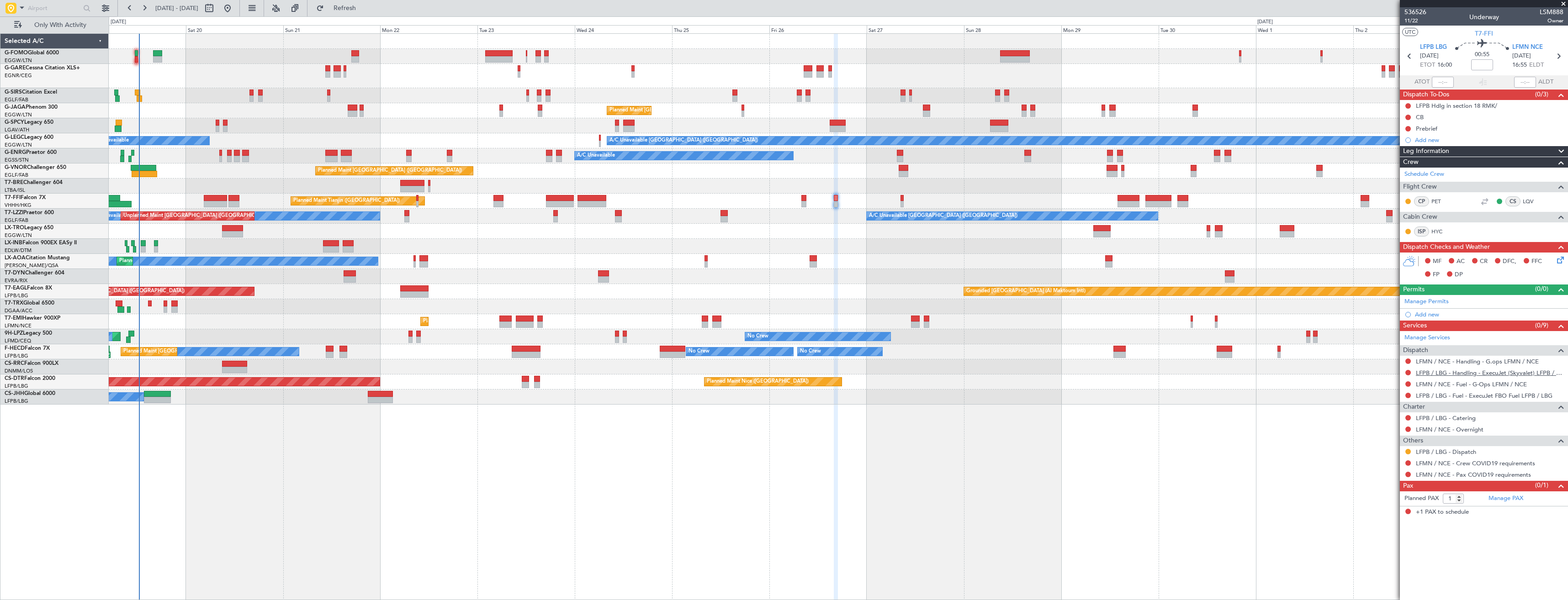
click at [1418, 375] on link "LFPB / LBG - Handling - ExecuJet (Skyvalet) LFPB / LBG" at bounding box center [1490, 372] width 147 height 8
click at [361, 11] on button "Refresh" at bounding box center [339, 8] width 55 height 15
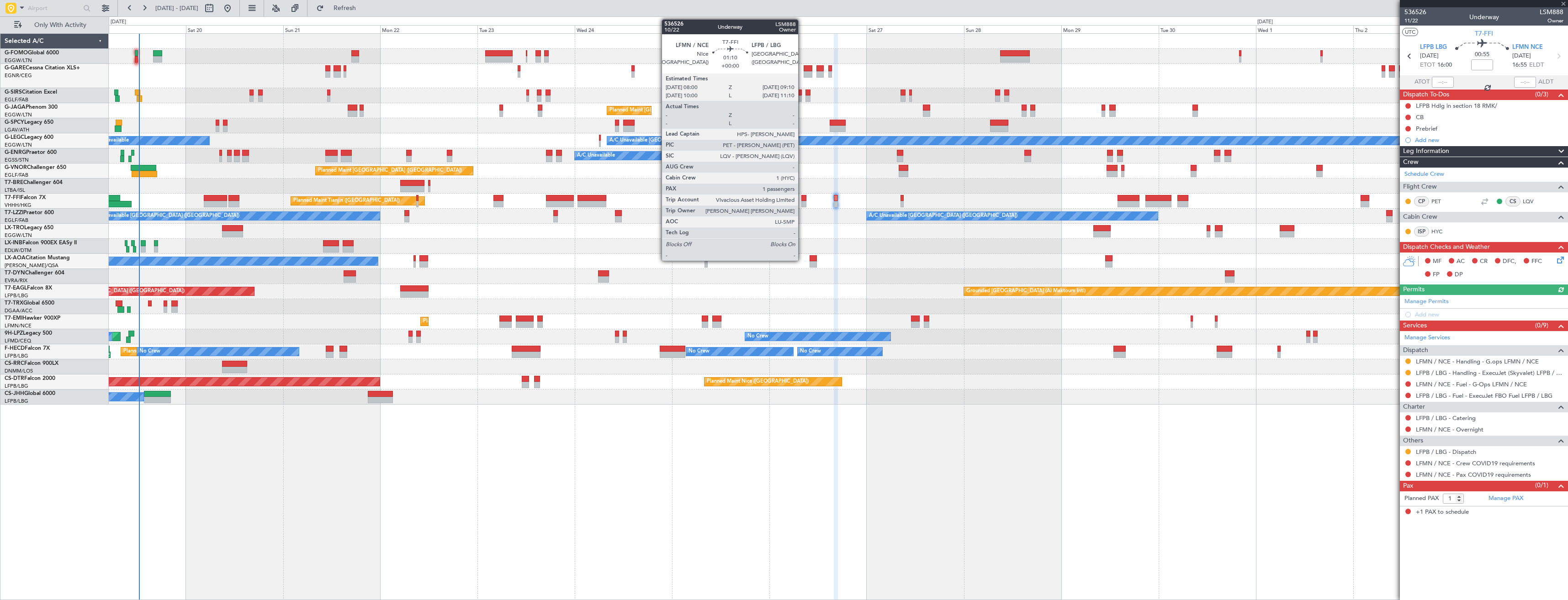
click at [803, 203] on div at bounding box center [804, 203] width 5 height 6
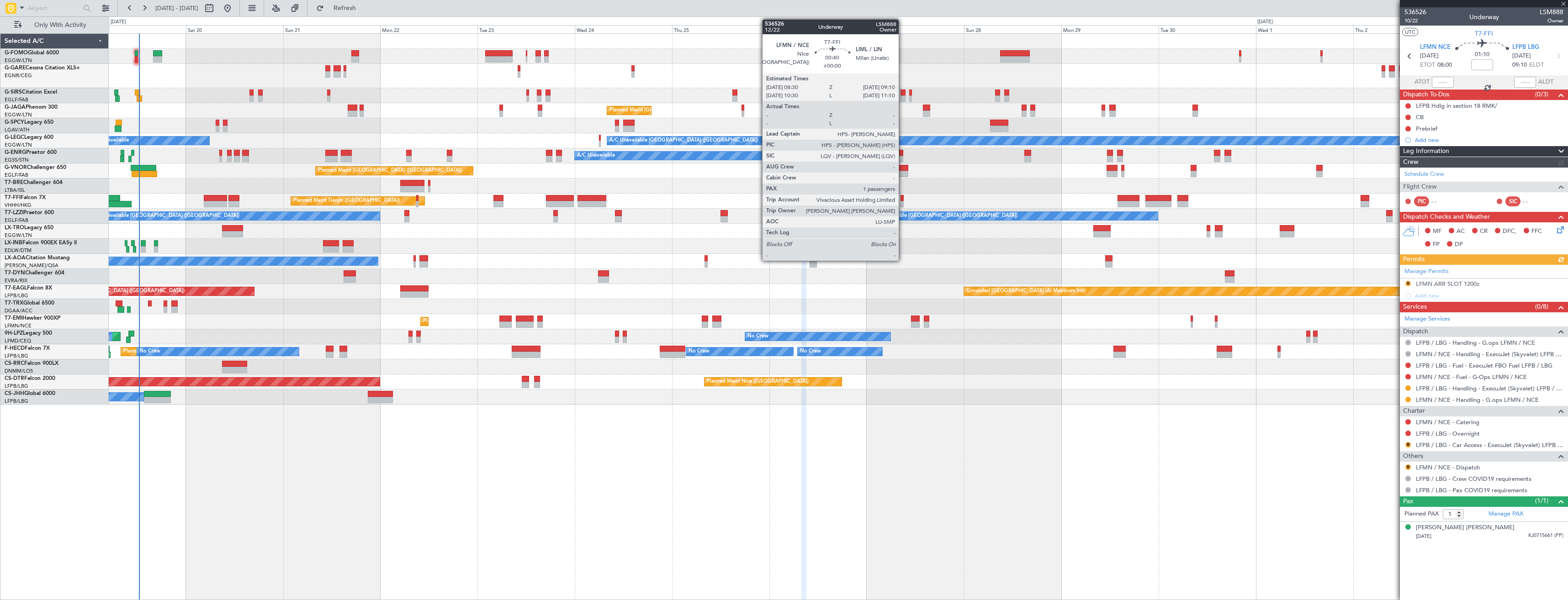
click at [903, 202] on div at bounding box center [901, 203] width 3 height 6
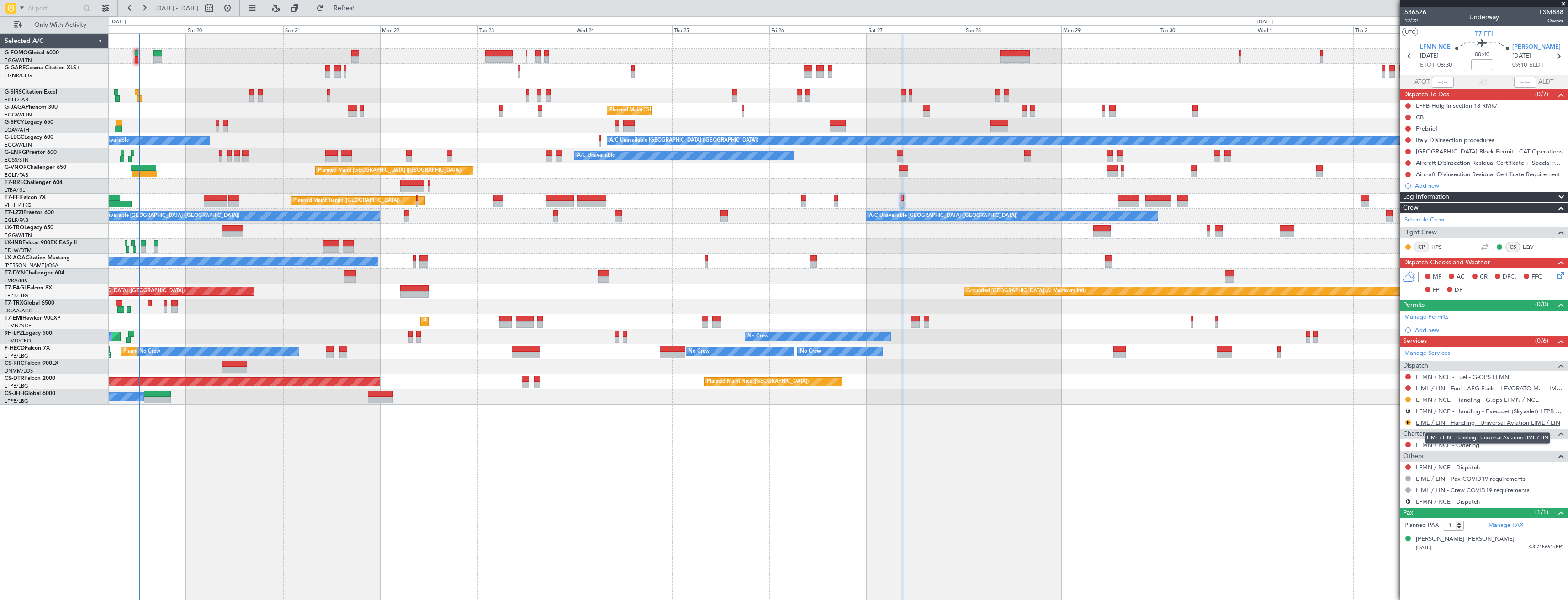
click at [1430, 423] on link "LIML / LIN - Handling - Universal Aviation LIML / LIN" at bounding box center [1488, 423] width 145 height 8
click at [365, 11] on span "Refresh" at bounding box center [345, 8] width 38 height 6
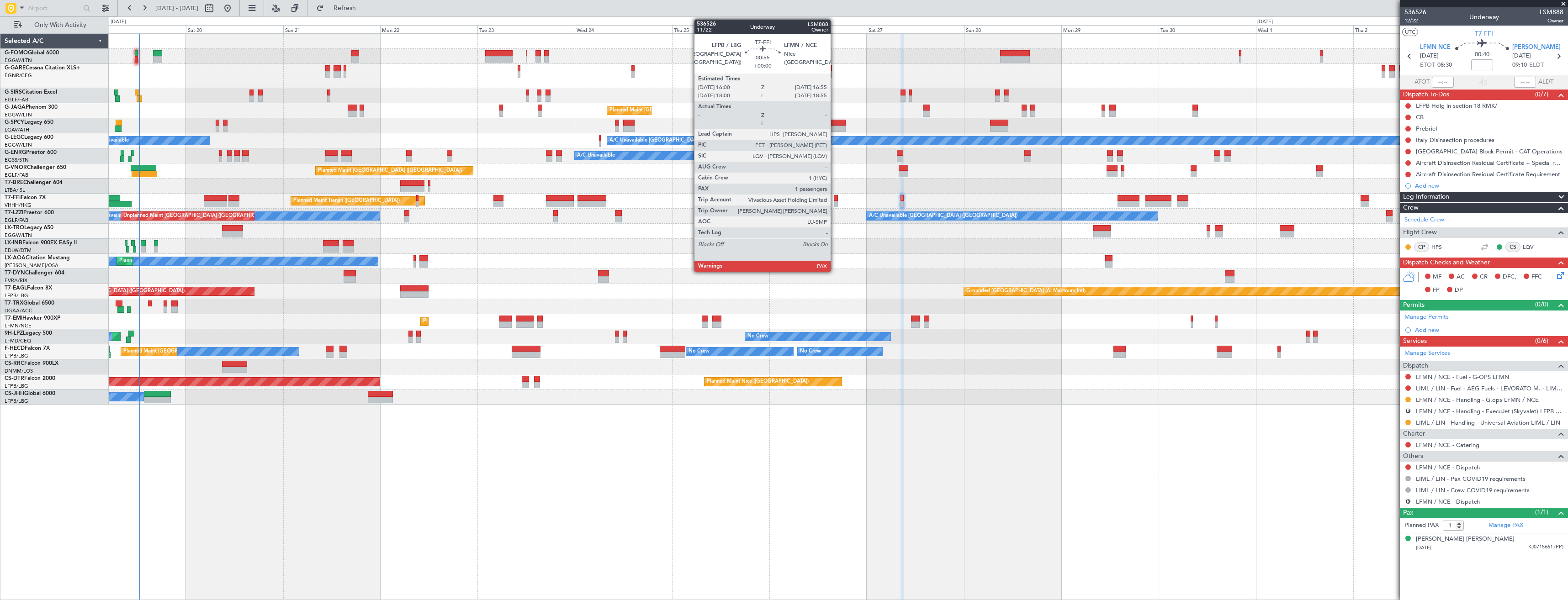
click at [835, 198] on div at bounding box center [836, 197] width 4 height 6
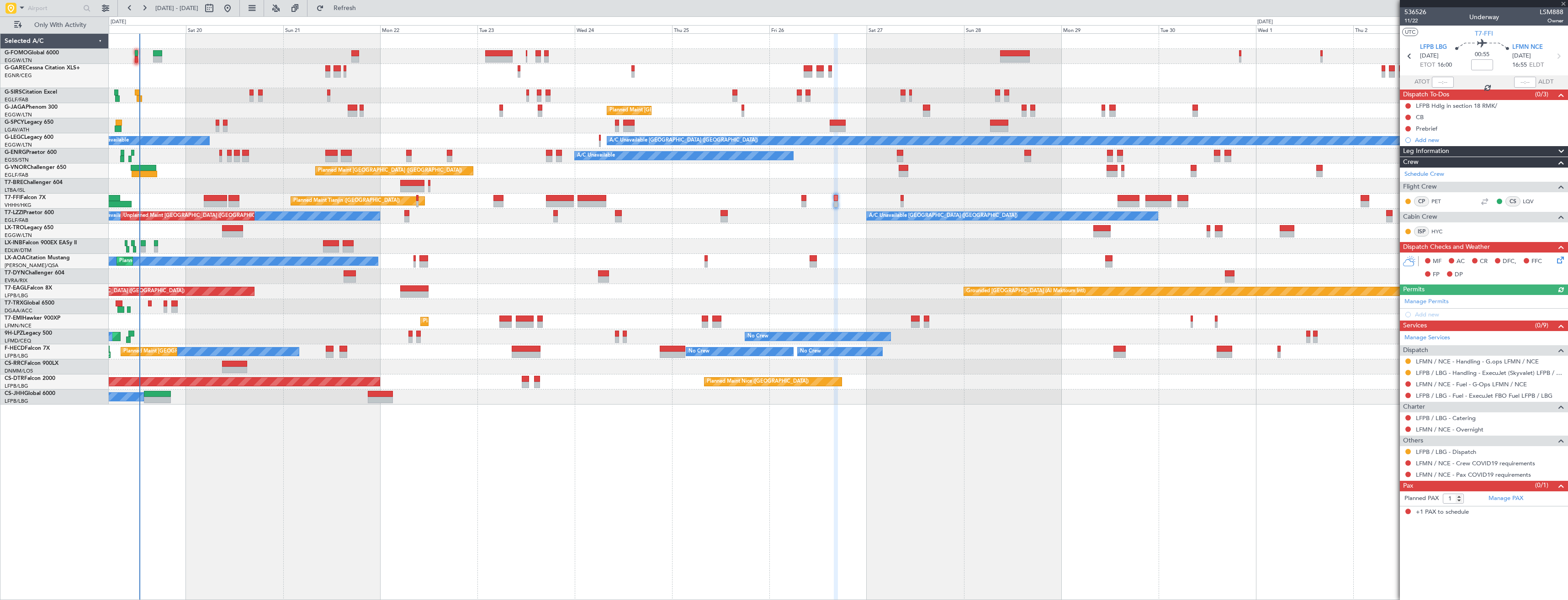
click at [1430, 303] on div "Manage Permits Add new" at bounding box center [1484, 308] width 168 height 26
click at [1431, 303] on link "Manage Permits" at bounding box center [1426, 302] width 44 height 10
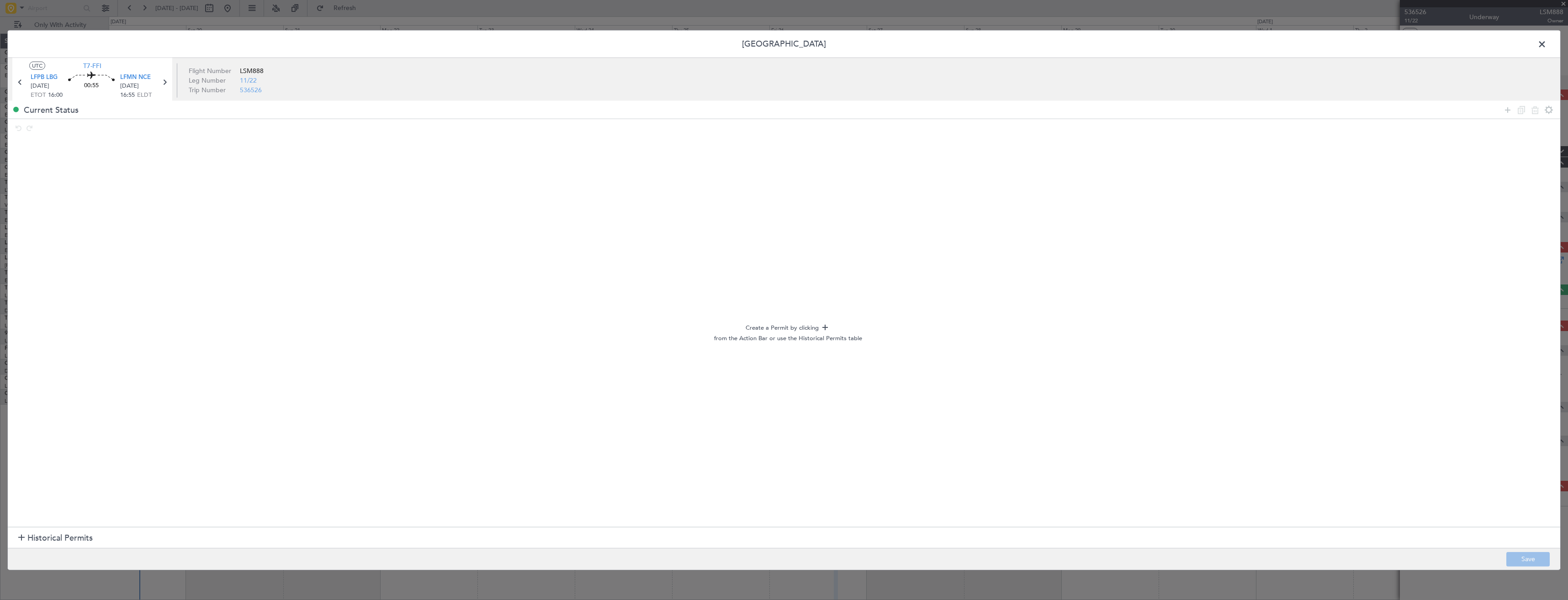
click at [1513, 109] on div at bounding box center [1528, 109] width 55 height 13
click at [1510, 111] on icon at bounding box center [1507, 109] width 11 height 11
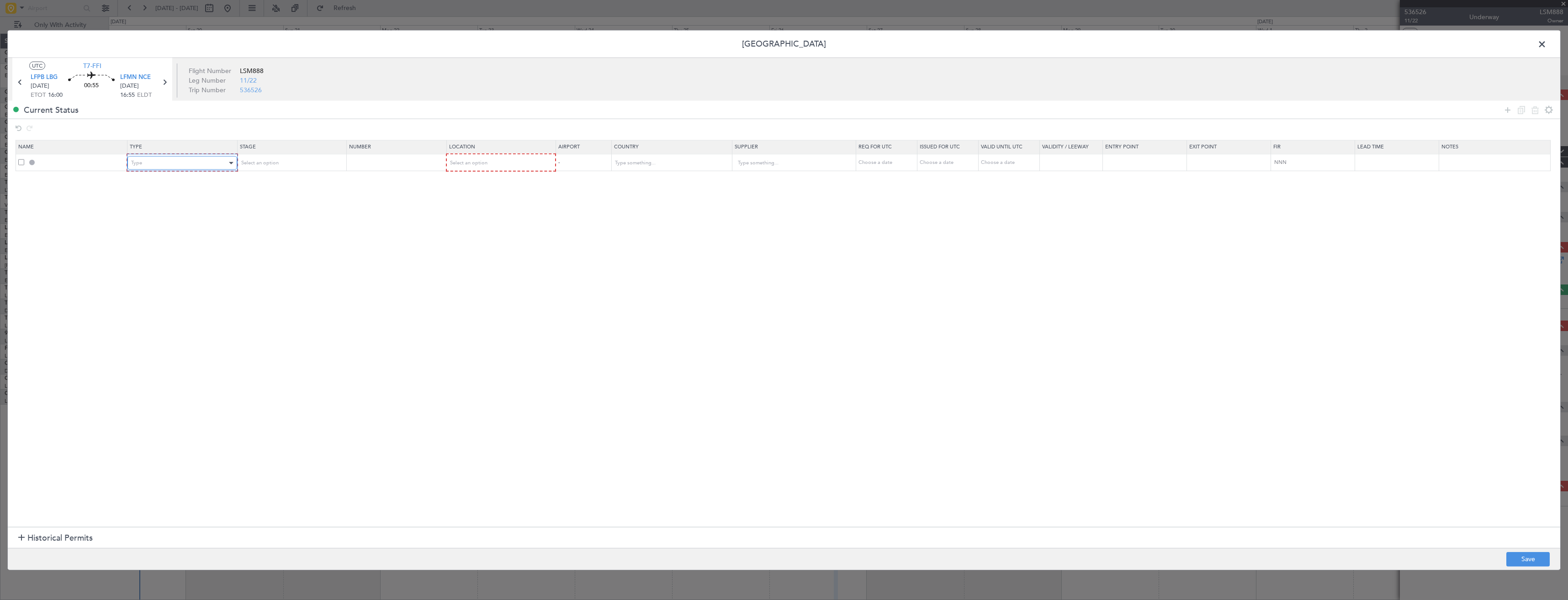
click at [227, 168] on div "Type" at bounding box center [178, 163] width 95 height 14
click at [174, 251] on span "Slot" at bounding box center [184, 251] width 102 height 14
click at [295, 165] on div "Select an option" at bounding box center [287, 163] width 95 height 14
click at [287, 221] on span "Requested" at bounding box center [294, 223] width 102 height 14
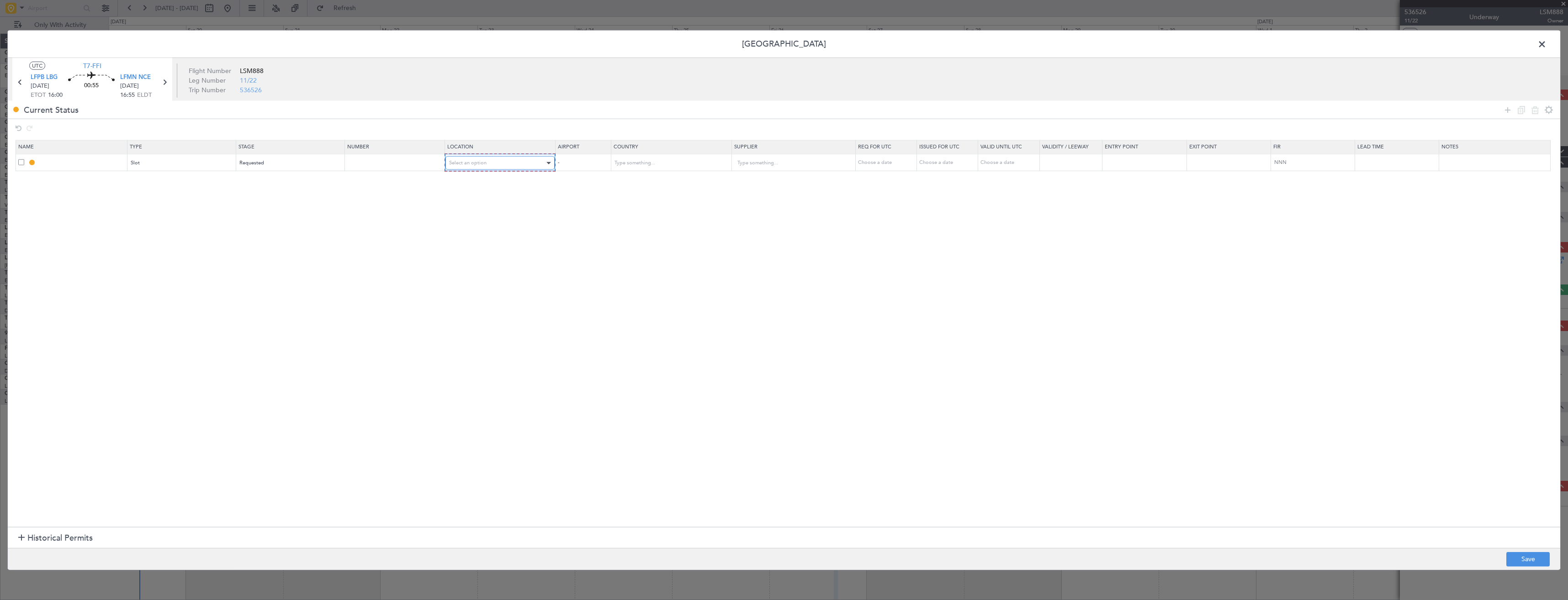
click at [540, 160] on div "Select an option" at bounding box center [497, 163] width 96 height 14
click at [475, 213] on span "Arrival" at bounding box center [506, 210] width 102 height 14
click at [1535, 558] on button "Save" at bounding box center [1528, 559] width 43 height 15
type input "LFMN ARR SLOT"
type input "[GEOGRAPHIC_DATA]"
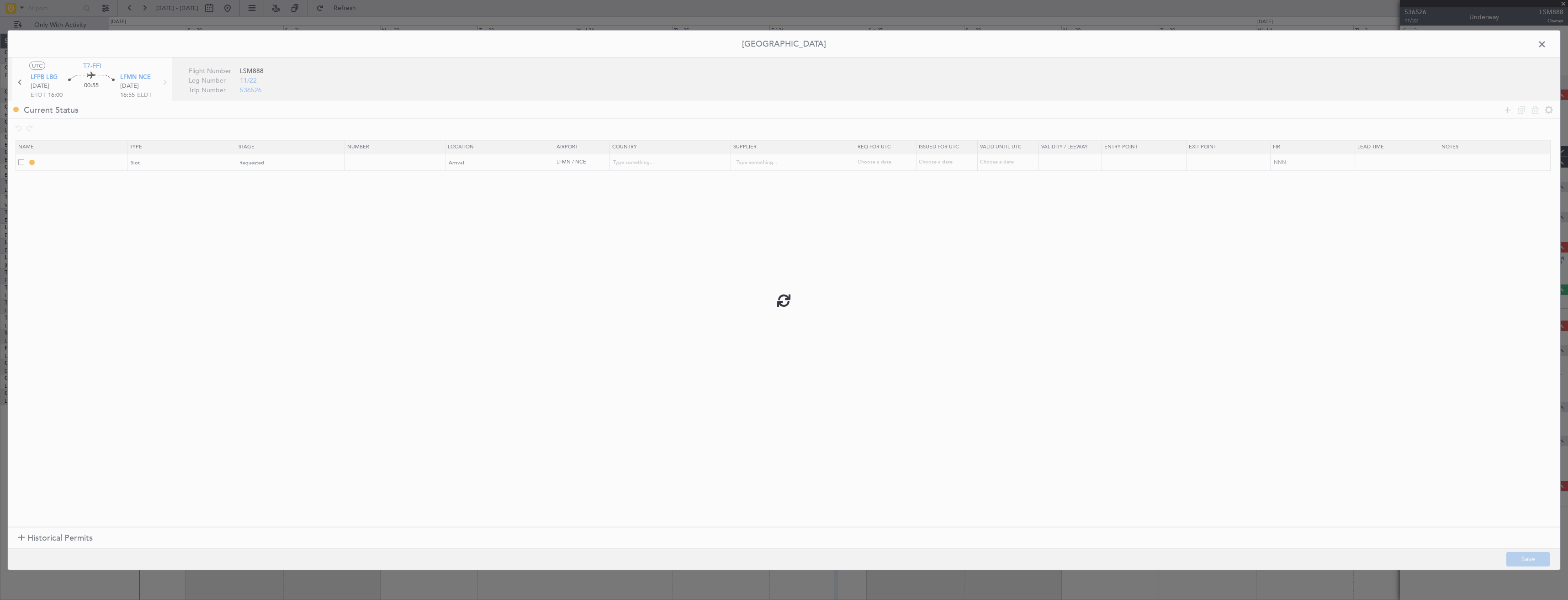
type input "NNN"
click at [93, 164] on input "LFMN ARR SLOT" at bounding box center [82, 162] width 88 height 8
type input "LFMN ARR SLOT 1655z"
click at [1542, 558] on button "Save" at bounding box center [1528, 559] width 43 height 15
click at [1547, 42] on span at bounding box center [1547, 46] width 0 height 18
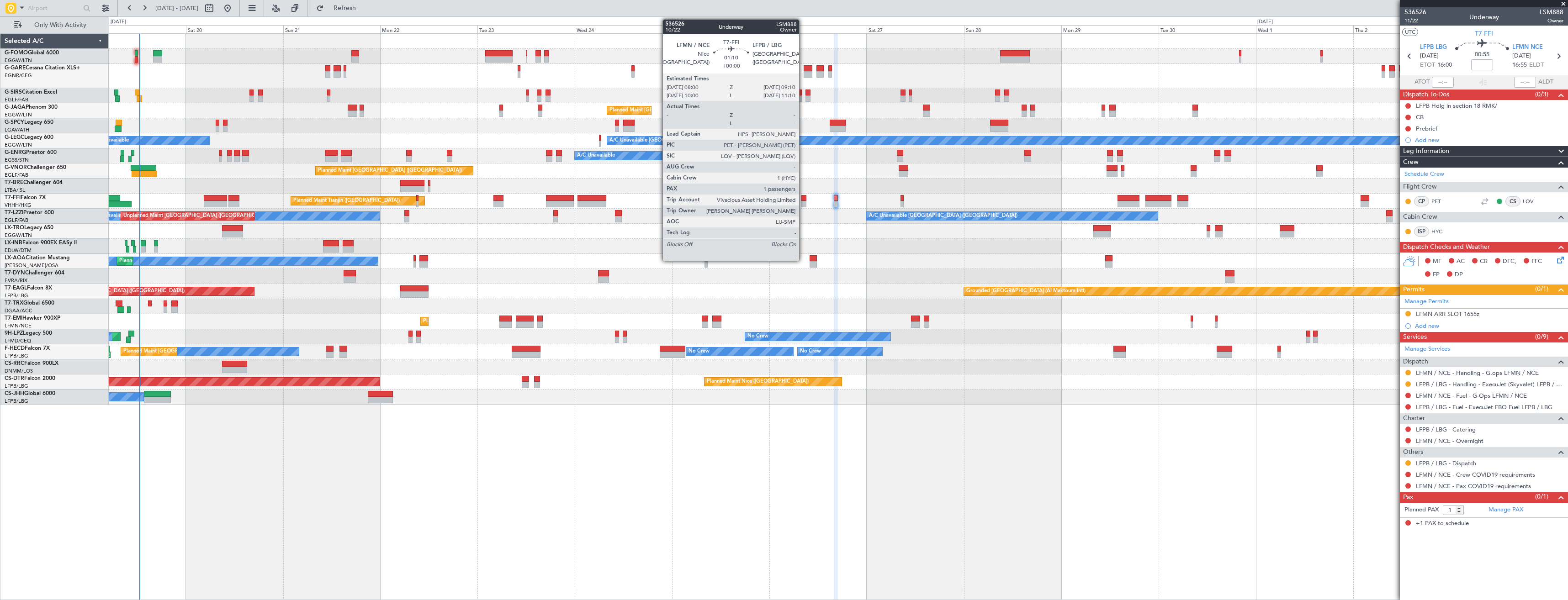
click at [803, 202] on div at bounding box center [804, 203] width 5 height 6
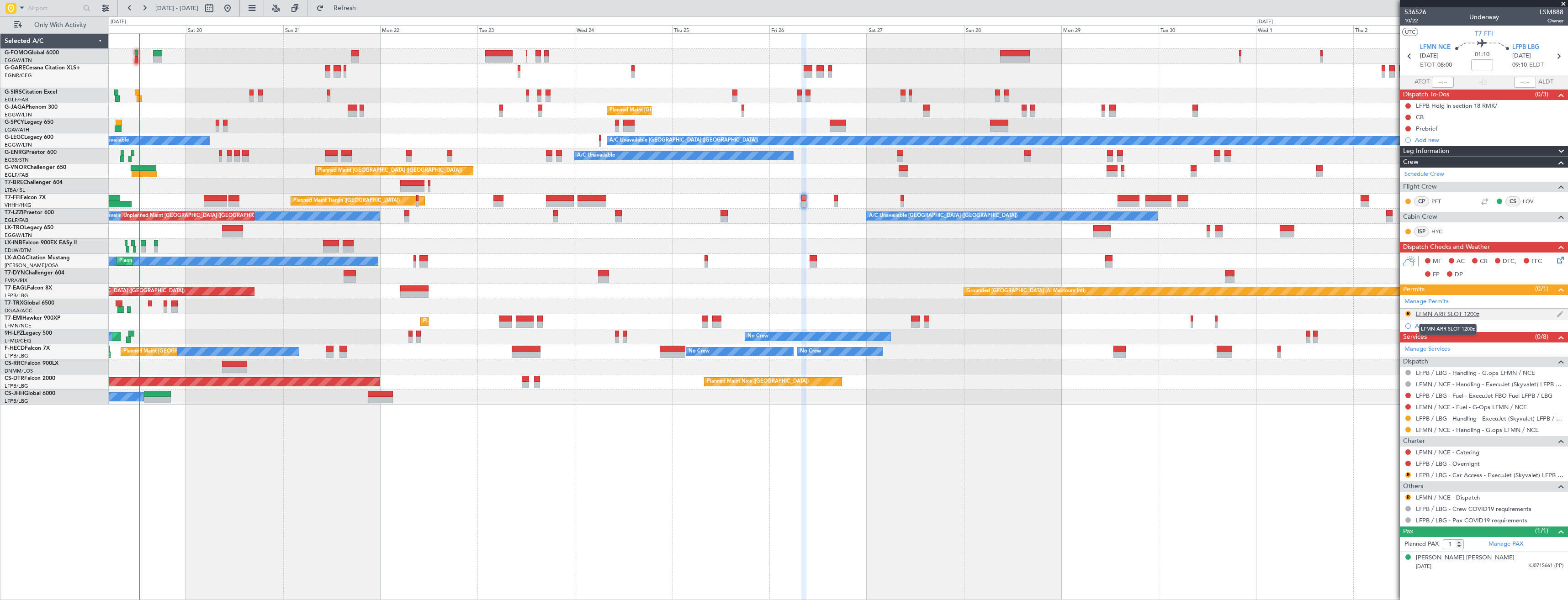
click at [1477, 314] on div "LFMN ARR SLOT 1200z" at bounding box center [1448, 313] width 63 height 8
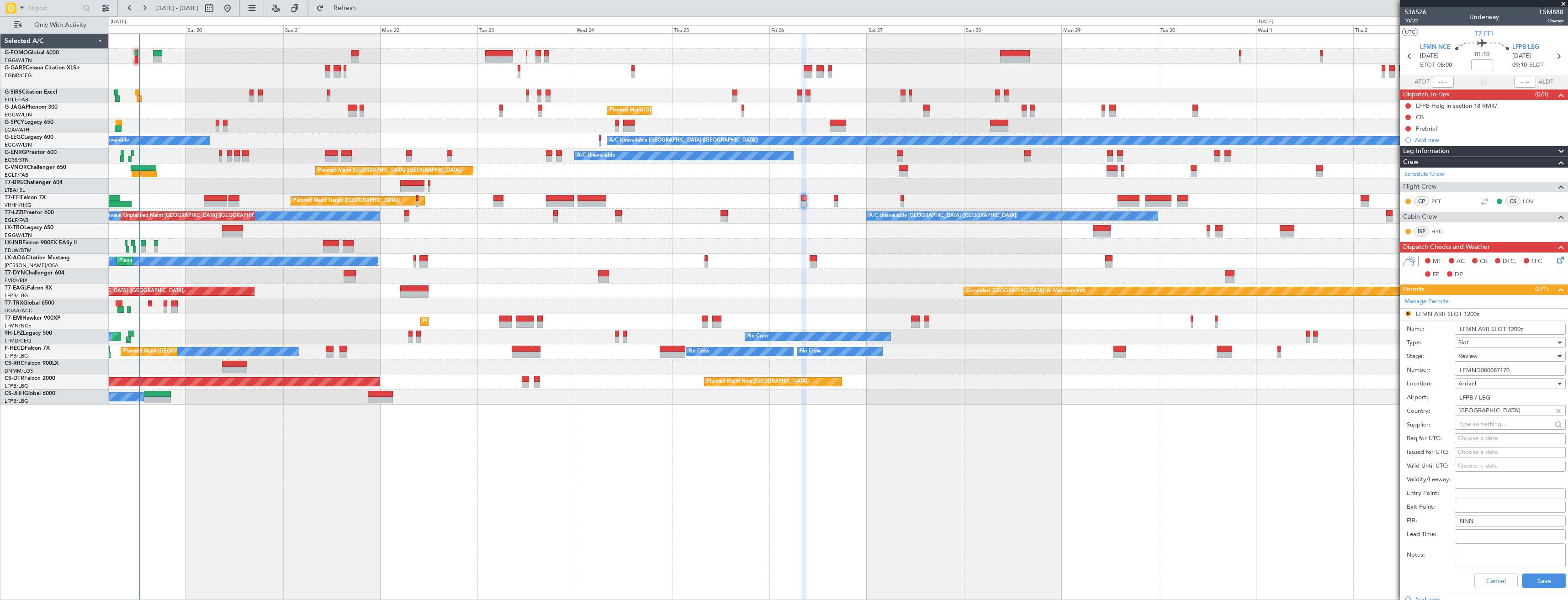
click at [1514, 326] on input "LFMN ARR SLOT 1200z" at bounding box center [1510, 329] width 111 height 11
type input "LFMN ARR SLOT 0900z"
click at [1504, 361] on div "Review" at bounding box center [1507, 357] width 97 height 14
click at [1496, 415] on span "Requested" at bounding box center [1507, 416] width 96 height 14
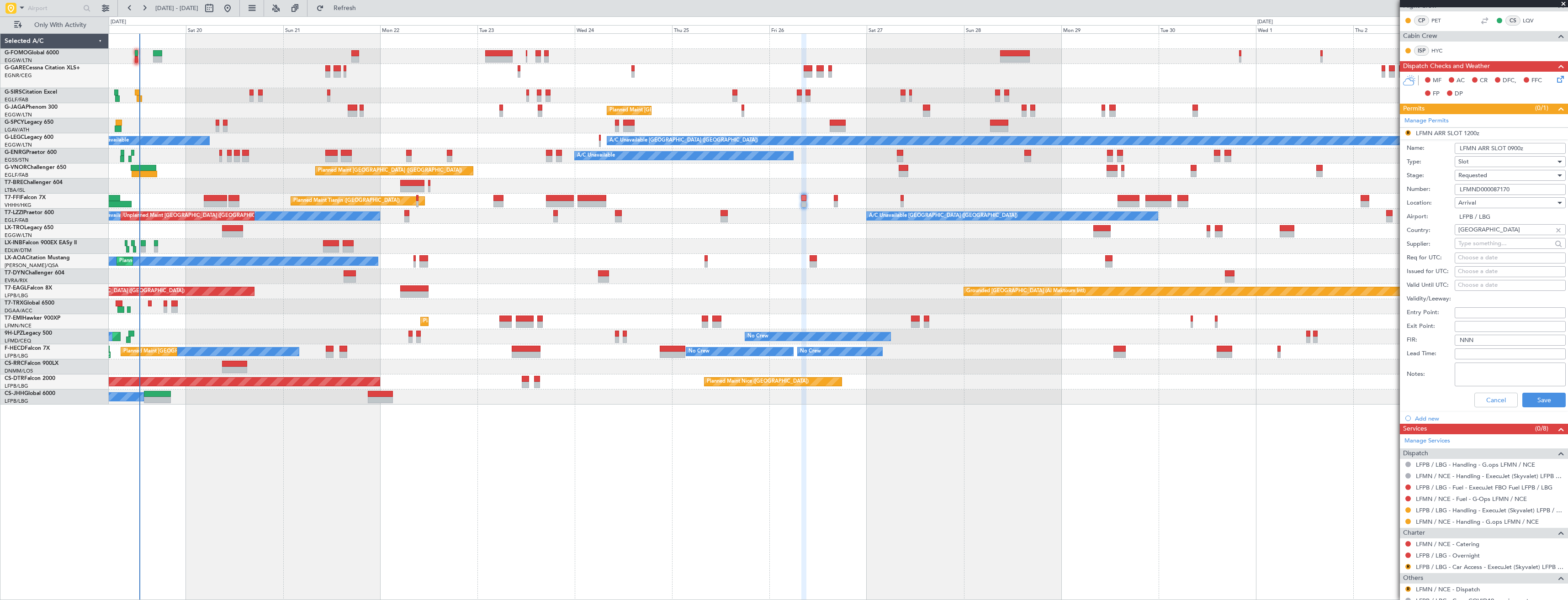
scroll to position [183, 0]
click at [1533, 406] on div "Cancel Save" at bounding box center [1487, 397] width 159 height 23
click at [1529, 396] on button "Save" at bounding box center [1545, 398] width 43 height 15
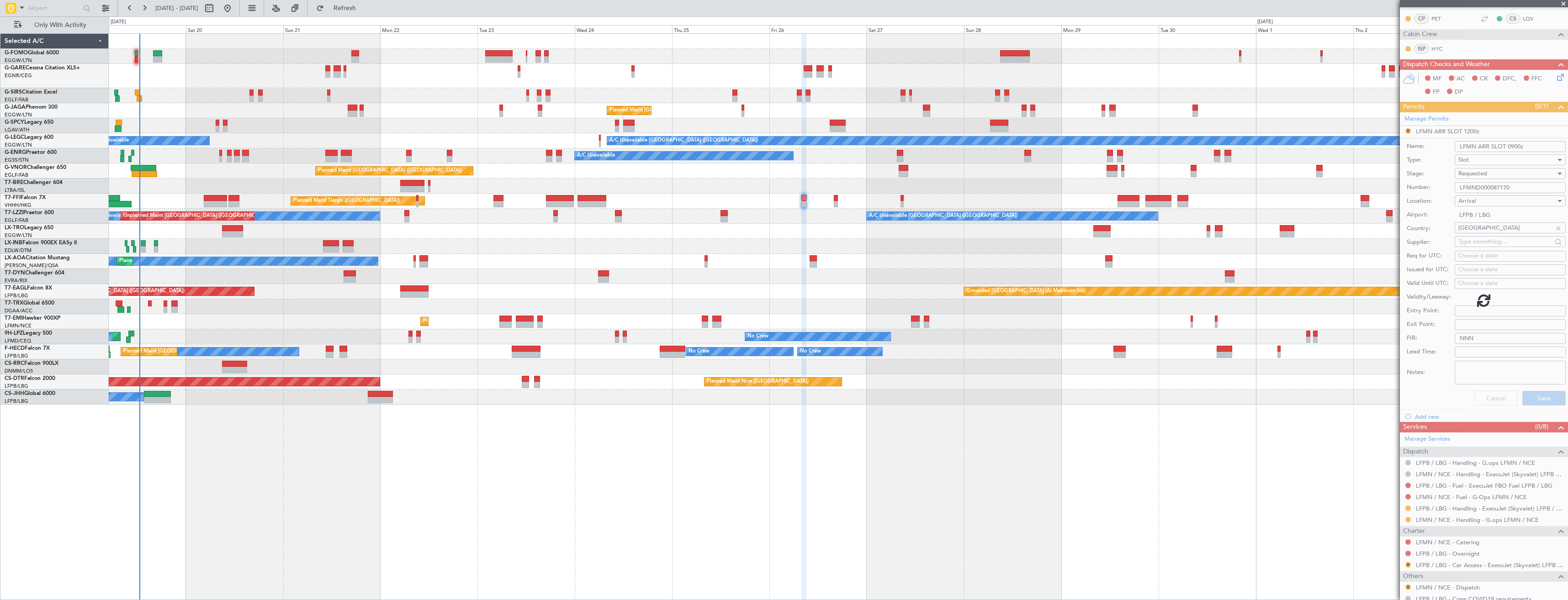
scroll to position [0, 0]
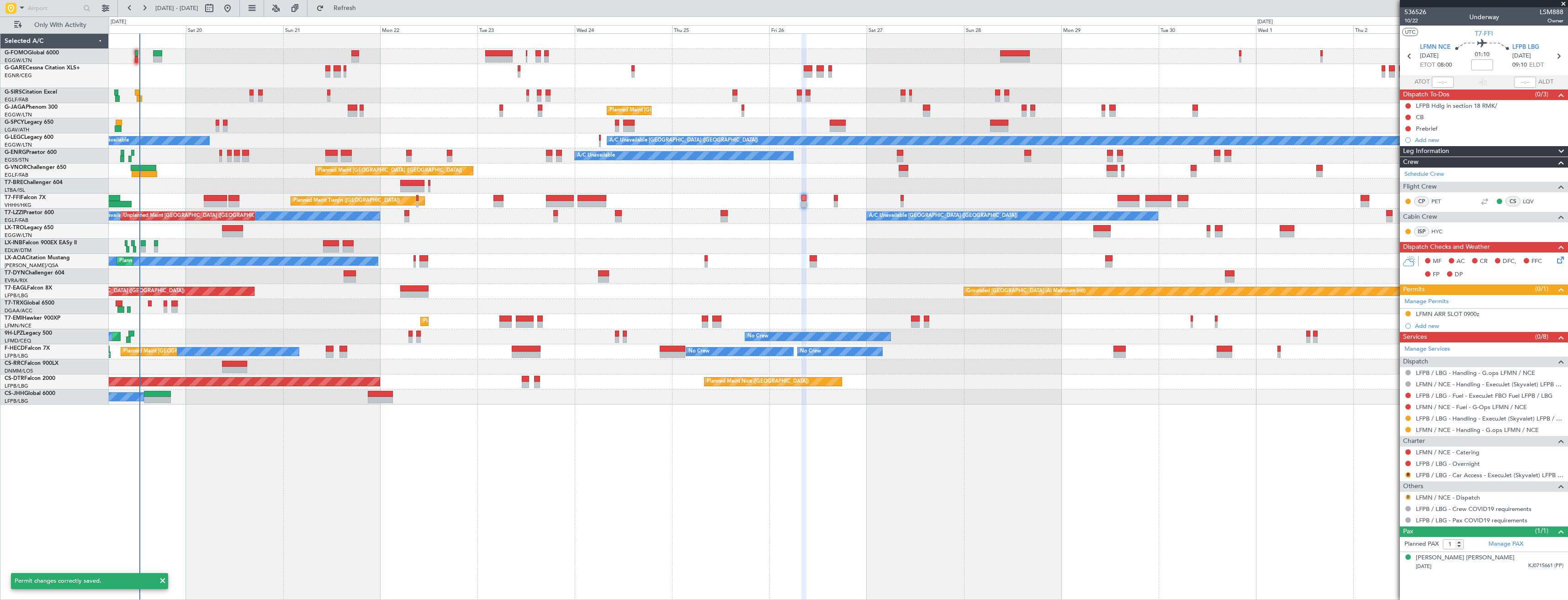
click at [1408, 496] on button "R" at bounding box center [1408, 498] width 5 height 5
click at [1382, 483] on span "Confirmed" at bounding box center [1382, 484] width 29 height 10
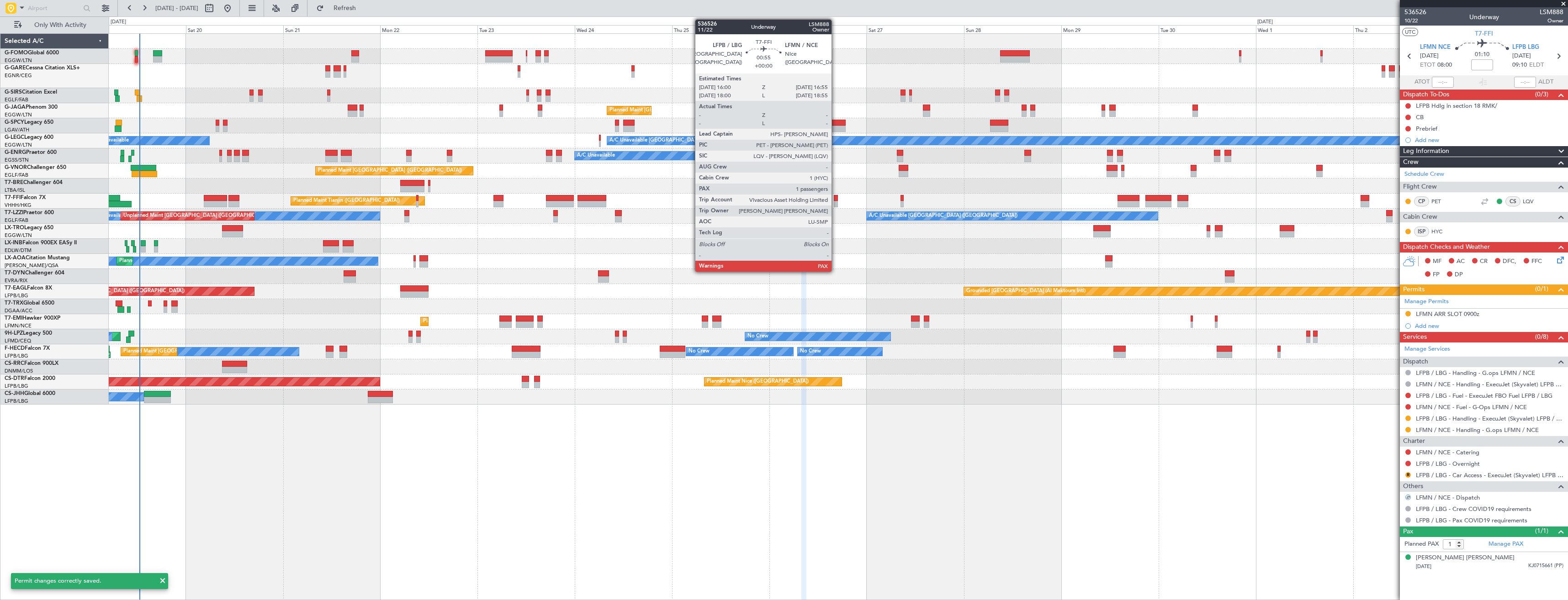
click at [836, 198] on div at bounding box center [836, 197] width 4 height 6
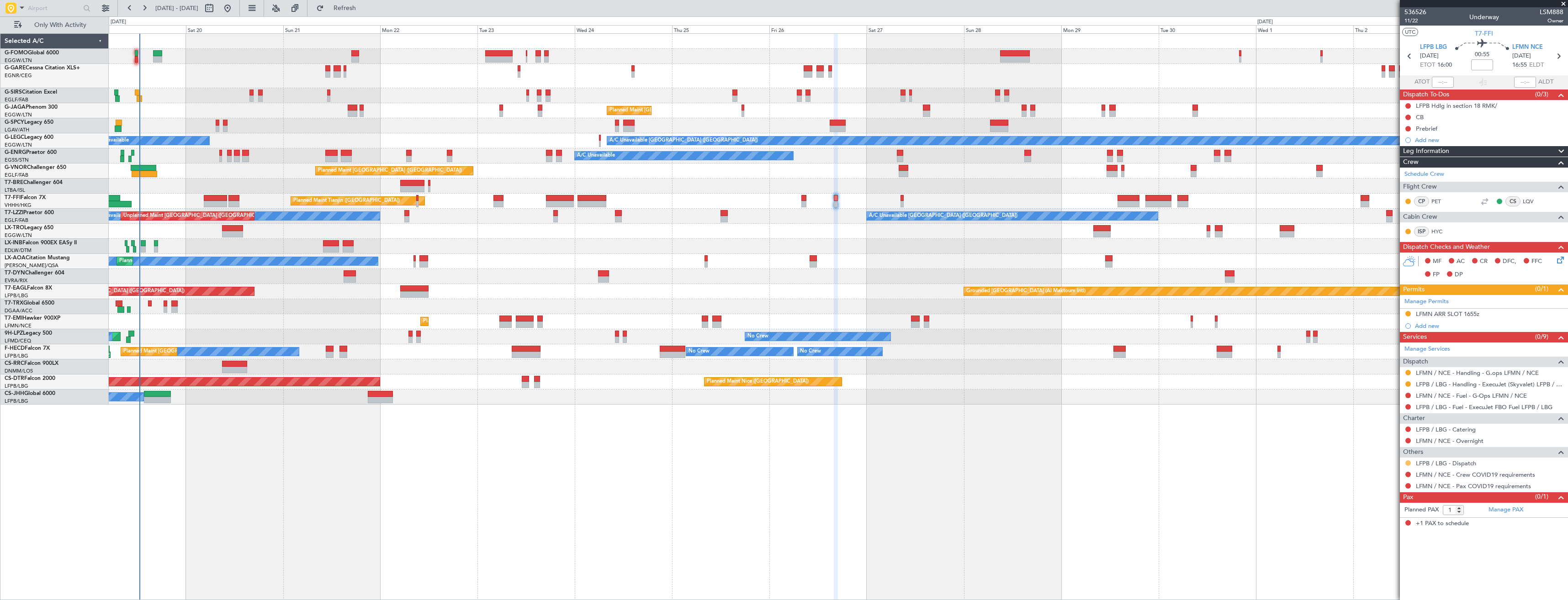
click at [1409, 461] on button at bounding box center [1408, 463] width 5 height 5
click at [1374, 569] on span "Confirmed" at bounding box center [1382, 571] width 29 height 10
click at [1408, 475] on button at bounding box center [1408, 474] width 5 height 5
click at [1391, 488] on span "Not Required" at bounding box center [1386, 487] width 36 height 10
click at [1406, 485] on button at bounding box center [1408, 486] width 5 height 5
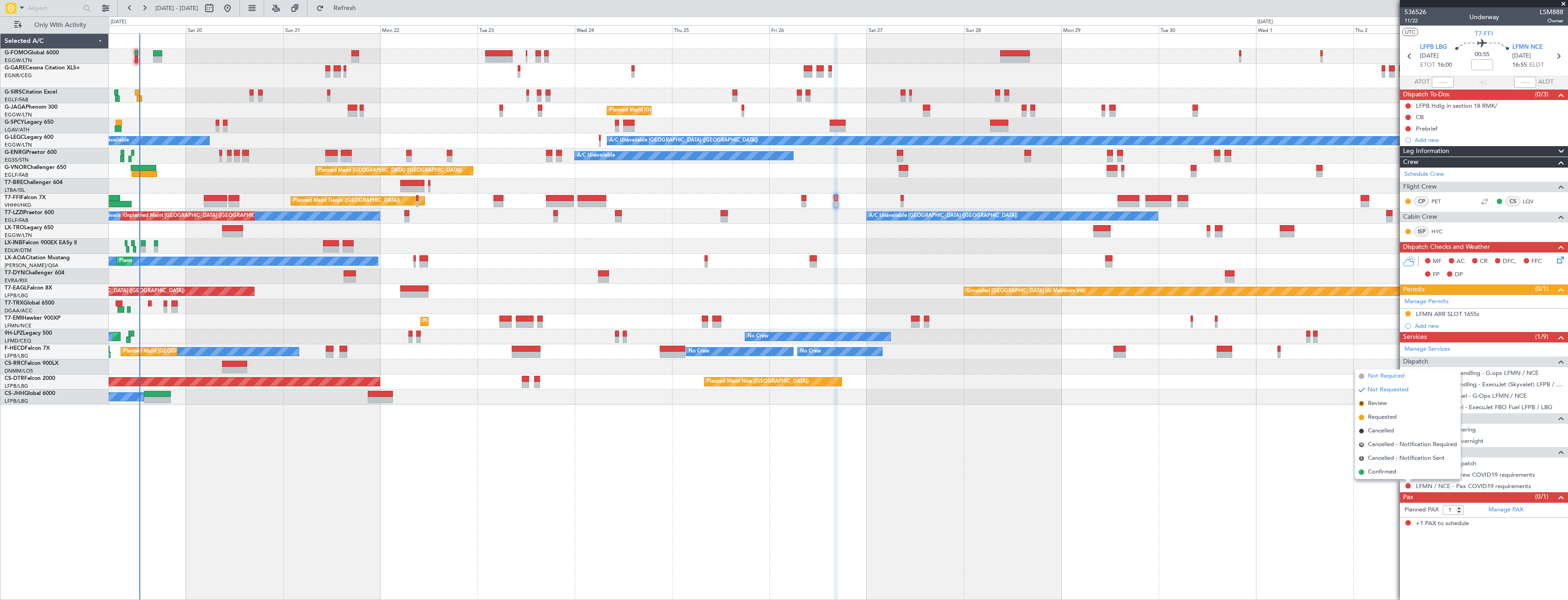
click at [1377, 377] on span "Not Required" at bounding box center [1386, 377] width 36 height 10
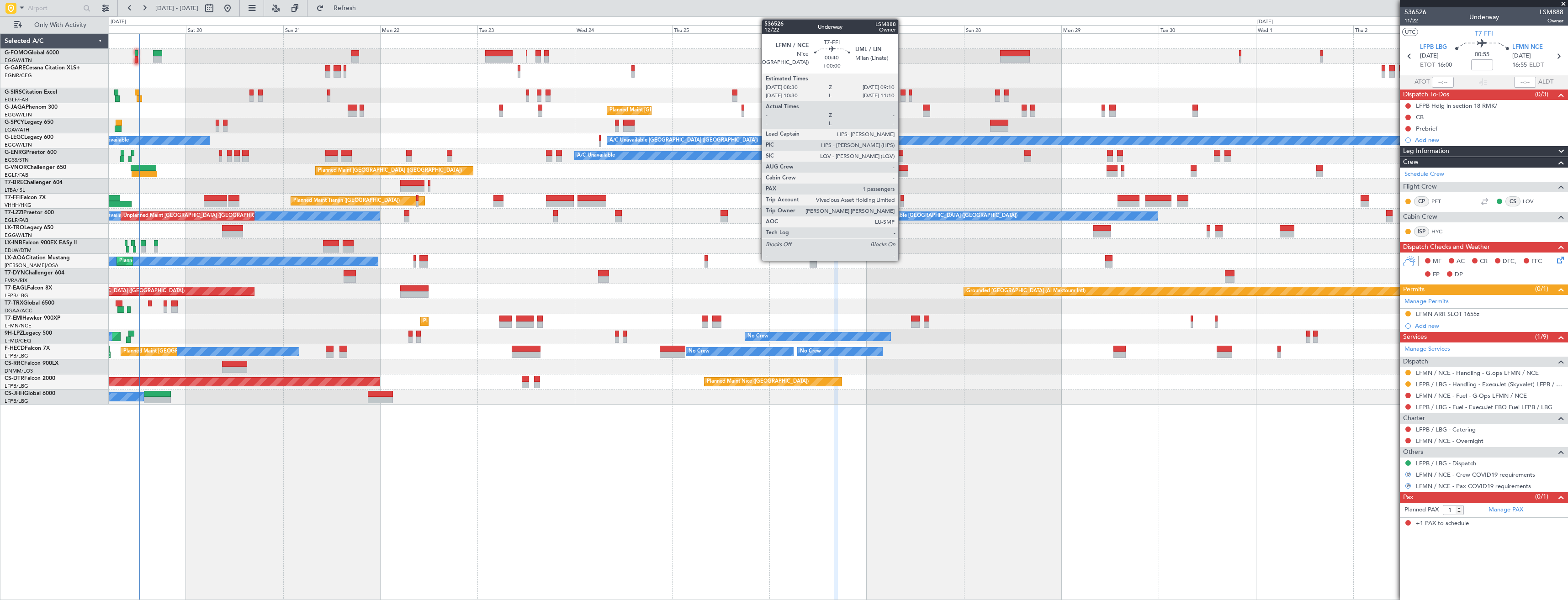
click at [902, 199] on div at bounding box center [901, 197] width 3 height 6
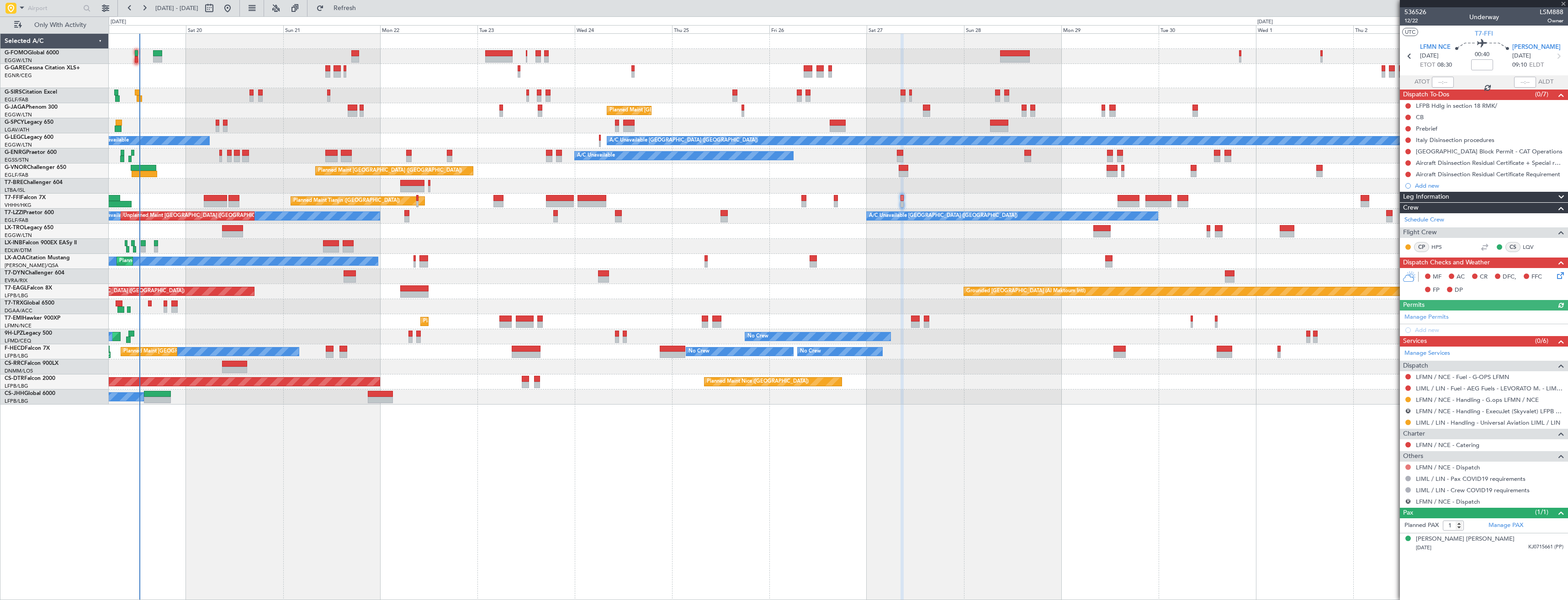
click at [1408, 467] on button at bounding box center [1408, 468] width 5 height 5
click at [1372, 574] on span "Confirmed" at bounding box center [1382, 576] width 29 height 10
drag, startPoint x: 1408, startPoint y: 412, endPoint x: 1408, endPoint y: 428, distance: 16.0
click at [1408, 412] on button "R" at bounding box center [1408, 411] width 5 height 5
click at [1384, 479] on span "Cancelled" at bounding box center [1382, 479] width 26 height 10
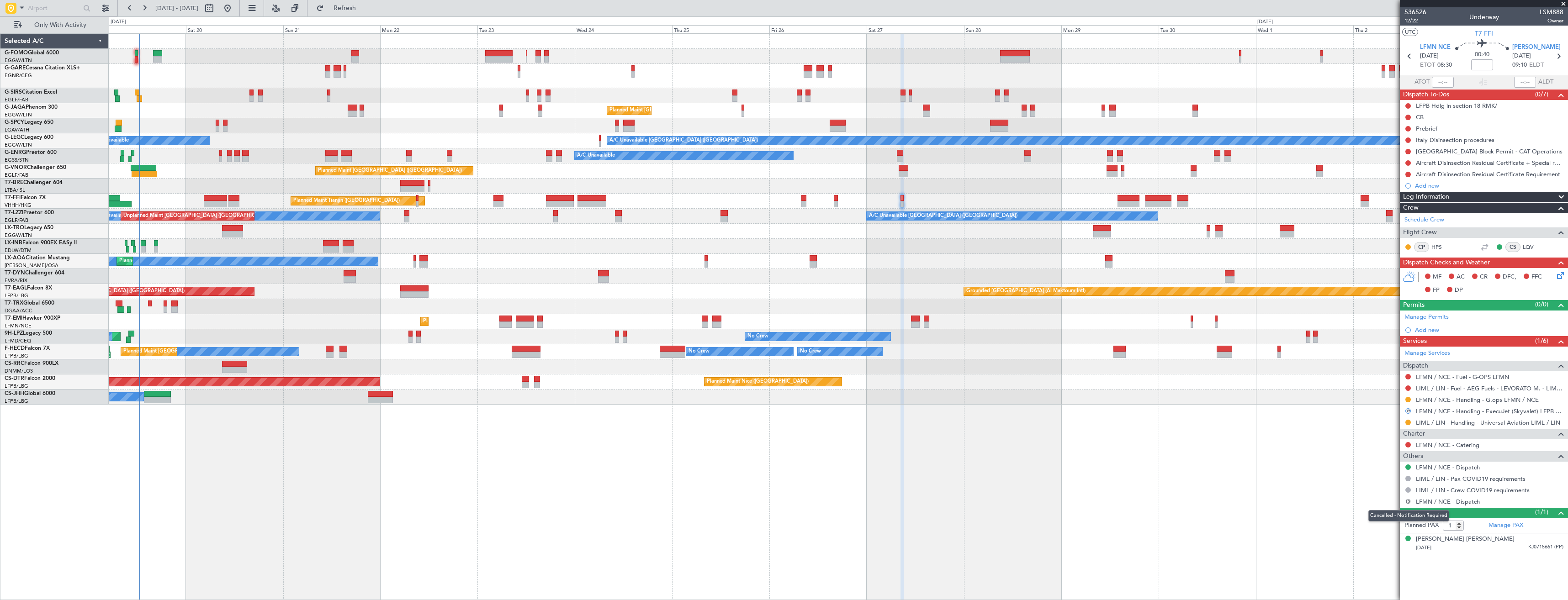
click at [1410, 500] on button "R" at bounding box center [1408, 501] width 5 height 5
click at [1383, 390] on span "Not Required" at bounding box center [1387, 392] width 36 height 10
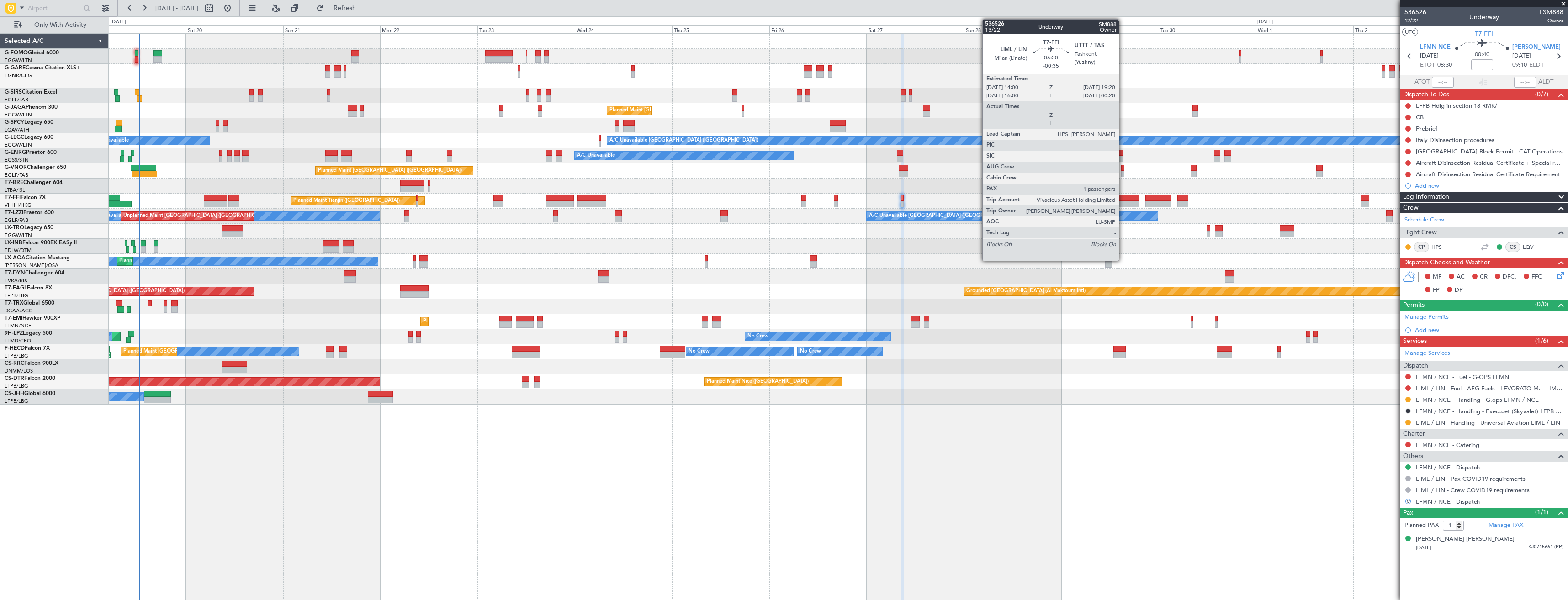
click at [1123, 199] on div at bounding box center [1128, 197] width 22 height 6
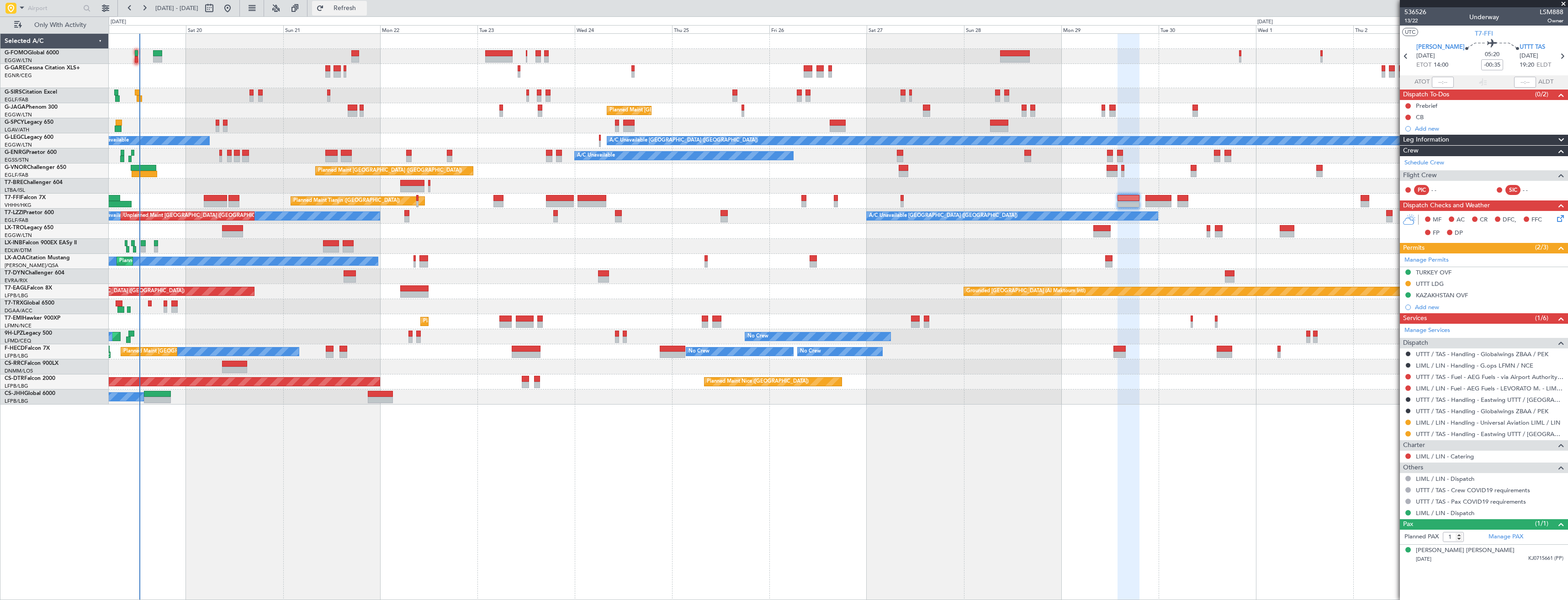
click at [361, 10] on span "Refresh" at bounding box center [345, 8] width 38 height 6
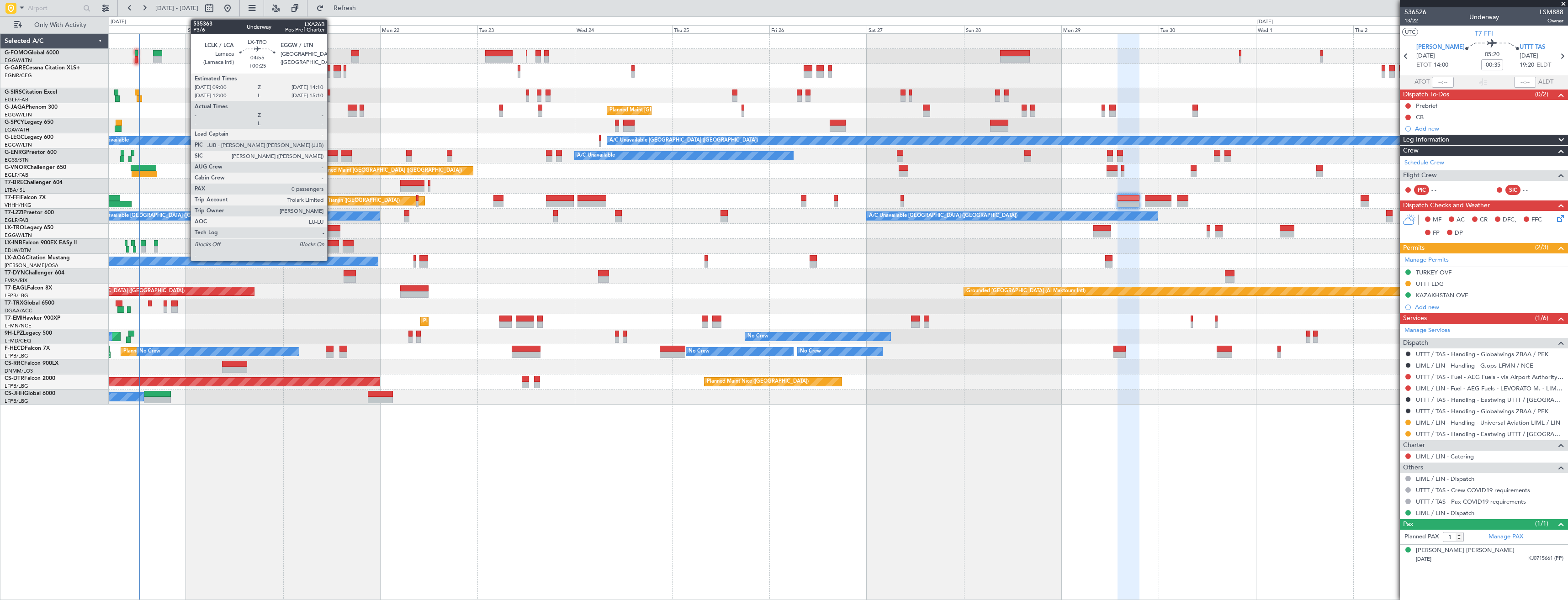
click at [332, 233] on div at bounding box center [329, 234] width 21 height 6
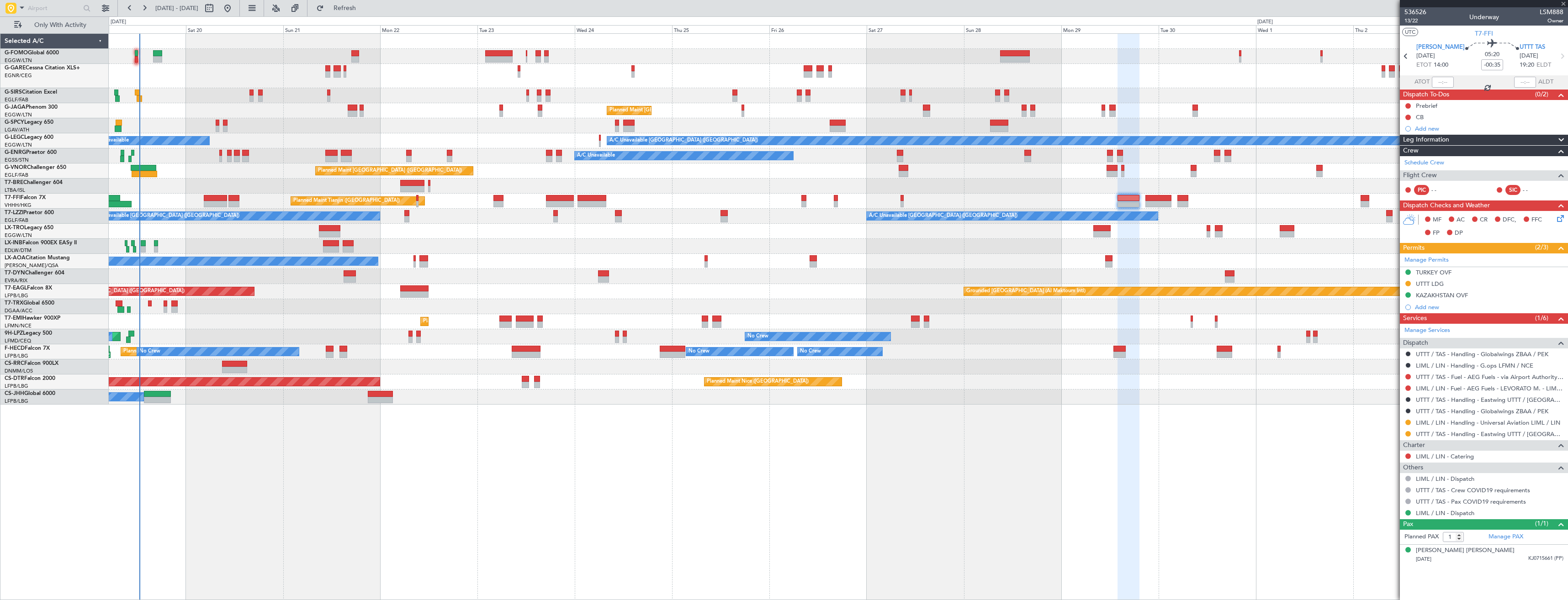
type input "+00:25"
type input "0"
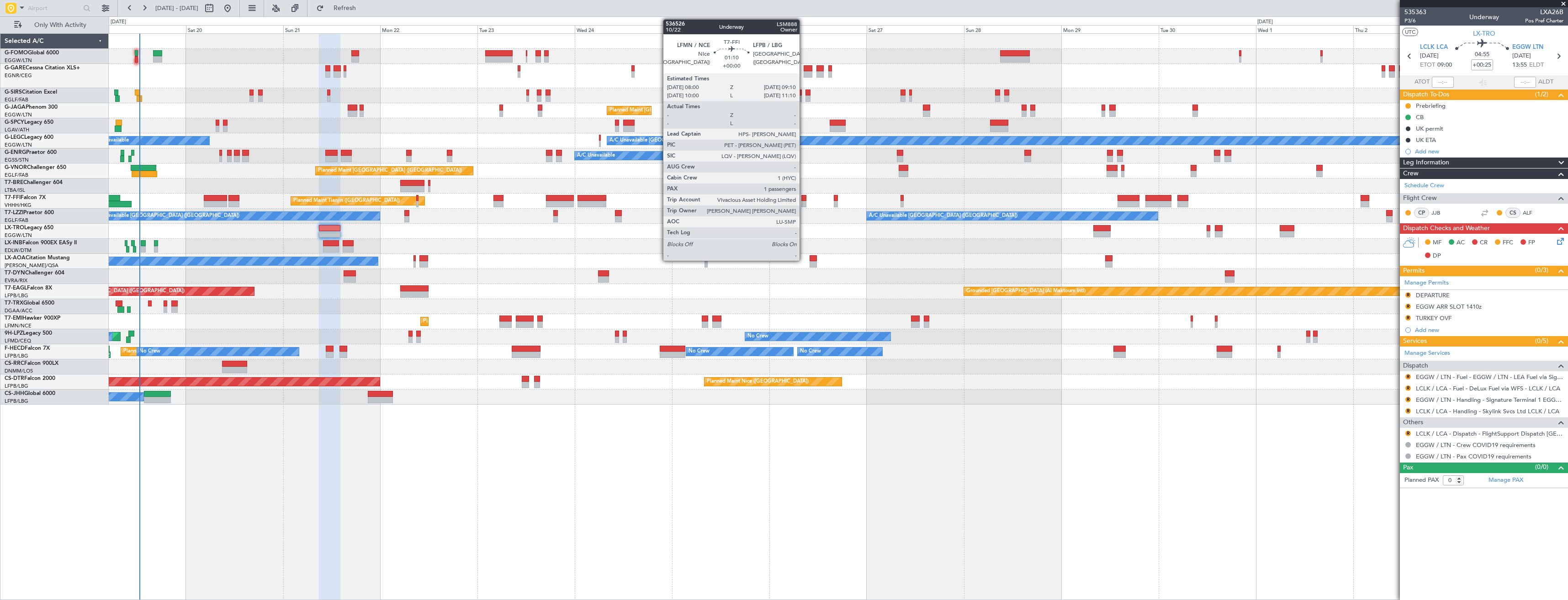
click at [803, 198] on div at bounding box center [804, 197] width 5 height 6
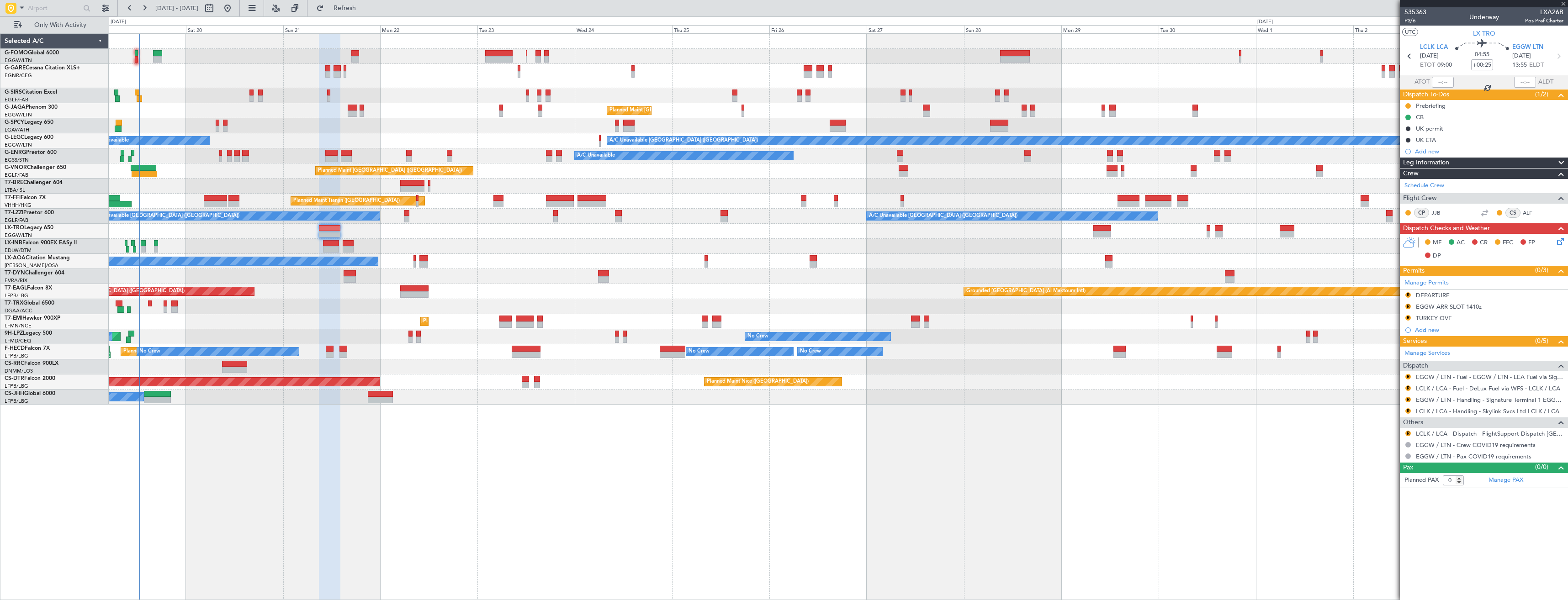
type input "1"
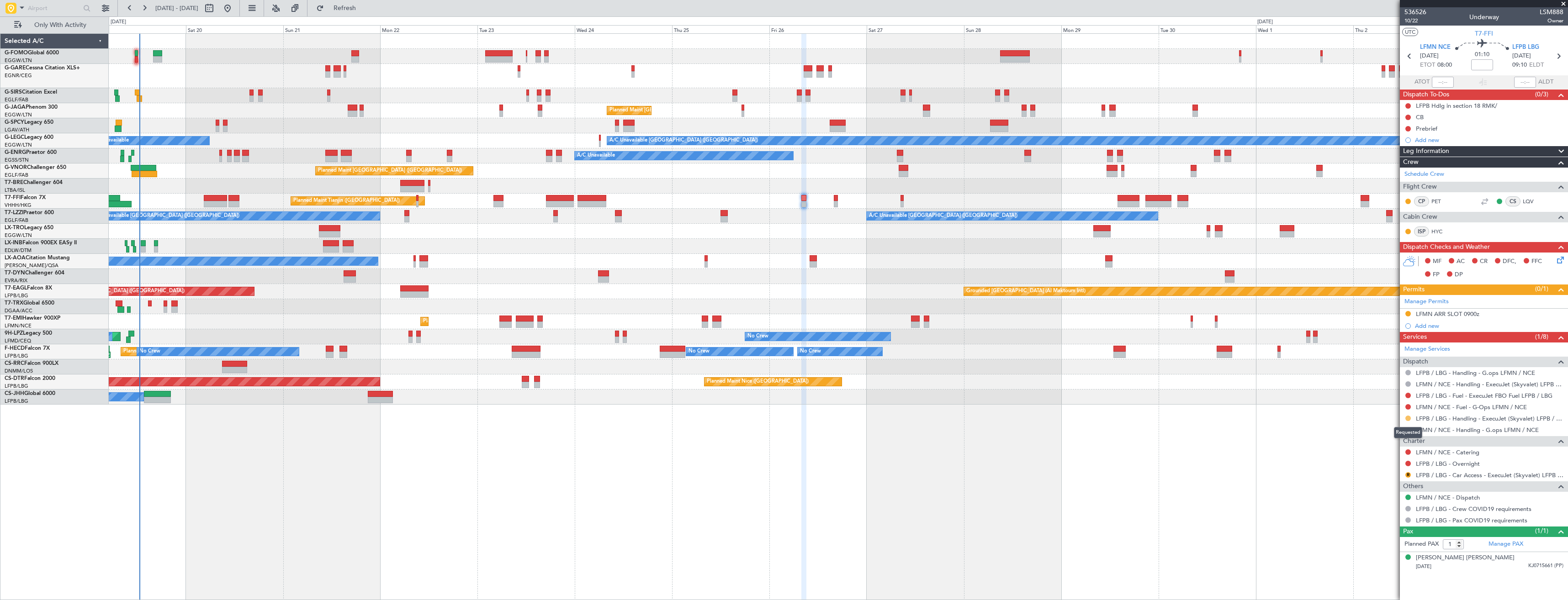
click at [1406, 420] on button at bounding box center [1408, 418] width 5 height 5
click at [1372, 522] on li "Confirmed" at bounding box center [1408, 527] width 106 height 14
click at [1471, 314] on div "LFMN ARR SLOT 0900z" at bounding box center [1448, 313] width 63 height 8
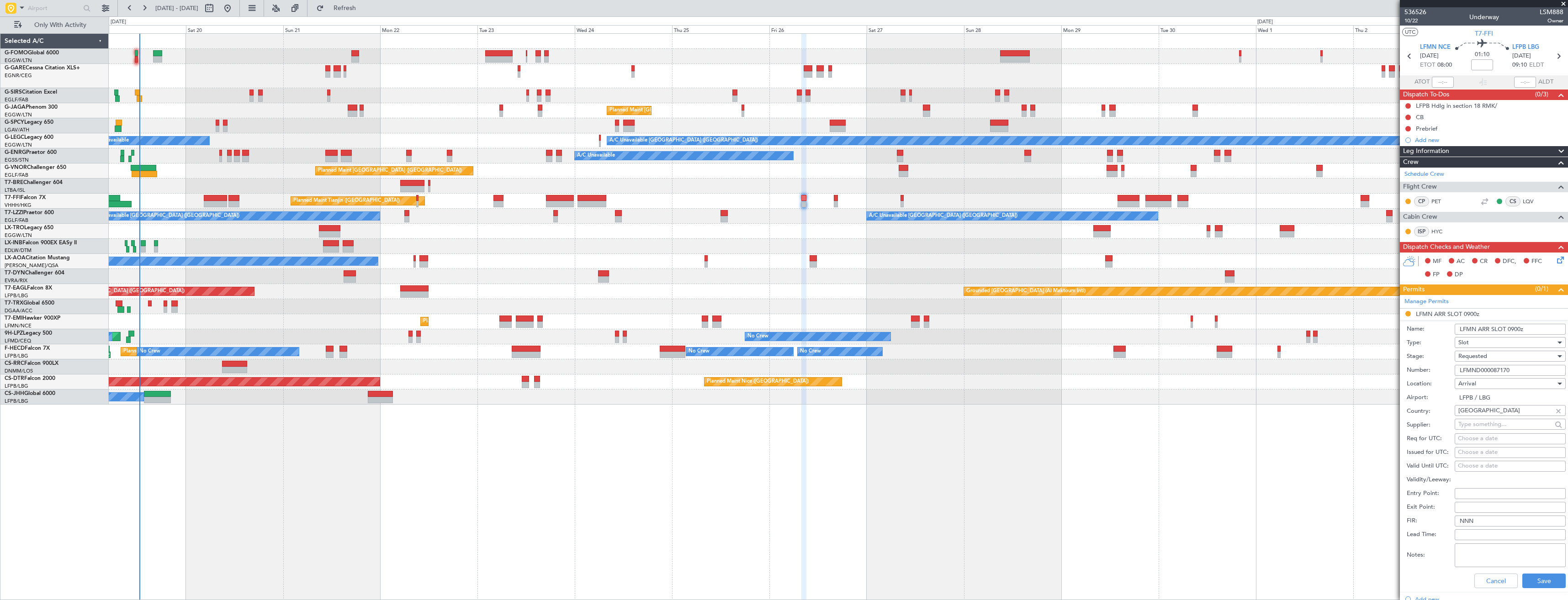
click at [1514, 330] on input "LFMN ARR SLOT 0900z" at bounding box center [1510, 329] width 111 height 11
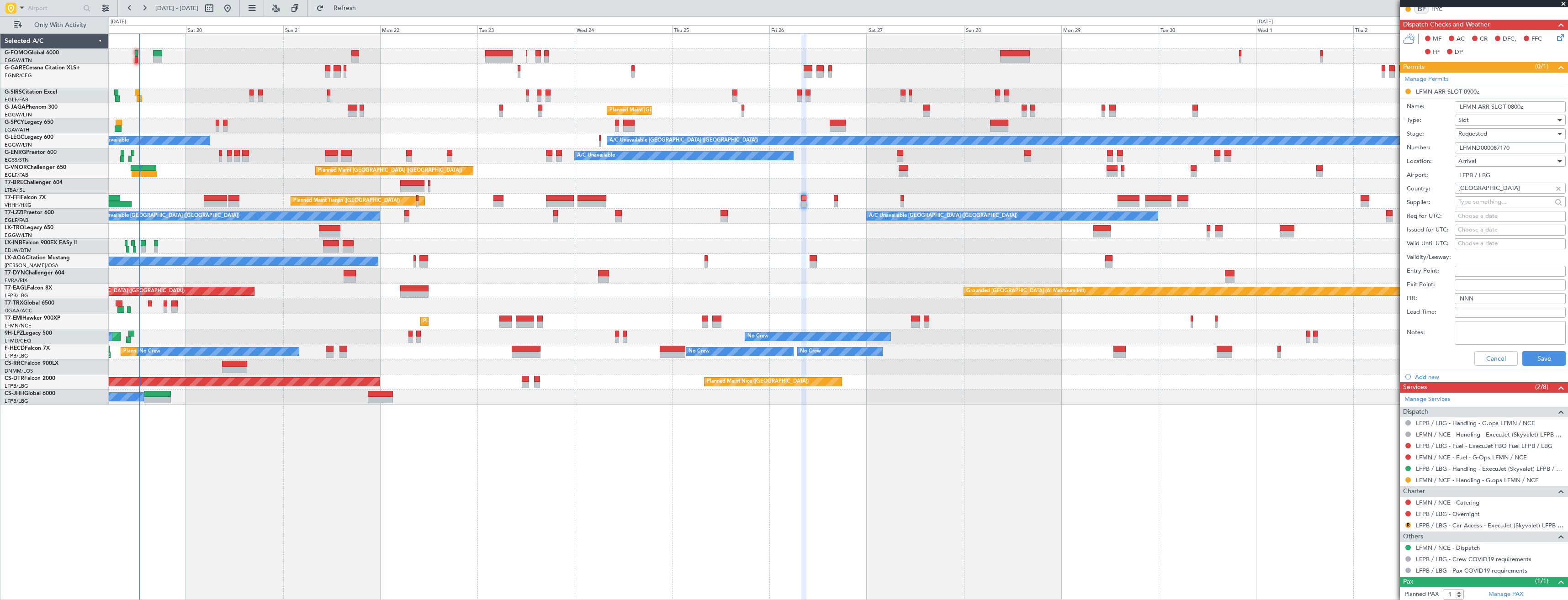
scroll to position [229, 0]
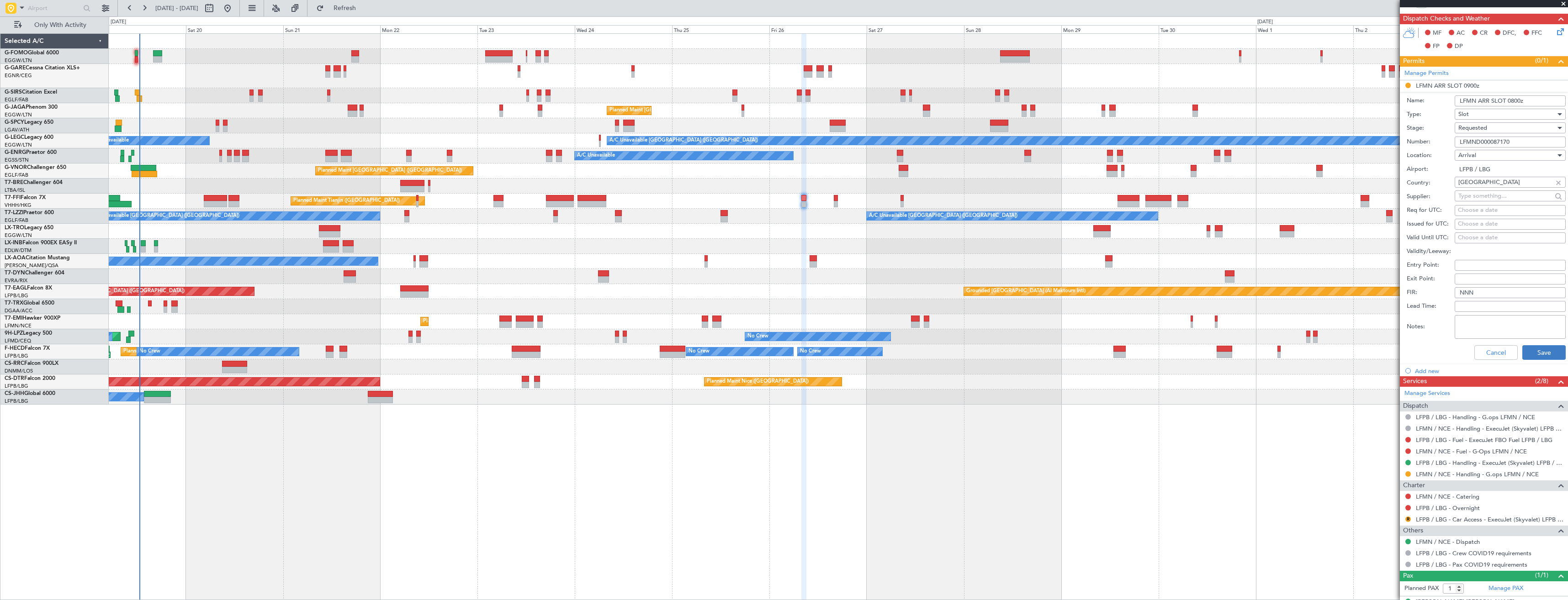
type input "LFMN ARR SLOT 0800z"
click at [1536, 350] on button "Save" at bounding box center [1545, 352] width 43 height 15
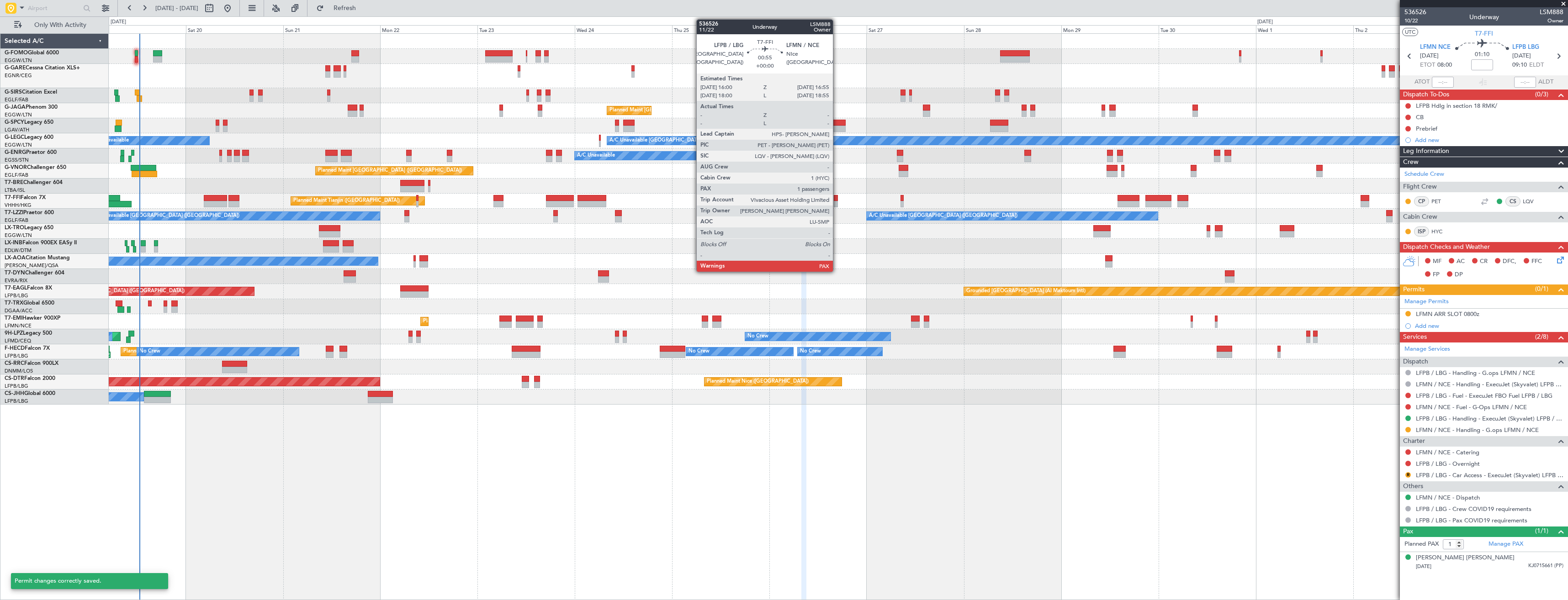
scroll to position [0, 0]
click at [837, 198] on div at bounding box center [836, 197] width 4 height 6
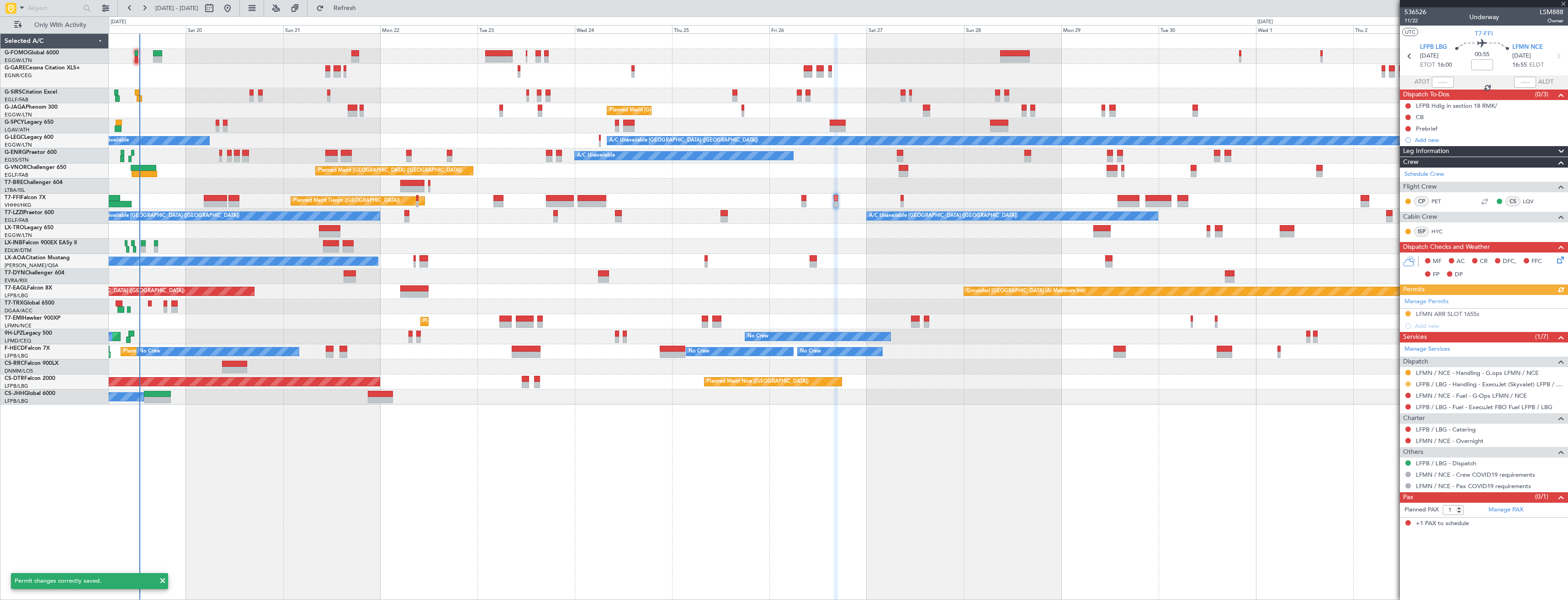
click at [1410, 384] on button at bounding box center [1408, 384] width 5 height 5
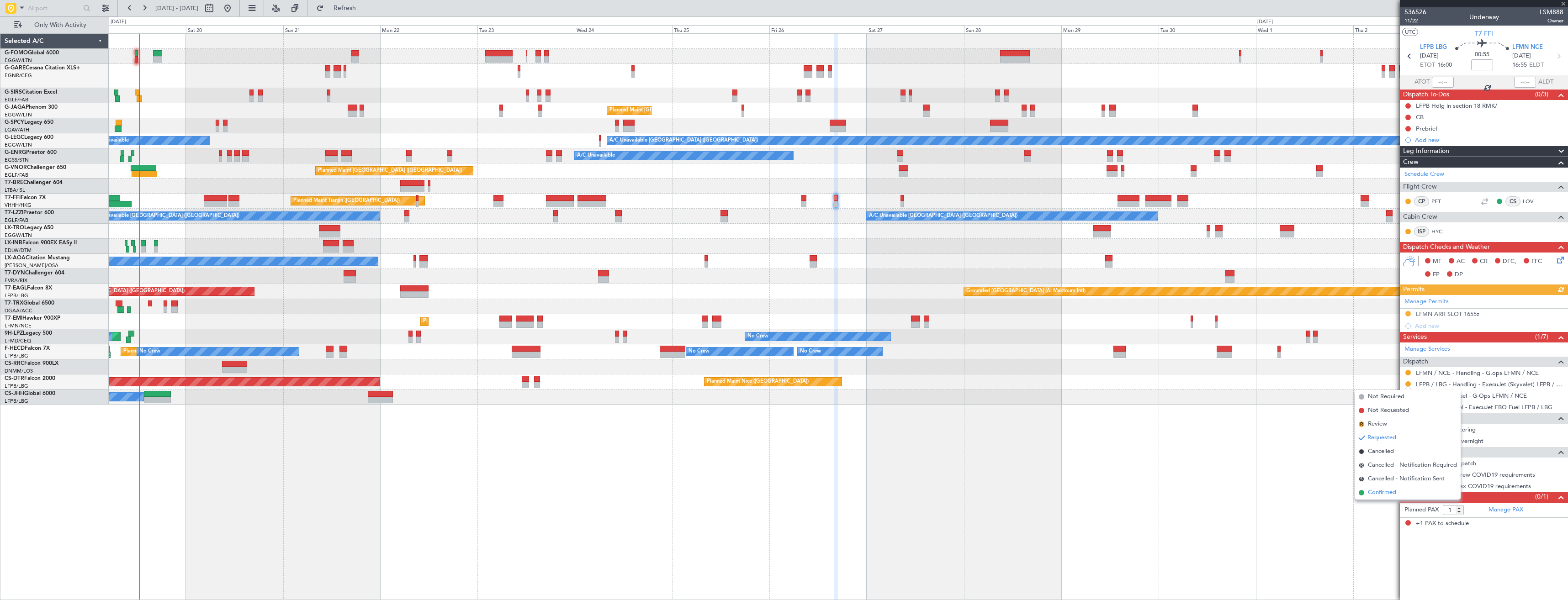
click at [1380, 494] on span "Confirmed" at bounding box center [1382, 493] width 29 height 10
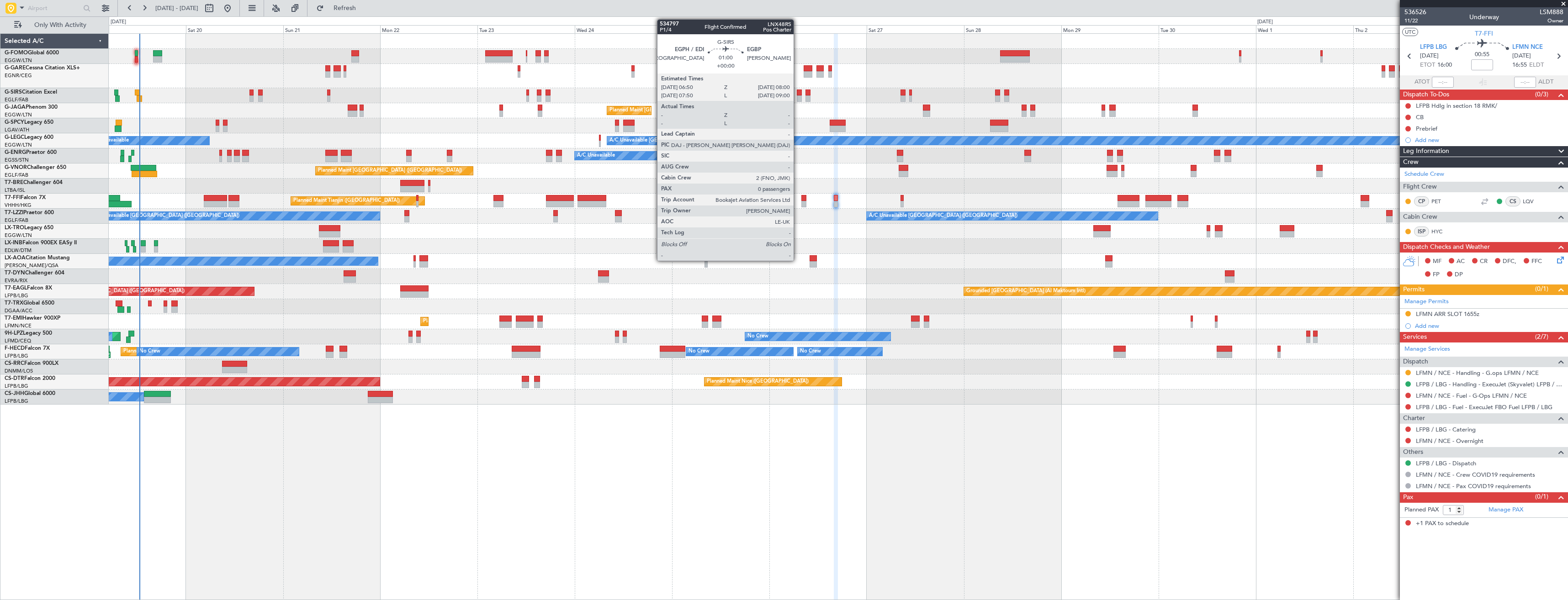
click at [797, 96] on div at bounding box center [799, 98] width 5 height 6
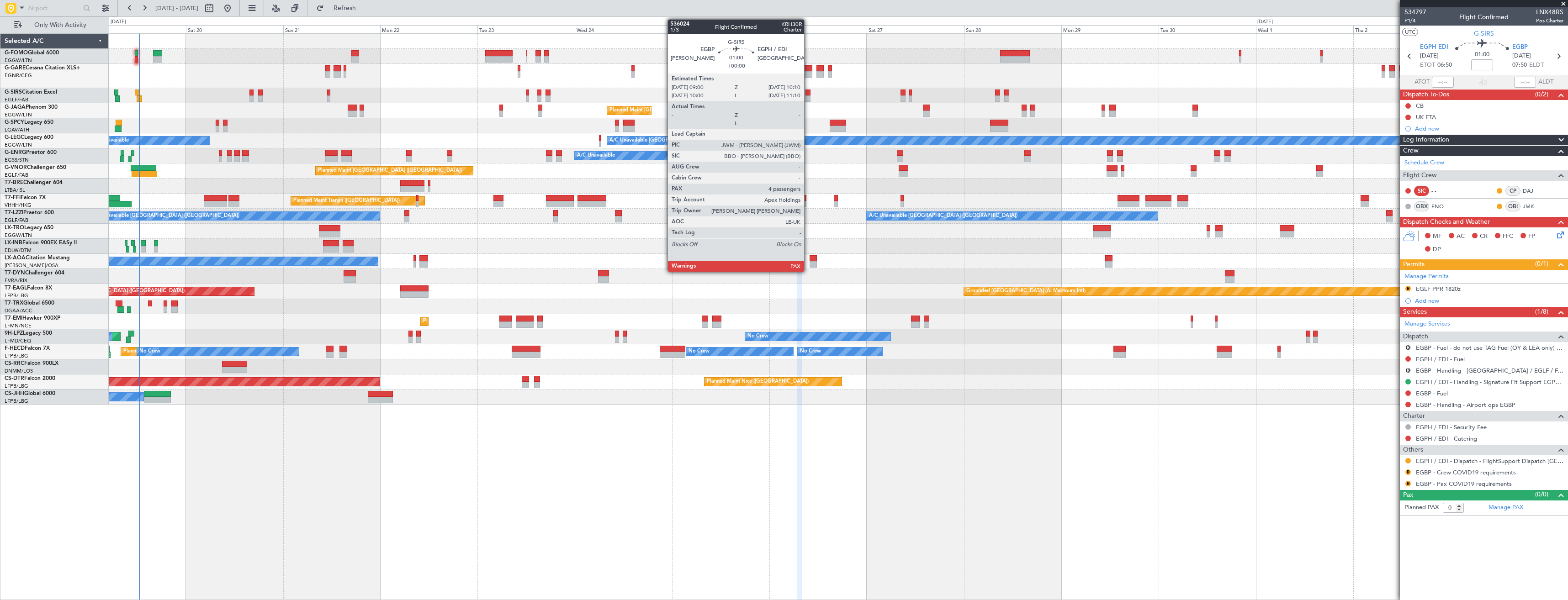
click at [809, 95] on div at bounding box center [808, 98] width 5 height 6
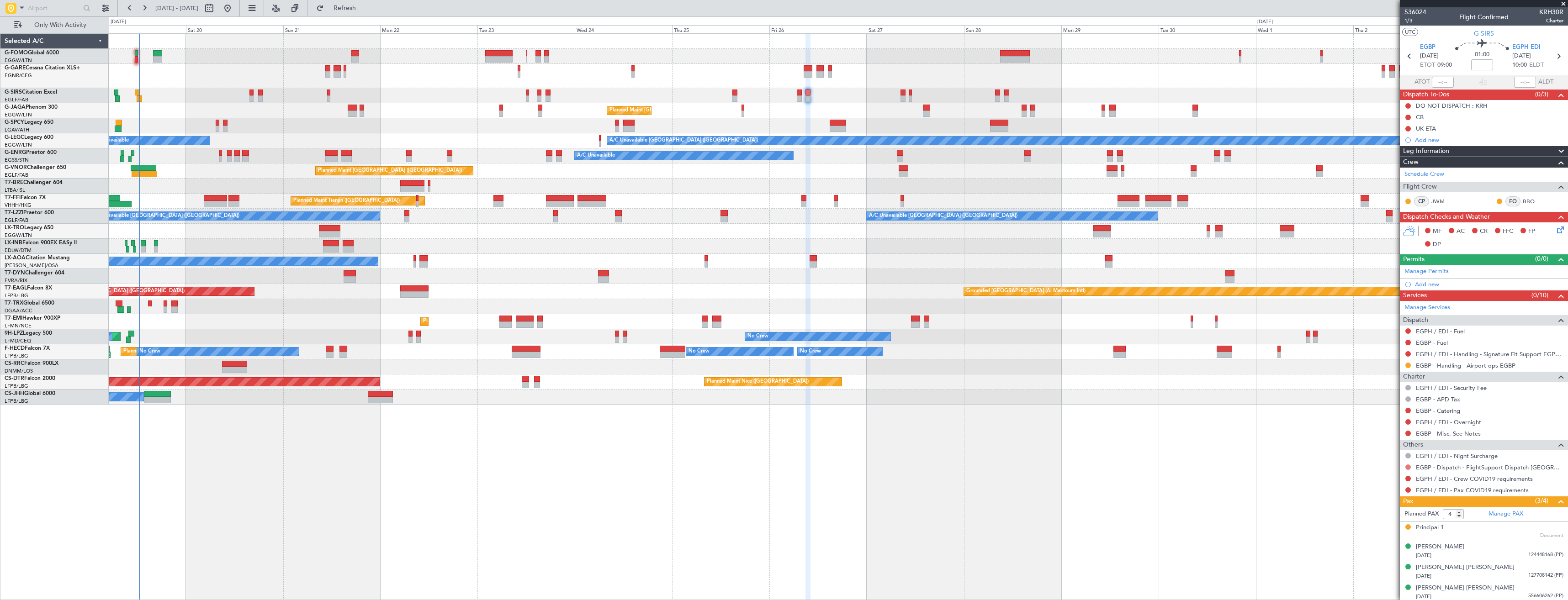
click at [1410, 467] on button at bounding box center [1408, 468] width 5 height 5
drag, startPoint x: 1380, startPoint y: 577, endPoint x: 1381, endPoint y: 561, distance: 16.0
click at [1381, 577] on span "Confirmed" at bounding box center [1382, 576] width 29 height 10
click at [1410, 478] on button at bounding box center [1408, 479] width 5 height 5
click at [1379, 487] on span "Not Required" at bounding box center [1386, 492] width 36 height 10
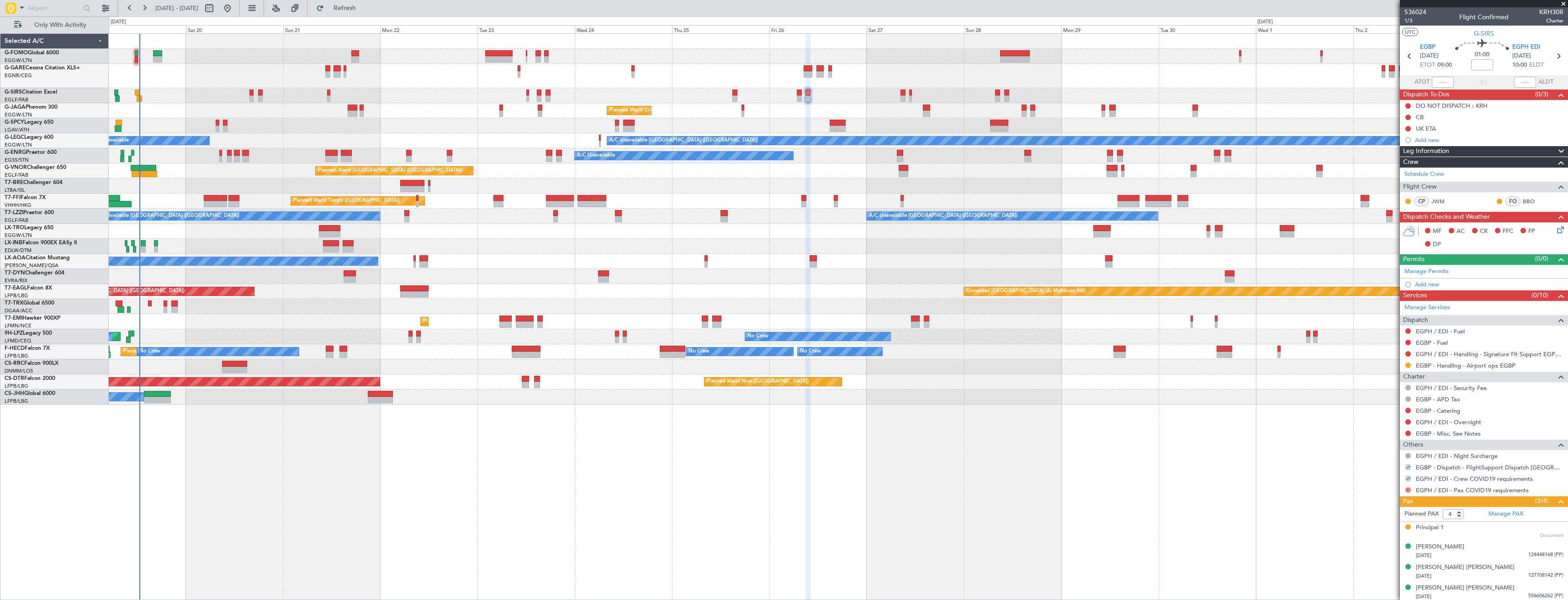
click at [1406, 487] on button at bounding box center [1408, 490] width 5 height 5
click at [1373, 380] on span "Not Required" at bounding box center [1386, 380] width 36 height 10
click at [1433, 366] on link "EGBP - Handling - Airport ops EGBP" at bounding box center [1466, 365] width 100 height 8
click at [1406, 354] on button at bounding box center [1408, 354] width 5 height 5
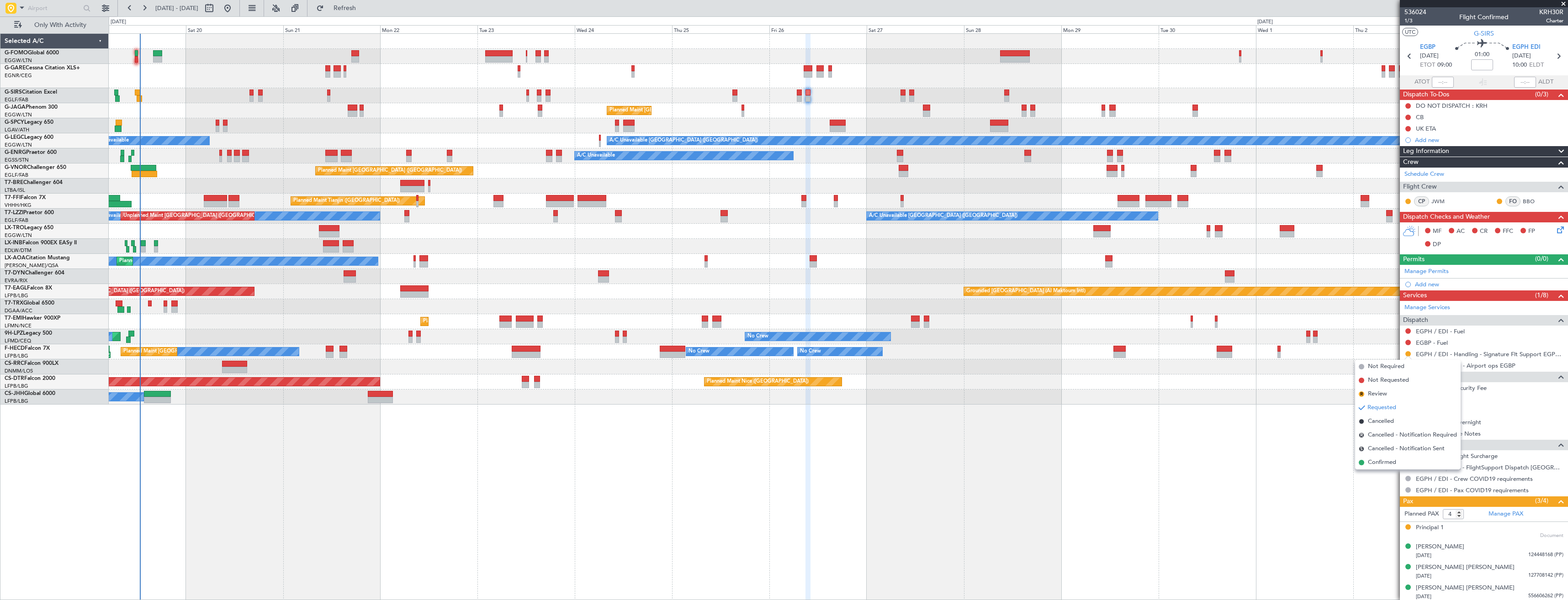
click at [1383, 356] on div "No Crew Planned Maint Paris (Le Bourget) No Crew No Crew No Crew Planned Maint …" at bounding box center [838, 352] width 1459 height 15
click at [1407, 365] on button at bounding box center [1408, 365] width 5 height 5
click at [1431, 367] on link "EGBP - Handling - Airport ops EGBP" at bounding box center [1466, 365] width 100 height 8
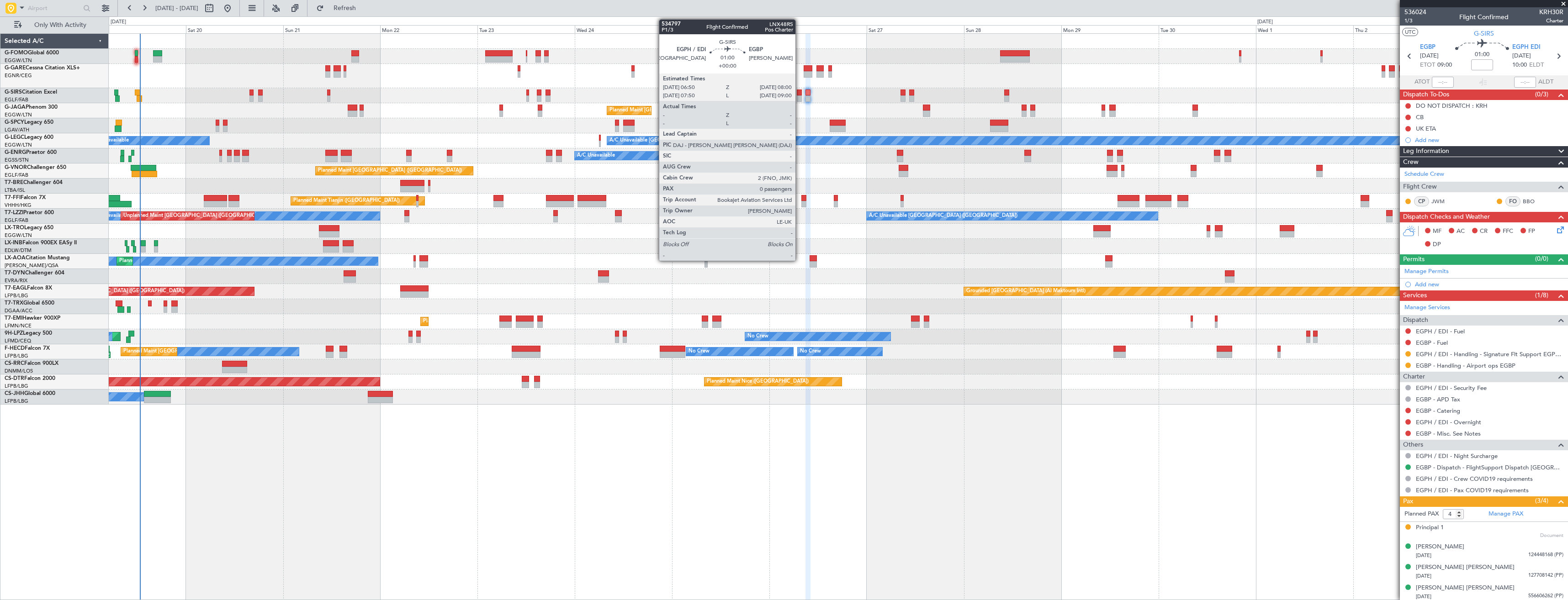
click at [800, 100] on div at bounding box center [799, 98] width 5 height 6
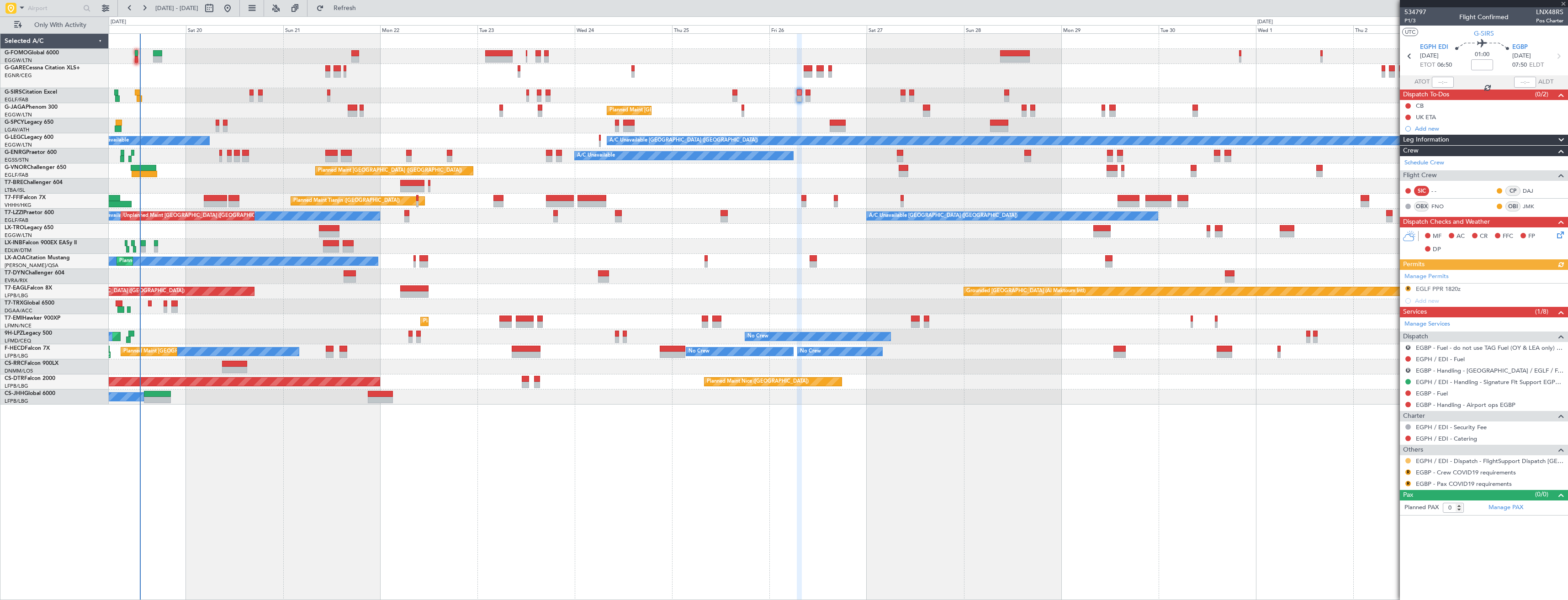
click at [1406, 461] on button at bounding box center [1408, 461] width 5 height 5
click at [1379, 567] on span "Confirmed" at bounding box center [1382, 570] width 29 height 10
click at [1410, 473] on button "R" at bounding box center [1408, 473] width 5 height 5
click at [1376, 483] on span "Not Required" at bounding box center [1386, 485] width 36 height 10
click at [1406, 481] on button "R" at bounding box center [1408, 484] width 5 height 5
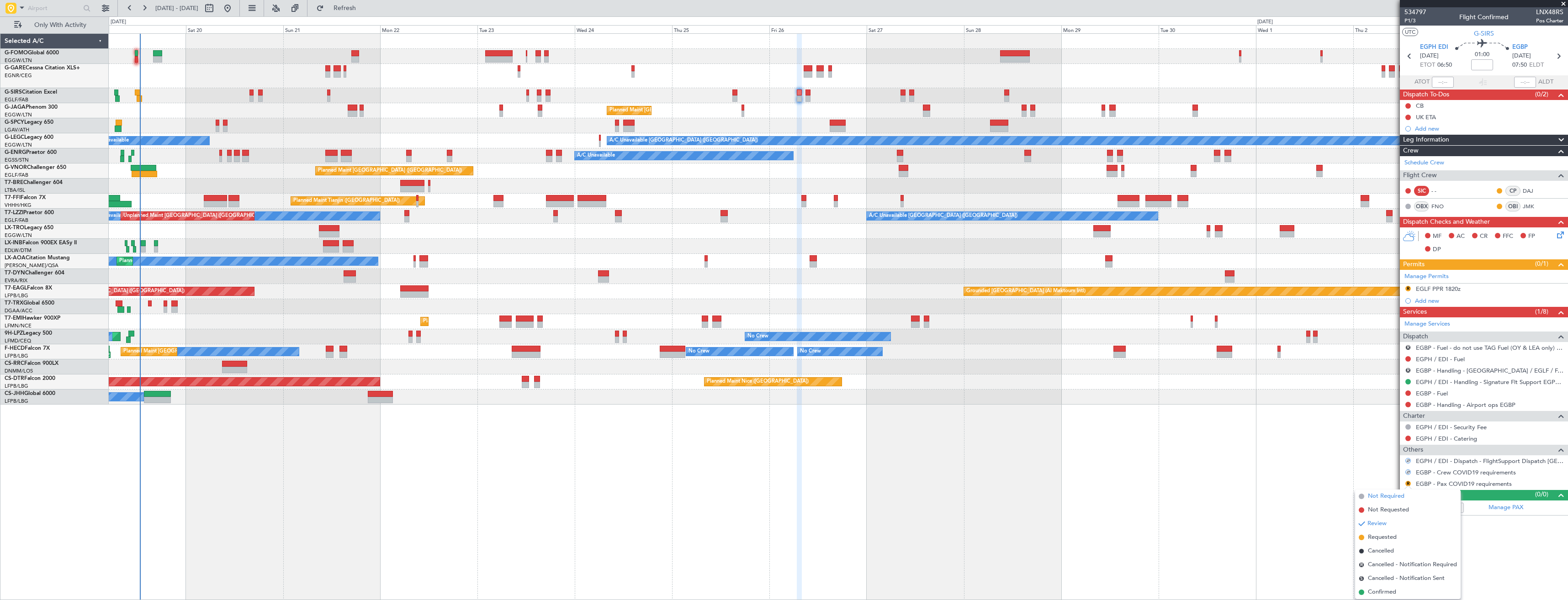
click at [1388, 495] on span "Not Required" at bounding box center [1386, 496] width 36 height 10
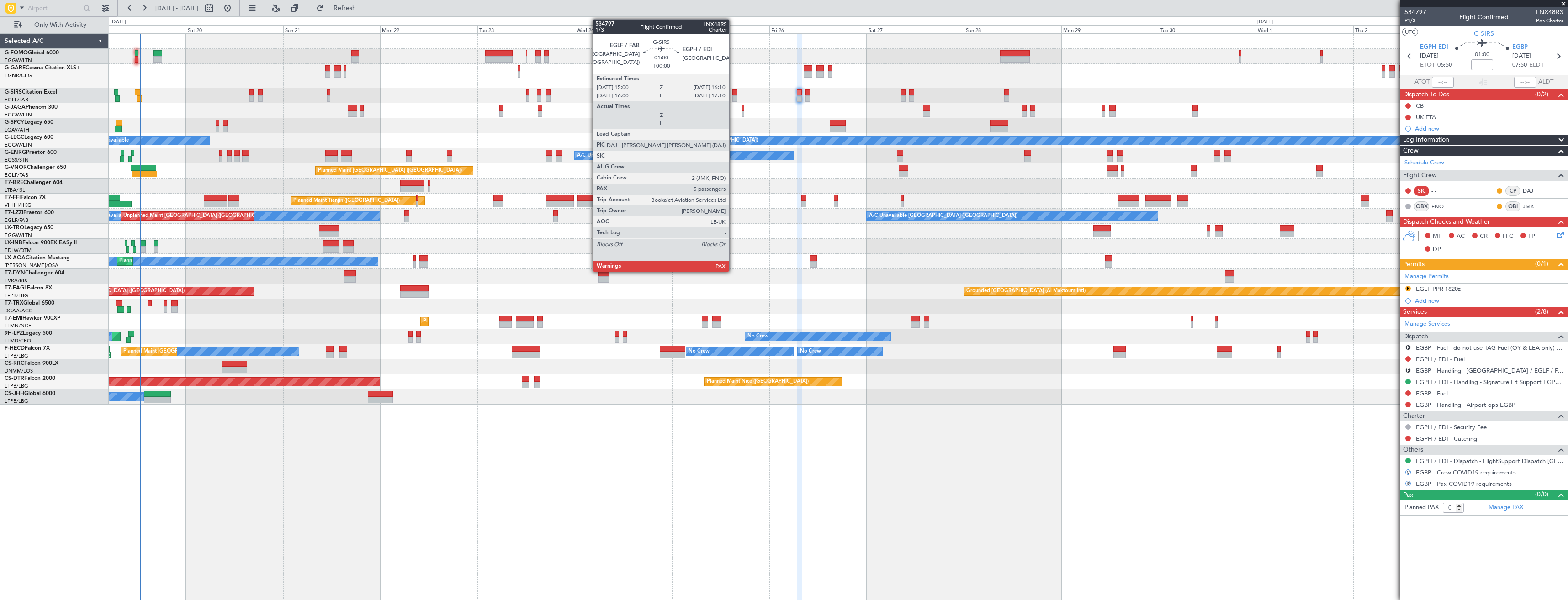
click at [733, 97] on div at bounding box center [735, 98] width 5 height 6
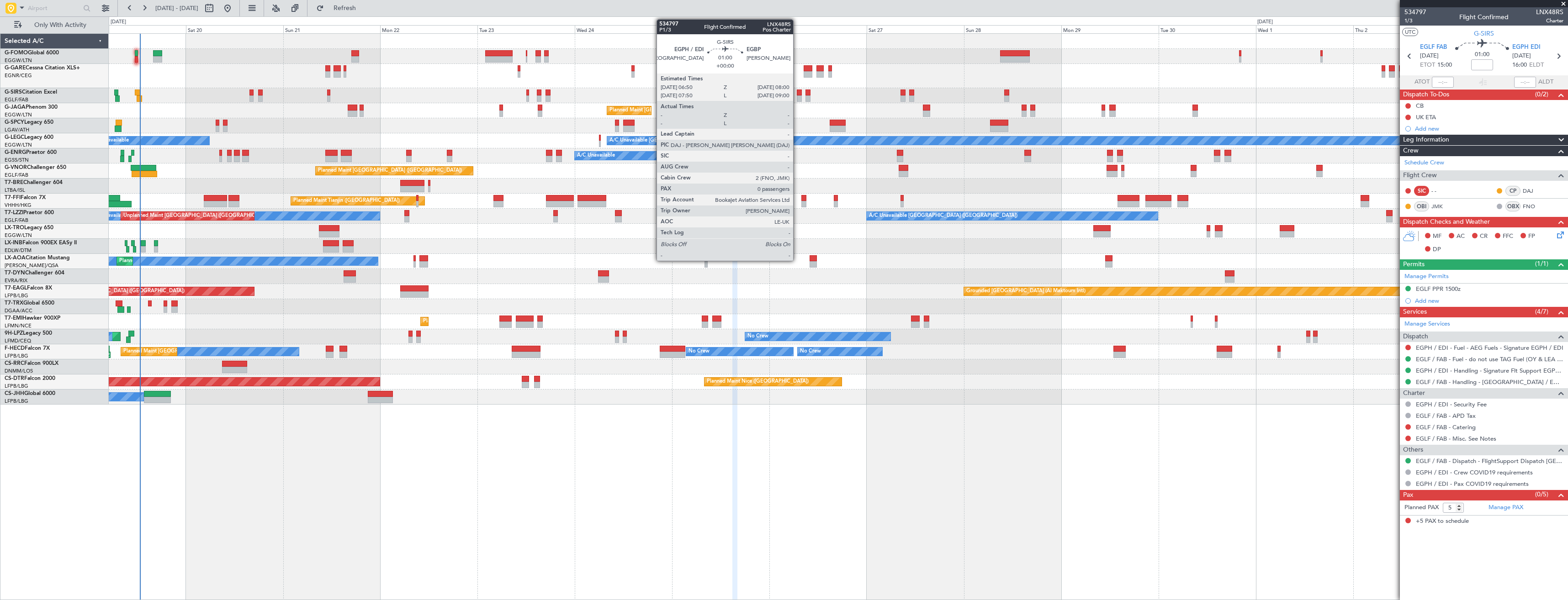
click at [797, 98] on div at bounding box center [799, 98] width 5 height 6
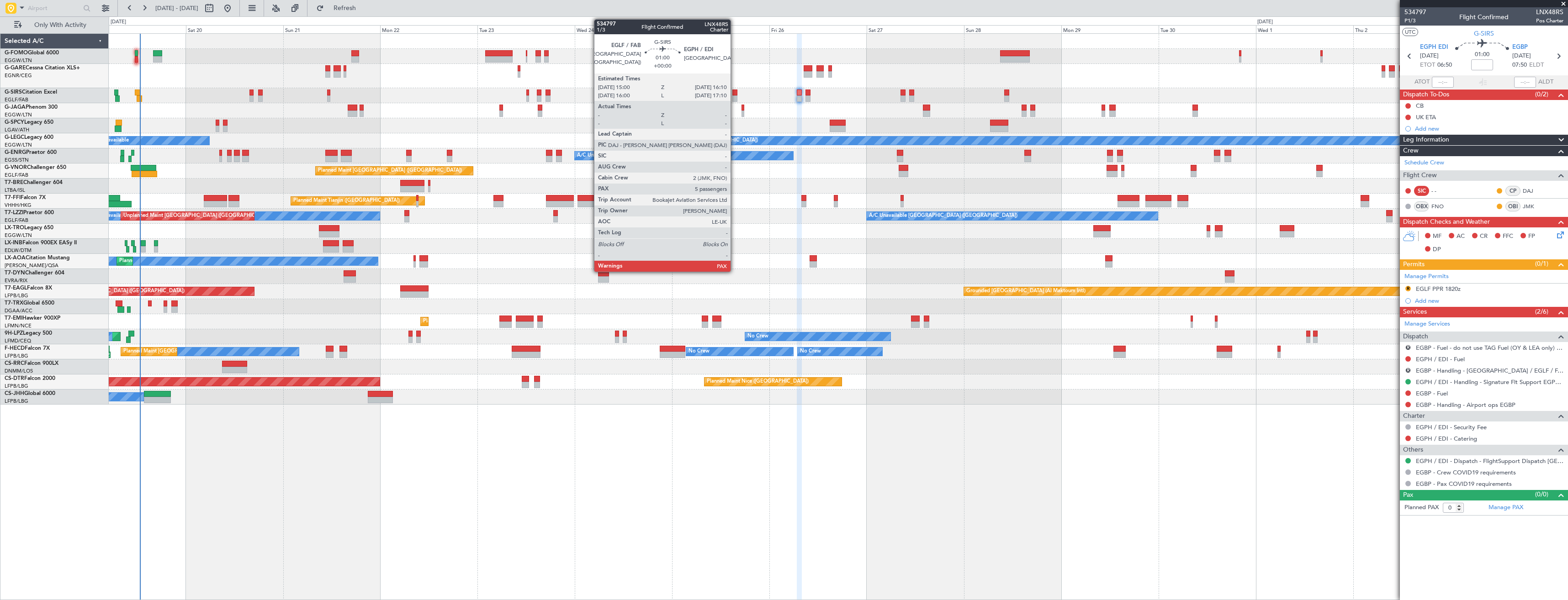
click at [735, 100] on div at bounding box center [735, 98] width 5 height 6
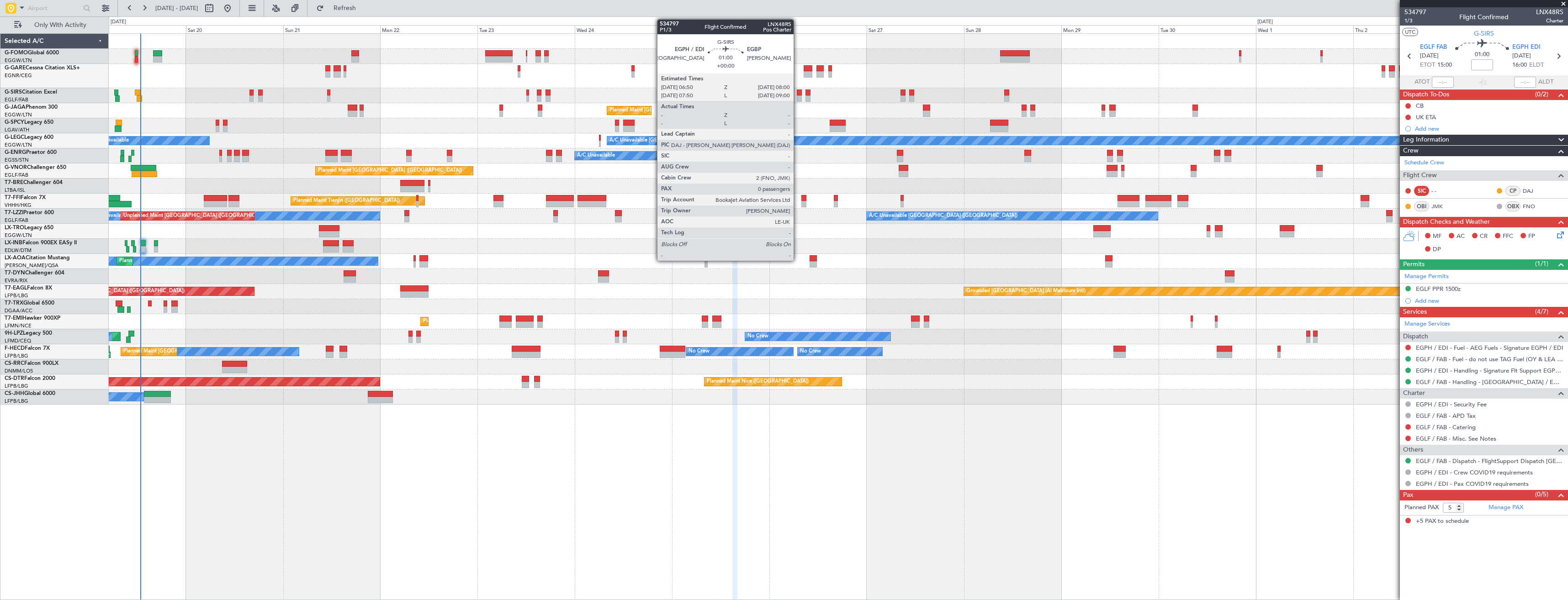
click at [797, 94] on div at bounding box center [799, 92] width 5 height 6
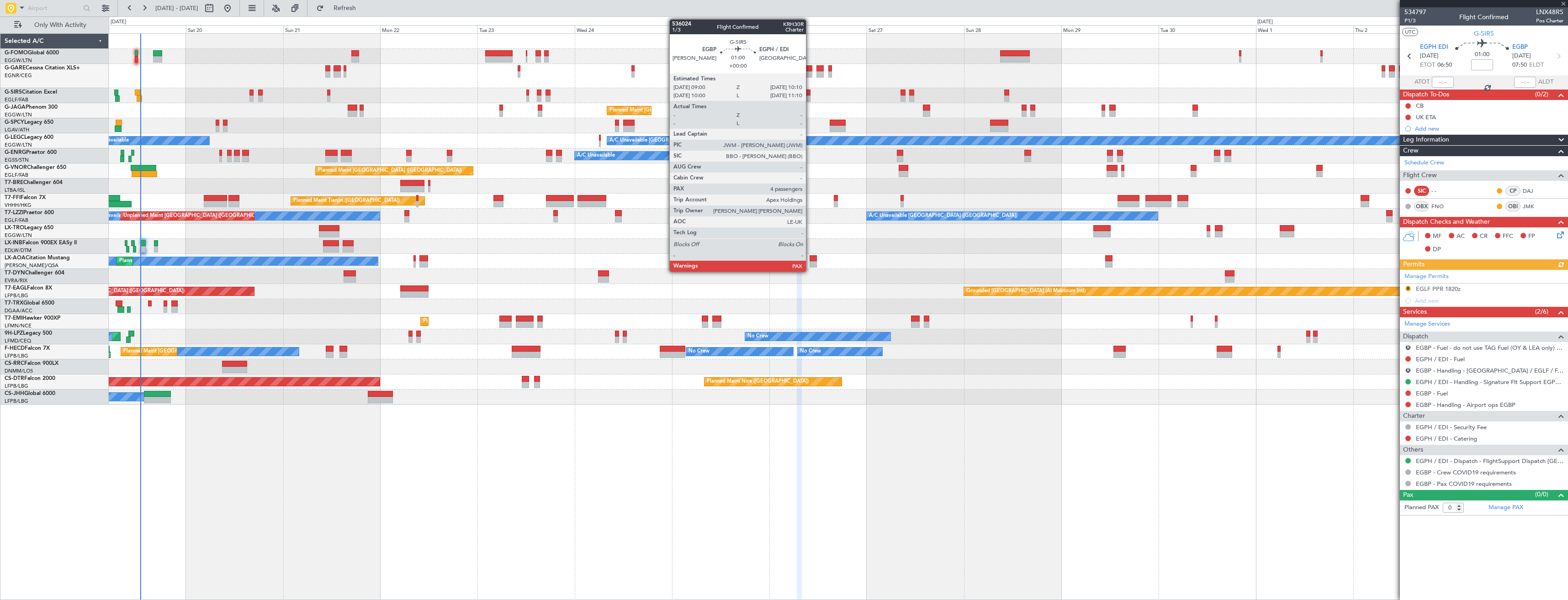
click at [810, 96] on div at bounding box center [808, 98] width 5 height 6
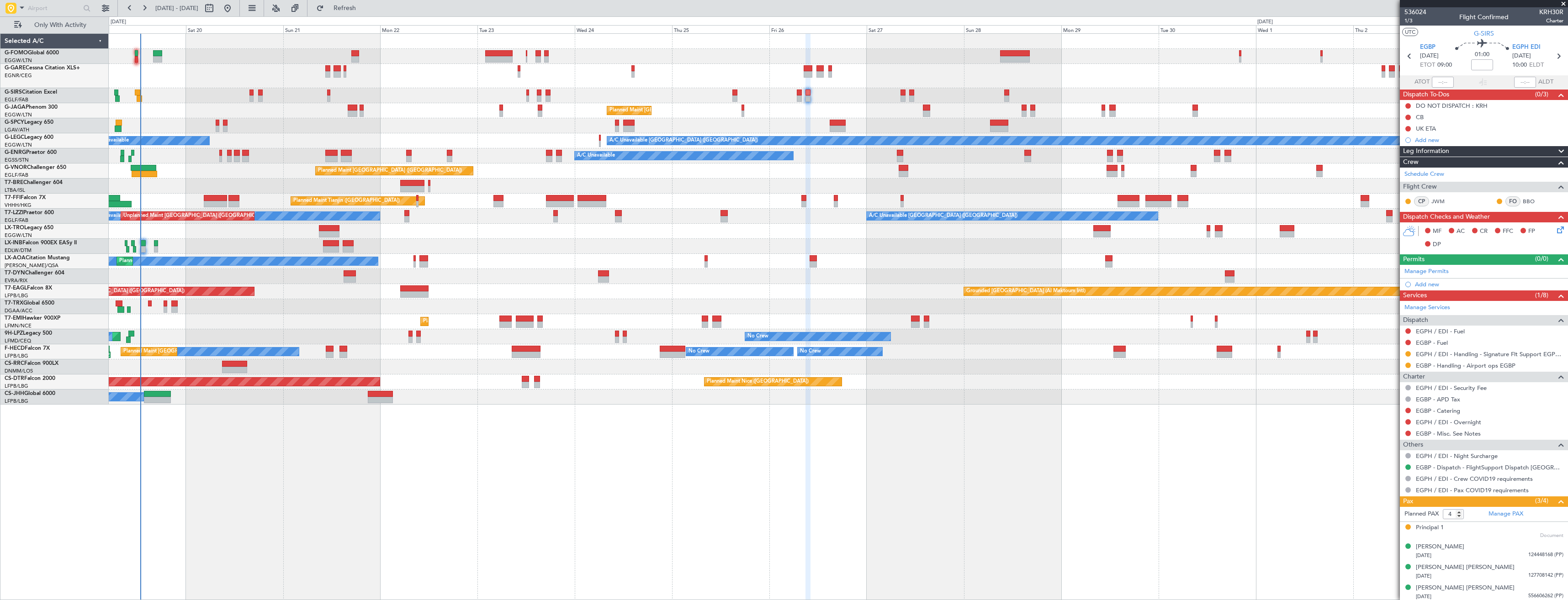
click at [1565, 3] on span at bounding box center [1564, 3] width 10 height 8
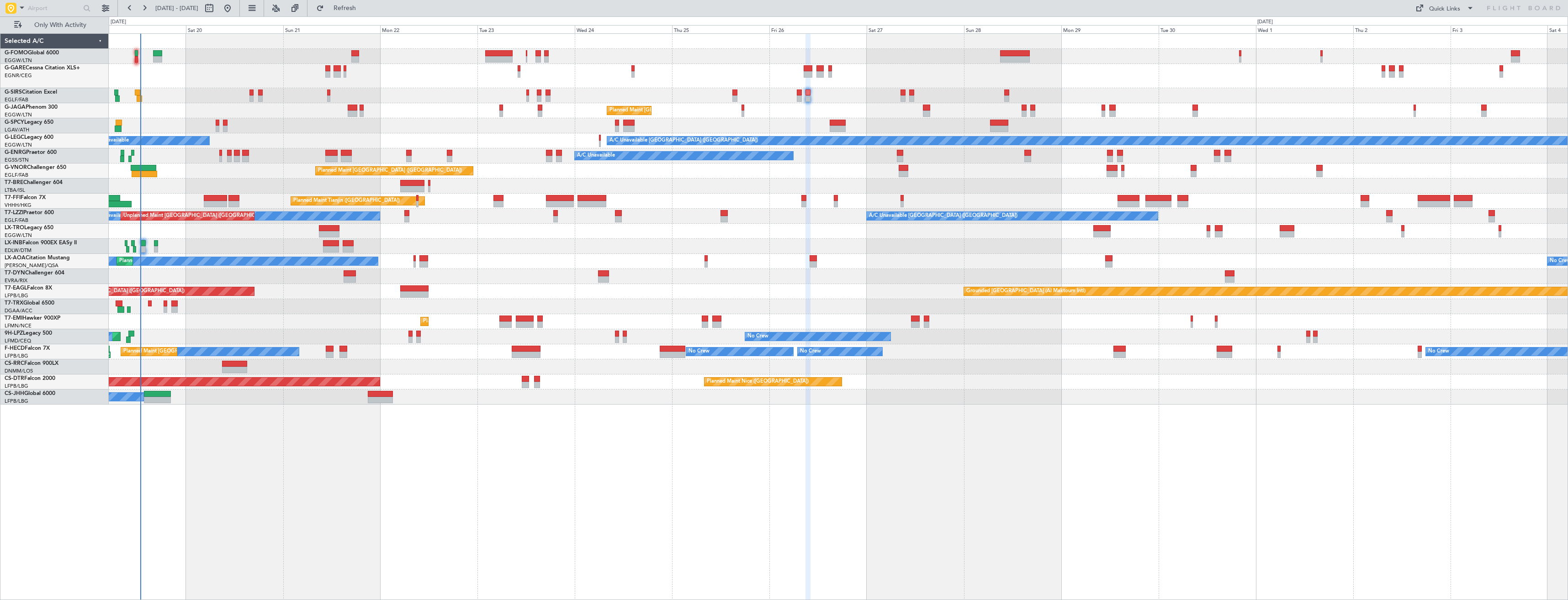
type input "0"
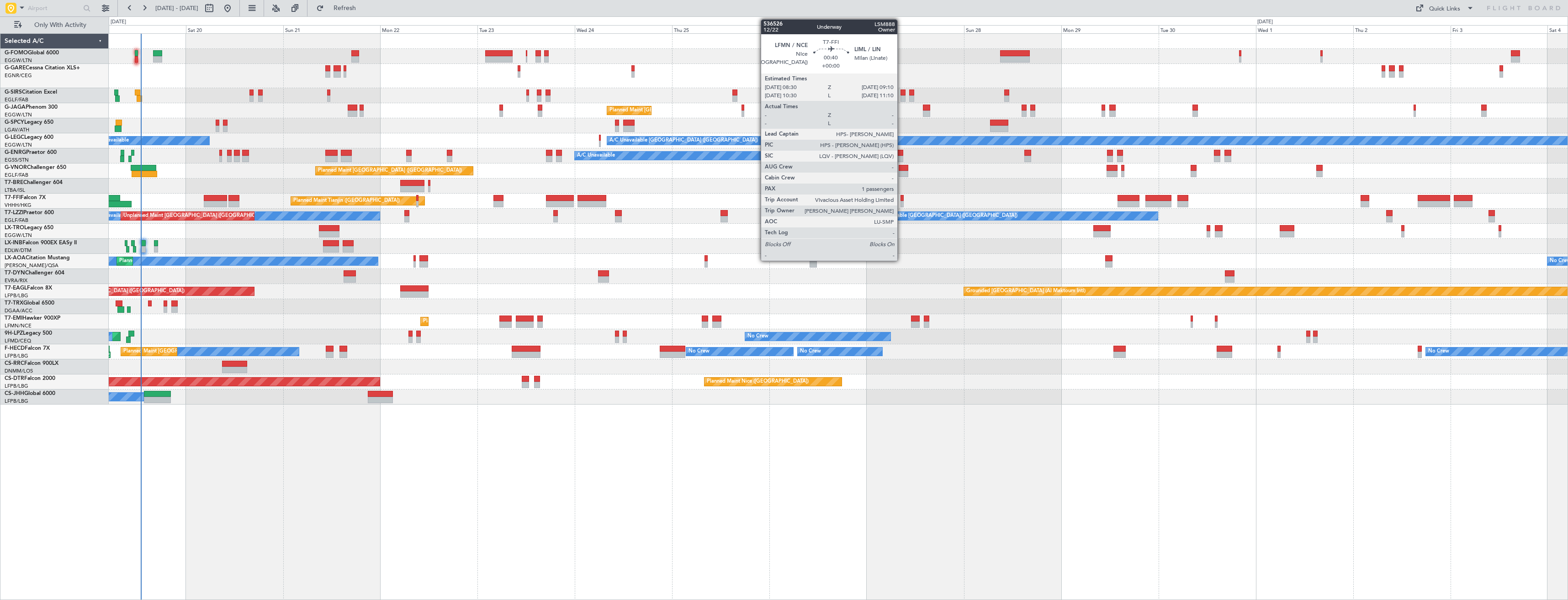
click at [901, 199] on div at bounding box center [901, 197] width 3 height 6
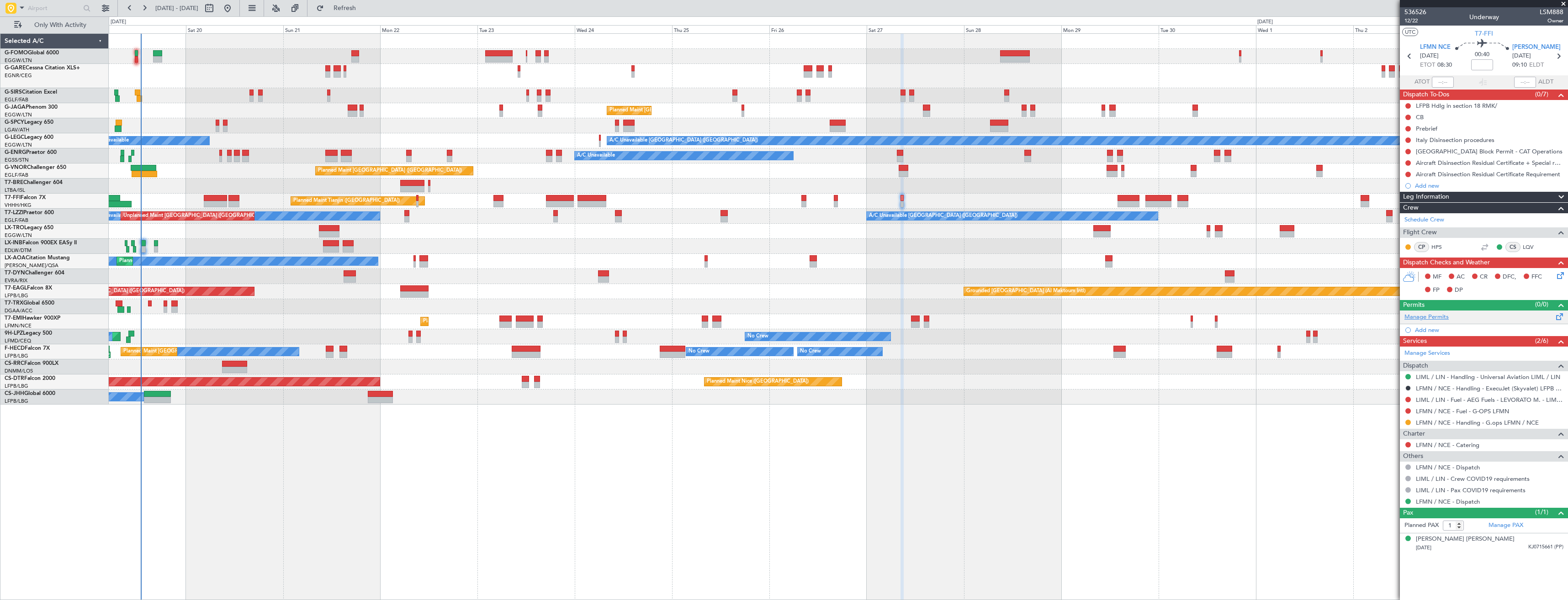
click at [1431, 316] on link "Manage Permits" at bounding box center [1426, 318] width 44 height 10
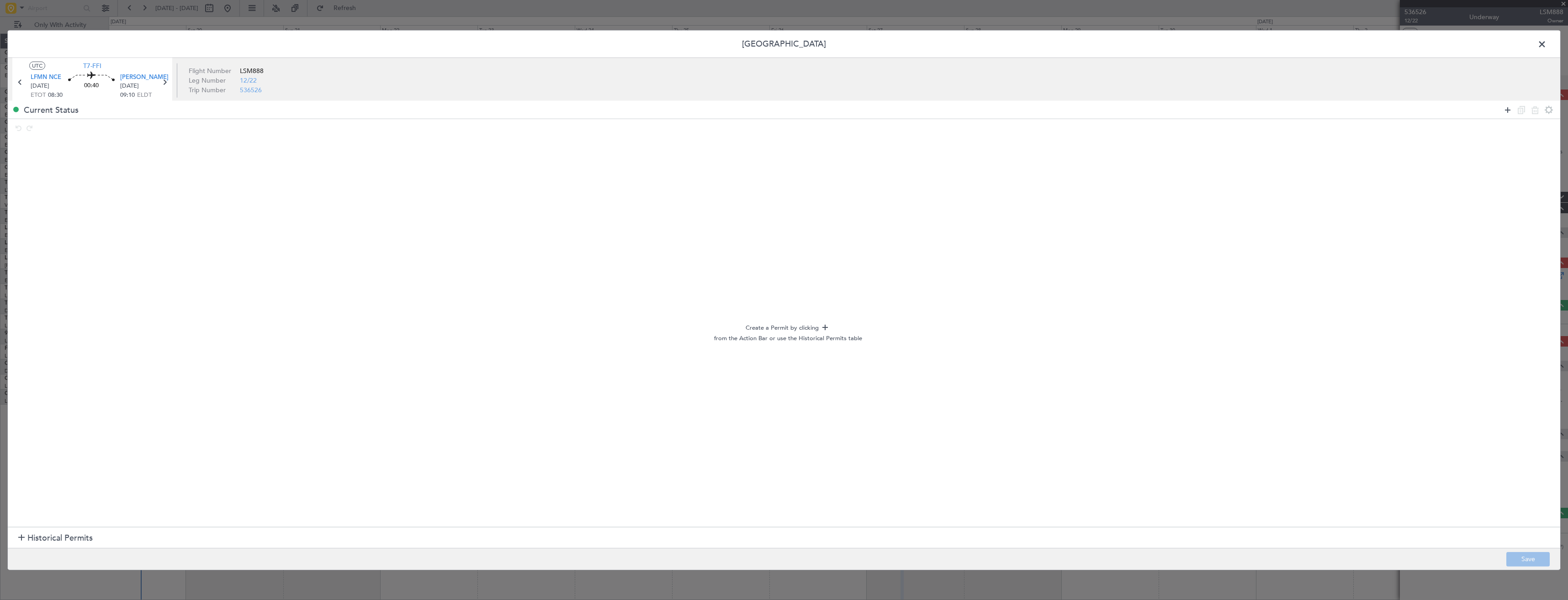
click at [1505, 110] on icon at bounding box center [1507, 109] width 11 height 11
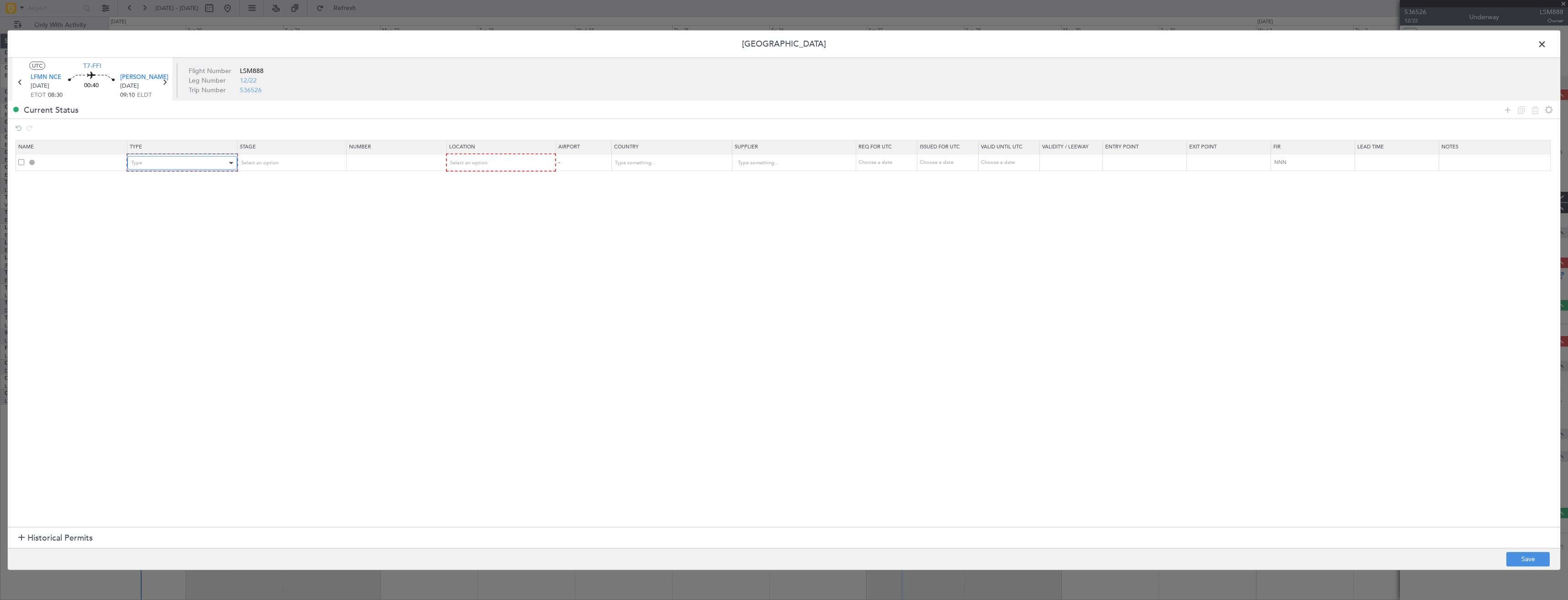
click at [211, 164] on div "Type" at bounding box center [178, 163] width 95 height 14
drag, startPoint x: 180, startPoint y: 249, endPoint x: 281, endPoint y: 155, distance: 138.0
click at [181, 248] on span "Slot" at bounding box center [184, 251] width 102 height 14
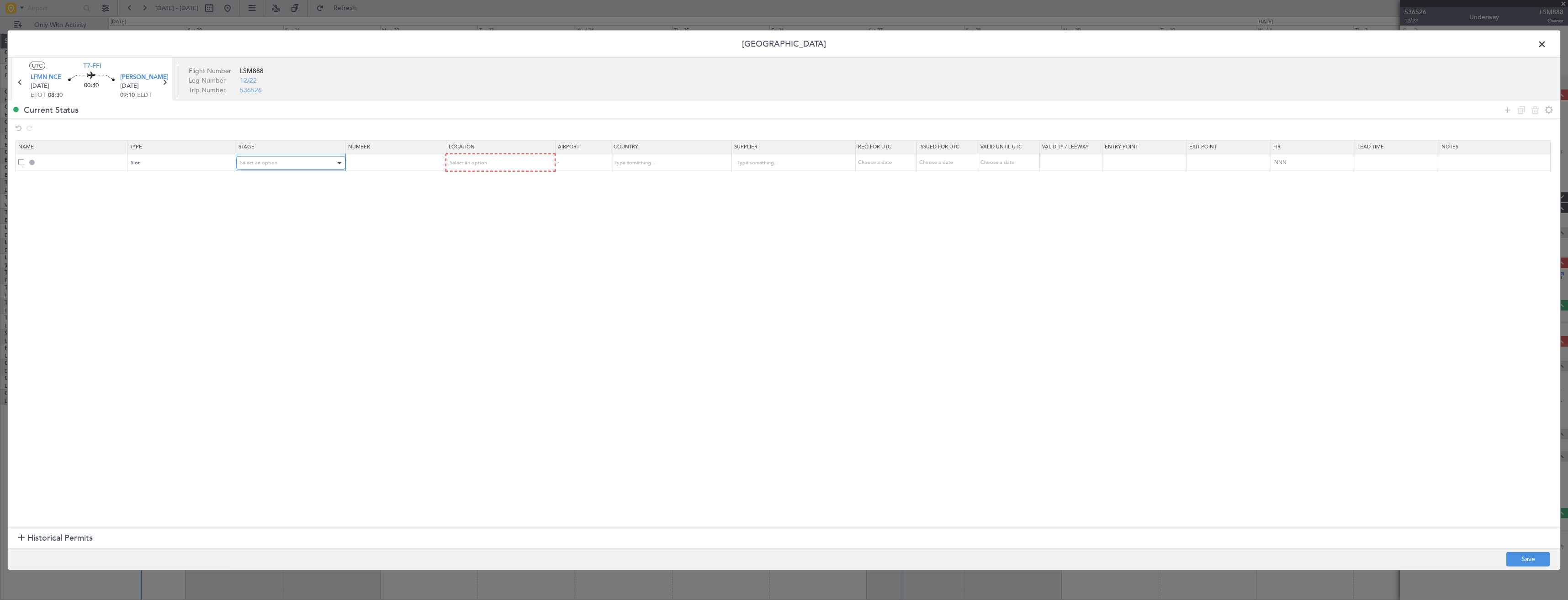
click at [293, 163] on div "Select an option" at bounding box center [287, 163] width 95 height 14
click at [288, 219] on span "Requested" at bounding box center [294, 223] width 102 height 14
click at [484, 156] on div "Select an option" at bounding box center [497, 163] width 96 height 14
click at [493, 192] on span "Departure Alt" at bounding box center [506, 196] width 102 height 14
click at [491, 161] on div "Departure Alt" at bounding box center [497, 163] width 95 height 14
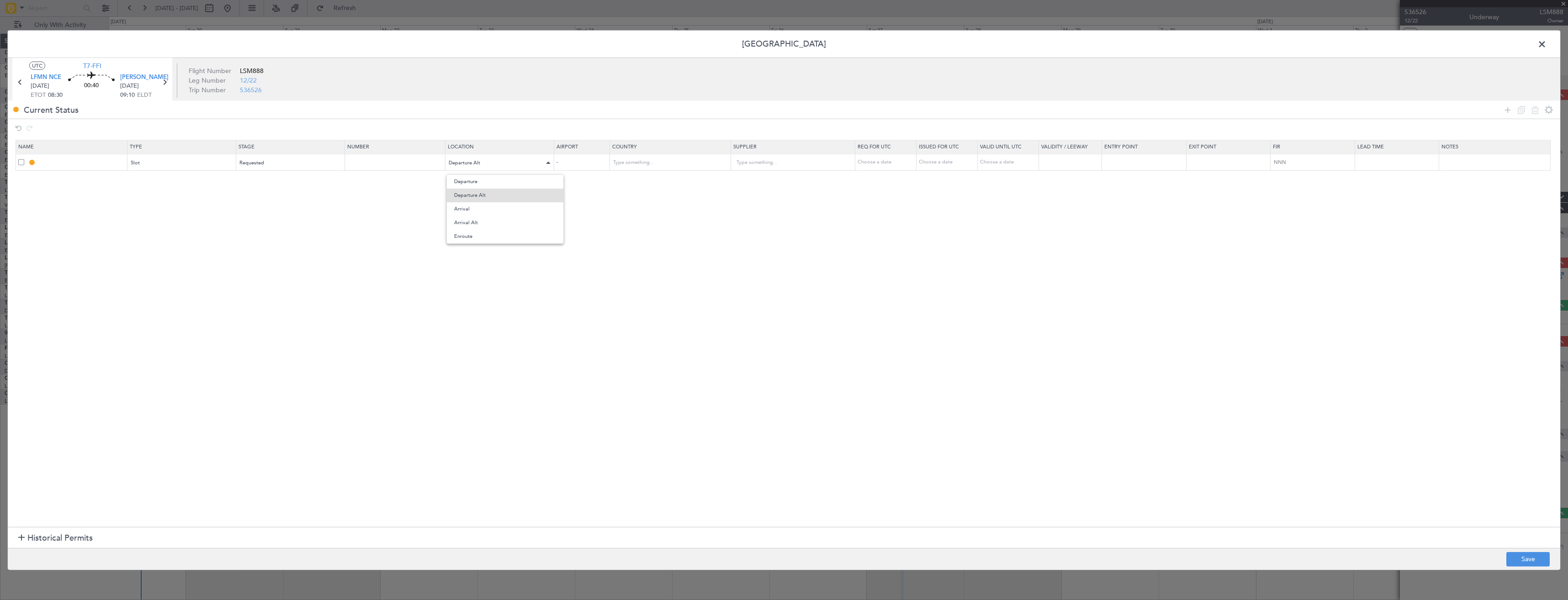
click at [490, 178] on span "Departure" at bounding box center [506, 182] width 102 height 14
click at [1531, 558] on button "Save" at bounding box center [1528, 559] width 43 height 15
type input "LFMN DEP SLOT"
type input "France"
type input "NNN"
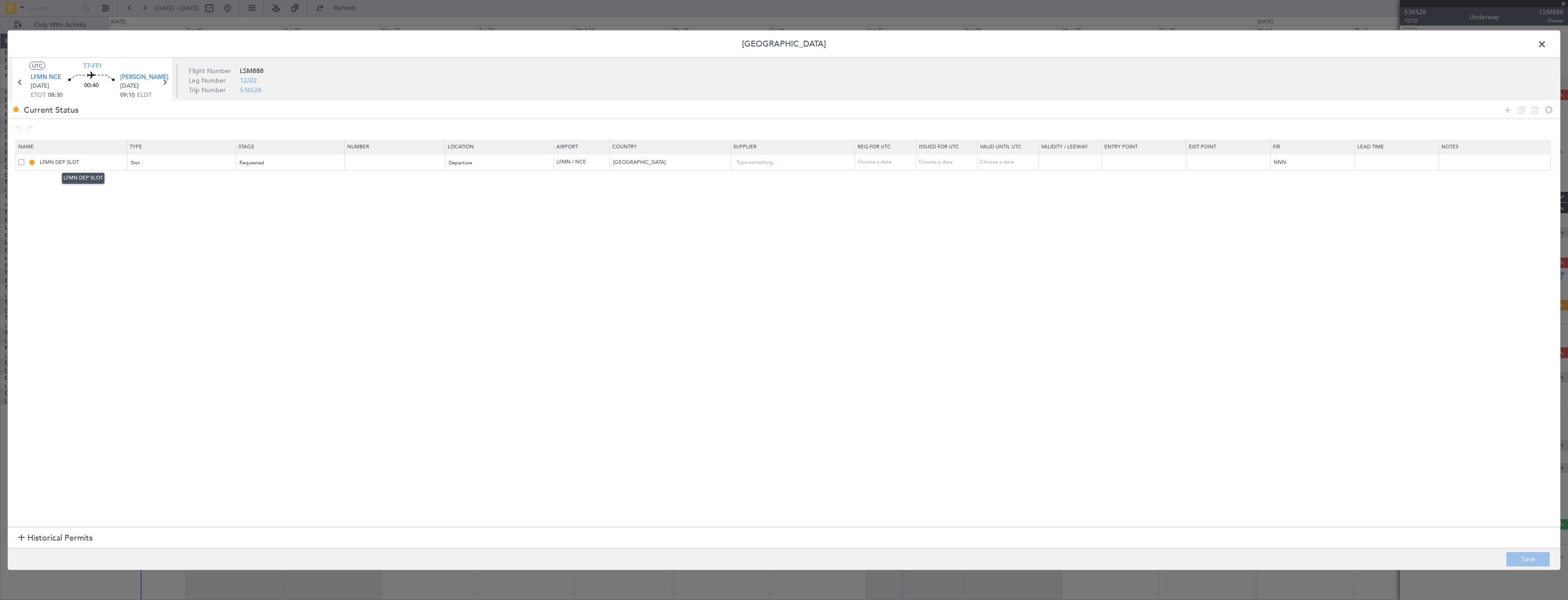
click at [97, 167] on mat-tooltip-component "LFMN DEP SLOT" at bounding box center [83, 178] width 55 height 24
click at [94, 162] on input "LFMN DEP SLOT" at bounding box center [82, 162] width 88 height 8
type input "LFMN DEP SLOT 0830z"
click at [1514, 558] on button "Save" at bounding box center [1528, 559] width 43 height 15
click at [1547, 43] on span at bounding box center [1547, 46] width 0 height 18
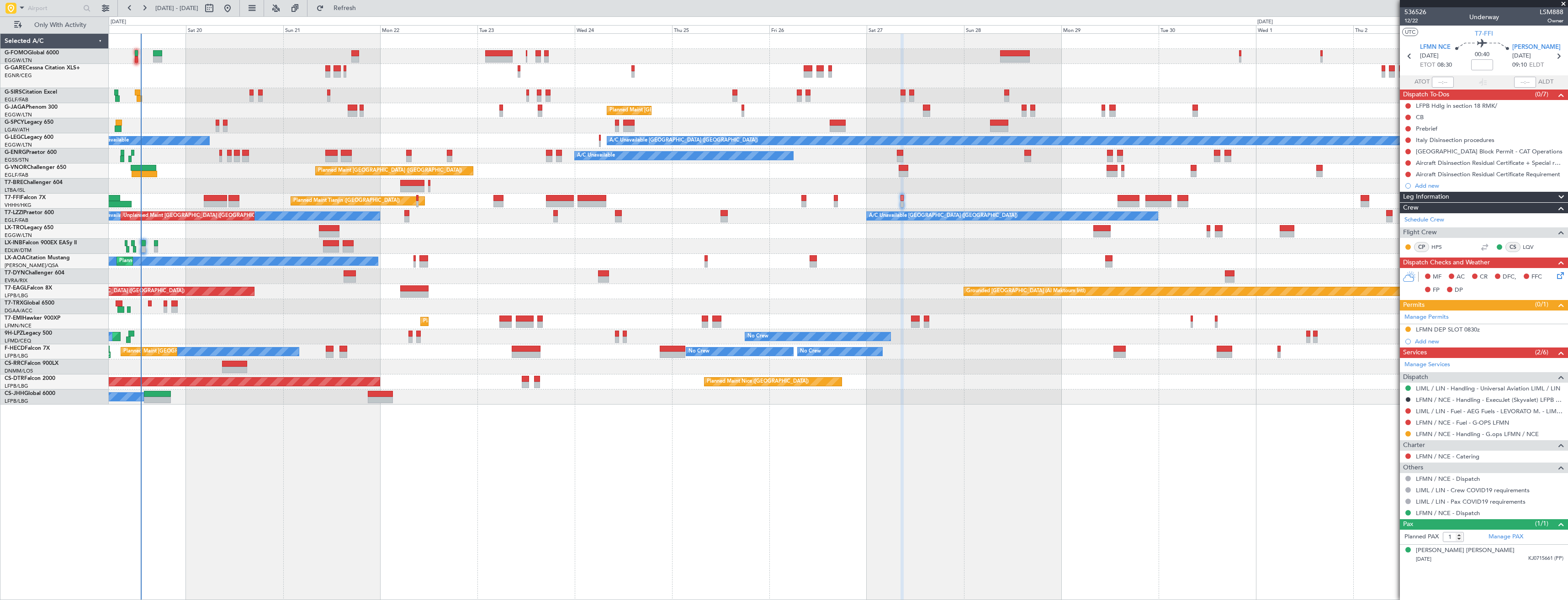
click at [1560, 0] on span at bounding box center [1564, 3] width 10 height 8
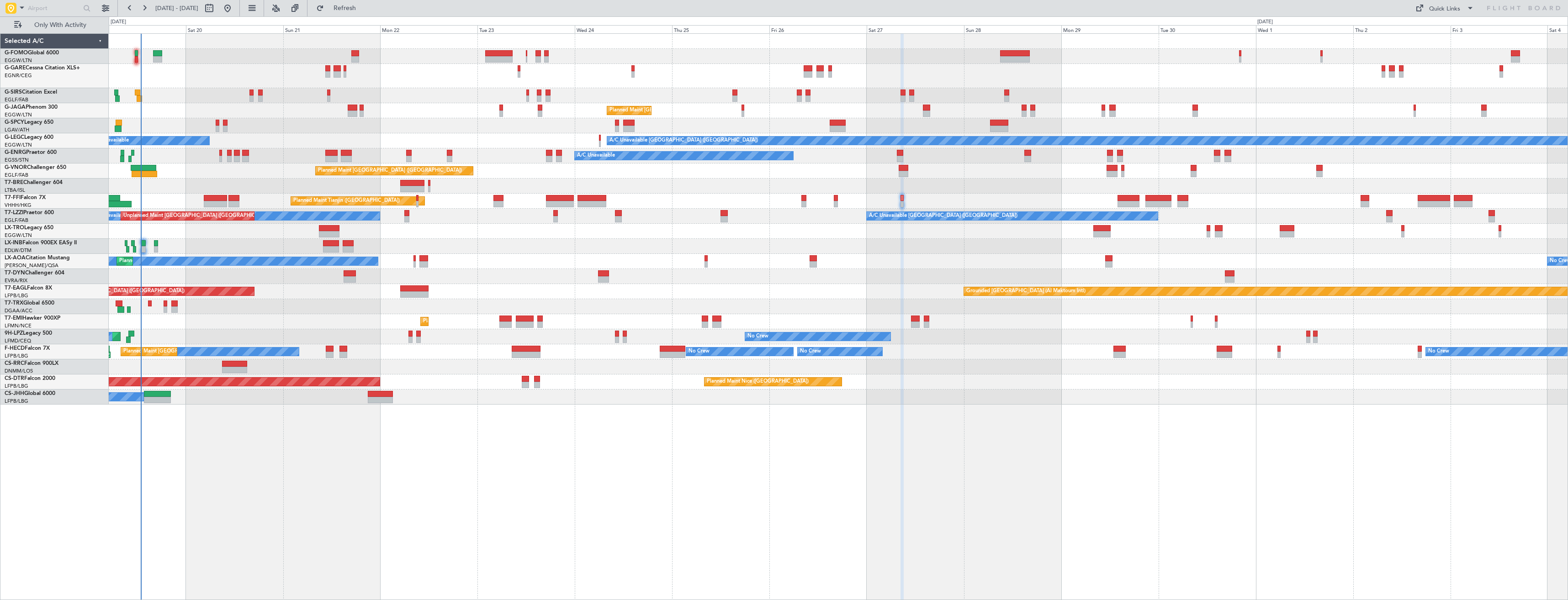
type input "0"
click at [359, 10] on span "Refresh" at bounding box center [345, 8] width 38 height 6
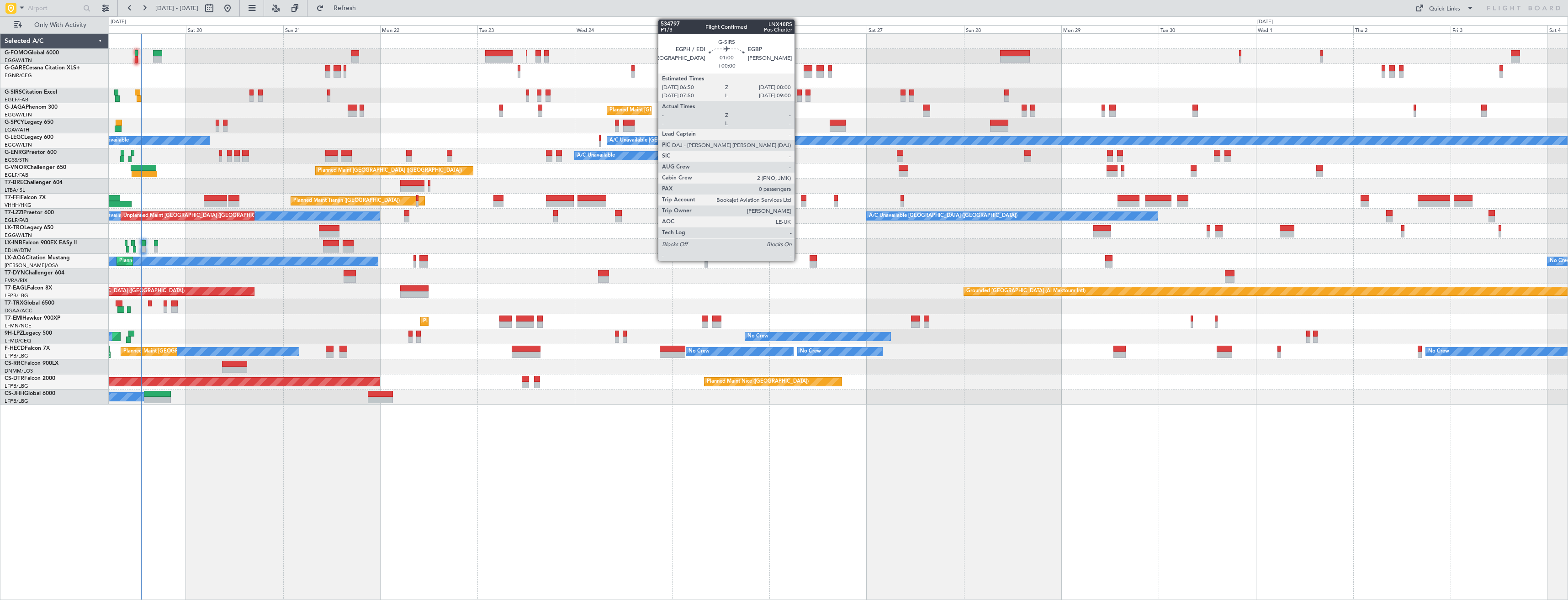
click at [799, 98] on div at bounding box center [799, 98] width 5 height 6
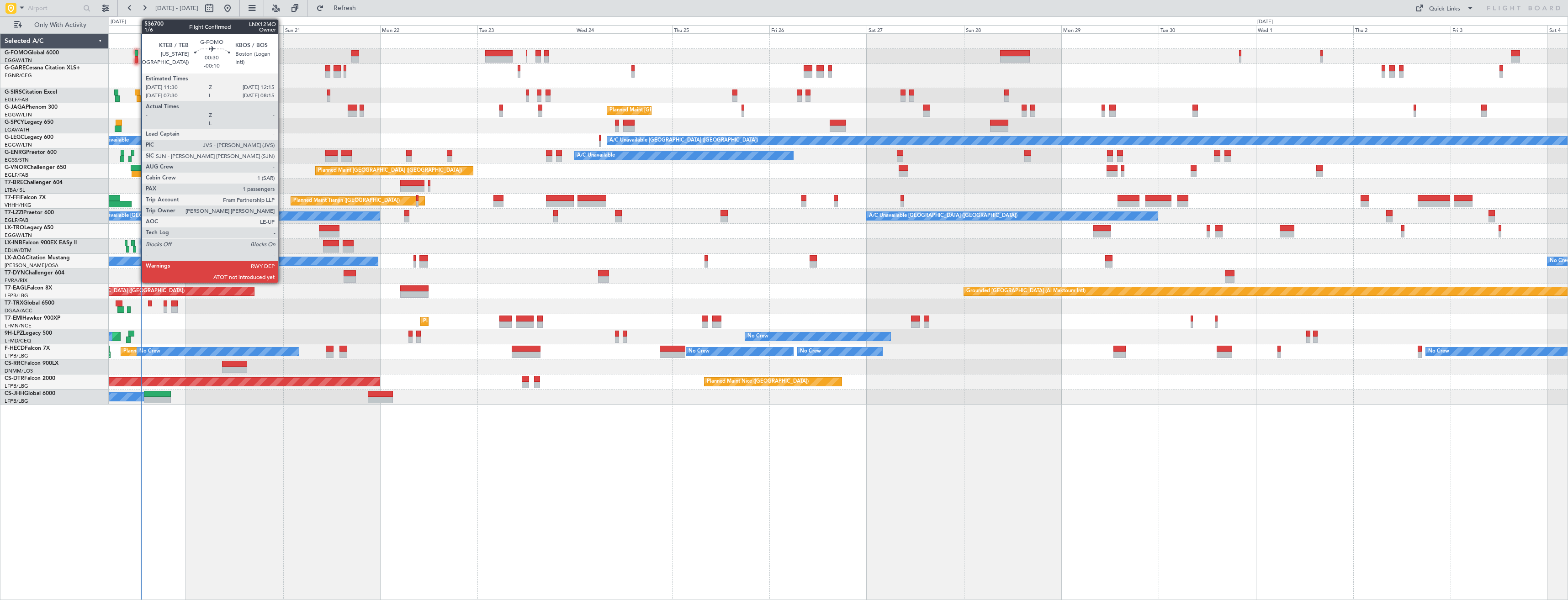
click at [137, 53] on div at bounding box center [137, 53] width 3 height 6
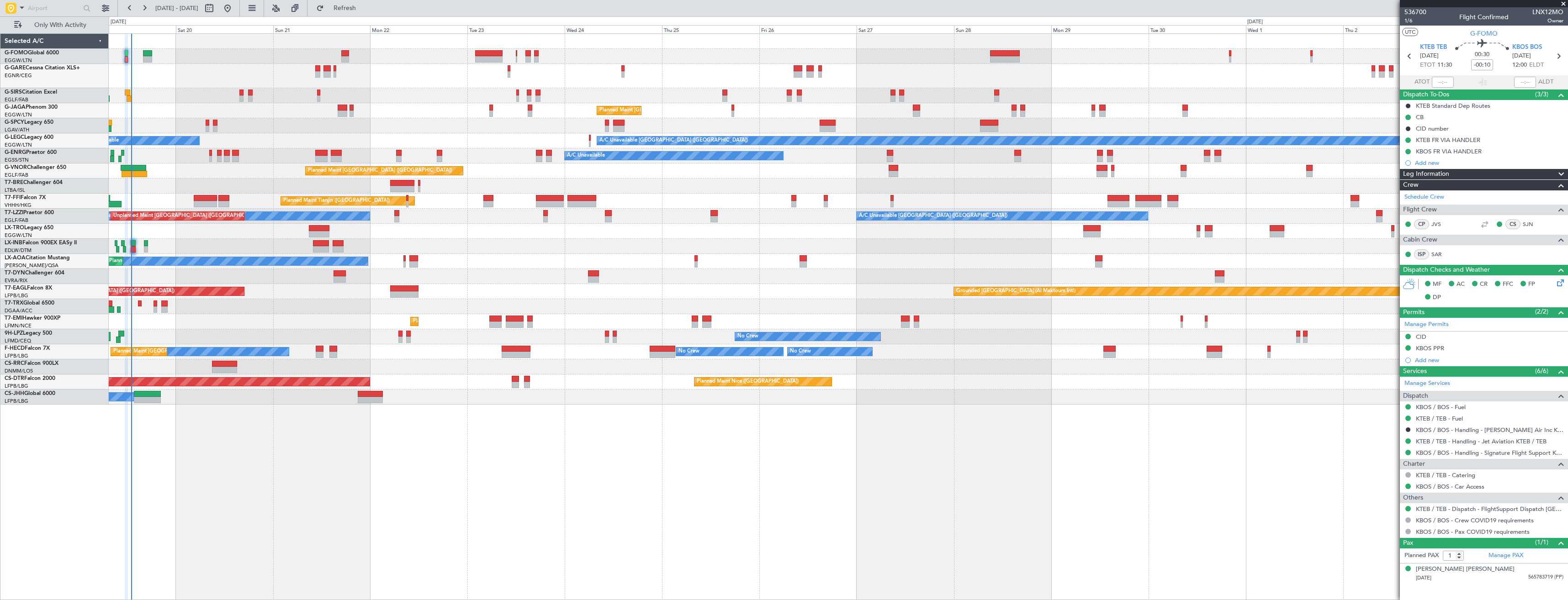
click at [148, 41] on div at bounding box center [838, 41] width 1459 height 15
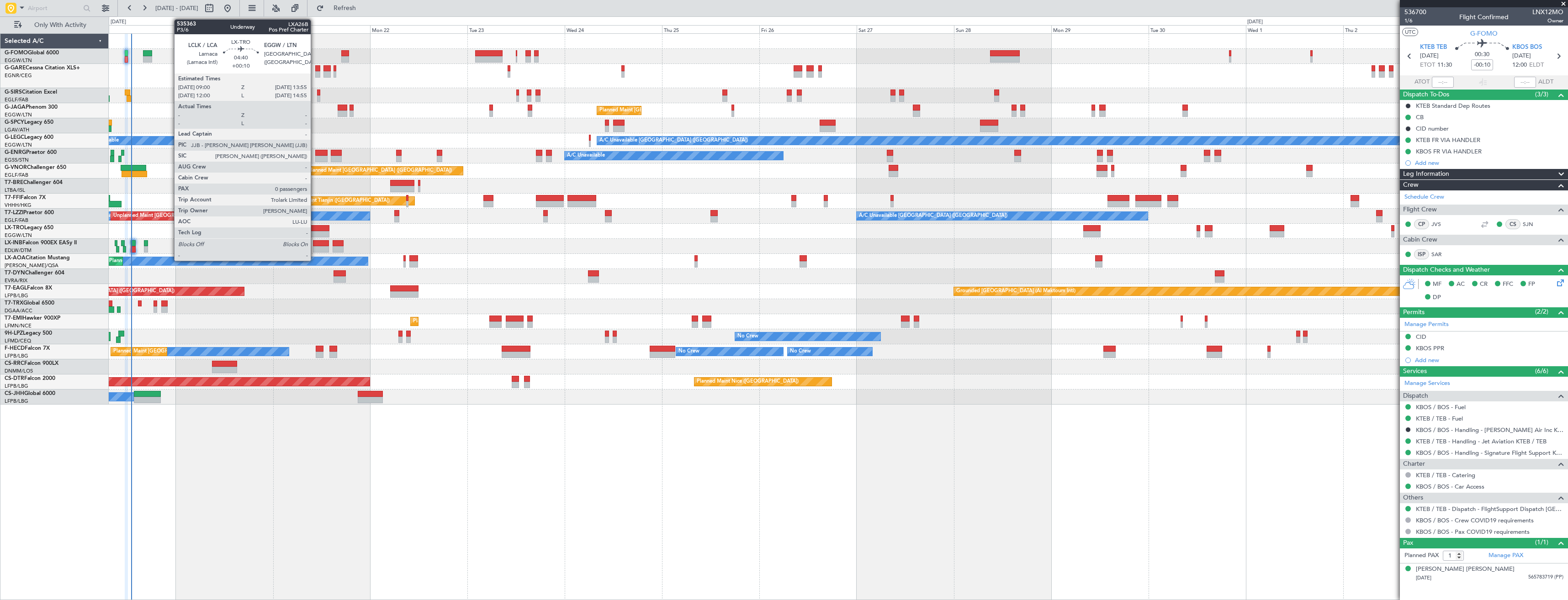
click at [315, 231] on div at bounding box center [319, 234] width 20 height 6
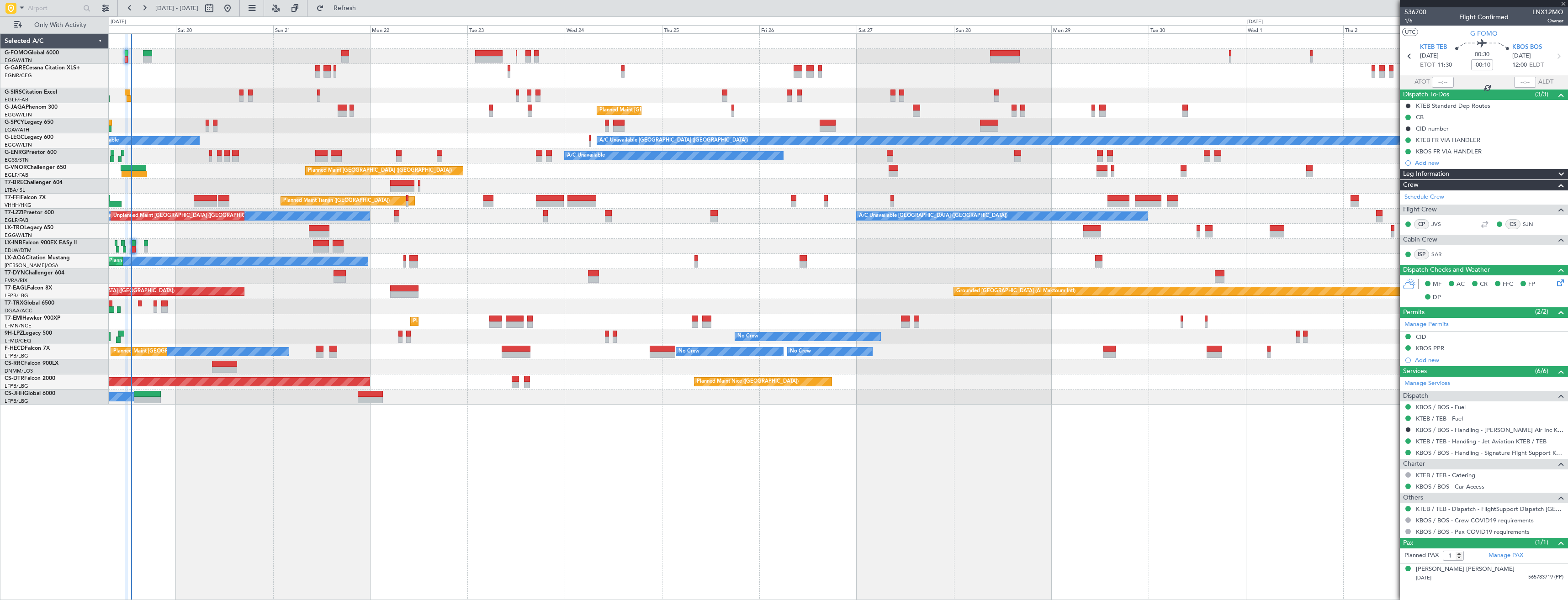
type input "+00:10"
type input "0"
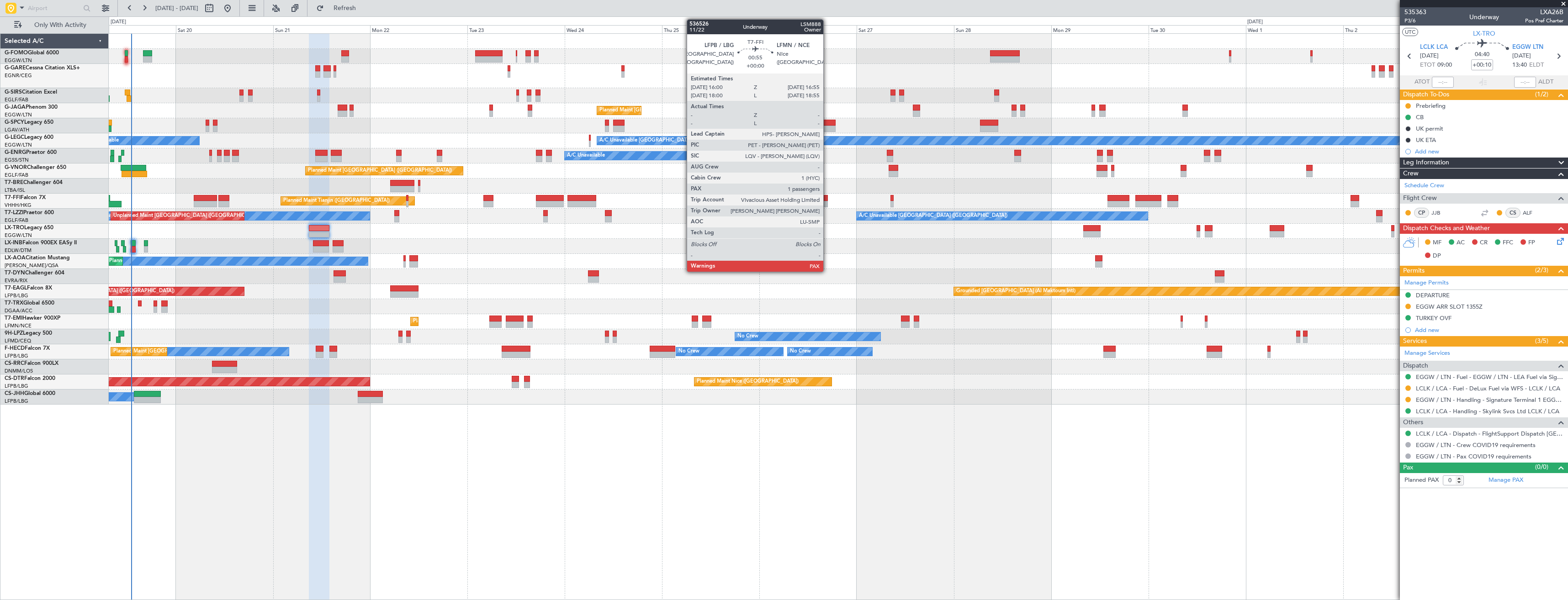
click at [828, 203] on div at bounding box center [826, 203] width 4 height 6
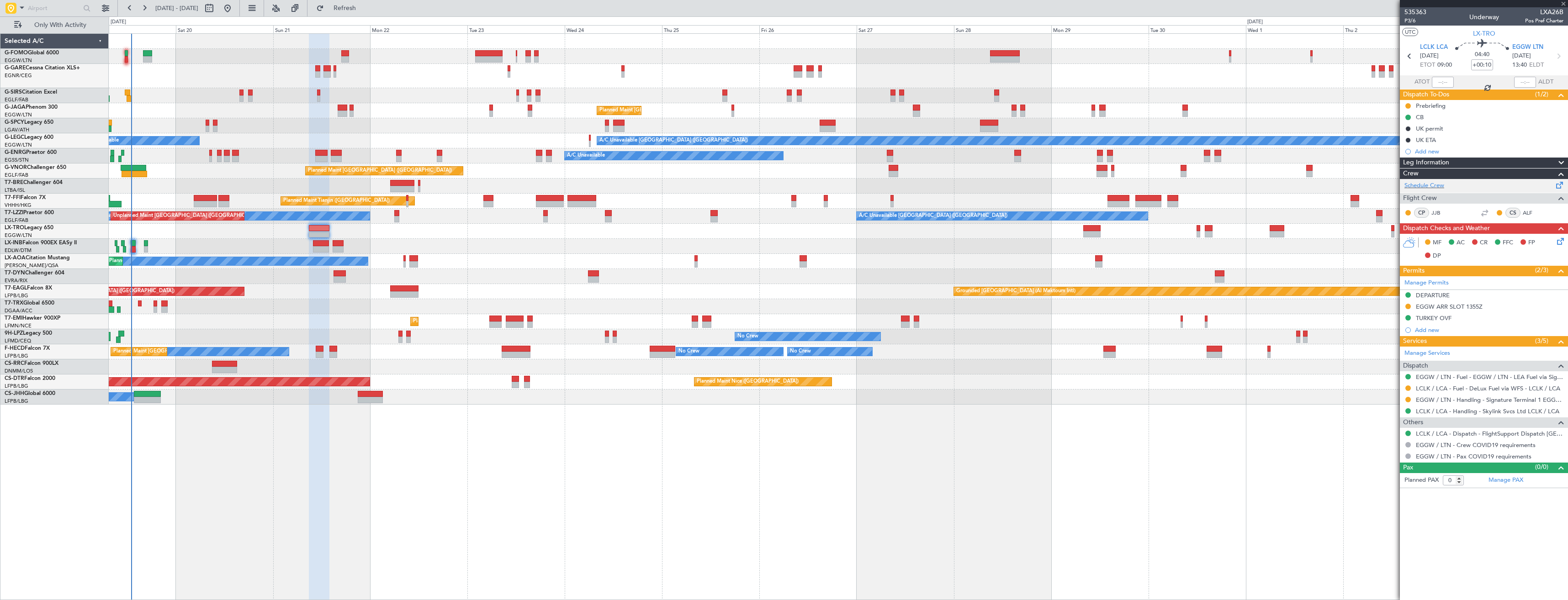
type input "1"
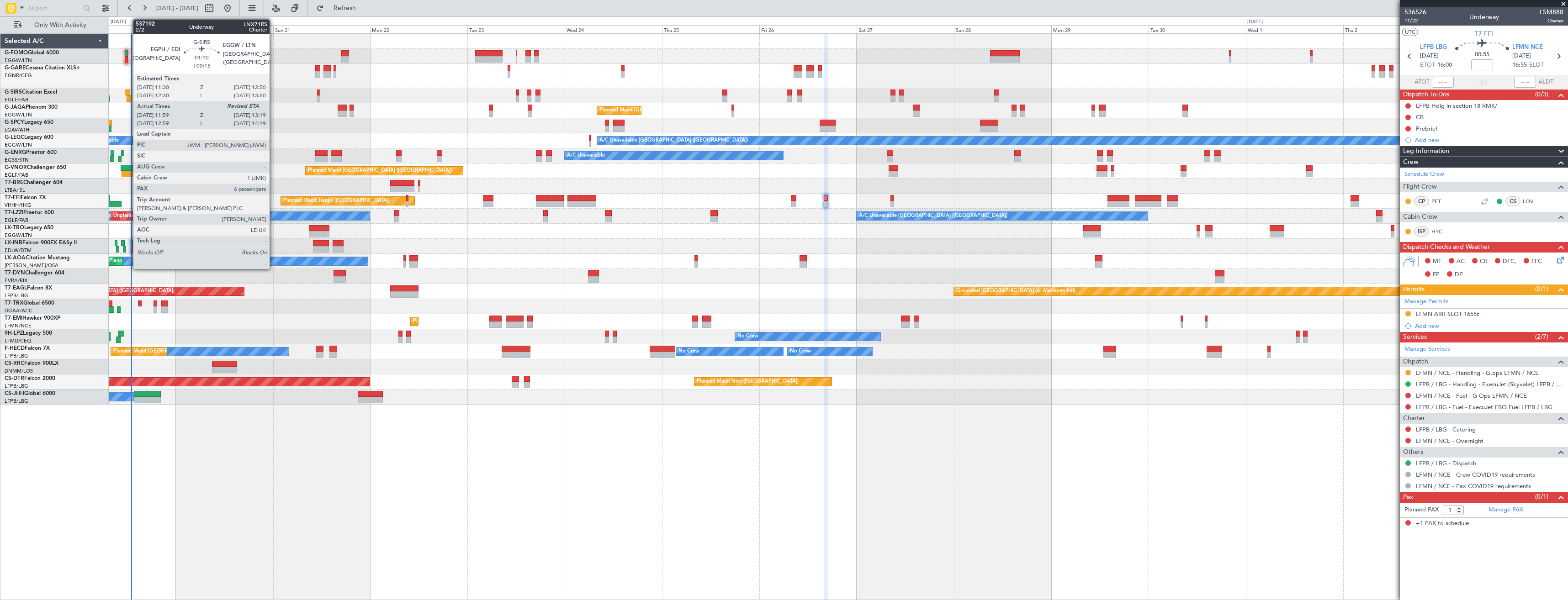
click at [128, 90] on div at bounding box center [127, 92] width 5 height 6
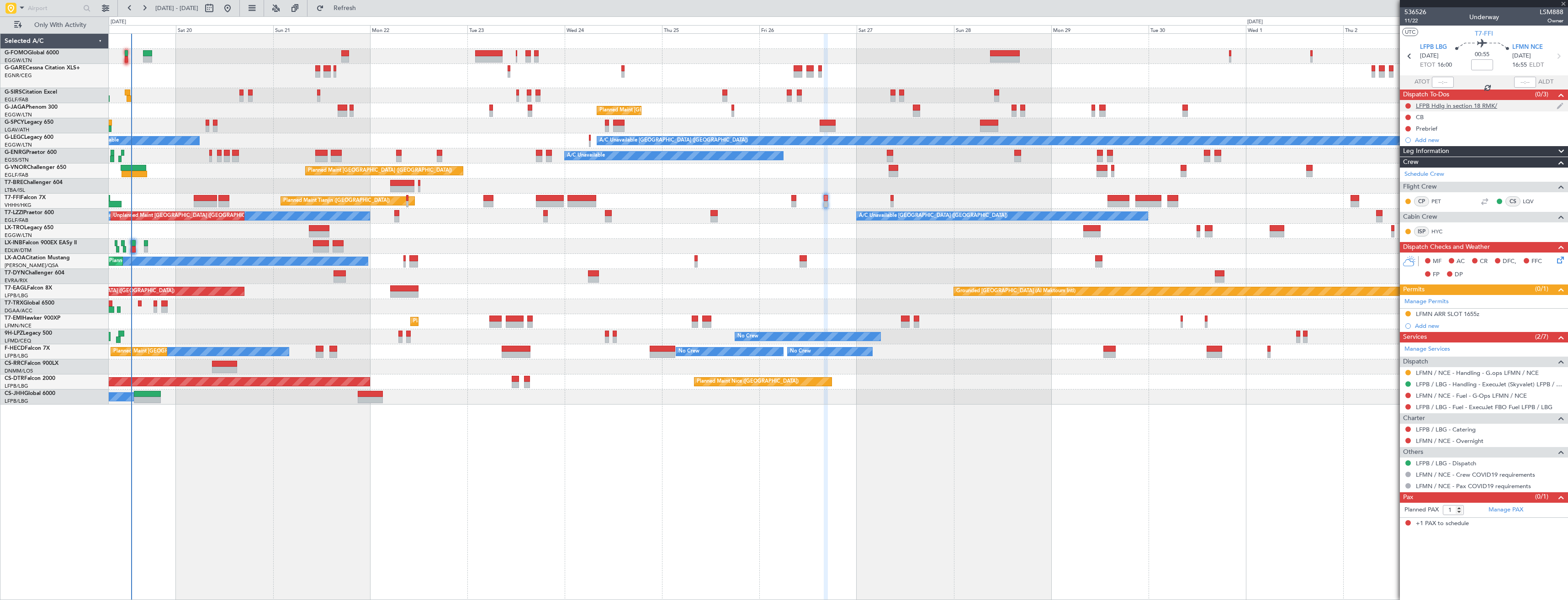
type input "+00:15"
type input "11:59"
type input "6"
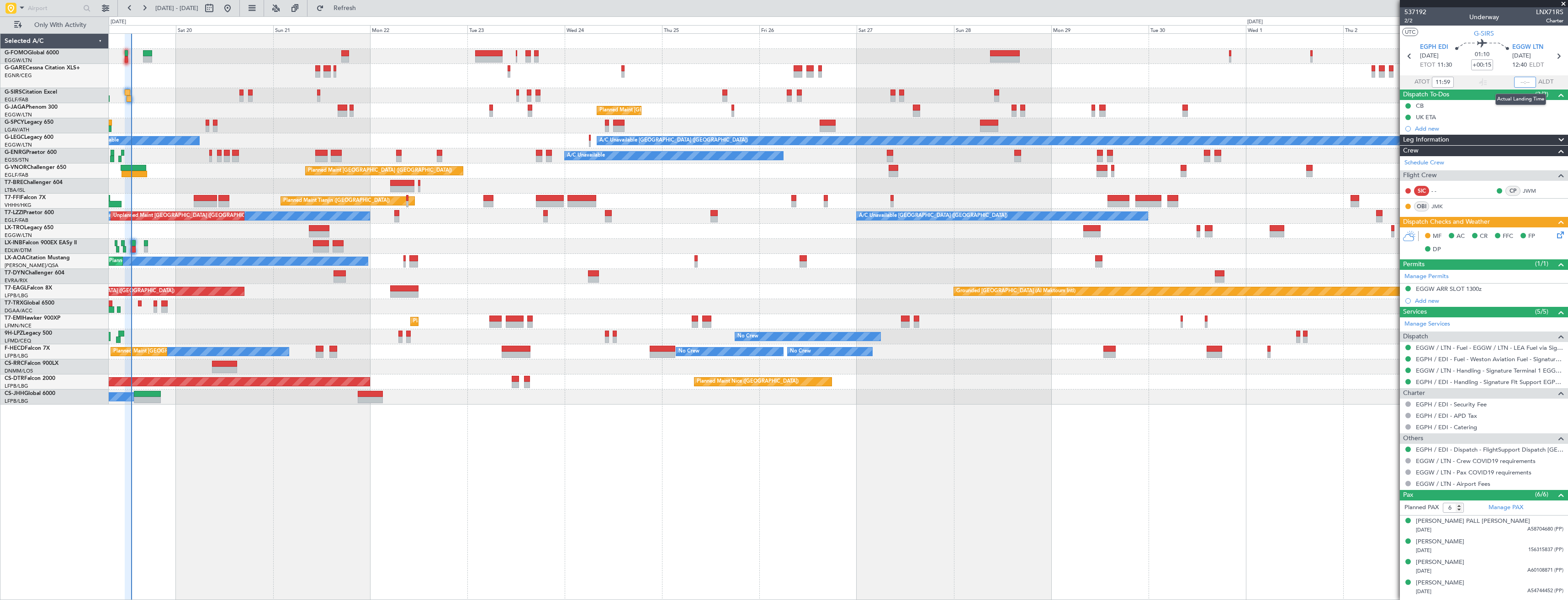
click at [1517, 81] on input "text" at bounding box center [1525, 82] width 22 height 11
type input "13:04"
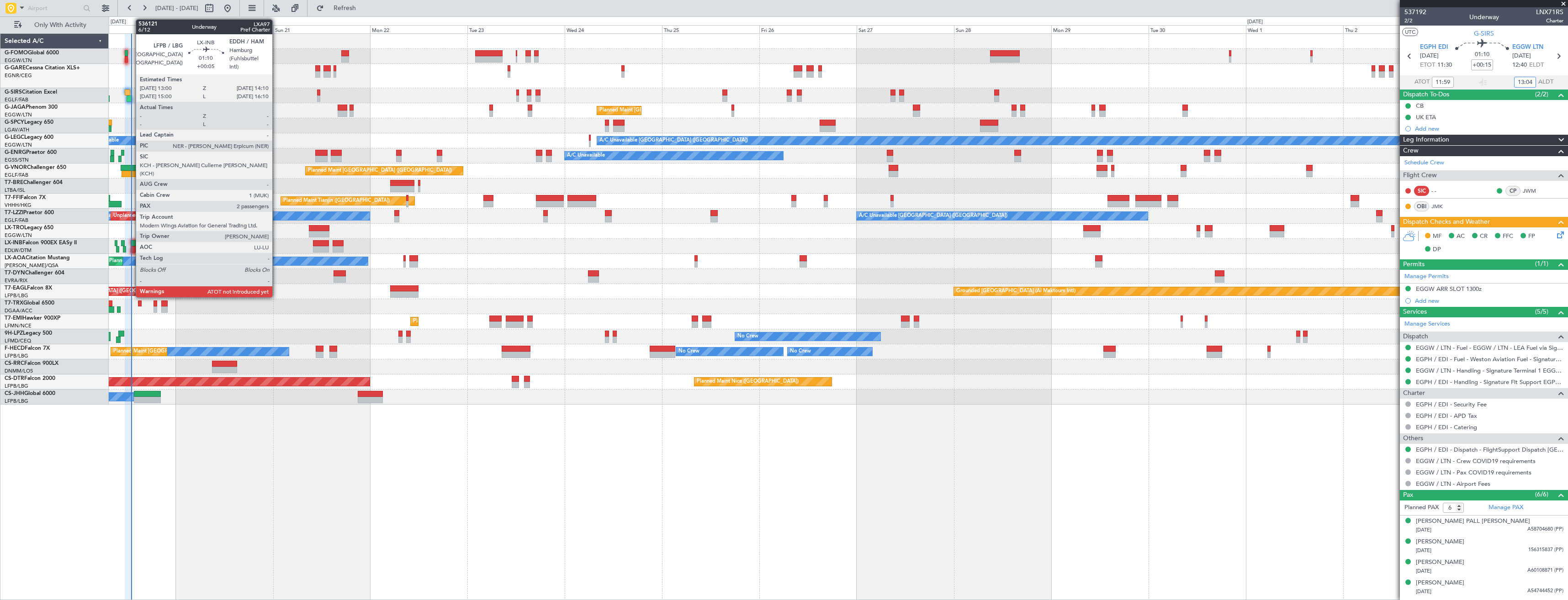
click at [131, 248] on div at bounding box center [133, 248] width 5 height 6
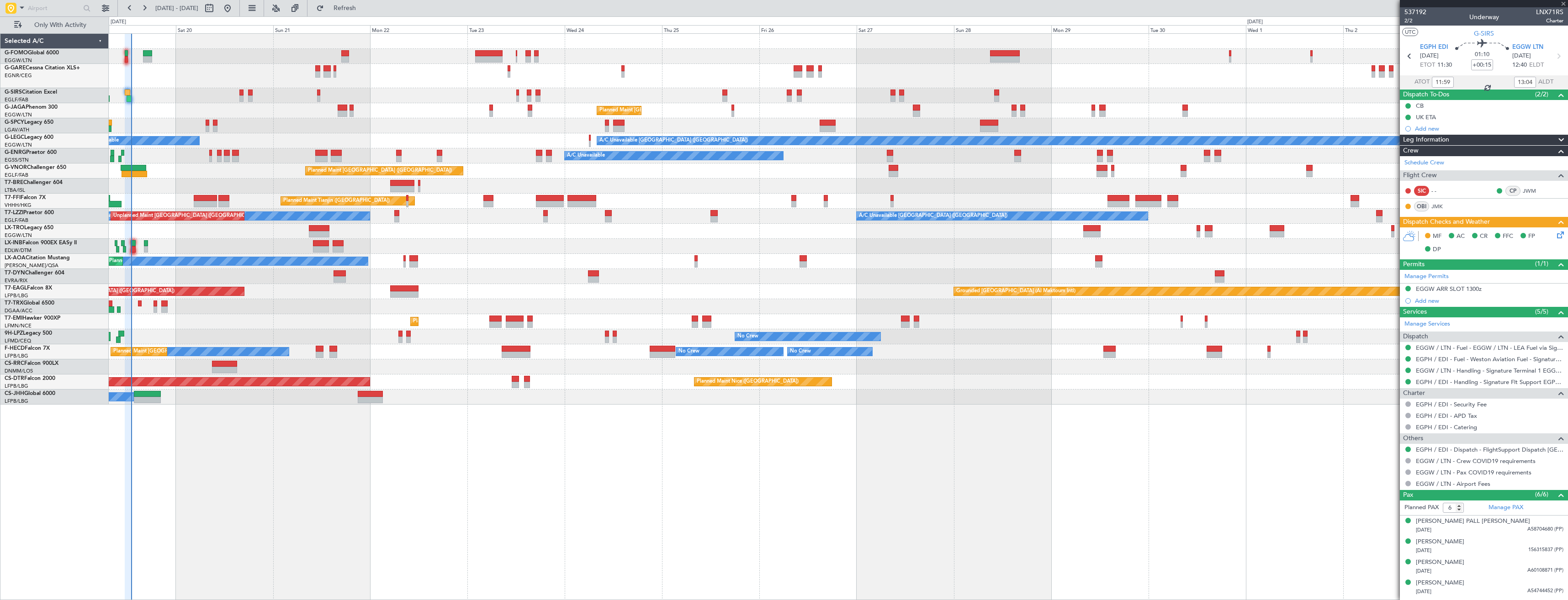
type input "+00:05"
type input "2"
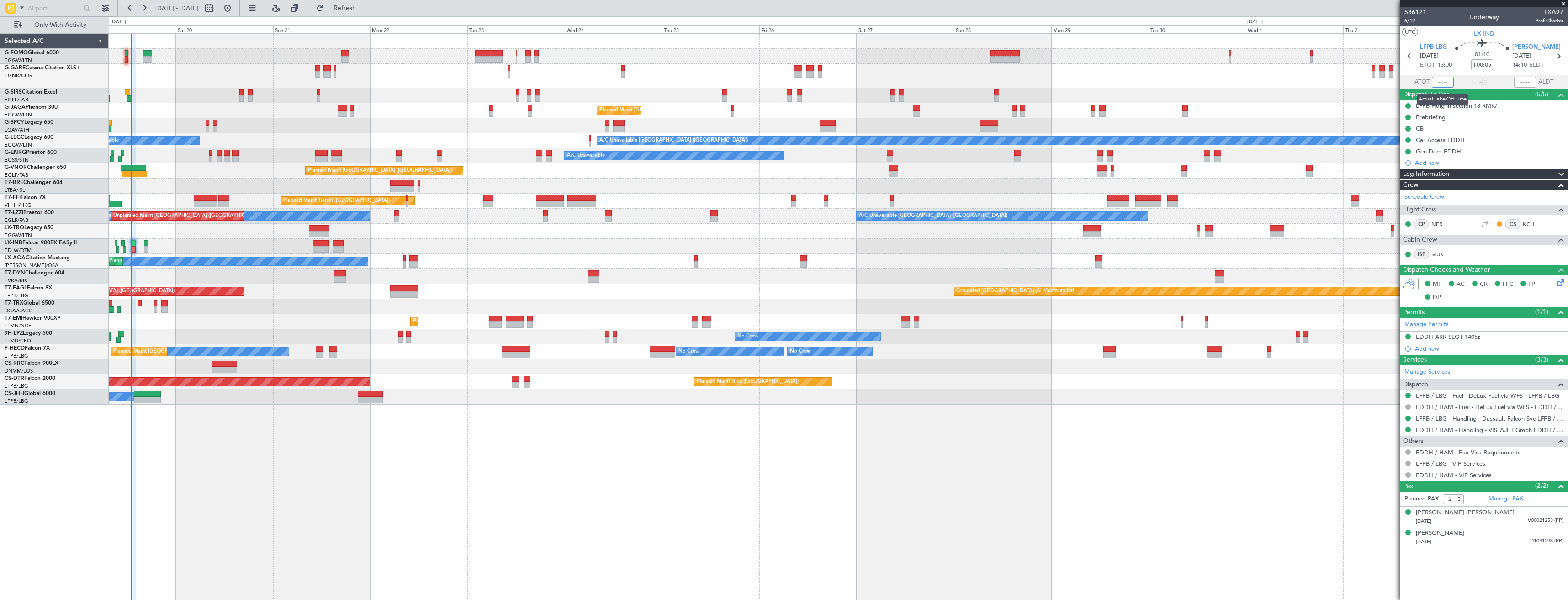
click at [1442, 84] on input "text" at bounding box center [1442, 82] width 22 height 11
type input "13:04"
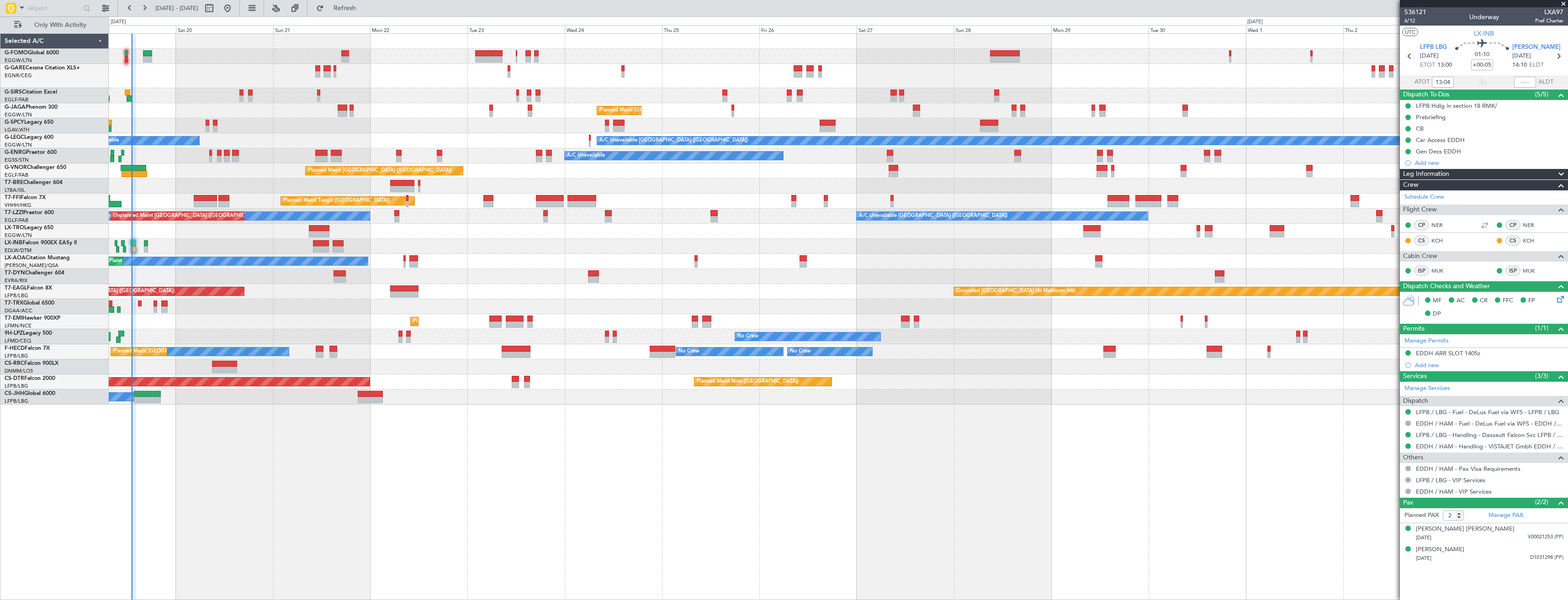
click at [721, 112] on div "Planned Maint London (Luton) A/C Unavailable London (Luton) A/C Unavailable A/C…" at bounding box center [838, 219] width 1459 height 371
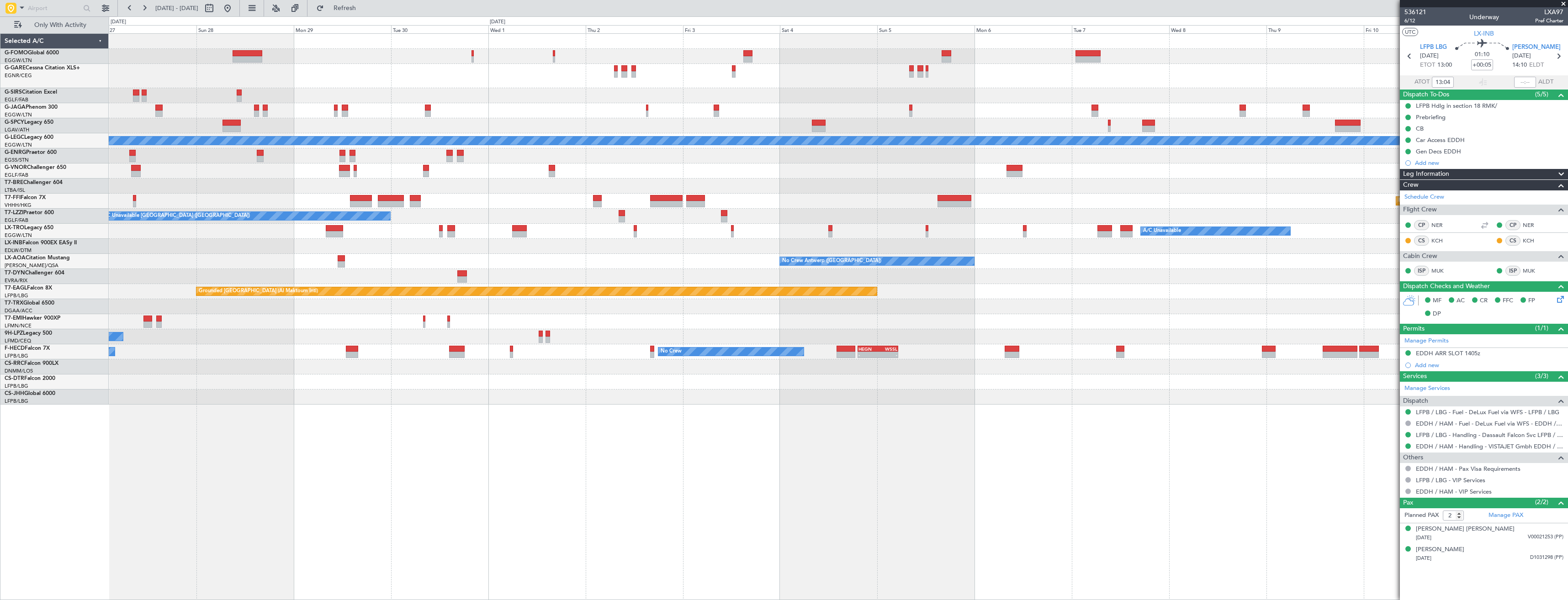
click at [798, 114] on div "Planned Maint [GEOGRAPHIC_DATA] ([GEOGRAPHIC_DATA])" at bounding box center [838, 110] width 1459 height 15
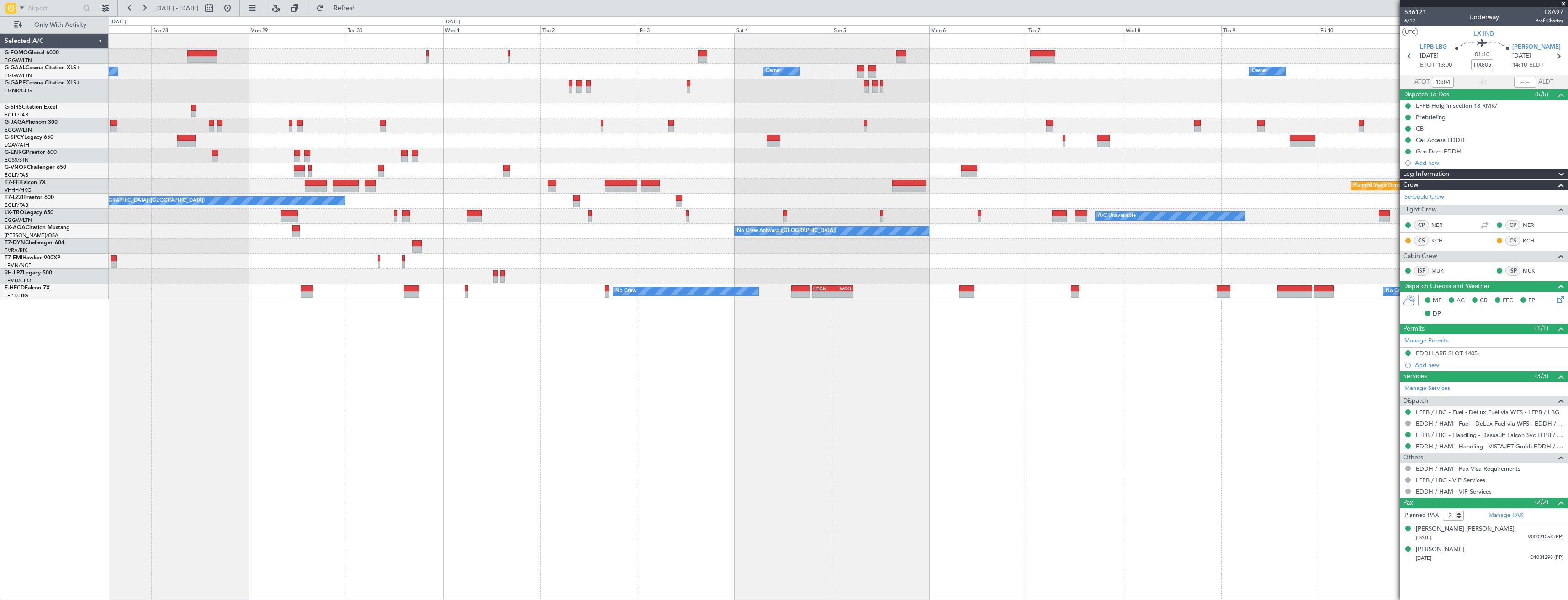
click at [489, 76] on div "Owner Owner Owner Owner Owner London (Luton) Owner Owner No Crew Planned Maint …" at bounding box center [838, 71] width 1459 height 15
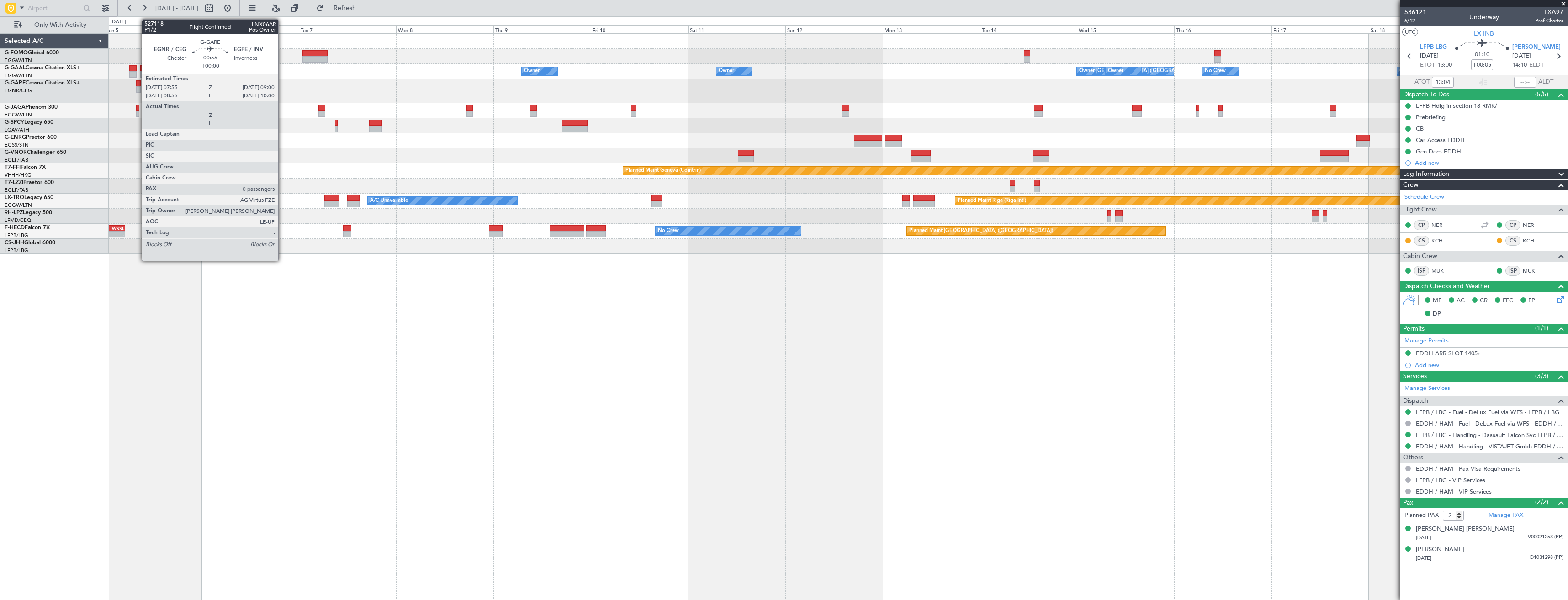
click at [137, 87] on div at bounding box center [138, 89] width 4 height 6
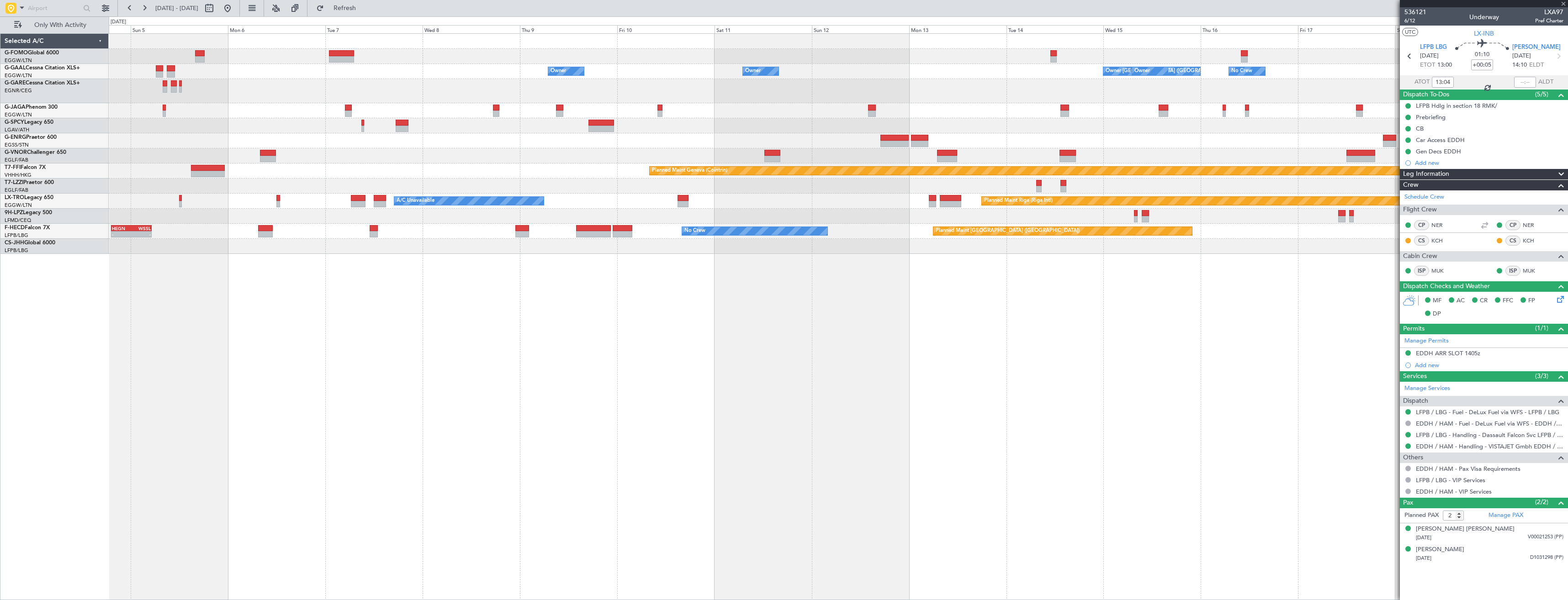
click at [337, 101] on div at bounding box center [838, 91] width 1459 height 24
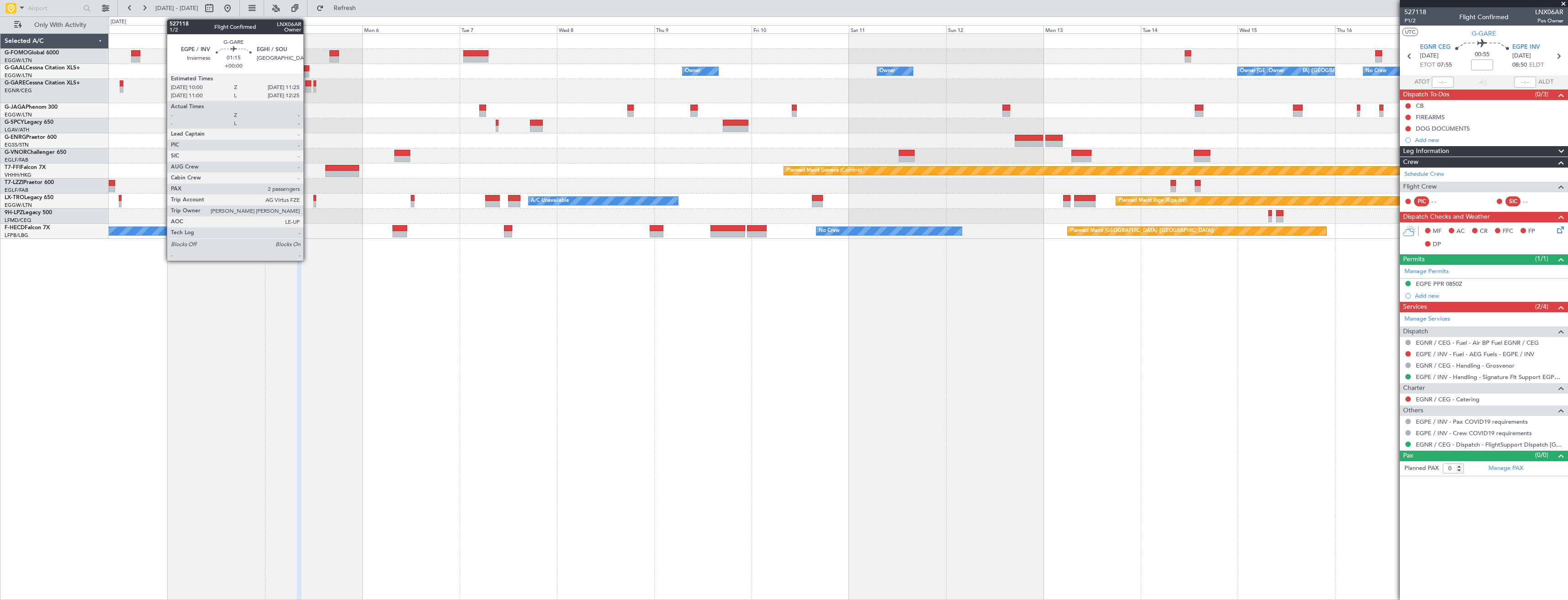
click at [307, 85] on div at bounding box center [308, 83] width 6 height 6
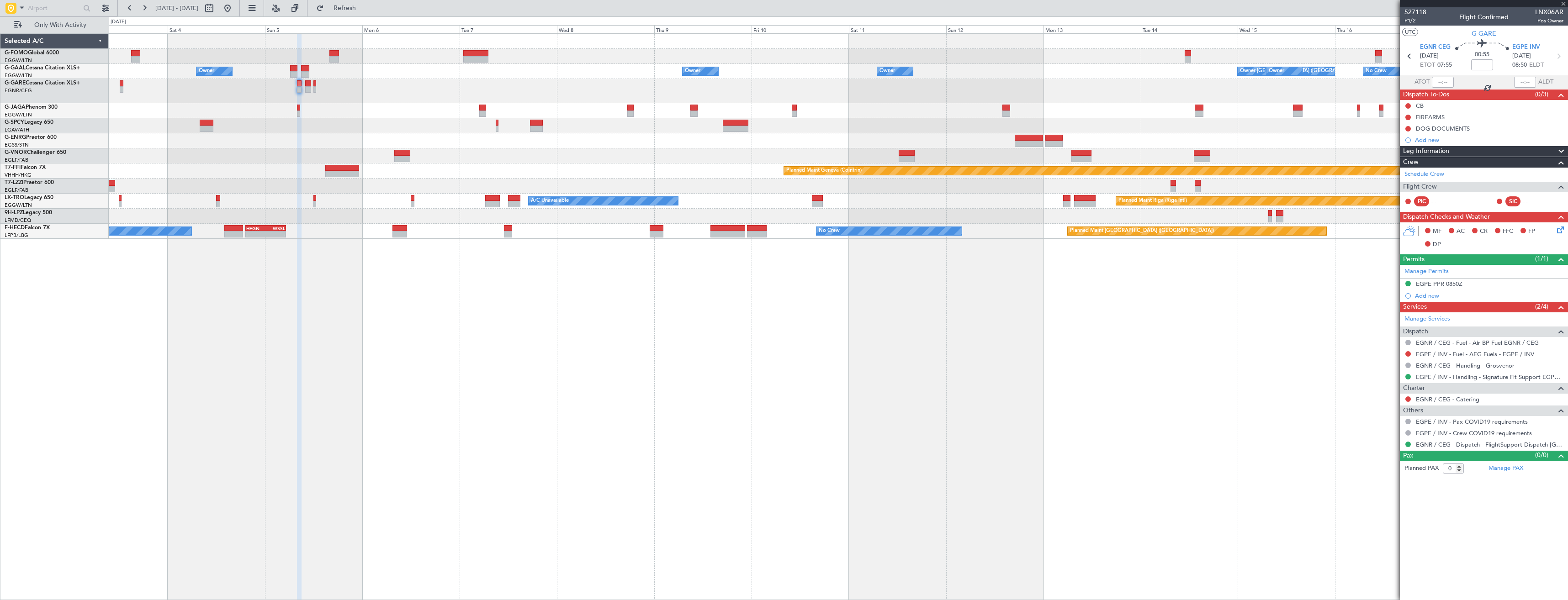
type input "2"
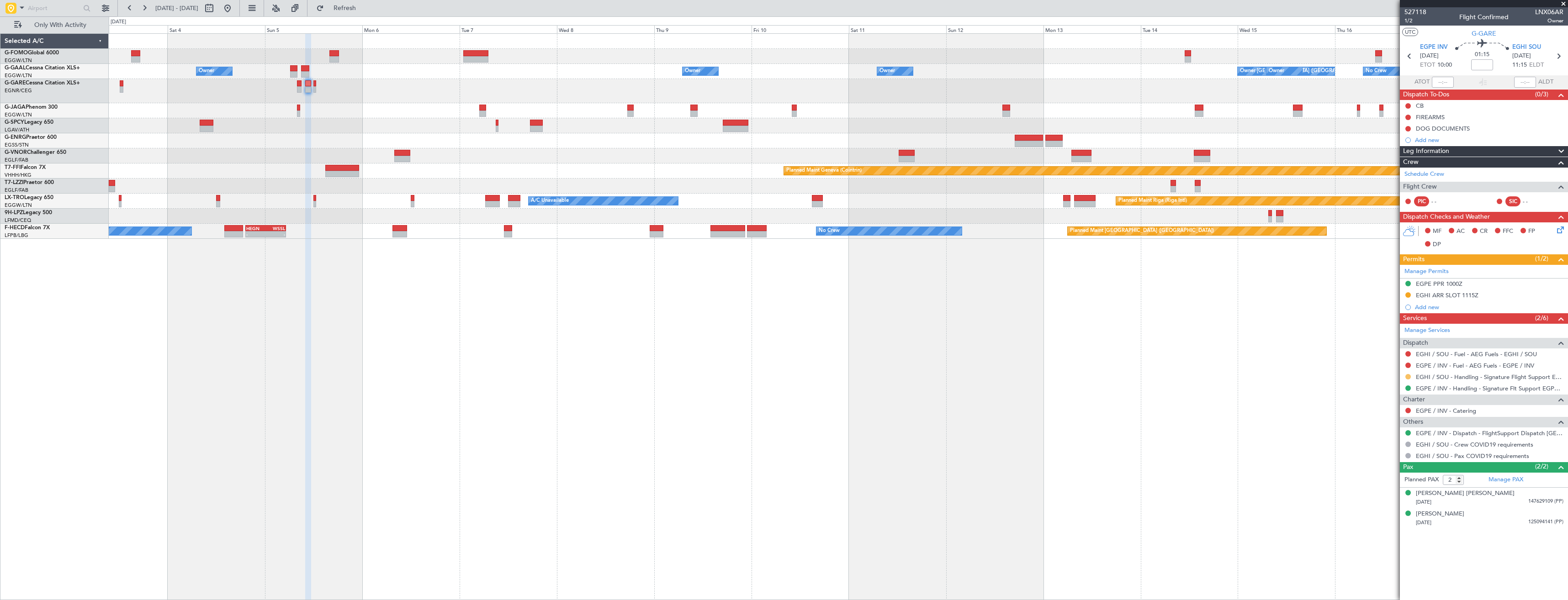
click at [1405, 377] on button at bounding box center [1408, 377] width 5 height 5
click at [1392, 483] on span "Confirmed" at bounding box center [1382, 486] width 29 height 10
click at [1407, 295] on button at bounding box center [1408, 295] width 5 height 5
click at [1500, 297] on div "EGHI ARR SLOT 1115Z" at bounding box center [1484, 295] width 168 height 11
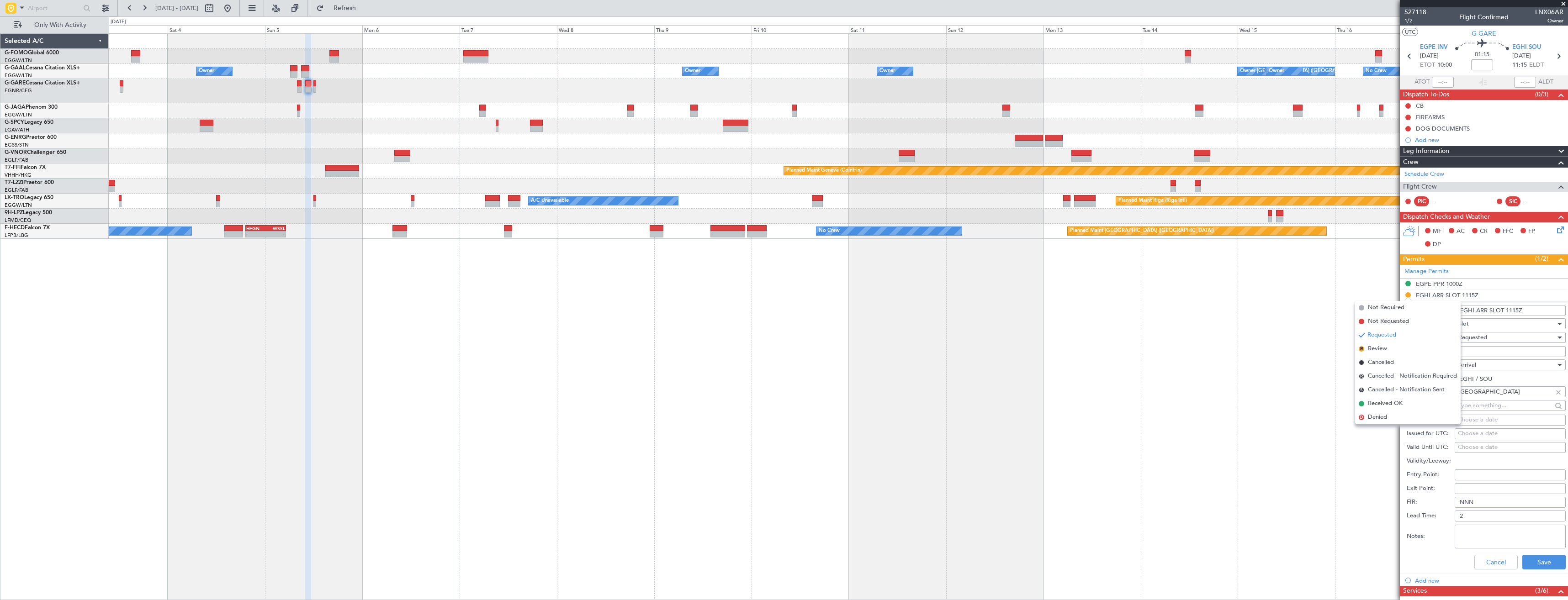
click at [1515, 309] on input "EGHI ARR SLOT 1115Z" at bounding box center [1510, 311] width 111 height 11
type input "EGHI ARR SLOT 1125Z"
click at [1479, 339] on span "Requested" at bounding box center [1473, 337] width 29 height 8
click at [1488, 409] on span "Received OK" at bounding box center [1507, 407] width 96 height 14
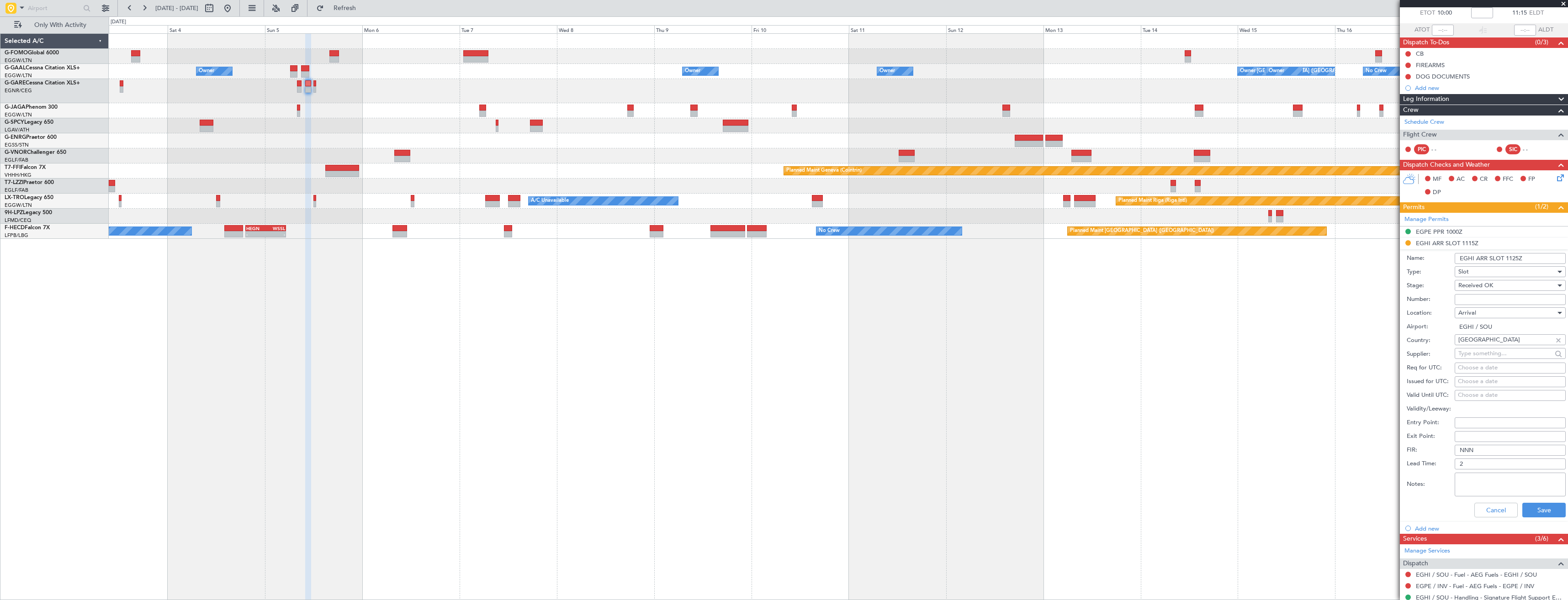
scroll to position [137, 0]
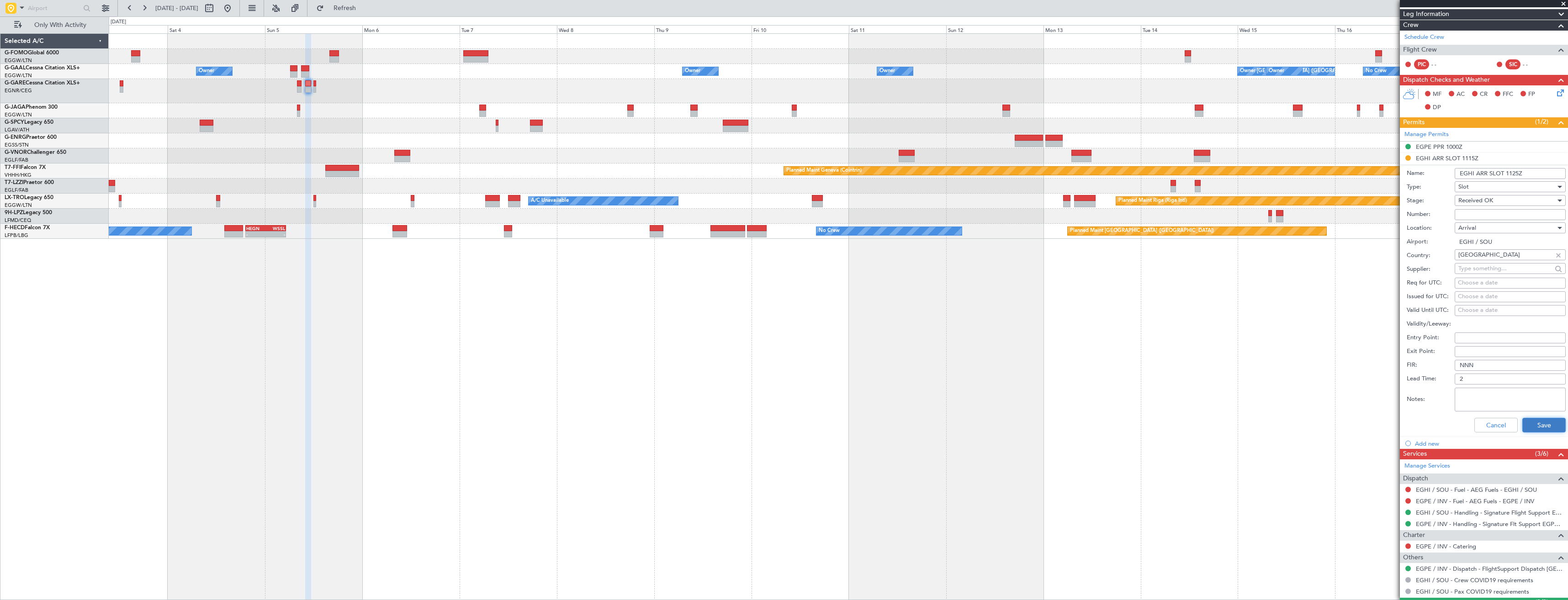
click at [1529, 425] on button "Save" at bounding box center [1545, 425] width 43 height 15
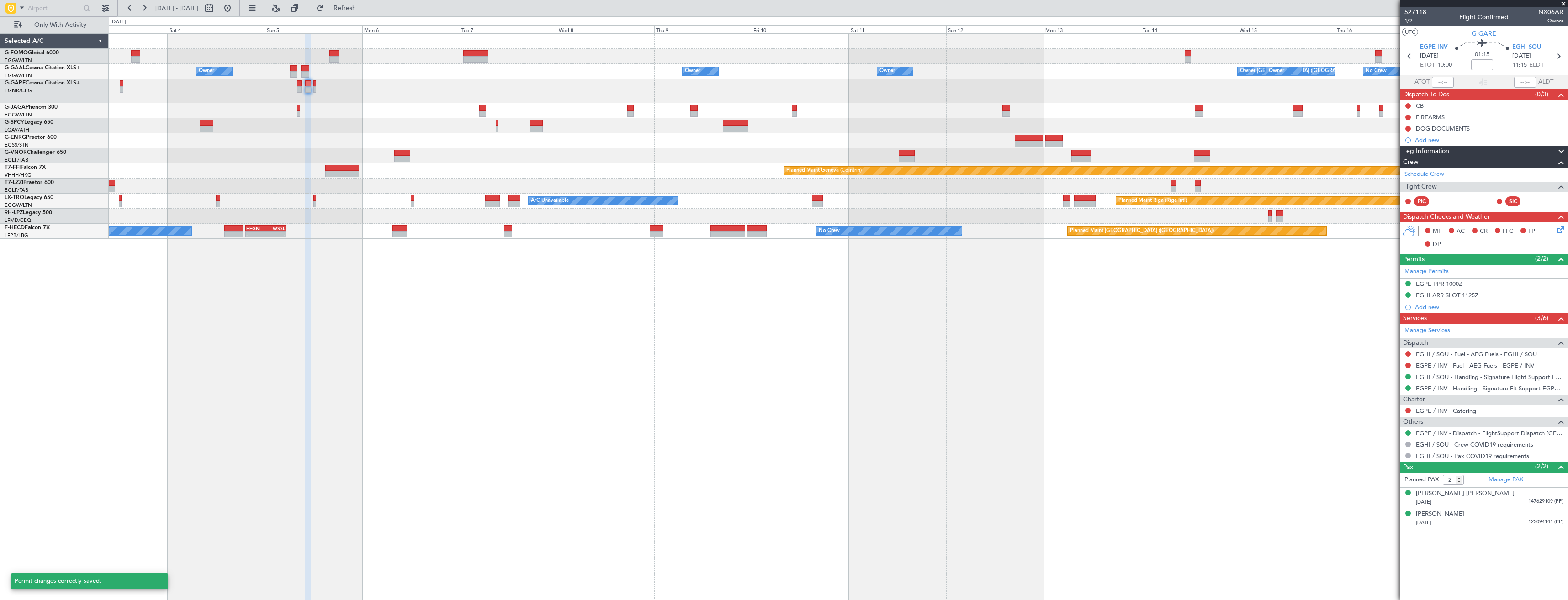
scroll to position [0, 0]
click at [1559, 59] on icon at bounding box center [1558, 56] width 12 height 12
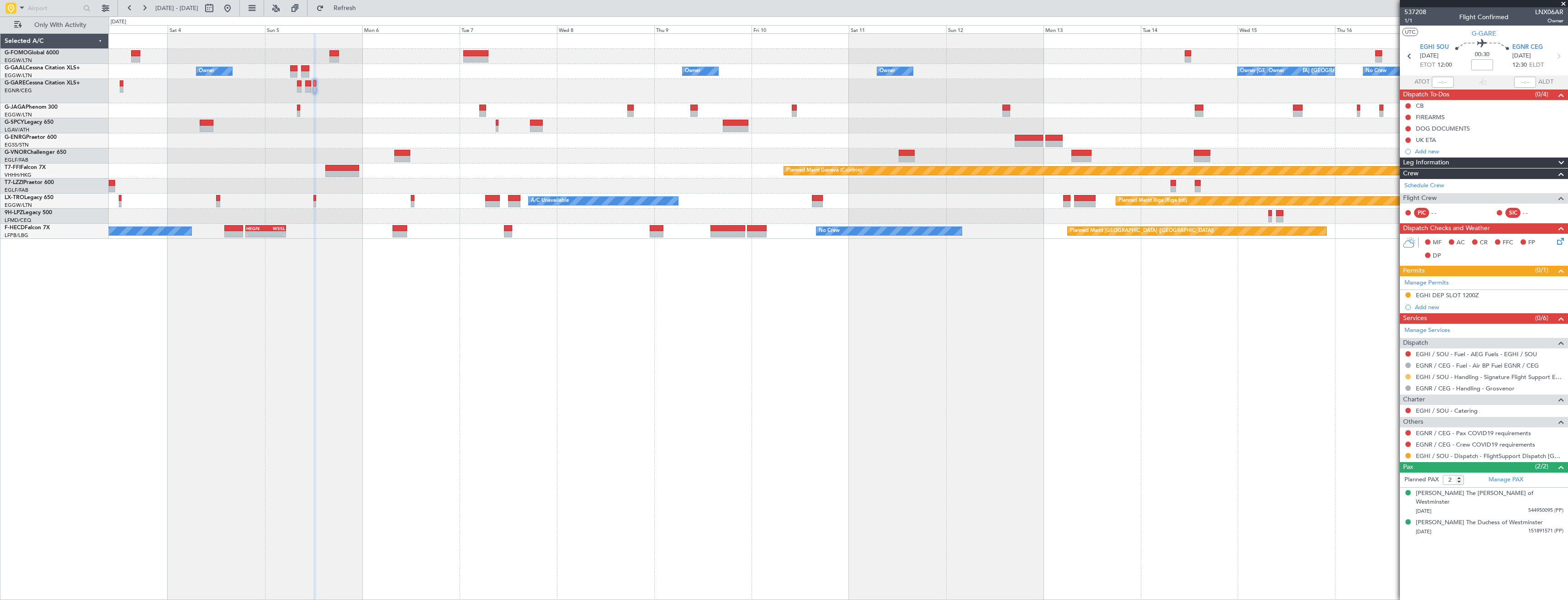
click at [1410, 376] on button at bounding box center [1408, 377] width 5 height 5
click at [1393, 484] on span "Confirmed" at bounding box center [1382, 486] width 29 height 10
click at [1410, 435] on button at bounding box center [1408, 433] width 5 height 5
click at [1380, 448] on span "Not Required" at bounding box center [1386, 446] width 36 height 10
click at [1410, 442] on button at bounding box center [1408, 444] width 5 height 5
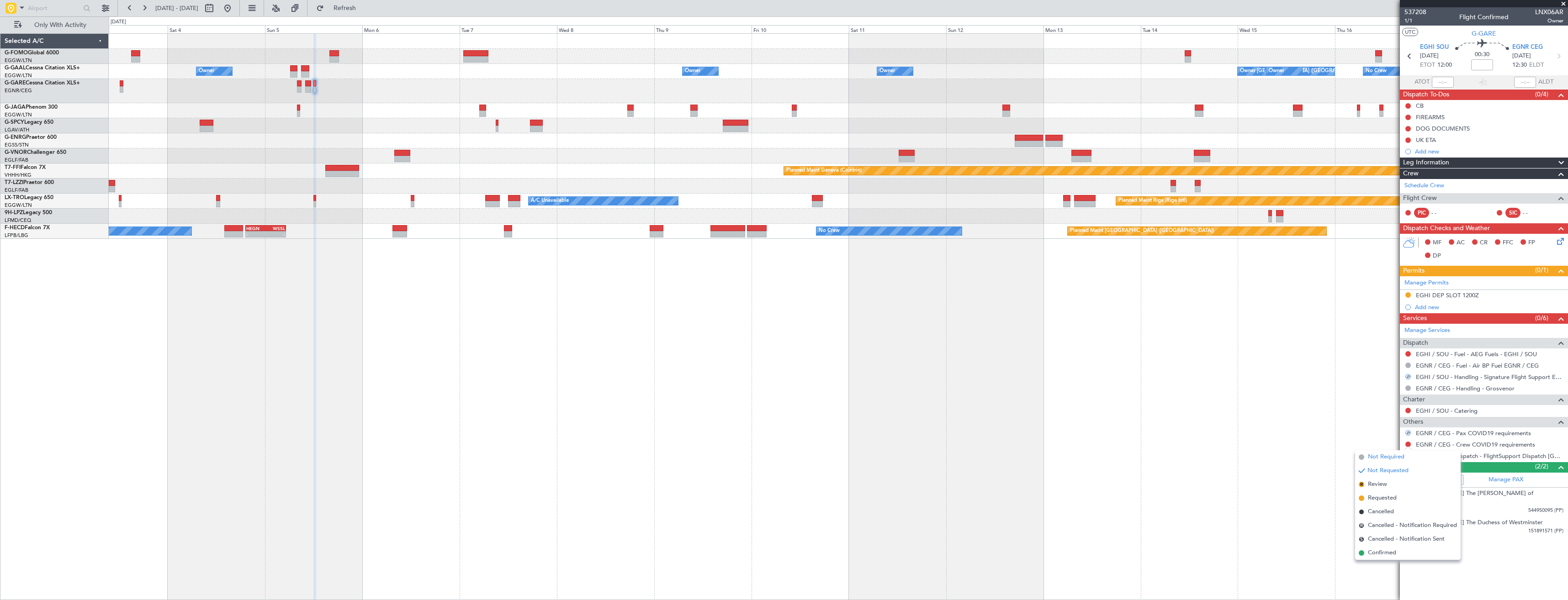
click at [1385, 451] on li "Not Required" at bounding box center [1408, 457] width 106 height 14
click at [1412, 455] on div "EGHI / SOU - Dispatch - FlightSupport Dispatch UK" at bounding box center [1484, 455] width 168 height 11
drag, startPoint x: 1410, startPoint y: 455, endPoint x: 1408, endPoint y: 474, distance: 19.1
click at [1410, 456] on button at bounding box center [1408, 456] width 5 height 5
click at [1385, 561] on span "Confirmed" at bounding box center [1382, 565] width 29 height 10
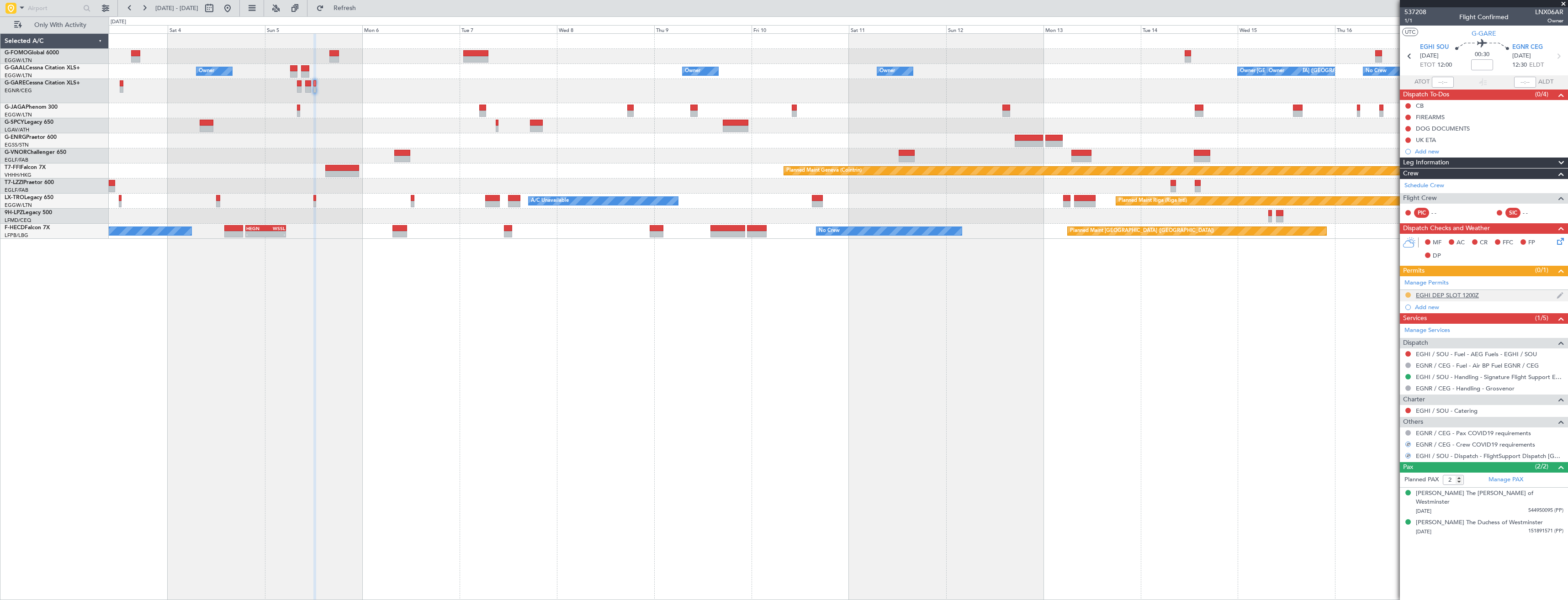
click at [1406, 296] on button at bounding box center [1408, 295] width 5 height 5
click at [1387, 405] on span "Received OK" at bounding box center [1385, 403] width 35 height 10
click at [1562, 5] on span at bounding box center [1564, 3] width 10 height 8
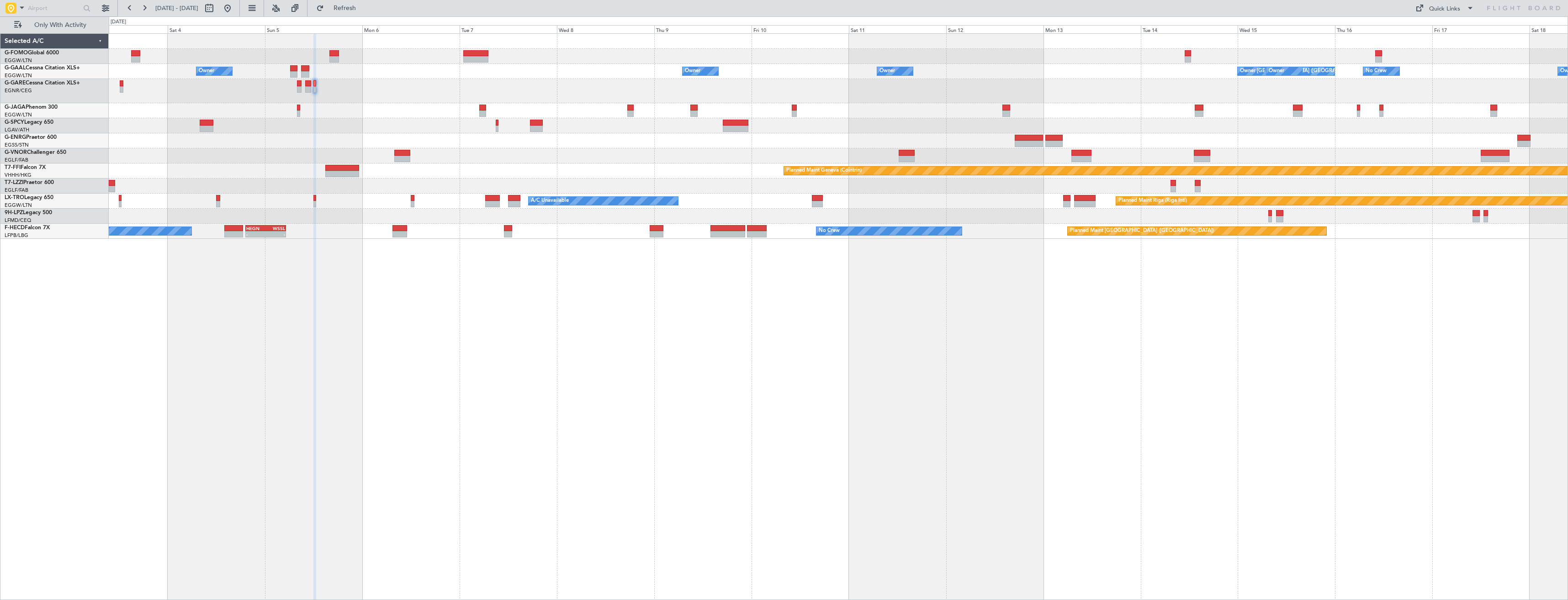
type input "0"
click at [1260, 135] on div "Owner Owner Owner Owner No Crew Owner Owner London (Luton) Owner Planned Maint …" at bounding box center [838, 136] width 1459 height 205
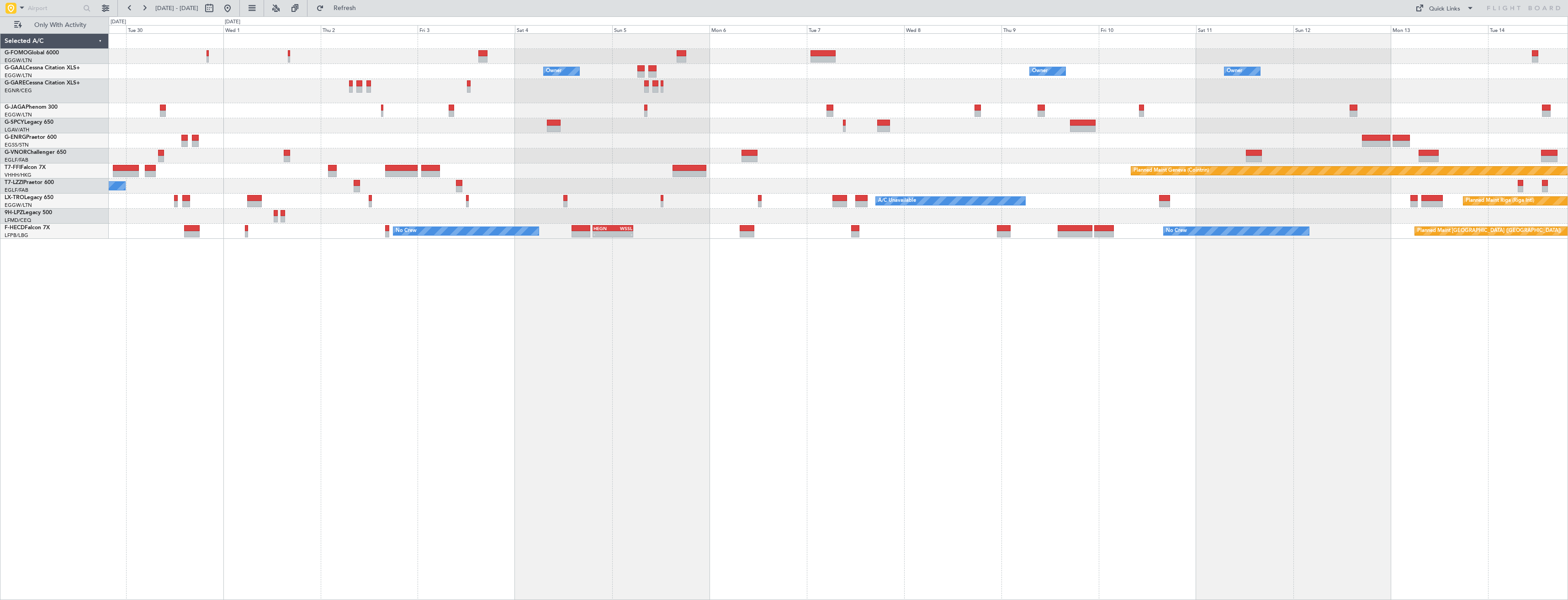
click at [1274, 142] on div "A/C Unavailable" at bounding box center [838, 140] width 1459 height 15
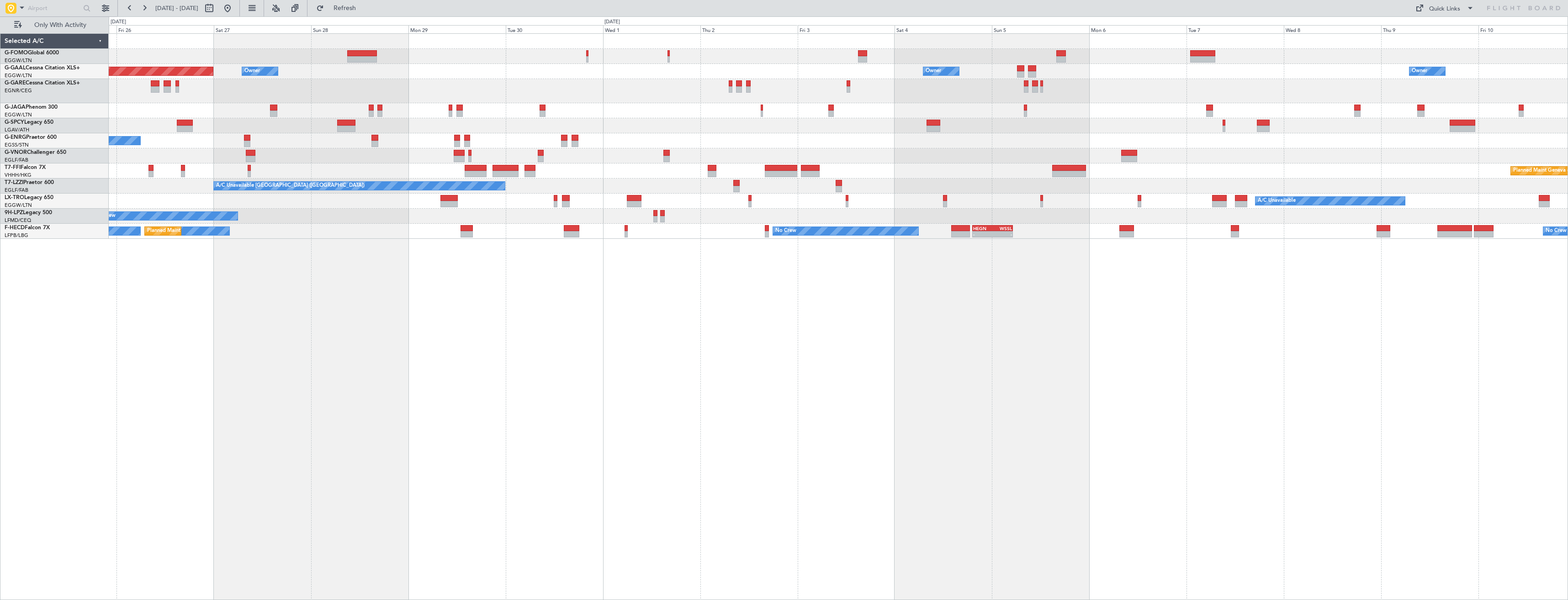
click at [1316, 144] on div "A/C Unavailable" at bounding box center [838, 140] width 1459 height 15
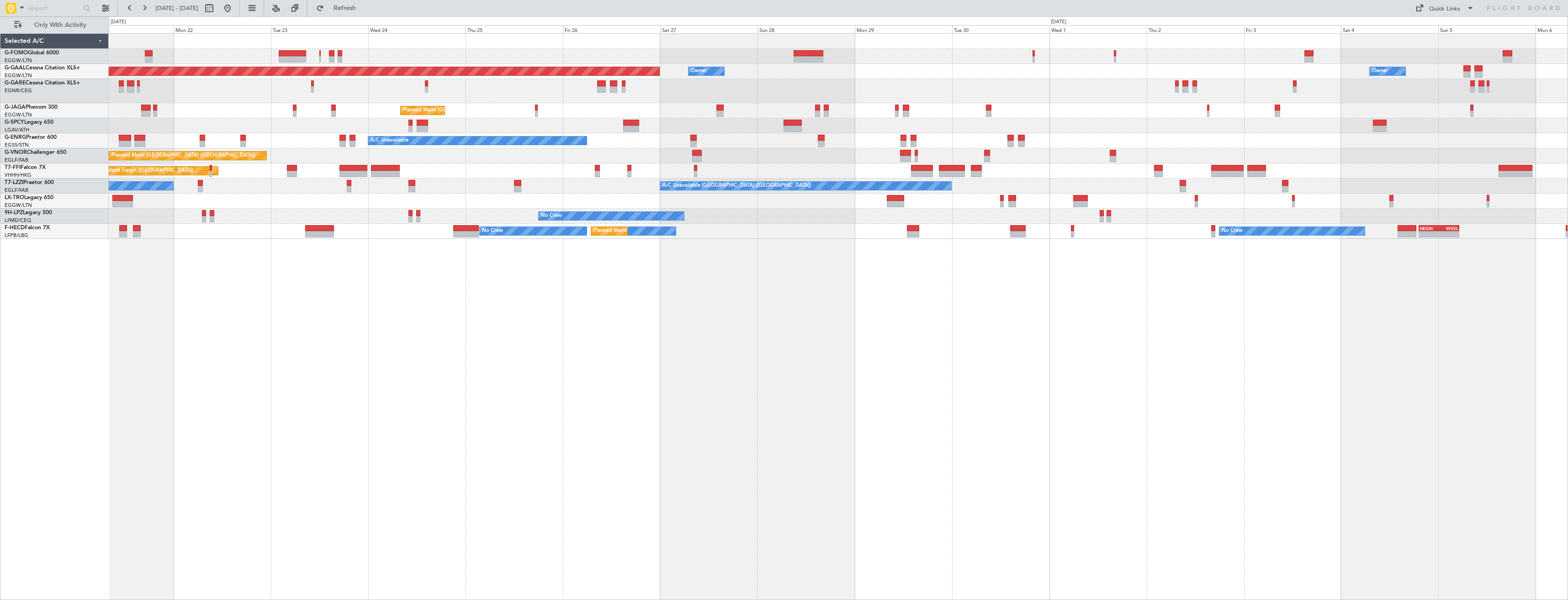
click at [1152, 152] on div "Planned Maint [GEOGRAPHIC_DATA] ([GEOGRAPHIC_DATA])" at bounding box center [838, 156] width 1459 height 15
click at [1255, 152] on div "Planned Maint [GEOGRAPHIC_DATA] ([GEOGRAPHIC_DATA])" at bounding box center [838, 156] width 1459 height 15
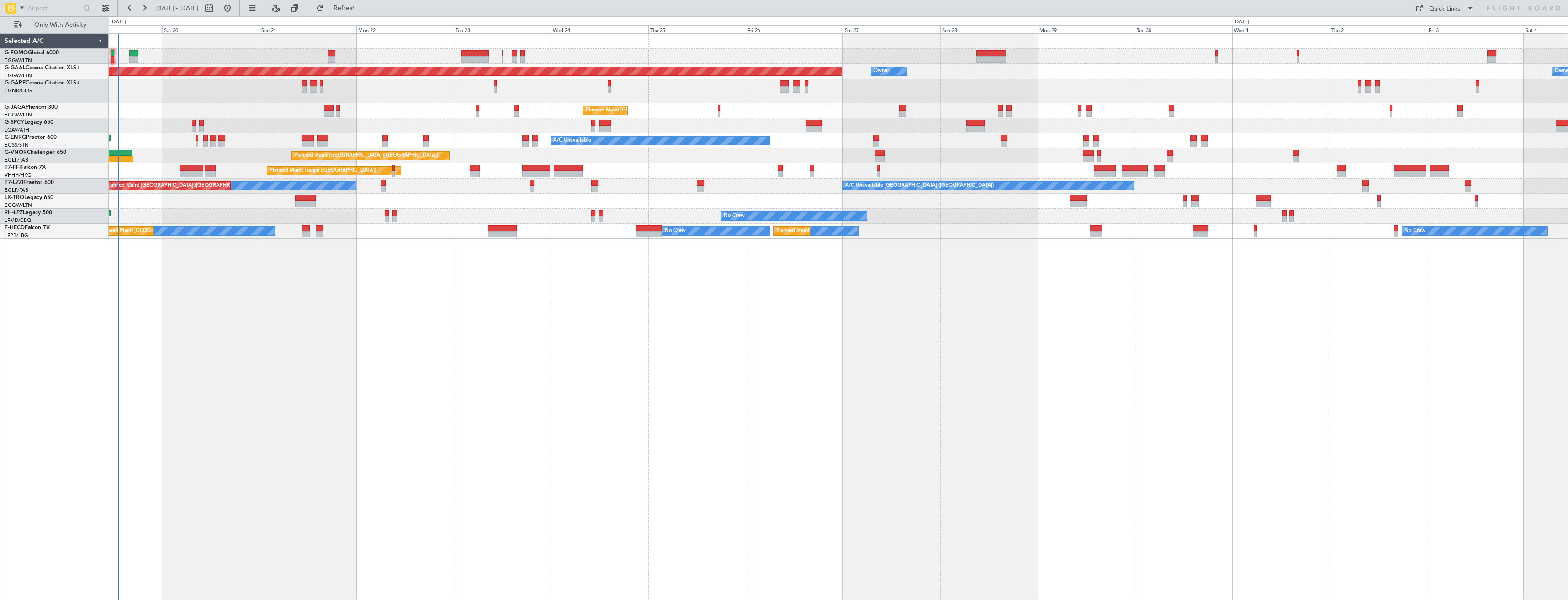
click at [1287, 145] on div "Owner Owner Planned Maint Dusseldorf Planned Maint London (Luton) A/C Unavailab…" at bounding box center [838, 136] width 1459 height 205
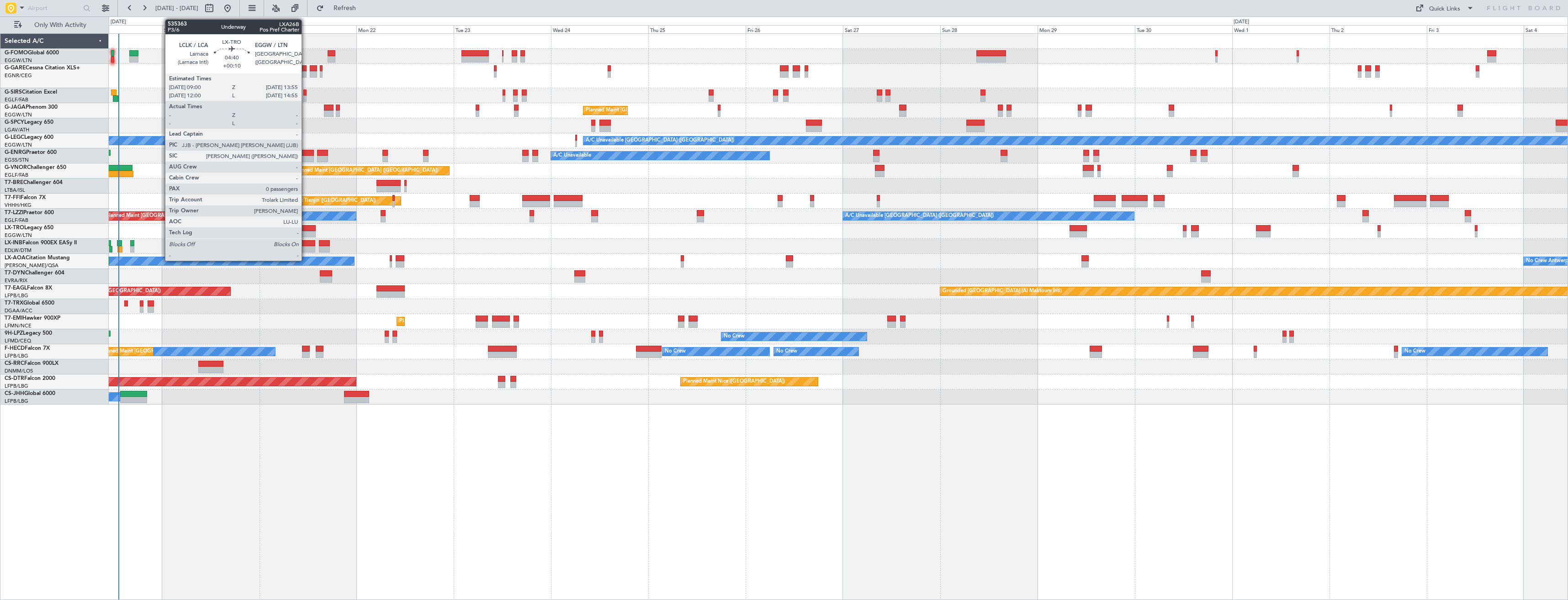
click at [306, 229] on div at bounding box center [305, 228] width 20 height 6
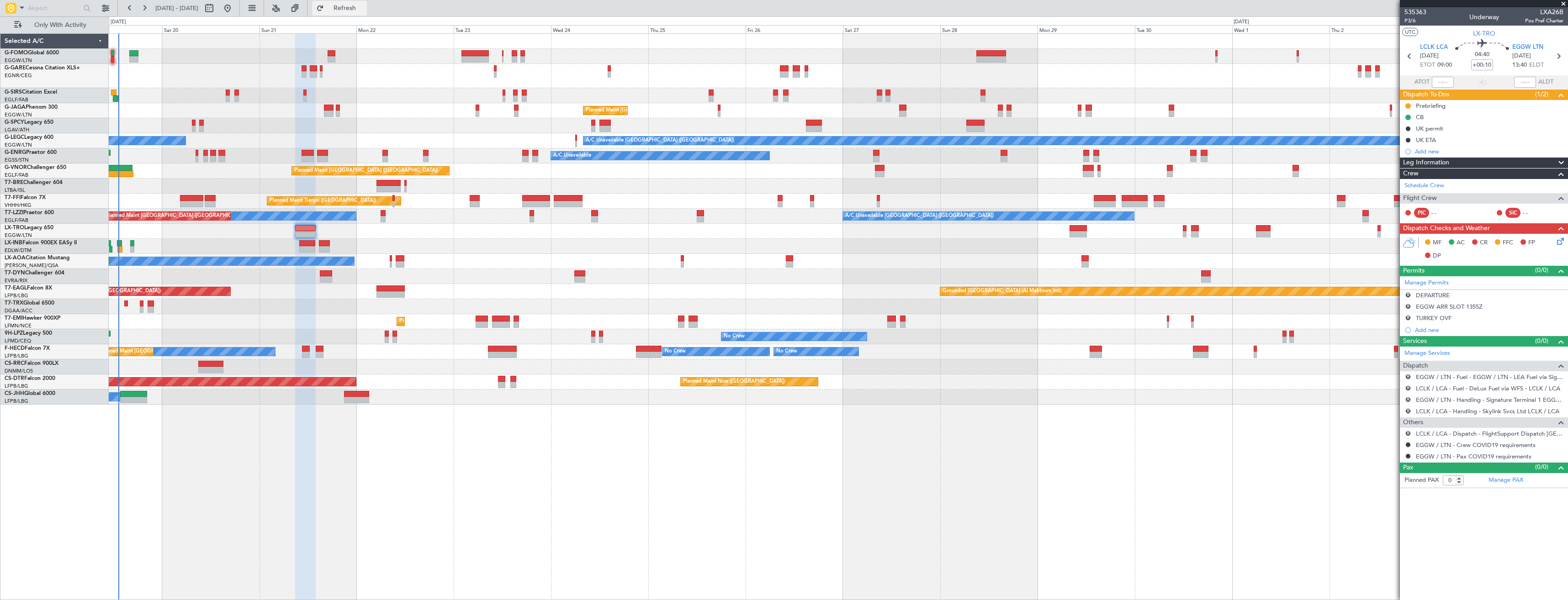
click at [365, 11] on span "Refresh" at bounding box center [345, 8] width 38 height 6
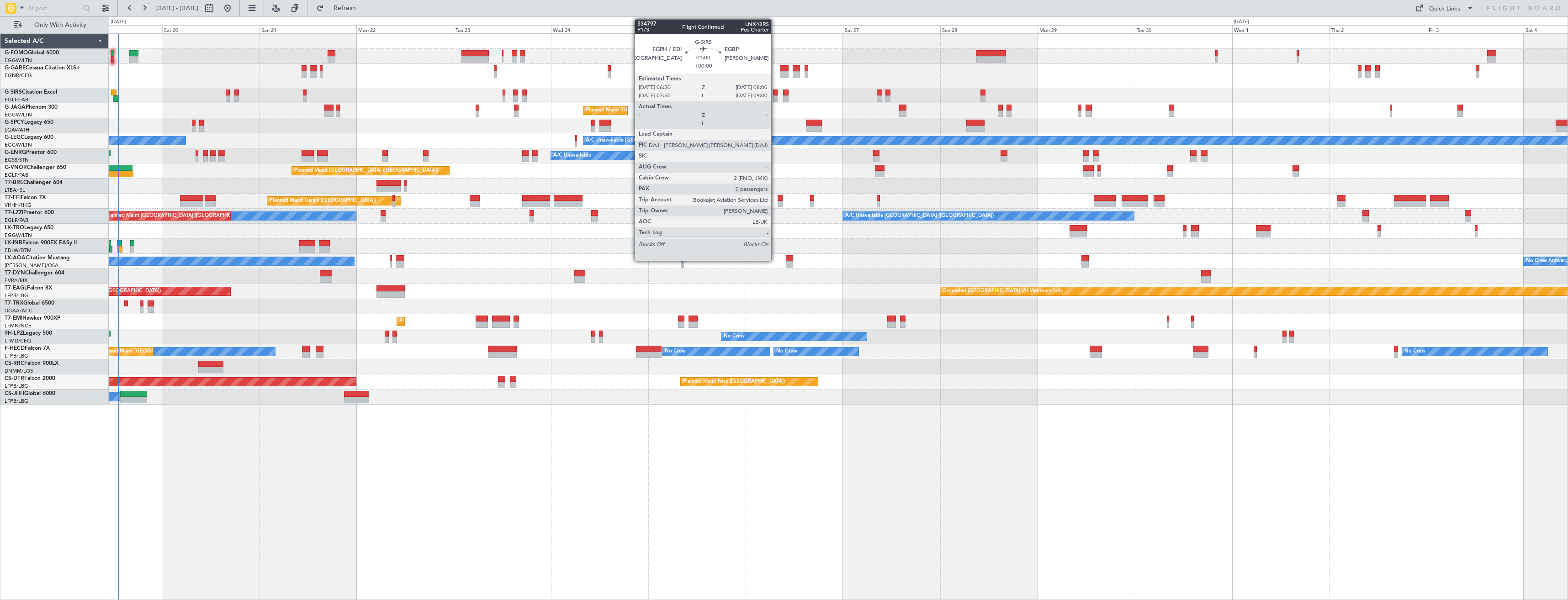
click at [776, 97] on div at bounding box center [776, 98] width 5 height 6
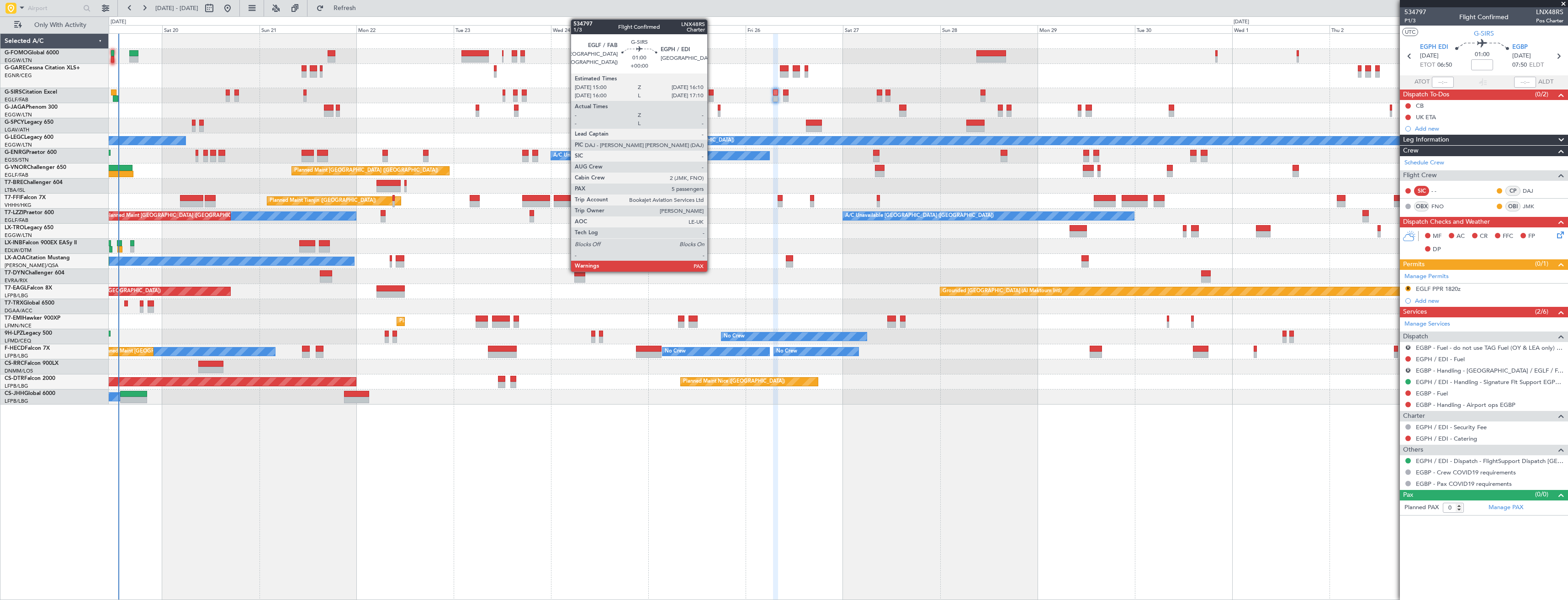
click at [712, 94] on div at bounding box center [712, 92] width 5 height 6
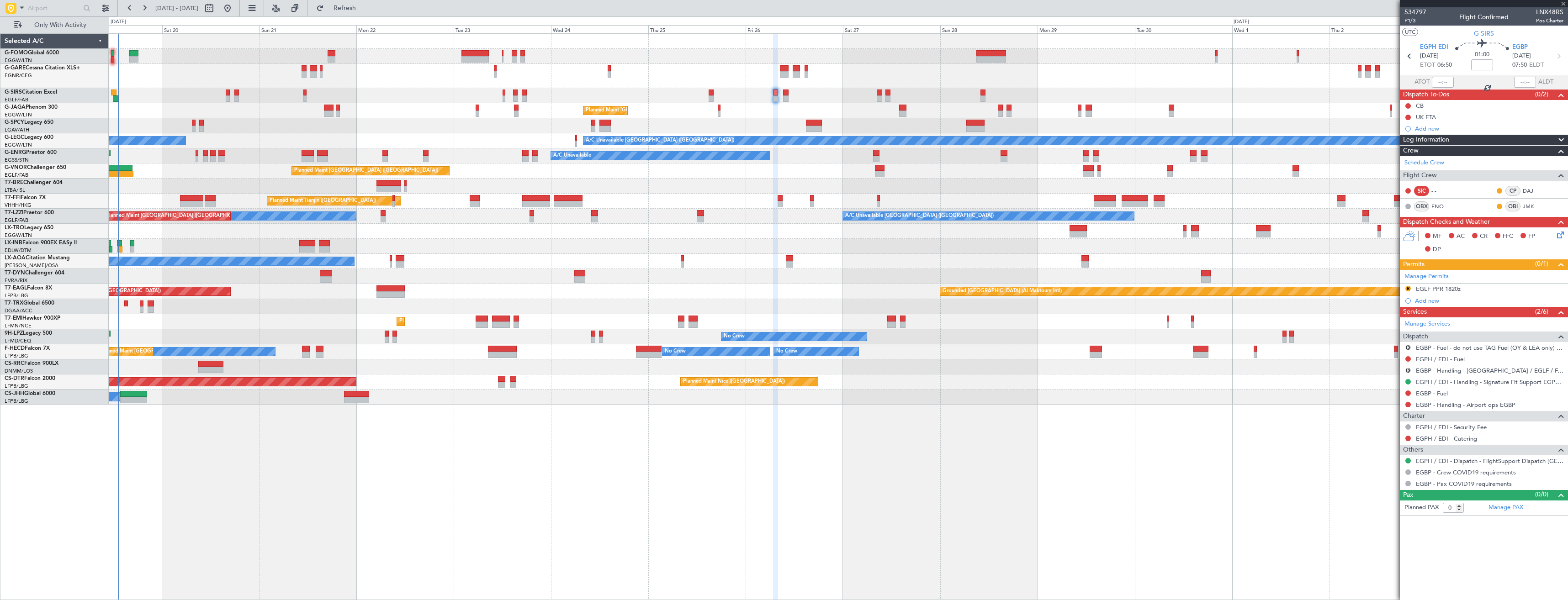
type input "5"
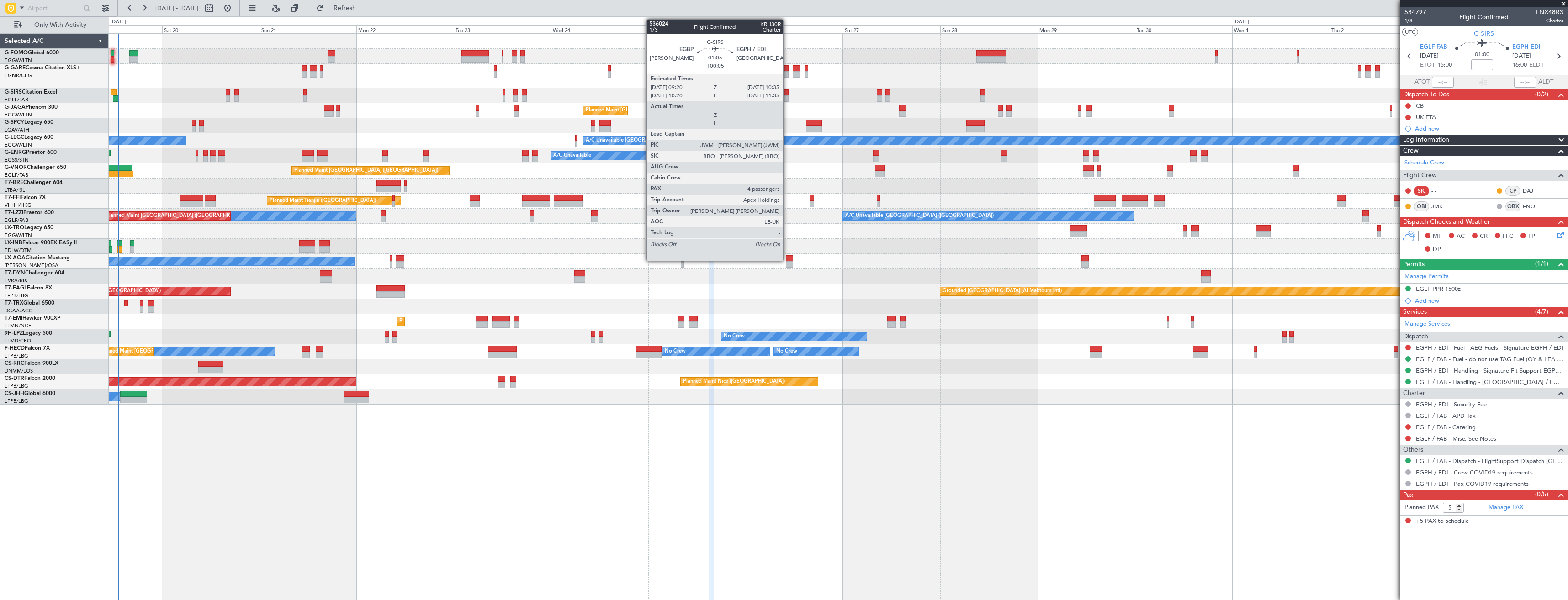
click at [787, 95] on div at bounding box center [786, 92] width 5 height 6
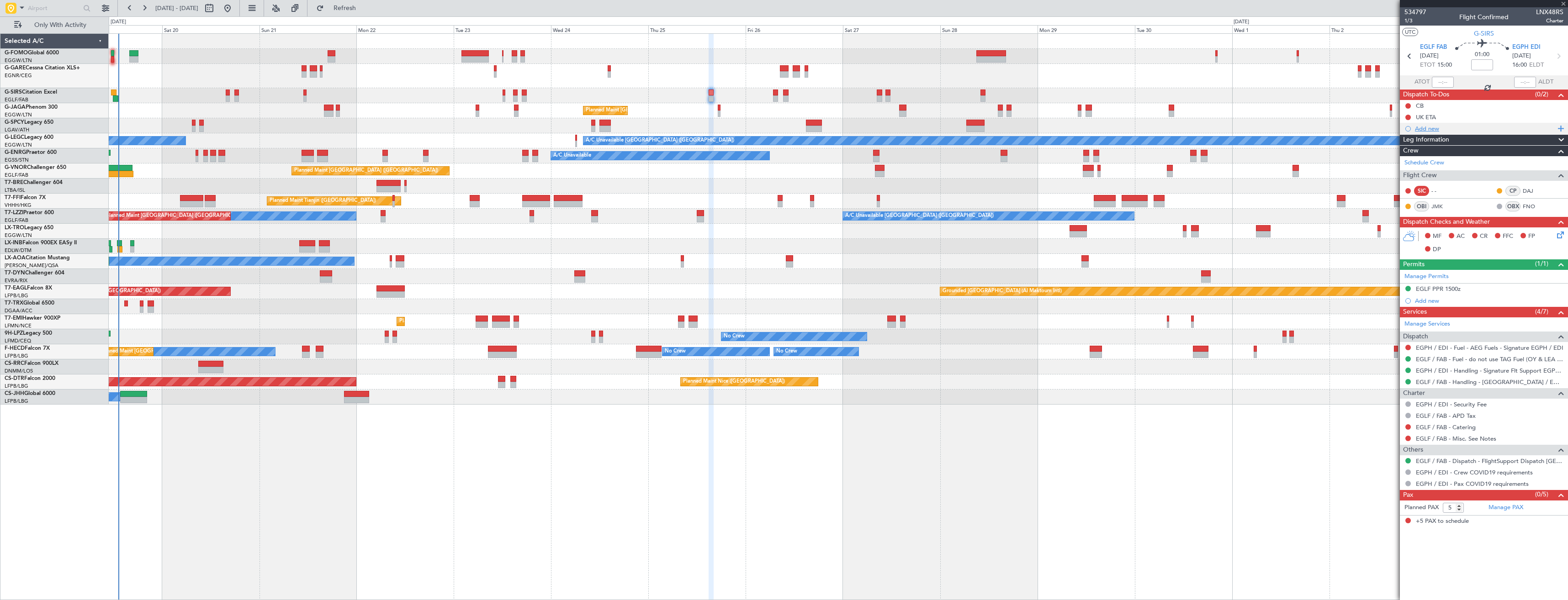
type input "+00:05"
type input "4"
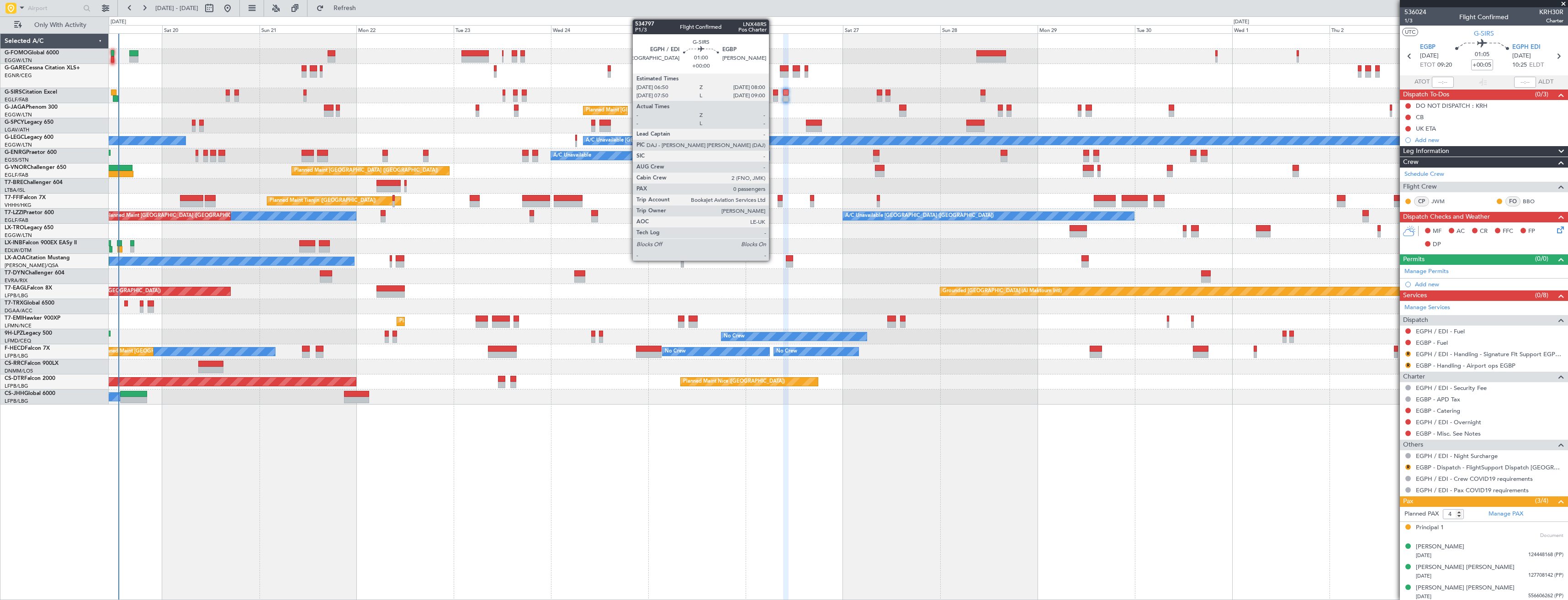
click at [773, 97] on div at bounding box center [776, 98] width 5 height 6
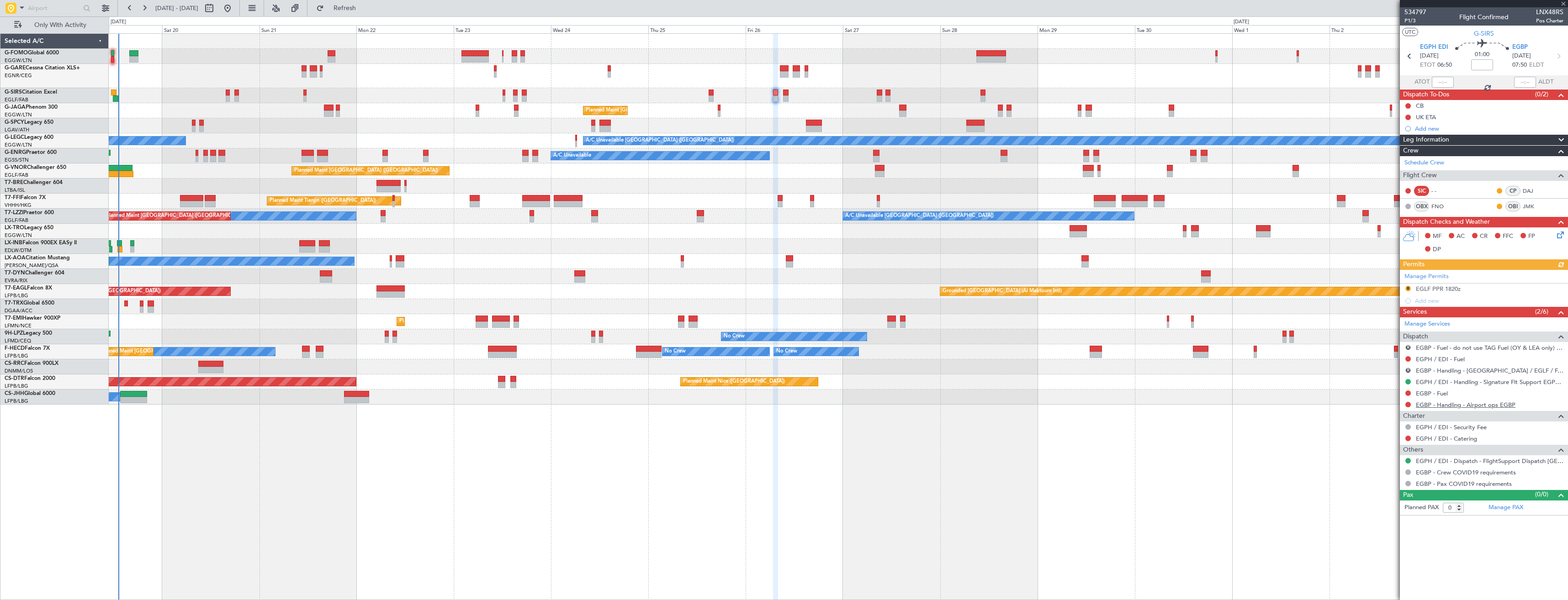
click at [1436, 405] on link "EGBP - Handling - Airport ops EGBP" at bounding box center [1466, 404] width 100 height 8
click at [367, 15] on button "Refresh" at bounding box center [339, 8] width 55 height 15
click at [1430, 381] on link "EGPH / EDI - Handling - Signature Flt Support EGPH / EDI" at bounding box center [1490, 382] width 147 height 8
click at [364, 7] on span "Refresh" at bounding box center [345, 8] width 38 height 6
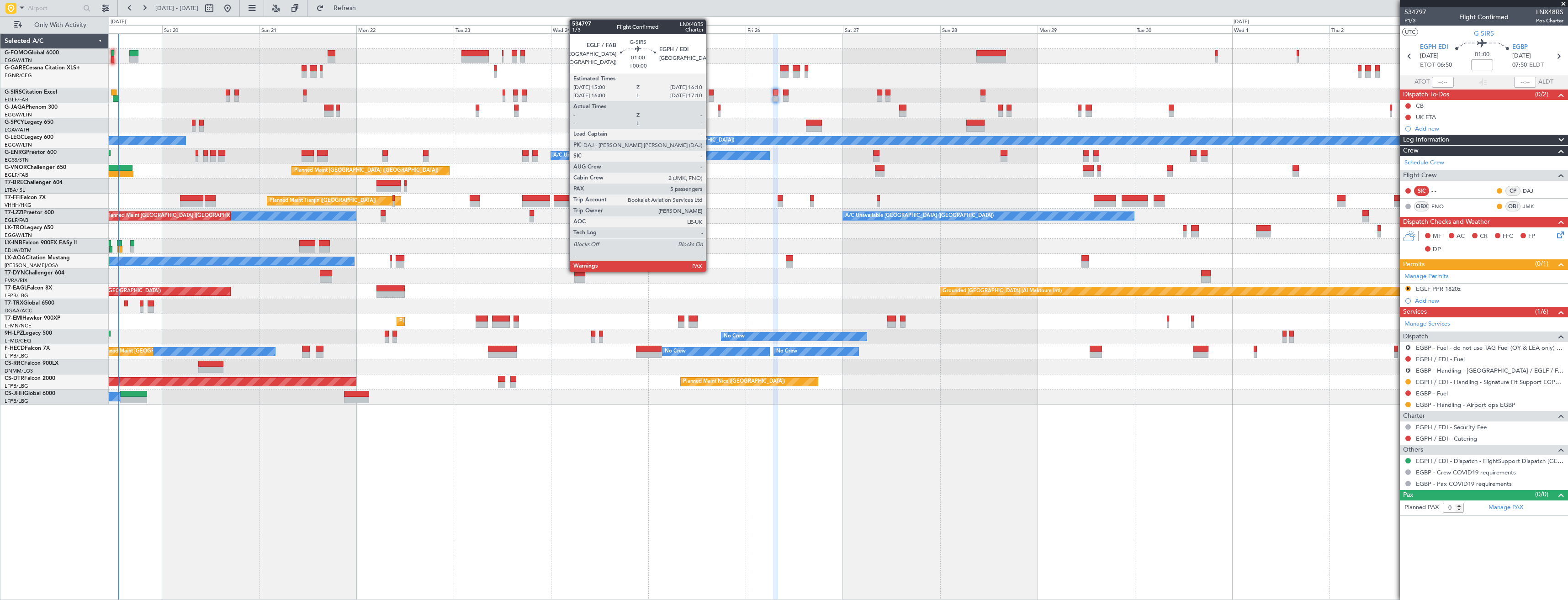
click at [710, 97] on div at bounding box center [712, 98] width 5 height 6
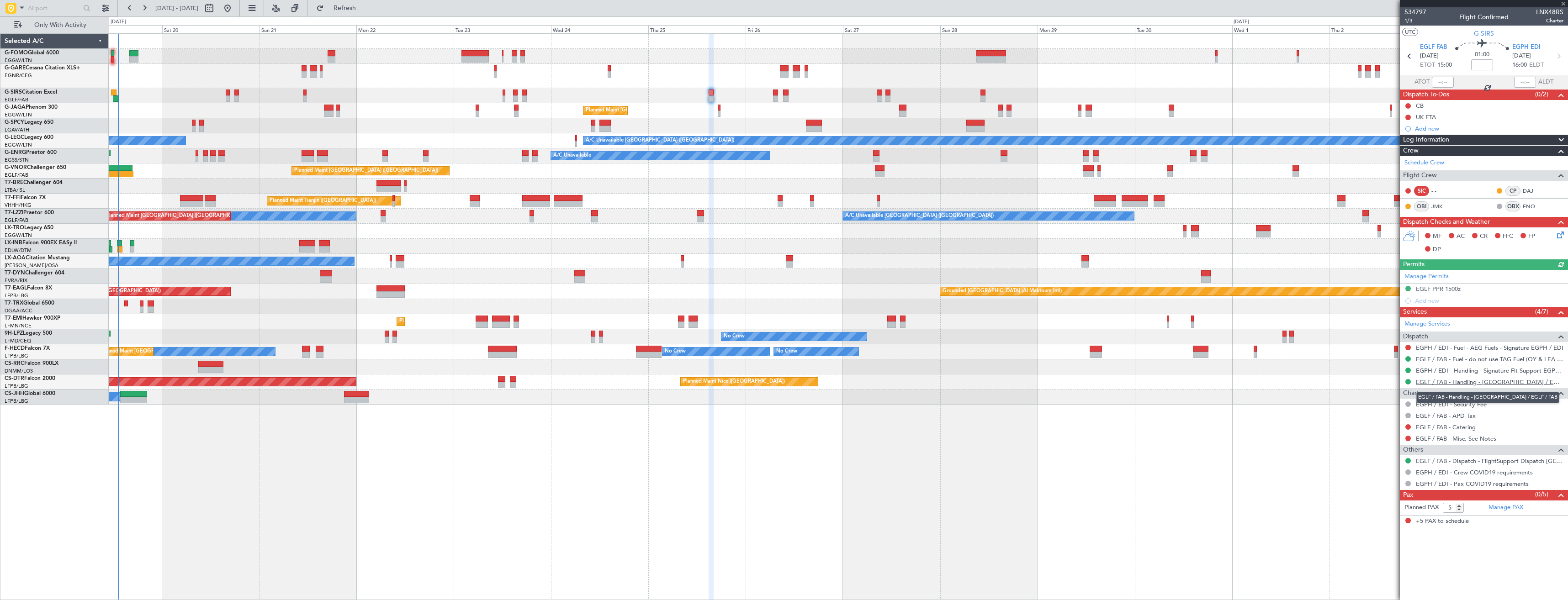
click at [1433, 382] on link "EGLF / FAB - Handling - [GEOGRAPHIC_DATA] / EGLF / FAB" at bounding box center [1490, 382] width 147 height 8
click at [352, 4] on button "Refresh" at bounding box center [339, 8] width 55 height 15
click at [351, 4] on button "Refreshing..." at bounding box center [339, 8] width 55 height 15
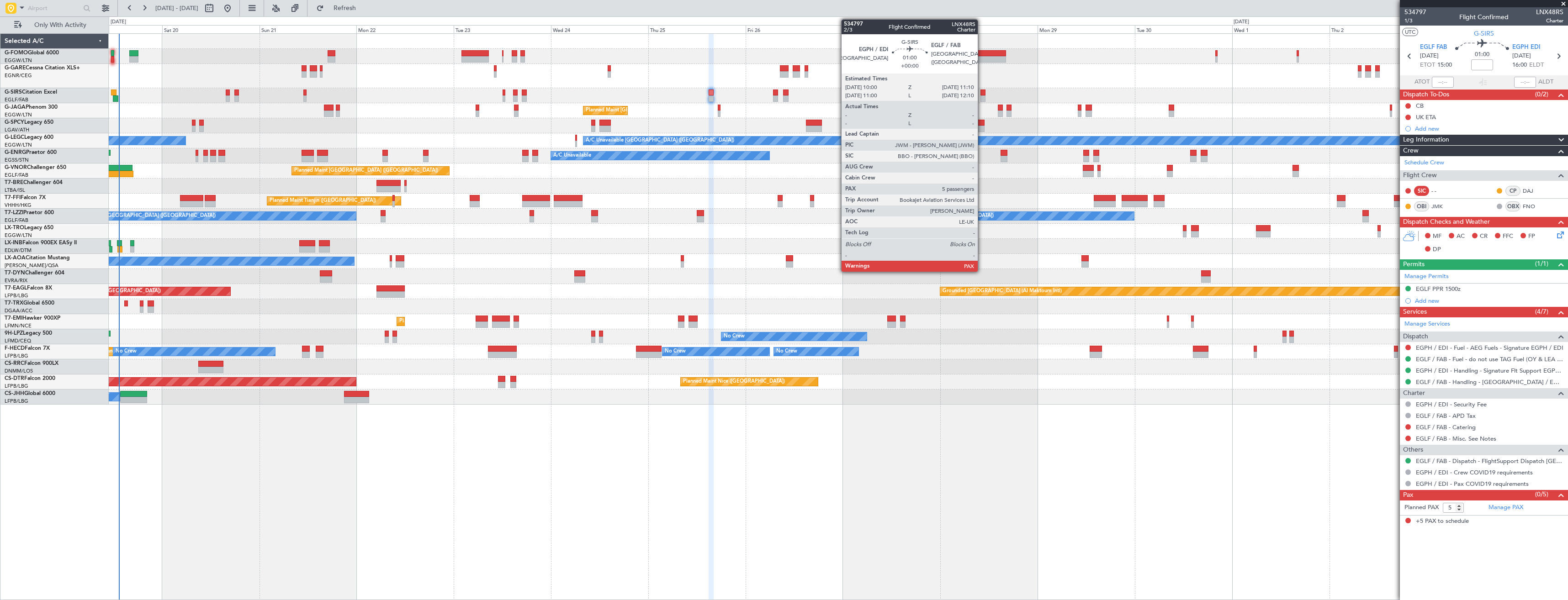
click at [982, 94] on div at bounding box center [984, 92] width 5 height 6
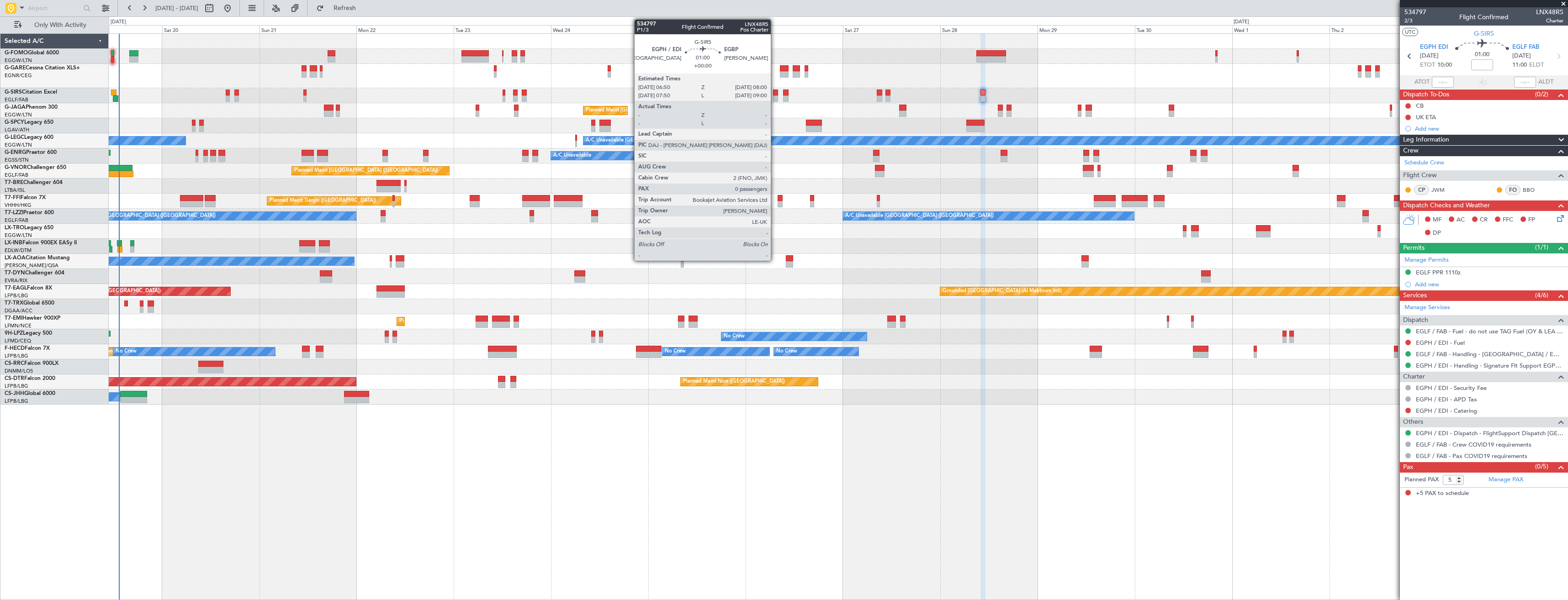
click at [775, 96] on div at bounding box center [776, 98] width 5 height 6
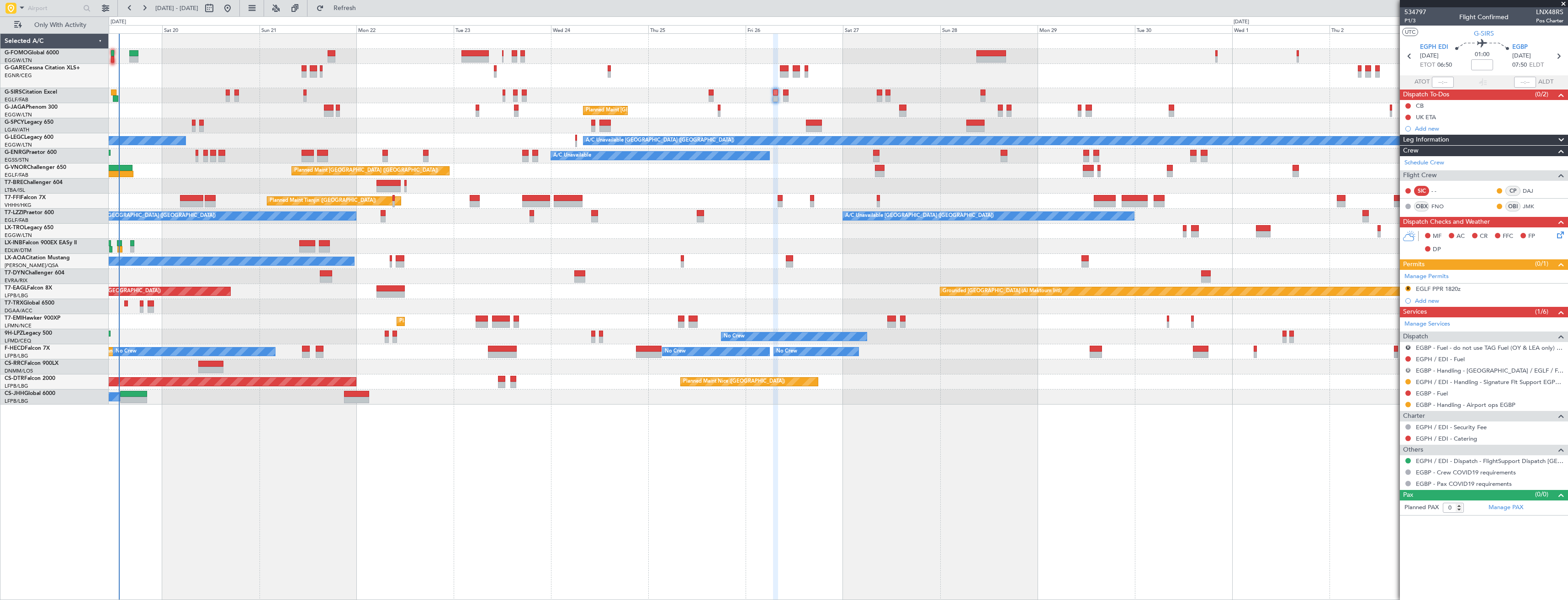
click at [1409, 370] on button "R" at bounding box center [1408, 371] width 5 height 5
click at [1383, 436] on span "Cancelled" at bounding box center [1382, 438] width 26 height 10
click at [1407, 347] on button "R" at bounding box center [1408, 347] width 5 height 5
click at [1394, 416] on span "Cancelled" at bounding box center [1382, 415] width 26 height 10
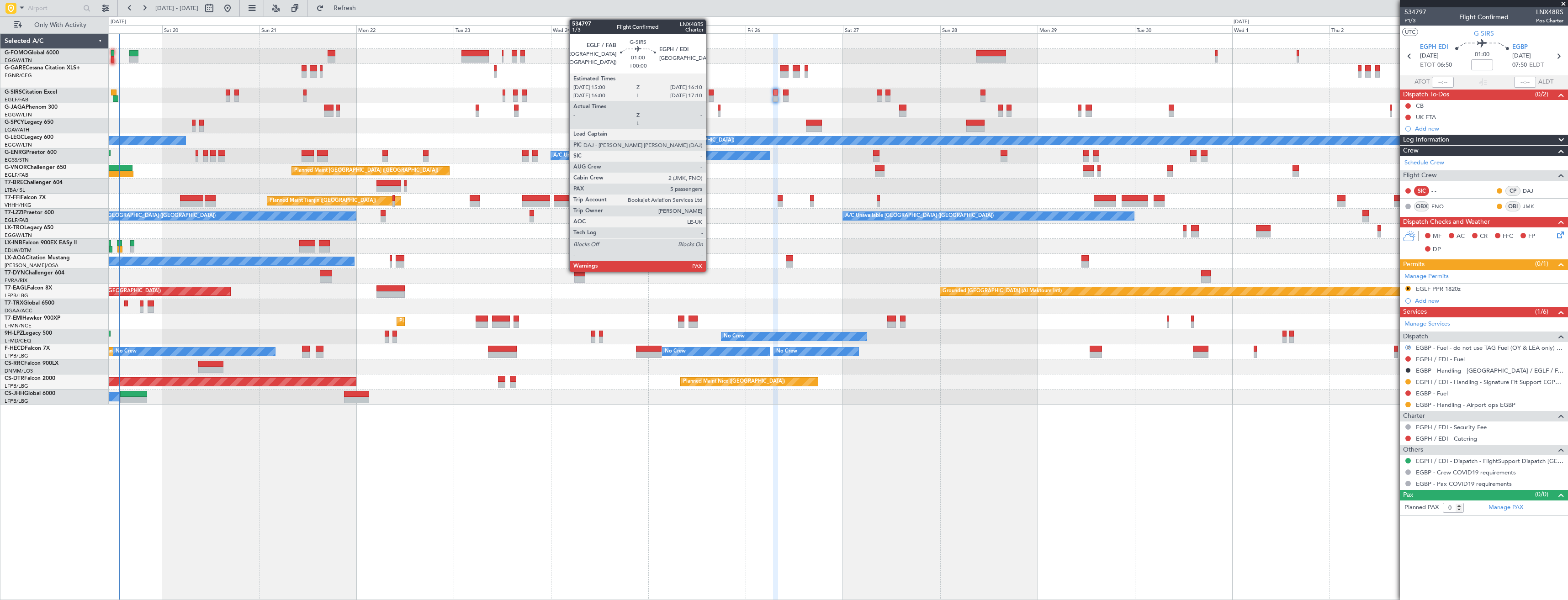
click at [710, 93] on div at bounding box center [712, 92] width 5 height 6
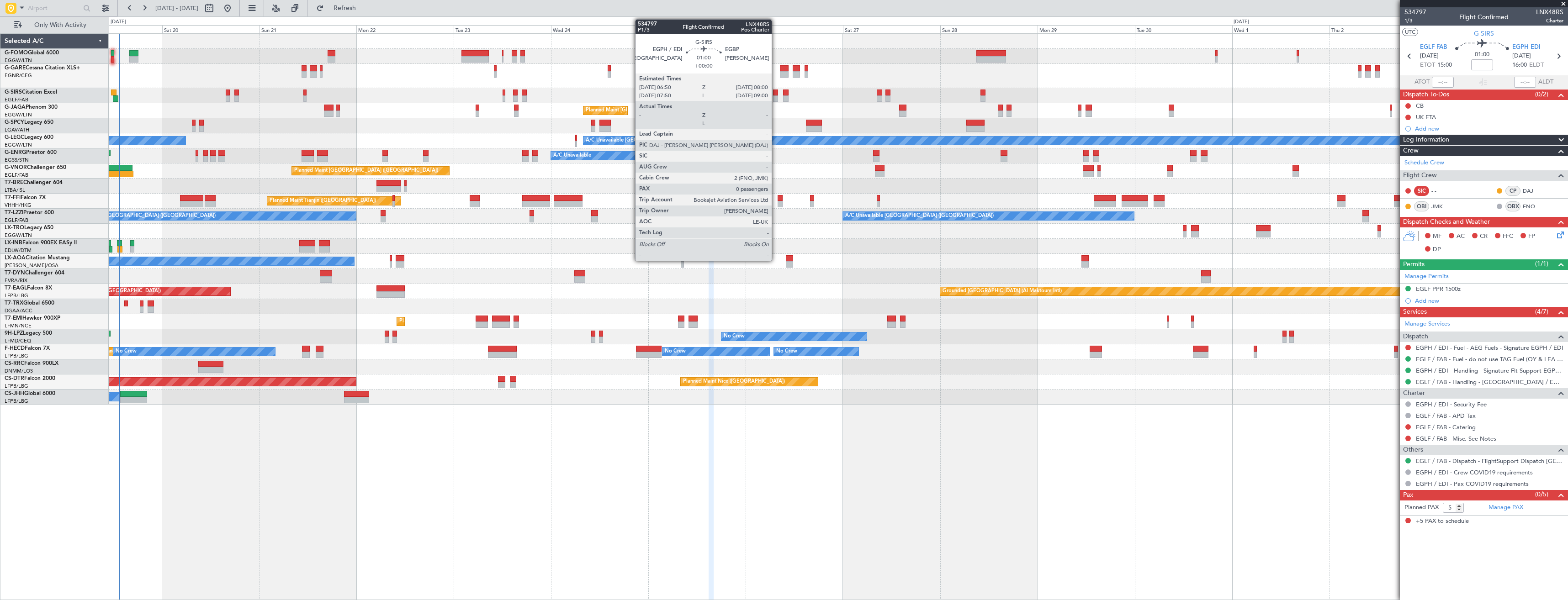
click at [776, 97] on div at bounding box center [776, 98] width 5 height 6
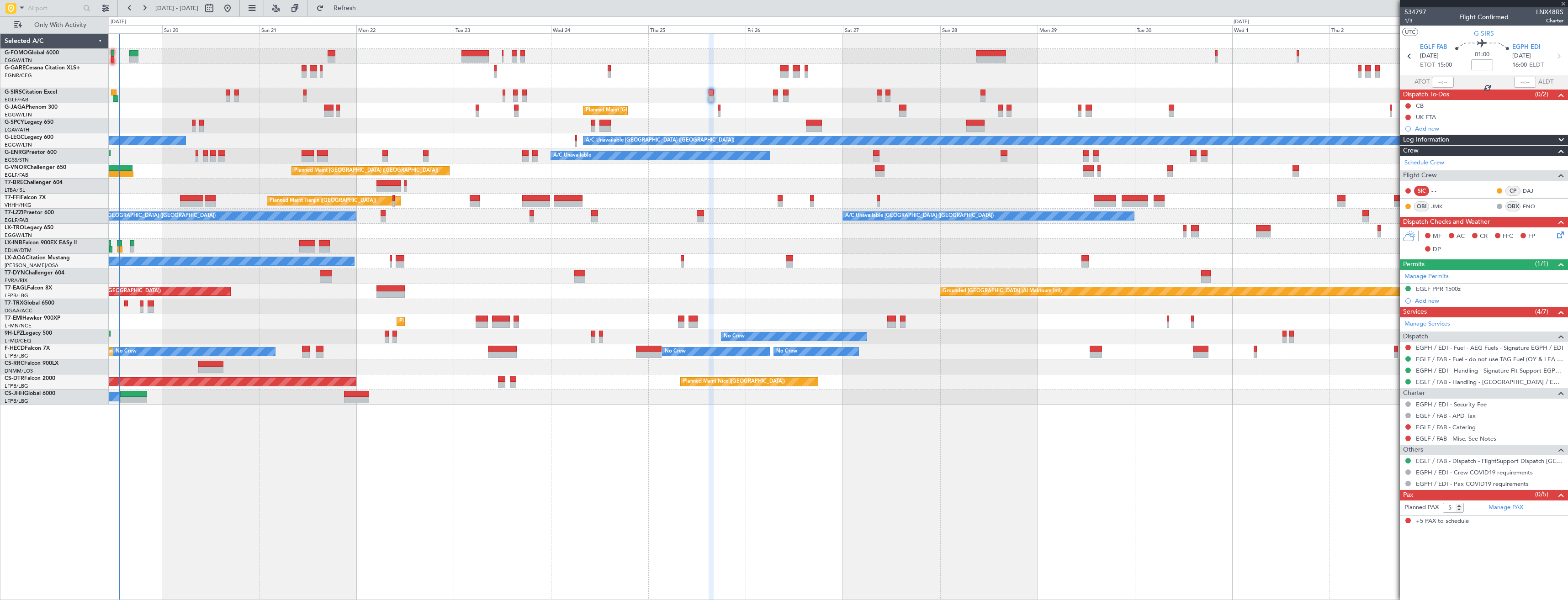
type input "0"
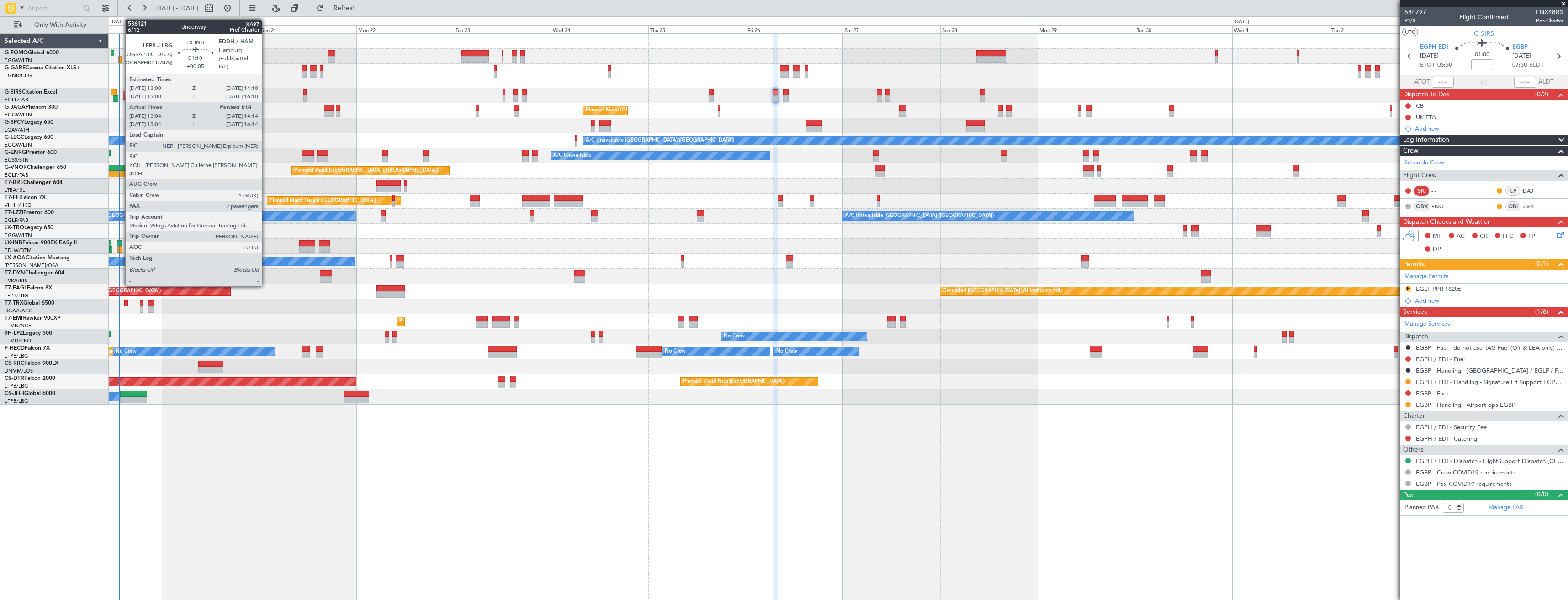
click at [120, 247] on div at bounding box center [120, 248] width 5 height 6
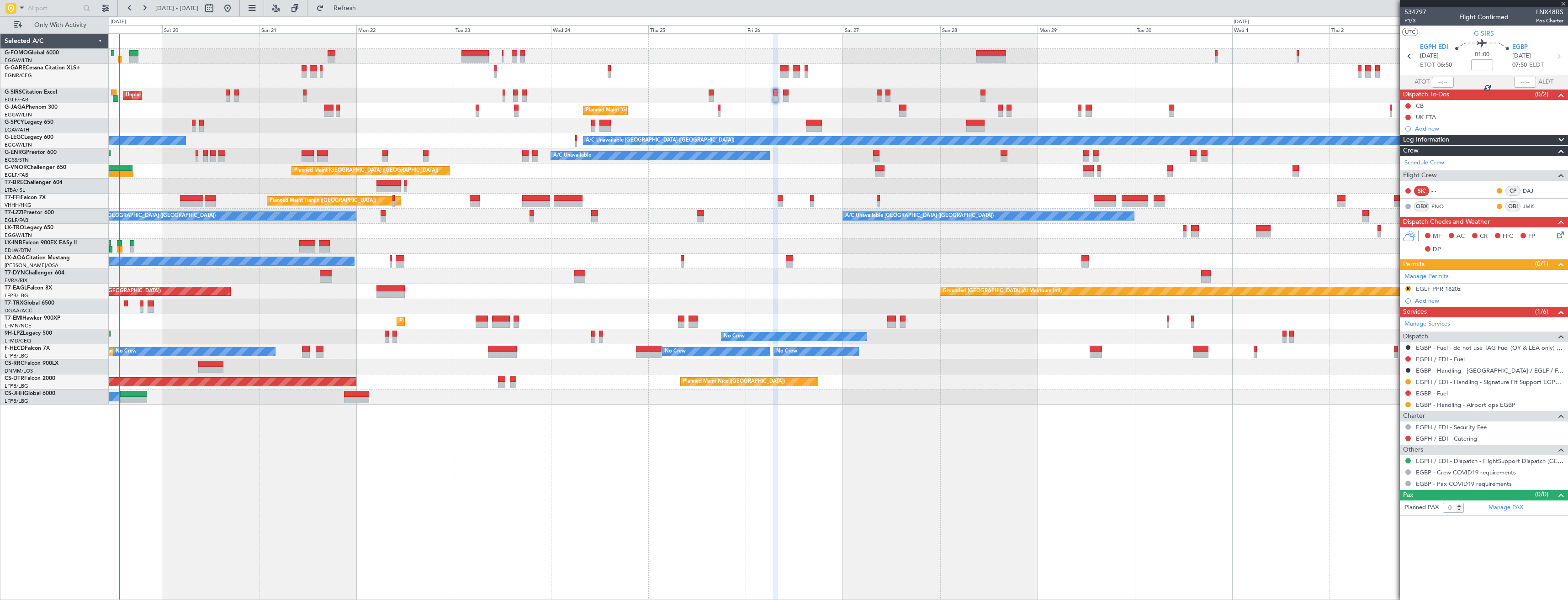
type input "+00:05"
type input "13:04"
type input "2"
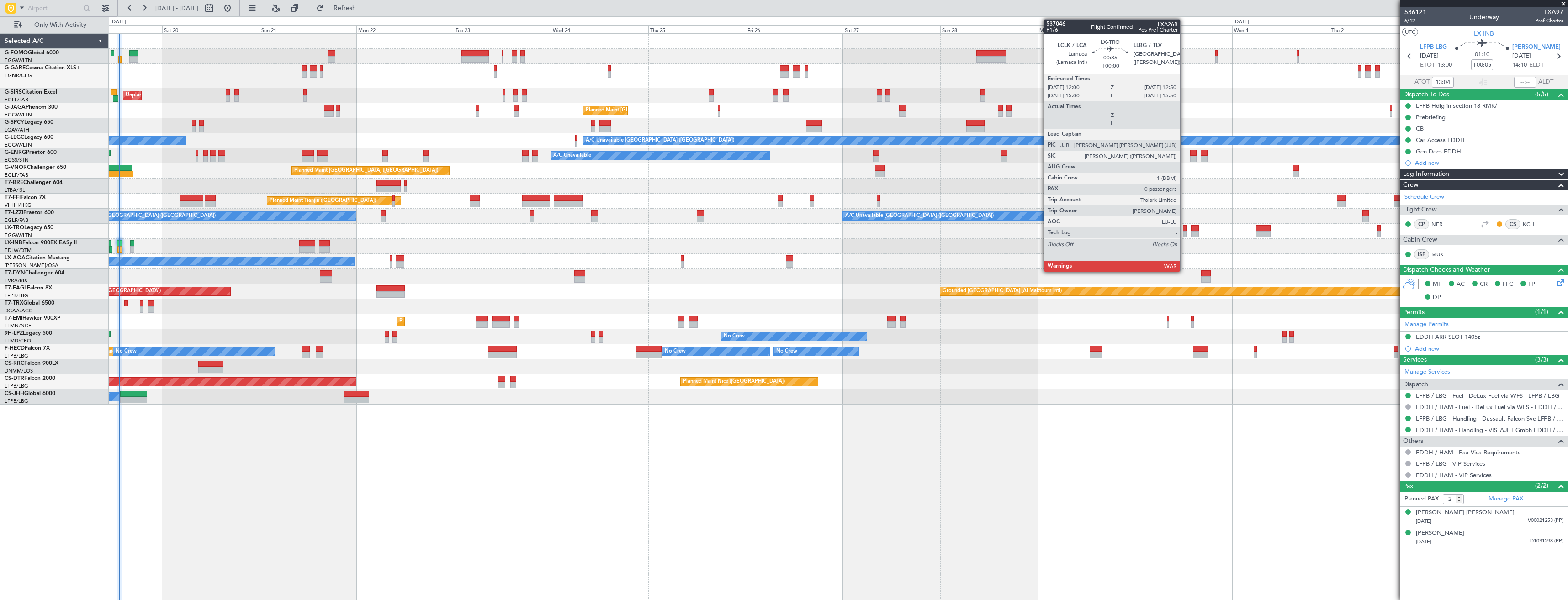
click at [1184, 232] on div at bounding box center [1184, 234] width 3 height 6
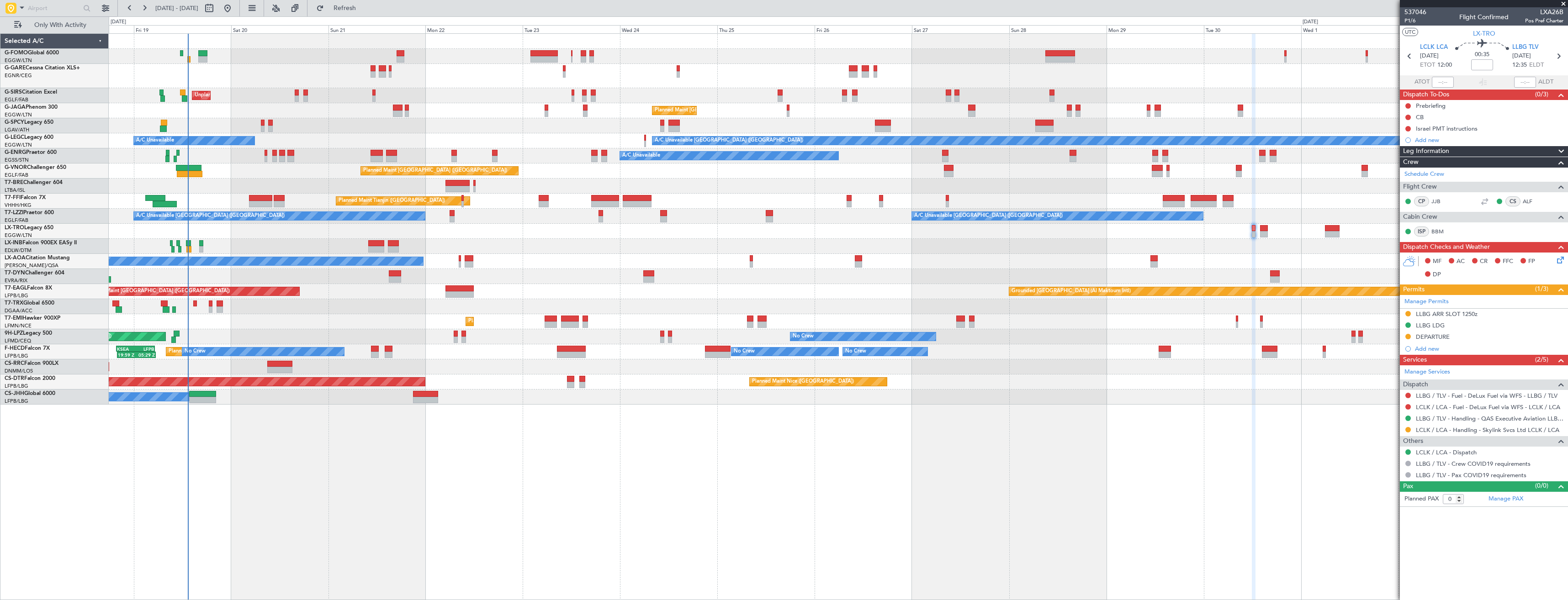
click at [207, 346] on div "Planned Maint [GEOGRAPHIC_DATA] ([GEOGRAPHIC_DATA]) No Crew No Crew Planned Mai…" at bounding box center [838, 352] width 1459 height 15
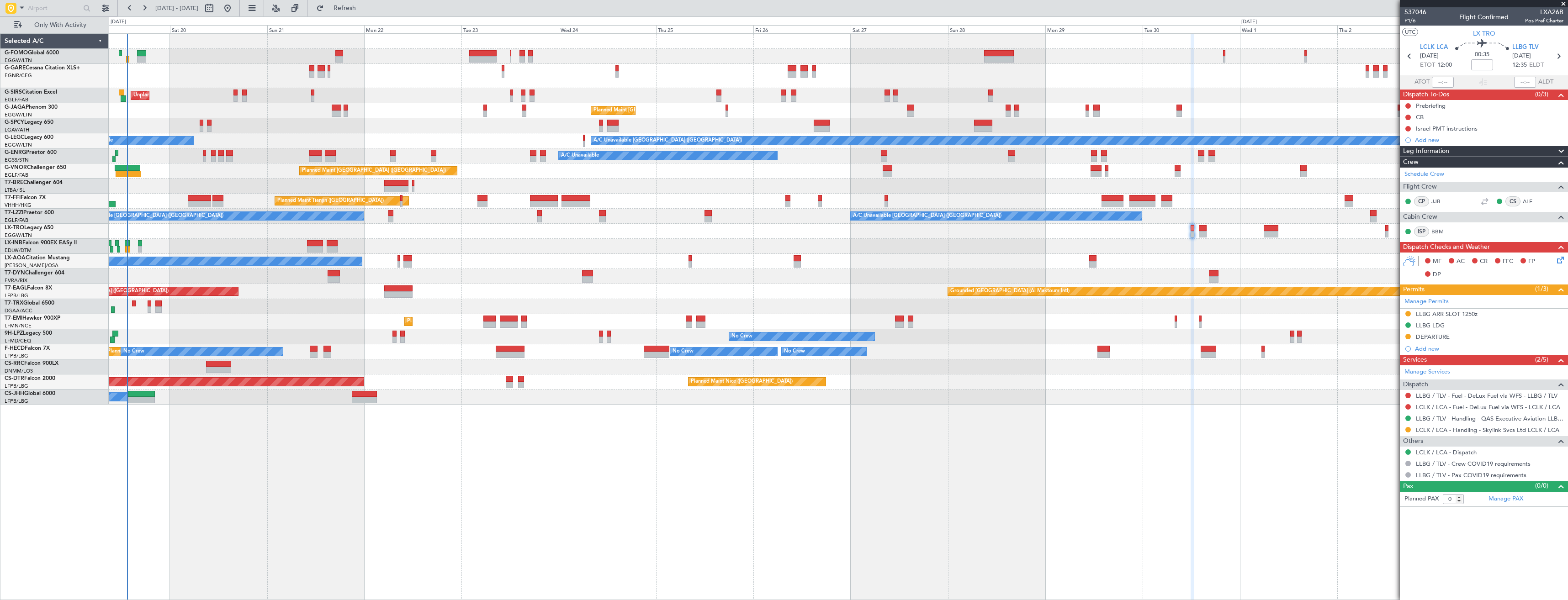
click at [226, 339] on div "No Crew No Crew [GEOGRAPHIC_DATA] ([GEOGRAPHIC_DATA])" at bounding box center [838, 337] width 1459 height 15
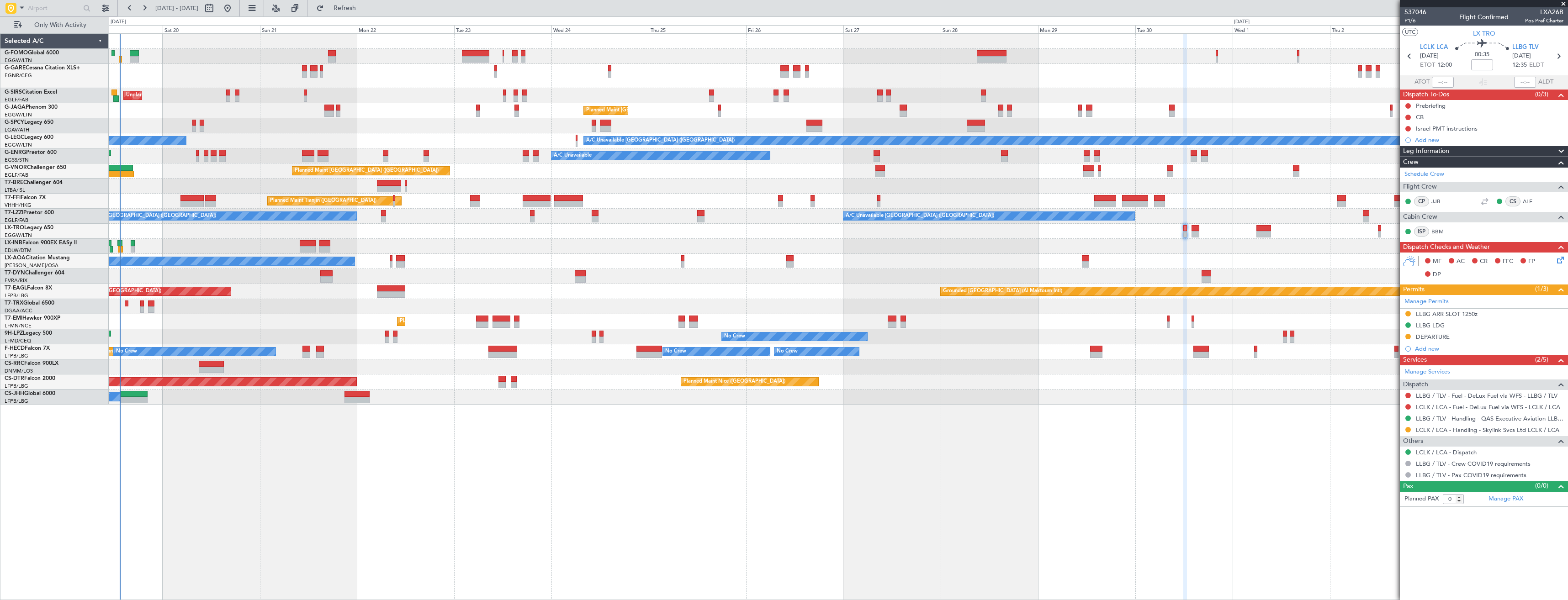
click at [222, 332] on div "No Crew No Crew [GEOGRAPHIC_DATA] ([GEOGRAPHIC_DATA])" at bounding box center [838, 337] width 1459 height 15
click at [14, 10] on div at bounding box center [10, 8] width 11 height 11
click at [23, 20] on span "Trip Number" at bounding box center [37, 23] width 34 height 10
click at [1410, 431] on button at bounding box center [1408, 429] width 5 height 5
click at [1387, 539] on span "Confirmed" at bounding box center [1382, 539] width 29 height 10
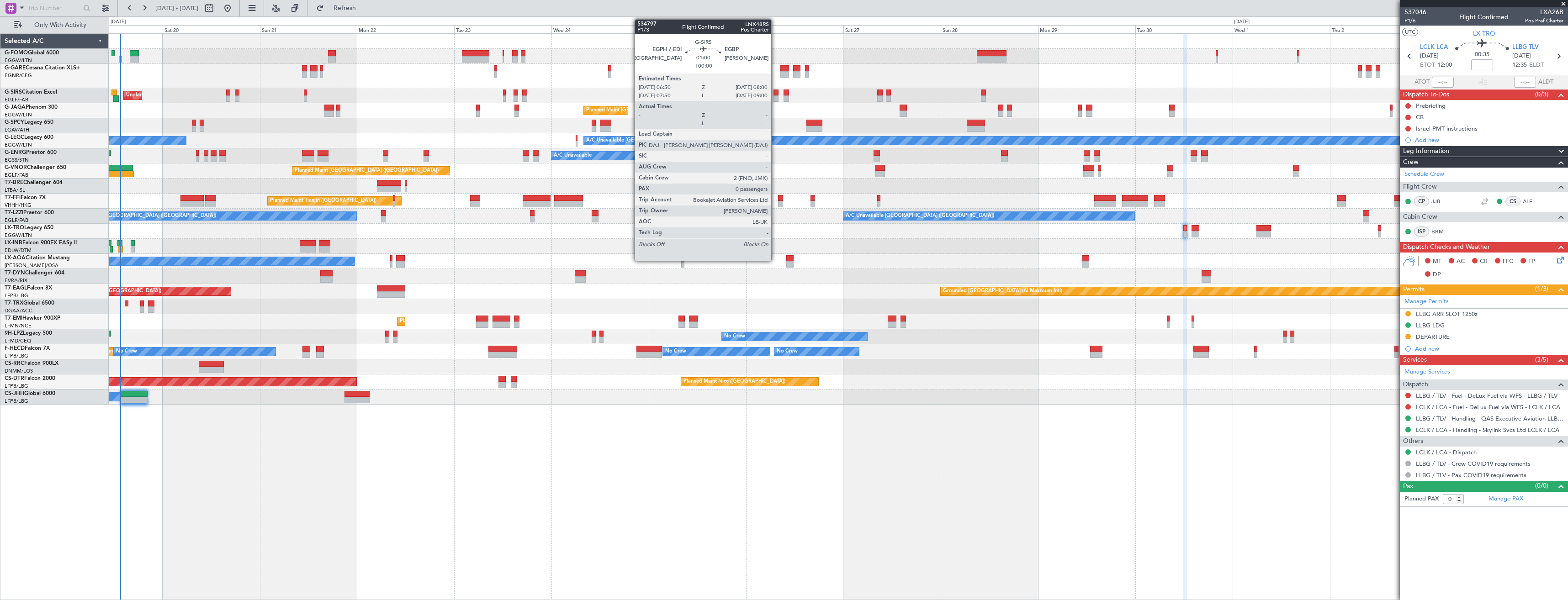
click at [776, 96] on div at bounding box center [777, 98] width 5 height 6
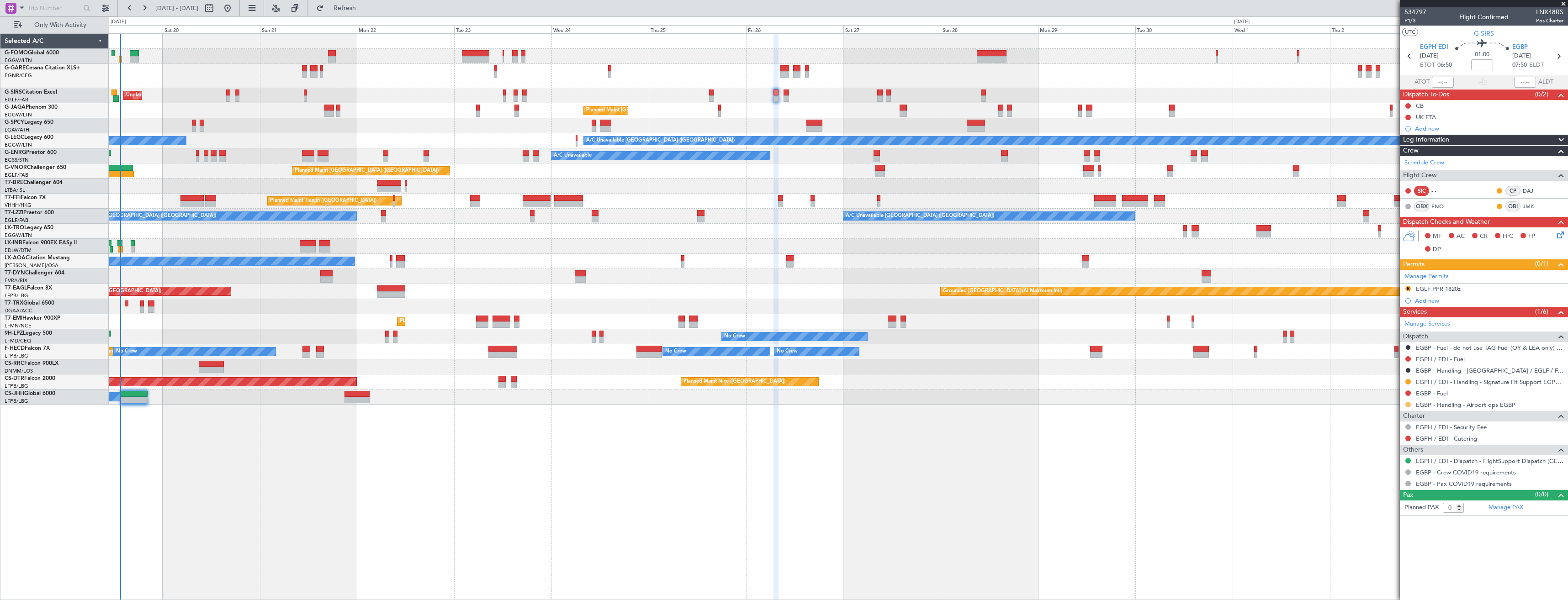
click at [1408, 404] on button at bounding box center [1408, 404] width 5 height 5
click at [1392, 513] on span "Confirmed" at bounding box center [1382, 513] width 29 height 10
click at [1442, 274] on div "Manage Permits R EGLF PPR 1820z Add new" at bounding box center [1484, 288] width 168 height 37
click at [1432, 278] on div "Manage Permits R EGLF PPR 1820z Add new" at bounding box center [1484, 288] width 168 height 37
click at [1436, 274] on link "Manage Permits" at bounding box center [1426, 277] width 44 height 10
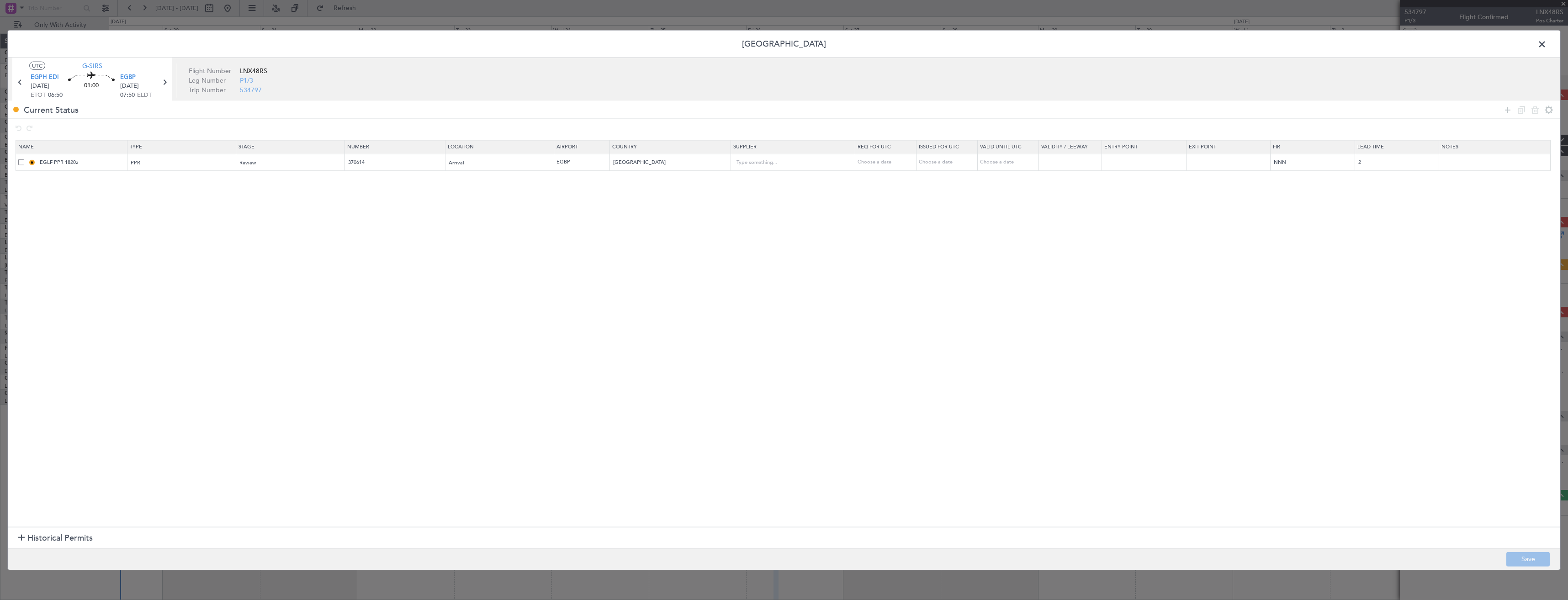
click at [22, 163] on span at bounding box center [21, 162] width 6 height 6
click at [24, 159] on input "checkbox" at bounding box center [24, 159] width 0 height 0
click at [1539, 111] on icon at bounding box center [1535, 109] width 11 height 11
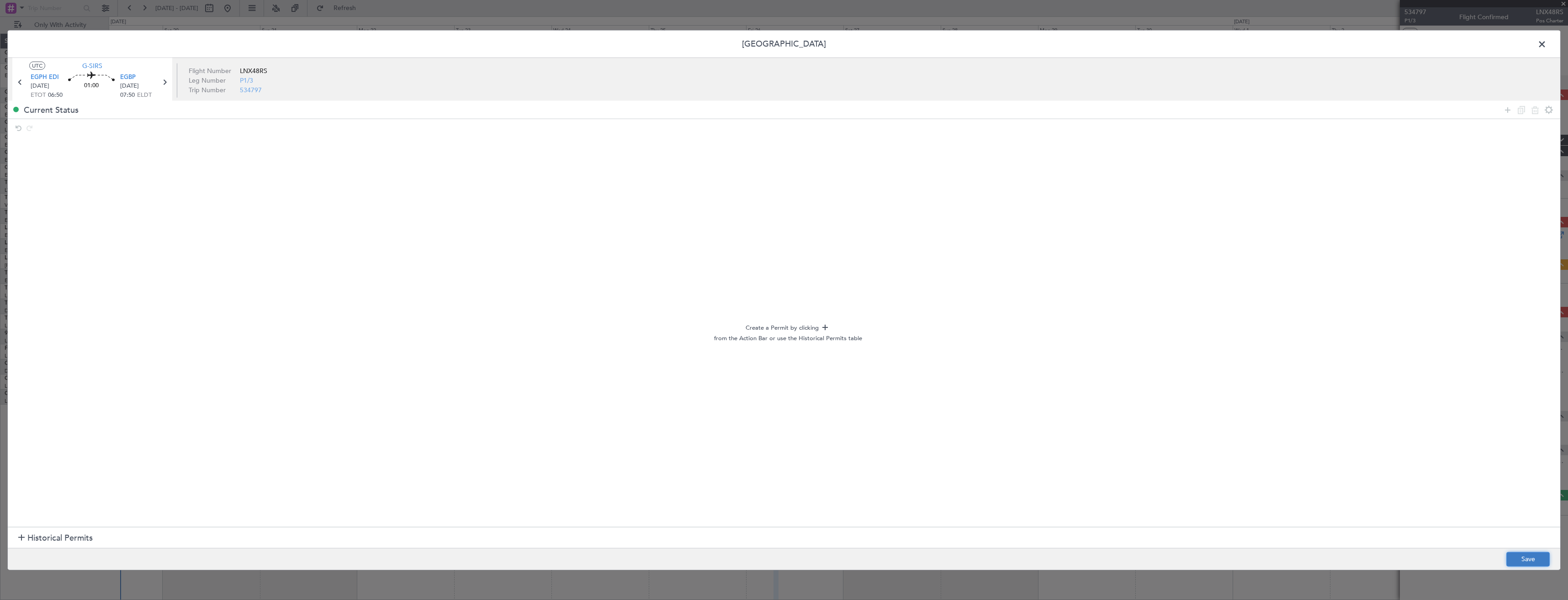
click at [1513, 558] on button "Save" at bounding box center [1528, 559] width 43 height 15
click at [1547, 44] on span at bounding box center [1547, 46] width 0 height 18
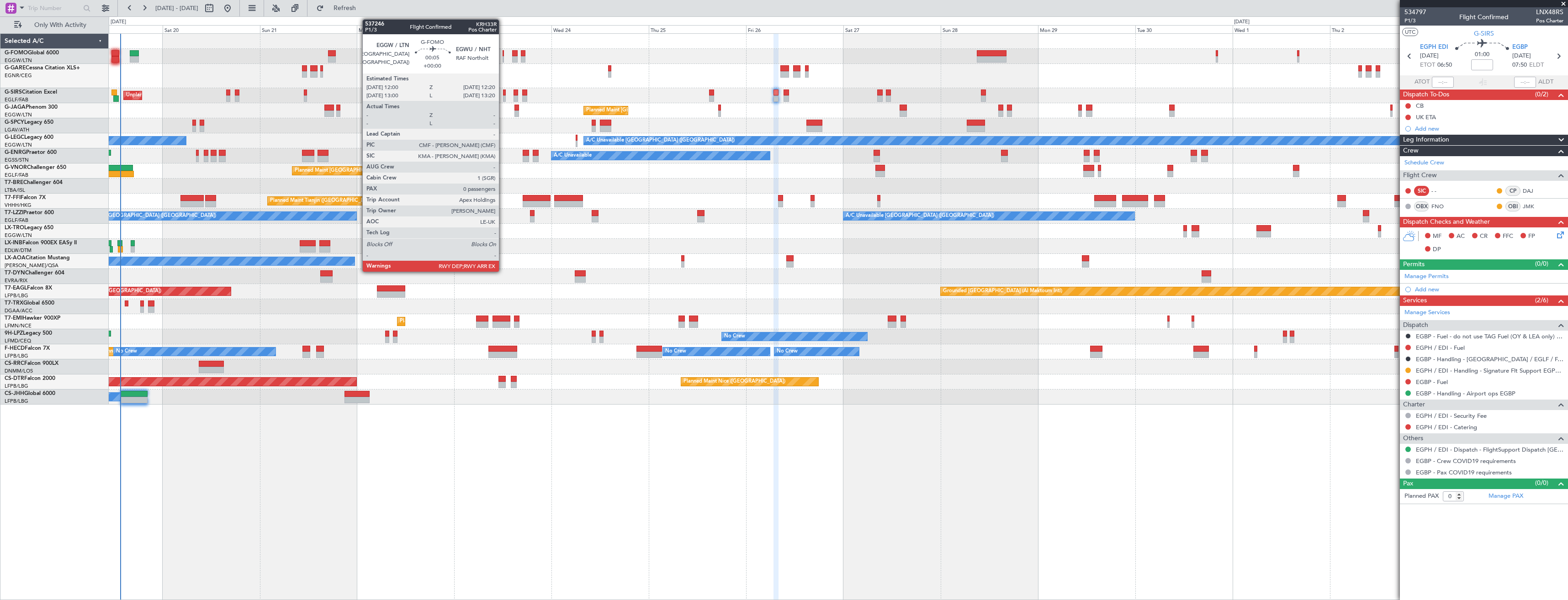
click at [503, 53] on div at bounding box center [504, 53] width 2 height 6
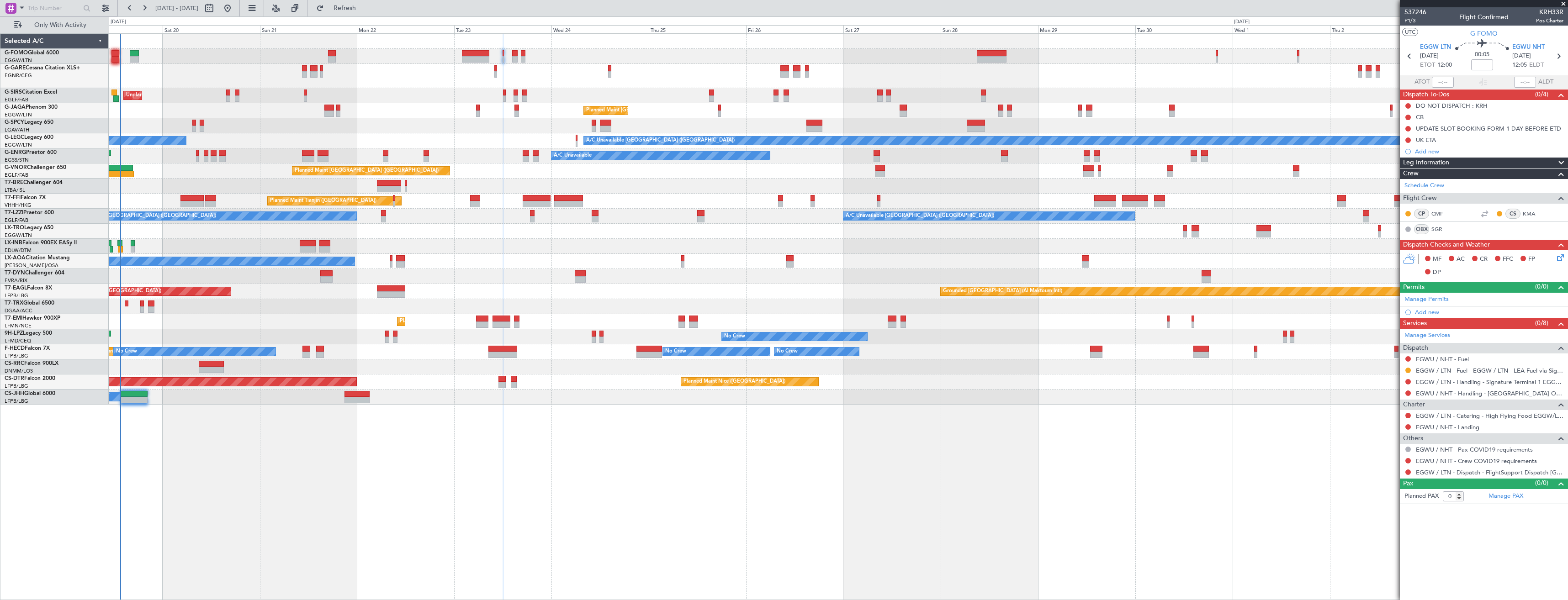
click at [501, 60] on div at bounding box center [838, 55] width 1459 height 15
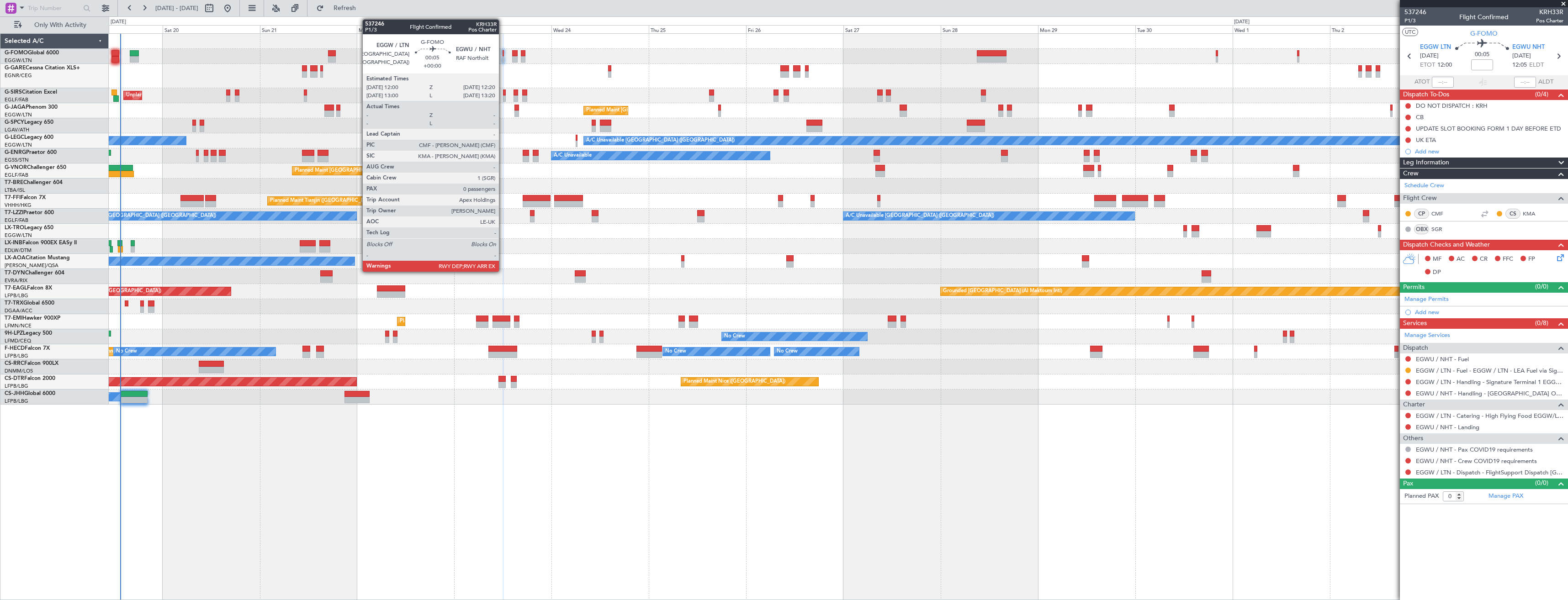
click at [503, 58] on div at bounding box center [504, 59] width 2 height 6
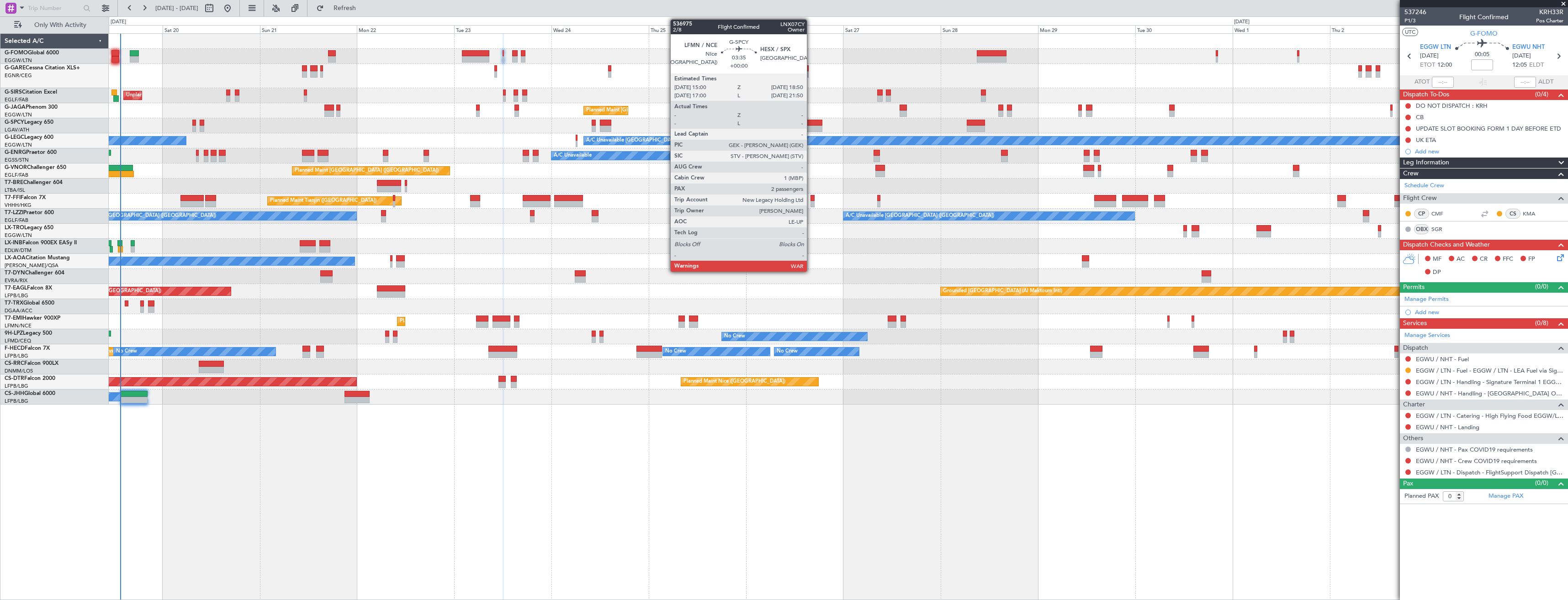
click at [811, 129] on div at bounding box center [815, 128] width 16 height 6
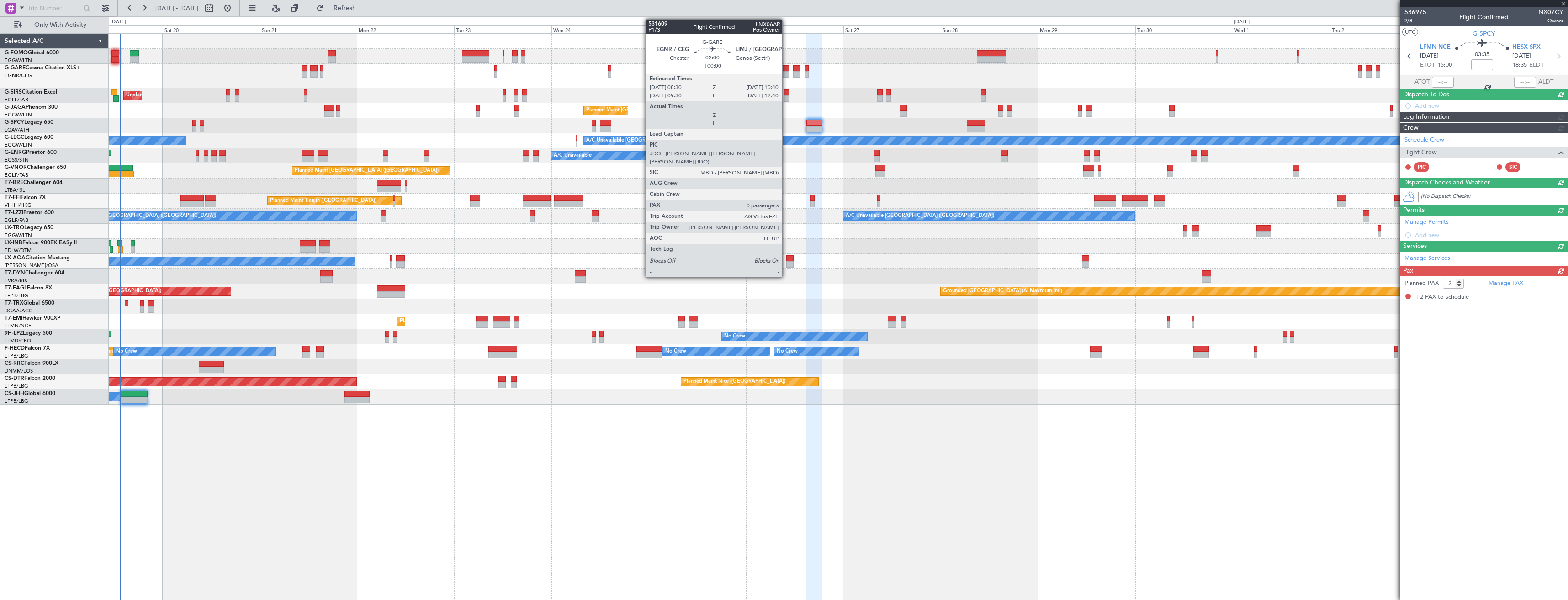
click at [786, 72] on div at bounding box center [784, 74] width 10 height 6
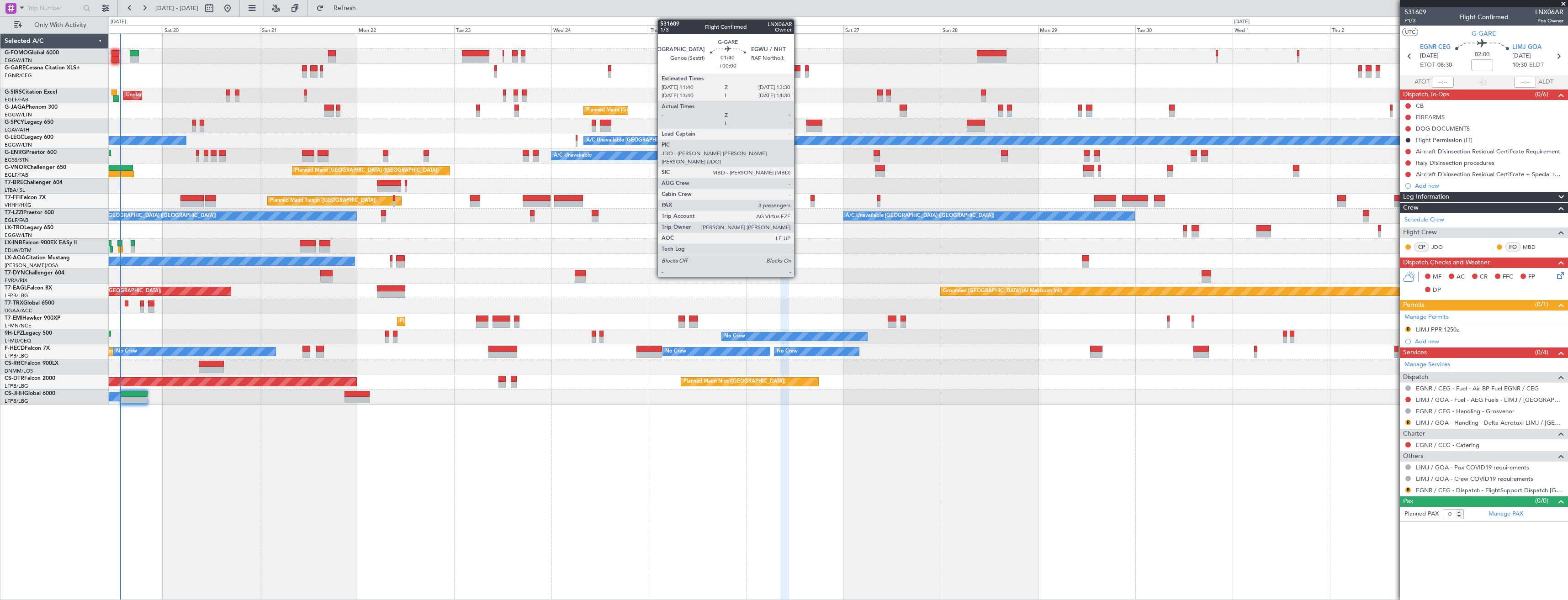
click at [798, 75] on div at bounding box center [797, 74] width 8 height 6
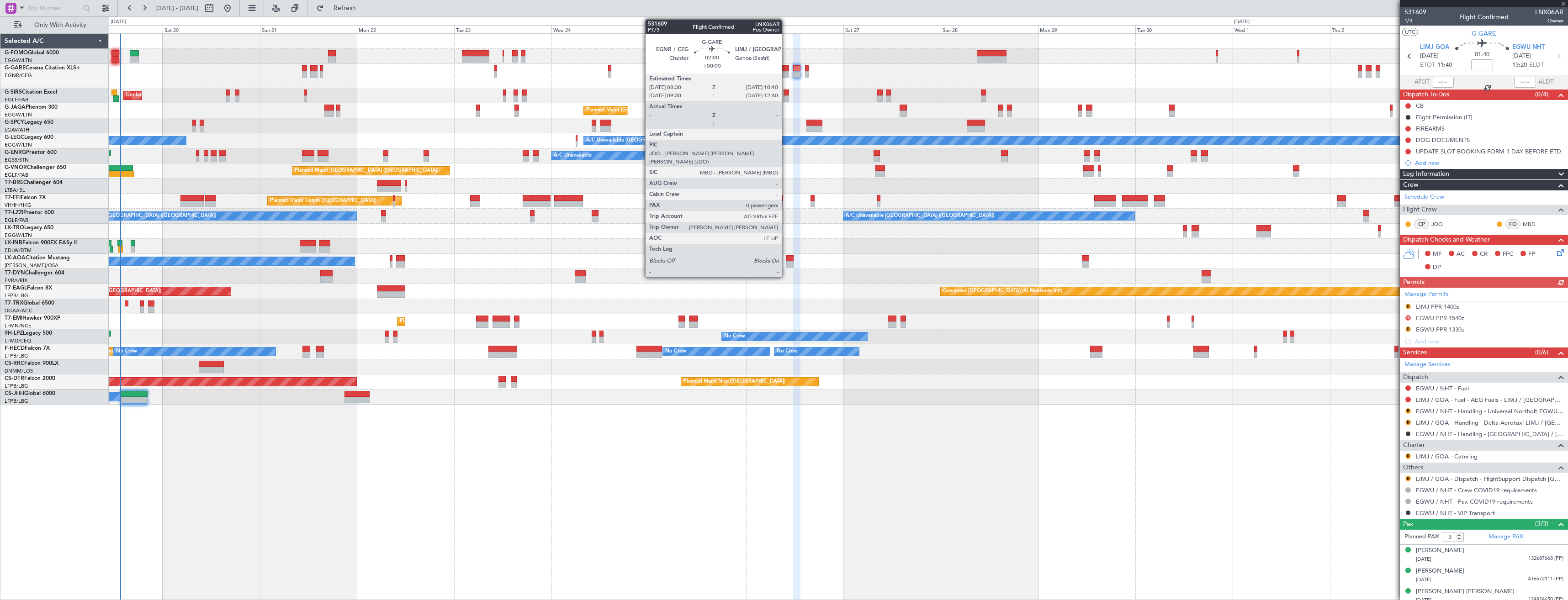
click at [786, 74] on div at bounding box center [784, 74] width 10 height 6
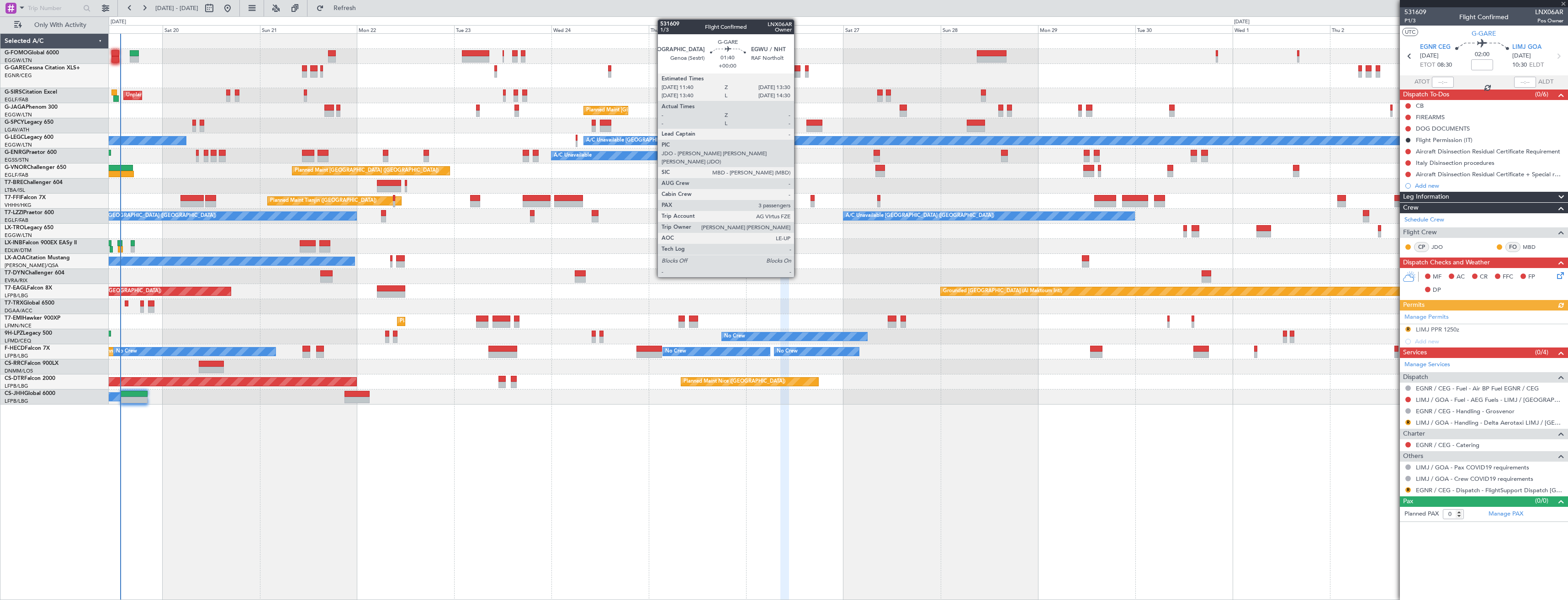
click at [798, 71] on div at bounding box center [797, 68] width 8 height 6
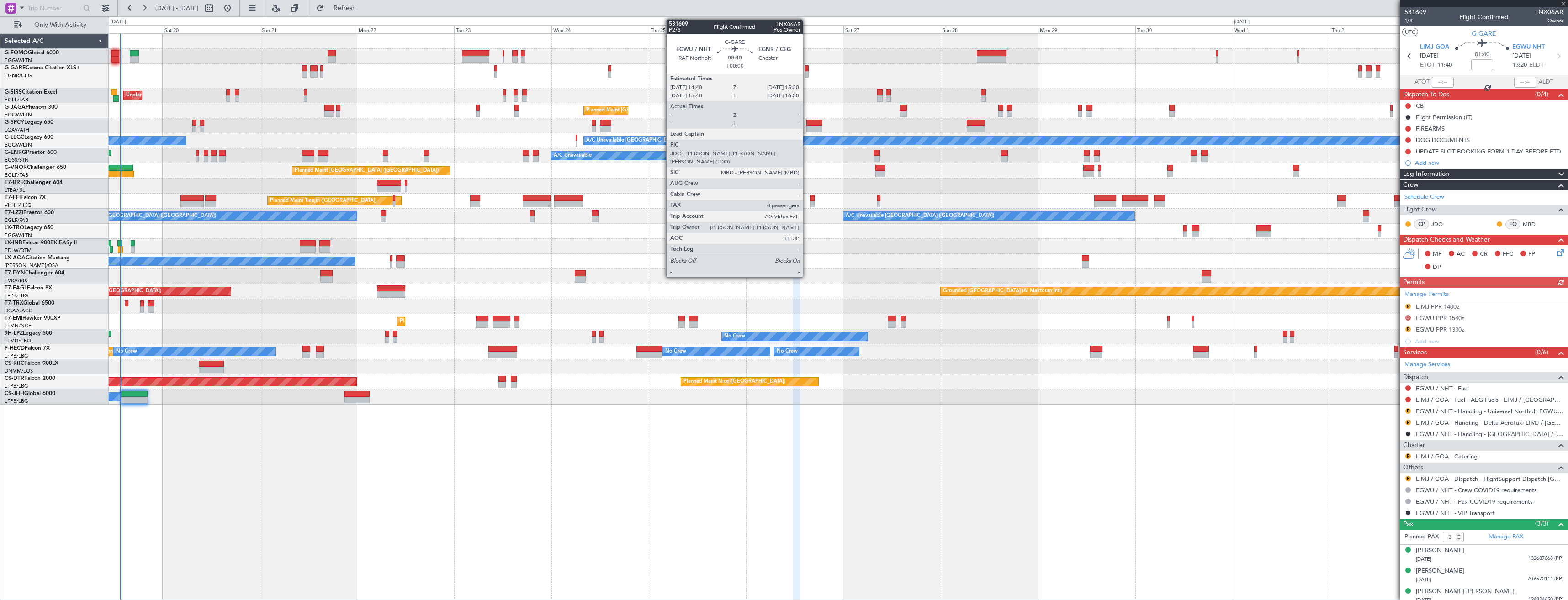
click at [807, 70] on div at bounding box center [807, 68] width 3 height 6
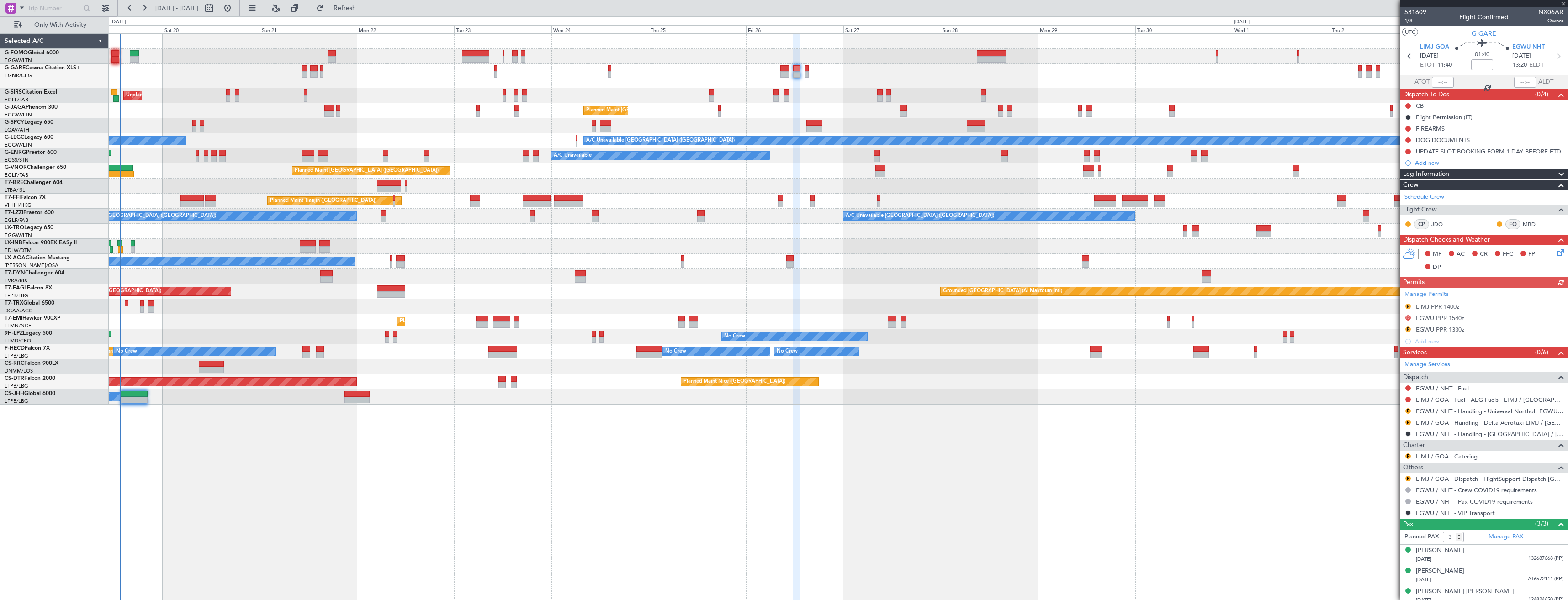
type input "0"
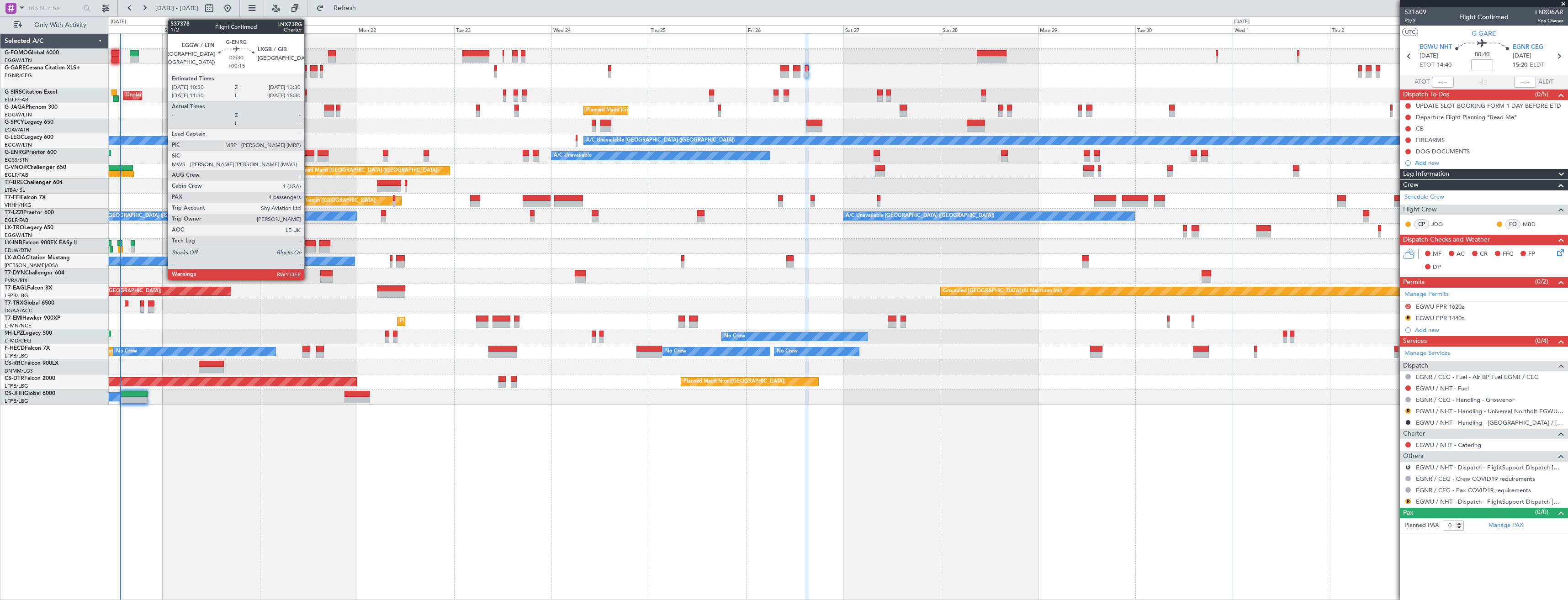
click at [308, 154] on div at bounding box center [308, 152] width 12 height 6
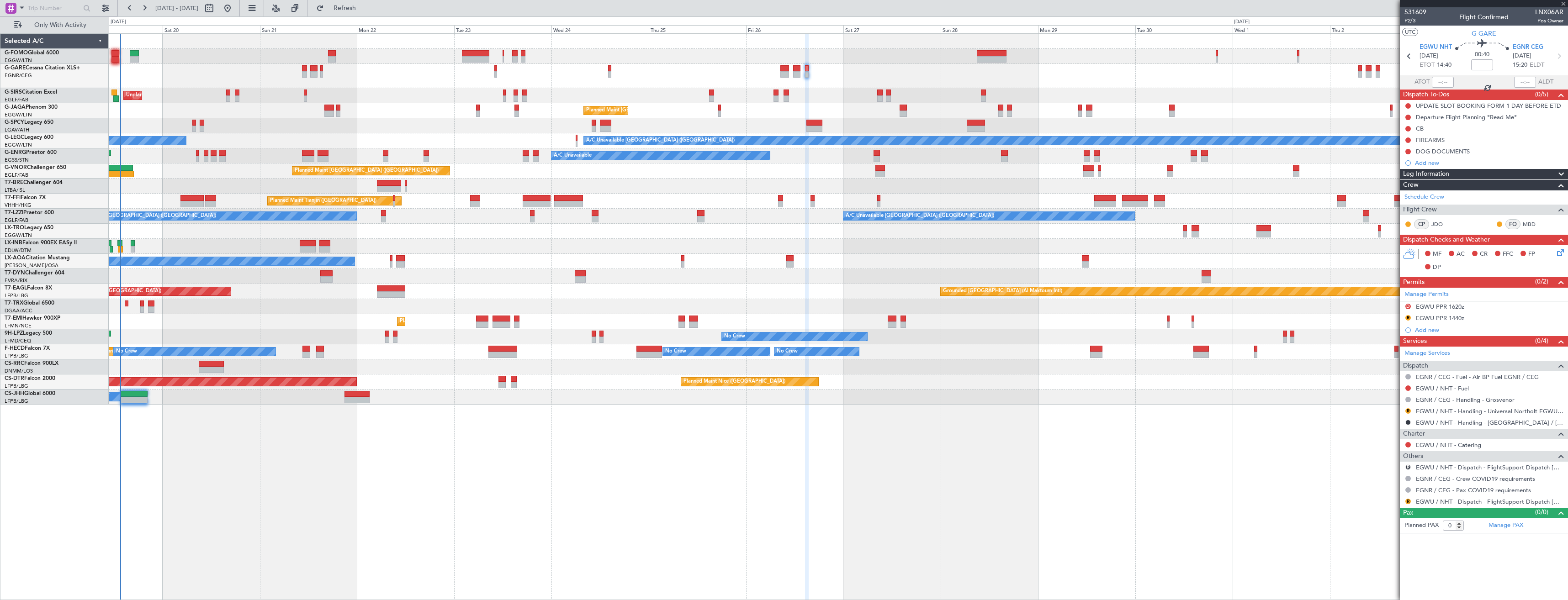
type input "+00:15"
type input "4"
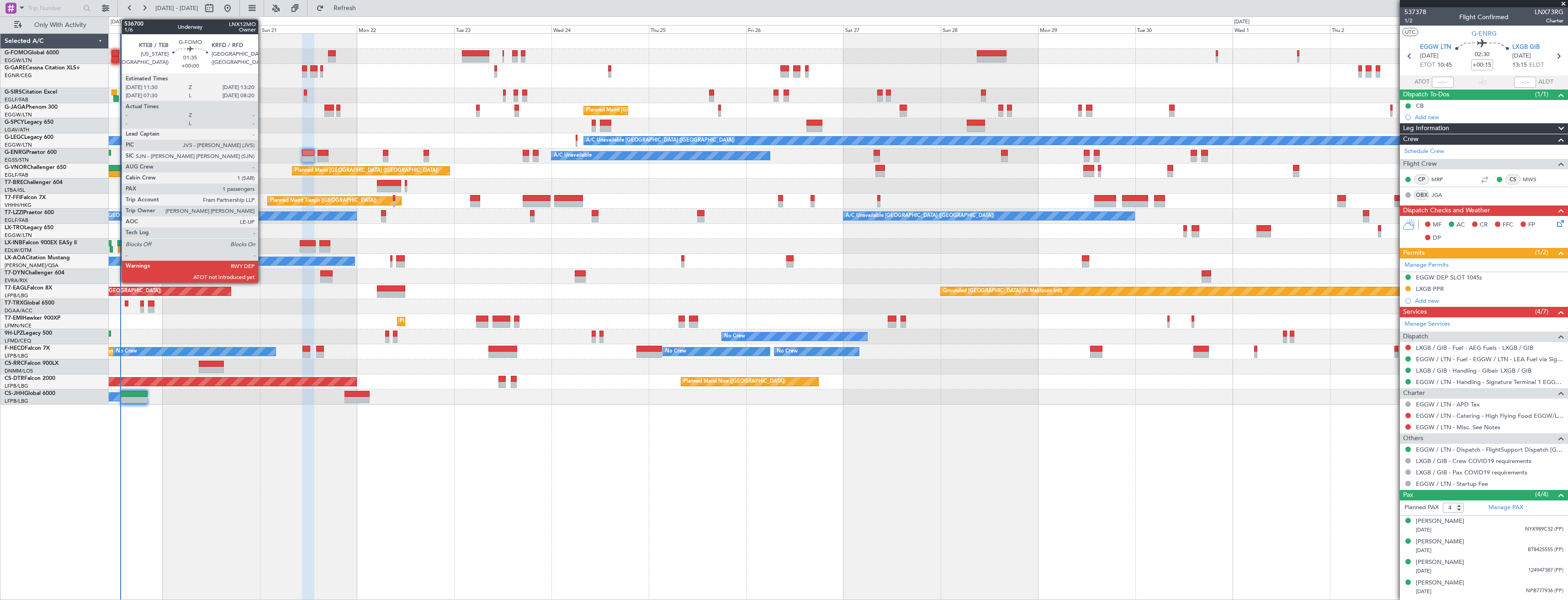
click at [117, 56] on div at bounding box center [115, 59] width 8 height 6
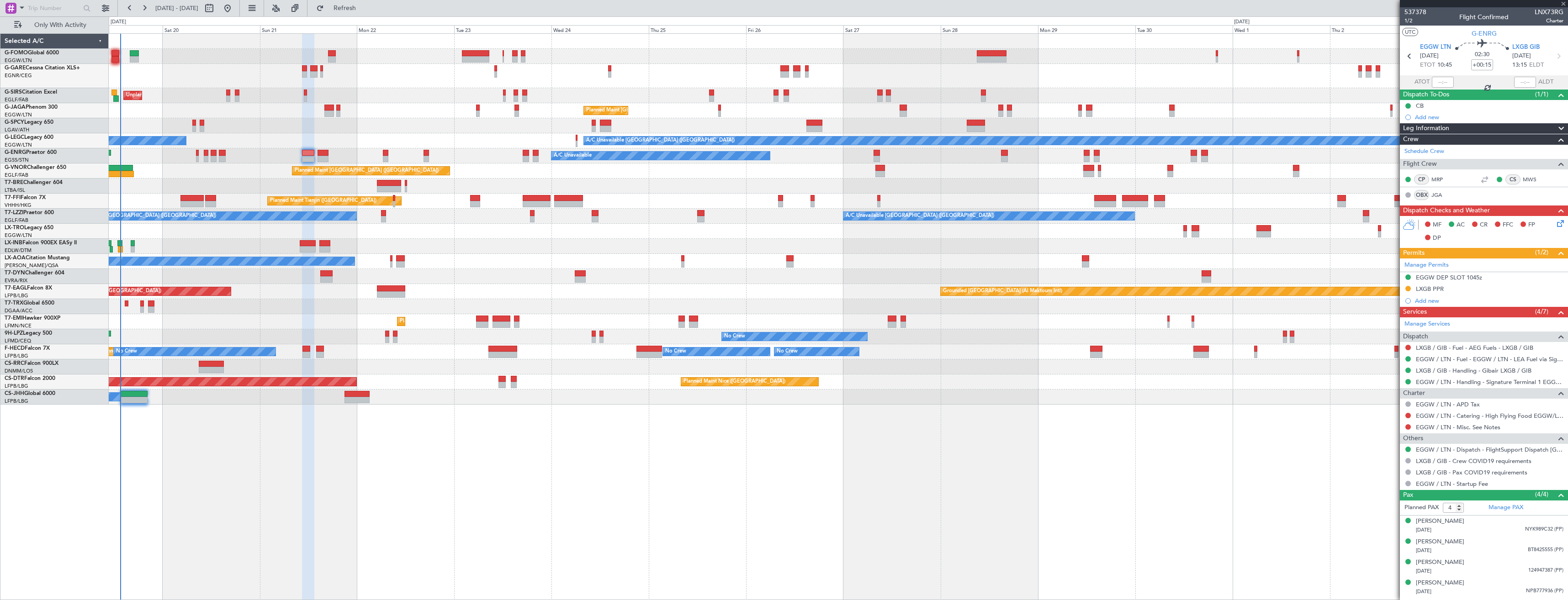
type input "1"
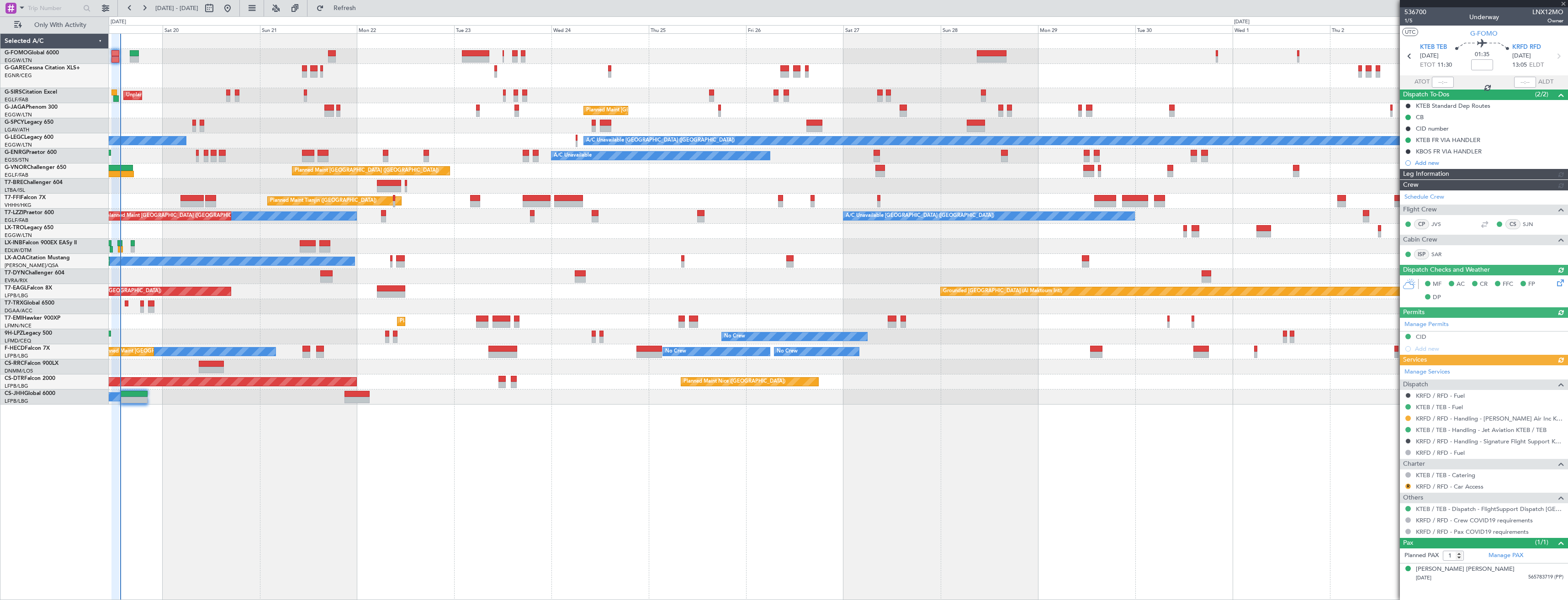
type input "13:21"
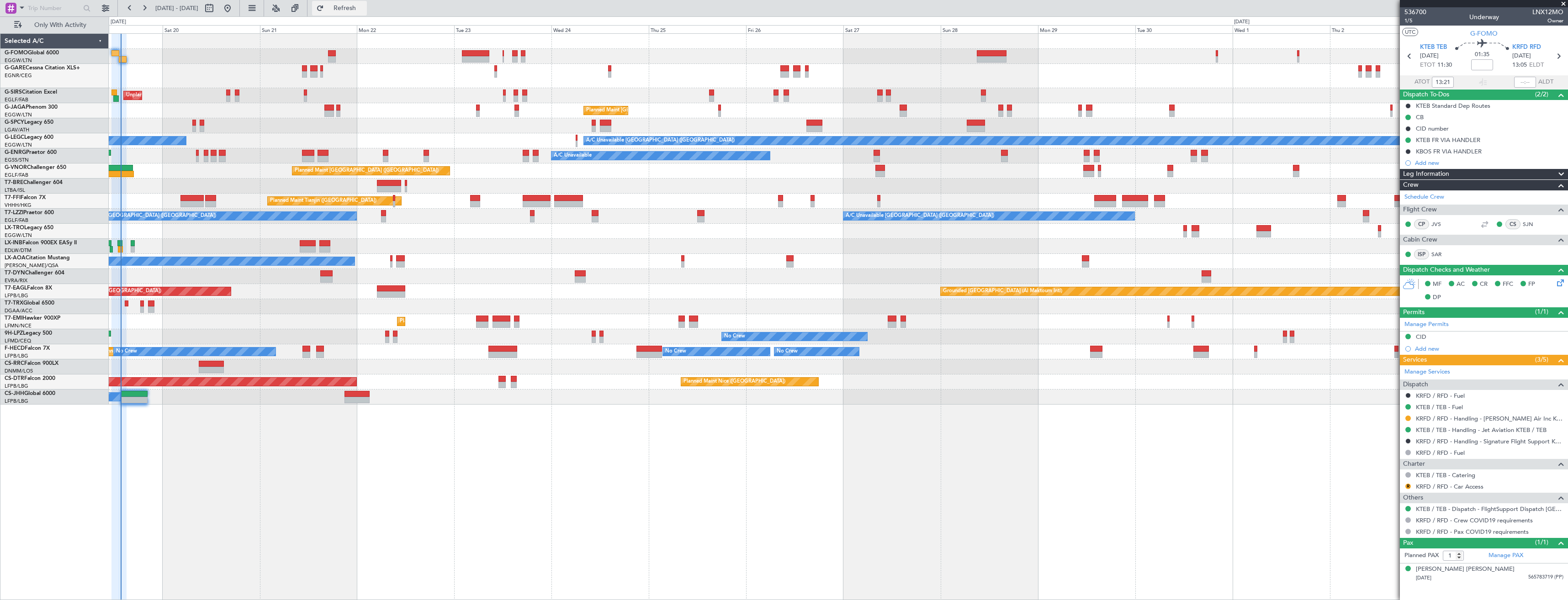
click at [365, 10] on span "Refresh" at bounding box center [345, 8] width 38 height 6
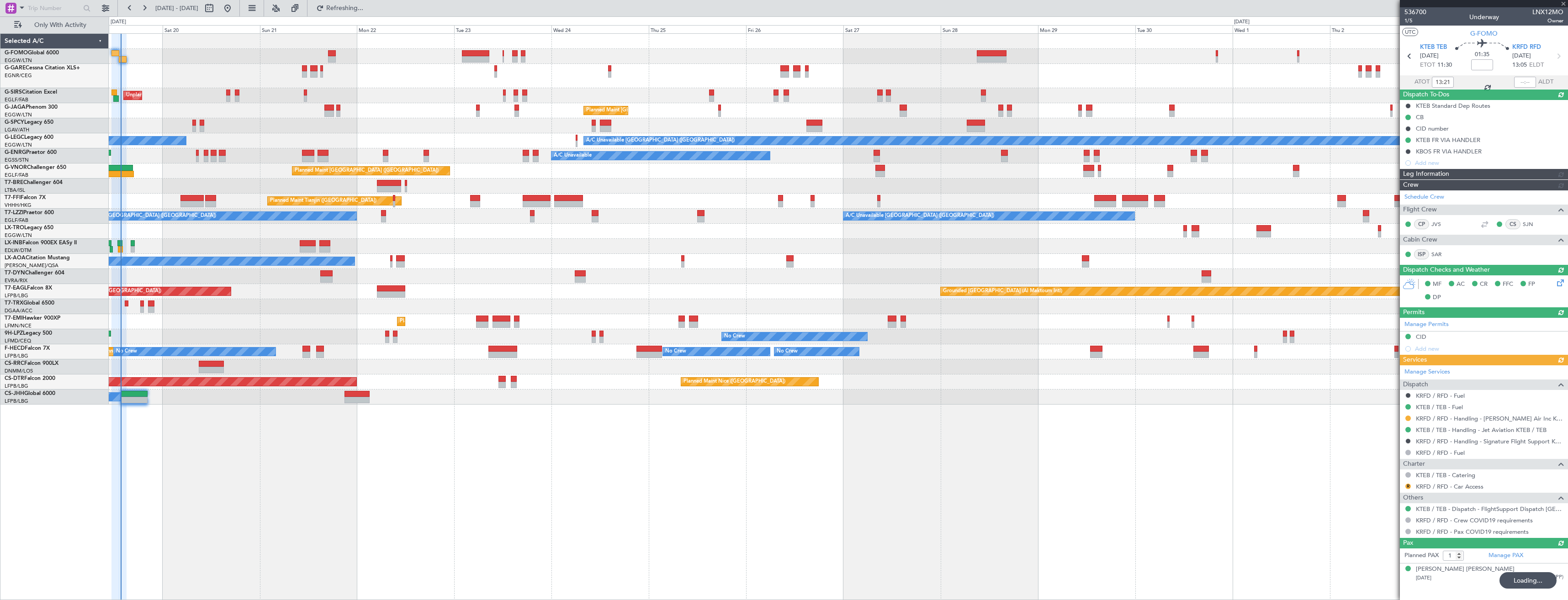
click at [1565, 3] on div at bounding box center [1484, 3] width 168 height 7
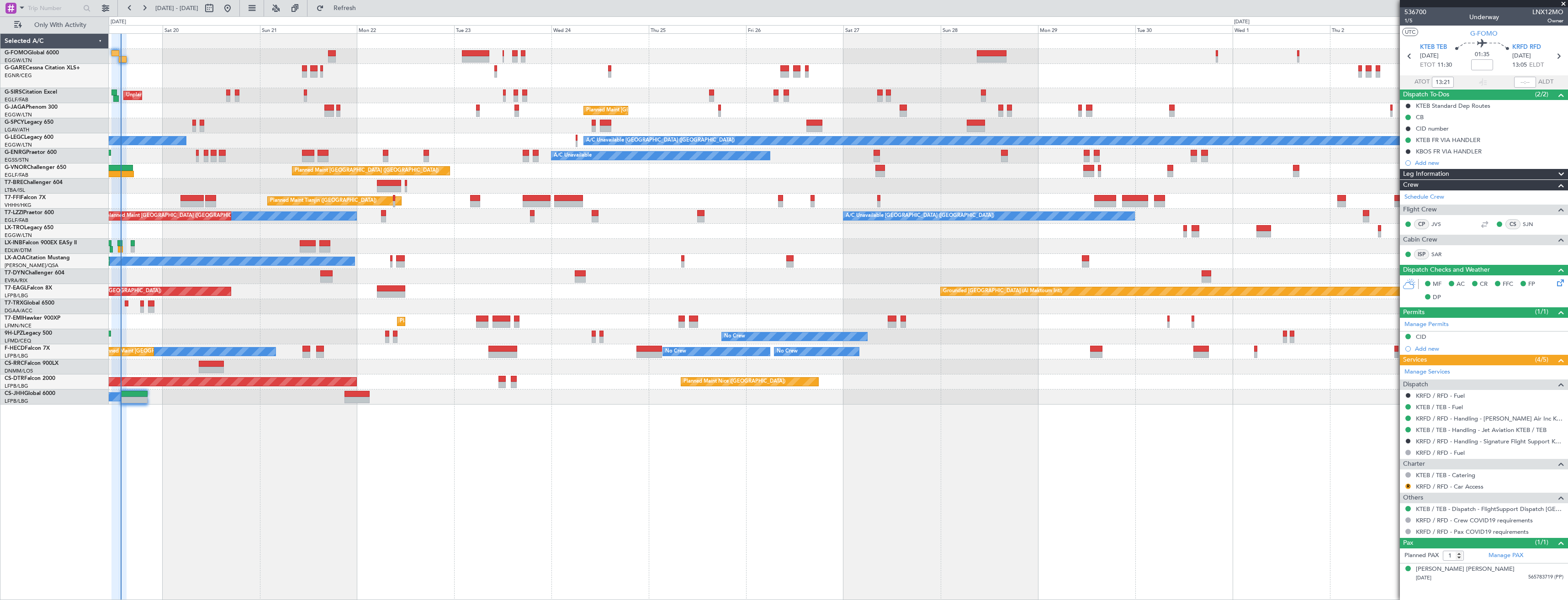
click at [1562, 4] on span at bounding box center [1564, 3] width 10 height 8
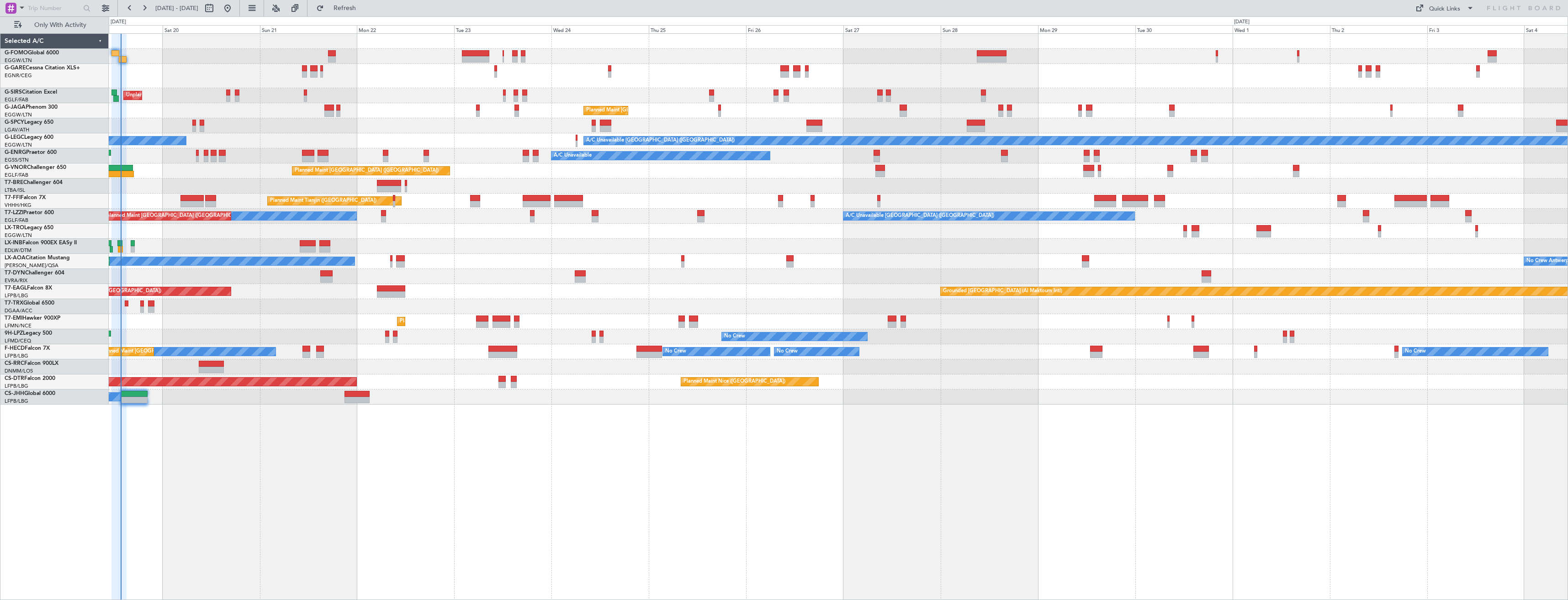
type input "0"
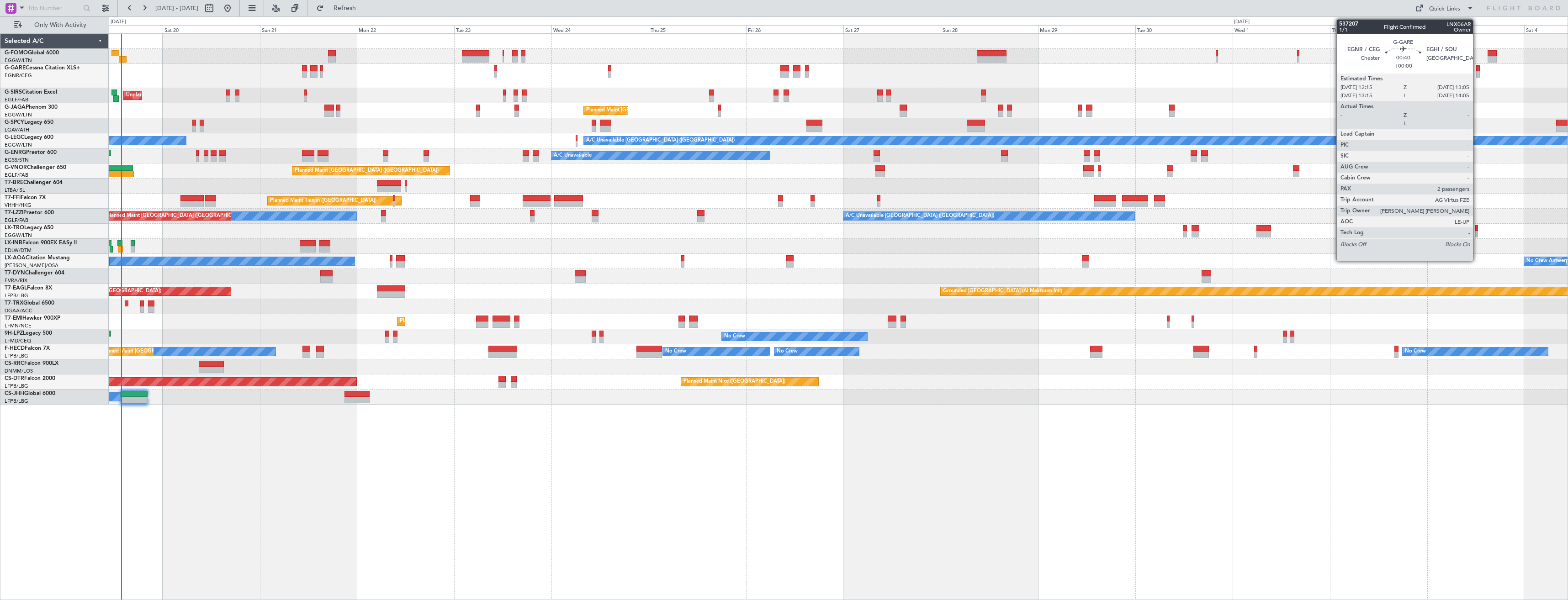
click at [1477, 75] on div at bounding box center [1478, 74] width 3 height 6
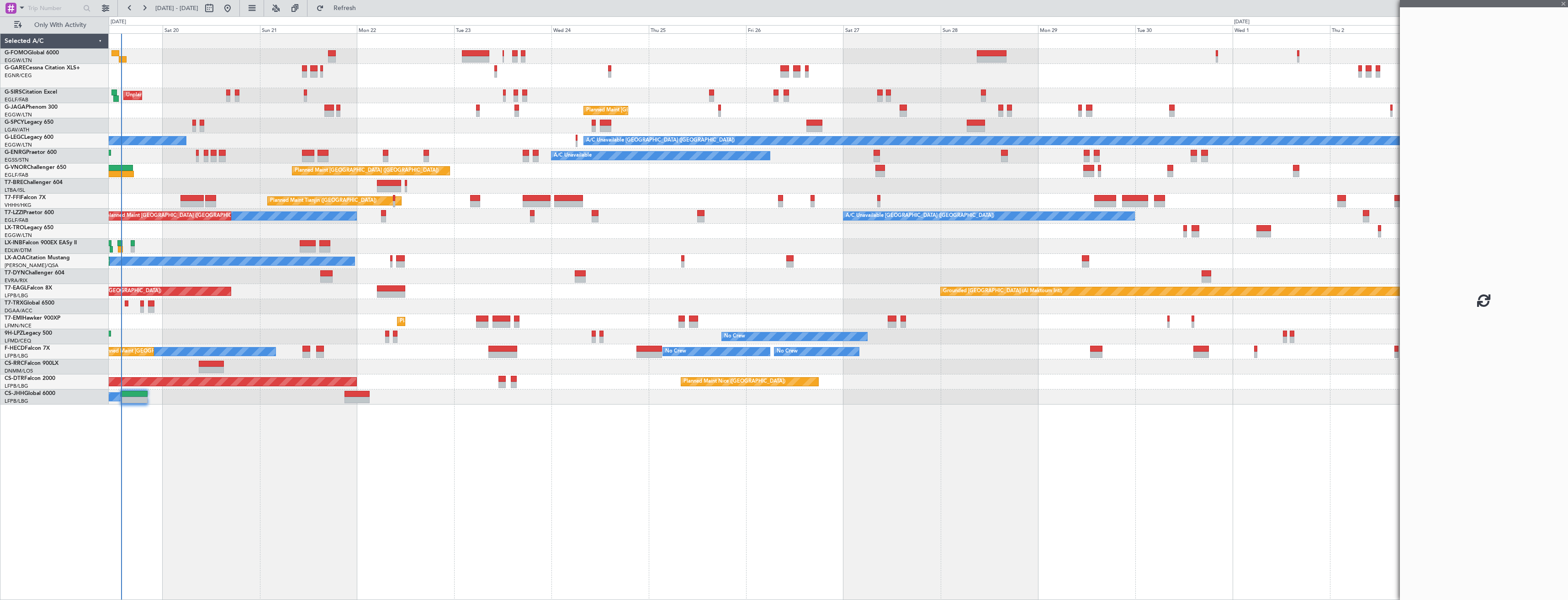
click at [1023, 112] on div "Planned Maint [GEOGRAPHIC_DATA] ([GEOGRAPHIC_DATA])" at bounding box center [838, 110] width 1459 height 15
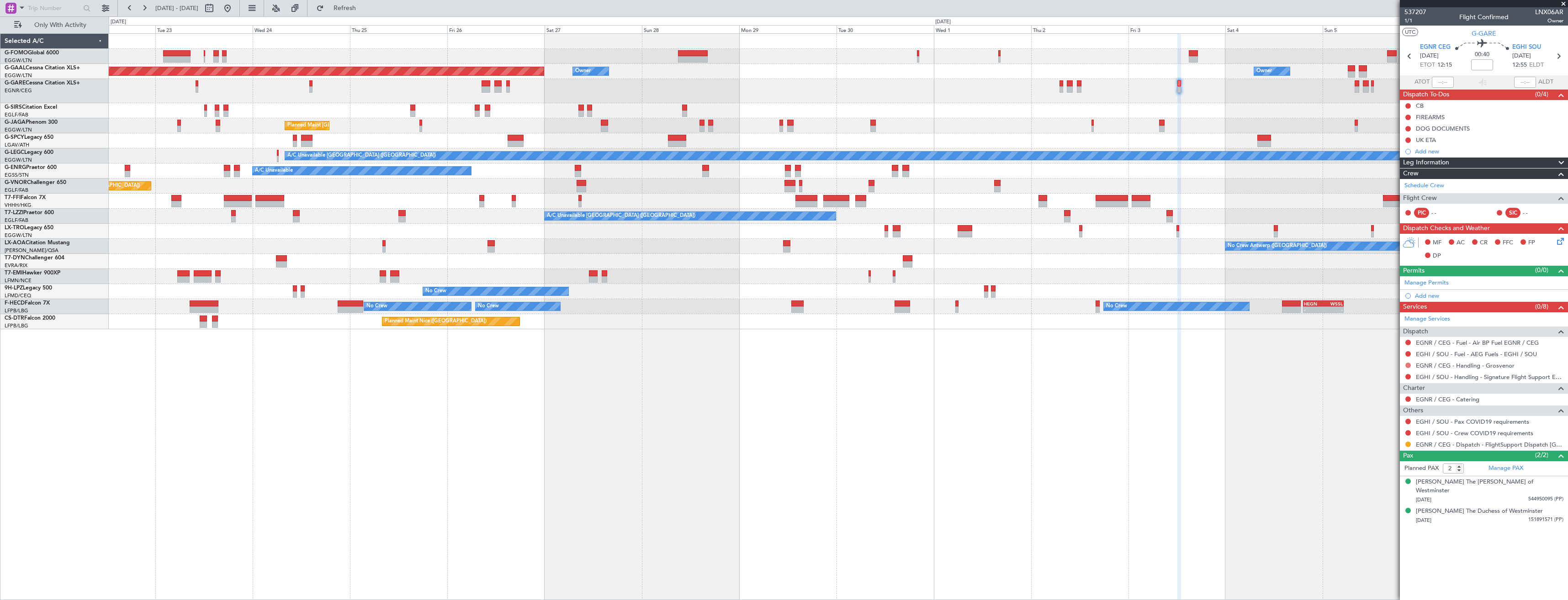
click at [1409, 365] on button at bounding box center [1408, 365] width 5 height 5
click at [1392, 374] on span "Not Required" at bounding box center [1386, 378] width 36 height 10
click at [1408, 343] on button at bounding box center [1408, 343] width 5 height 5
click at [1371, 358] on span "Not Required" at bounding box center [1386, 355] width 36 height 10
click at [1436, 376] on link "EGHI / SOU - Handling - Signature Flight Support EGHI / SOU" at bounding box center [1490, 377] width 147 height 8
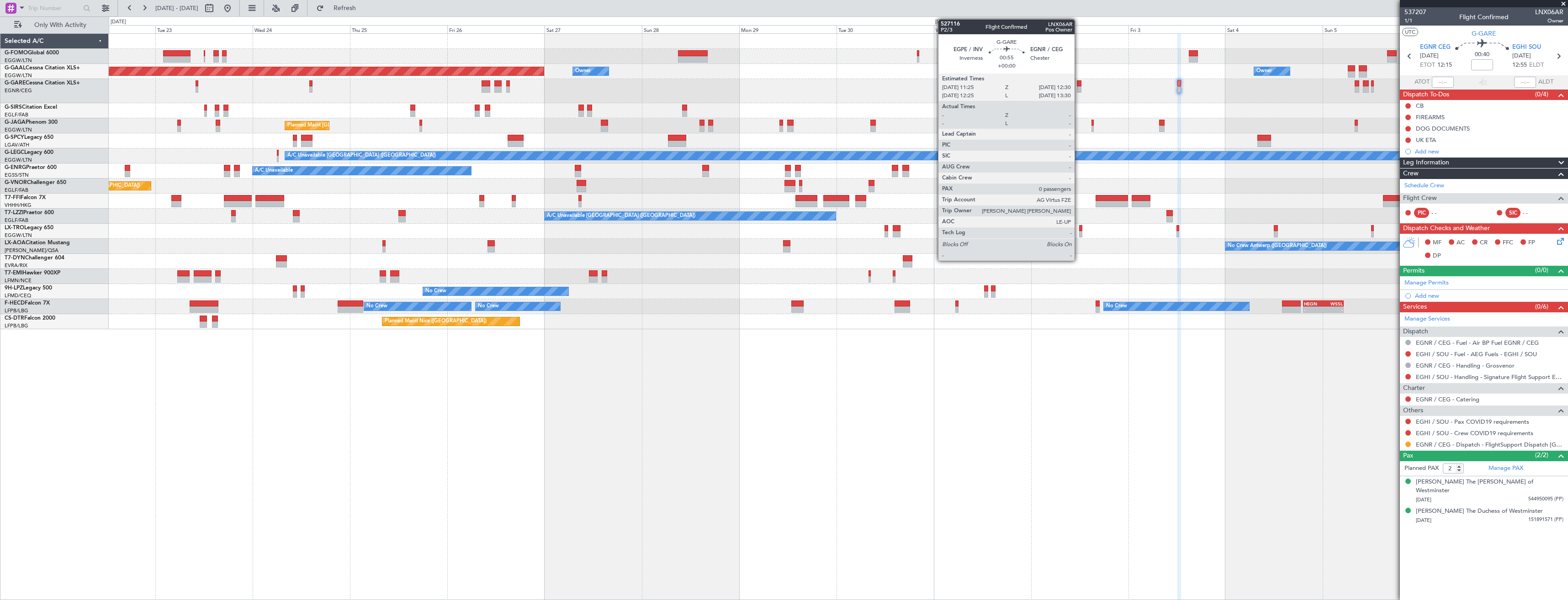
click at [1079, 89] on div at bounding box center [1079, 89] width 4 height 6
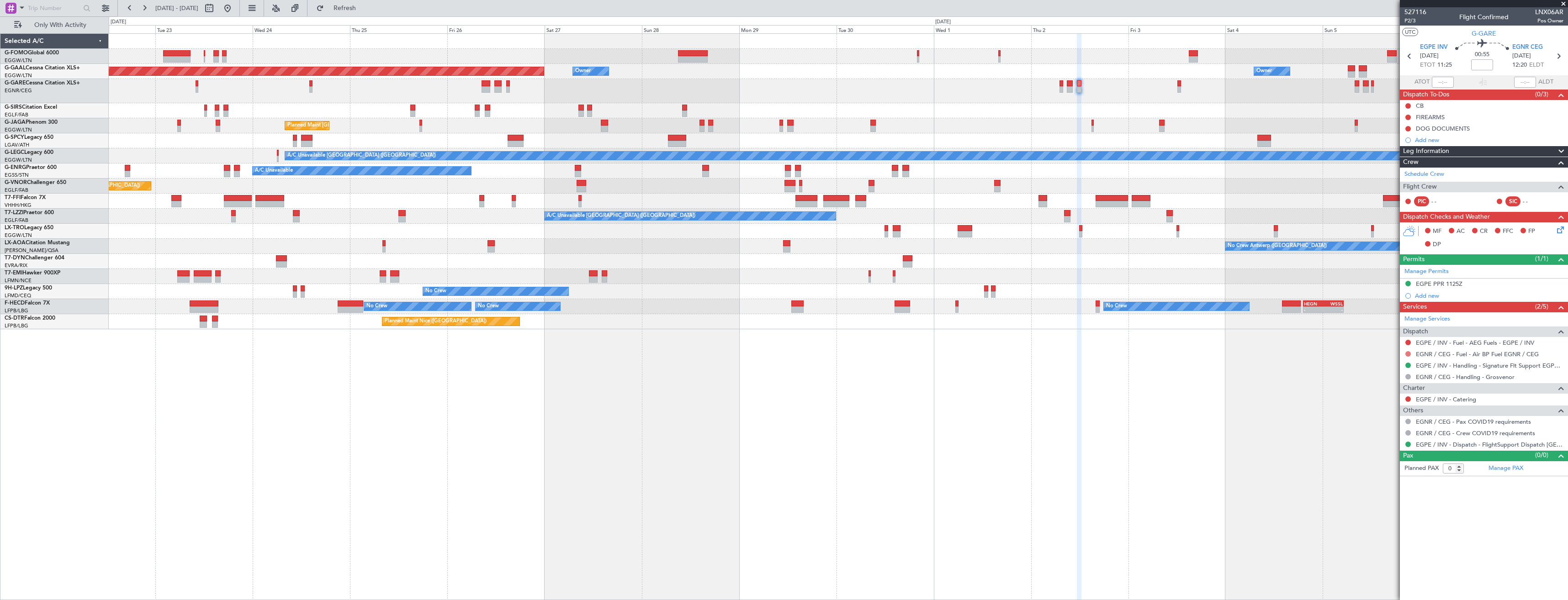
click at [1409, 353] on button at bounding box center [1408, 354] width 5 height 5
click at [1378, 367] on span "Not Required" at bounding box center [1386, 367] width 36 height 10
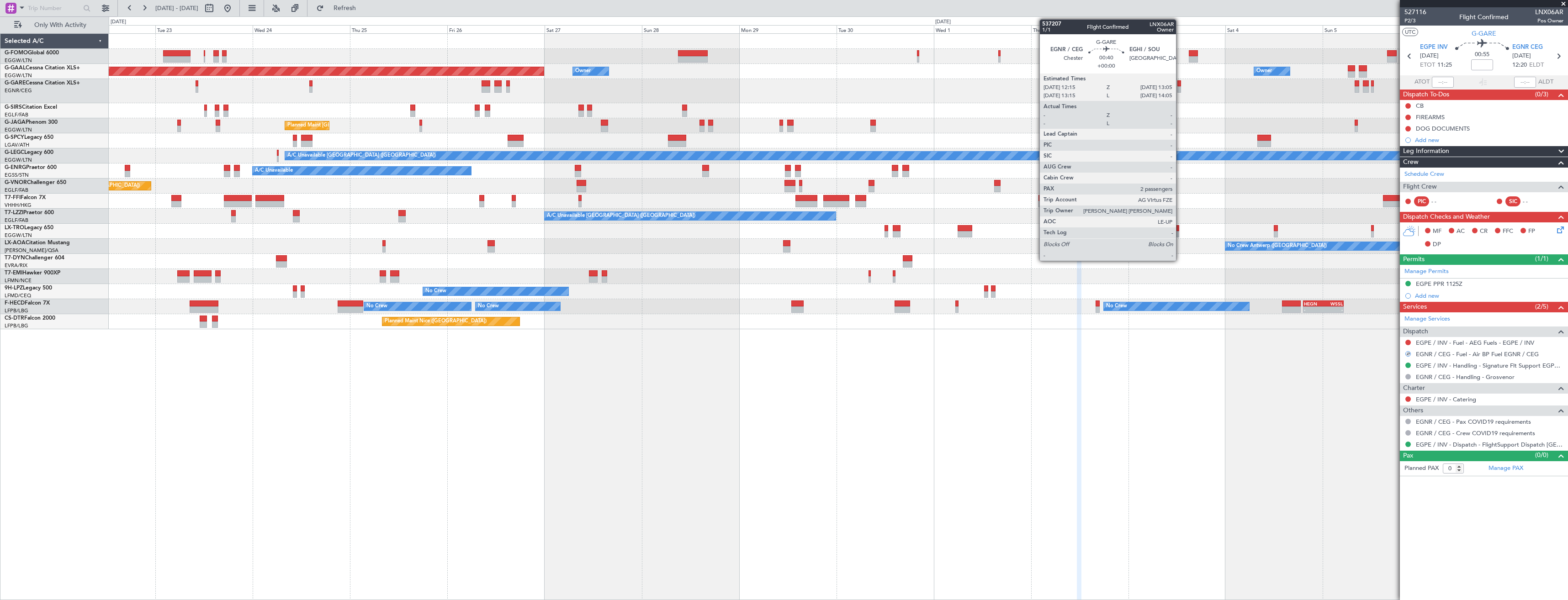
click at [1180, 88] on div at bounding box center [1179, 89] width 3 height 6
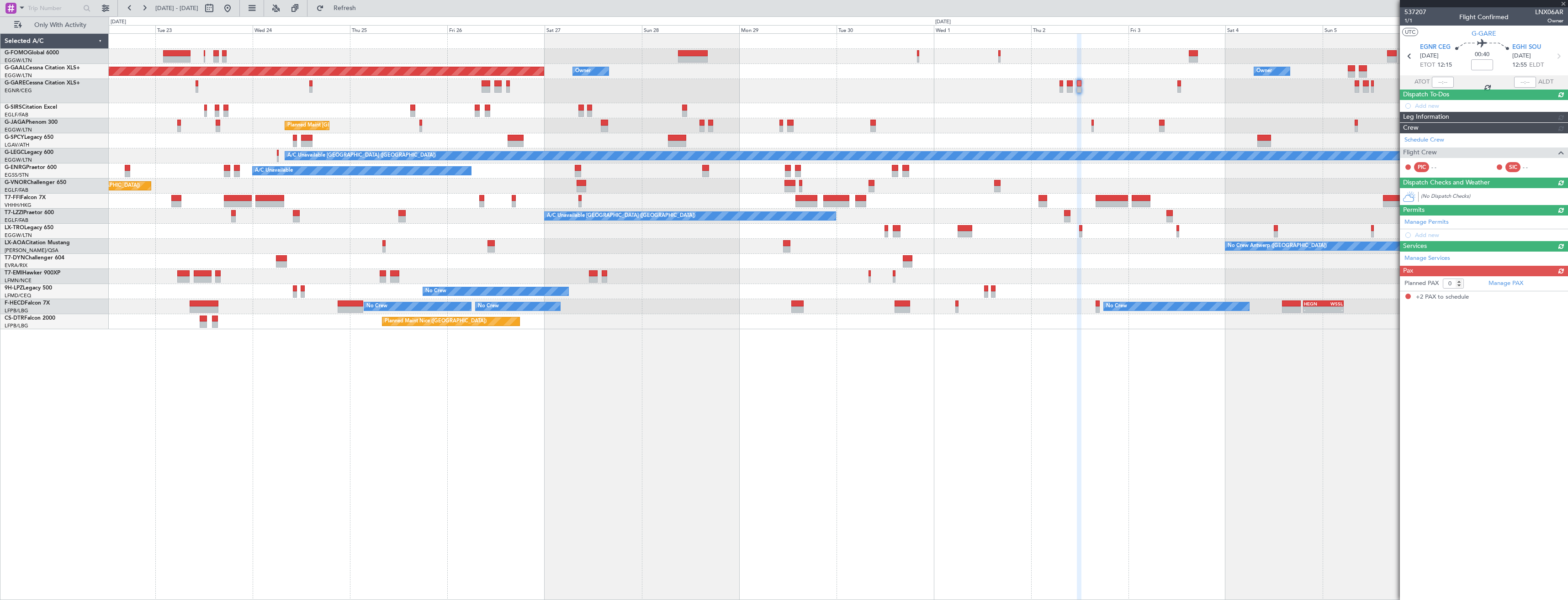
type input "2"
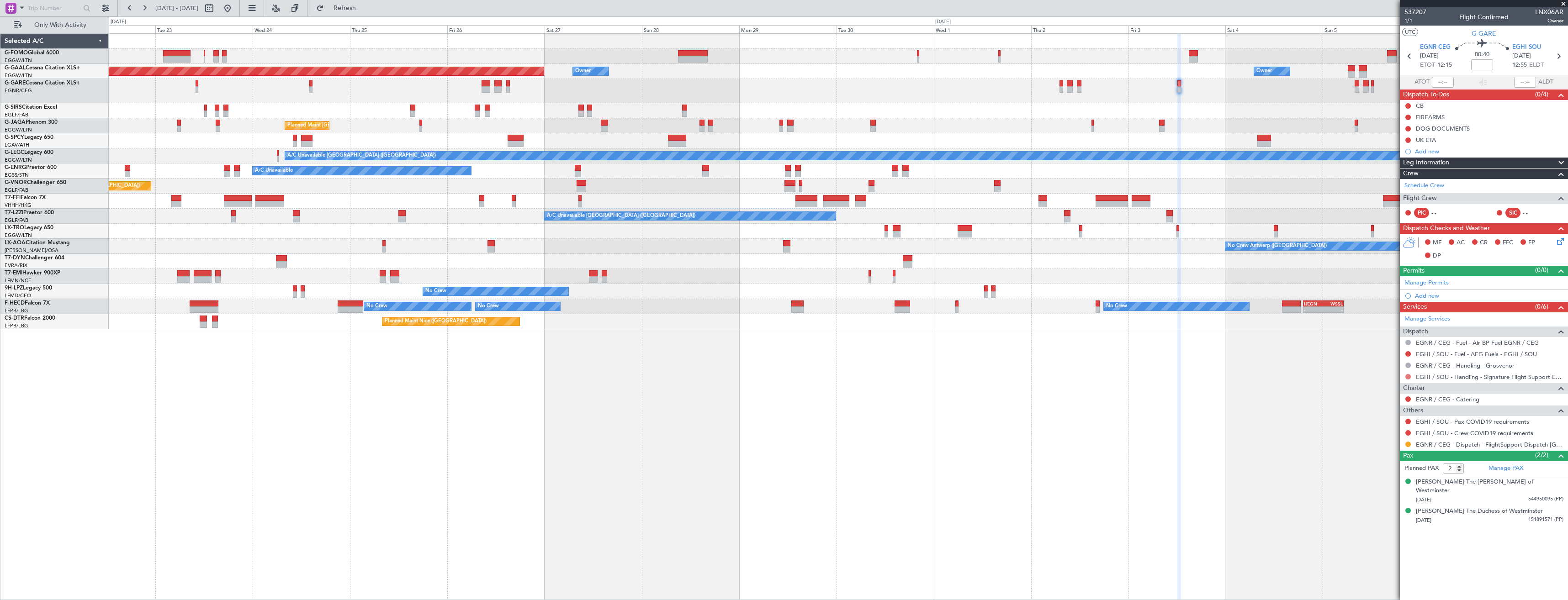
click at [1408, 377] on button at bounding box center [1408, 377] width 5 height 5
click at [1384, 430] on span "Requested" at bounding box center [1382, 430] width 29 height 10
click at [1407, 445] on button at bounding box center [1408, 444] width 5 height 5
drag, startPoint x: 1390, startPoint y: 550, endPoint x: 1392, endPoint y: 536, distance: 14.1
click at [1388, 550] on span "Confirmed" at bounding box center [1382, 553] width 29 height 10
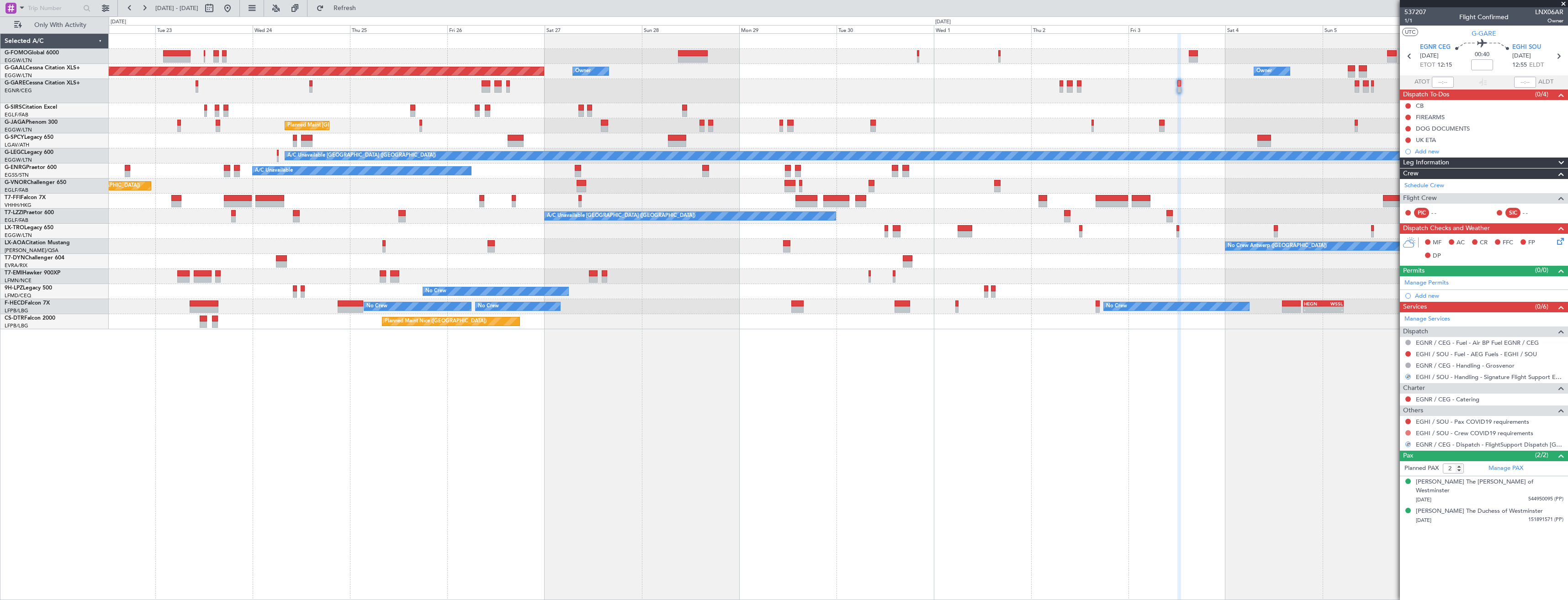
click at [1408, 432] on button at bounding box center [1408, 433] width 5 height 5
click at [1378, 442] on span "Not Required" at bounding box center [1386, 446] width 36 height 10
click at [1407, 422] on button at bounding box center [1408, 422] width 5 height 5
click at [1381, 432] on span "Not Required" at bounding box center [1386, 435] width 36 height 10
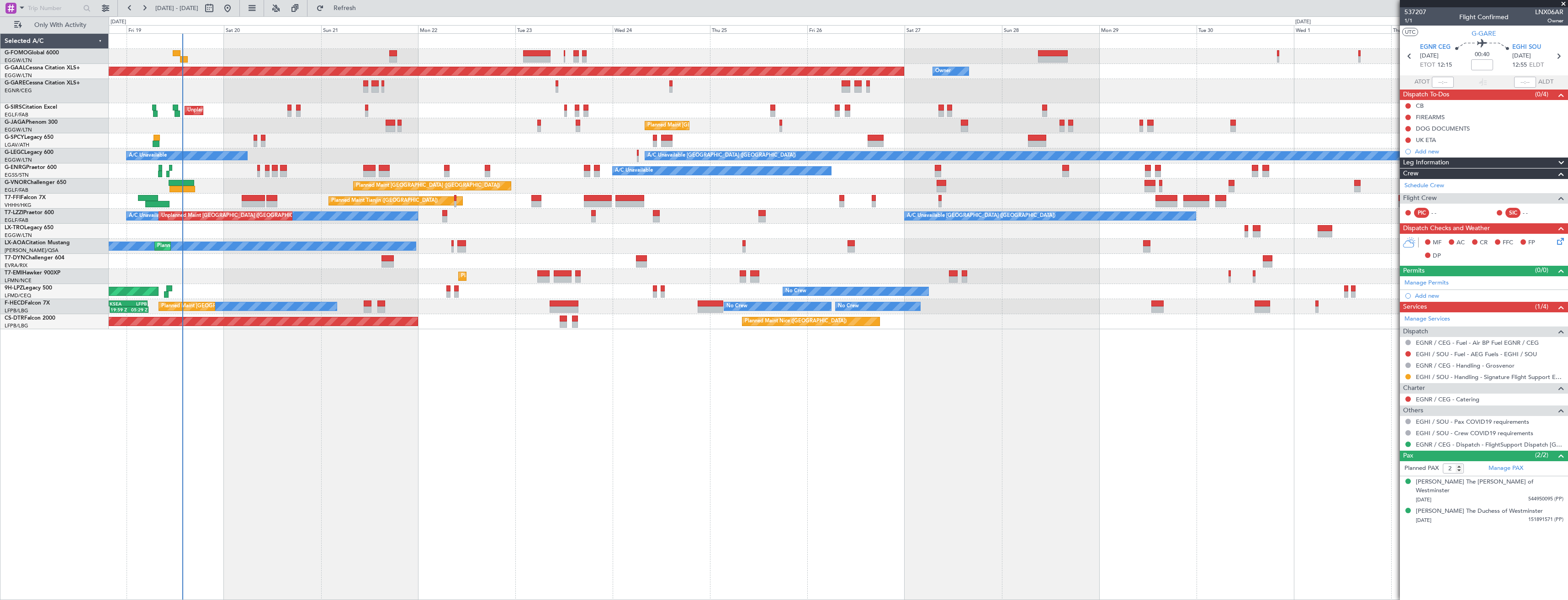
click at [1423, 158] on fb-app "[DATE] - [DATE] Refresh Quick Links Only With Activity Planned [GEOGRAPHIC_DATA…" at bounding box center [784, 304] width 1568 height 594
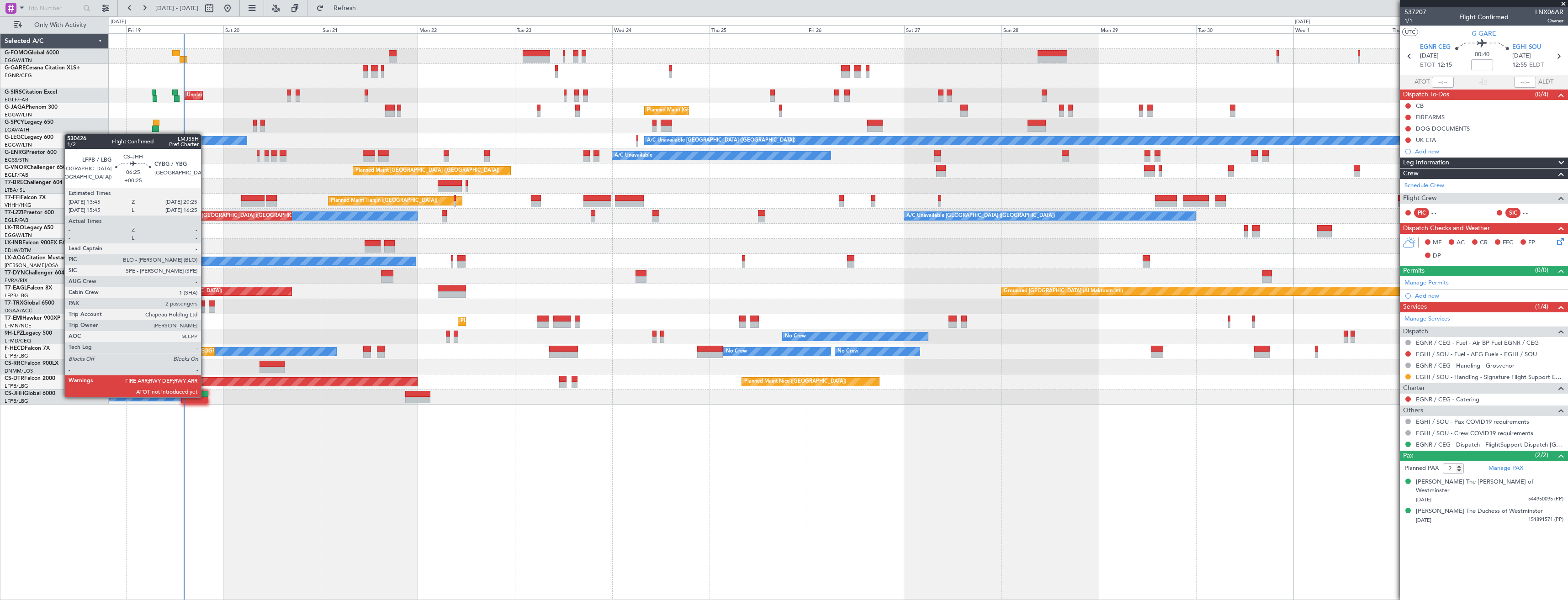
click at [205, 397] on div at bounding box center [196, 394] width 28 height 6
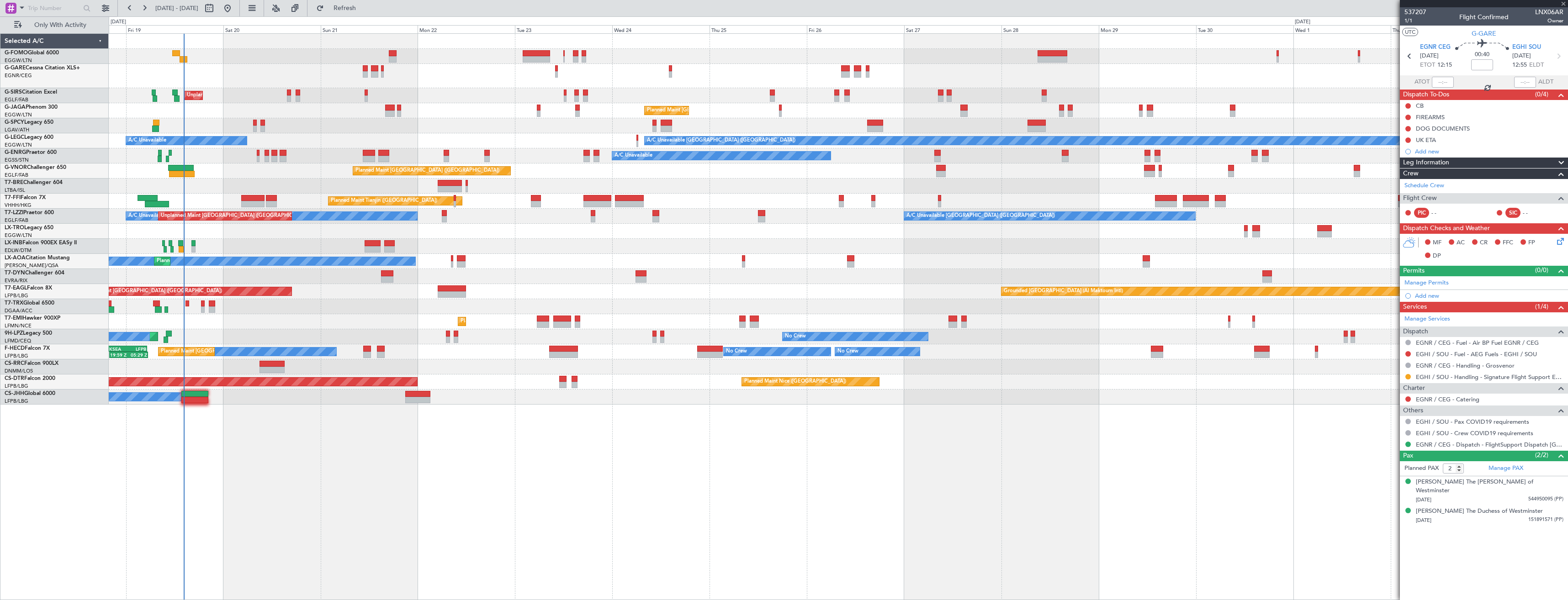
type input "+00:25"
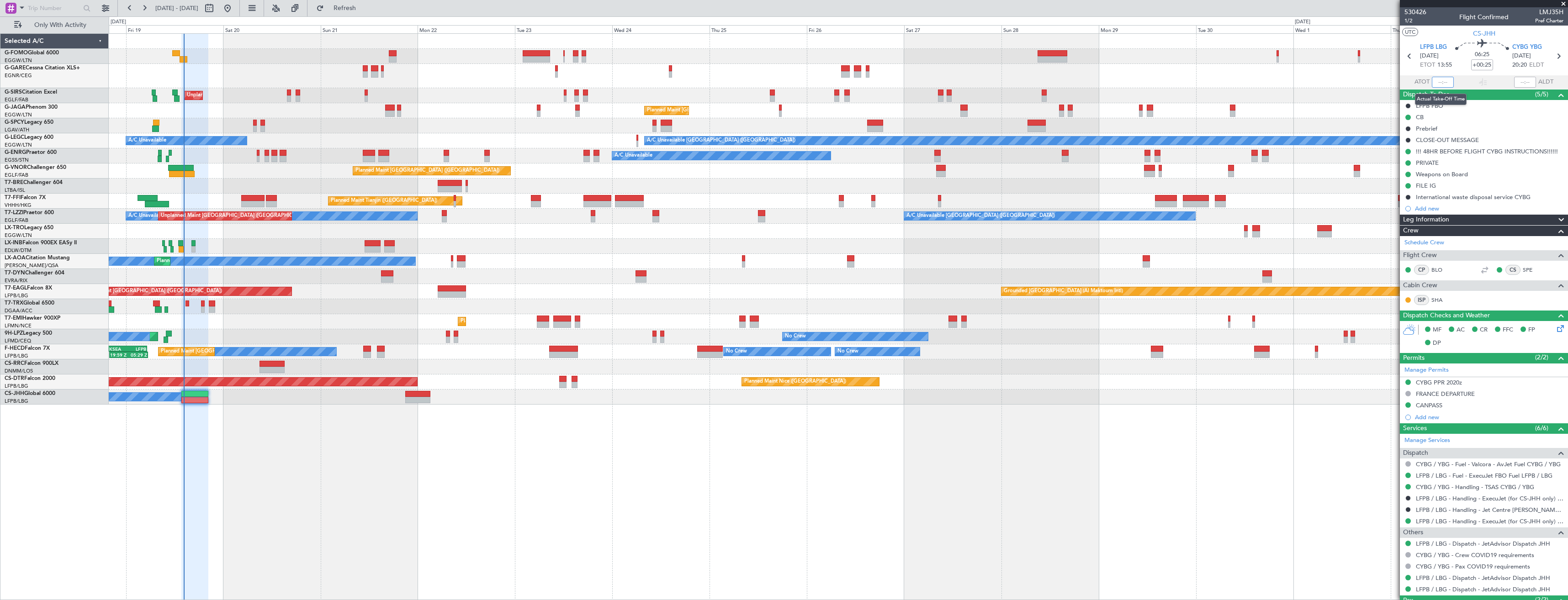
click at [1442, 81] on input "text" at bounding box center [1442, 82] width 22 height 11
type input "14:05"
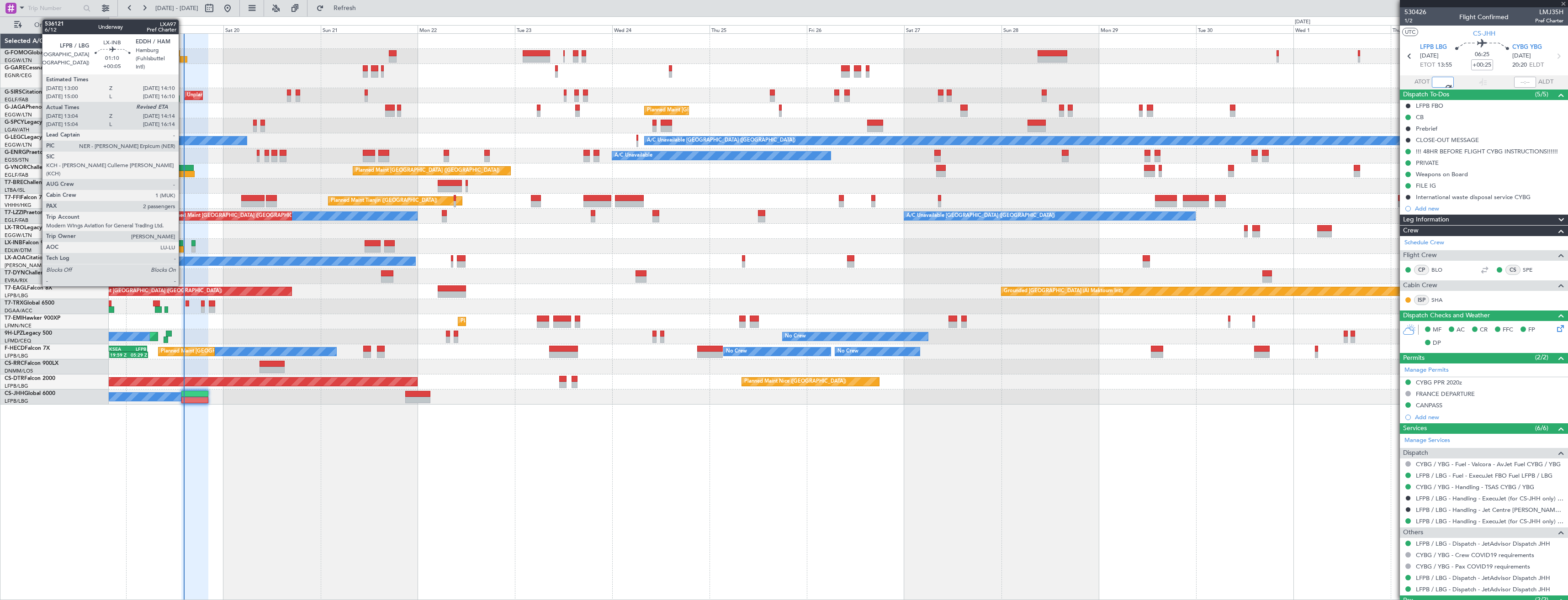
click at [183, 246] on div at bounding box center [181, 243] width 5 height 6
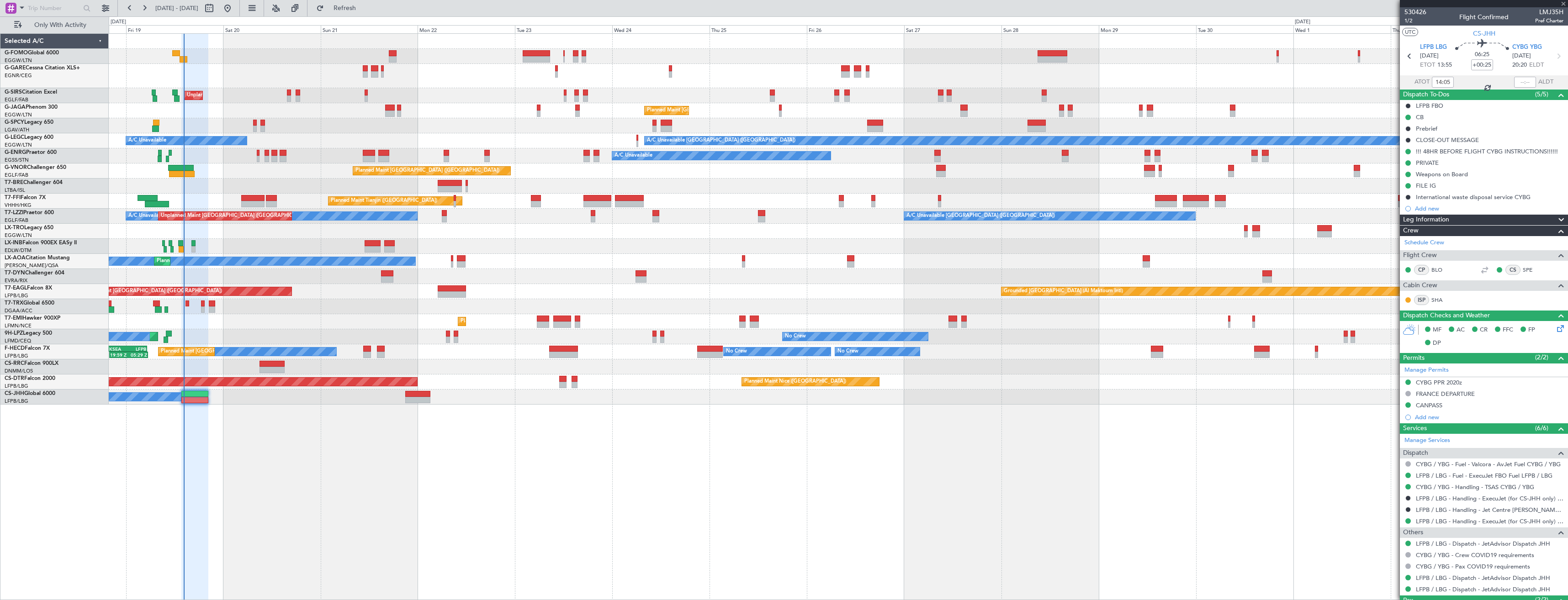
type input "+00:05"
type input "13:04"
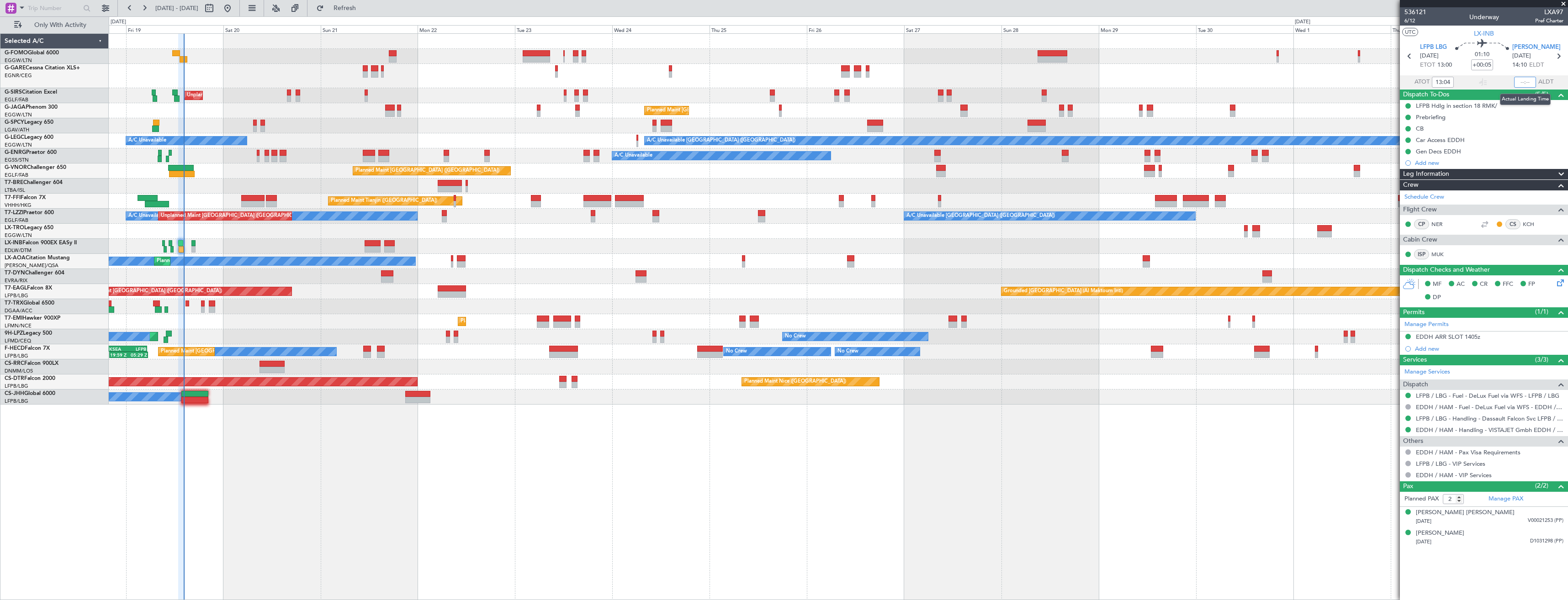
click at [1525, 81] on input "text" at bounding box center [1525, 82] width 22 height 11
type input "14:12"
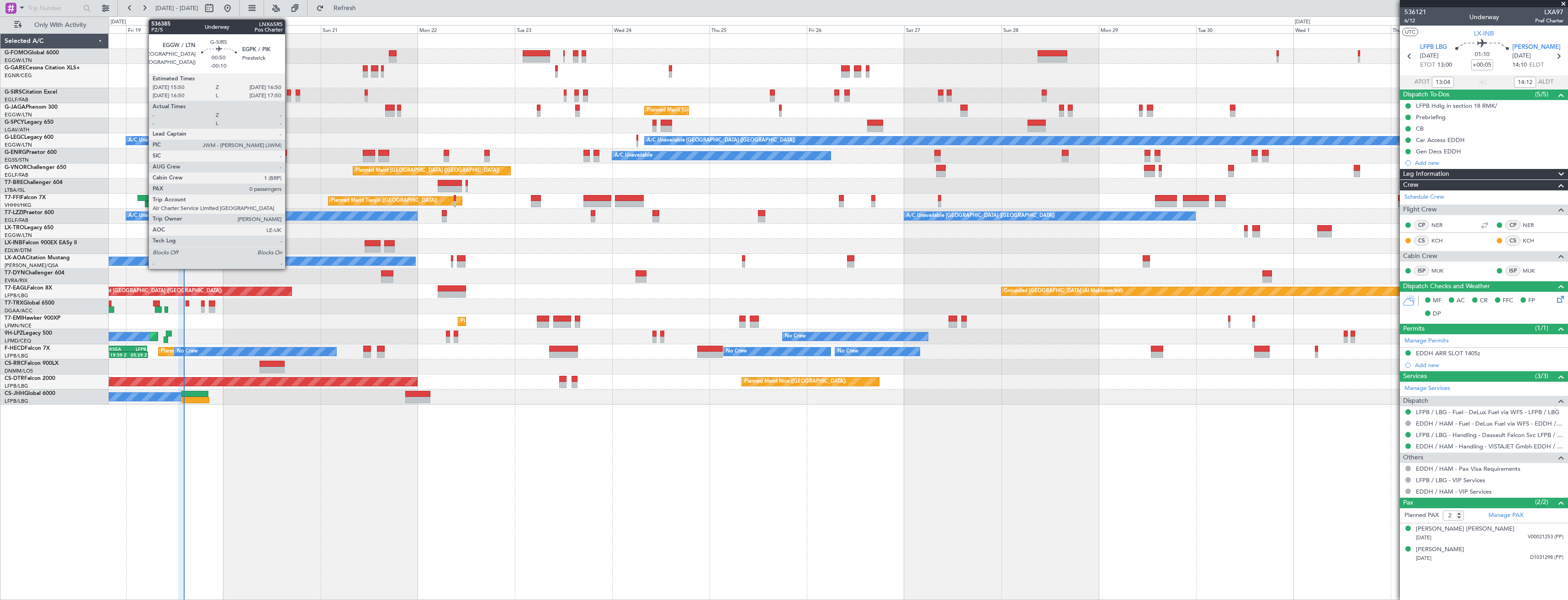
click at [289, 97] on div at bounding box center [288, 98] width 4 height 6
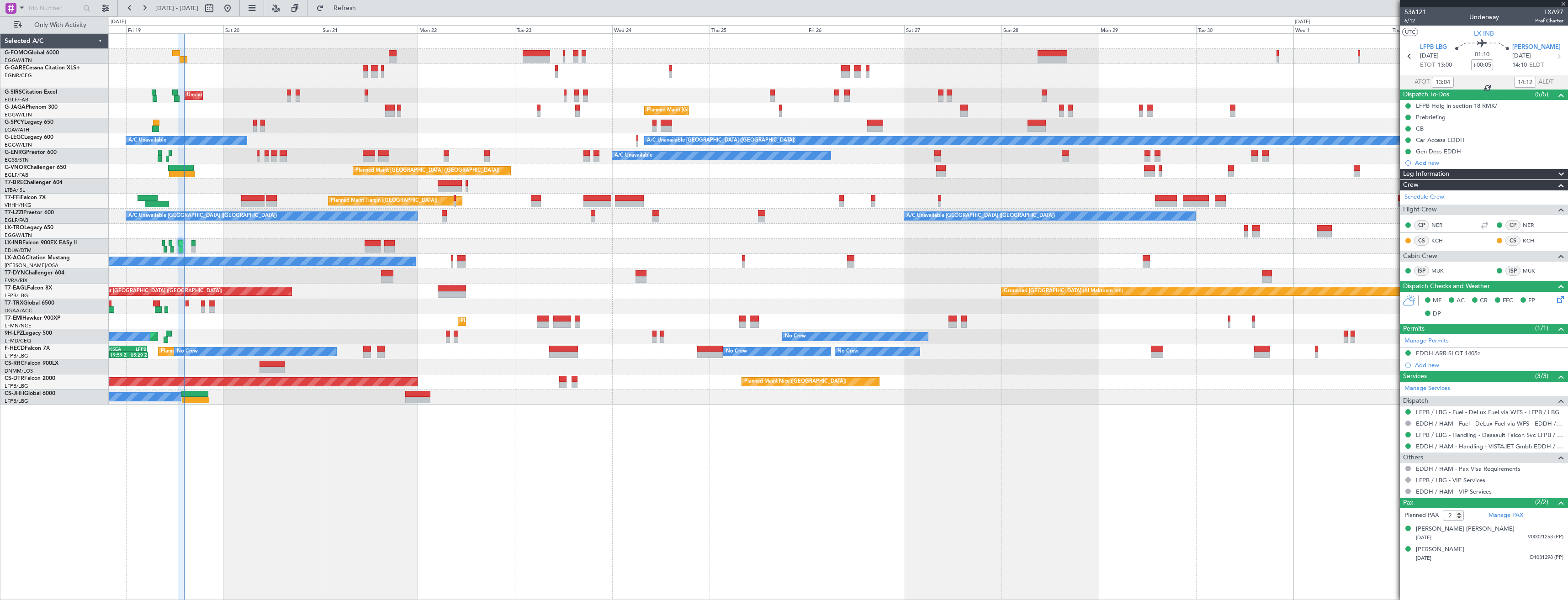
type input "-00:10"
type input "0"
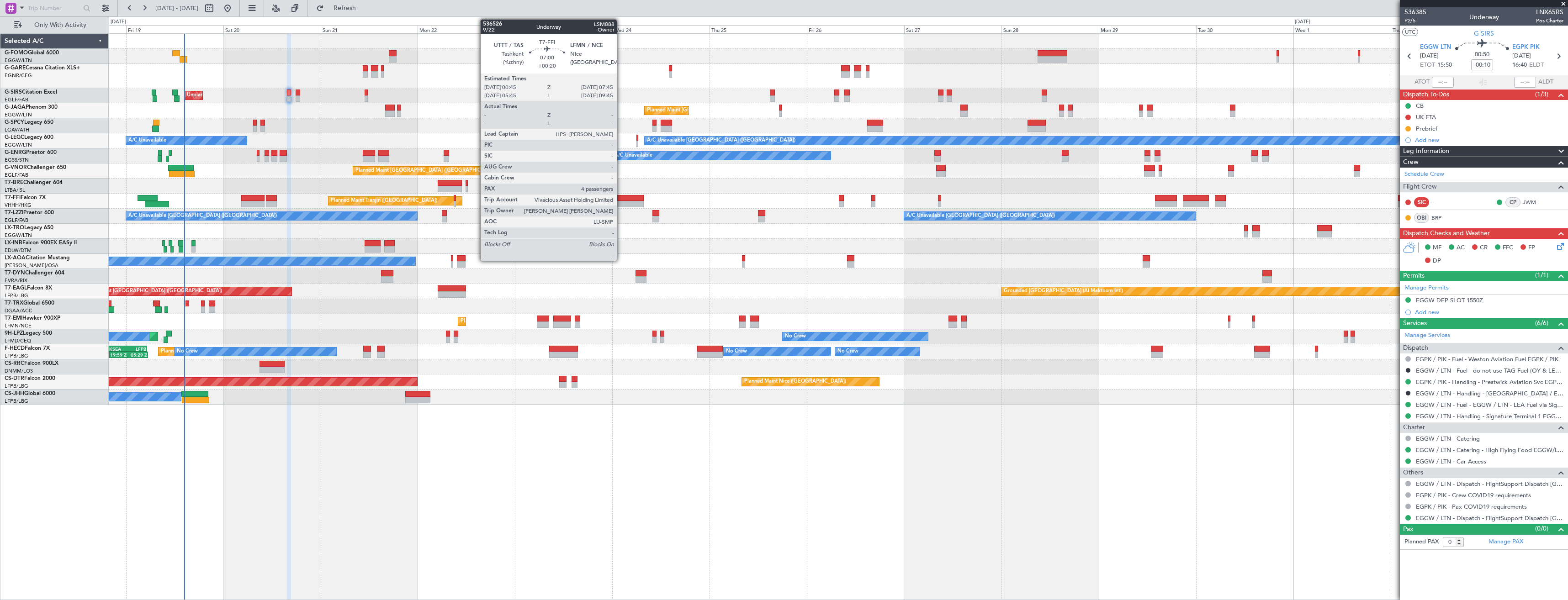
click at [621, 197] on div at bounding box center [629, 197] width 29 height 6
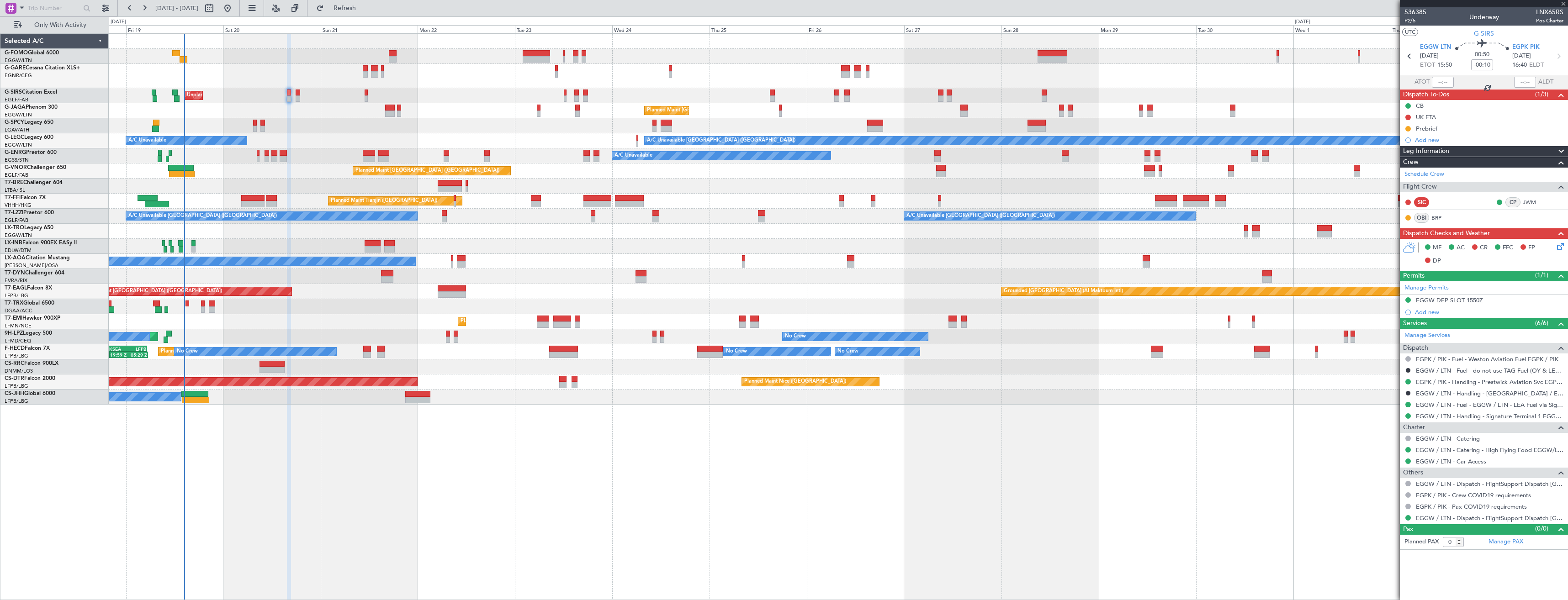
type input "+00:20"
type input "4"
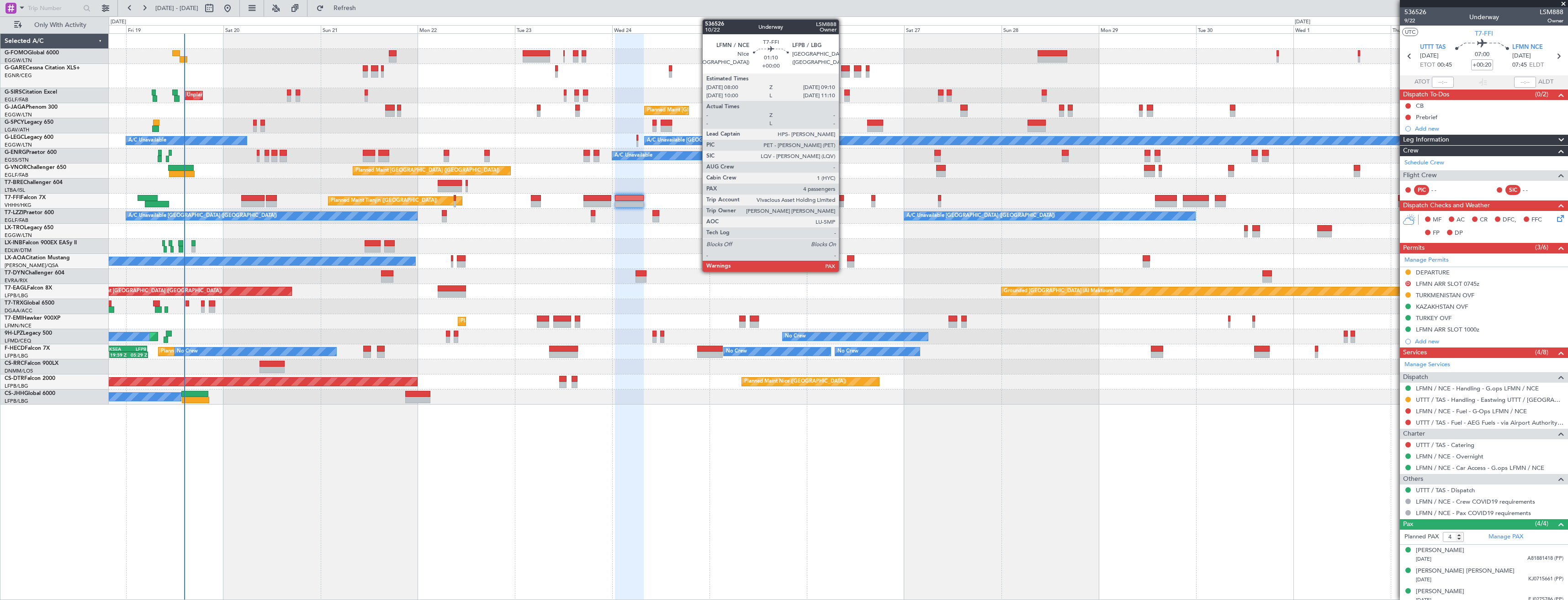
click at [843, 203] on div at bounding box center [842, 203] width 5 height 6
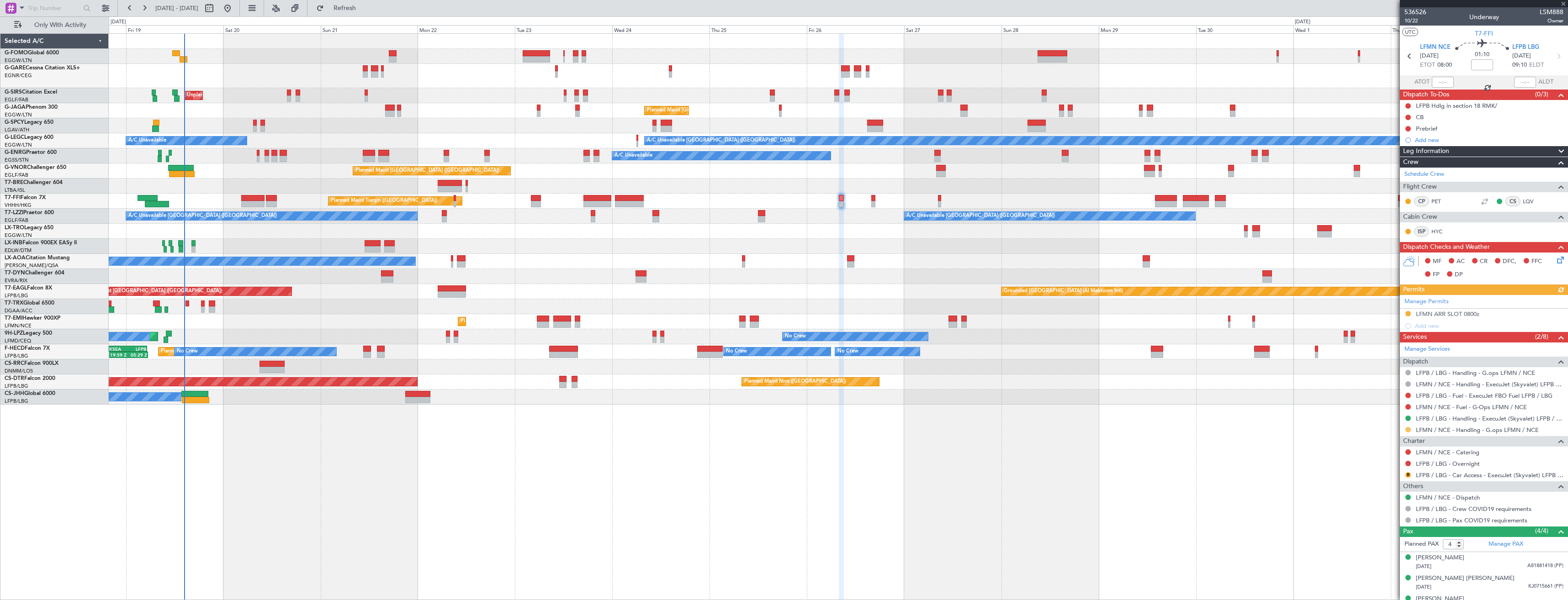
click at [1409, 428] on button at bounding box center [1408, 429] width 5 height 5
click at [1403, 540] on li "Confirmed" at bounding box center [1408, 539] width 106 height 14
click at [1499, 312] on div "LFMN ARR SLOT 0800z" at bounding box center [1484, 314] width 168 height 11
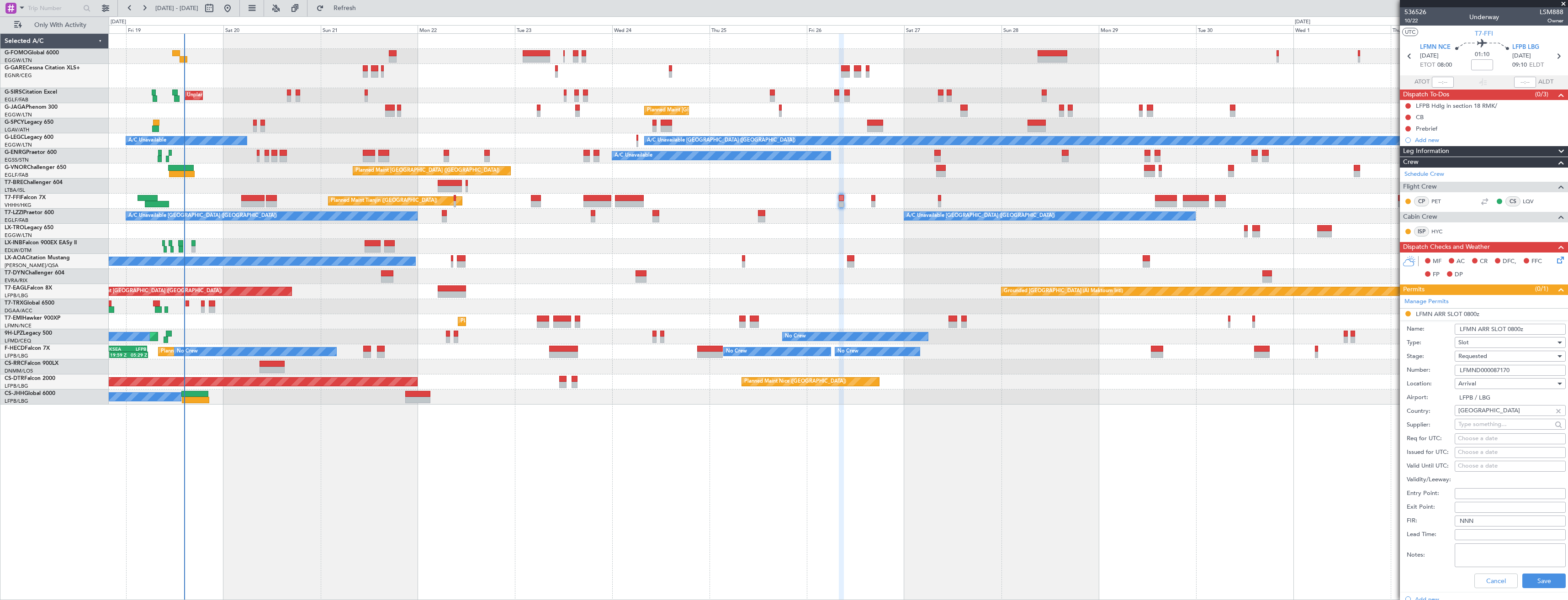
click at [1520, 372] on input "LFMND000087170" at bounding box center [1510, 371] width 111 height 11
click at [1506, 358] on div "Requested" at bounding box center [1507, 357] width 97 height 14
click at [1508, 419] on span "Received OK" at bounding box center [1507, 426] width 96 height 14
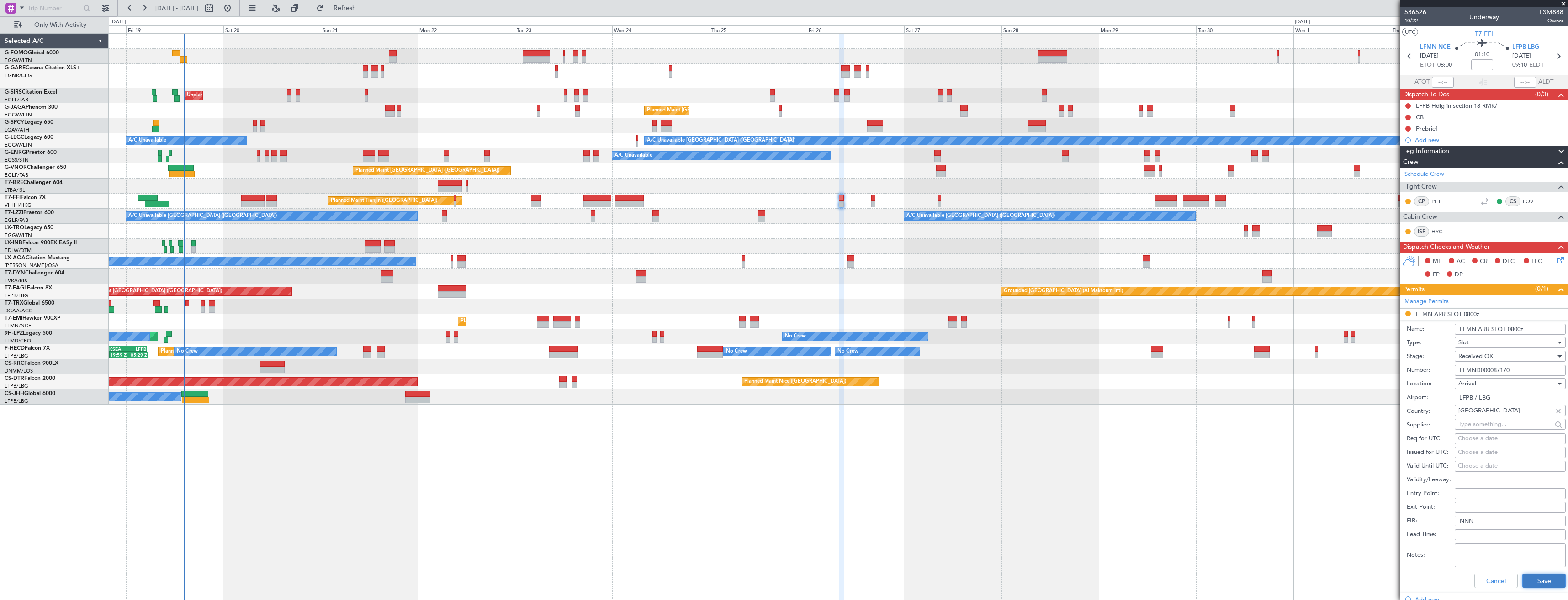
click at [1523, 574] on button "Save" at bounding box center [1545, 581] width 43 height 15
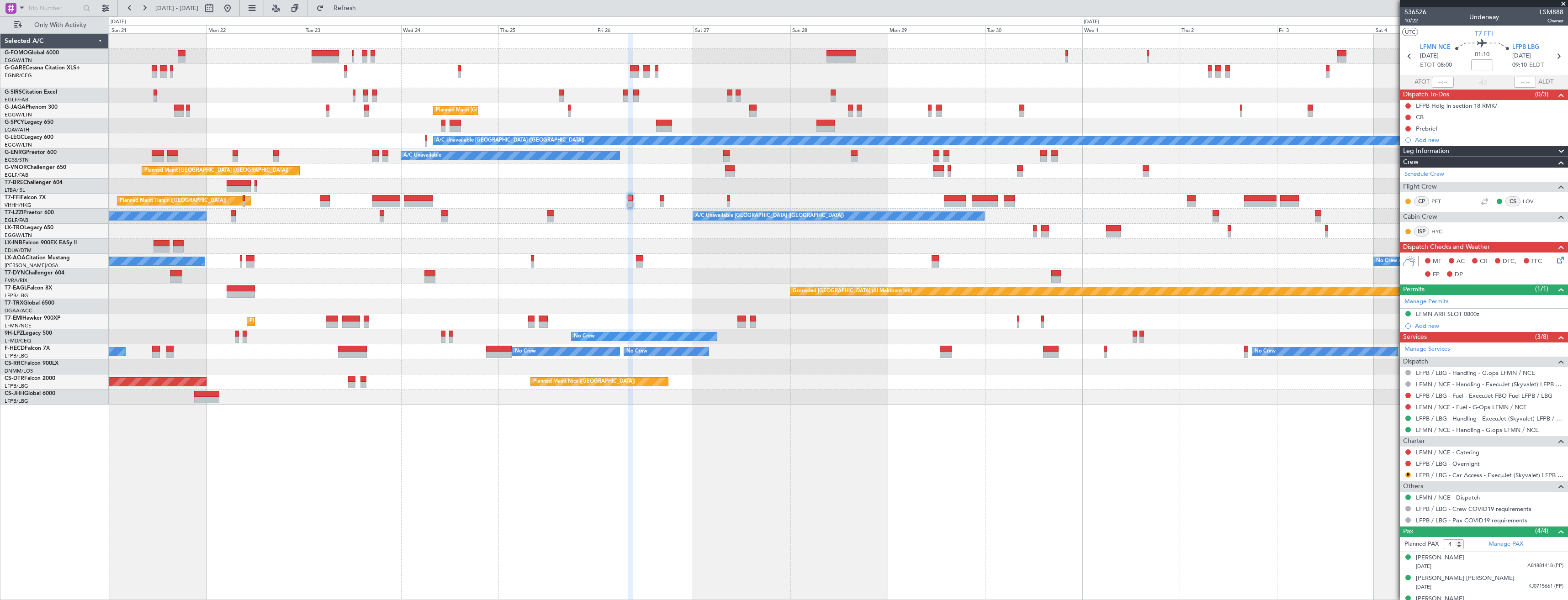
click at [1022, 96] on div "Unplanned Maint [GEOGRAPHIC_DATA] ([GEOGRAPHIC_DATA])" at bounding box center [838, 95] width 1459 height 15
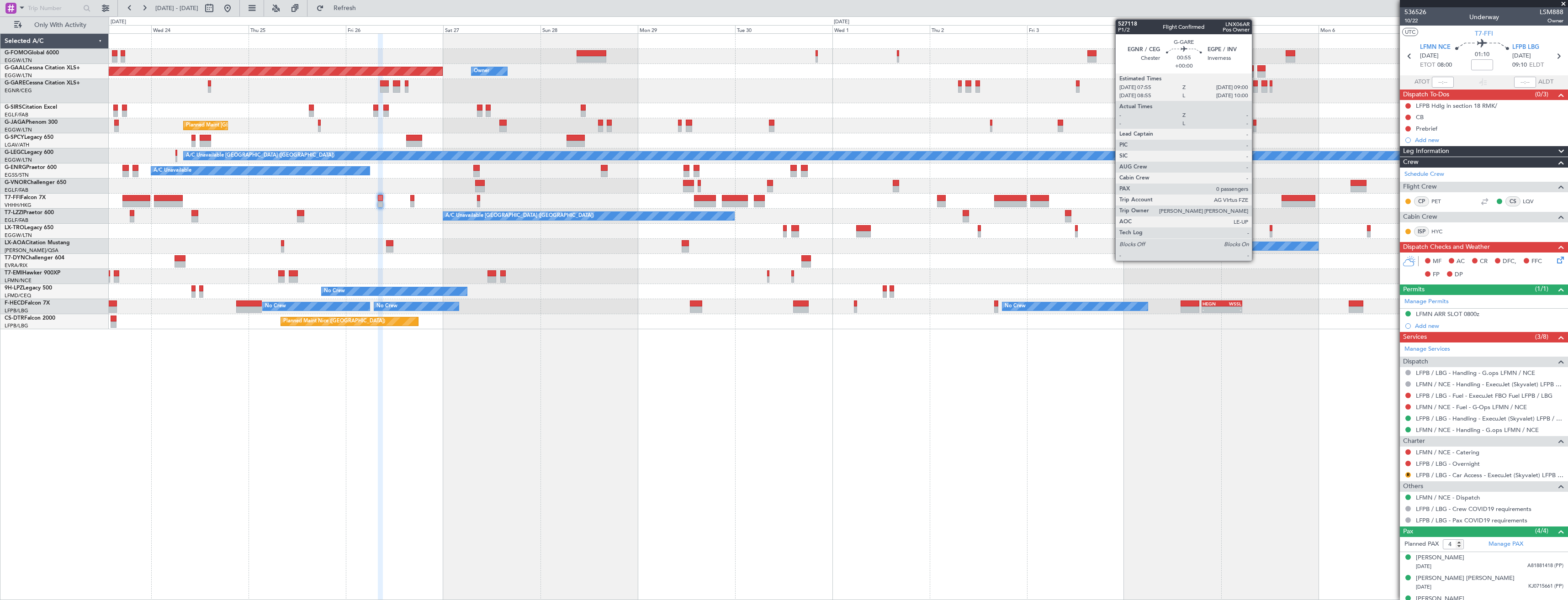
click at [1256, 84] on div at bounding box center [1255, 83] width 4 height 6
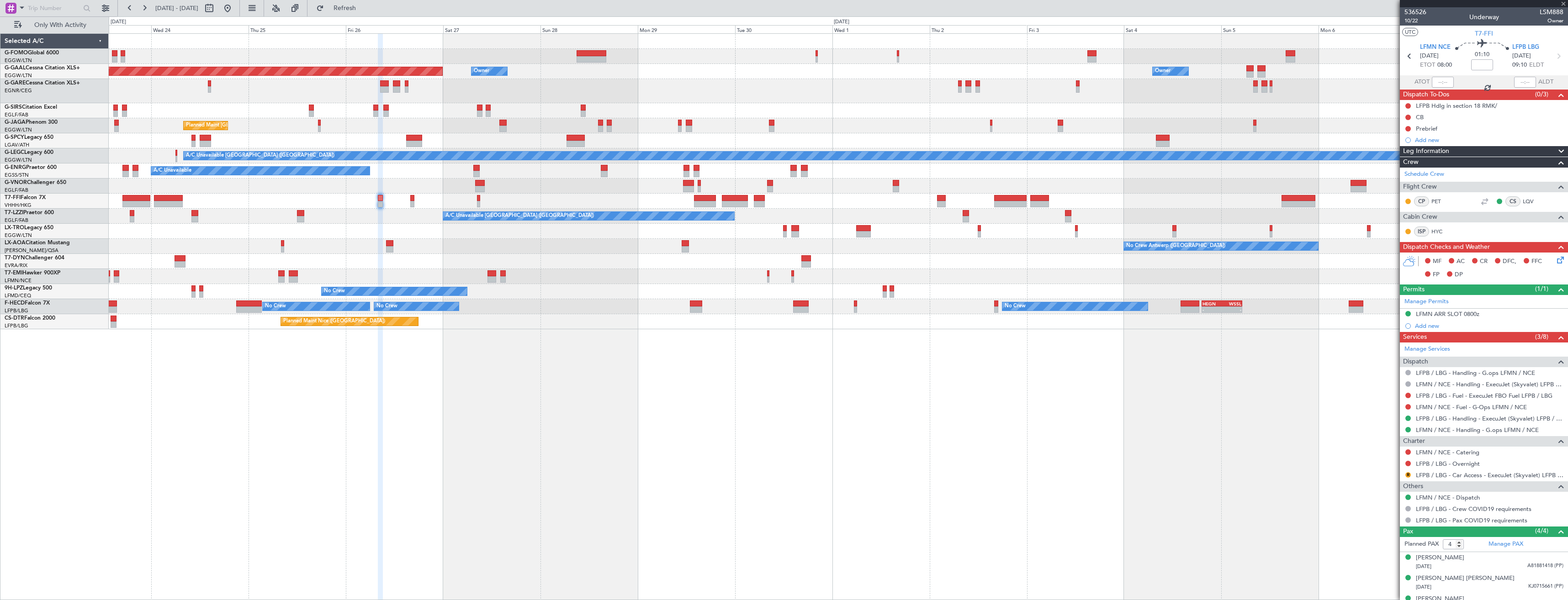
type input "0"
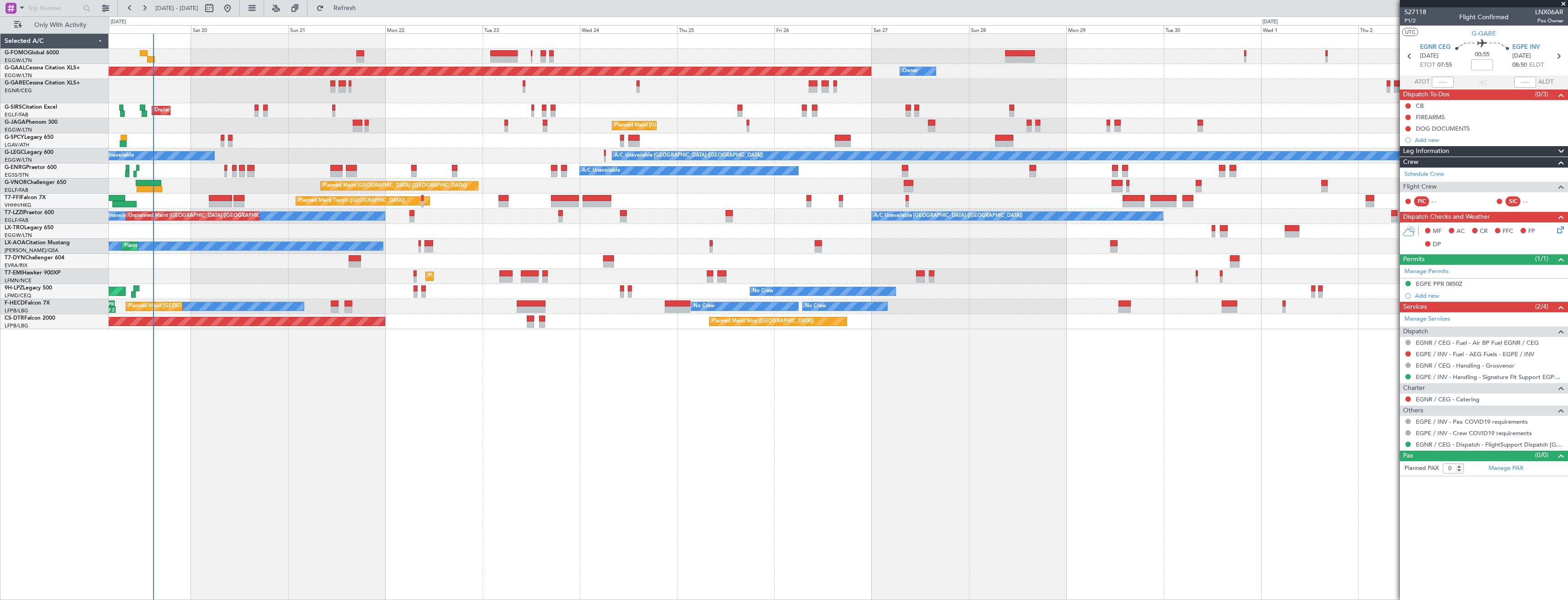
click at [889, 139] on div "Planned Maint Dusseldorf Owner Owner Unplanned Maint [GEOGRAPHIC_DATA] ([GEOGRA…" at bounding box center [838, 181] width 1459 height 295
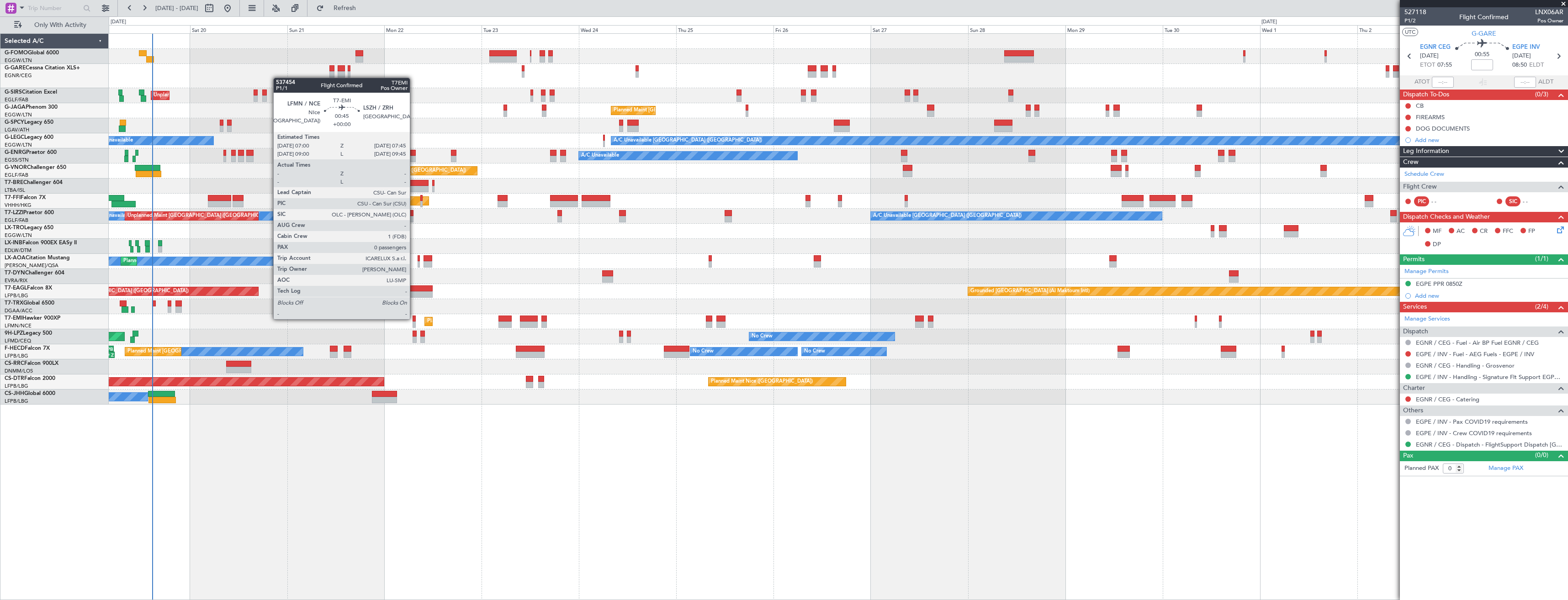
click at [414, 319] on div at bounding box center [415, 319] width 3 height 6
click at [416, 323] on div at bounding box center [415, 325] width 3 height 6
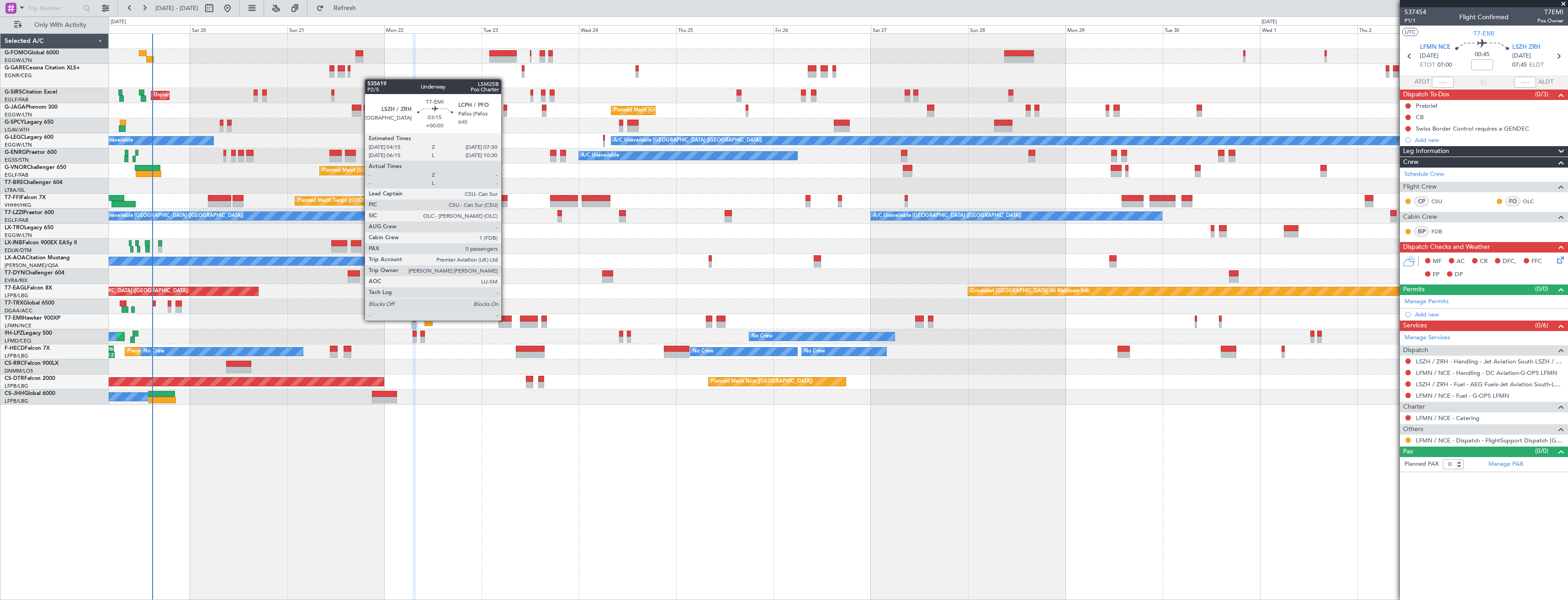
click at [506, 319] on div at bounding box center [505, 319] width 13 height 6
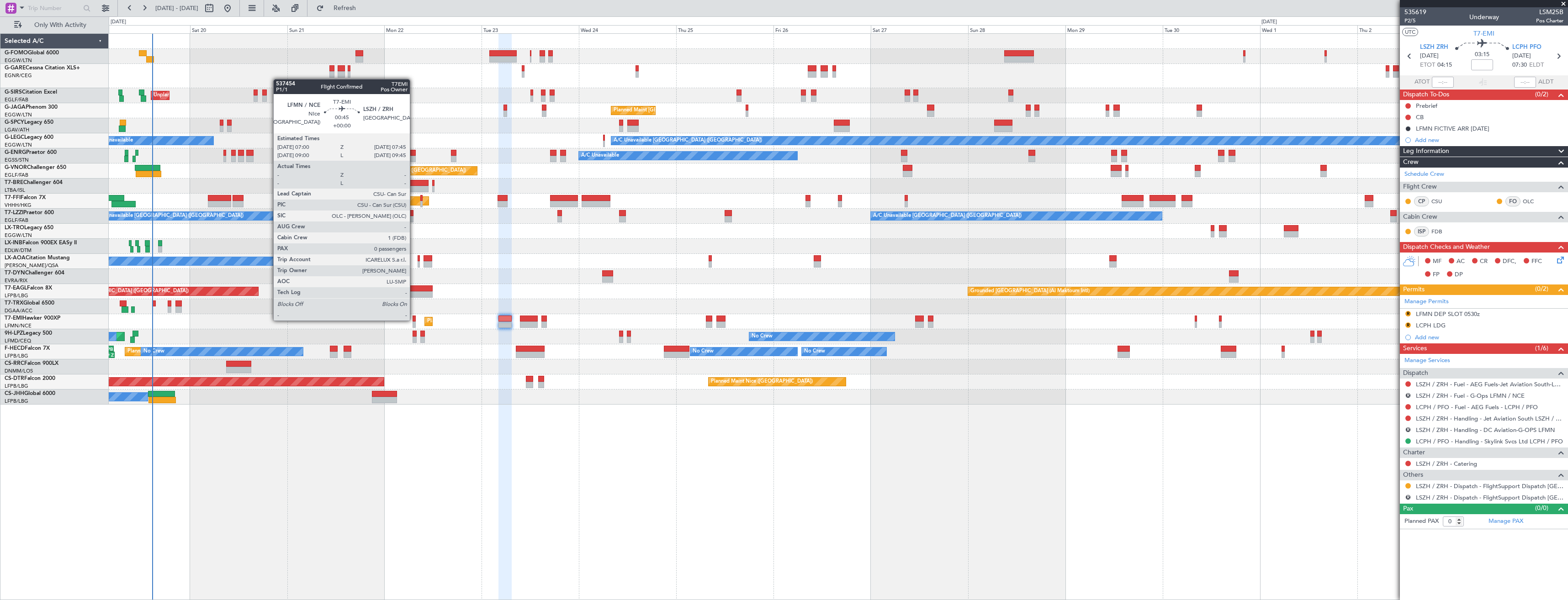
click at [414, 319] on div at bounding box center [415, 319] width 3 height 6
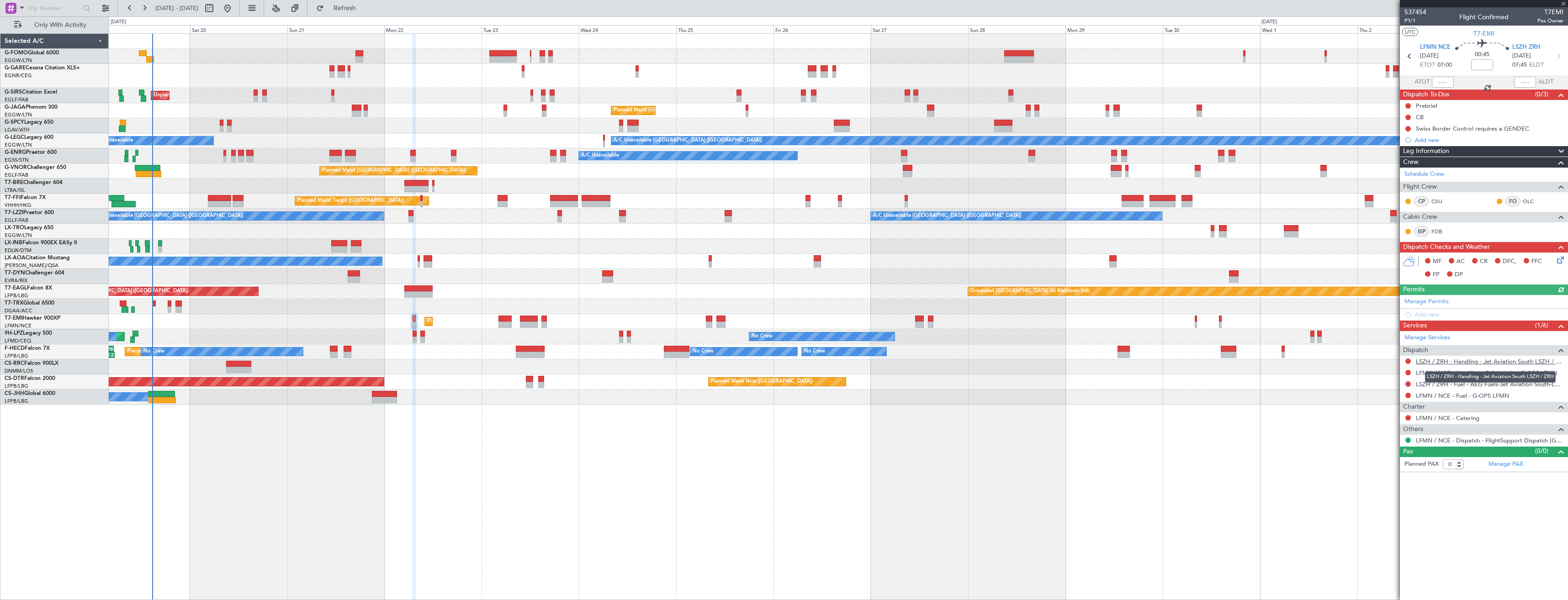
click at [1446, 363] on link "LSZH / ZRH - Handling - Jet Aviation South LSZH / ZRH" at bounding box center [1490, 361] width 147 height 8
click at [1480, 375] on link "LFMN / NCE - Handling - DC Aviation-G-OPS LFMN" at bounding box center [1487, 372] width 141 height 8
click at [359, 14] on button "Refresh" at bounding box center [339, 8] width 55 height 15
click at [1418, 299] on link "Manage Permits" at bounding box center [1426, 302] width 44 height 10
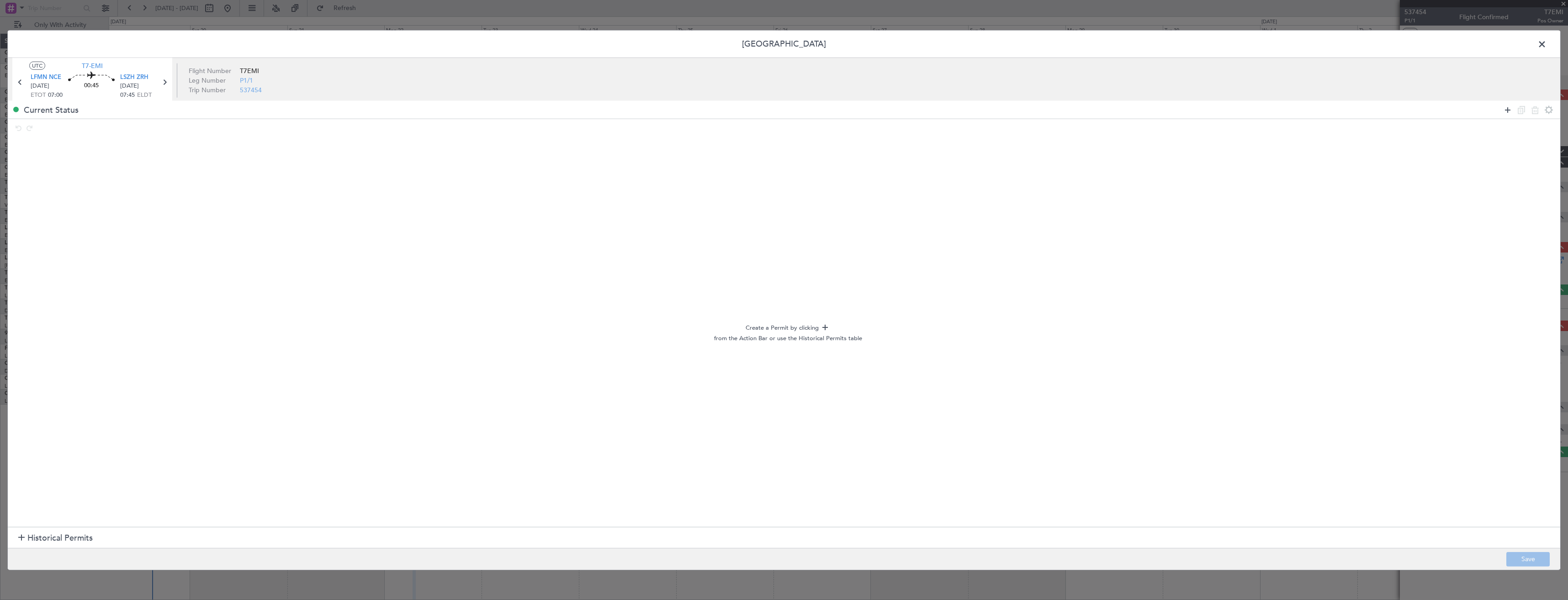
click at [1507, 106] on icon at bounding box center [1507, 109] width 11 height 11
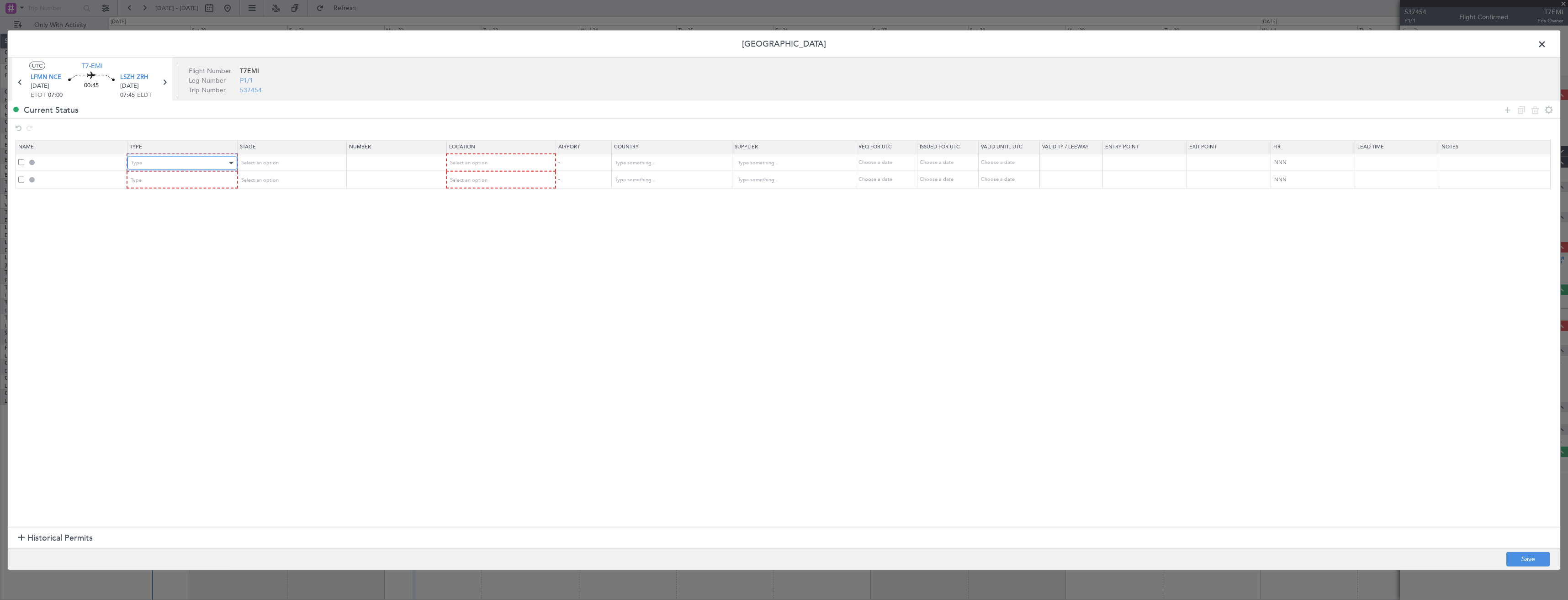
click at [167, 159] on div "Type" at bounding box center [178, 163] width 95 height 14
click at [172, 246] on span "Slot" at bounding box center [184, 251] width 102 height 14
click at [163, 177] on div "Type" at bounding box center [178, 180] width 95 height 14
click at [175, 268] on span "Slot" at bounding box center [184, 268] width 102 height 14
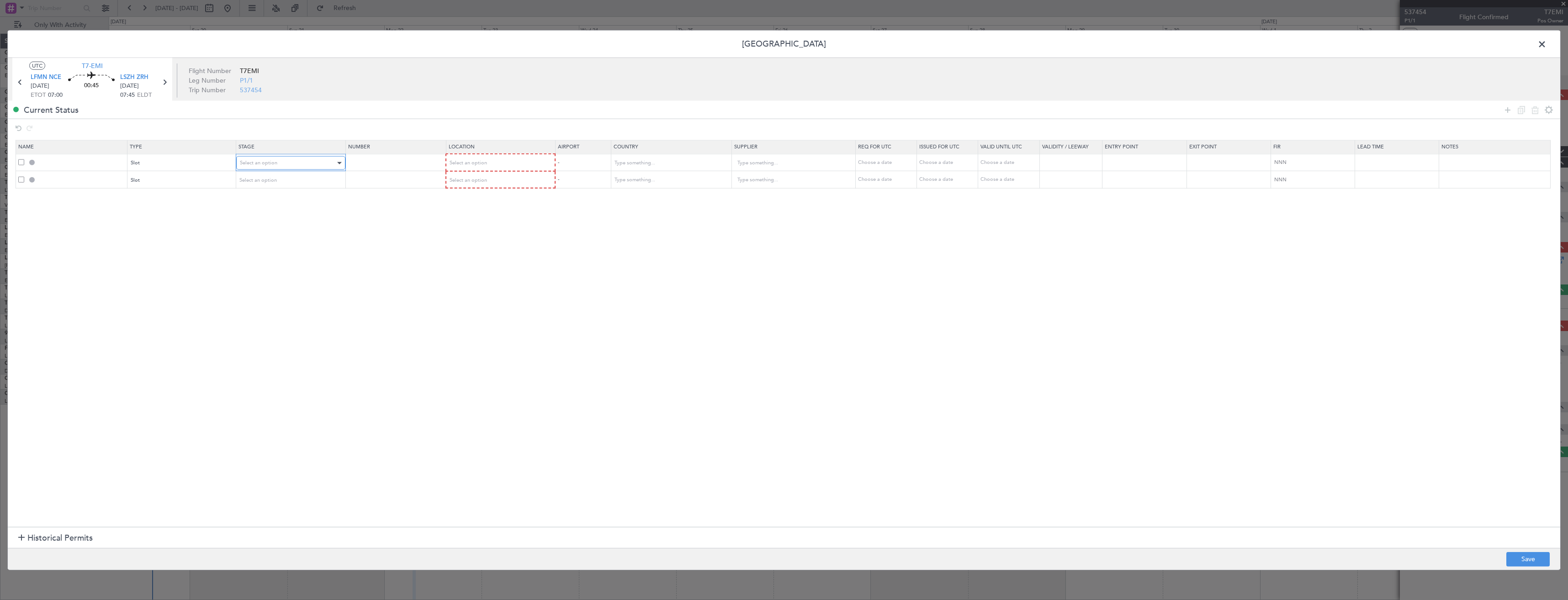
click at [287, 161] on div "Select an option" at bounding box center [287, 163] width 95 height 14
drag, startPoint x: 276, startPoint y: 221, endPoint x: 276, endPoint y: 213, distance: 8.0
click at [276, 221] on span "Requested" at bounding box center [294, 223] width 102 height 14
click at [280, 183] on div "Select an option" at bounding box center [287, 180] width 95 height 14
click at [281, 239] on span "Requested" at bounding box center [294, 241] width 102 height 14
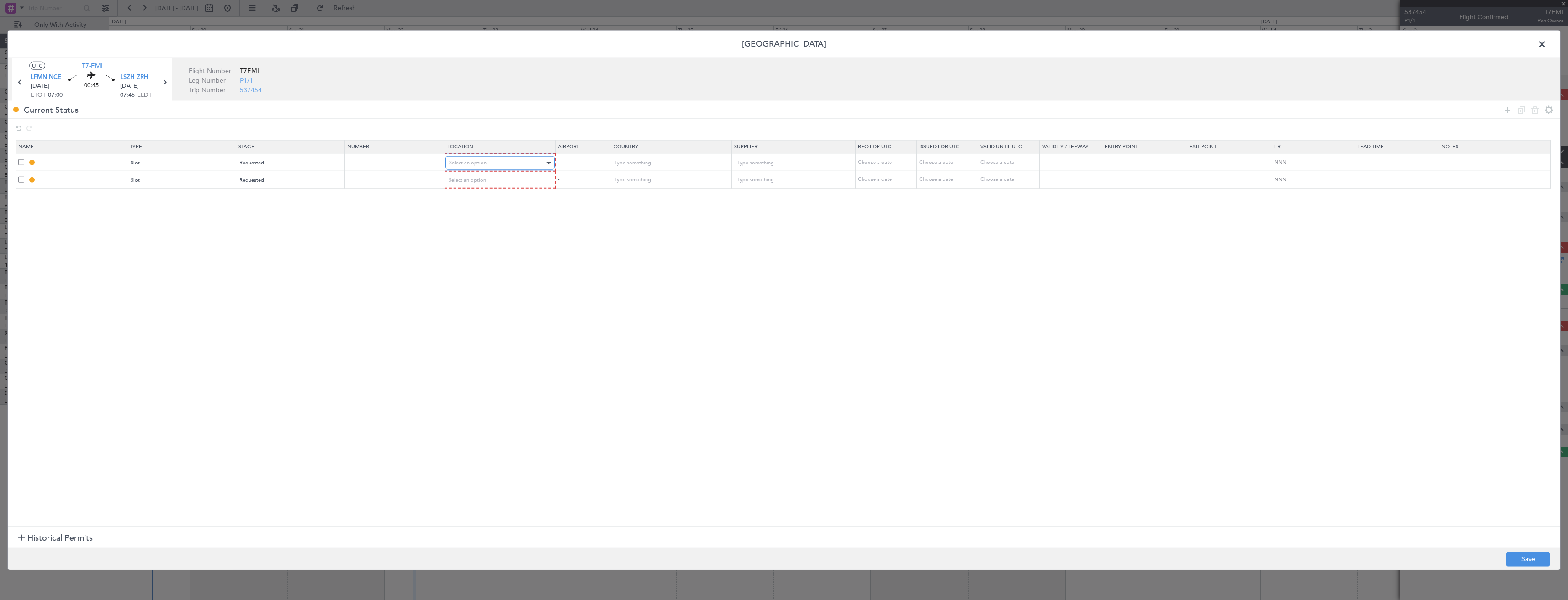
click at [508, 160] on div "Select an option" at bounding box center [497, 163] width 96 height 14
click at [486, 175] on div "Departure Departure Alt Arrival Arrival Alt Enroute" at bounding box center [506, 210] width 118 height 69
click at [487, 182] on span "Departure" at bounding box center [506, 183] width 102 height 14
click at [481, 178] on span "Select an option" at bounding box center [468, 180] width 37 height 7
click at [479, 225] on span "Arrival" at bounding box center [506, 227] width 102 height 14
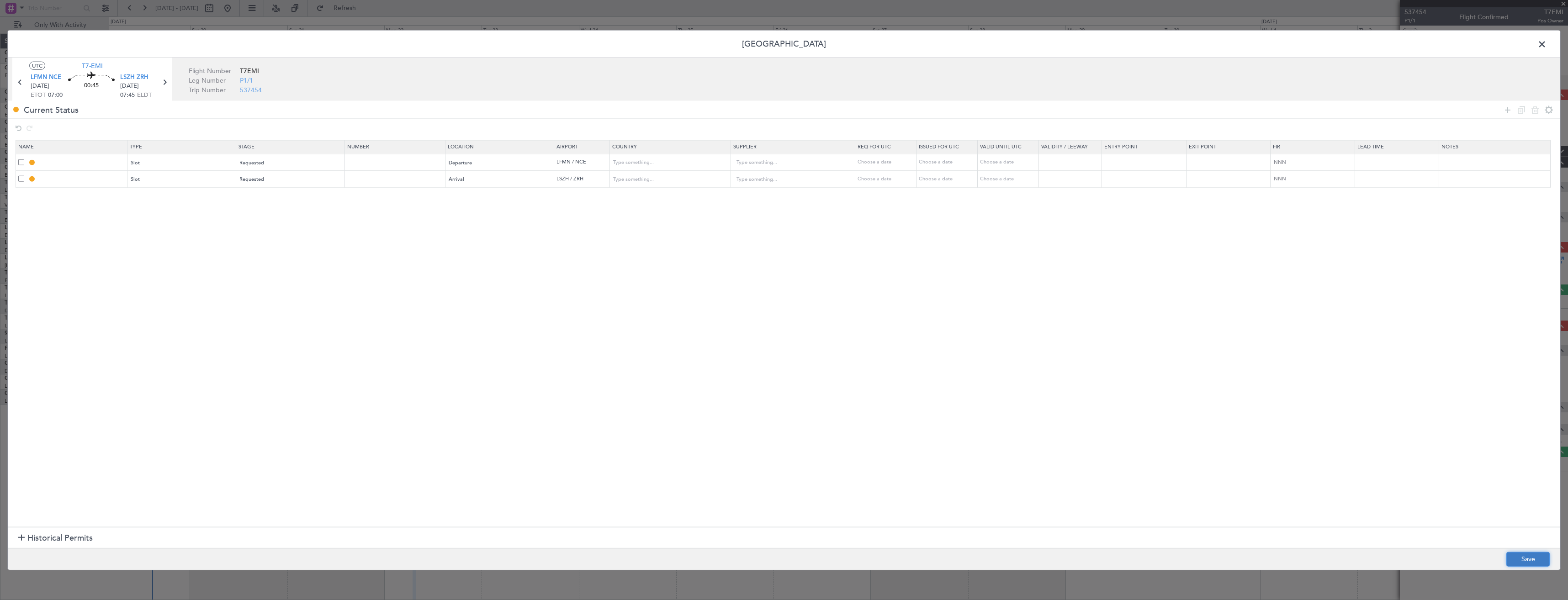
click at [1533, 560] on button "Save" at bounding box center [1528, 559] width 43 height 15
type input "LFMN DEP SLOT"
type input "France"
type input "NNN"
type input "LSZH ARR SLOT"
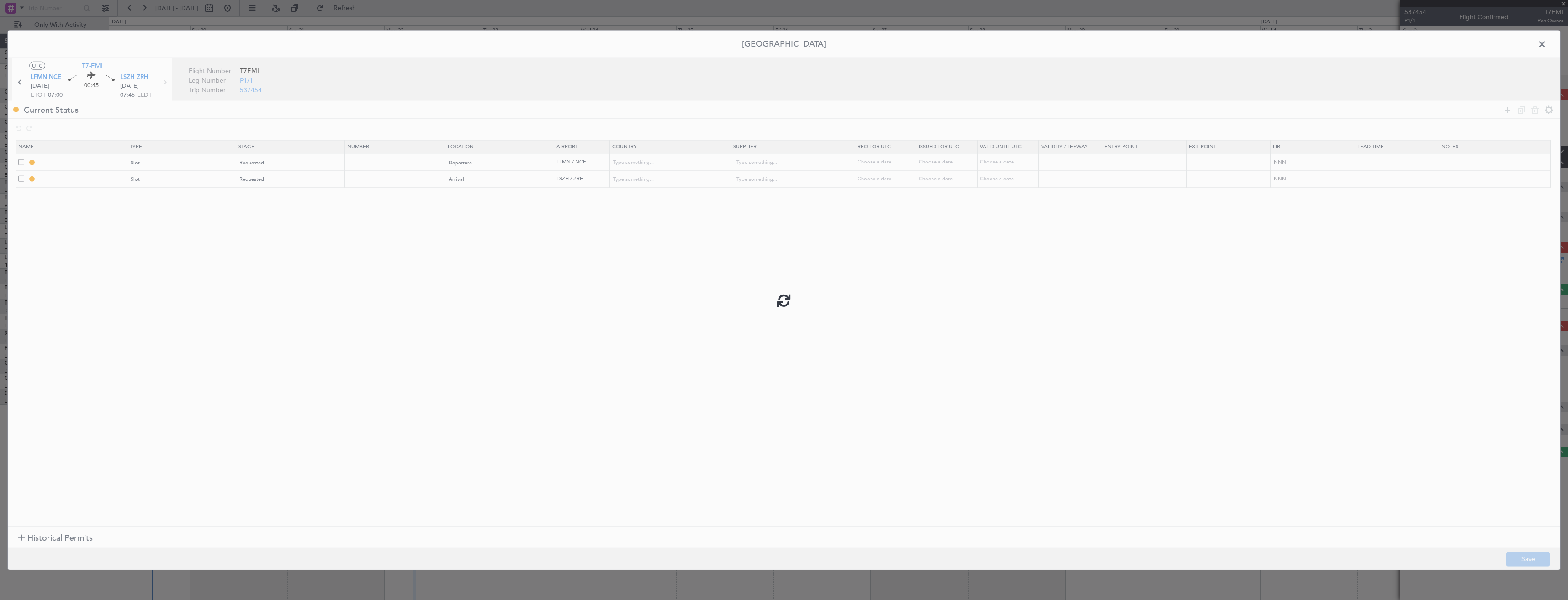
type input "Switzerland"
type input "NNN"
click at [93, 161] on input "LFMN DEP SLOT" at bounding box center [82, 162] width 88 height 8
type input "LFMN DEP SLOT 0700z"
click at [114, 177] on input "LSZH ARR SLOT" at bounding box center [82, 178] width 88 height 8
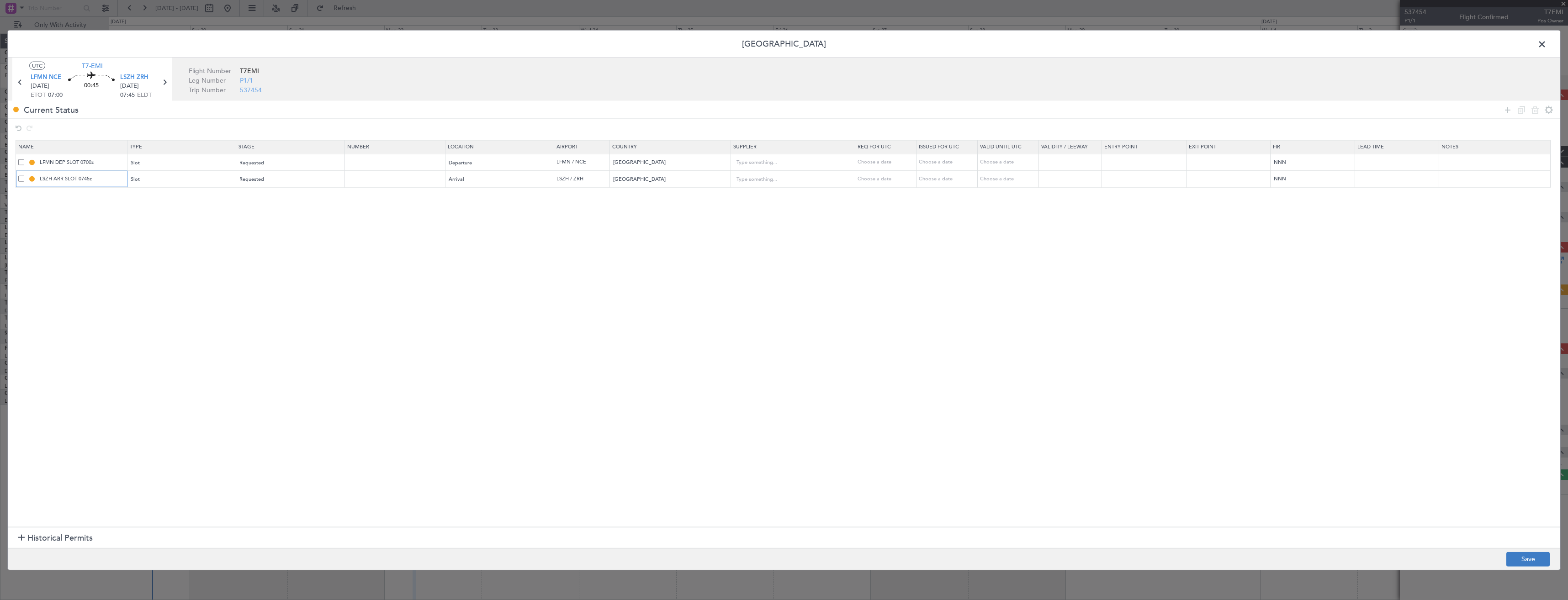
type input "LSZH ARR SLOT 0745z"
click at [1516, 561] on button "Save" at bounding box center [1528, 559] width 43 height 15
click at [1547, 43] on span at bounding box center [1547, 46] width 0 height 18
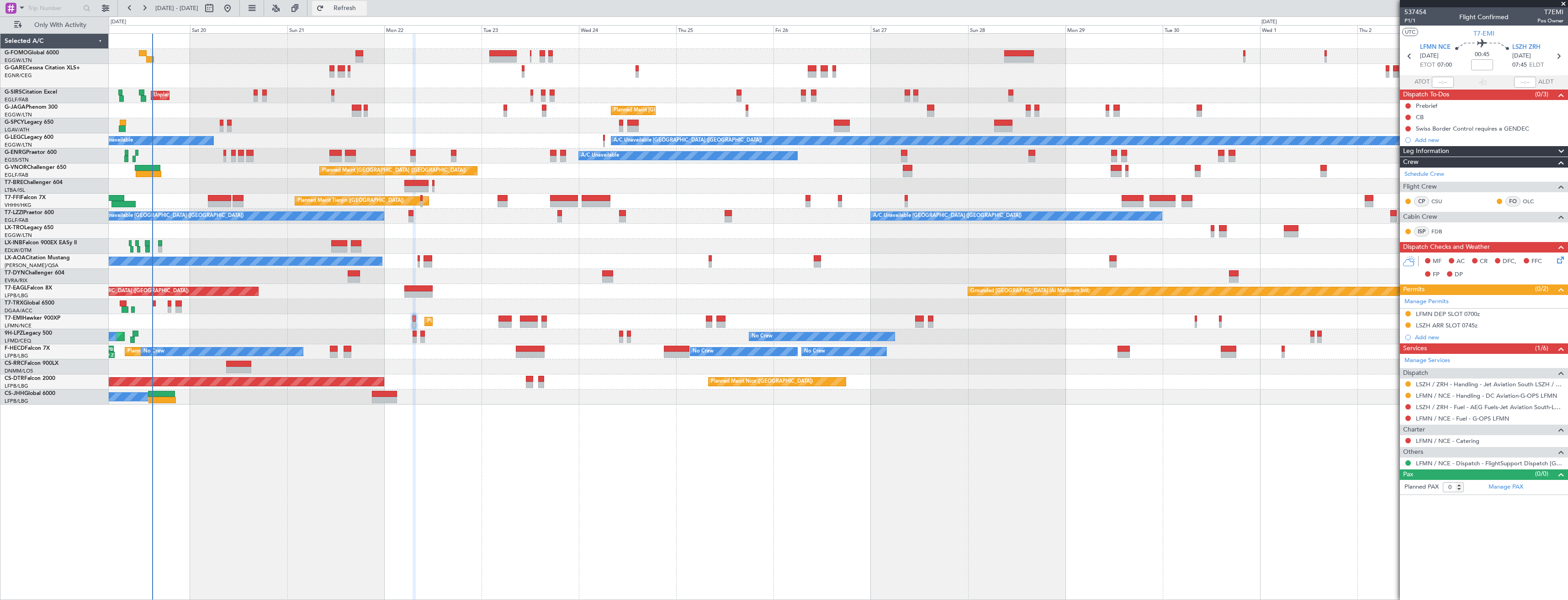
click at [365, 7] on span "Refresh" at bounding box center [345, 8] width 38 height 6
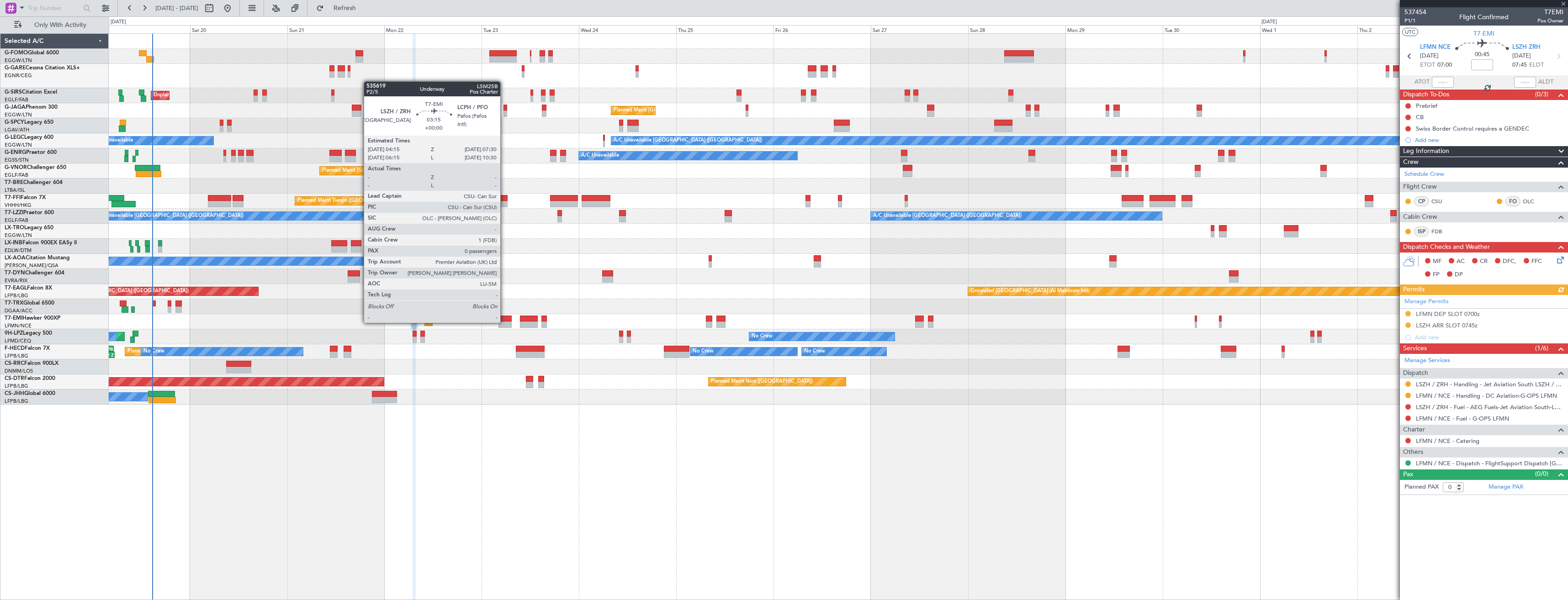
click at [505, 322] on div at bounding box center [505, 325] width 13 height 6
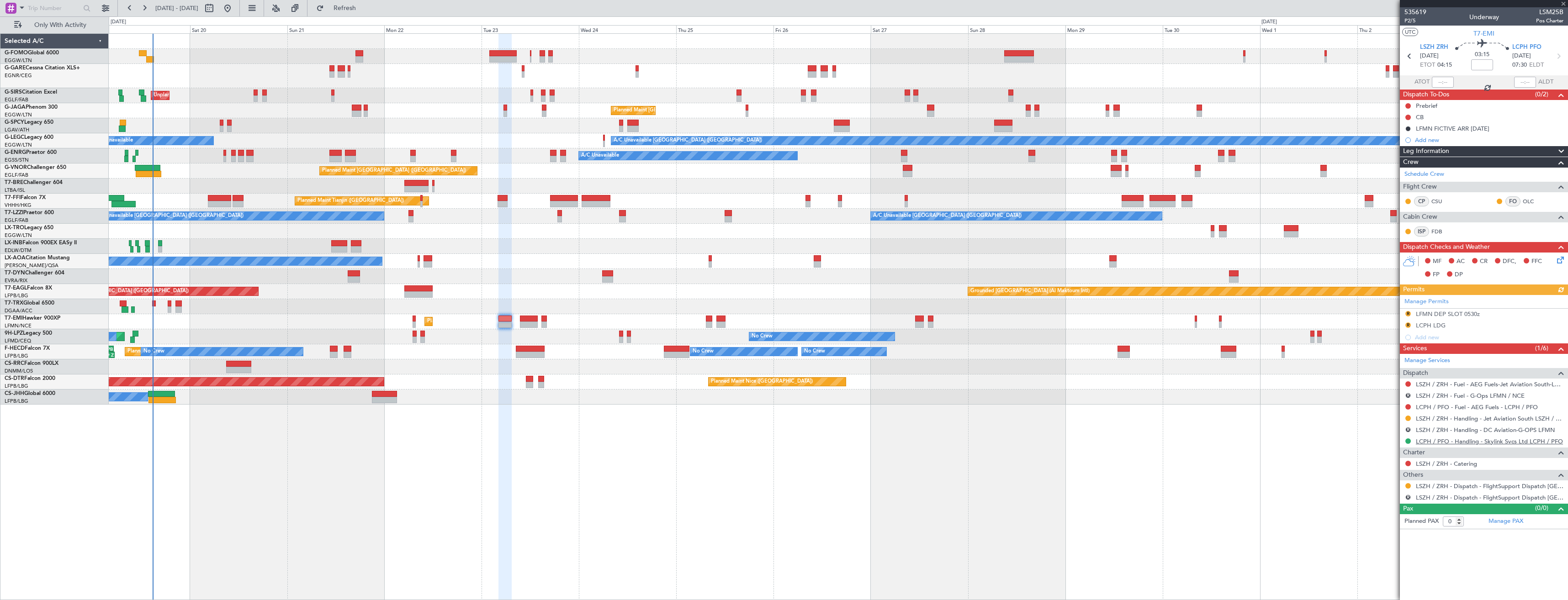
click at [1432, 439] on link "LCPH / PFO - Handling - Skylink Svcs Ltd LCPH / PFO" at bounding box center [1490, 442] width 147 height 8
click at [1409, 428] on button "R" at bounding box center [1408, 429] width 5 height 5
click at [1373, 442] on span "Not Required" at bounding box center [1387, 442] width 36 height 10
click at [1409, 396] on button "R" at bounding box center [1408, 396] width 5 height 5
click at [1391, 465] on span "Cancelled" at bounding box center [1382, 463] width 26 height 10
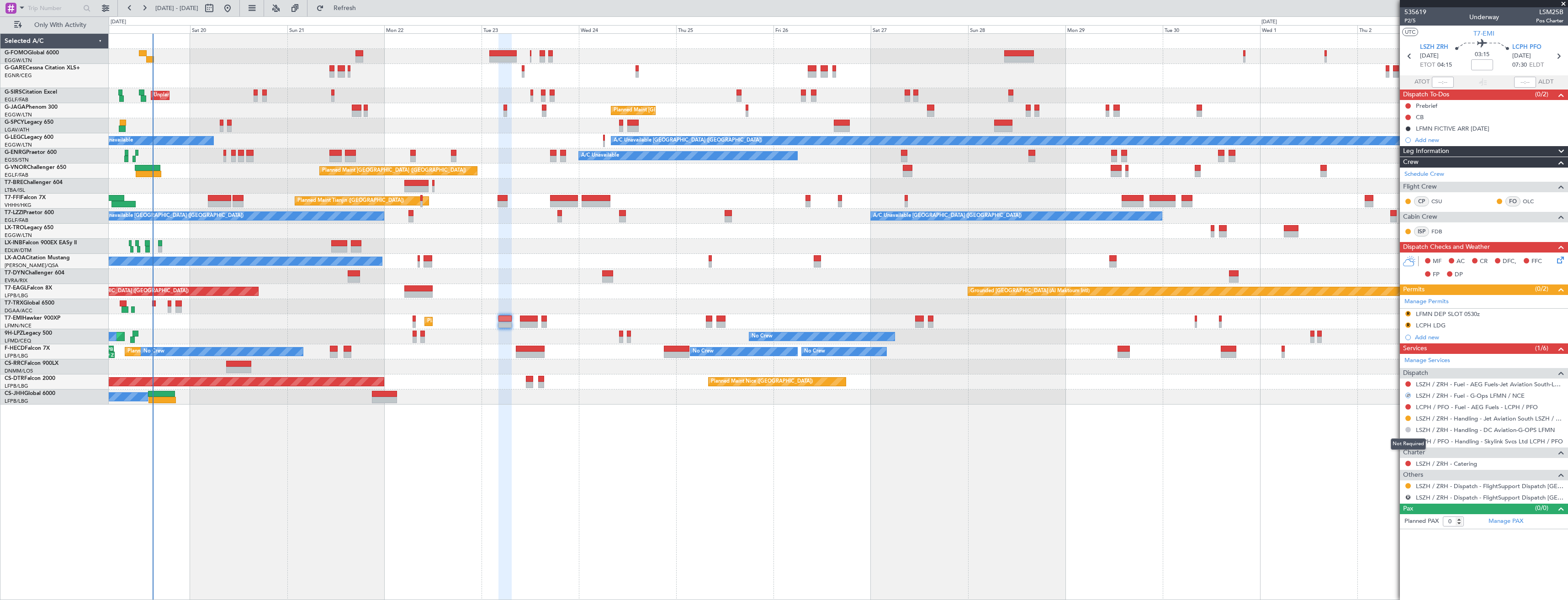
click at [1407, 430] on button at bounding box center [1408, 429] width 5 height 5
click at [1391, 459] on span "Not Requested" at bounding box center [1388, 456] width 41 height 10
click at [1406, 428] on button at bounding box center [1408, 429] width 5 height 5
click at [1392, 496] on span "Cancelled" at bounding box center [1381, 497] width 26 height 10
click at [1408, 487] on button at bounding box center [1408, 486] width 5 height 5
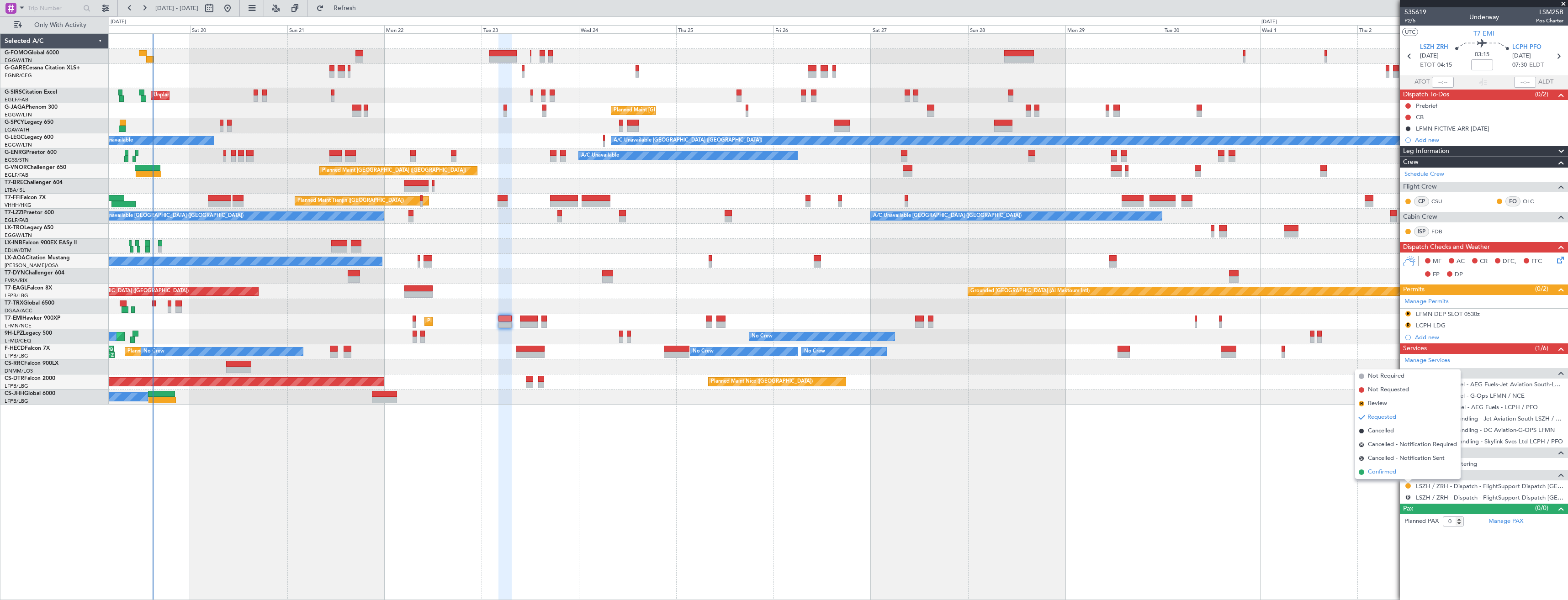
click at [1395, 469] on span "Confirmed" at bounding box center [1382, 472] width 29 height 10
click at [1410, 498] on button "R" at bounding box center [1408, 498] width 5 height 5
click at [1400, 484] on li "Confirmed" at bounding box center [1408, 484] width 105 height 14
click at [360, 7] on span "Refresh" at bounding box center [345, 8] width 38 height 6
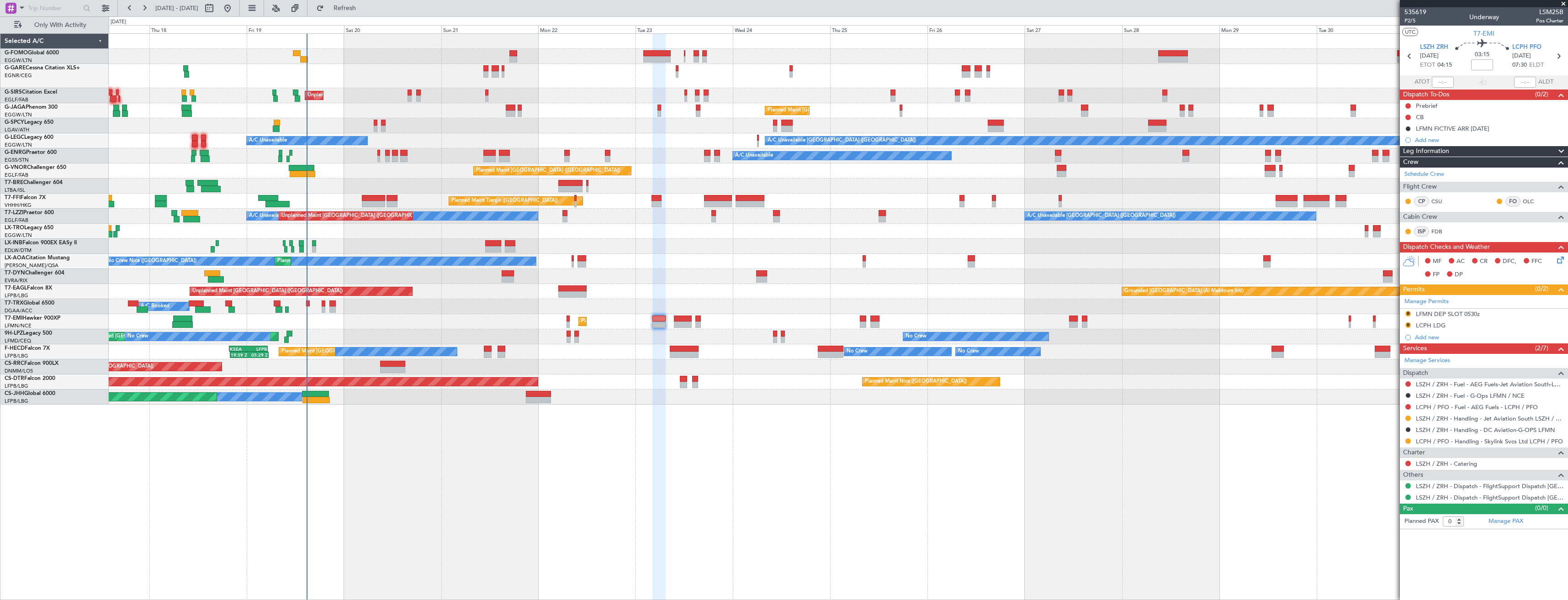
click at [488, 325] on div "Planned Maint [GEOGRAPHIC_DATA]" at bounding box center [838, 321] width 1459 height 15
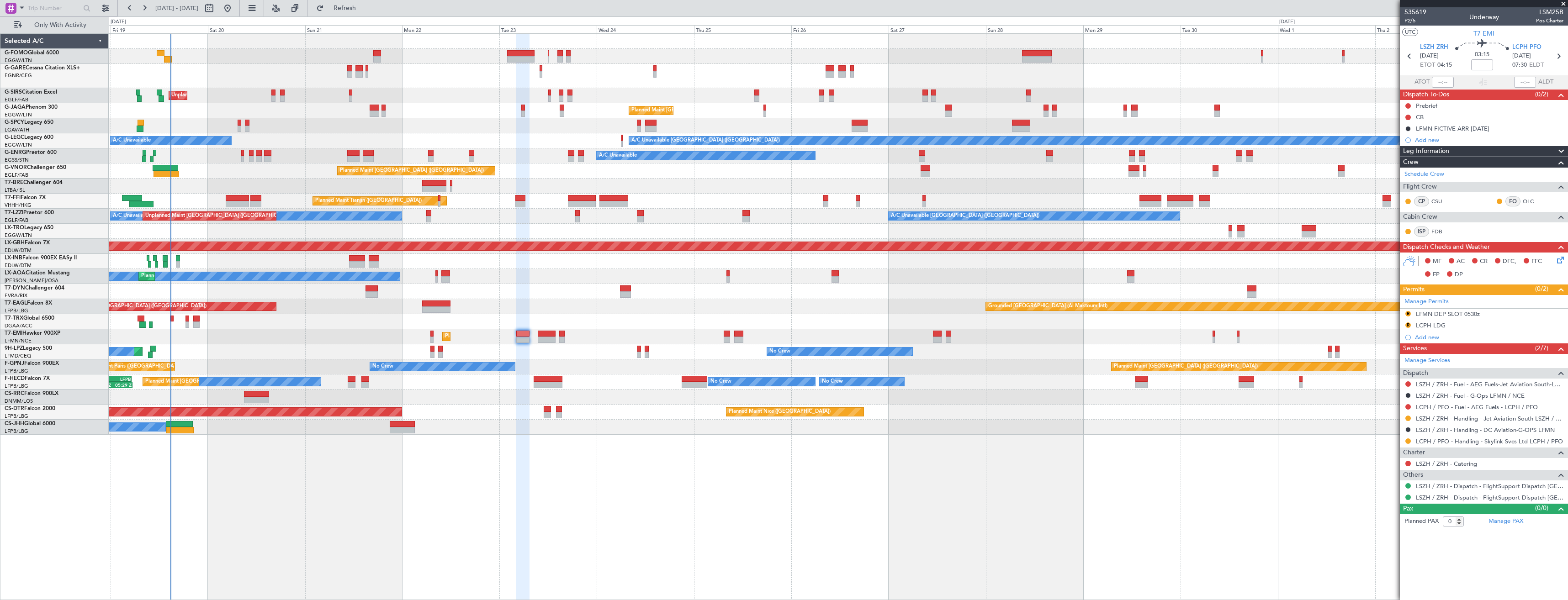
click at [212, 363] on div "Unplanned Maint London (Luton) Planned Maint London (Luton) A/C Unavailable Lon…" at bounding box center [838, 234] width 1459 height 401
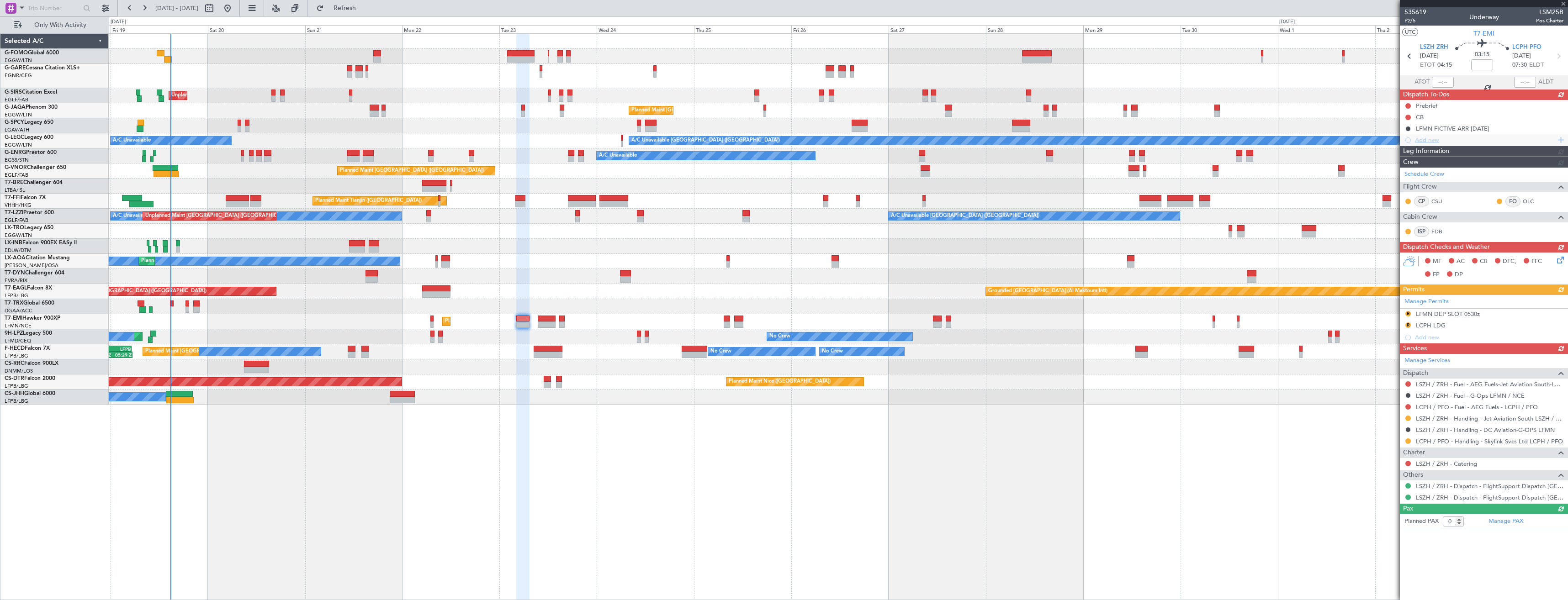
type input "-00:15"
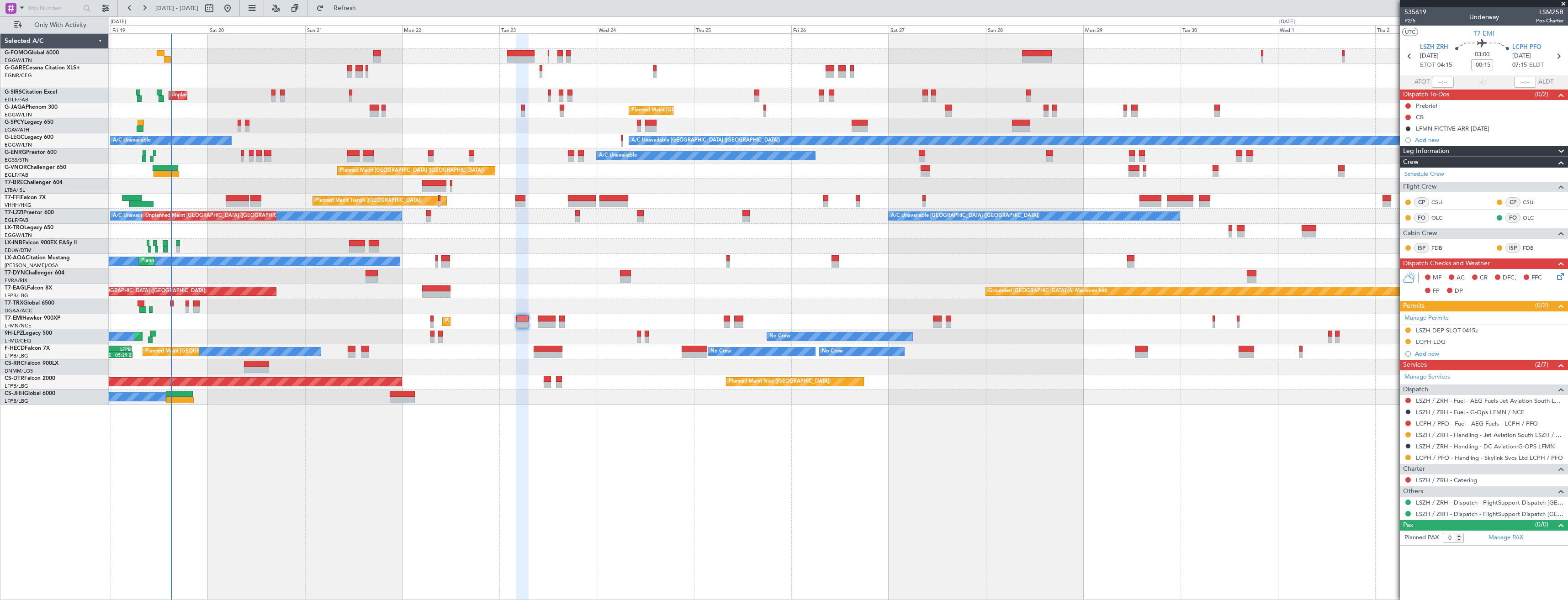
click at [1100, 117] on div "Unplanned Maint London (Luton) Planned Maint London (Luton) A/C Unavailable Lon…" at bounding box center [838, 219] width 1459 height 371
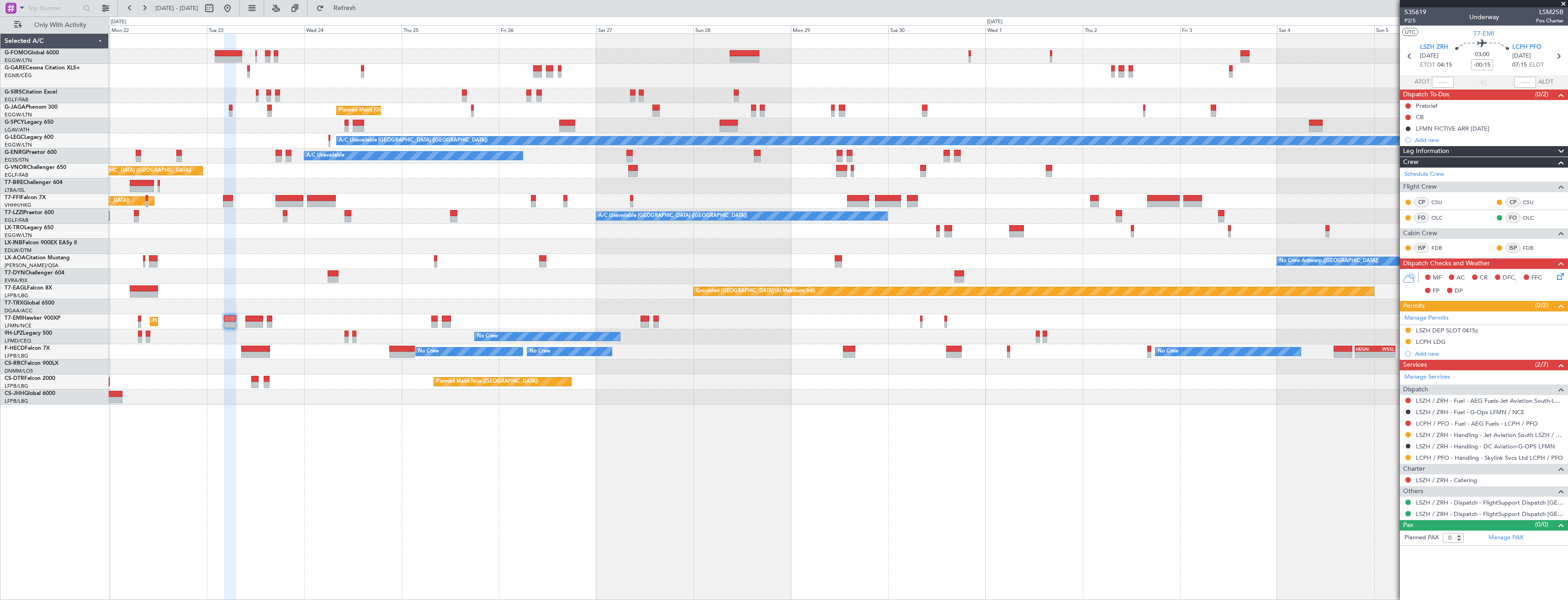
click at [1156, 108] on div "Planned Maint [GEOGRAPHIC_DATA] ([GEOGRAPHIC_DATA])" at bounding box center [838, 110] width 1459 height 15
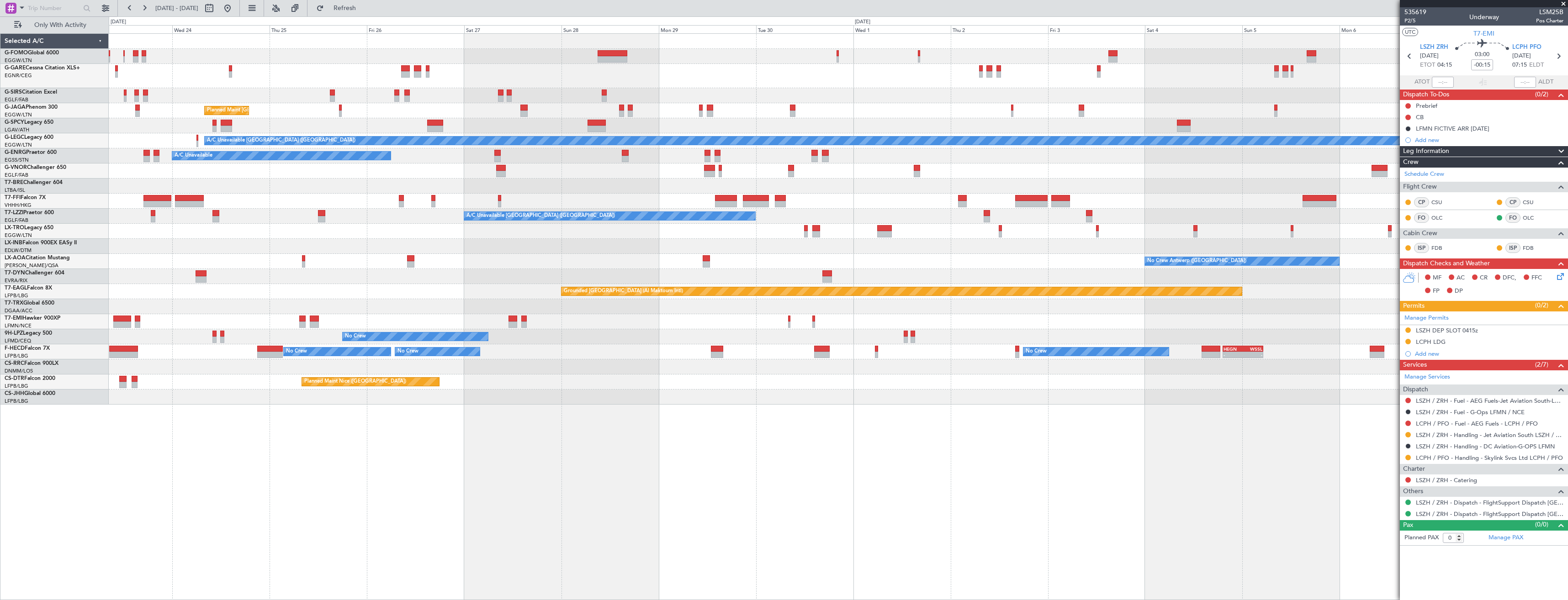
click at [1212, 87] on div at bounding box center [838, 76] width 1459 height 24
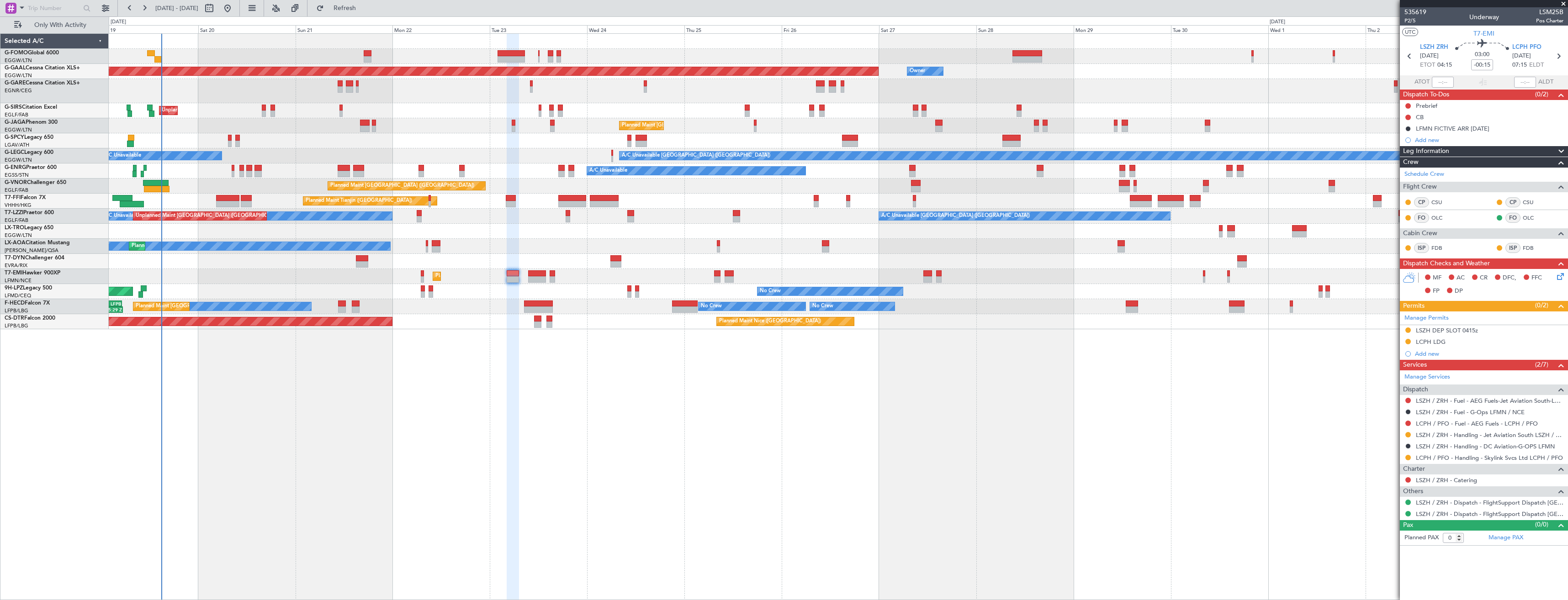
click at [836, 145] on div at bounding box center [838, 140] width 1459 height 15
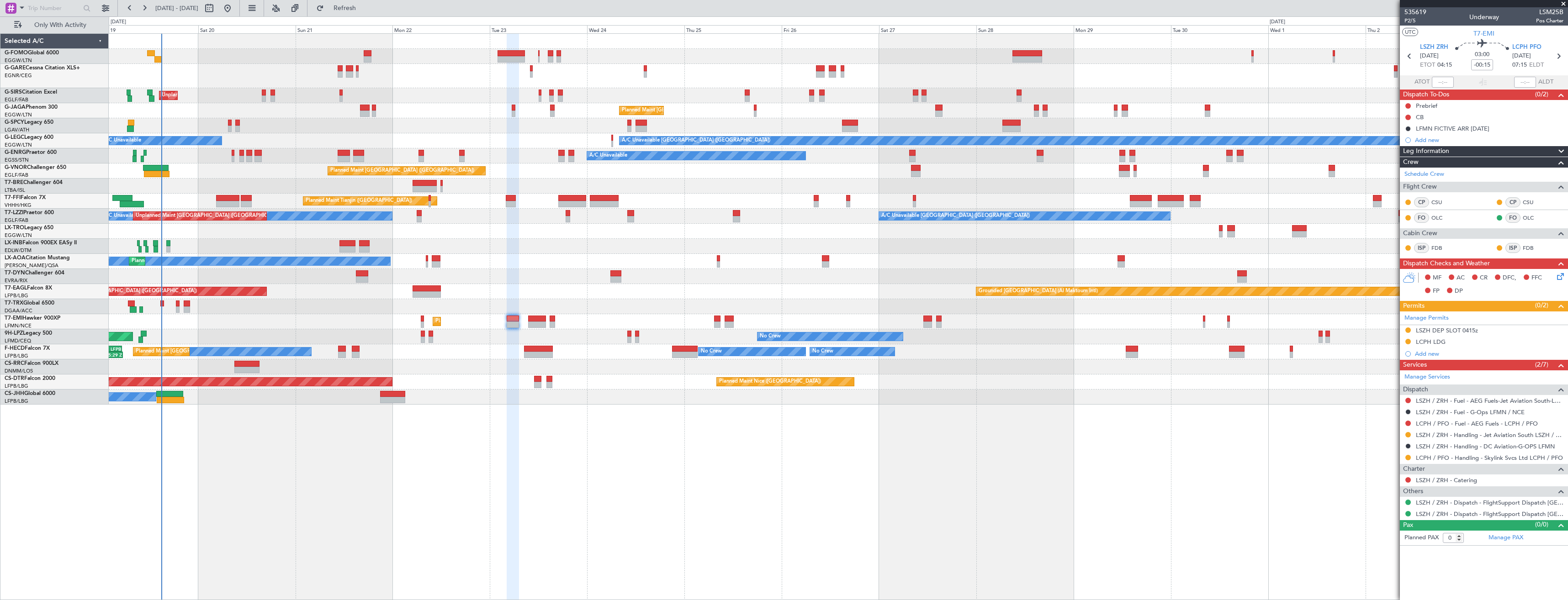
click at [155, 55] on div at bounding box center [838, 55] width 1459 height 15
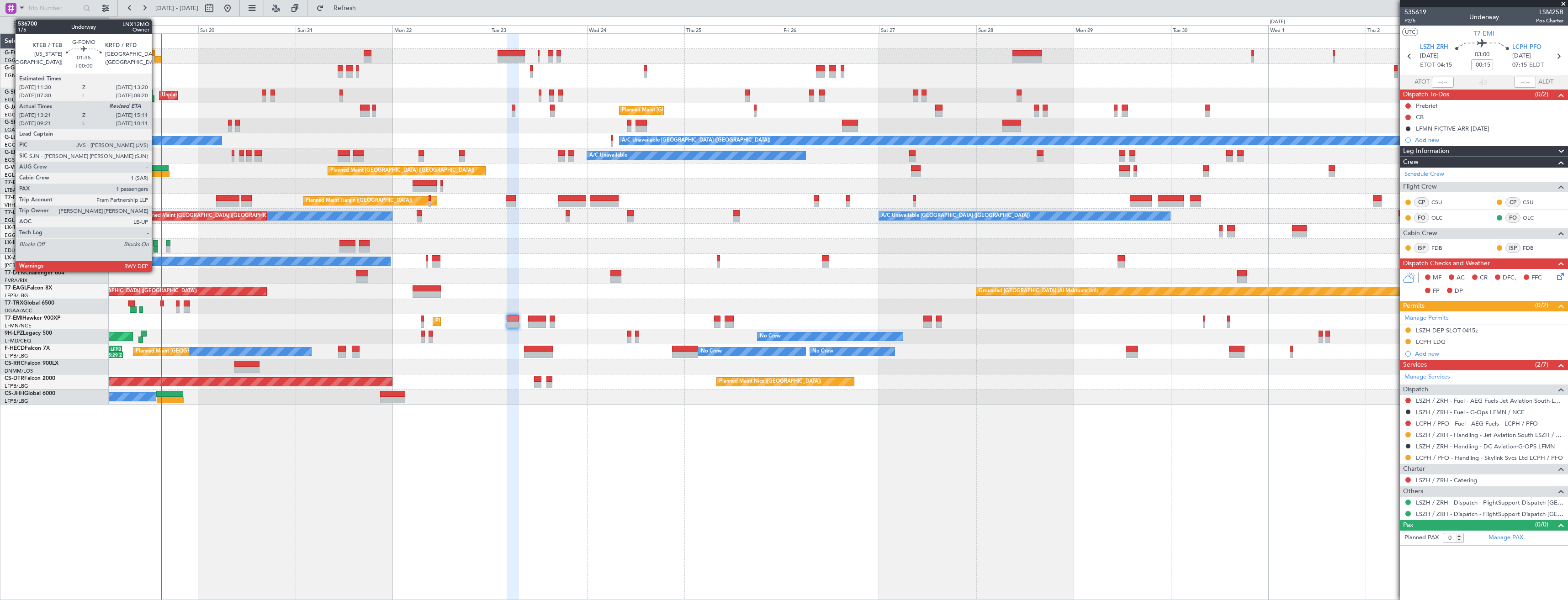
click at [156, 59] on div at bounding box center [158, 59] width 8 height 6
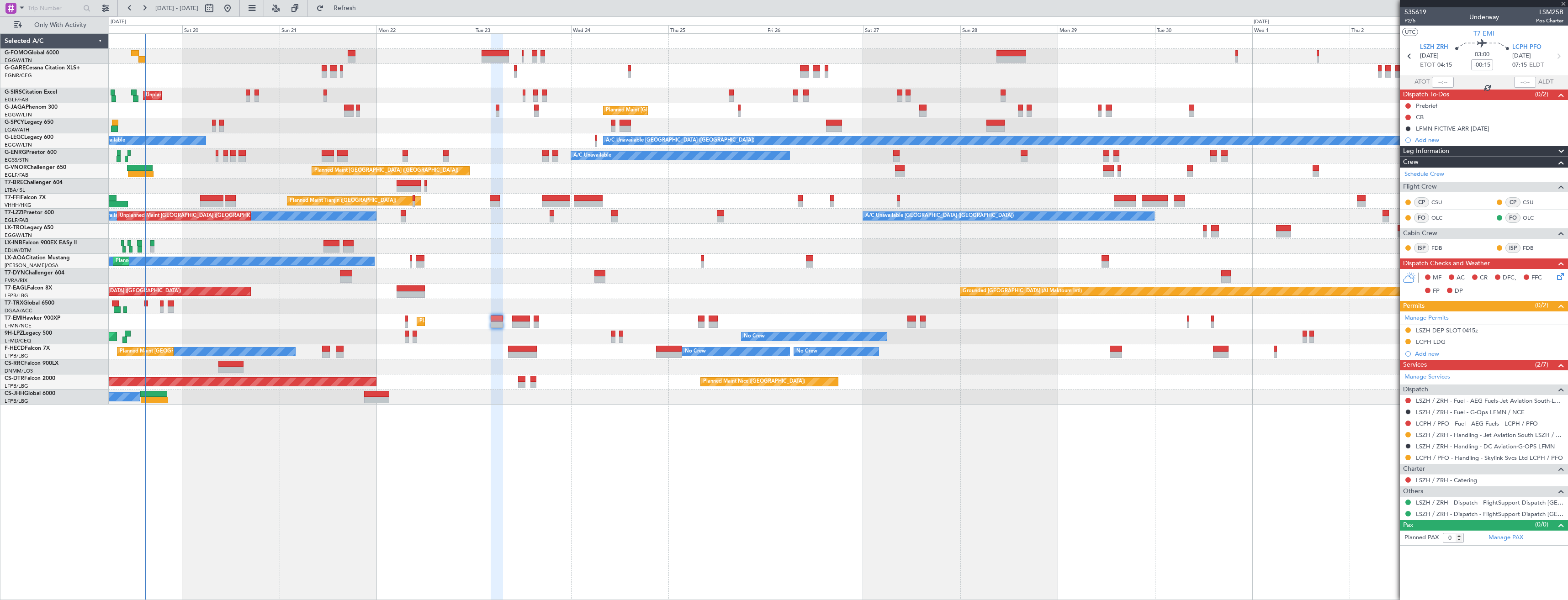
click at [179, 48] on div at bounding box center [838, 41] width 1459 height 15
type input "13:21"
type input "1"
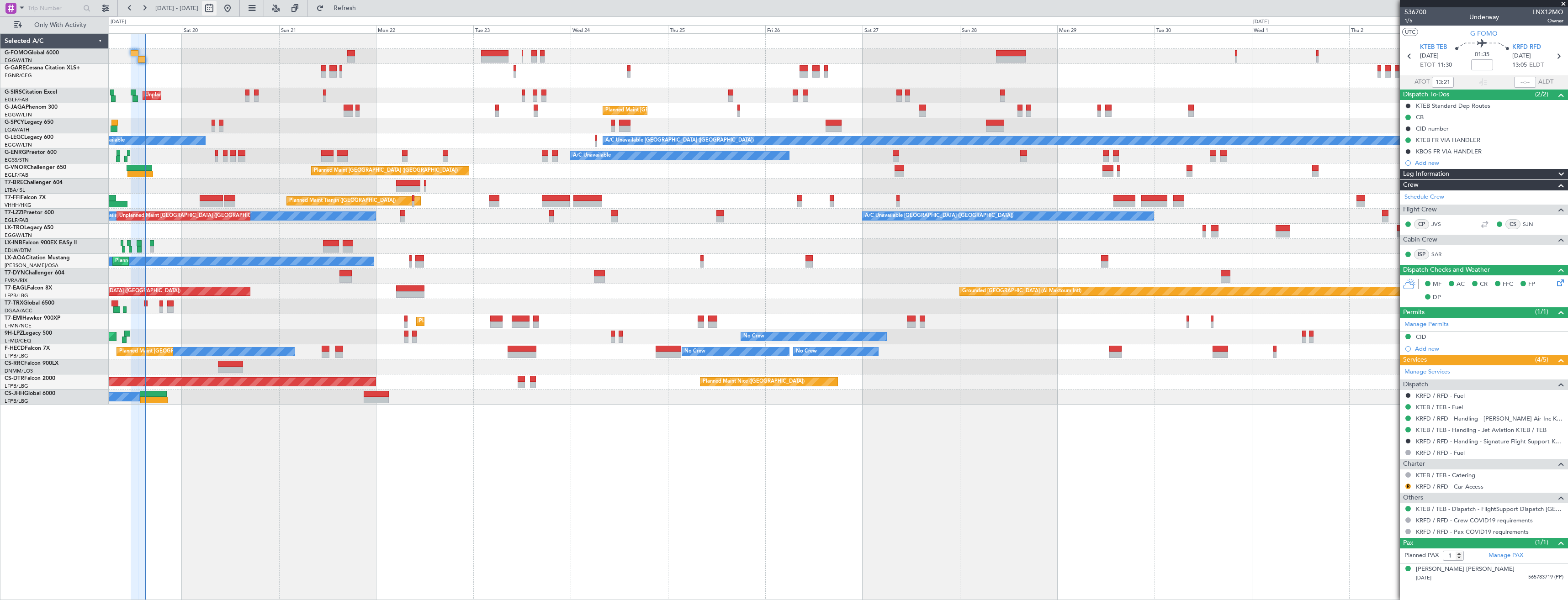
click at [216, 7] on button at bounding box center [209, 8] width 15 height 15
select select "9"
select select "2025"
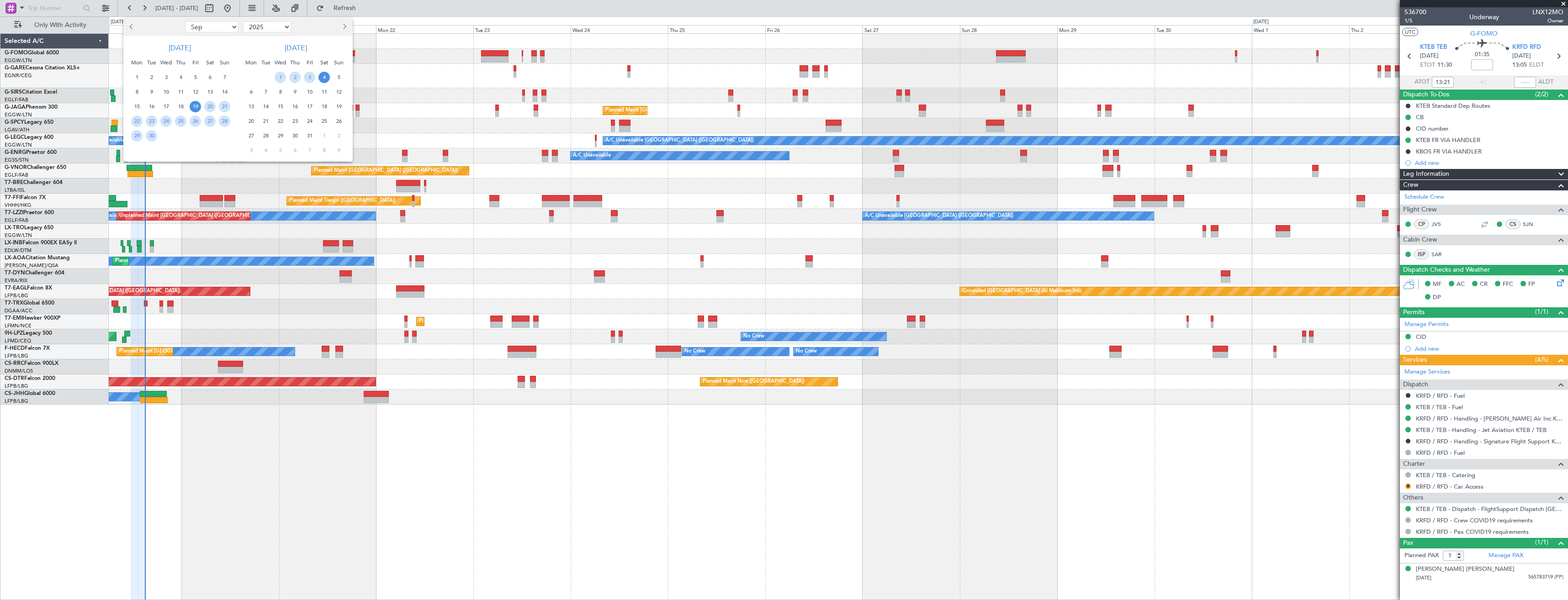
click at [194, 105] on span "19" at bounding box center [195, 106] width 11 height 11
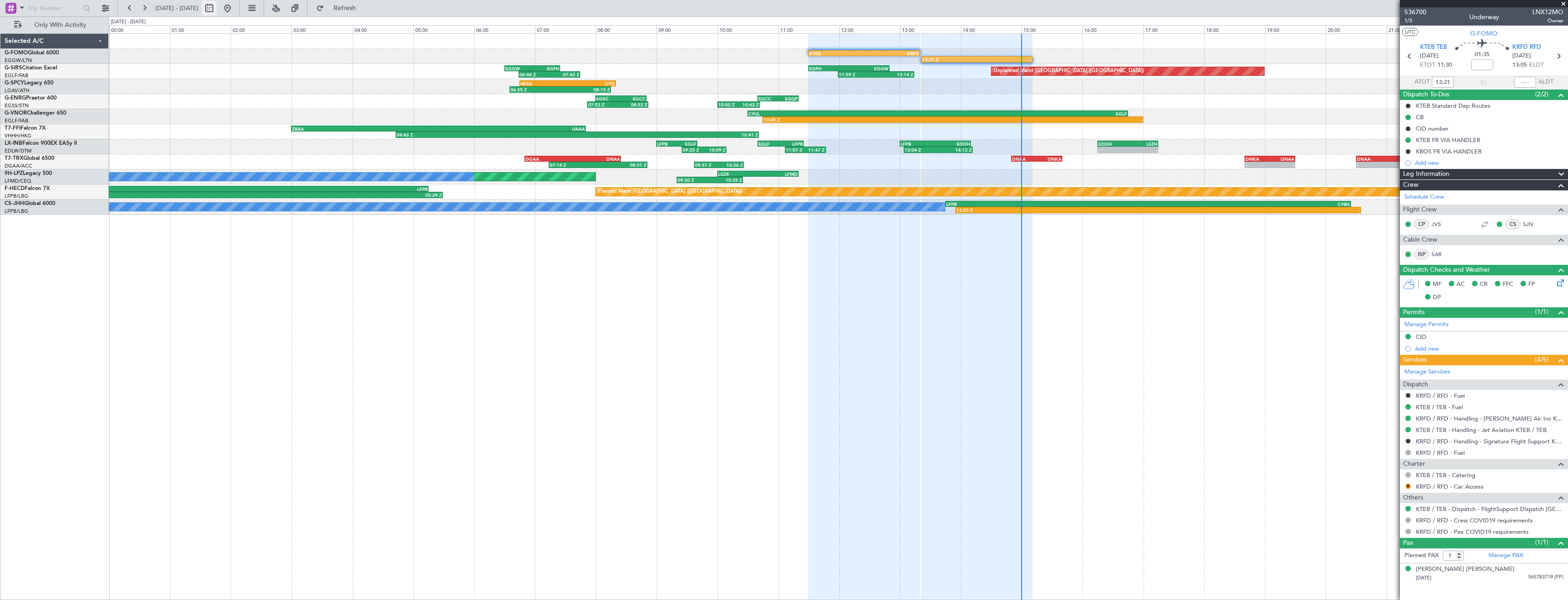
click at [216, 8] on button at bounding box center [209, 8] width 15 height 15
select select "9"
select select "2025"
click at [201, 106] on span "19" at bounding box center [196, 106] width 11 height 11
click at [216, 7] on button at bounding box center [209, 8] width 15 height 15
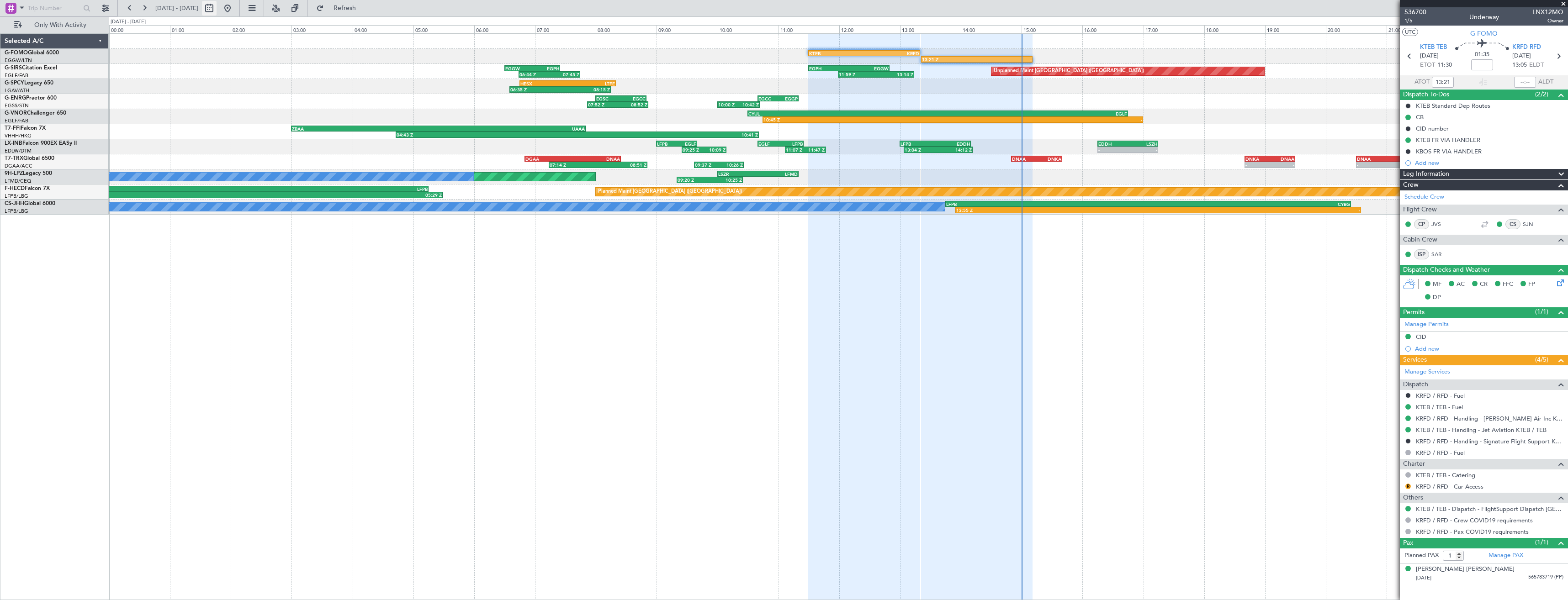
select select "9"
select select "2025"
click at [312, 79] on span "3" at bounding box center [309, 77] width 11 height 11
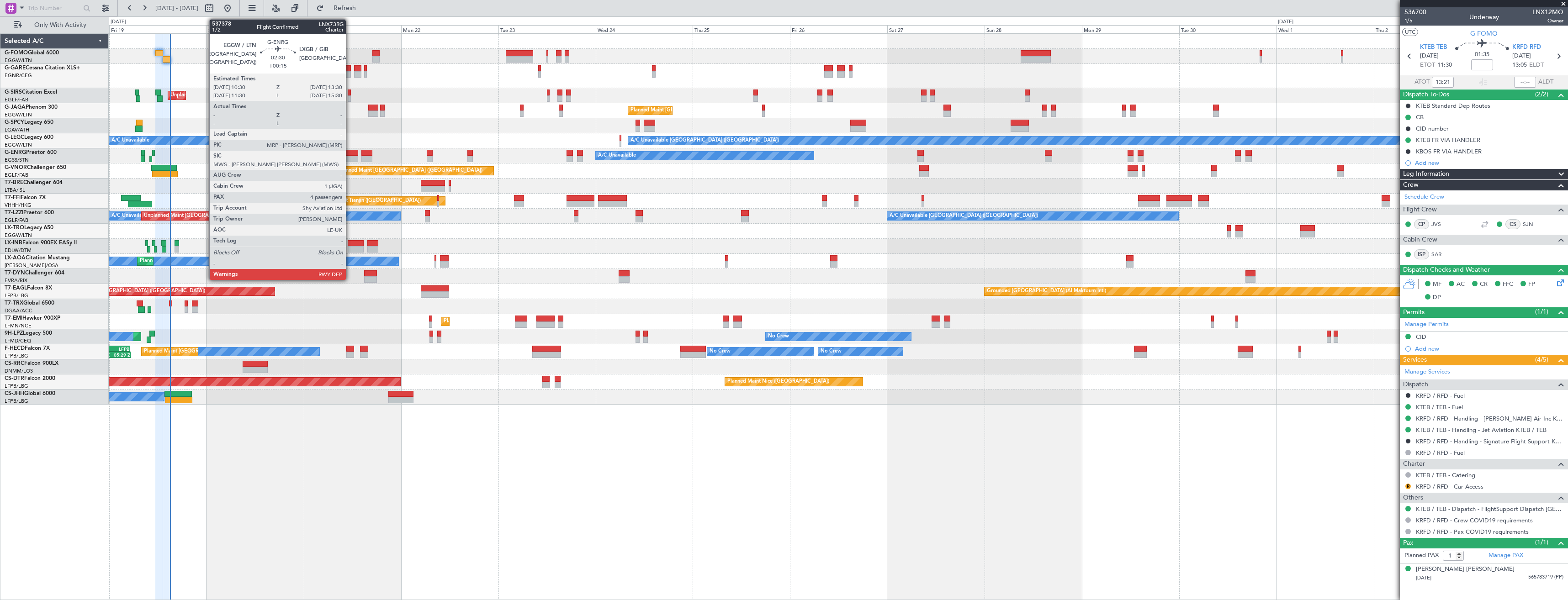
click at [350, 152] on div at bounding box center [352, 152] width 12 height 6
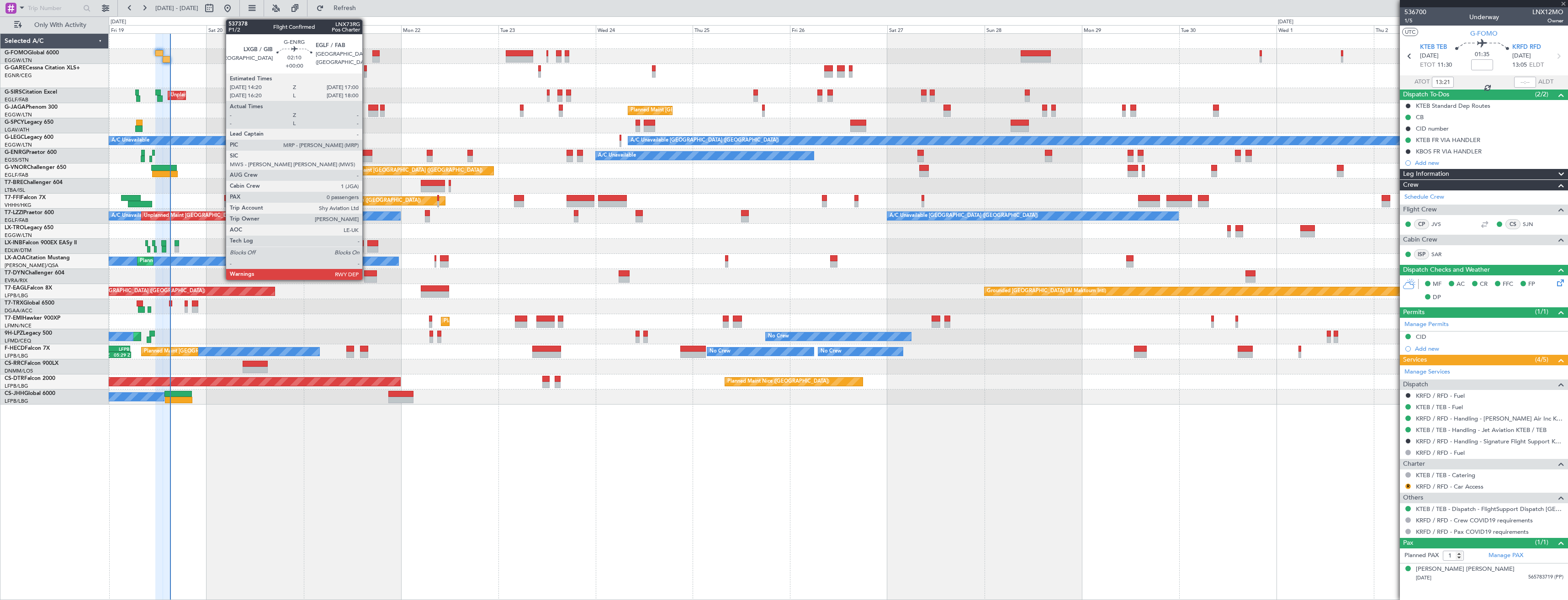
type input "+00:15"
type input "4"
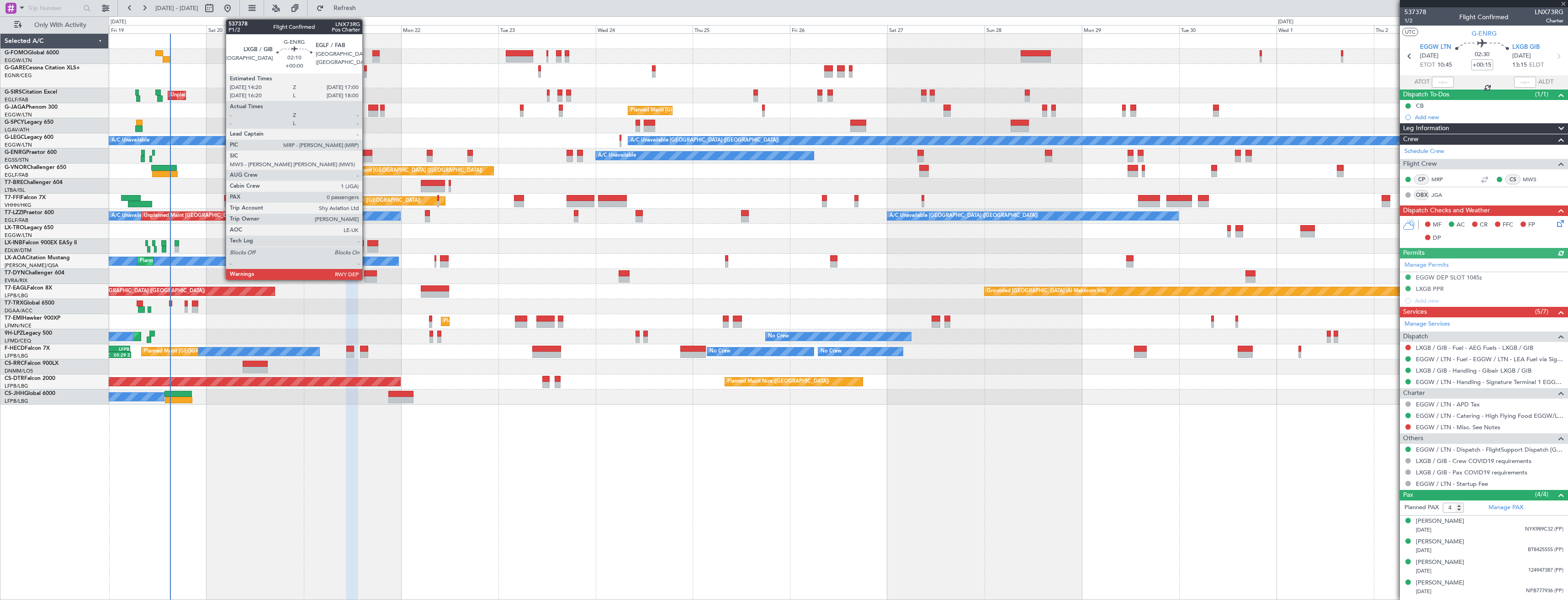
click at [366, 152] on div at bounding box center [366, 152] width 11 height 6
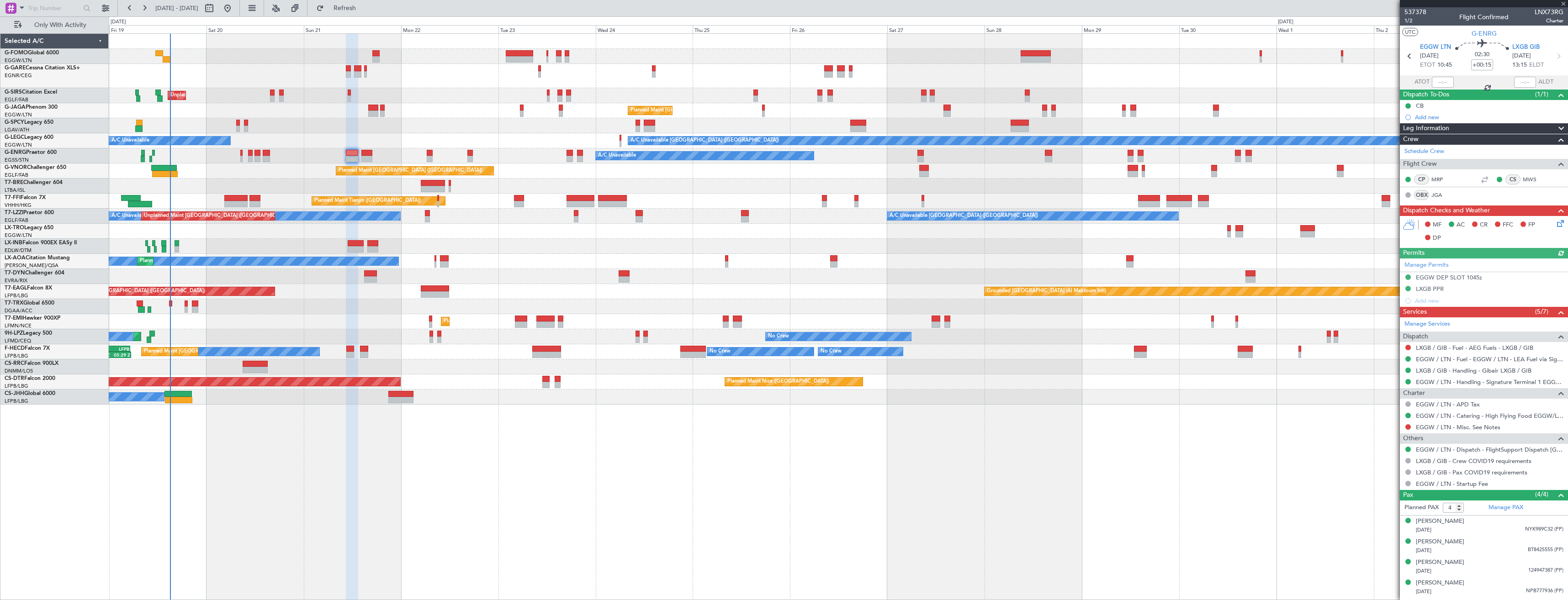
type input "0"
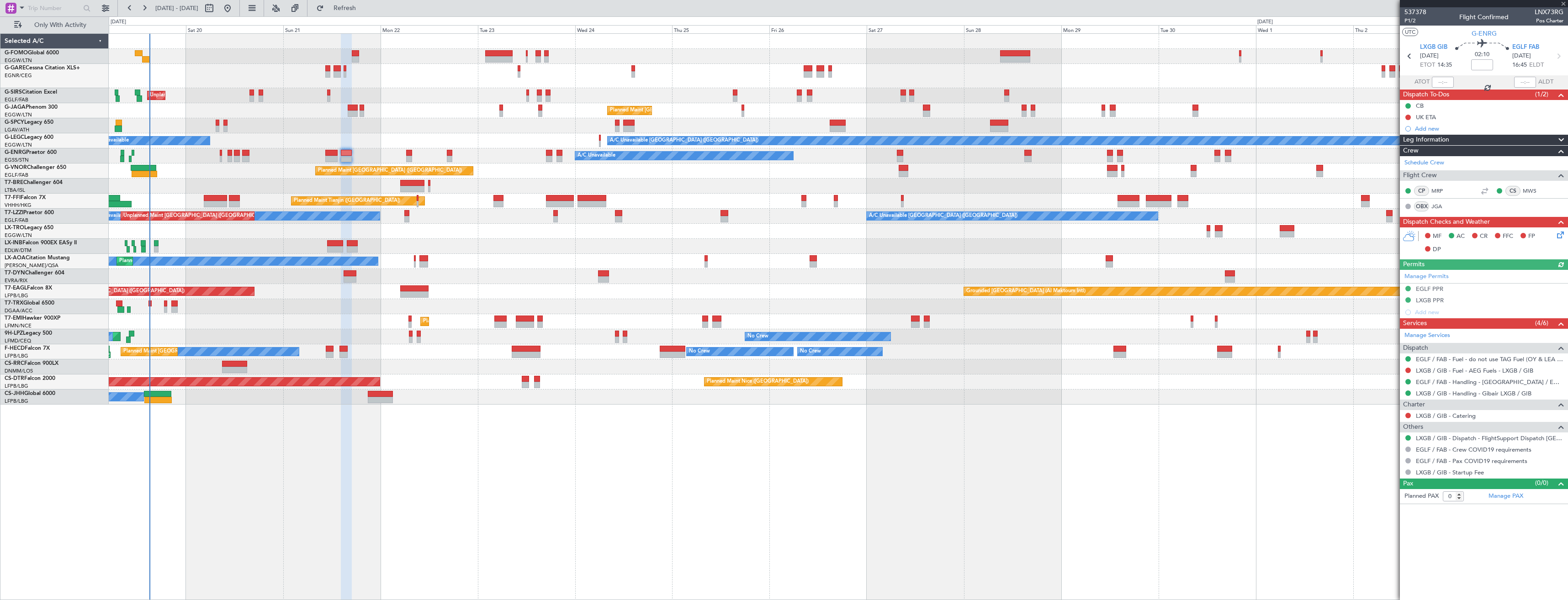
click at [277, 183] on div "Unplanned Maint London (Luton) Planned Maint London (Luton) A/C Unavailable Lon…" at bounding box center [838, 219] width 1459 height 371
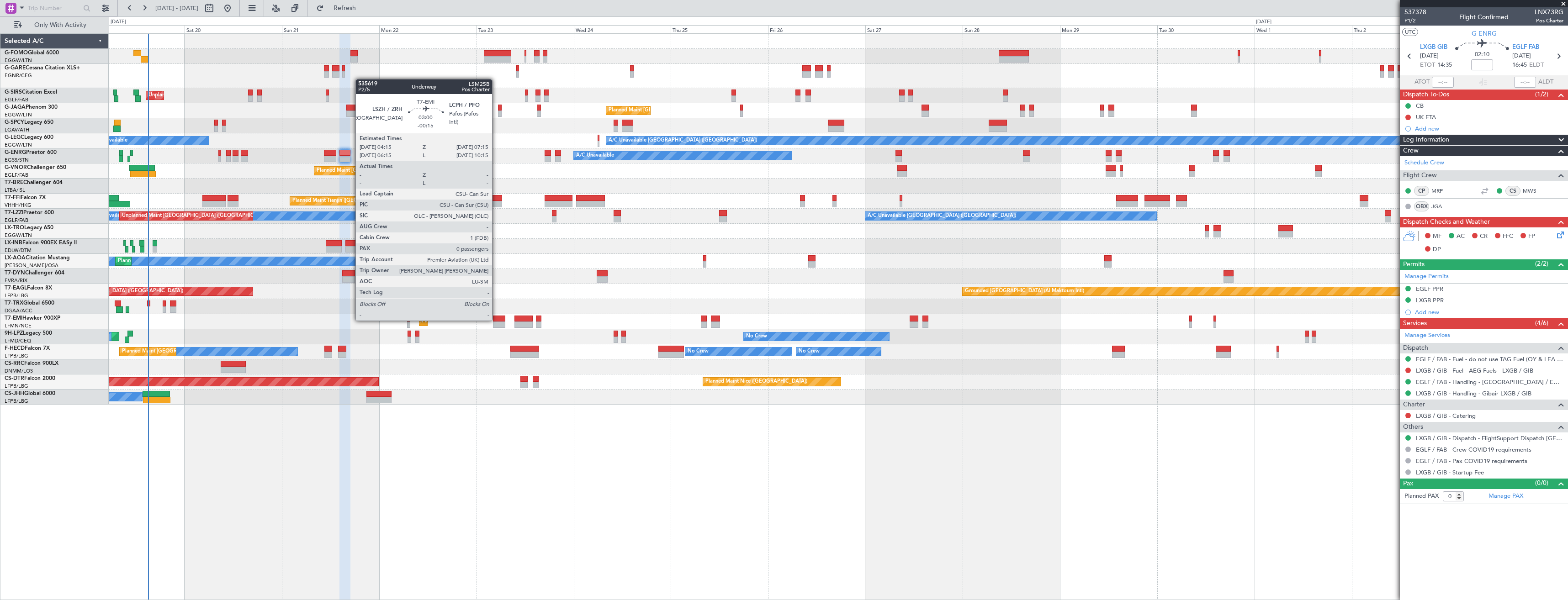
click at [496, 319] on div at bounding box center [499, 319] width 12 height 6
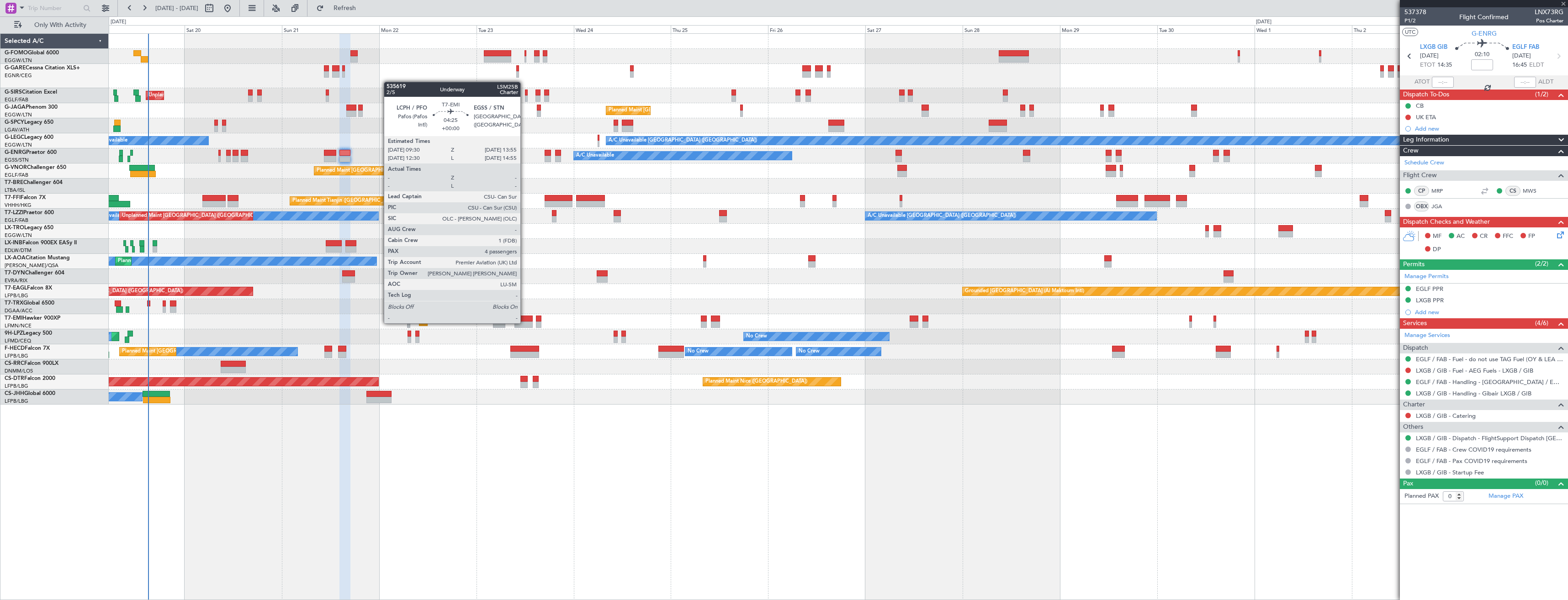
type input "-00:15"
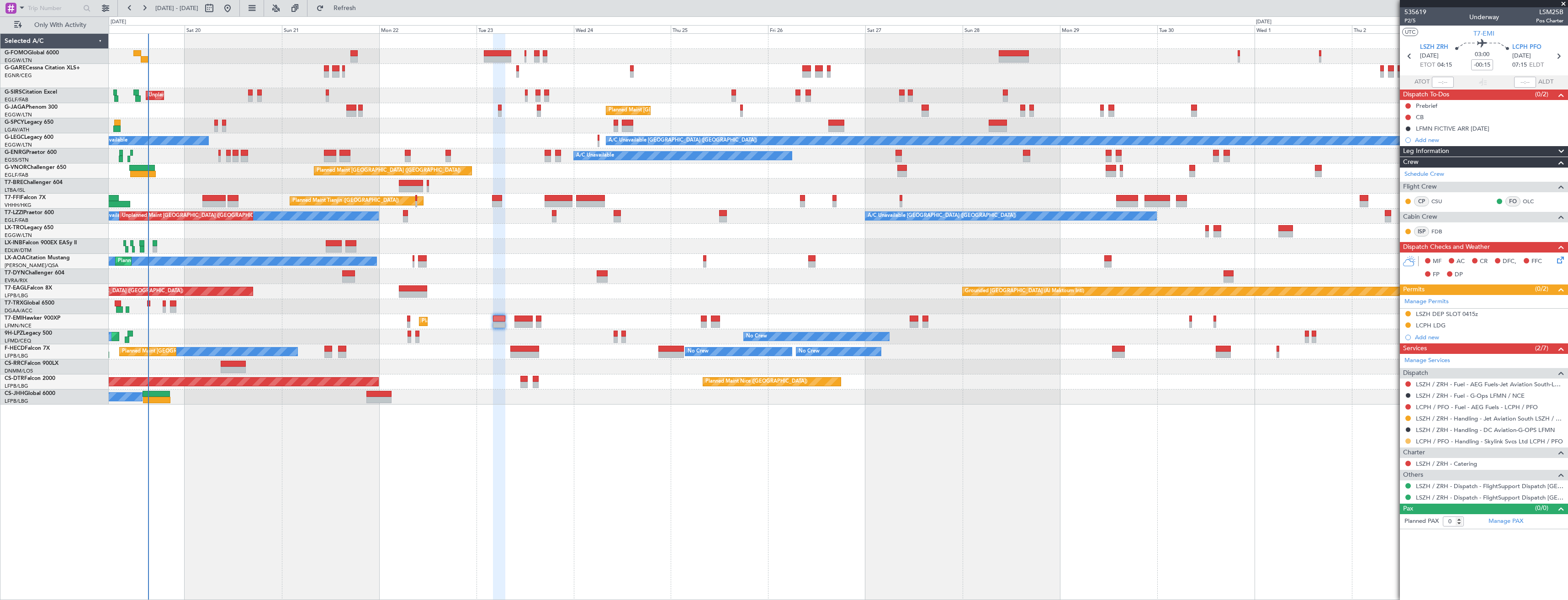
click at [1406, 442] on button at bounding box center [1408, 442] width 5 height 5
click at [1384, 552] on span "Confirmed" at bounding box center [1382, 550] width 29 height 10
click at [1561, 54] on icon at bounding box center [1558, 56] width 12 height 12
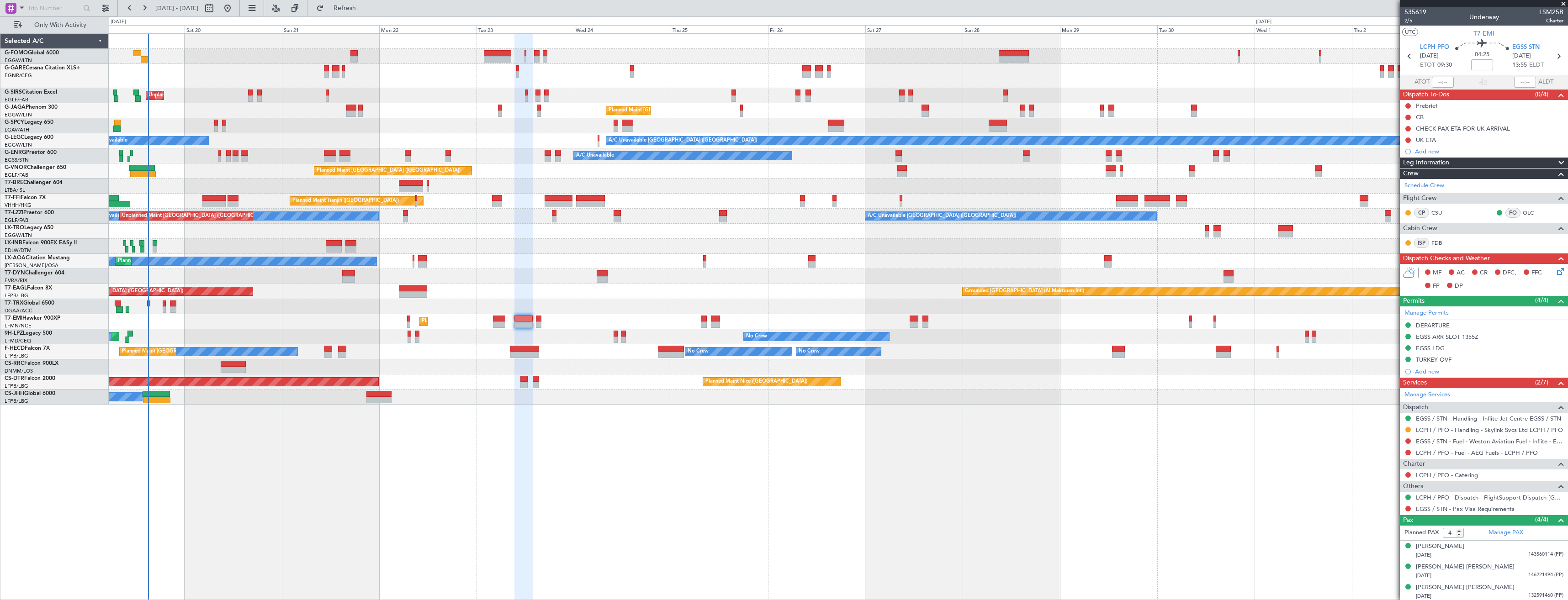
click at [1408, 429] on button at bounding box center [1408, 429] width 5 height 5
click at [1396, 538] on span "Confirmed" at bounding box center [1382, 539] width 29 height 10
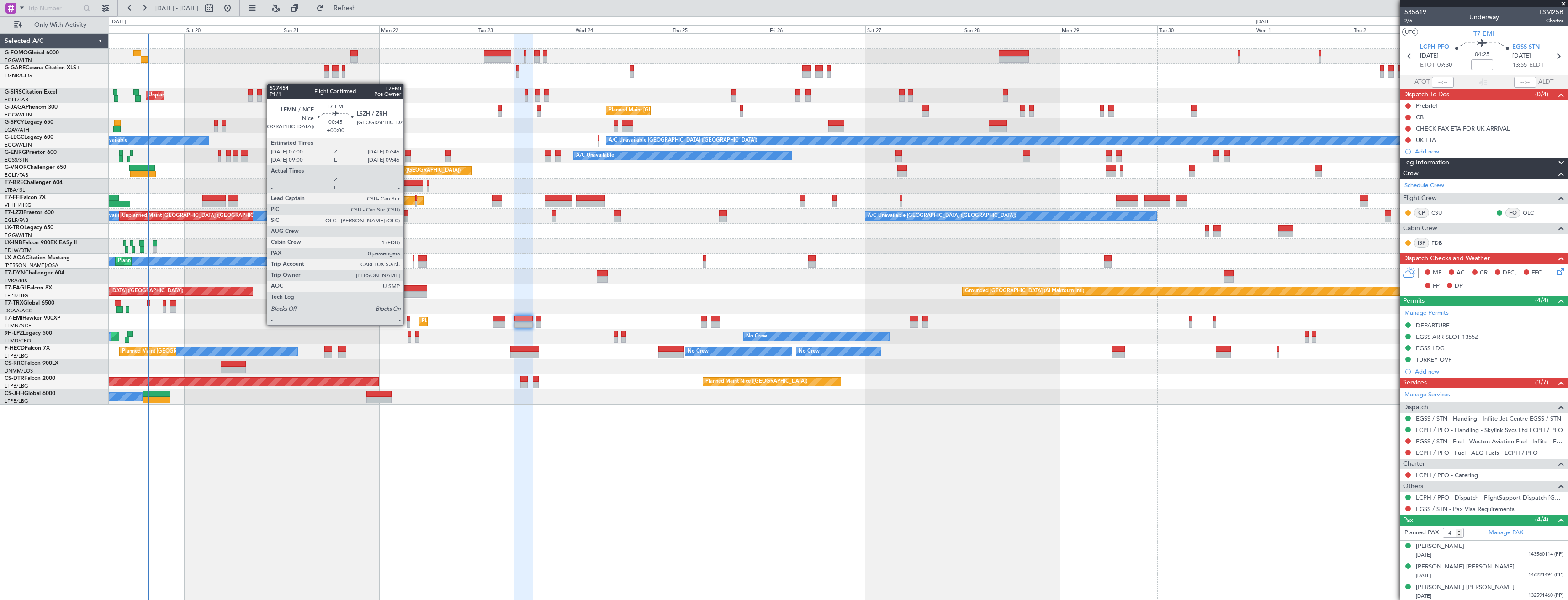
click at [408, 325] on div at bounding box center [409, 325] width 3 height 6
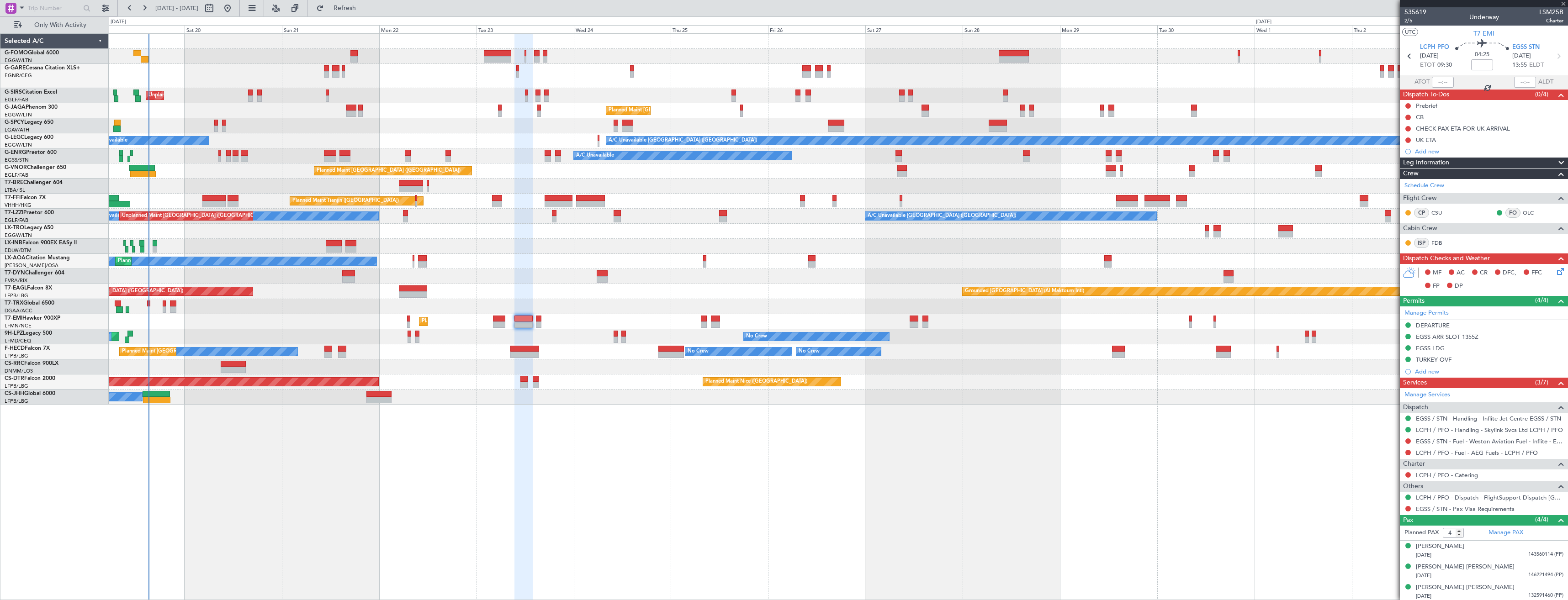
type input "0"
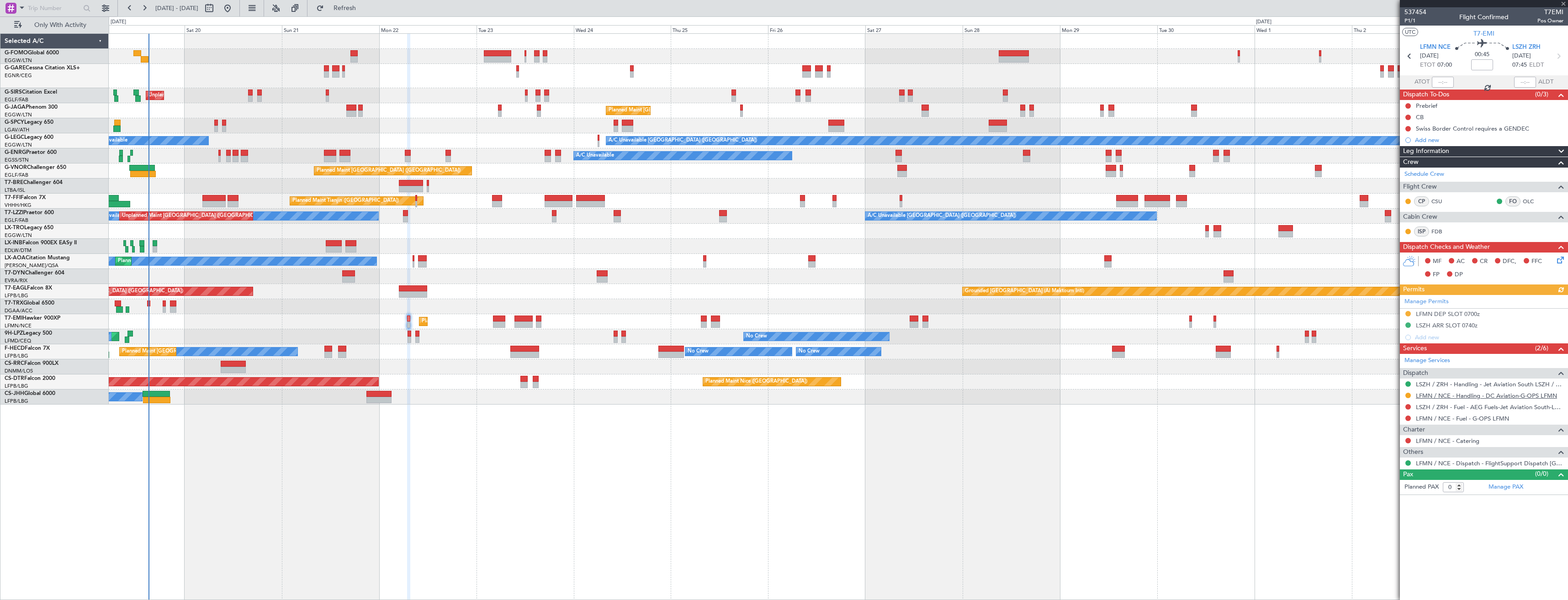
click at [1442, 397] on link "LFMN / NCE - Handling - DC Aviation-G-OPS LFMN" at bounding box center [1487, 396] width 141 height 8
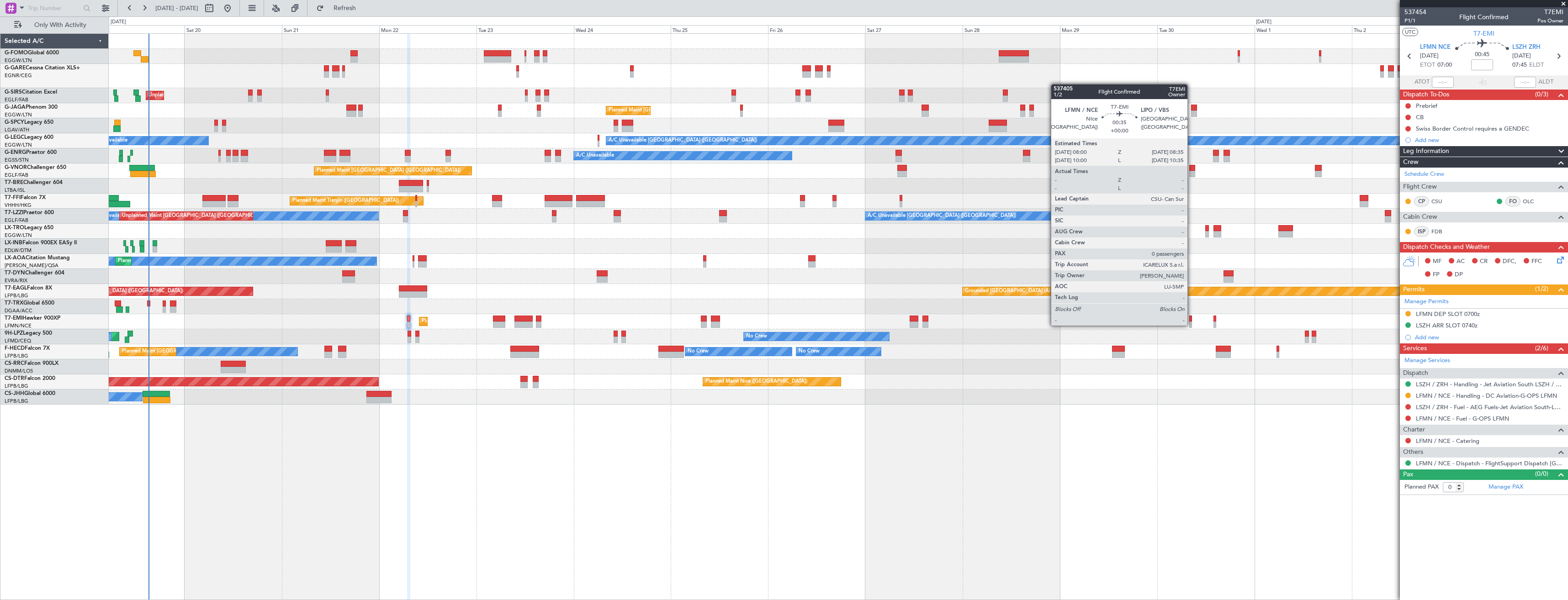
click at [1191, 325] on div at bounding box center [1191, 325] width 3 height 6
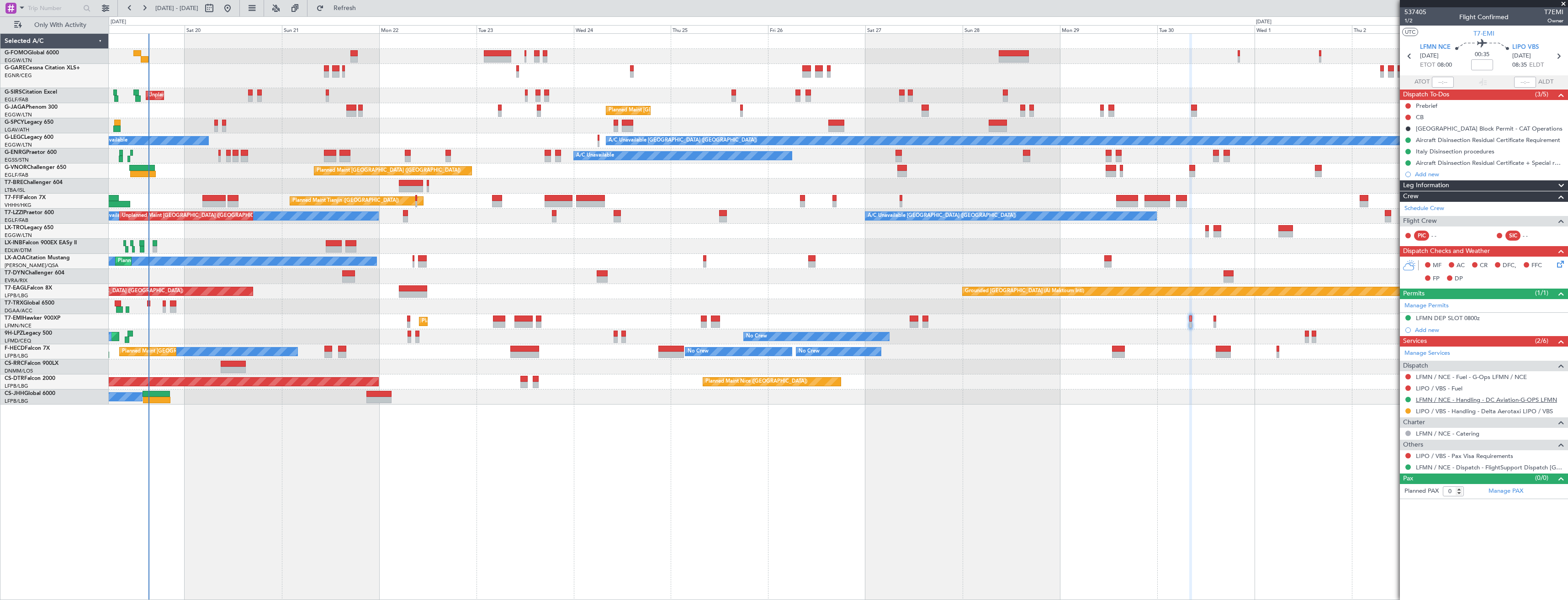
click at [1435, 400] on link "LFMN / NCE - Handling - DC Aviation-G-OPS LFMN" at bounding box center [1487, 400] width 141 height 8
